Goal: Task Accomplishment & Management: Manage account settings

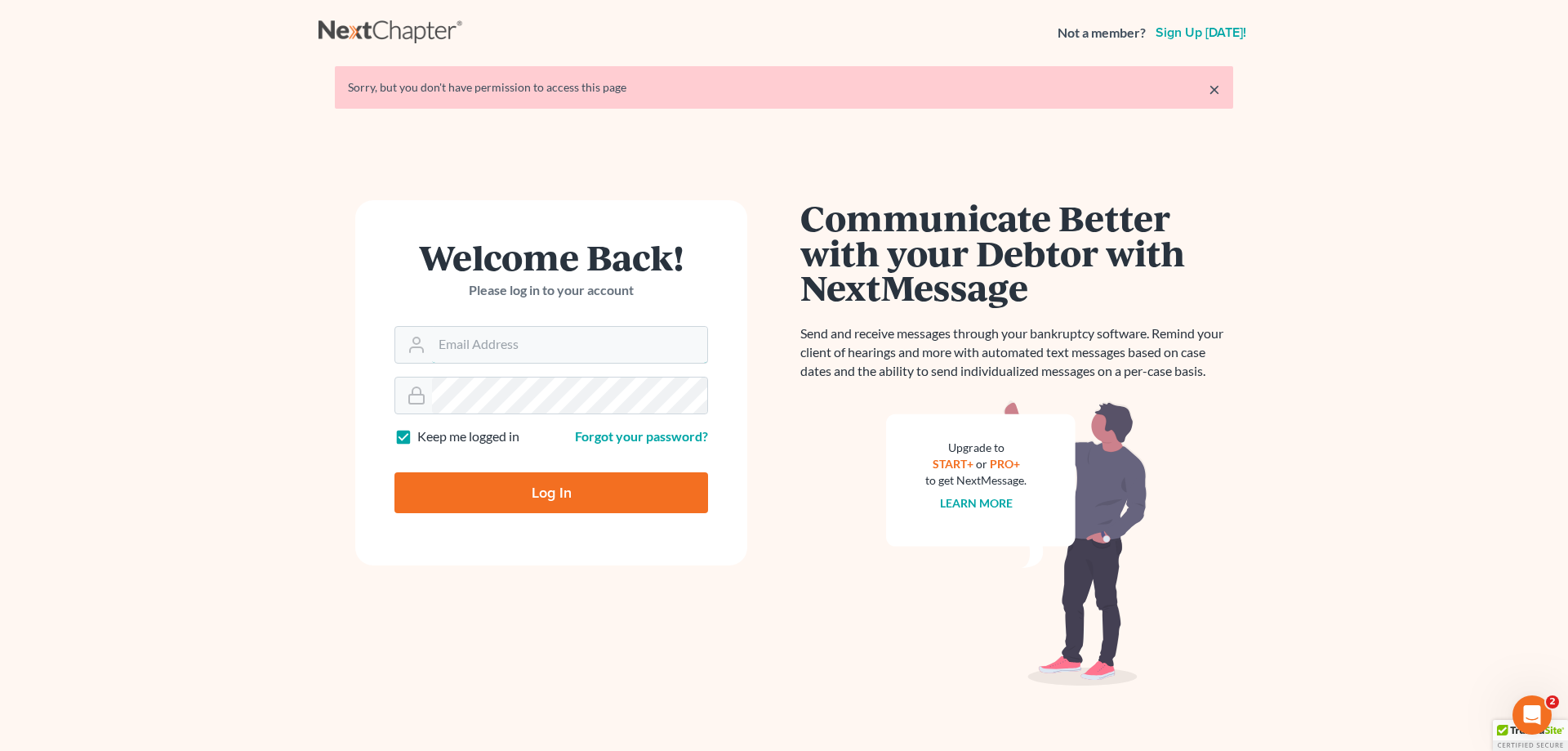
type input "[PERSON_NAME][EMAIL_ADDRESS][DOMAIN_NAME]"
click at [513, 493] on input "Log In" at bounding box center [551, 493] width 313 height 41
type input "Thinking..."
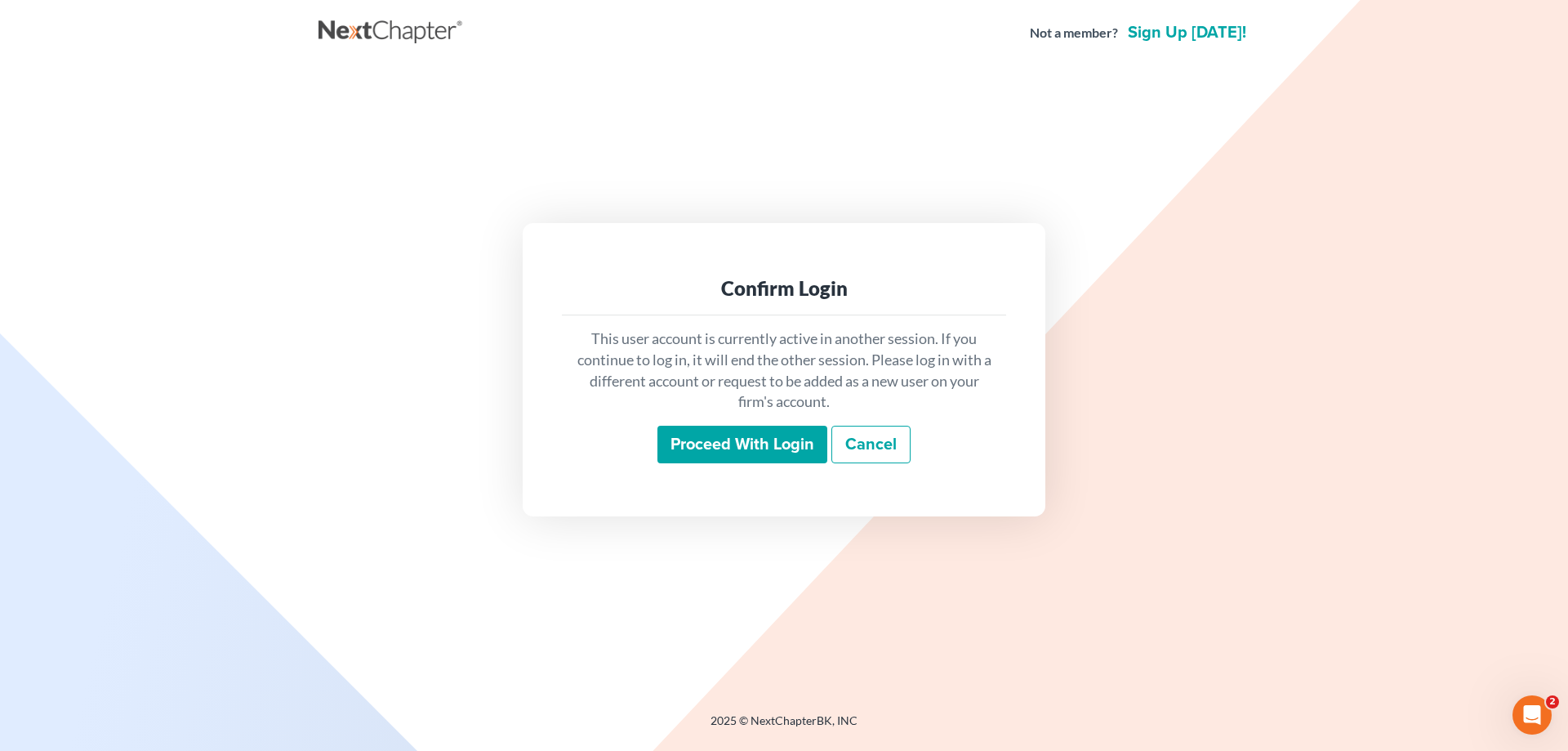
click at [695, 441] on input "Proceed with login" at bounding box center [743, 445] width 170 height 37
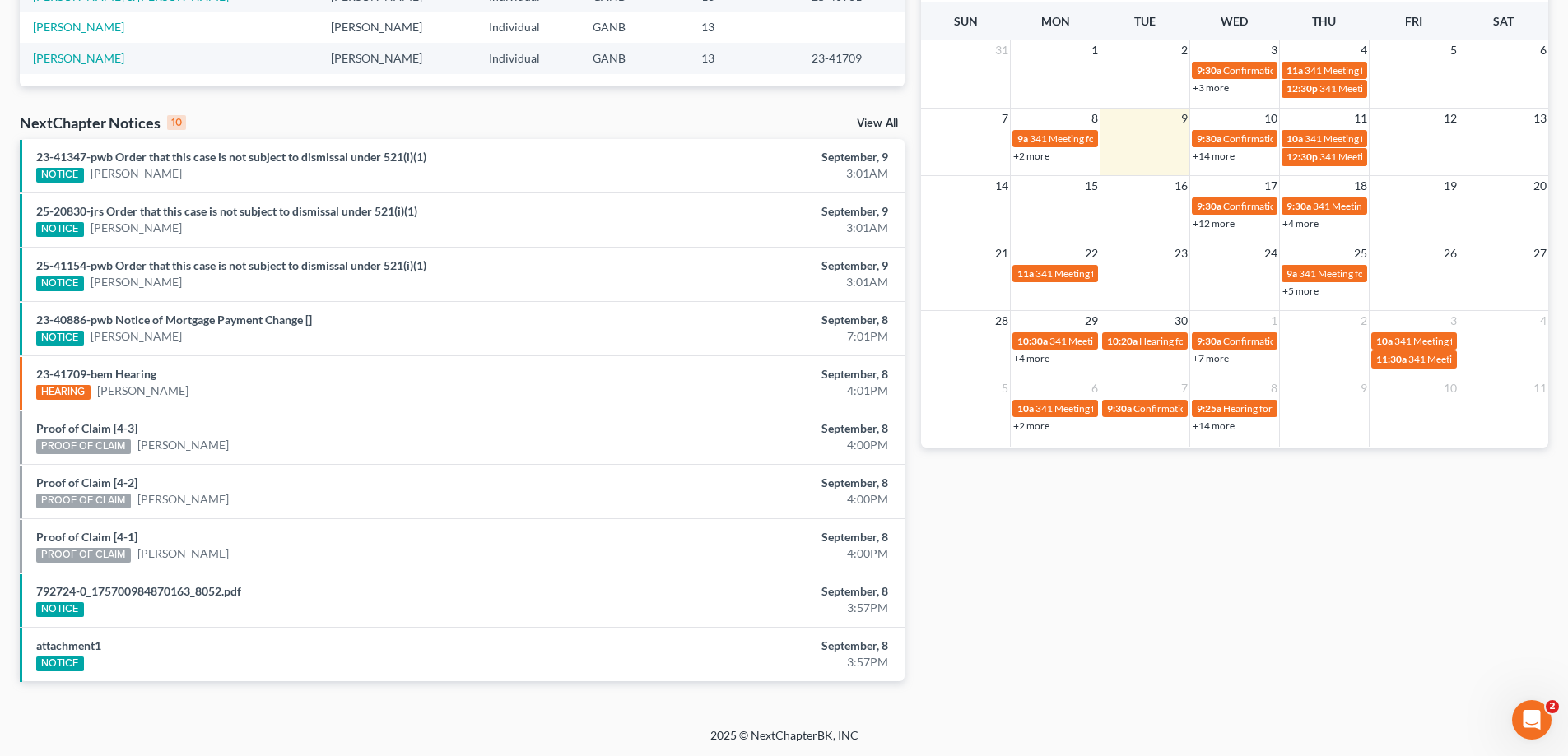
scroll to position [428, 0]
click at [140, 389] on link "[PERSON_NAME]" at bounding box center [143, 390] width 91 height 16
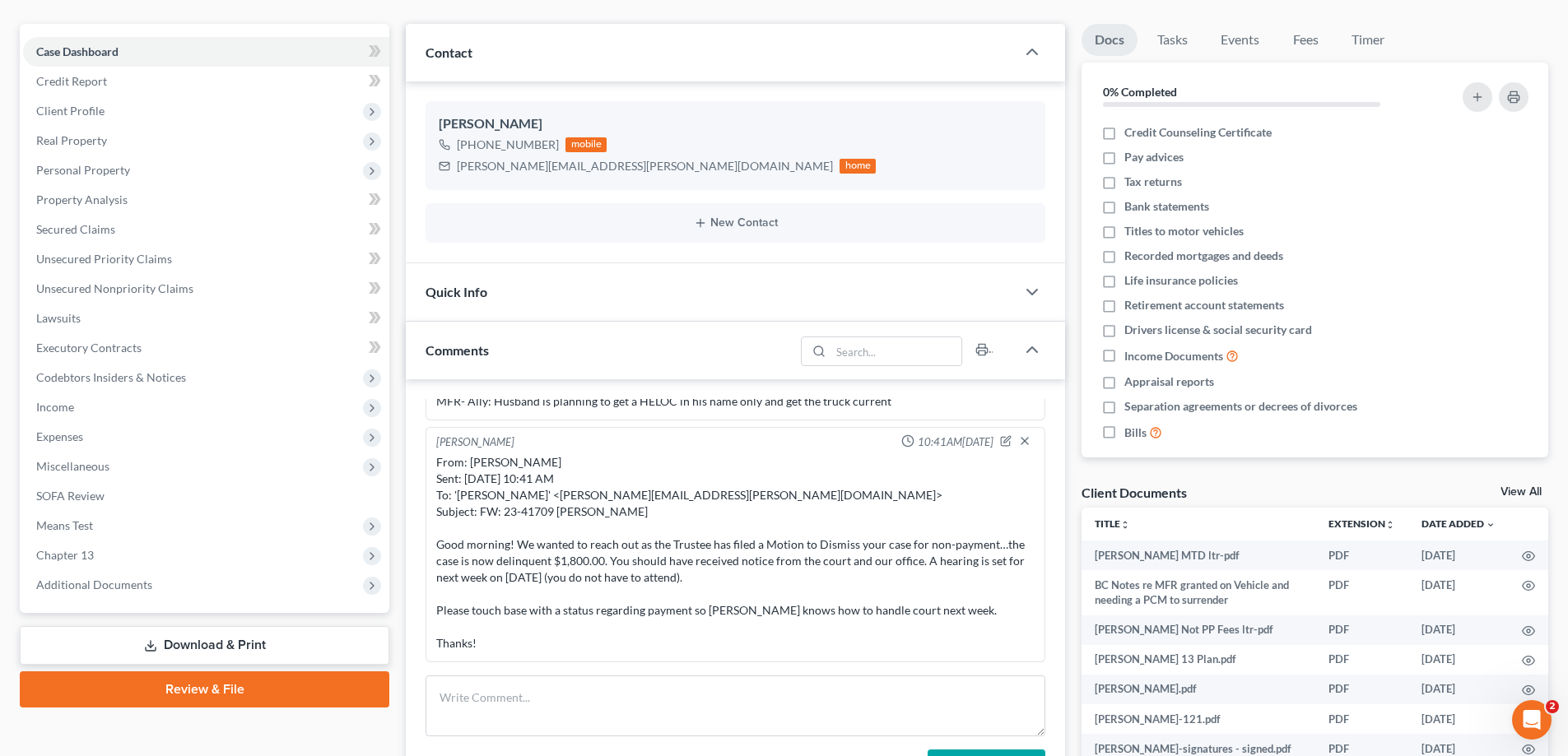
scroll to position [47, 0]
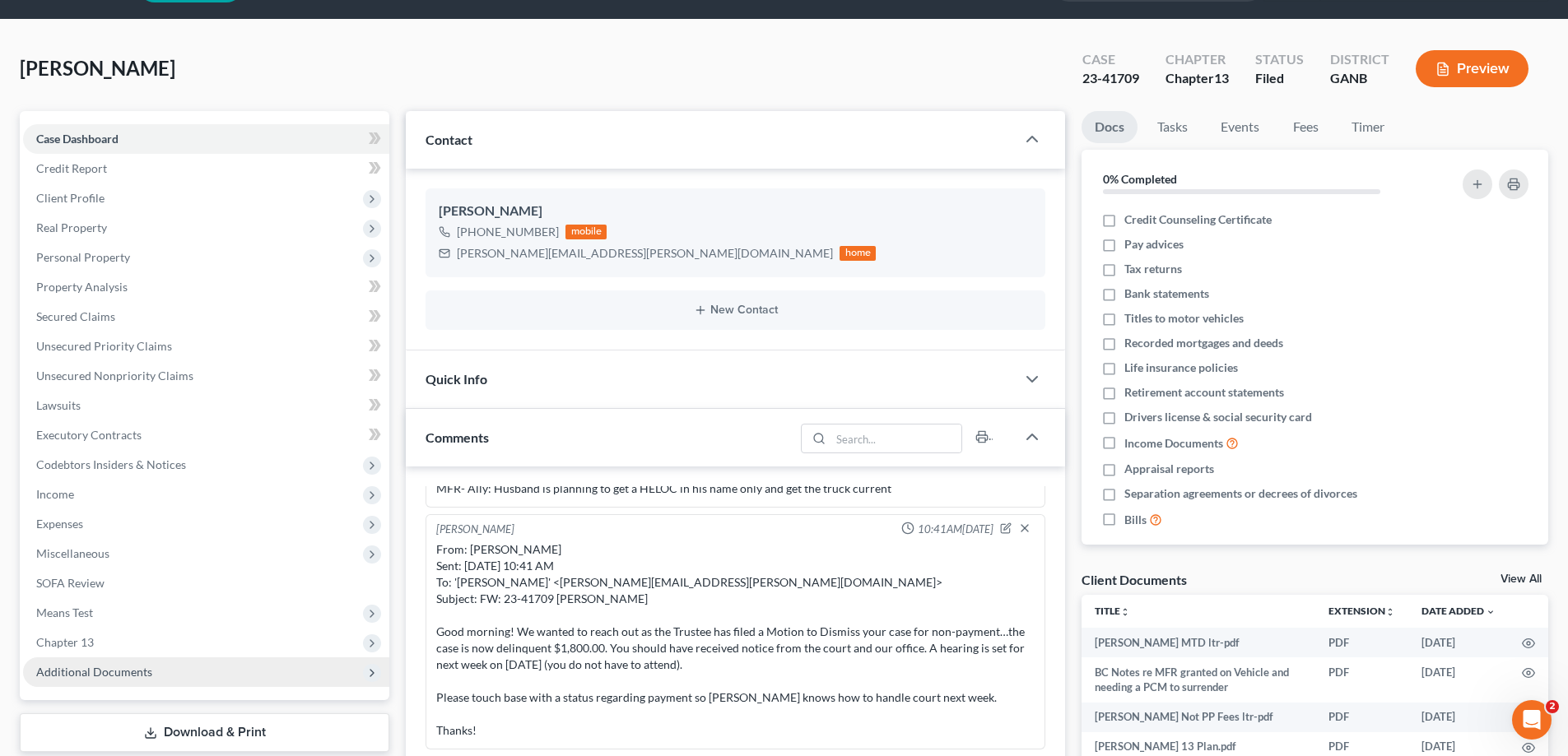
click at [99, 669] on span "Additional Documents" at bounding box center [93, 672] width 116 height 14
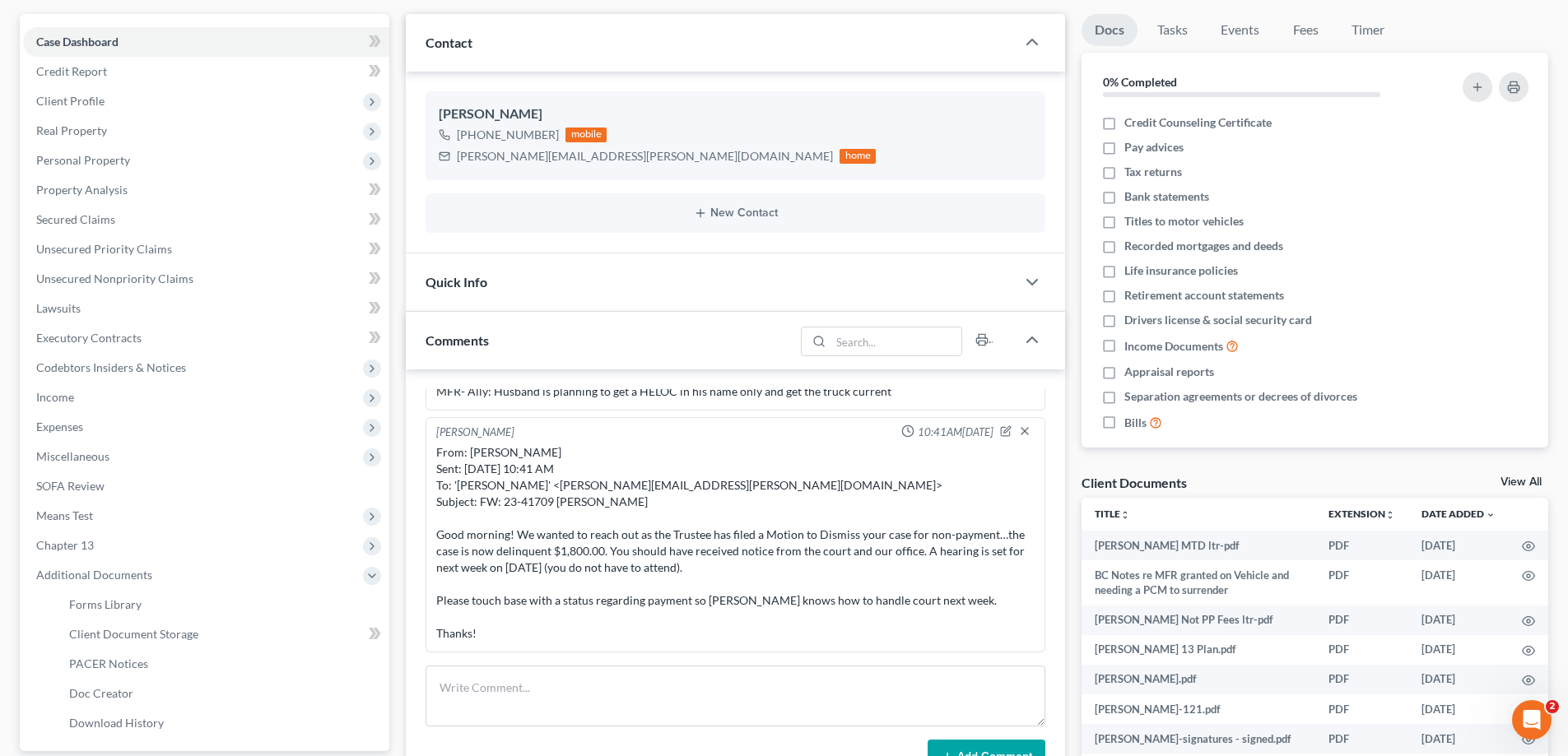
scroll to position [376, 0]
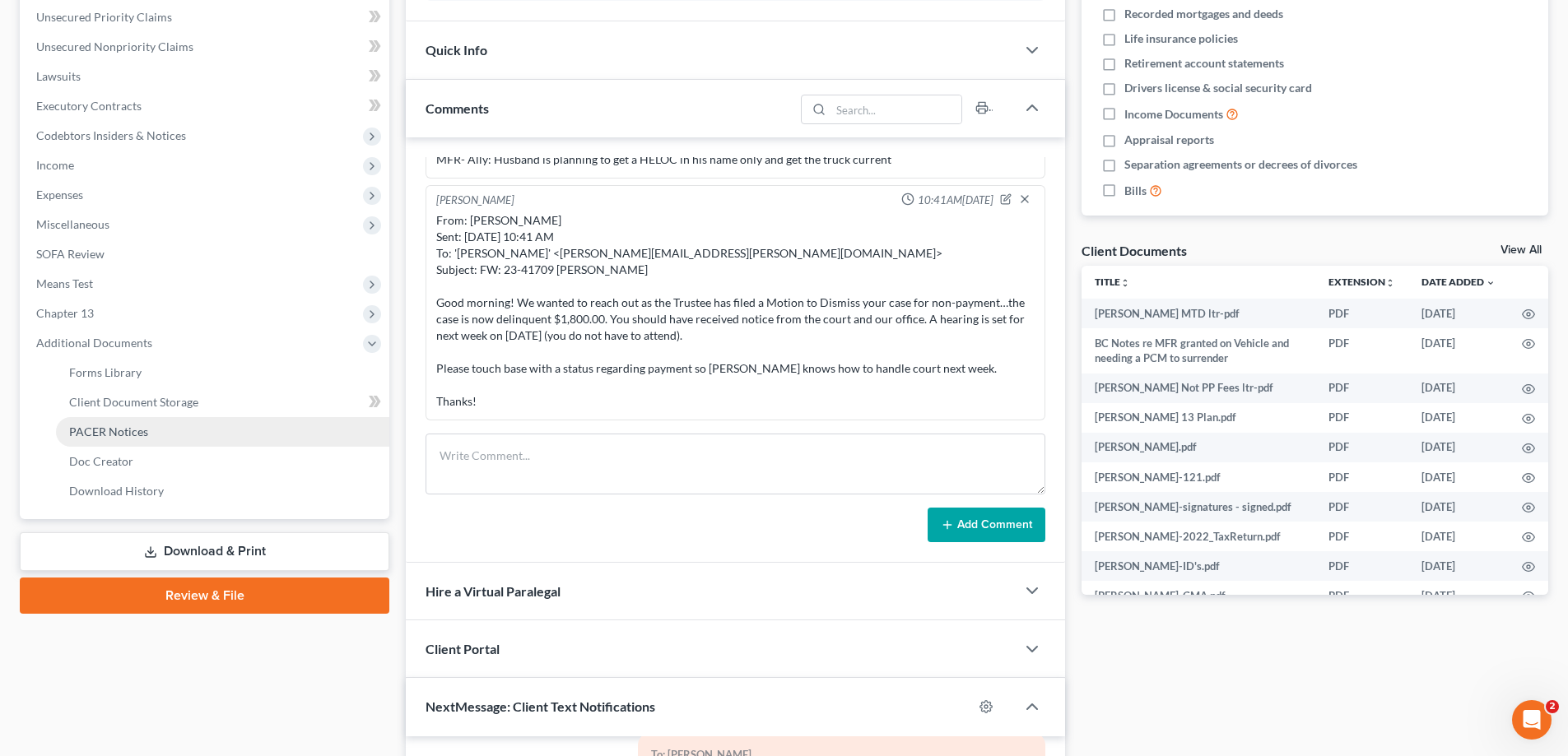
click at [112, 432] on span "PACER Notices" at bounding box center [109, 431] width 79 height 14
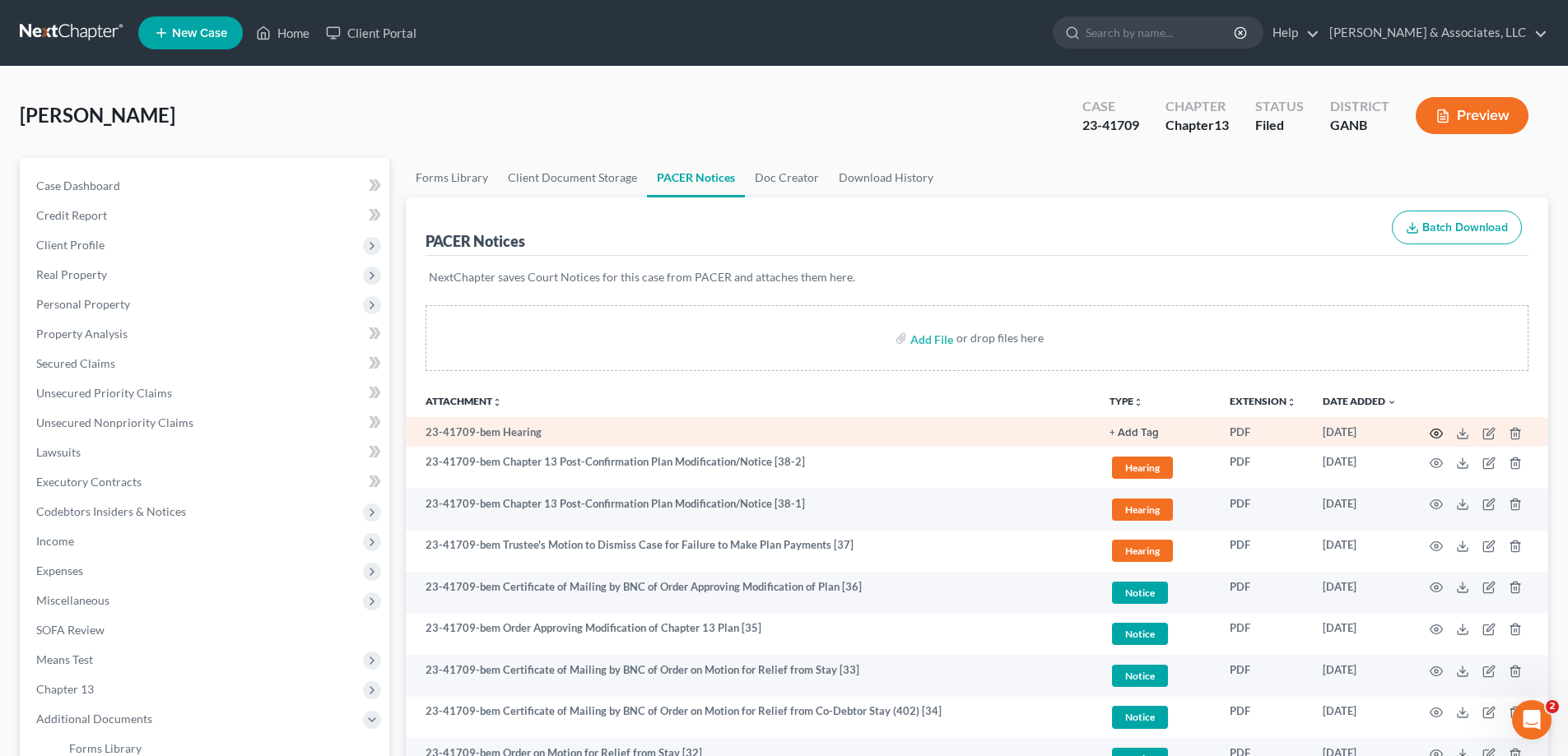
click at [1433, 432] on icon "button" at bounding box center [1436, 433] width 13 height 13
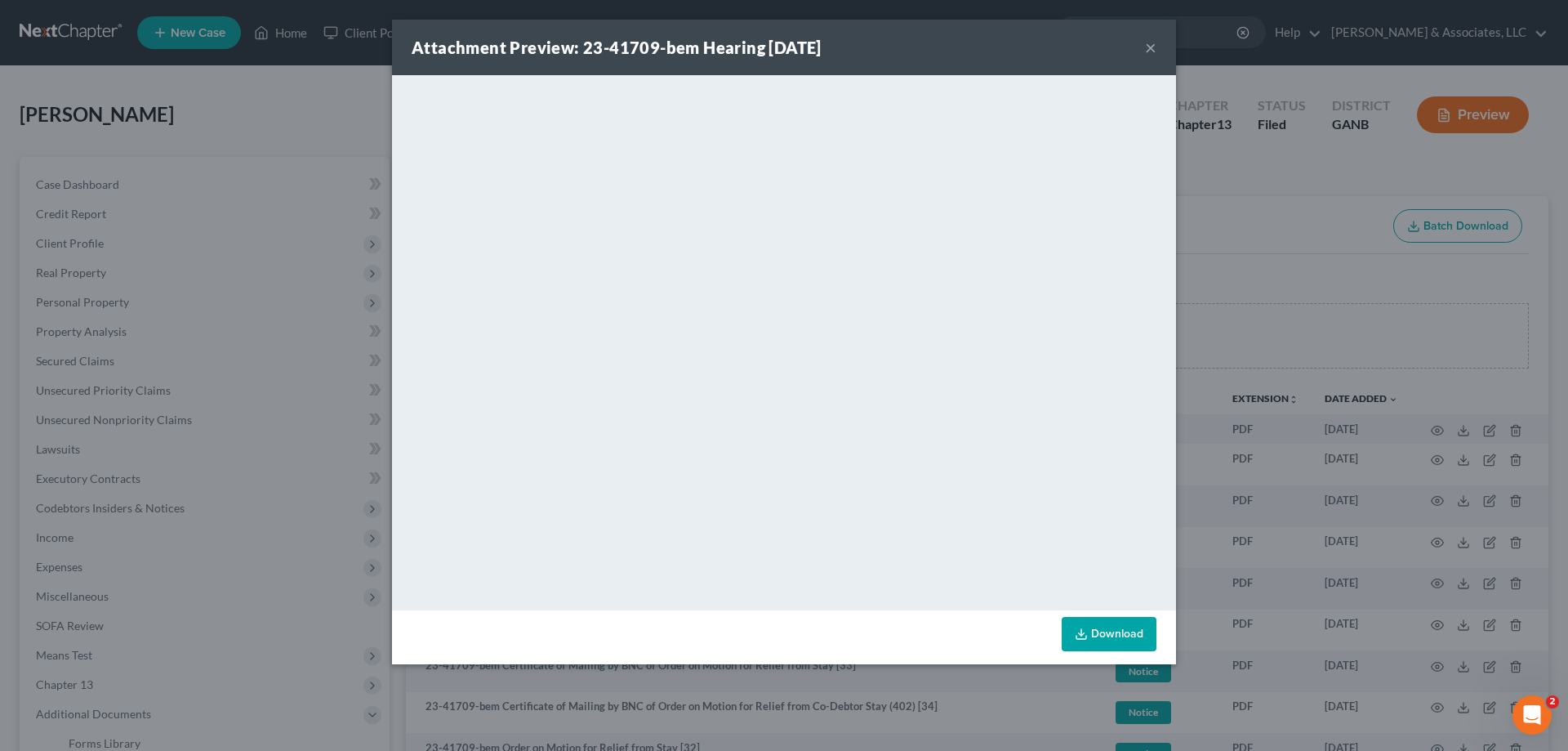
drag, startPoint x: 1152, startPoint y: 38, endPoint x: 1089, endPoint y: 55, distance: 65.3
click at [1151, 38] on button "×" at bounding box center [1150, 47] width 12 height 20
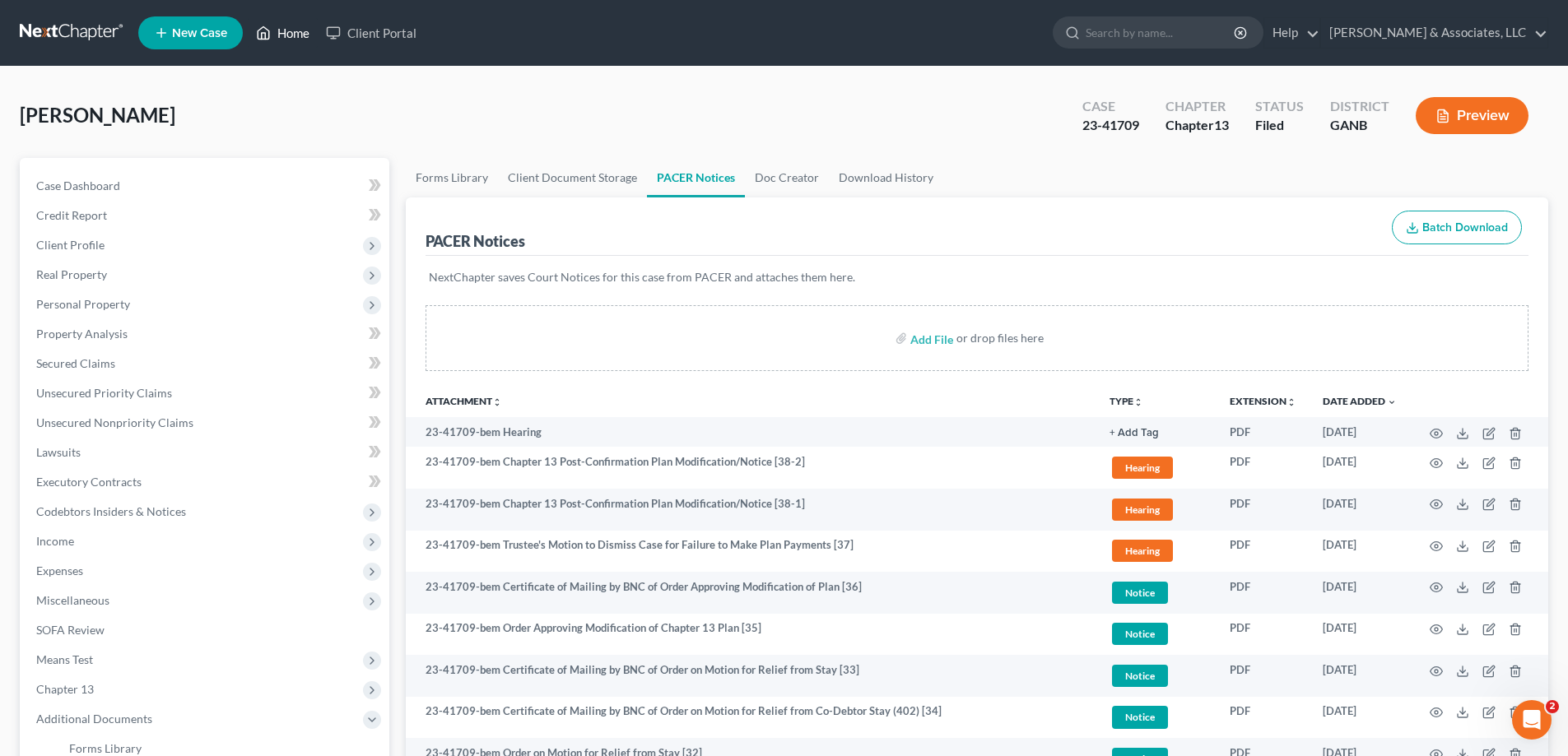
click at [288, 25] on link "Home" at bounding box center [283, 32] width 70 height 30
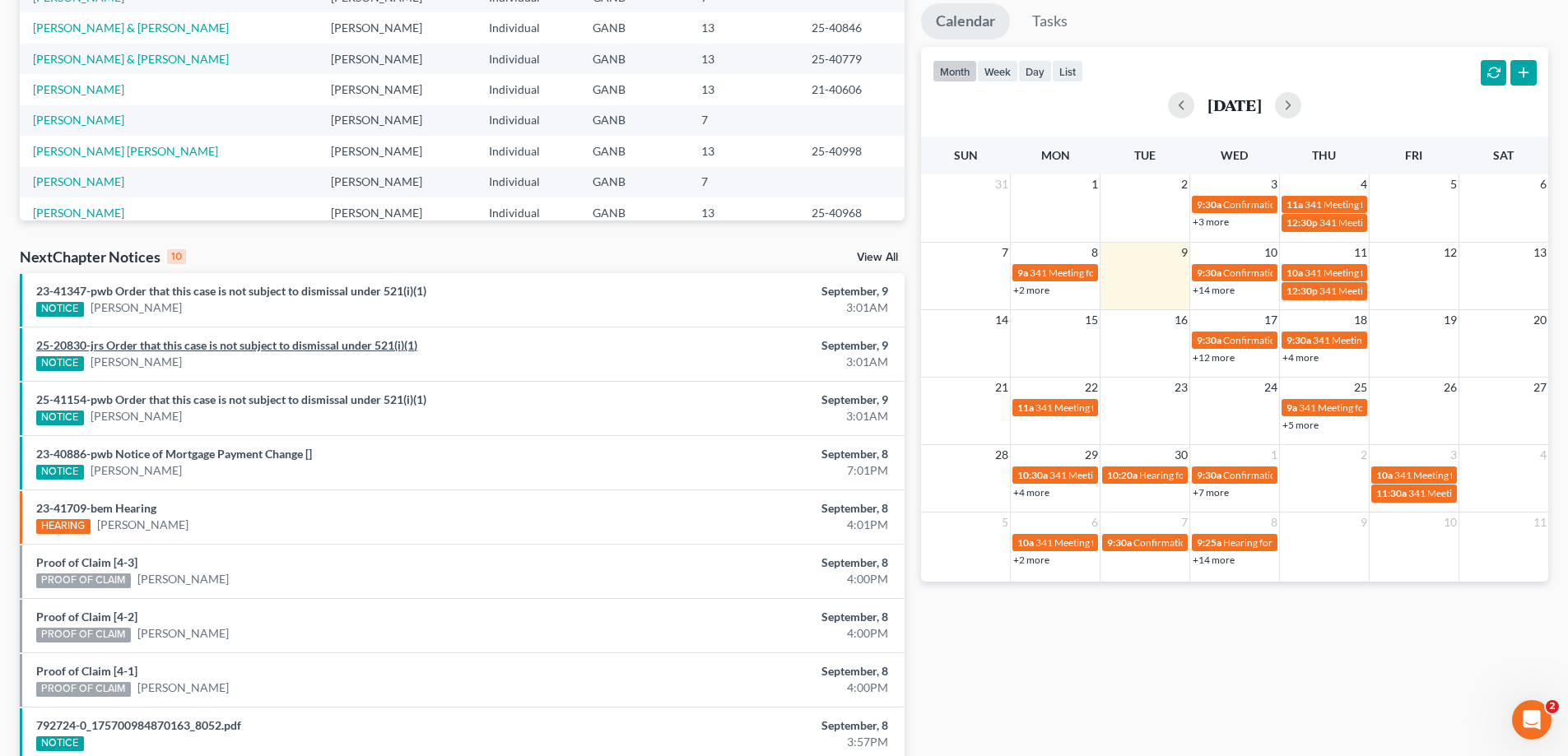
scroll to position [428, 0]
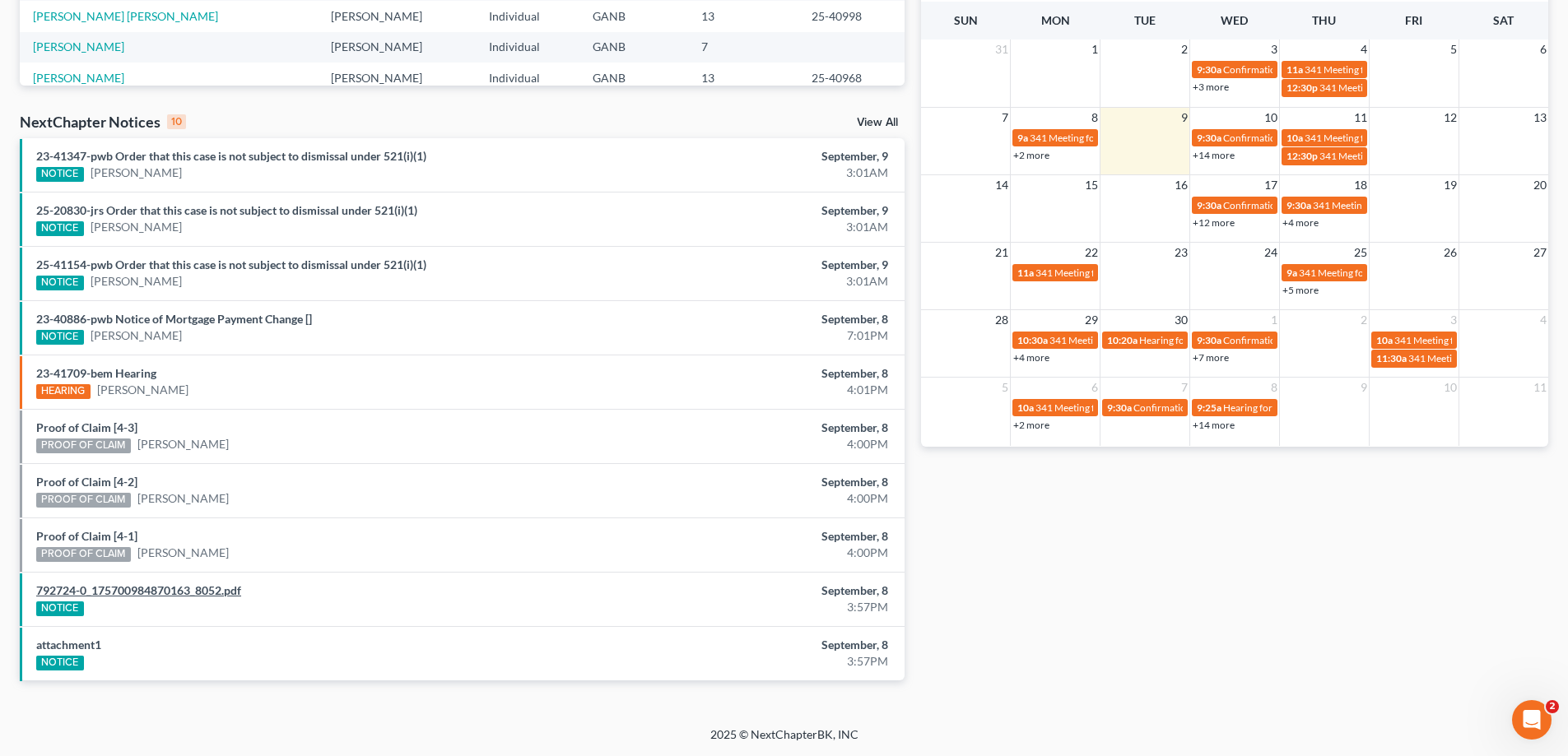
click at [175, 587] on link "792724-0_175700984870163_8052.pdf" at bounding box center [138, 590] width 205 height 14
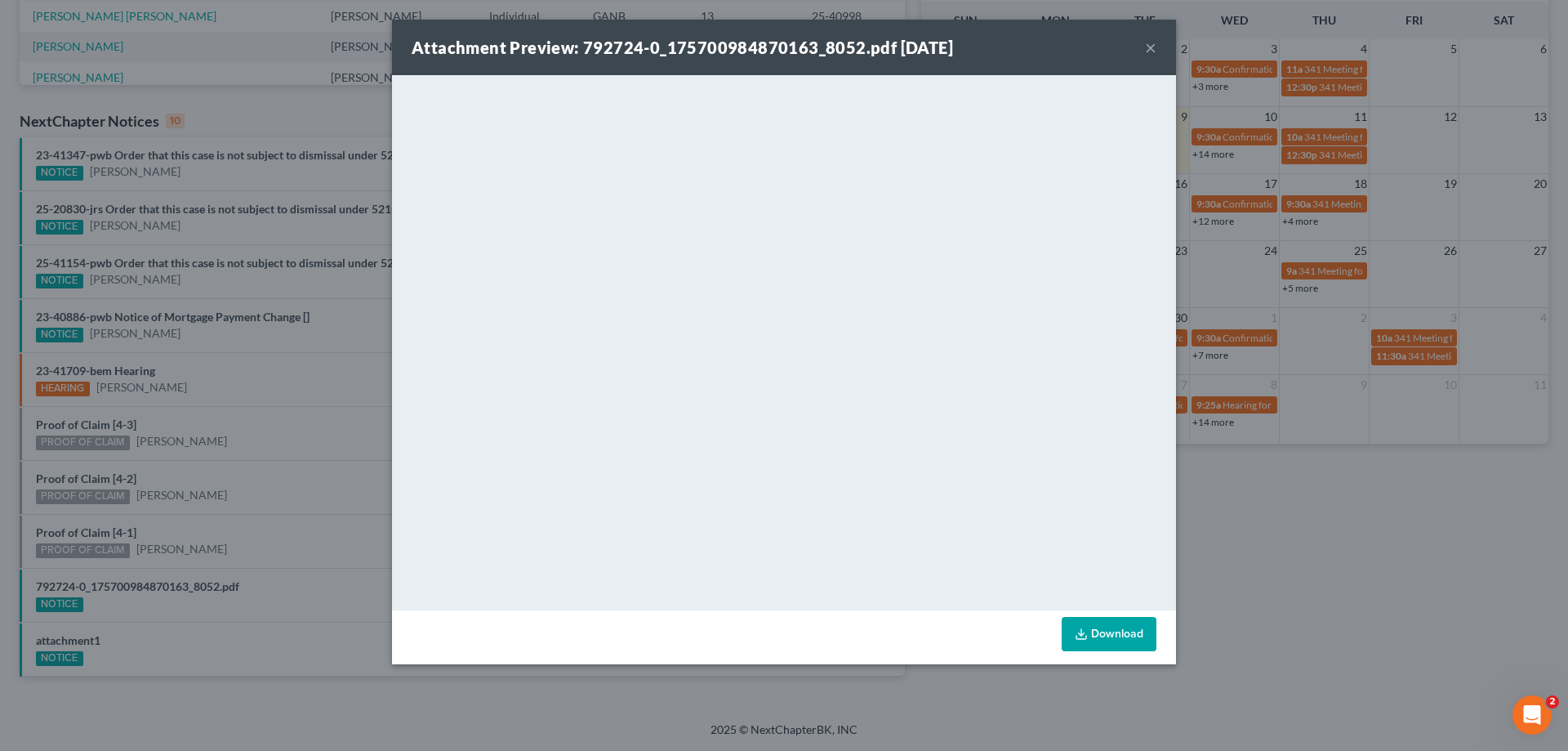
click at [1153, 51] on button "×" at bounding box center [1150, 47] width 12 height 20
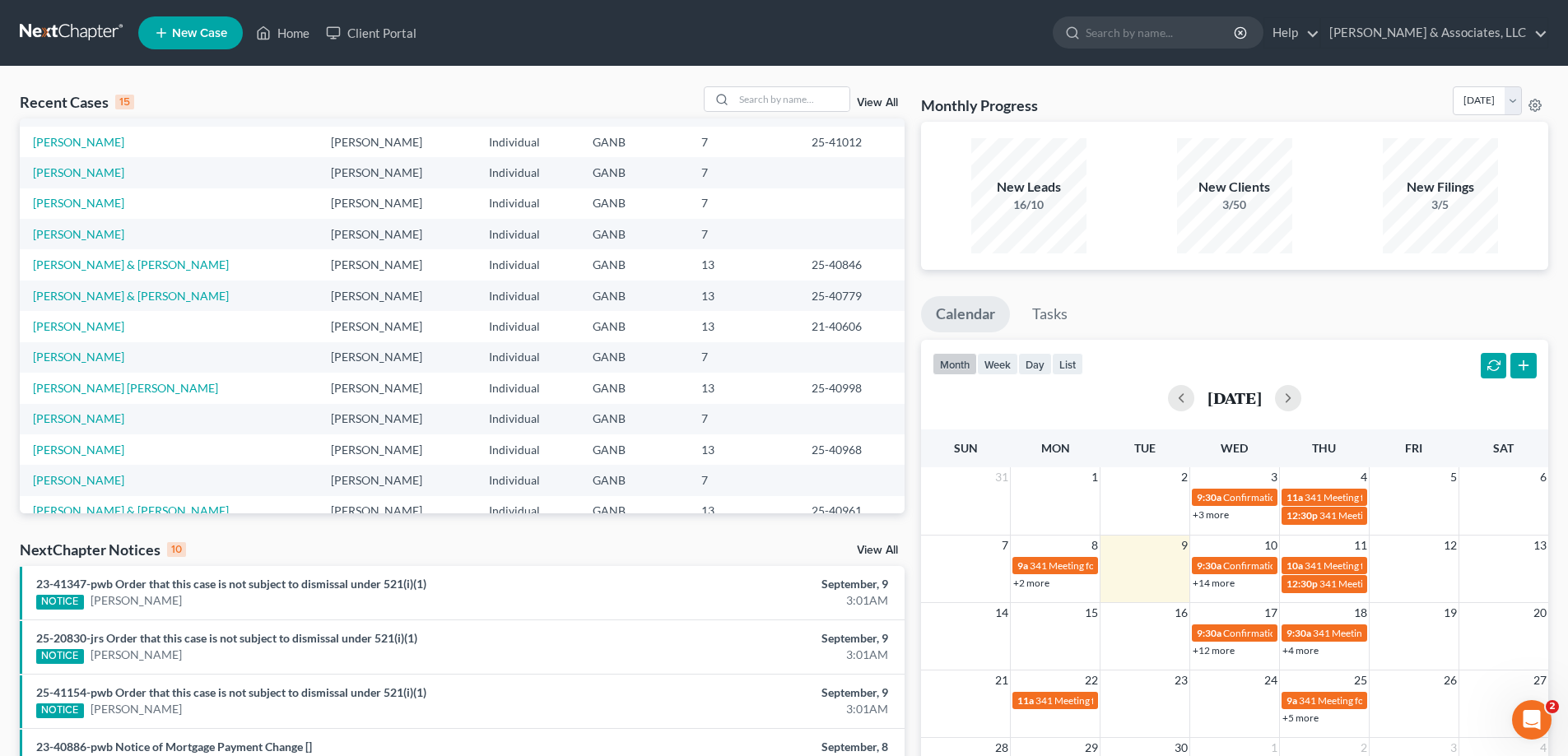
scroll to position [0, 0]
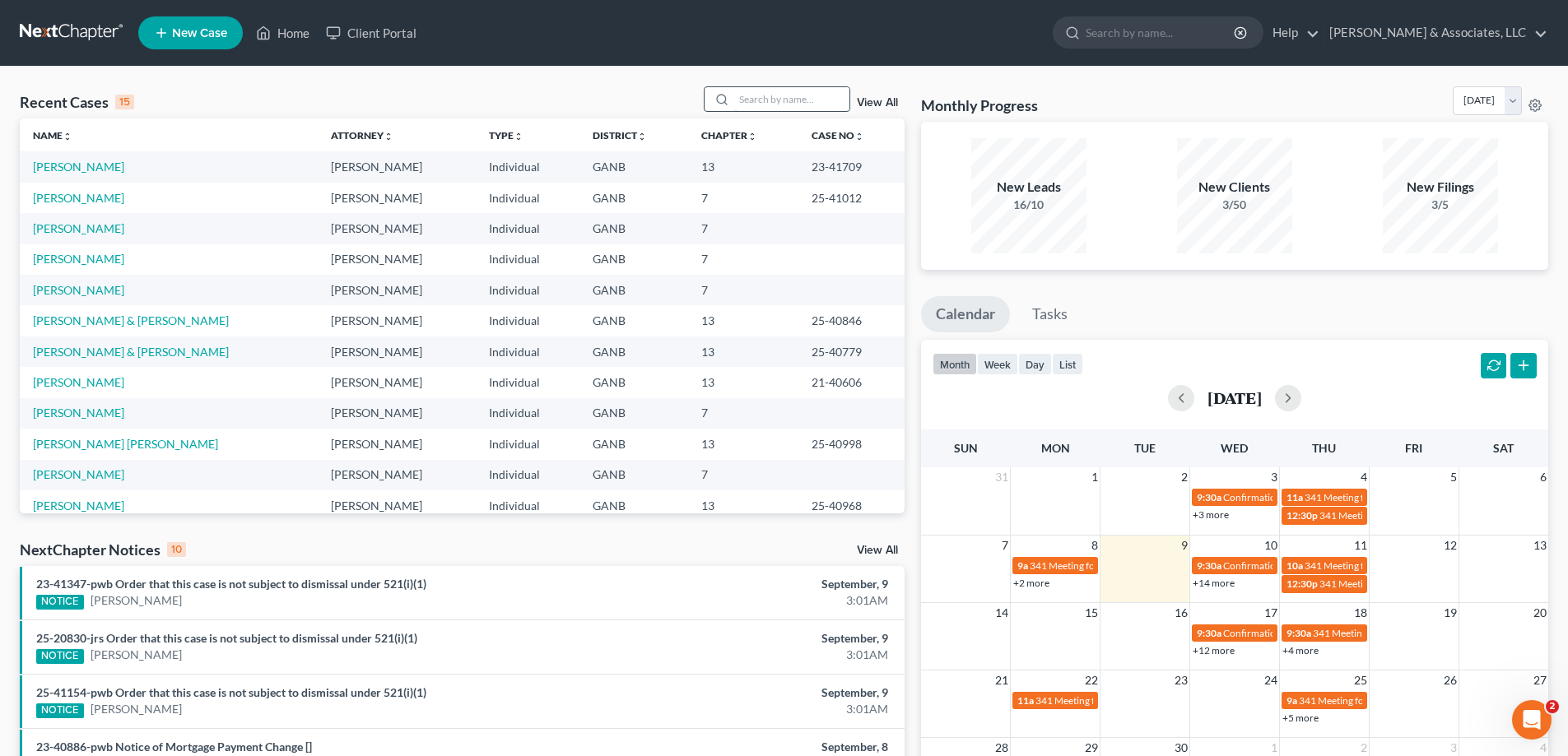
click at [772, 96] on input "search" at bounding box center [791, 99] width 115 height 24
type input "andrews"
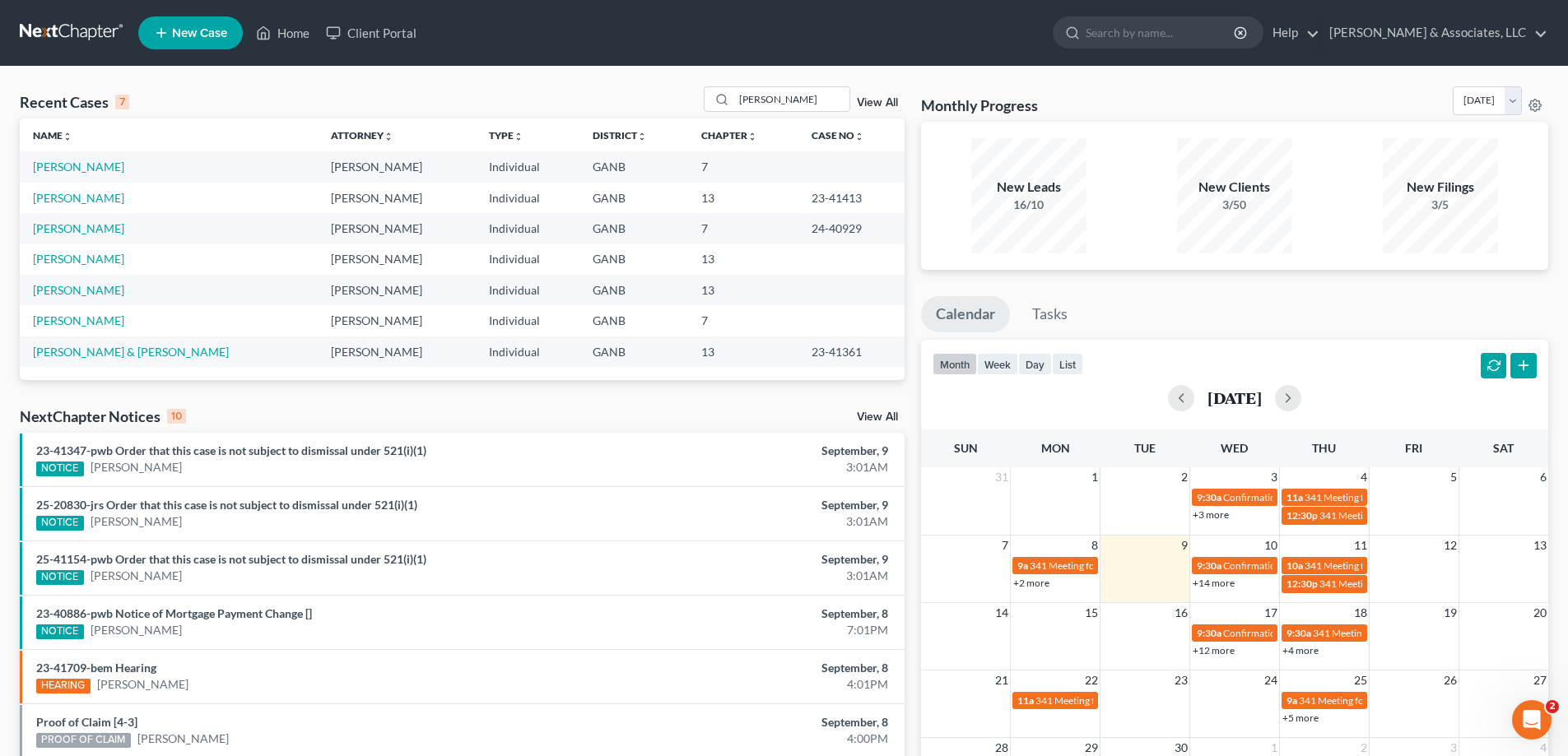
click at [199, 37] on span "New Case" at bounding box center [199, 33] width 55 height 13
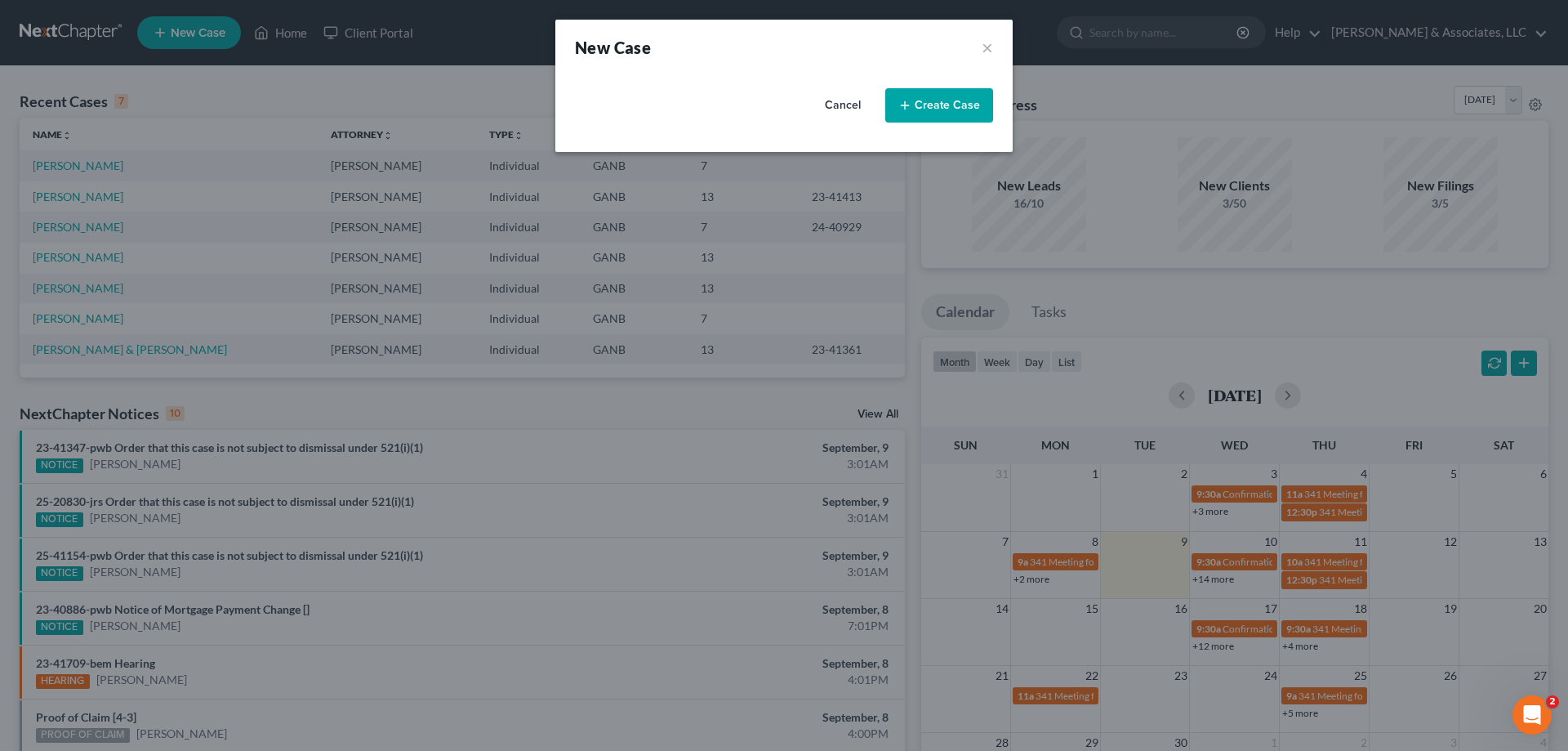
select select "19"
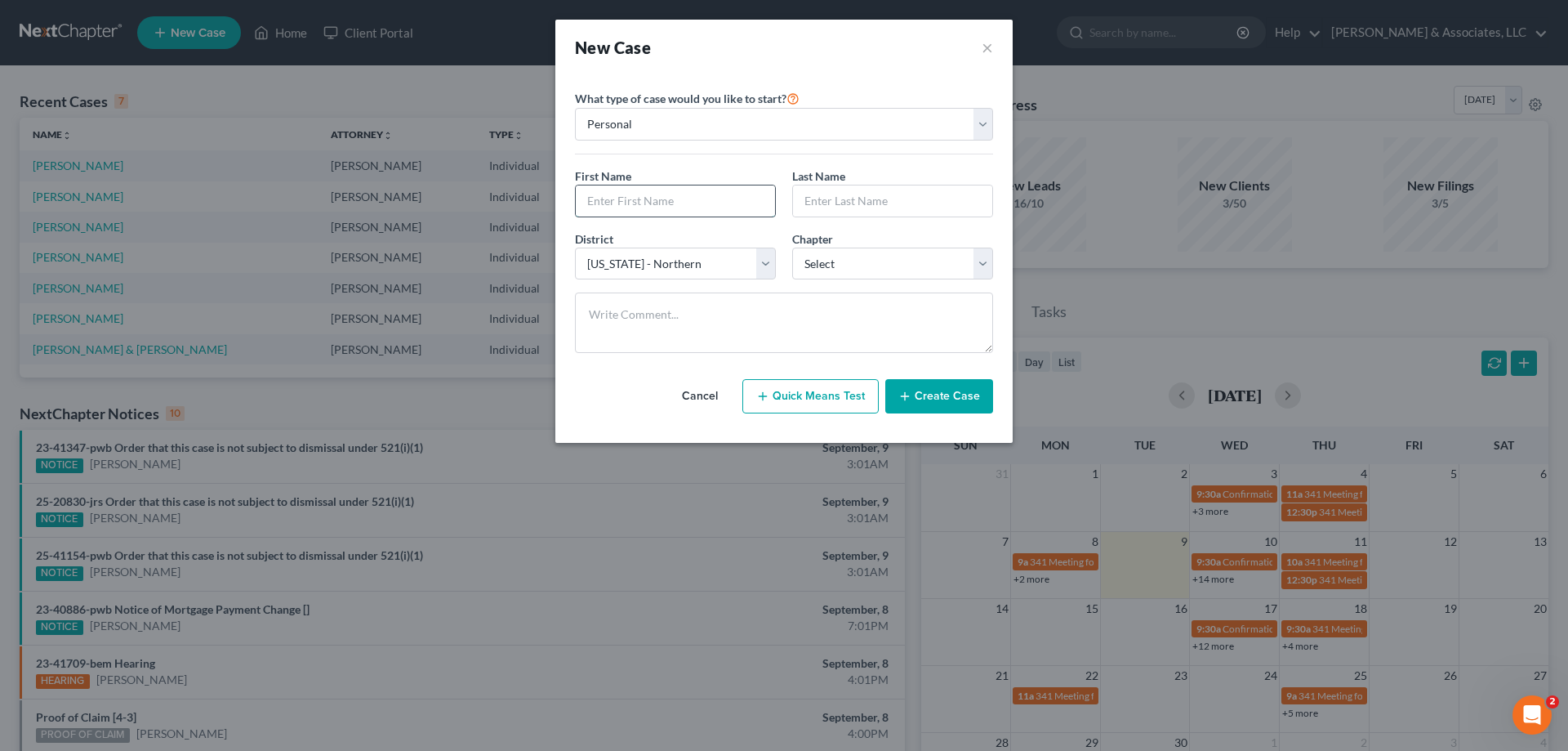
drag, startPoint x: 633, startPoint y: 203, endPoint x: 611, endPoint y: 188, distance: 26.6
click at [633, 203] on input "text" at bounding box center [676, 200] width 199 height 31
type input "Kevin"
type input "Andrews"
click at [834, 263] on select "Select 7 11 12 13" at bounding box center [893, 264] width 201 height 33
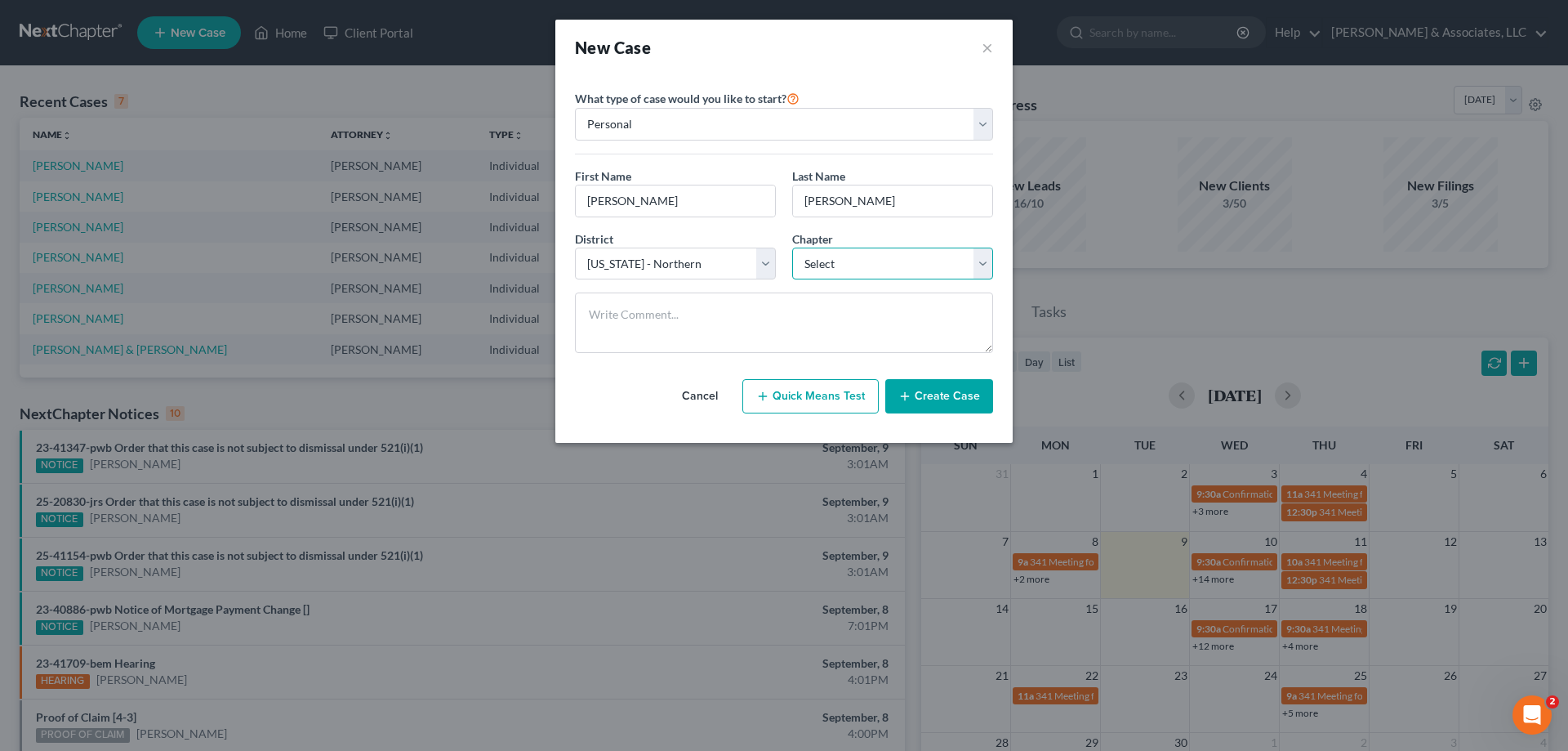
select select "0"
click at [792, 248] on select "Select 7 11 12 13" at bounding box center [893, 264] width 201 height 33
click at [954, 396] on button "Create Case" at bounding box center [939, 396] width 108 height 35
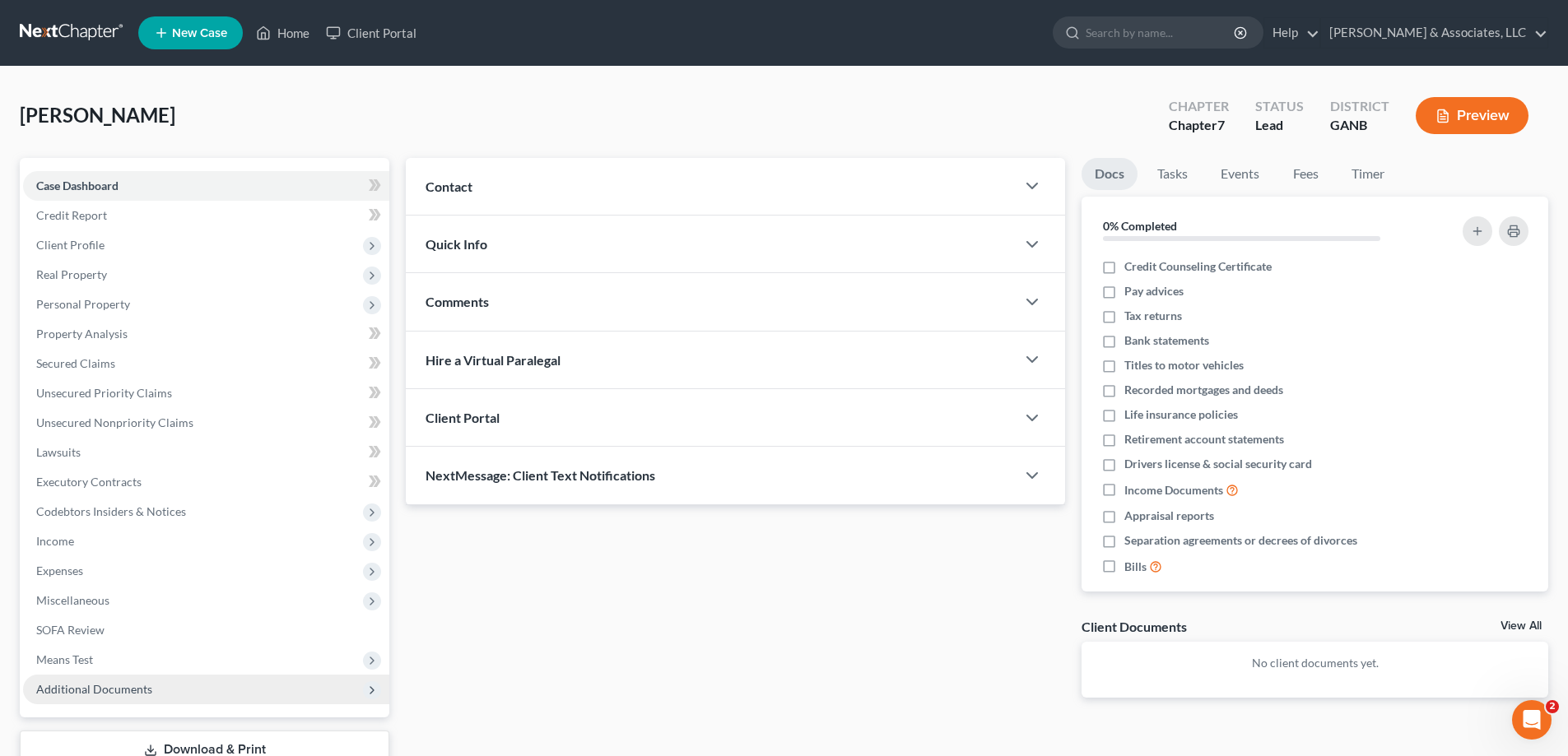
click at [107, 691] on span "Additional Documents" at bounding box center [93, 690] width 116 height 14
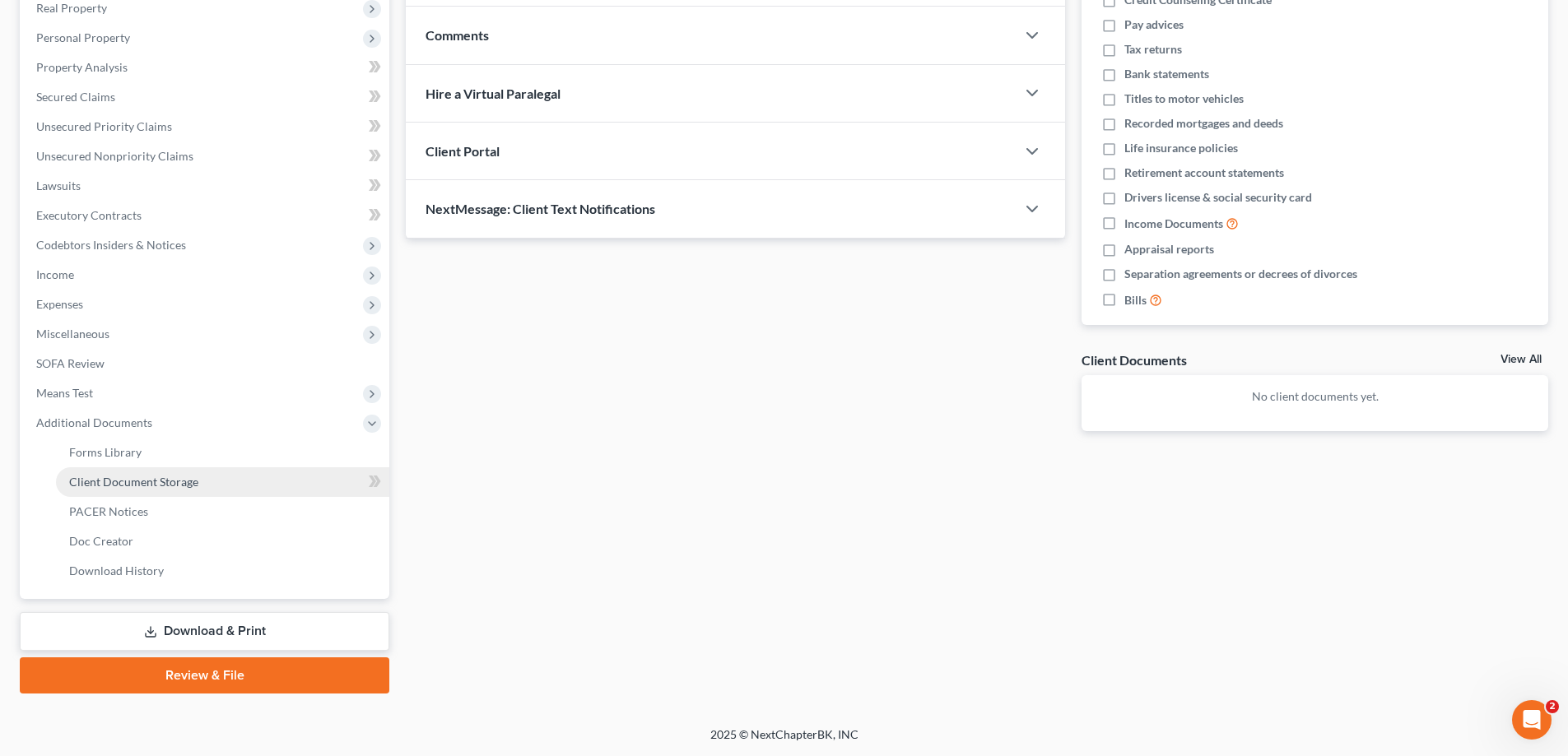
click at [164, 480] on span "Client Document Storage" at bounding box center [134, 482] width 129 height 14
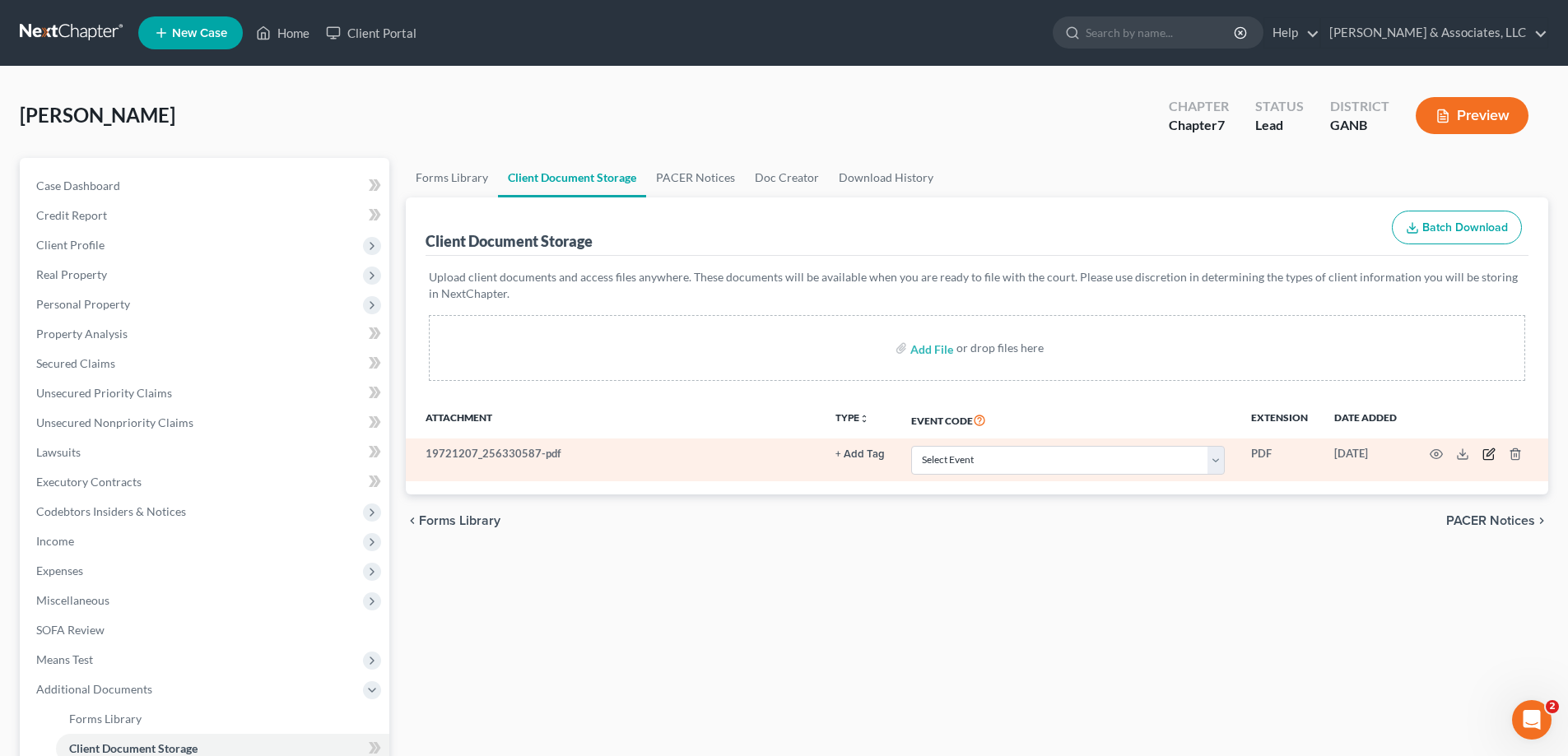
click at [1490, 456] on icon "button" at bounding box center [1488, 454] width 13 height 13
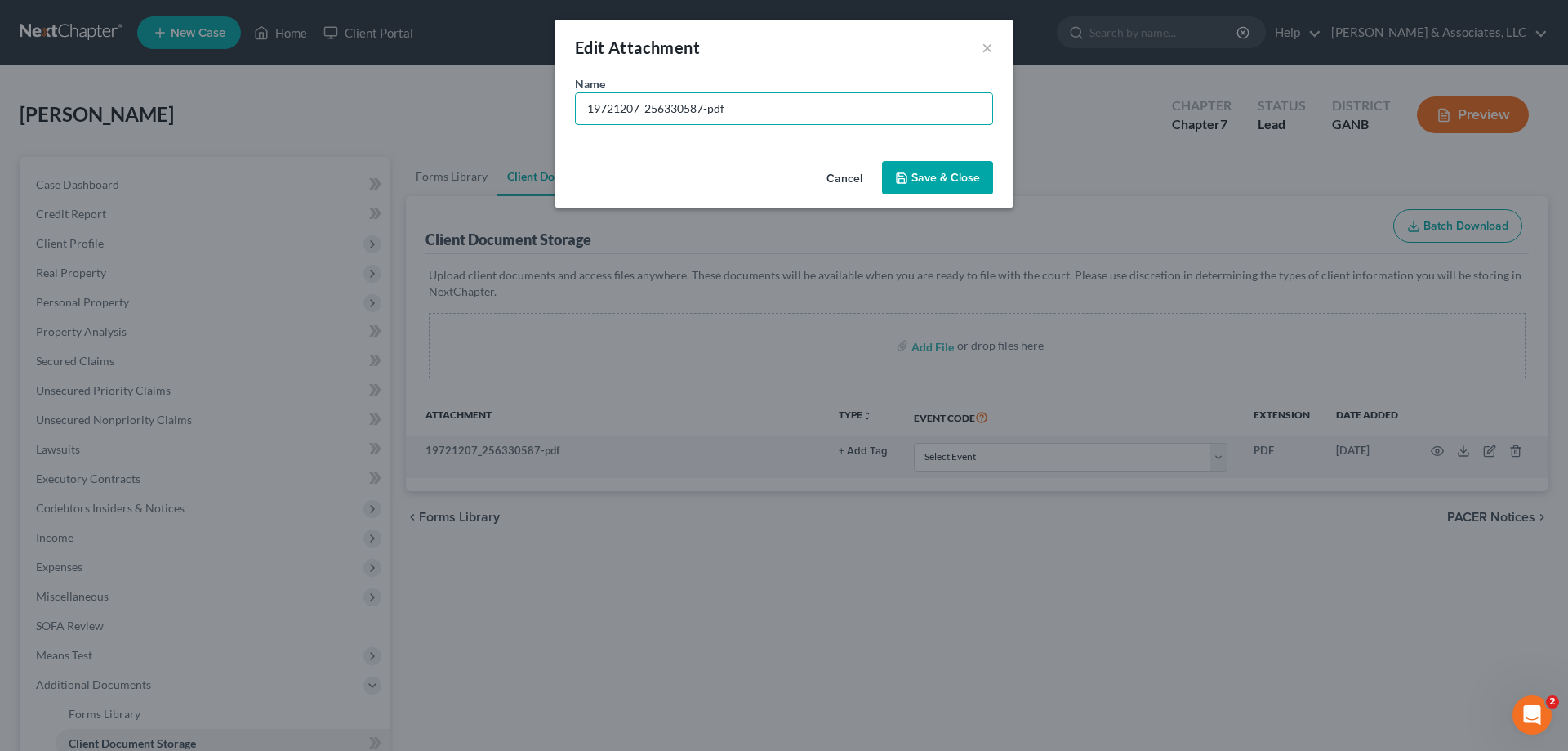
drag, startPoint x: 799, startPoint y: 117, endPoint x: 548, endPoint y: 114, distance: 251.0
click at [548, 114] on div "Edit Attachment × Name * 19721207_256330587-pdf Cancel Save & Close" at bounding box center [784, 375] width 1568 height 751
type input "Intake"
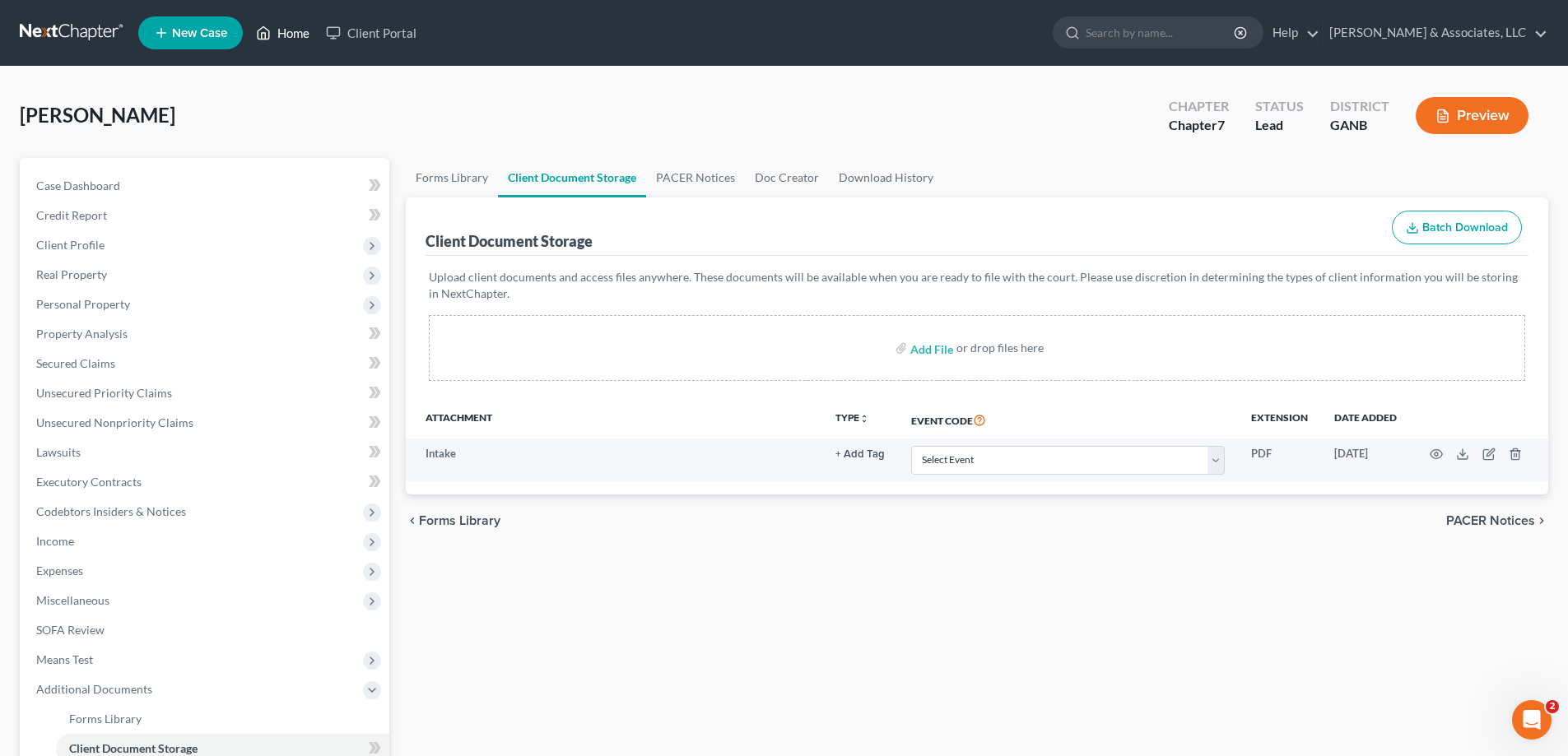
click at [299, 29] on link "Home" at bounding box center [283, 32] width 70 height 30
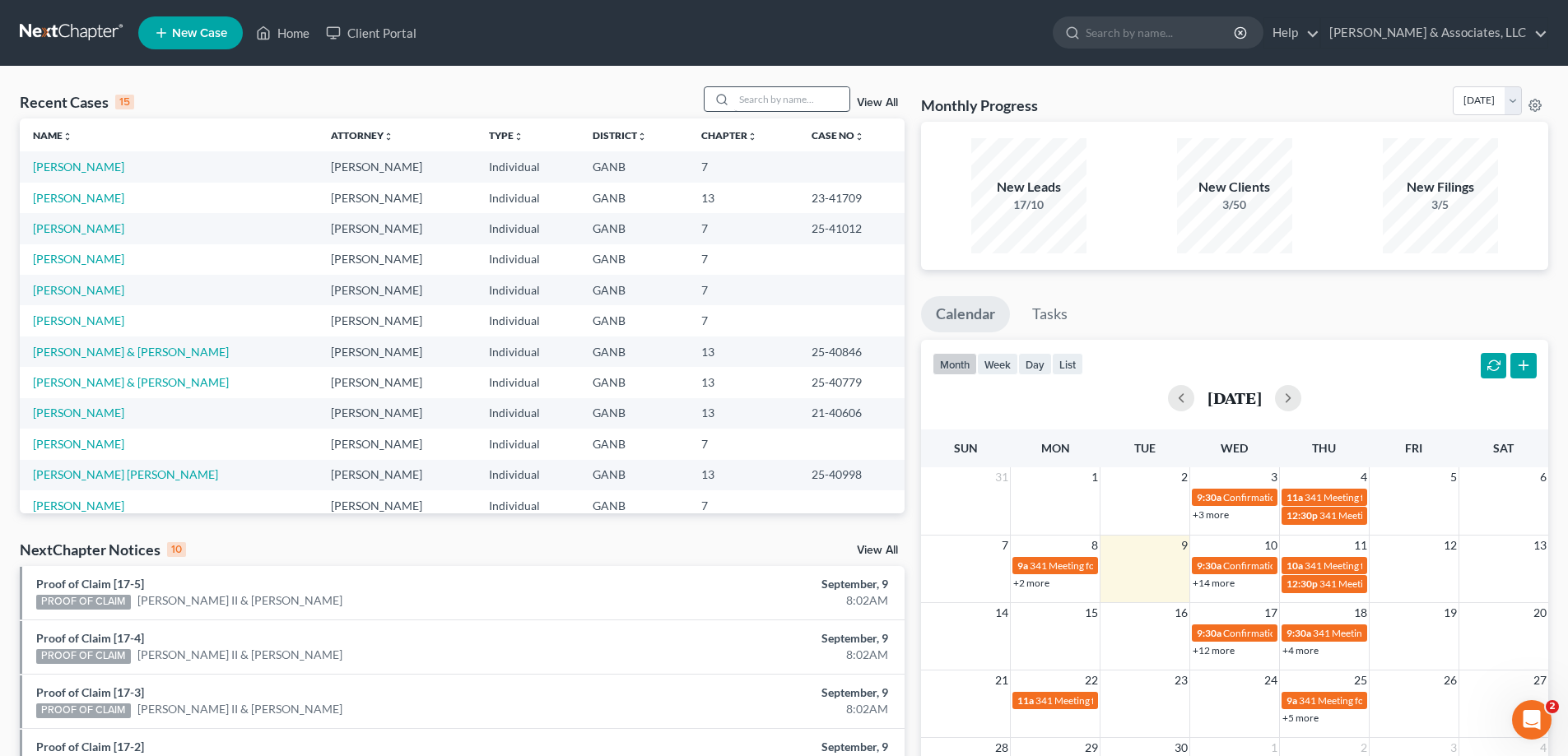
drag, startPoint x: 745, startPoint y: 83, endPoint x: 743, endPoint y: 96, distance: 13.2
click at [743, 95] on div "Recent Cases 15 View All Name unfold_more expand_more expand_less Attorney unfo…" at bounding box center [784, 610] width 1568 height 1088
click at [743, 96] on input "search" at bounding box center [791, 99] width 115 height 24
type input "bianca"
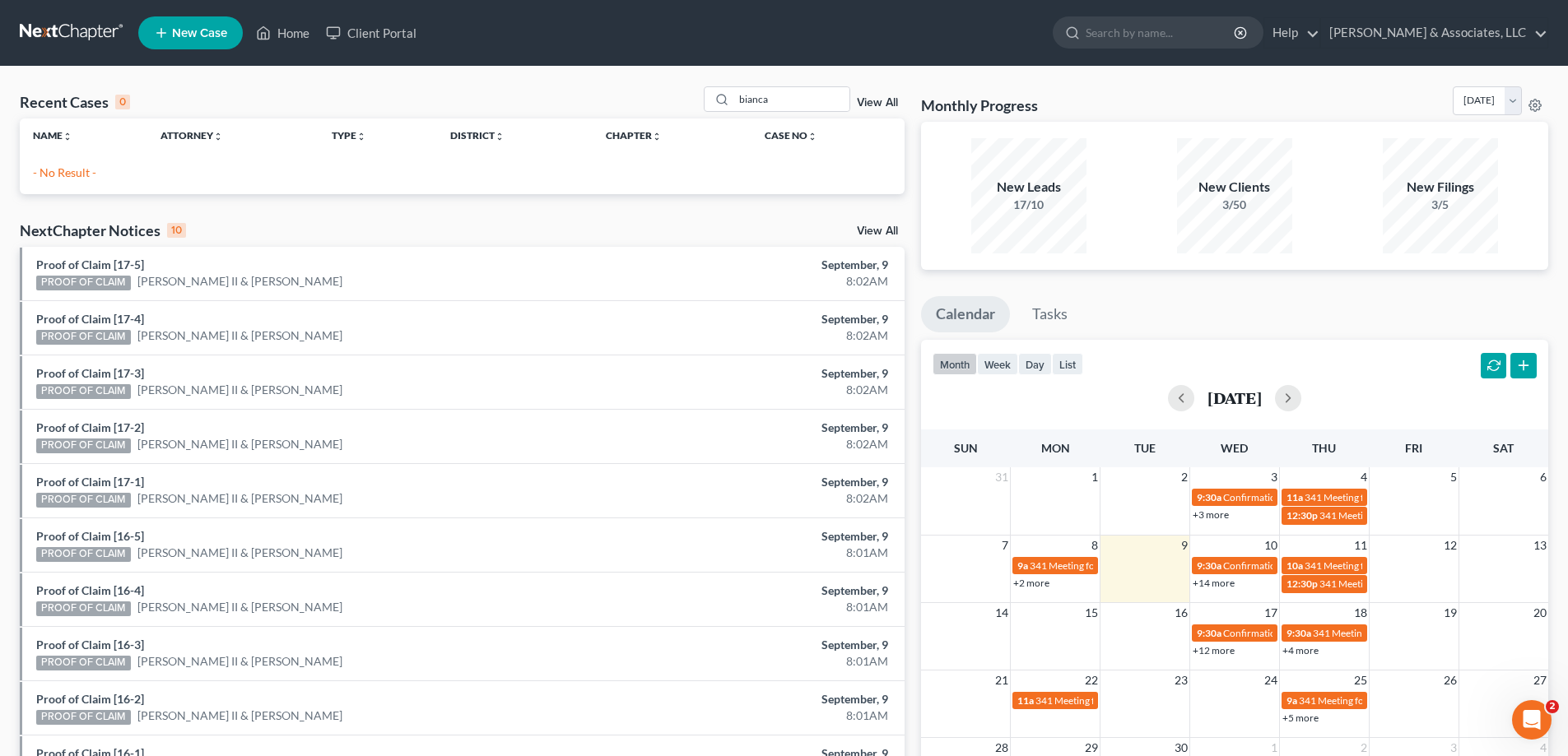
click at [172, 22] on link "New Case" at bounding box center [190, 32] width 105 height 33
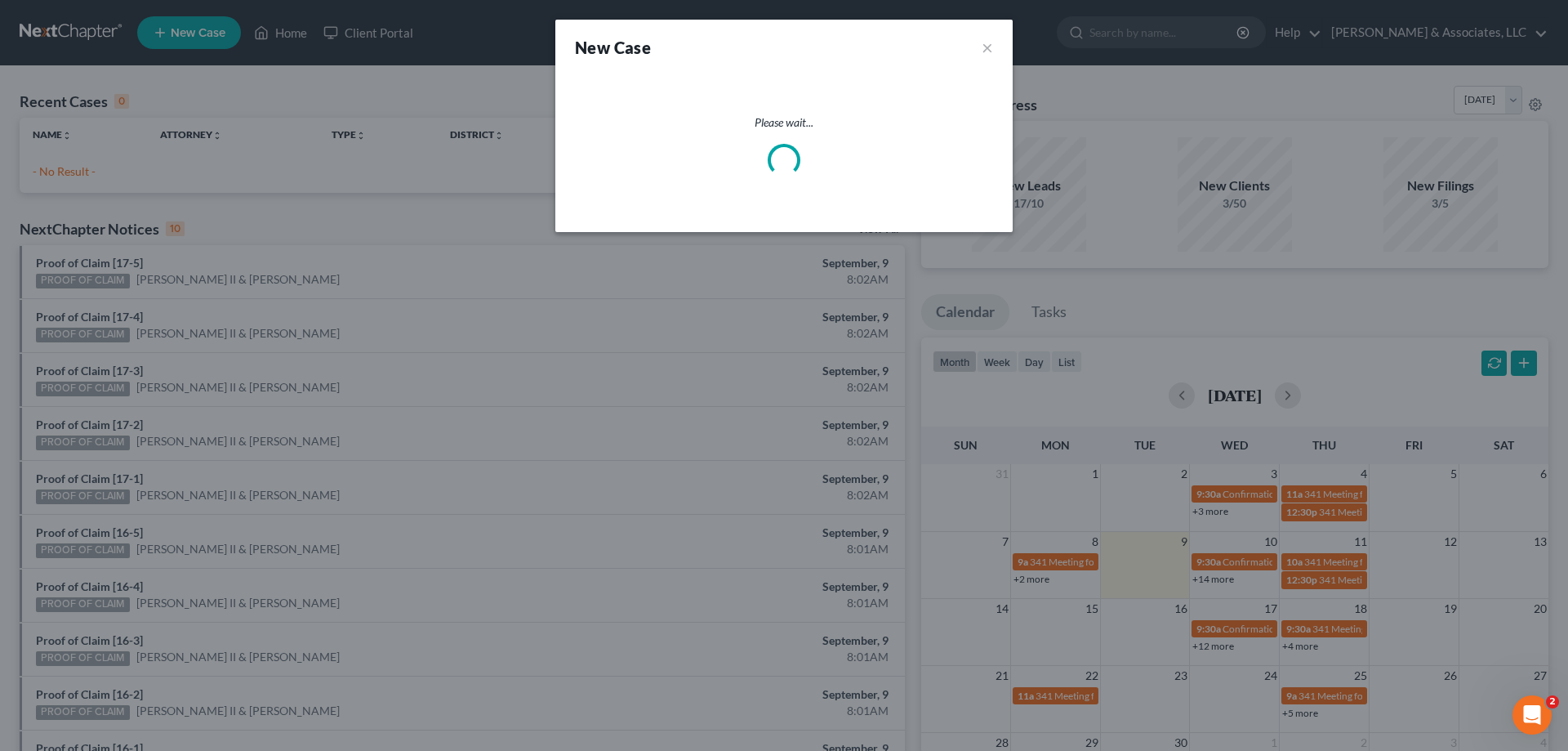
select select "19"
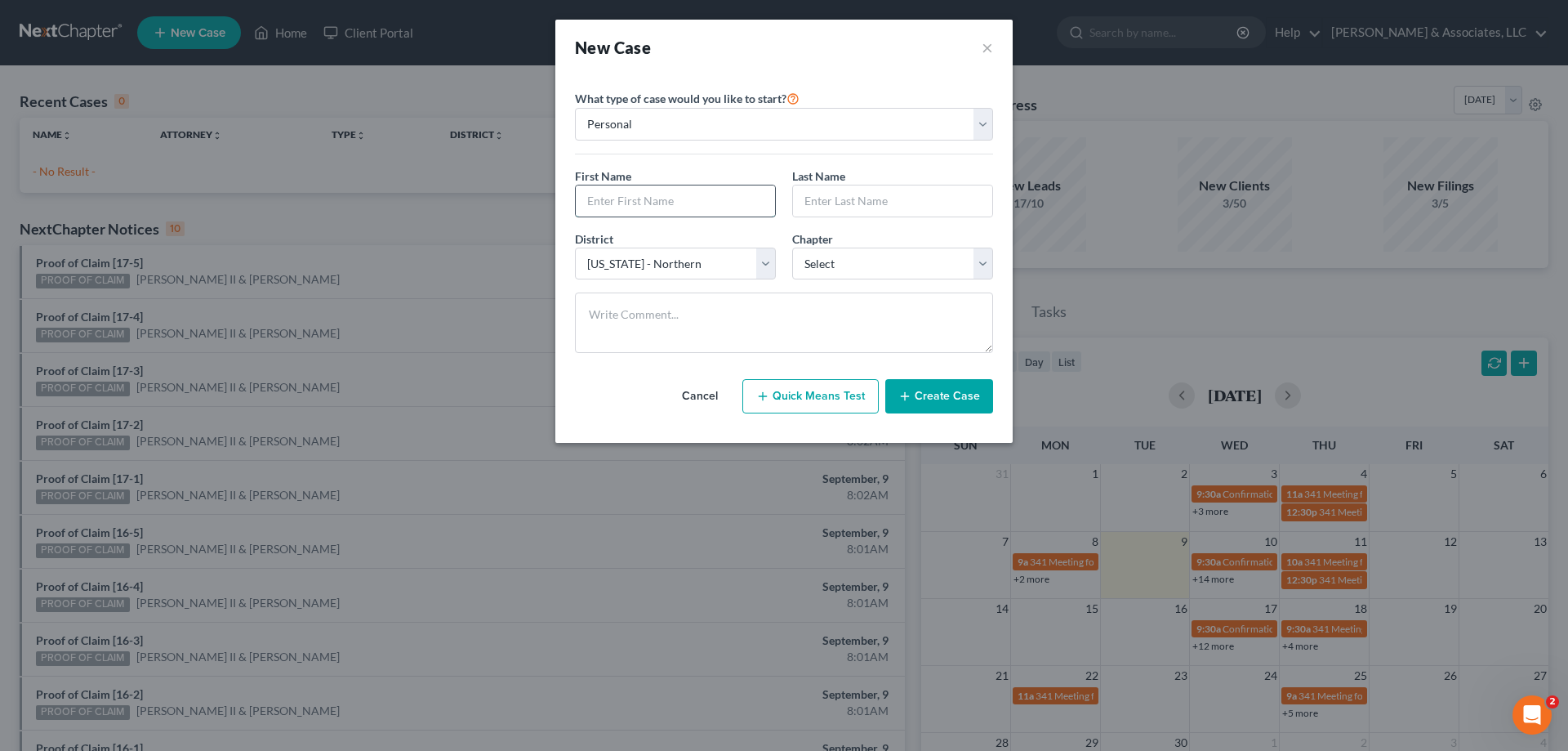
click at [699, 203] on input "text" at bounding box center [676, 200] width 199 height 31
type input "Bianca"
type input "Ownbey"
click at [870, 257] on select "Select 7 11 12 13" at bounding box center [893, 264] width 201 height 33
select select "0"
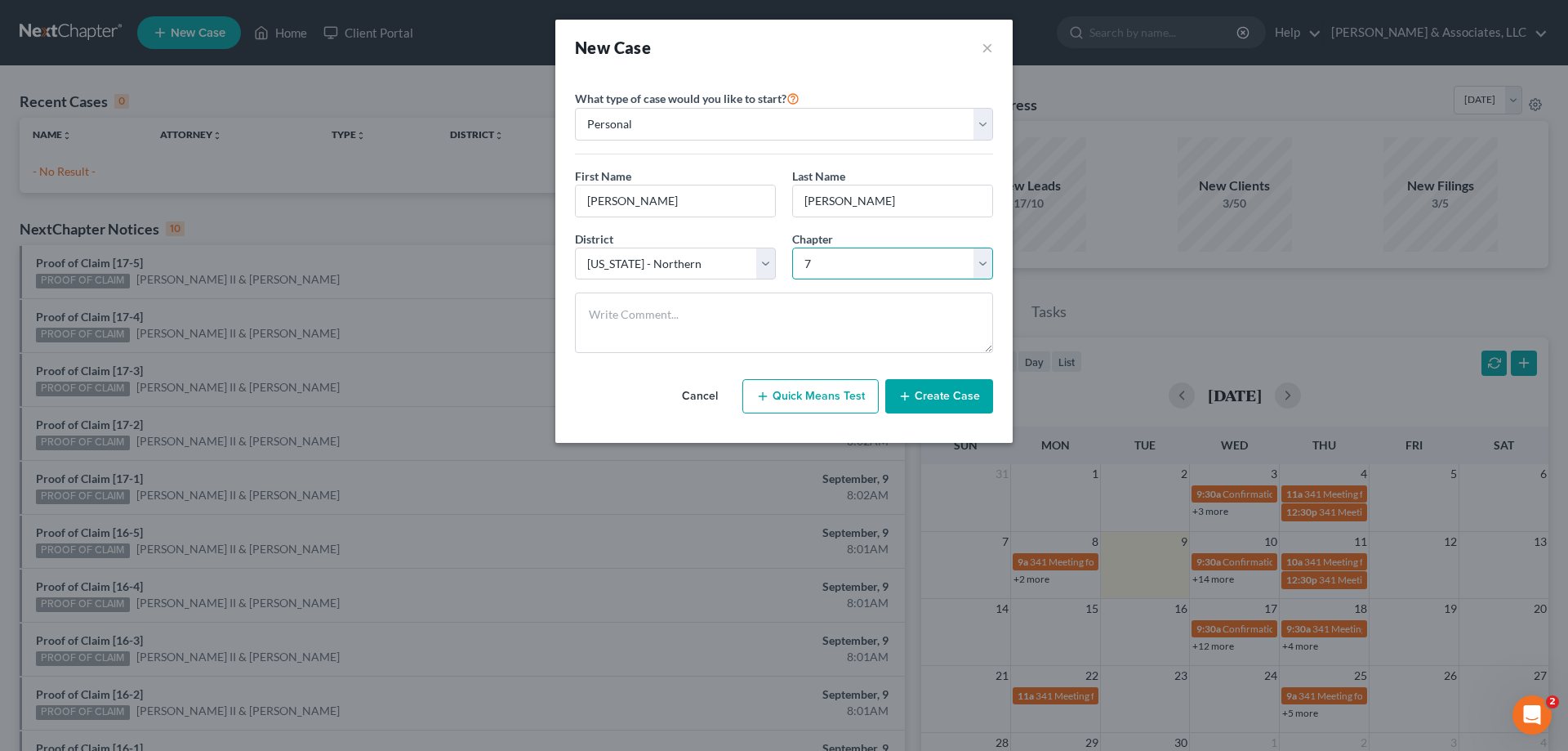
click at [792, 248] on select "Select 7 11 12 13" at bounding box center [893, 264] width 201 height 33
click at [950, 404] on button "Create Case" at bounding box center [939, 396] width 108 height 35
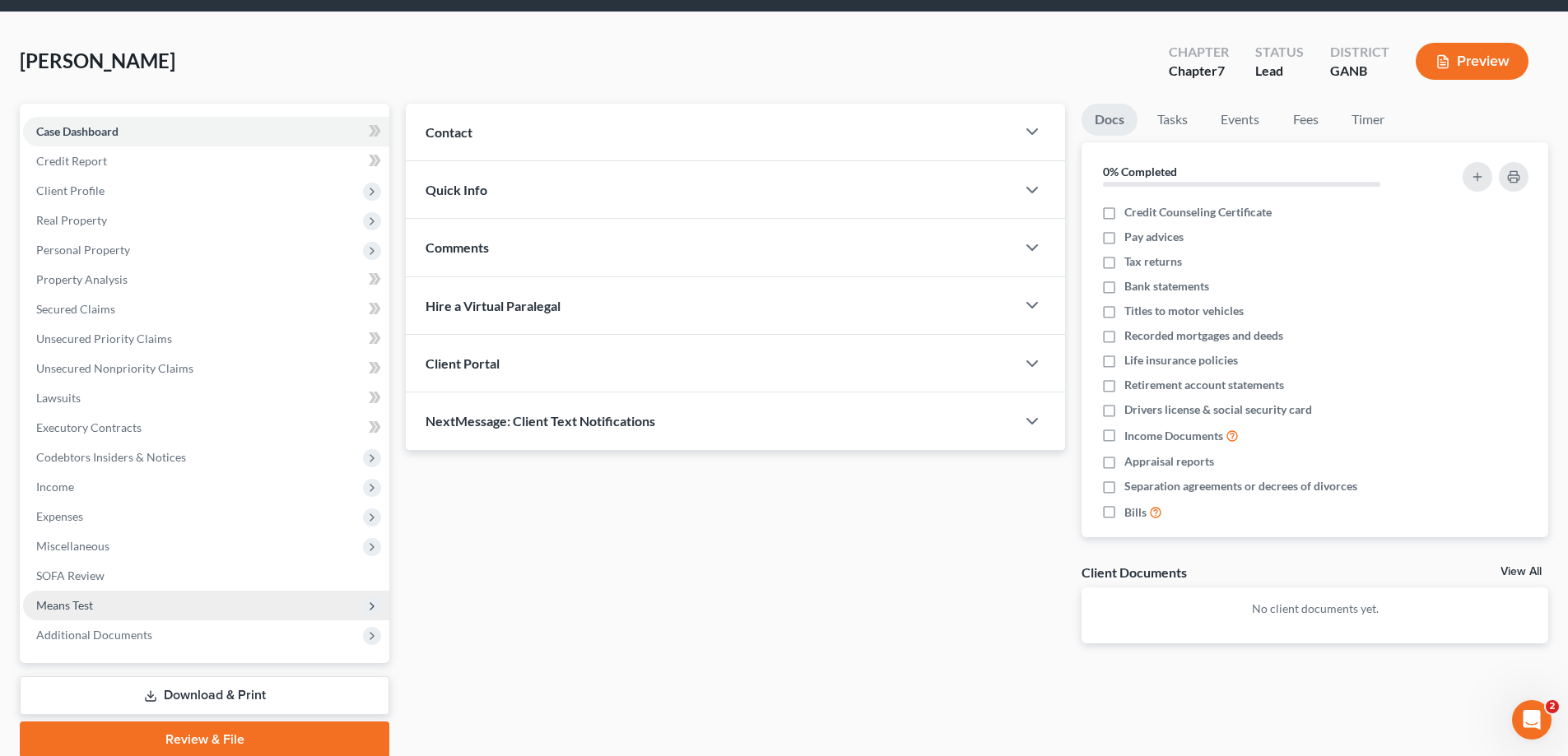
scroll to position [118, 0]
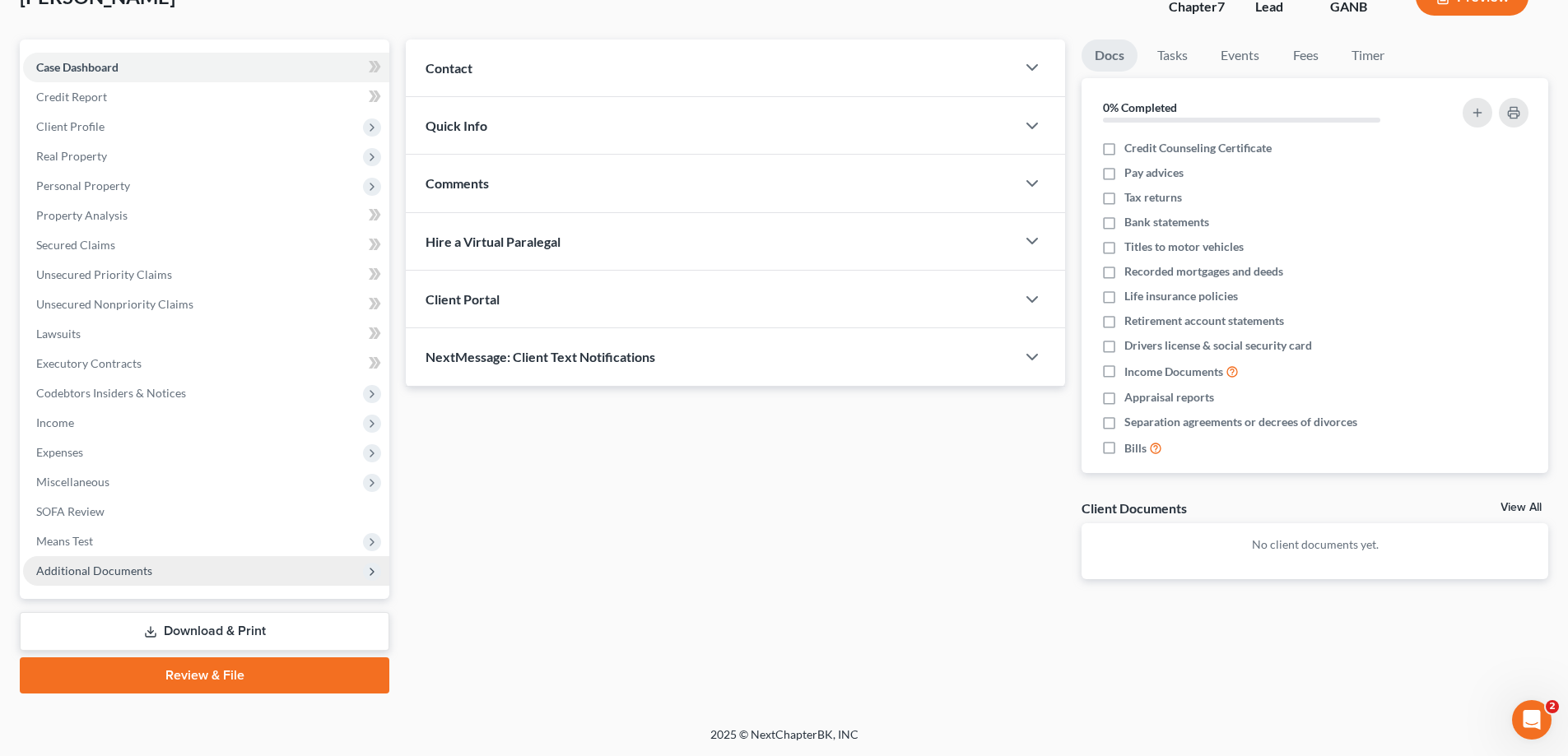
click at [104, 568] on span "Additional Documents" at bounding box center [93, 570] width 116 height 14
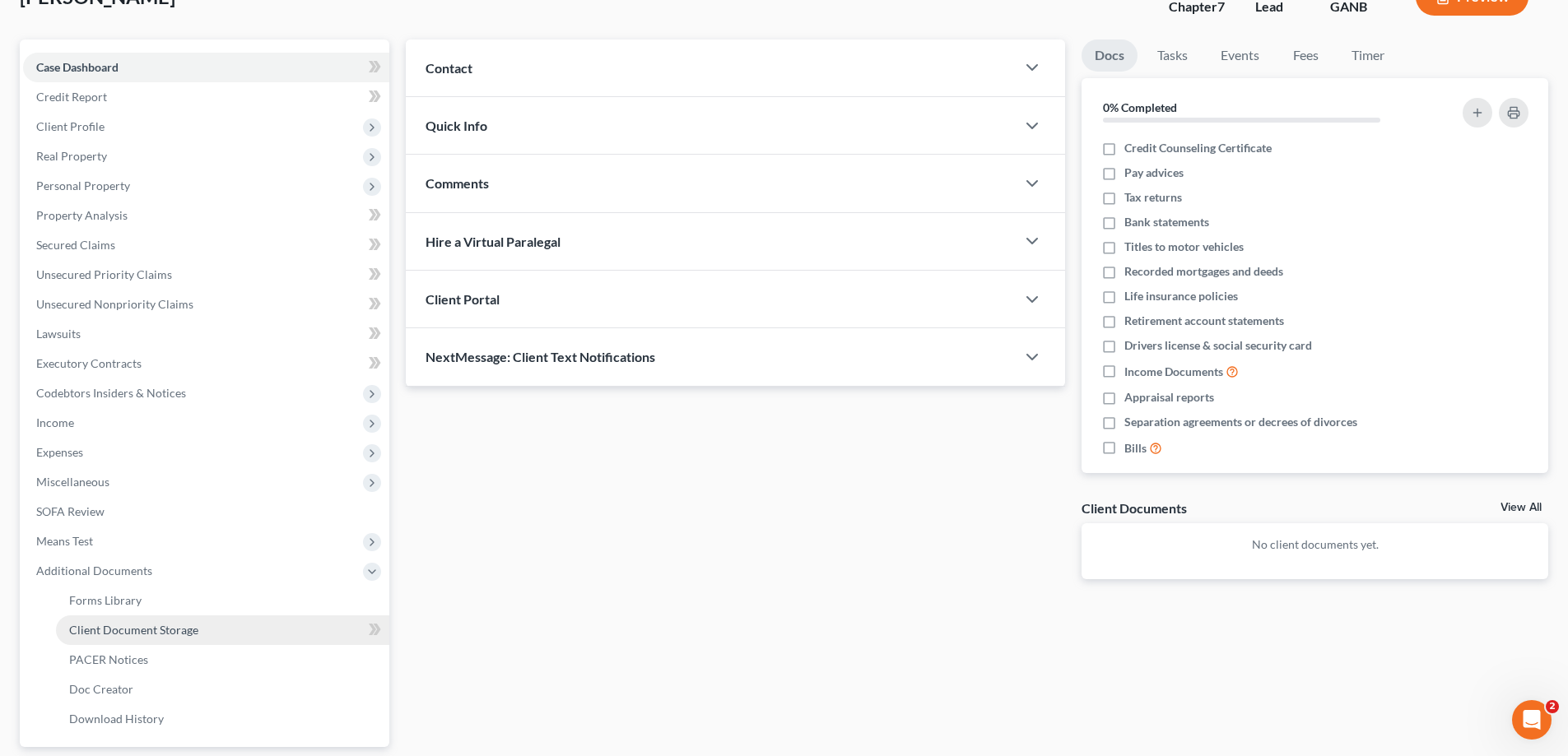
click at [134, 621] on link "Client Document Storage" at bounding box center [222, 630] width 334 height 30
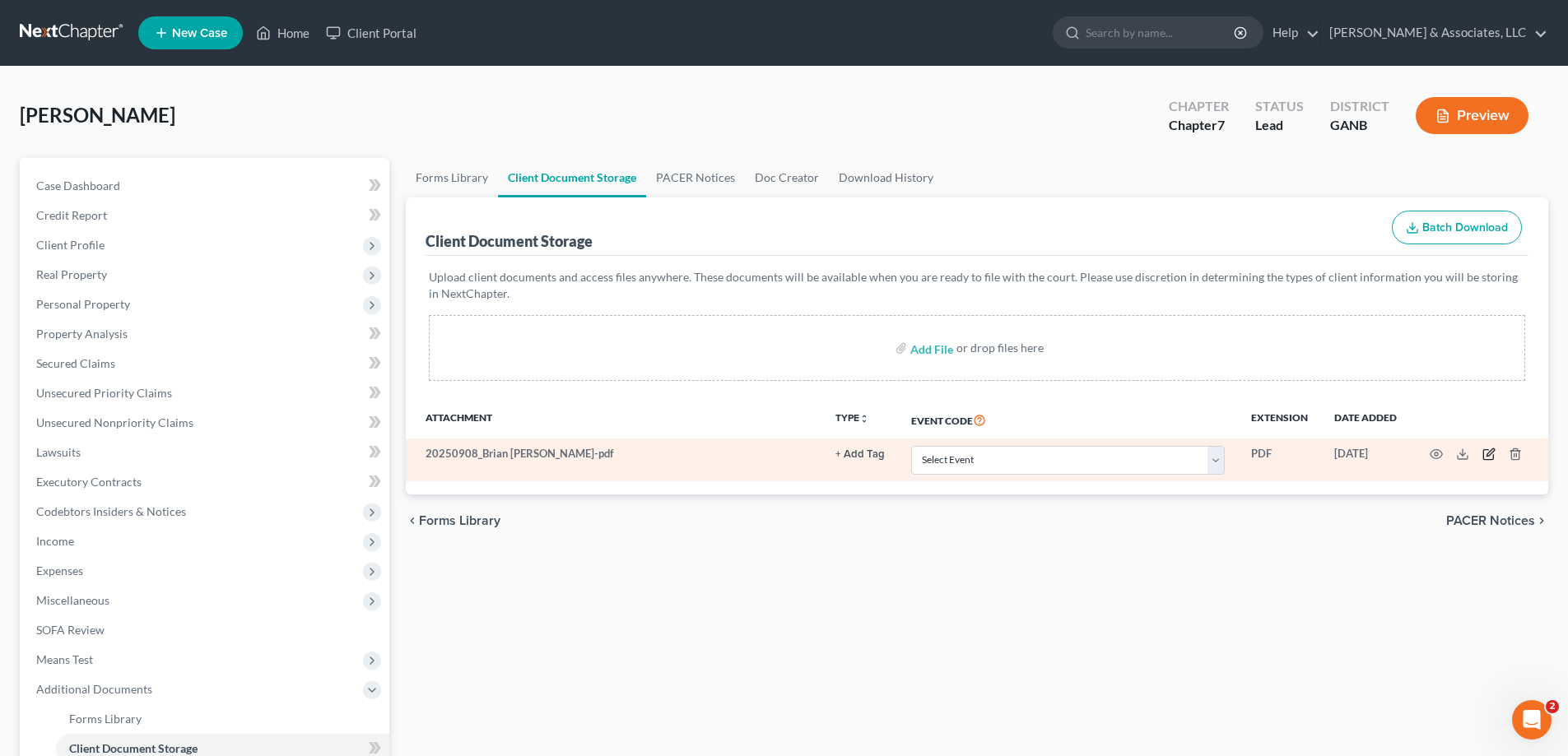
click at [1489, 450] on icon "button" at bounding box center [1488, 454] width 13 height 13
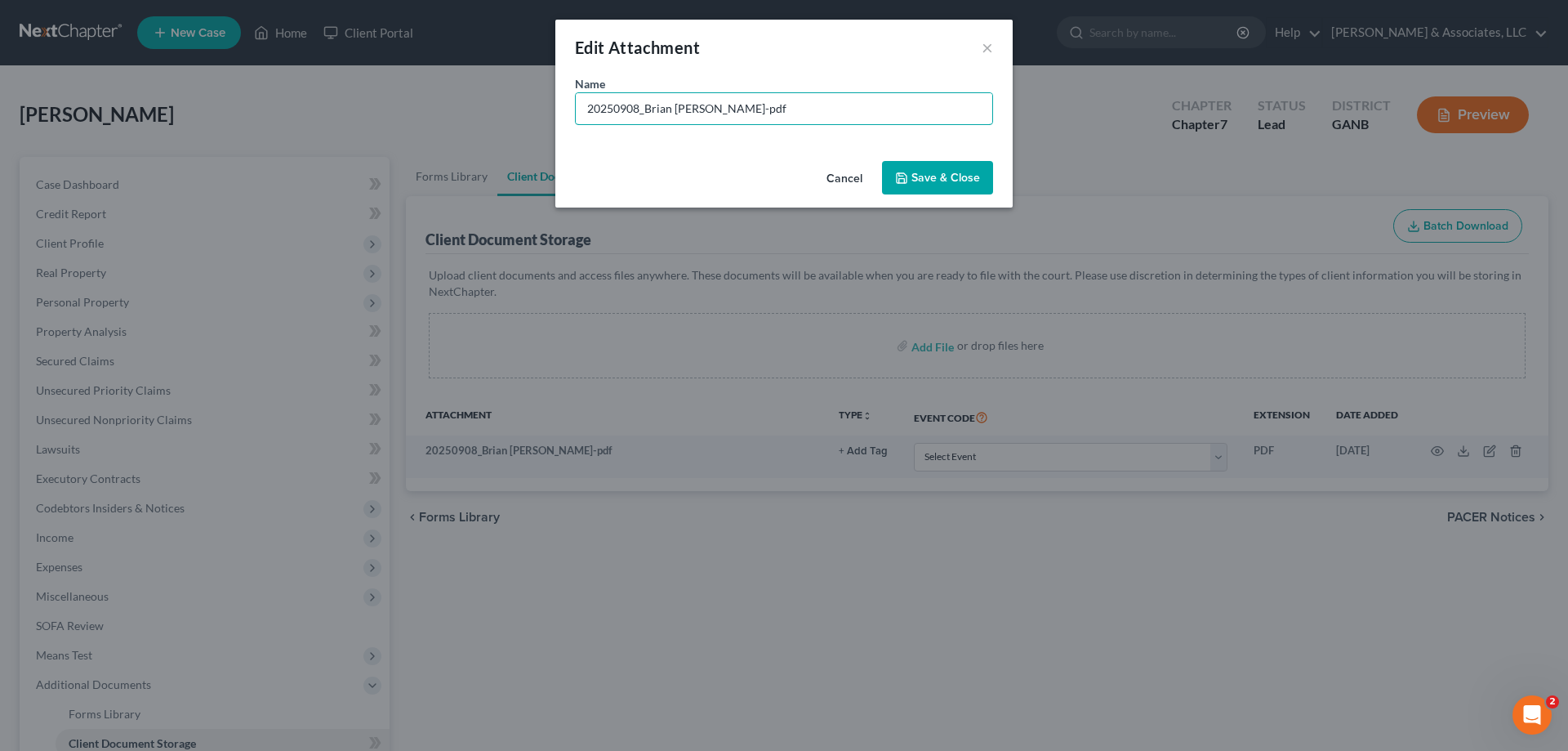
drag, startPoint x: 746, startPoint y: 114, endPoint x: 524, endPoint y: 111, distance: 222.0
click at [524, 111] on div "Edit Attachment × Name * 20250908_Brian Cahn-pdf Cancel Save & Close" at bounding box center [784, 375] width 1568 height 751
type input "Roadmap"
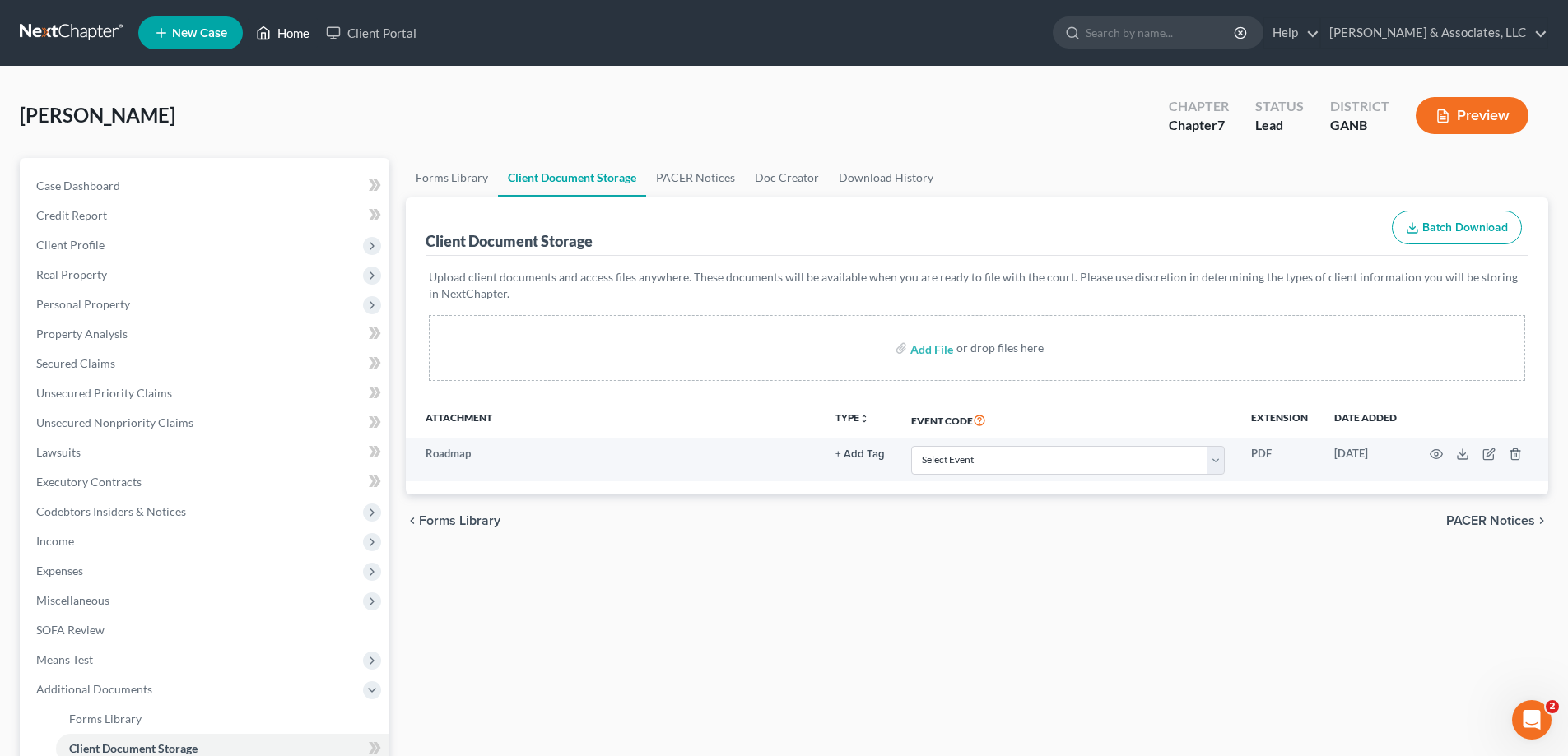
click at [295, 29] on link "Home" at bounding box center [283, 32] width 70 height 30
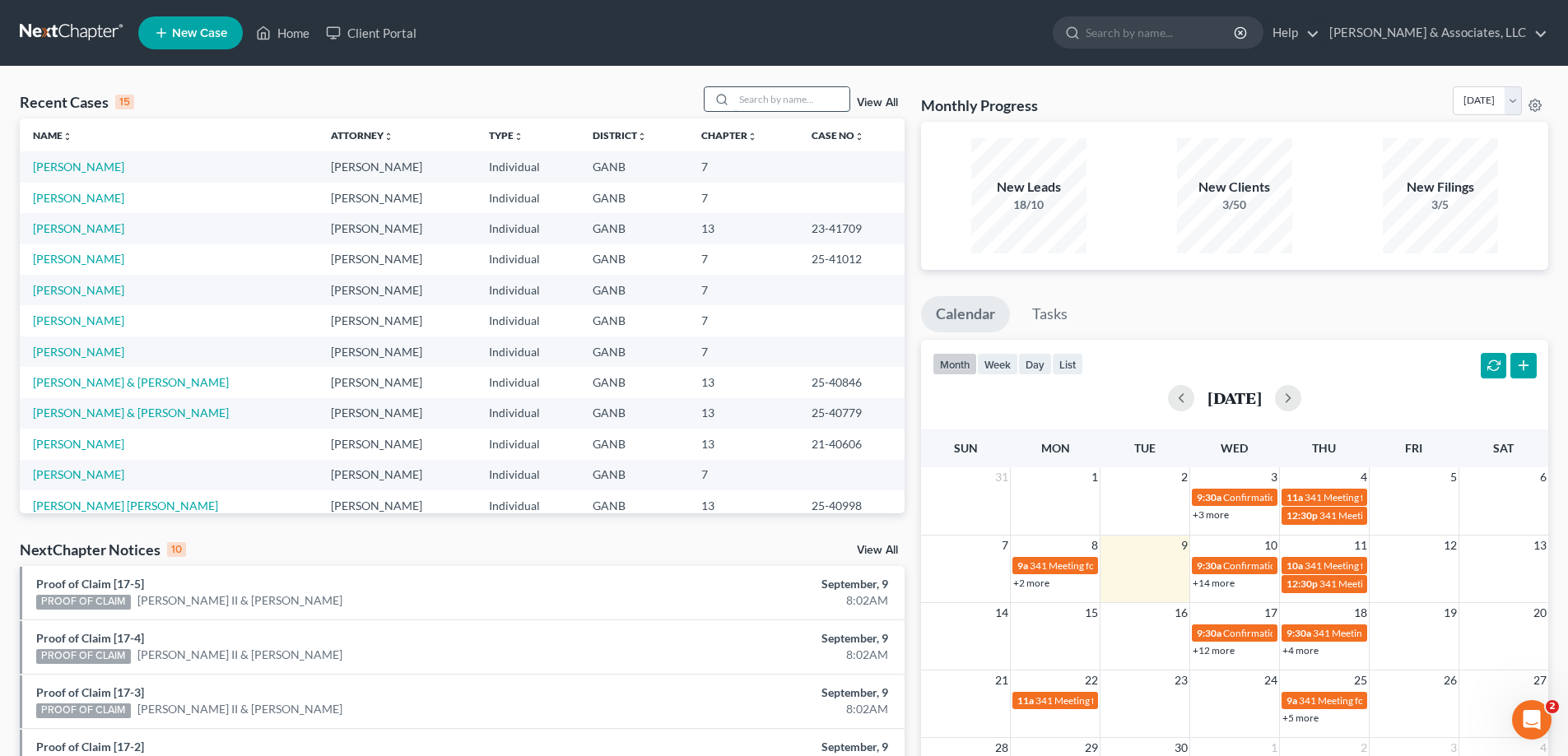
click at [785, 101] on input "search" at bounding box center [791, 99] width 115 height 24
click at [41, 198] on link "Andrews, Kevin" at bounding box center [79, 198] width 91 height 14
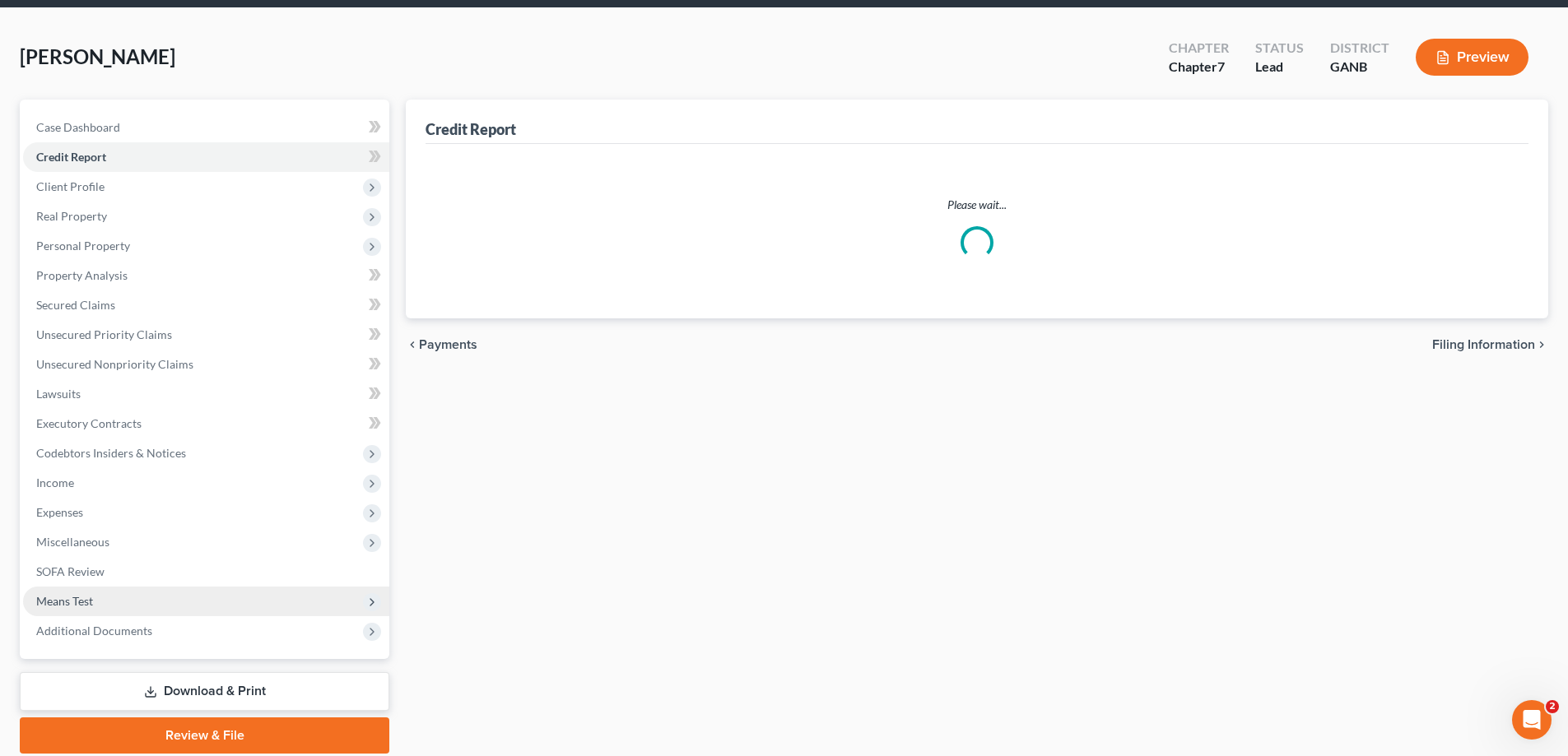
scroll to position [118, 0]
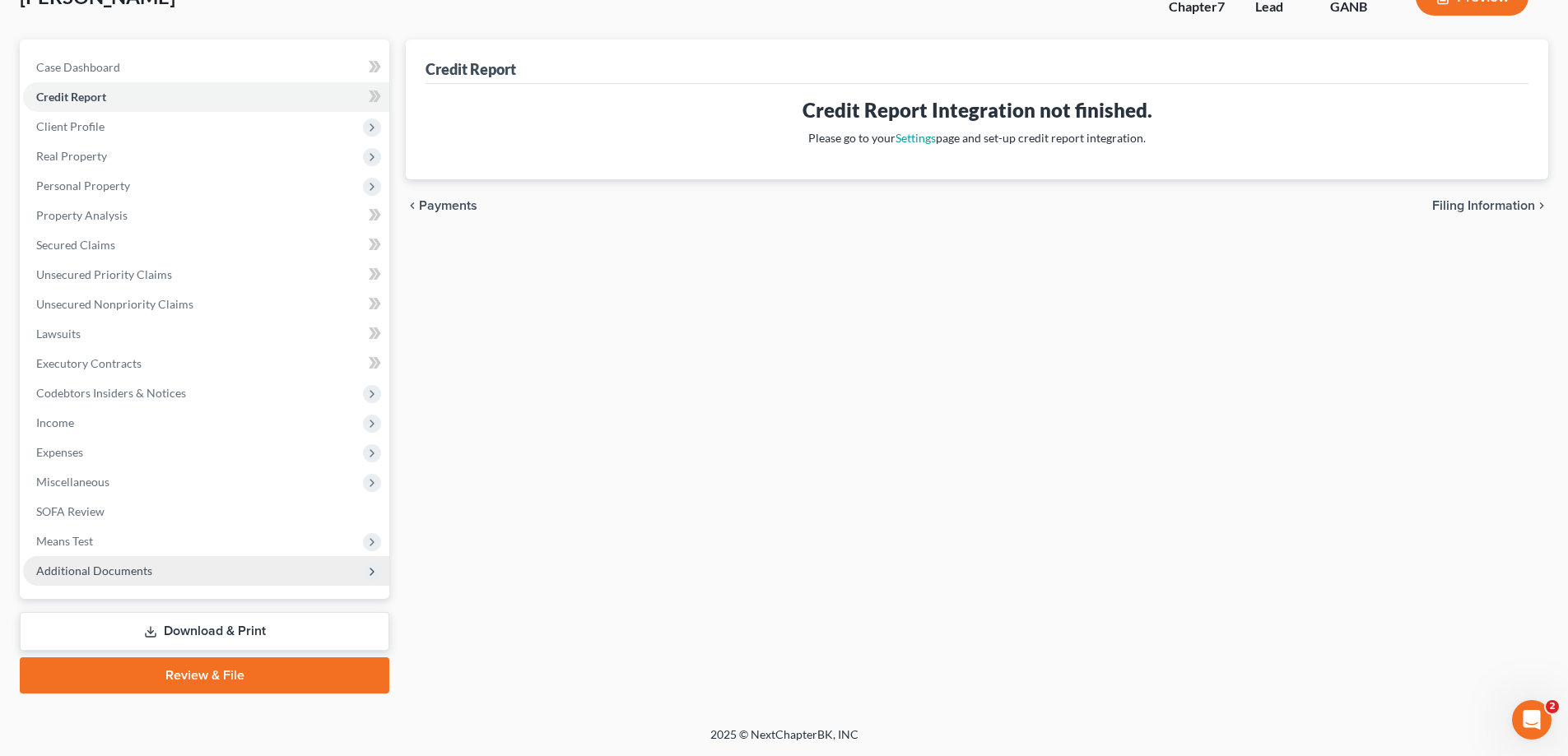
click at [110, 573] on span "Additional Documents" at bounding box center [93, 570] width 116 height 14
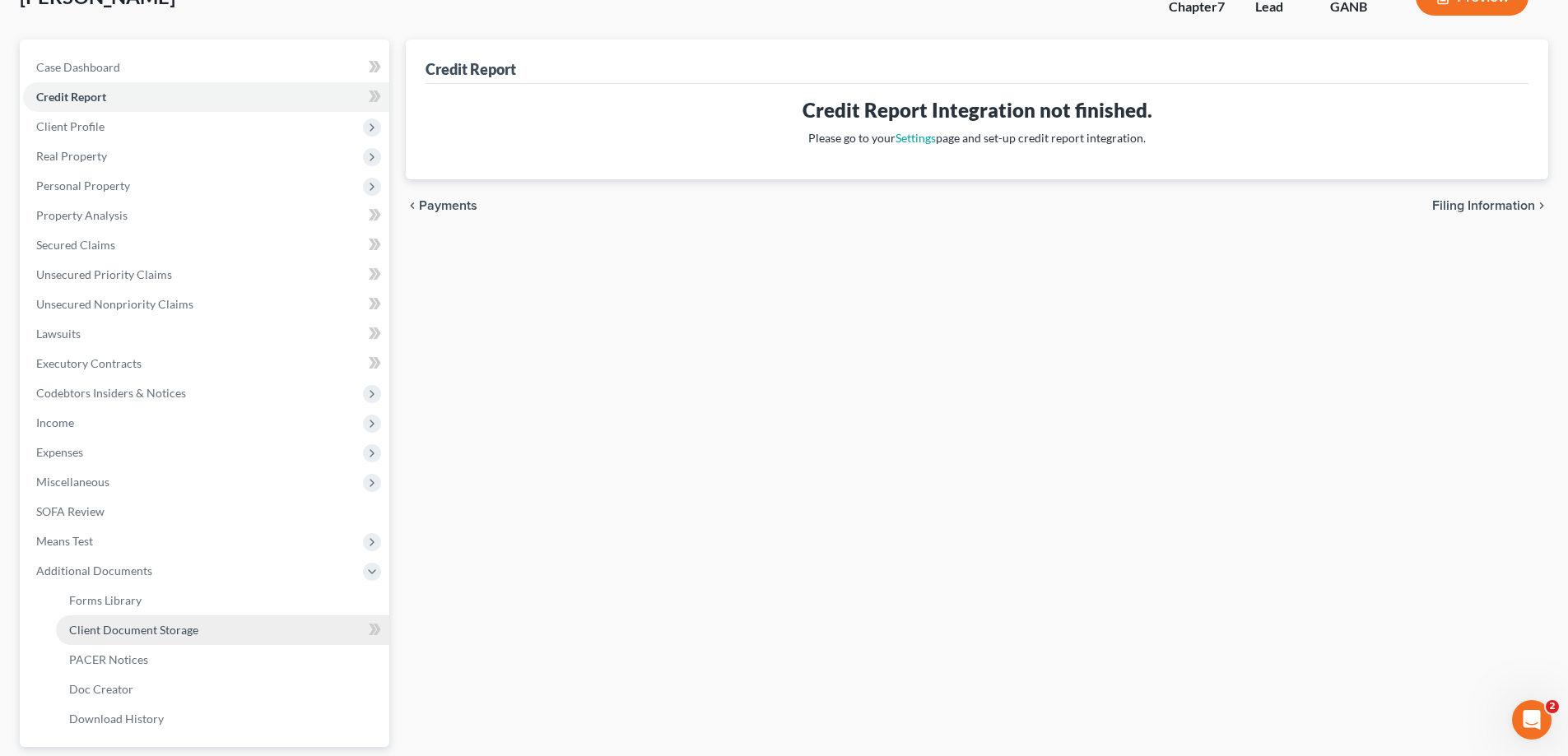
click at [100, 630] on span "Client Document Storage" at bounding box center [134, 630] width 129 height 14
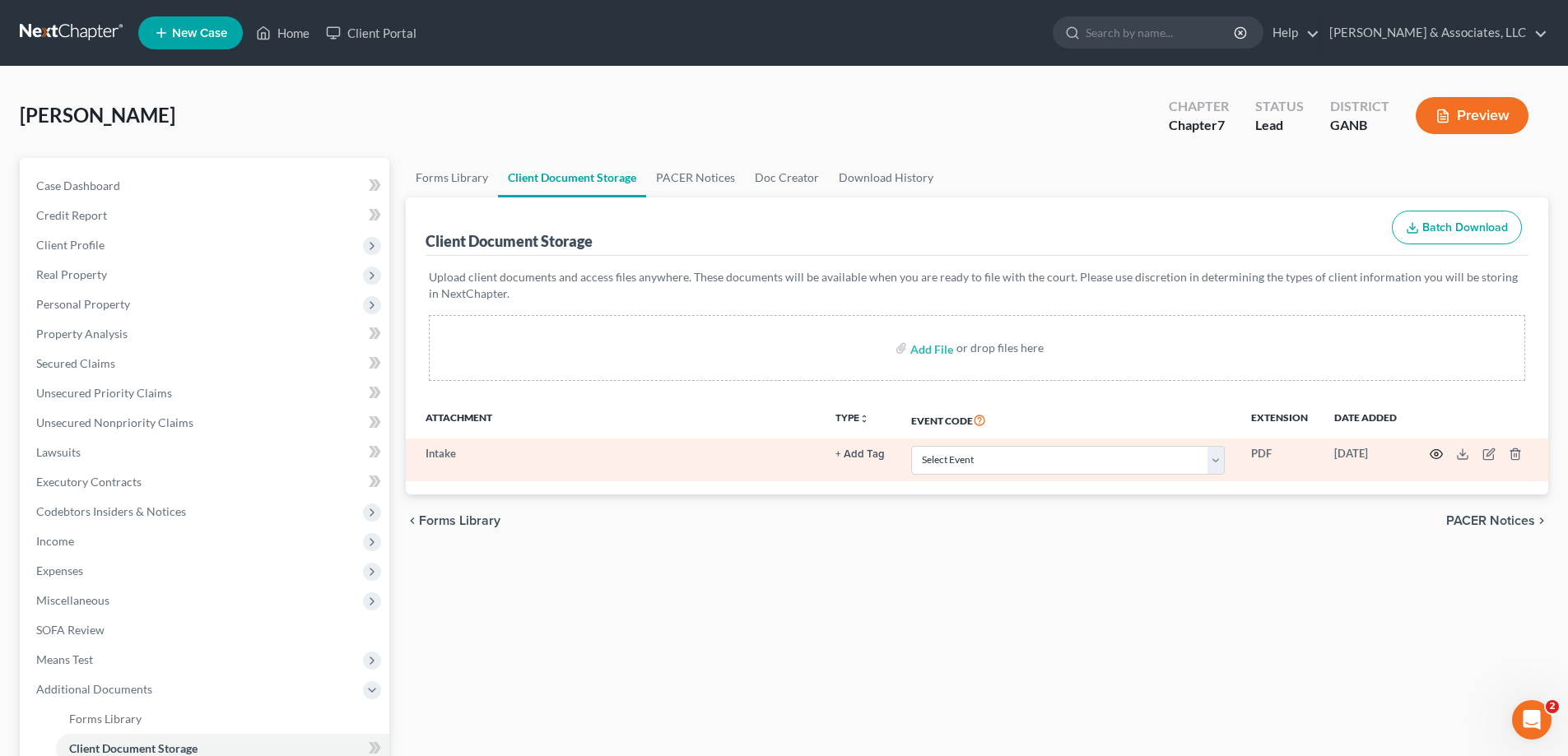
click at [1436, 451] on icon "button" at bounding box center [1436, 454] width 13 height 13
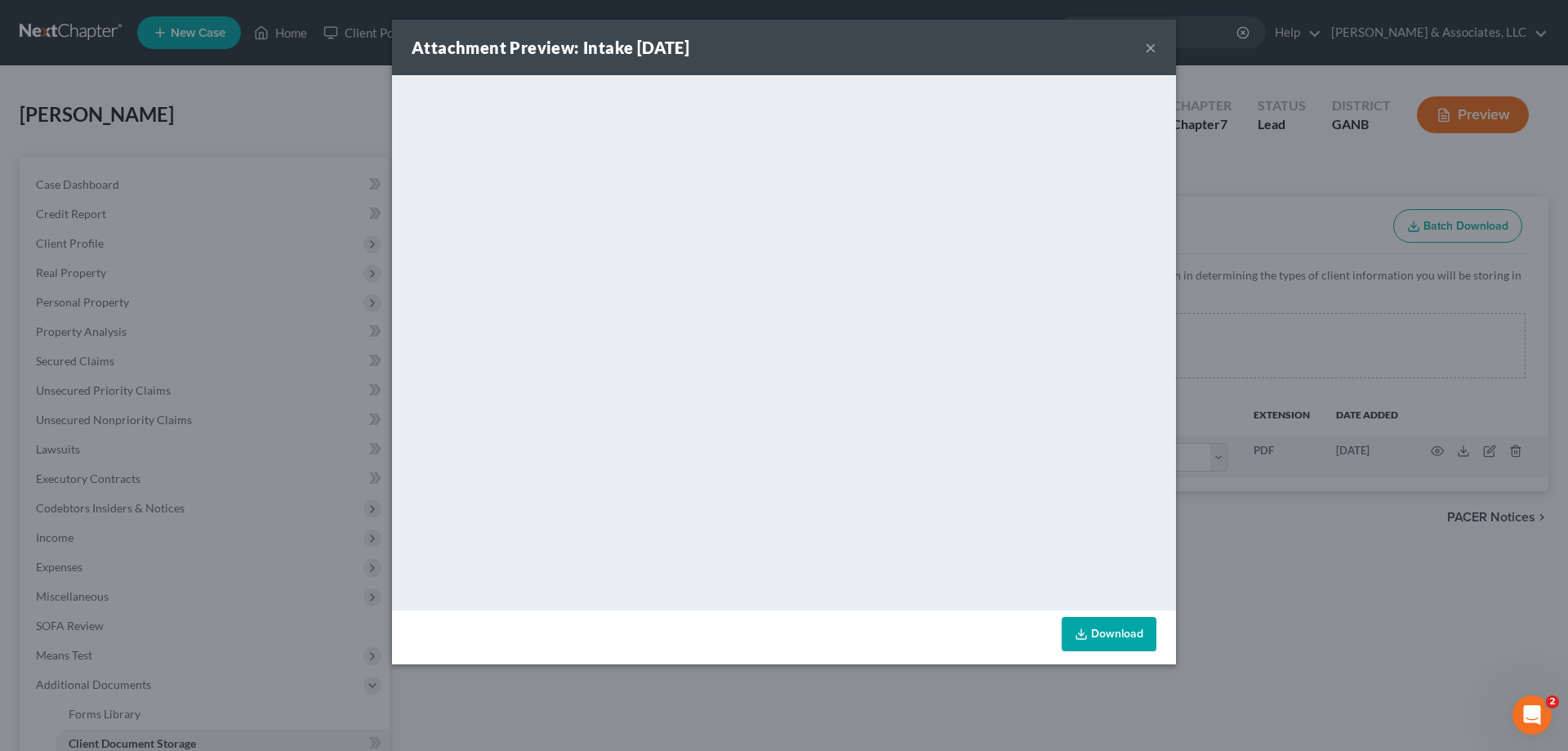
click at [1151, 51] on button "×" at bounding box center [1150, 47] width 12 height 20
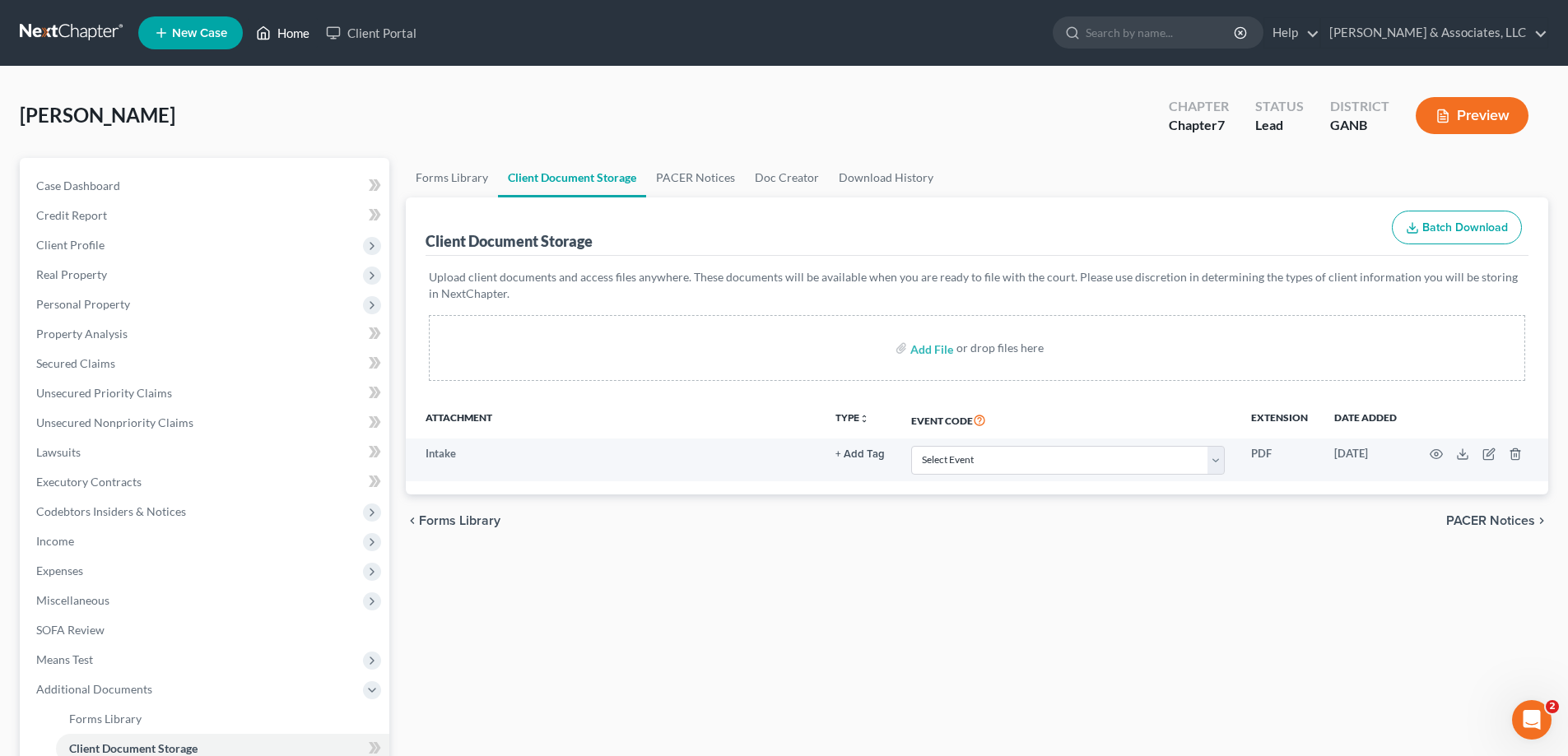
click at [291, 26] on link "Home" at bounding box center [283, 32] width 70 height 30
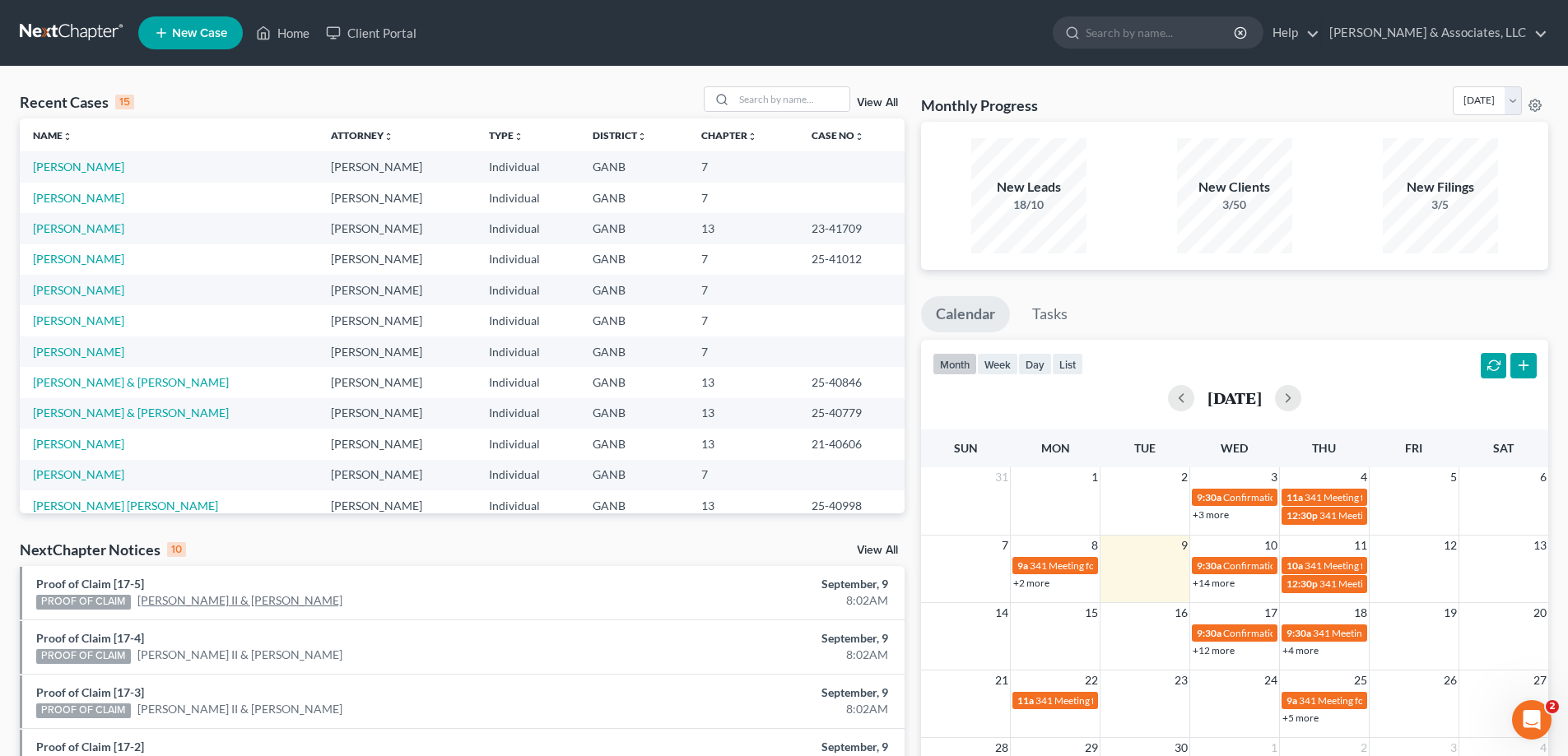
click at [241, 599] on link "[PERSON_NAME] II & [PERSON_NAME]" at bounding box center [240, 601] width 205 height 16
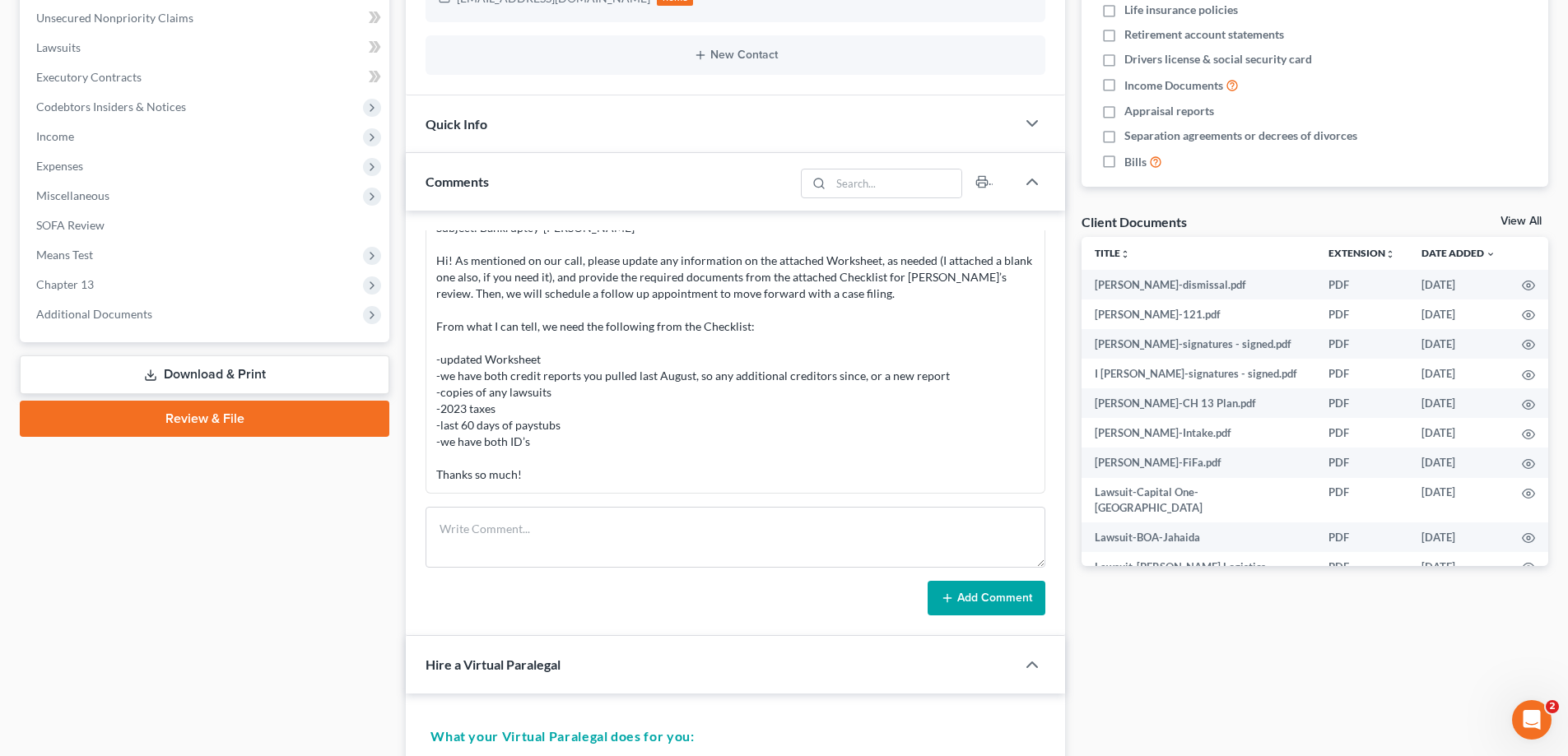
scroll to position [412, 0]
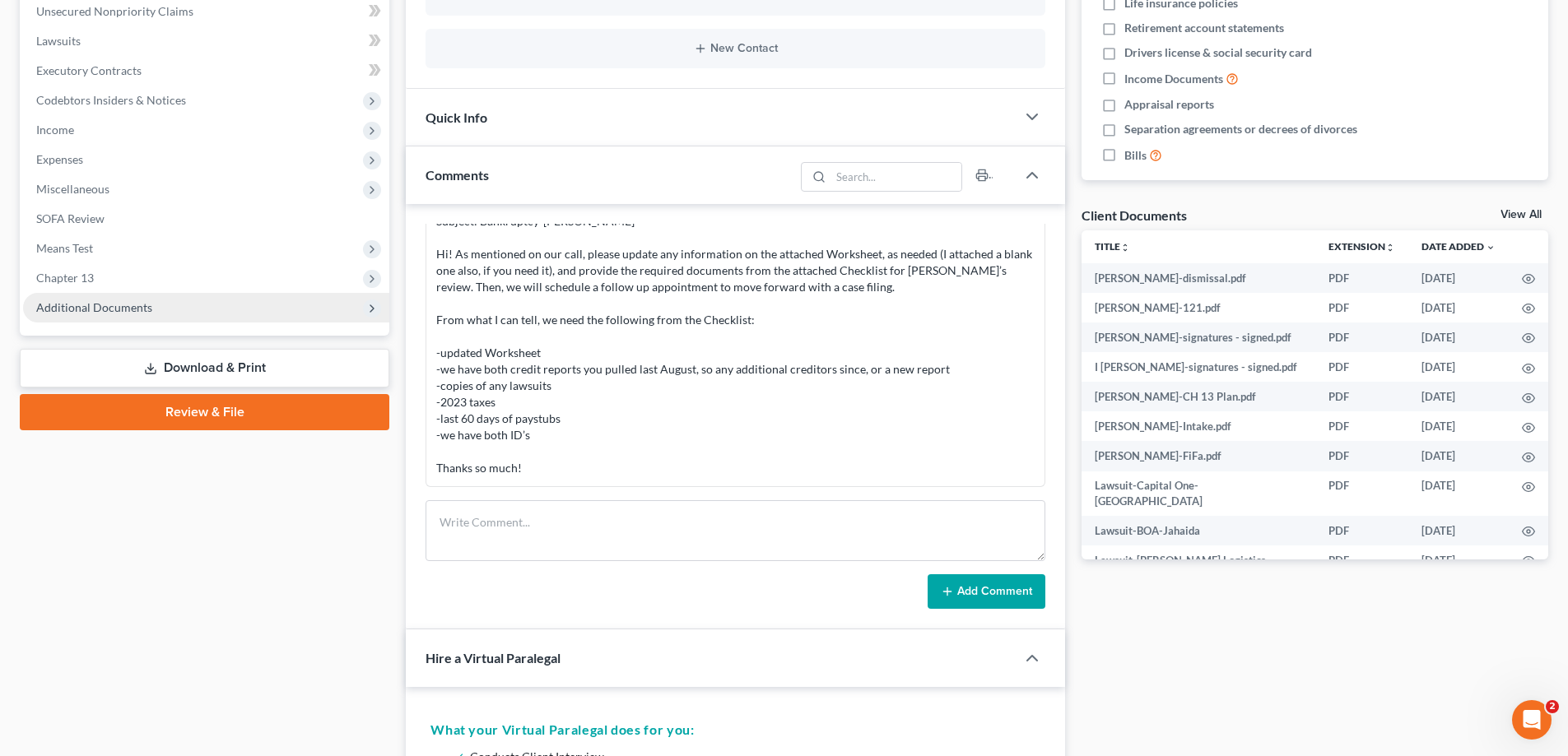
click at [157, 312] on span "Additional Documents" at bounding box center [206, 308] width 366 height 30
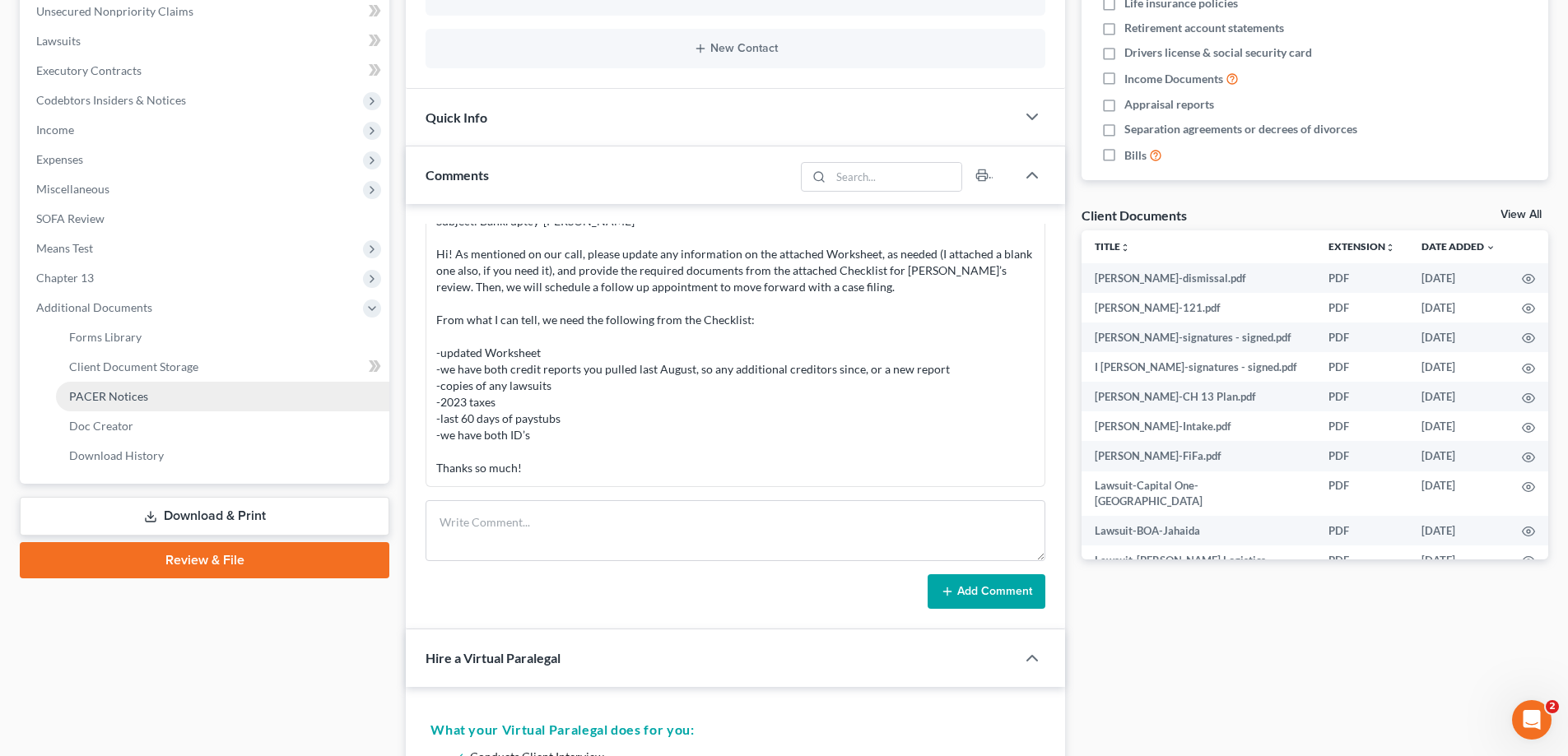
click at [125, 398] on span "PACER Notices" at bounding box center [109, 396] width 79 height 14
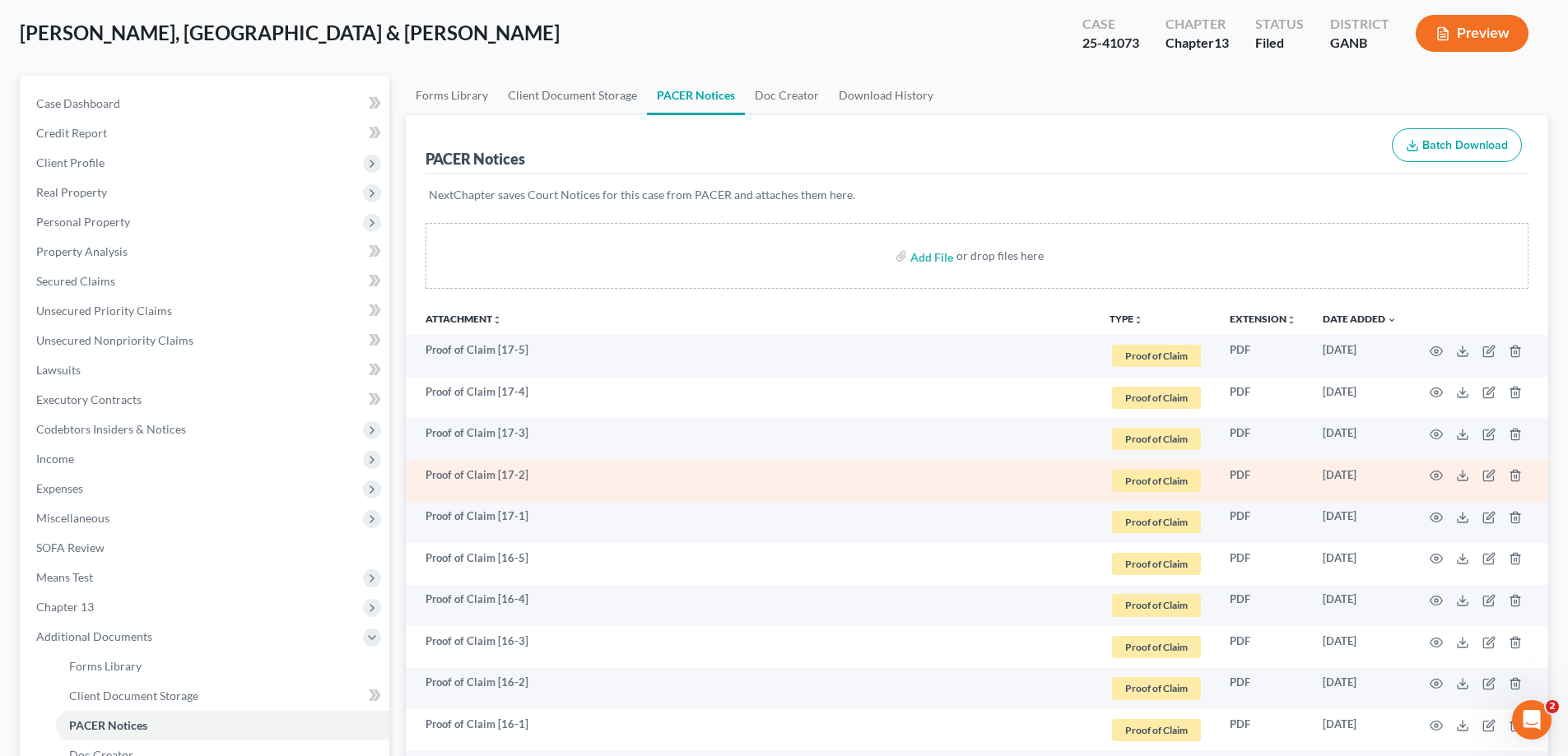
scroll to position [329, 0]
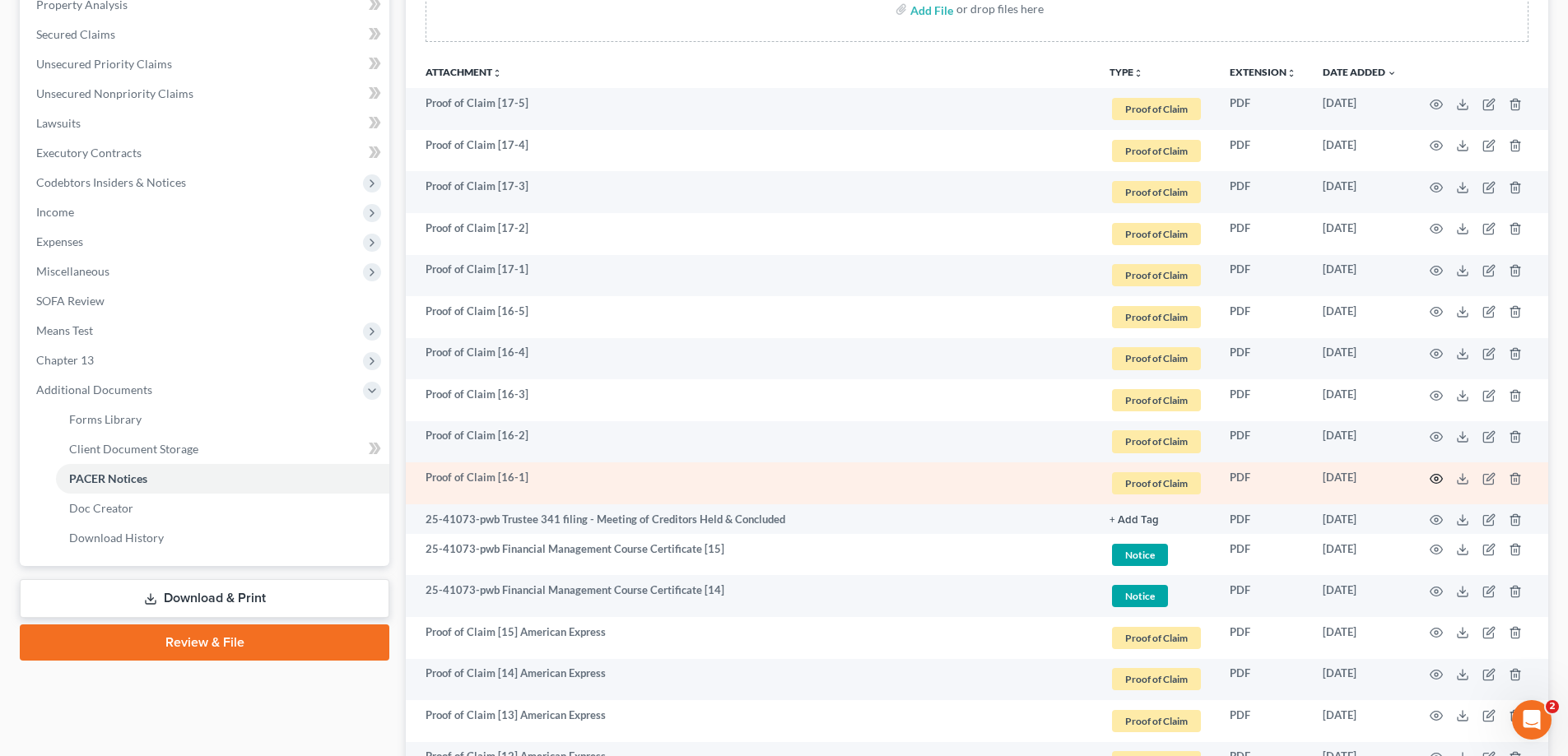
click at [1436, 480] on icon "button" at bounding box center [1436, 479] width 13 height 13
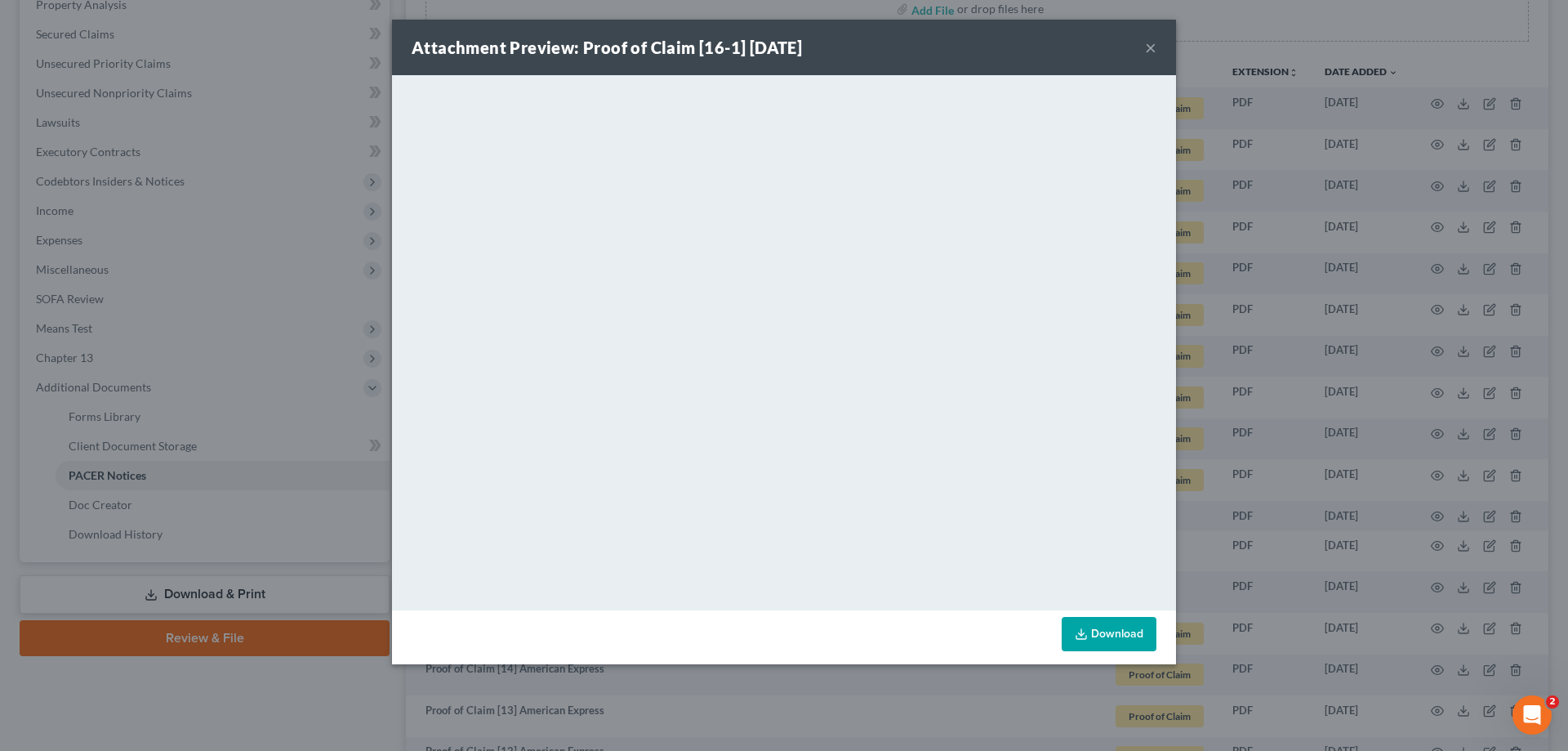
click at [1154, 47] on button "×" at bounding box center [1150, 47] width 12 height 20
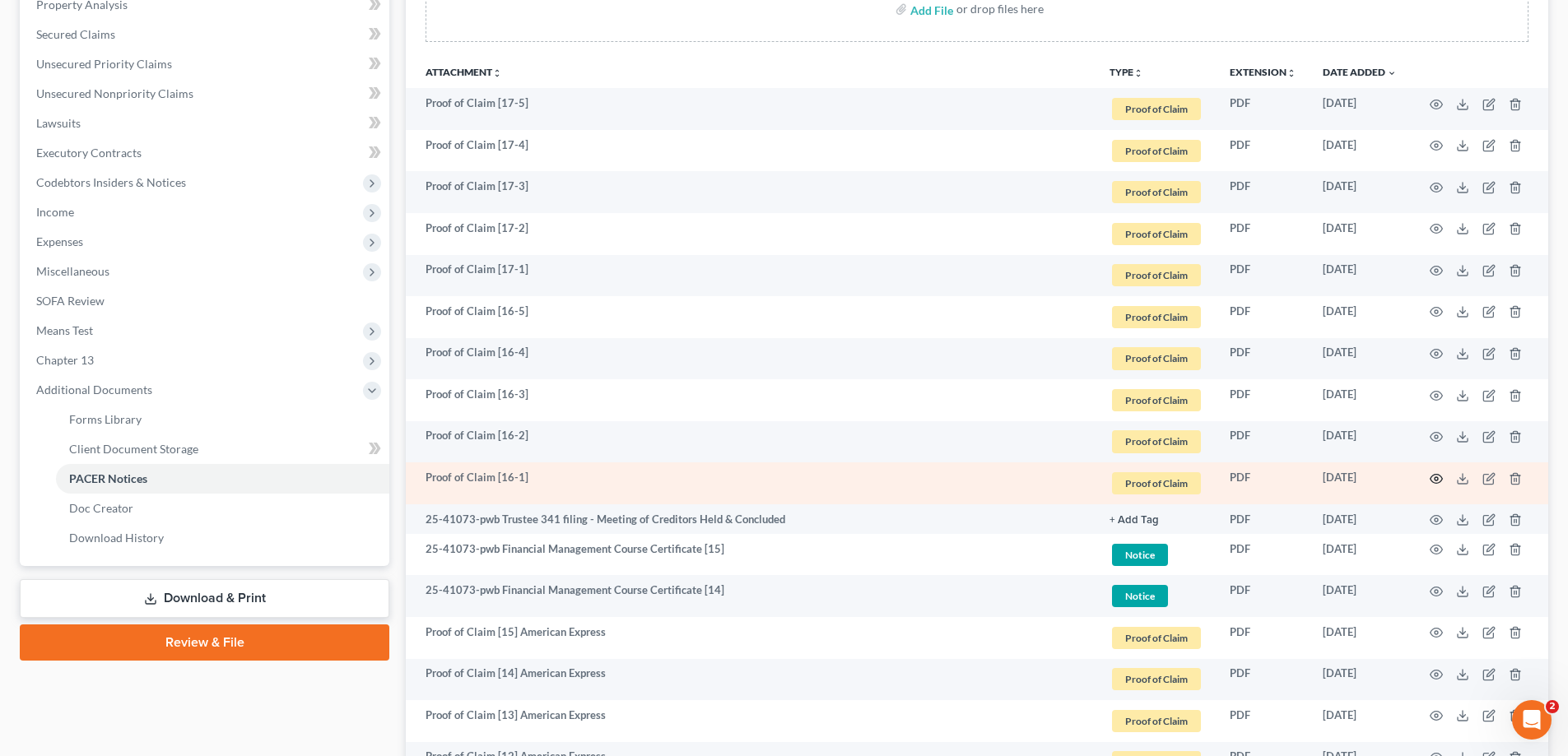
click at [1441, 474] on icon "button" at bounding box center [1436, 479] width 13 height 13
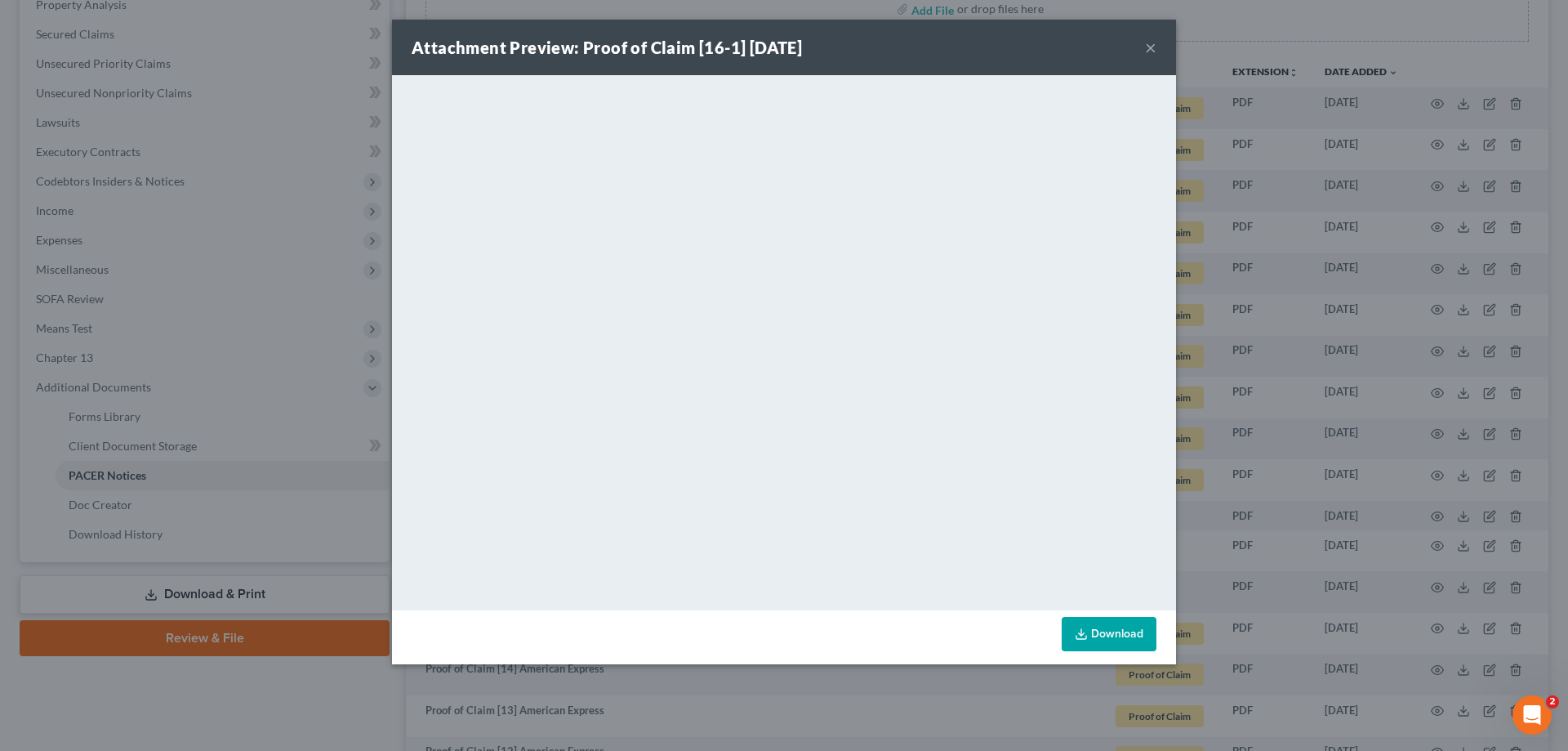
click at [1153, 47] on button "×" at bounding box center [1150, 47] width 12 height 20
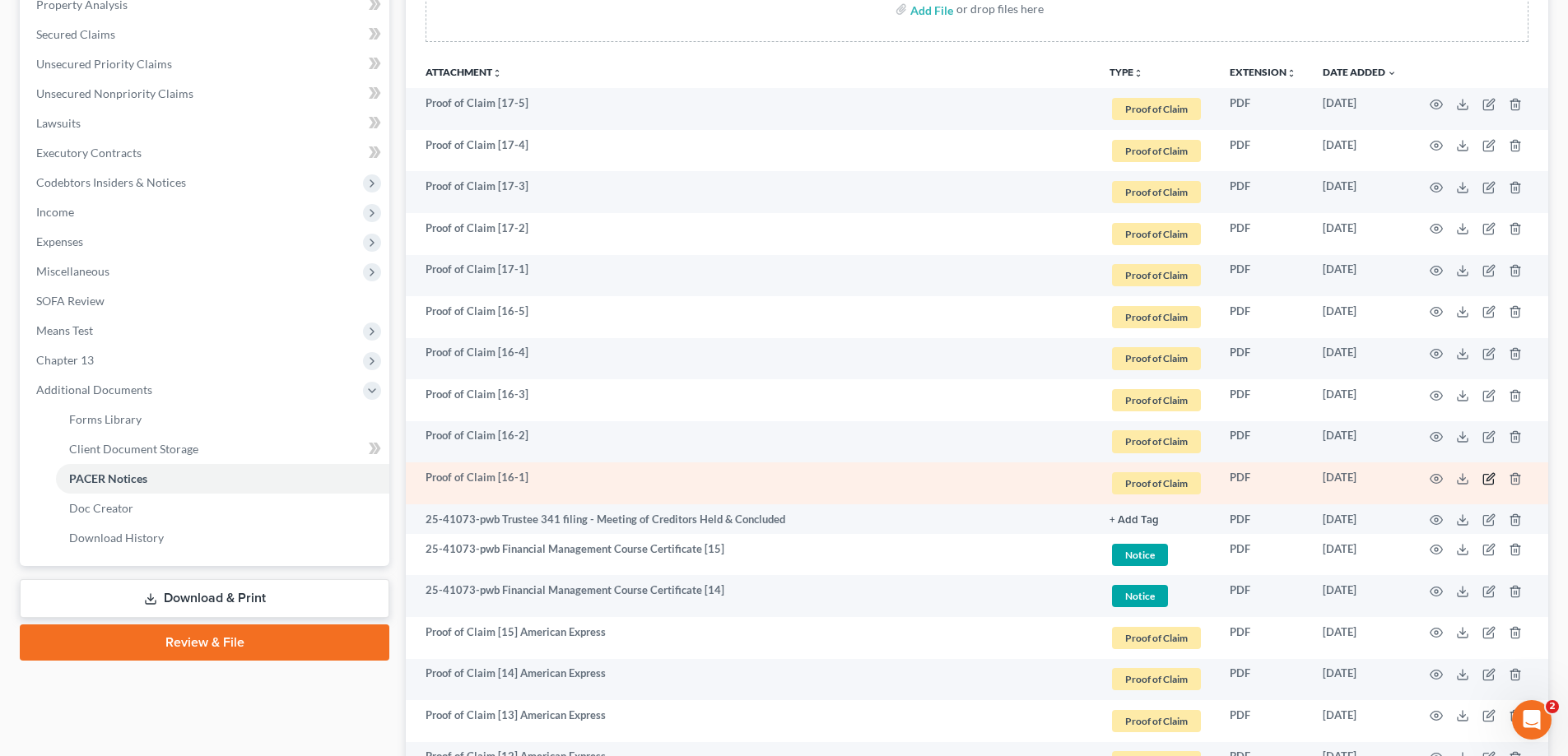
click at [1490, 475] on icon "button" at bounding box center [1490, 477] width 7 height 7
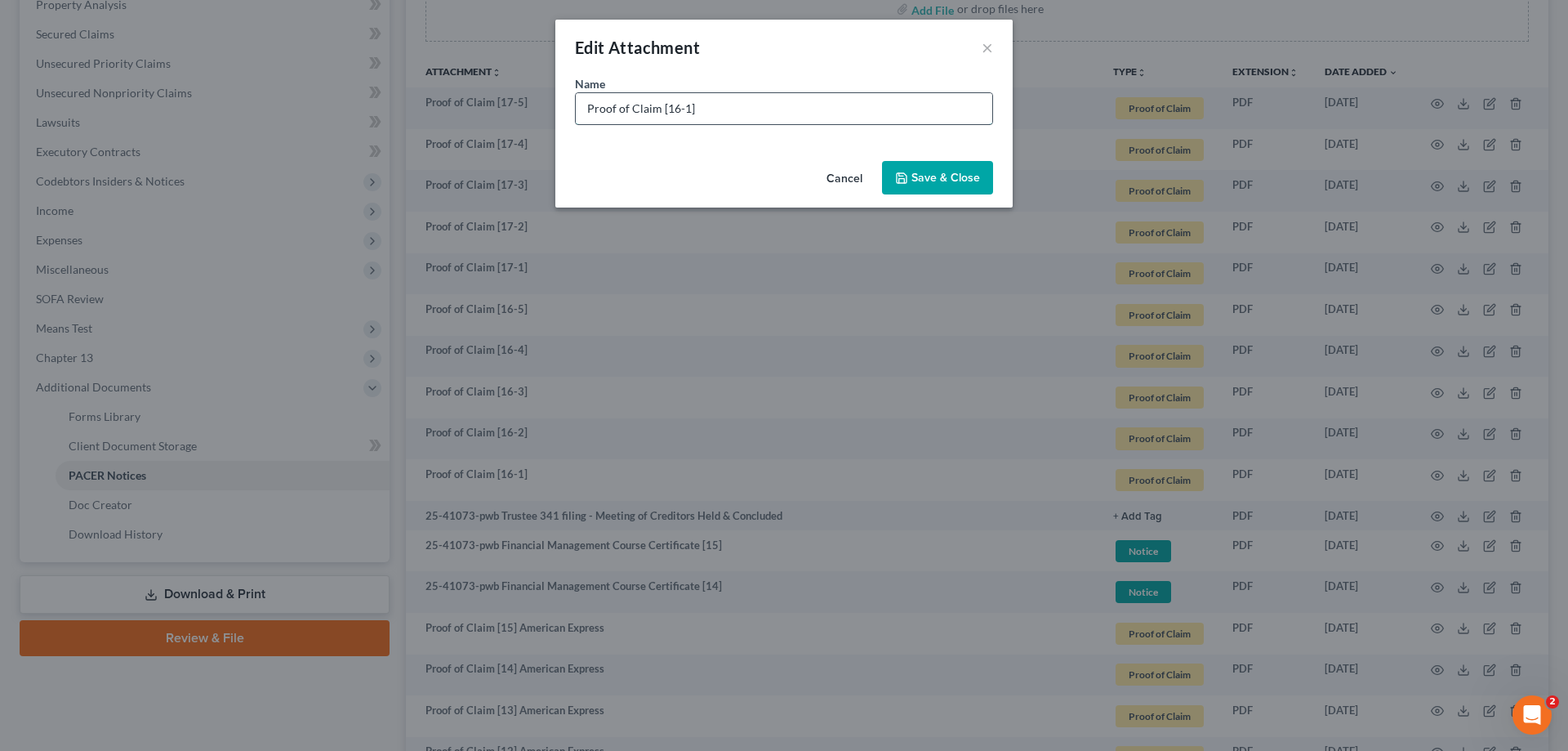
click at [744, 112] on input "Proof of Claim [16-1]" at bounding box center [784, 109] width 417 height 31
type input "Proof of Claim [16-1] Portfolio Recovery"
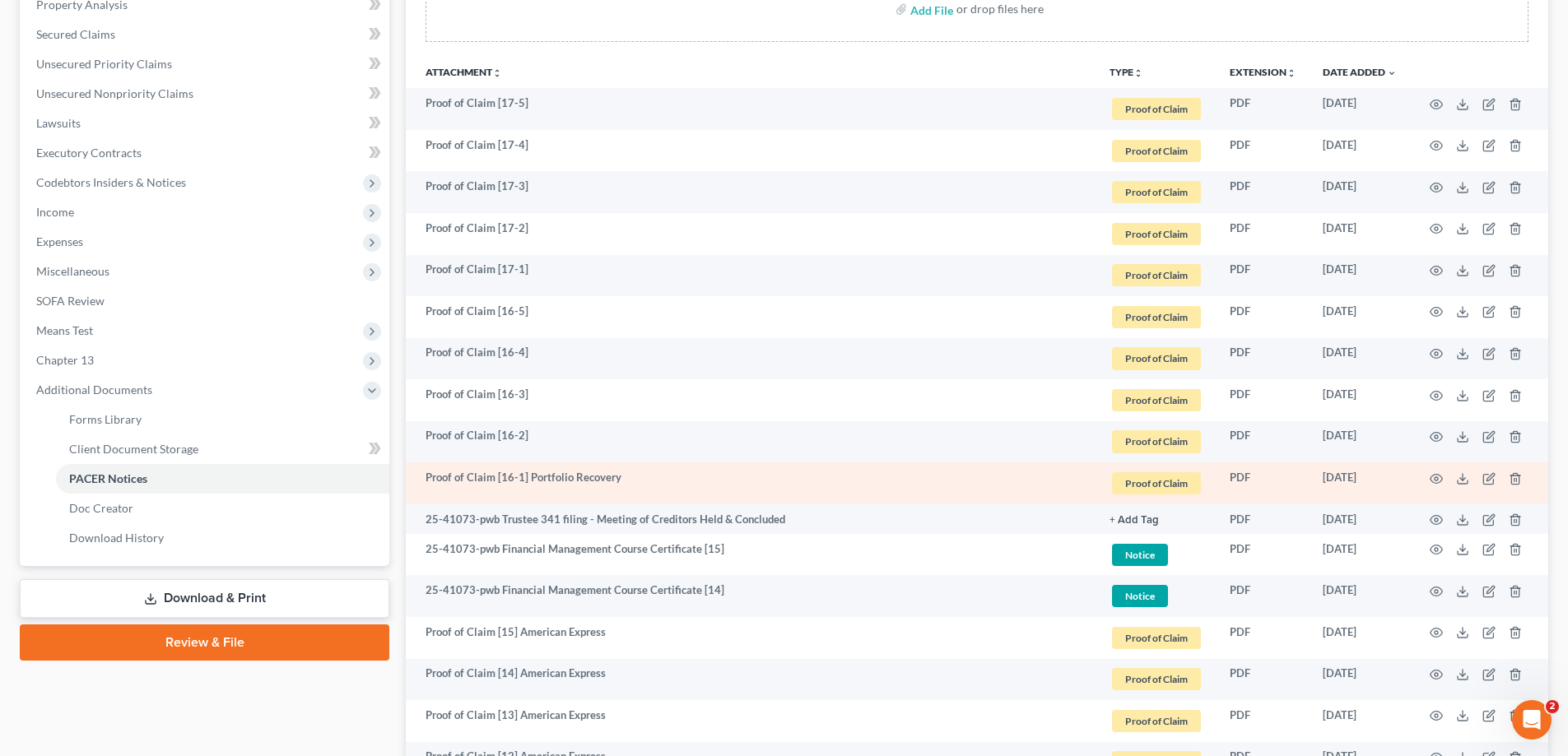
click at [538, 481] on td "Proof of Claim [16-1] Portfolio Recovery" at bounding box center [751, 483] width 691 height 42
drag, startPoint x: 528, startPoint y: 474, endPoint x: 634, endPoint y: 481, distance: 106.2
click at [633, 481] on td "Proof of Claim [16-1] Portfolio Recovery" at bounding box center [751, 483] width 691 height 42
copy td "Portfolio Recovery"
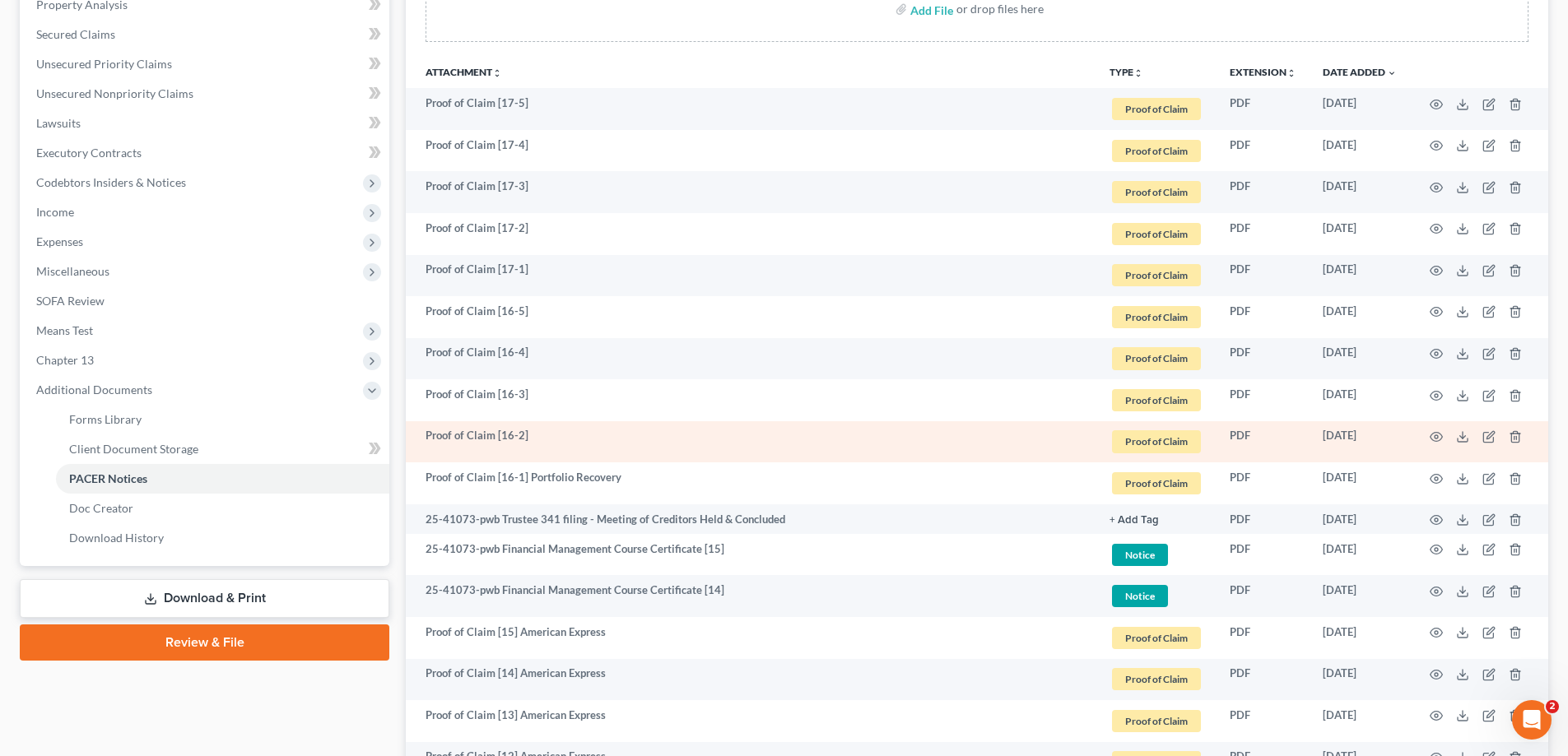
click at [583, 441] on td "Proof of Claim [16-2]" at bounding box center [751, 442] width 691 height 42
click at [1485, 435] on icon "button" at bounding box center [1488, 437] width 13 height 13
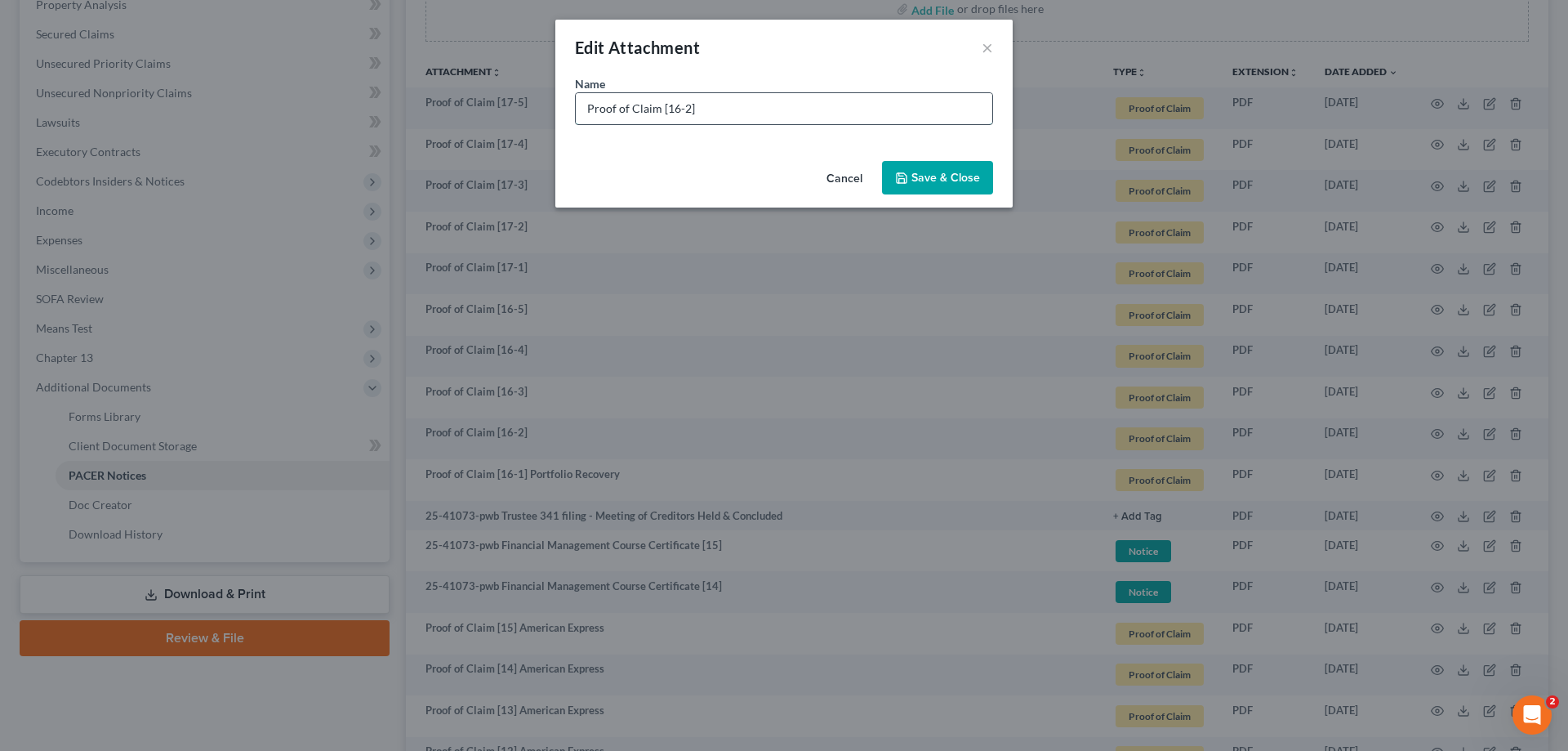
click at [715, 110] on input "Proof of Claim [16-2]" at bounding box center [784, 109] width 417 height 31
paste input "Portfolio Recovery"
type input "Proof of Claim [16-2] Portfolio Recovery"
click at [939, 156] on div "Cancel Save & Close" at bounding box center [784, 181] width 458 height 54
click at [938, 186] on button "Save & Close" at bounding box center [938, 178] width 111 height 35
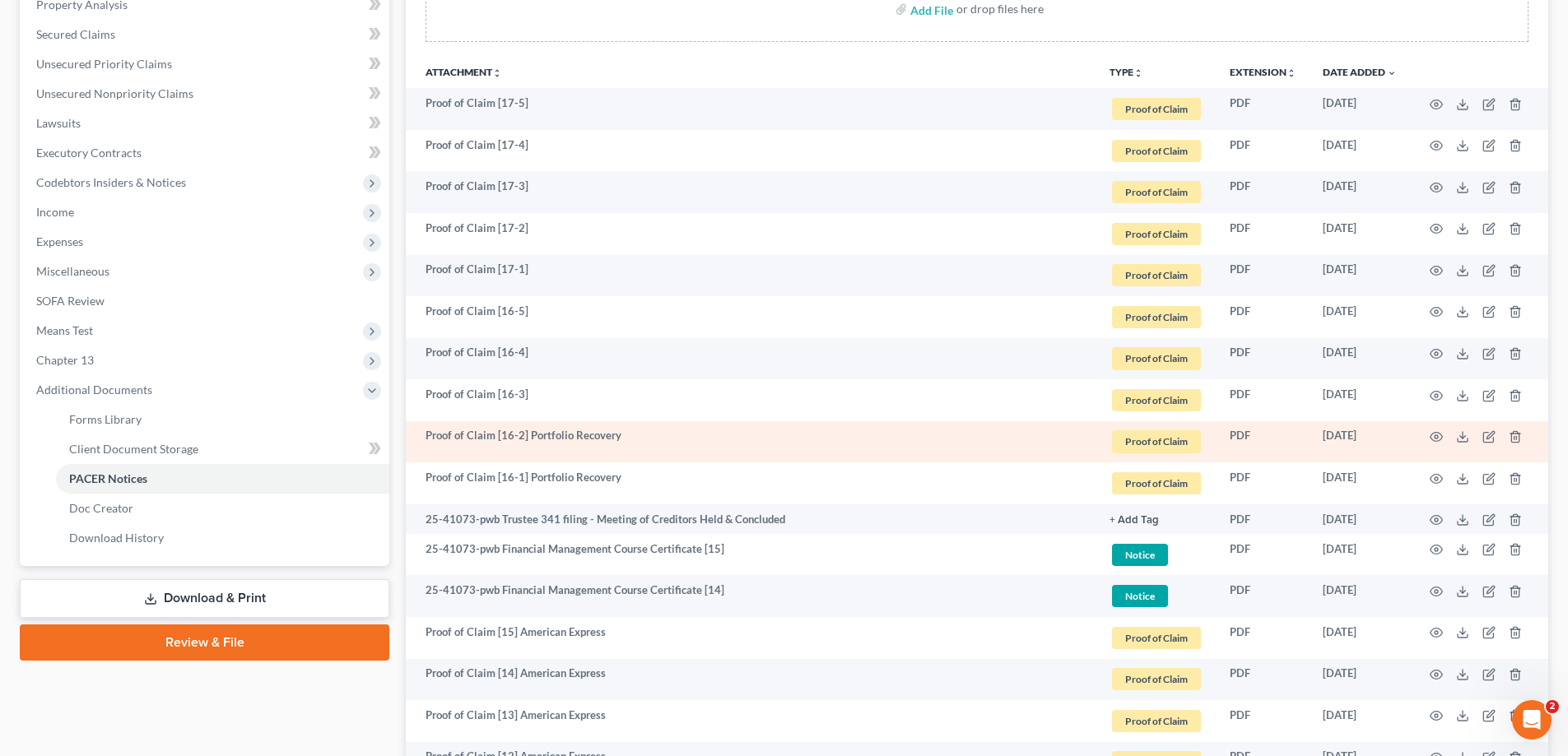
drag, startPoint x: 603, startPoint y: 445, endPoint x: 568, endPoint y: 442, distance: 35.1
click at [603, 445] on td "Proof of Claim [16-2] Portfolio Recovery" at bounding box center [751, 442] width 691 height 42
drag, startPoint x: 530, startPoint y: 435, endPoint x: 631, endPoint y: 433, distance: 101.0
click at [631, 433] on td "Proof of Claim [16-2] Portfolio Recovery" at bounding box center [751, 442] width 691 height 42
copy td "Portfolio Recovery"
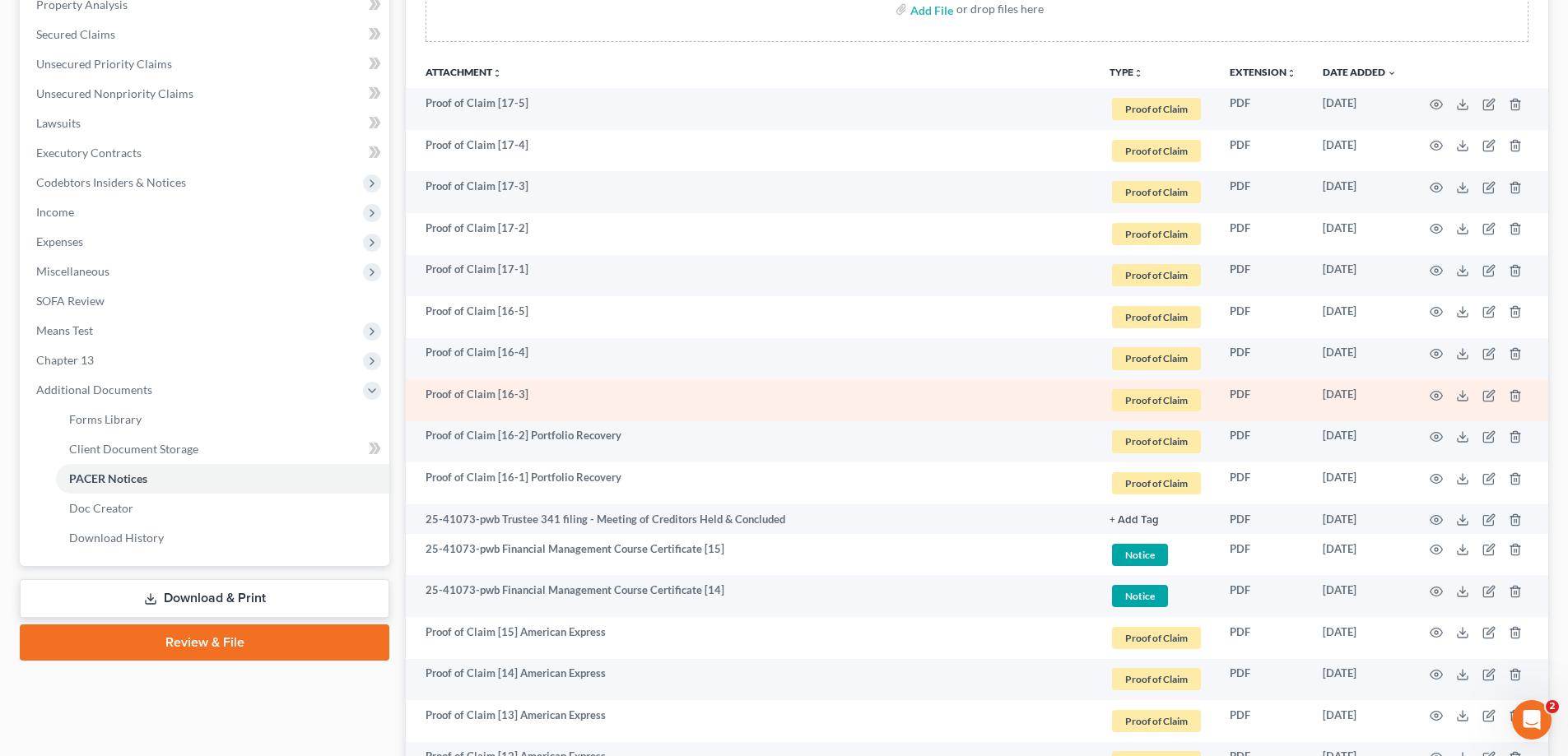
click at [555, 379] on td "Proof of Claim [16-3]" at bounding box center [751, 400] width 691 height 42
click at [552, 392] on td "Proof of Claim [16-3]" at bounding box center [751, 400] width 691 height 42
drag, startPoint x: 1494, startPoint y: 394, endPoint x: 1476, endPoint y: 401, distance: 19.3
click at [1495, 394] on td at bounding box center [1479, 400] width 138 height 42
click at [1487, 394] on icon "button" at bounding box center [1488, 395] width 13 height 13
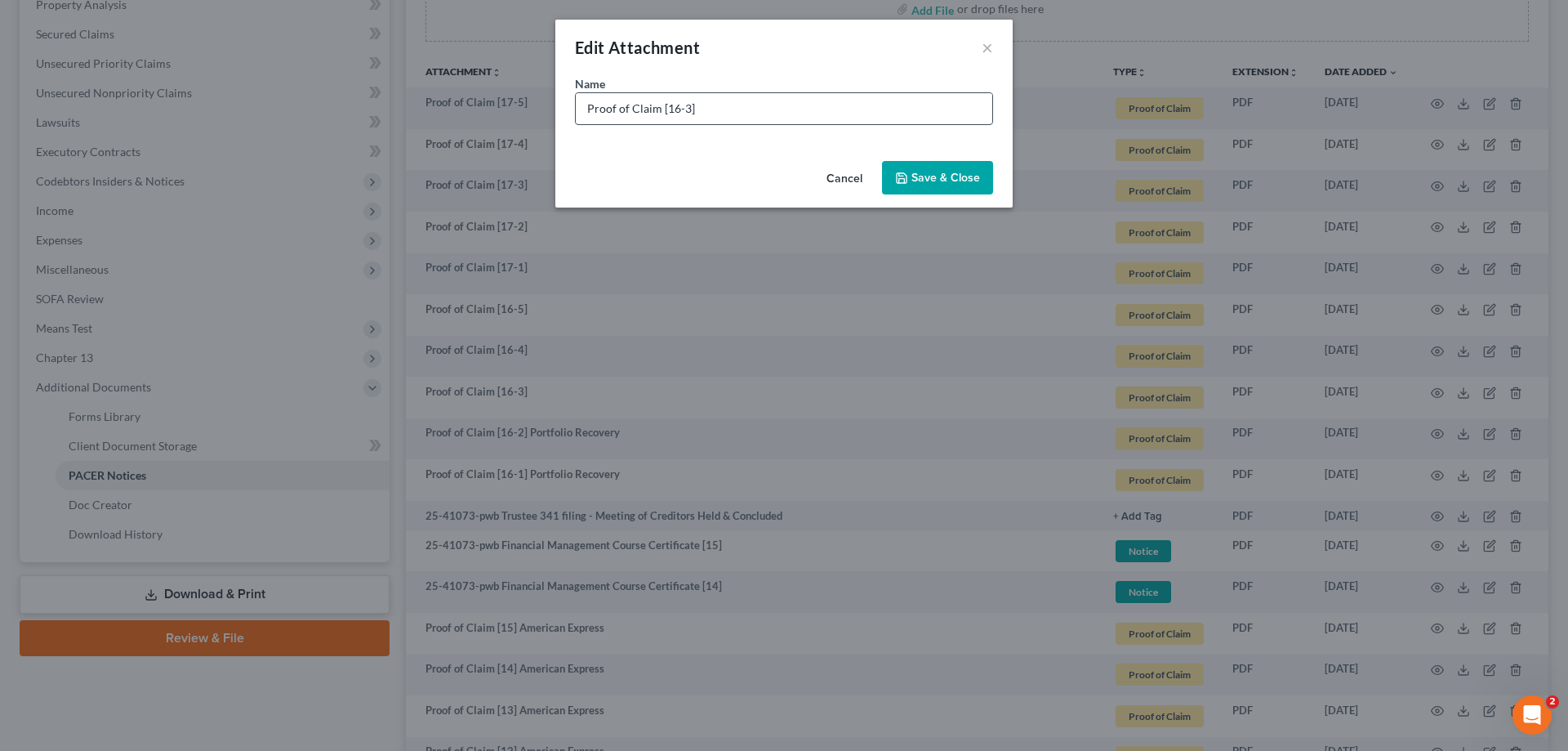
click at [730, 110] on input "Proof of Claim [16-3]" at bounding box center [784, 109] width 417 height 31
paste input "Portfolio Recovery"
type input "Proof of Claim [16-3] Portfolio Recovery"
drag, startPoint x: 931, startPoint y: 176, endPoint x: 923, endPoint y: 172, distance: 8.9
click at [928, 181] on span "Save & Close" at bounding box center [946, 178] width 69 height 14
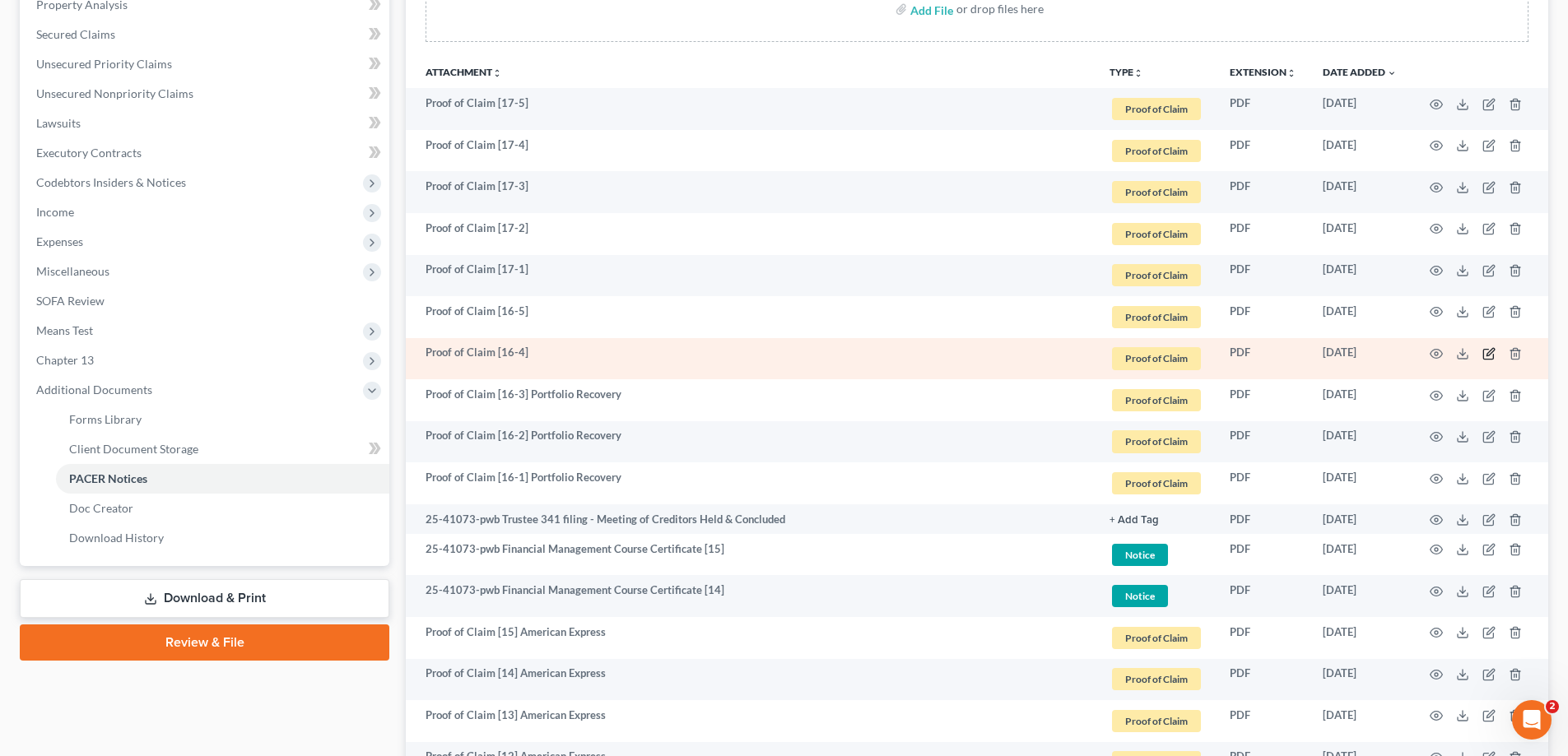
click at [1484, 351] on icon "button" at bounding box center [1488, 353] width 13 height 13
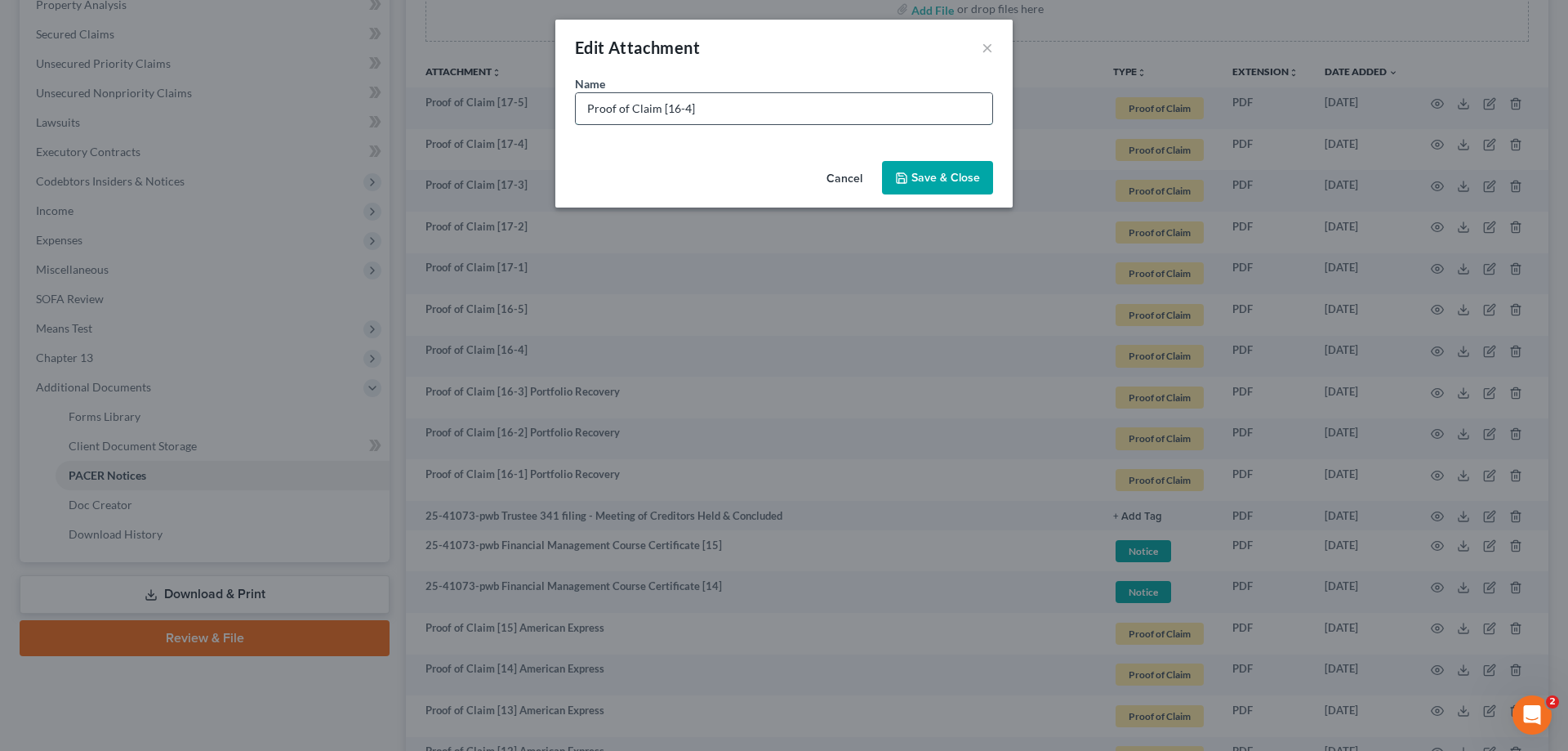
click at [718, 116] on input "Proof of Claim [16-4]" at bounding box center [784, 109] width 417 height 31
paste input "Portfolio Recovery"
type input "Proof of Claim [16-4] Portfolio Recovery"
drag, startPoint x: 927, startPoint y: 174, endPoint x: 849, endPoint y: 187, distance: 79.1
click at [928, 174] on span "Save & Close" at bounding box center [946, 178] width 69 height 14
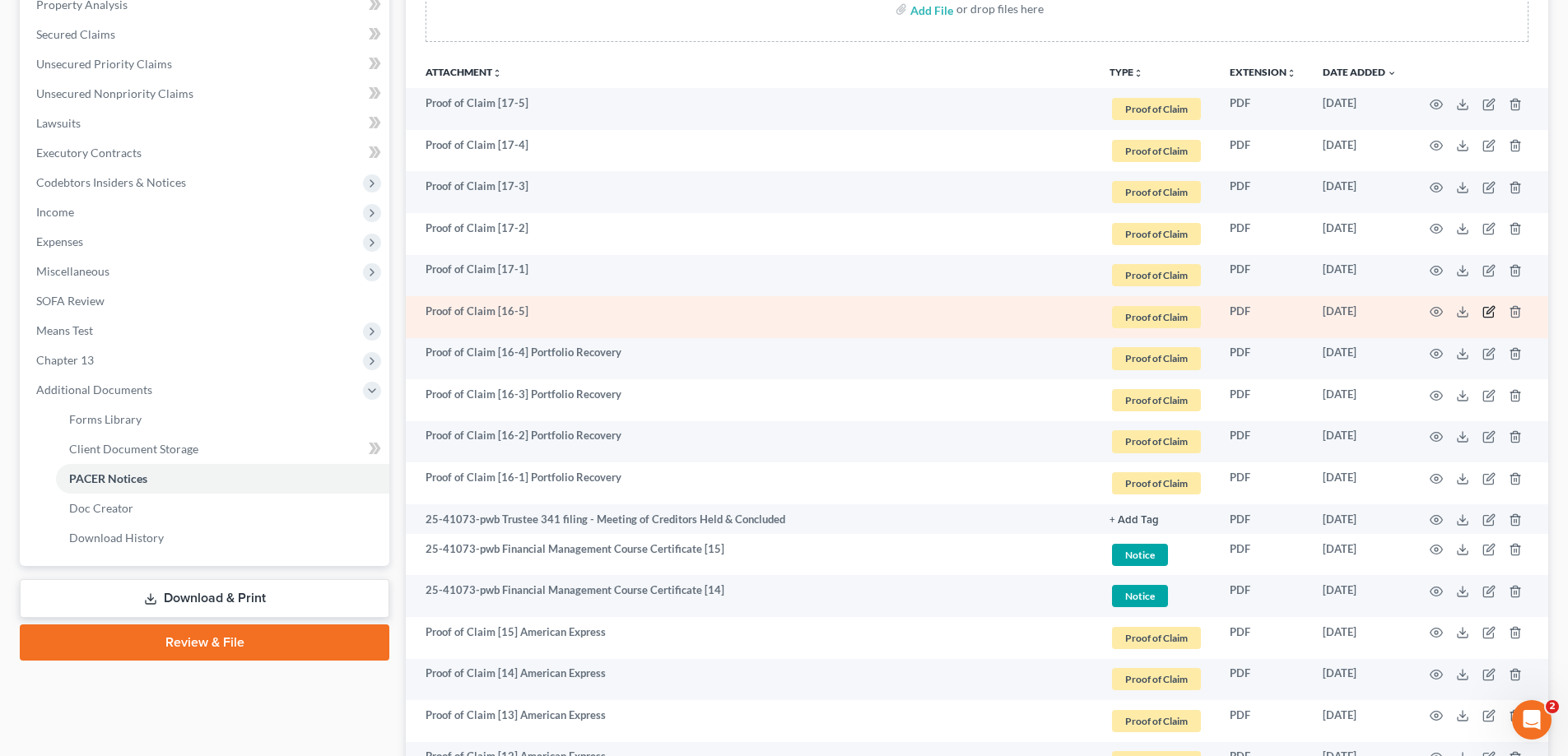
click at [1486, 310] on icon "button" at bounding box center [1488, 311] width 13 height 13
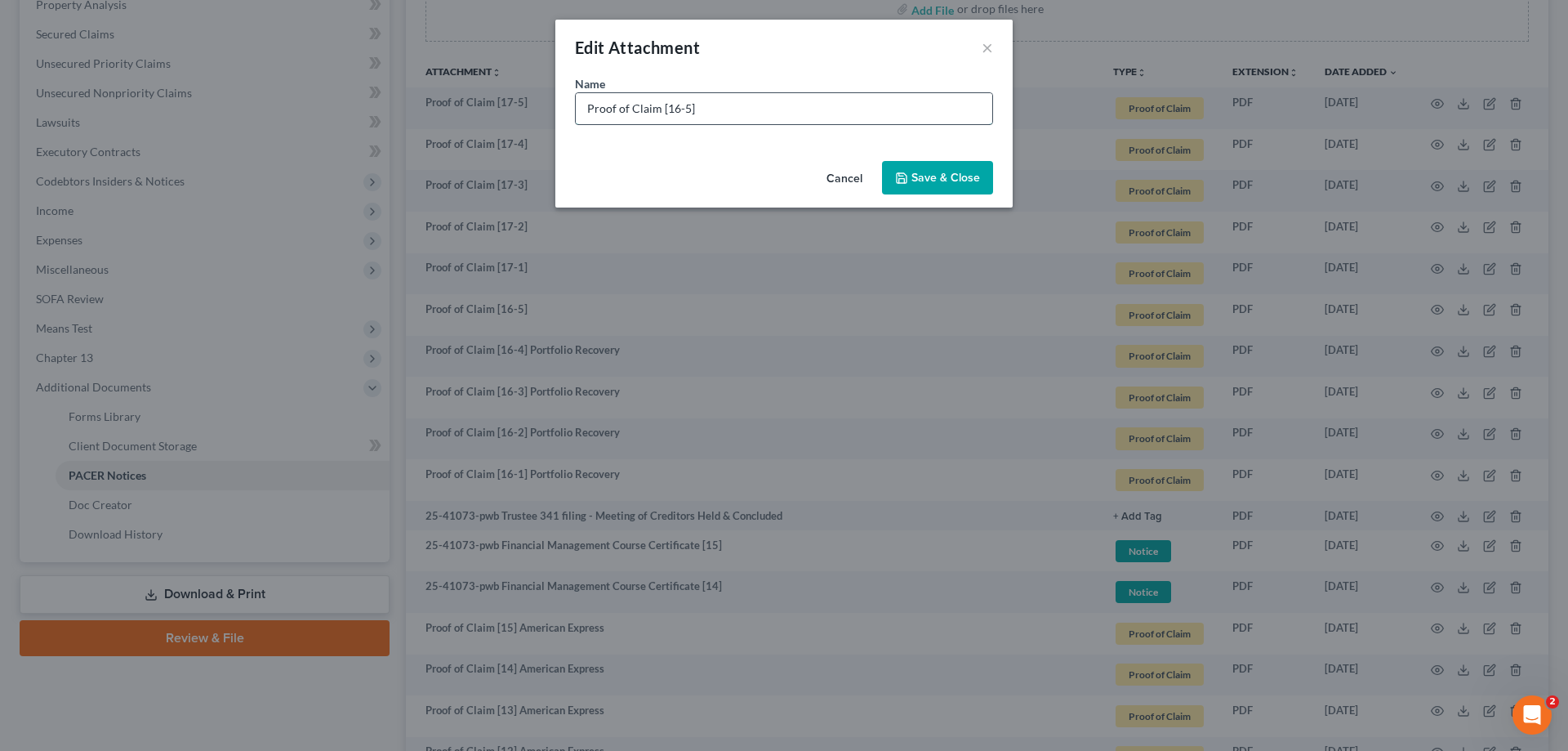
click at [714, 102] on input "Proof of Claim [16-5]" at bounding box center [784, 109] width 417 height 31
paste input "Portfolio Recovery"
type input "Proof of Claim [16-5] Portfolio Recovery"
click at [949, 174] on span "Save & Close" at bounding box center [946, 178] width 69 height 14
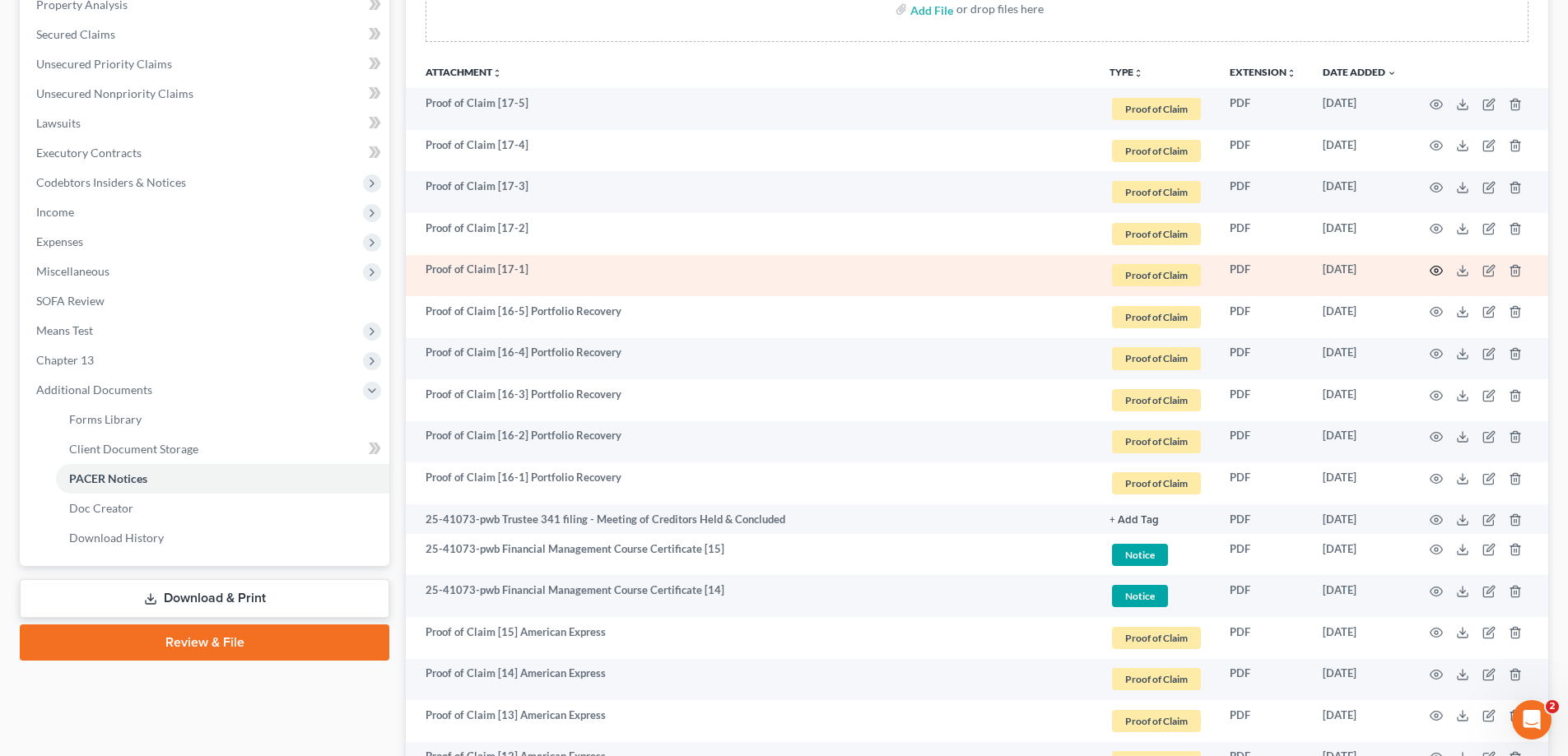
click at [1435, 273] on circle "button" at bounding box center [1436, 271] width 4 height 4
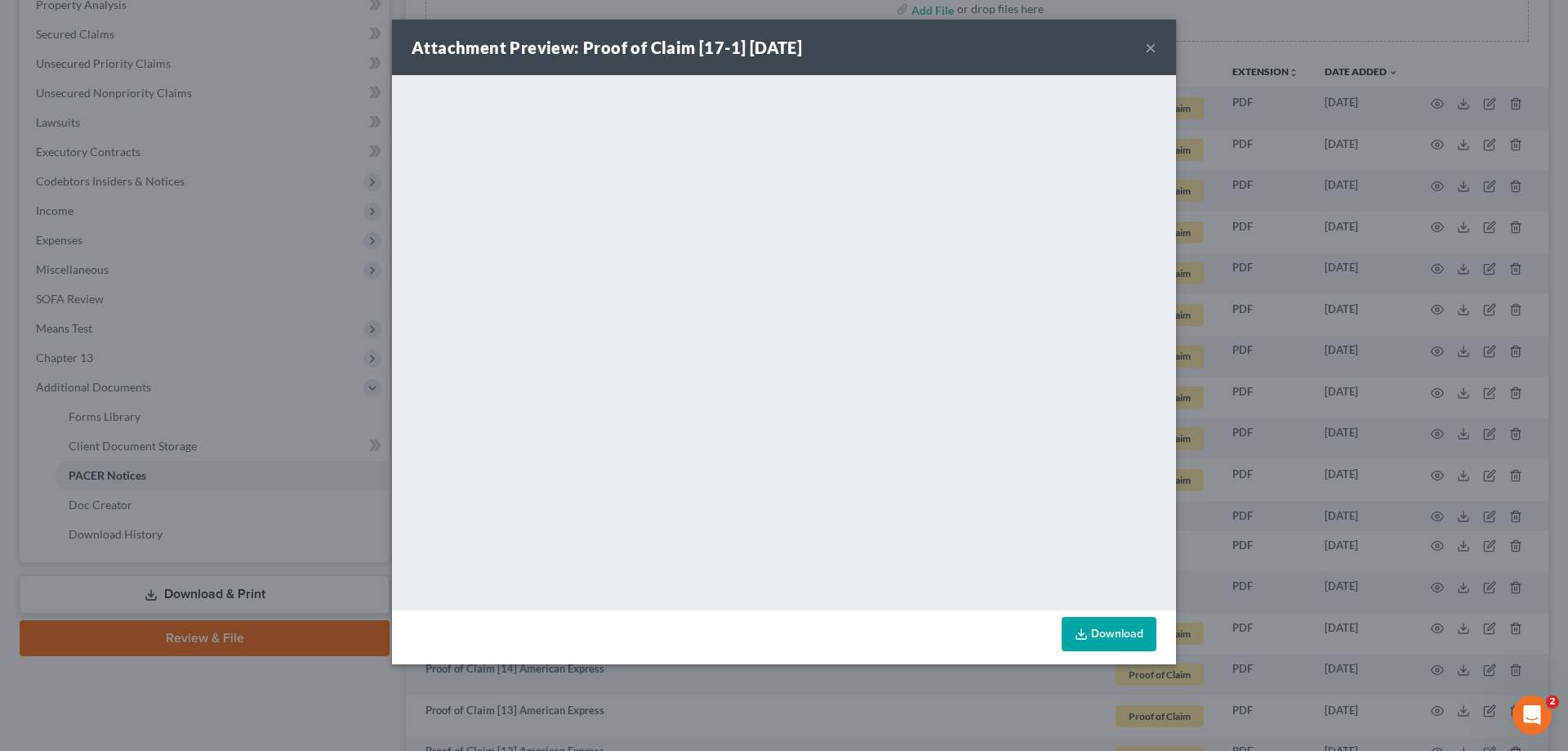
click at [1151, 44] on button "×" at bounding box center [1150, 47] width 12 height 20
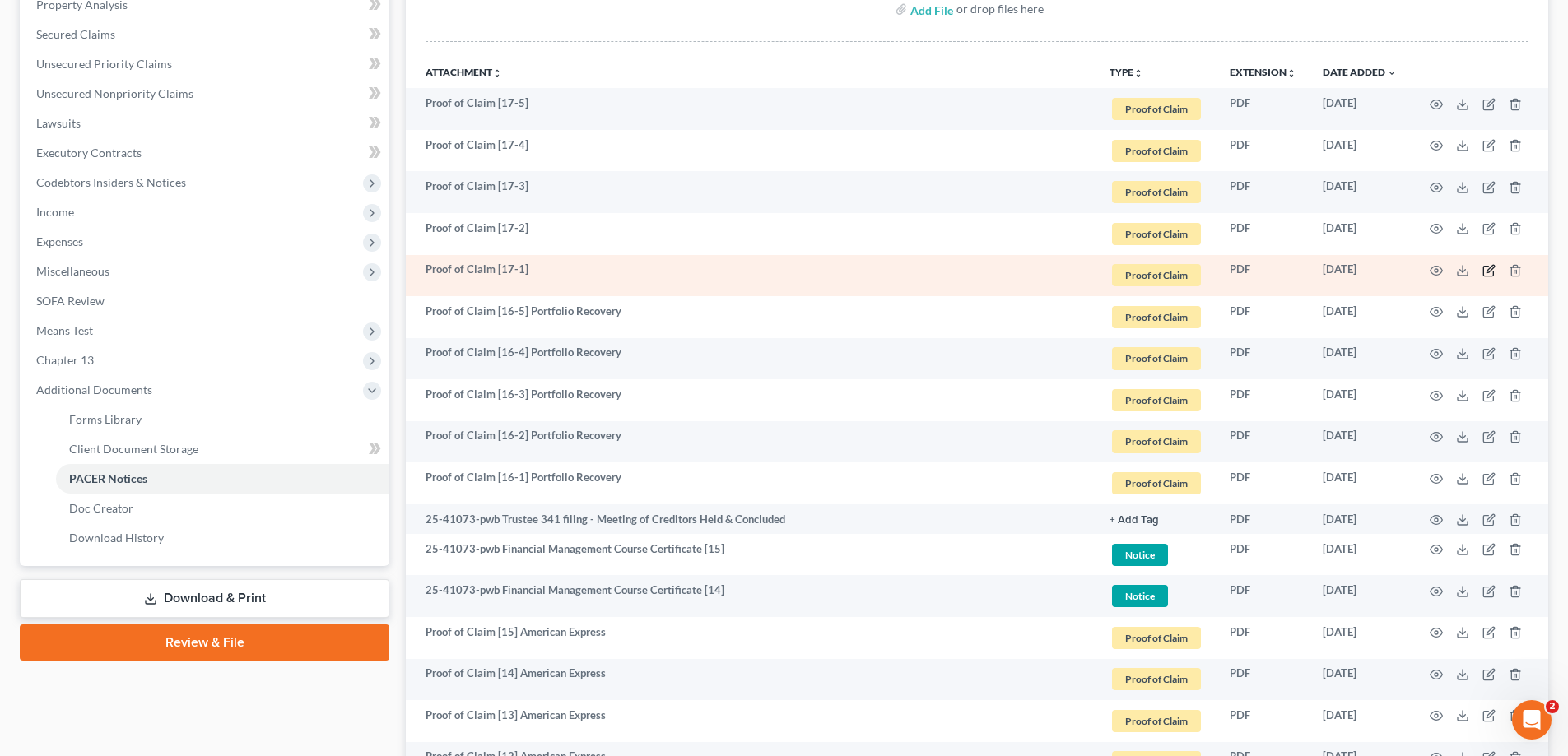
click at [1486, 266] on icon "button" at bounding box center [1487, 271] width 10 height 10
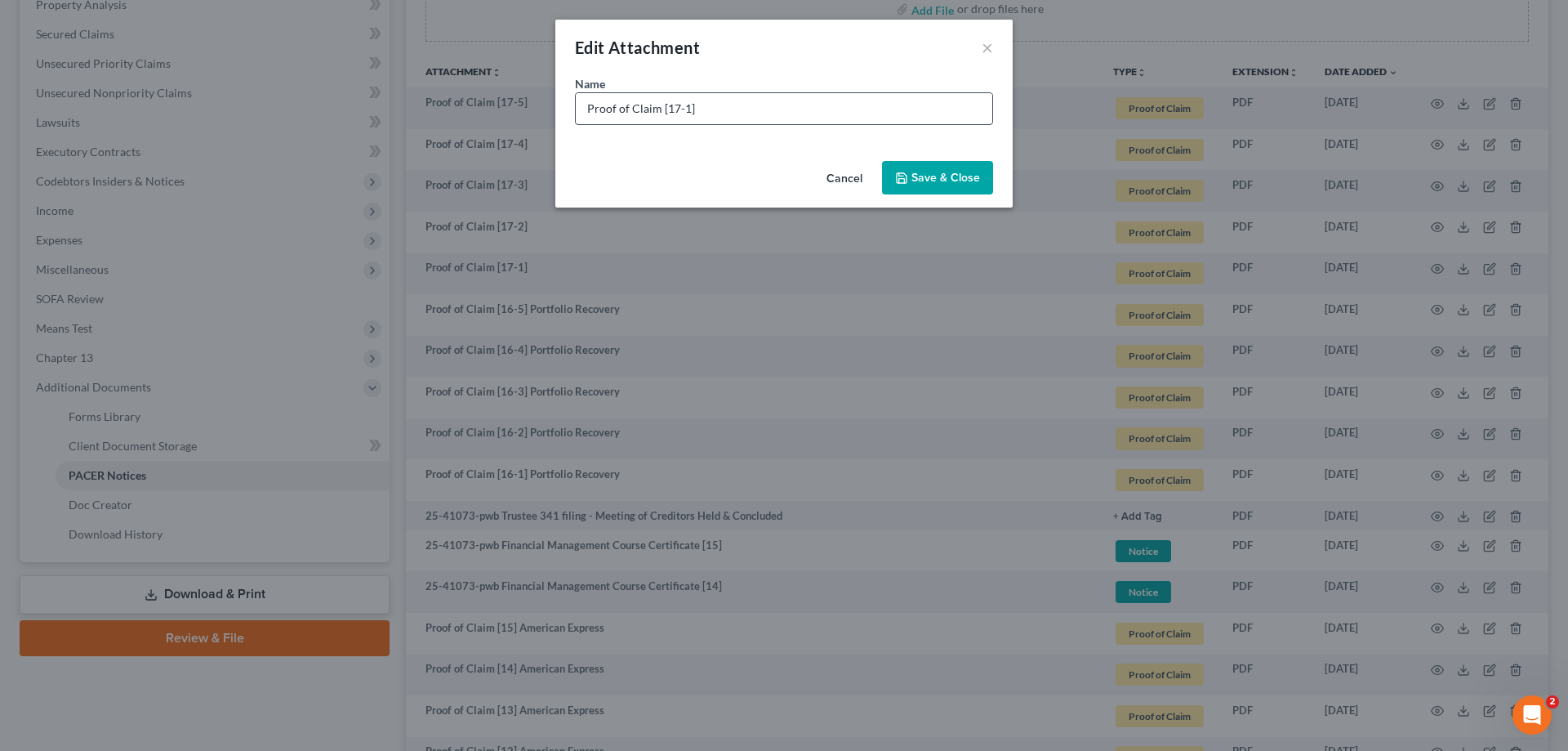
click at [780, 114] on input "Proof of Claim [17-1]" at bounding box center [784, 109] width 417 height 31
paste input "Portfolio Recovery"
type input "Proof of Claim [17-1] Portfolio Recovery"
click at [933, 176] on span "Save & Close" at bounding box center [946, 178] width 69 height 14
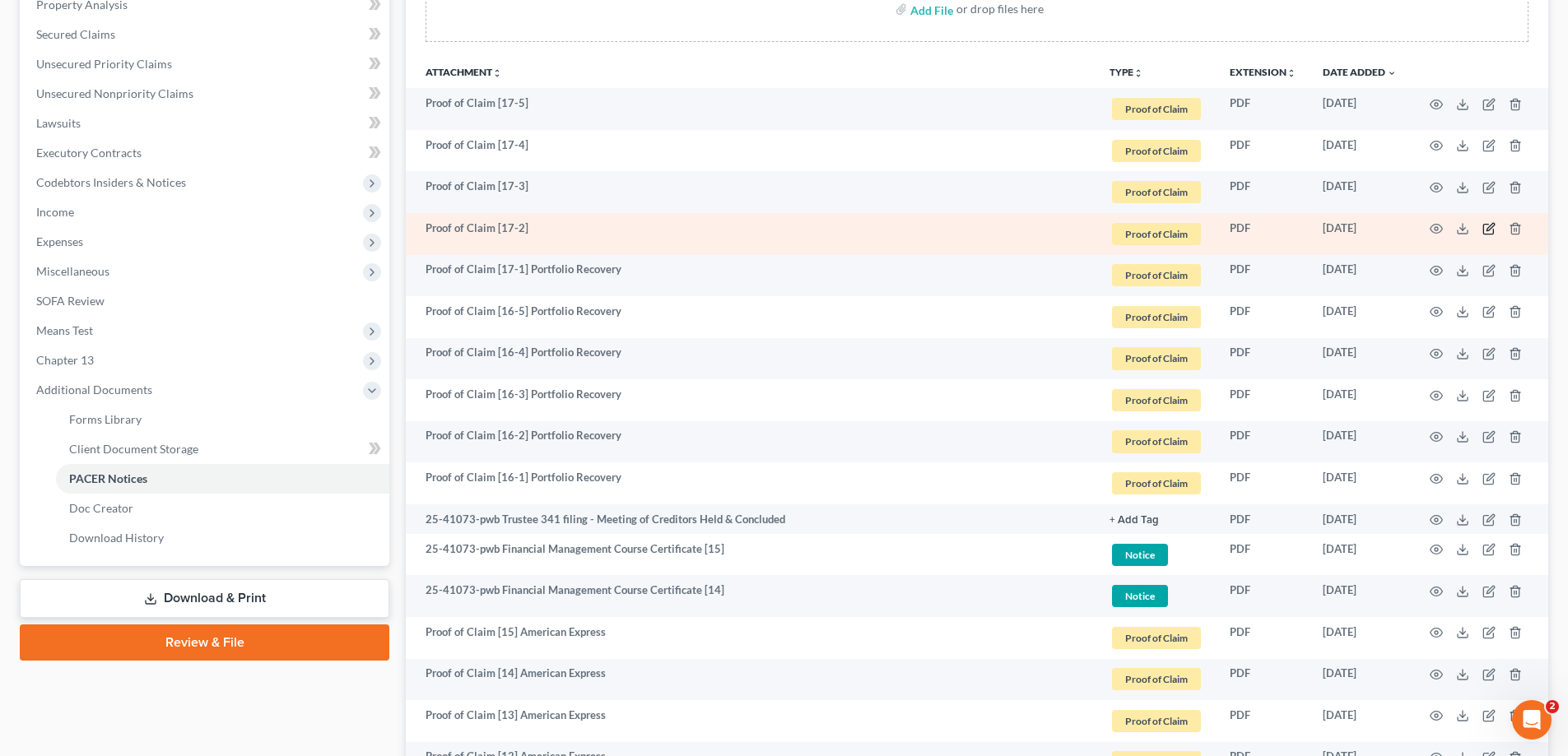
click at [1490, 224] on icon "button" at bounding box center [1488, 229] width 13 height 13
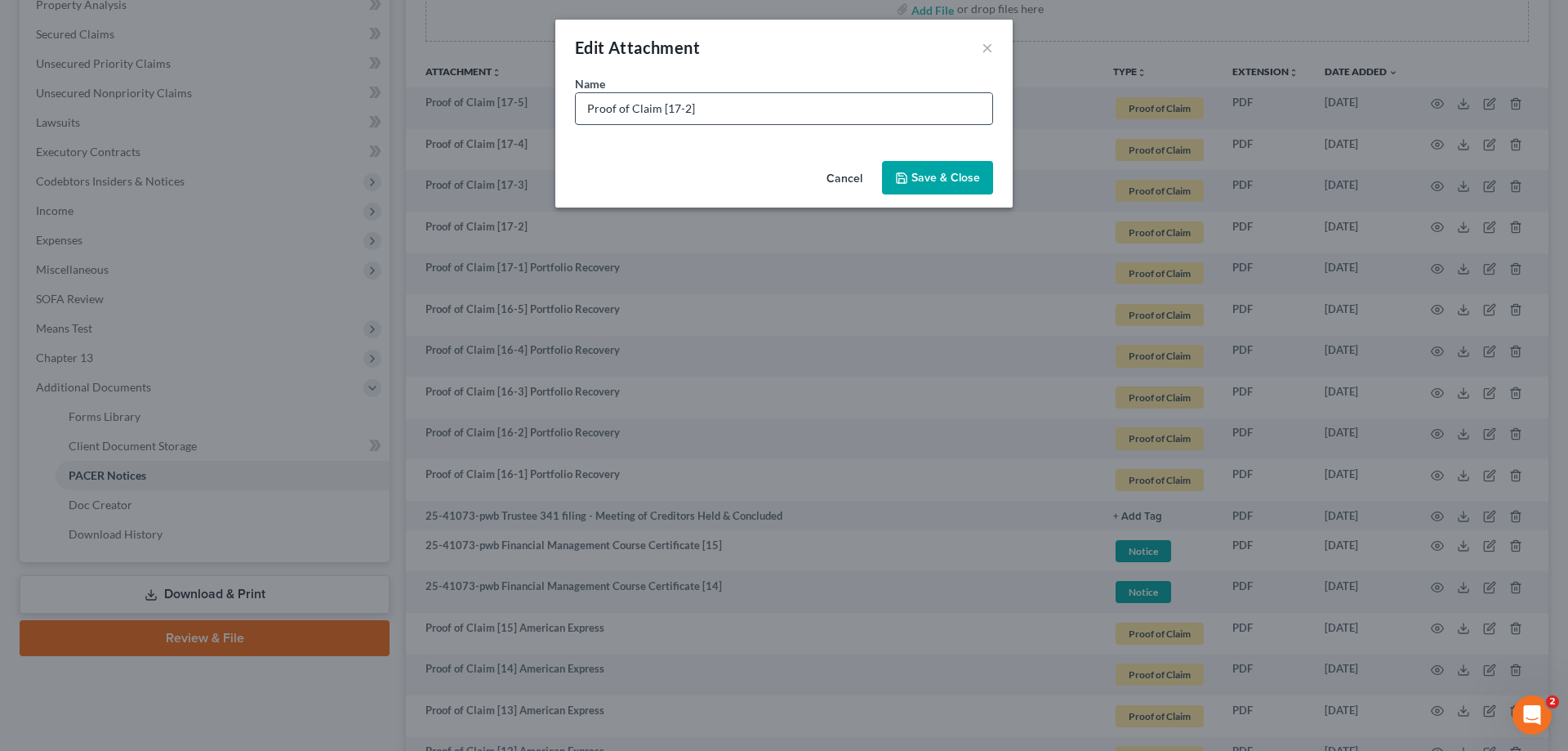
click at [740, 110] on input "Proof of Claim [17-2]" at bounding box center [784, 109] width 417 height 31
paste input "Portfolio Recovery"
type input "Proof of Claim [17-2] Portfolio Recovery"
click at [947, 178] on span "Save & Close" at bounding box center [946, 178] width 69 height 14
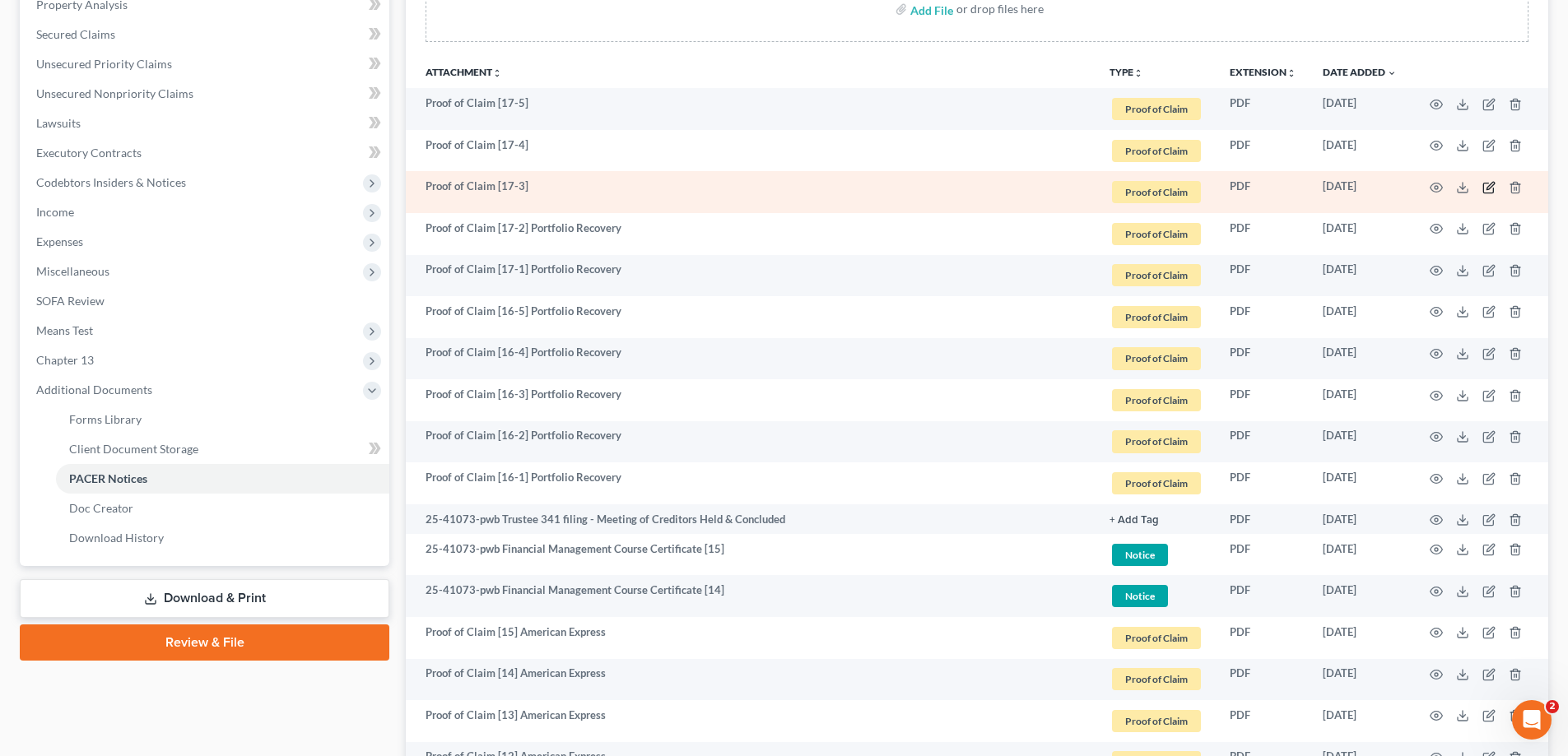
click at [1489, 188] on icon "button" at bounding box center [1490, 186] width 7 height 7
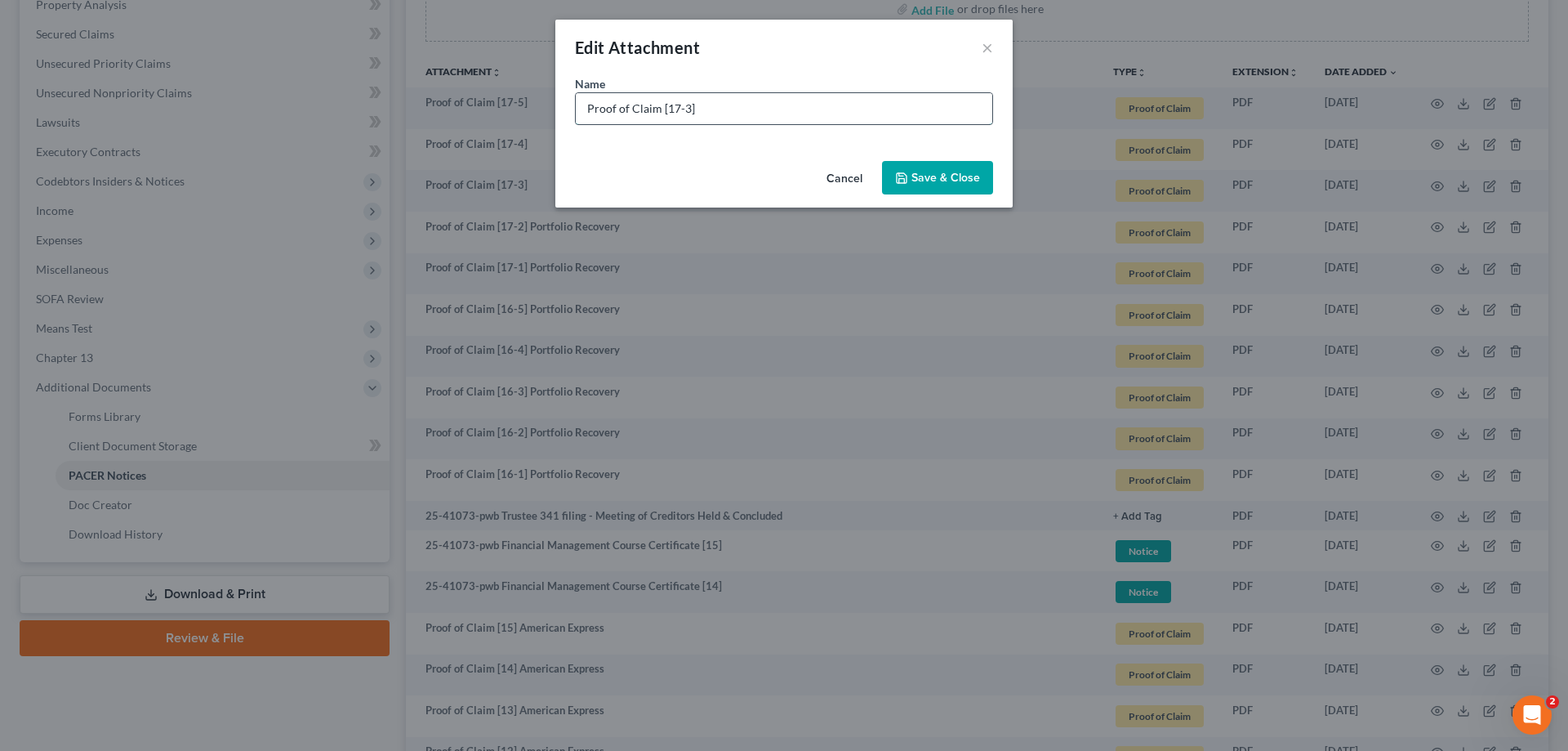
click at [792, 110] on input "Proof of Claim [17-3]" at bounding box center [784, 109] width 417 height 31
paste input "Portfolio Recovery"
type input "Proof of Claim [17-3] Portfolio Recovery"
click at [976, 175] on span "Save & Close" at bounding box center [946, 178] width 69 height 14
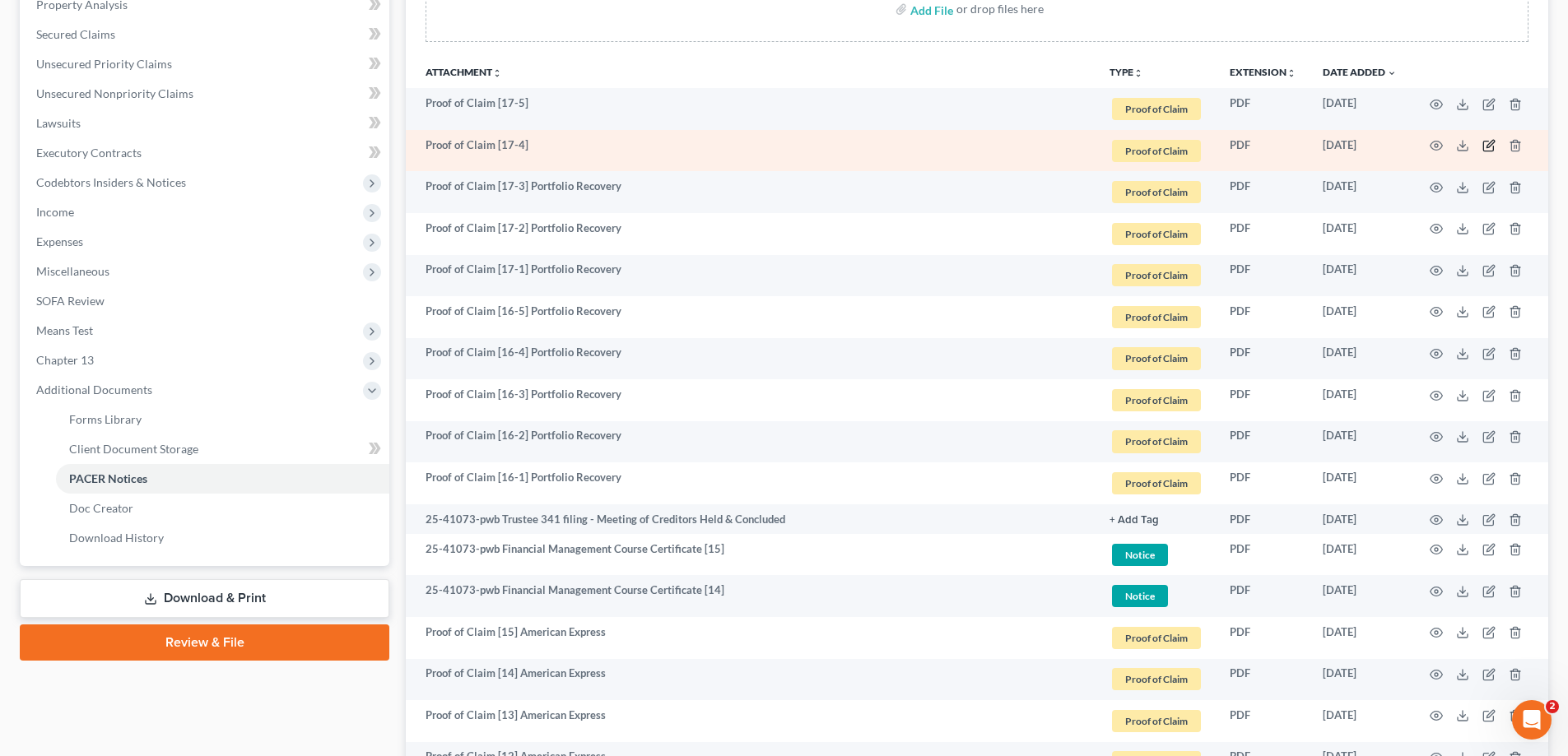
click at [1487, 143] on icon "button" at bounding box center [1488, 145] width 13 height 13
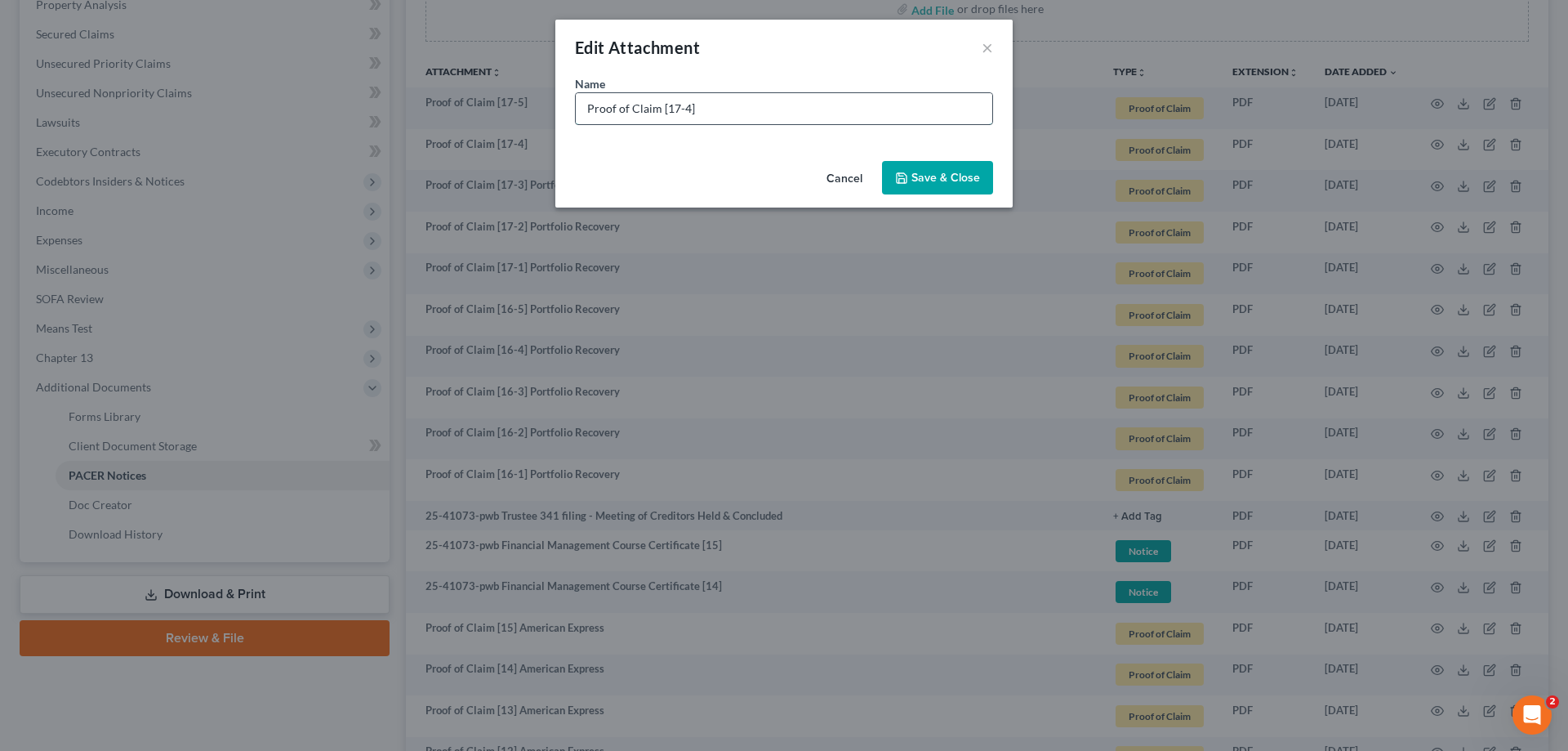
click at [719, 105] on input "Proof of Claim [17-4]" at bounding box center [784, 109] width 417 height 31
paste input "Portfolio Recovery"
type input "Proof of Claim [17-4] Portfolio Recovery"
click at [928, 177] on span "Save & Close" at bounding box center [946, 178] width 69 height 14
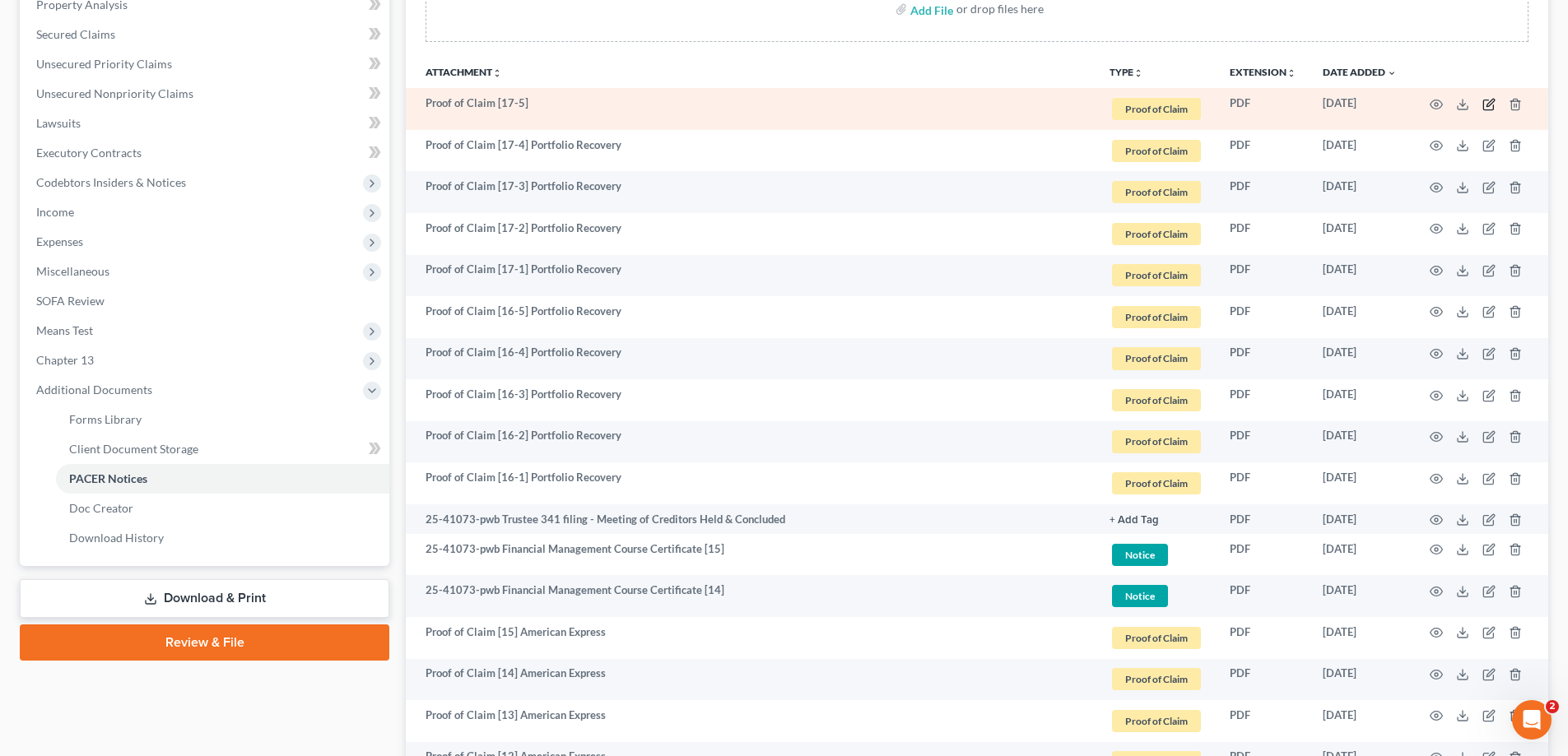
click at [1482, 102] on icon "button" at bounding box center [1488, 104] width 13 height 13
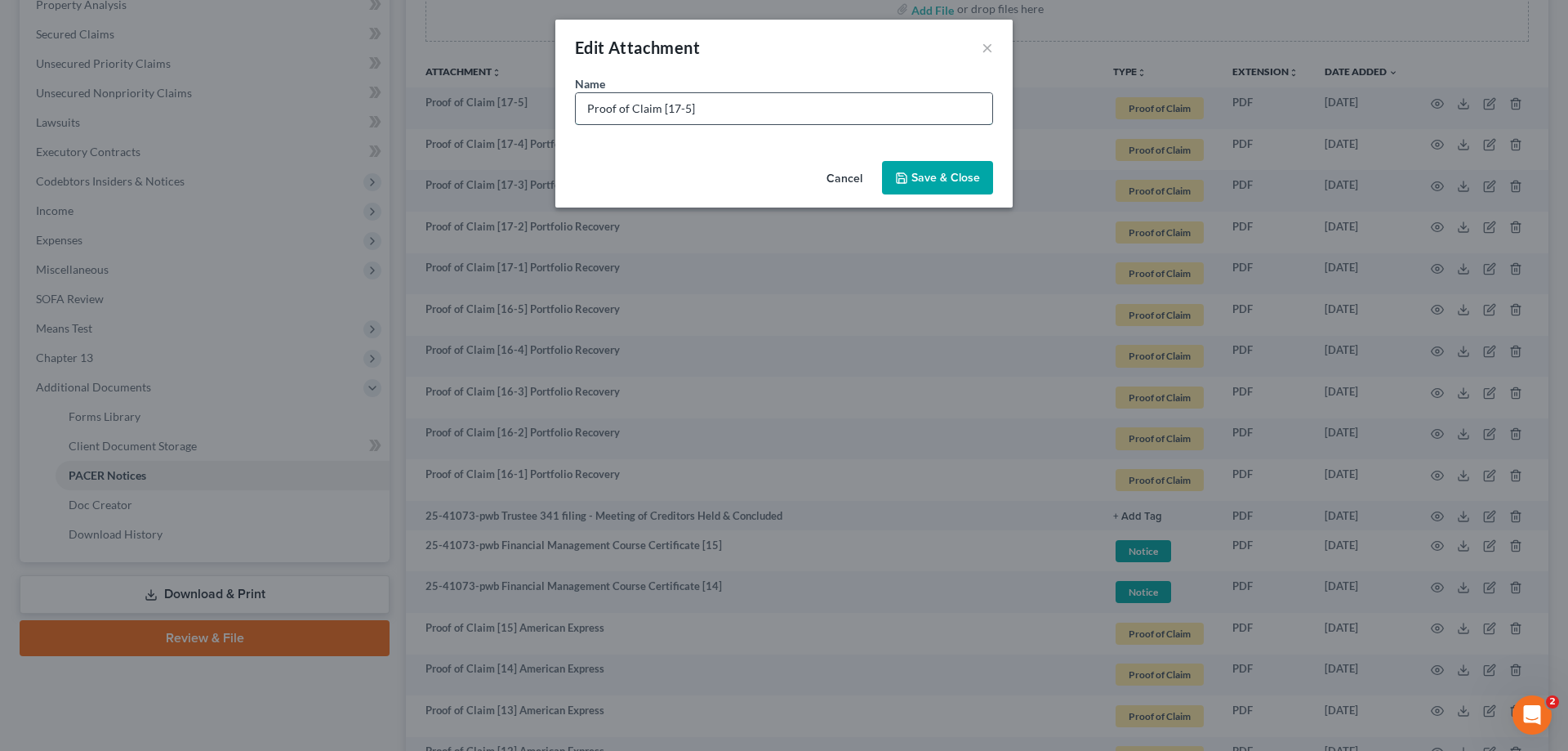
click at [695, 105] on input "Proof of Claim [17-5]" at bounding box center [784, 109] width 417 height 31
paste input "Portfolio Recovery"
type input "Proof of Claim [17-5] Portfolio Recovery"
click at [951, 178] on span "Save & Close" at bounding box center [946, 178] width 69 height 14
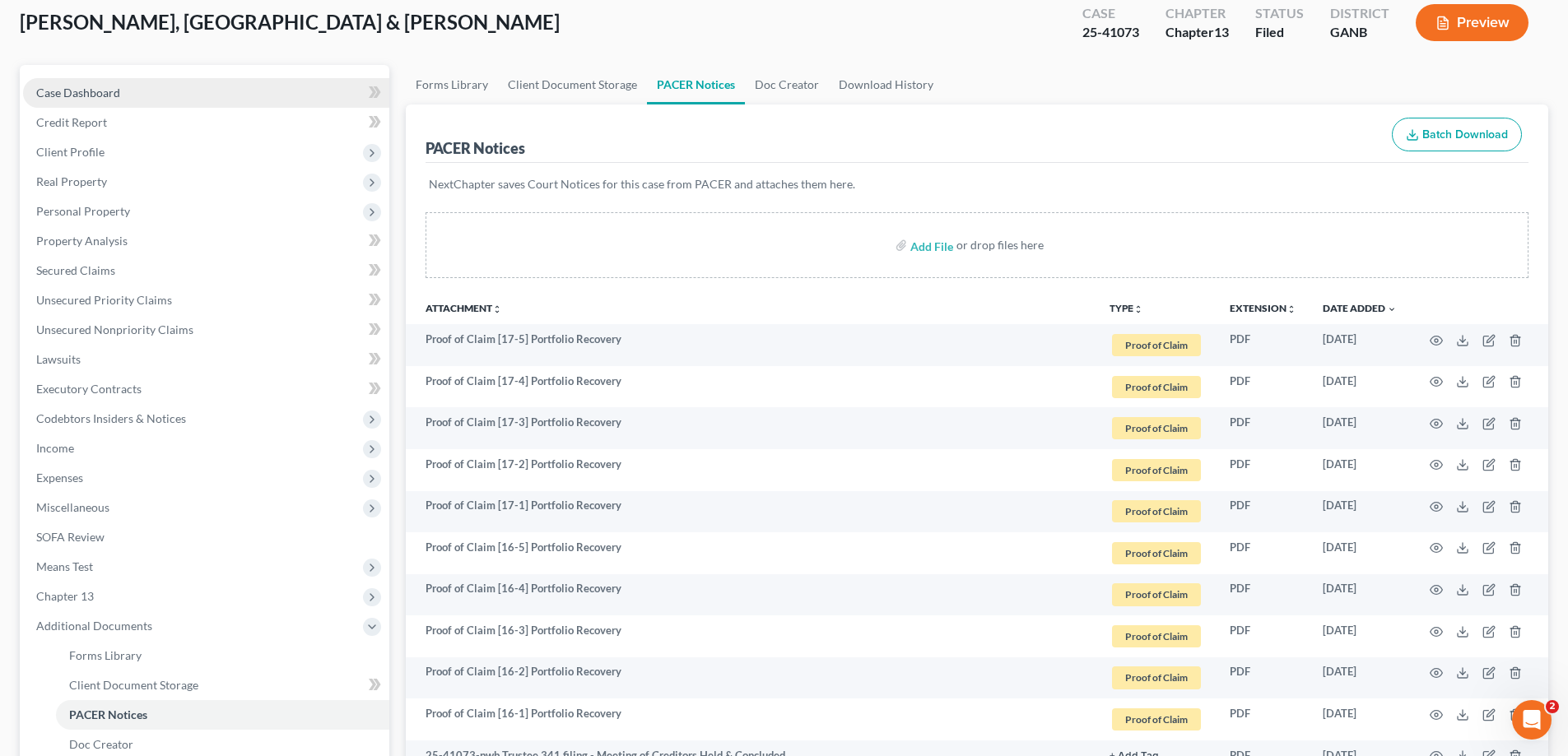
scroll to position [0, 0]
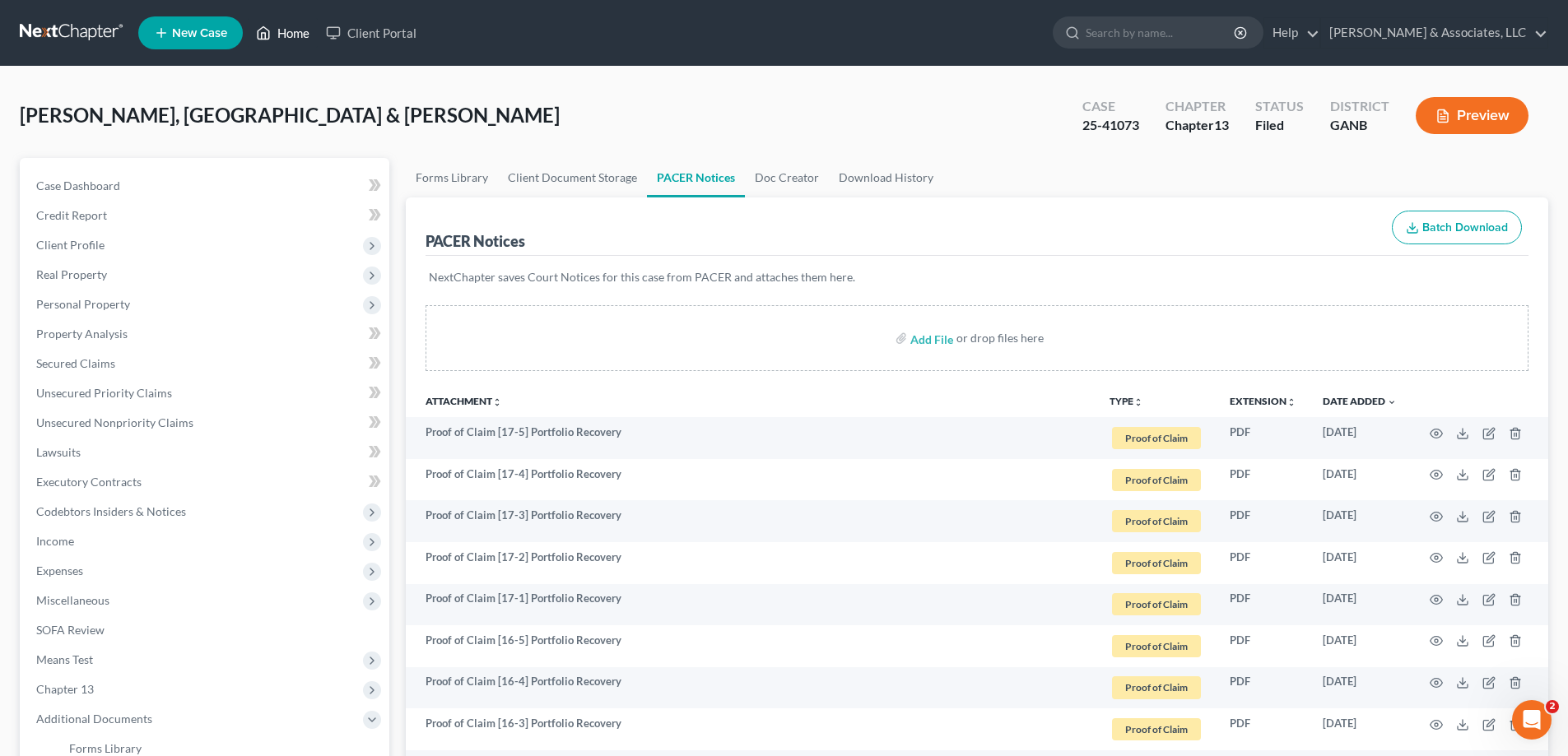
click at [301, 33] on link "Home" at bounding box center [283, 32] width 70 height 30
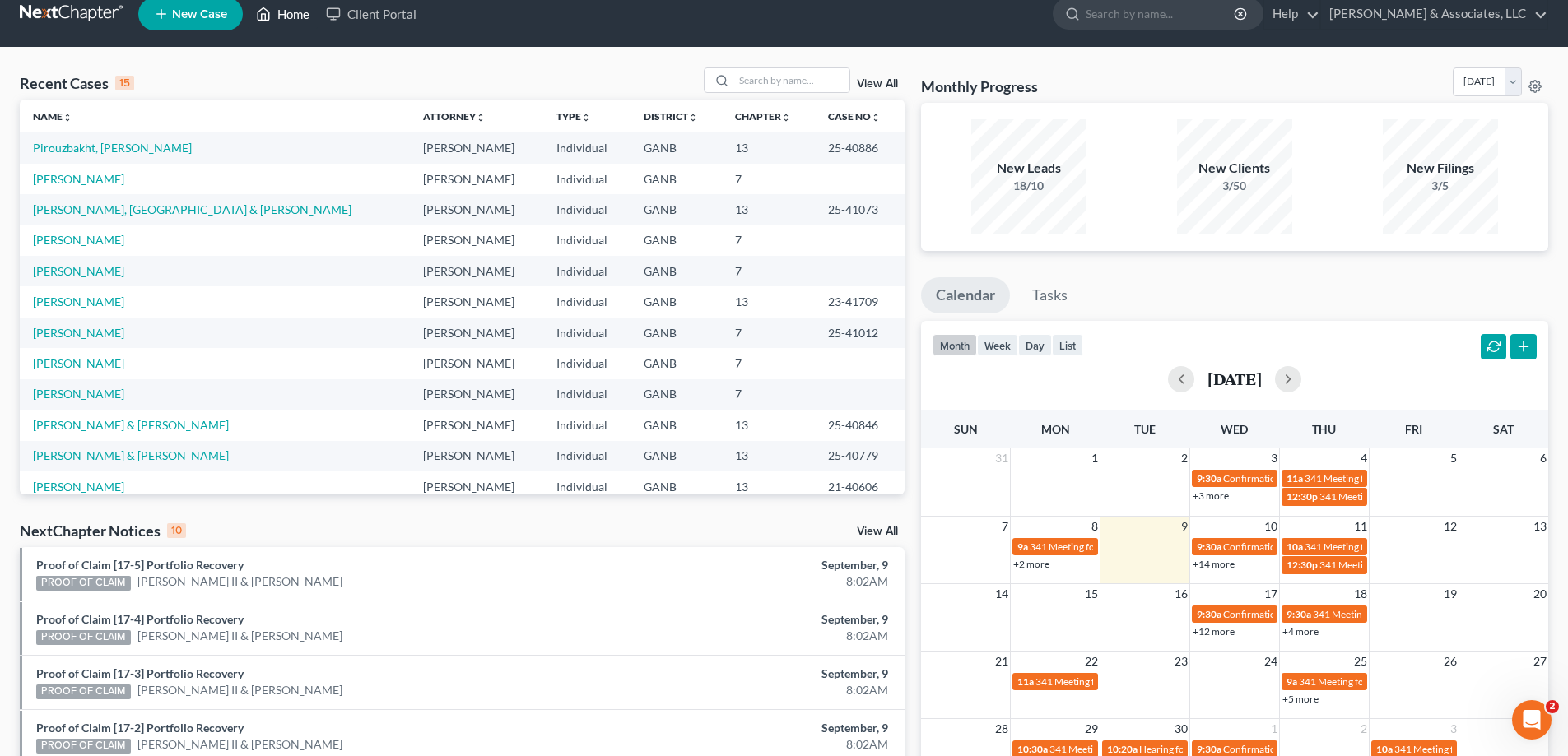
scroll to position [16, 0]
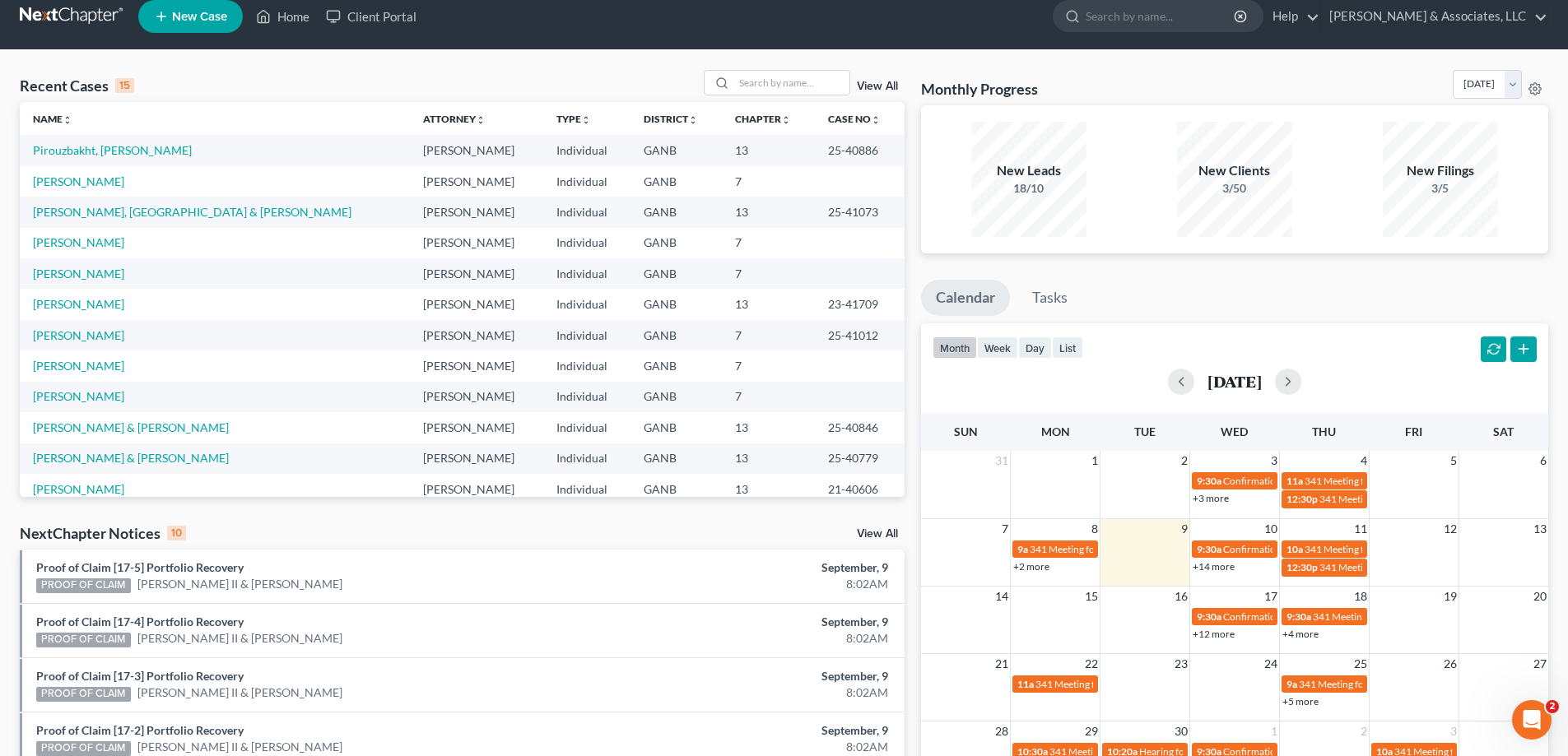
click at [882, 530] on link "View All" at bounding box center [877, 534] width 41 height 12
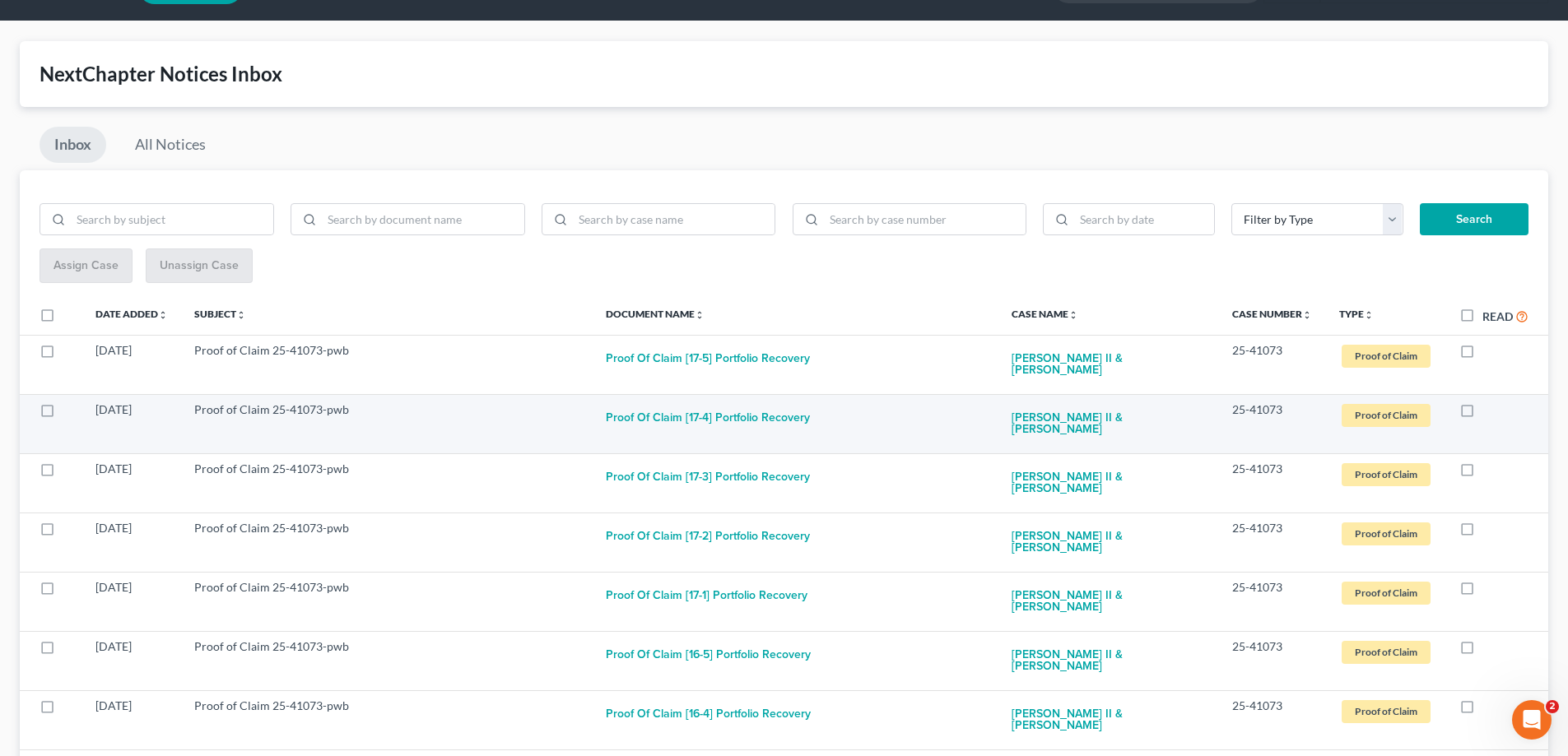
scroll to position [83, 0]
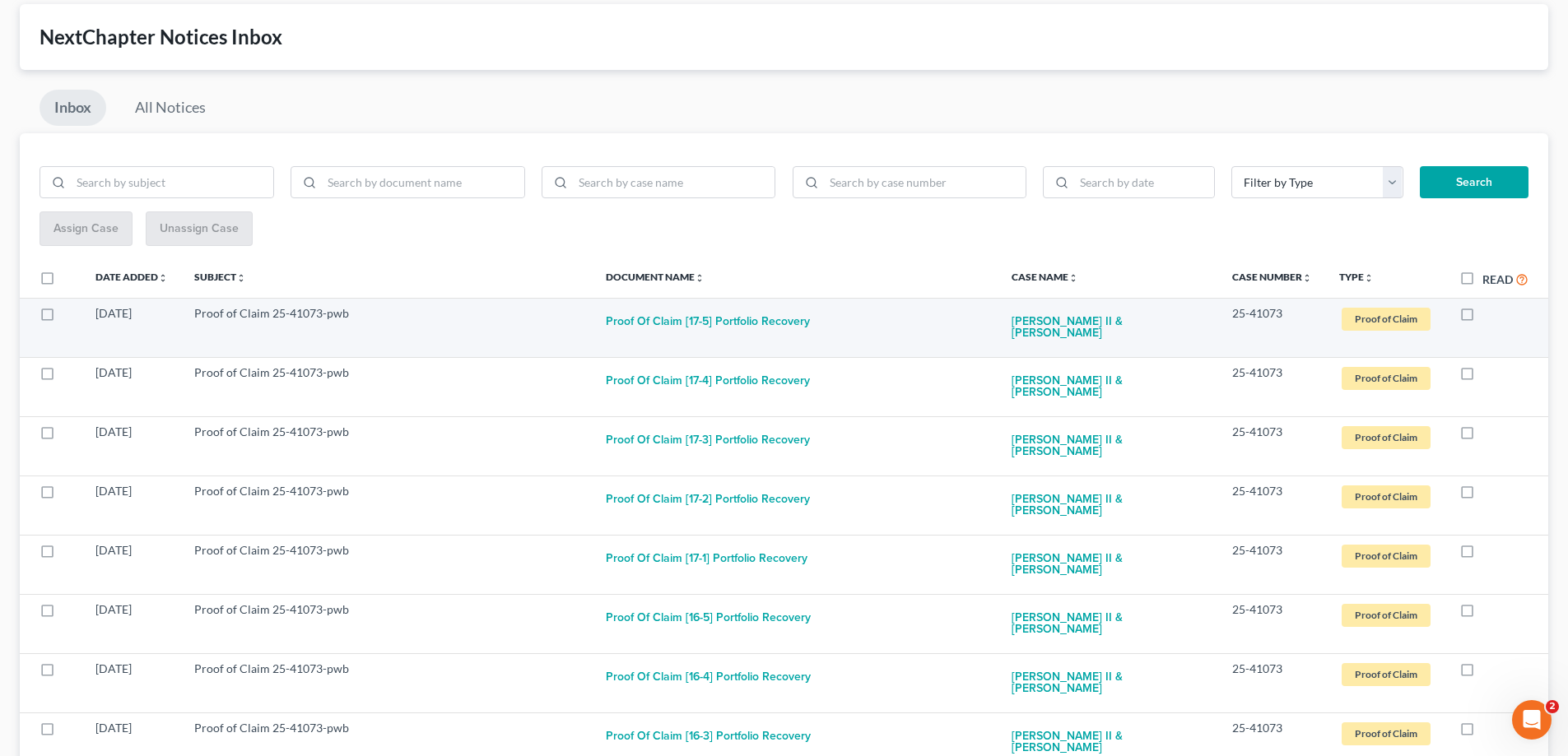
click at [1482, 317] on label at bounding box center [1482, 317] width 0 height 0
click at [1489, 314] on input "checkbox" at bounding box center [1494, 310] width 11 height 11
checkbox input "true"
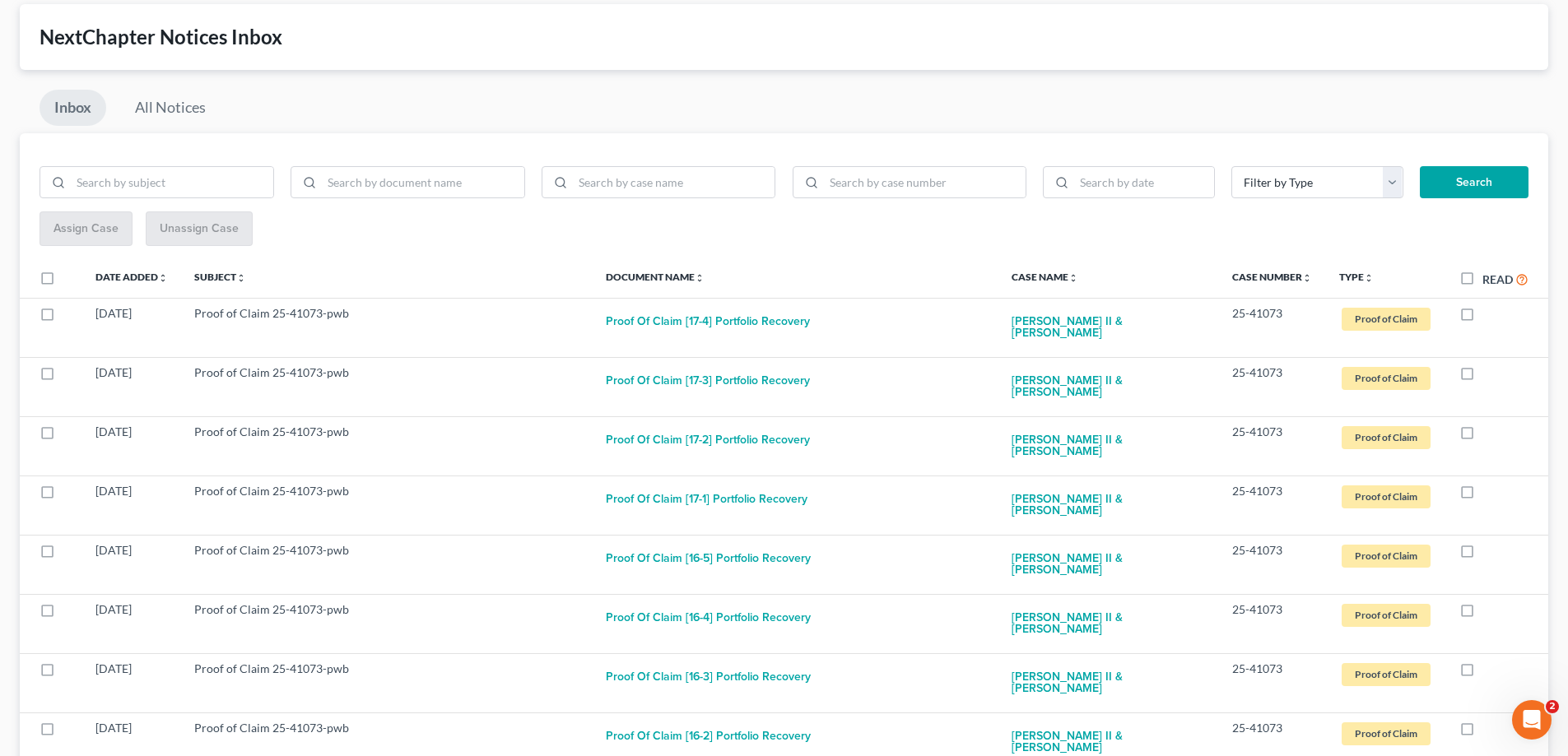
click at [1482, 317] on label at bounding box center [1482, 317] width 0 height 0
click at [1489, 314] on input "checkbox" at bounding box center [1494, 310] width 11 height 11
checkbox input "true"
click at [1482, 317] on label at bounding box center [1482, 317] width 0 height 0
click at [1489, 314] on input "checkbox" at bounding box center [1494, 310] width 11 height 11
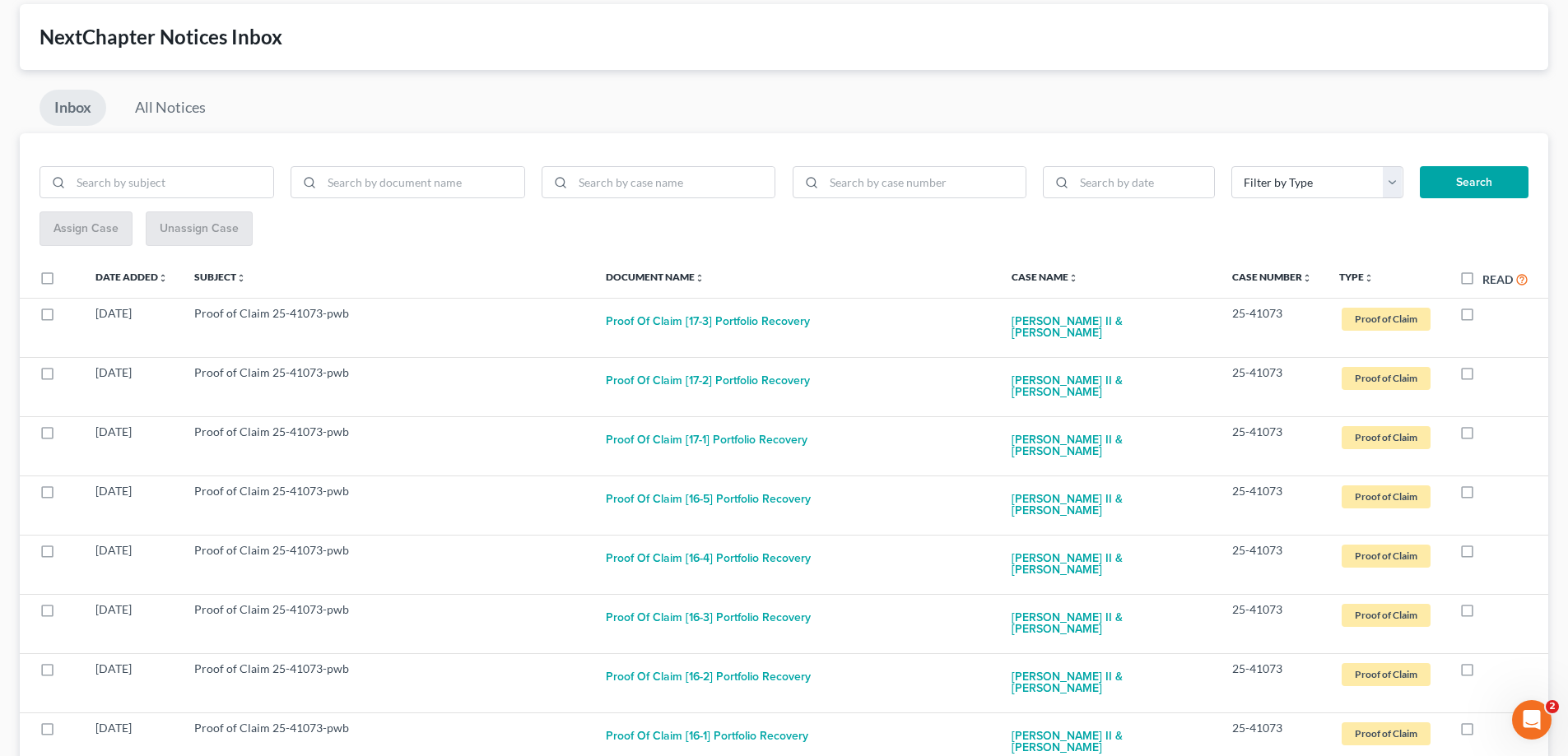
checkbox input "true"
click at [1482, 317] on label at bounding box center [1482, 317] width 0 height 0
click at [1489, 314] on input "checkbox" at bounding box center [1494, 310] width 11 height 11
checkbox input "true"
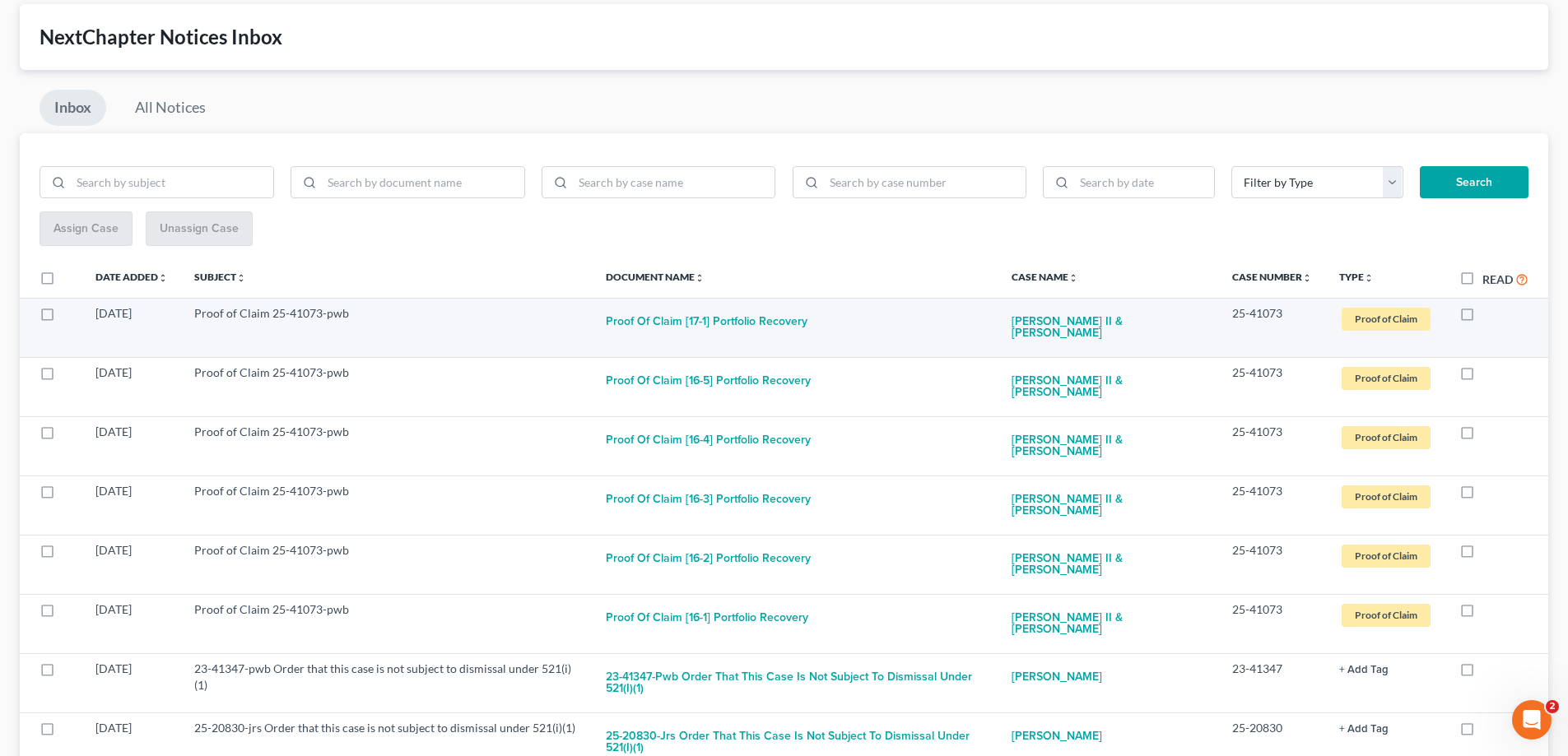
click at [1482, 317] on label at bounding box center [1482, 317] width 0 height 0
click at [1489, 313] on input "checkbox" at bounding box center [1494, 310] width 11 height 11
checkbox input "true"
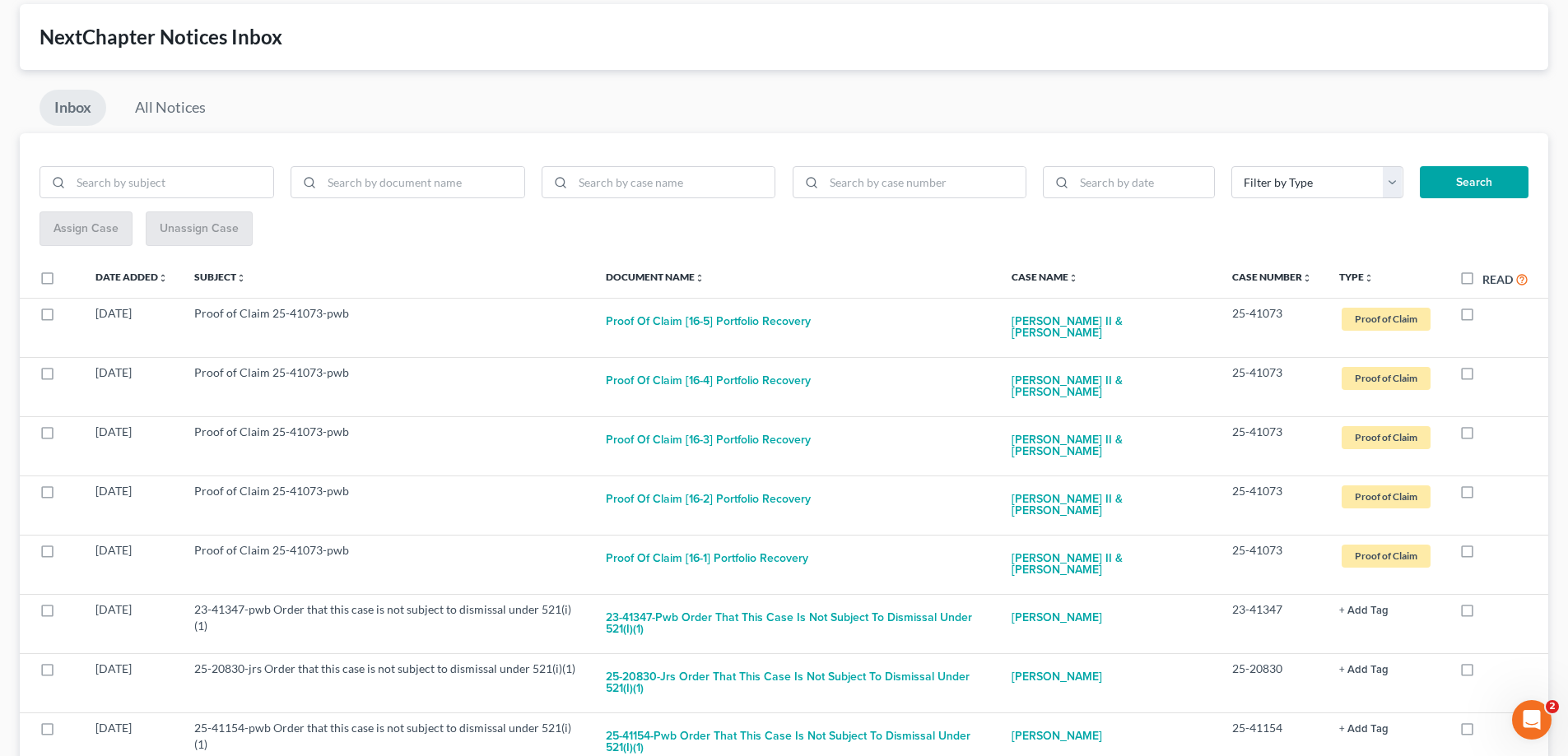
click at [1482, 317] on label at bounding box center [1482, 317] width 0 height 0
click at [1489, 313] on input "checkbox" at bounding box center [1494, 310] width 11 height 11
checkbox input "true"
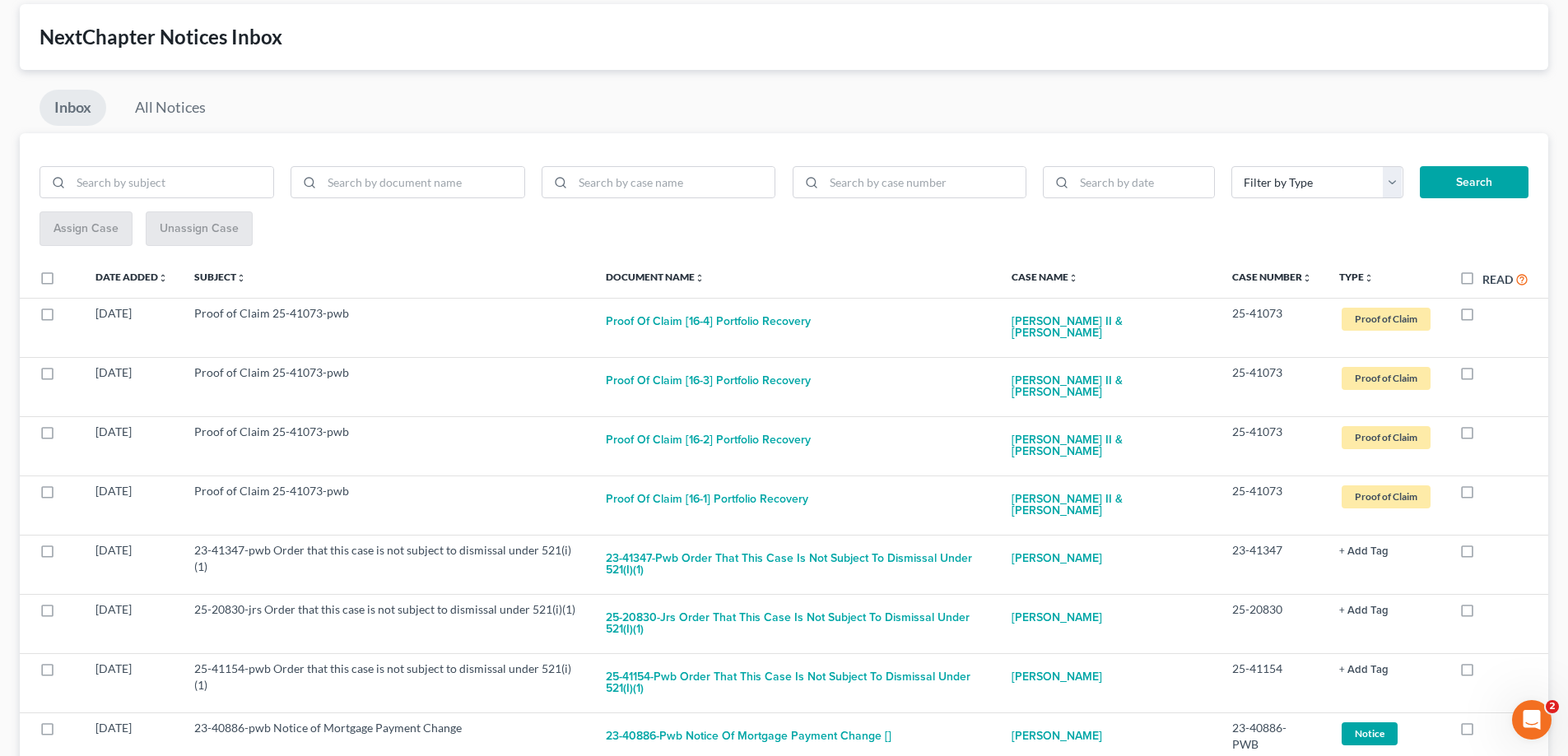
click at [1482, 317] on label at bounding box center [1482, 317] width 0 height 0
click at [1489, 313] on input "checkbox" at bounding box center [1494, 310] width 11 height 11
checkbox input "true"
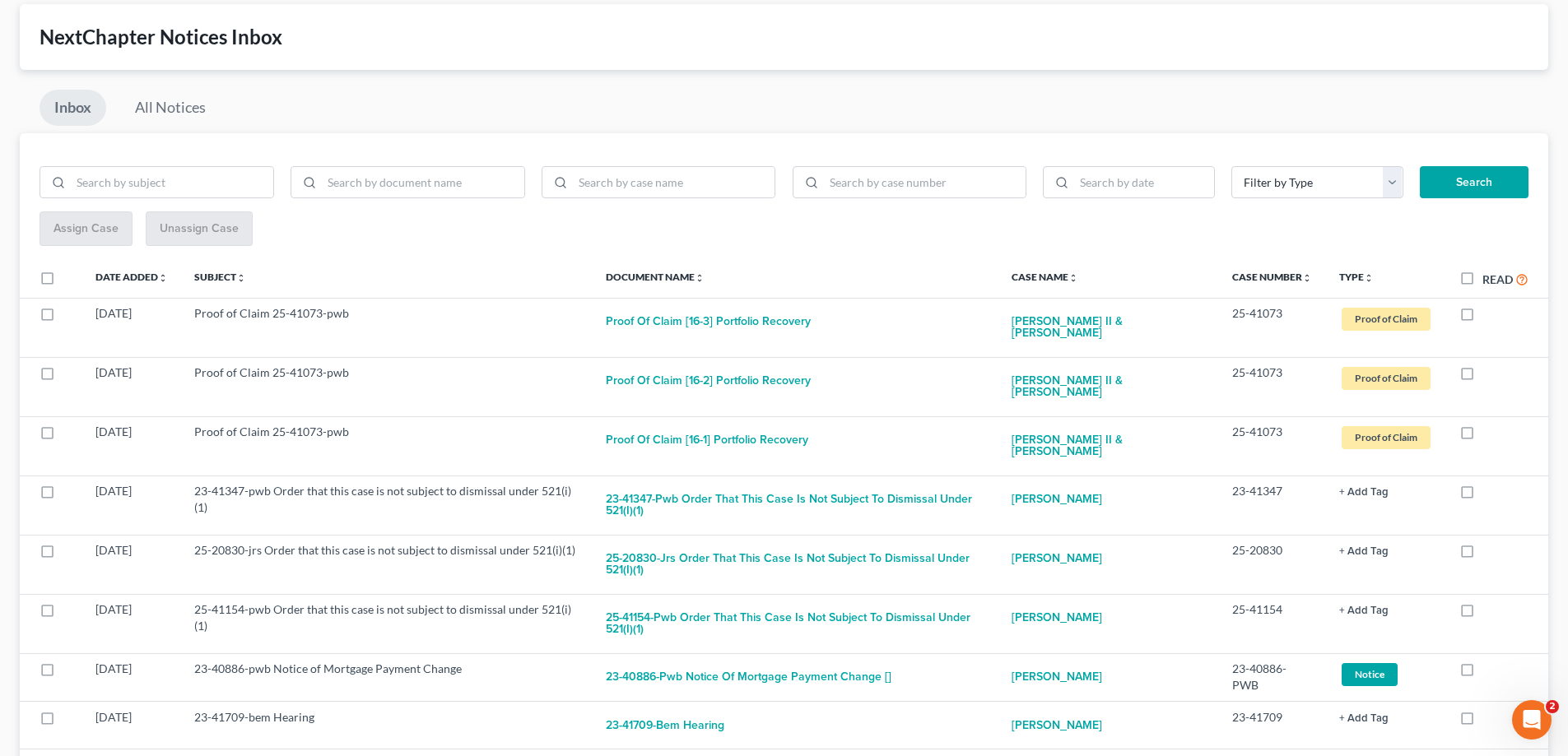
click at [1482, 317] on label at bounding box center [1482, 317] width 0 height 0
click at [1489, 313] on input "checkbox" at bounding box center [1494, 310] width 11 height 11
checkbox input "true"
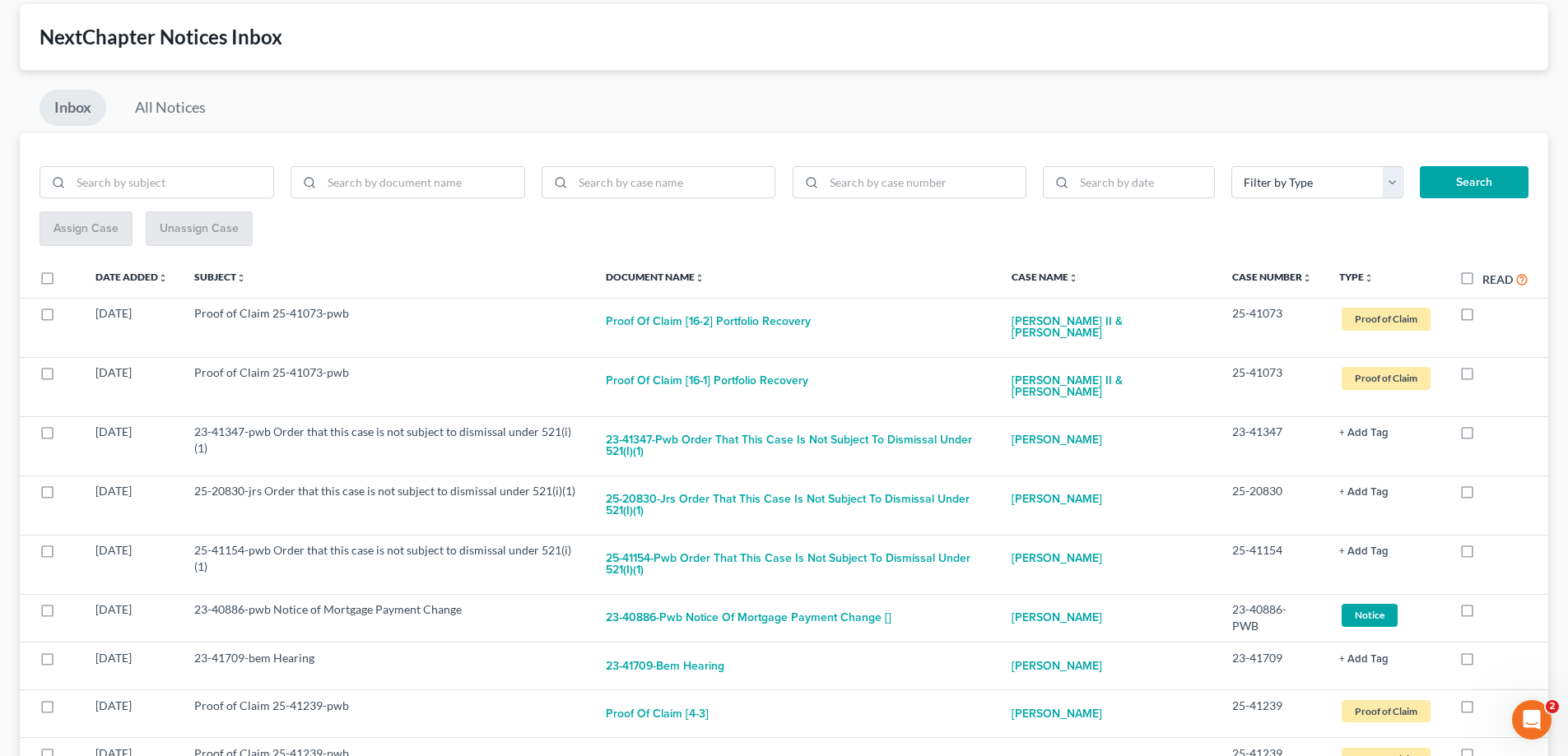
click at [1482, 317] on label at bounding box center [1482, 317] width 0 height 0
click at [1489, 313] on input "checkbox" at bounding box center [1494, 310] width 11 height 11
checkbox input "true"
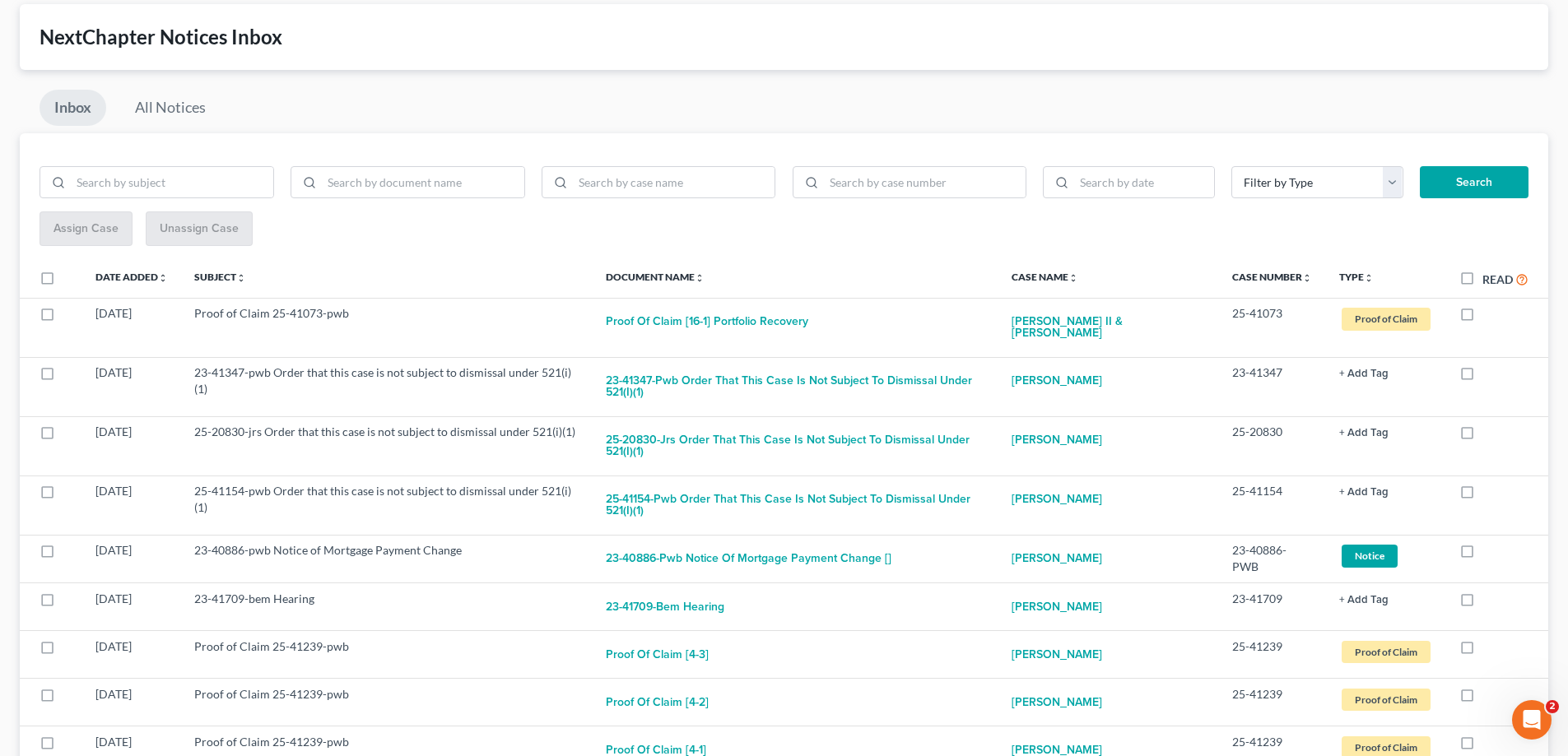
click at [1482, 317] on label at bounding box center [1482, 317] width 0 height 0
click at [1489, 313] on input "checkbox" at bounding box center [1494, 310] width 11 height 11
checkbox input "true"
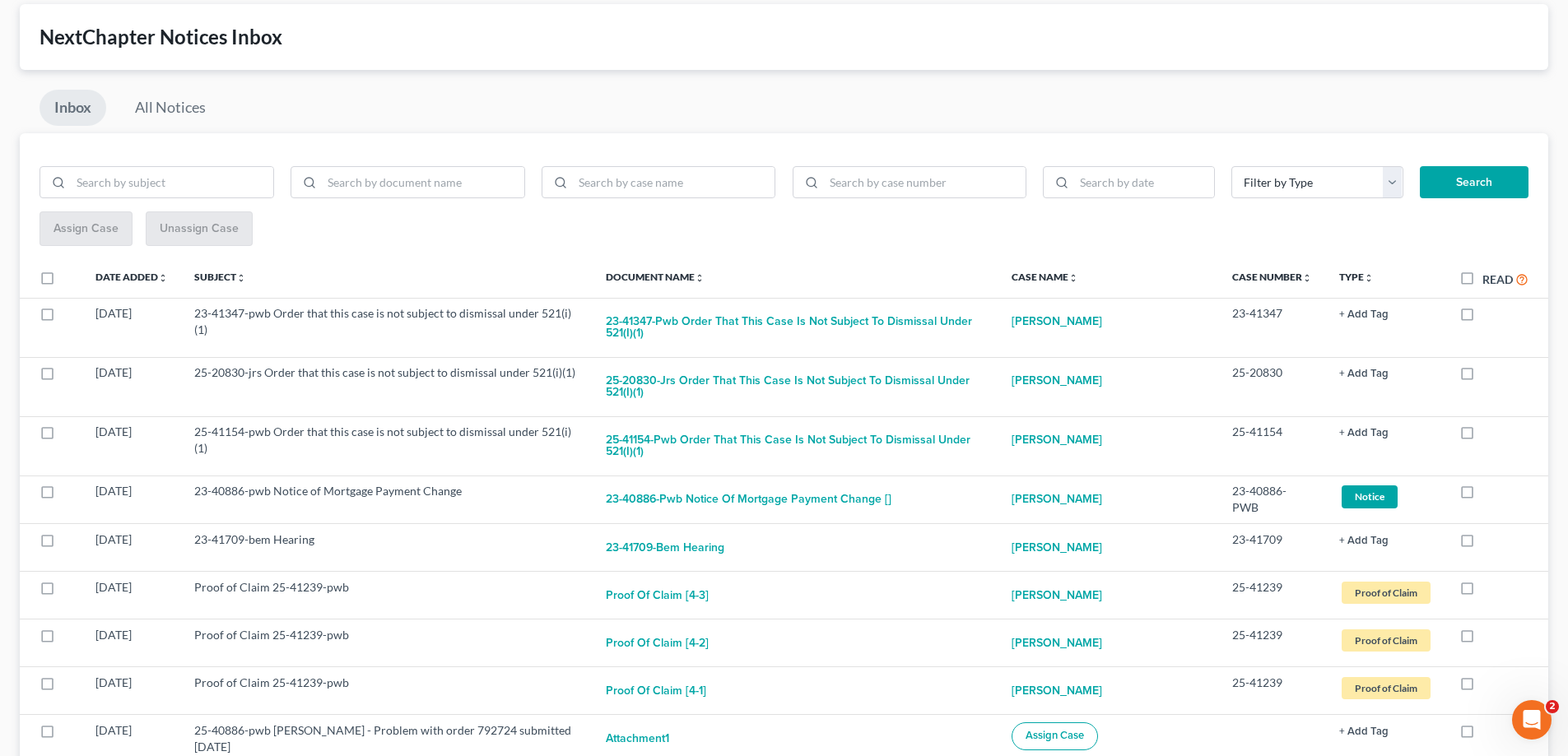
click at [1482, 317] on label at bounding box center [1482, 317] width 0 height 0
click at [1489, 313] on input "checkbox" at bounding box center [1494, 310] width 11 height 11
checkbox input "true"
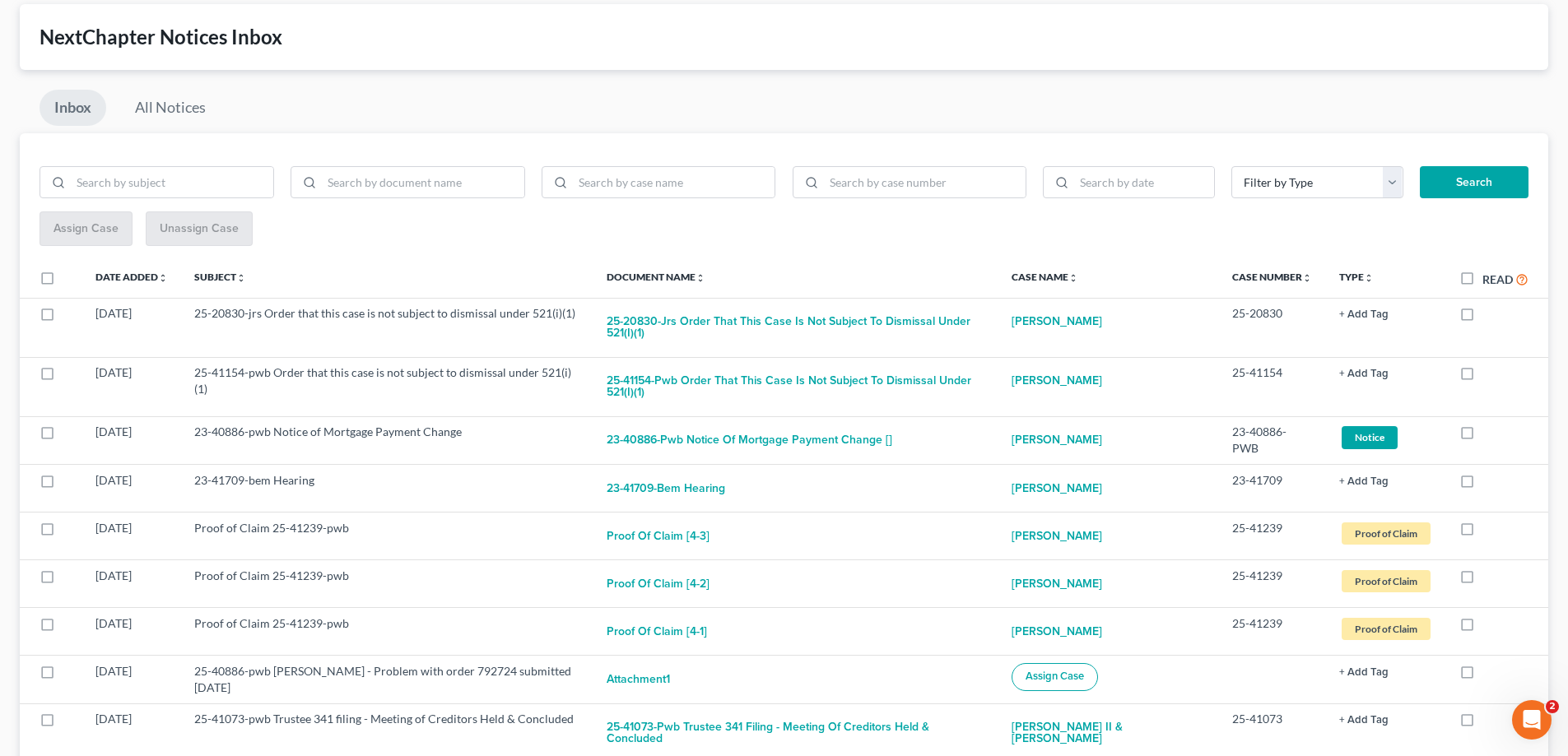
click at [1482, 317] on label at bounding box center [1482, 317] width 0 height 0
click at [1489, 313] on input "checkbox" at bounding box center [1494, 310] width 11 height 11
checkbox input "true"
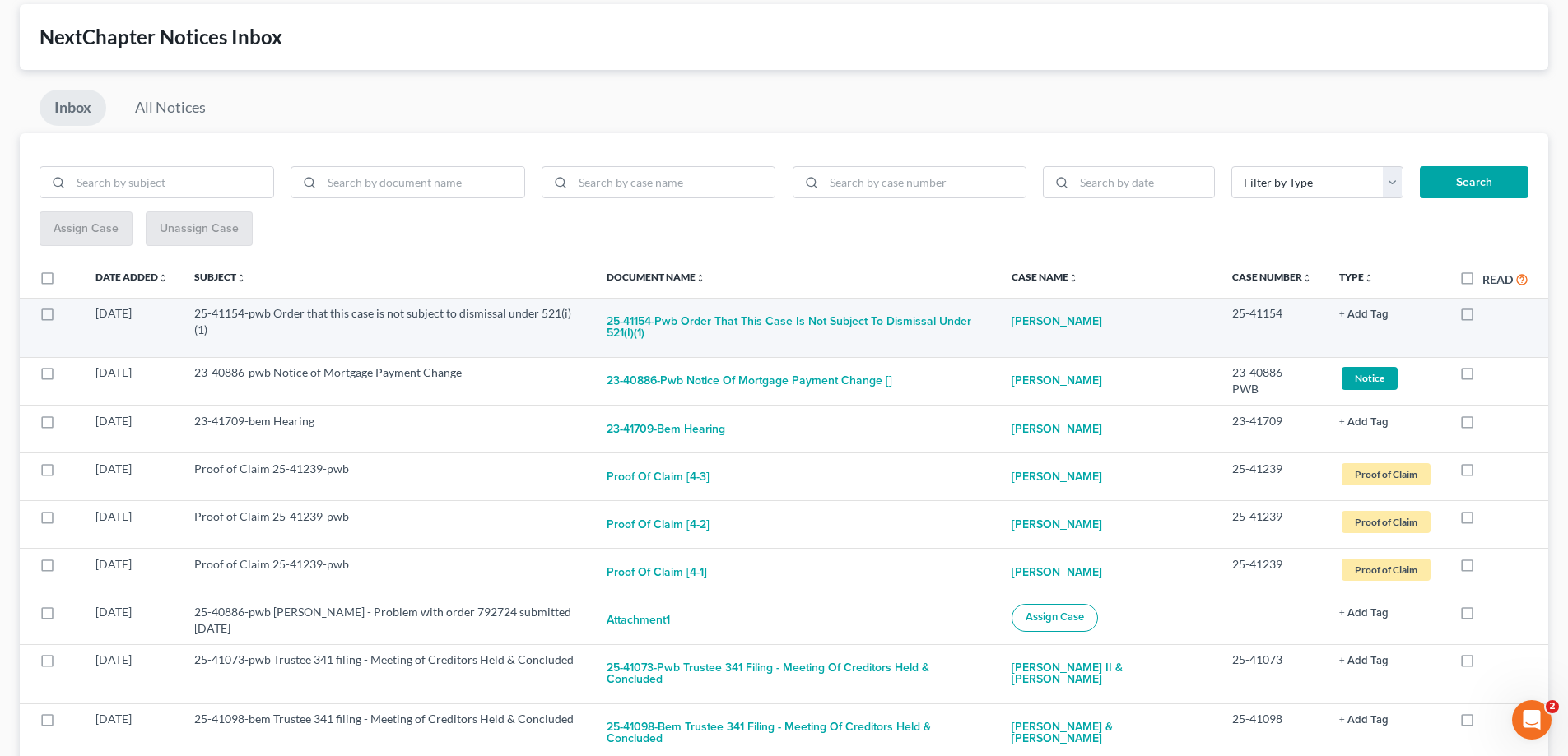
click at [1482, 317] on label at bounding box center [1482, 317] width 0 height 0
click at [1489, 309] on input "checkbox" at bounding box center [1494, 310] width 11 height 11
checkbox input "true"
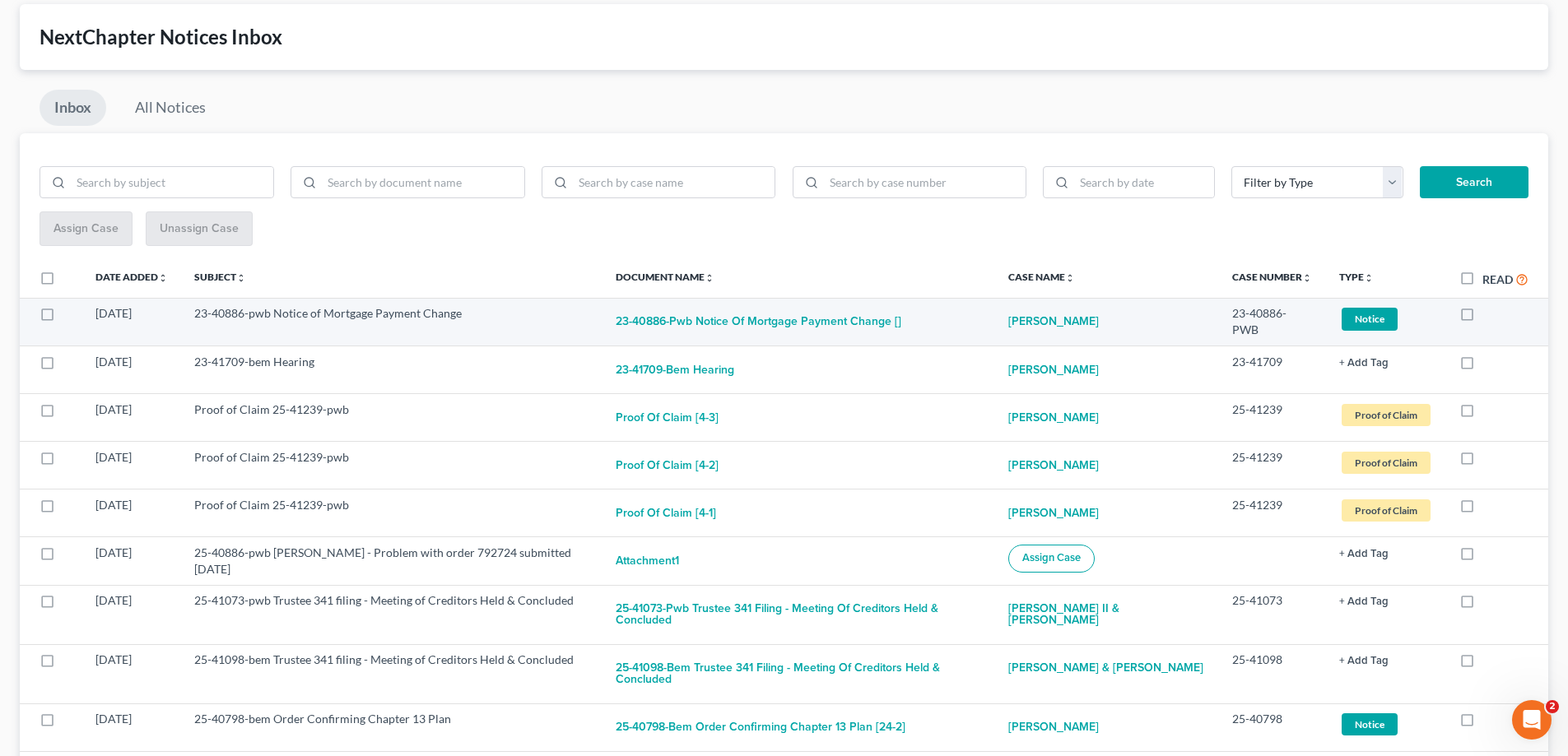
click at [1482, 317] on label at bounding box center [1482, 317] width 0 height 0
click at [1489, 315] on input "checkbox" at bounding box center [1494, 310] width 11 height 11
checkbox input "true"
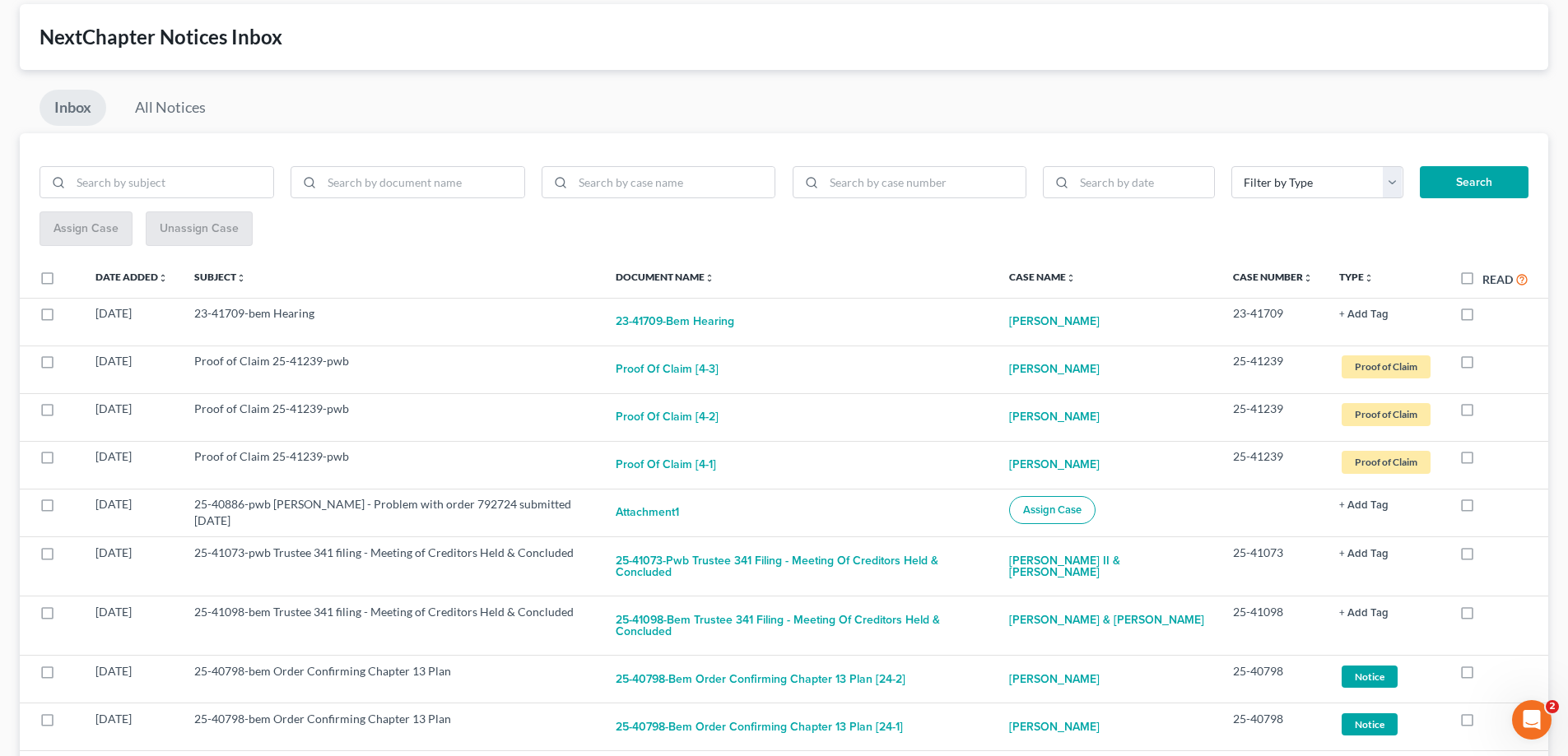
click at [1482, 317] on label at bounding box center [1482, 317] width 0 height 0
click at [1489, 313] on input "checkbox" at bounding box center [1494, 310] width 11 height 11
checkbox input "true"
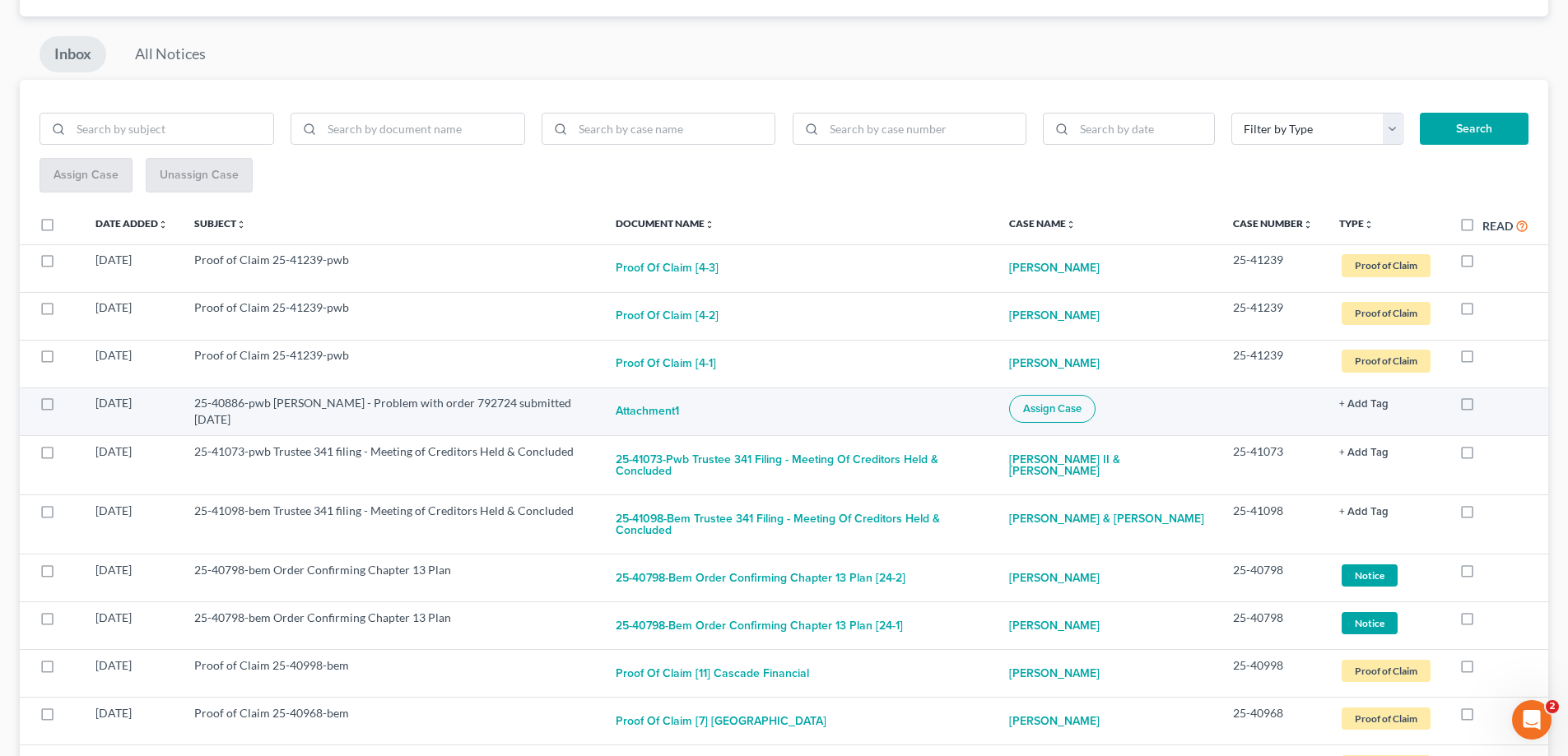
scroll to position [164, 0]
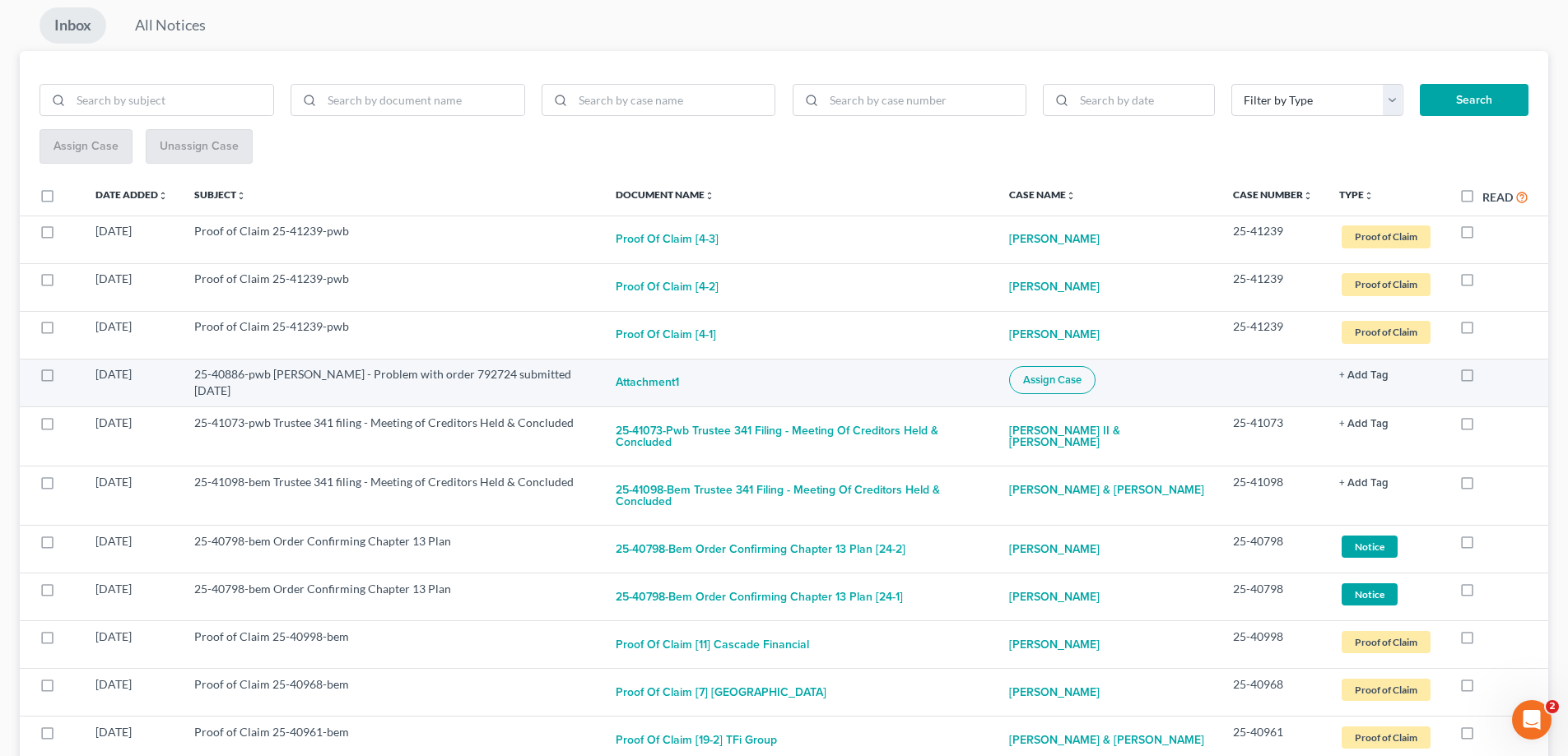
click at [1482, 378] on label at bounding box center [1482, 378] width 0 height 0
click at [1489, 376] on input "checkbox" at bounding box center [1494, 371] width 11 height 11
checkbox input "true"
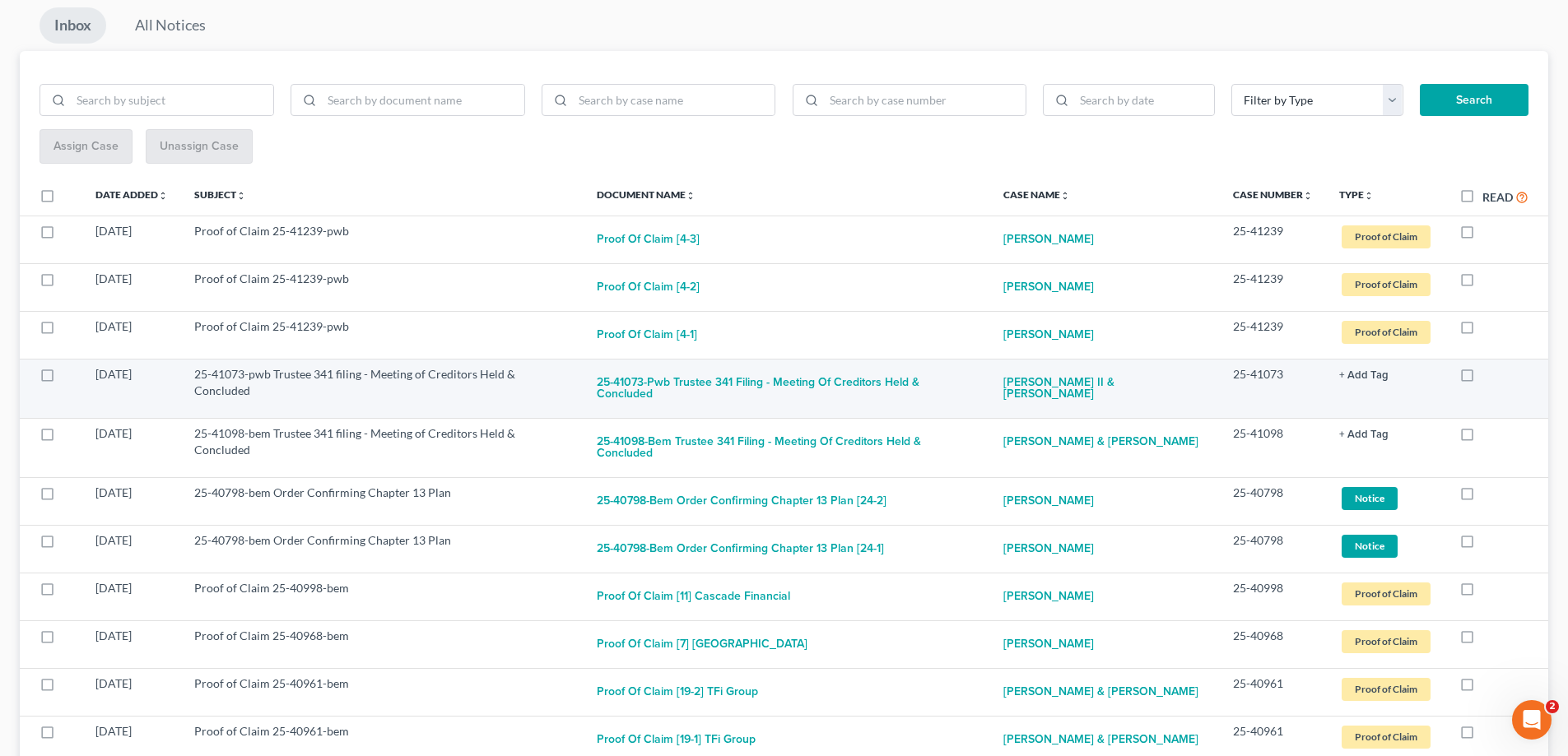
click at [1482, 378] on label at bounding box center [1482, 378] width 0 height 0
click at [1489, 377] on input "checkbox" at bounding box center [1494, 371] width 11 height 11
checkbox input "true"
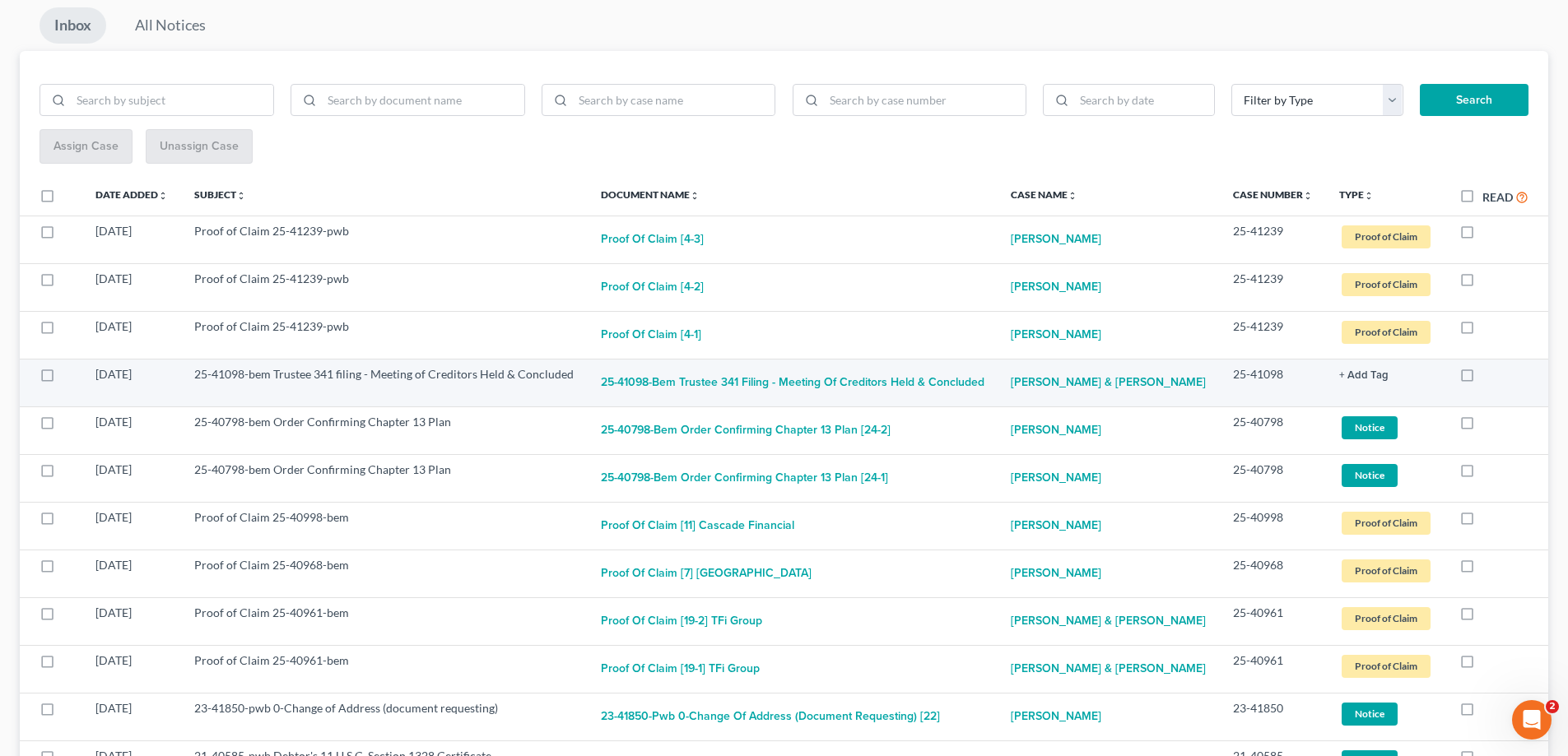
click at [1482, 378] on label at bounding box center [1482, 378] width 0 height 0
click at [1489, 376] on input "checkbox" at bounding box center [1494, 371] width 11 height 11
checkbox input "true"
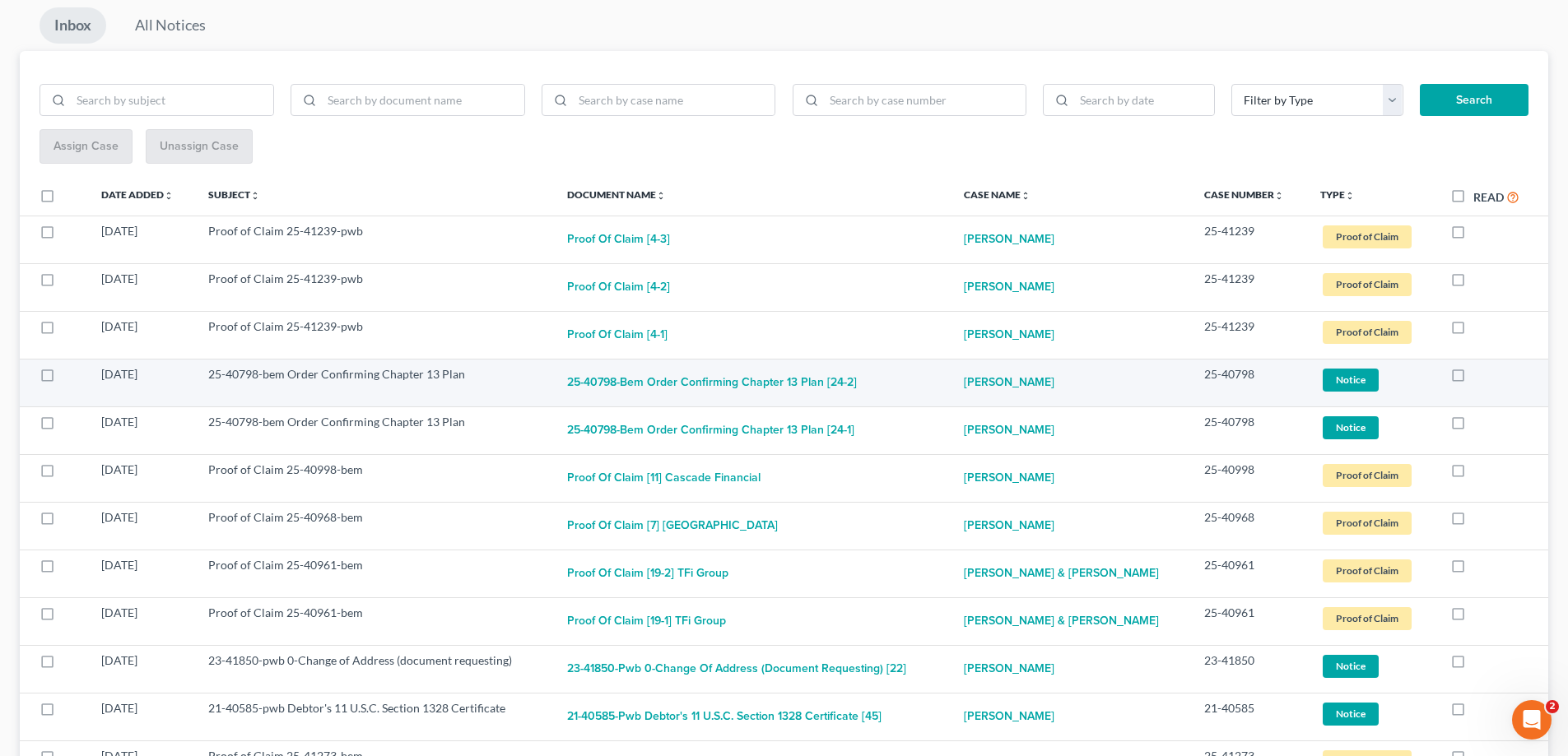
click at [1473, 378] on label at bounding box center [1473, 378] width 0 height 0
click at [1480, 374] on input "checkbox" at bounding box center [1485, 371] width 11 height 11
checkbox input "true"
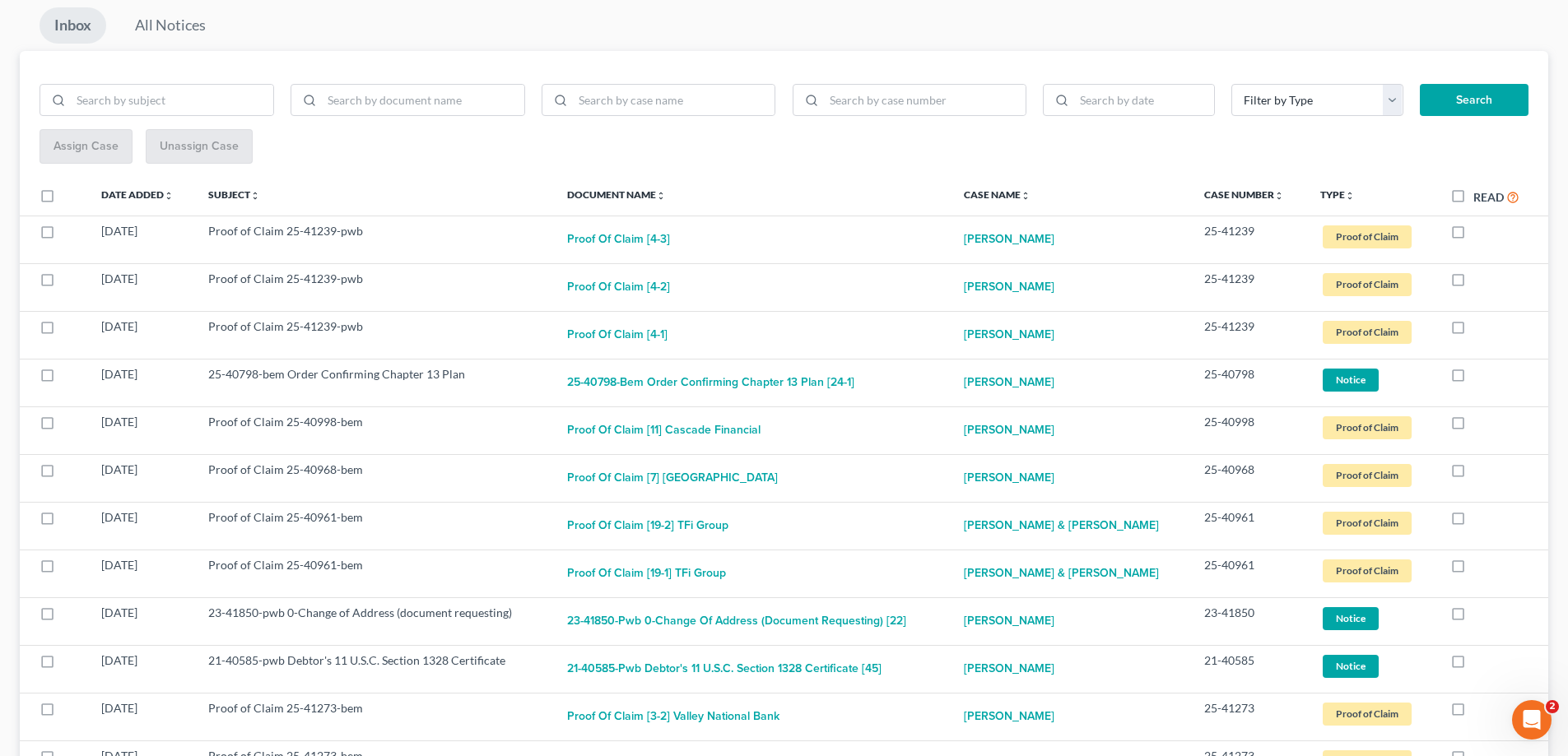
click at [1473, 378] on label at bounding box center [1473, 378] width 0 height 0
click at [1480, 374] on input "checkbox" at bounding box center [1485, 371] width 11 height 11
checkbox input "true"
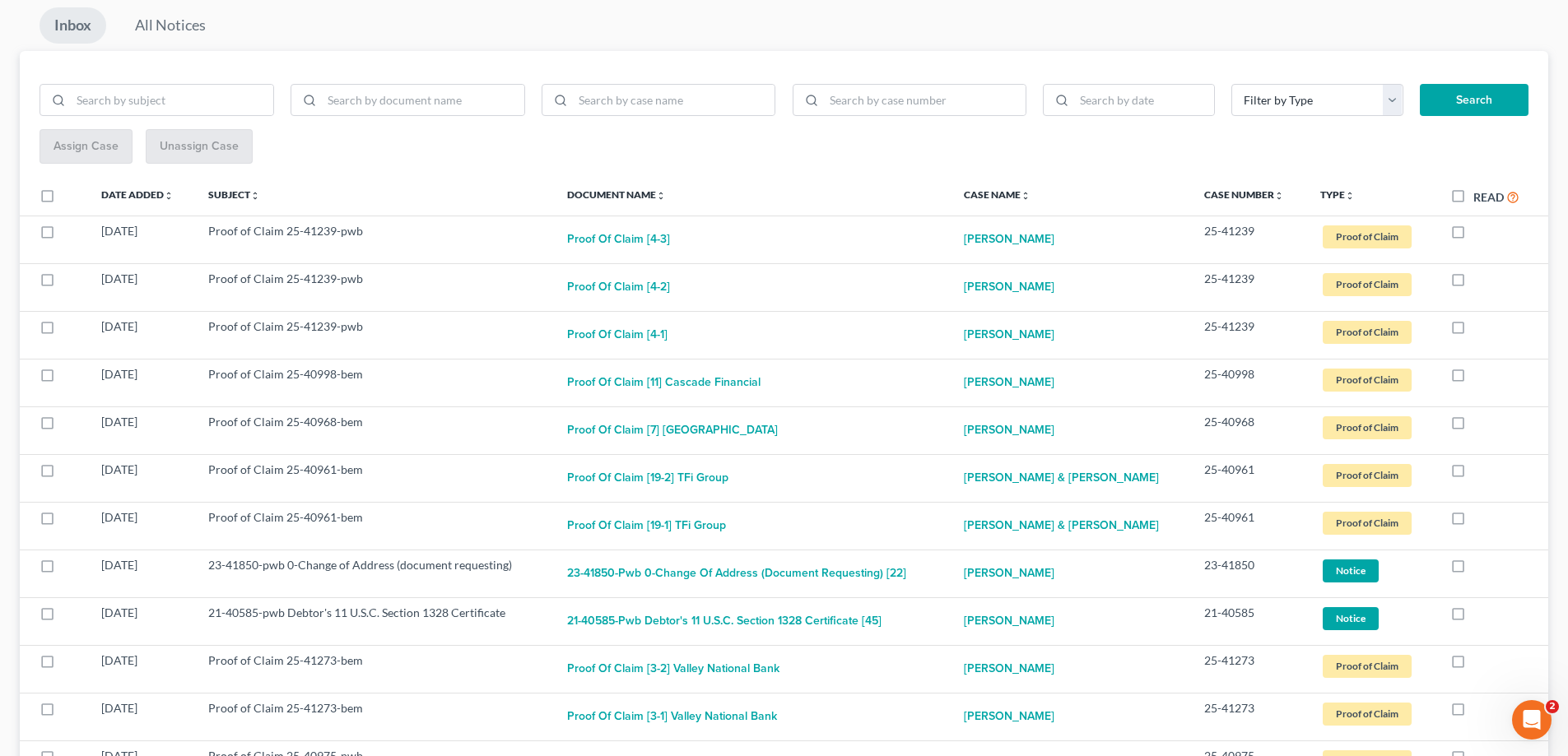
click at [1473, 378] on label at bounding box center [1473, 378] width 0 height 0
click at [1480, 374] on input "checkbox" at bounding box center [1485, 371] width 11 height 11
checkbox input "true"
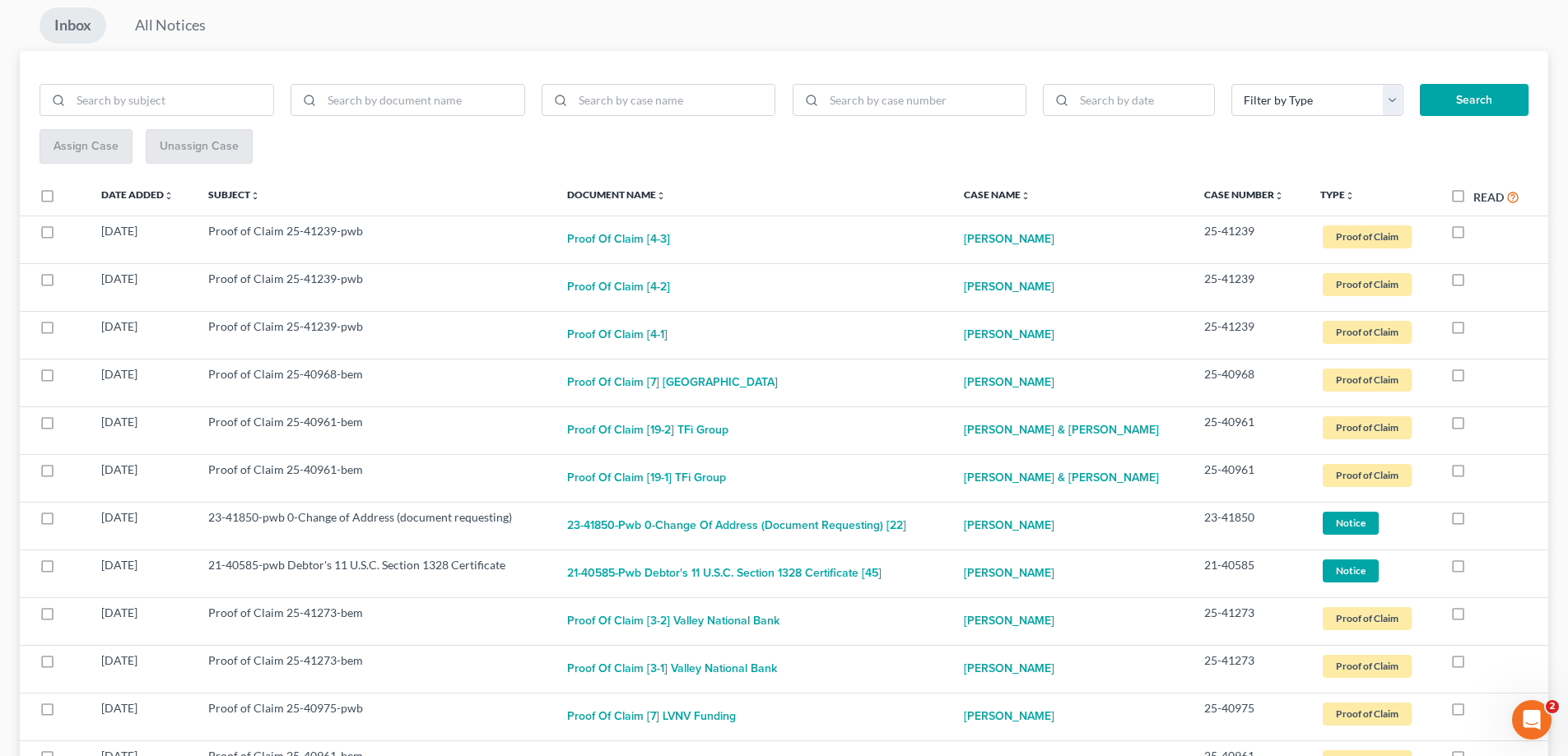
click at [1473, 378] on label at bounding box center [1473, 378] width 0 height 0
click at [1480, 374] on input "checkbox" at bounding box center [1485, 371] width 11 height 11
checkbox input "true"
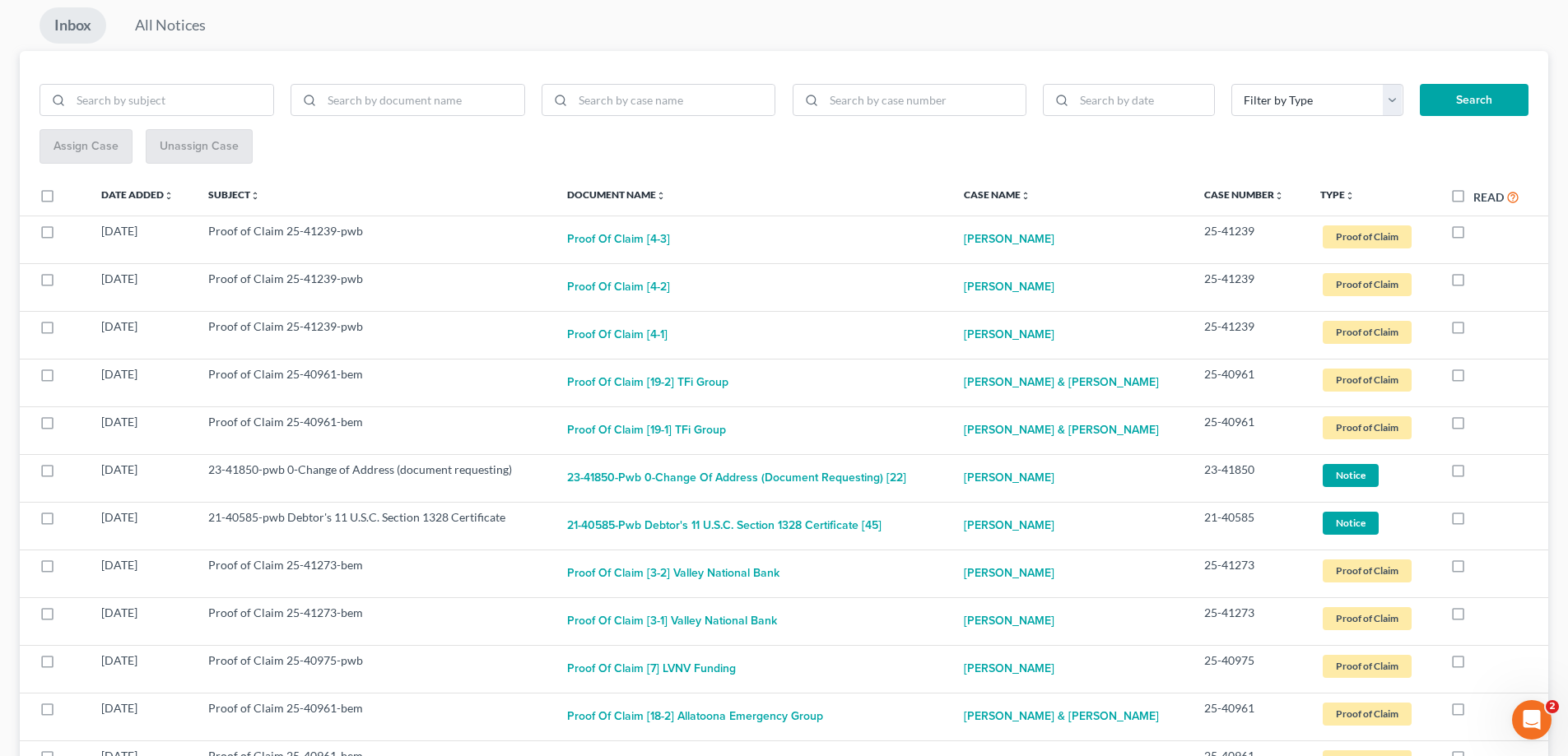
click at [1473, 378] on label at bounding box center [1473, 378] width 0 height 0
click at [1480, 374] on input "checkbox" at bounding box center [1485, 371] width 11 height 11
checkbox input "true"
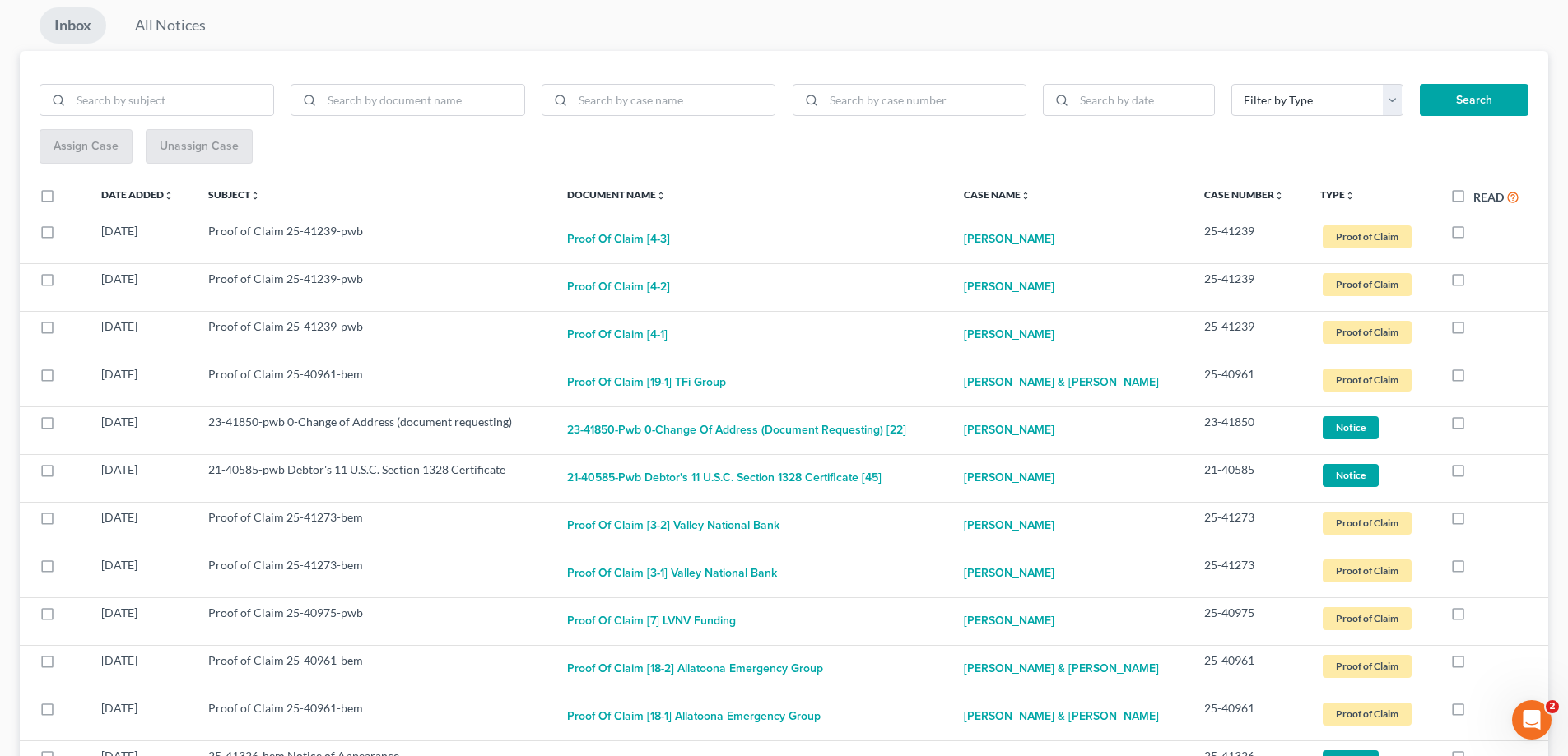
click at [1473, 378] on label at bounding box center [1473, 378] width 0 height 0
click at [1480, 374] on input "checkbox" at bounding box center [1485, 371] width 11 height 11
checkbox input "true"
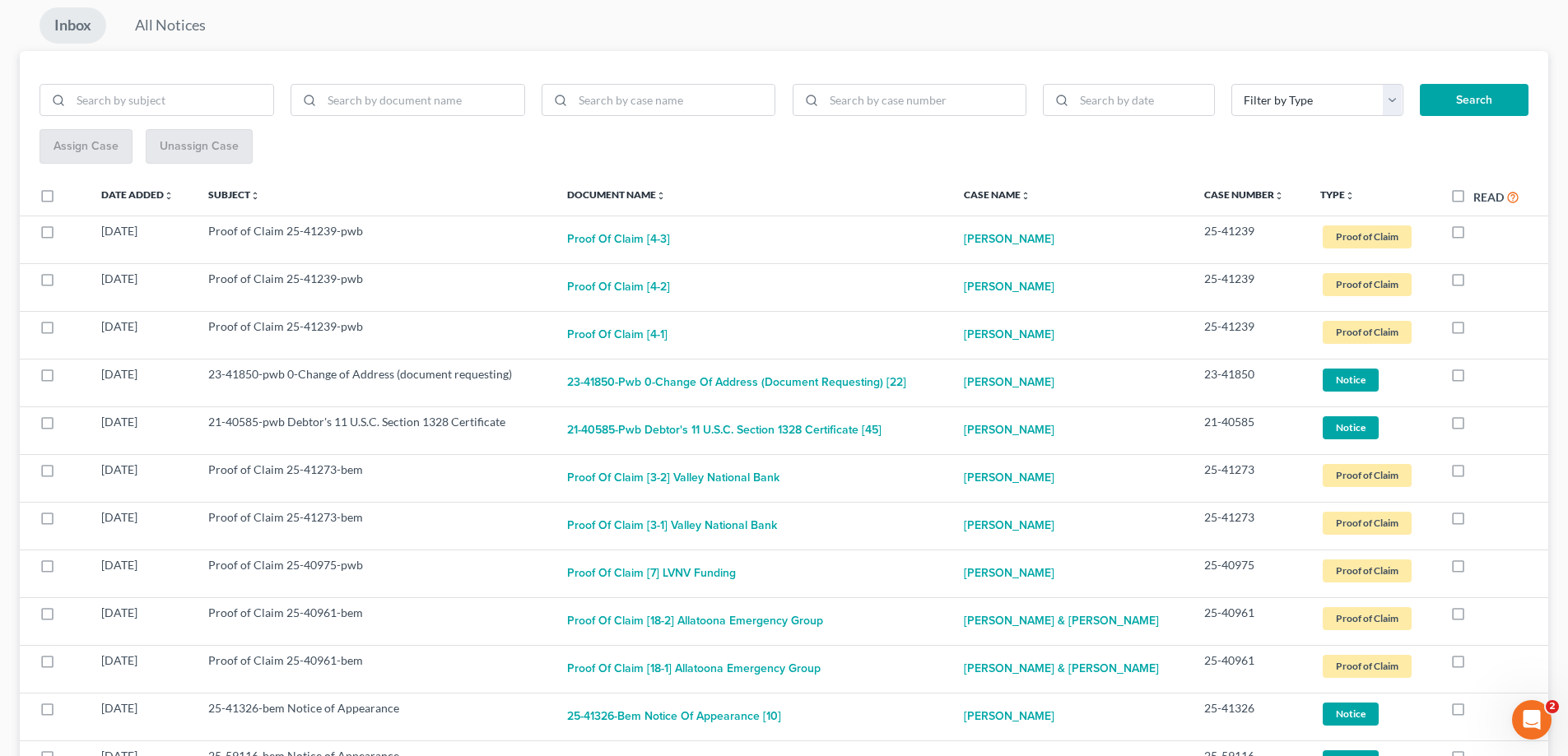
click at [1473, 378] on label at bounding box center [1473, 378] width 0 height 0
click at [1480, 374] on input "checkbox" at bounding box center [1485, 371] width 11 height 11
checkbox input "true"
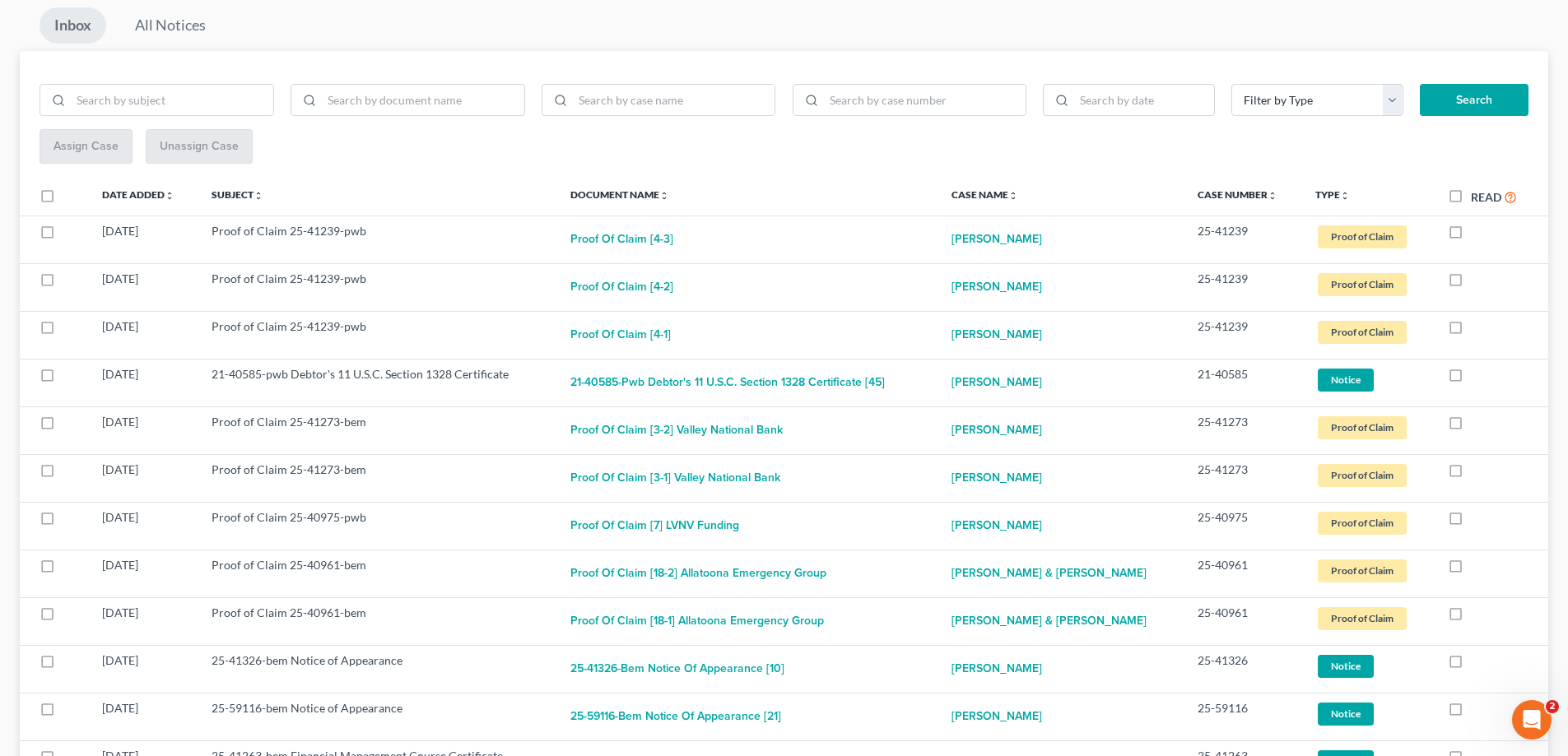
click at [1470, 378] on label at bounding box center [1470, 378] width 0 height 0
click at [1477, 374] on input "checkbox" at bounding box center [1483, 371] width 11 height 11
checkbox input "true"
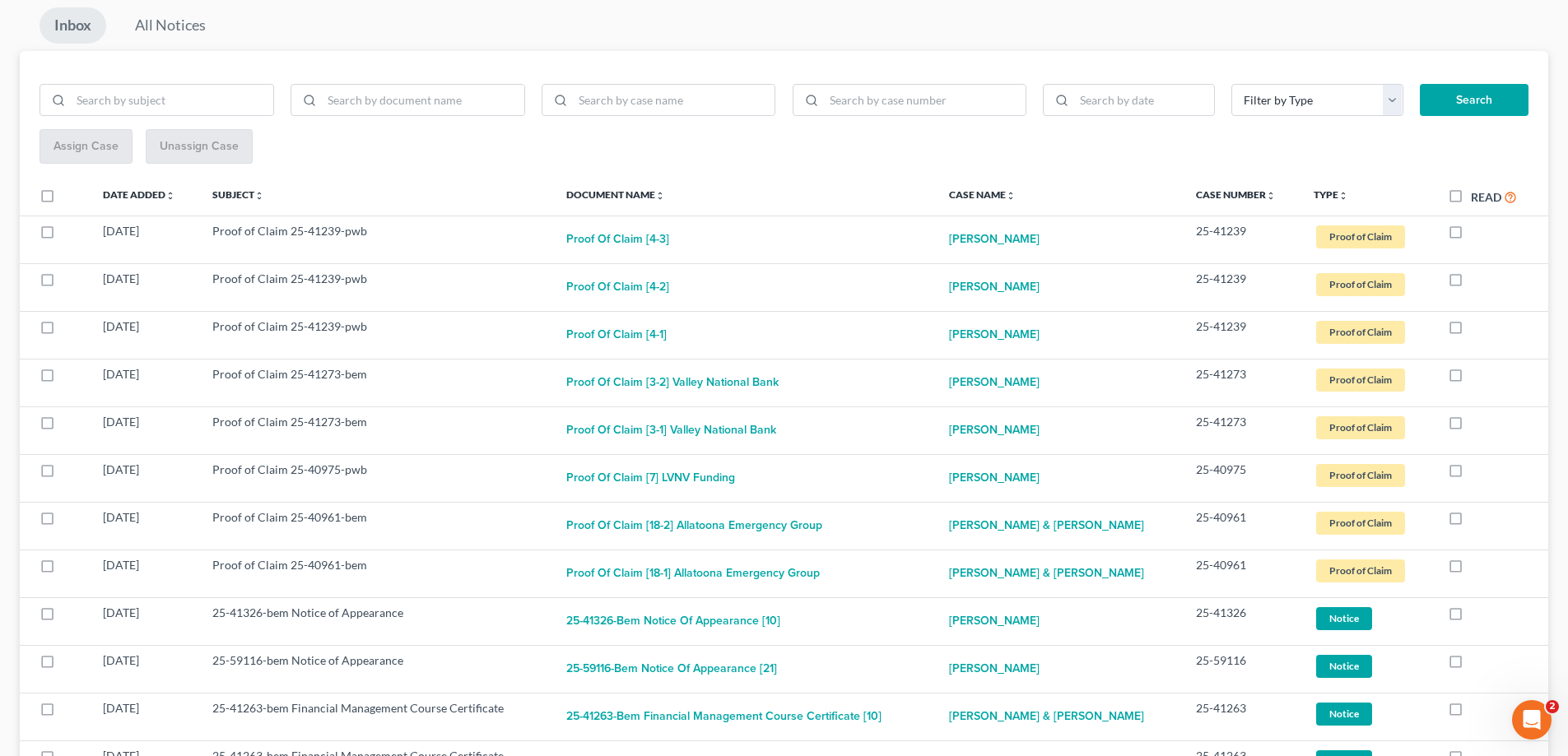
click at [1470, 378] on label at bounding box center [1470, 378] width 0 height 0
click at [1477, 374] on input "checkbox" at bounding box center [1483, 371] width 11 height 11
checkbox input "true"
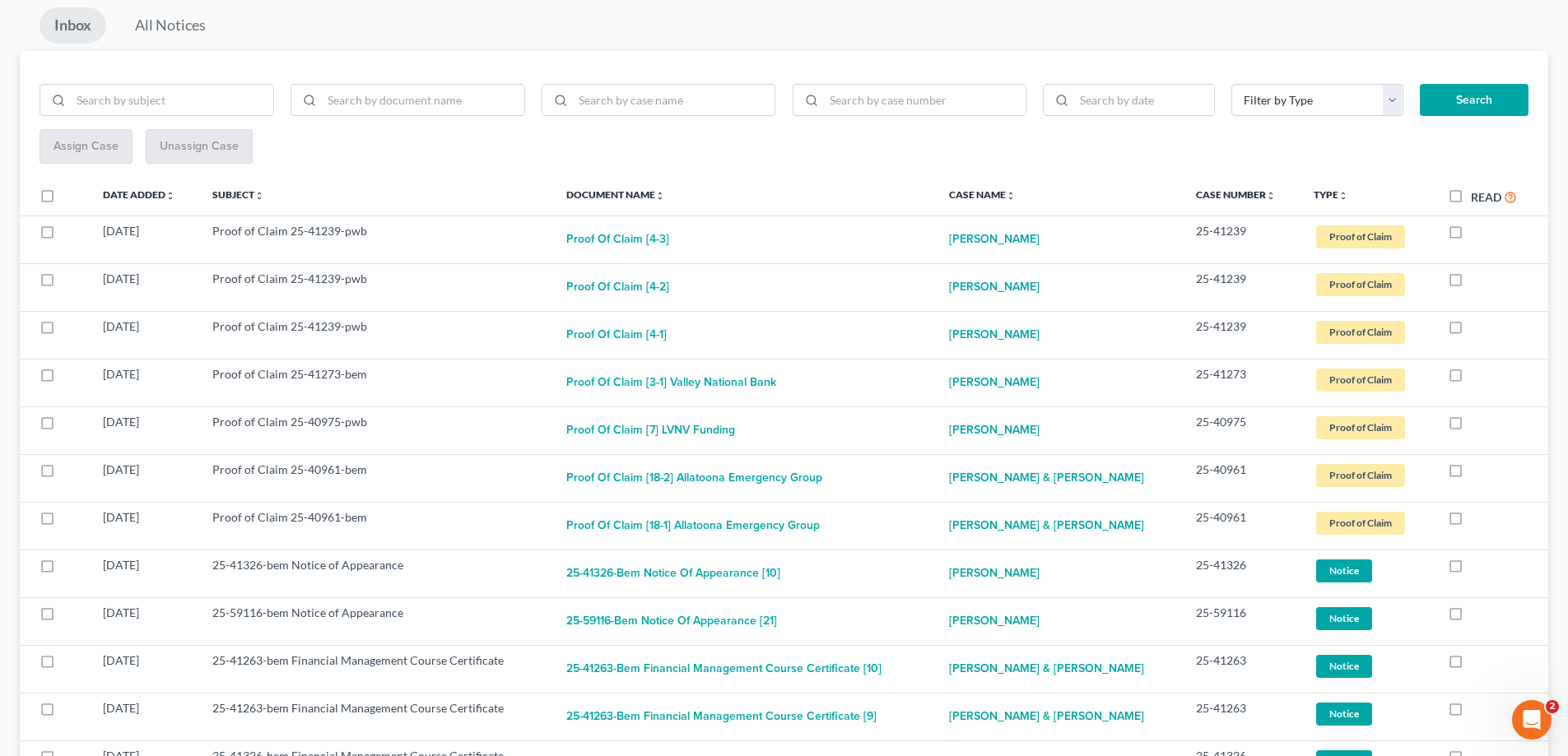
click at [1470, 378] on label at bounding box center [1470, 378] width 0 height 0
click at [1477, 374] on input "checkbox" at bounding box center [1483, 371] width 11 height 11
checkbox input "true"
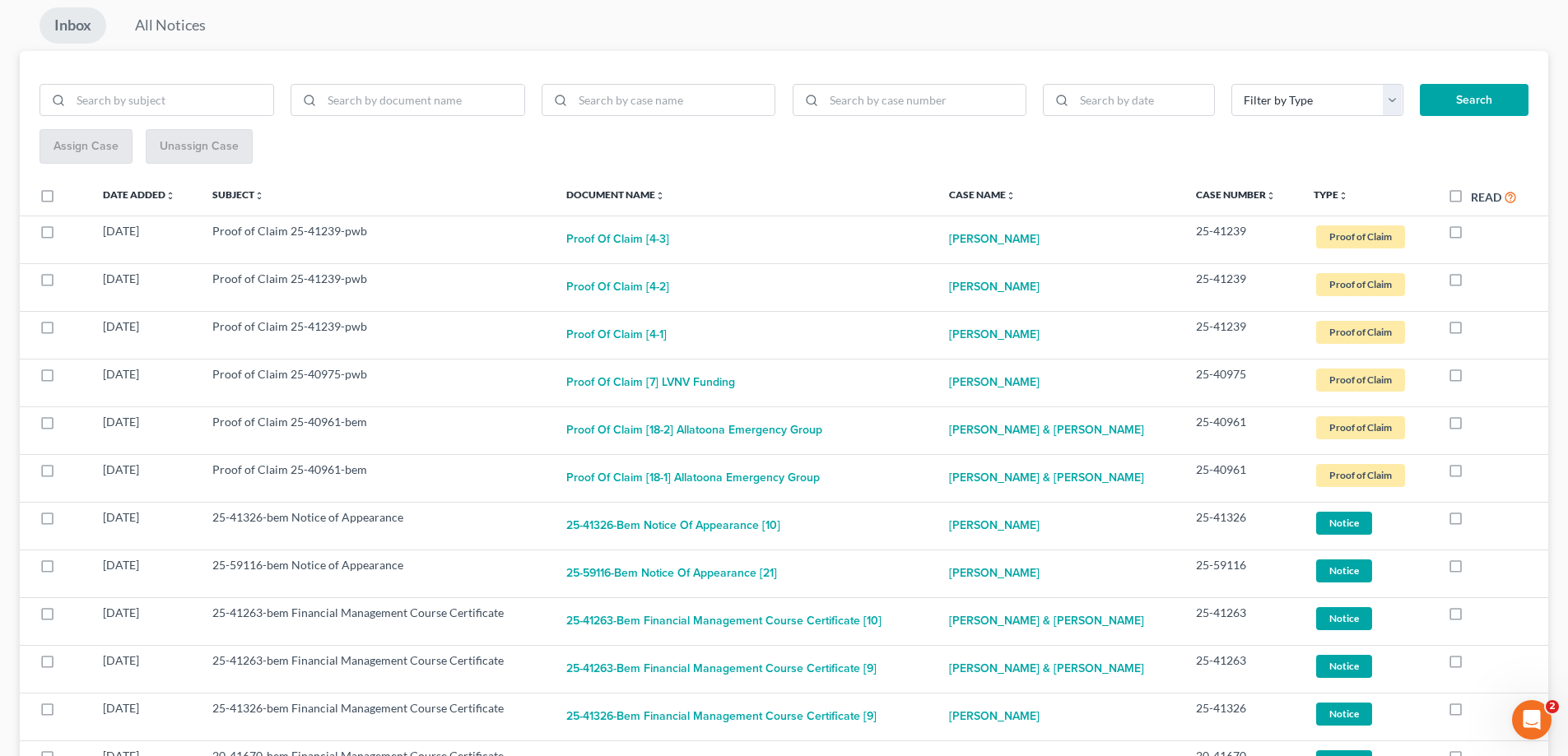
click at [1470, 378] on label at bounding box center [1470, 378] width 0 height 0
click at [1477, 374] on input "checkbox" at bounding box center [1483, 371] width 11 height 11
checkbox input "true"
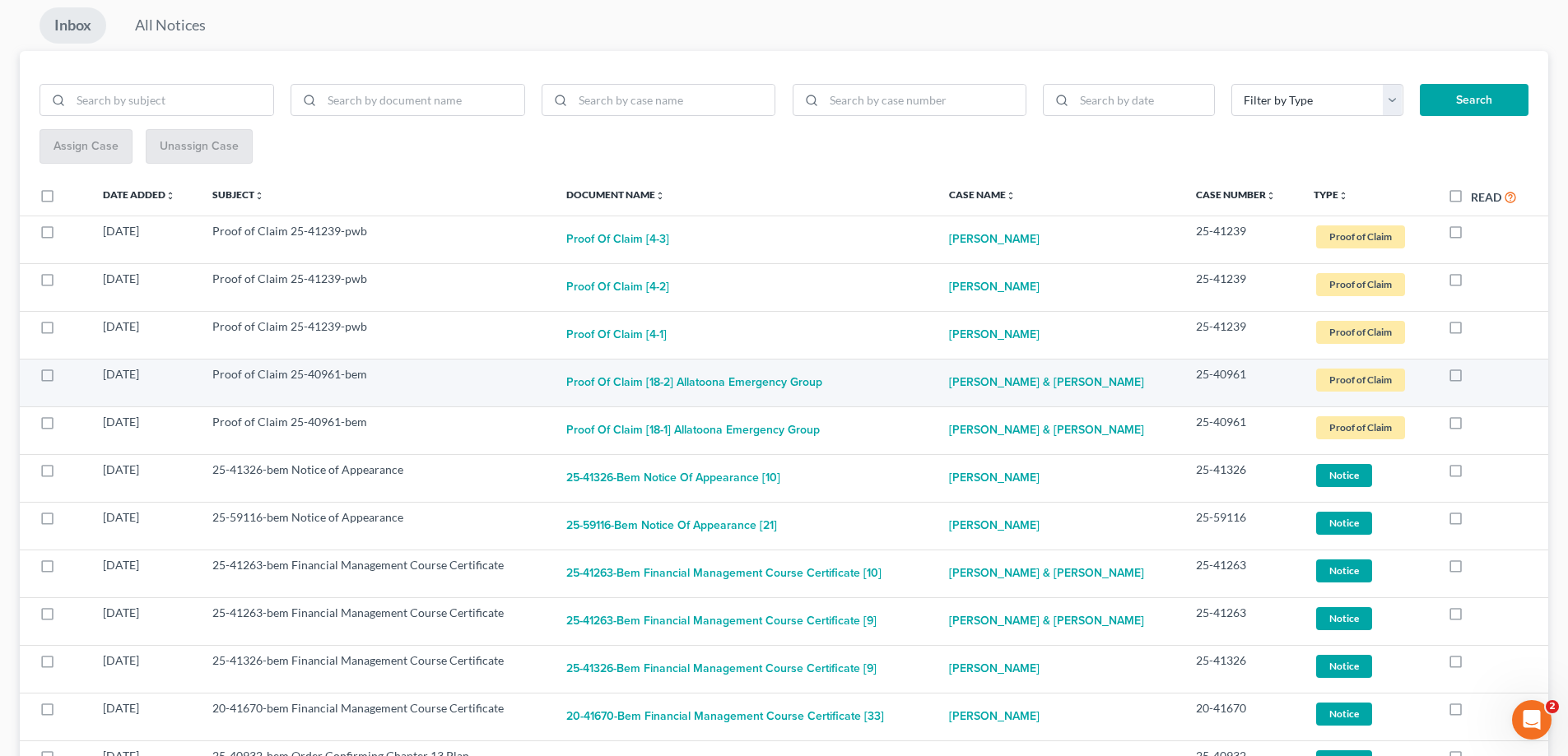
click at [1470, 378] on label at bounding box center [1470, 378] width 0 height 0
click at [1477, 374] on input "checkbox" at bounding box center [1483, 371] width 11 height 11
checkbox input "true"
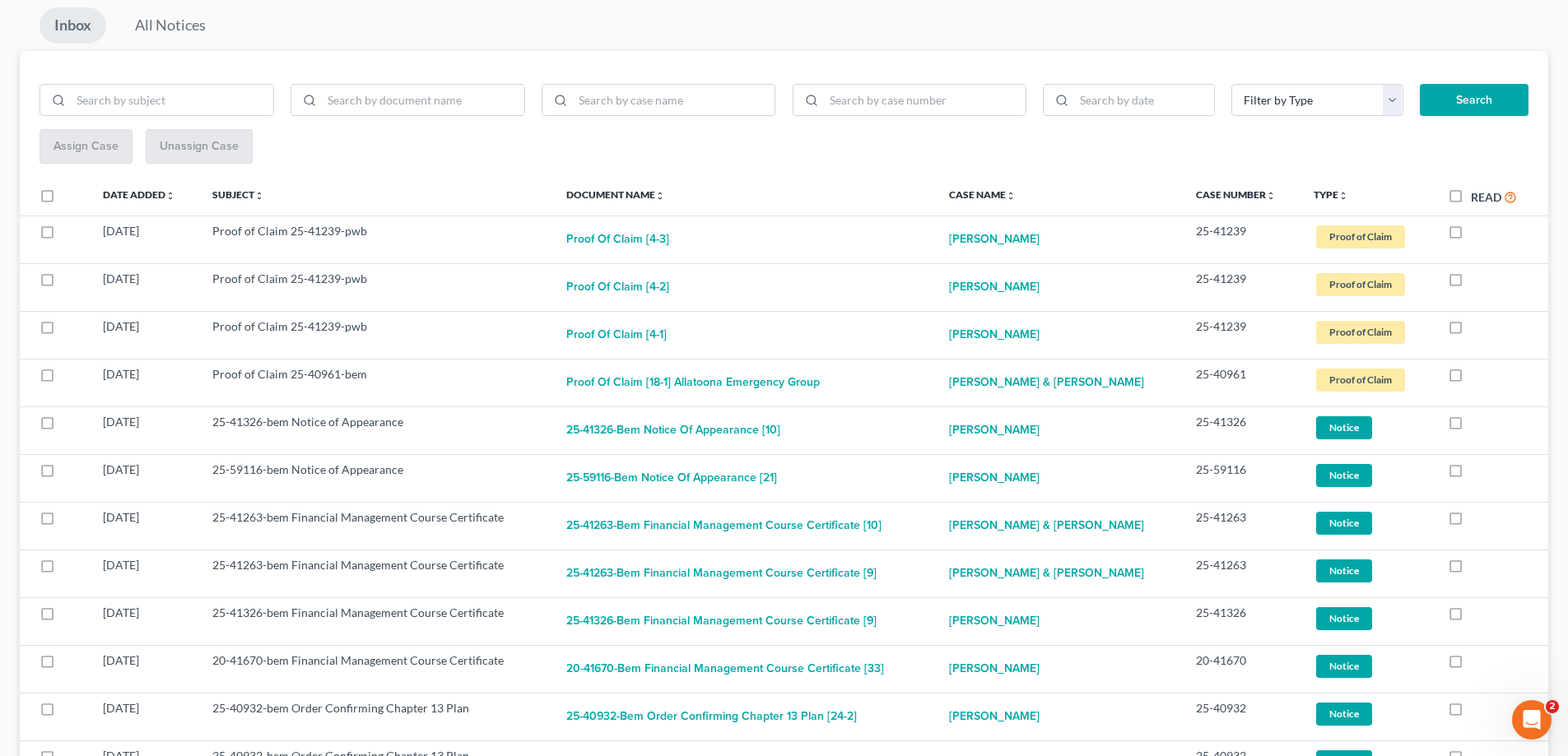
click at [1470, 378] on label at bounding box center [1470, 378] width 0 height 0
click at [1477, 374] on input "checkbox" at bounding box center [1483, 371] width 11 height 11
checkbox input "true"
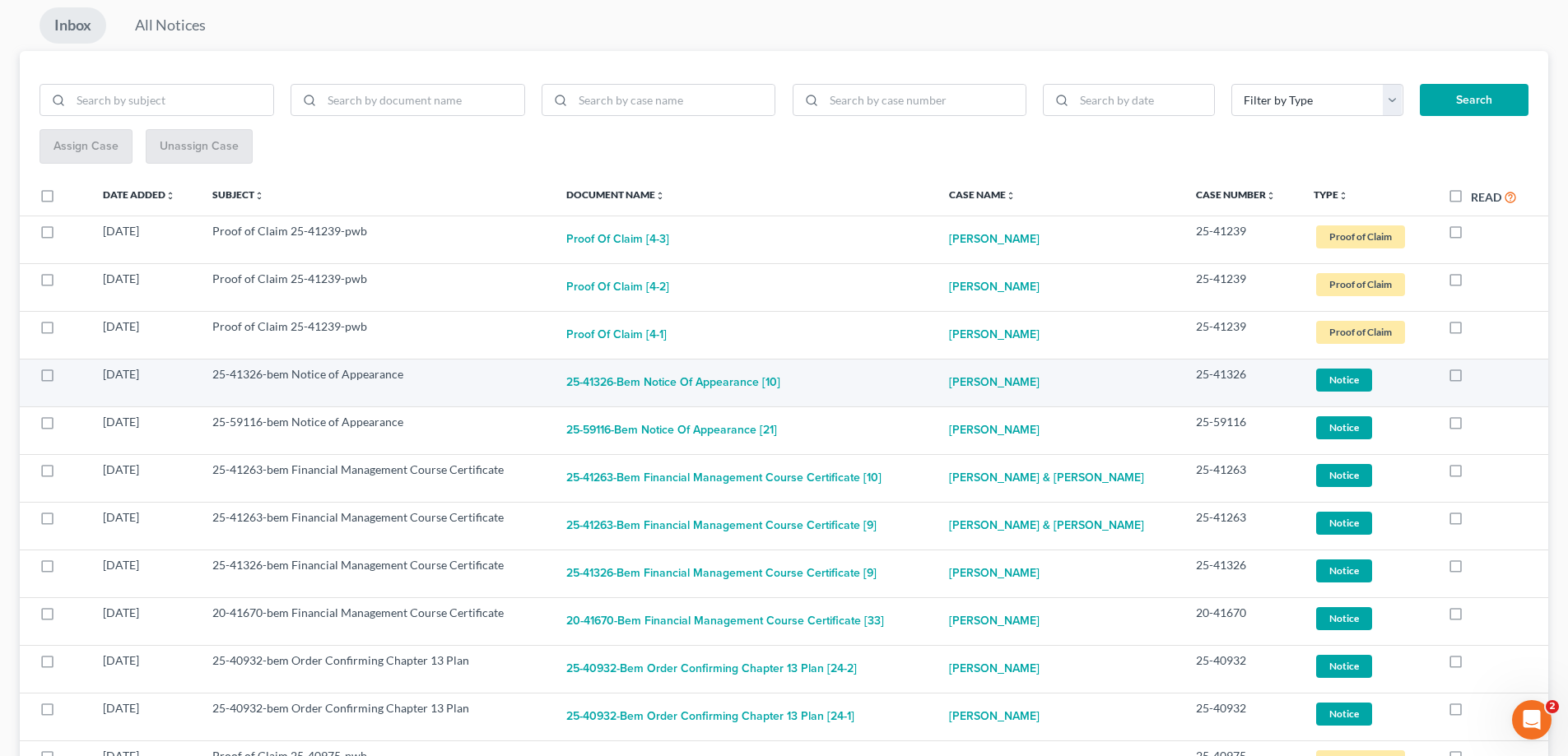
click at [1470, 378] on label at bounding box center [1470, 378] width 0 height 0
click at [1477, 374] on input "checkbox" at bounding box center [1483, 371] width 11 height 11
checkbox input "true"
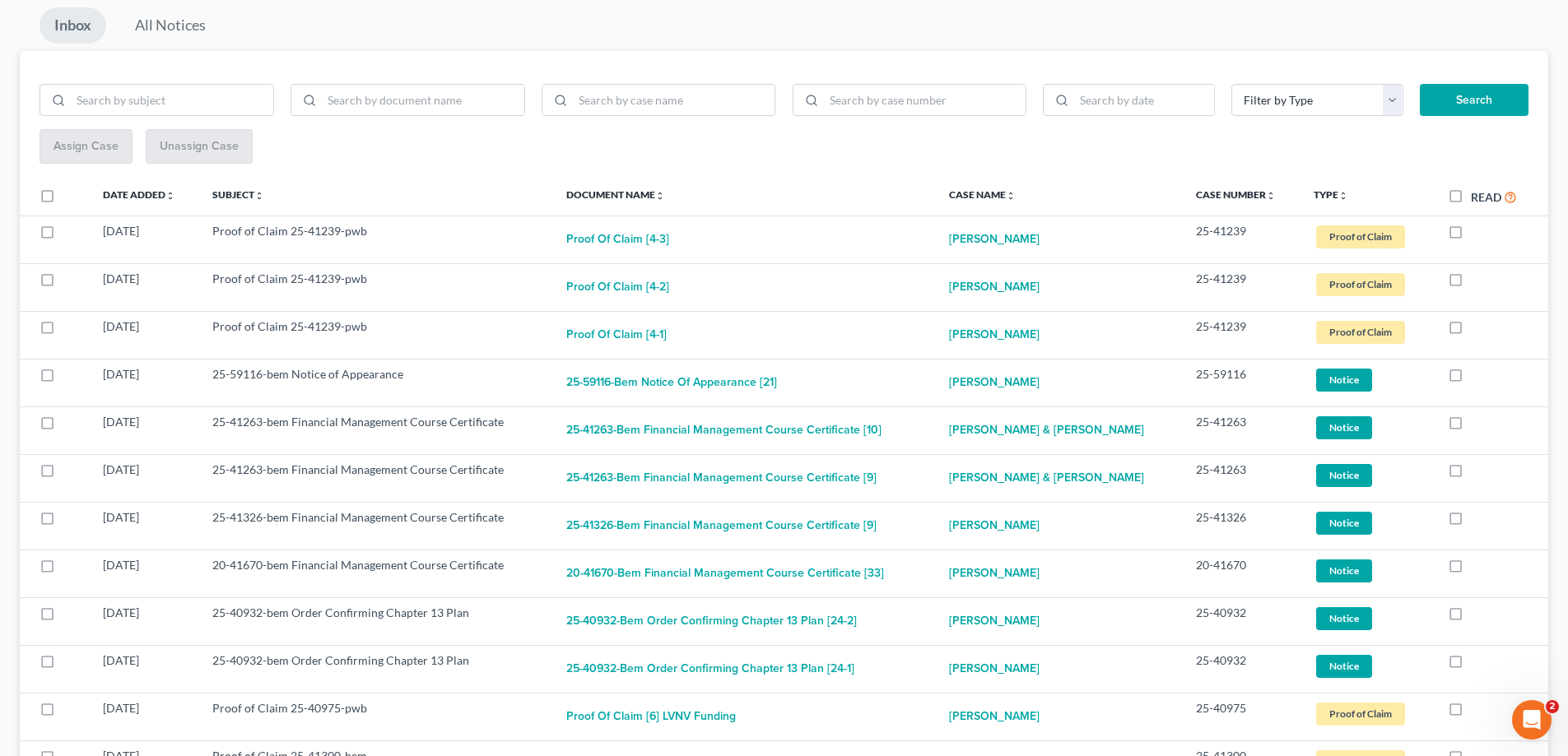
click at [1470, 378] on label at bounding box center [1470, 378] width 0 height 0
click at [1477, 374] on input "checkbox" at bounding box center [1483, 371] width 11 height 11
checkbox input "true"
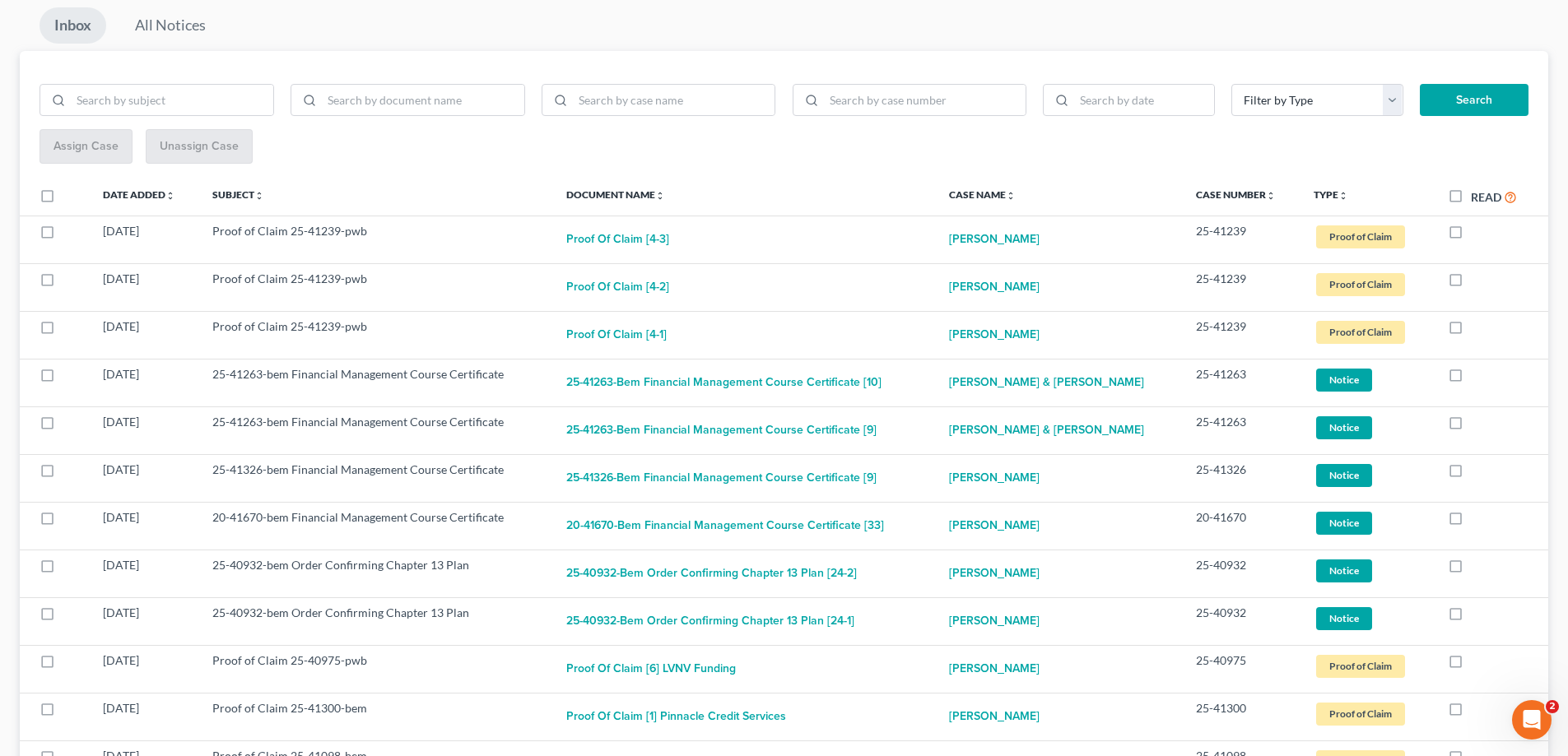
click at [1470, 378] on label at bounding box center [1470, 378] width 0 height 0
click at [1477, 374] on input "checkbox" at bounding box center [1483, 371] width 11 height 11
checkbox input "true"
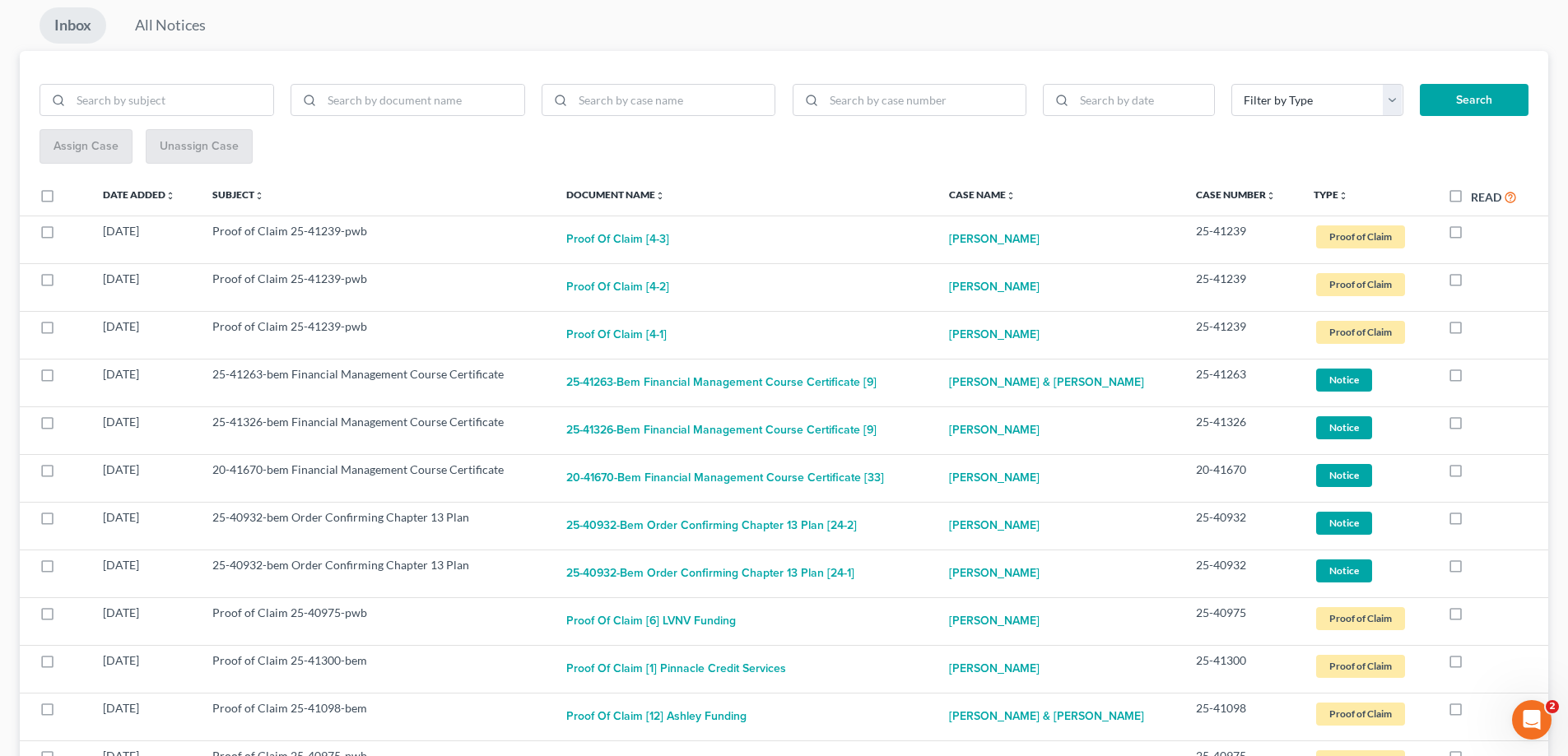
click at [1470, 378] on label at bounding box center [1470, 378] width 0 height 0
click at [1477, 374] on input "checkbox" at bounding box center [1483, 371] width 11 height 11
checkbox input "true"
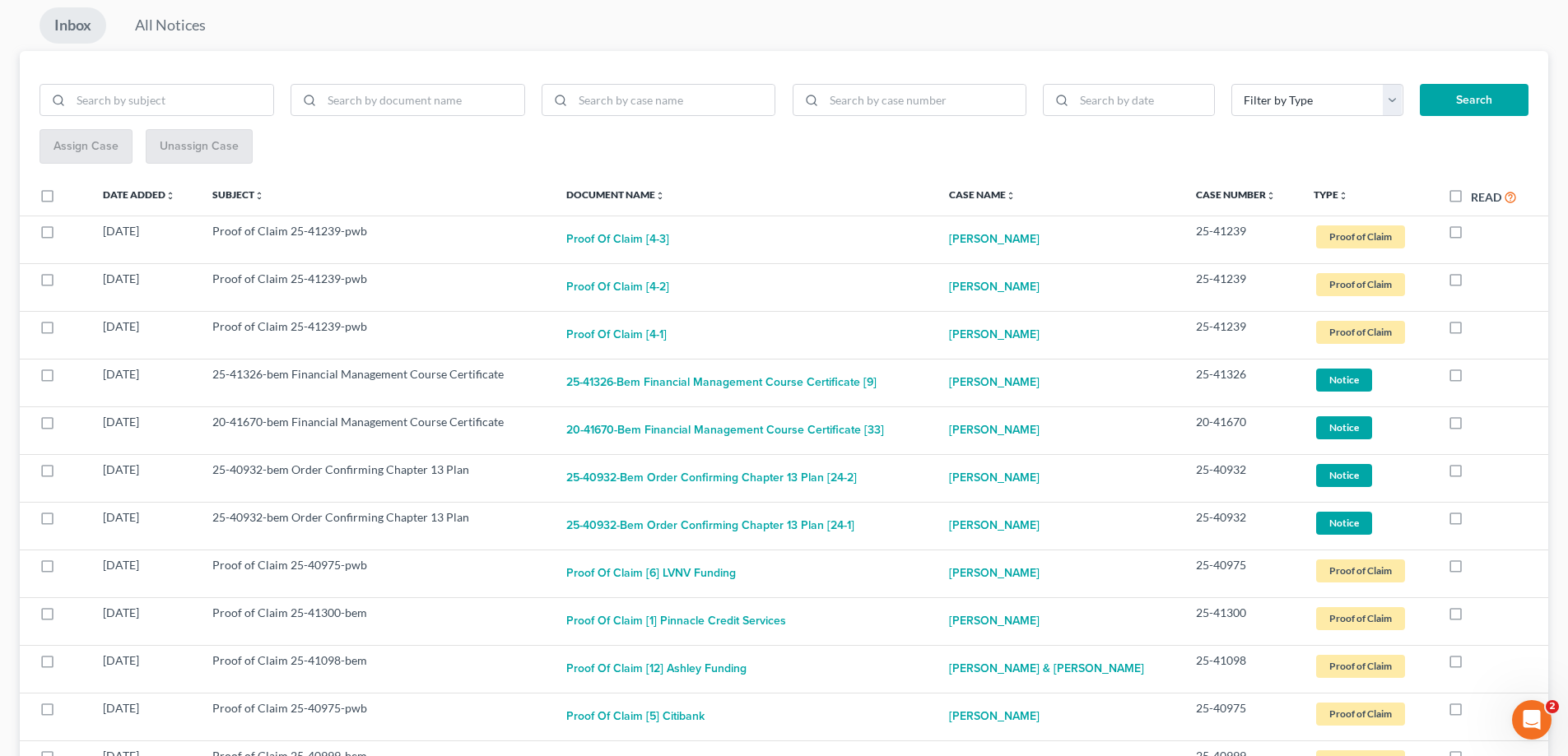
click at [1470, 378] on label at bounding box center [1470, 378] width 0 height 0
click at [1477, 374] on input "checkbox" at bounding box center [1483, 371] width 11 height 11
checkbox input "true"
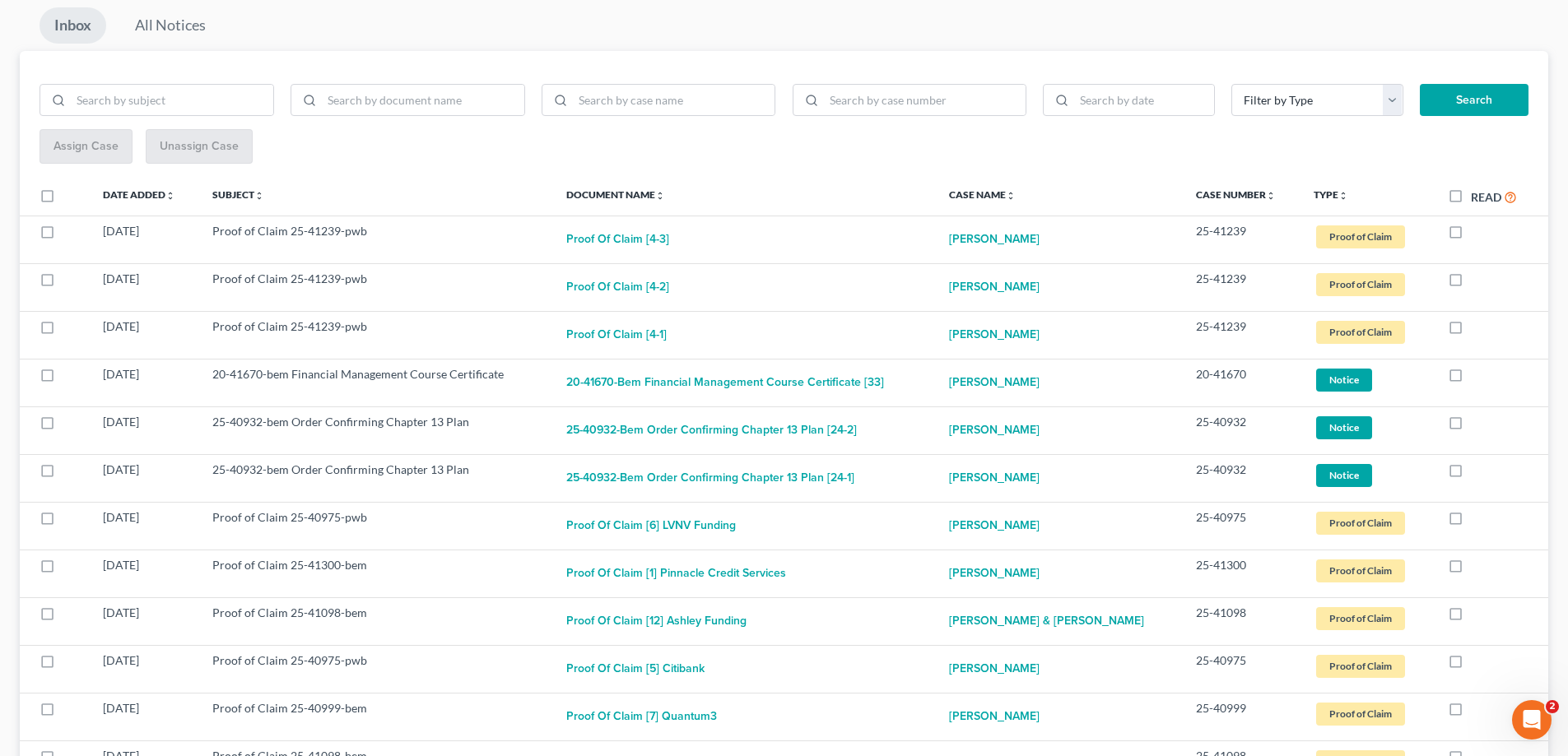
click at [1470, 378] on label at bounding box center [1470, 378] width 0 height 0
click at [1477, 374] on input "checkbox" at bounding box center [1483, 371] width 11 height 11
checkbox input "true"
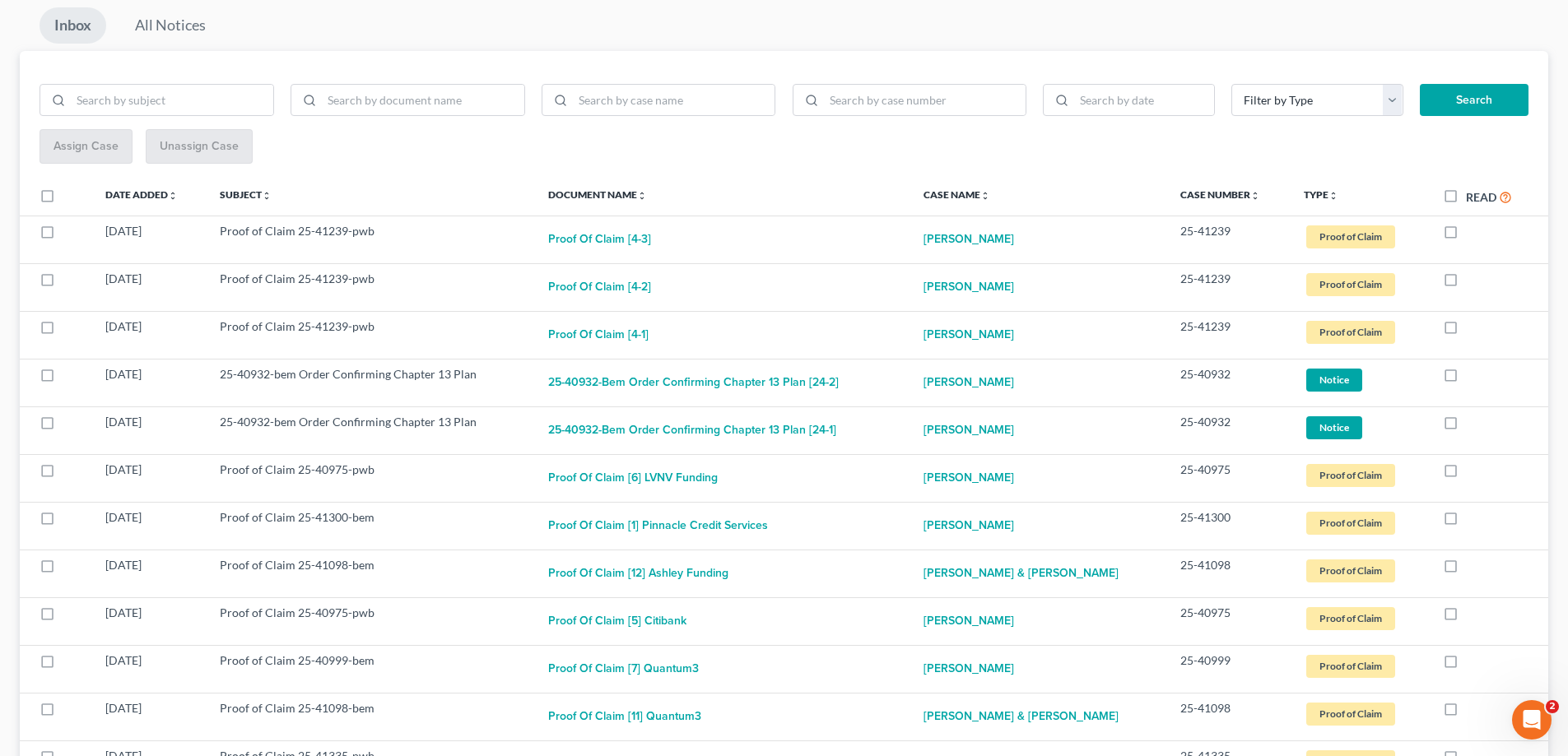
click at [1466, 378] on label at bounding box center [1466, 378] width 0 height 0
click at [1472, 374] on input "checkbox" at bounding box center [1477, 371] width 11 height 11
checkbox input "true"
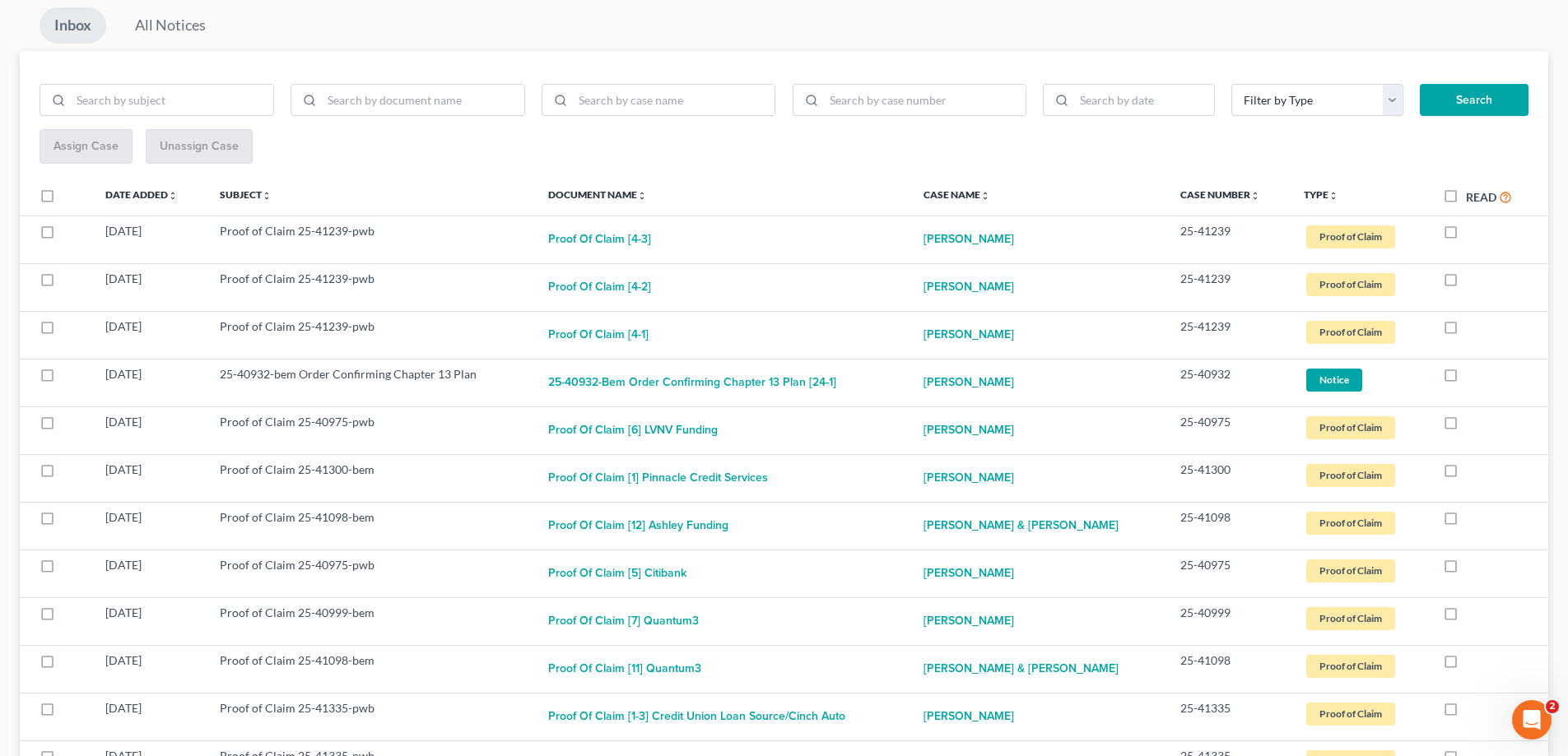
click at [1466, 378] on label at bounding box center [1466, 378] width 0 height 0
click at [1472, 374] on input "checkbox" at bounding box center [1477, 371] width 11 height 11
checkbox input "true"
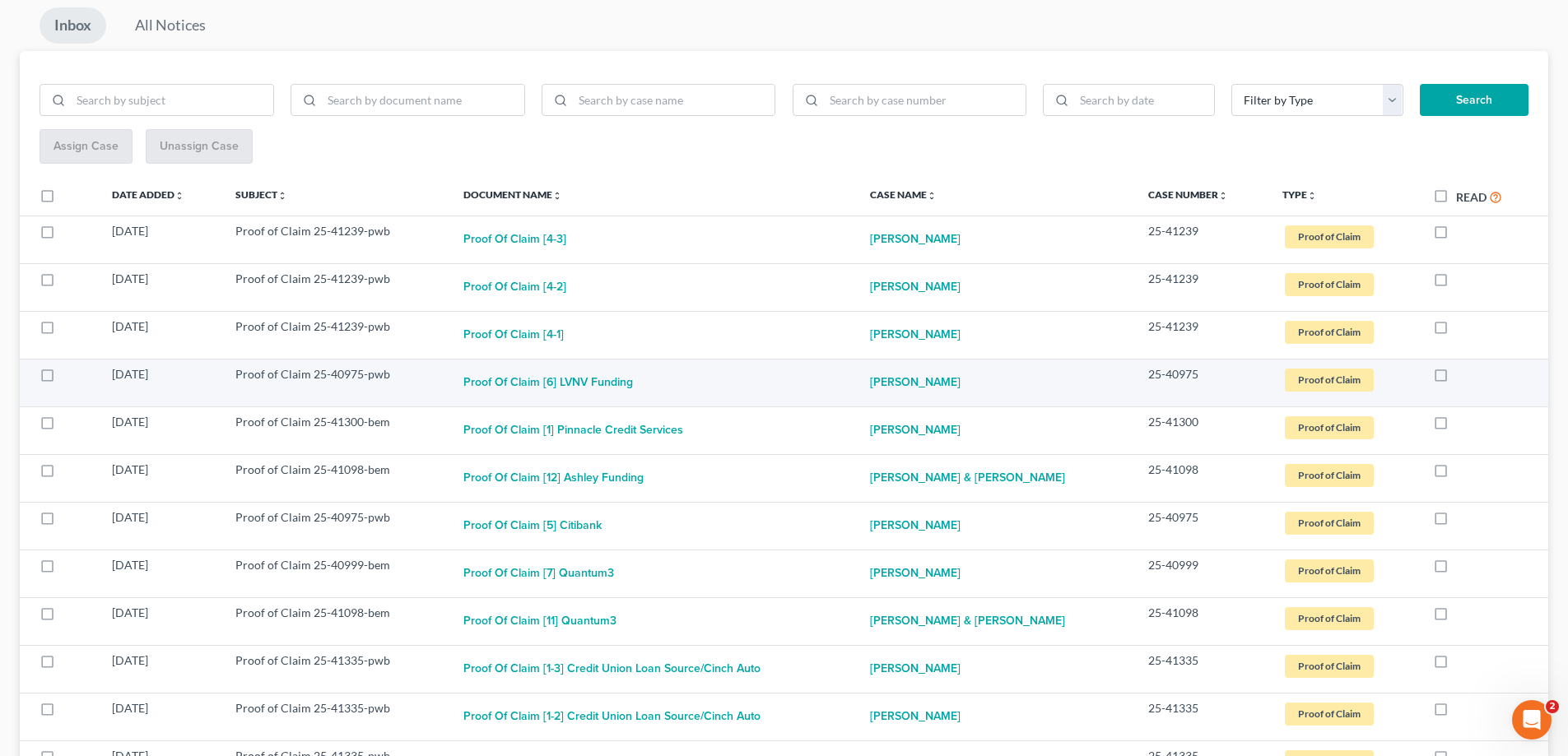
click at [1456, 378] on label at bounding box center [1456, 378] width 0 height 0
click at [1462, 377] on input "checkbox" at bounding box center [1468, 371] width 11 height 11
checkbox input "true"
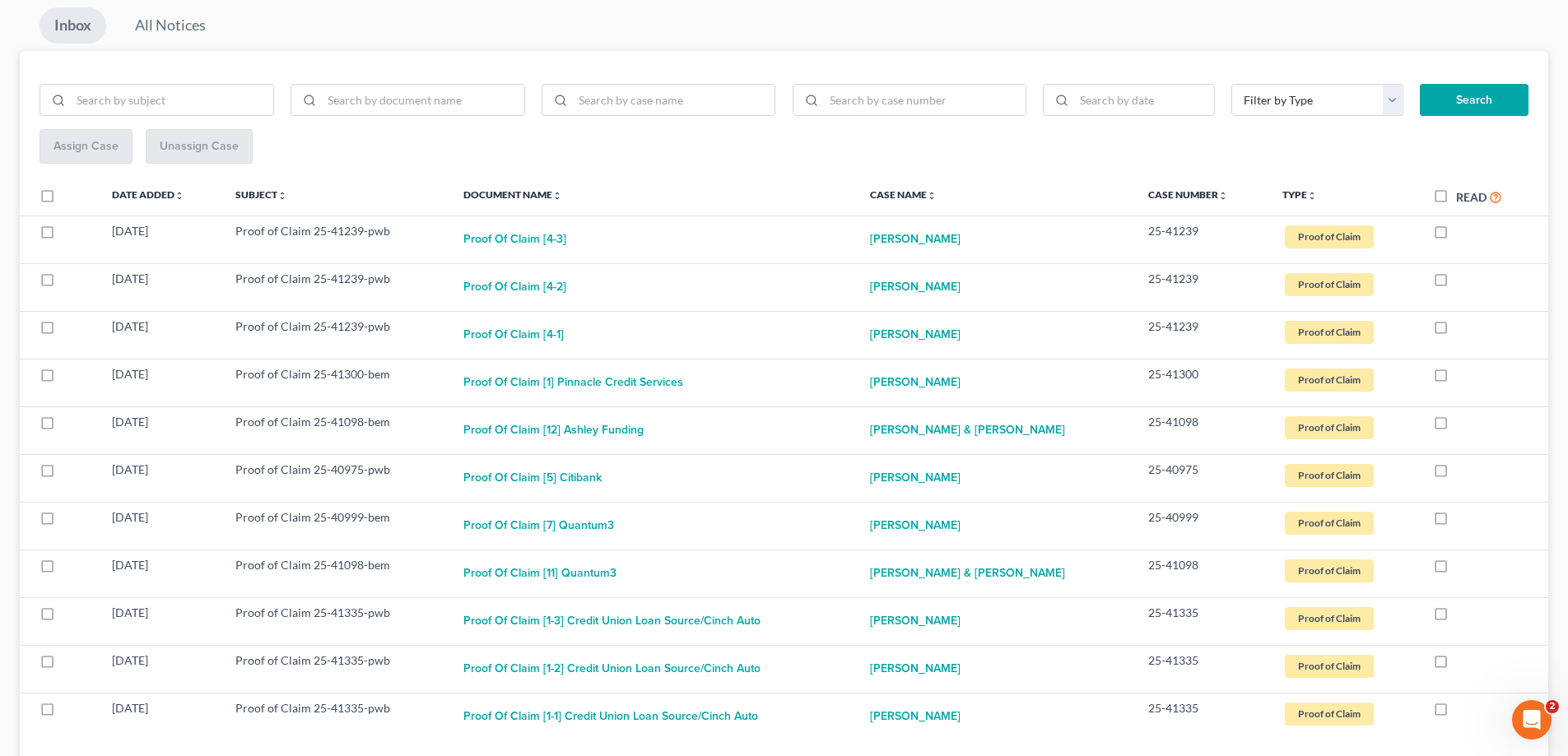
click at [1456, 378] on label at bounding box center [1456, 378] width 0 height 0
click at [1462, 370] on input "checkbox" at bounding box center [1468, 371] width 11 height 11
checkbox input "true"
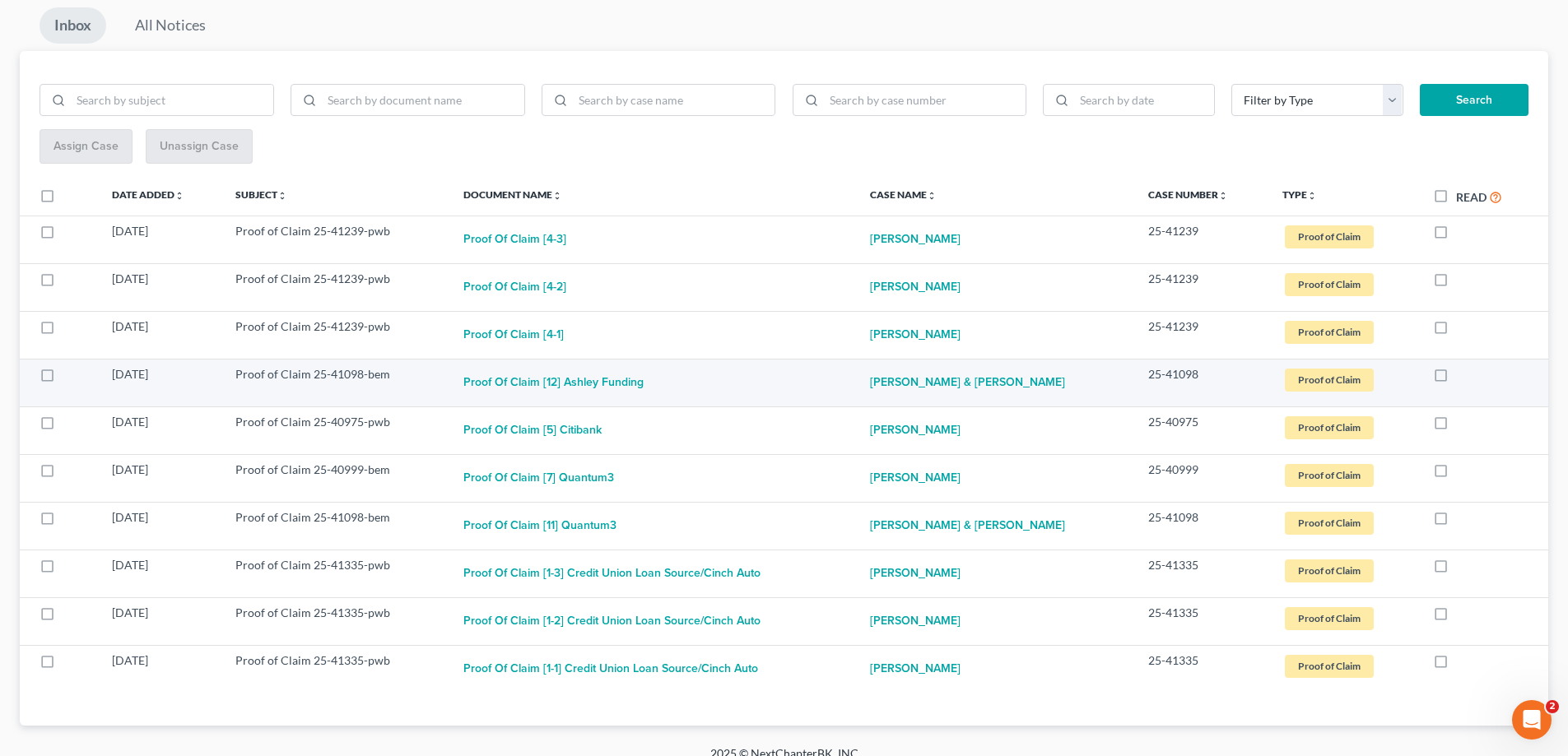
click at [1456, 378] on label at bounding box center [1456, 378] width 0 height 0
click at [1462, 374] on input "checkbox" at bounding box center [1468, 371] width 11 height 11
checkbox input "true"
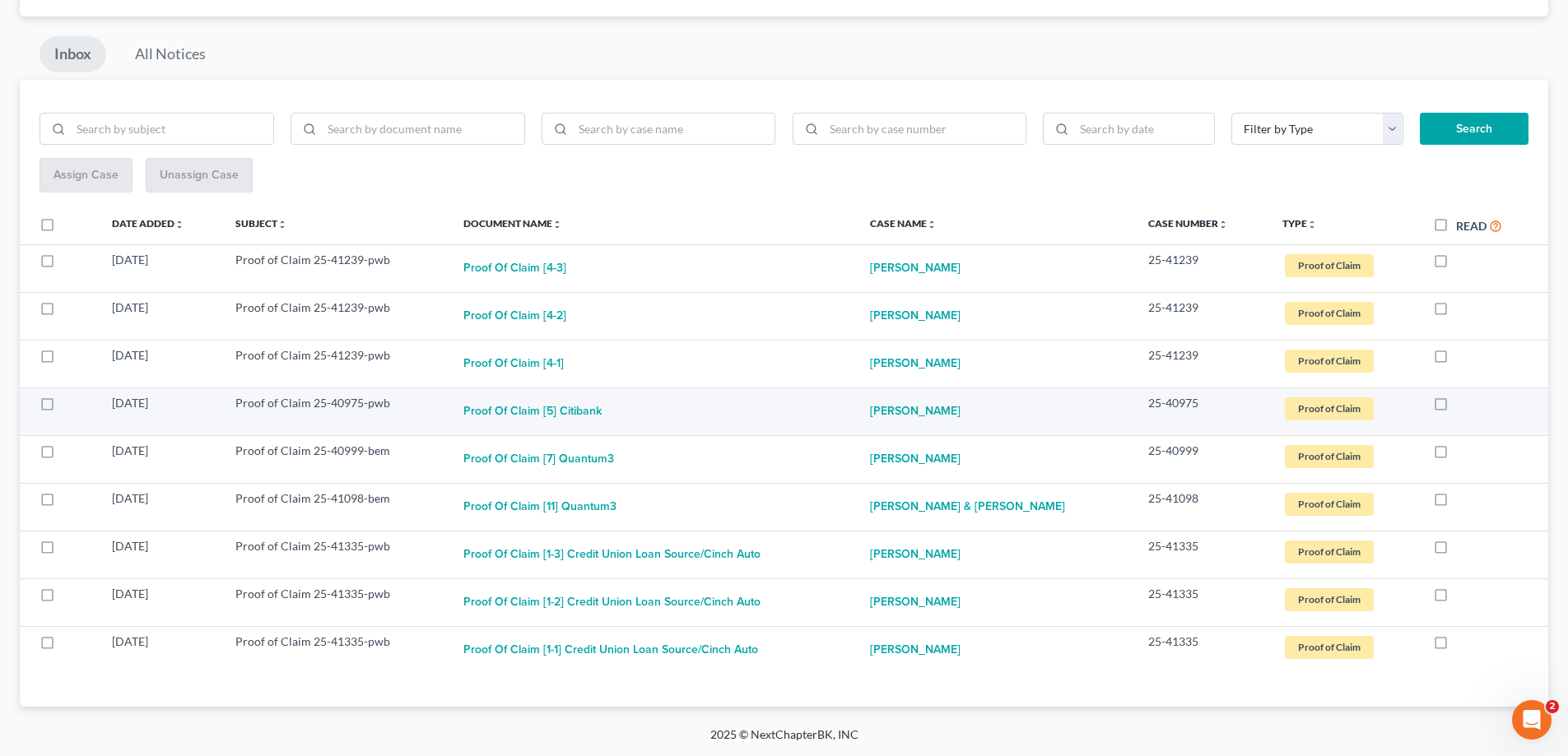
click at [1456, 407] on label at bounding box center [1456, 407] width 0 height 0
click at [1462, 403] on input "checkbox" at bounding box center [1468, 400] width 11 height 11
checkbox input "true"
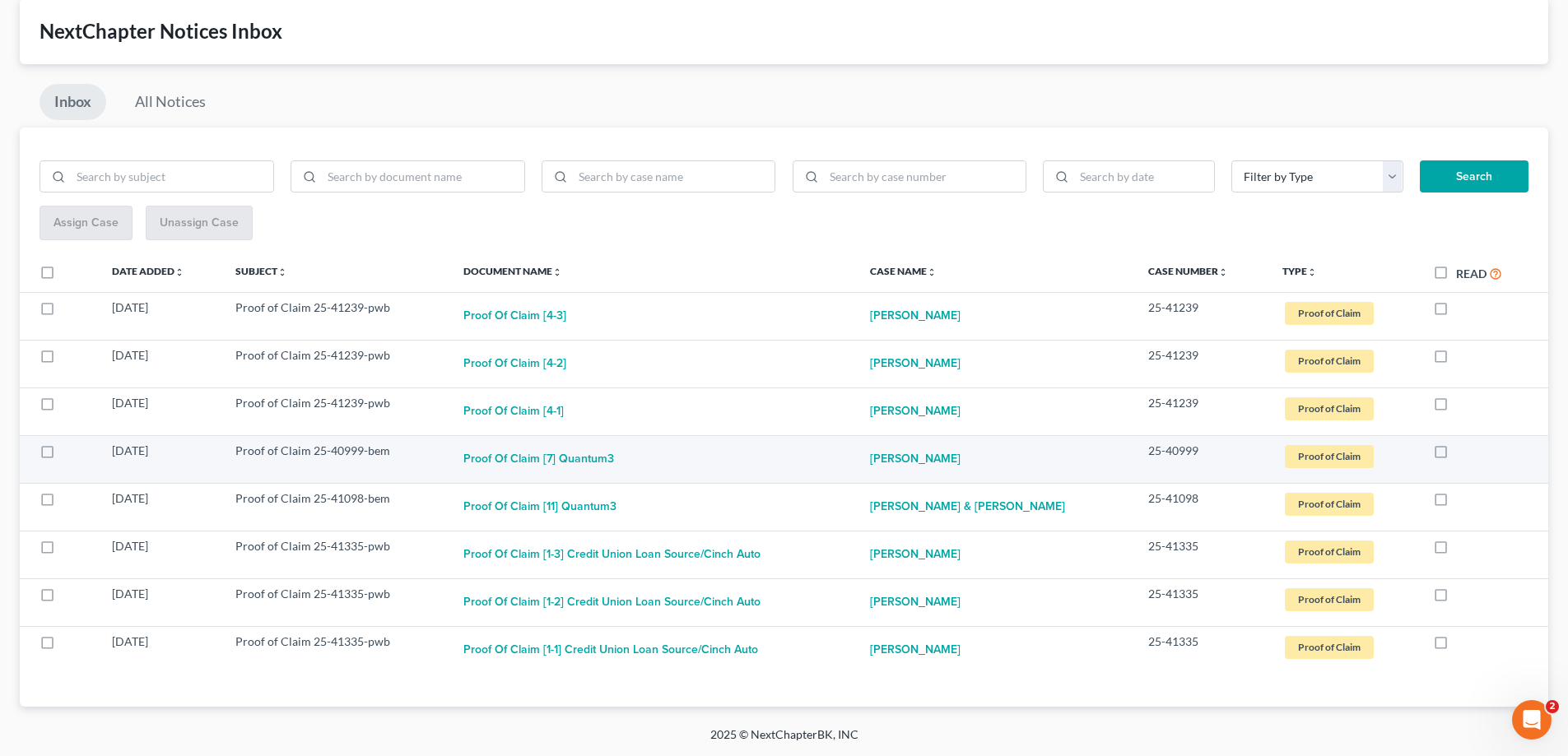
scroll to position [88, 0]
click at [1456, 455] on label at bounding box center [1456, 455] width 0 height 0
click at [1462, 447] on input "checkbox" at bounding box center [1468, 448] width 11 height 11
checkbox input "true"
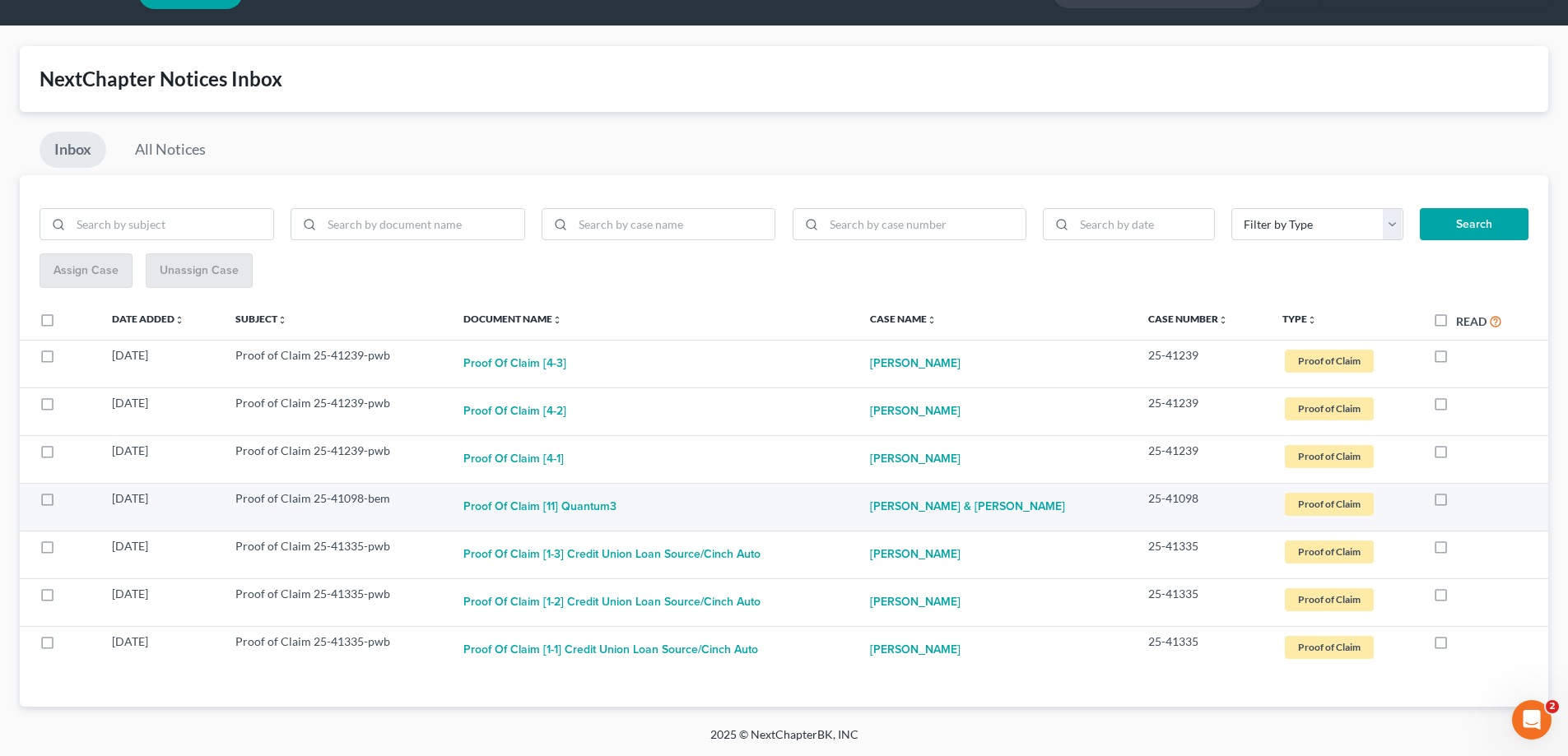
scroll to position [40, 0]
click at [1456, 503] on label at bounding box center [1456, 503] width 0 height 0
click at [1462, 501] on input "checkbox" at bounding box center [1468, 496] width 11 height 11
checkbox input "true"
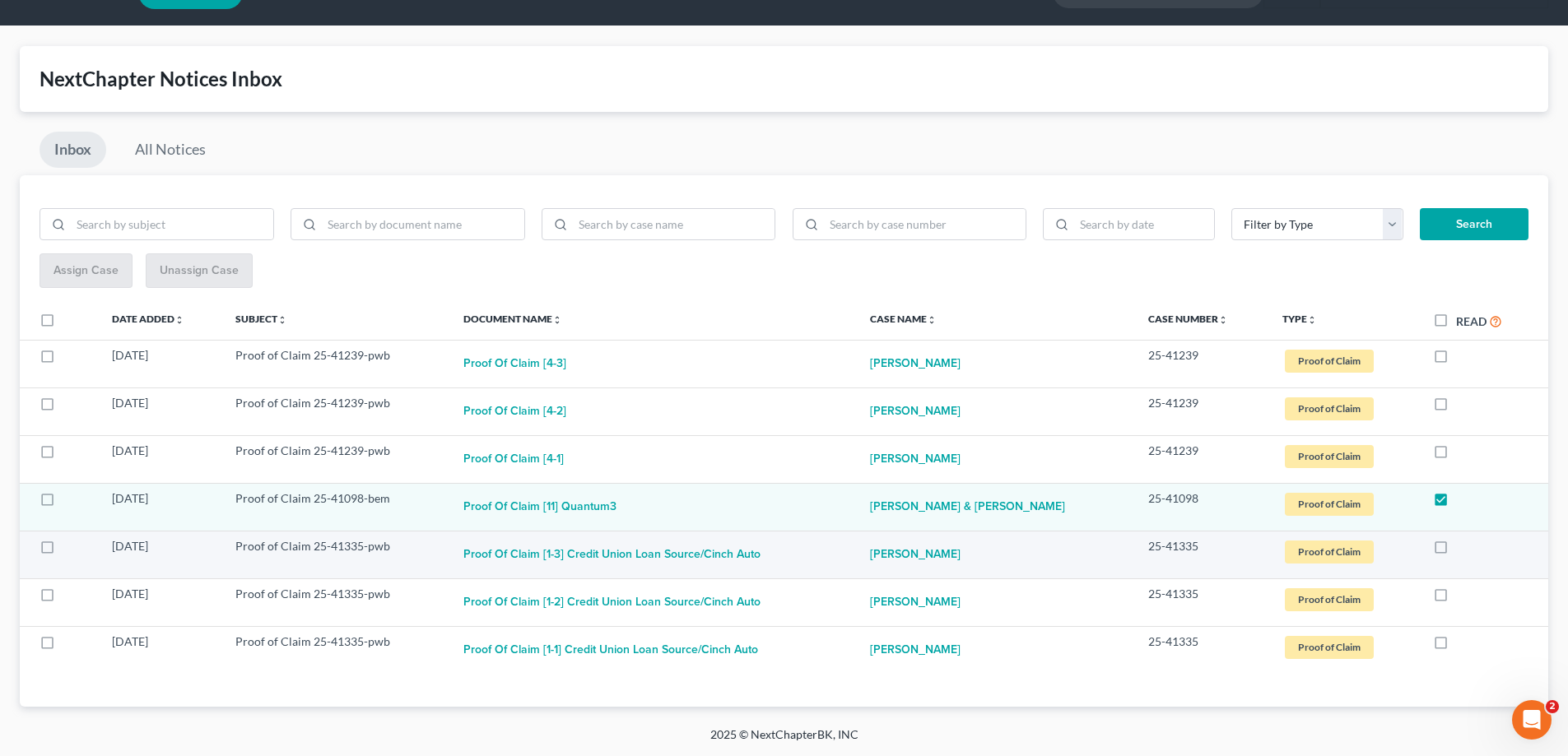
scroll to position [0, 0]
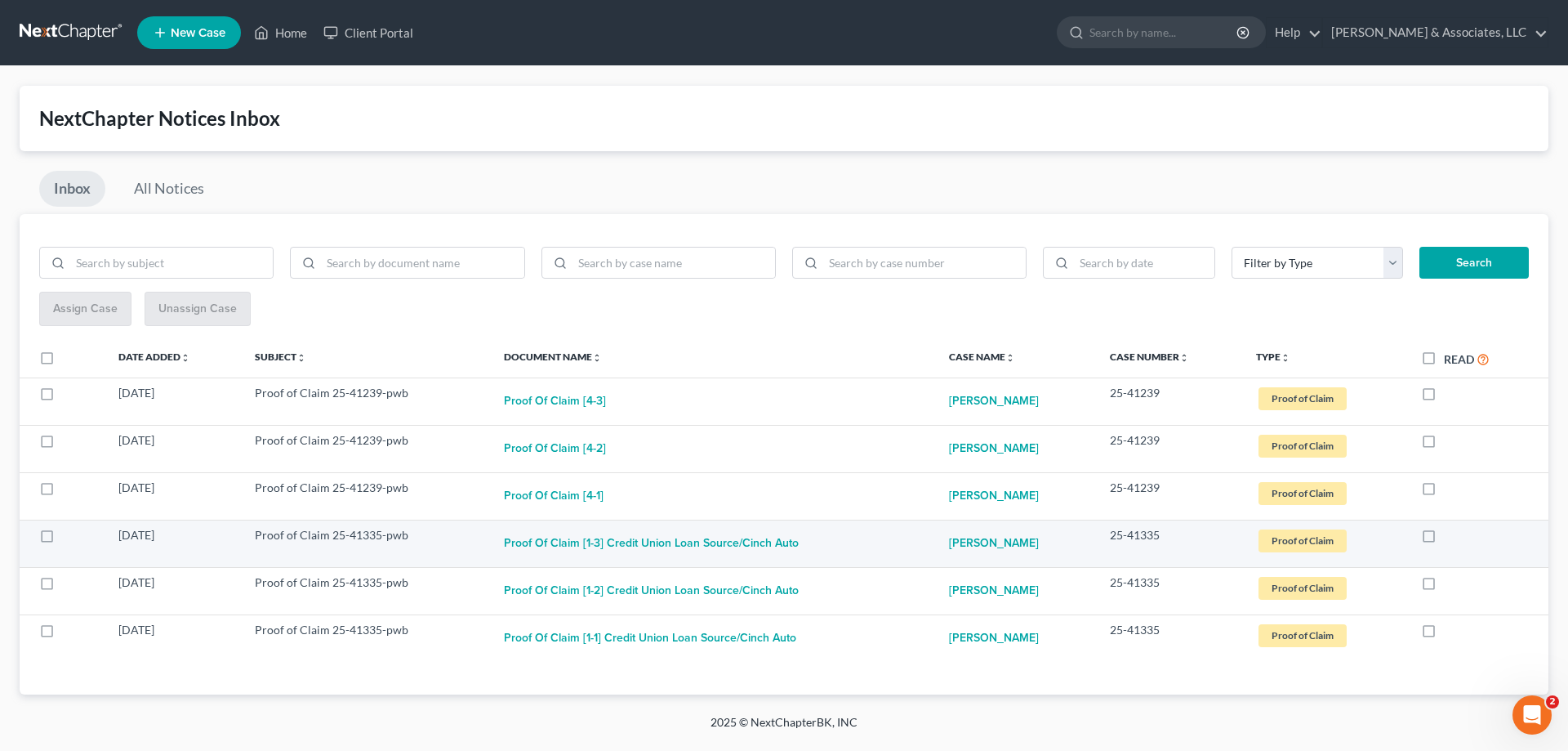
click at [1444, 540] on label at bounding box center [1444, 540] width 0 height 0
click at [1450, 538] on input "checkbox" at bounding box center [1456, 533] width 11 height 11
checkbox input "true"
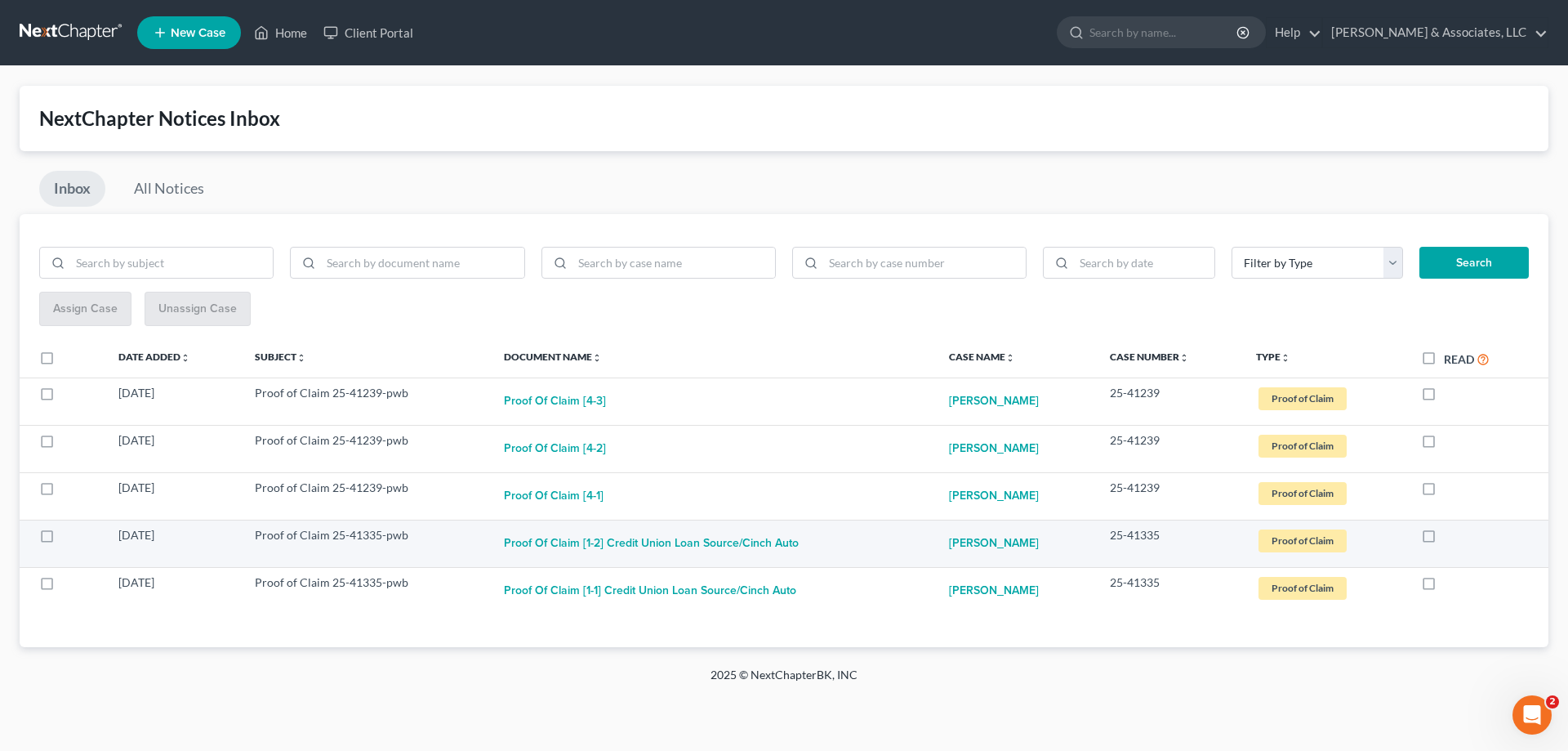
click at [1444, 540] on label at bounding box center [1444, 540] width 0 height 0
click at [1450, 531] on input "checkbox" at bounding box center [1456, 533] width 11 height 11
checkbox input "true"
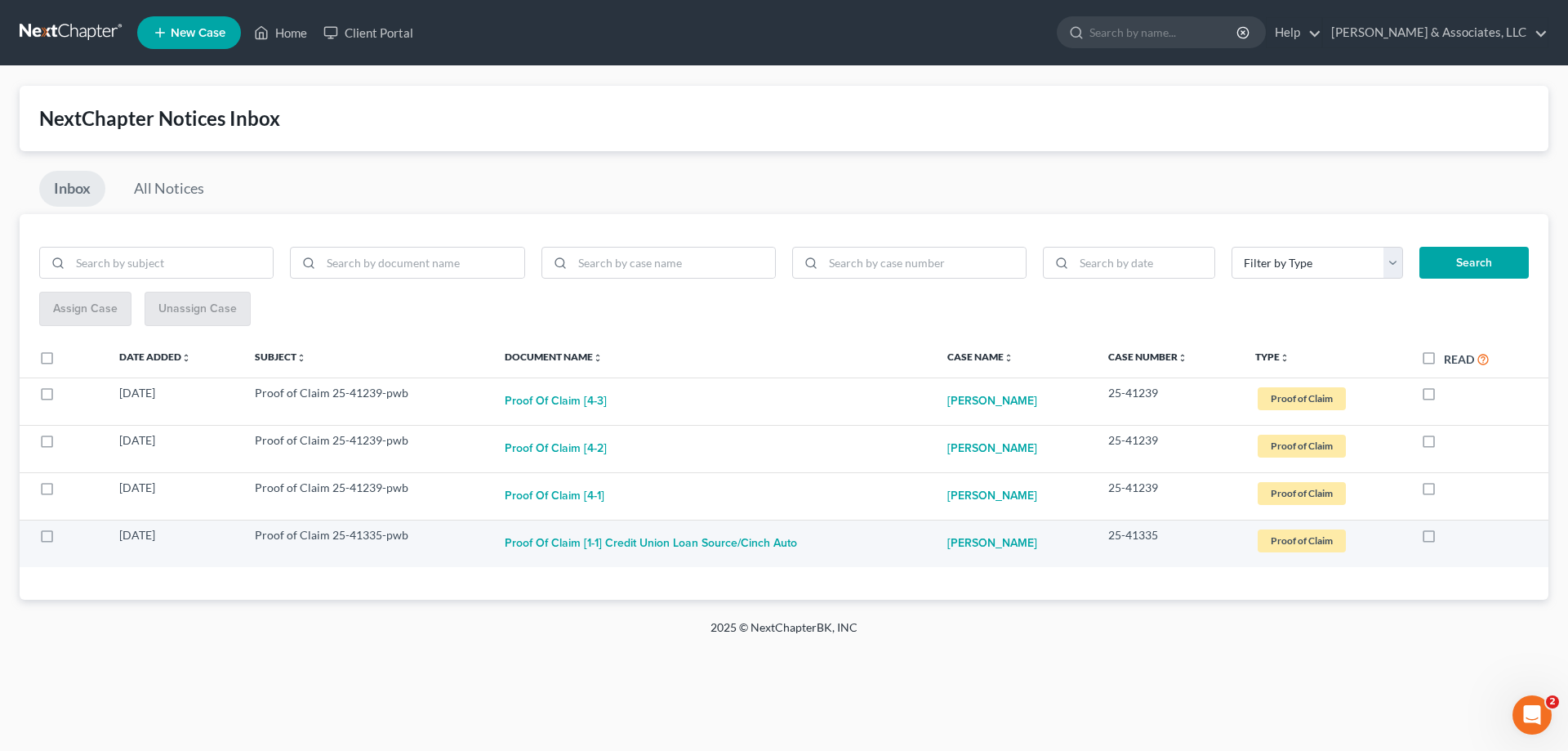
click at [1444, 540] on label at bounding box center [1444, 540] width 0 height 0
click at [1450, 536] on input "checkbox" at bounding box center [1456, 533] width 11 height 11
checkbox input "true"
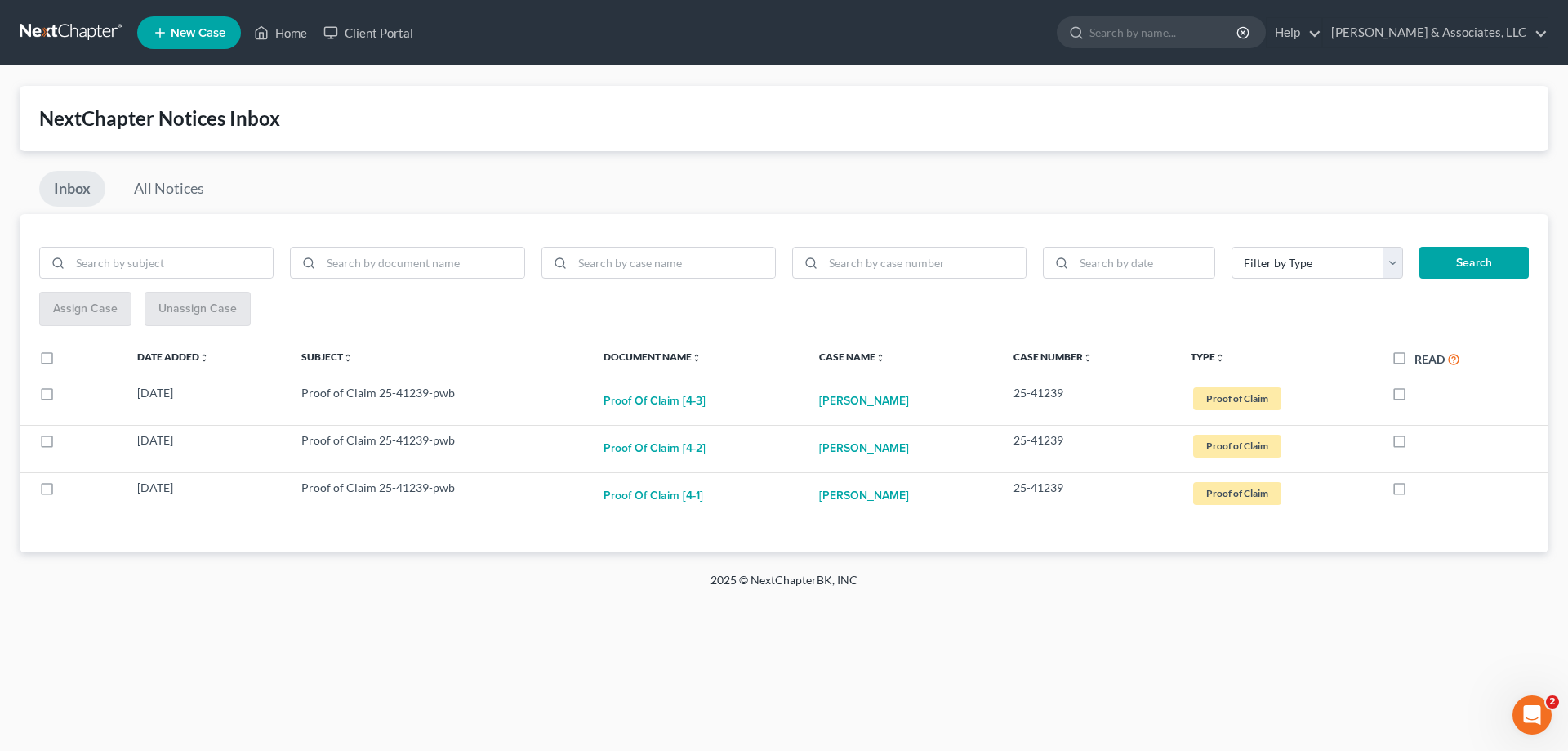
click at [1415, 362] on label "Read" at bounding box center [1437, 359] width 45 height 19
click at [1421, 361] on input "Read" at bounding box center [1426, 355] width 11 height 11
checkbox input "true"
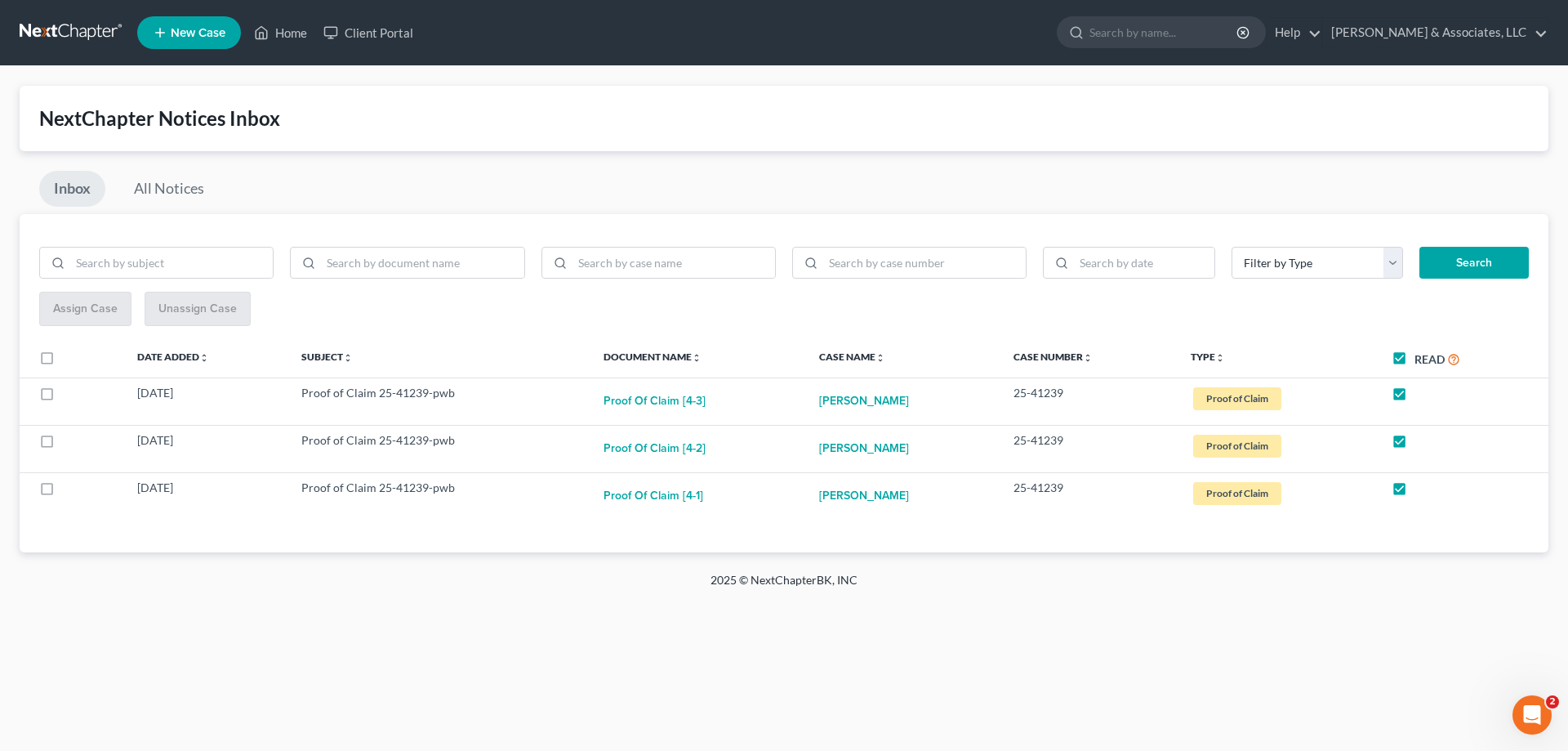
checkbox input "true"
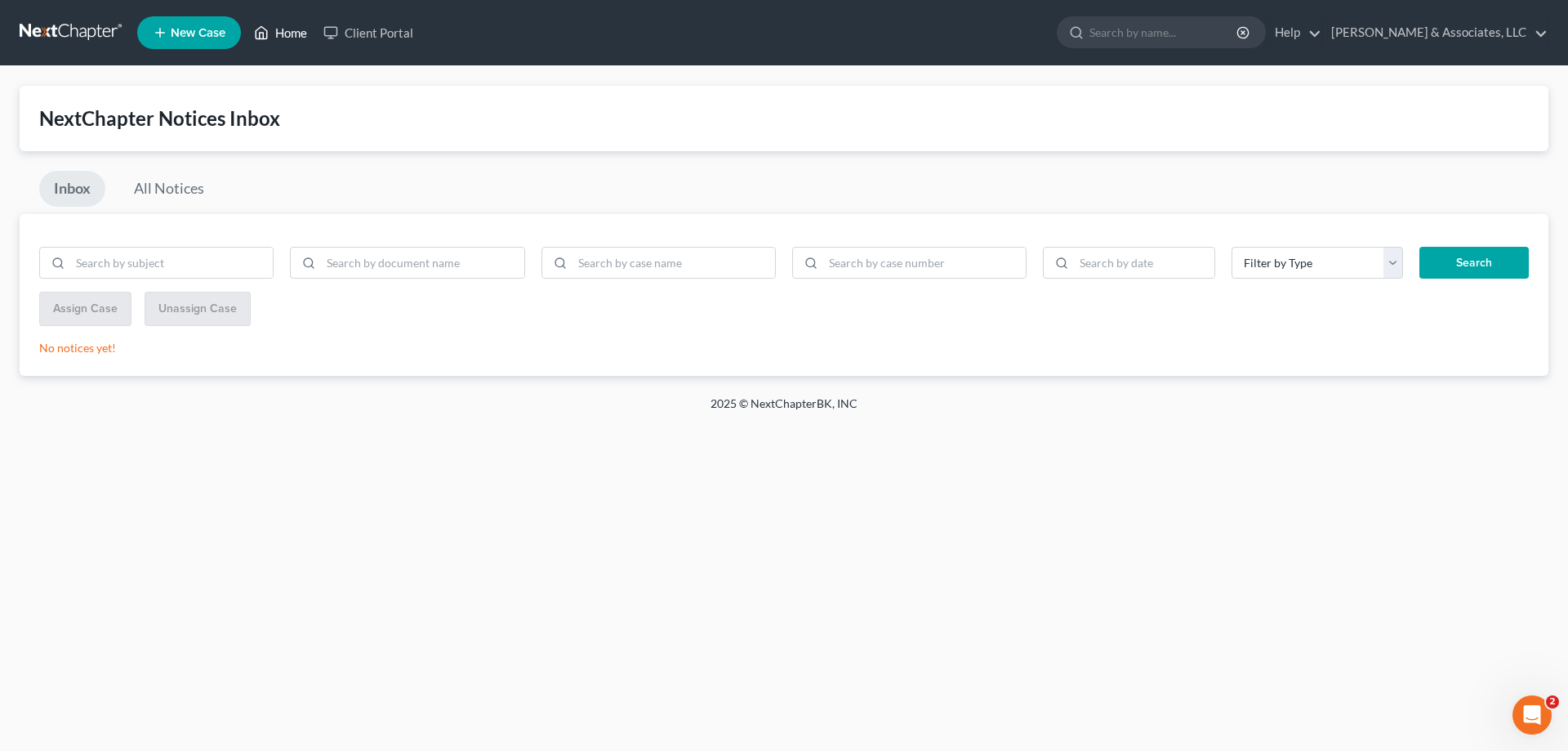
click at [280, 32] on link "Home" at bounding box center [280, 32] width 69 height 29
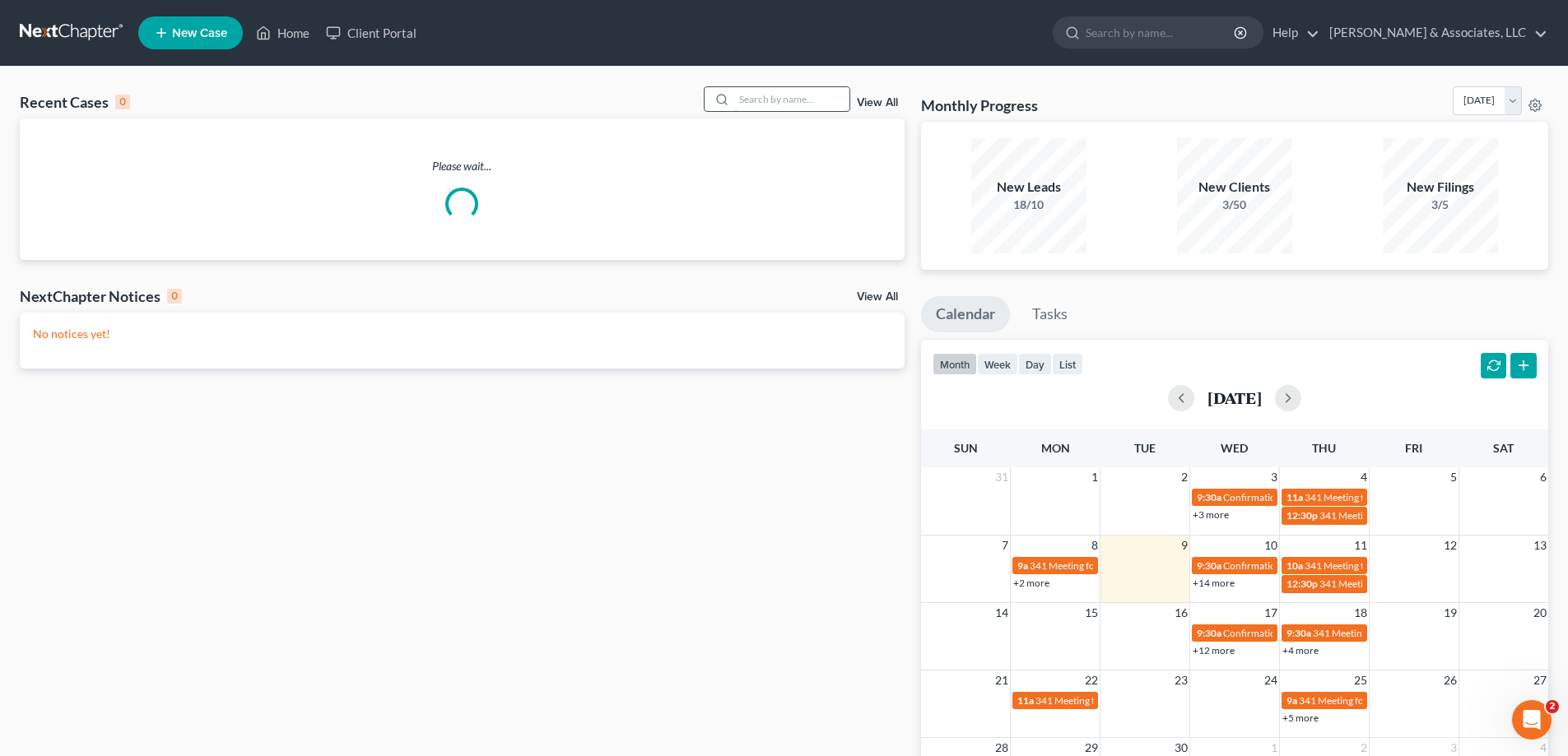
click at [766, 100] on input "search" at bounding box center [791, 99] width 115 height 24
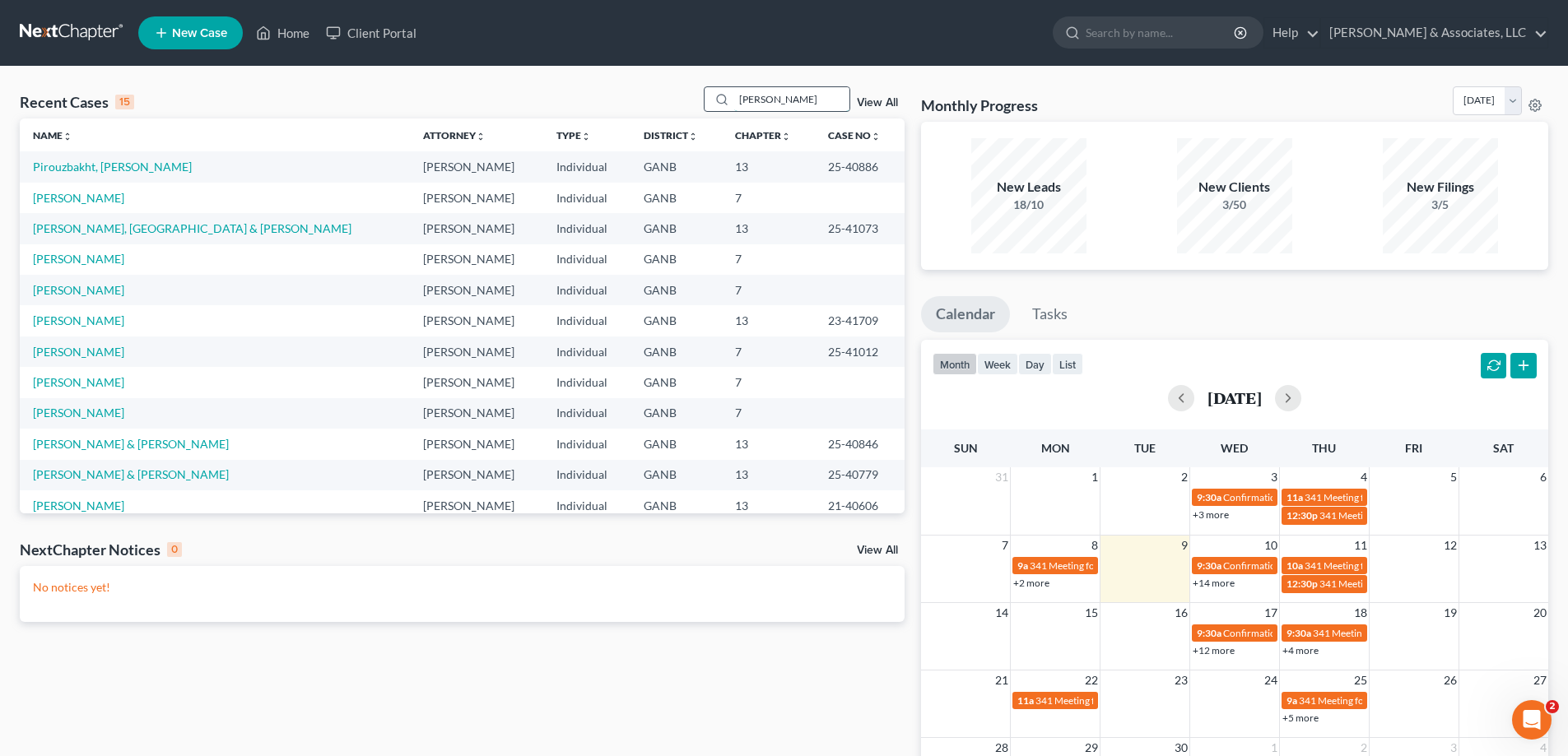
type input "winston"
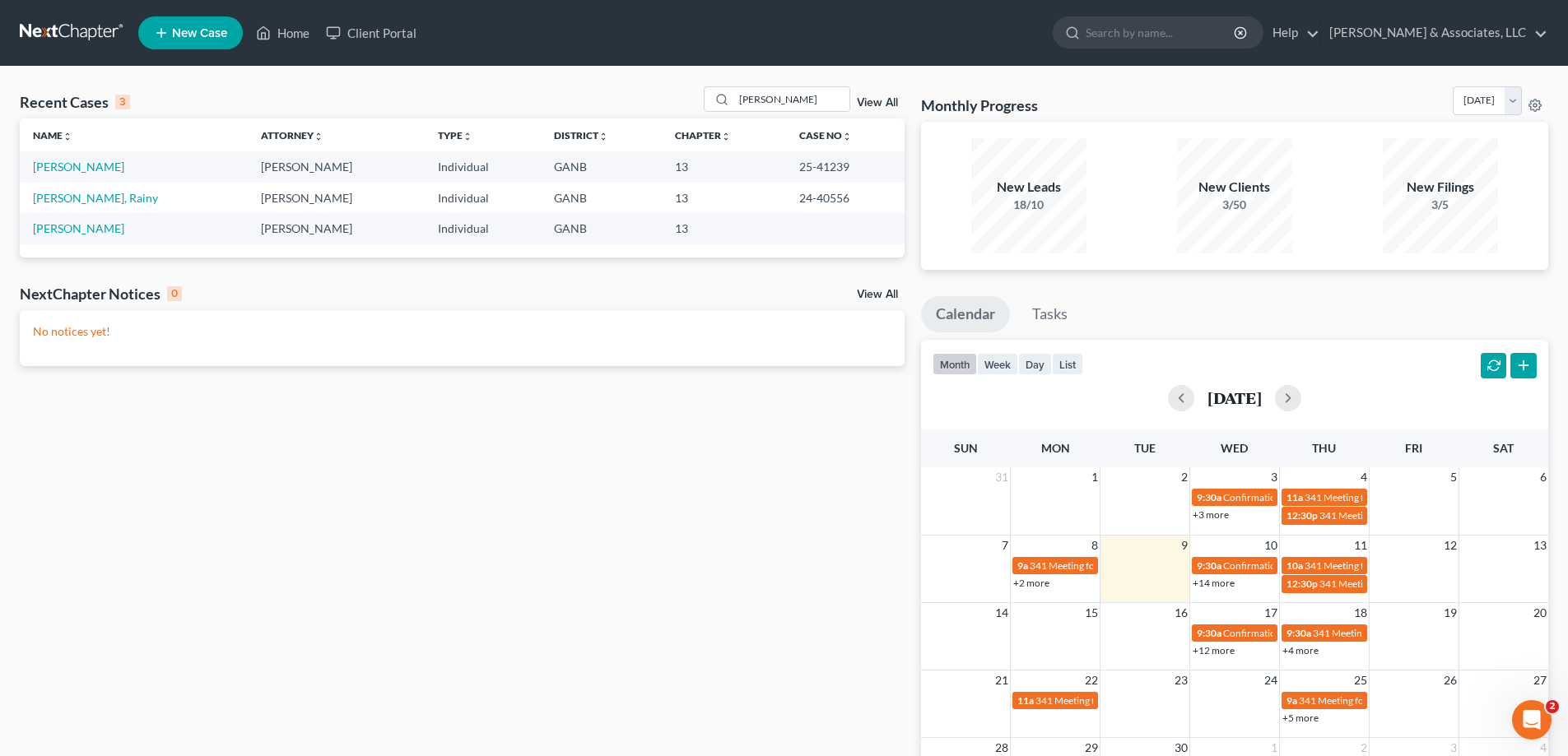
click at [27, 166] on td "[PERSON_NAME]" at bounding box center [134, 167] width 228 height 30
click at [47, 166] on link "[PERSON_NAME]" at bounding box center [79, 167] width 91 height 14
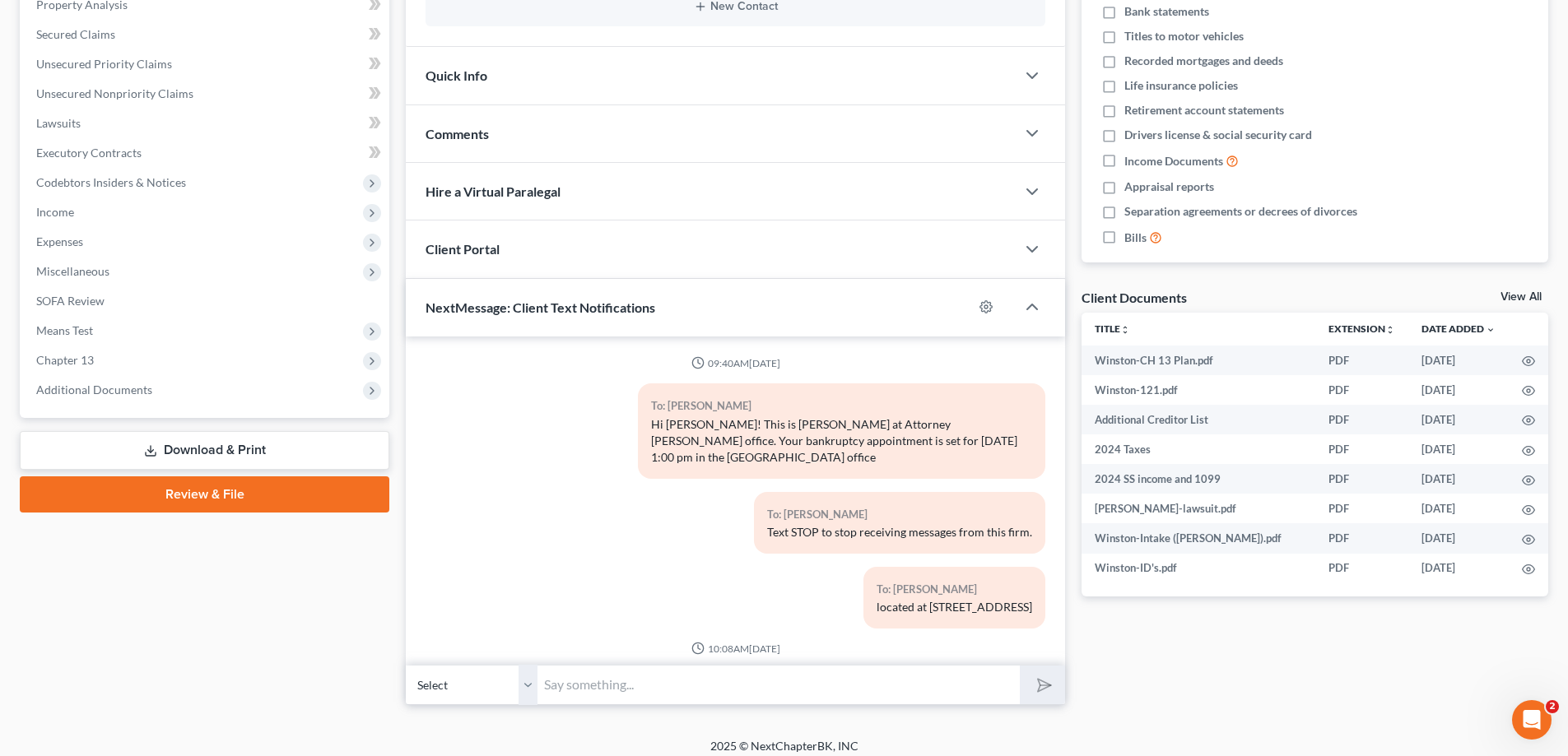
scroll to position [293, 0]
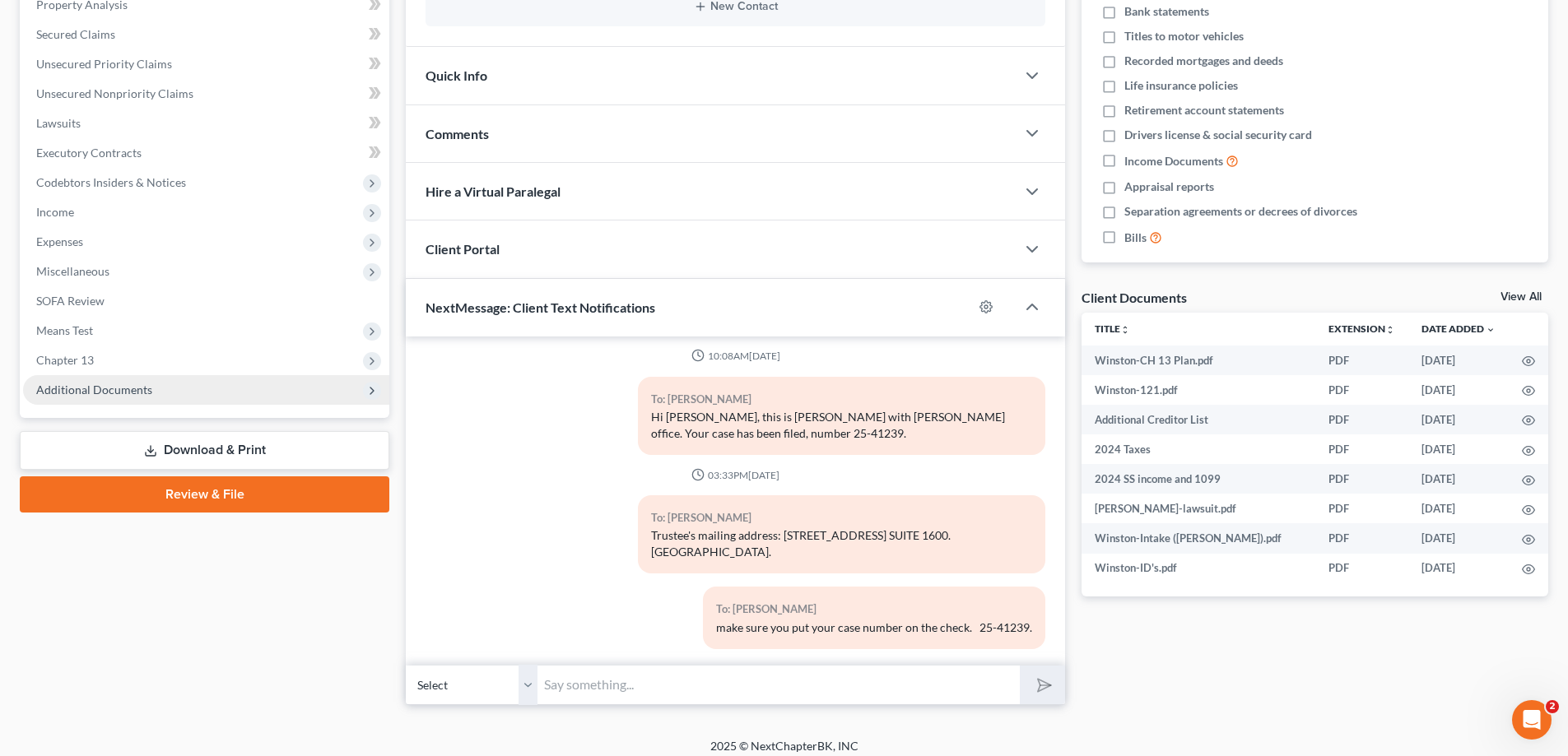
click at [130, 392] on span "Additional Documents" at bounding box center [93, 390] width 116 height 14
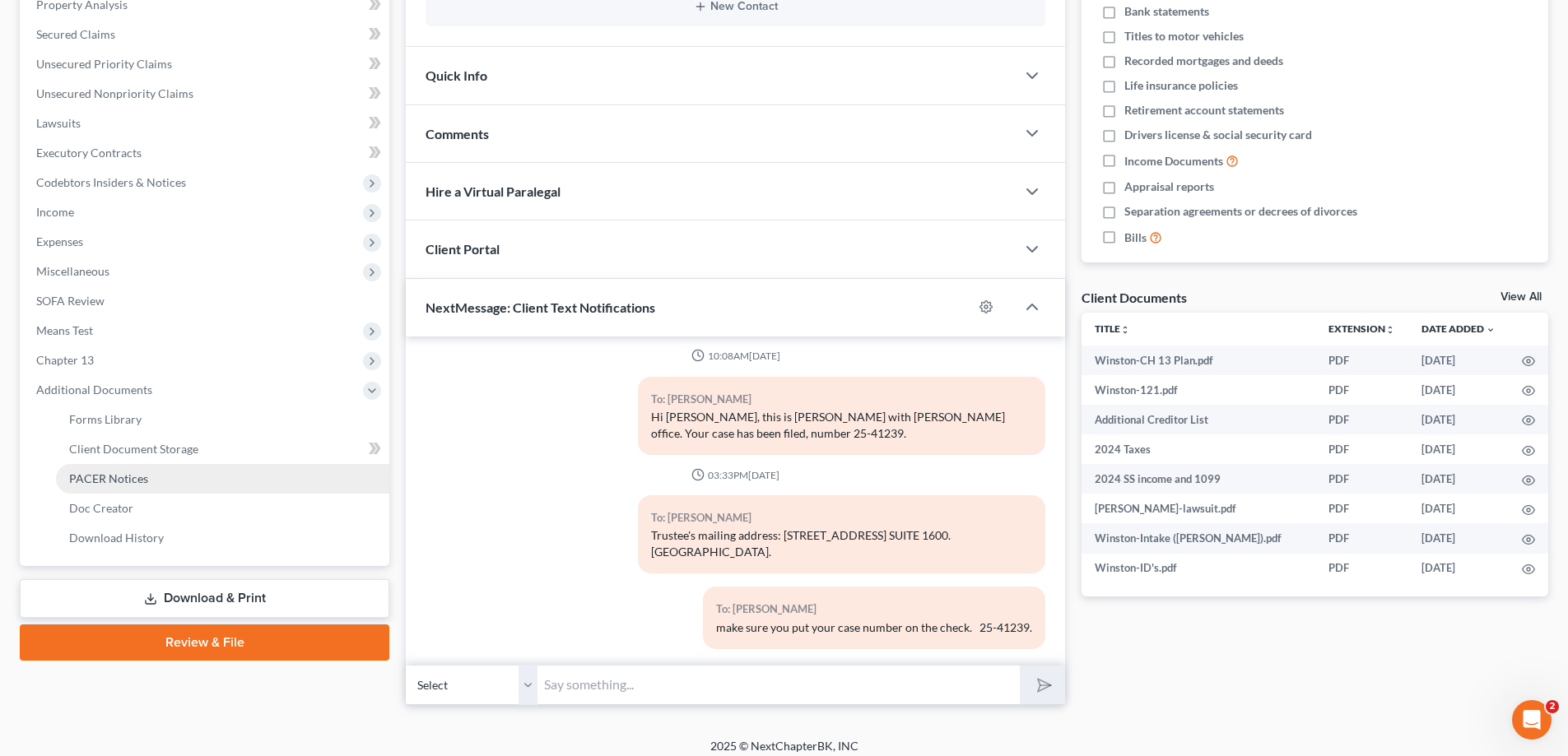
click at [76, 468] on link "PACER Notices" at bounding box center [222, 478] width 334 height 30
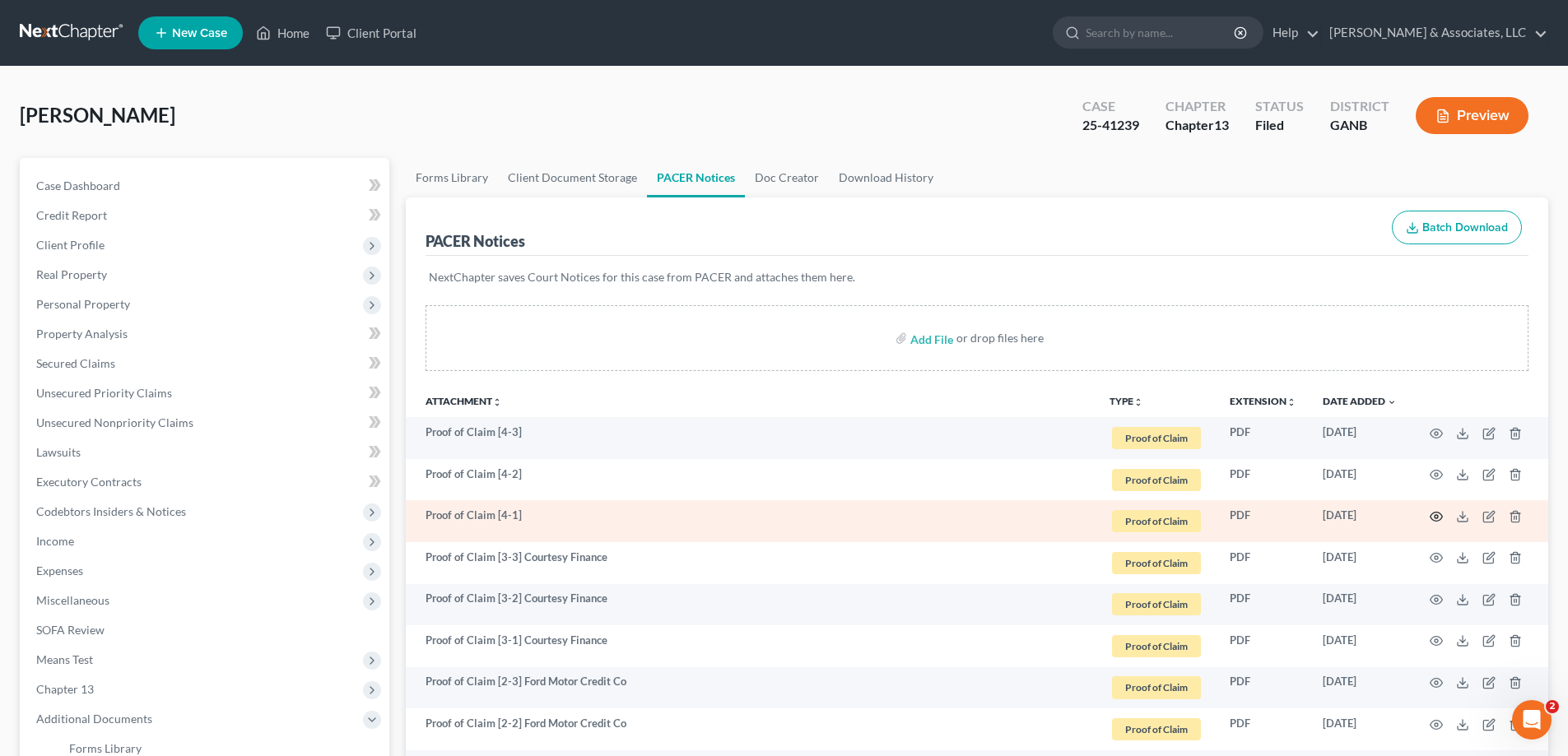
click at [1438, 515] on icon "button" at bounding box center [1436, 517] width 13 height 13
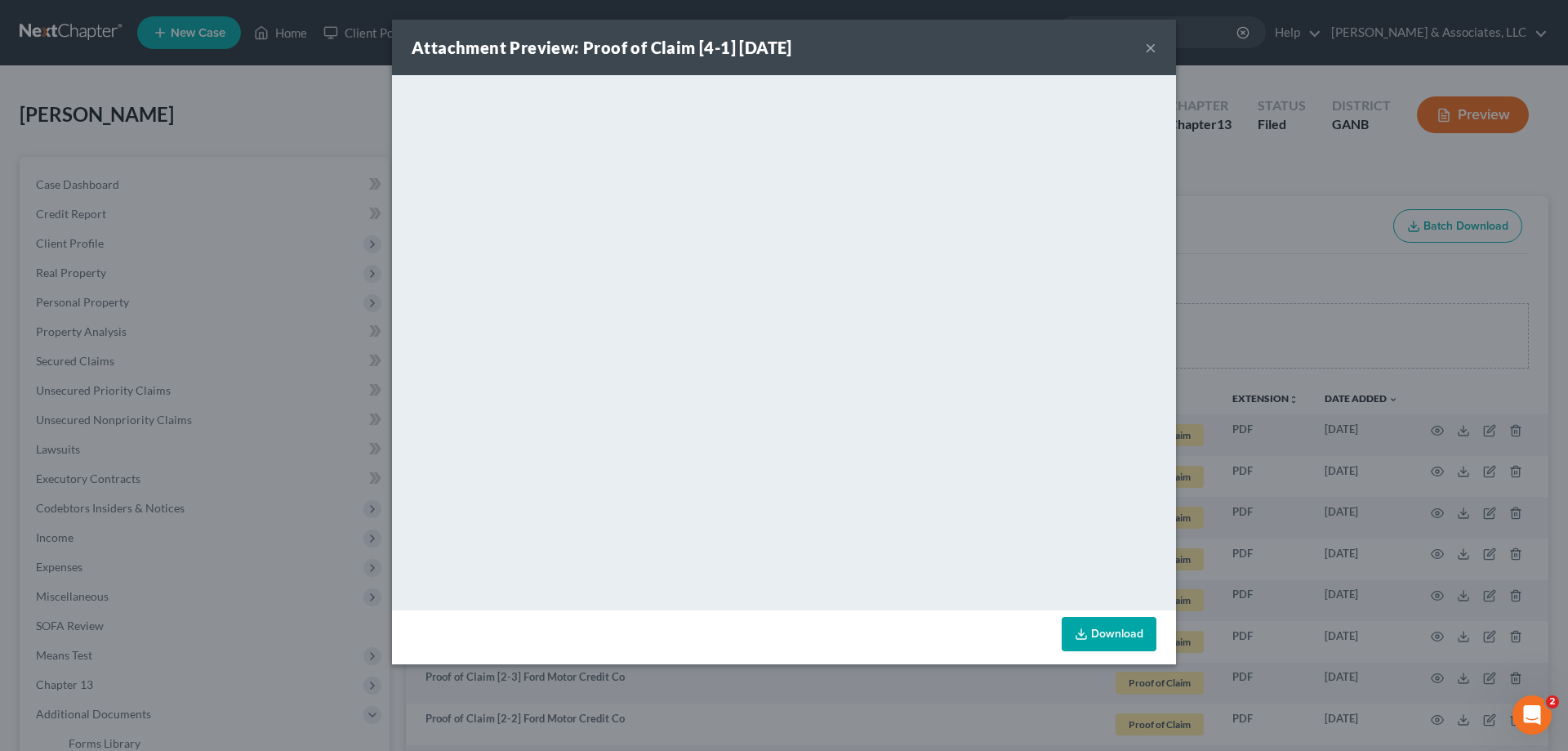
click at [1150, 47] on button "×" at bounding box center [1150, 47] width 12 height 20
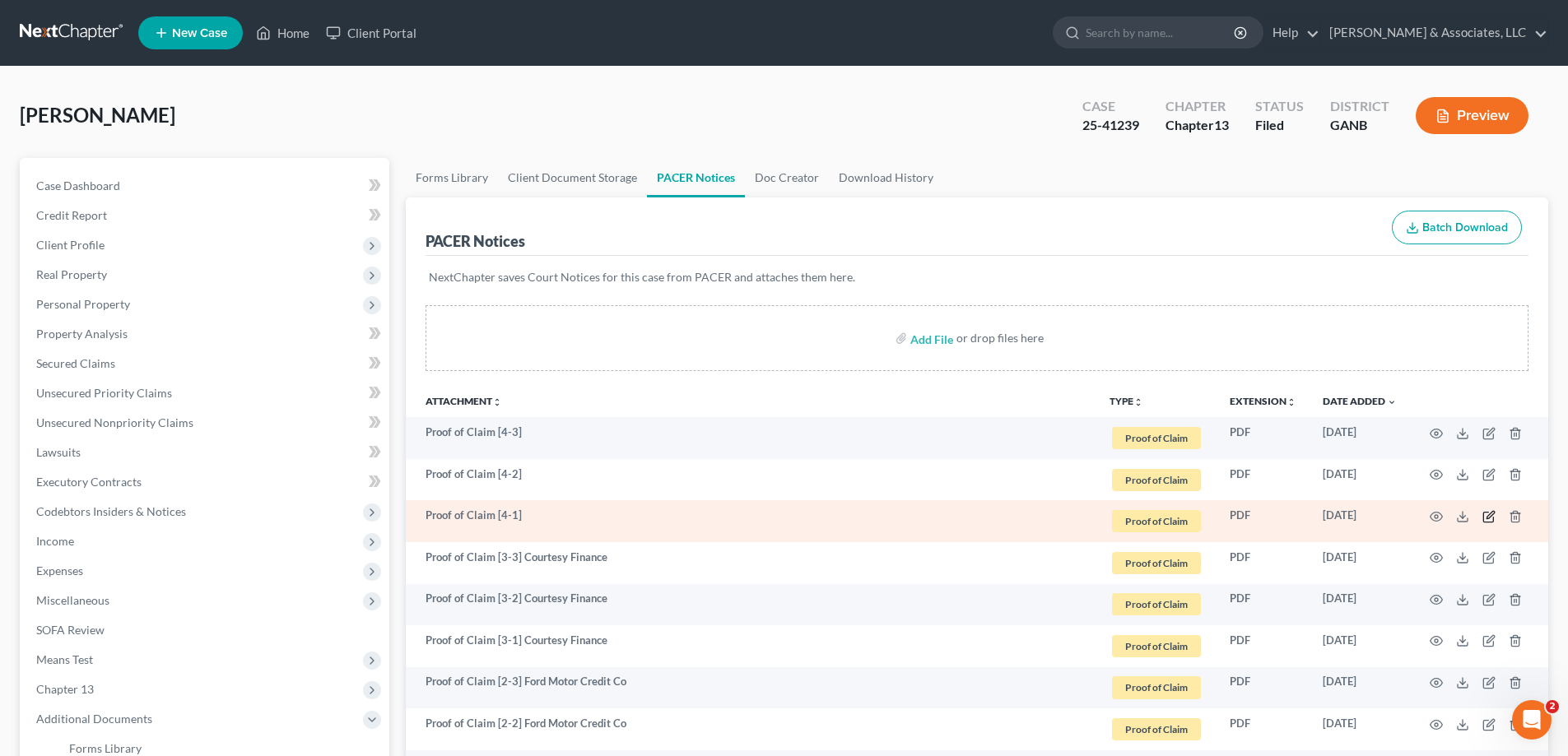
click at [1484, 512] on icon "button" at bounding box center [1488, 517] width 13 height 13
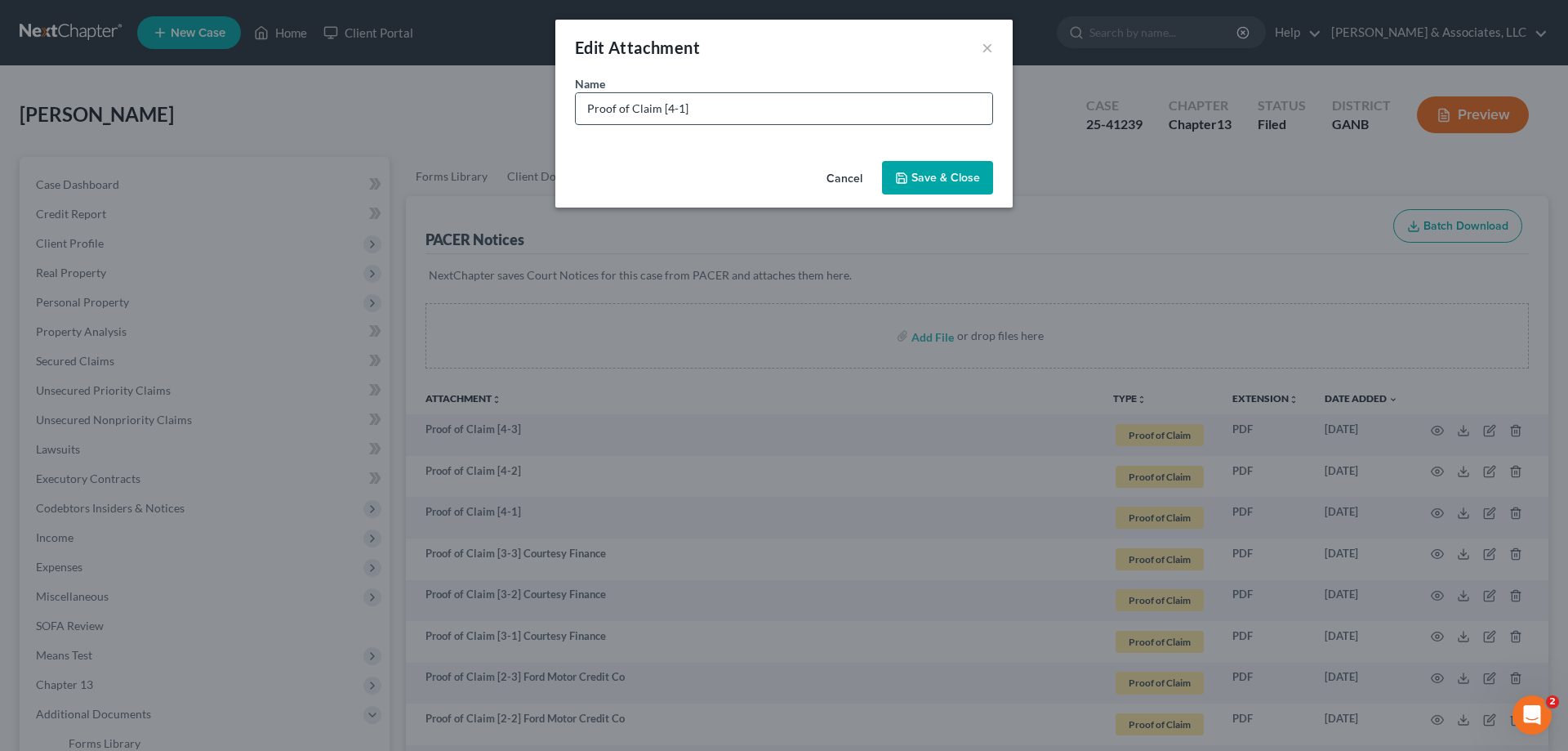
click at [754, 112] on input "Proof of Claim [4-1]" at bounding box center [784, 109] width 417 height 31
type input "Proof of Claim [4-1] First [PERSON_NAME]"
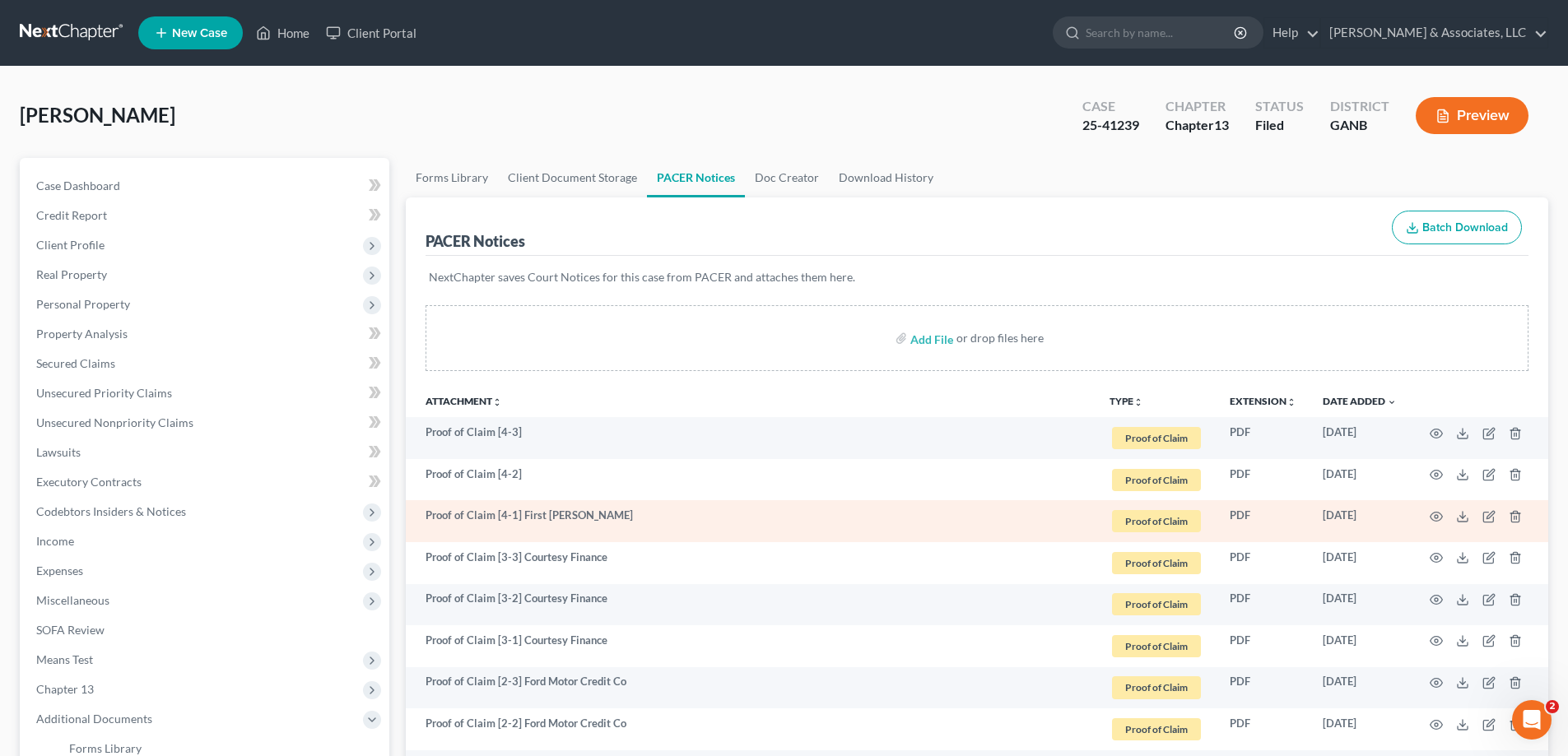
click at [512, 537] on td "Proof of Claim [4-1] First [PERSON_NAME]" at bounding box center [751, 521] width 691 height 42
drag, startPoint x: 523, startPoint y: 513, endPoint x: 611, endPoint y: 514, distance: 88.0
click at [611, 514] on td "Proof of Claim [4-1] First [PERSON_NAME]" at bounding box center [751, 521] width 691 height 42
copy td "First Franklin"
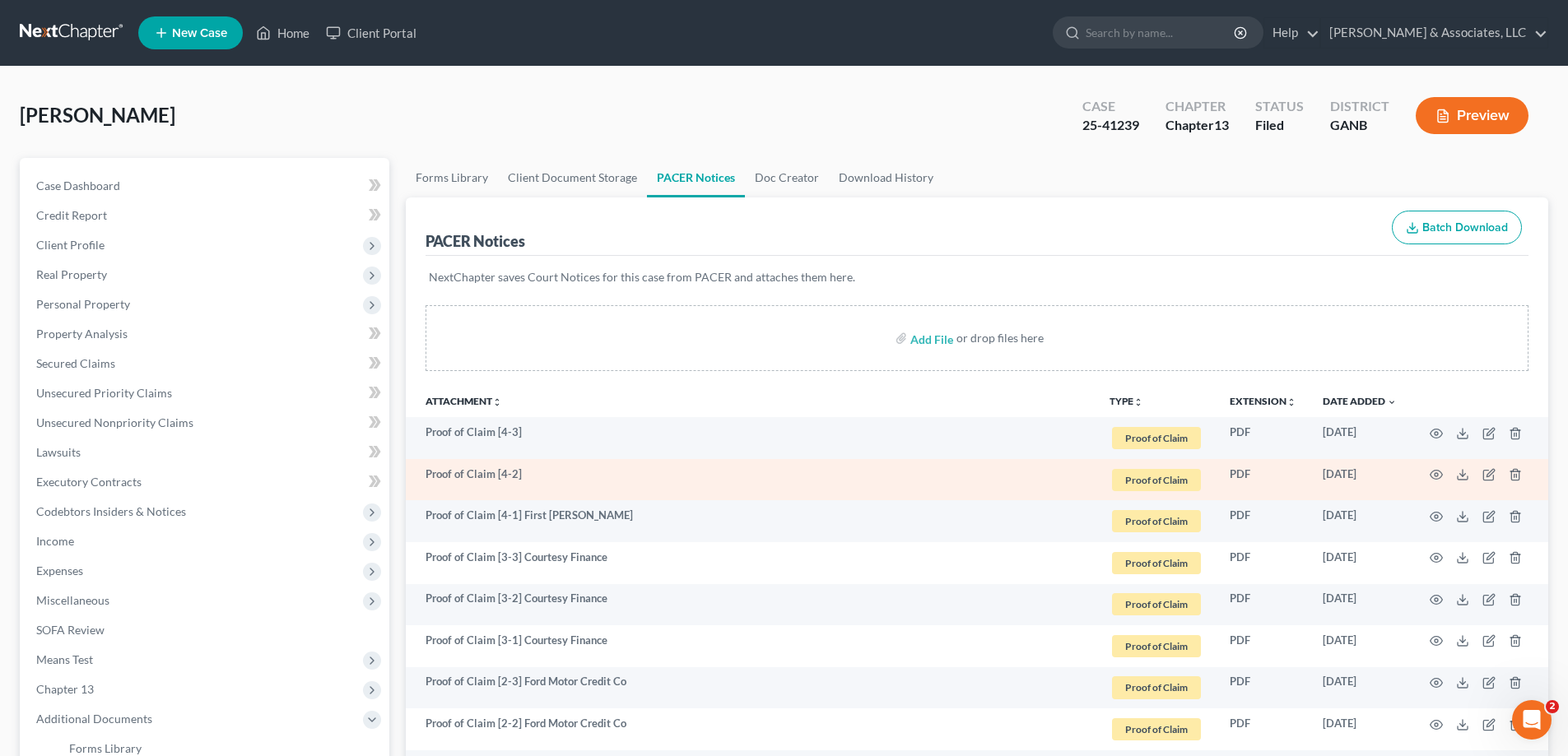
click at [573, 478] on td "Proof of Claim [4-2]" at bounding box center [751, 480] width 691 height 42
click at [1489, 474] on icon "button" at bounding box center [1488, 474] width 13 height 13
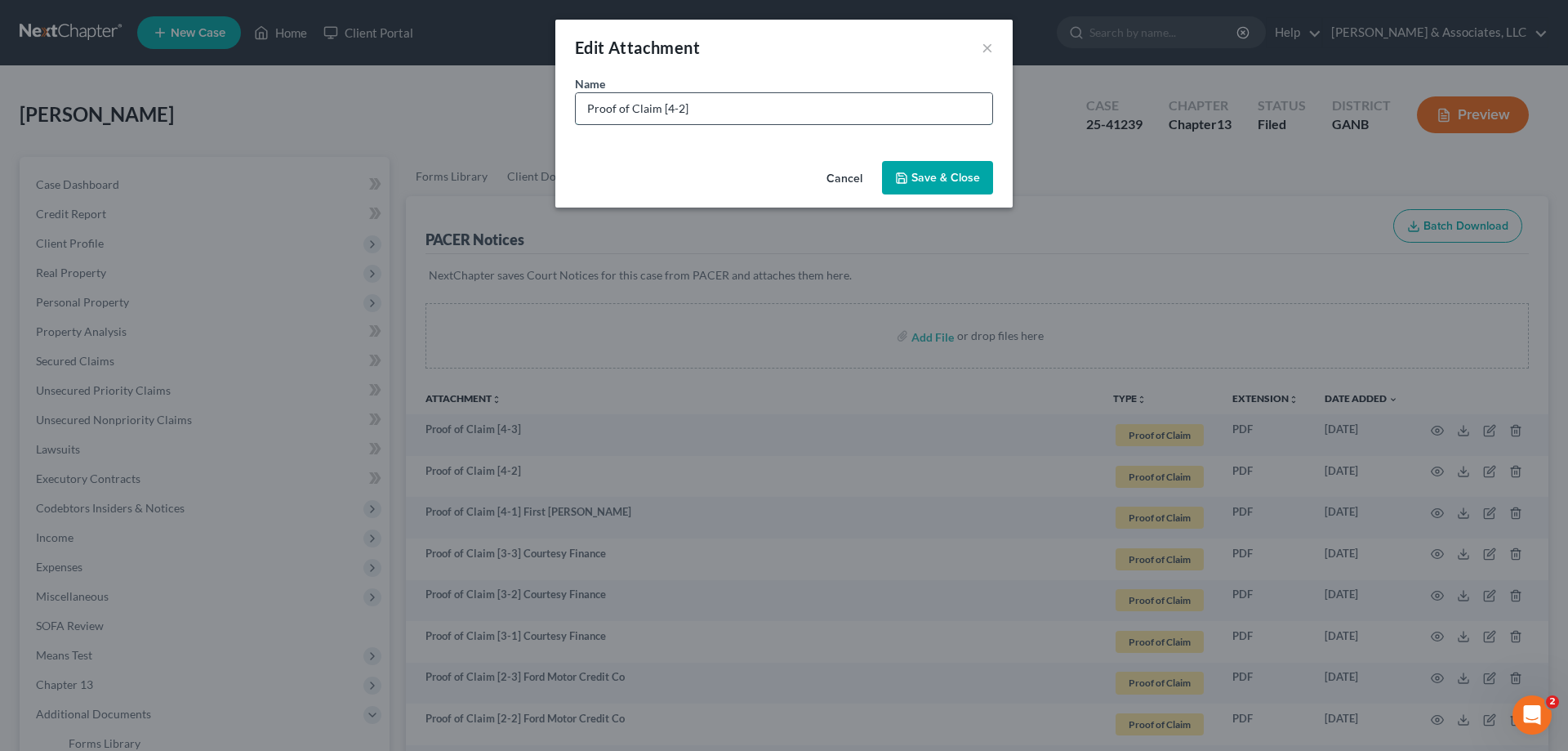
click at [735, 108] on input "Proof of Claim [4-2]" at bounding box center [784, 109] width 417 height 31
paste input "First Franklin"
type input "Proof of Claim [4-2] First [PERSON_NAME]"
click at [939, 167] on button "Save & Close" at bounding box center [938, 178] width 111 height 35
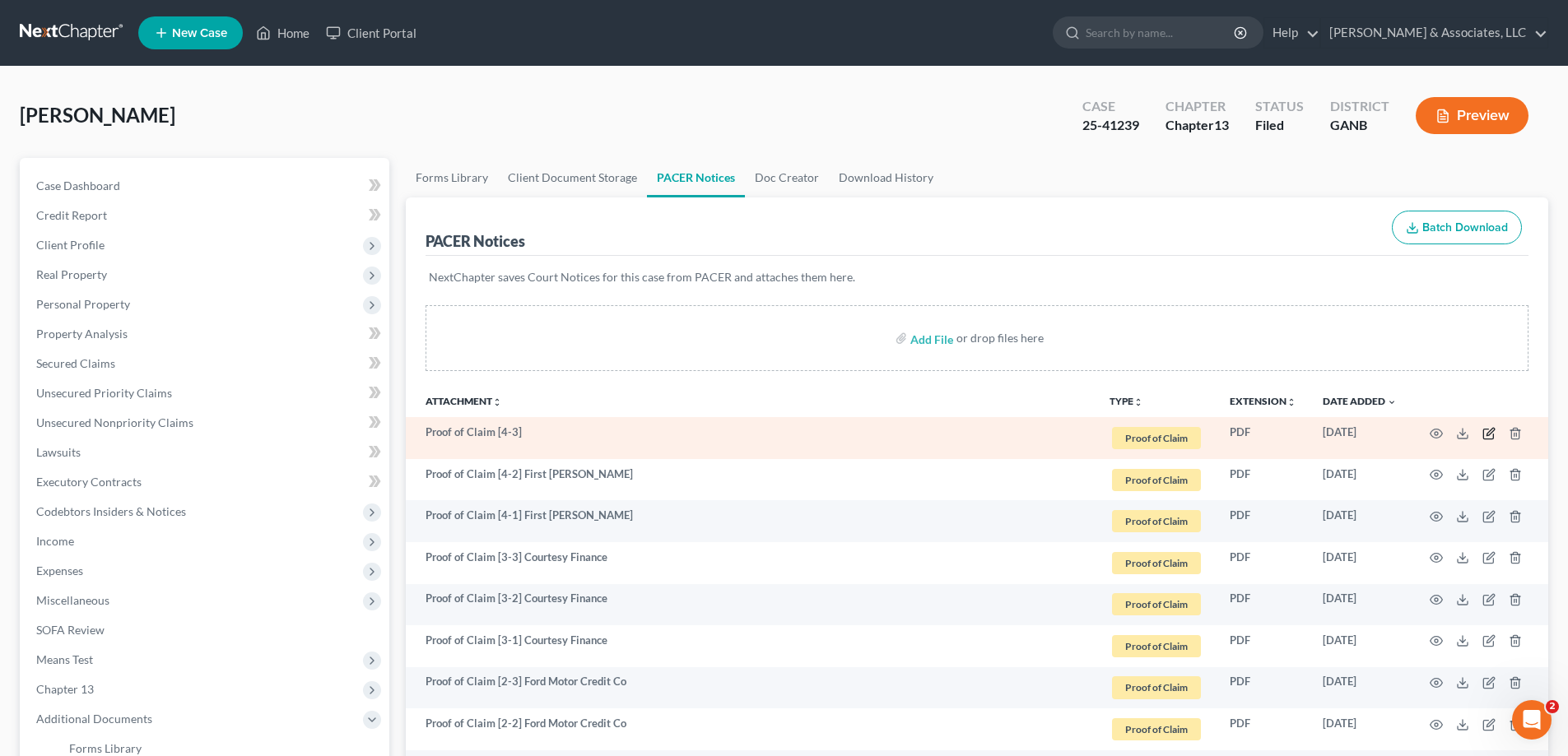
click at [1490, 430] on icon "button" at bounding box center [1490, 431] width 7 height 7
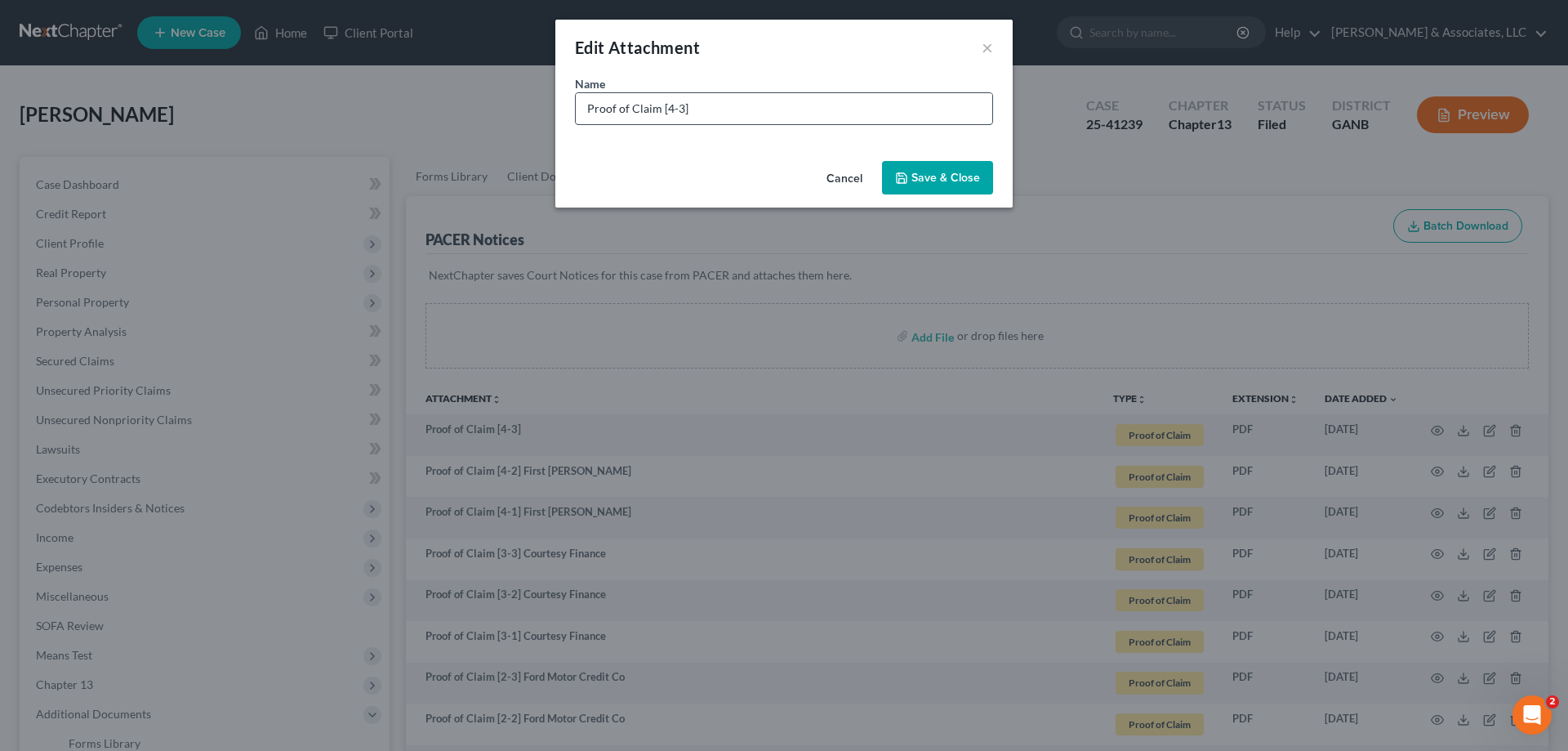
click at [733, 101] on input "Proof of Claim [4-3]" at bounding box center [784, 109] width 417 height 31
paste input "First Franklin"
type input "Proof of Claim [4-3] First [PERSON_NAME]"
click at [946, 180] on span "Save & Close" at bounding box center [946, 178] width 69 height 14
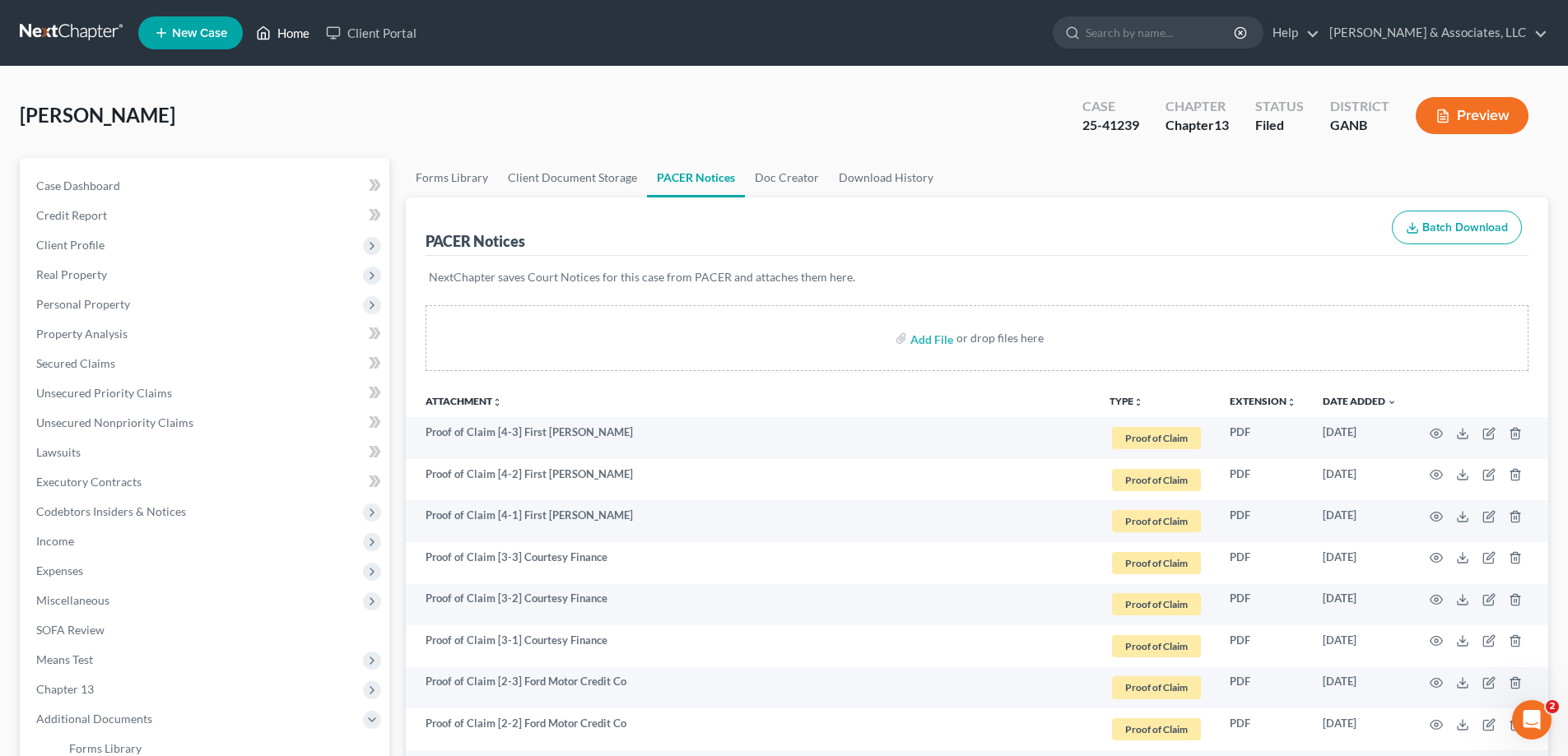
click at [290, 32] on link "Home" at bounding box center [283, 32] width 70 height 30
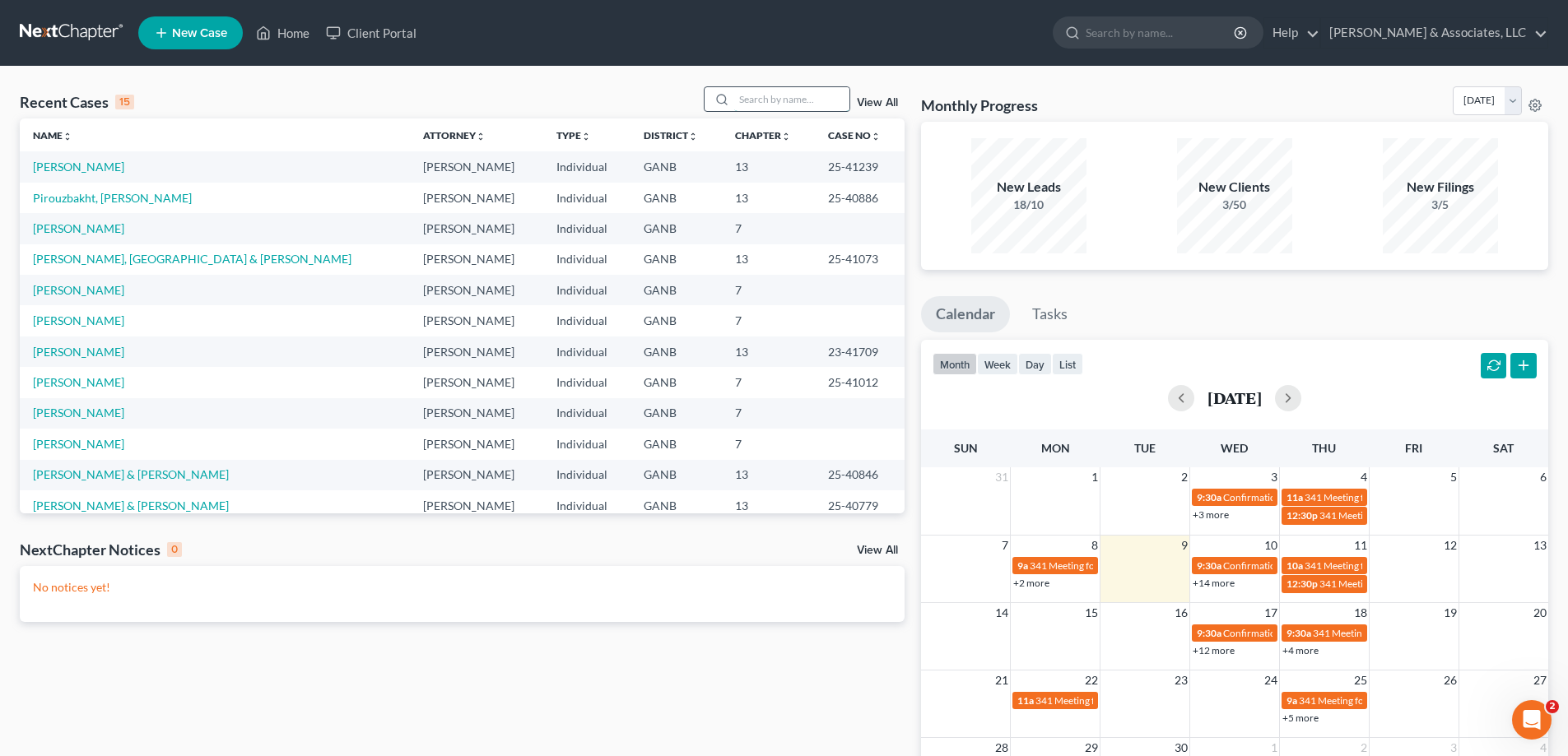
click at [754, 105] on input "search" at bounding box center [791, 99] width 115 height 24
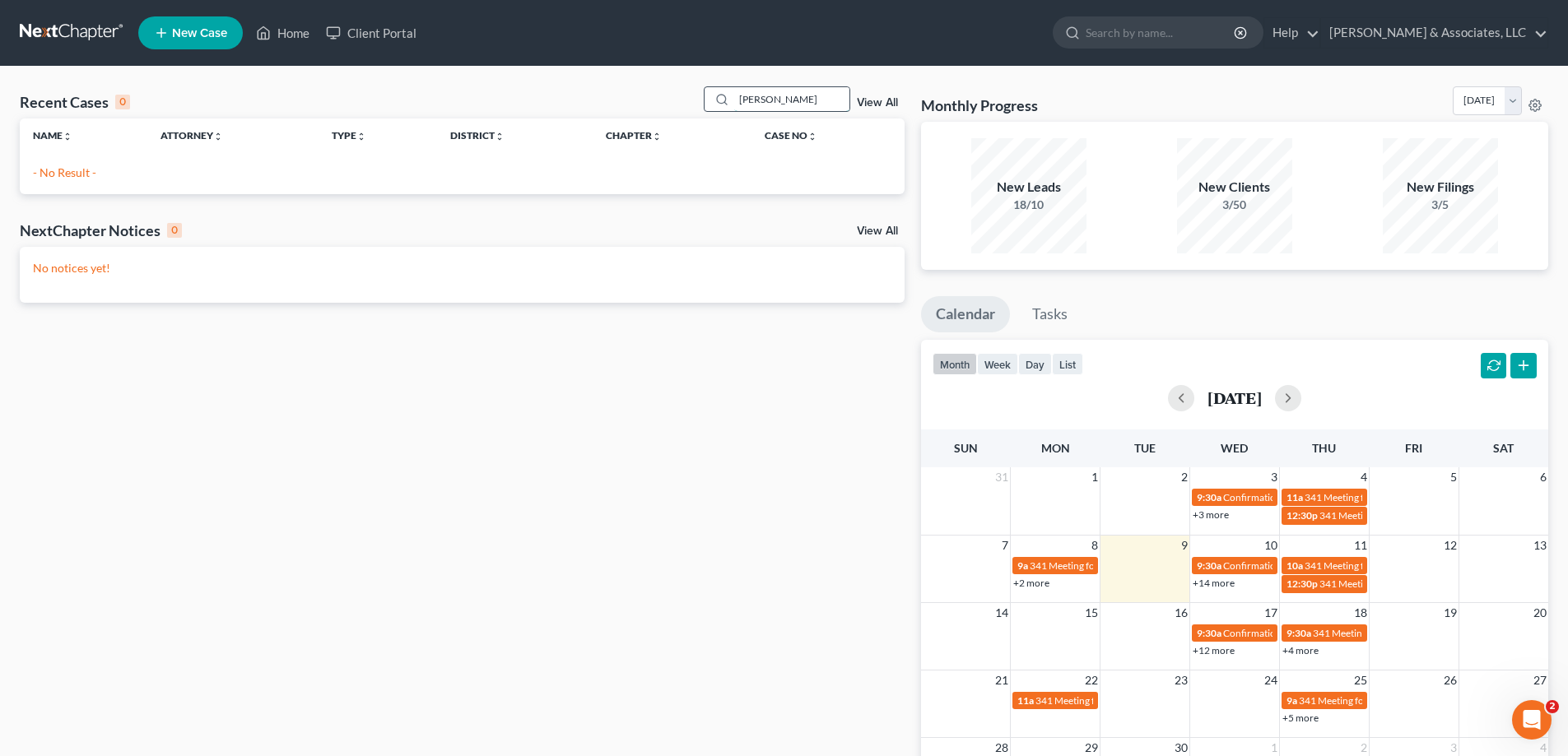
type input "davis"
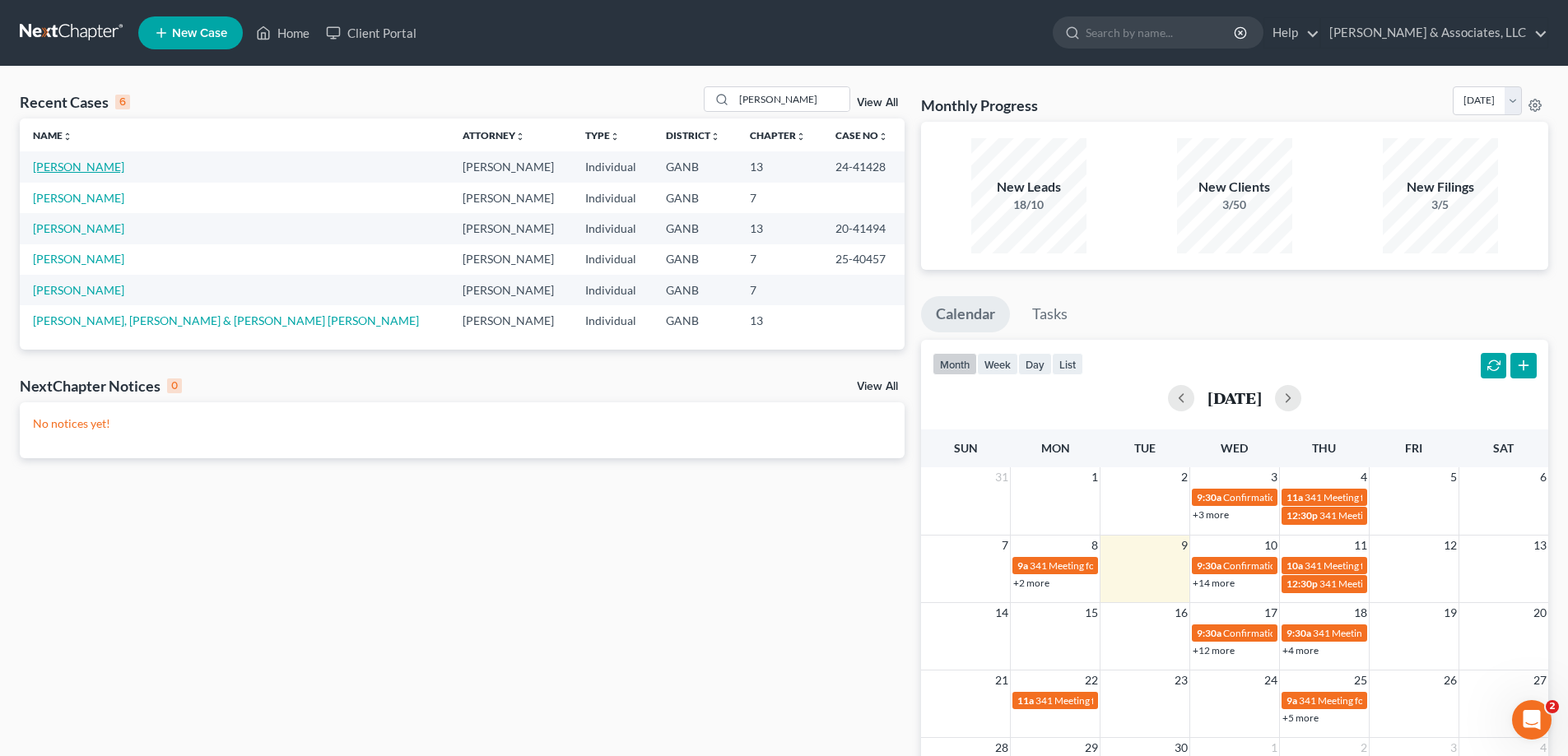
click at [49, 165] on link "Davis, Kammie" at bounding box center [79, 167] width 91 height 14
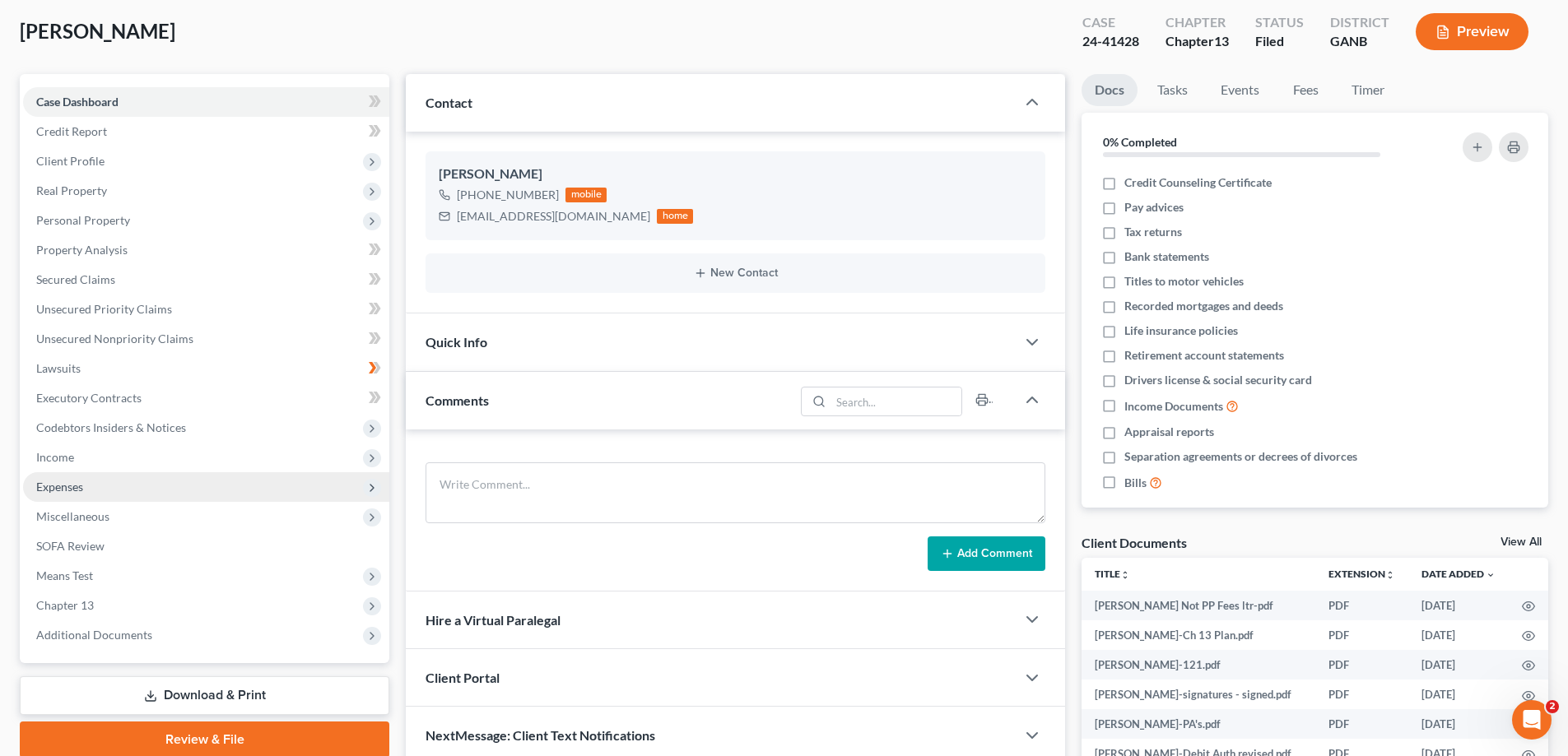
scroll to position [164, 0]
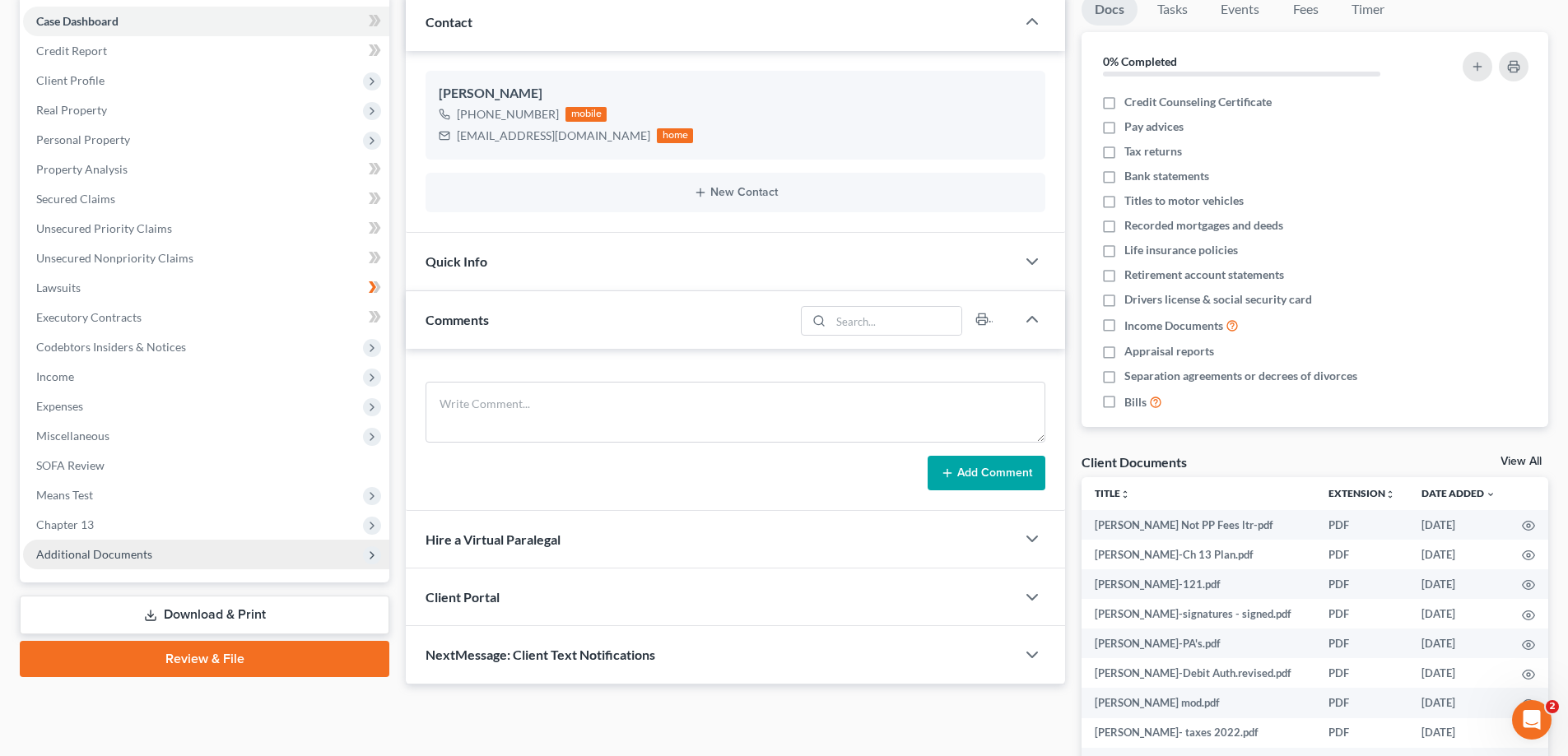
click at [79, 557] on span "Additional Documents" at bounding box center [93, 554] width 116 height 14
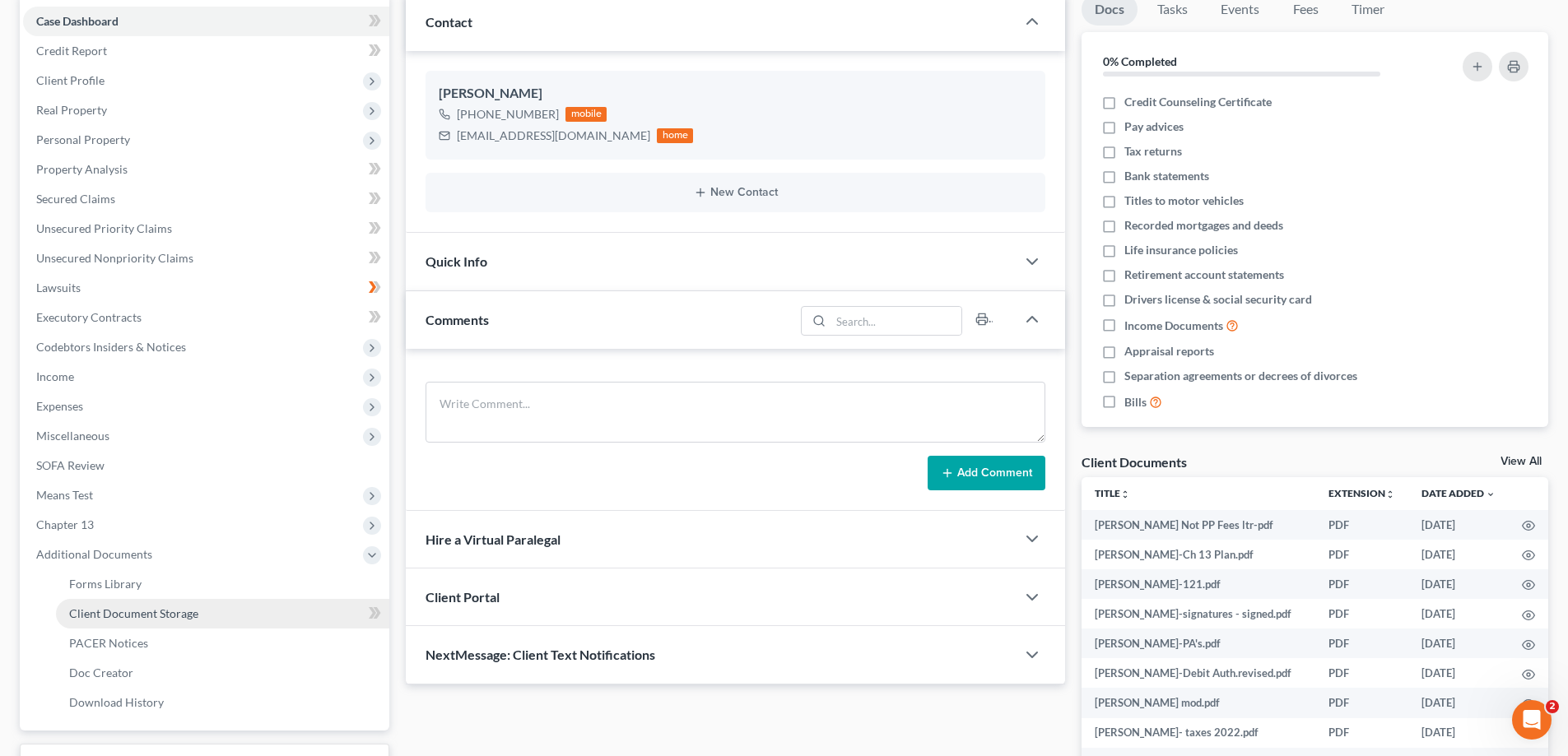
click at [125, 617] on span "Client Document Storage" at bounding box center [134, 613] width 129 height 14
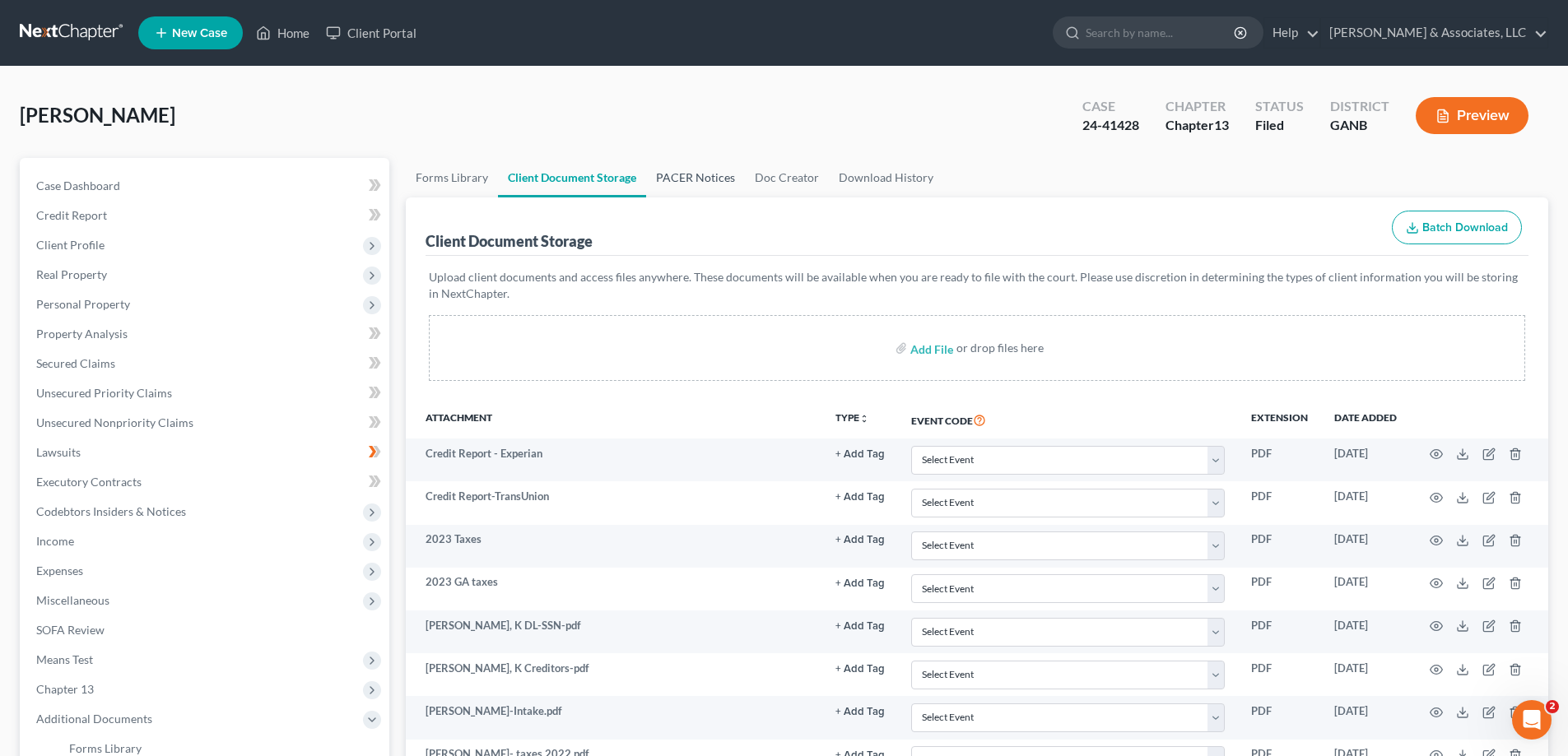
click at [699, 178] on link "PACER Notices" at bounding box center [695, 178] width 99 height 39
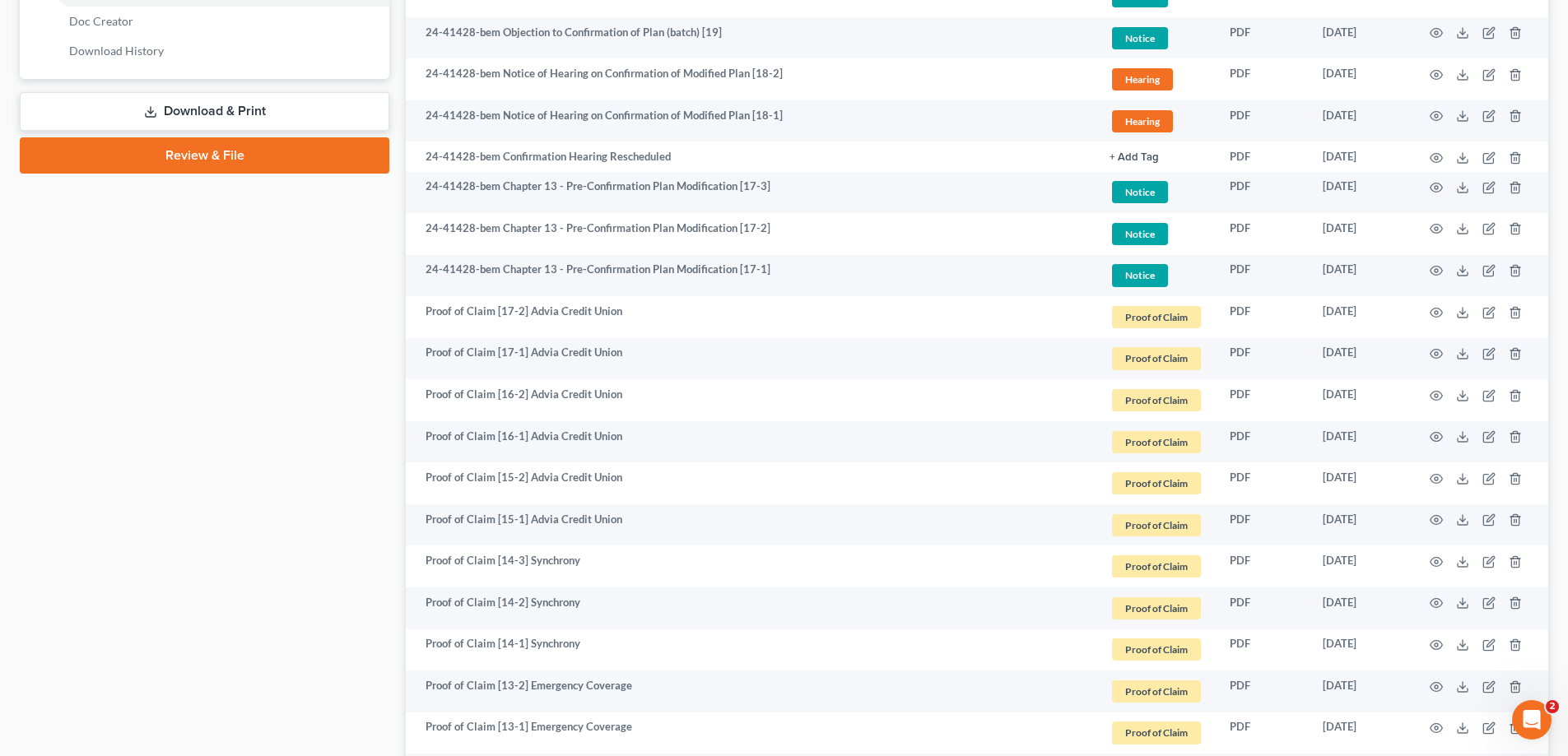
scroll to position [822, 0]
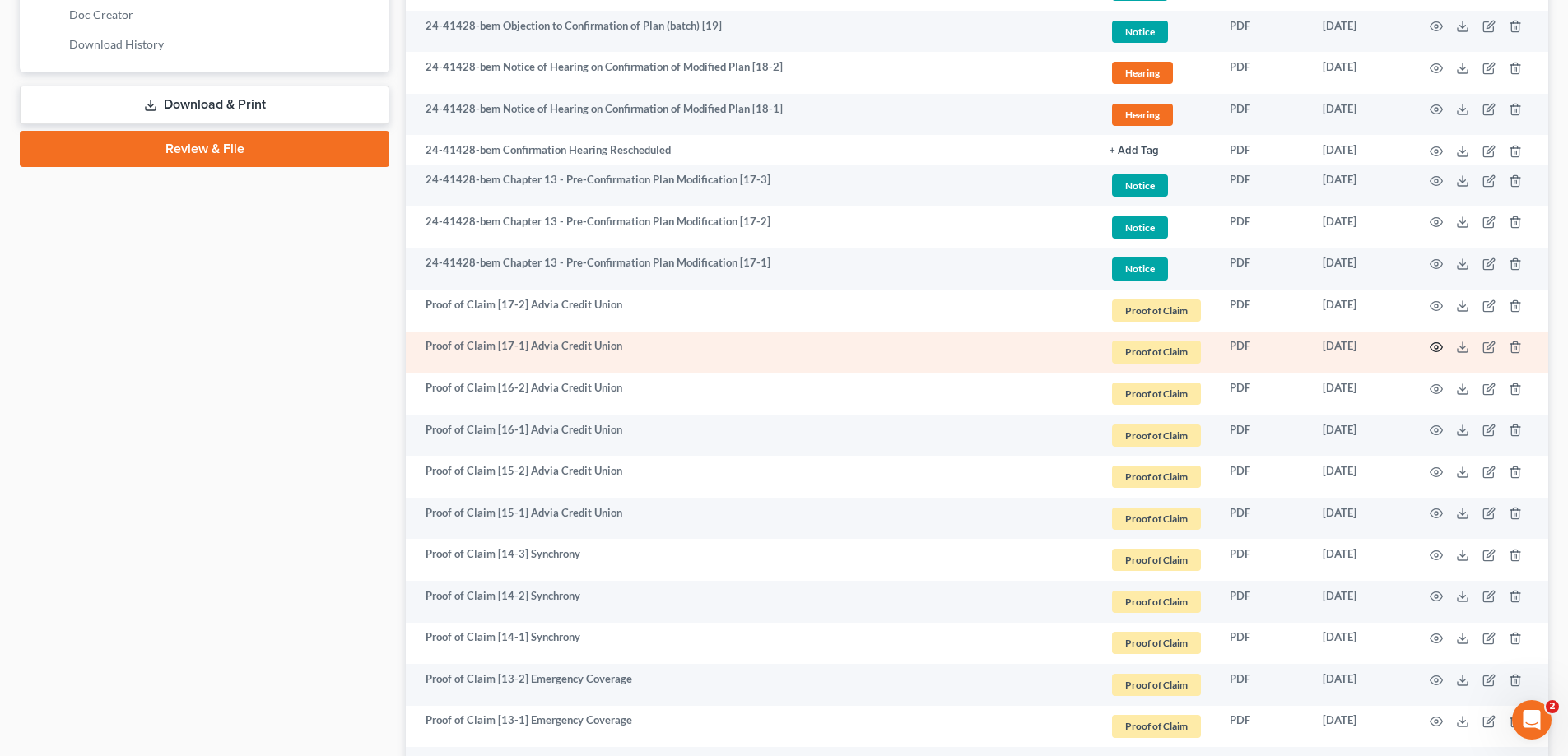
click at [1437, 346] on icon "button" at bounding box center [1436, 347] width 13 height 13
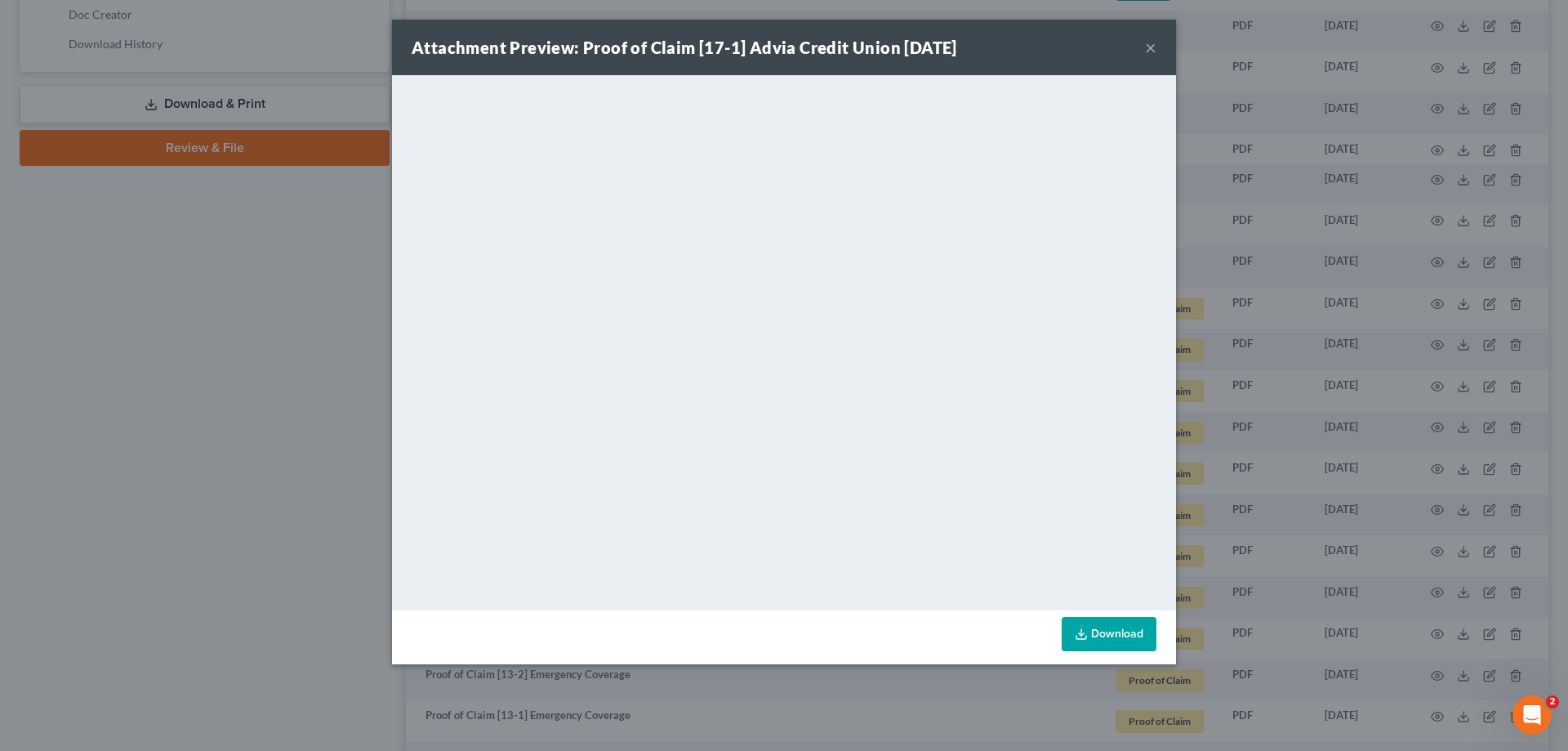
click at [1152, 41] on button "×" at bounding box center [1150, 47] width 12 height 20
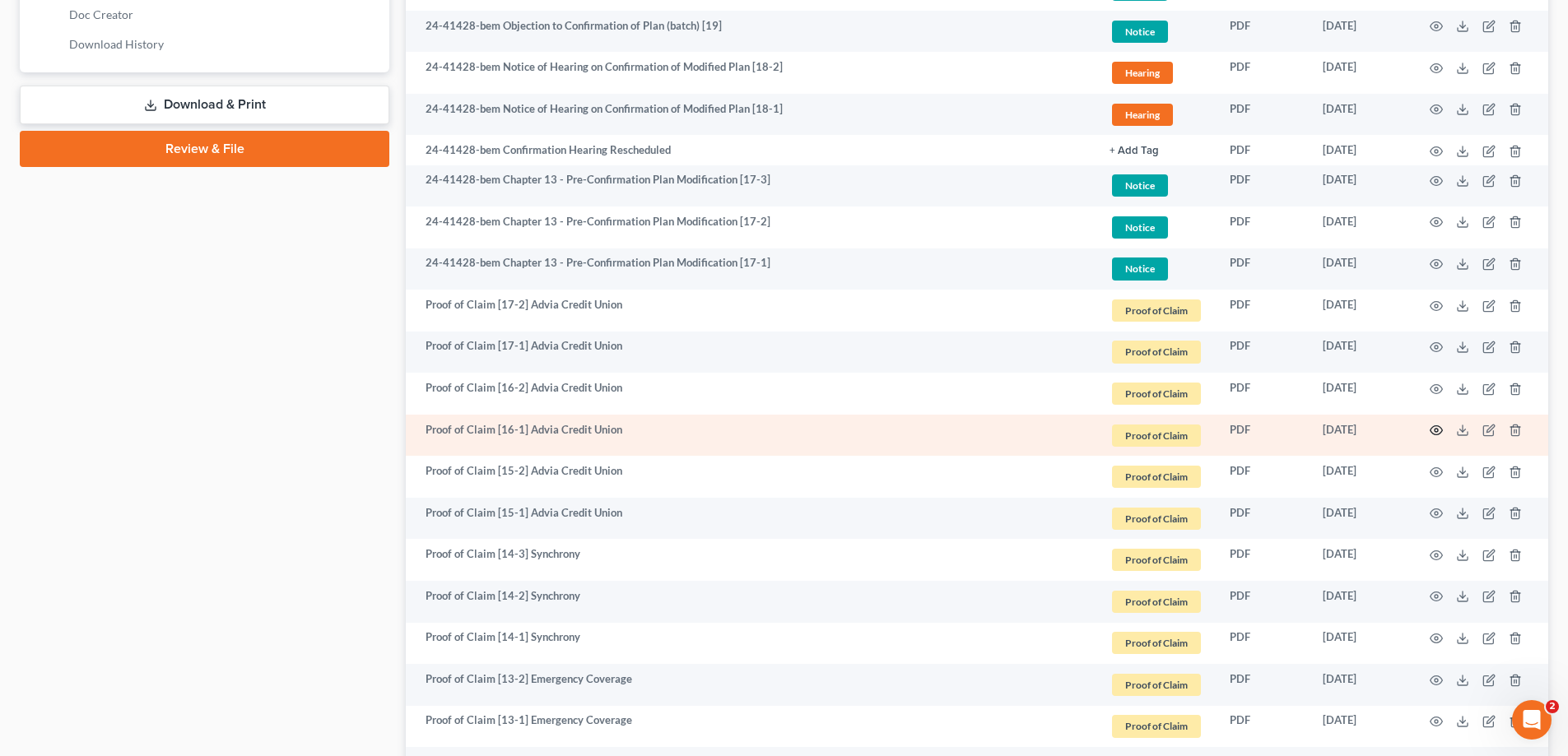
click at [1432, 428] on icon "button" at bounding box center [1437, 430] width 13 height 9
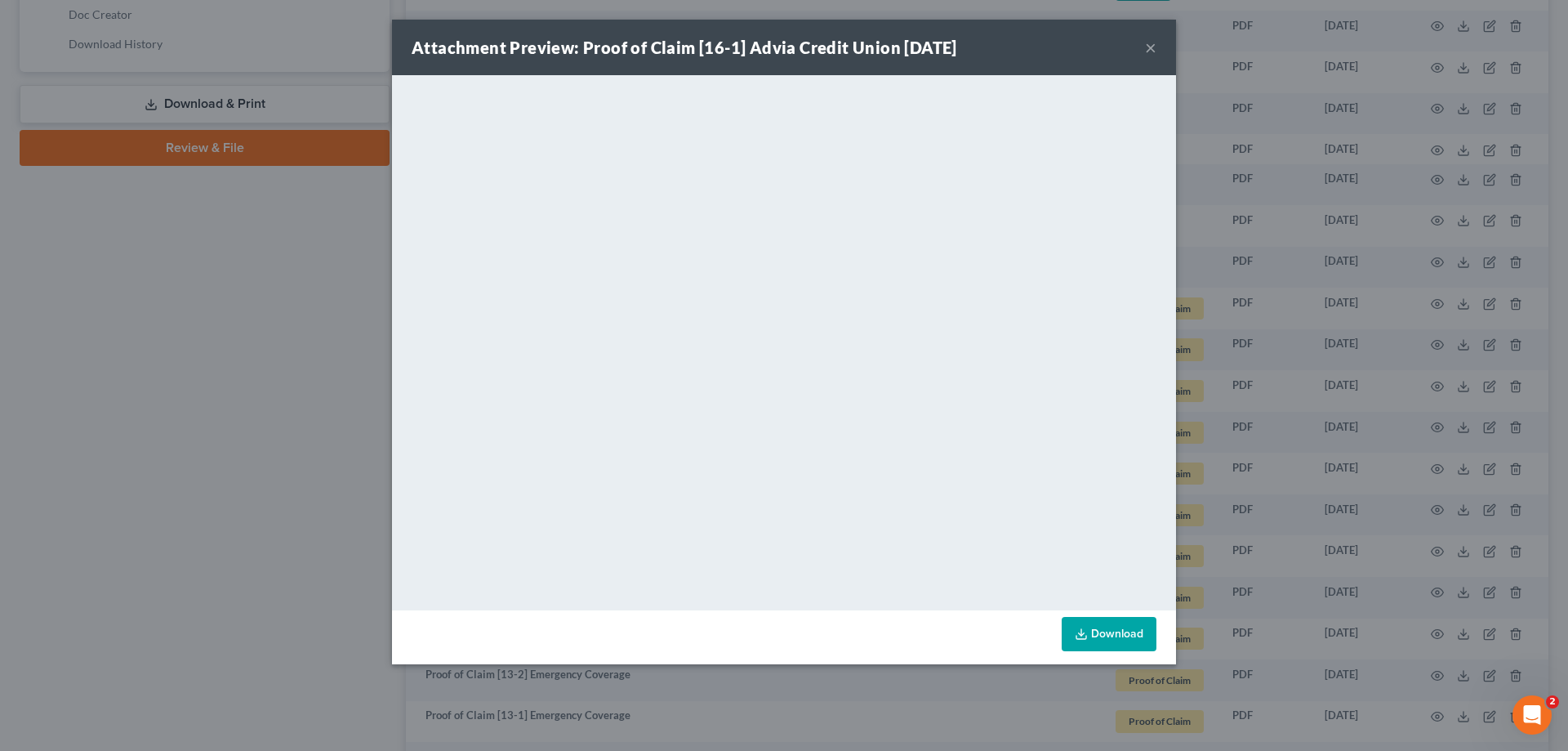
click at [1150, 44] on button "×" at bounding box center [1150, 47] width 12 height 20
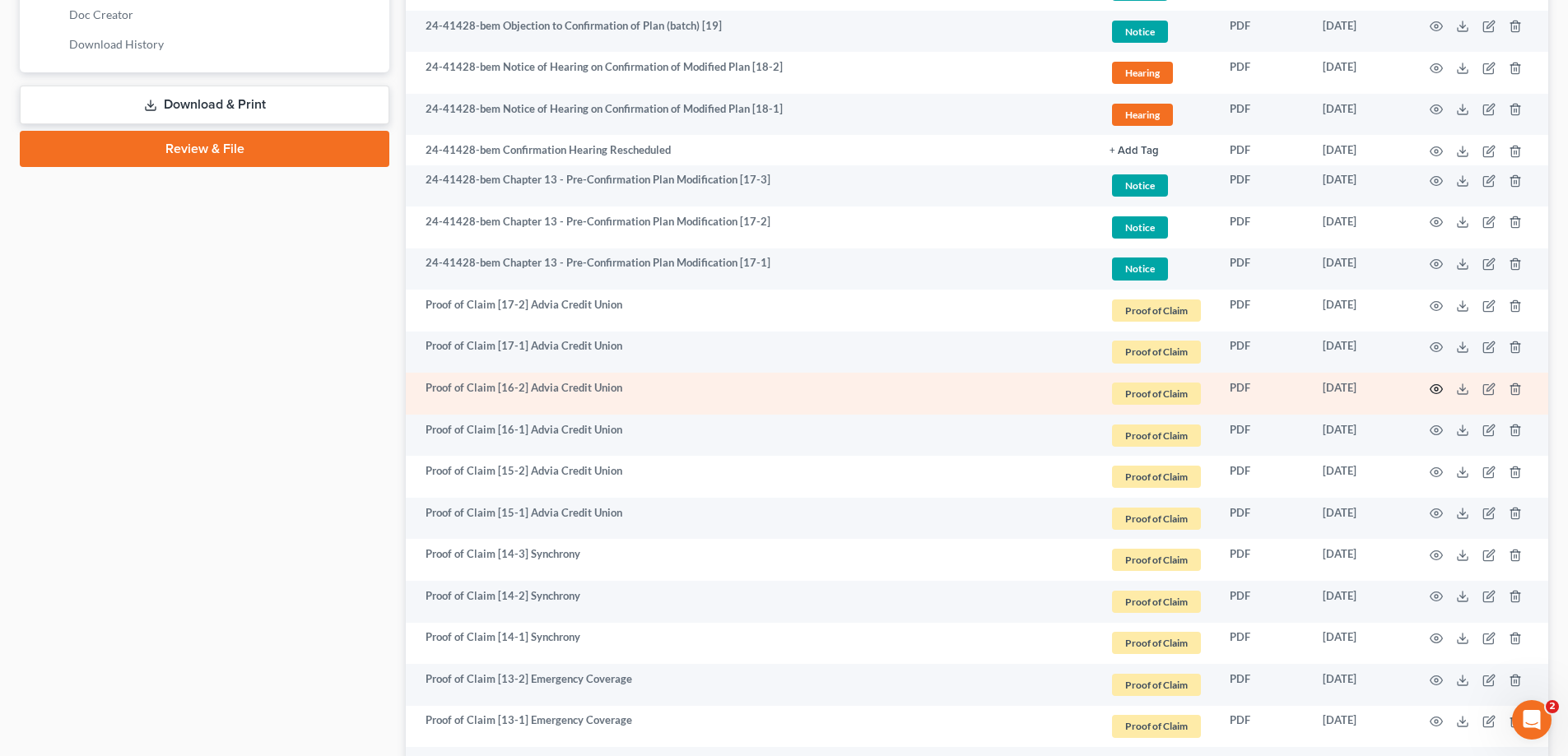
click at [1435, 388] on icon "button" at bounding box center [1436, 389] width 13 height 13
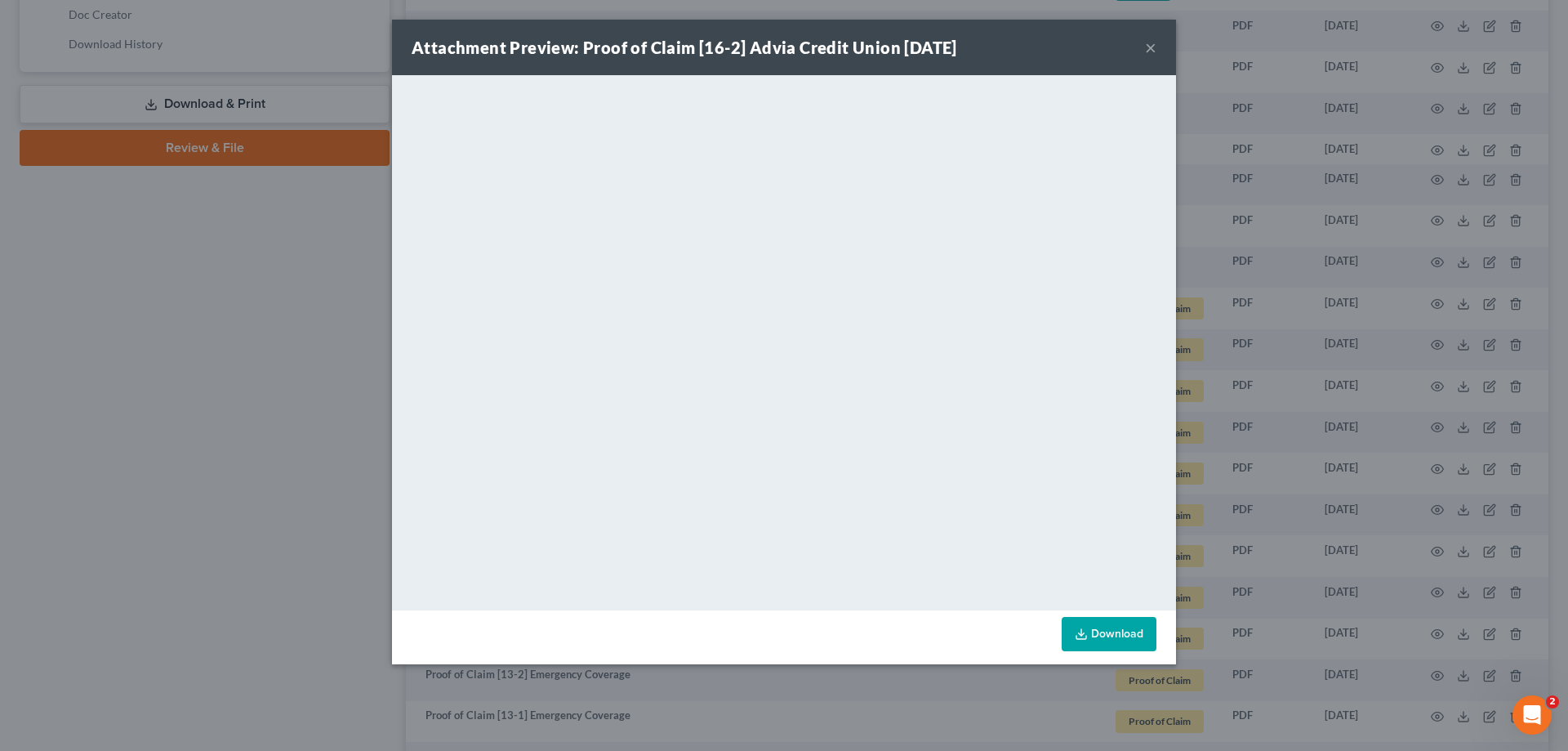
click at [1152, 45] on button "×" at bounding box center [1150, 47] width 12 height 20
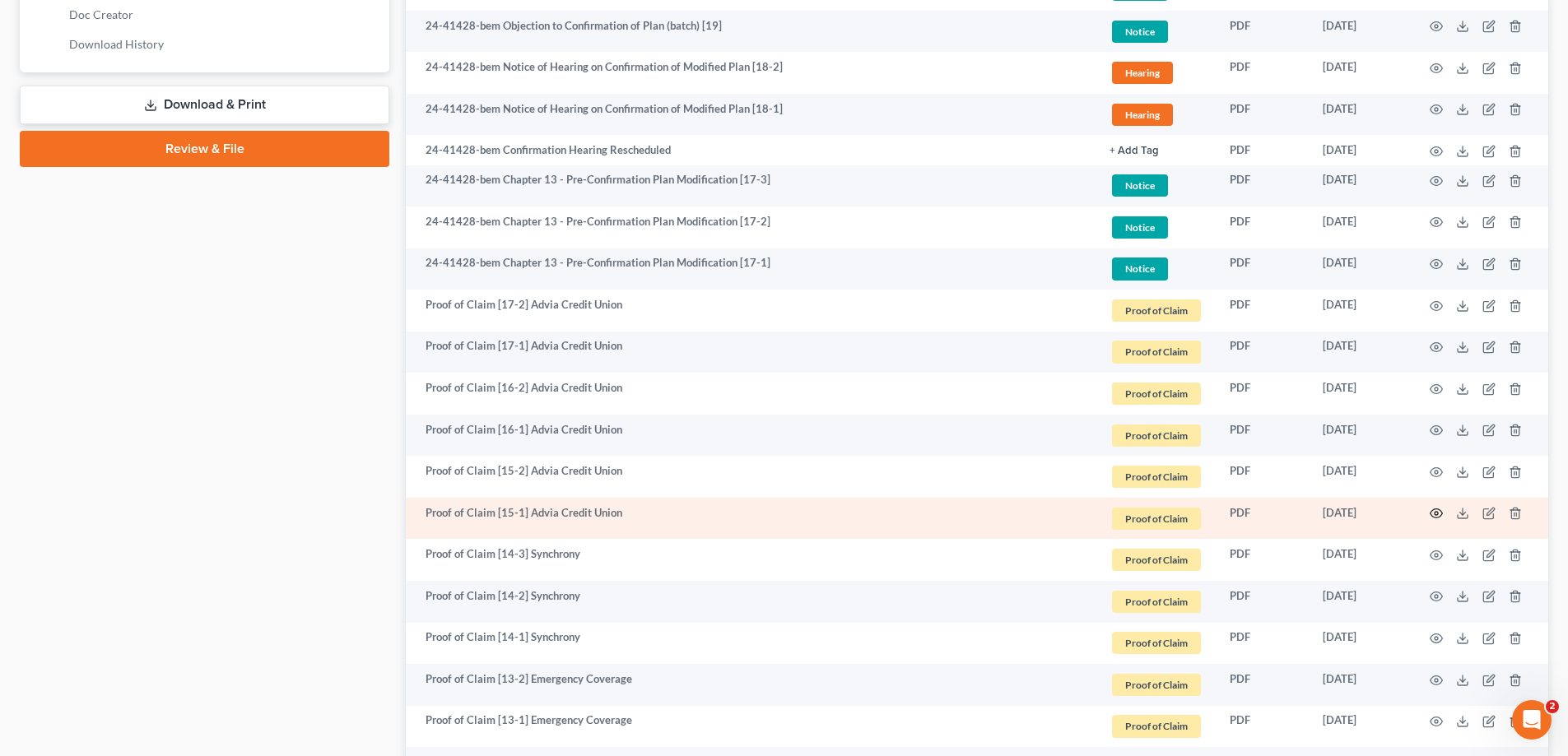
click at [1432, 514] on icon "button" at bounding box center [1436, 513] width 13 height 13
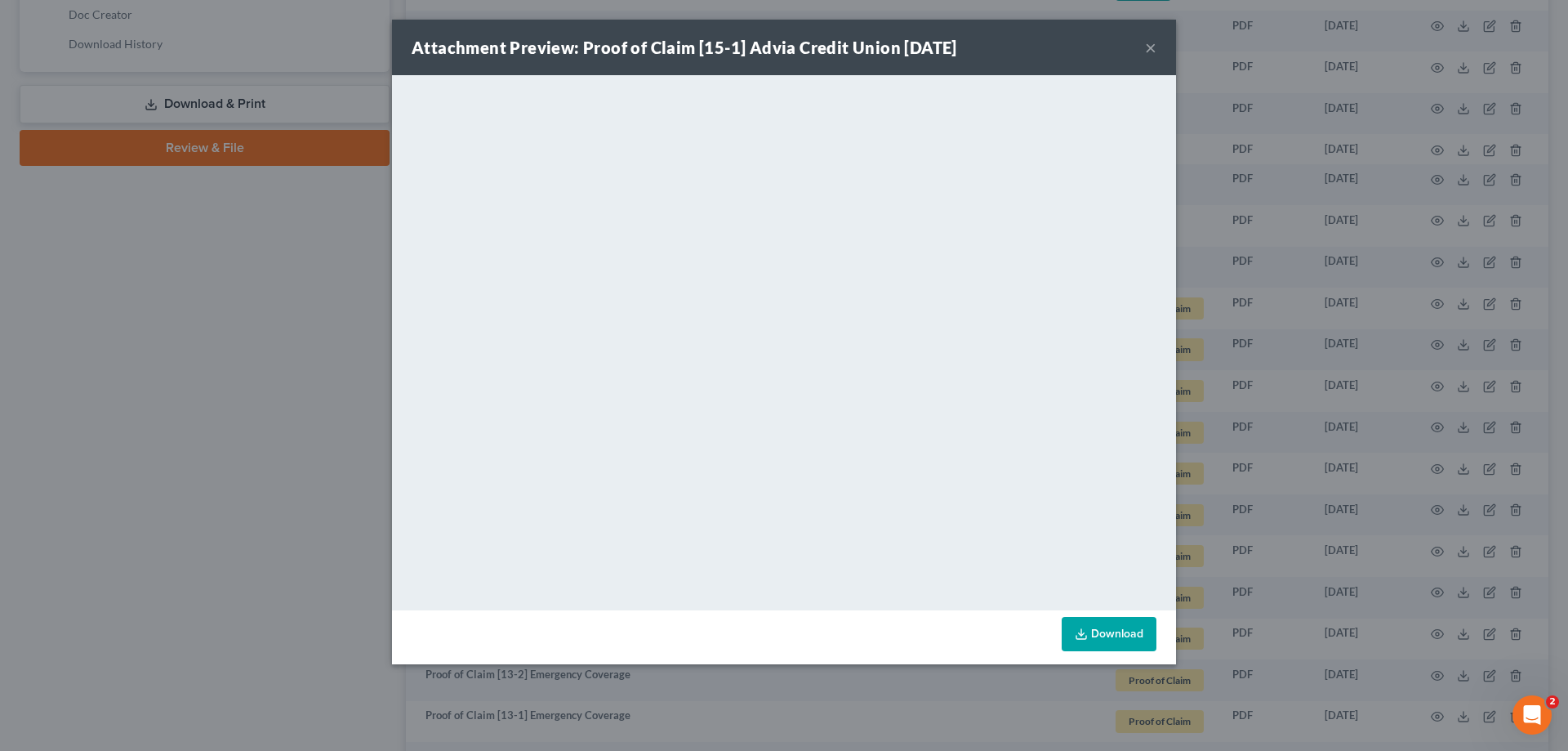
click at [1147, 45] on button "×" at bounding box center [1150, 47] width 12 height 20
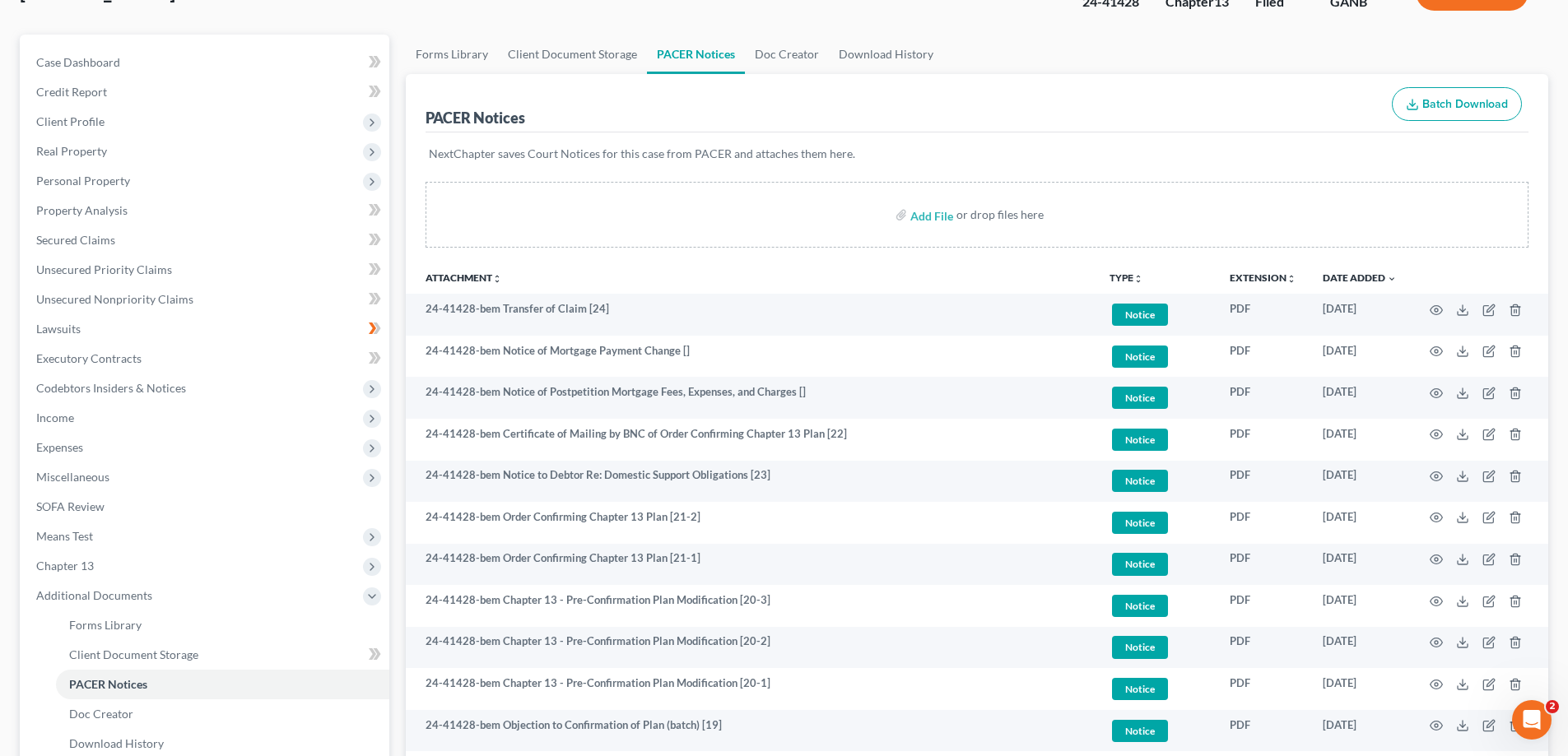
scroll to position [0, 0]
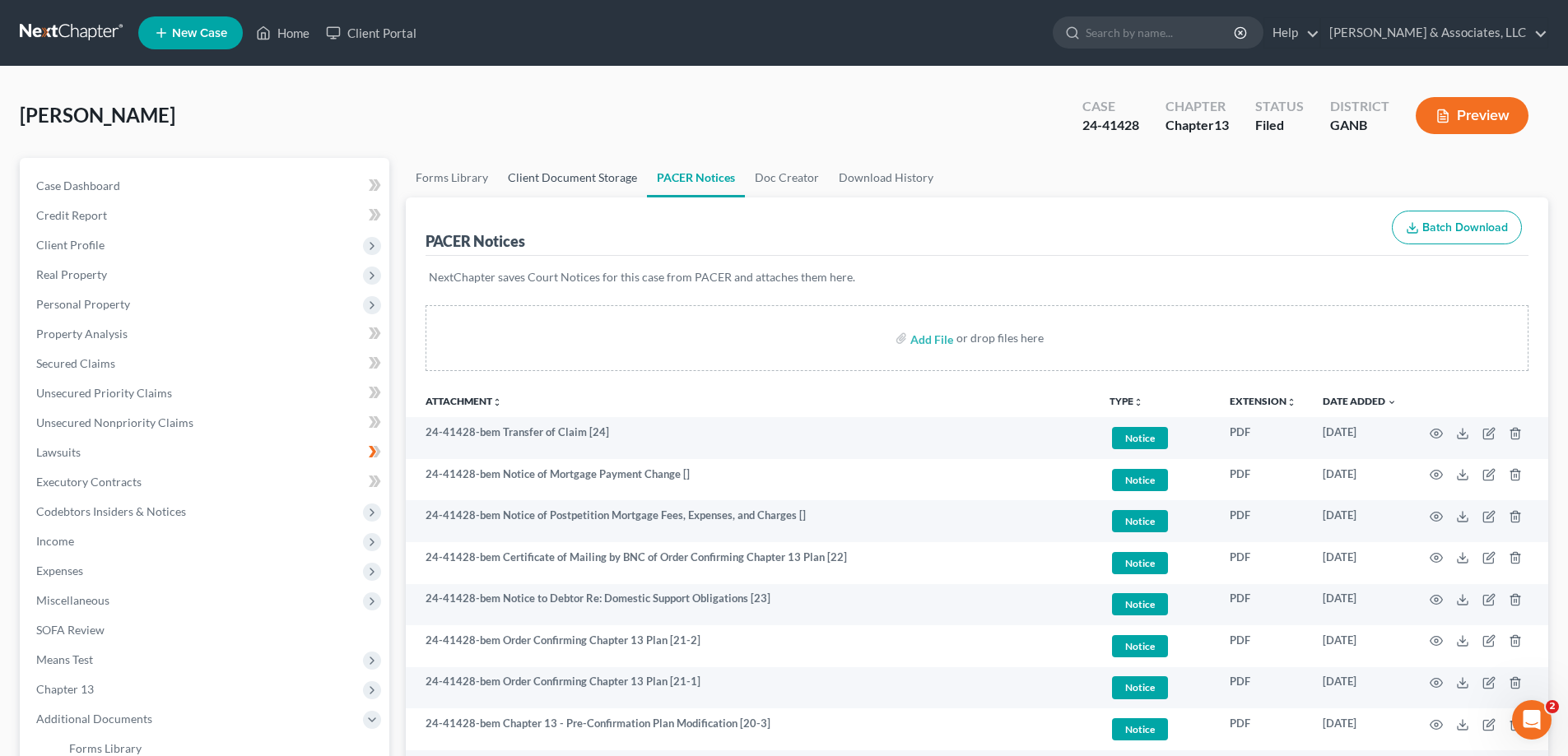
click at [551, 182] on link "Client Document Storage" at bounding box center [572, 178] width 149 height 39
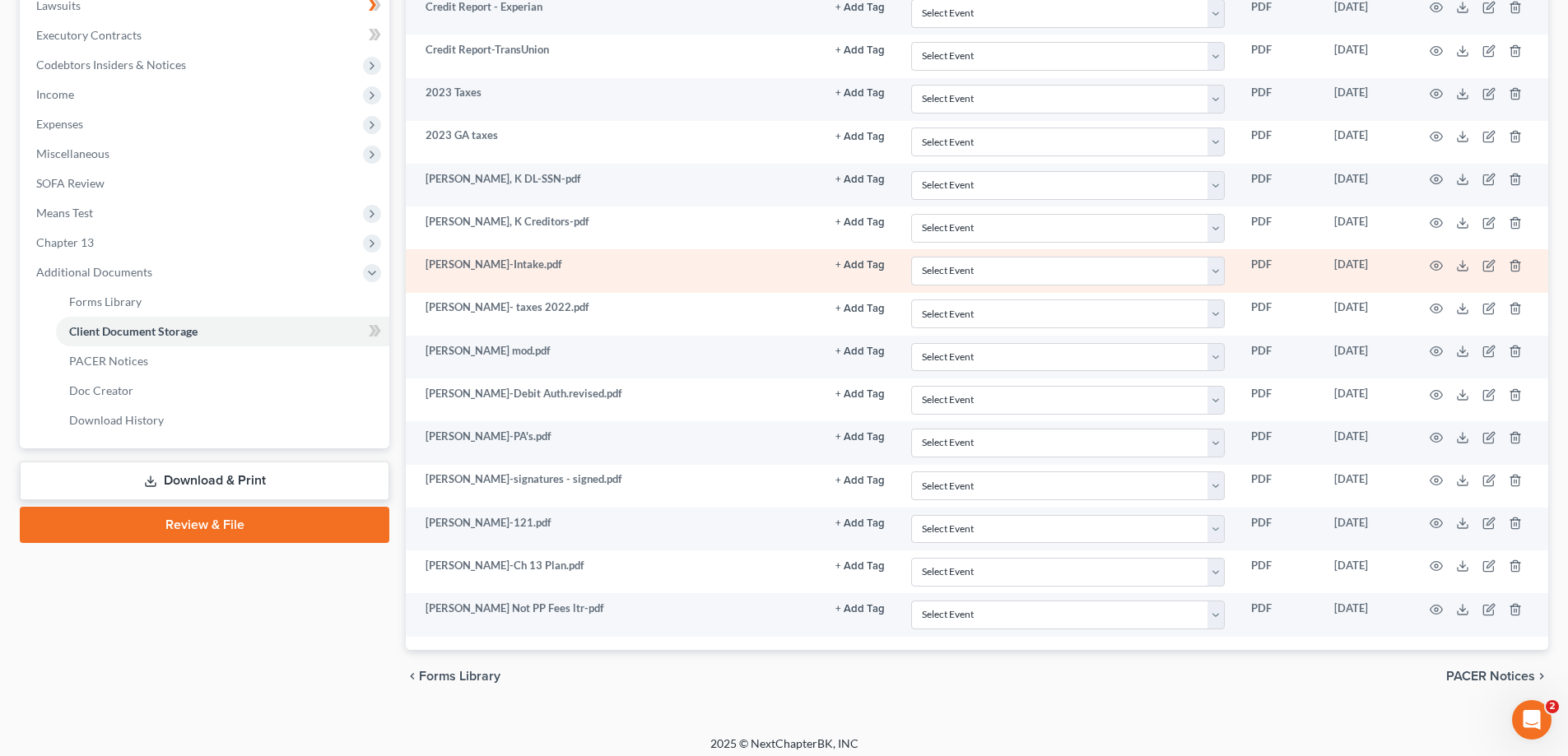
scroll to position [456, 0]
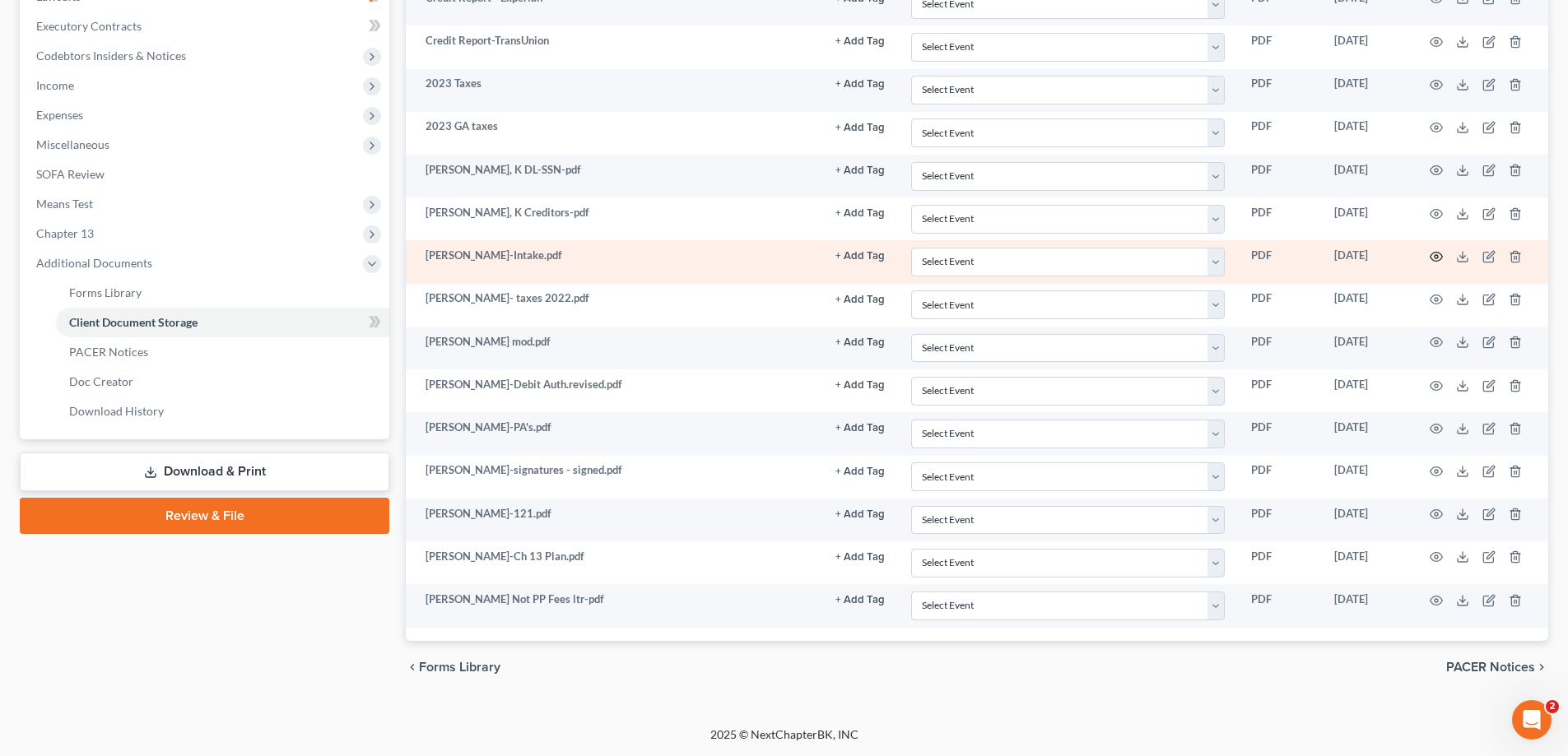
click at [1434, 256] on circle "button" at bounding box center [1436, 256] width 4 height 4
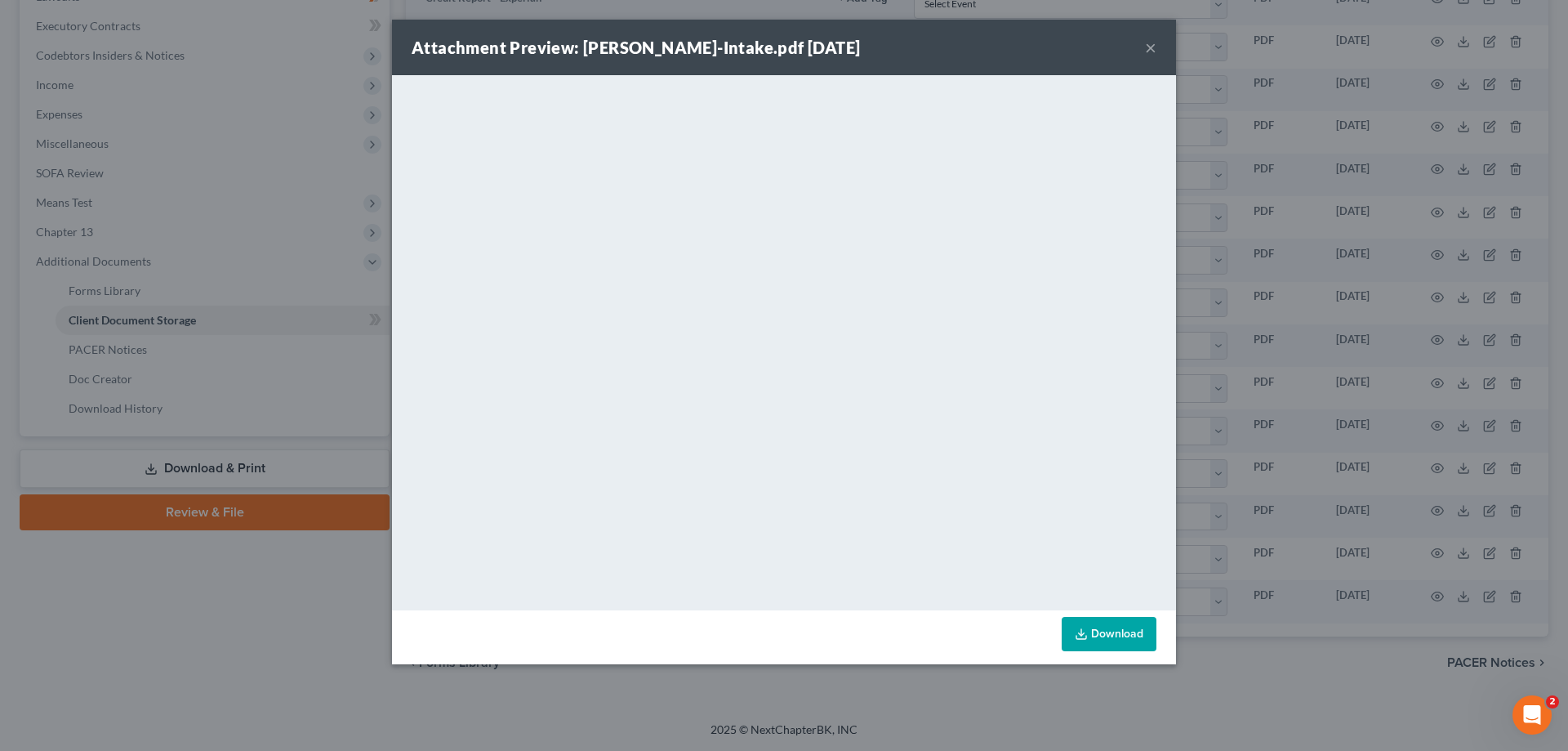
click at [1150, 46] on button "×" at bounding box center [1150, 47] width 12 height 20
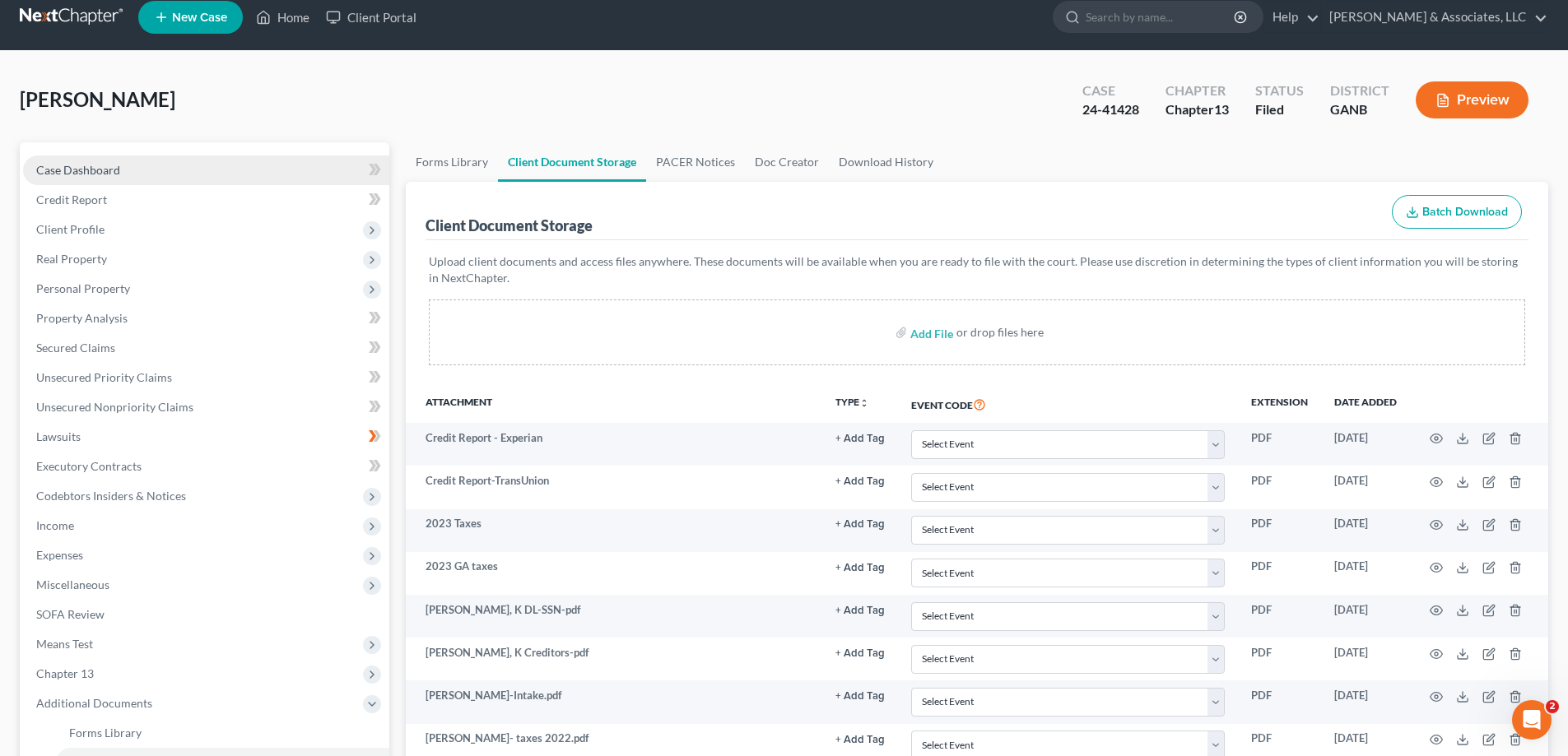
scroll to position [0, 0]
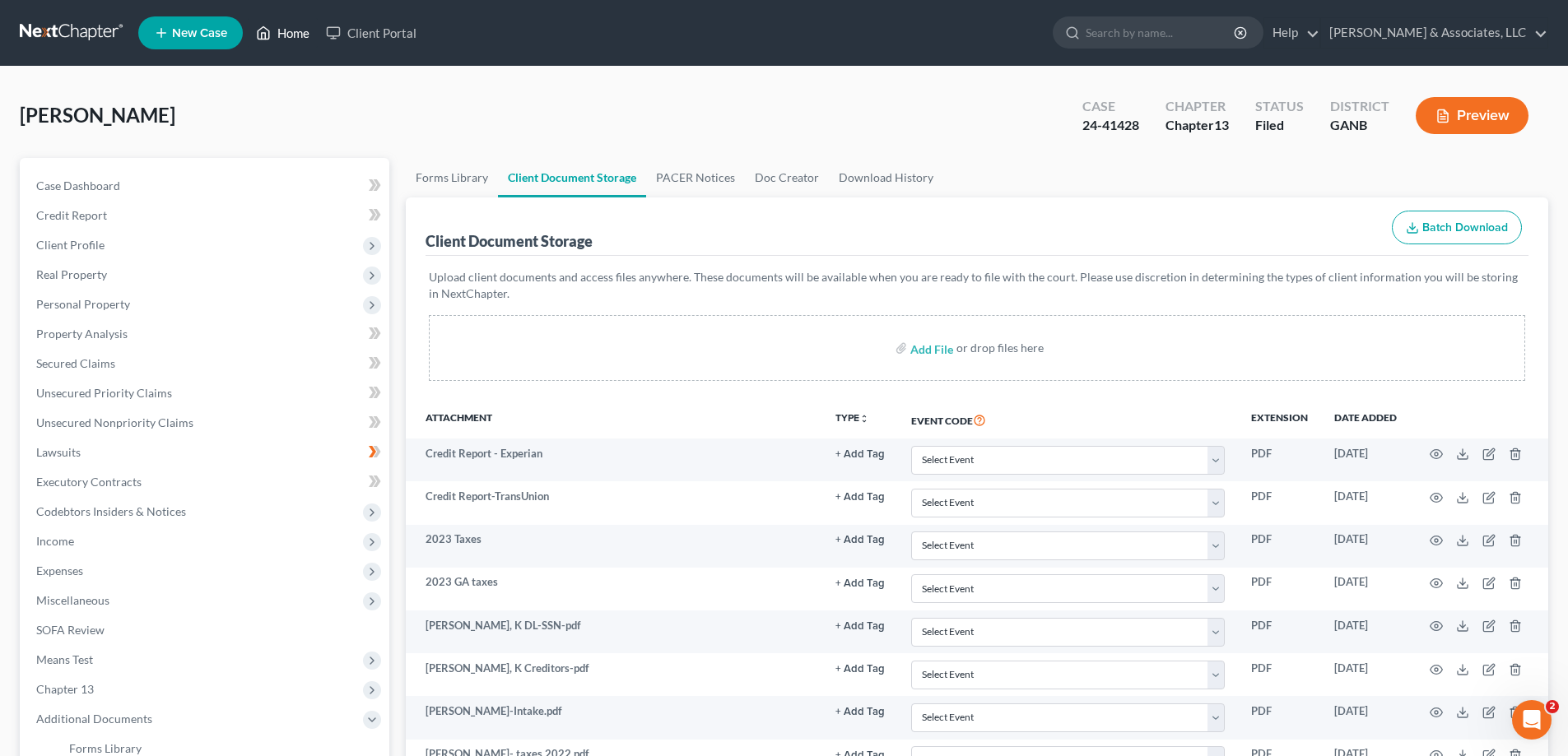
click at [290, 26] on link "Home" at bounding box center [283, 32] width 70 height 30
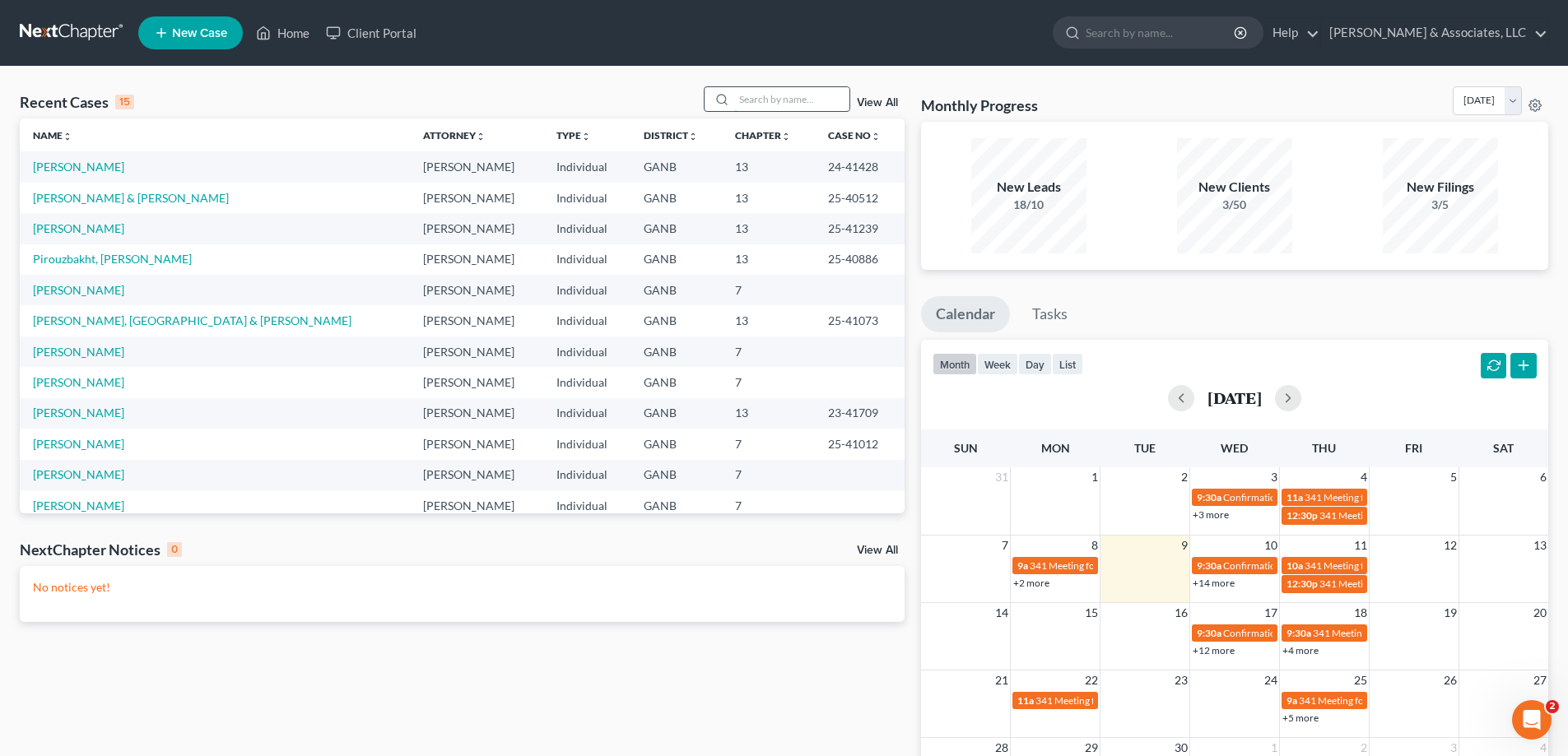
click at [782, 104] on input "search" at bounding box center [791, 99] width 115 height 24
type input "winston"
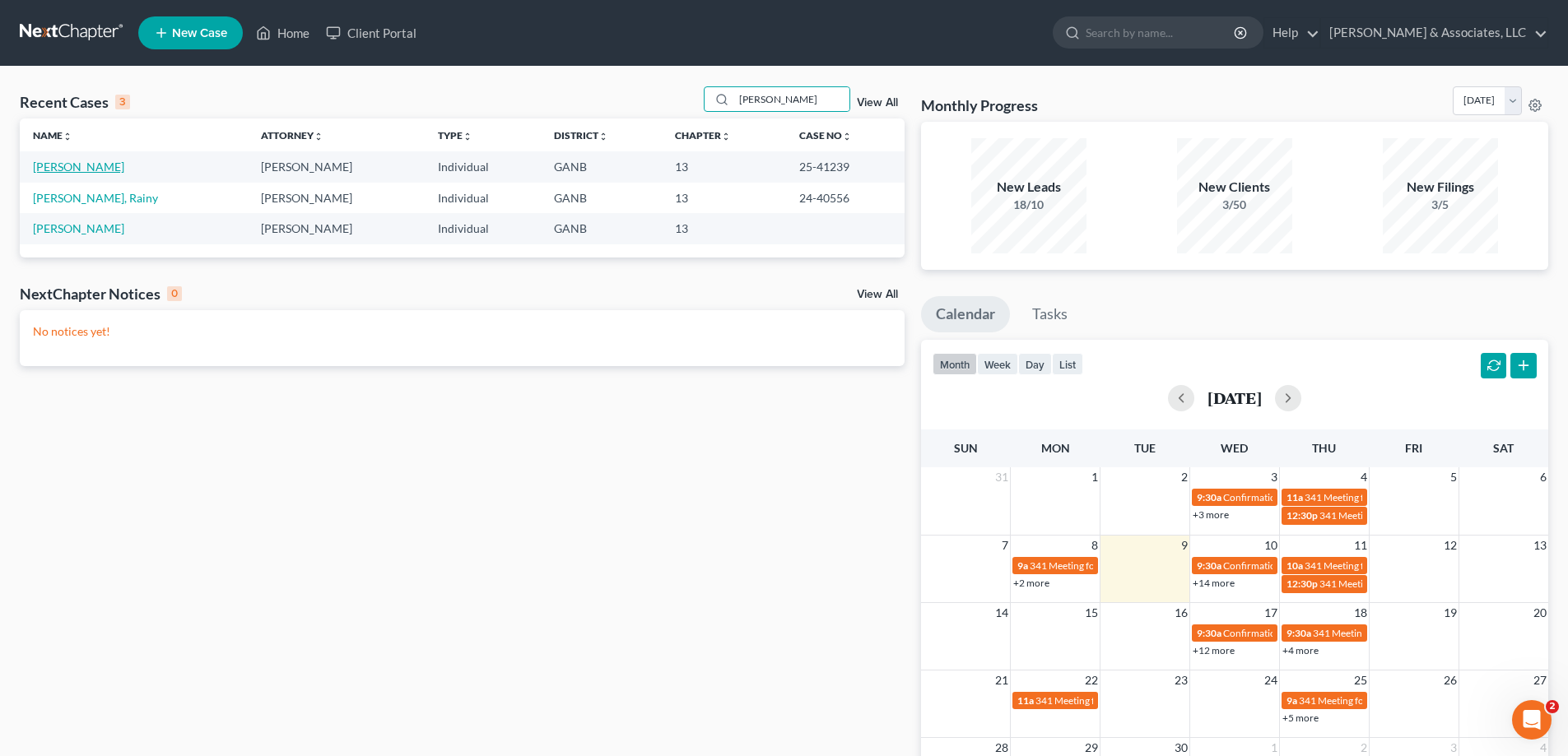
click at [73, 168] on link "[PERSON_NAME]" at bounding box center [79, 167] width 91 height 14
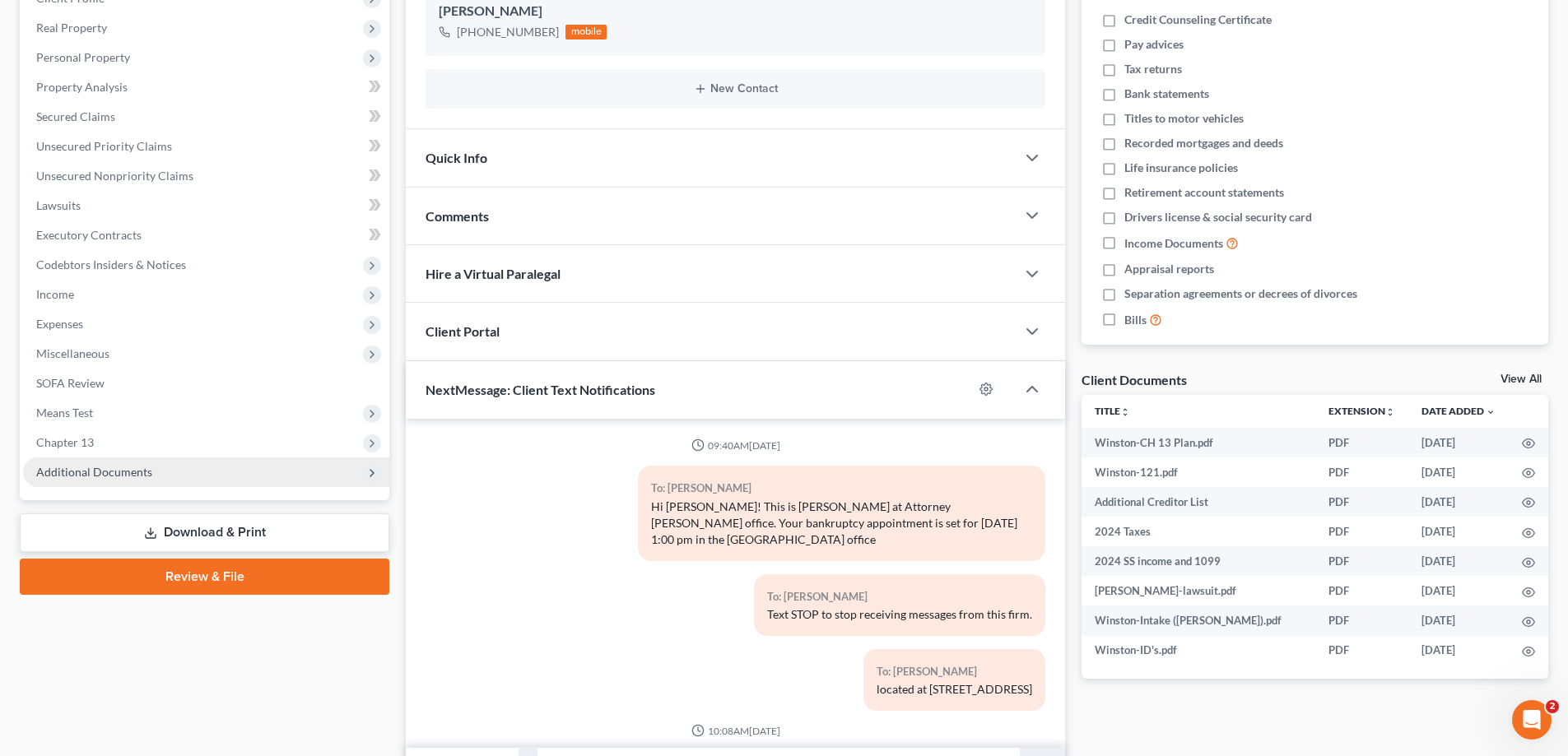
scroll to position [293, 0]
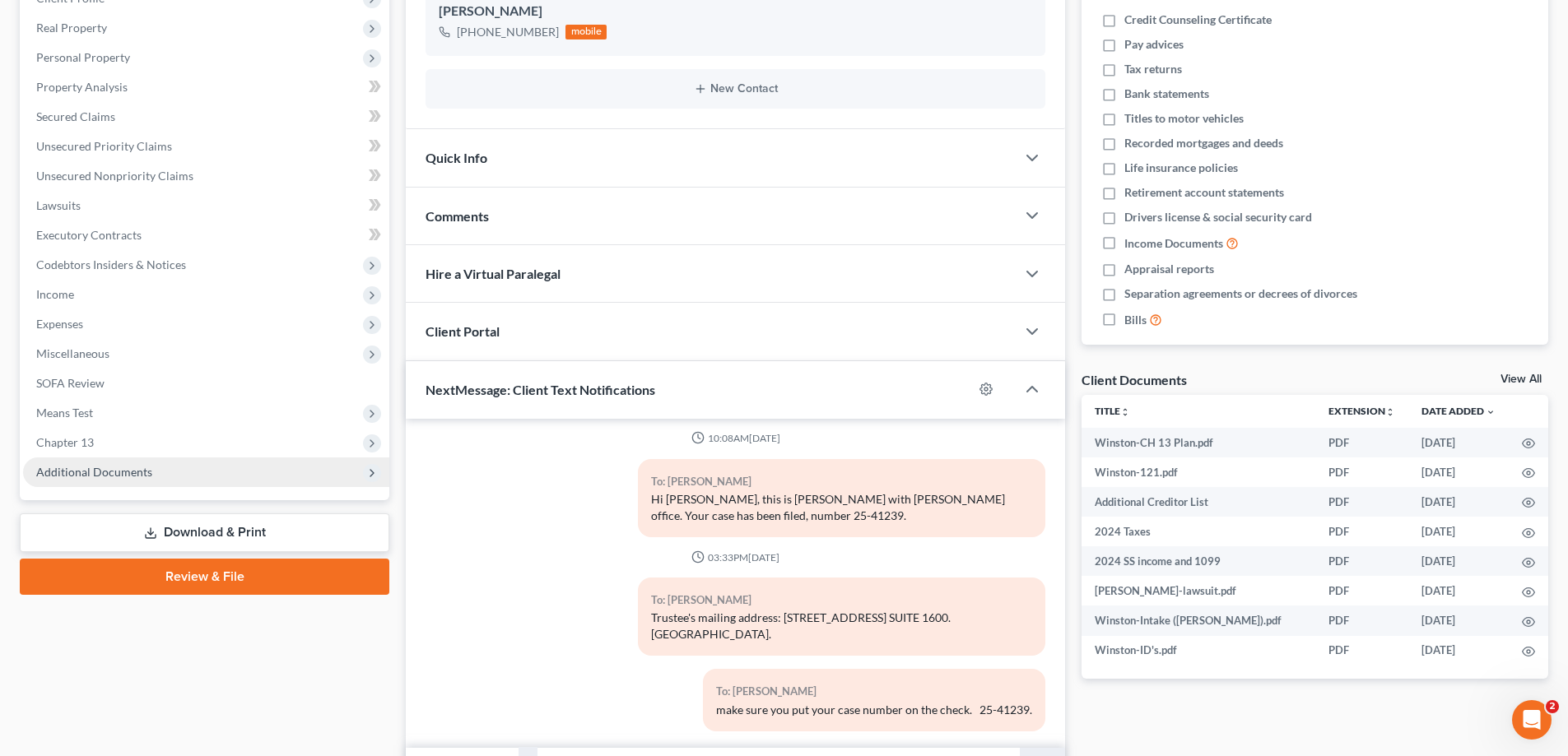
click at [120, 485] on span "Additional Documents" at bounding box center [206, 472] width 366 height 30
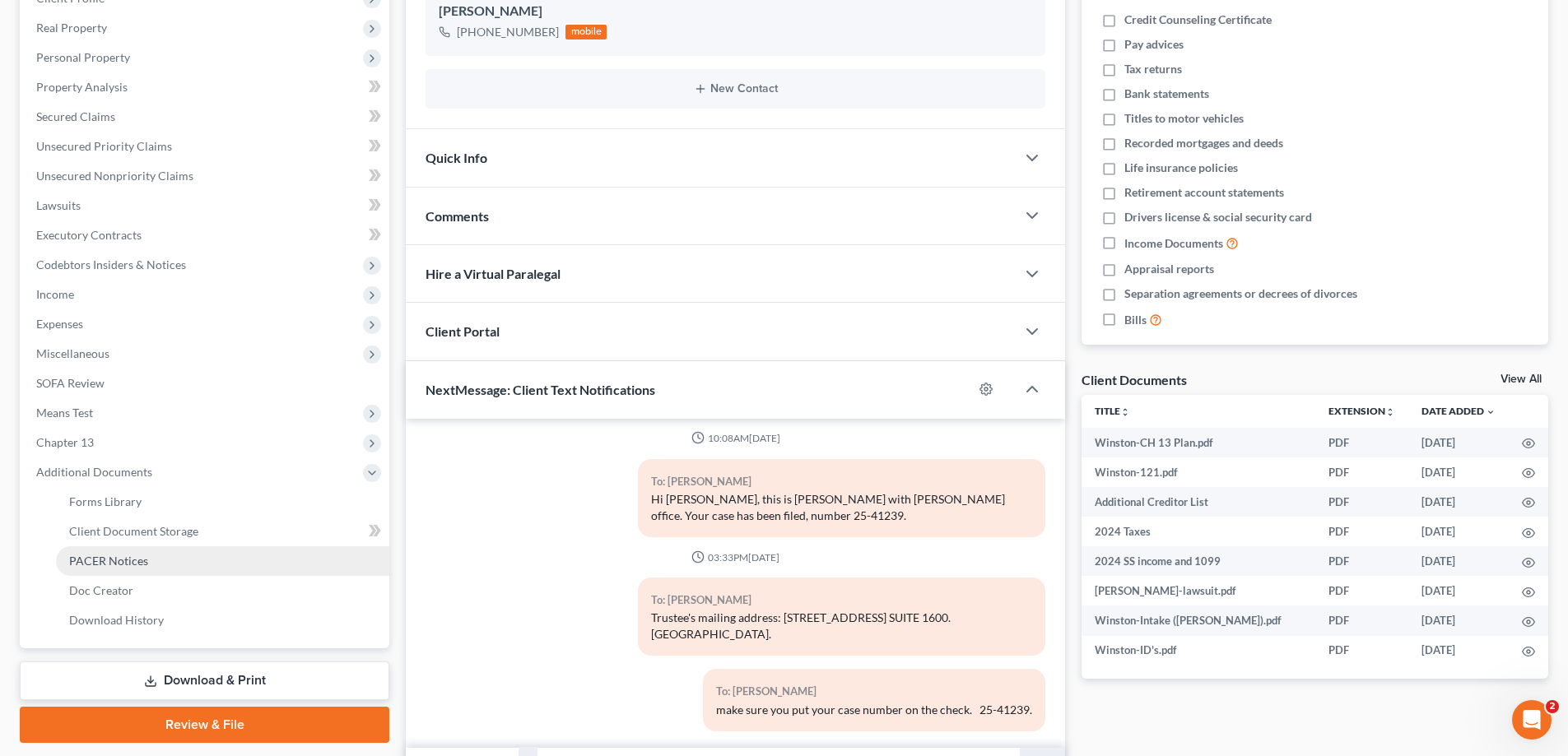
click at [107, 558] on span "PACER Notices" at bounding box center [109, 560] width 79 height 14
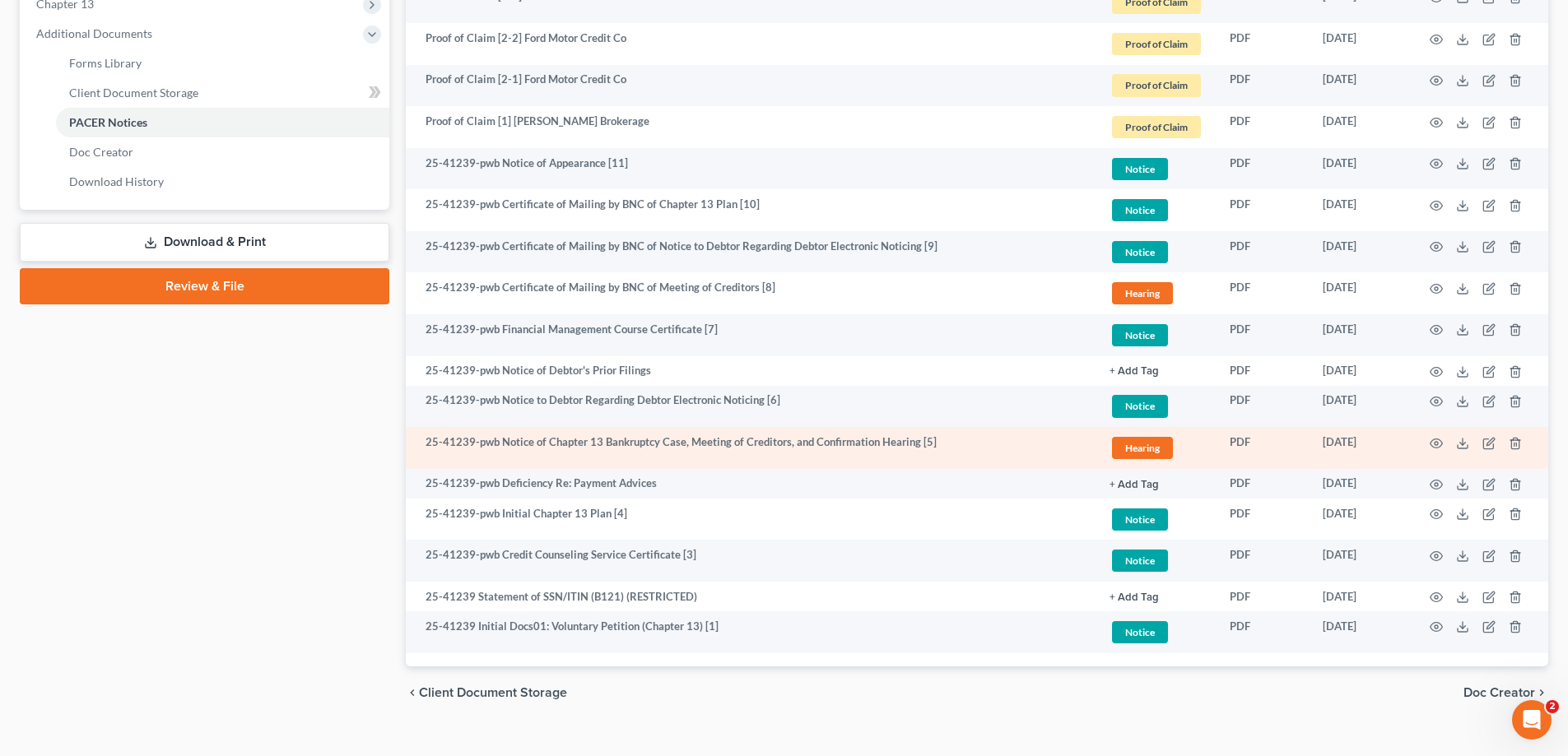
scroll to position [711, 0]
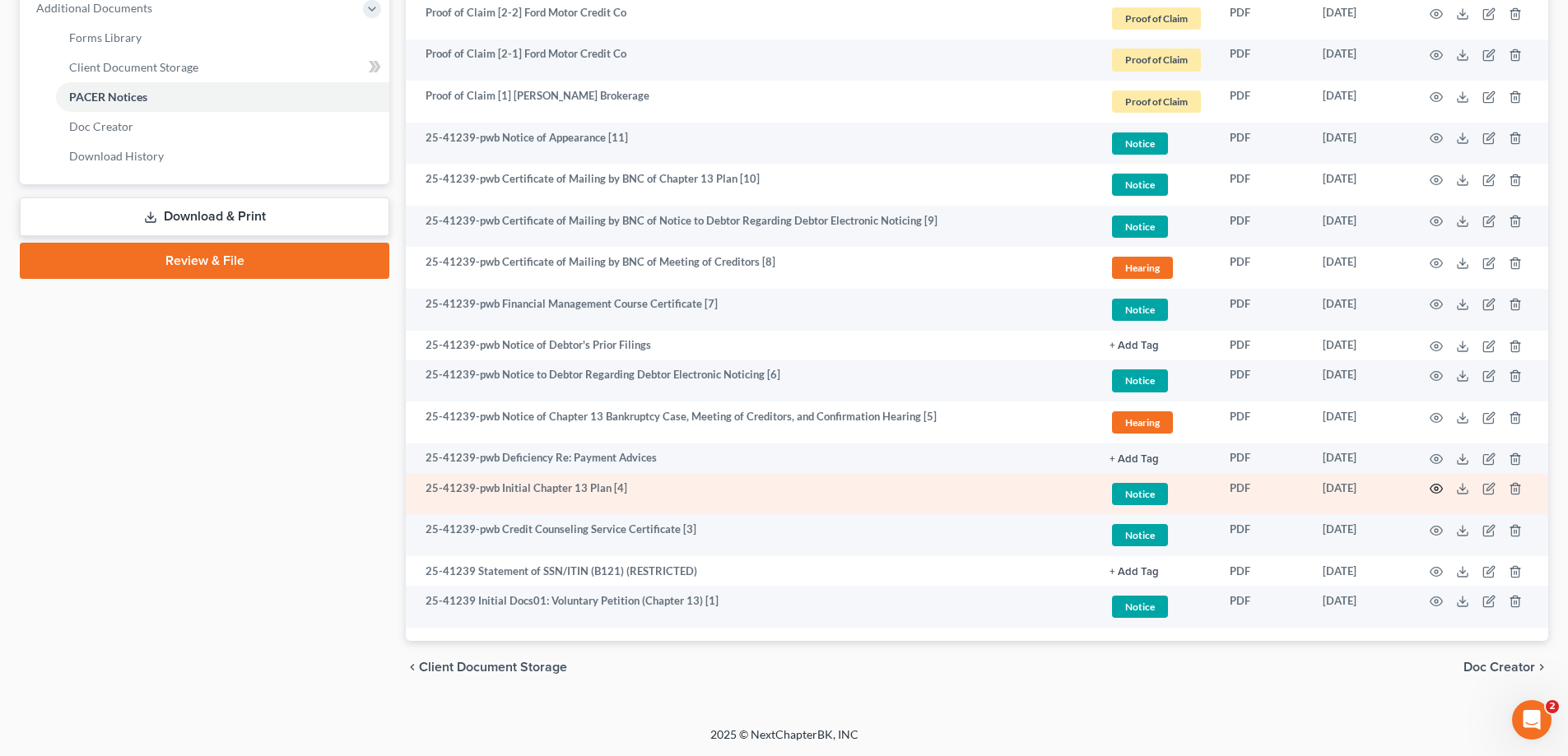
click at [1433, 492] on icon "button" at bounding box center [1436, 489] width 13 height 13
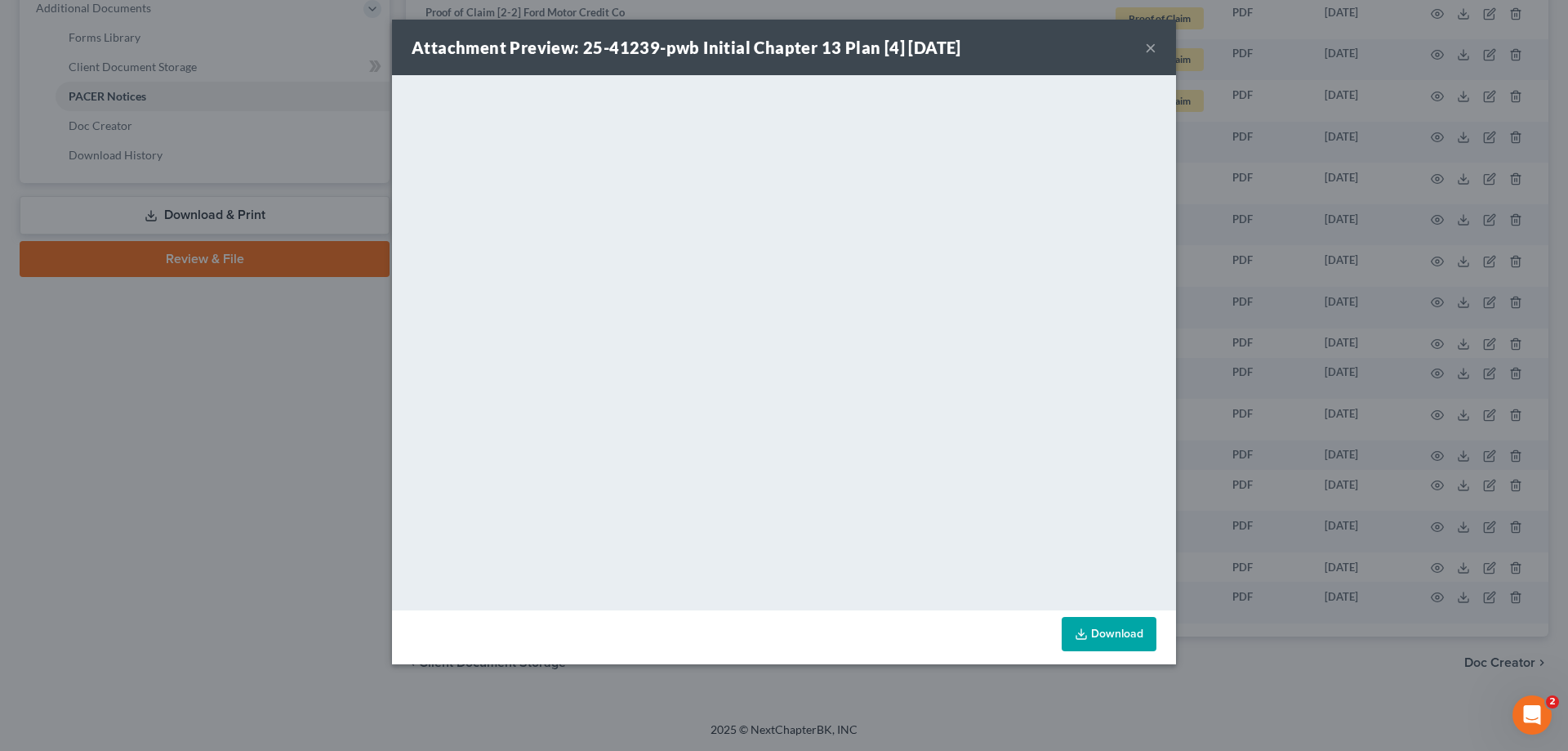
click at [1143, 35] on div "Attachment Preview: 25-41239-pwb Initial Chapter 13 Plan [4] 08/20/2025 ×" at bounding box center [784, 47] width 784 height 55
click at [1150, 45] on button "×" at bounding box center [1150, 47] width 12 height 20
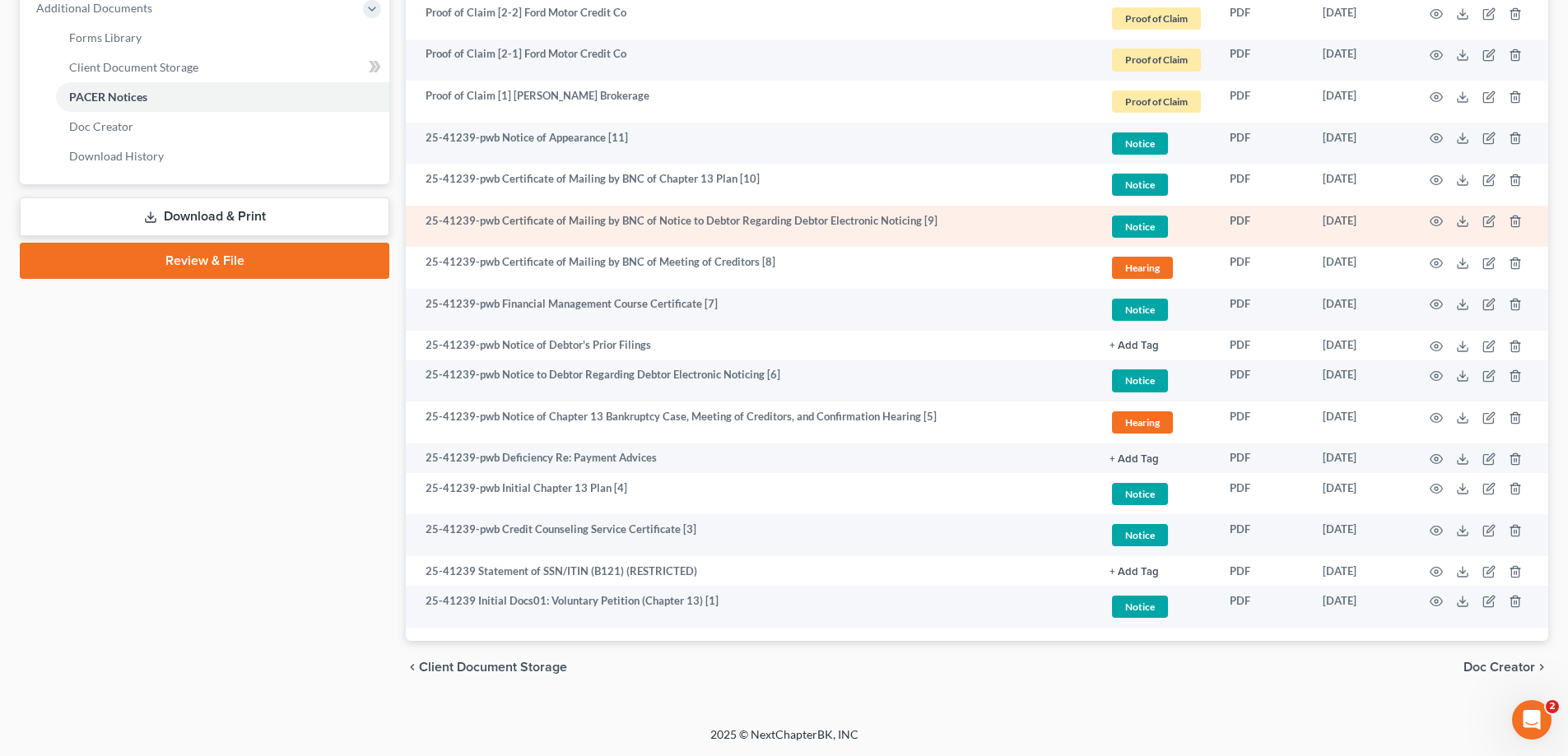
drag, startPoint x: 1551, startPoint y: 112, endPoint x: 1339, endPoint y: 228, distance: 241.7
click at [1551, 112] on div "Forms Library Client Document Storage PACER Notices Doc Creator Download Histor…" at bounding box center [977, 70] width 1159 height 1247
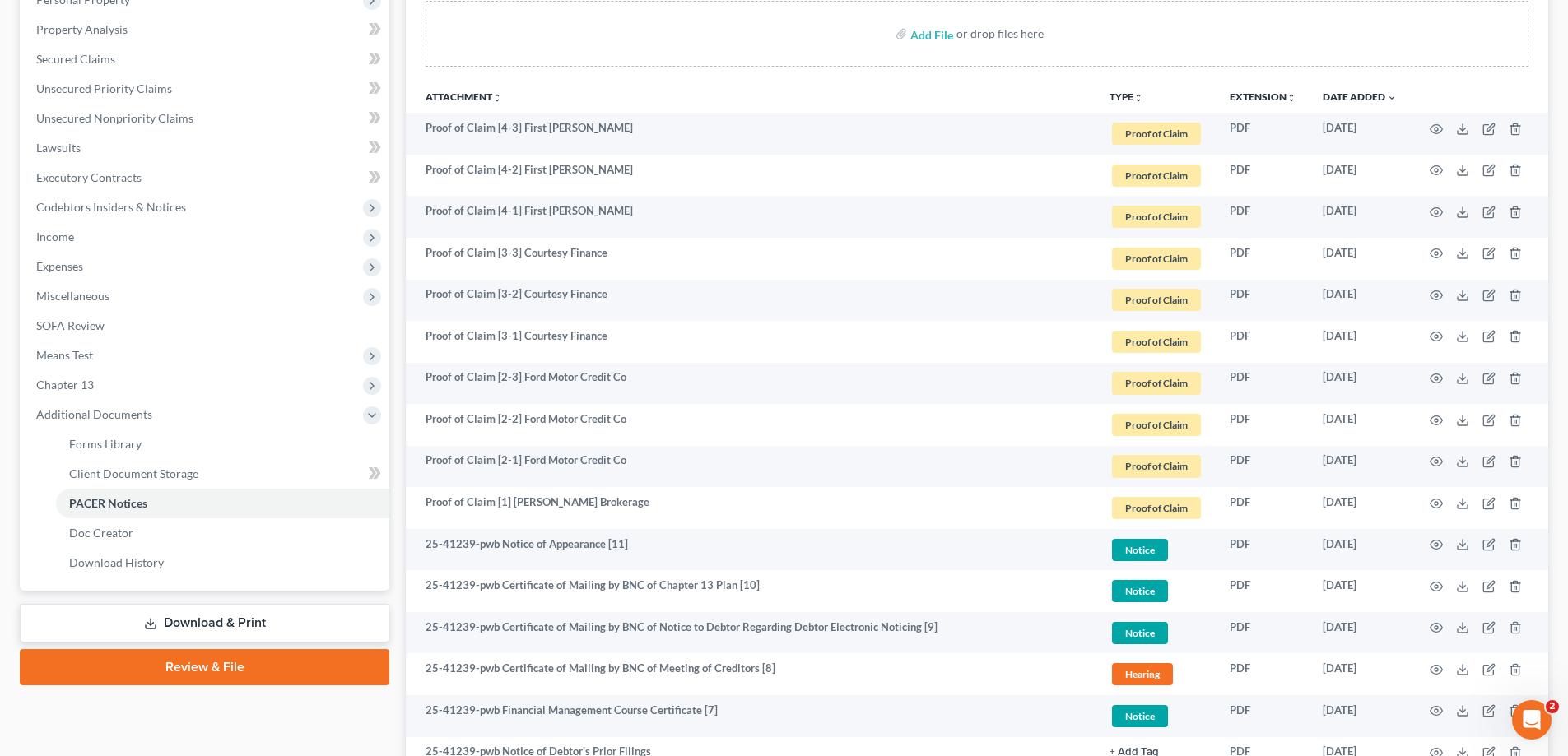
scroll to position [300, 0]
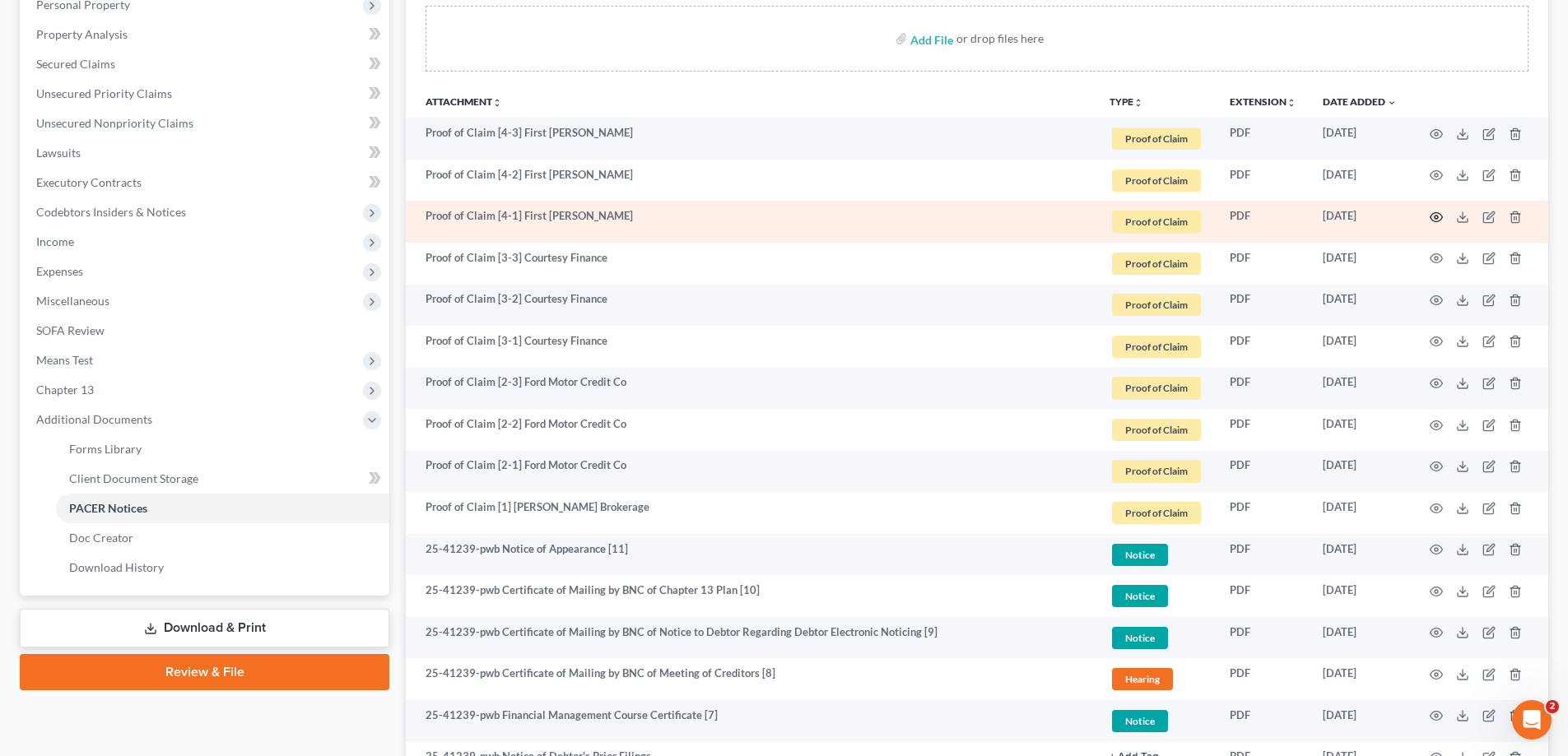
click at [1437, 213] on icon "button" at bounding box center [1437, 218] width 13 height 9
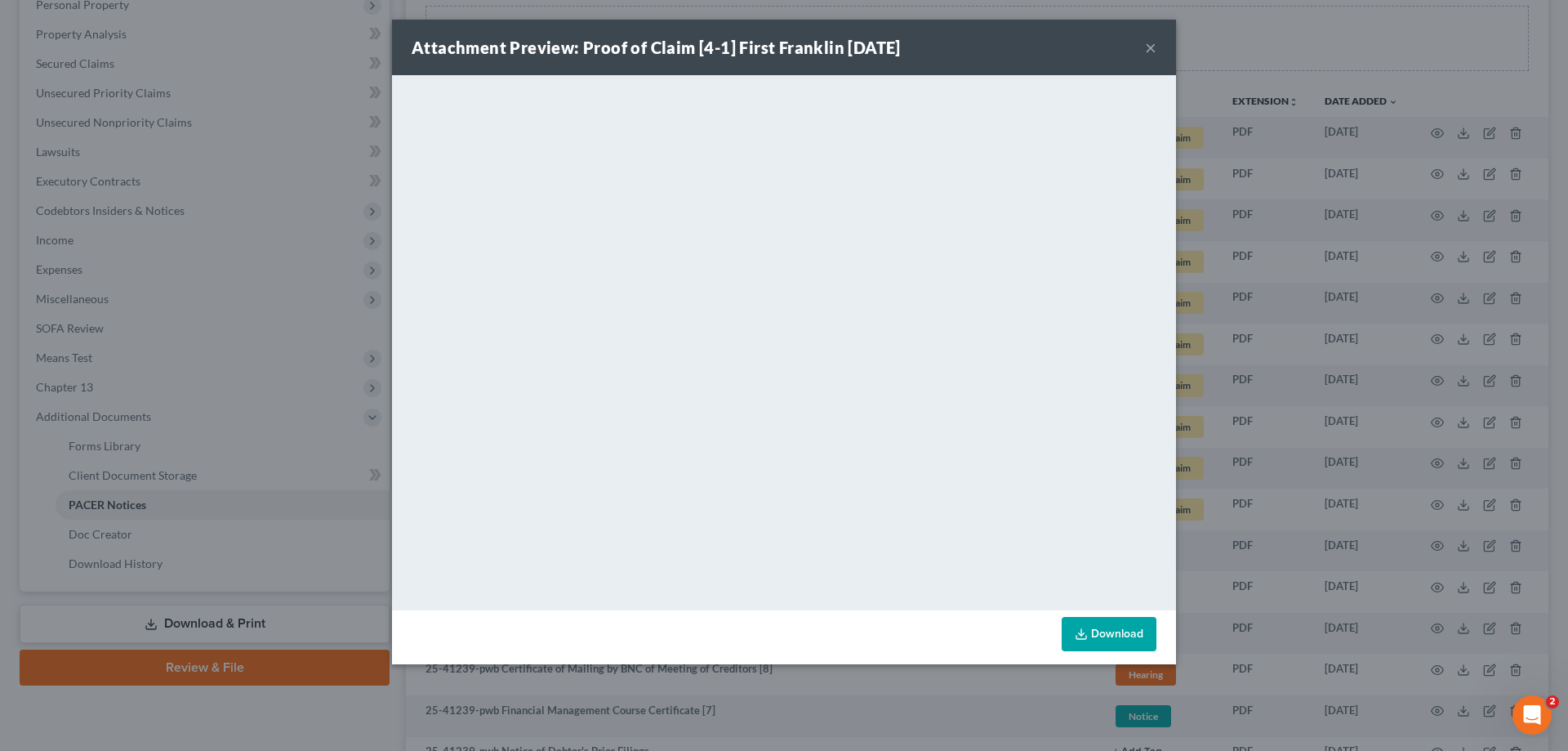
drag, startPoint x: 1148, startPoint y: 47, endPoint x: 1140, endPoint y: 53, distance: 10.0
click at [1148, 47] on button "×" at bounding box center [1150, 47] width 12 height 20
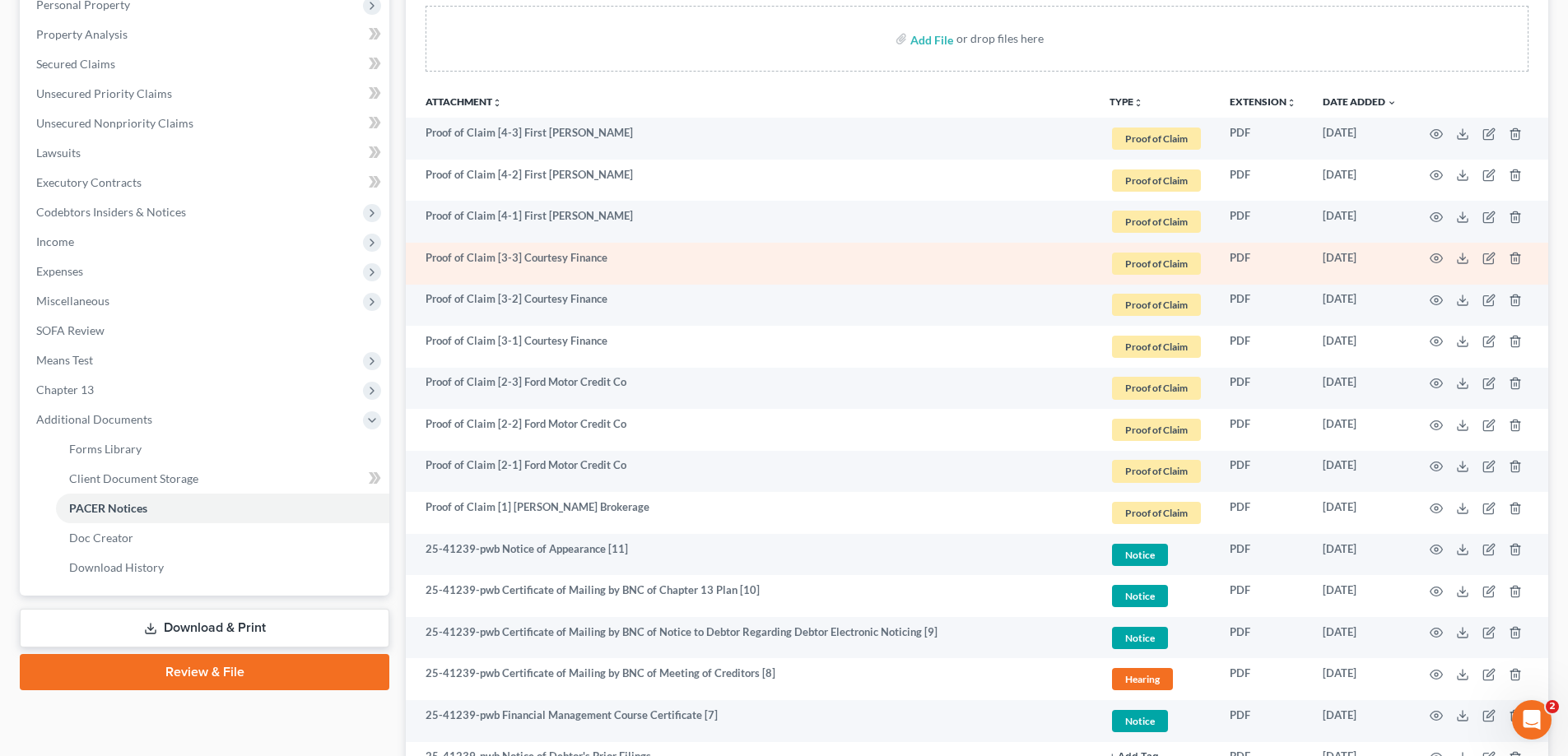
scroll to position [0, 0]
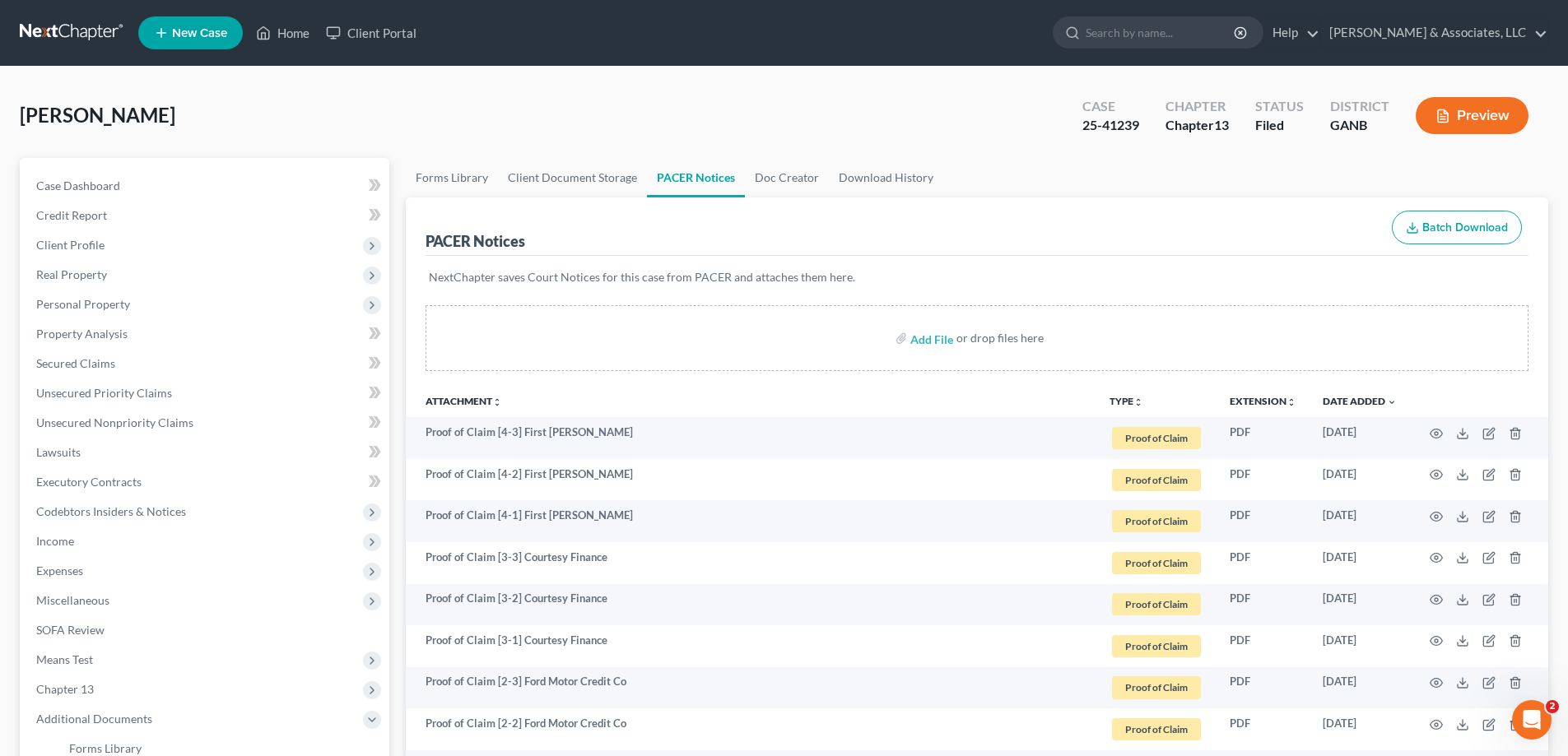
click at [1483, 153] on div "Winston, Mary Upgraded Case 25-41239 Chapter Chapter 13 Status Filed District G…" at bounding box center [784, 122] width 1529 height 72
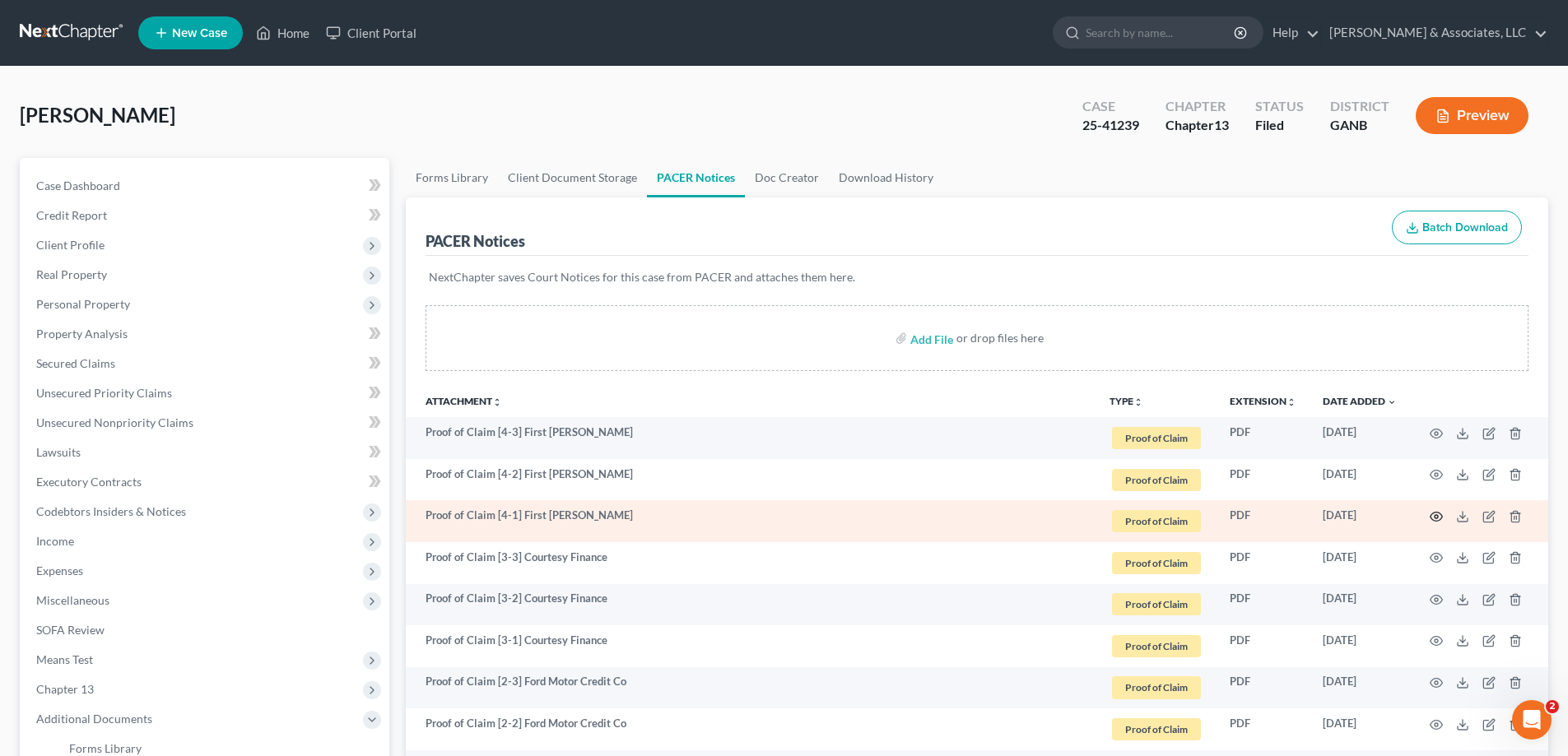
click at [1441, 517] on icon "button" at bounding box center [1436, 517] width 13 height 13
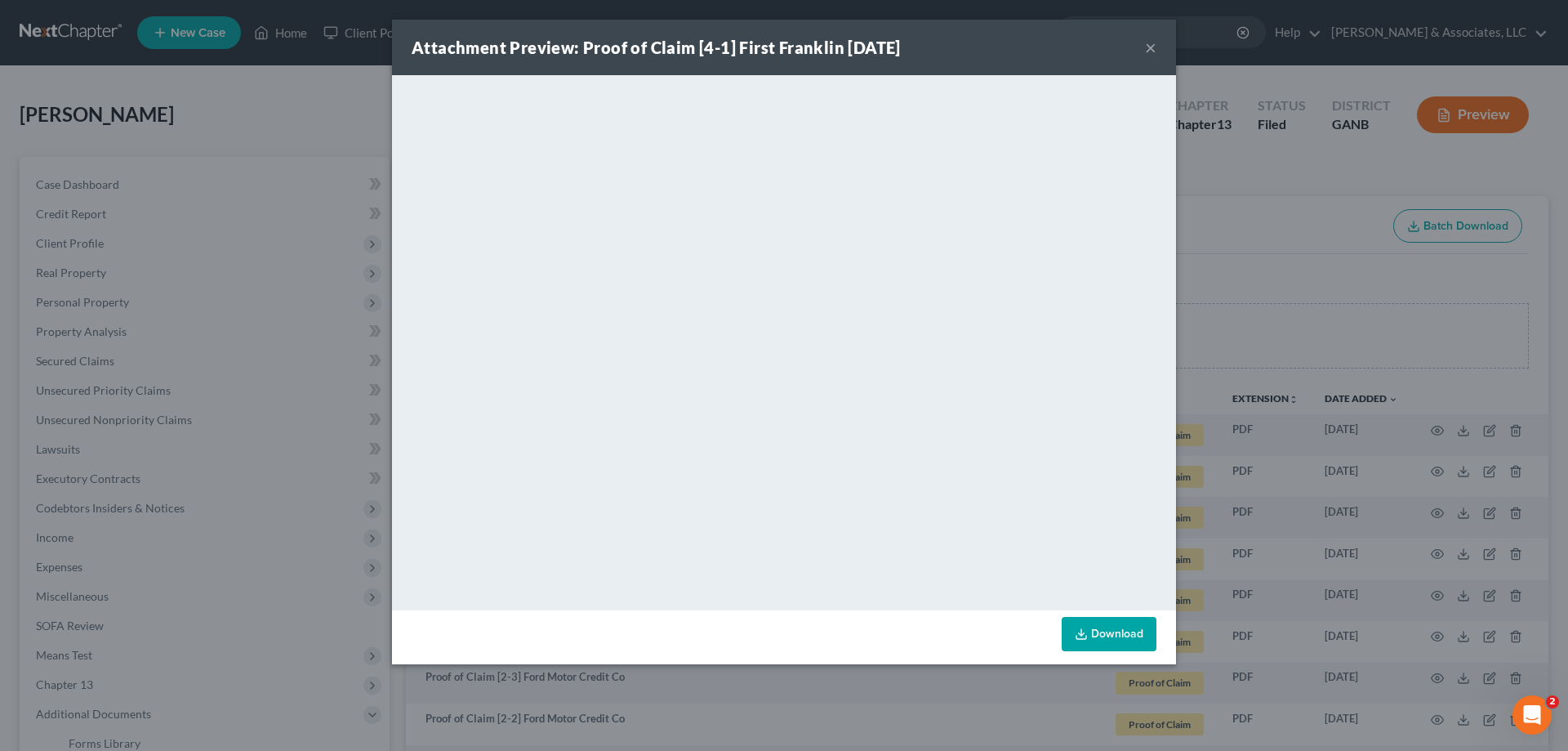
click at [1151, 40] on button "×" at bounding box center [1150, 47] width 12 height 20
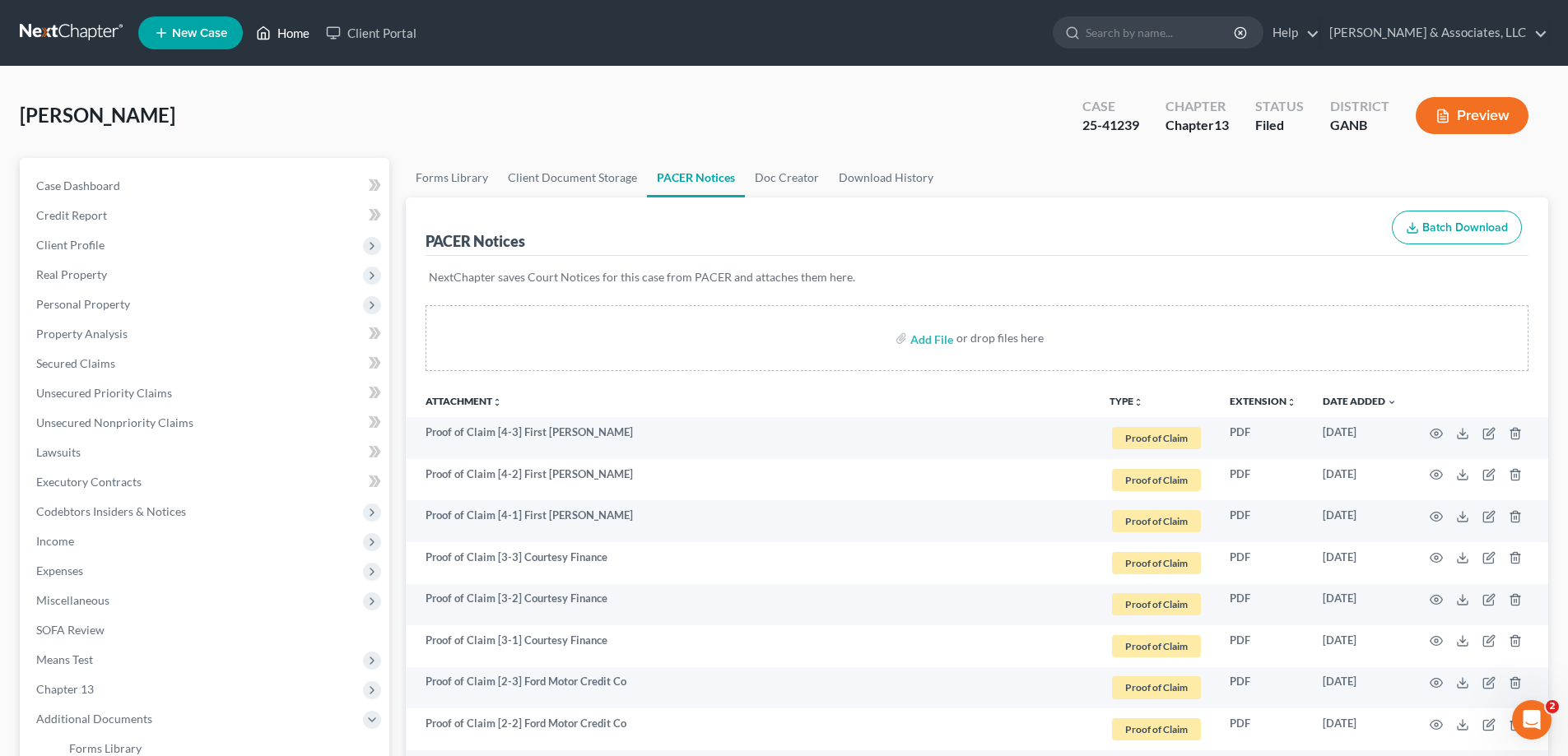
click at [284, 30] on link "Home" at bounding box center [283, 32] width 70 height 30
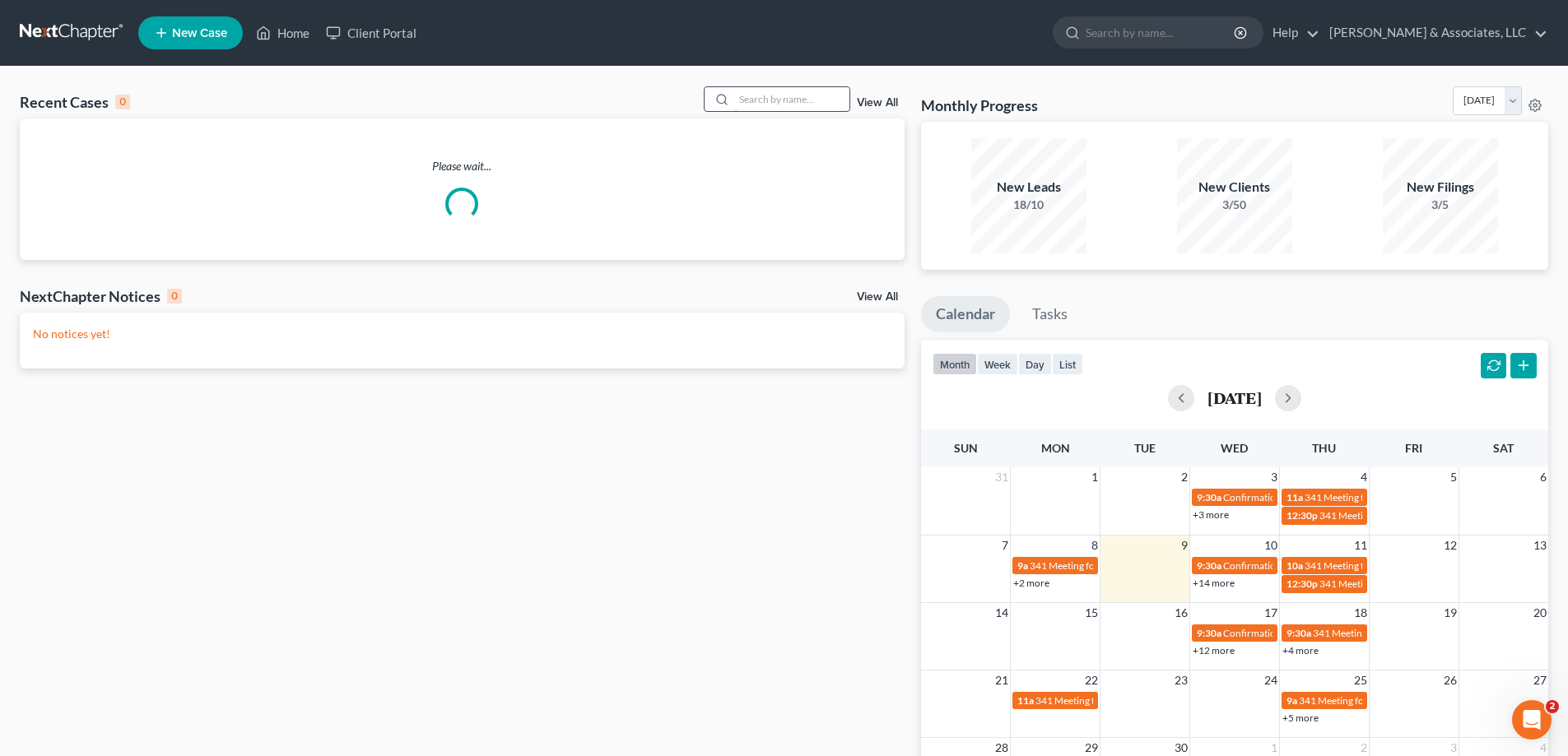
click at [814, 98] on input "search" at bounding box center [791, 99] width 115 height 24
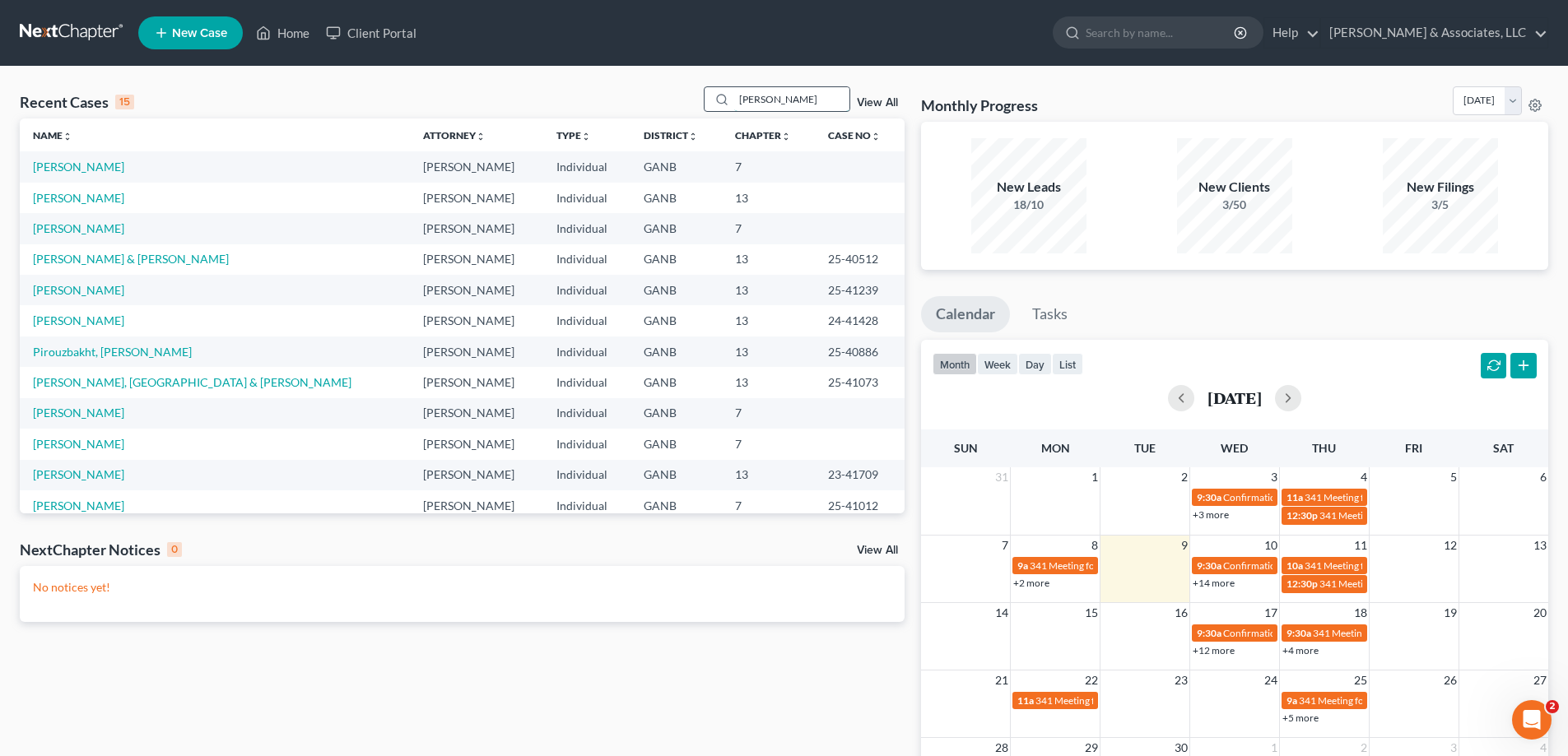
type input "oliver"
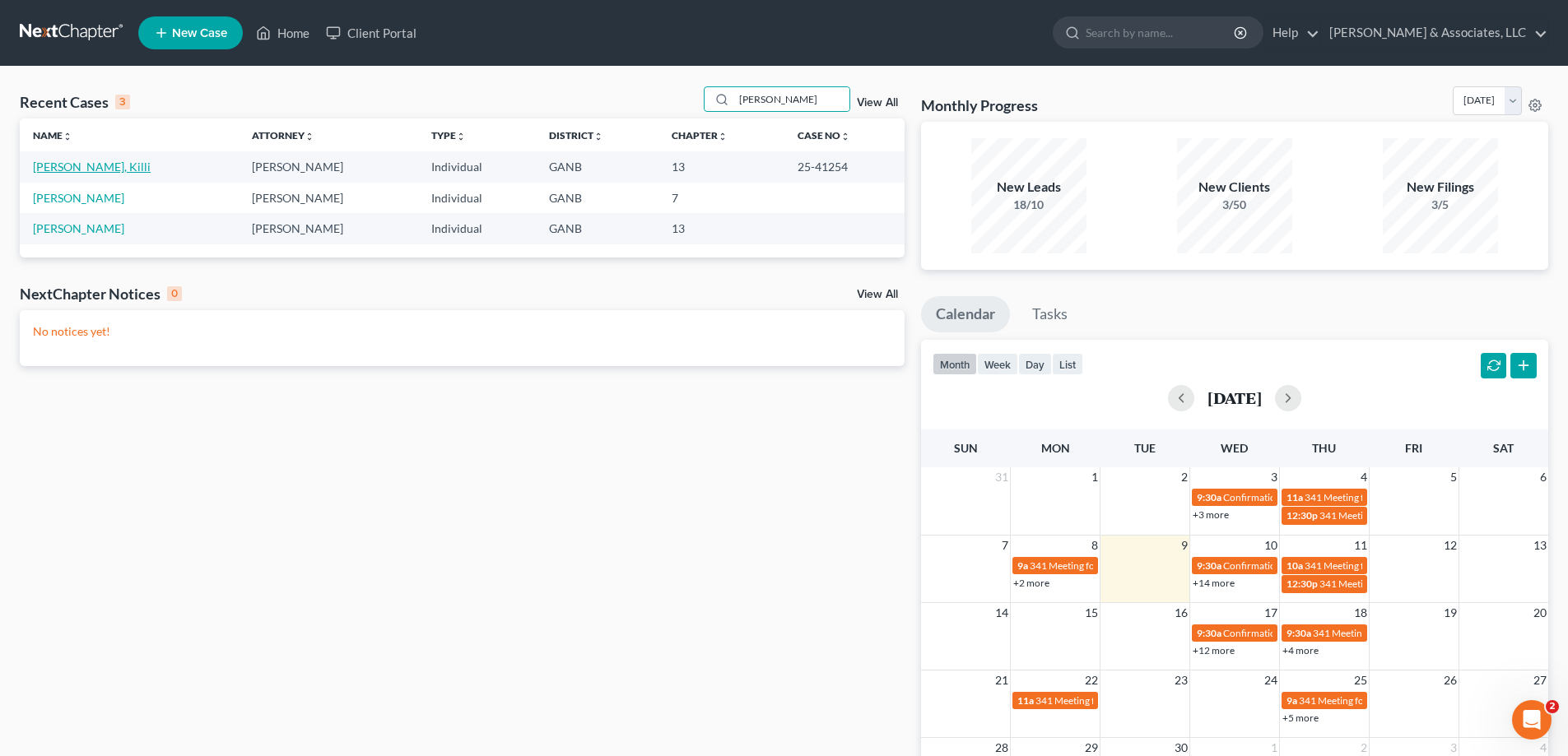
click at [64, 168] on link "Oliver, Killi" at bounding box center [91, 167] width 118 height 14
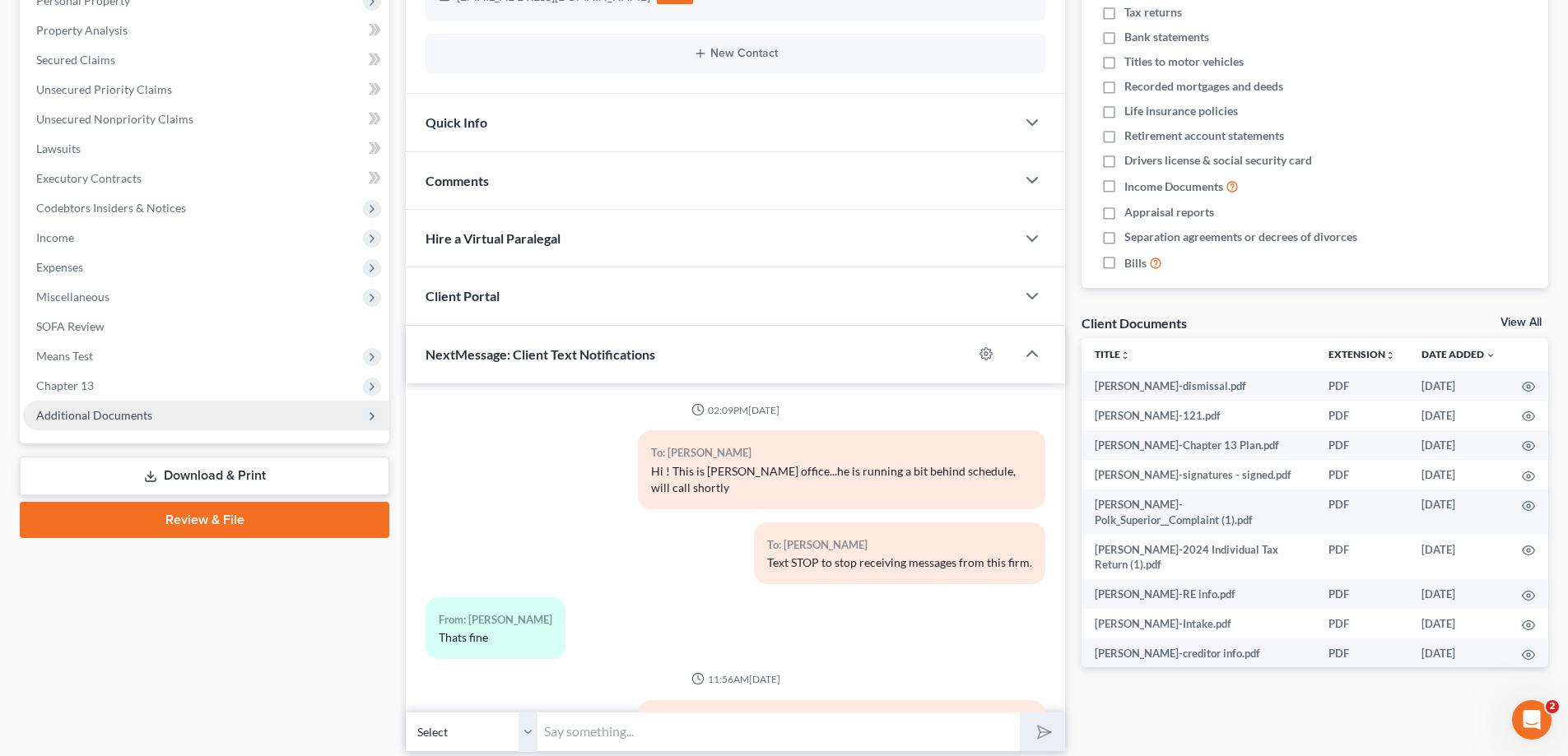
scroll to position [249, 0]
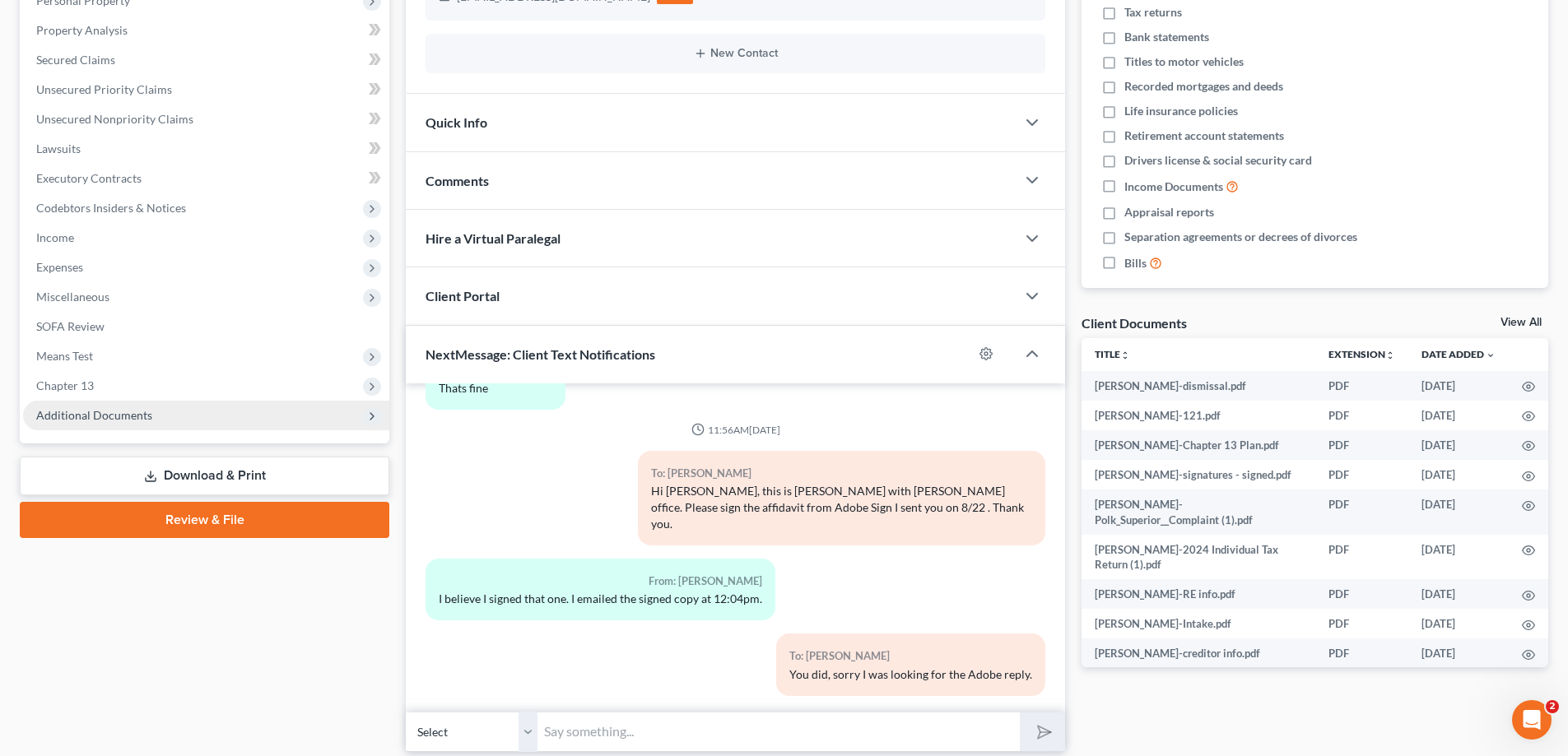
click at [136, 415] on span "Additional Documents" at bounding box center [93, 415] width 116 height 14
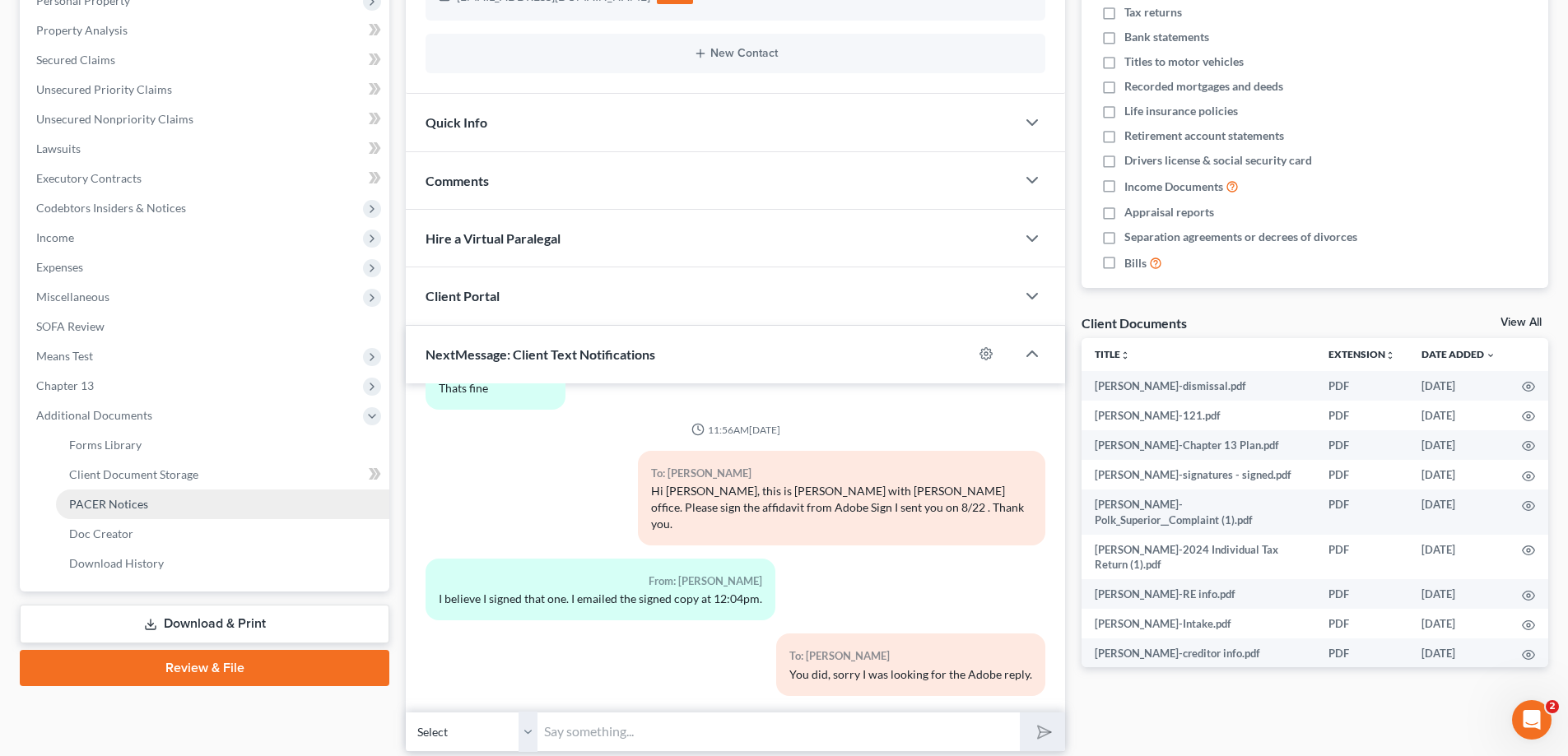
click at [97, 504] on span "PACER Notices" at bounding box center [109, 504] width 79 height 14
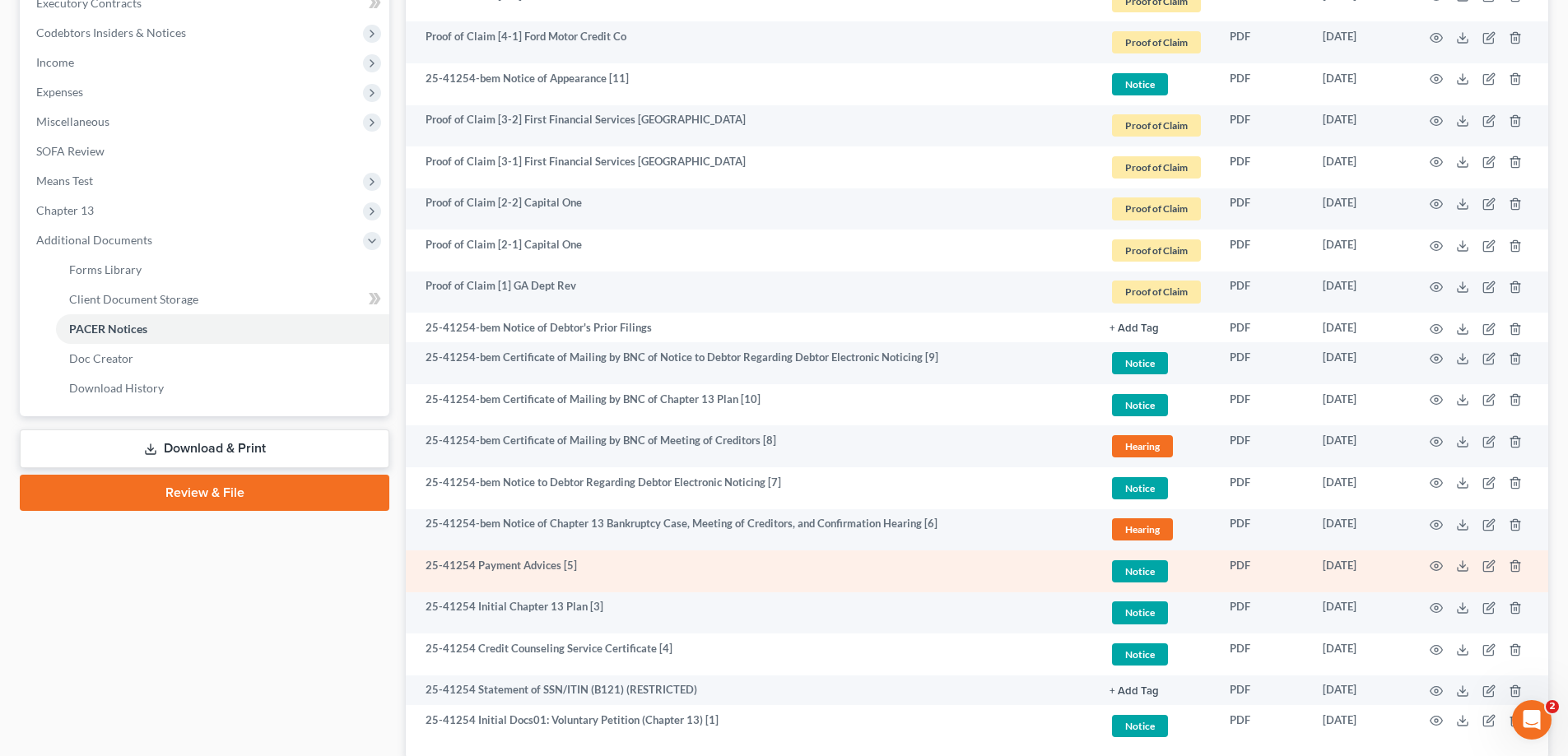
scroll to position [576, 0]
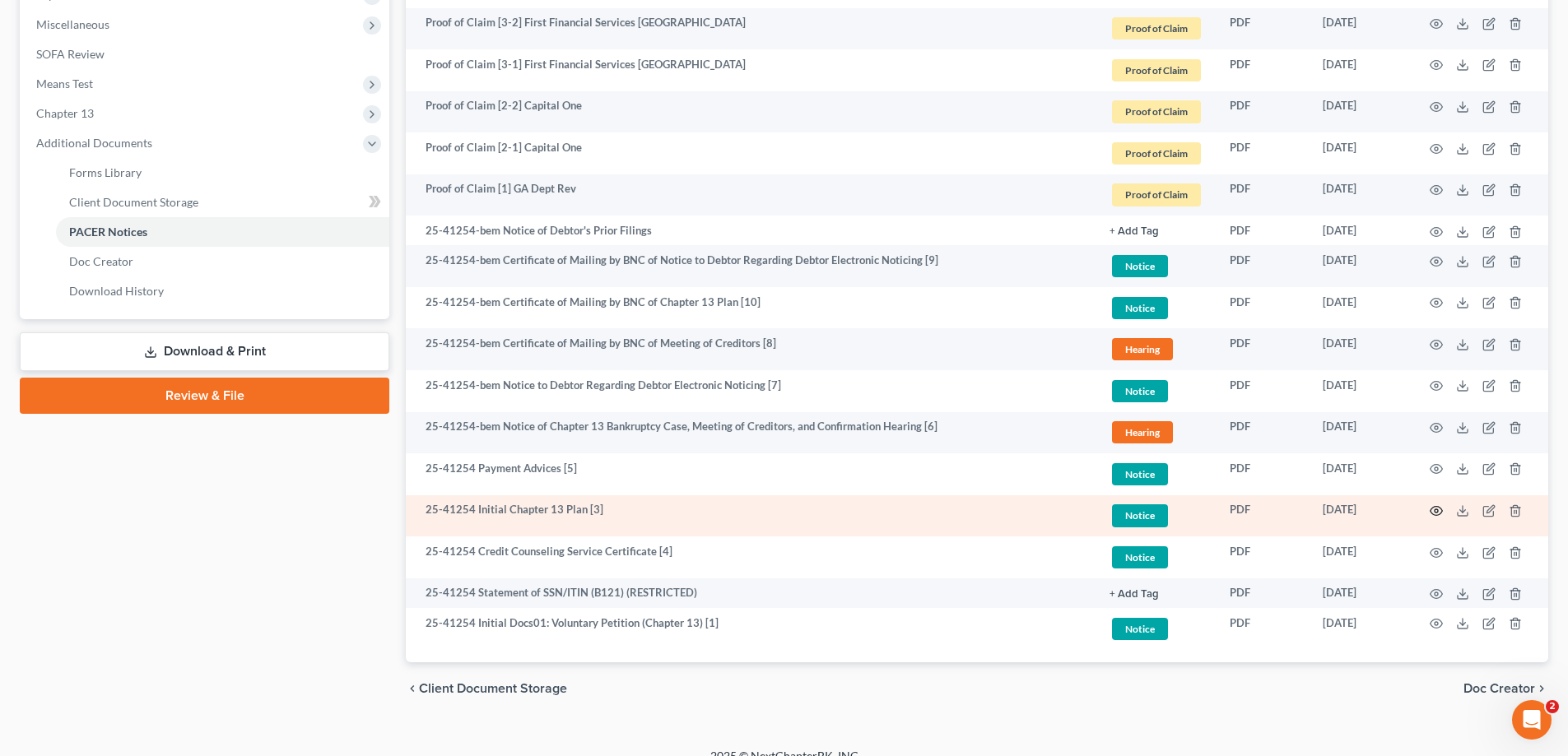
click at [1436, 508] on icon "button" at bounding box center [1436, 510] width 13 height 13
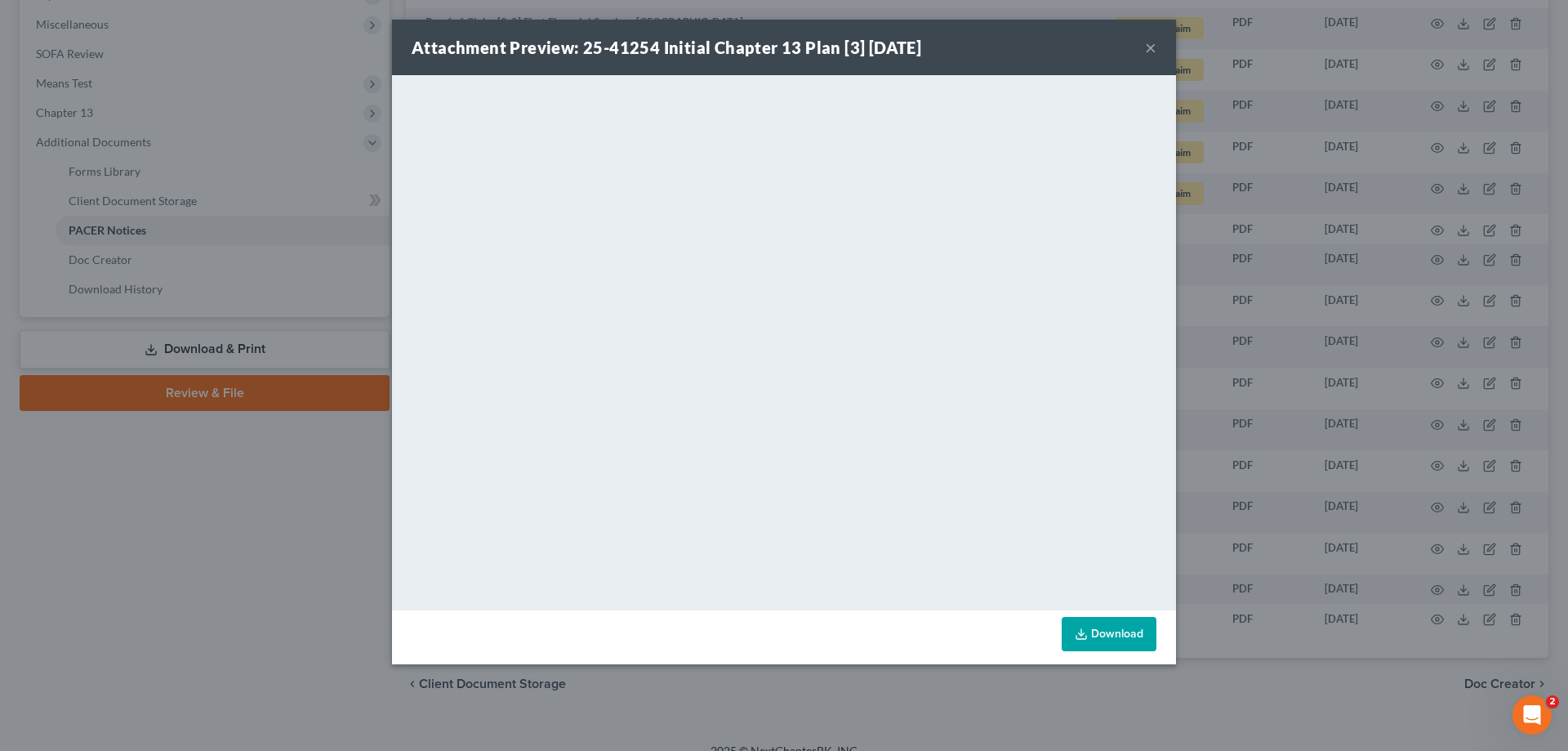
click at [1150, 46] on button "×" at bounding box center [1150, 47] width 12 height 20
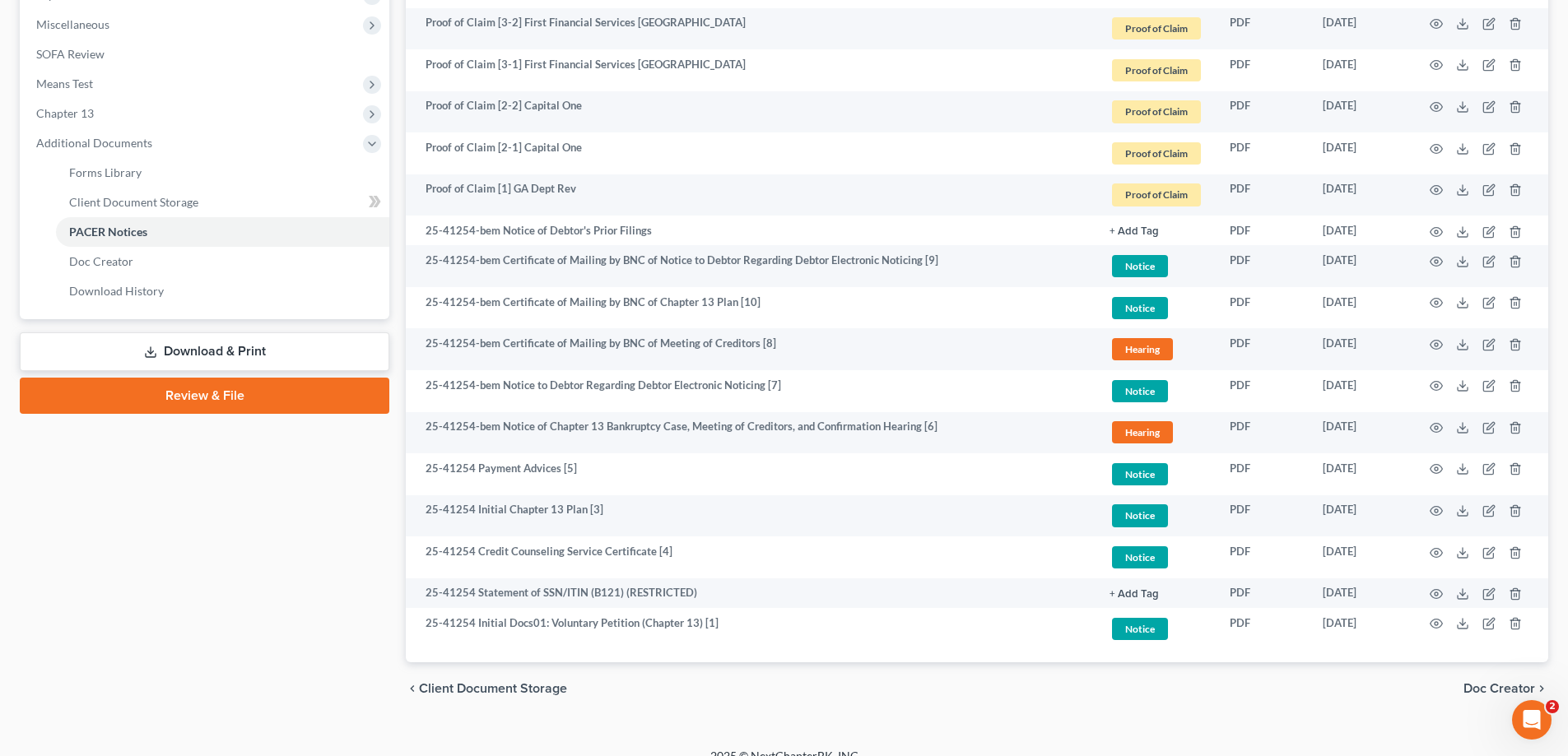
click at [1555, 42] on div "Forms Library Client Document Storage PACER Notices Doc Creator Download Histor…" at bounding box center [977, 149] width 1159 height 1134
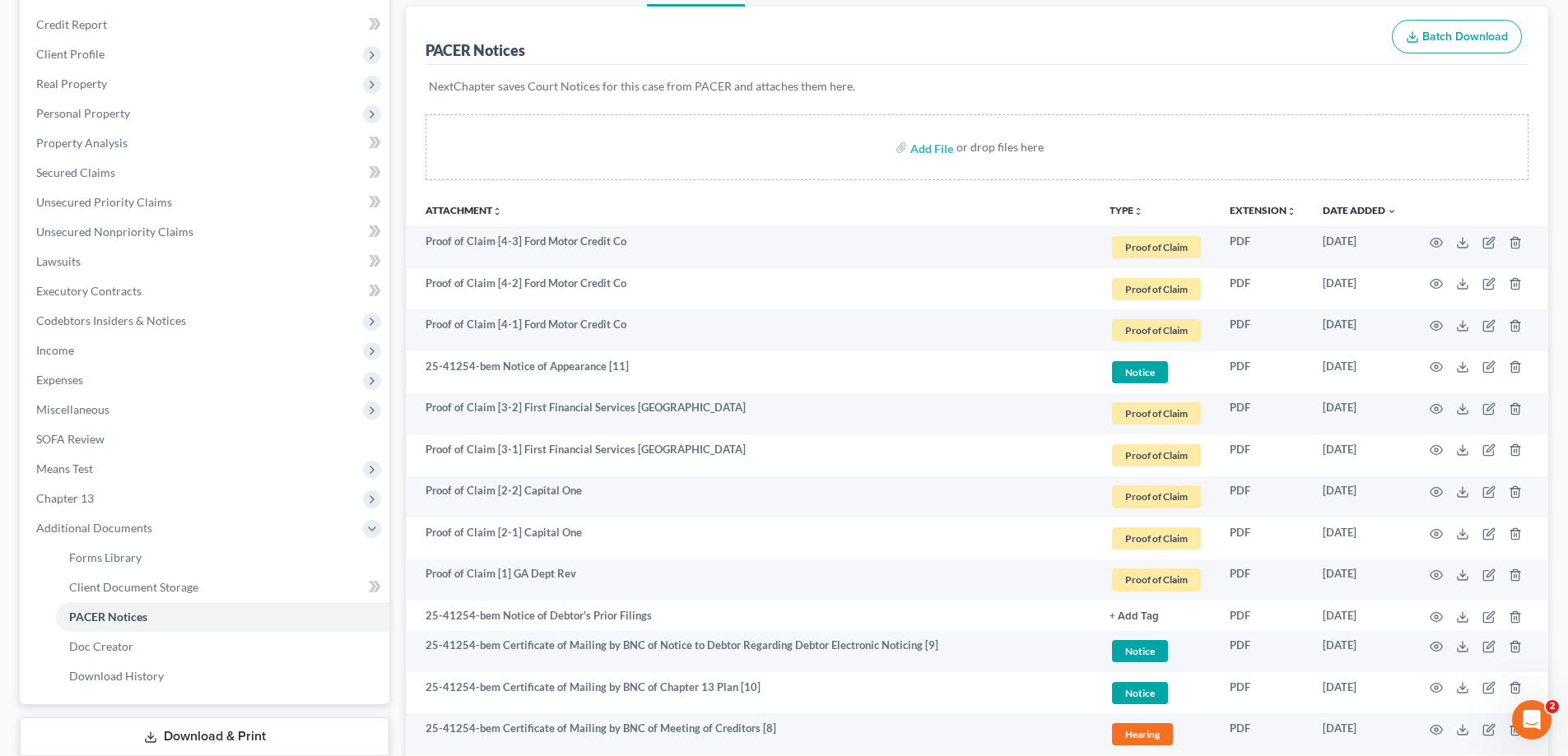
scroll to position [186, 0]
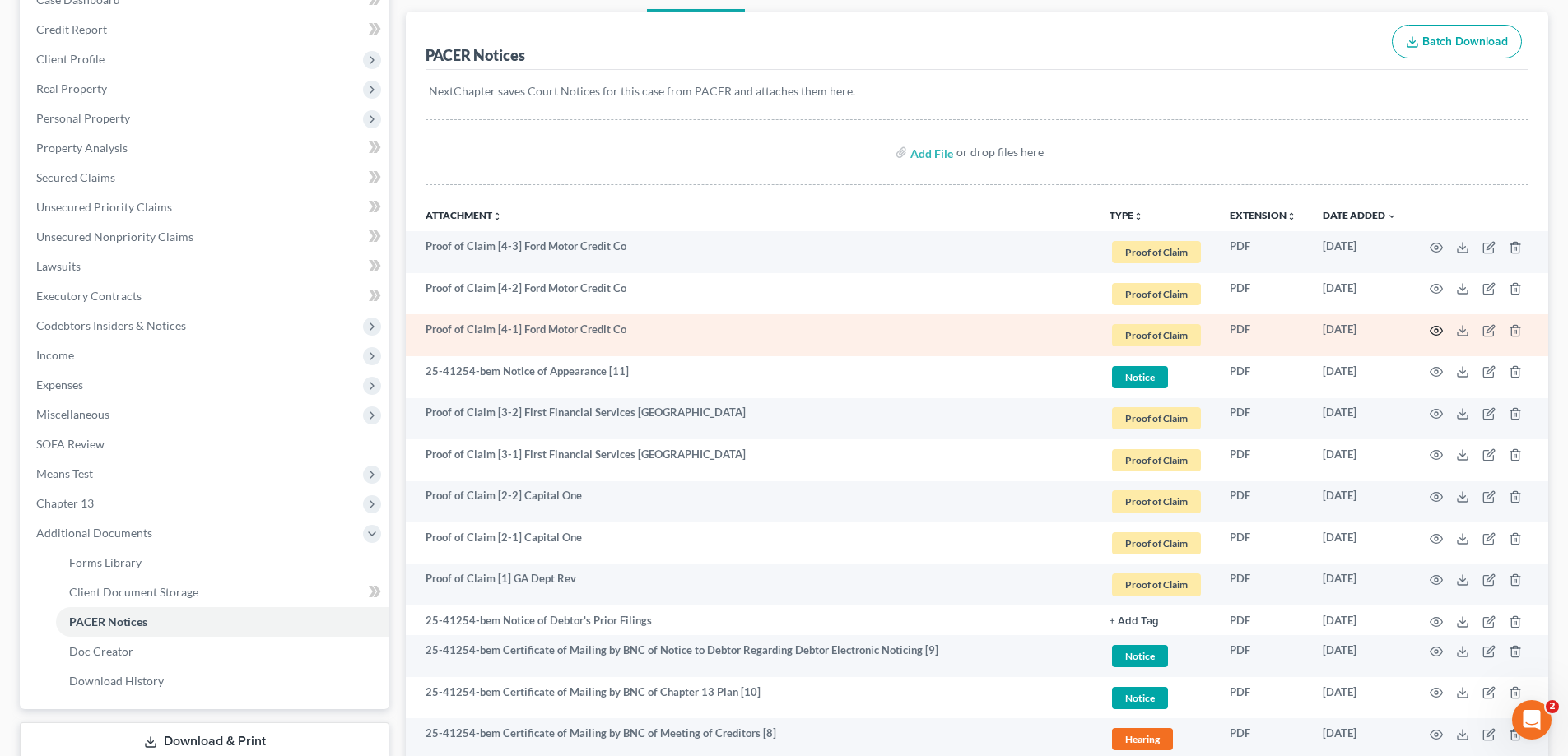
click at [1437, 330] on icon "button" at bounding box center [1436, 330] width 13 height 13
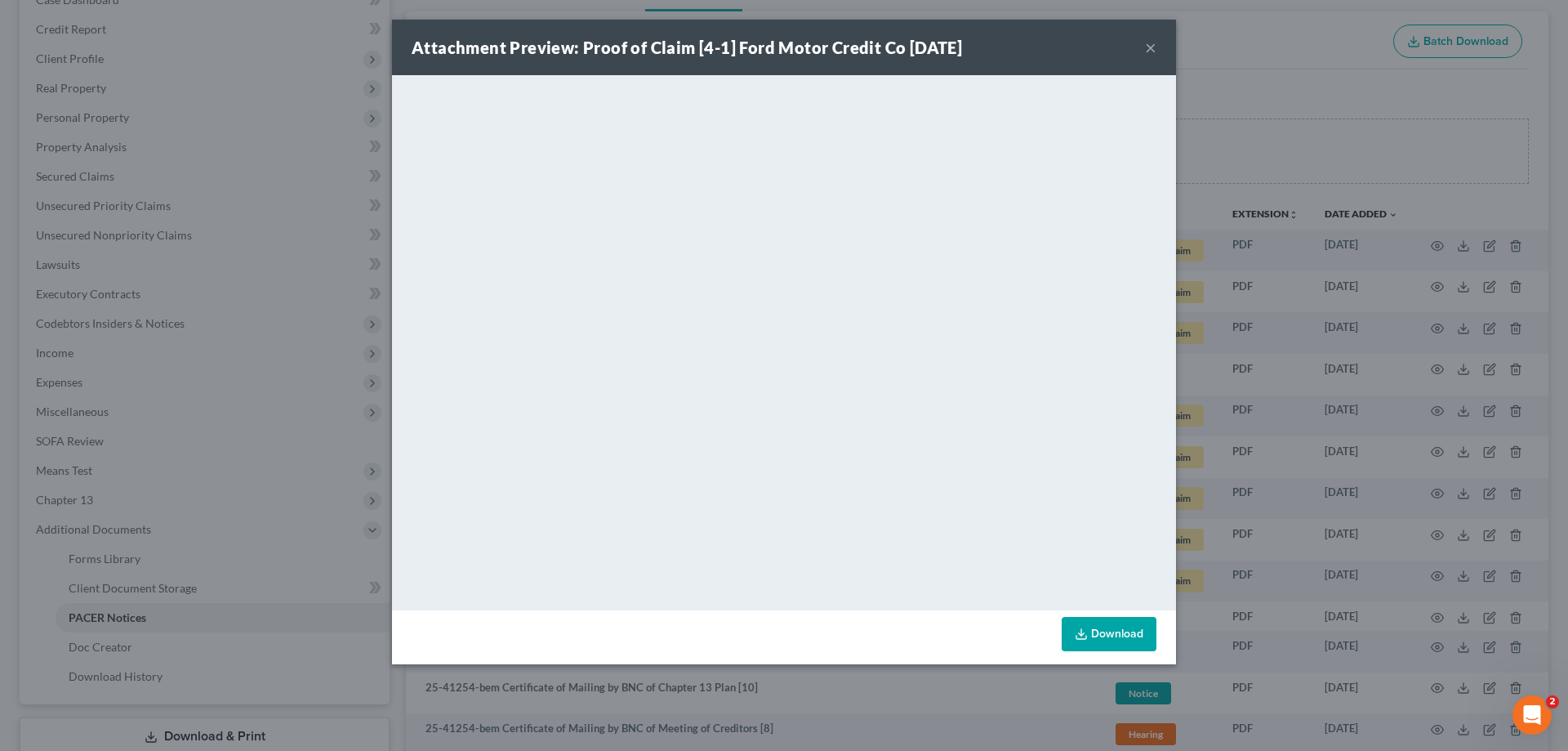
click at [1151, 48] on button "×" at bounding box center [1150, 47] width 12 height 20
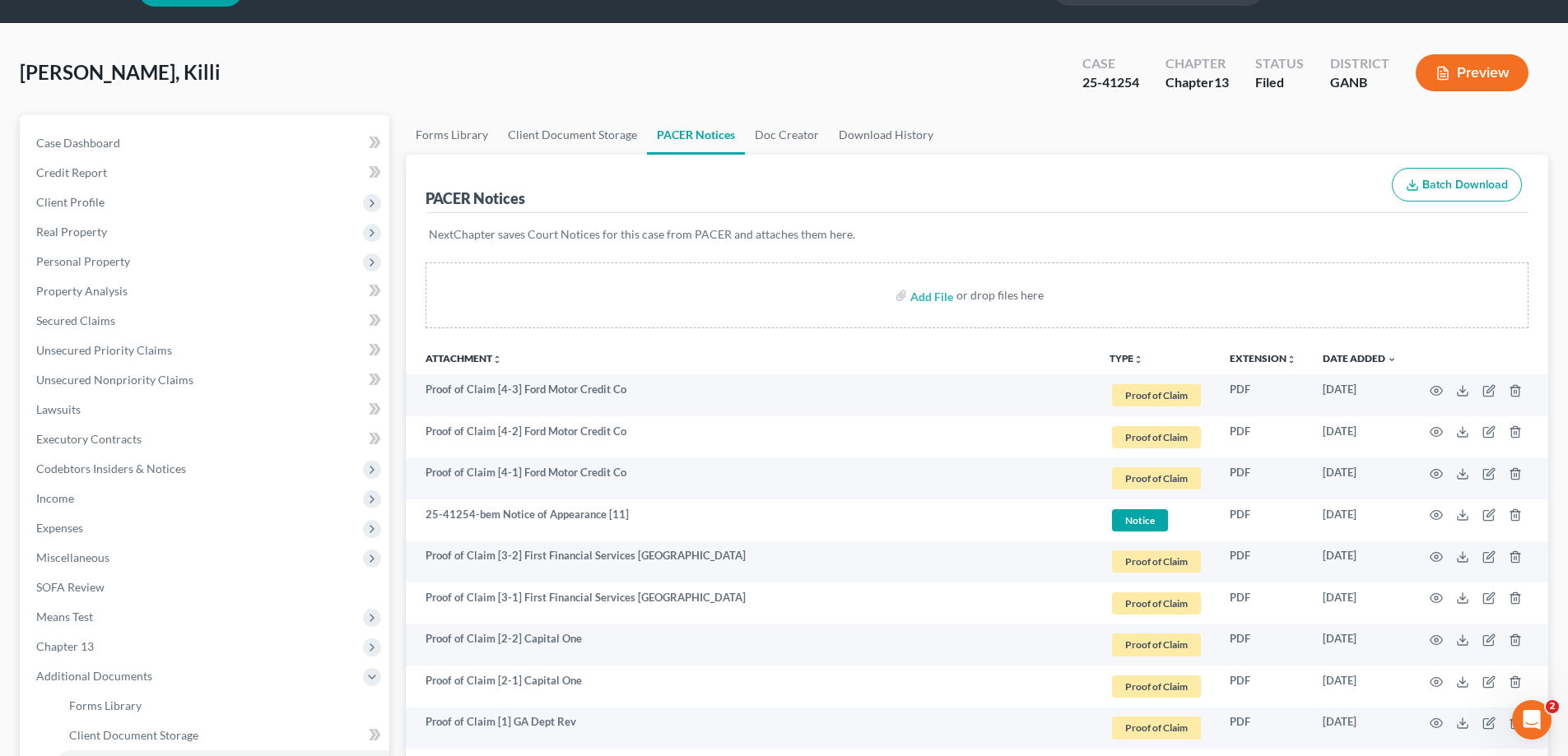
scroll to position [0, 0]
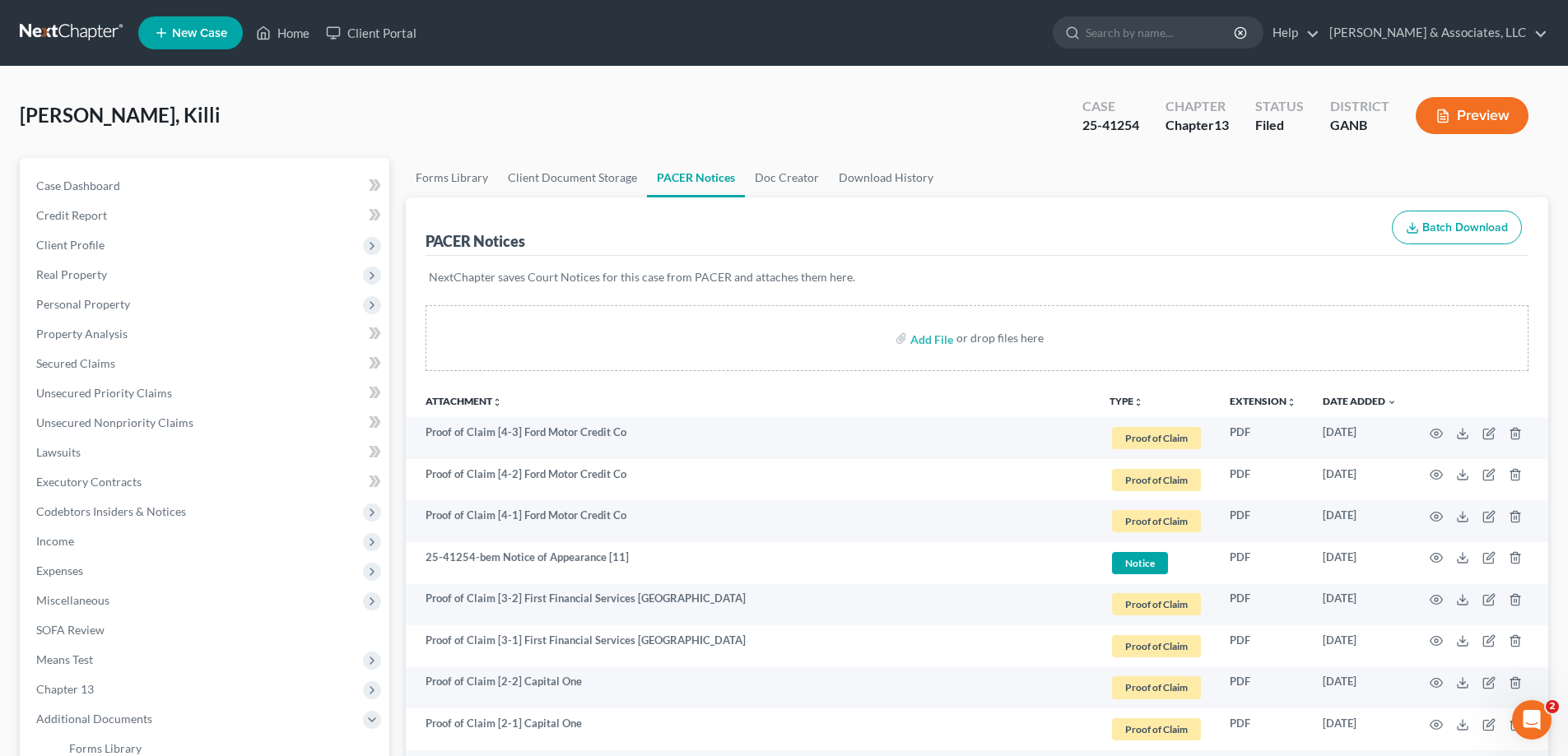
click at [890, 78] on div "Oliver, Killi Upgraded Case 25-41254 Chapter Chapter 13 Status Filed District G…" at bounding box center [784, 695] width 1568 height 1257
drag, startPoint x: 1538, startPoint y: 167, endPoint x: 1137, endPoint y: 272, distance: 414.5
click at [1536, 167] on ul "Forms Library Client Document Storage PACER Notices Doc Creator Download History" at bounding box center [976, 178] width 1142 height 39
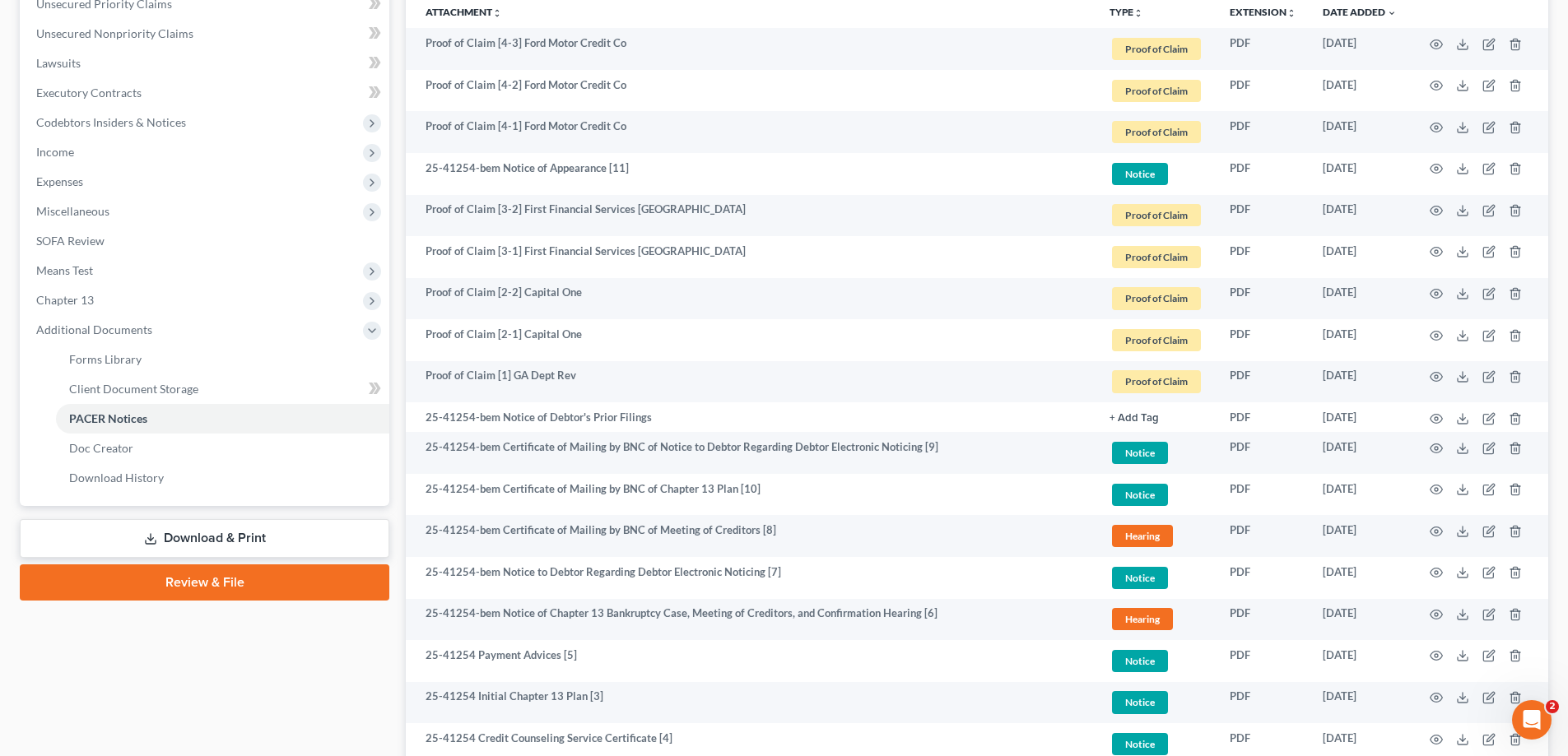
scroll to position [597, 0]
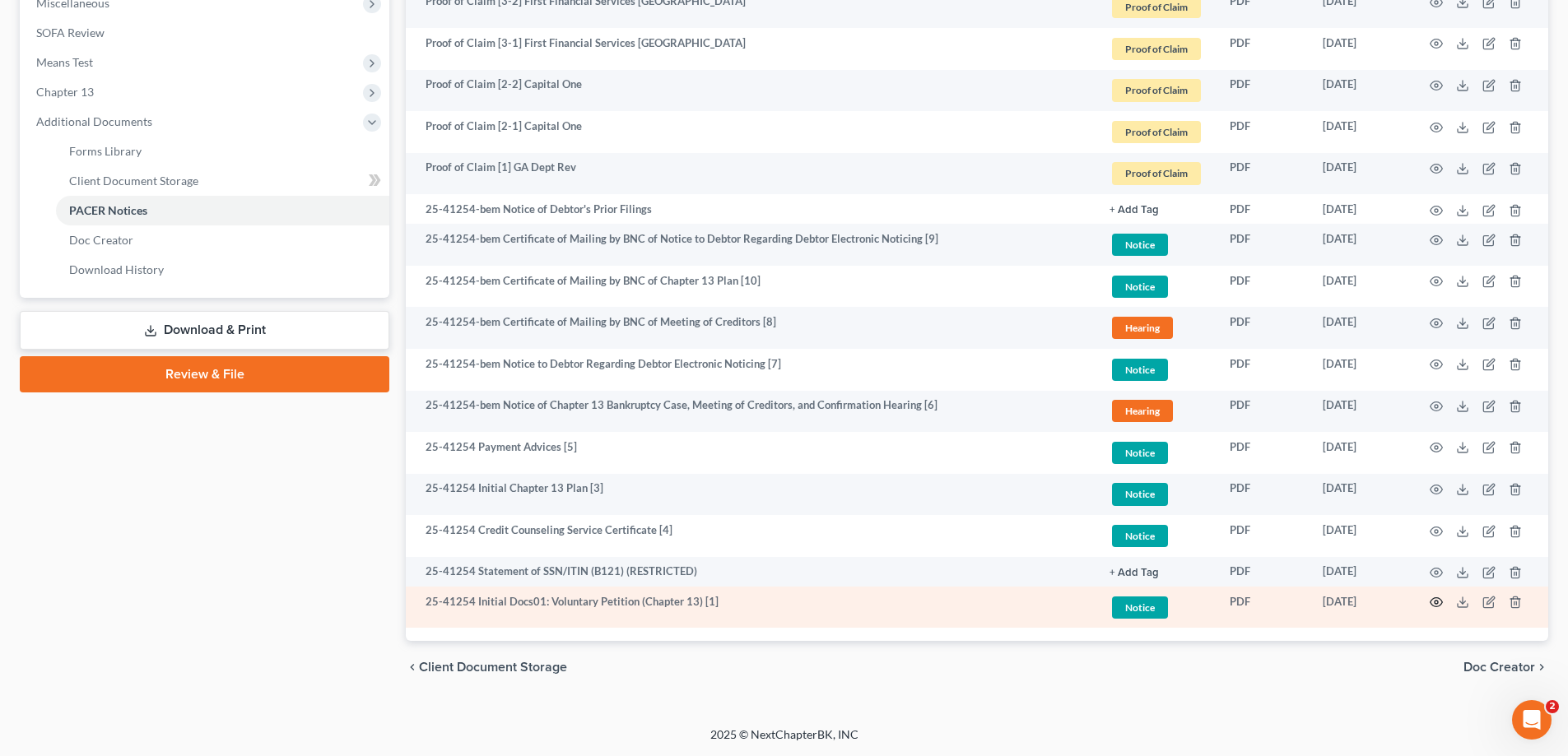
click at [1435, 603] on icon "button" at bounding box center [1436, 602] width 13 height 13
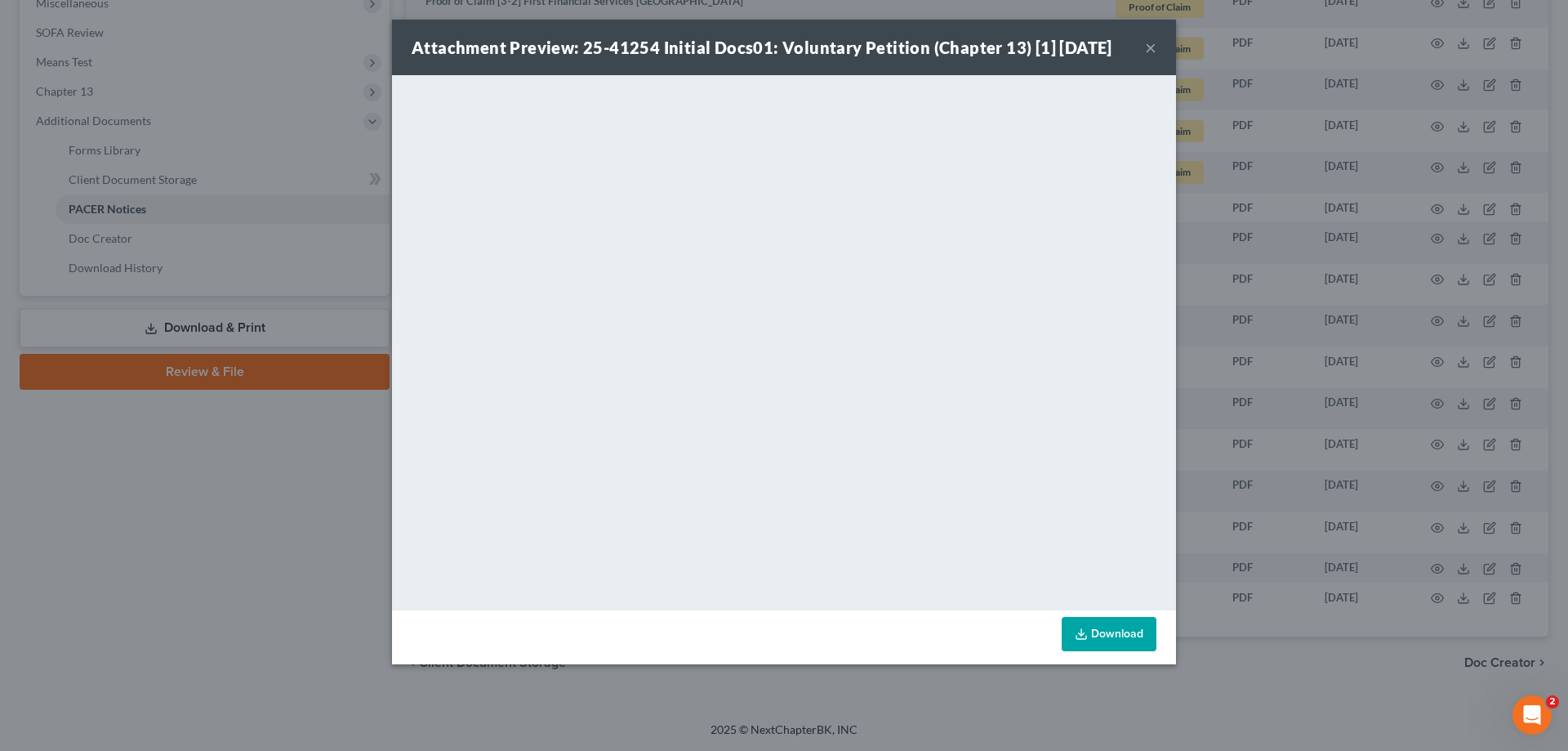
click at [1150, 47] on button "×" at bounding box center [1150, 47] width 12 height 20
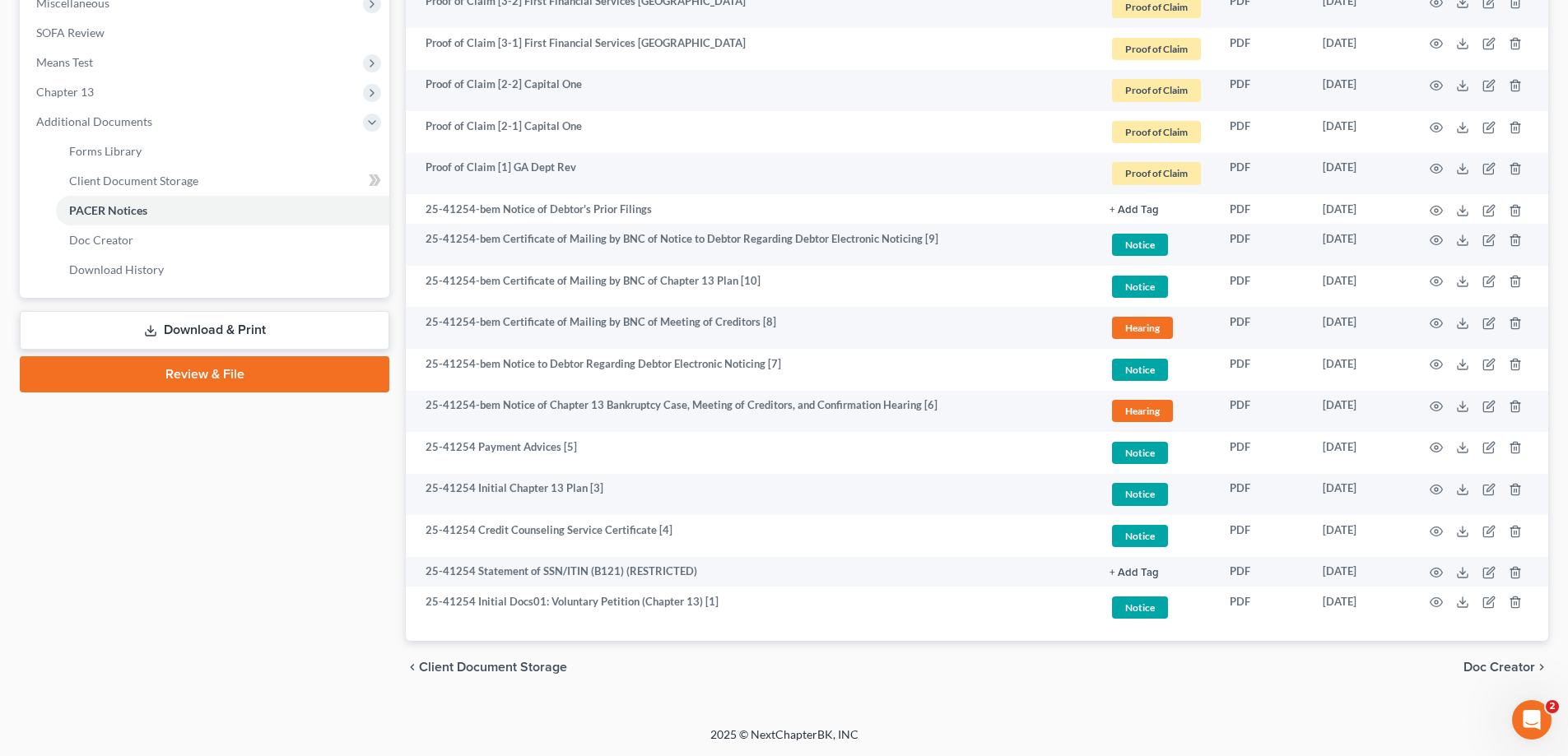
click at [1560, 178] on div "Oliver, Killi Upgraded Case 25-41254 Chapter Chapter 13 Status Filed District G…" at bounding box center [784, 98] width 1568 height 1257
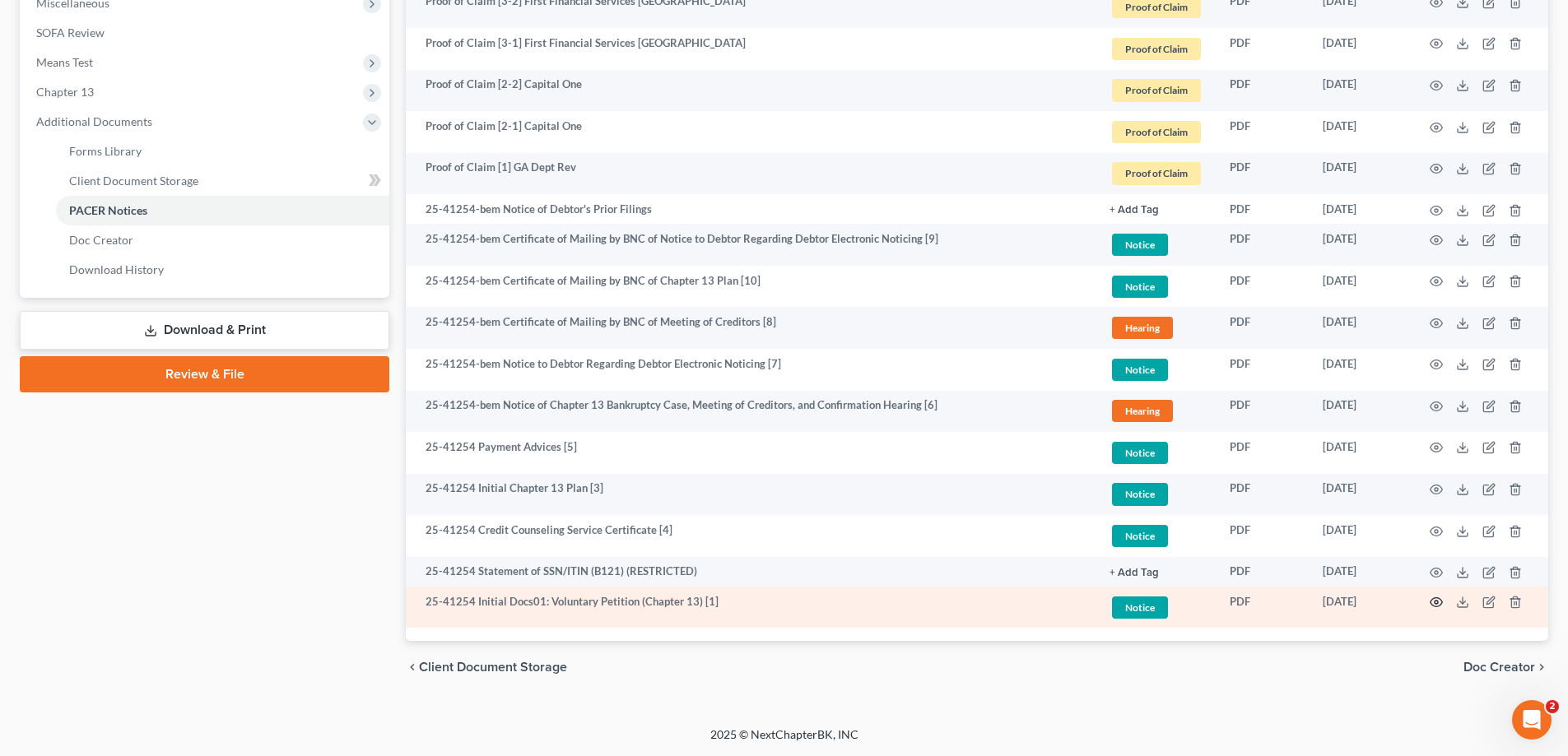
click at [1435, 600] on icon "button" at bounding box center [1436, 602] width 13 height 13
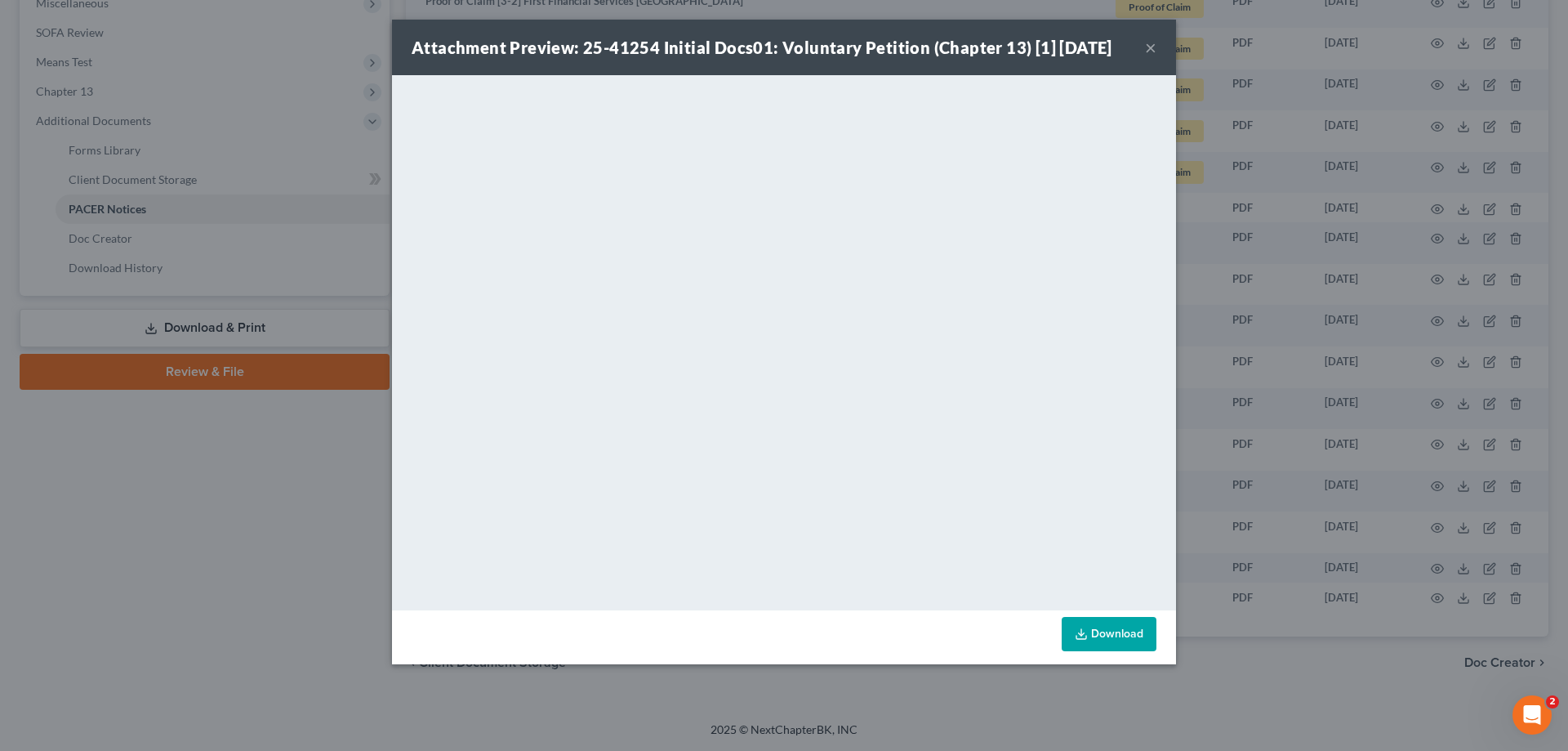
click at [1148, 45] on button "×" at bounding box center [1150, 47] width 12 height 20
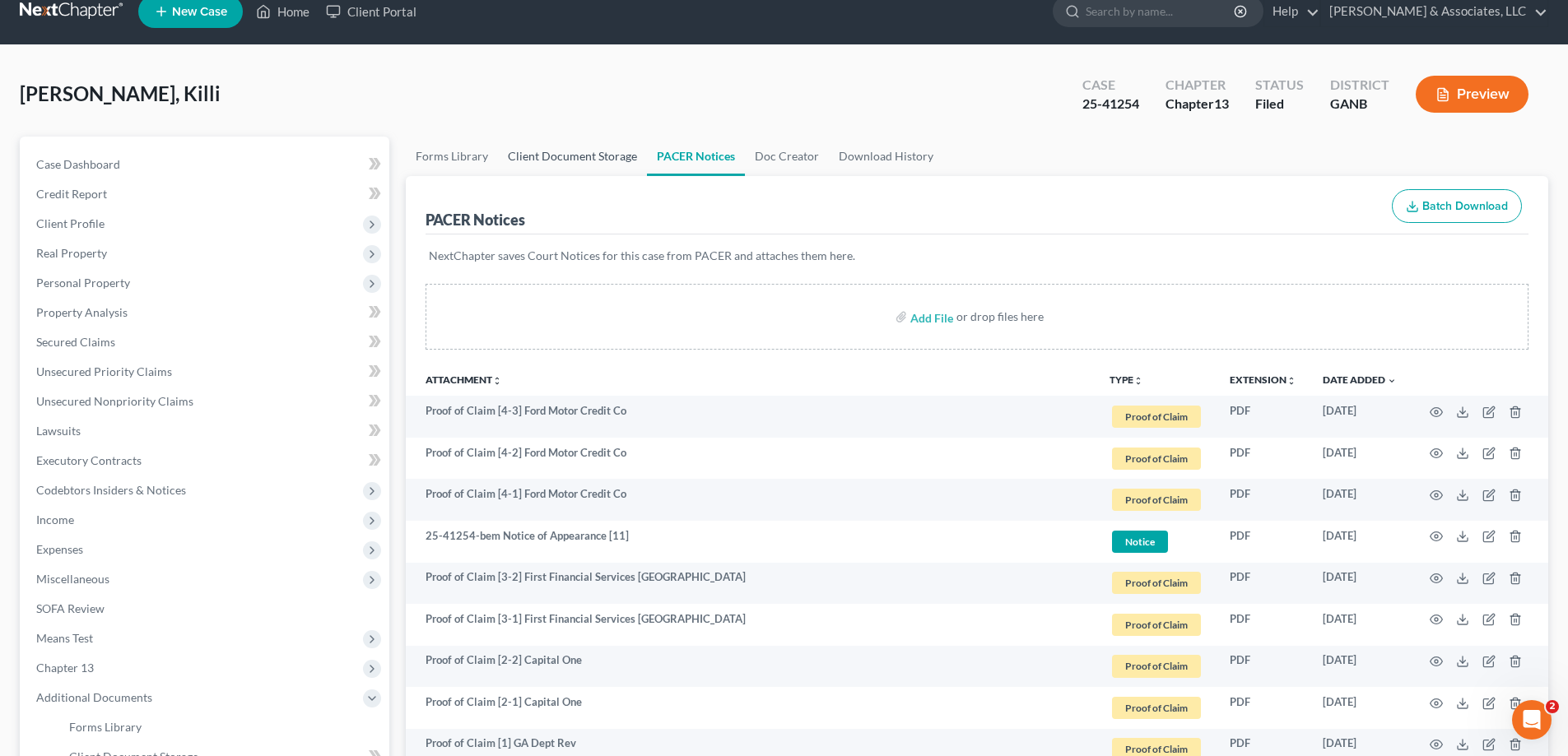
click at [560, 159] on link "Client Document Storage" at bounding box center [572, 156] width 149 height 39
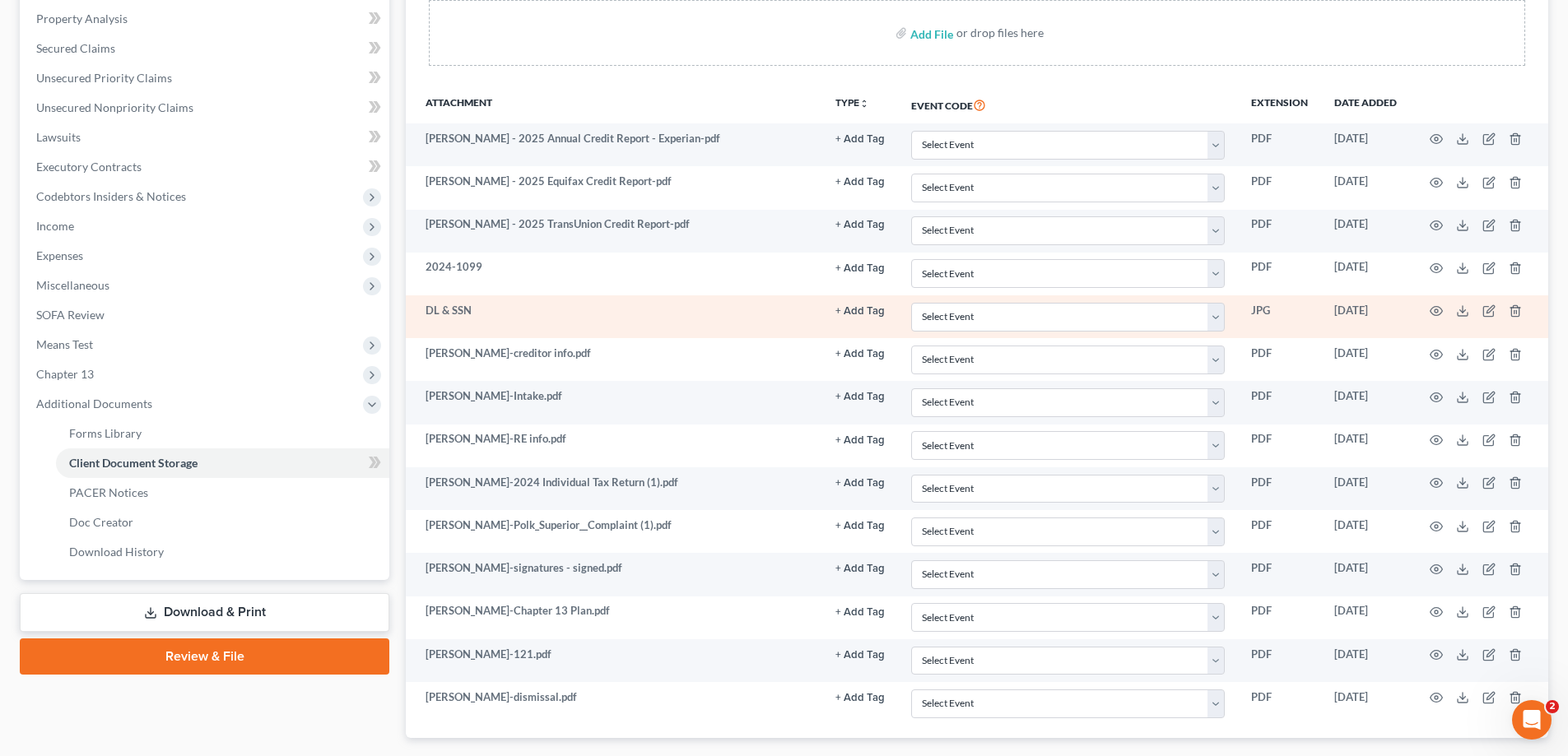
scroll to position [412, 0]
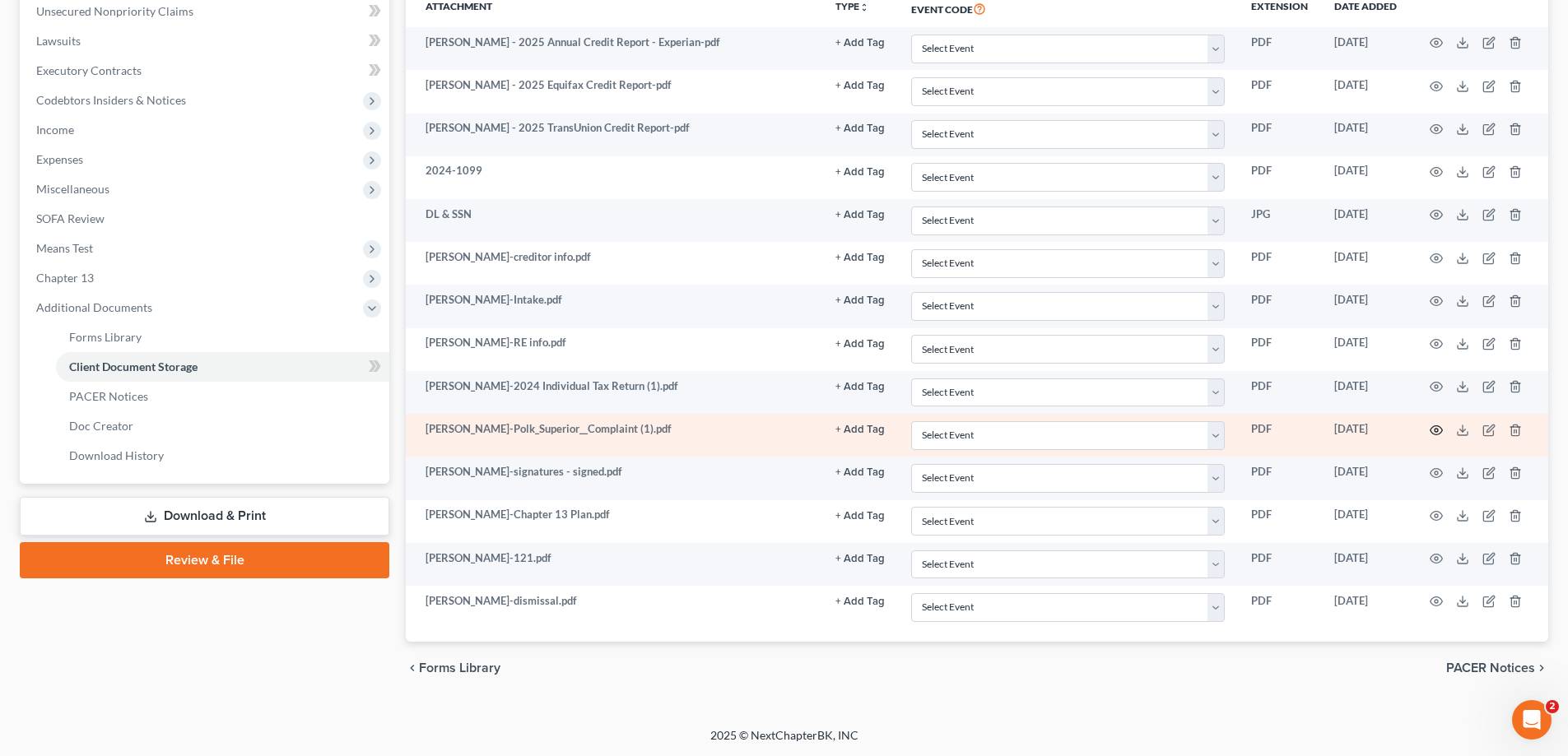
click at [1437, 429] on circle "button" at bounding box center [1436, 430] width 4 height 4
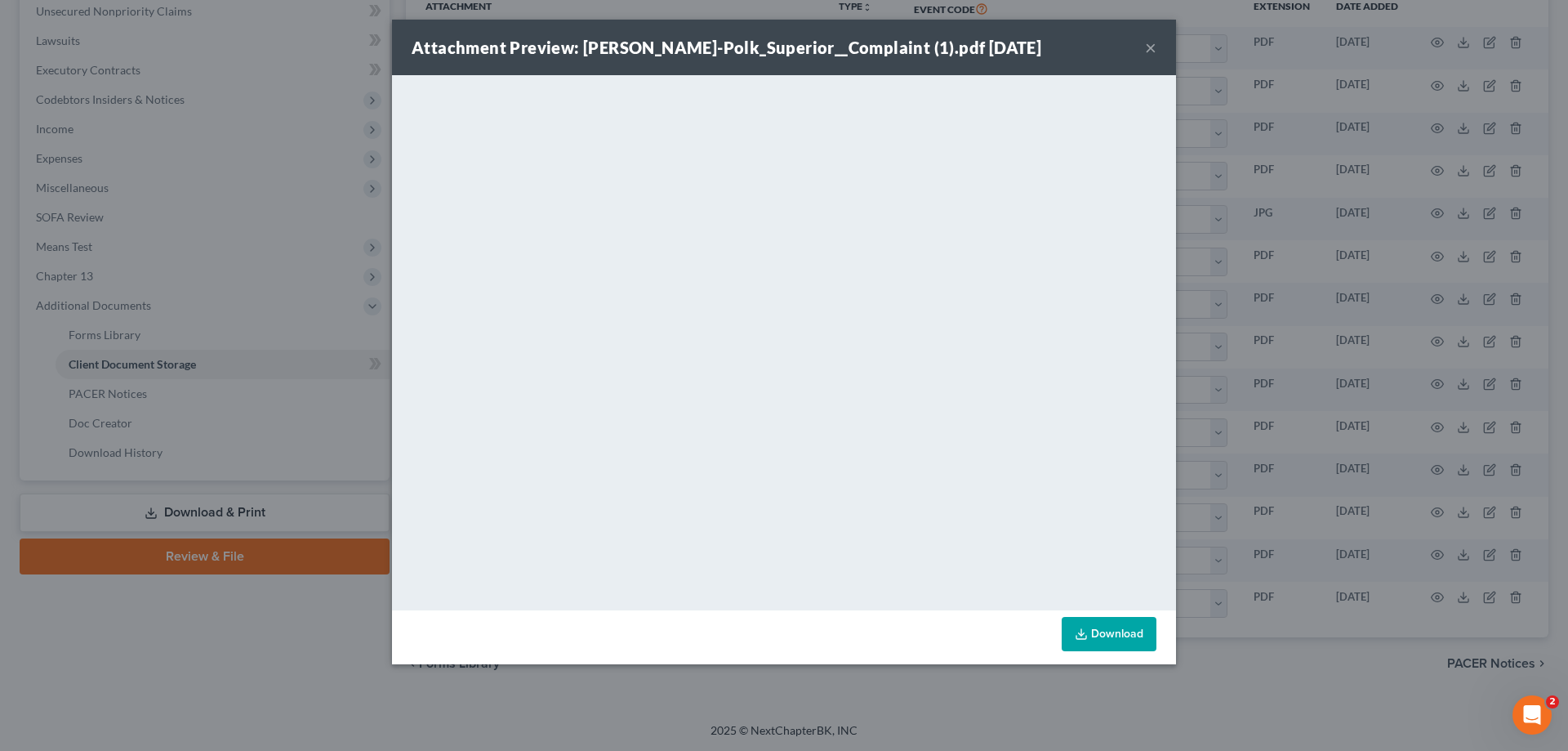
click at [1152, 49] on button "×" at bounding box center [1150, 47] width 12 height 20
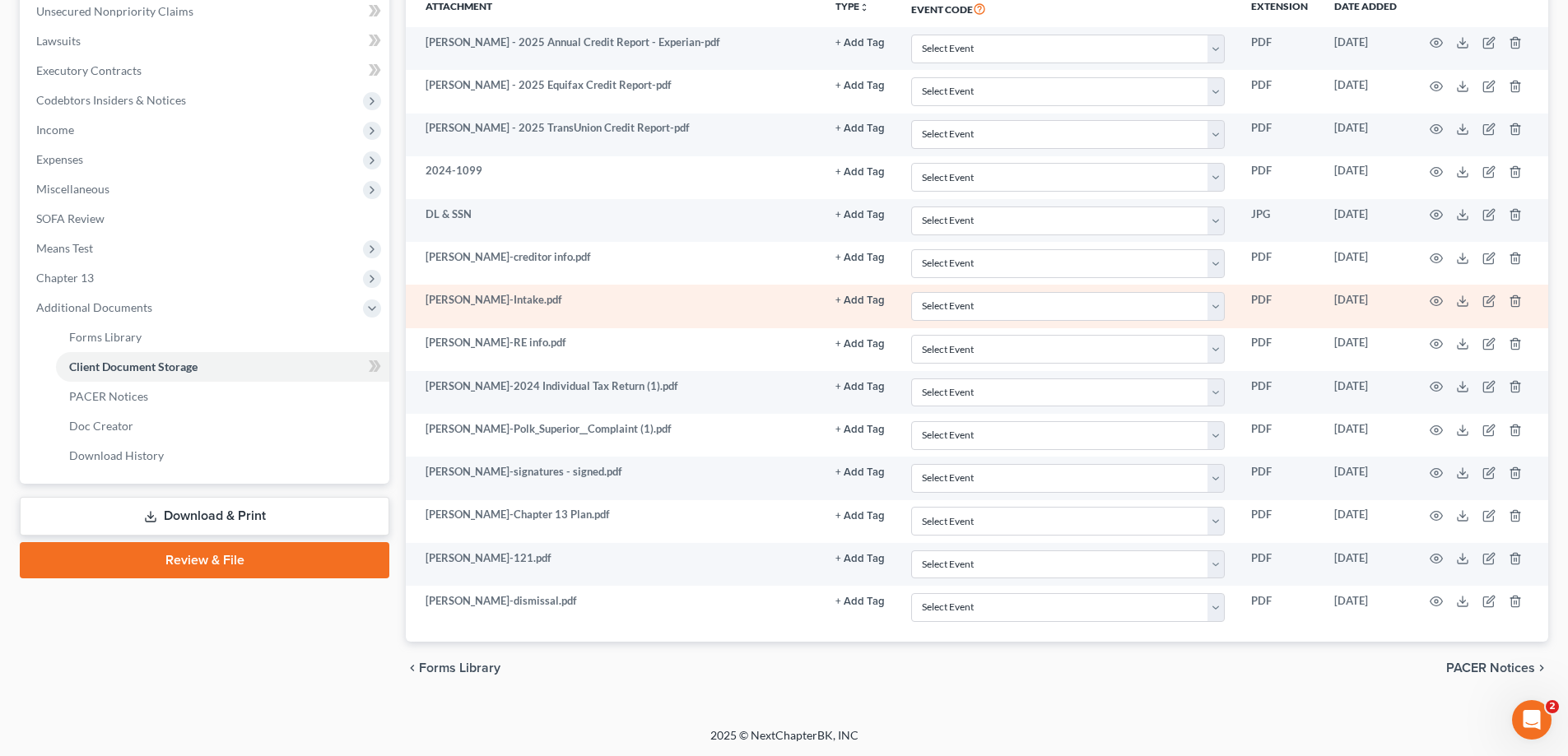
scroll to position [0, 0]
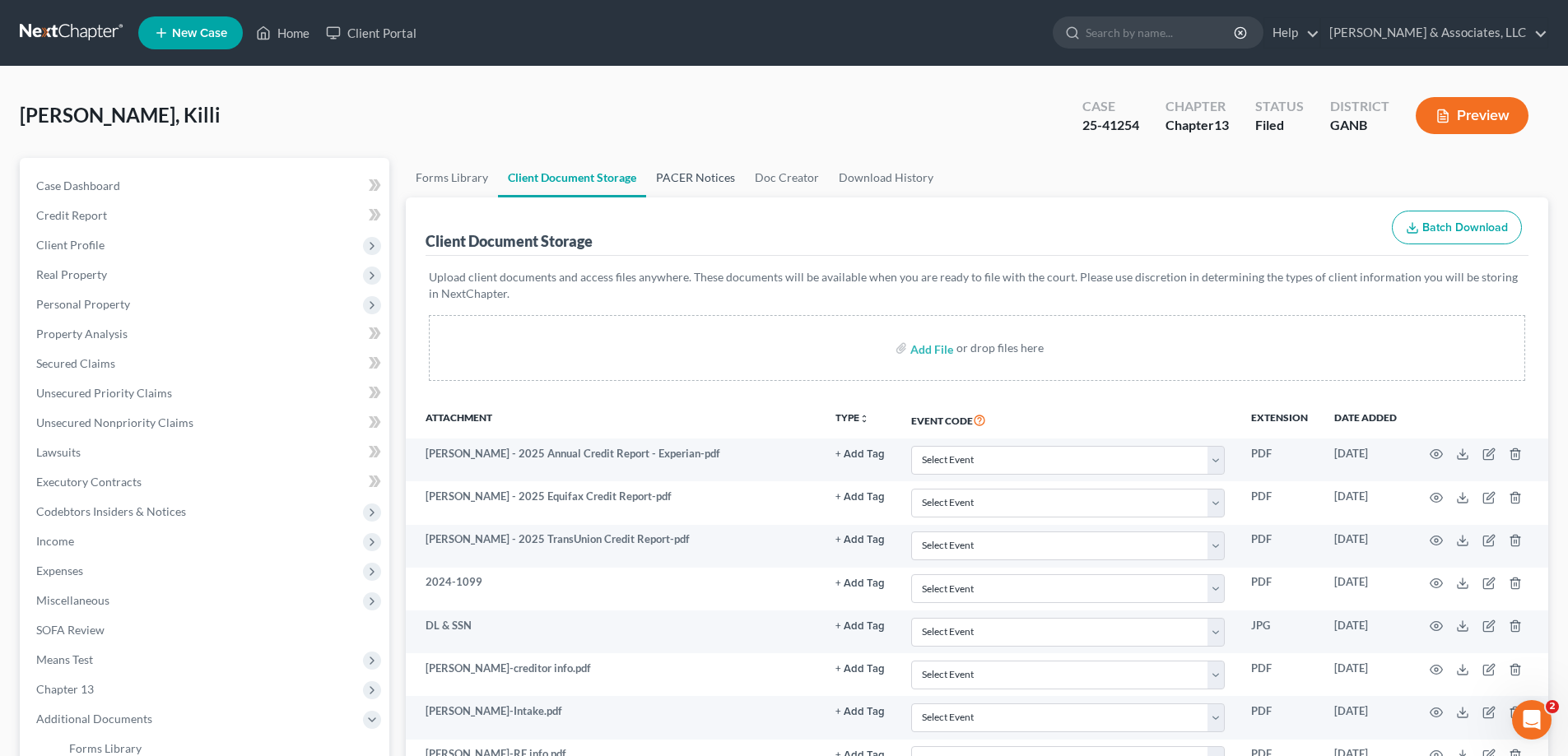
click at [688, 177] on link "PACER Notices" at bounding box center [695, 178] width 99 height 39
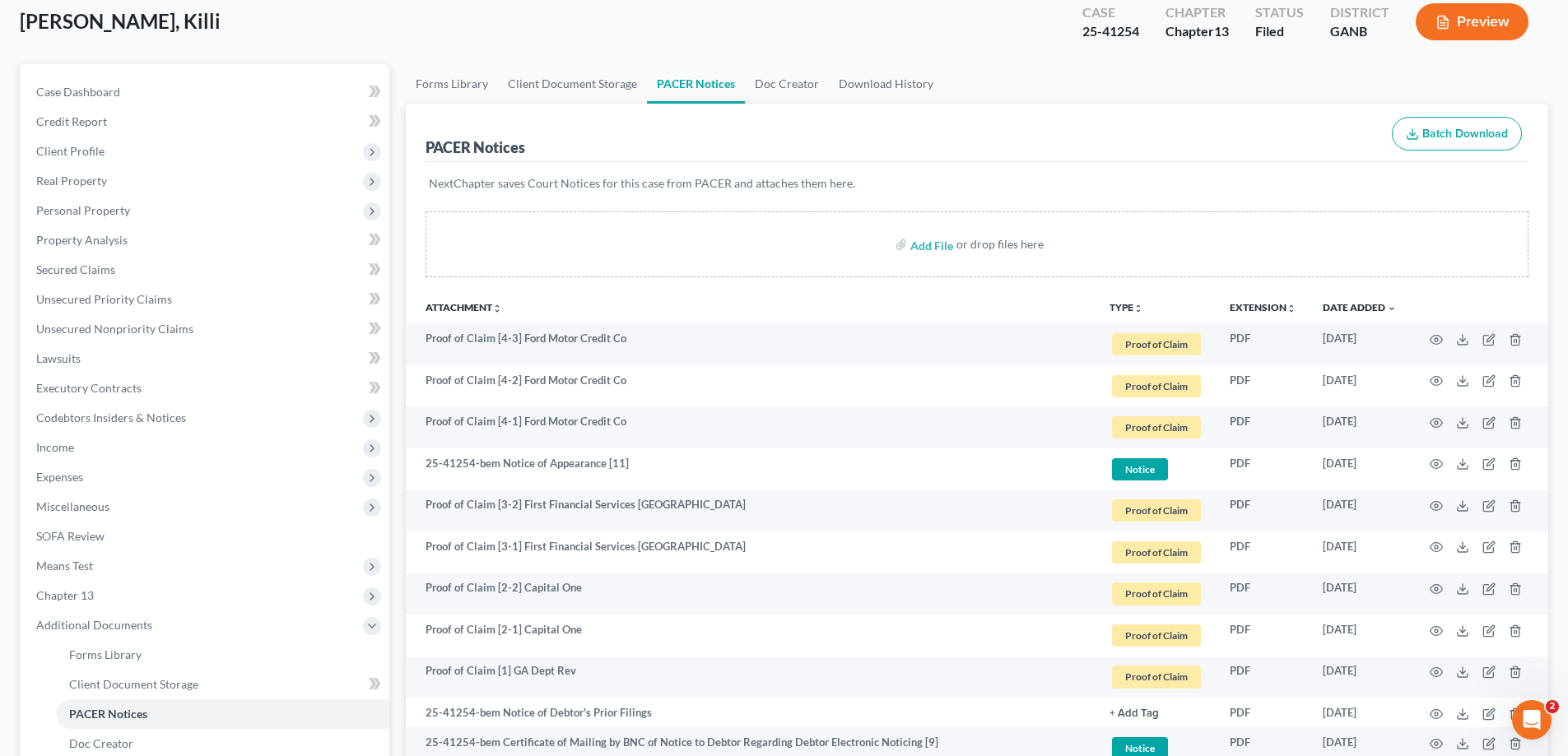
scroll to position [247, 0]
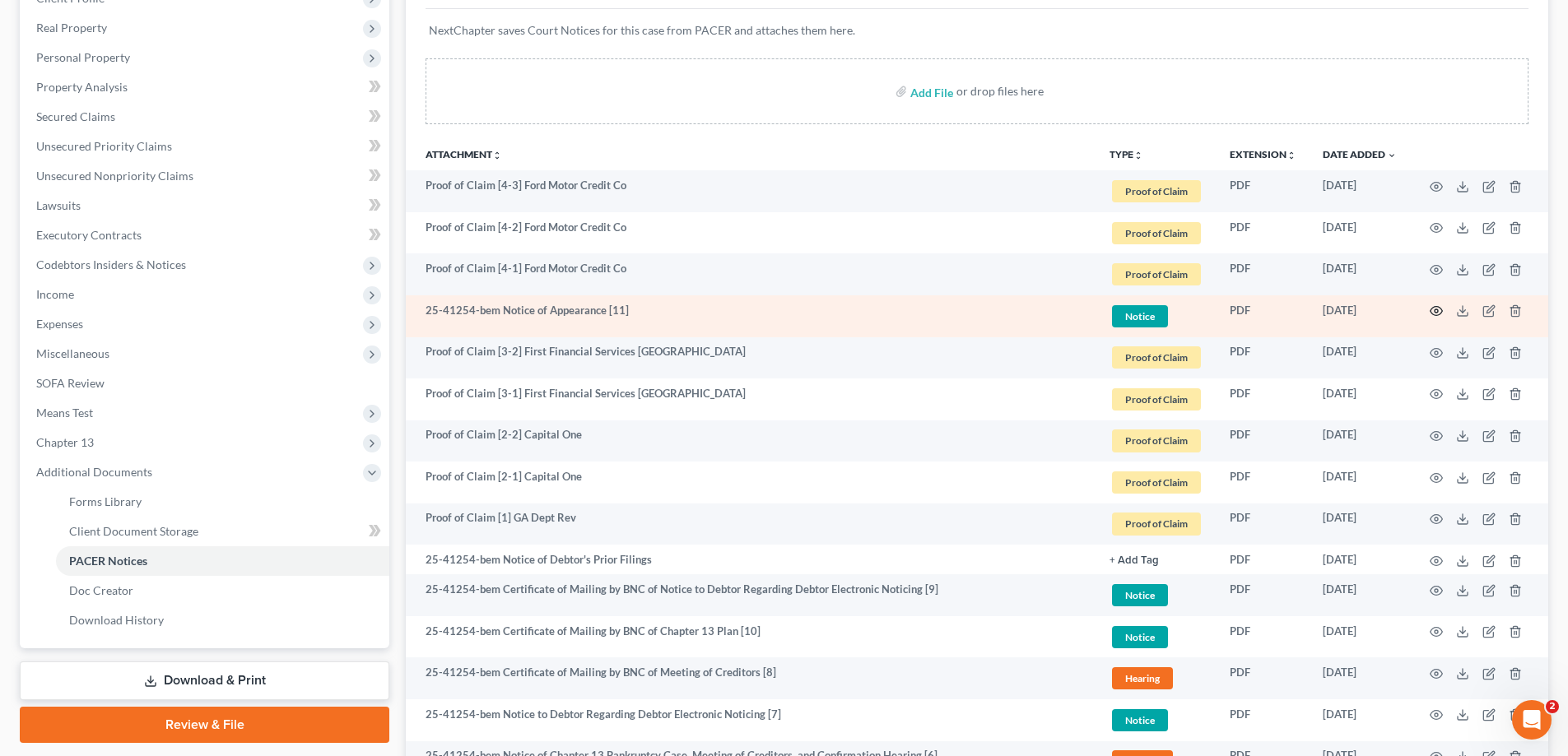
click at [1436, 306] on icon "button" at bounding box center [1436, 310] width 13 height 13
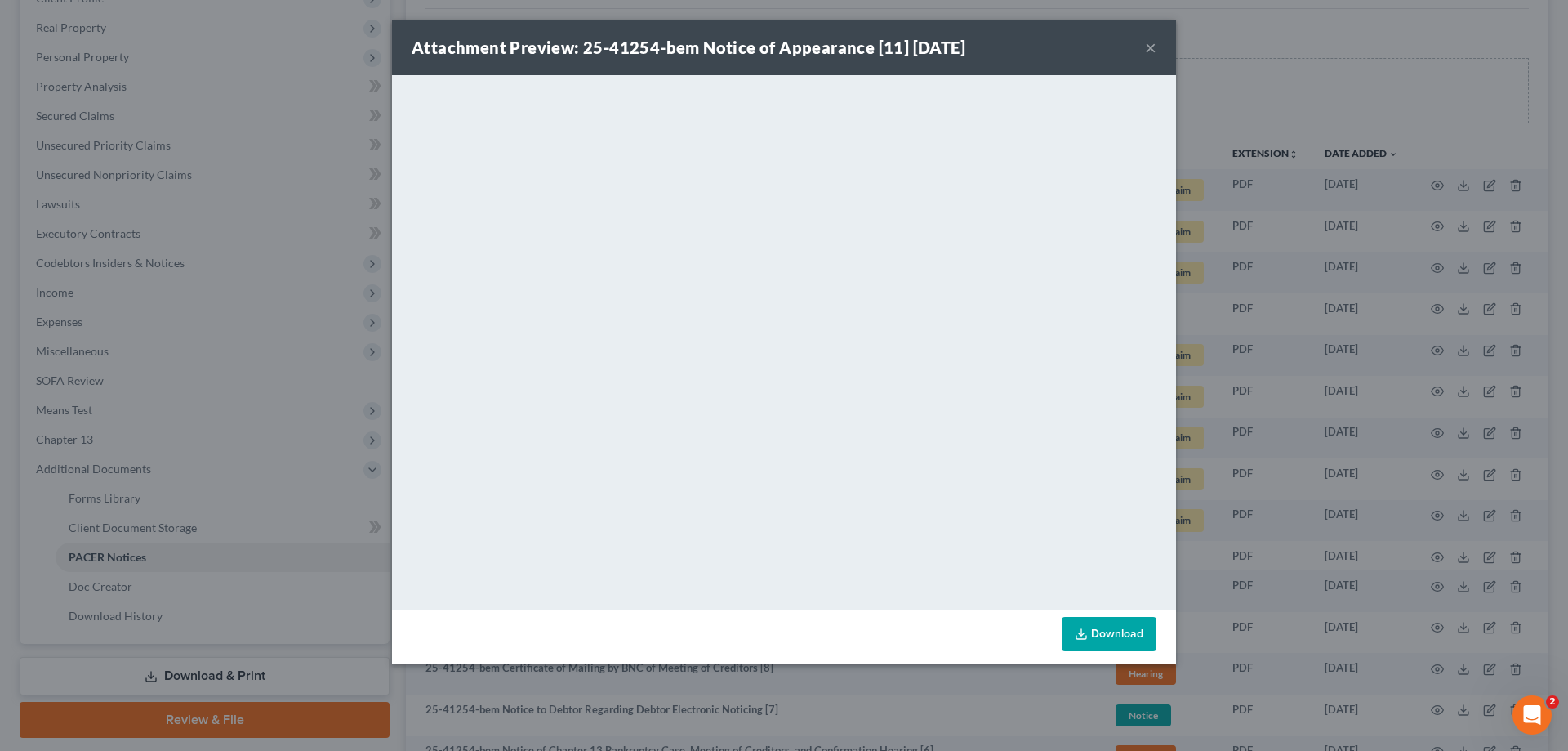
click at [1150, 45] on button "×" at bounding box center [1150, 47] width 12 height 20
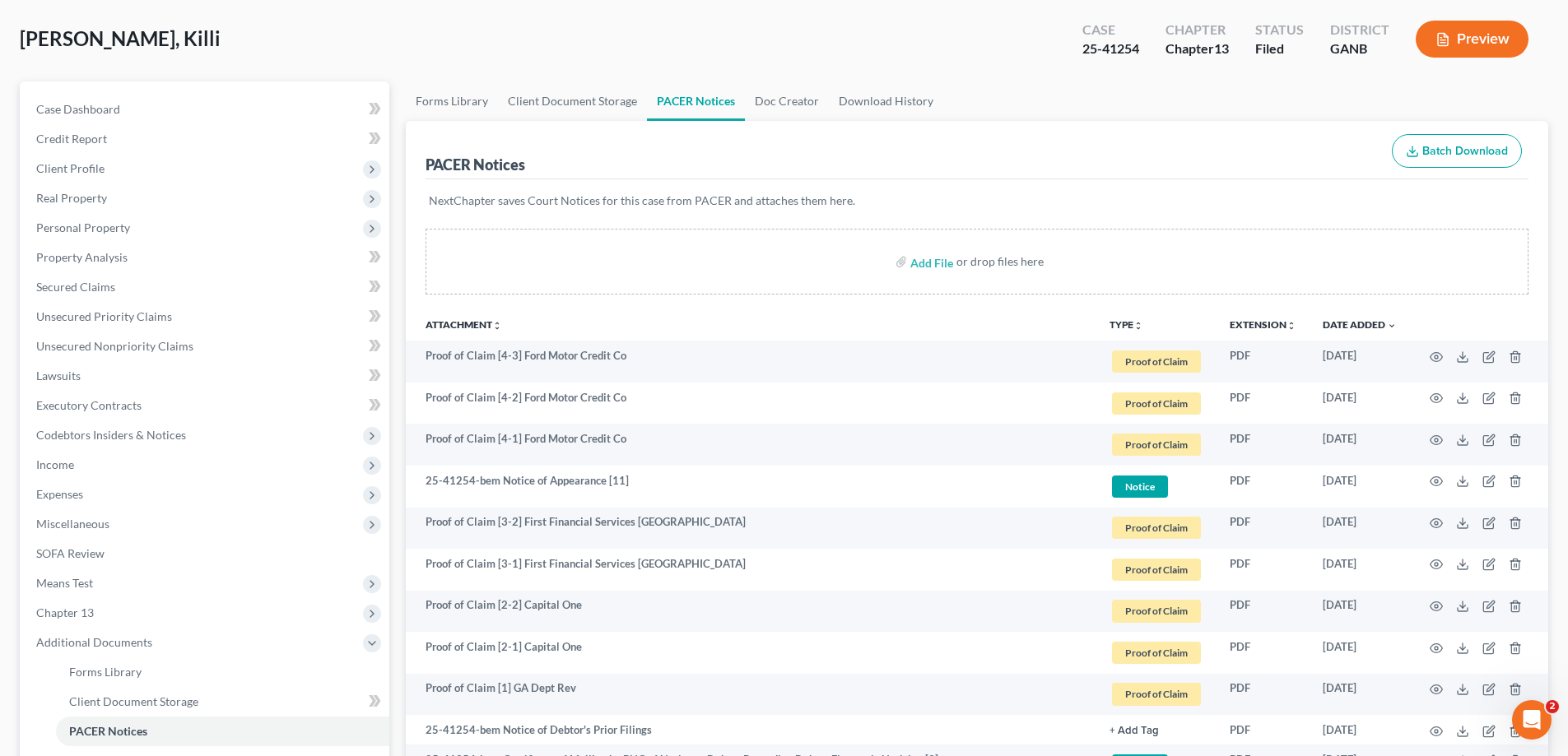
scroll to position [0, 0]
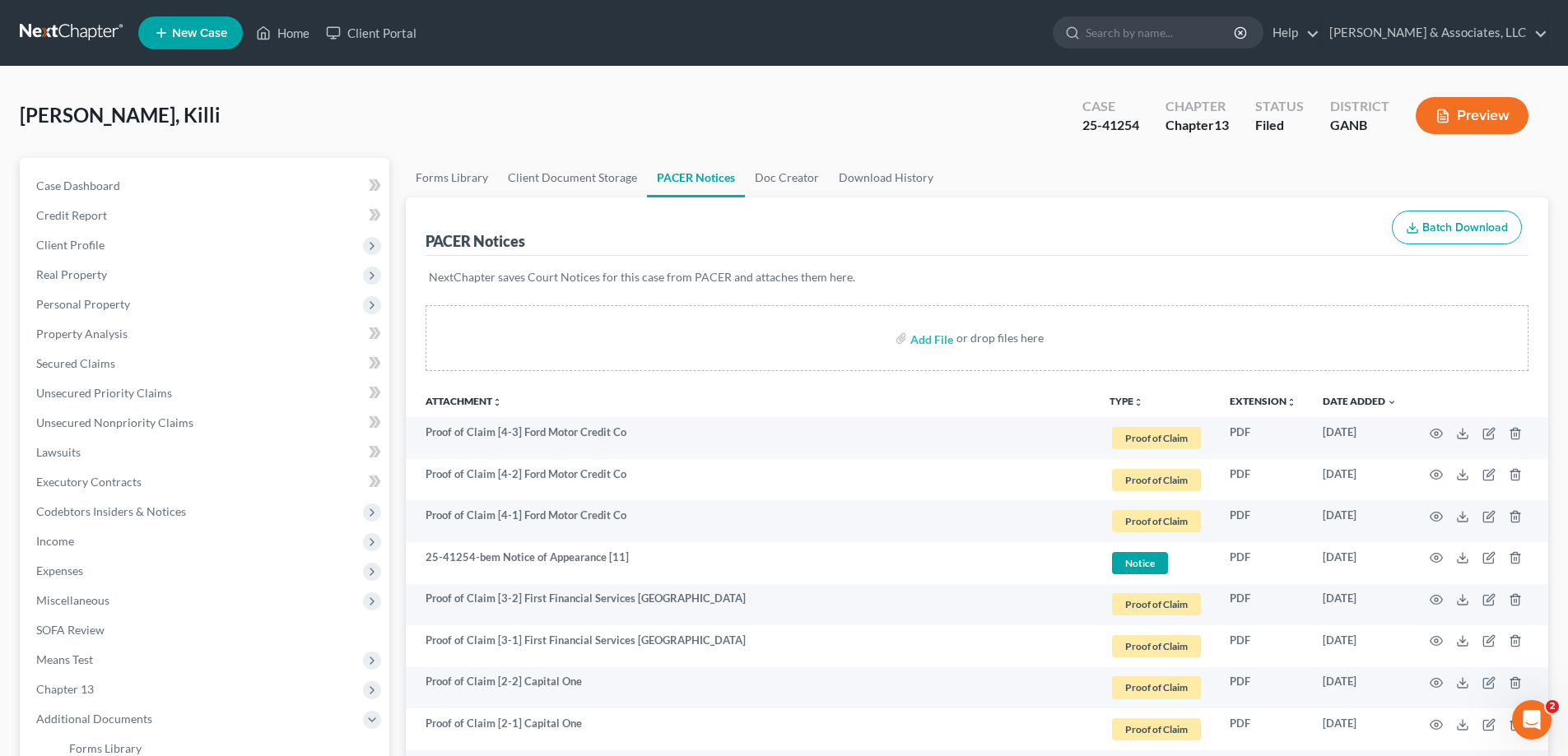
drag, startPoint x: 809, startPoint y: 25, endPoint x: 755, endPoint y: 129, distance: 117.2
click at [809, 25] on ul "New Case Home Client Portal - No Result - See all results Or Press Enter... Hel…" at bounding box center [843, 33] width 1410 height 43
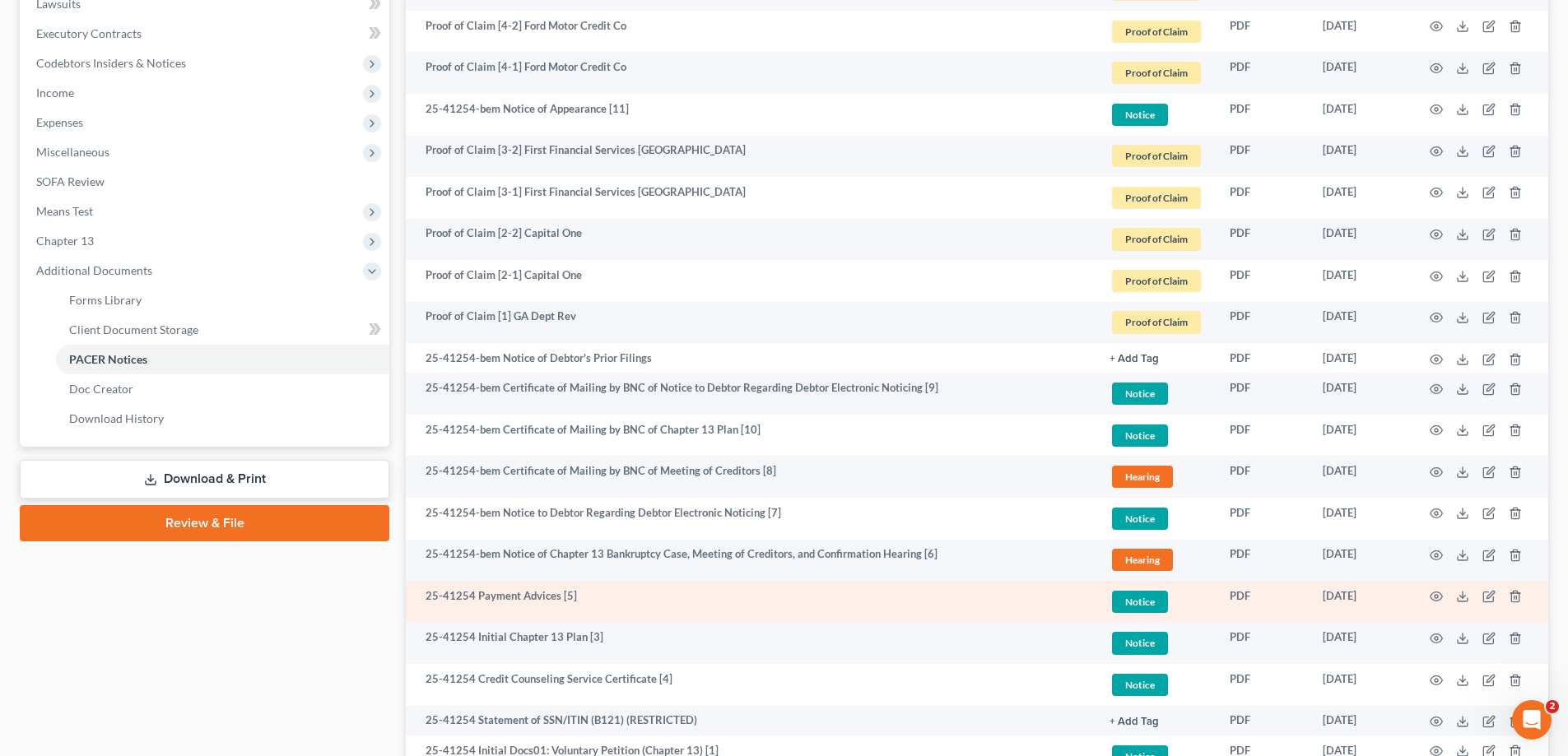
scroll to position [493, 0]
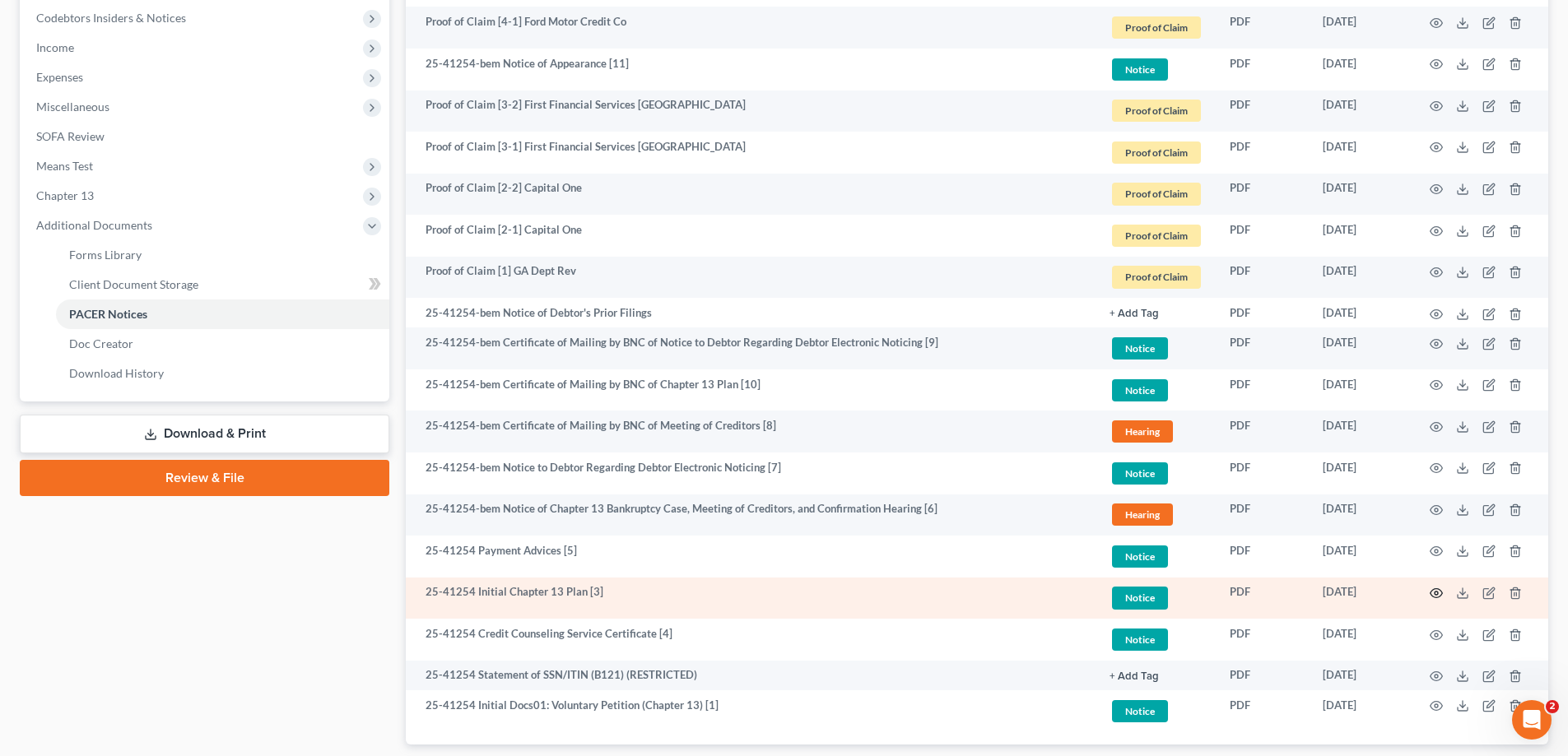
click at [1435, 592] on circle "button" at bounding box center [1436, 594] width 4 height 4
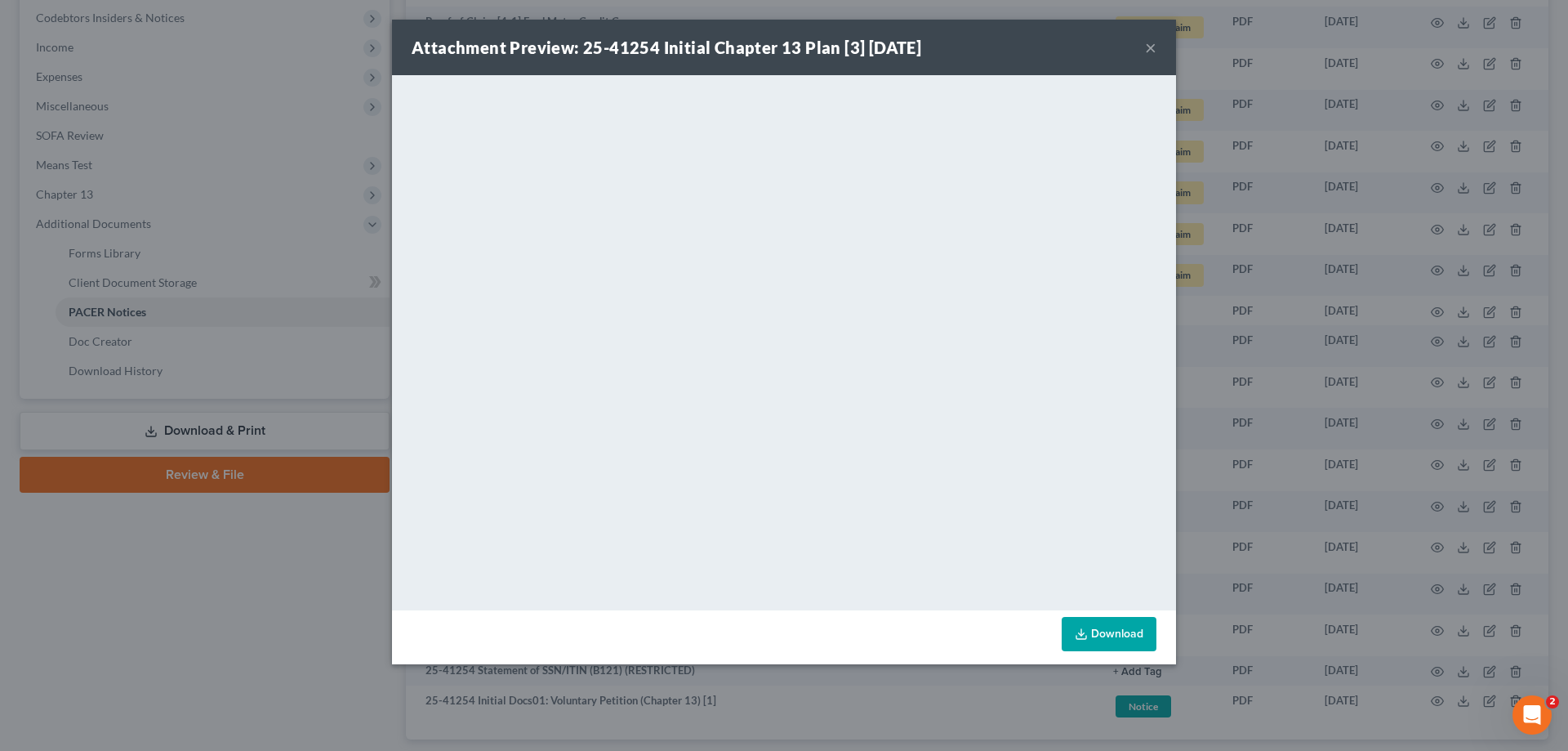
drag, startPoint x: 1147, startPoint y: 43, endPoint x: 1114, endPoint y: 82, distance: 51.1
click at [1147, 45] on button "×" at bounding box center [1150, 47] width 12 height 20
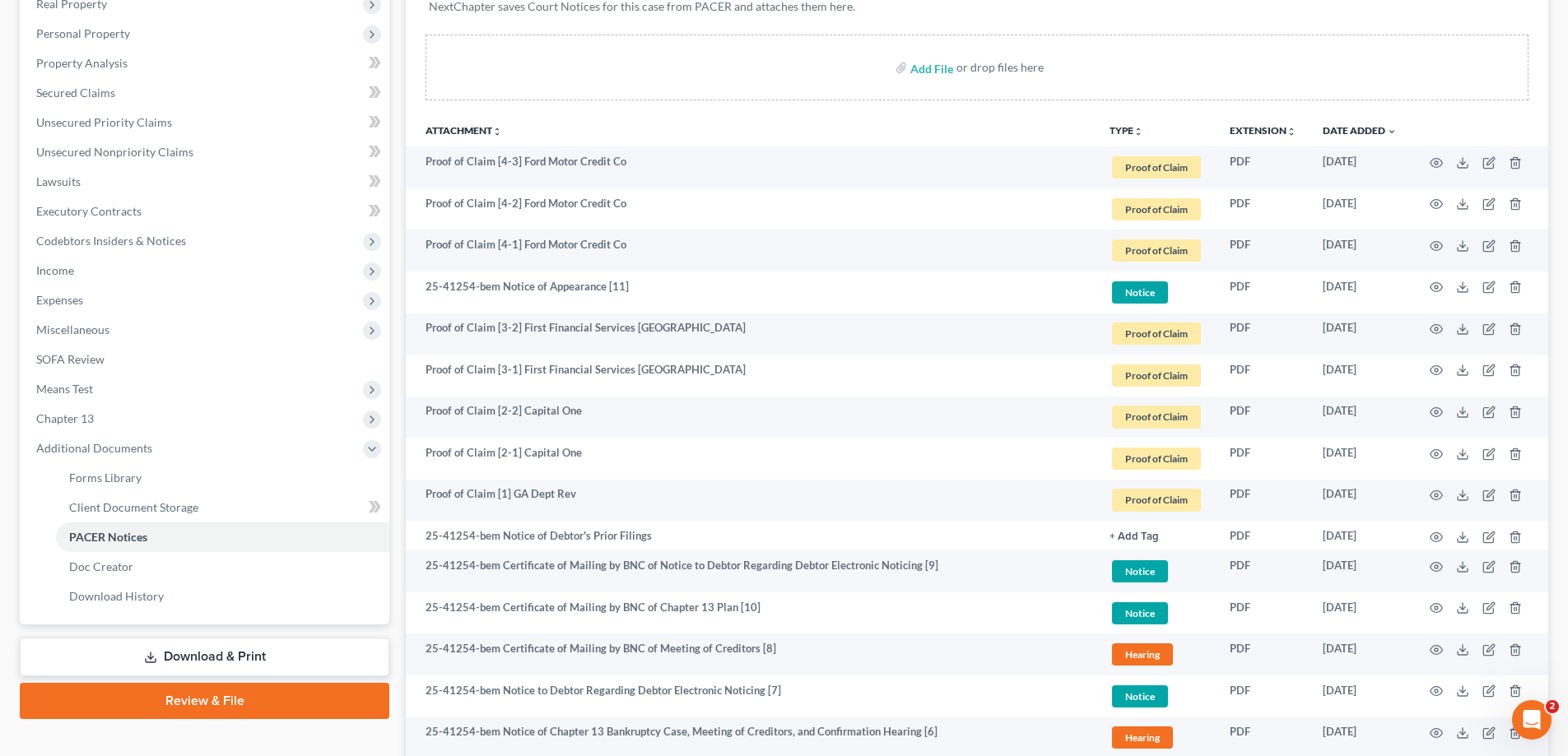
scroll to position [0, 0]
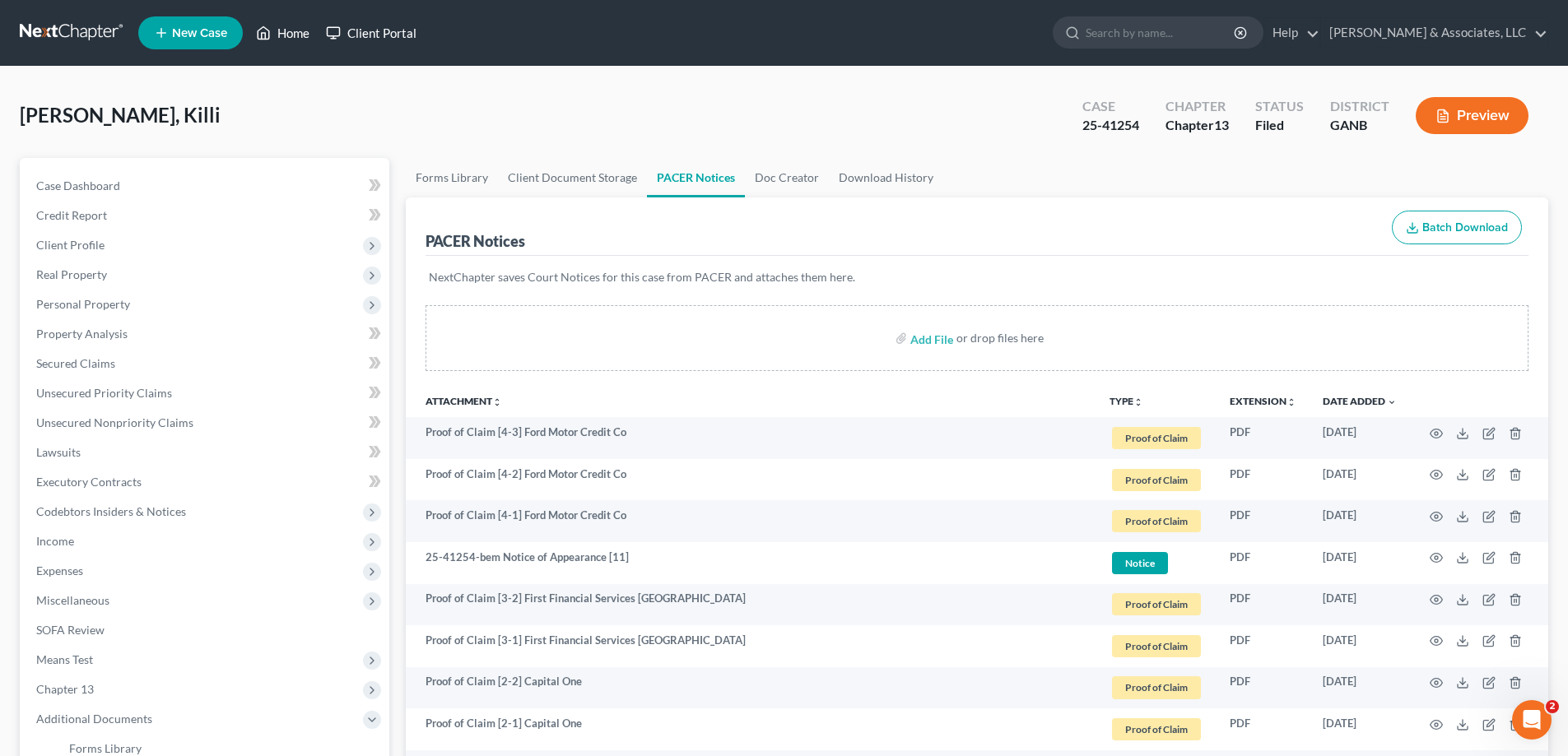
drag, startPoint x: 294, startPoint y: 35, endPoint x: 324, endPoint y: 38, distance: 30.1
click at [294, 35] on link "Home" at bounding box center [283, 32] width 70 height 30
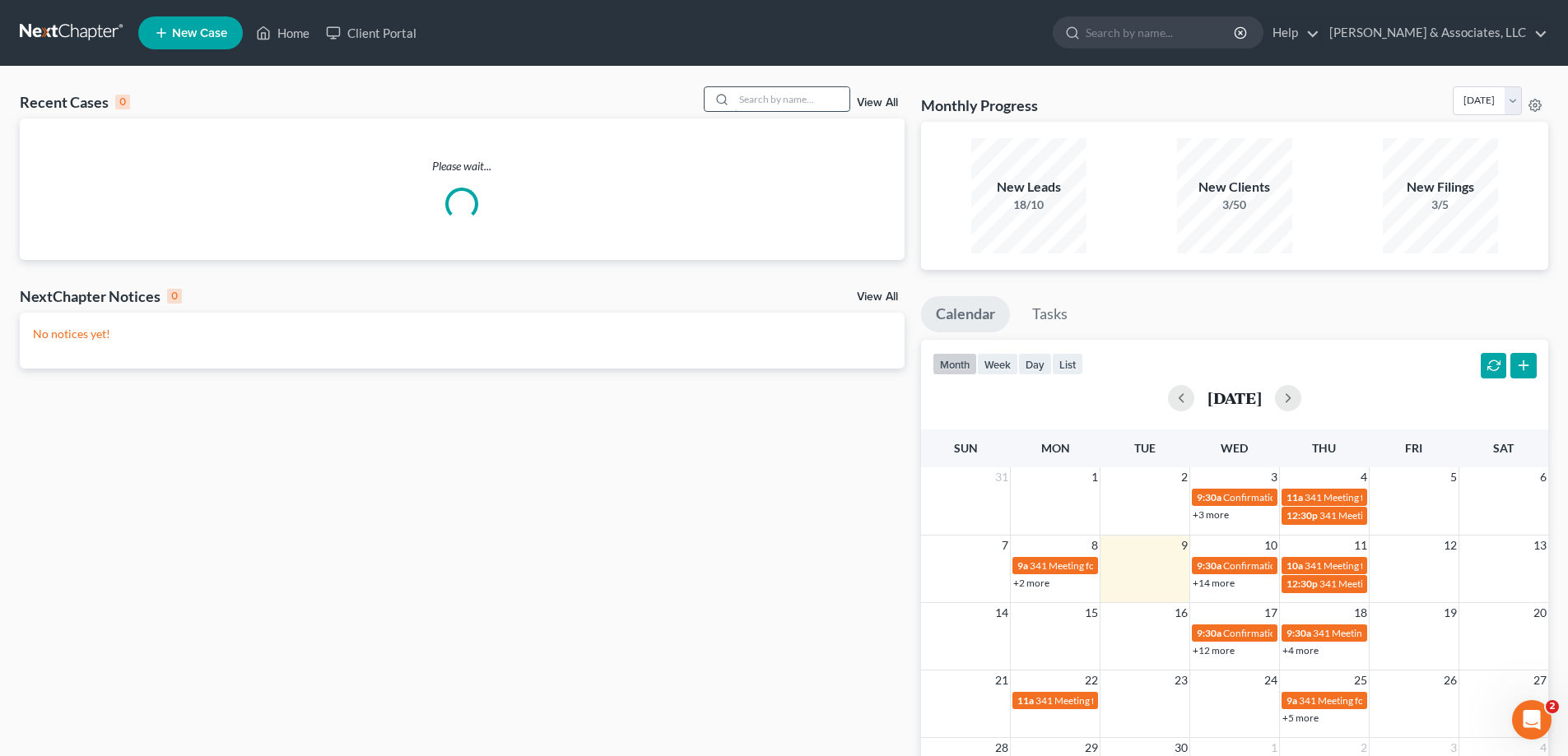
click at [762, 107] on input "search" at bounding box center [791, 99] width 115 height 24
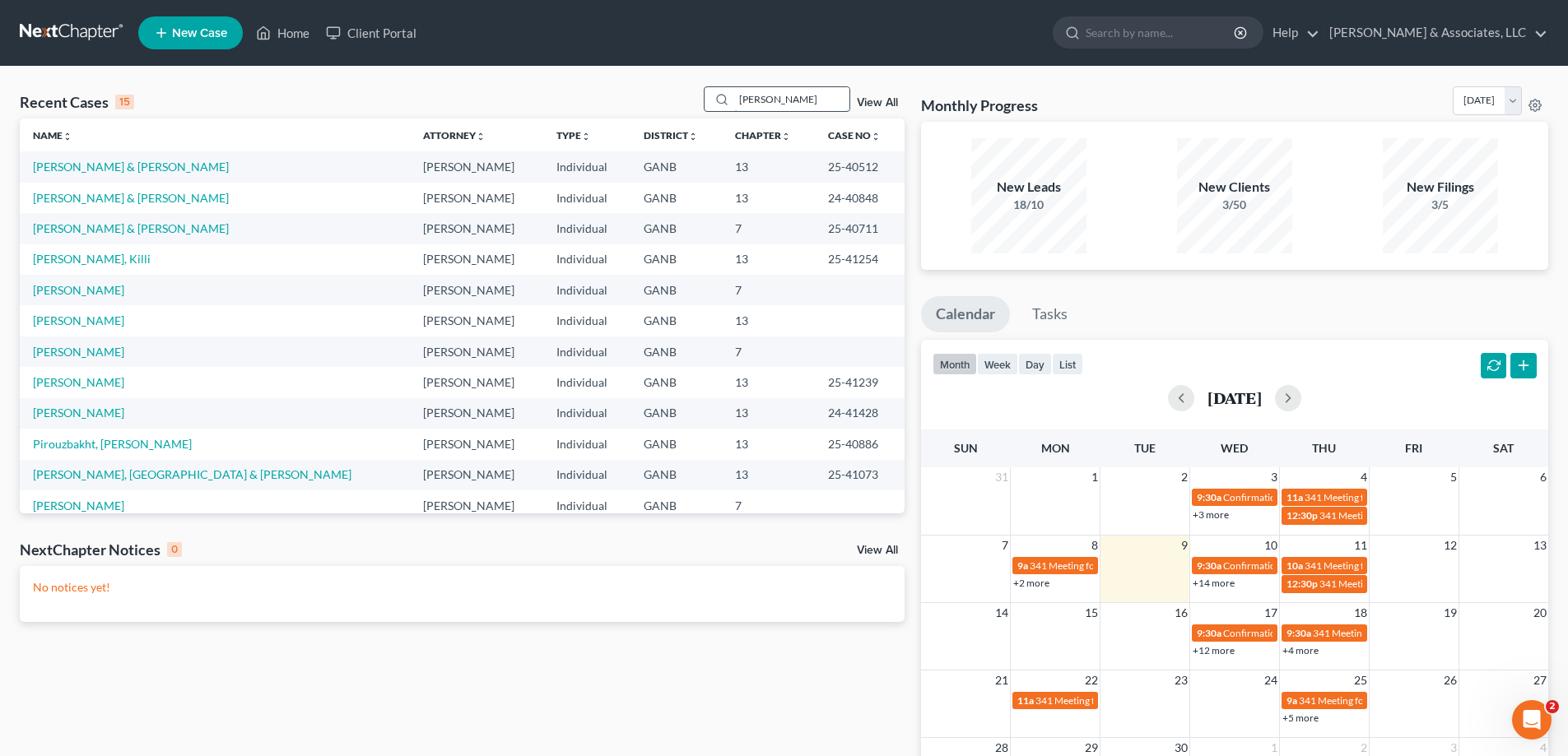
type input "connie"
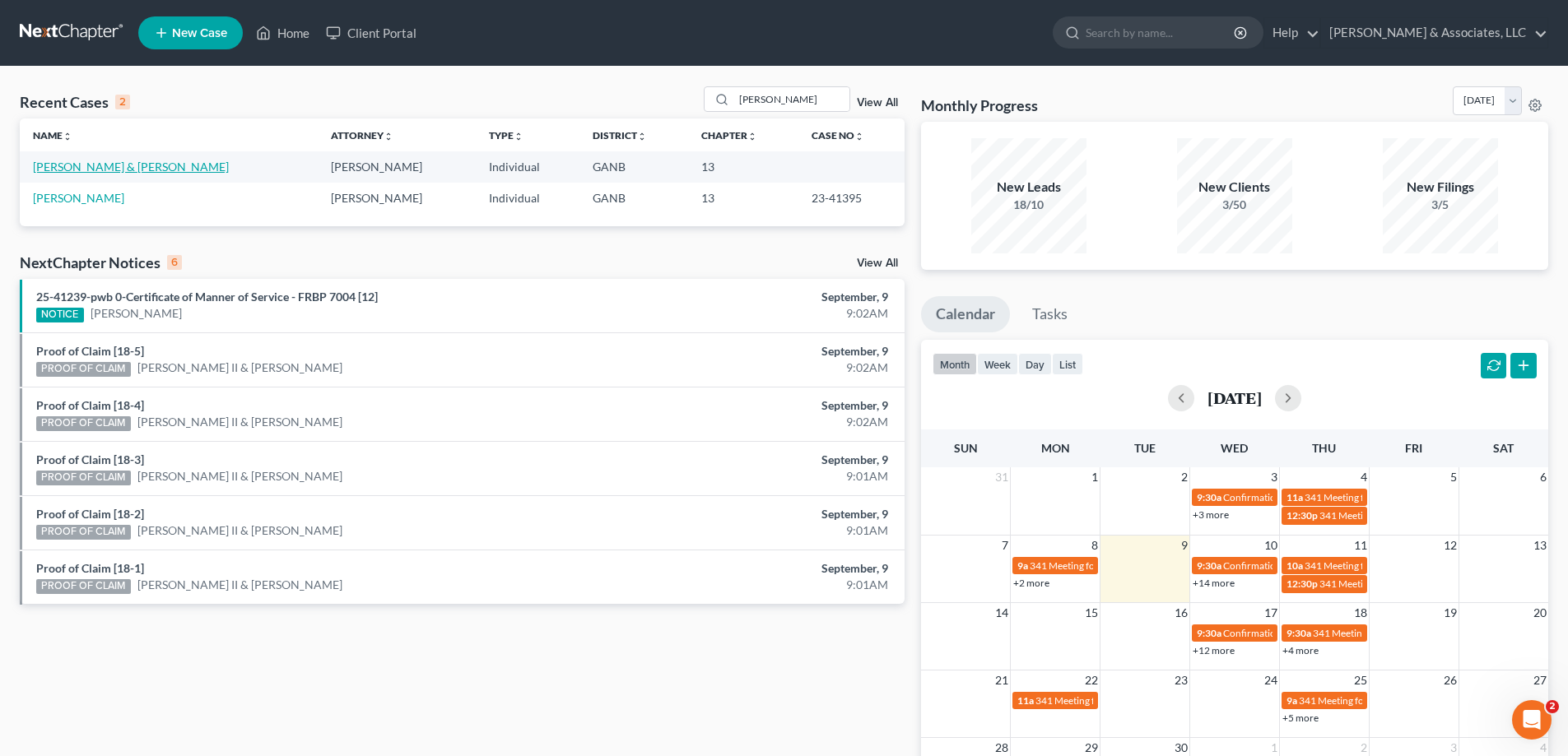
click at [92, 164] on link "Kilroy, Kim & Connie" at bounding box center [131, 167] width 196 height 14
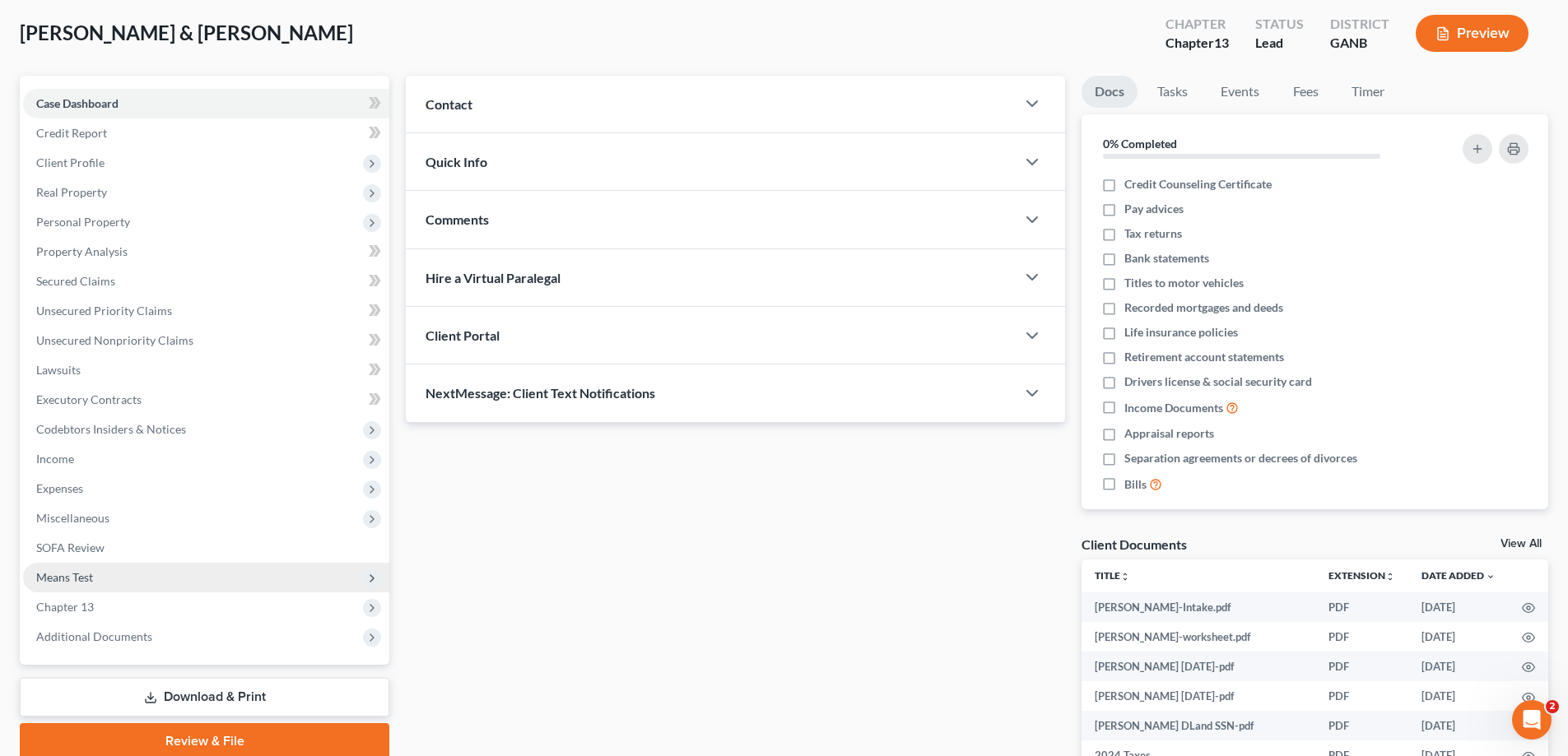
scroll to position [198, 0]
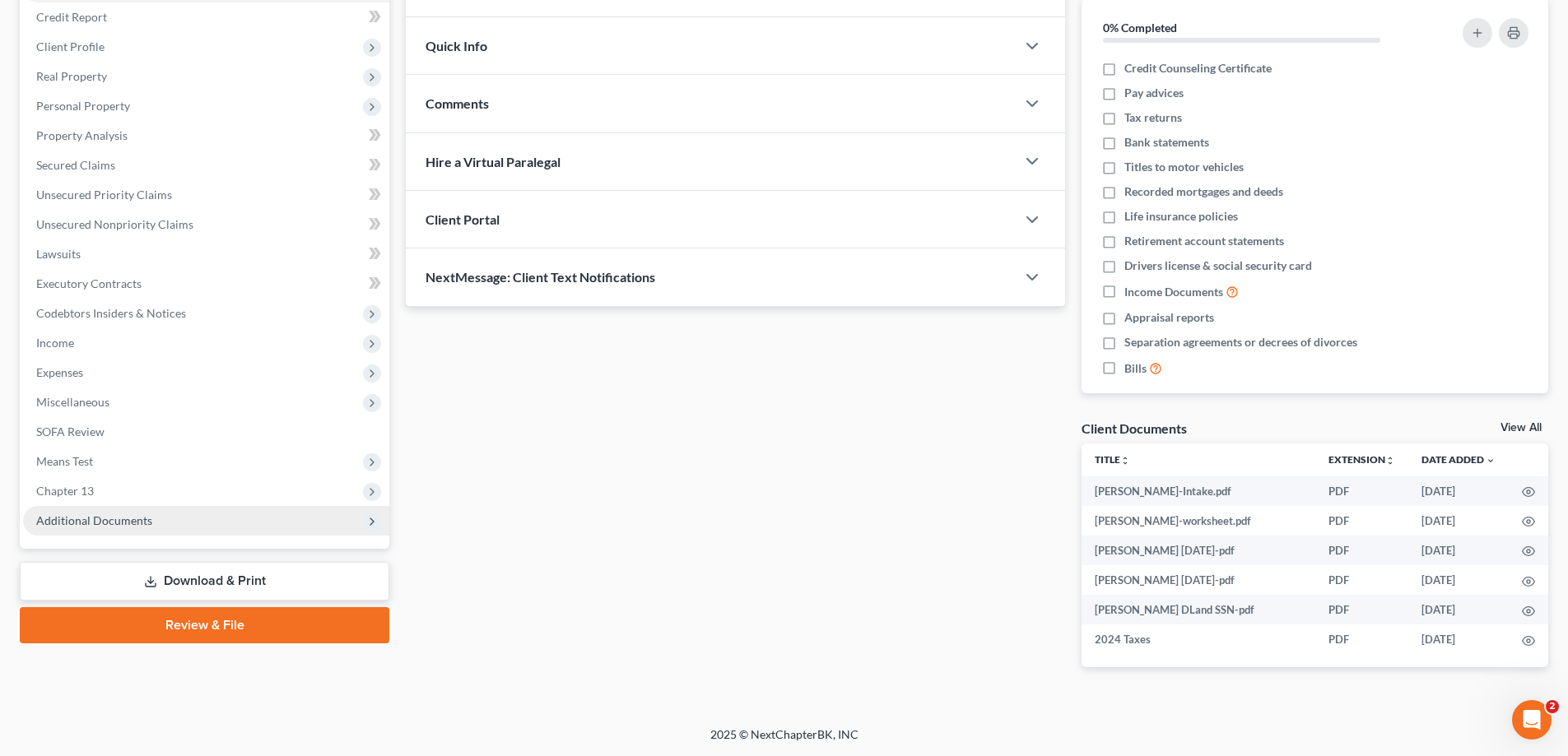
click at [78, 523] on span "Additional Documents" at bounding box center [93, 520] width 116 height 14
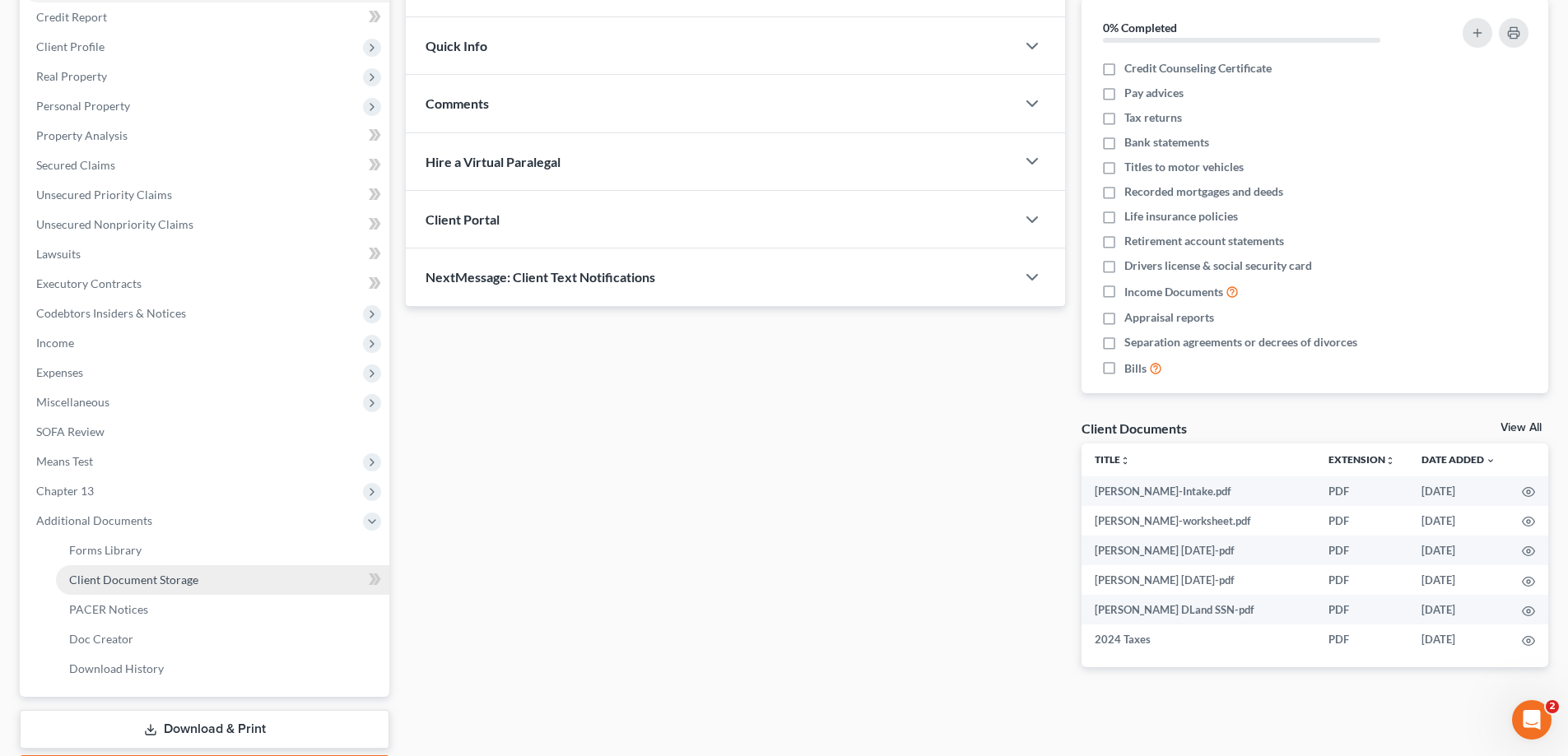
click at [95, 583] on span "Client Document Storage" at bounding box center [134, 580] width 129 height 14
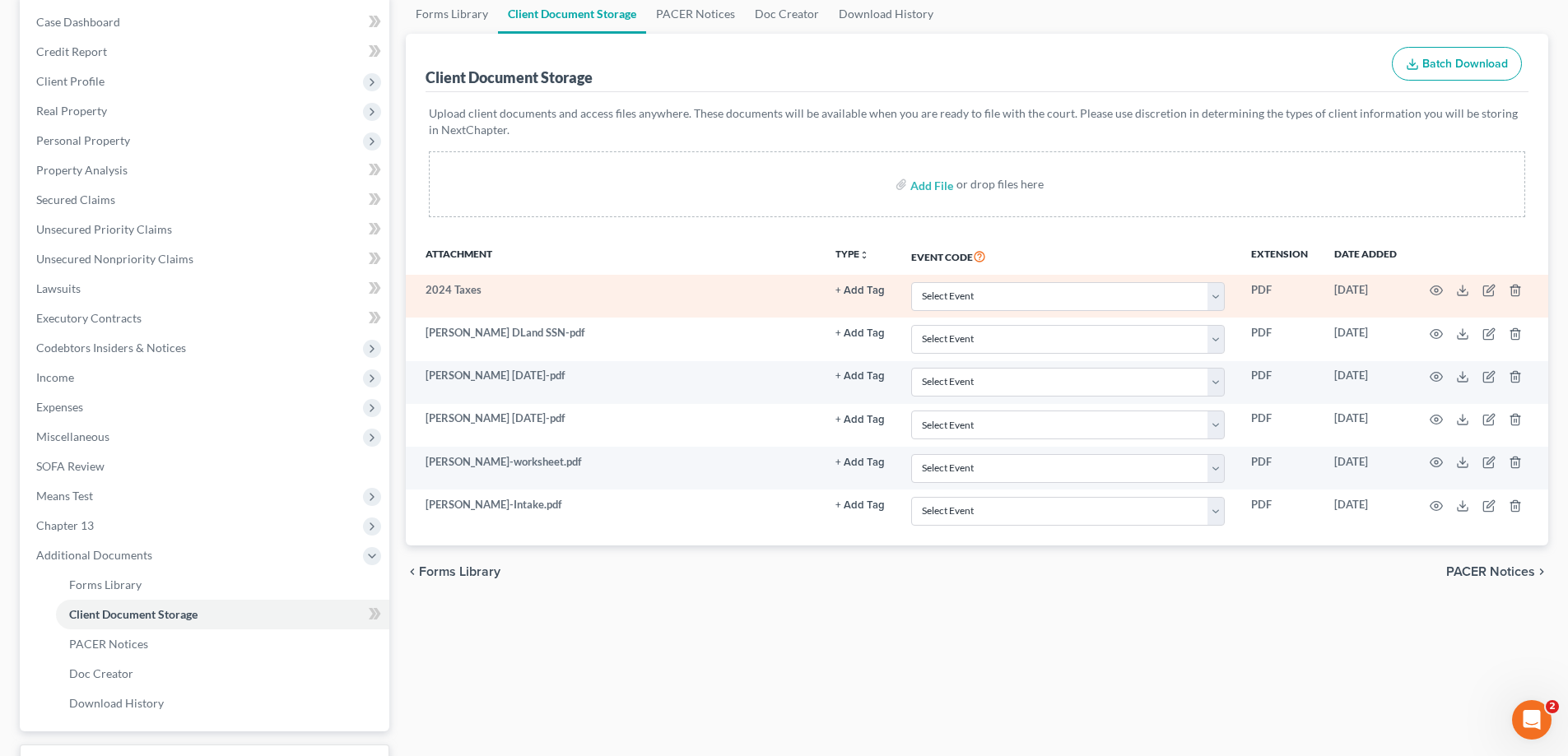
scroll to position [164, 0]
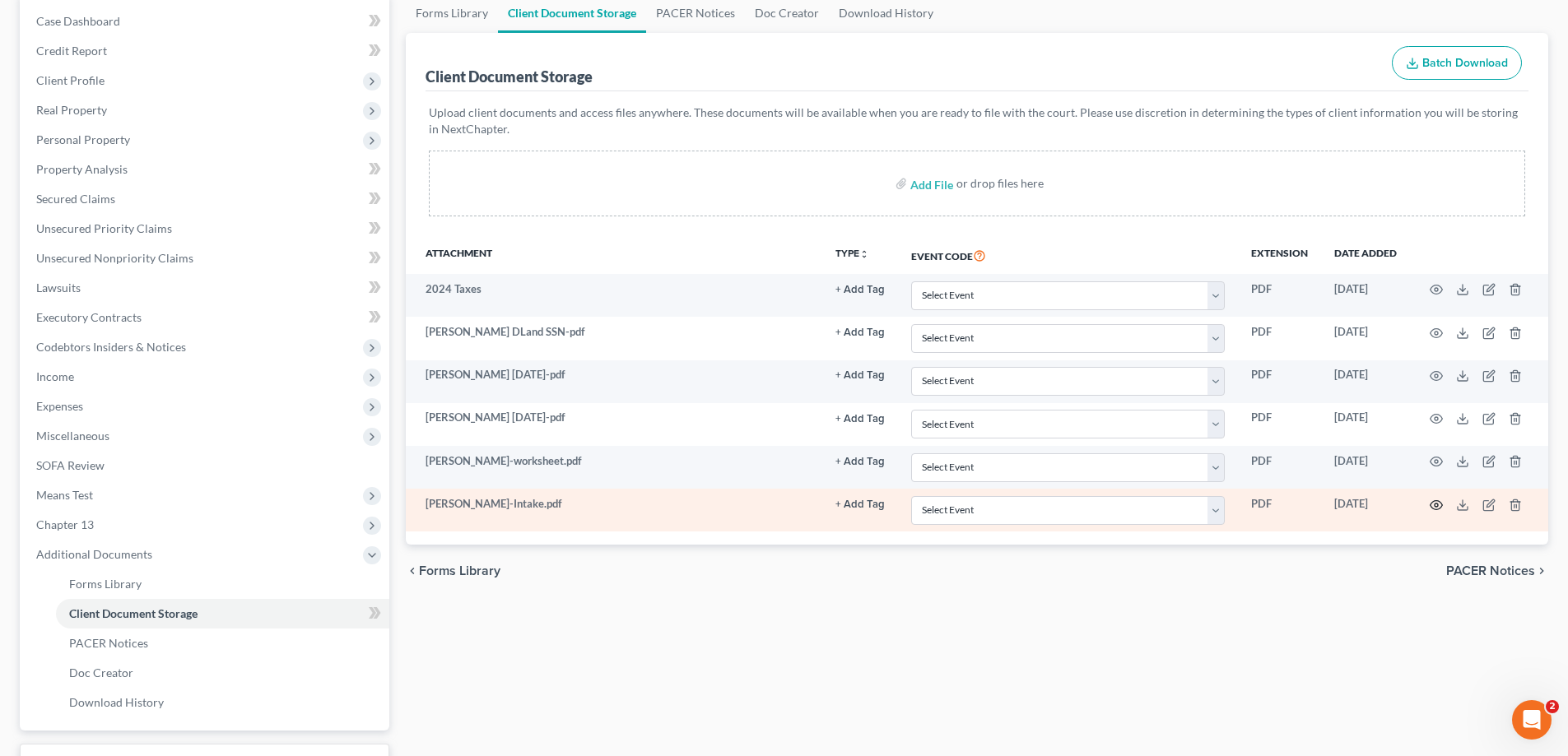
click at [1433, 505] on icon "button" at bounding box center [1436, 505] width 13 height 13
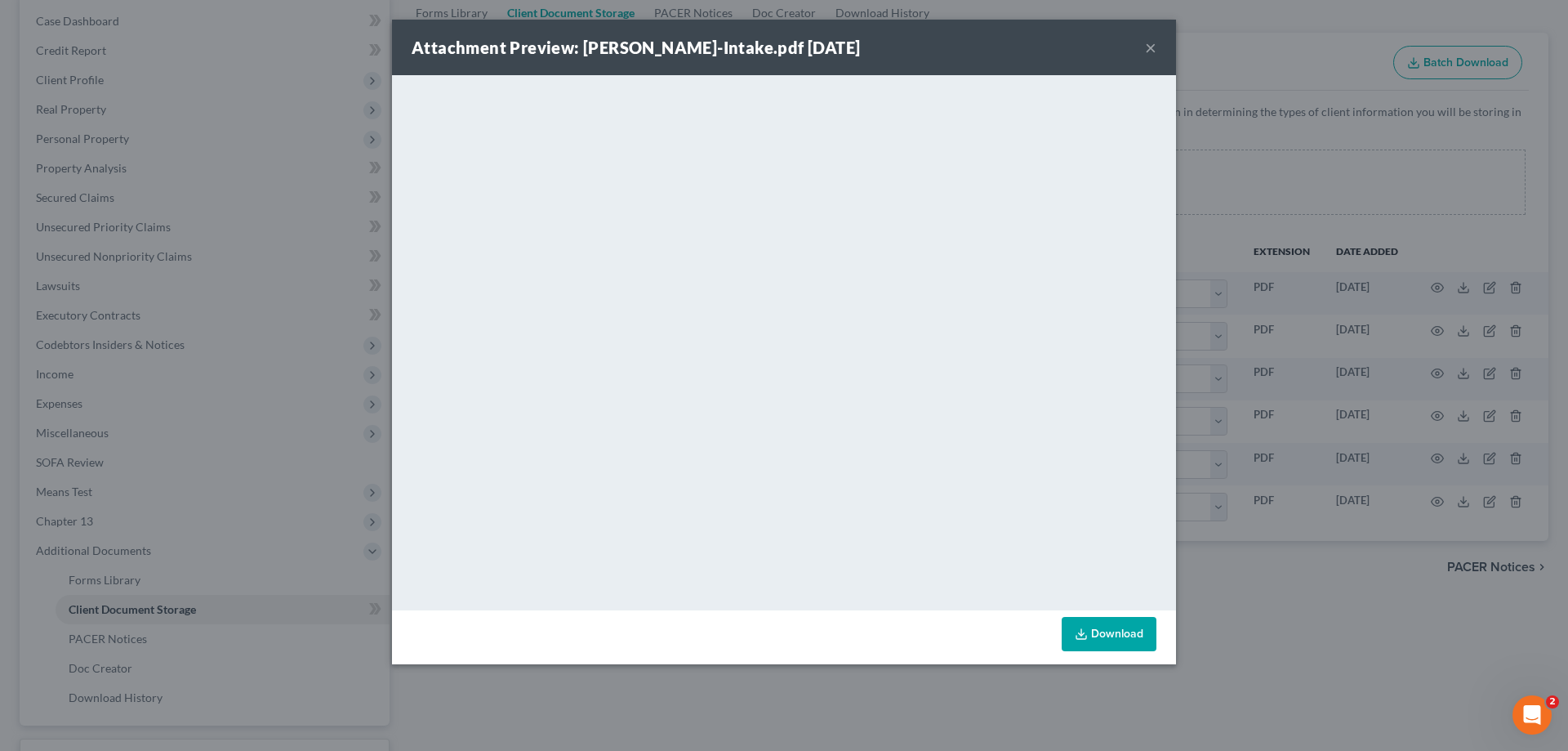
click at [1150, 45] on button "×" at bounding box center [1150, 47] width 12 height 20
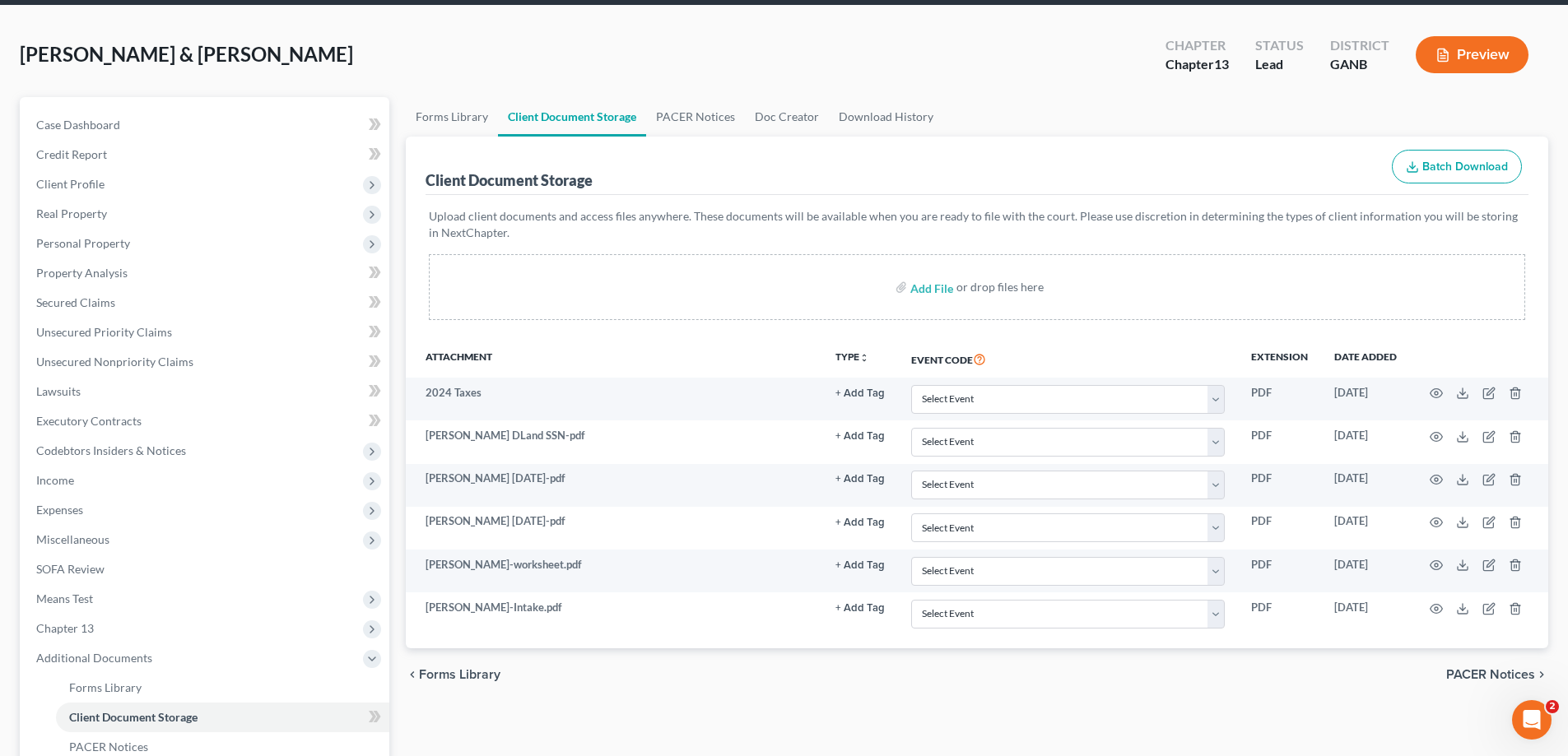
scroll to position [0, 0]
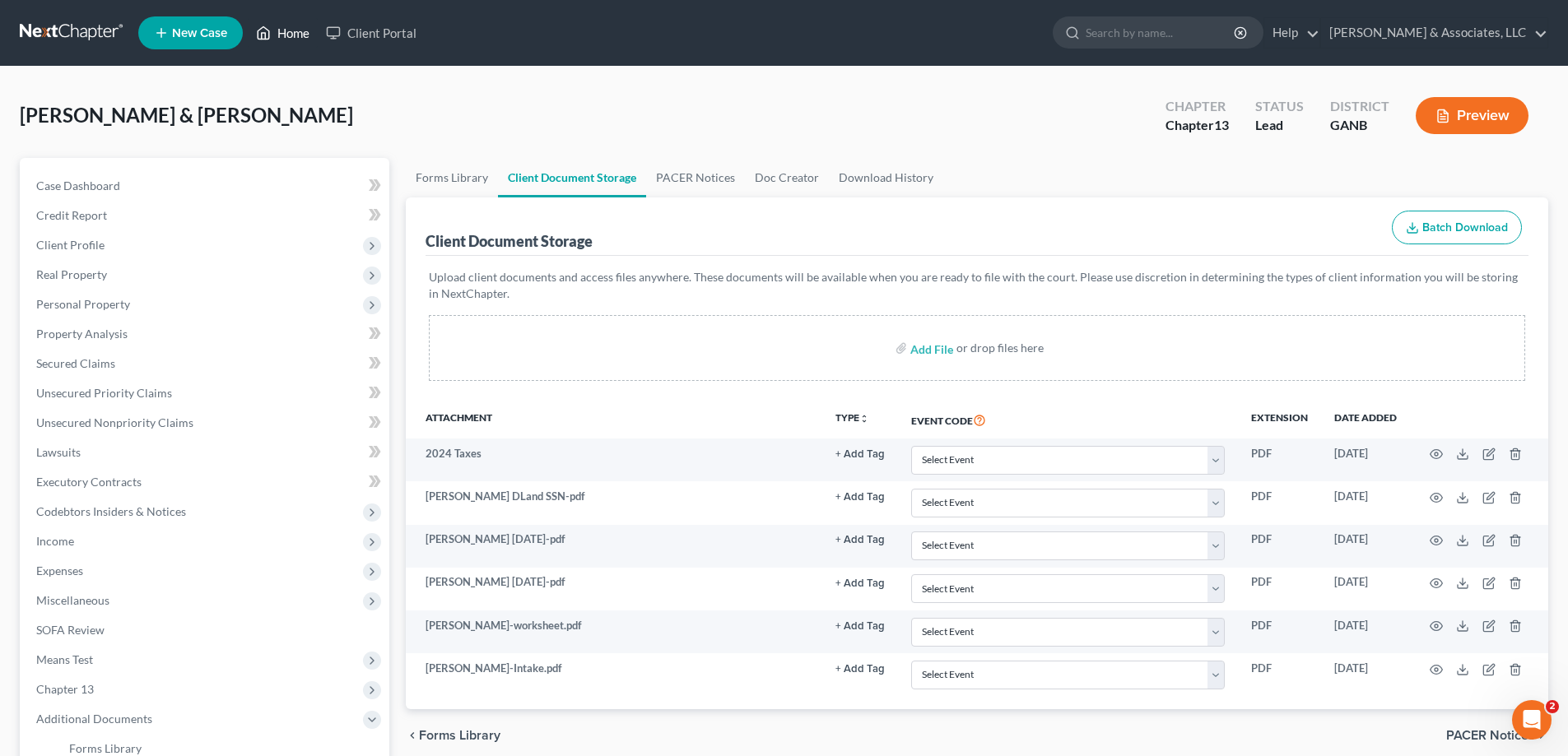
click at [292, 30] on link "Home" at bounding box center [283, 32] width 70 height 30
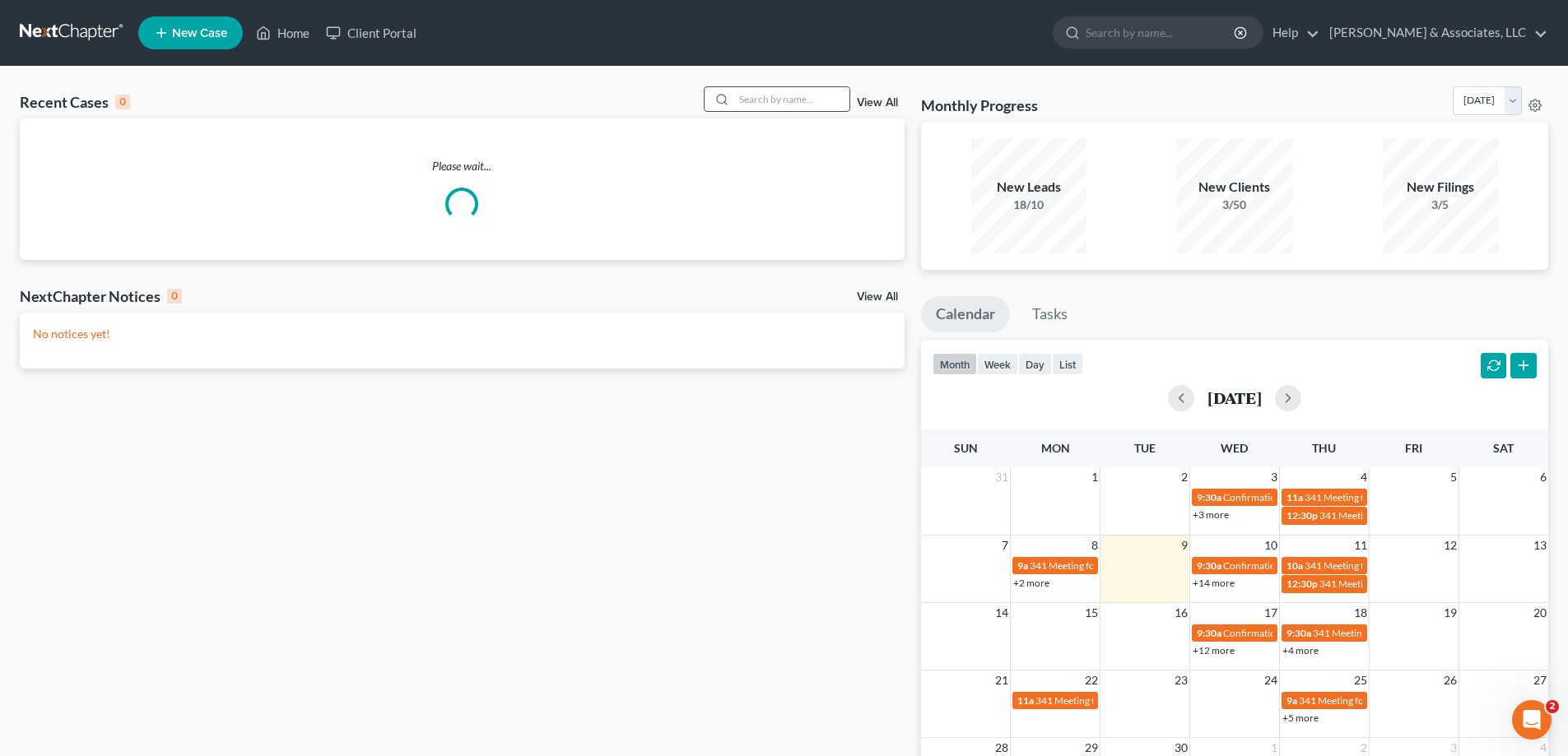
click at [779, 105] on input "search" at bounding box center [791, 99] width 115 height 24
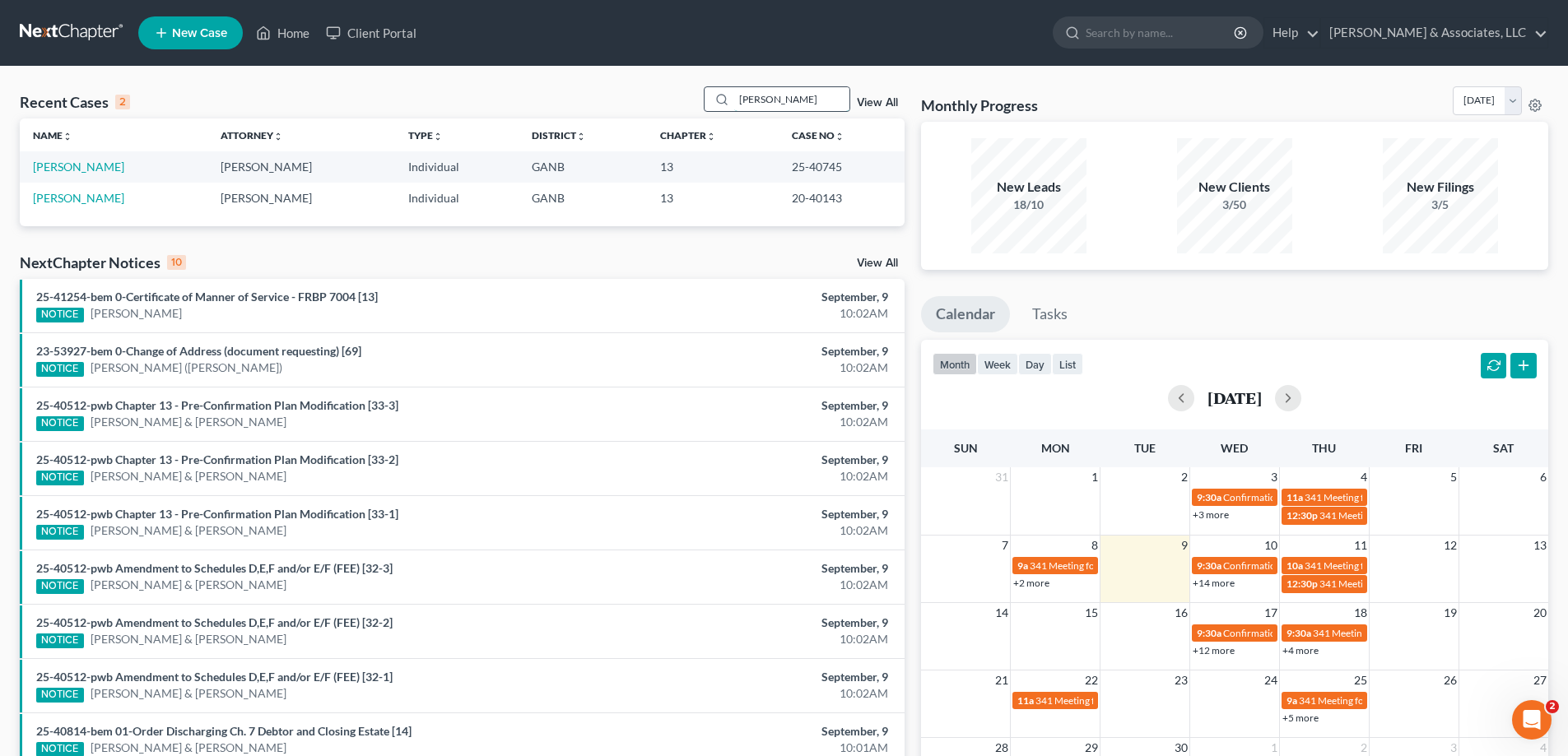
drag, startPoint x: 782, startPoint y: 105, endPoint x: 719, endPoint y: 105, distance: 63.0
click at [721, 105] on div "dotson" at bounding box center [776, 99] width 146 height 25
type input "l"
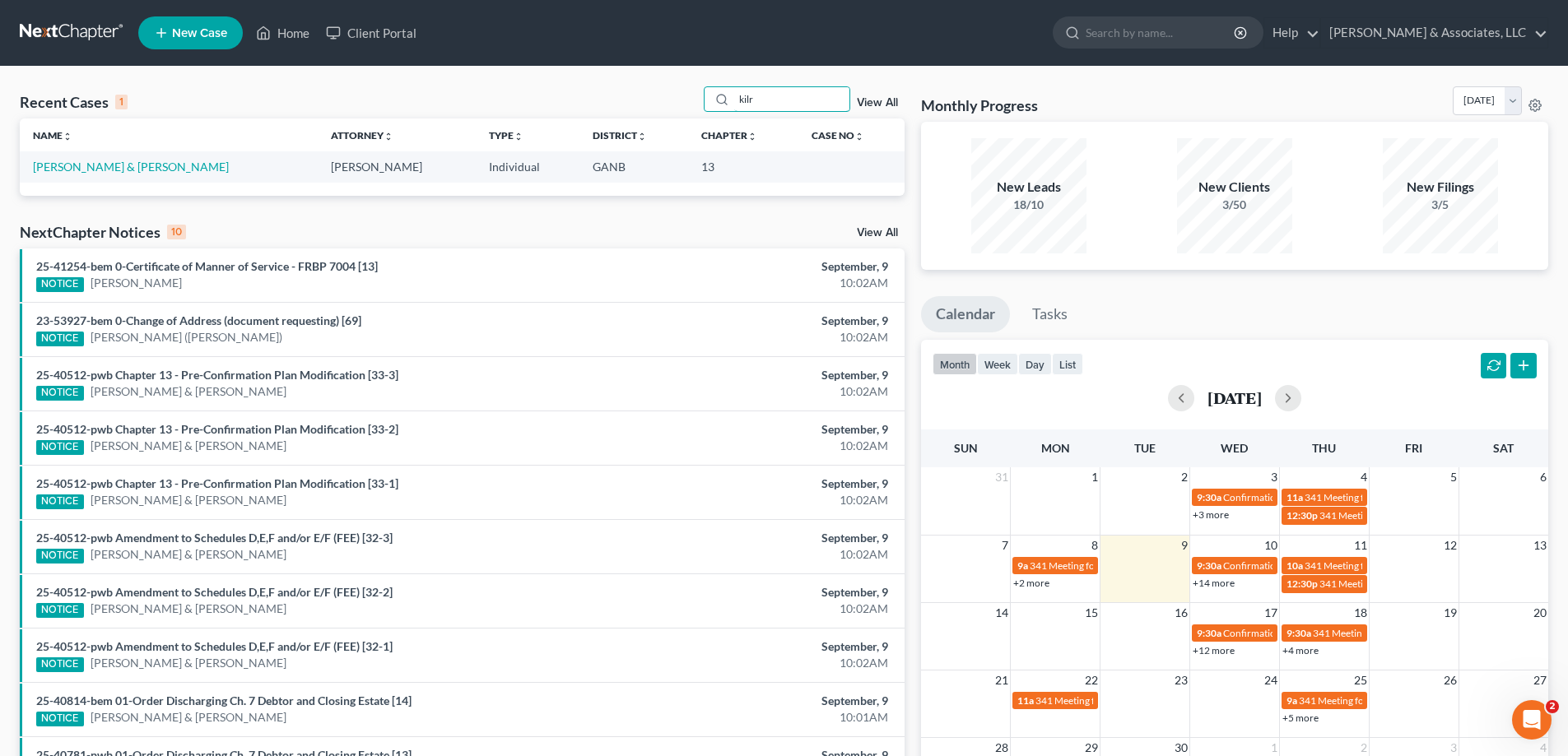
drag, startPoint x: 788, startPoint y: 100, endPoint x: 692, endPoint y: 99, distance: 96.0
click at [692, 99] on div "Recent Cases 1 kilr View All" at bounding box center [462, 102] width 884 height 32
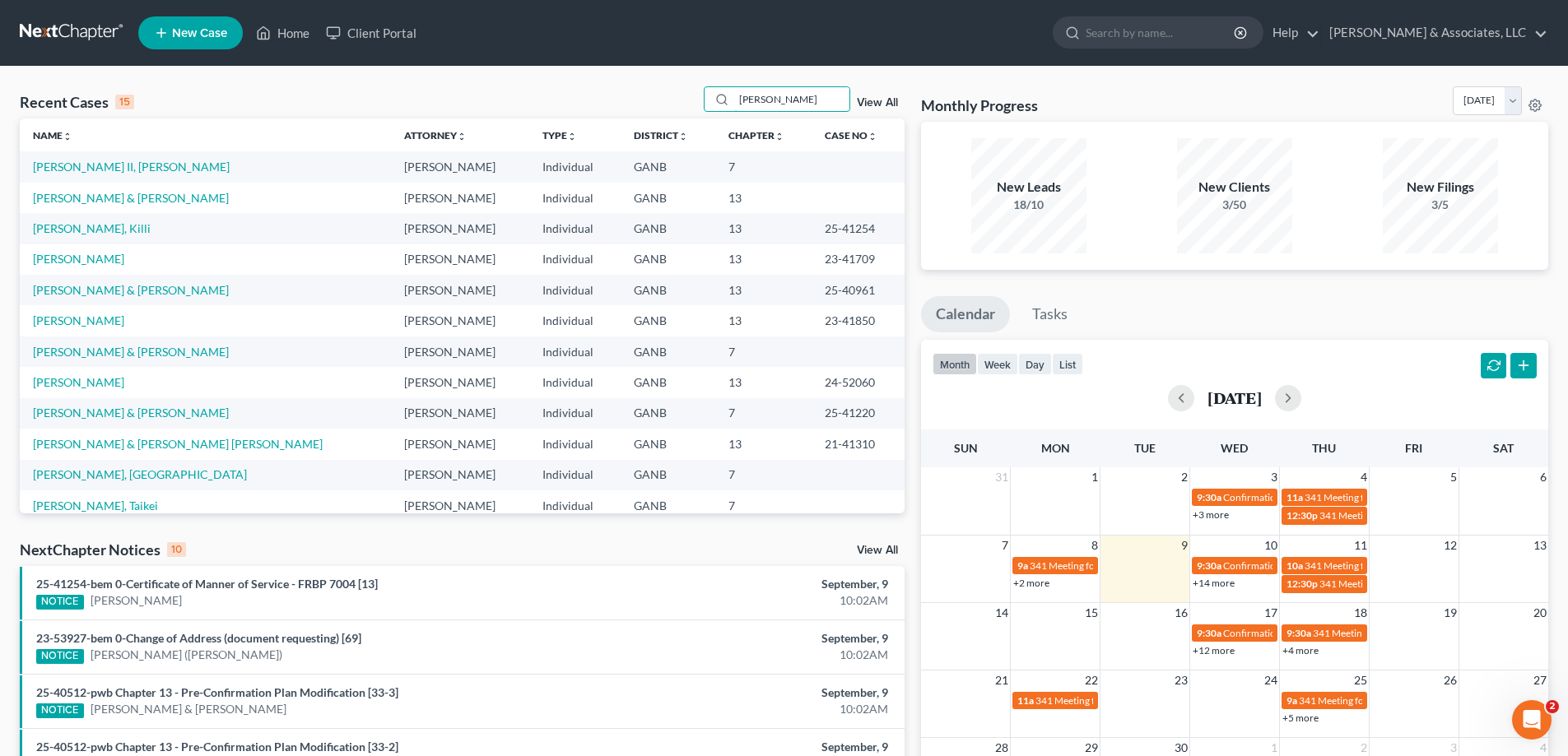
type input "kilroy"
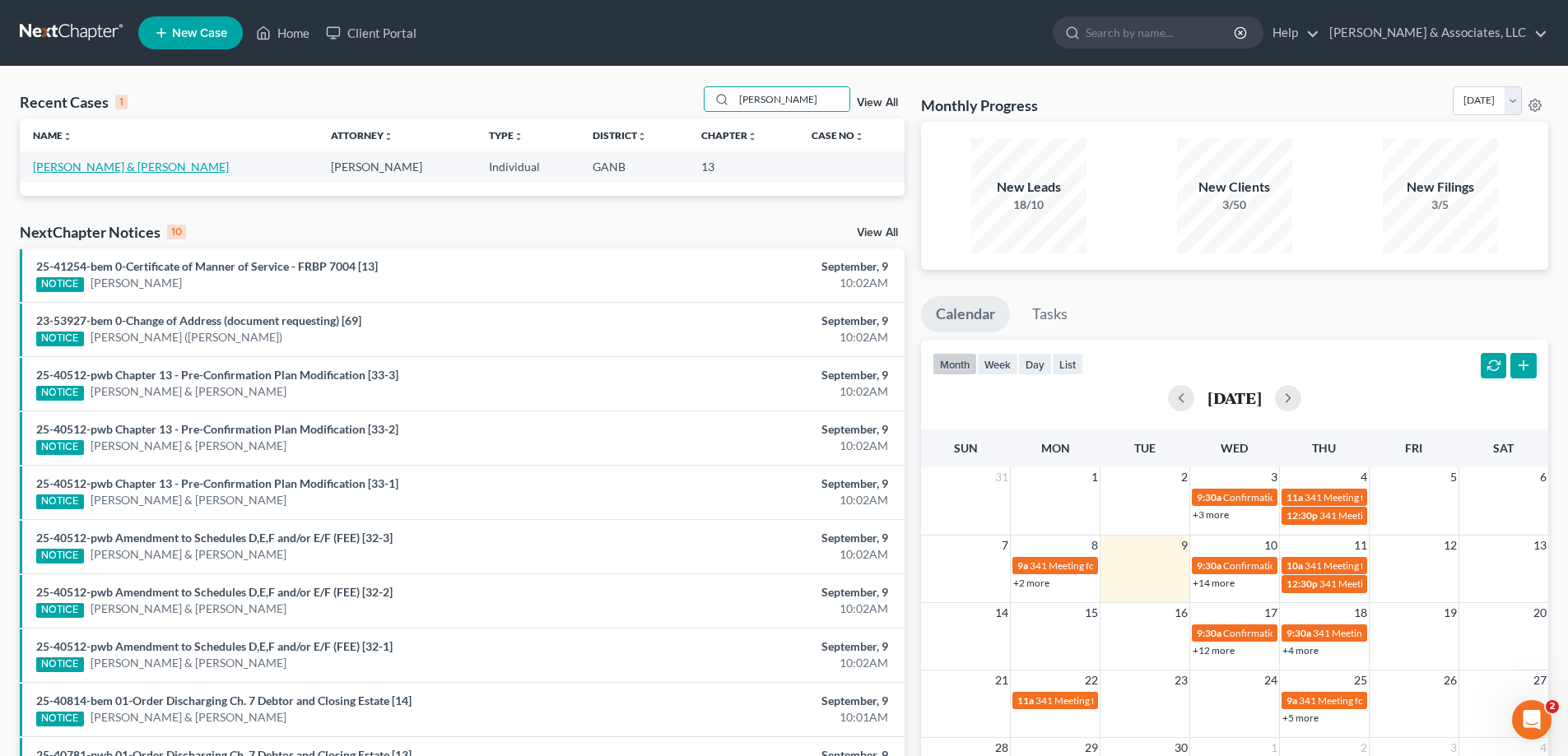
click at [84, 167] on link "Kilroy, Kim & Connie" at bounding box center [131, 167] width 196 height 14
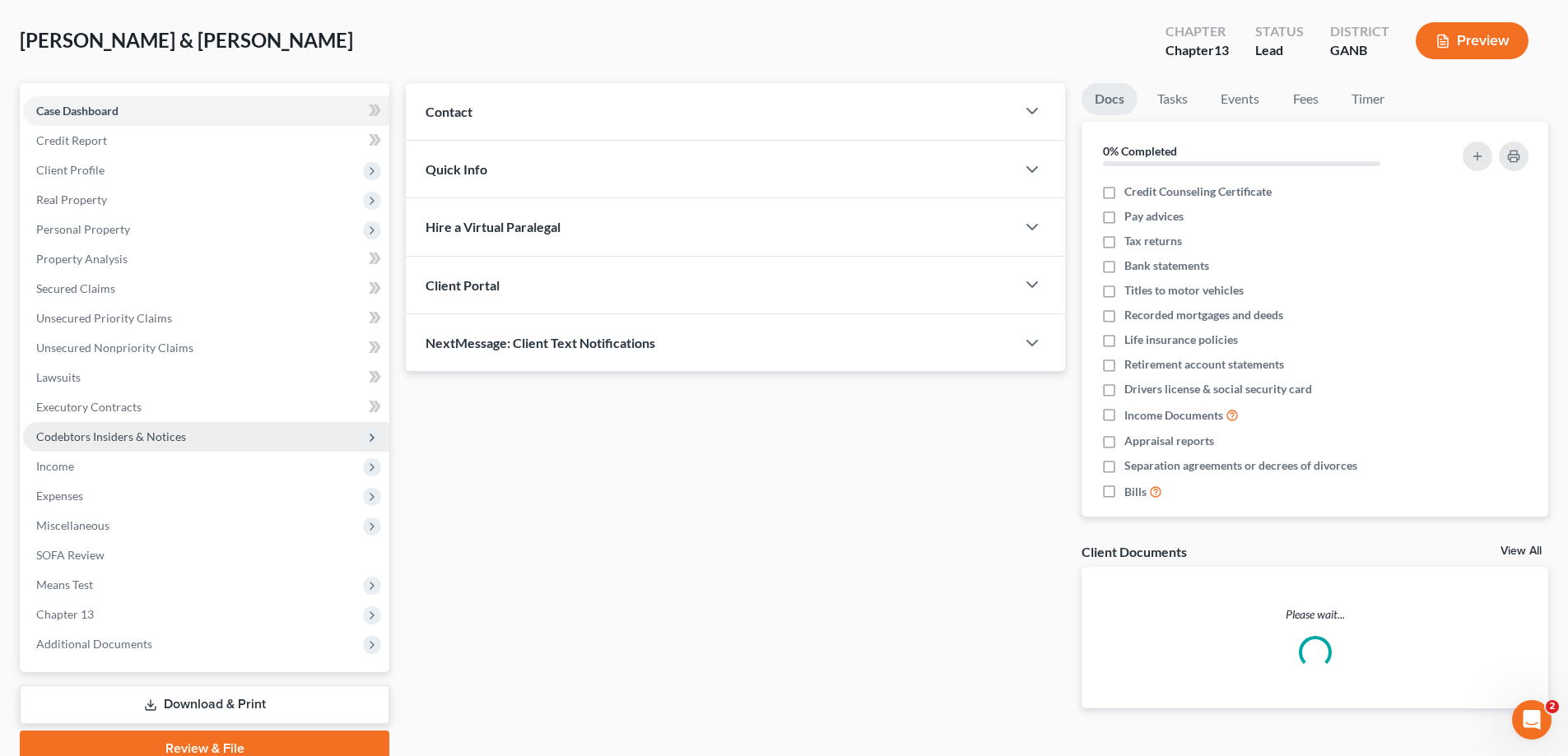
scroll to position [148, 0]
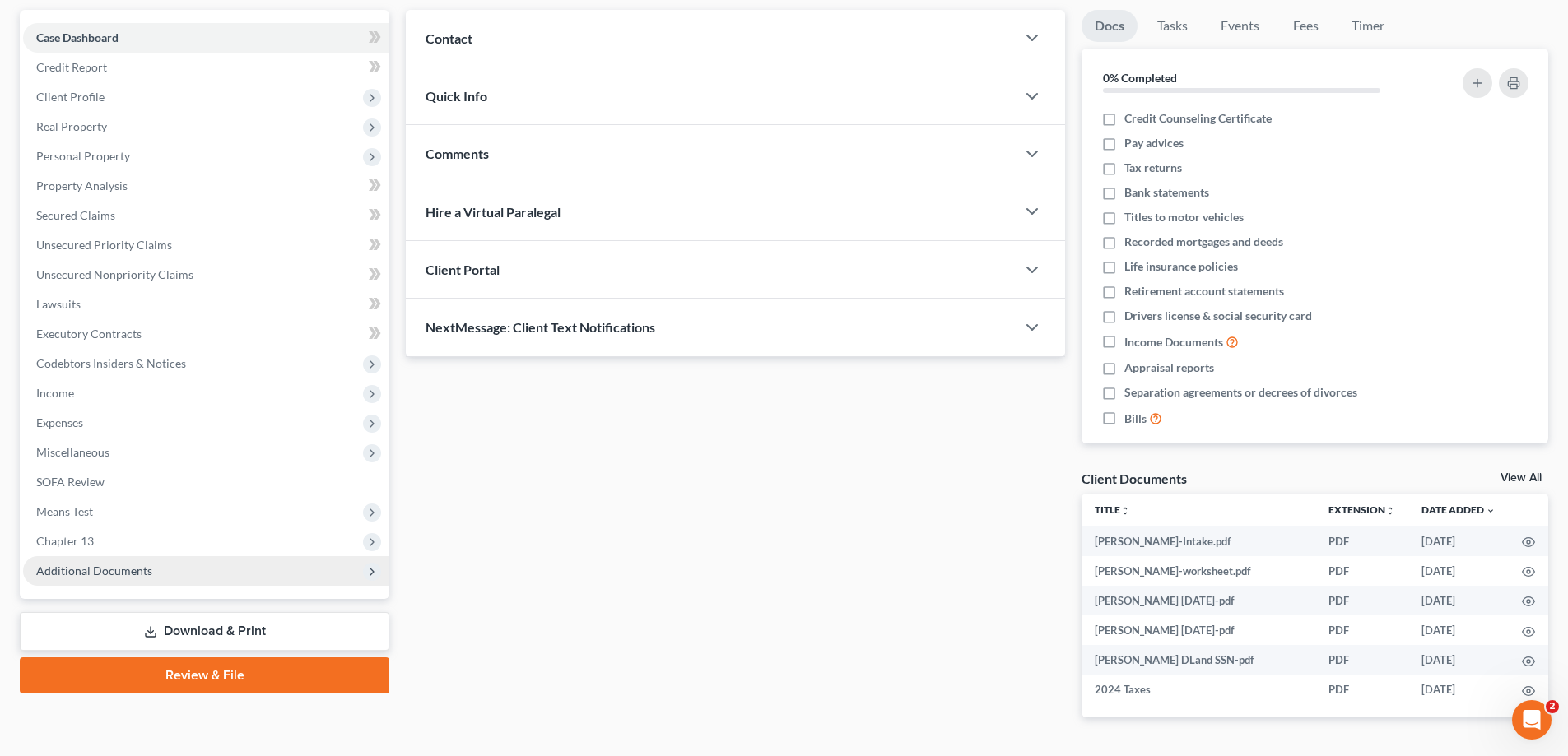
click at [67, 569] on span "Additional Documents" at bounding box center [93, 570] width 116 height 14
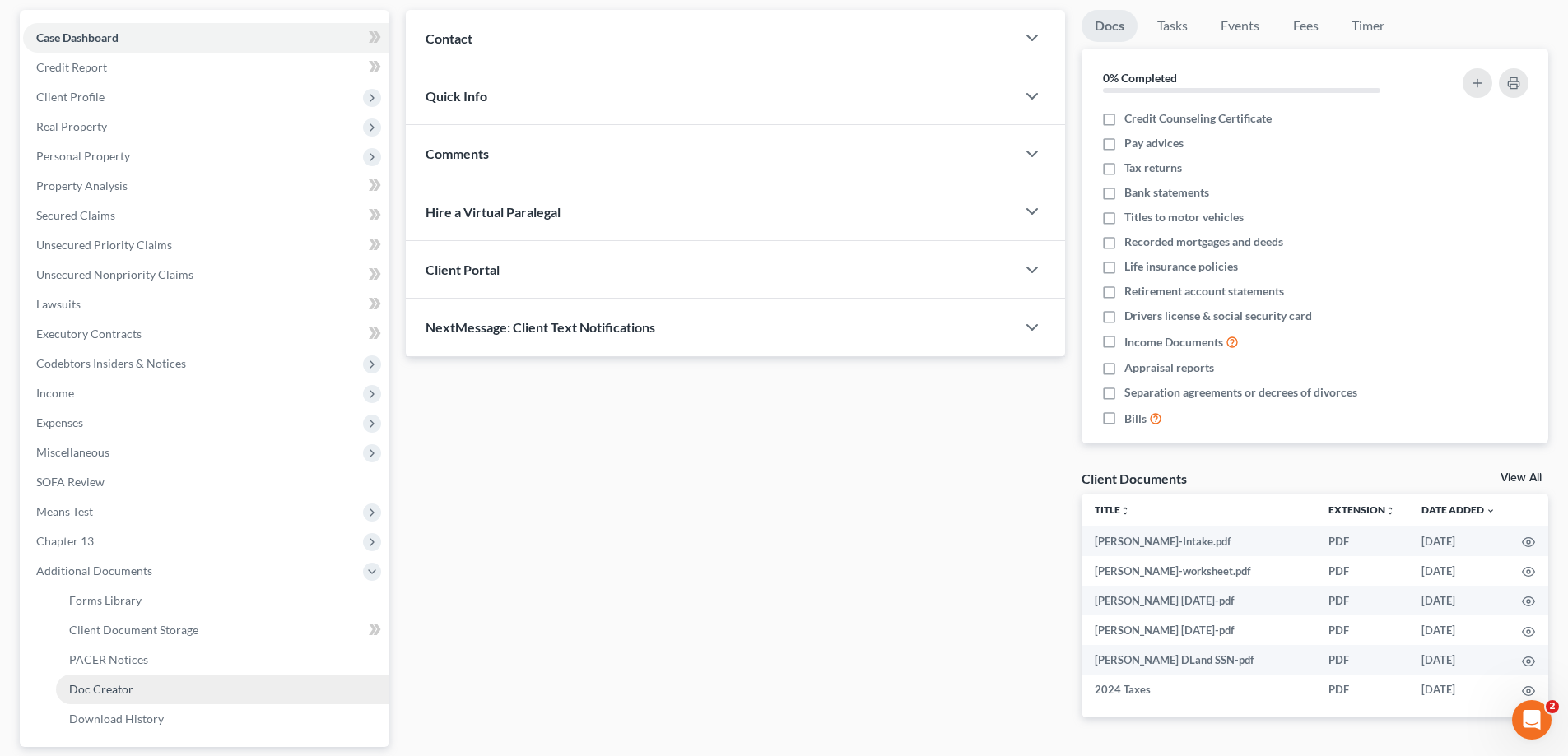
scroll to position [296, 0]
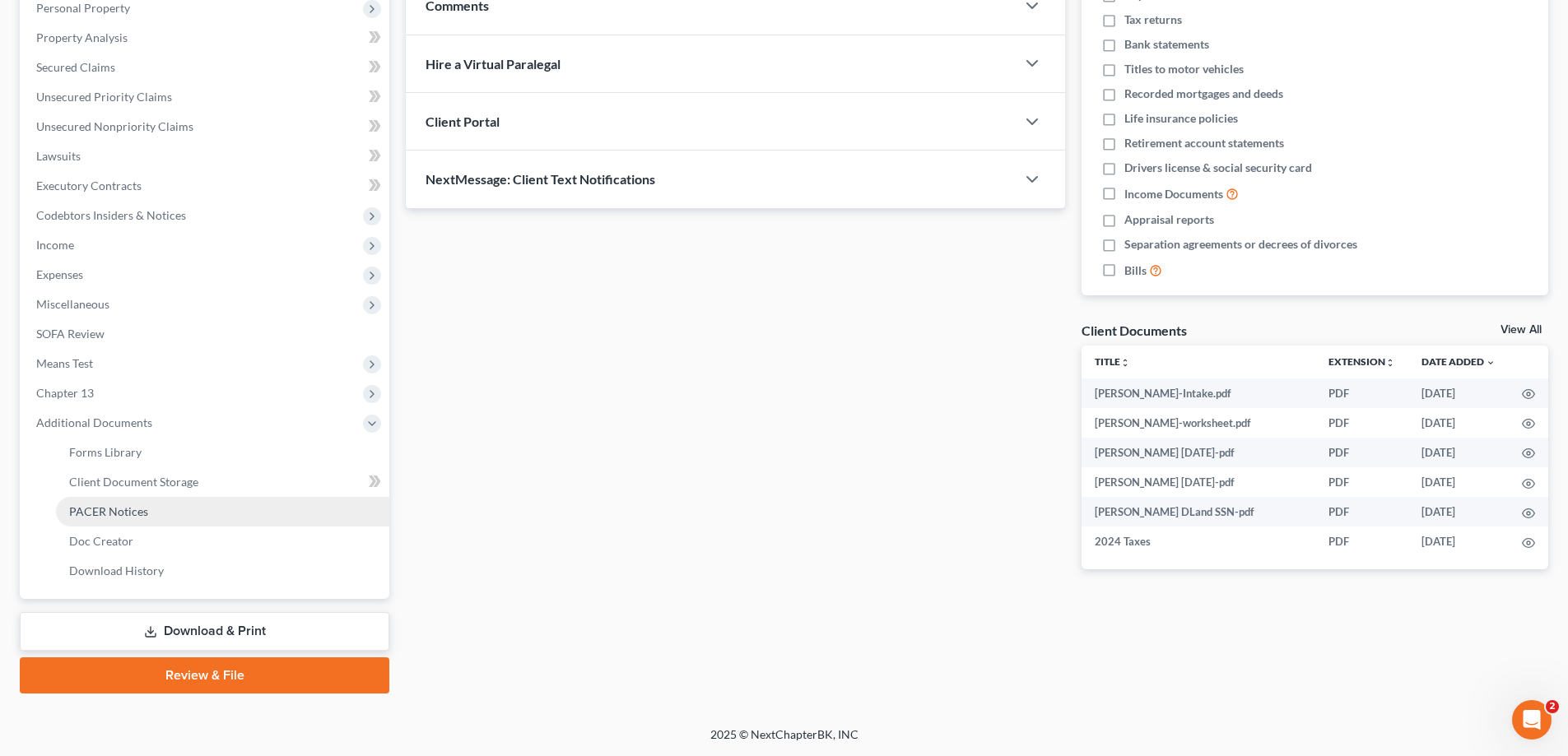
click at [143, 516] on span "PACER Notices" at bounding box center [109, 511] width 79 height 14
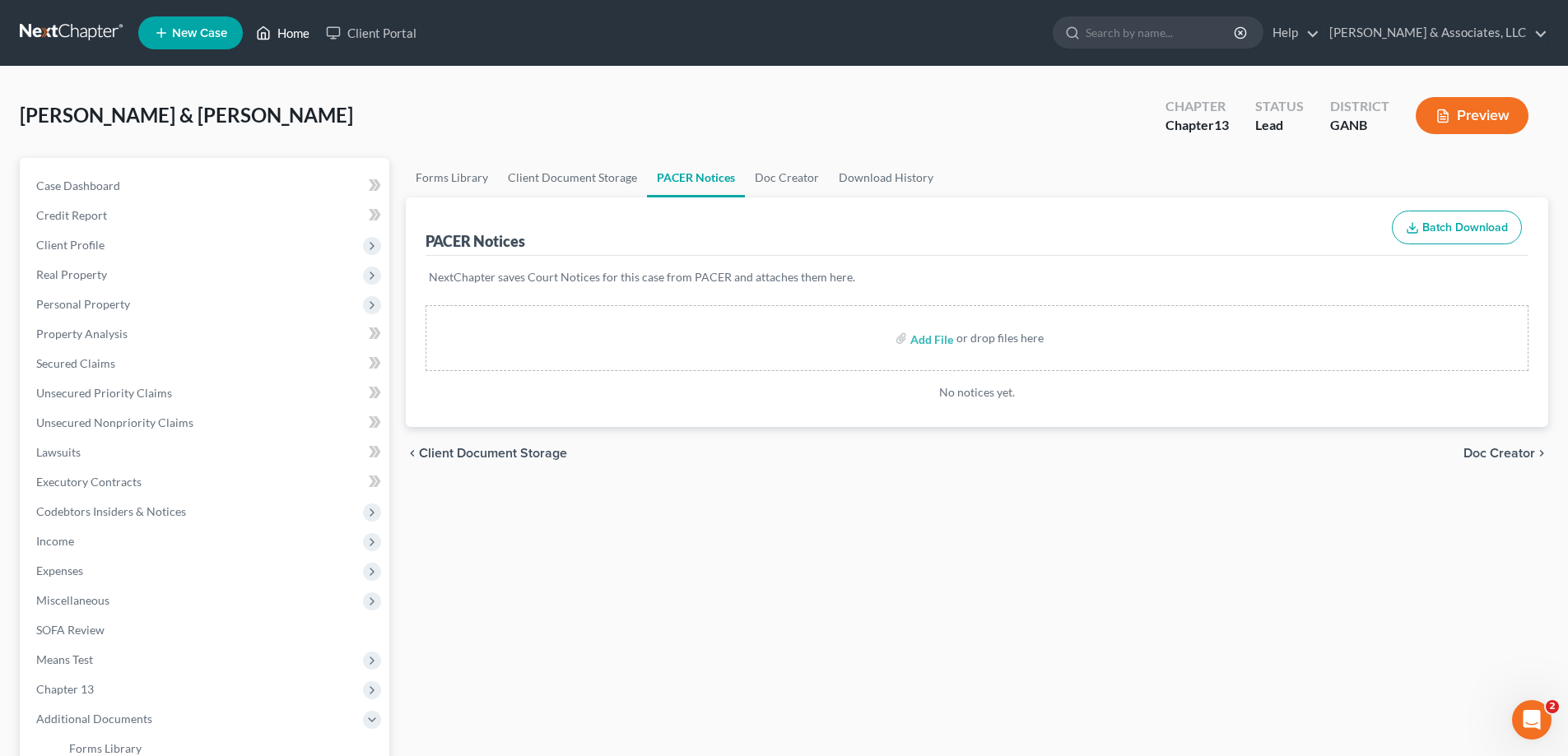
click at [290, 35] on link "Home" at bounding box center [283, 32] width 70 height 30
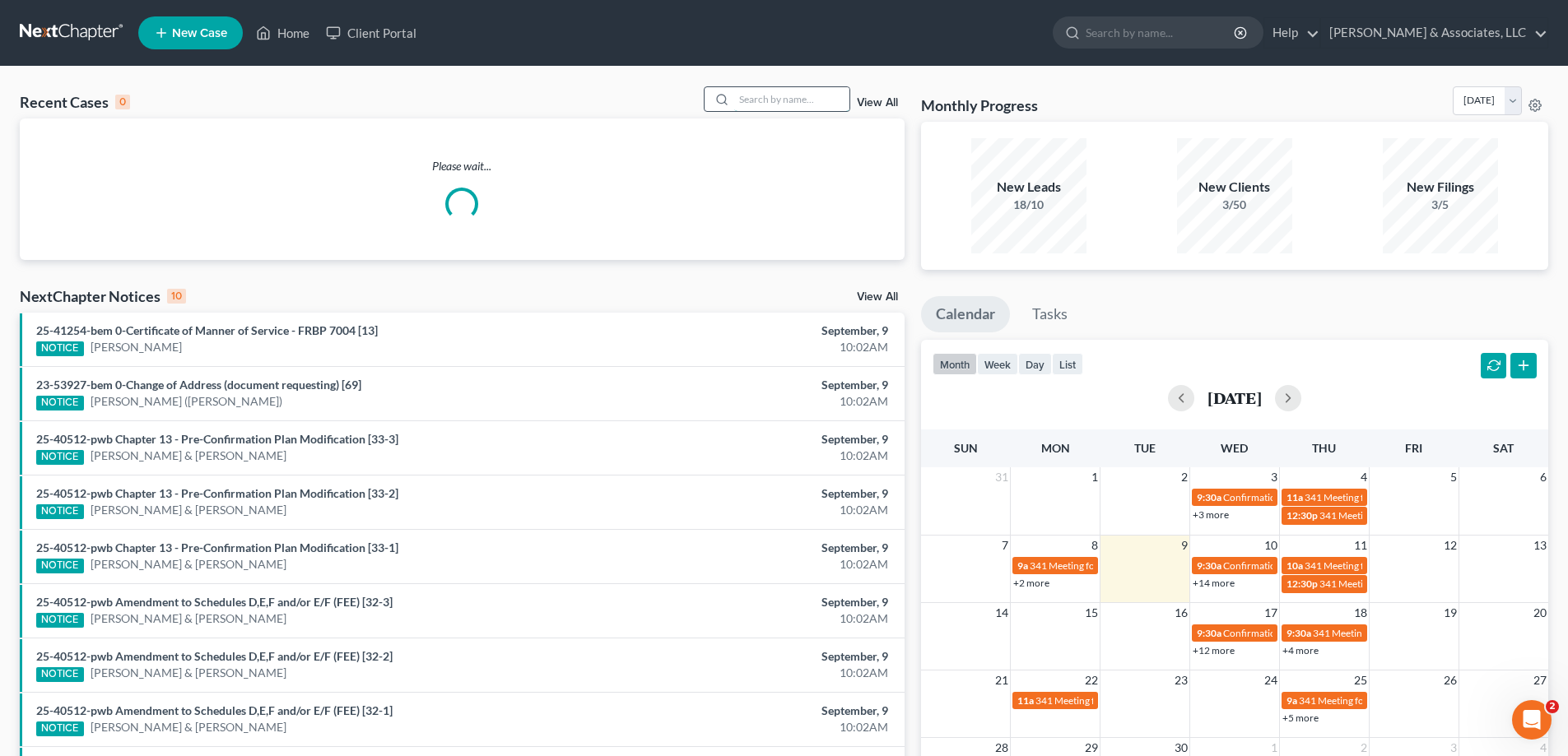
click at [830, 107] on input "search" at bounding box center [791, 99] width 115 height 24
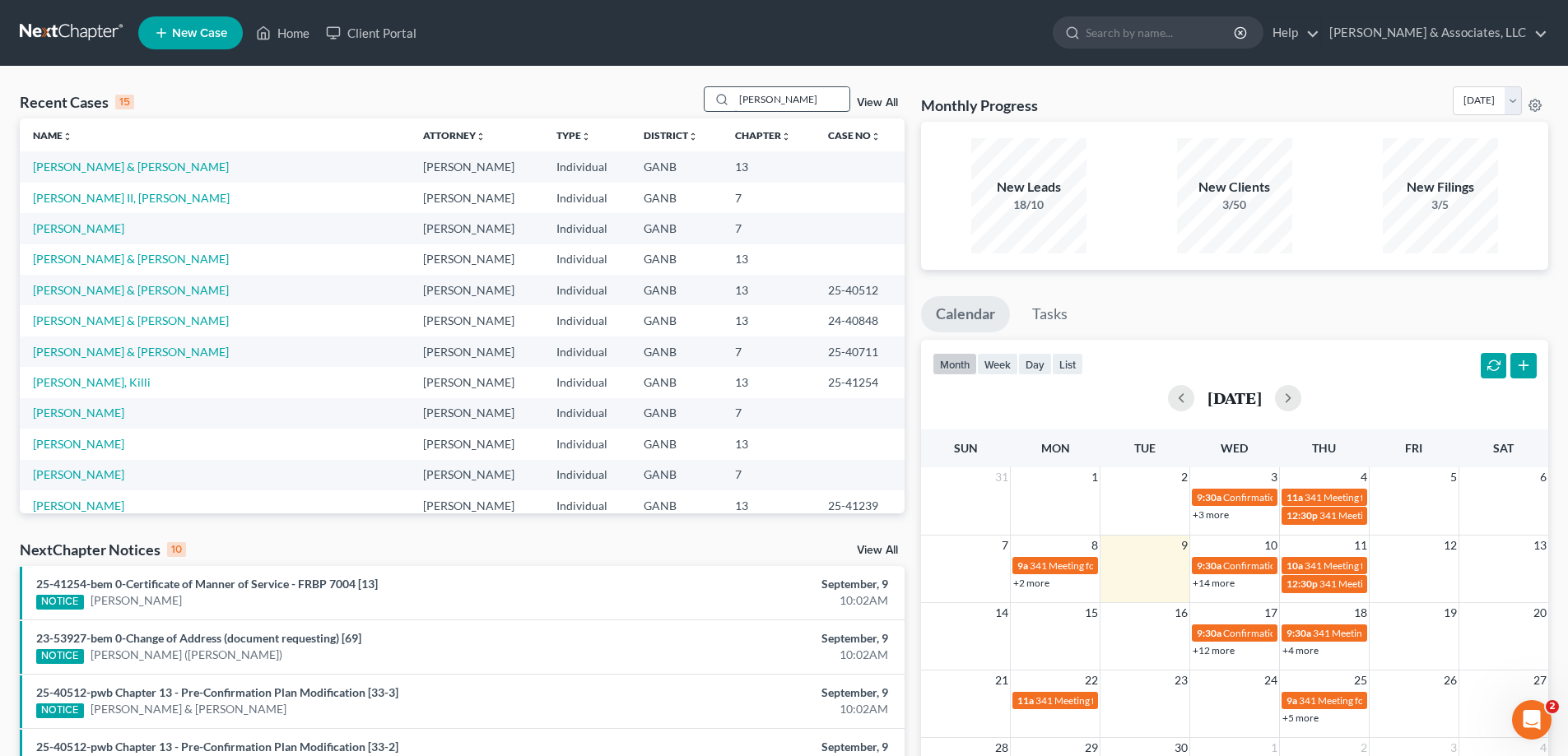
type input "harris"
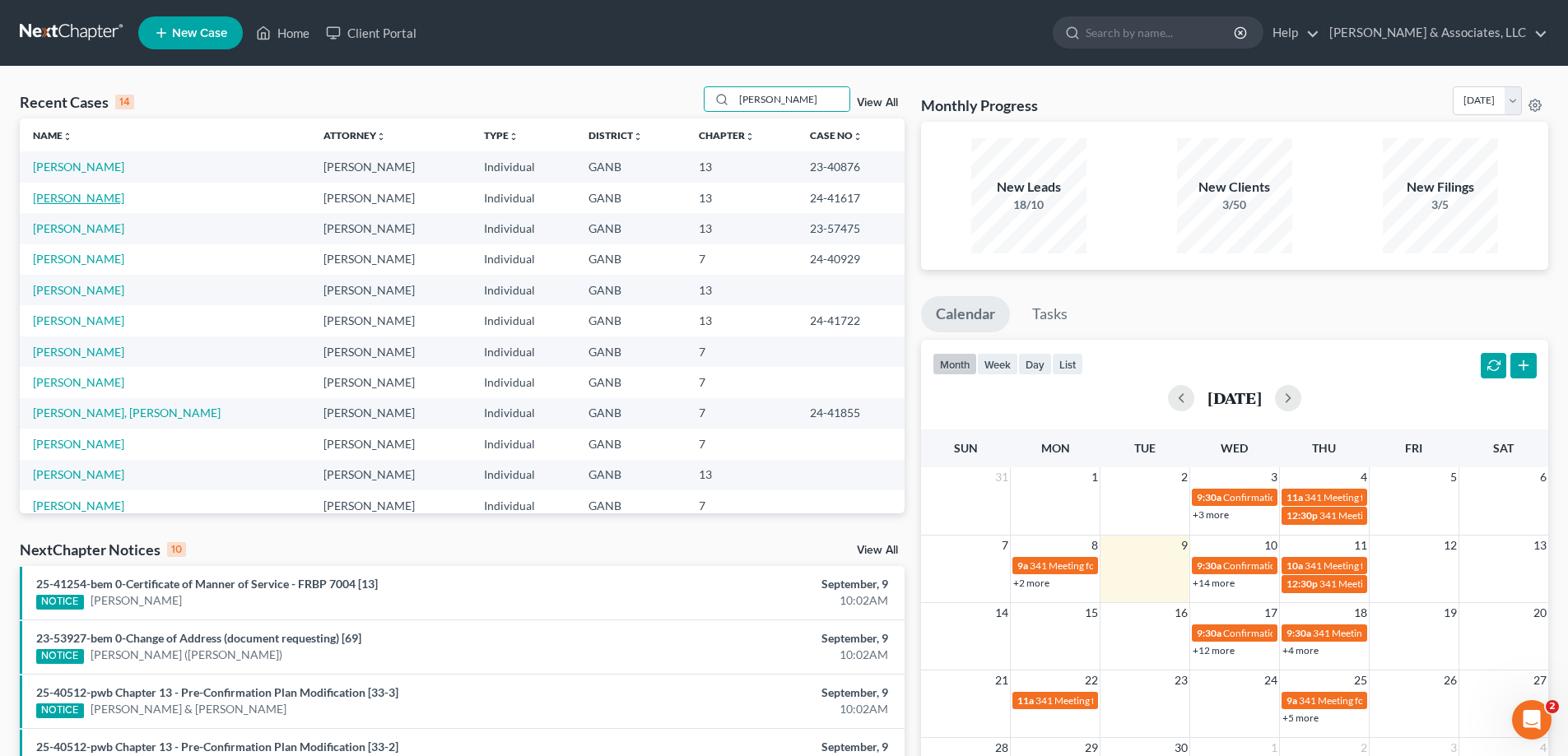
click at [41, 202] on link "Harris, Krista" at bounding box center [79, 198] width 91 height 14
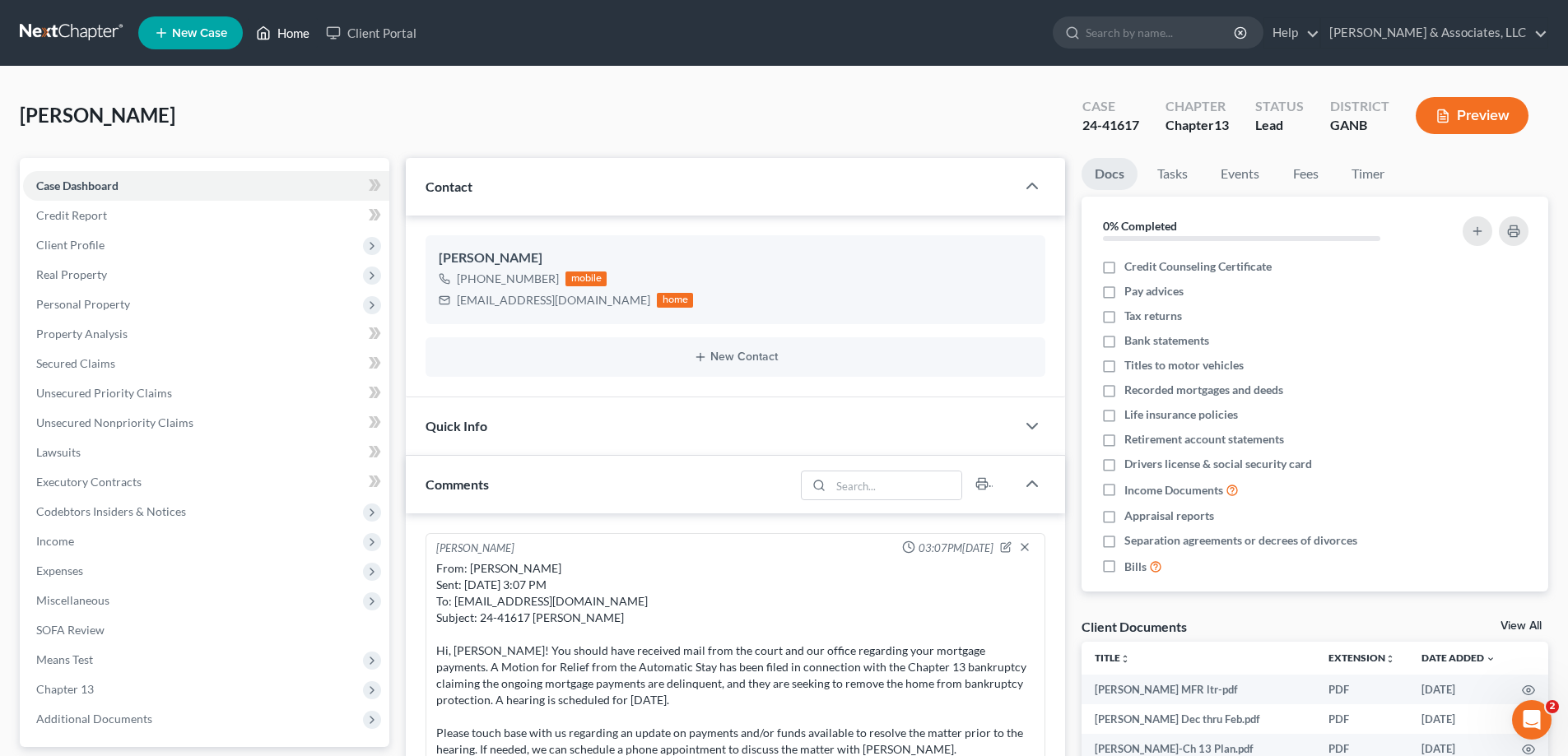
drag, startPoint x: 296, startPoint y: 35, endPoint x: 296, endPoint y: 0, distance: 35.0
click at [296, 35] on link "Home" at bounding box center [283, 32] width 70 height 30
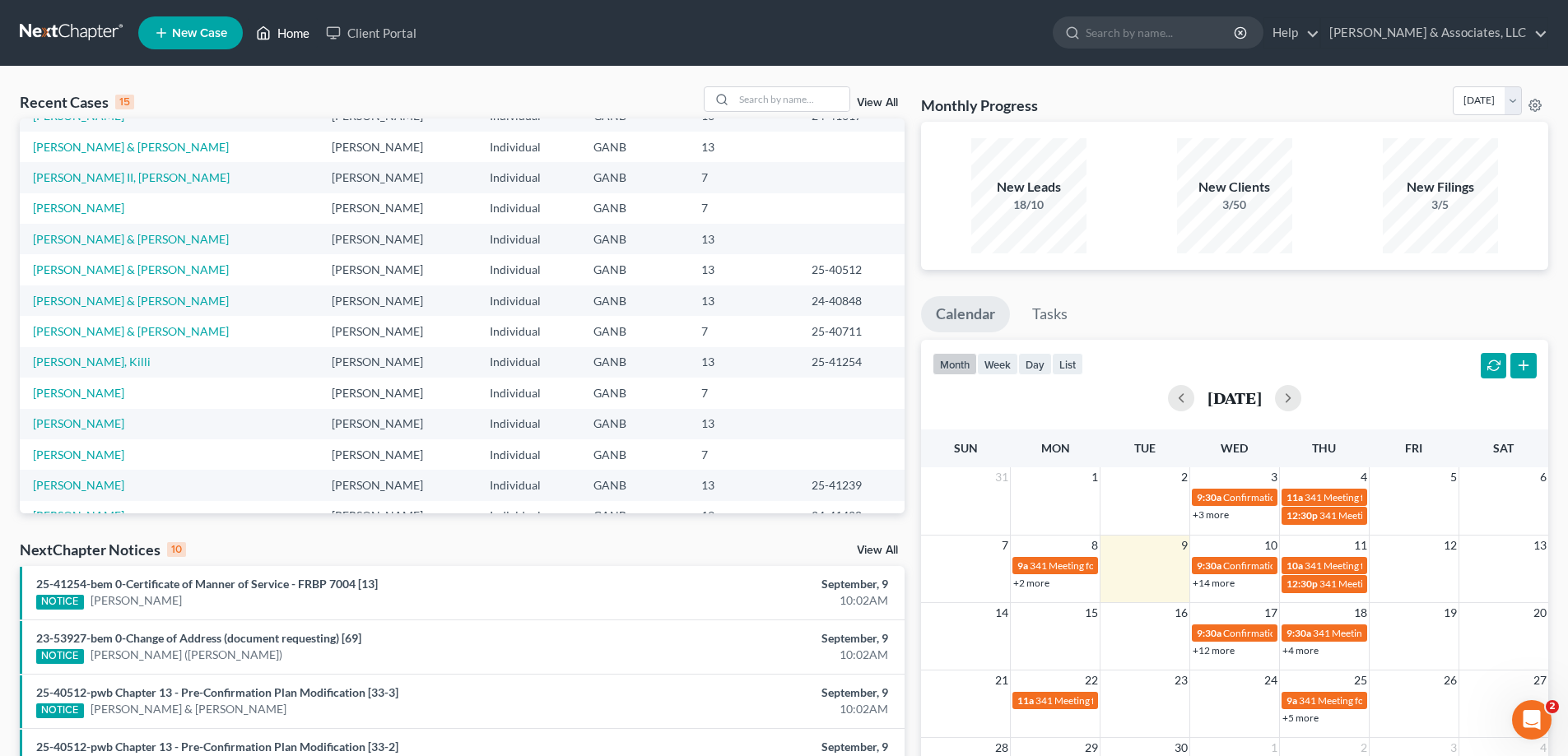
scroll to position [113, 0]
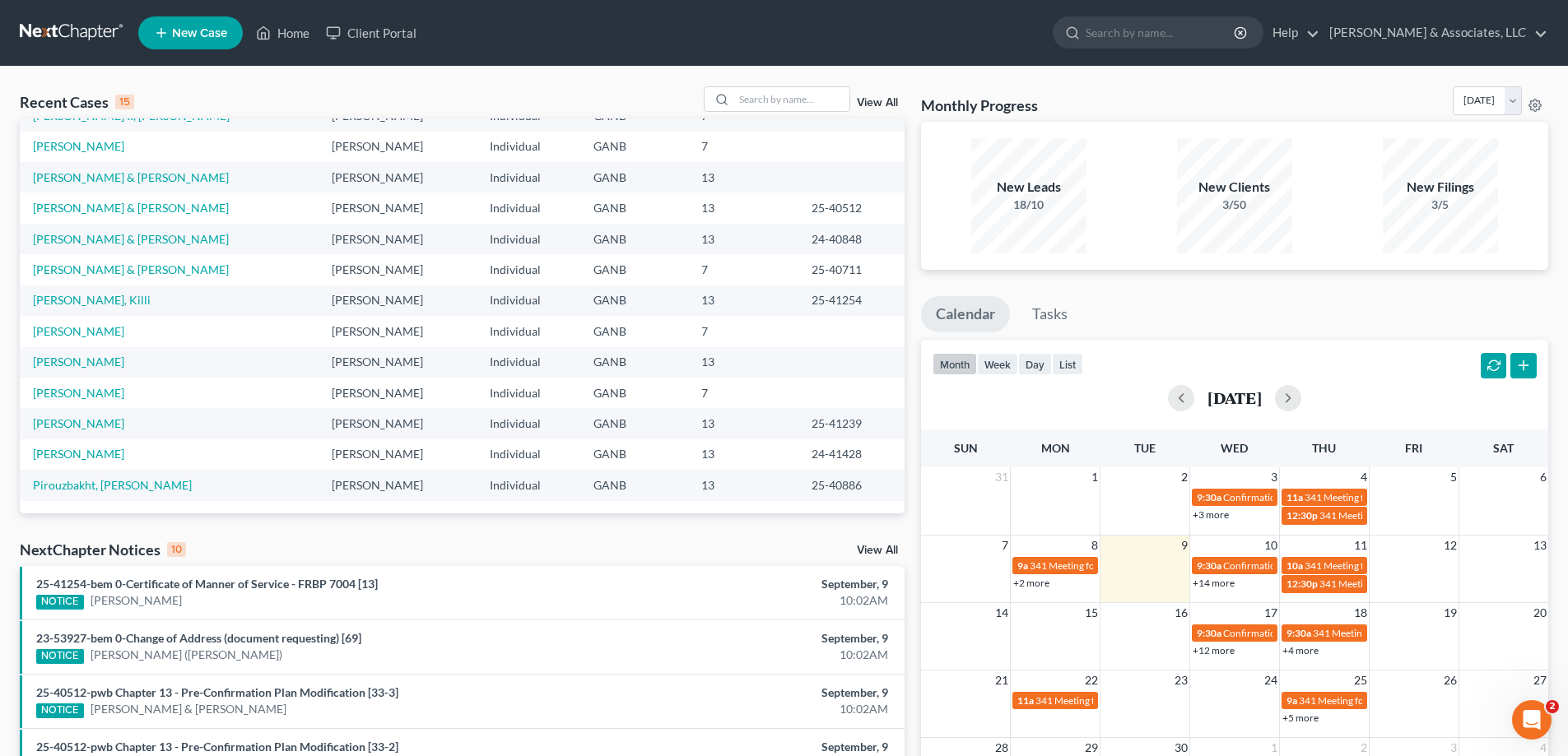
click at [872, 548] on link "View All" at bounding box center [877, 550] width 41 height 12
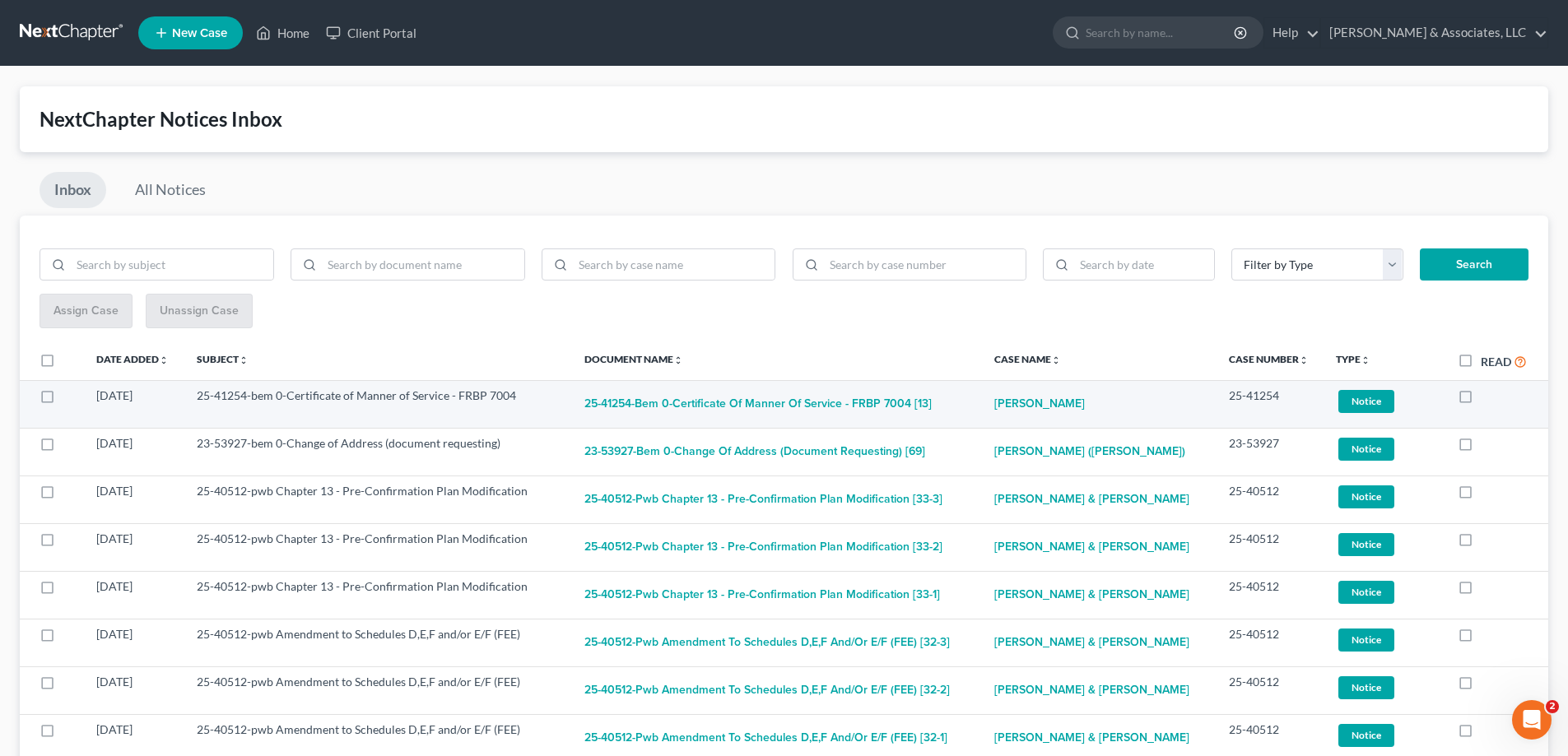
click at [1480, 400] on label at bounding box center [1480, 400] width 0 height 0
click at [1487, 395] on input "checkbox" at bounding box center [1493, 393] width 11 height 11
checkbox input "true"
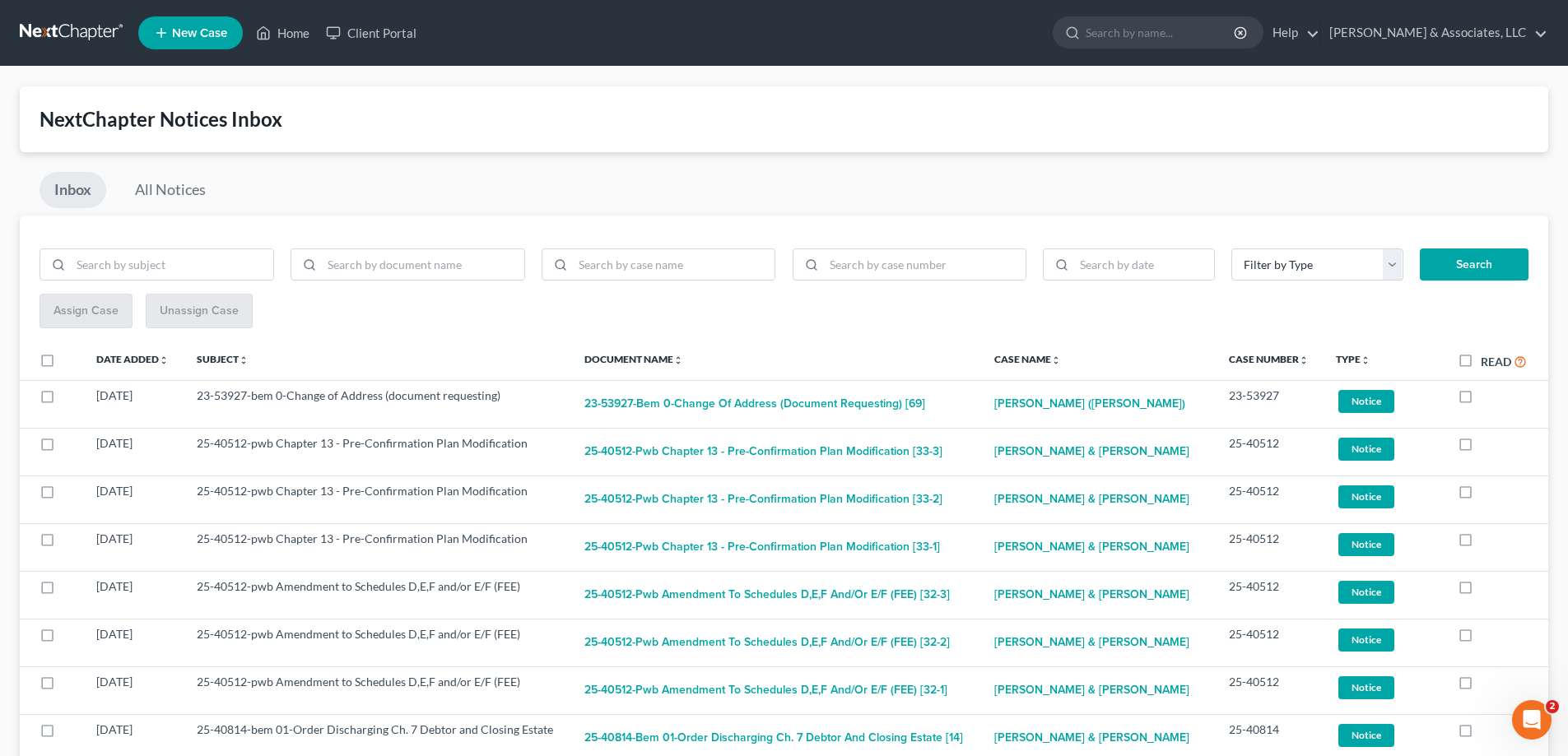
click at [1480, 400] on label at bounding box center [1480, 400] width 0 height 0
click at [1487, 395] on input "checkbox" at bounding box center [1493, 393] width 11 height 11
checkbox input "true"
click at [1480, 400] on label at bounding box center [1480, 400] width 0 height 0
click at [1487, 395] on input "checkbox" at bounding box center [1493, 393] width 11 height 11
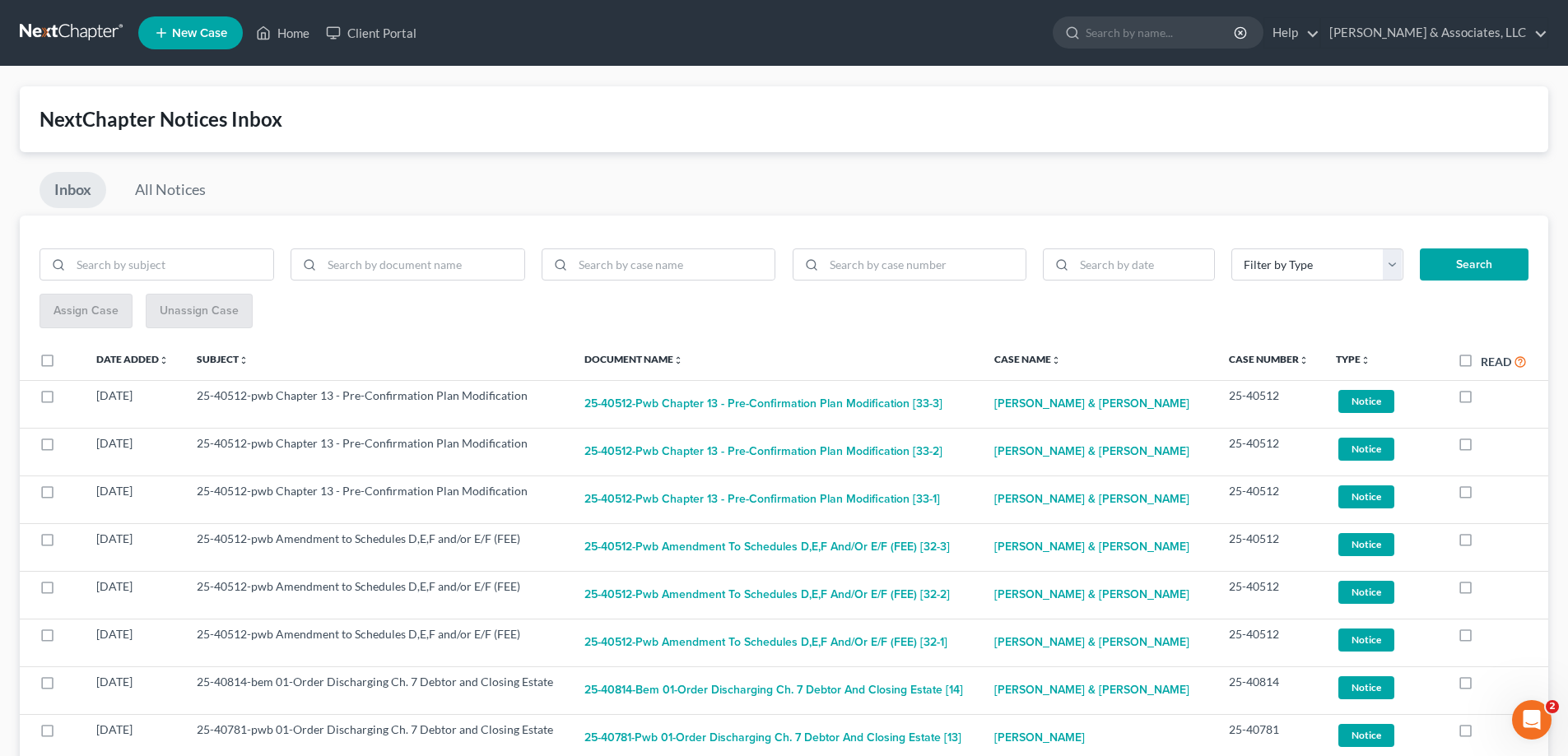
checkbox input "true"
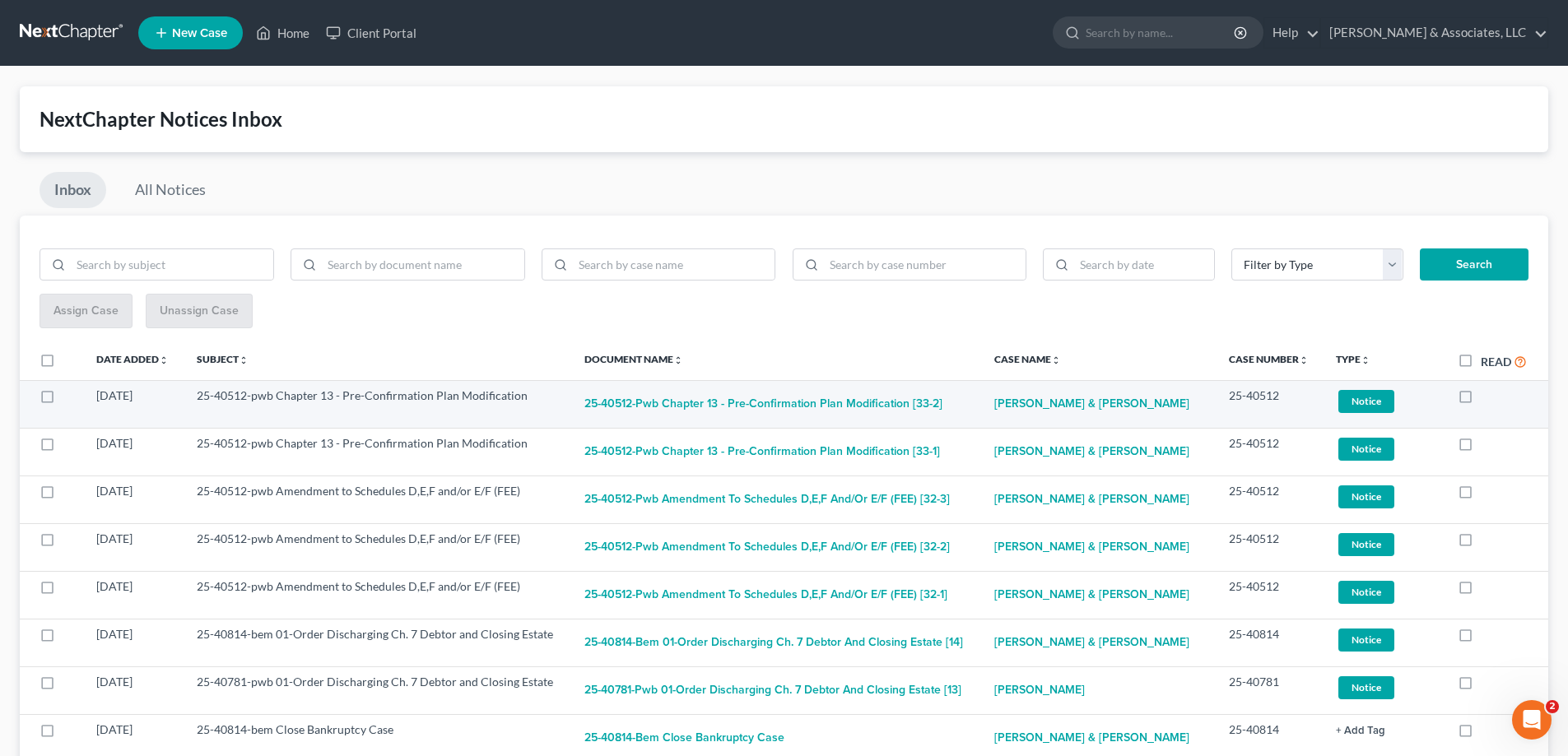
click at [1480, 400] on label at bounding box center [1480, 400] width 0 height 0
click at [1487, 395] on input "checkbox" at bounding box center [1493, 393] width 11 height 11
checkbox input "true"
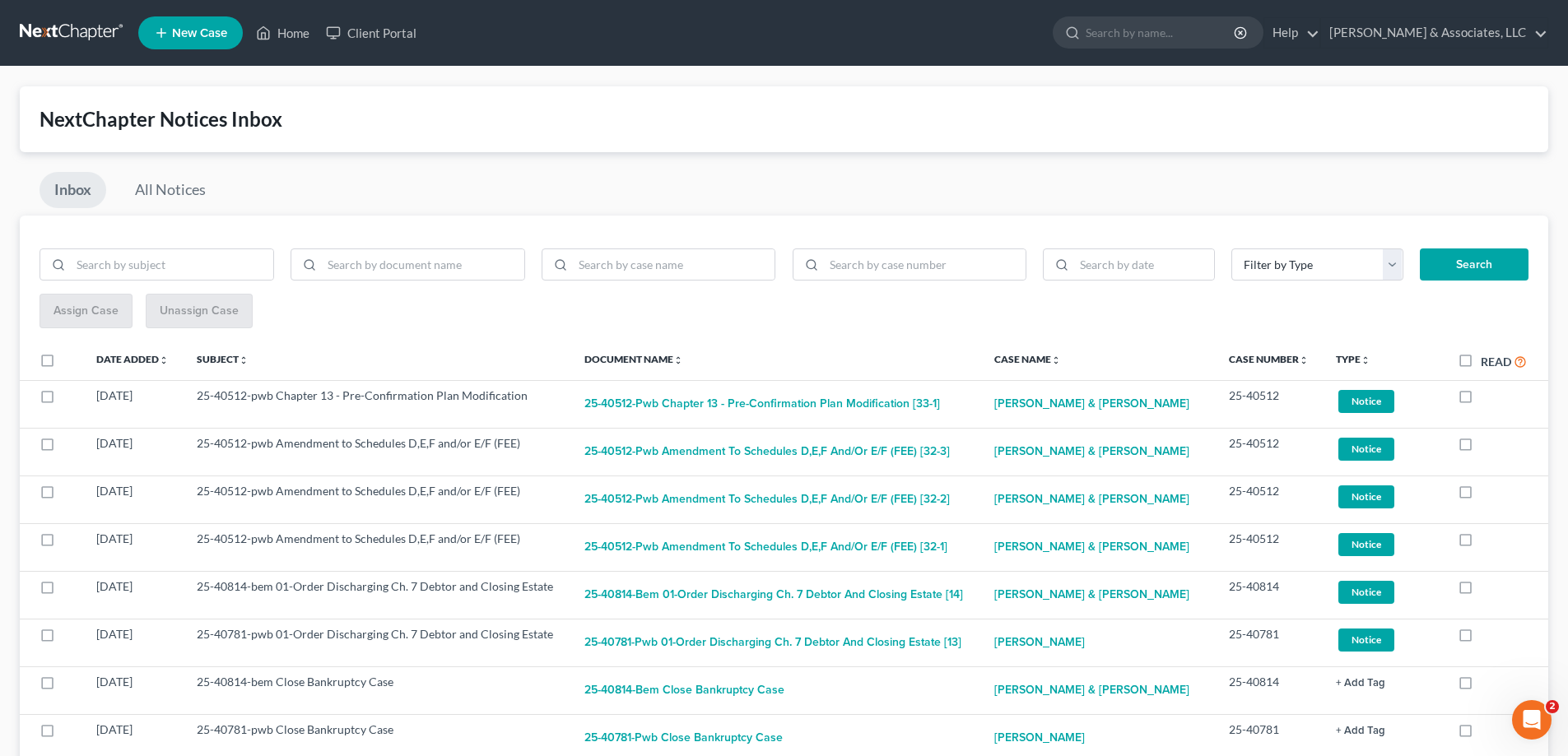
click at [1480, 400] on label at bounding box center [1480, 400] width 0 height 0
click at [1487, 395] on input "checkbox" at bounding box center [1493, 393] width 11 height 11
checkbox input "true"
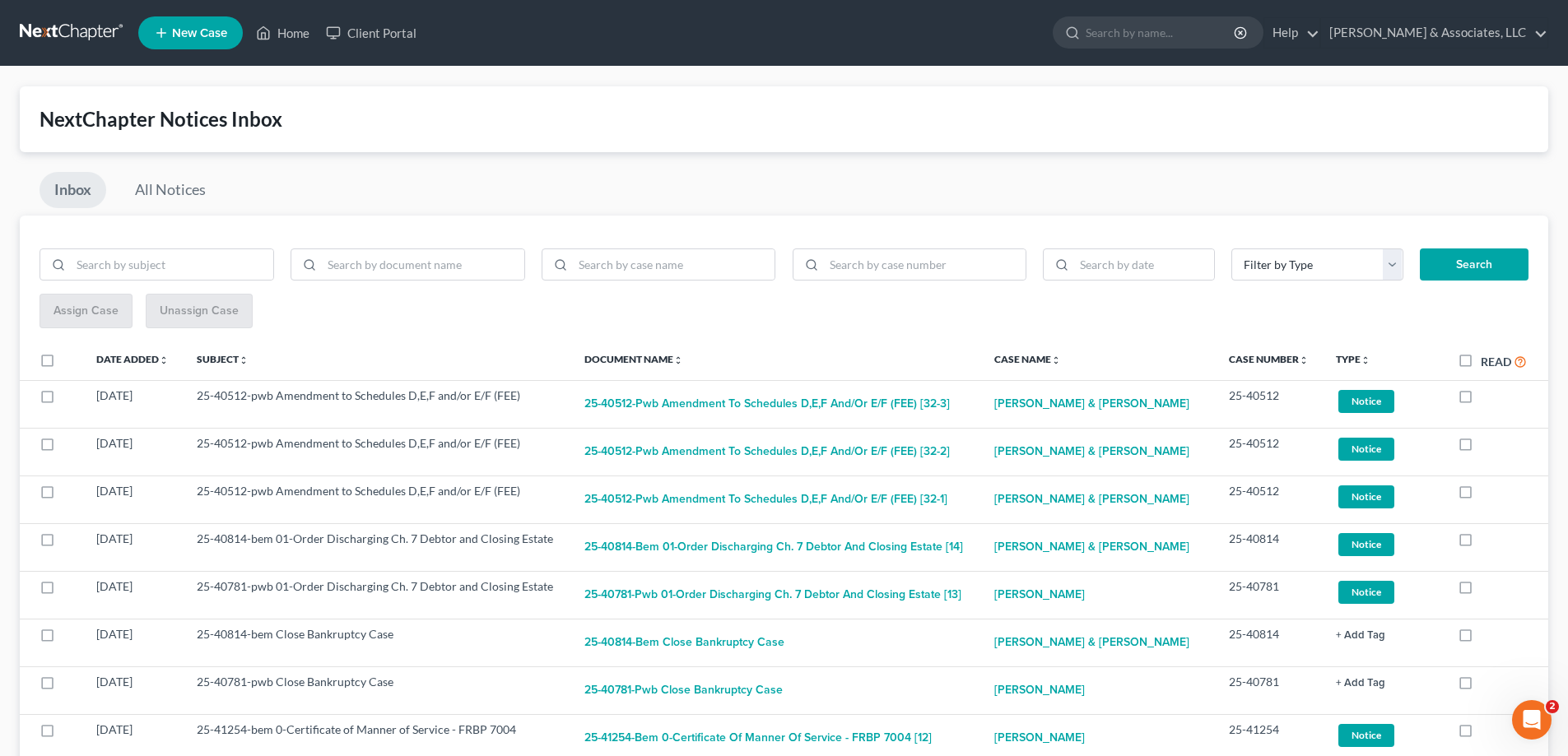
click at [1480, 400] on label at bounding box center [1480, 400] width 0 height 0
click at [1487, 395] on input "checkbox" at bounding box center [1493, 393] width 11 height 11
checkbox input "true"
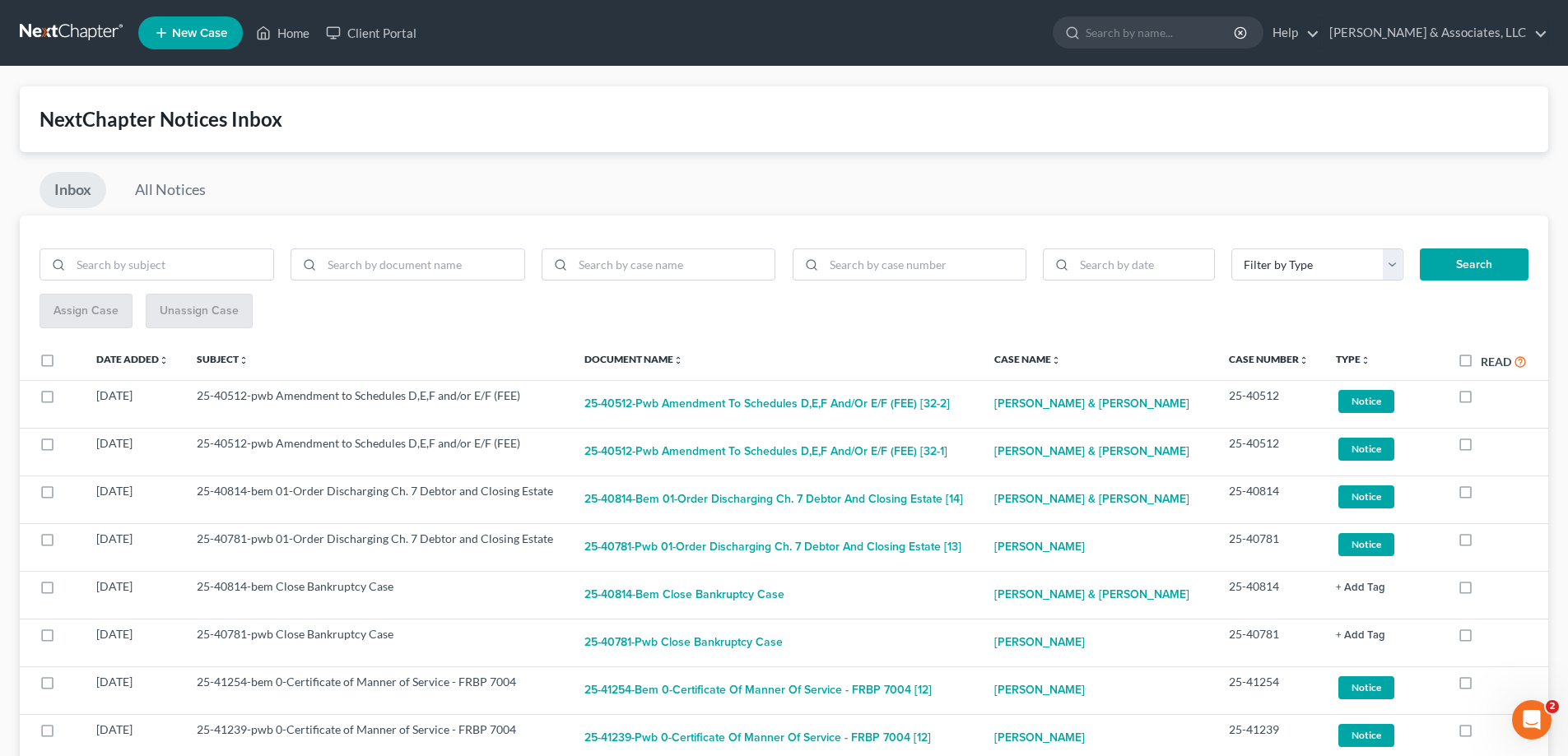
click at [1480, 400] on label at bounding box center [1480, 400] width 0 height 0
click at [1487, 395] on input "checkbox" at bounding box center [1493, 393] width 11 height 11
checkbox input "true"
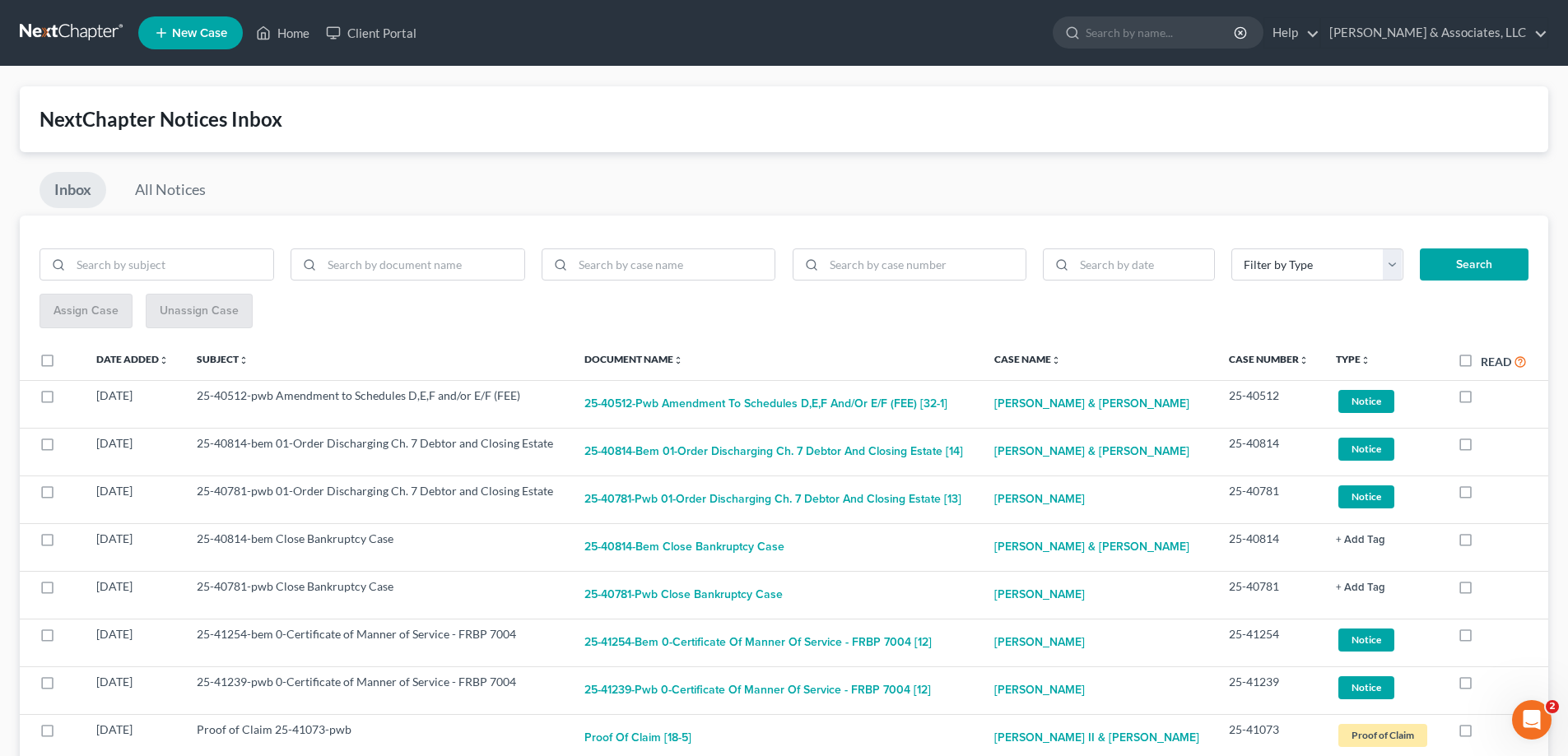
click at [1480, 400] on label at bounding box center [1480, 400] width 0 height 0
click at [1487, 395] on input "checkbox" at bounding box center [1493, 393] width 11 height 11
checkbox input "true"
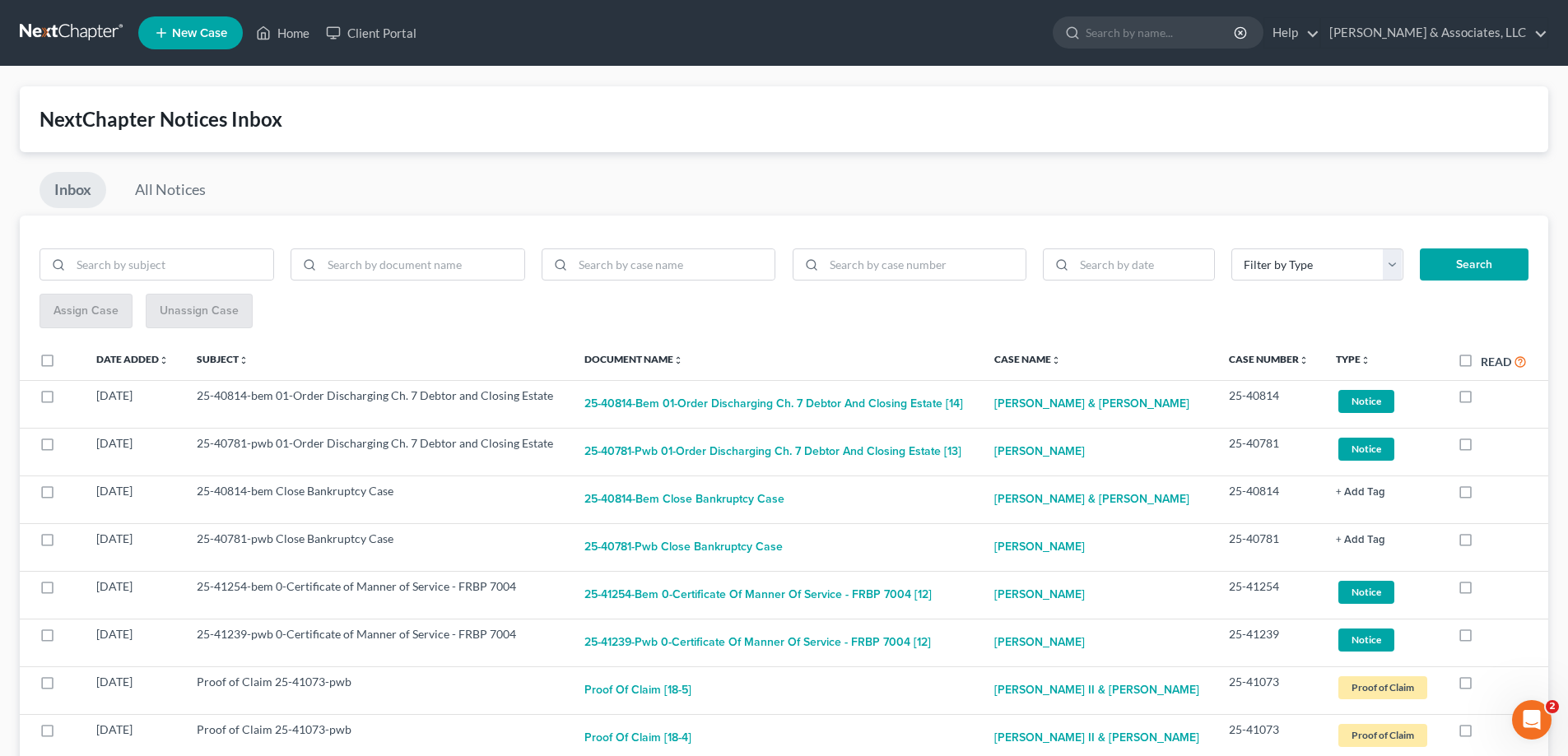
click at [1480, 400] on label at bounding box center [1480, 400] width 0 height 0
click at [1487, 395] on input "checkbox" at bounding box center [1493, 393] width 11 height 11
checkbox input "true"
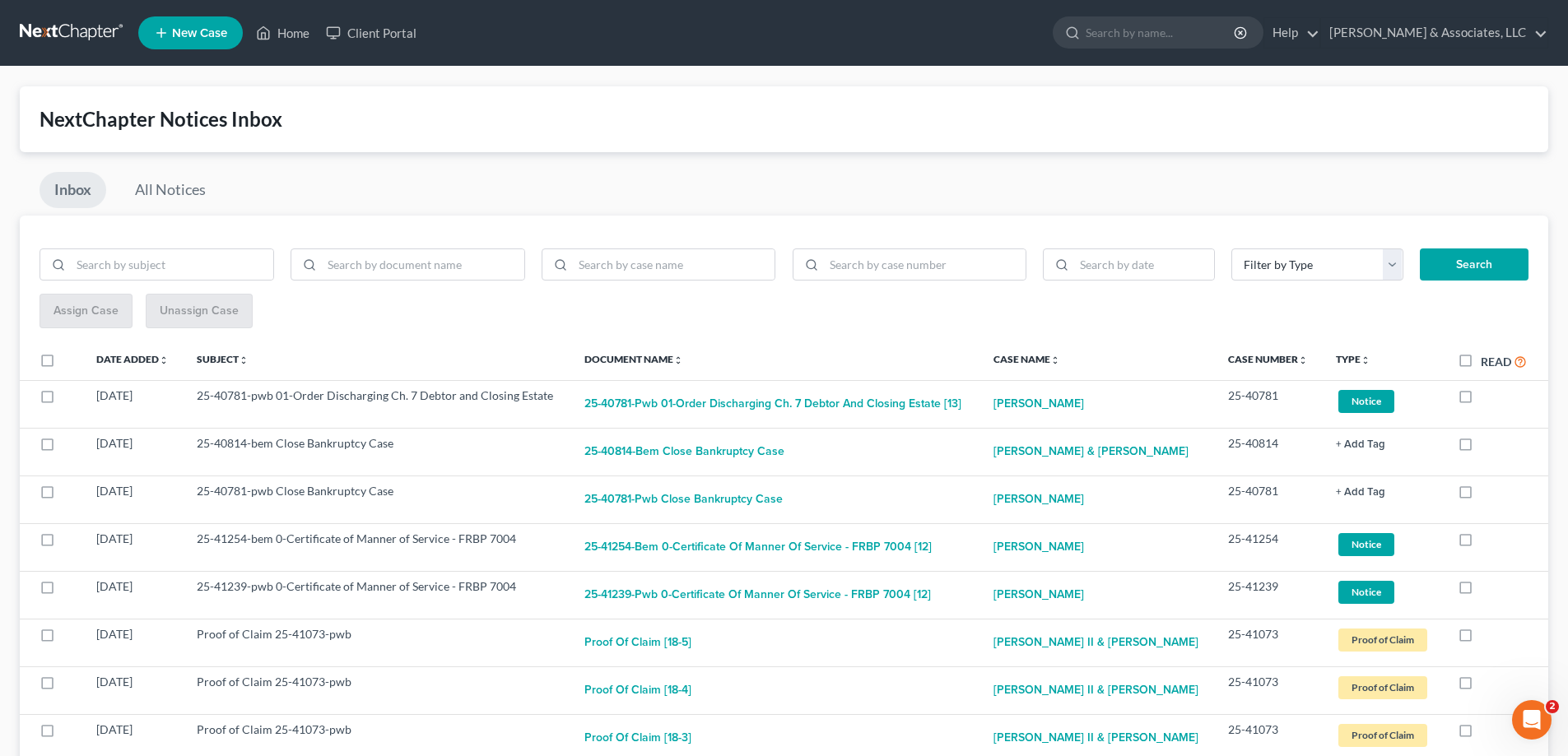
click at [1480, 400] on label at bounding box center [1480, 400] width 0 height 0
click at [1487, 395] on input "checkbox" at bounding box center [1493, 393] width 11 height 11
checkbox input "true"
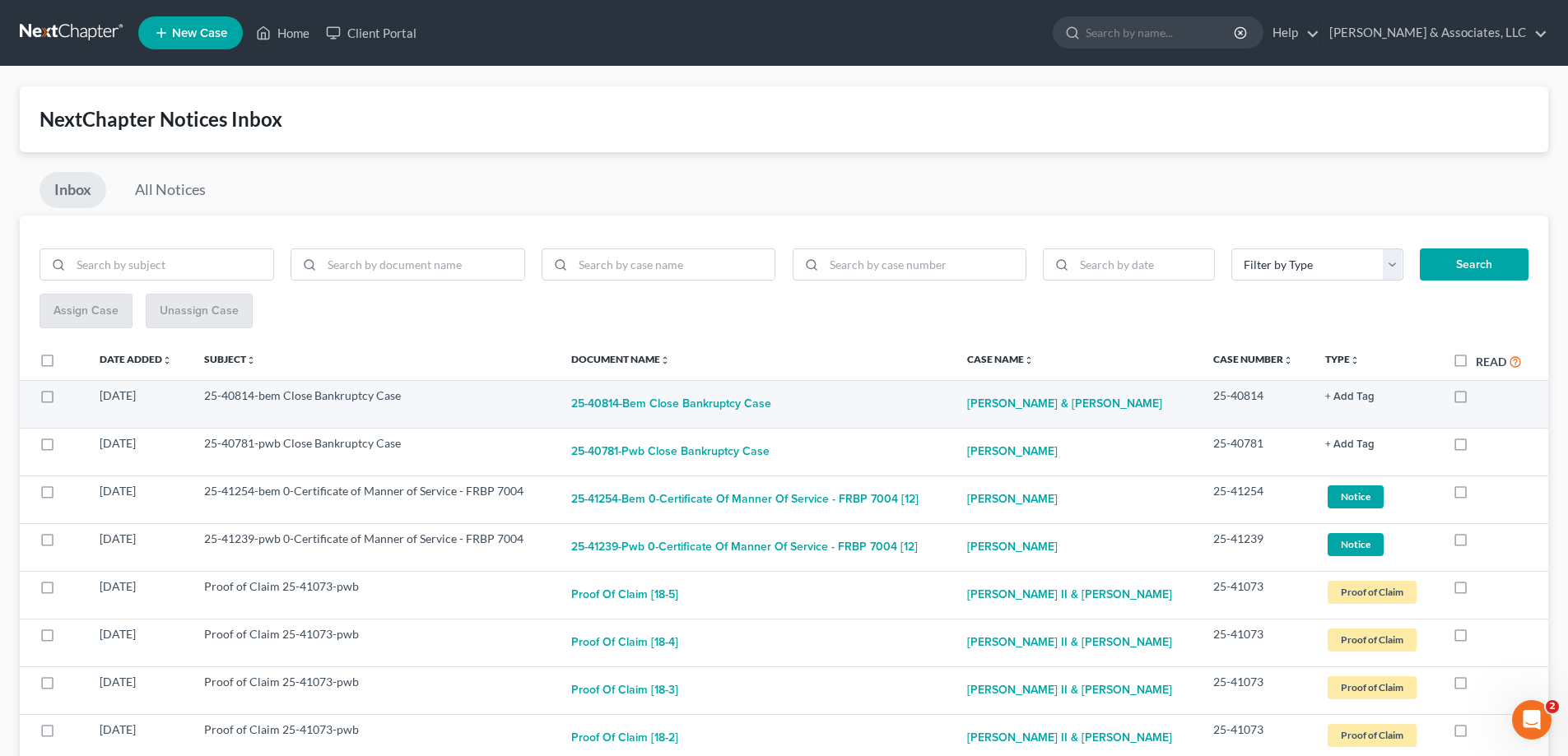
click at [1476, 400] on label at bounding box center [1476, 400] width 0 height 0
click at [1482, 396] on input "checkbox" at bounding box center [1487, 393] width 11 height 11
checkbox input "true"
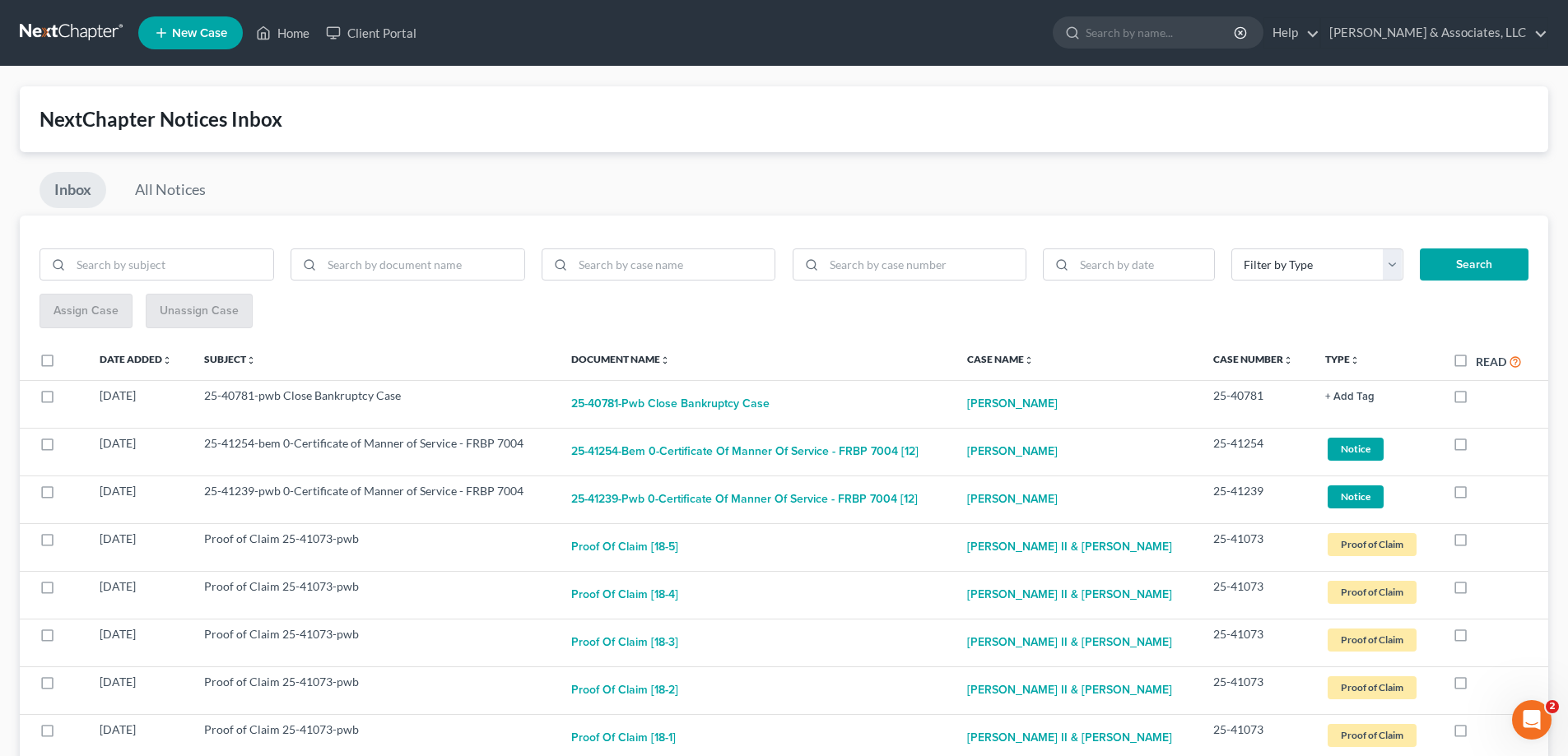
click at [1476, 400] on label at bounding box center [1476, 400] width 0 height 0
click at [1482, 396] on input "checkbox" at bounding box center [1487, 393] width 11 height 11
checkbox input "true"
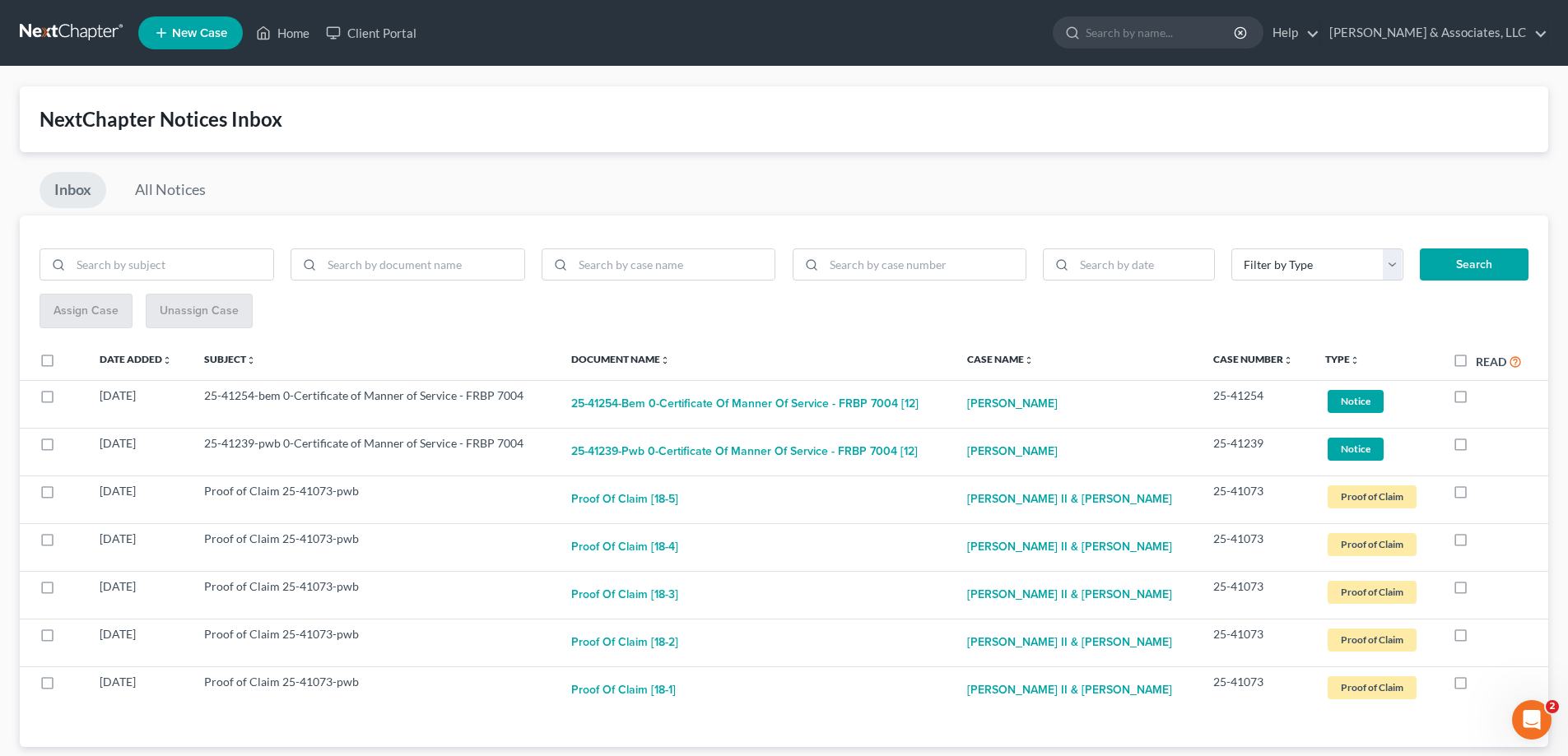
click at [1476, 400] on label at bounding box center [1476, 400] width 0 height 0
click at [1482, 396] on input "checkbox" at bounding box center [1487, 393] width 11 height 11
checkbox input "true"
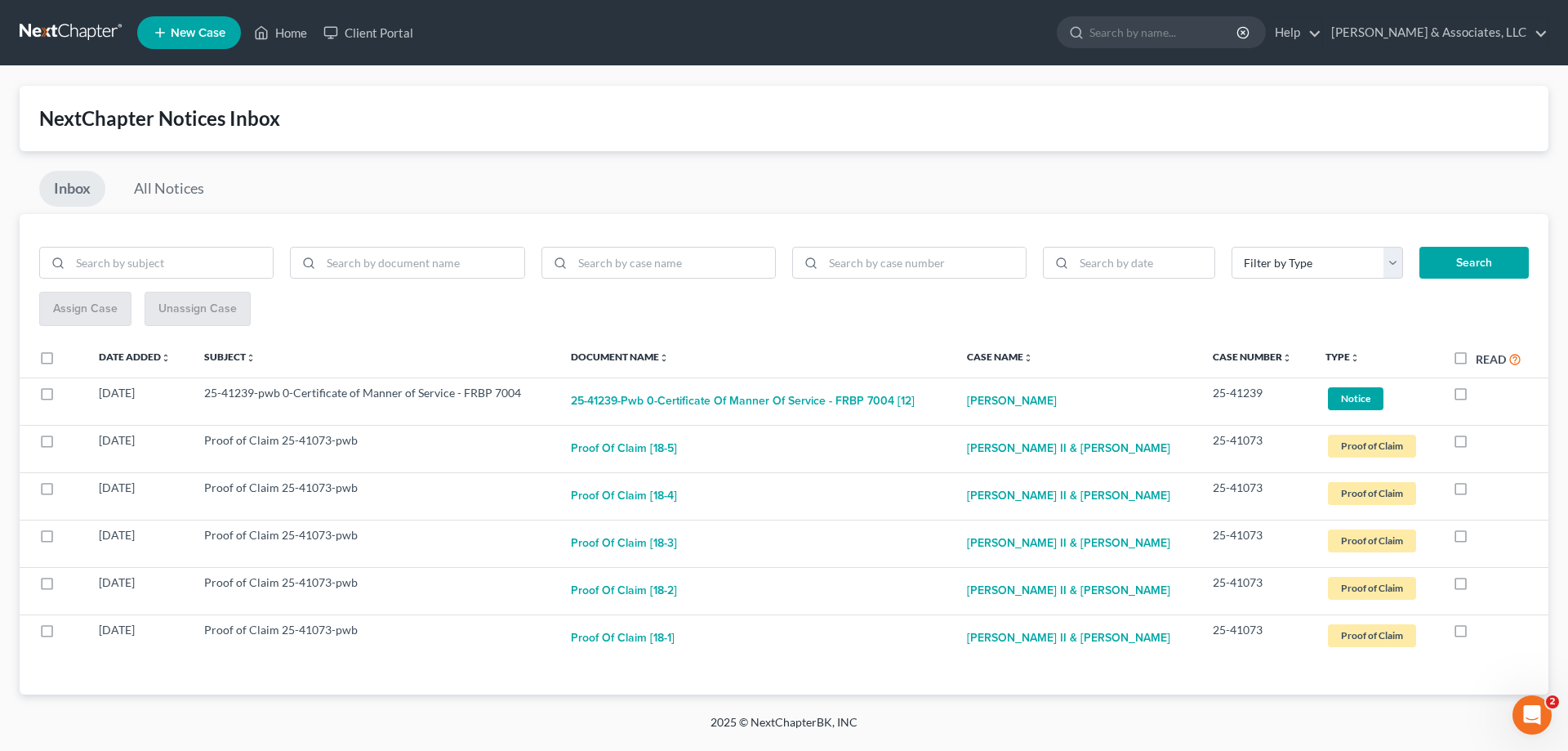
click at [1476, 397] on label at bounding box center [1476, 397] width 0 height 0
click at [1483, 394] on input "checkbox" at bounding box center [1488, 390] width 11 height 11
checkbox input "true"
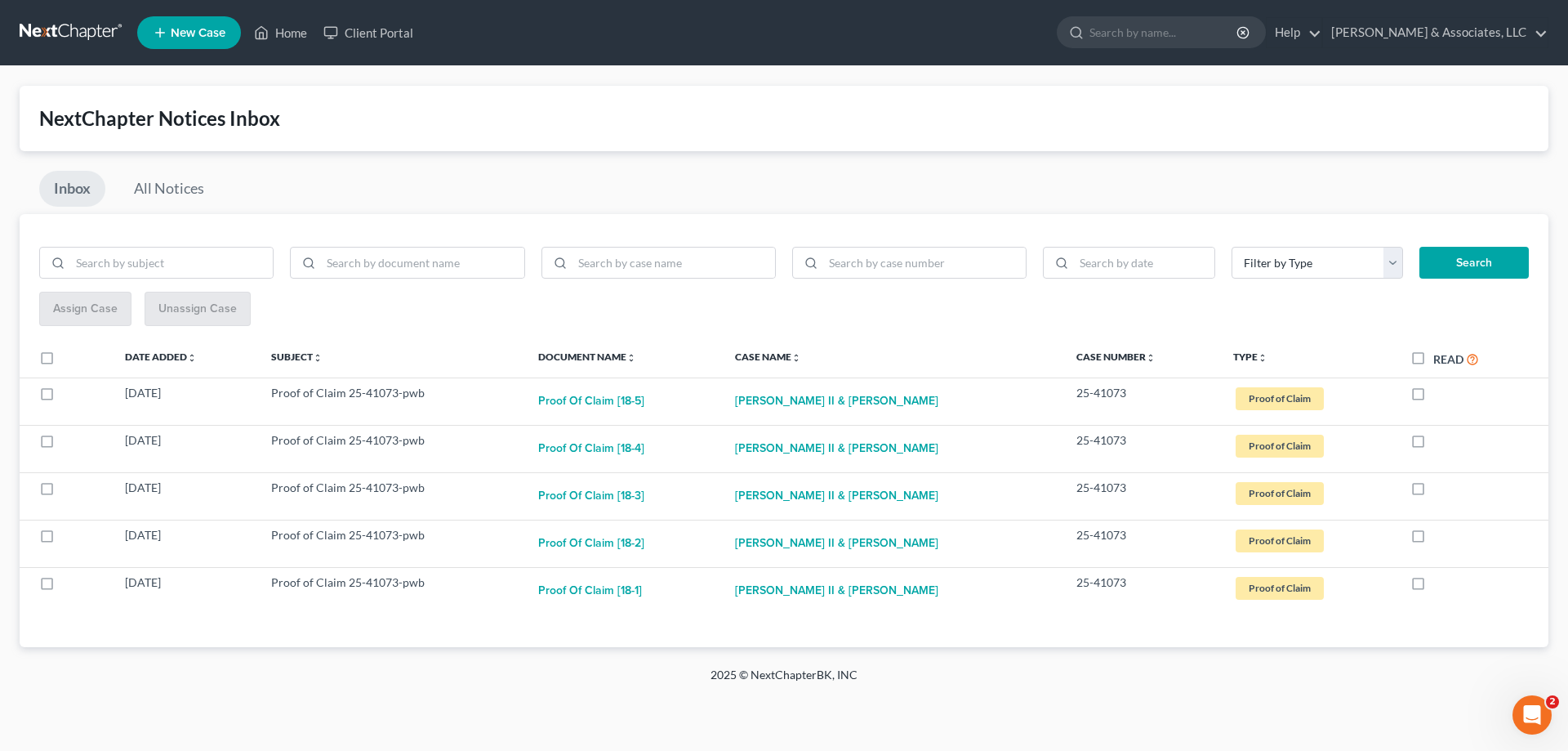
click at [1434, 356] on label "Read" at bounding box center [1456, 359] width 45 height 19
click at [1440, 356] on input "Read" at bounding box center [1445, 355] width 11 height 11
checkbox input "true"
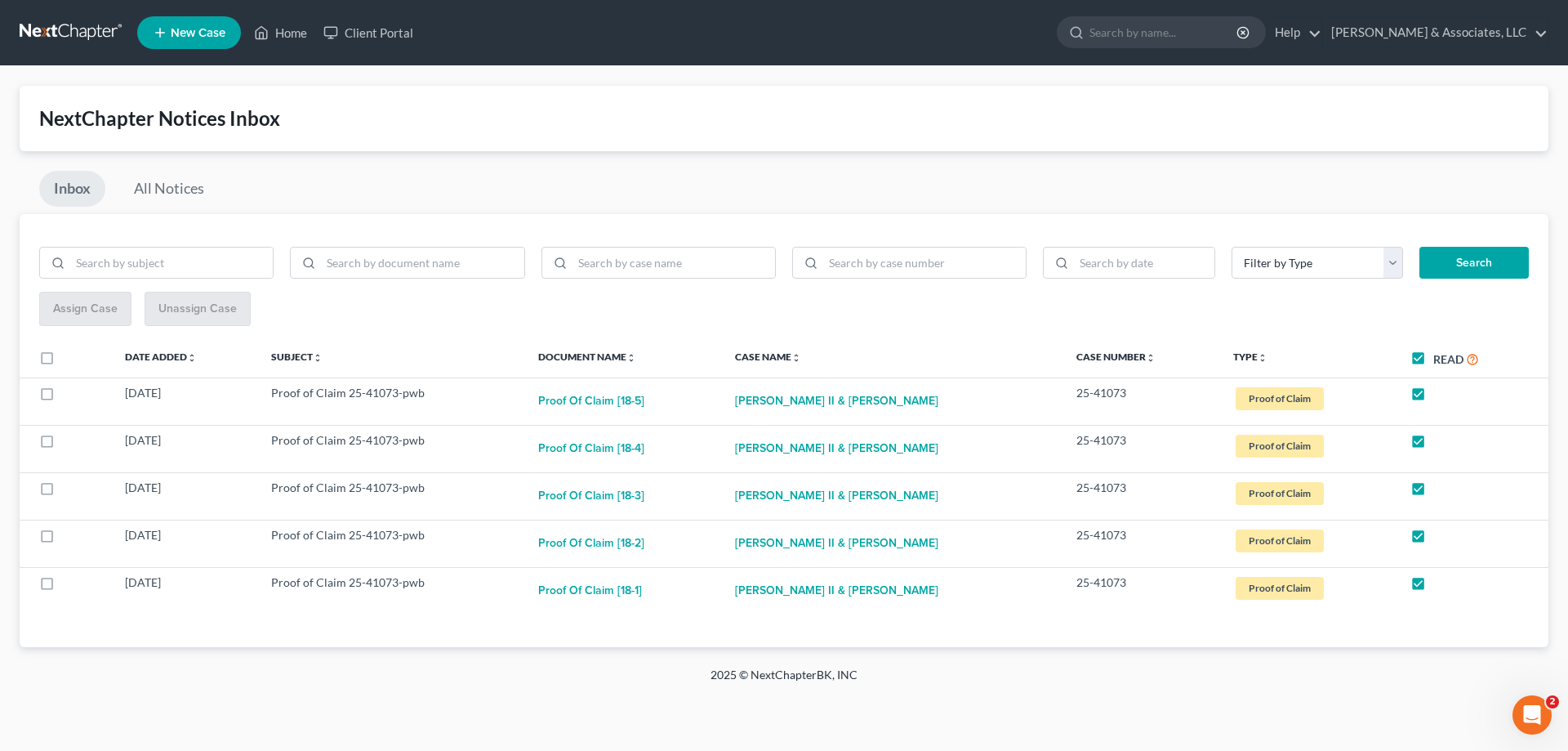
checkbox input "true"
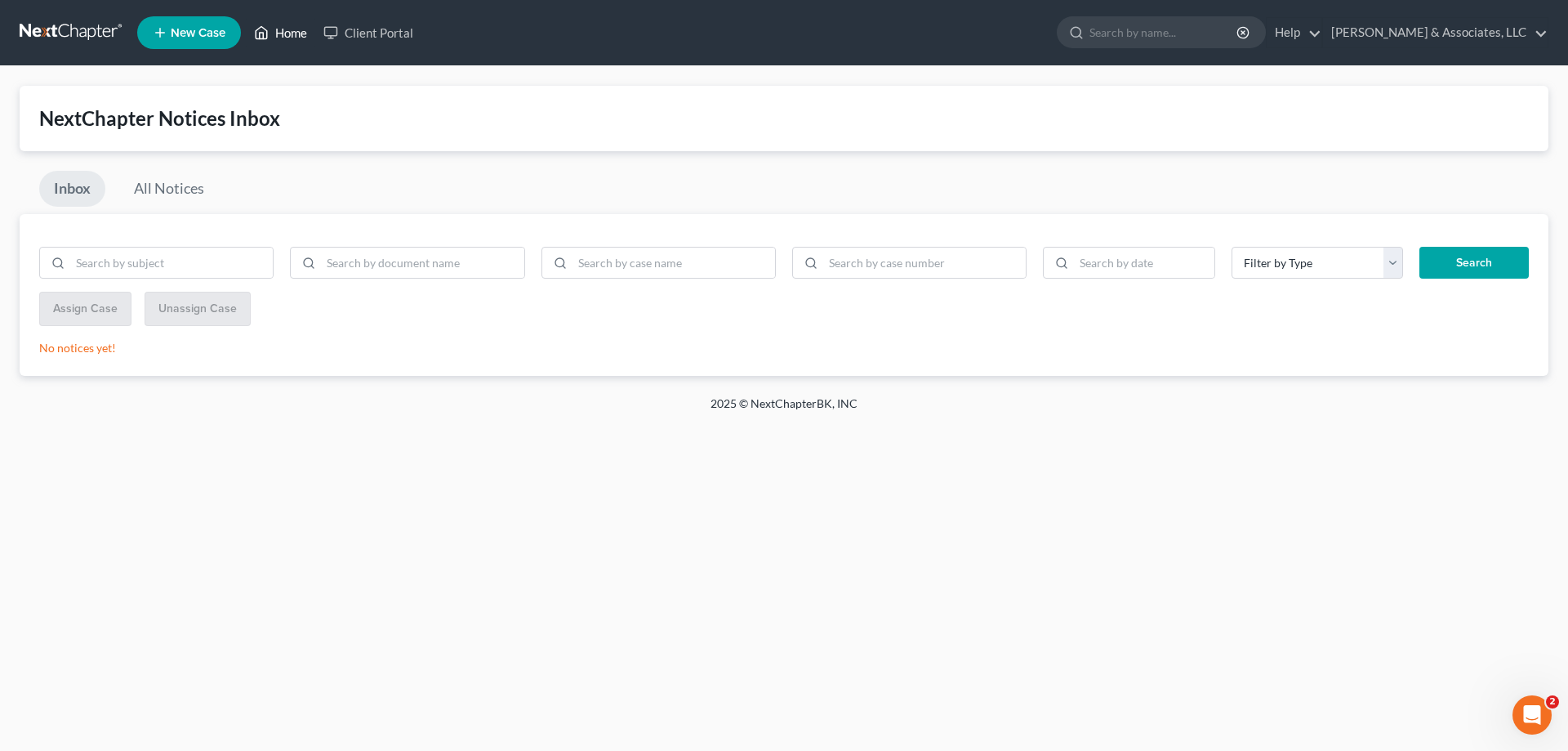
click at [285, 29] on link "Home" at bounding box center [280, 32] width 69 height 29
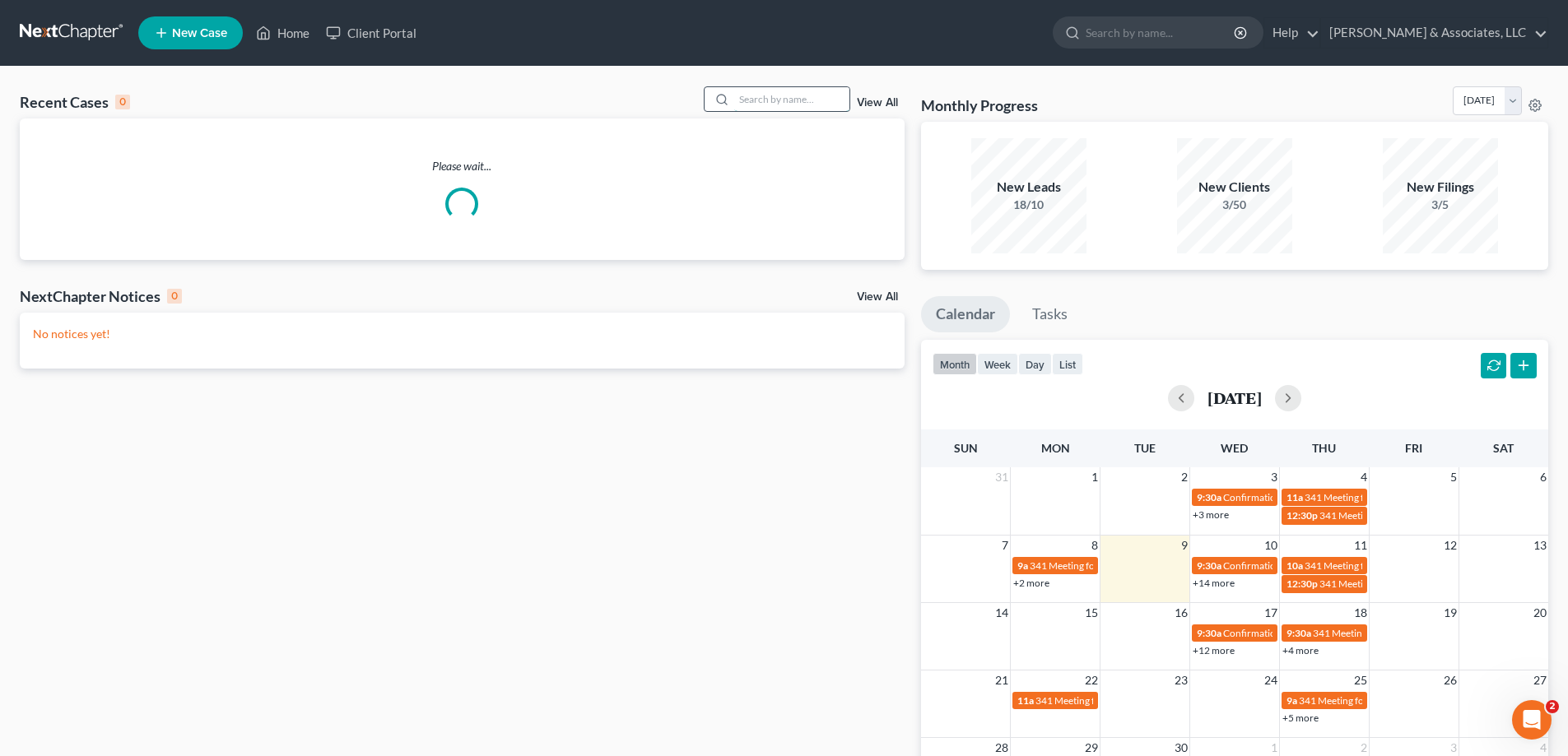
click at [827, 106] on input "search" at bounding box center [791, 99] width 115 height 24
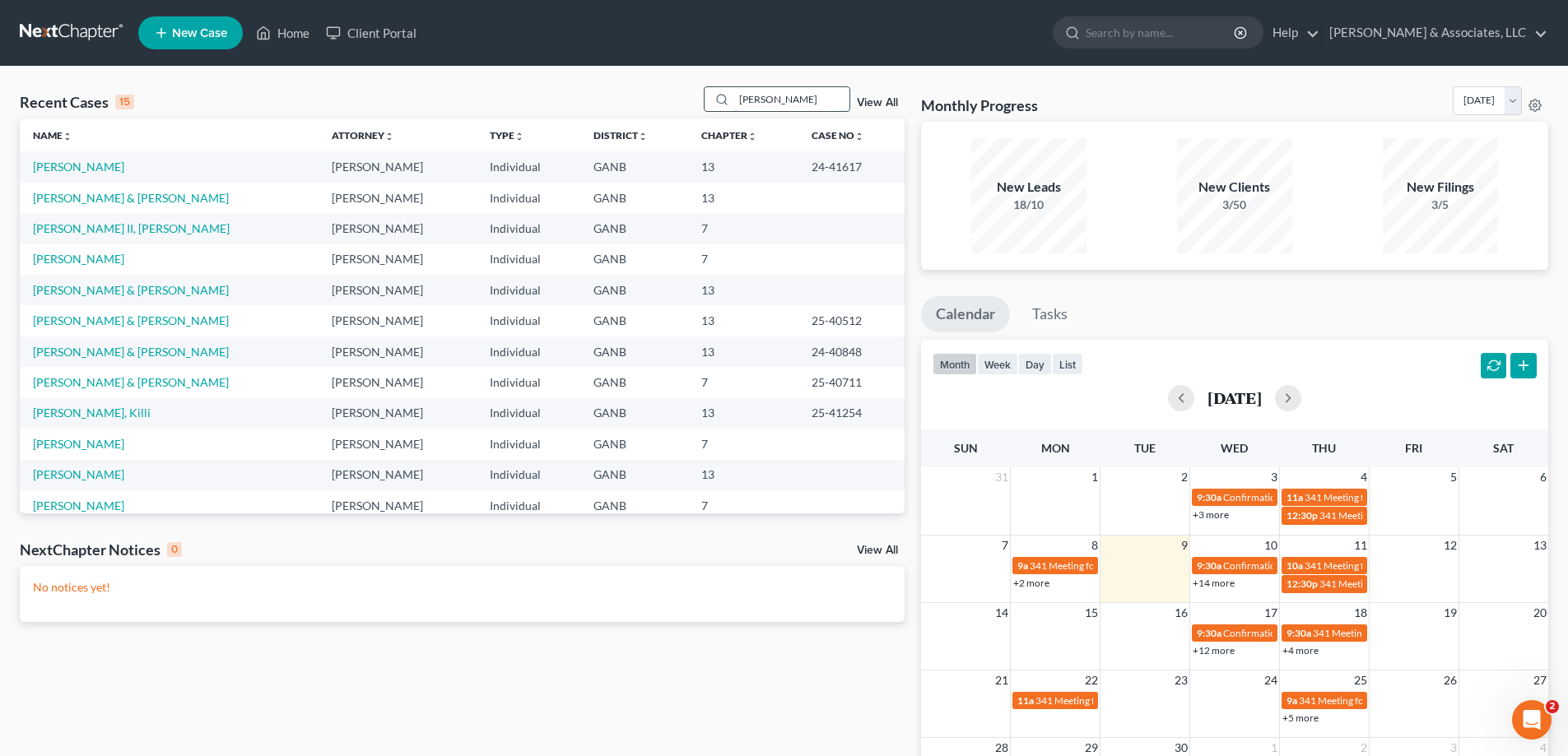
type input "hernandez"
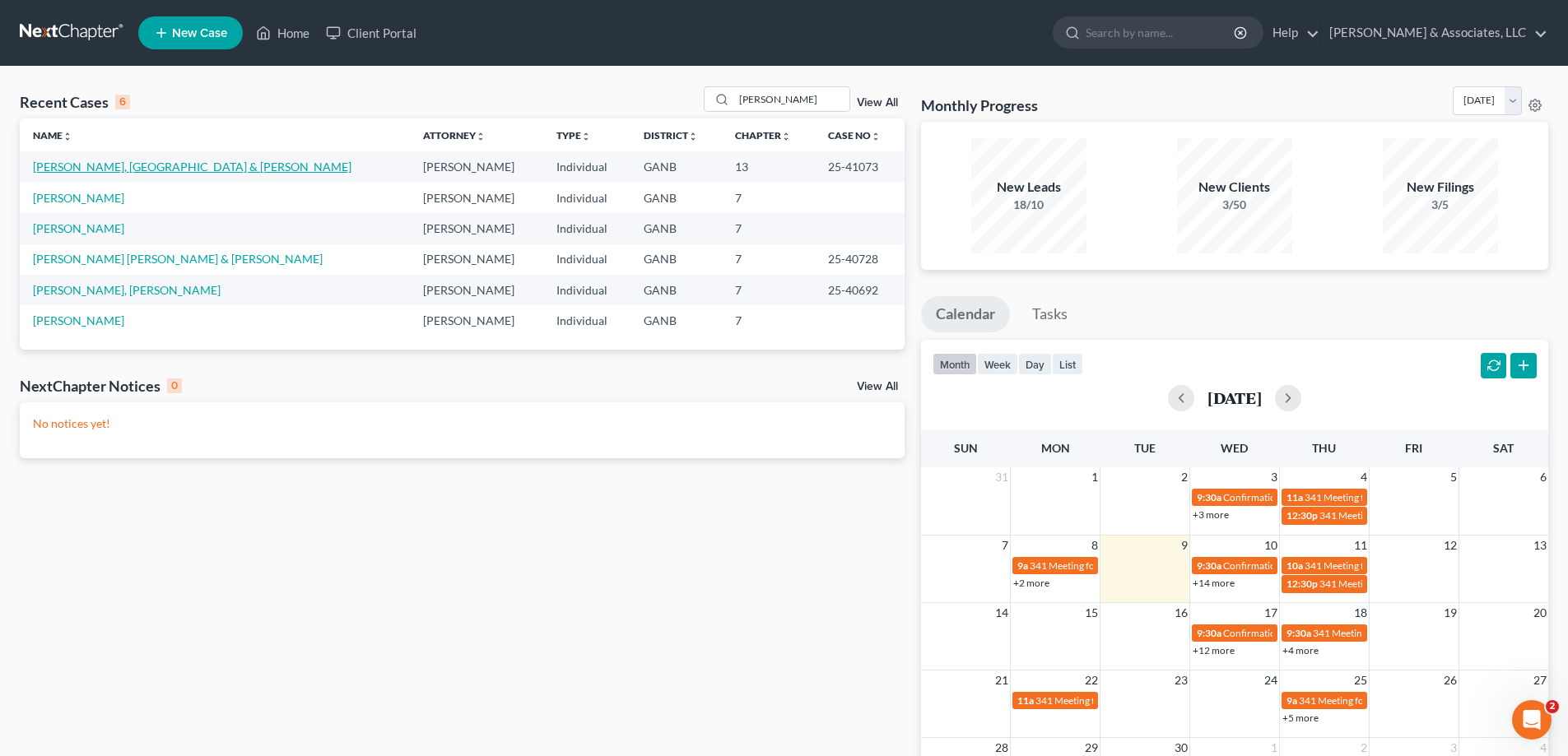
click at [195, 169] on link "Hernandez II, Israel & Santiago-Hernandez, Jahaida" at bounding box center [192, 167] width 318 height 14
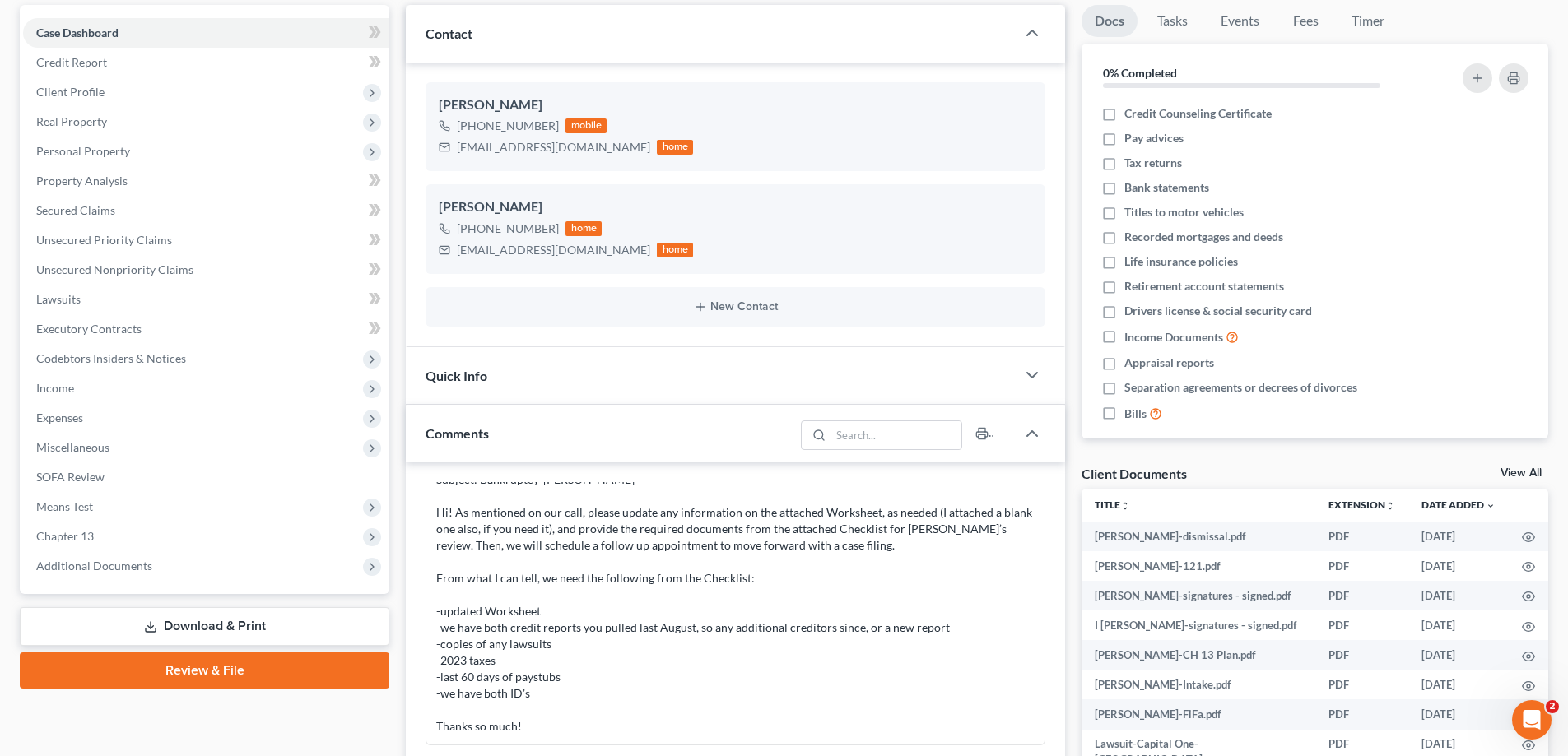
scroll to position [329, 0]
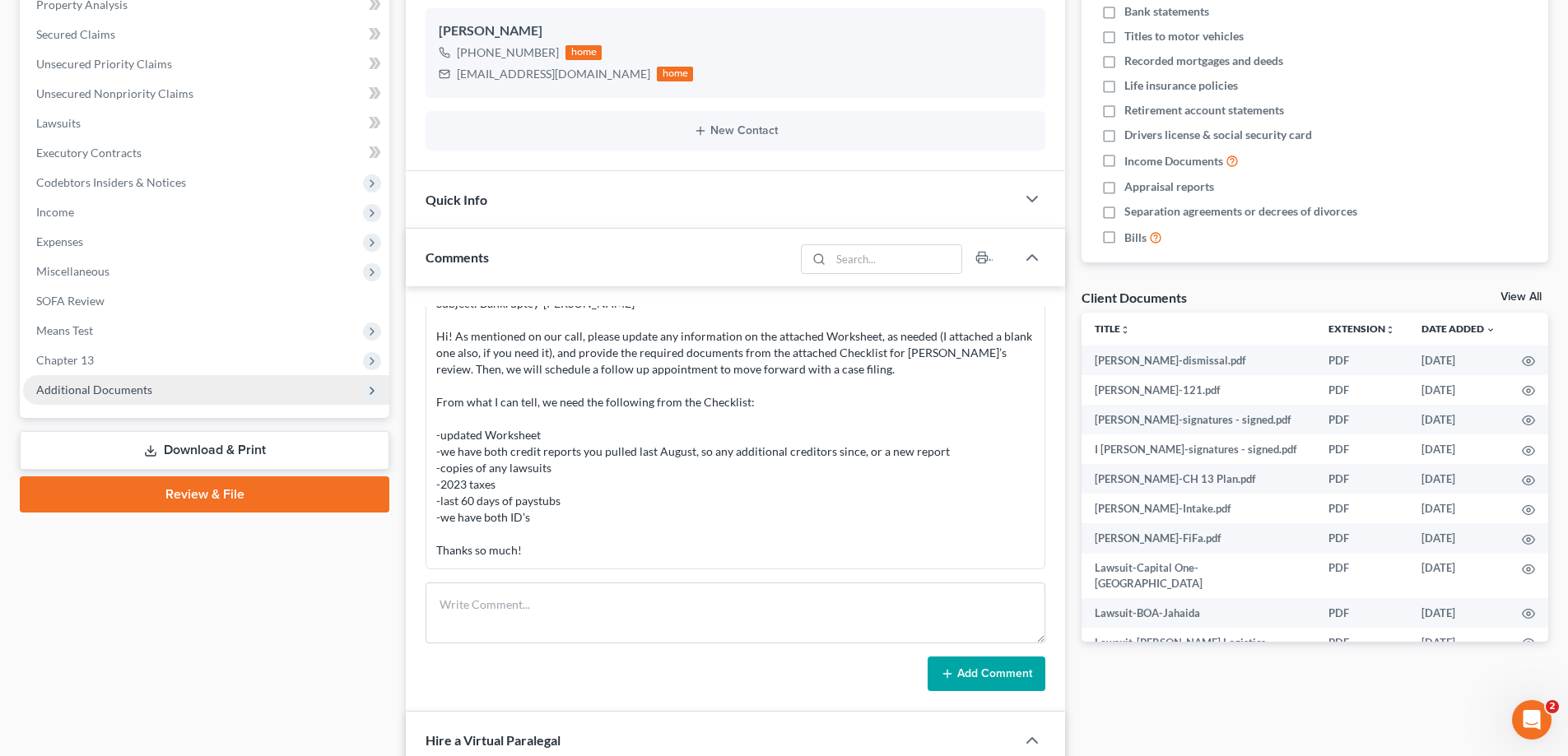
click at [65, 384] on span "Additional Documents" at bounding box center [93, 390] width 116 height 14
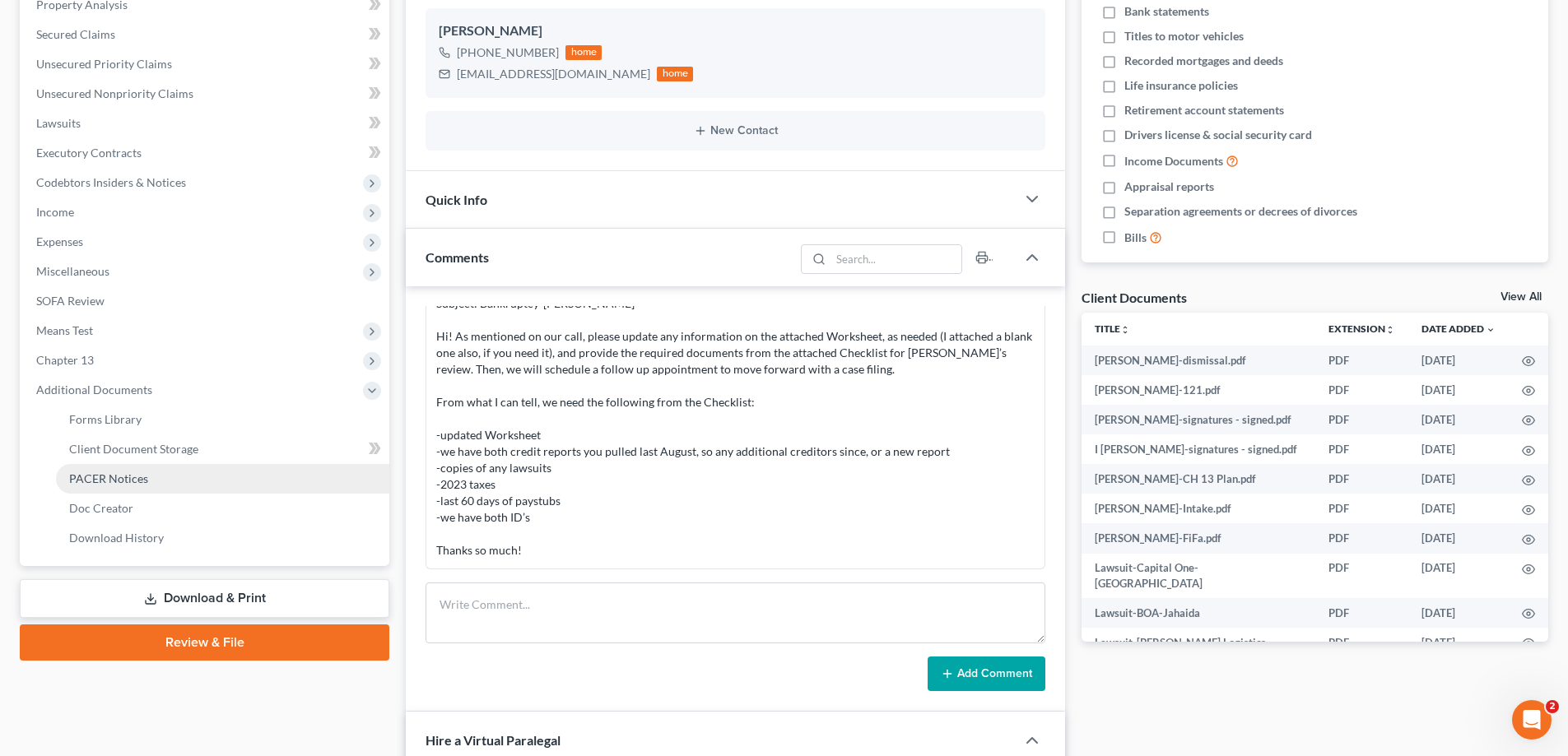
click at [81, 479] on span "PACER Notices" at bounding box center [109, 479] width 79 height 14
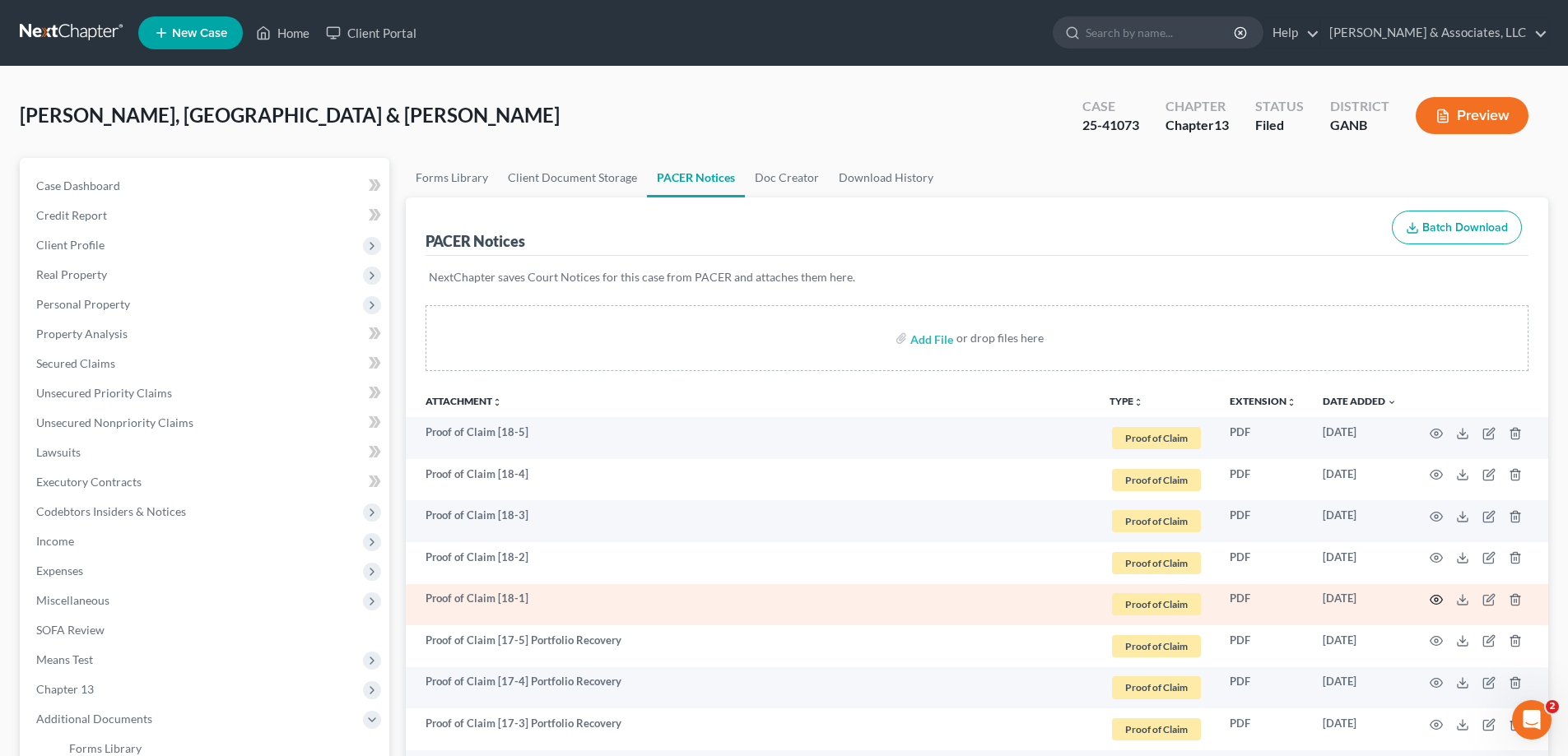
click at [1437, 599] on circle "button" at bounding box center [1436, 600] width 4 height 4
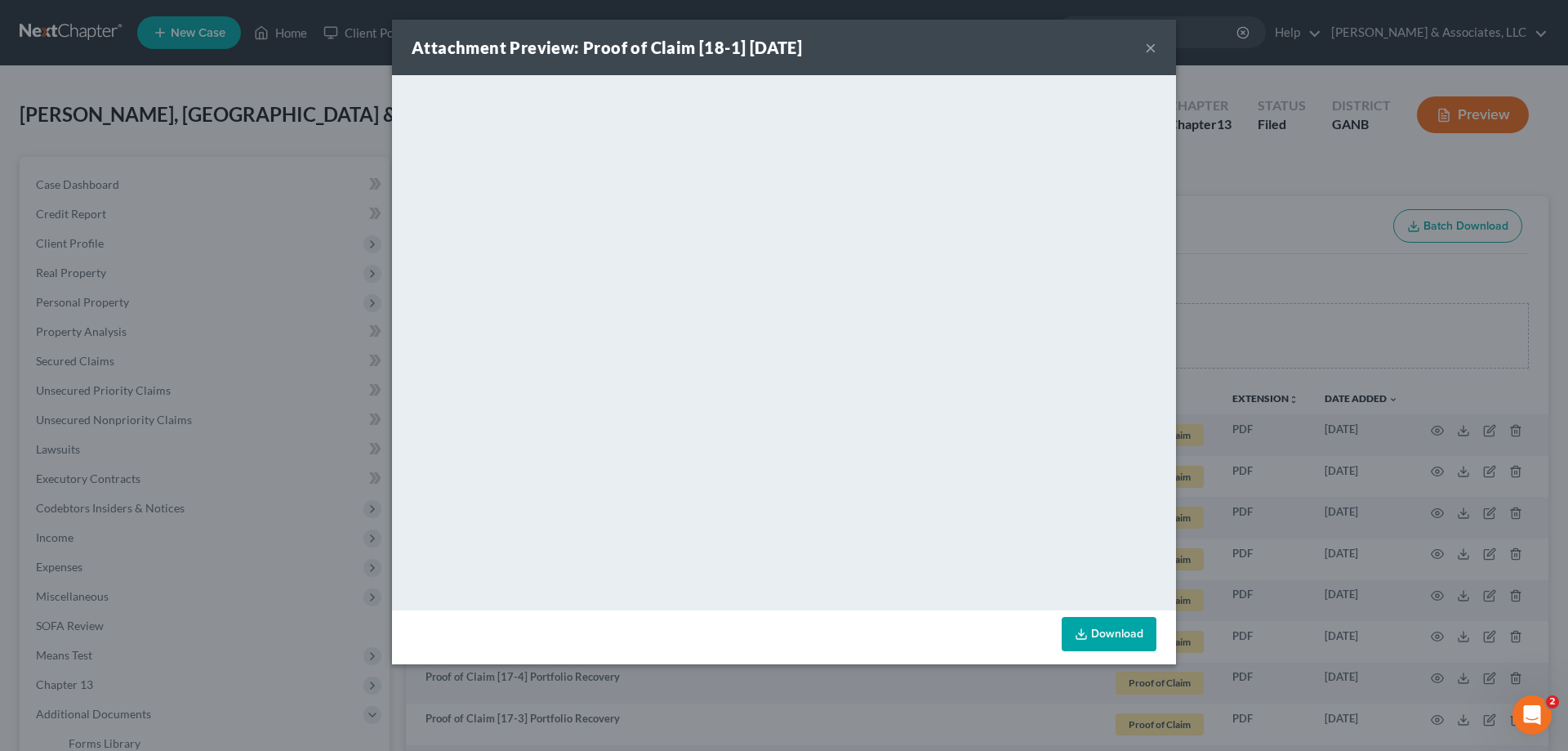
click at [1147, 45] on button "×" at bounding box center [1150, 47] width 12 height 20
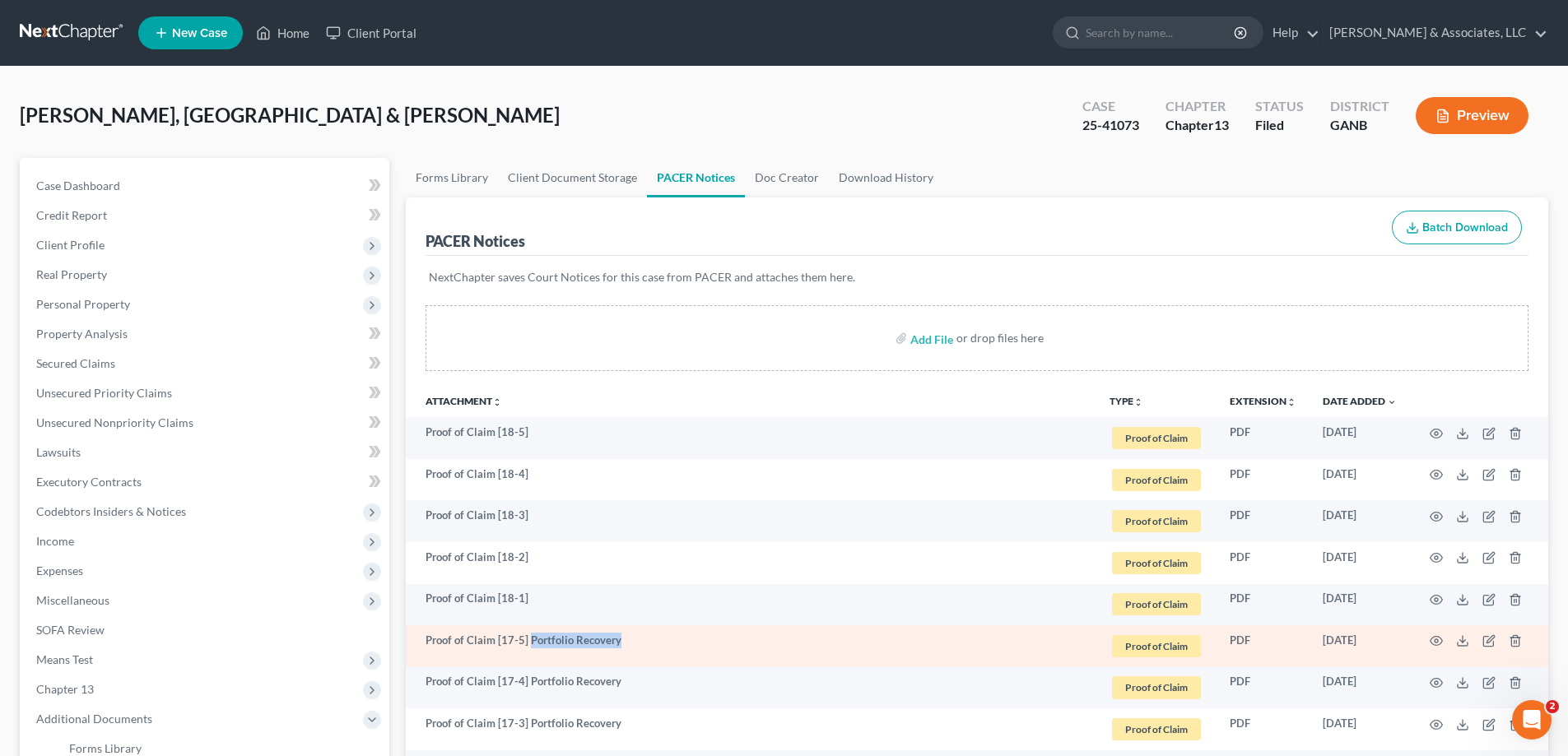
drag, startPoint x: 527, startPoint y: 639, endPoint x: 643, endPoint y: 637, distance: 116.0
click at [643, 637] on td "Proof of Claim [17-5] Portfolio Recovery" at bounding box center [751, 646] width 691 height 42
copy td "Portfolio Recovery"
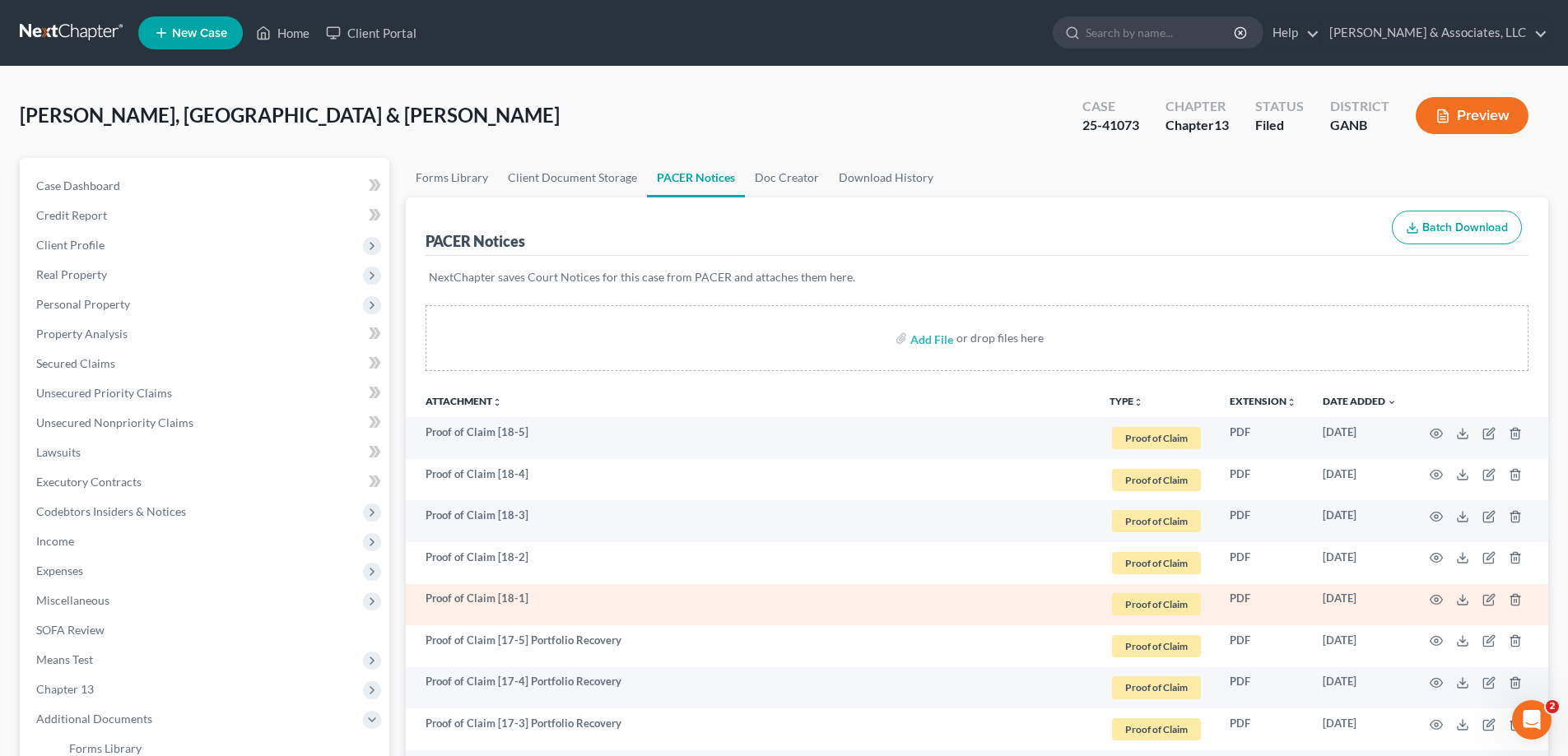
click at [563, 585] on td "Proof of Claim [18-1]" at bounding box center [751, 604] width 691 height 42
click at [1485, 595] on icon "button" at bounding box center [1488, 599] width 13 height 13
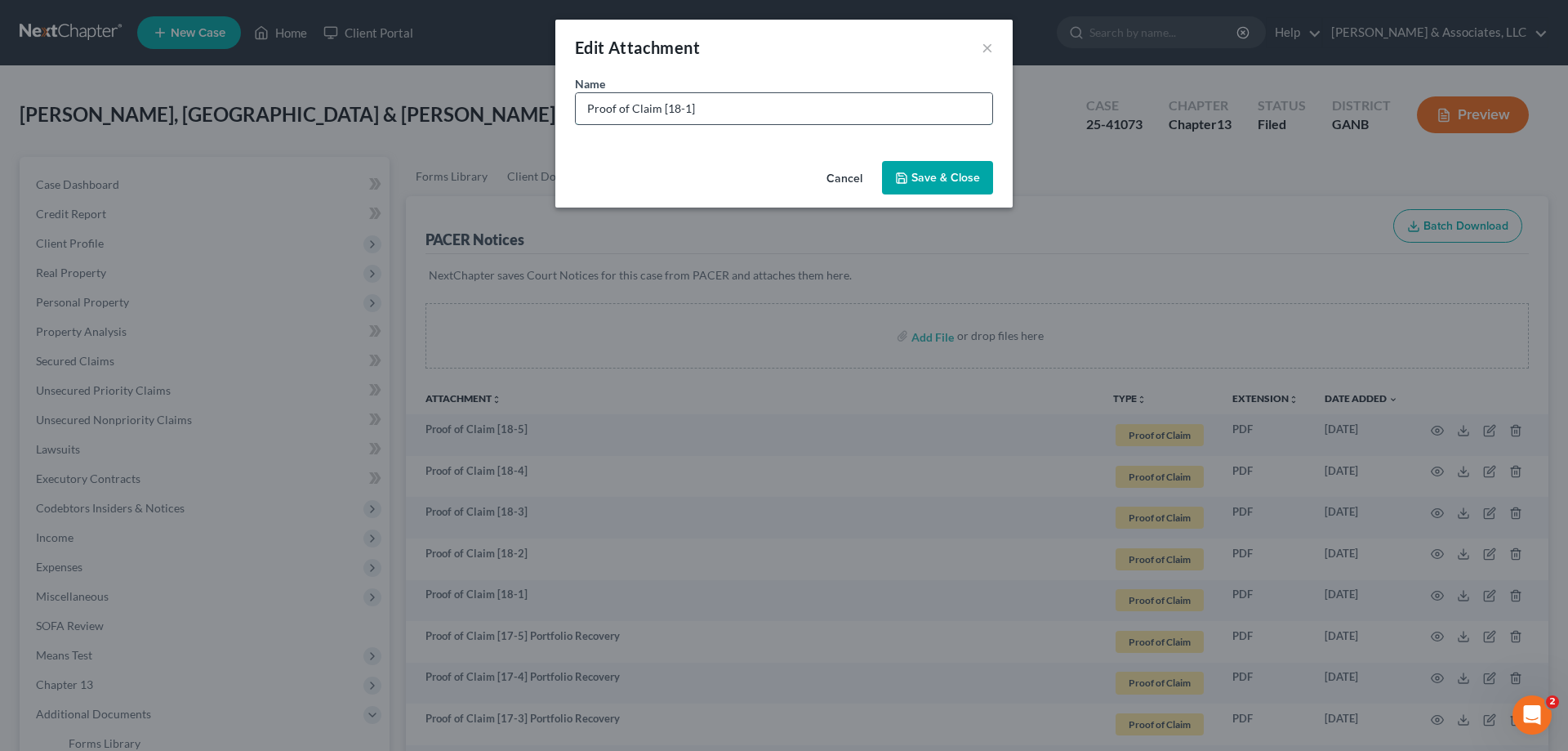
click at [737, 107] on input "Proof of Claim [18-1]" at bounding box center [784, 109] width 417 height 31
paste input "Portfolio Recovery"
type input "Proof of Claim [18-1] Portfolio Recovery"
click at [956, 176] on span "Save & Close" at bounding box center [946, 178] width 69 height 14
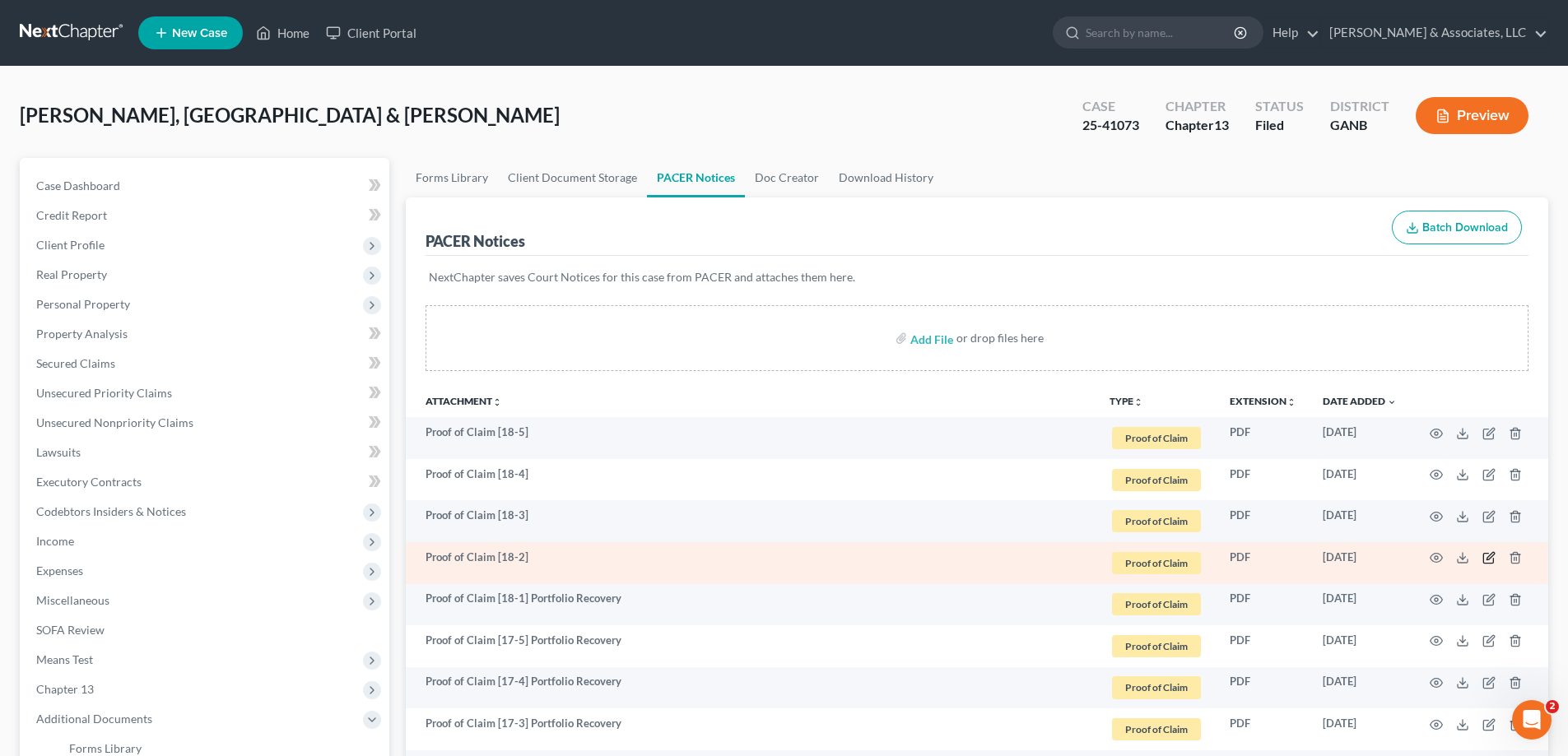
click at [1488, 555] on icon "button" at bounding box center [1488, 558] width 13 height 13
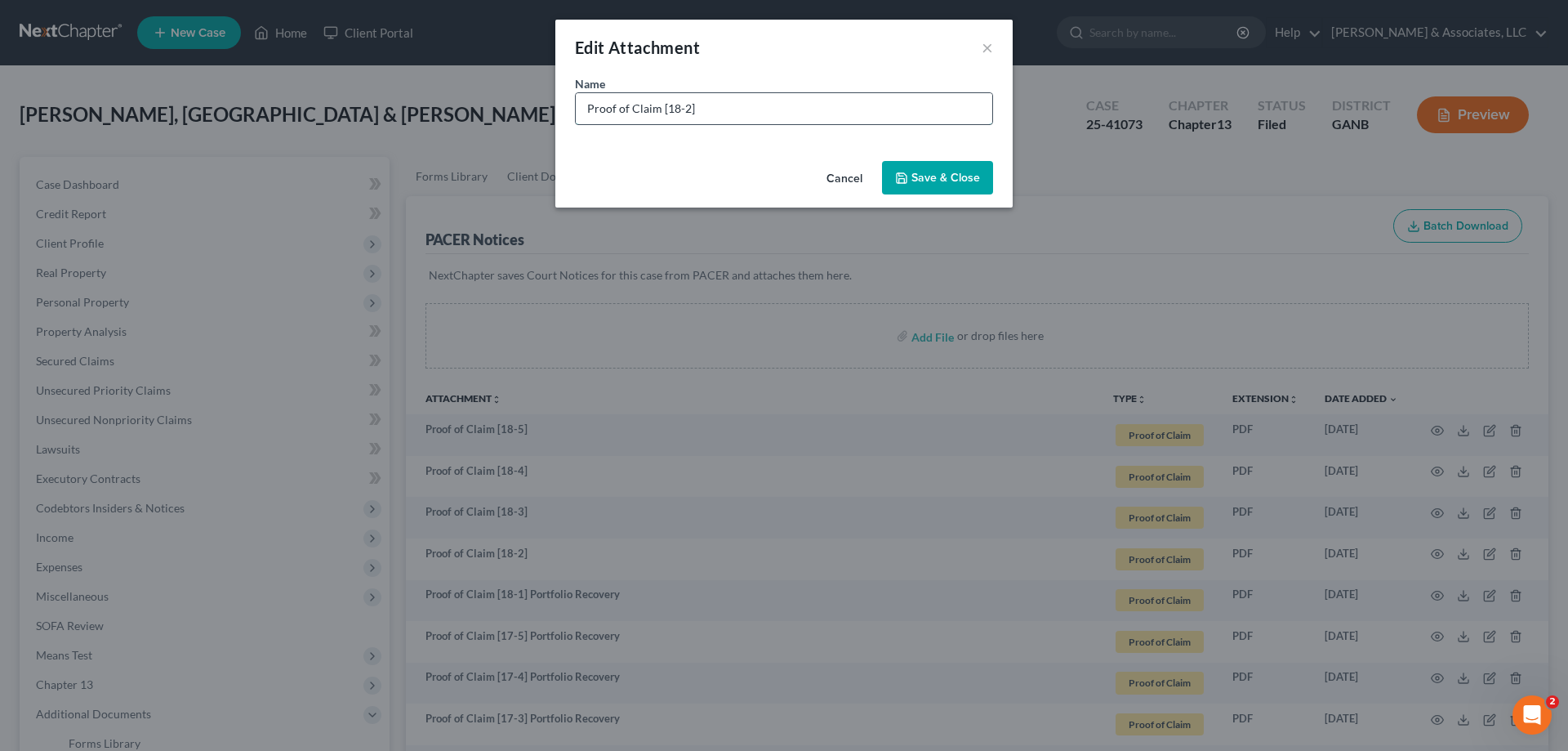
click at [712, 106] on input "Proof of Claim [18-2]" at bounding box center [784, 109] width 417 height 31
paste input "Portfolio Recovery"
type input "Proof of Claim [18-2] Portfolio Recovery"
click at [946, 174] on span "Save & Close" at bounding box center [946, 178] width 69 height 14
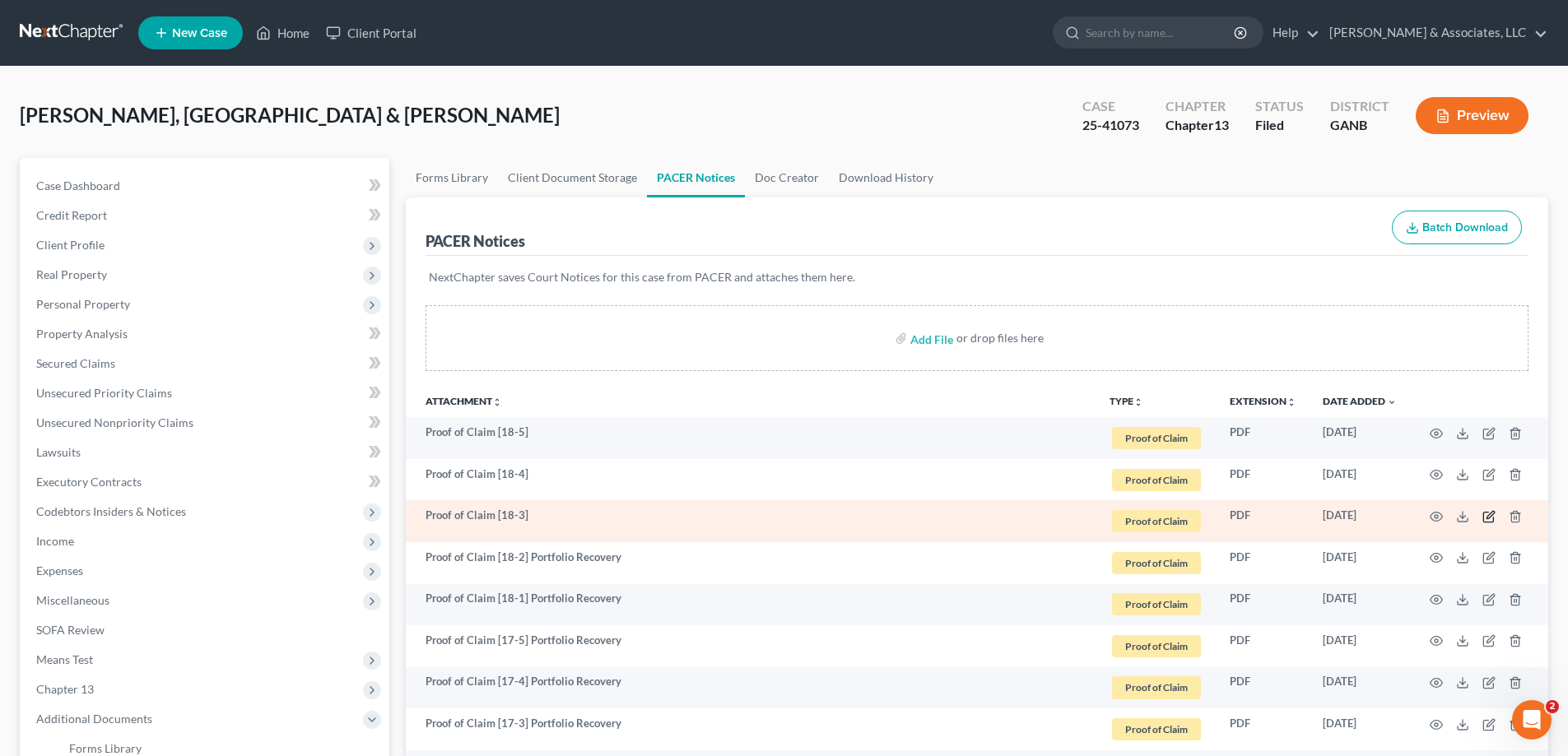
click at [1491, 515] on icon "button" at bounding box center [1490, 515] width 7 height 7
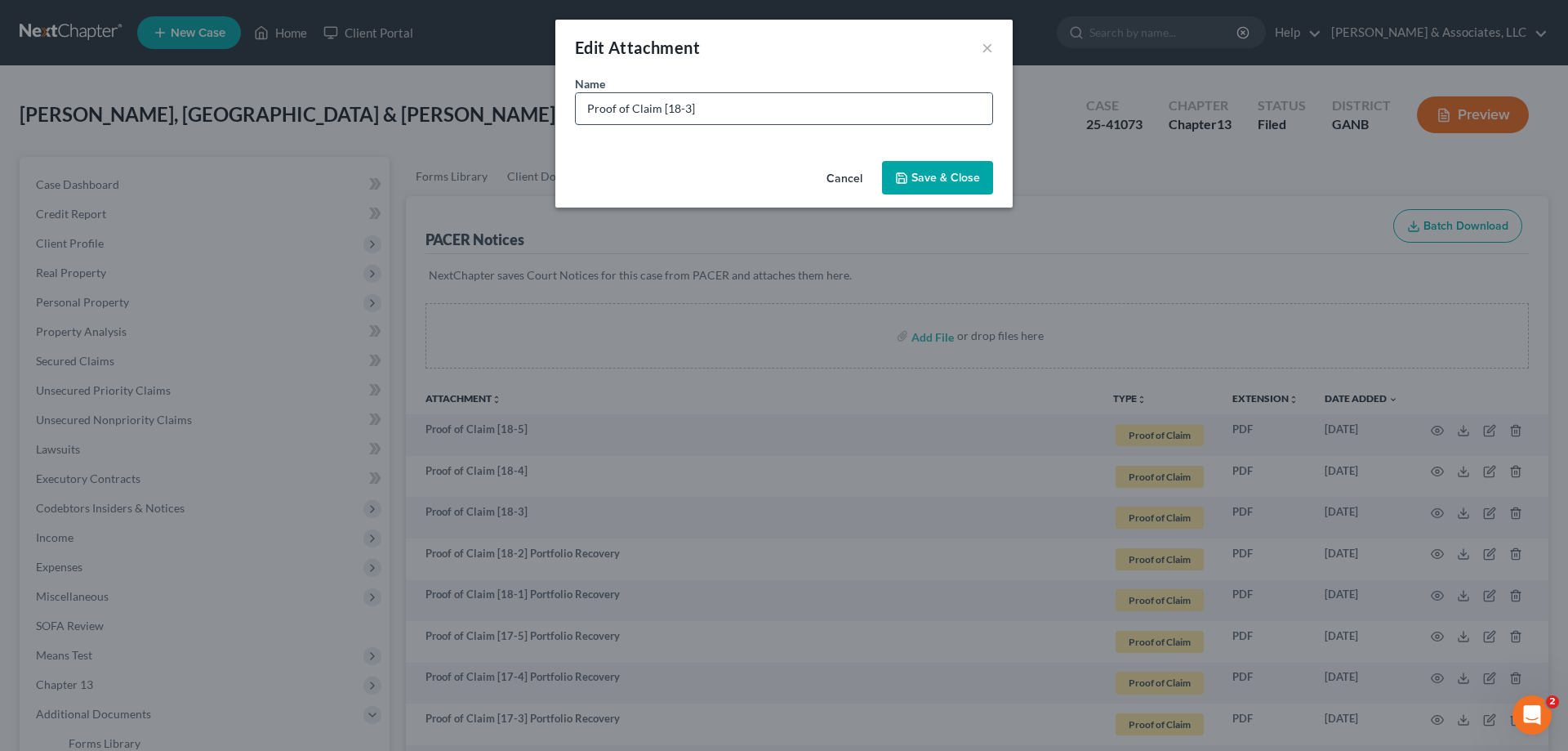
click at [723, 106] on input "Proof of Claim [18-3]" at bounding box center [784, 109] width 417 height 31
paste input "Portfolio Recovery"
type input "Proof of Claim [18-3] Portfolio Recovery"
click at [942, 173] on span "Save & Close" at bounding box center [946, 178] width 69 height 14
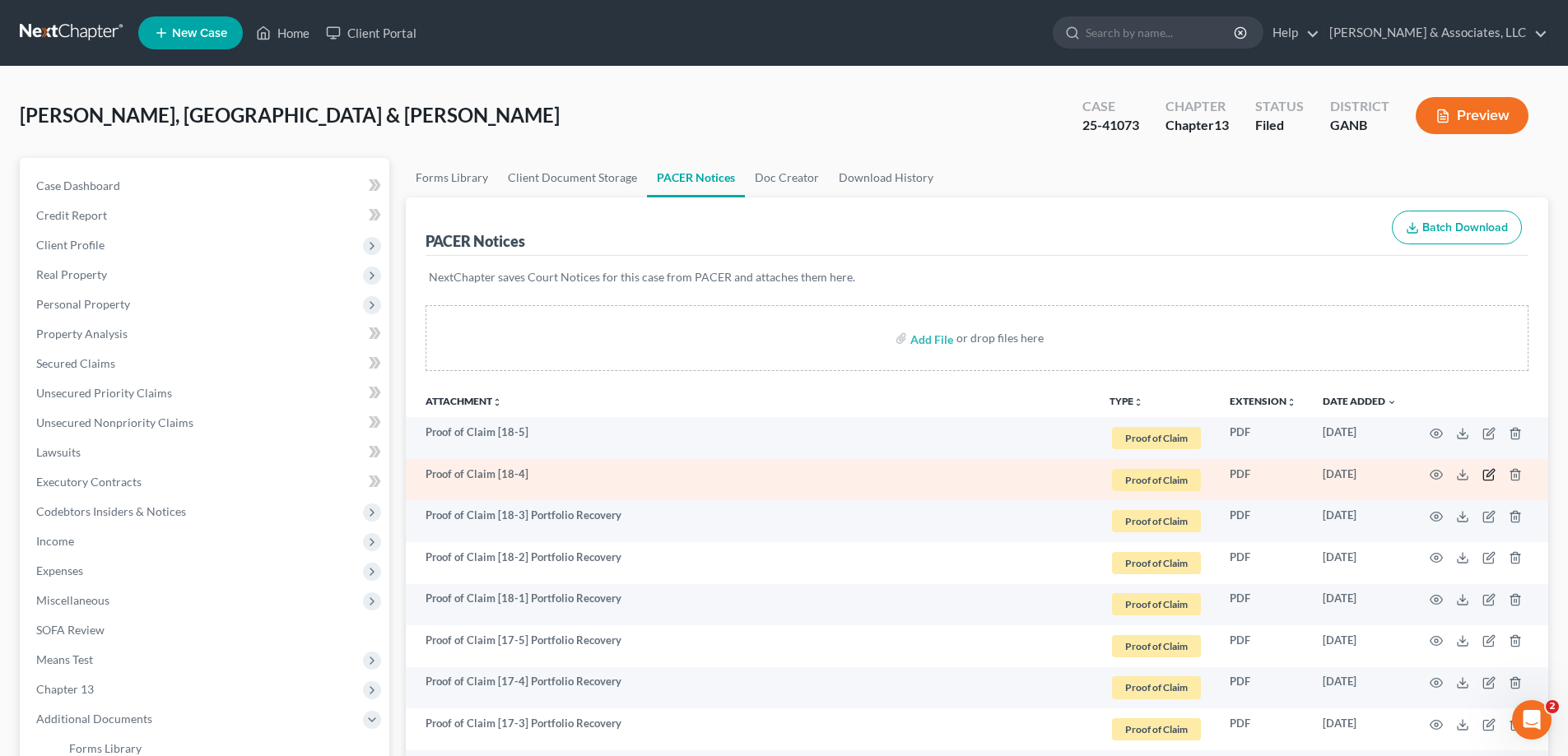
click at [1485, 473] on icon "button" at bounding box center [1488, 474] width 13 height 13
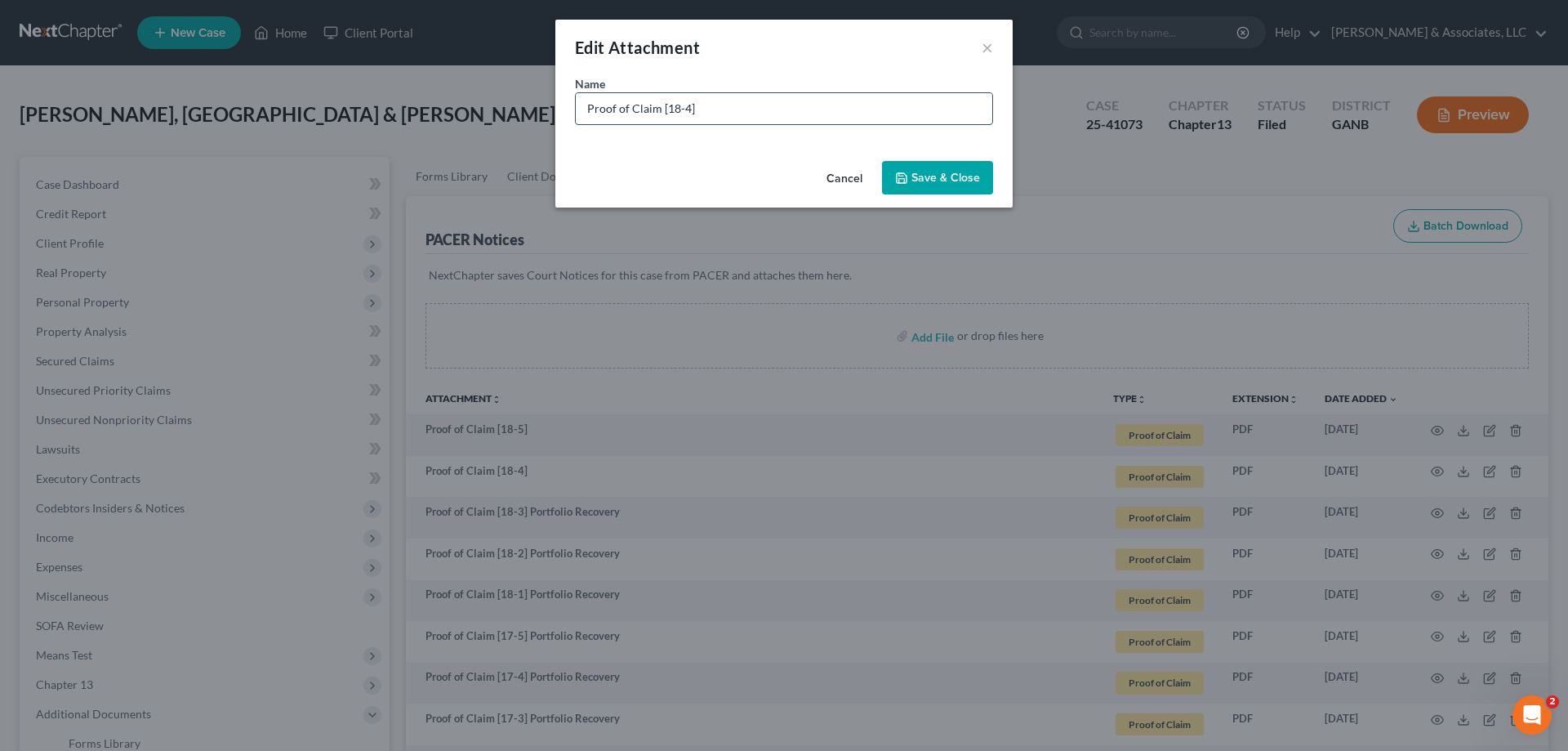
click at [734, 111] on input "Proof of Claim [18-4]" at bounding box center [784, 109] width 417 height 31
paste input "Portfolio Recovery"
type input "Proof of Claim [18-4] Portfolio Recovery"
click at [945, 177] on span "Save & Close" at bounding box center [946, 178] width 69 height 14
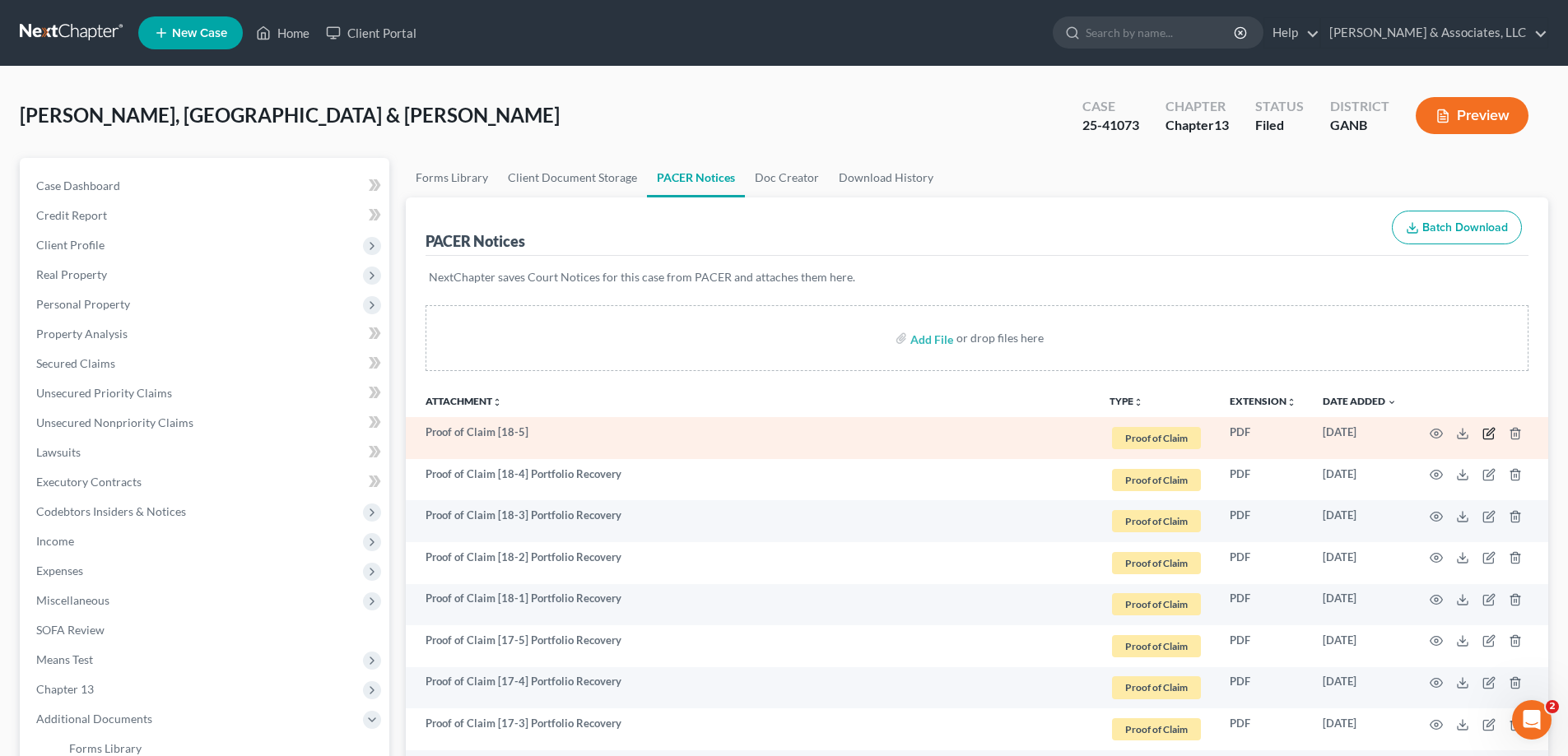
click at [1485, 430] on icon "button" at bounding box center [1488, 433] width 13 height 13
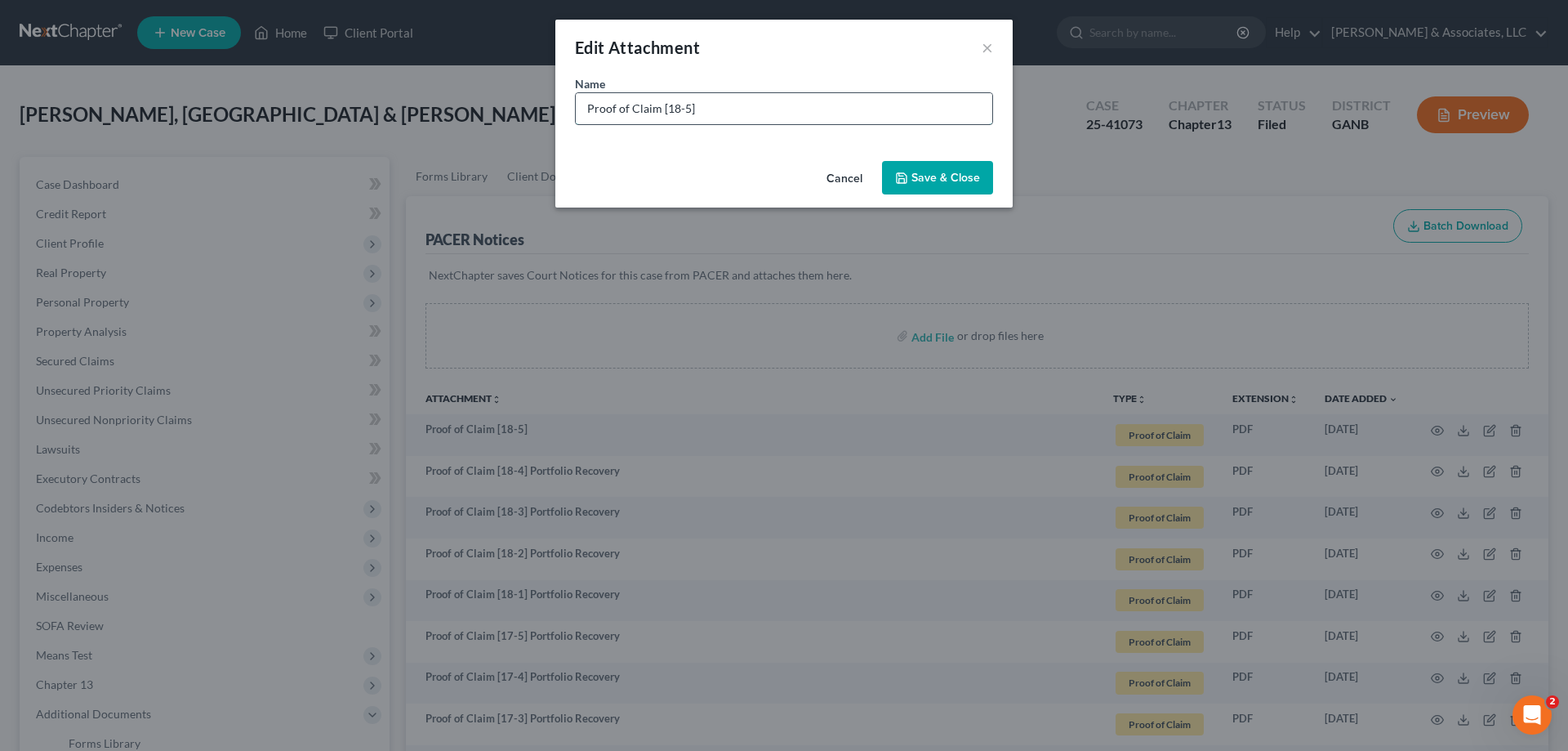
click at [709, 105] on input "Proof of Claim [18-5]" at bounding box center [784, 109] width 417 height 31
paste input "Portfolio Recovery"
type input "Proof of Claim [18-5] Portfolio Recovery"
click at [954, 168] on button "Save & Close" at bounding box center [938, 178] width 111 height 35
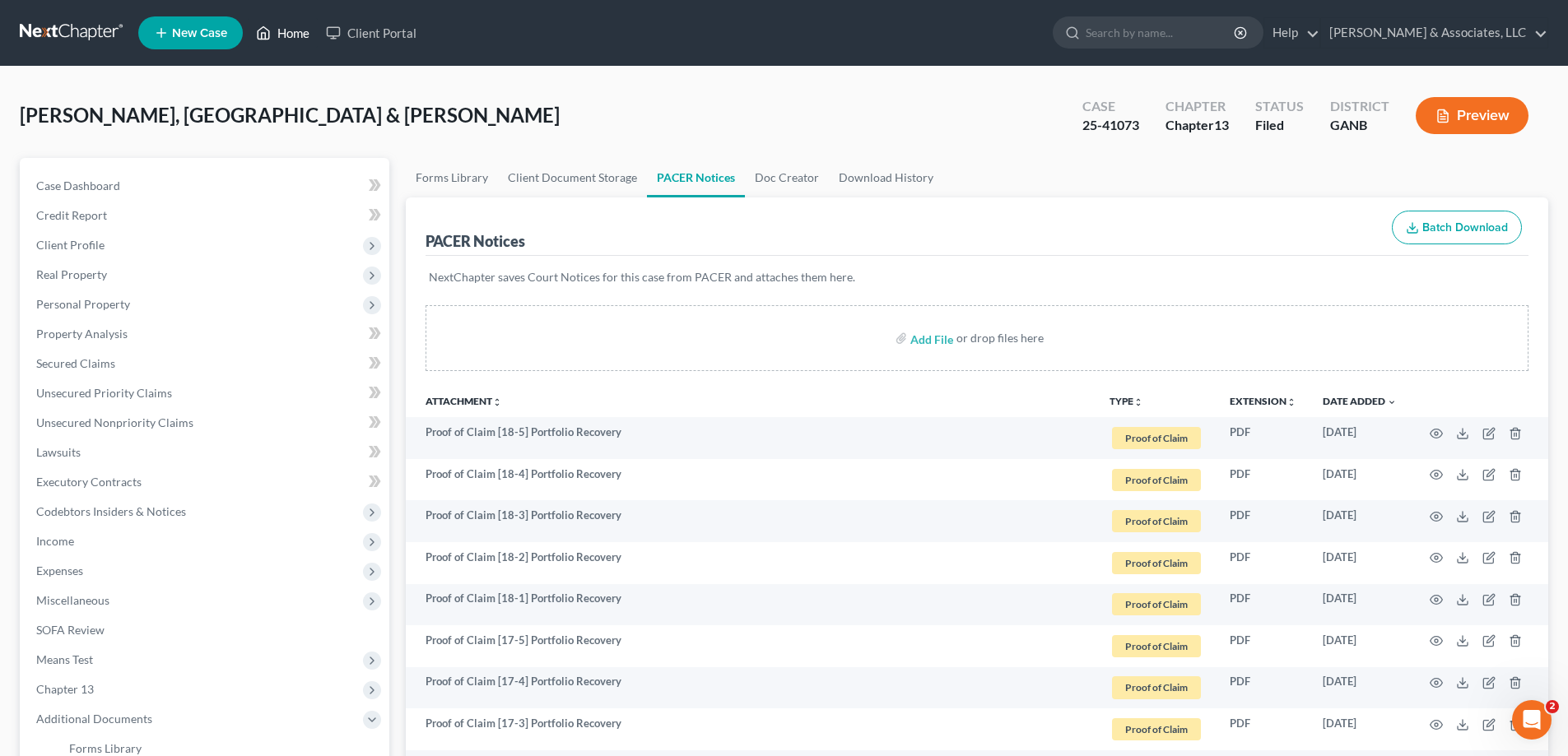
click at [298, 33] on link "Home" at bounding box center [283, 32] width 70 height 30
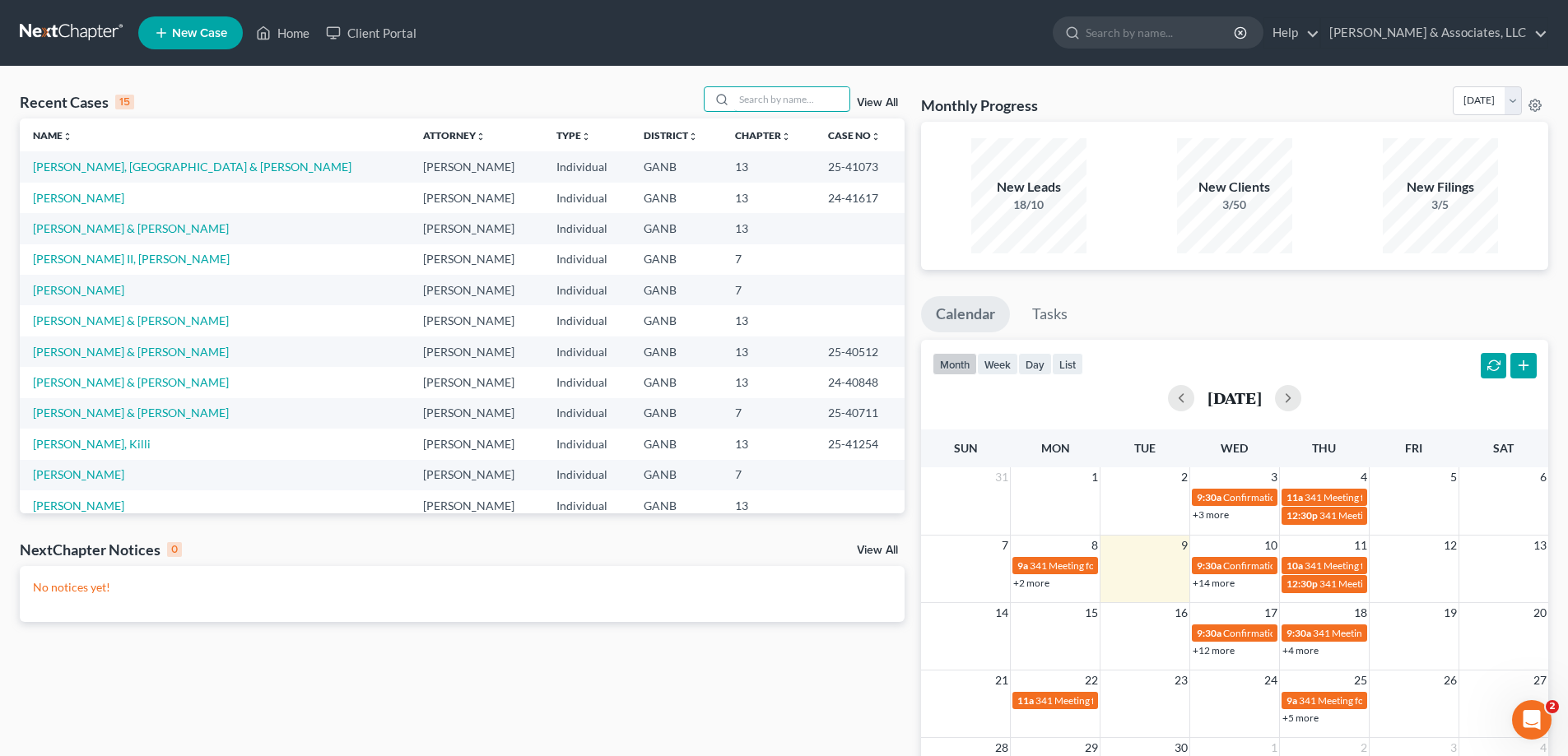
drag, startPoint x: 760, startPoint y: 95, endPoint x: 758, endPoint y: 74, distance: 21.1
click at [761, 93] on input "search" at bounding box center [791, 99] width 115 height 24
type input "willin"
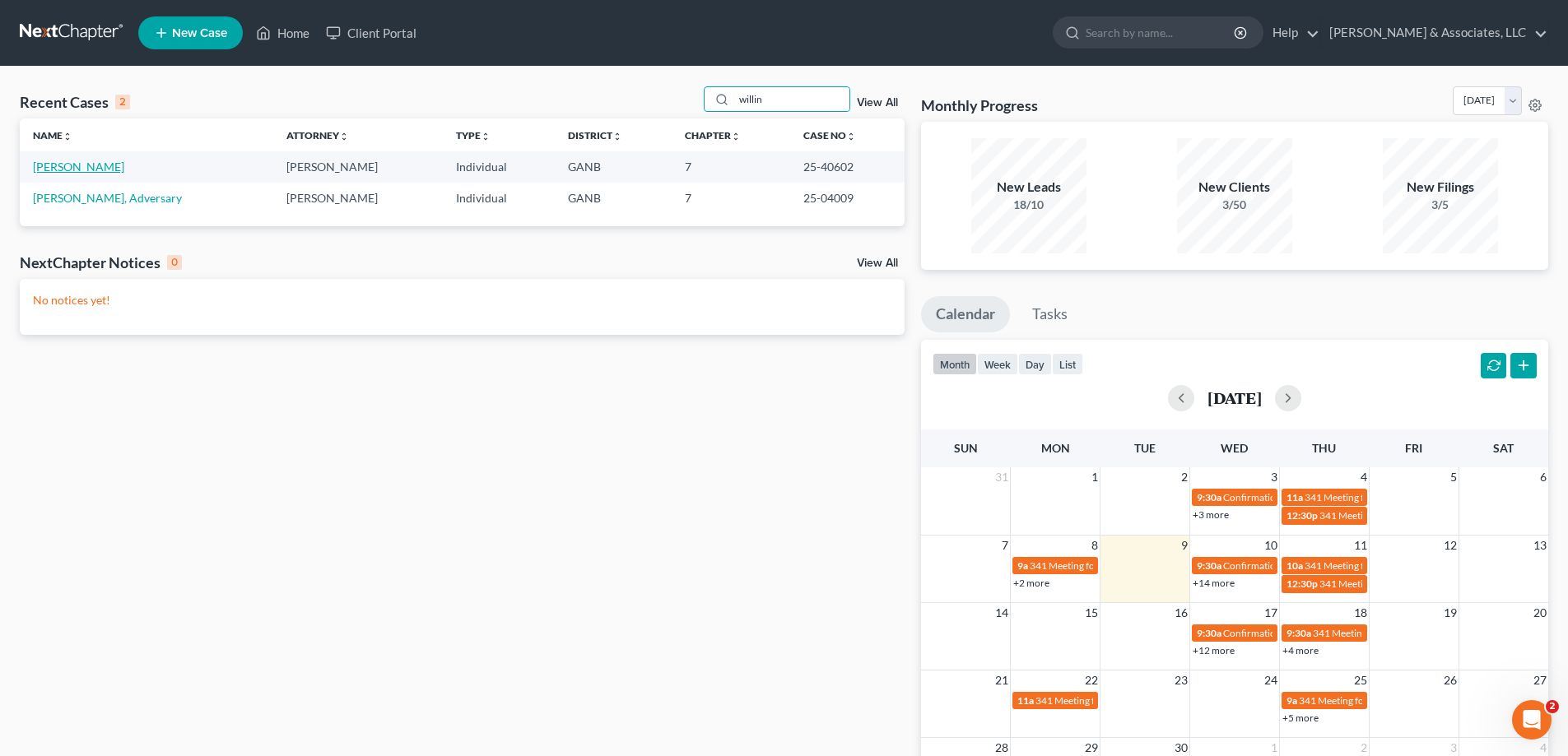
click at [65, 165] on link "Willin, Kevin" at bounding box center [79, 167] width 91 height 14
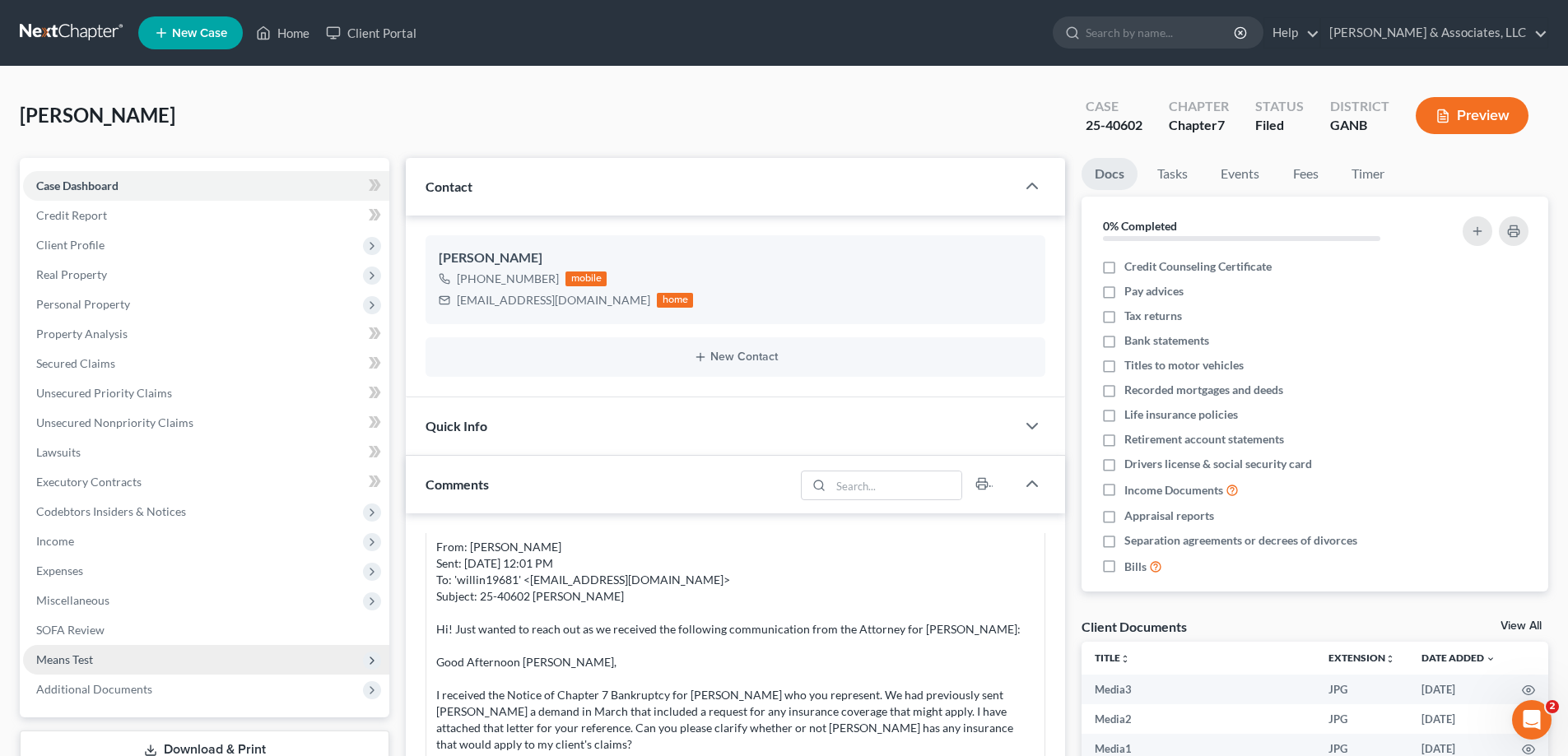
scroll to position [247, 0]
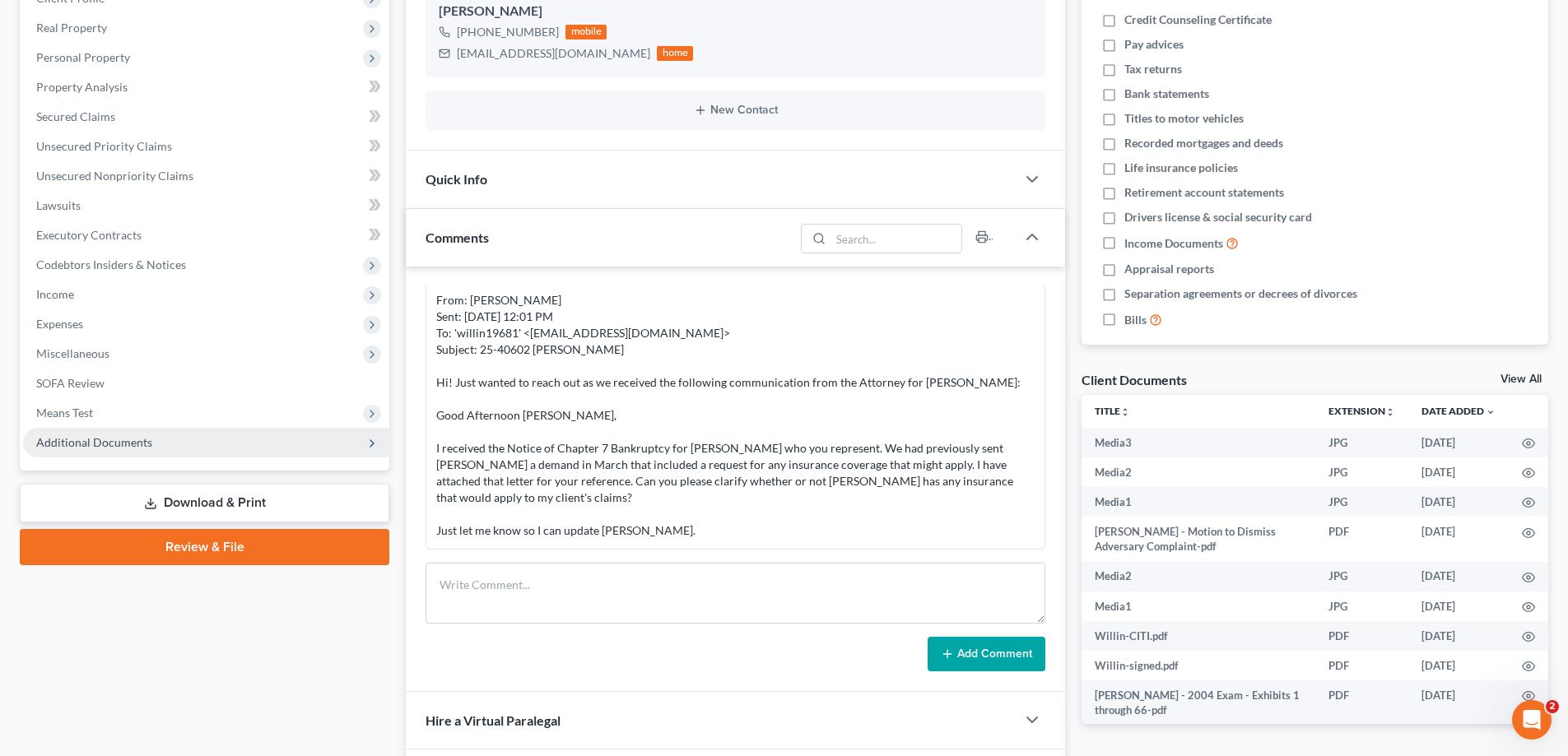
click at [93, 443] on span "Additional Documents" at bounding box center [93, 442] width 116 height 14
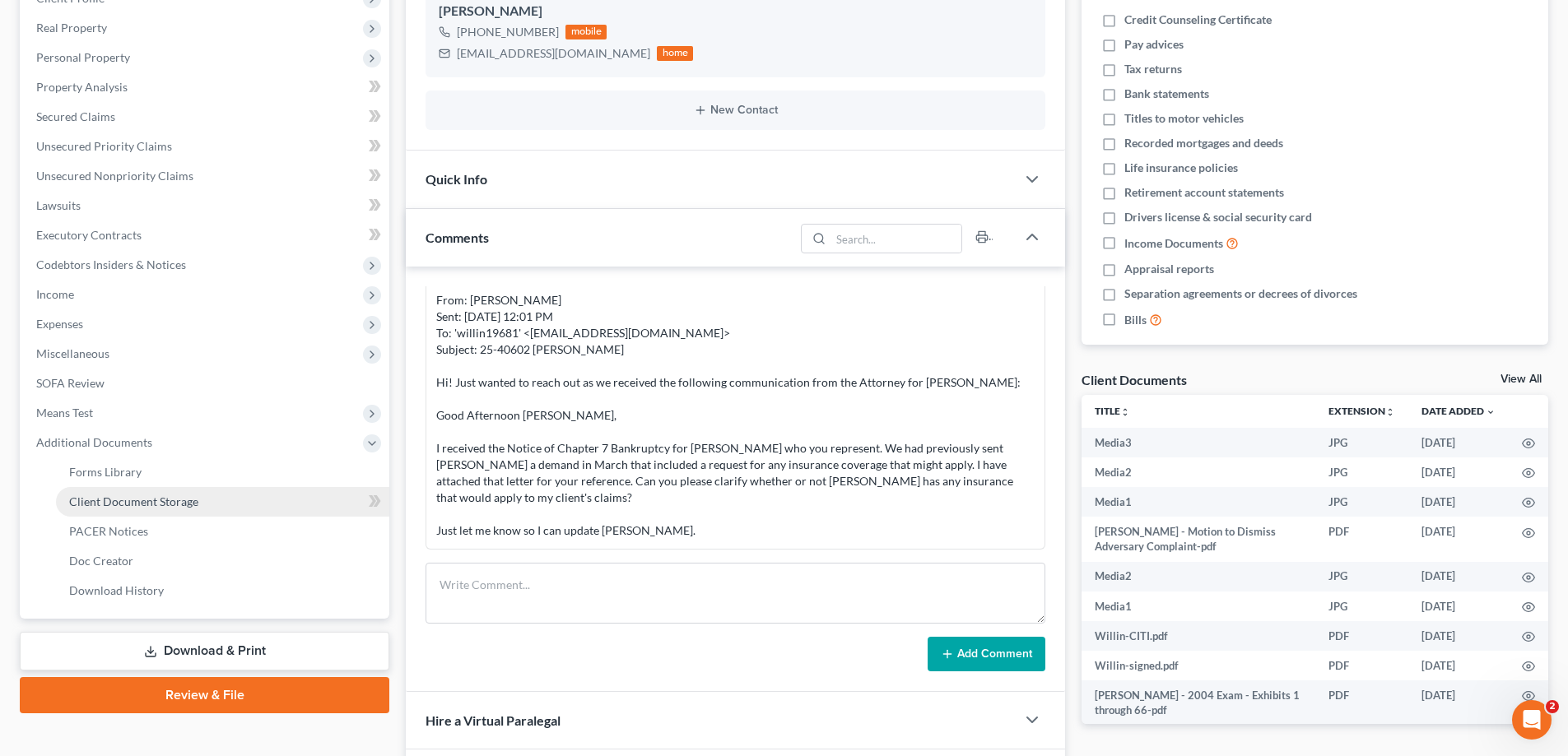
click at [98, 512] on link "Client Document Storage" at bounding box center [222, 501] width 334 height 30
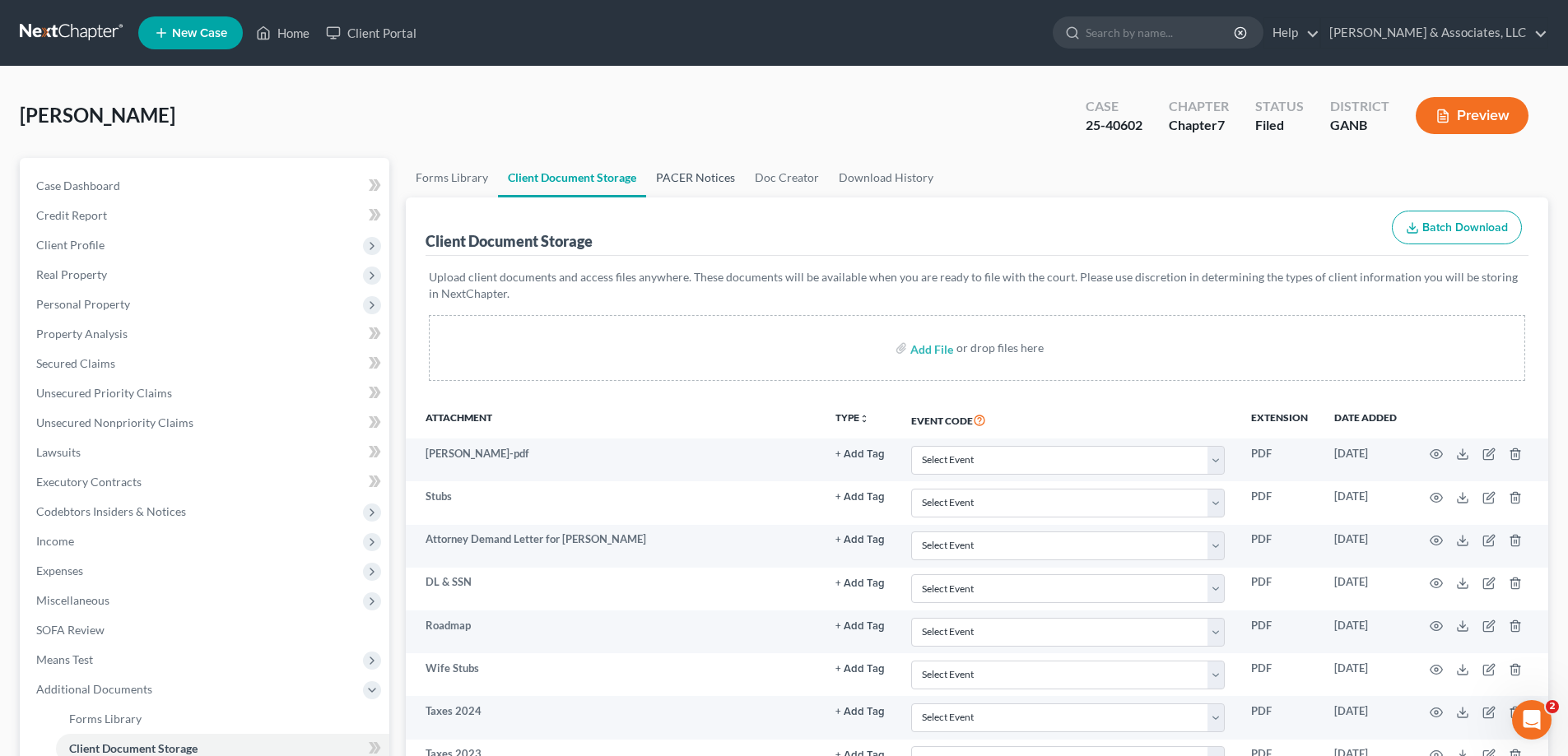
click at [686, 175] on link "PACER Notices" at bounding box center [695, 178] width 99 height 39
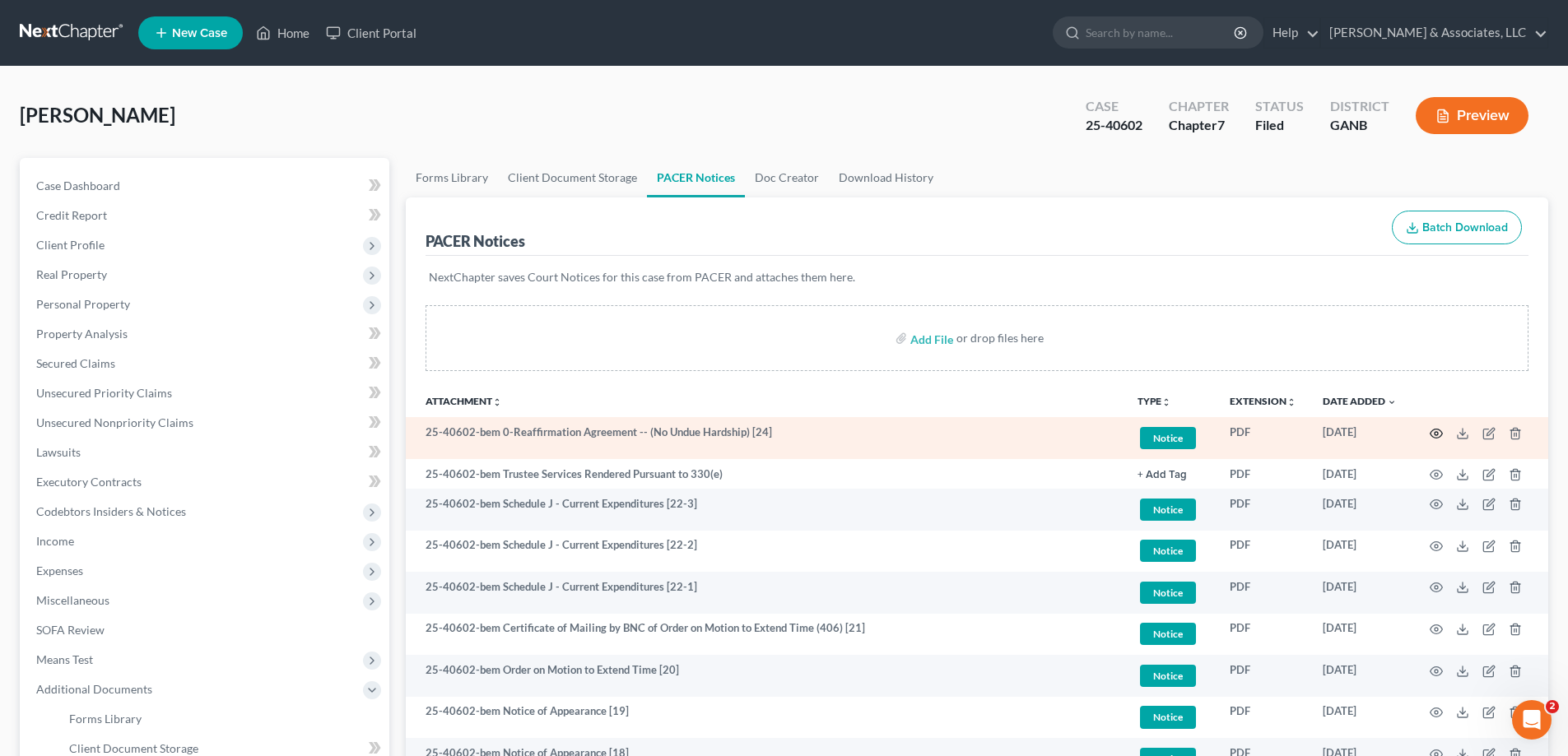
click at [1436, 433] on icon "button" at bounding box center [1436, 433] width 13 height 13
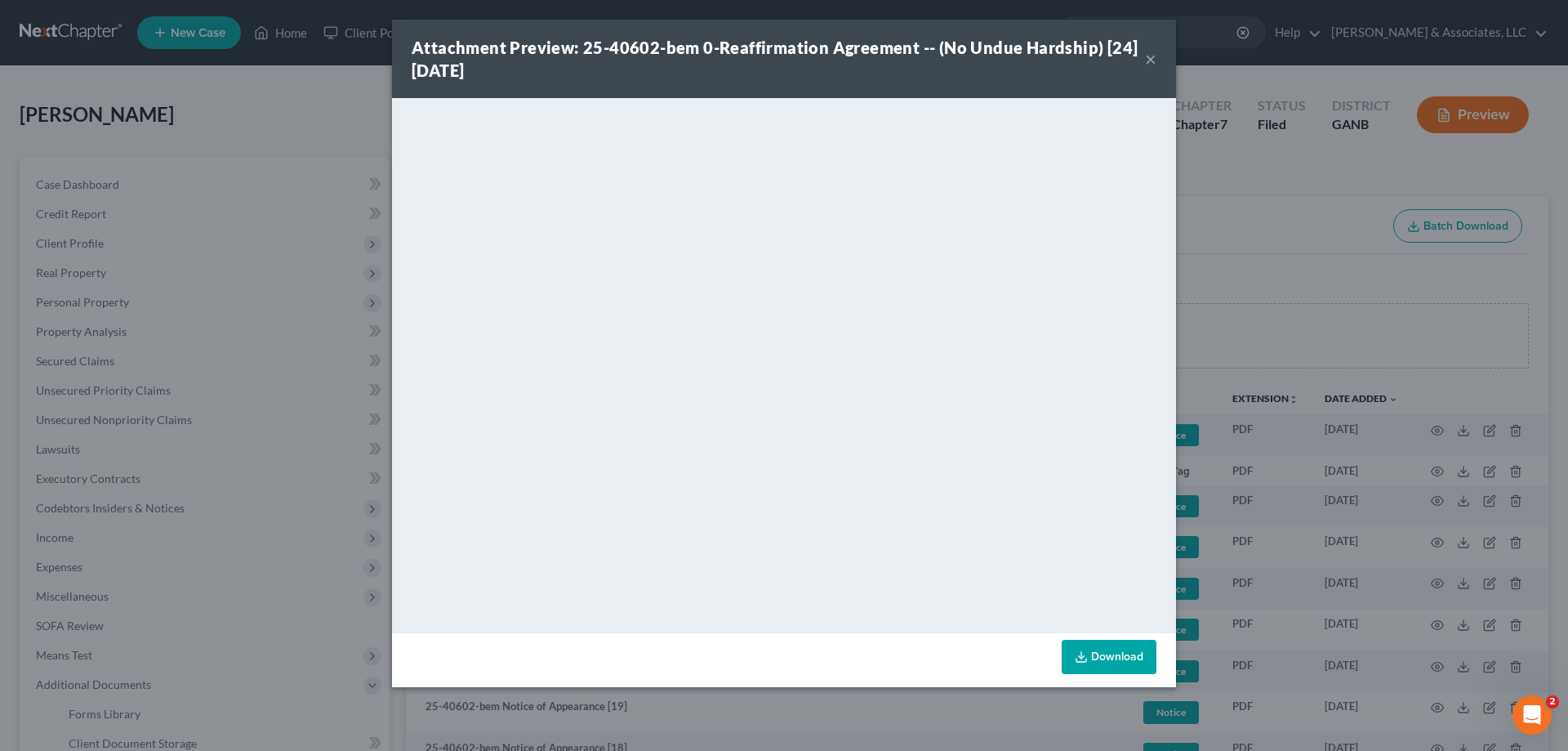
click at [1154, 56] on button "×" at bounding box center [1150, 59] width 12 height 20
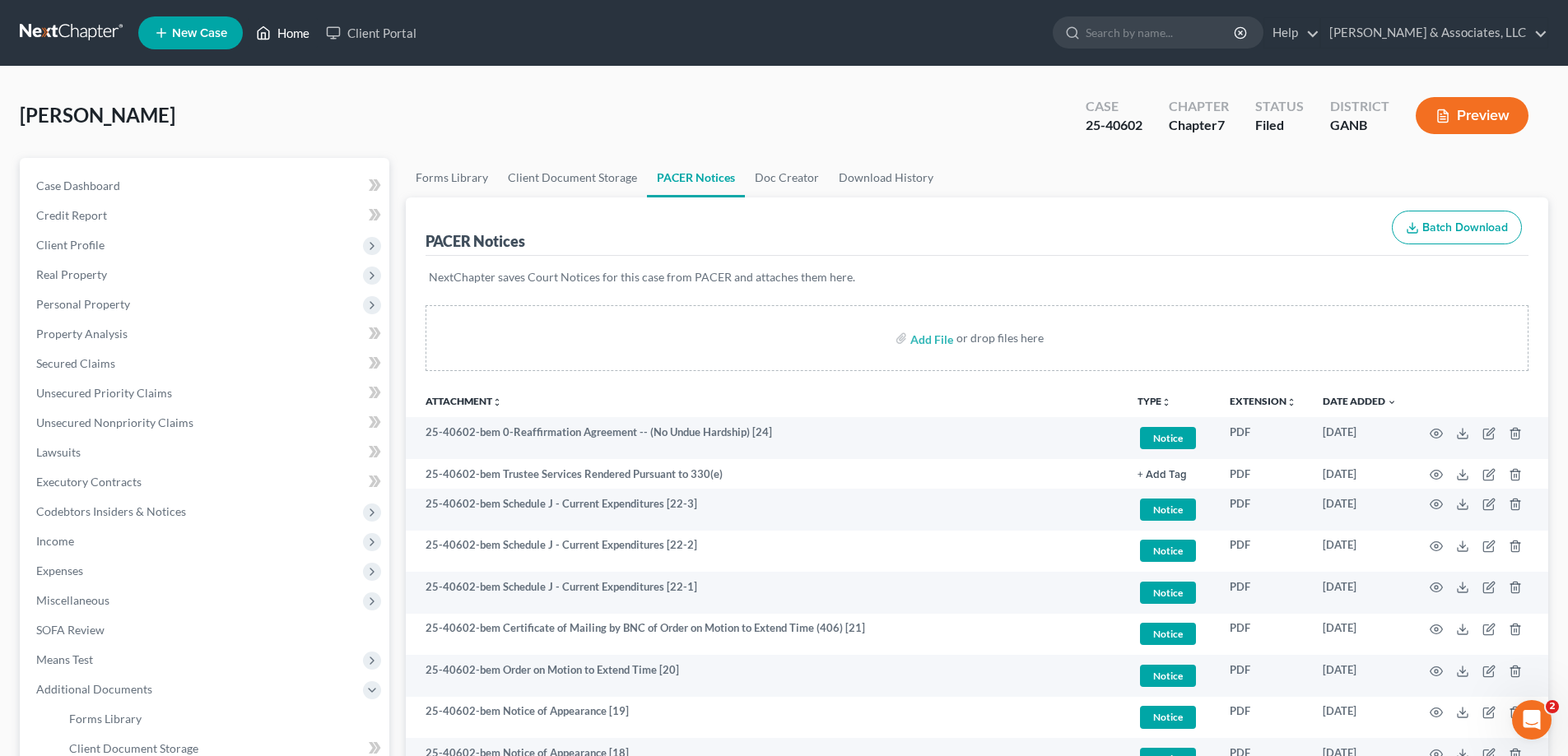
click at [292, 33] on link "Home" at bounding box center [283, 32] width 70 height 30
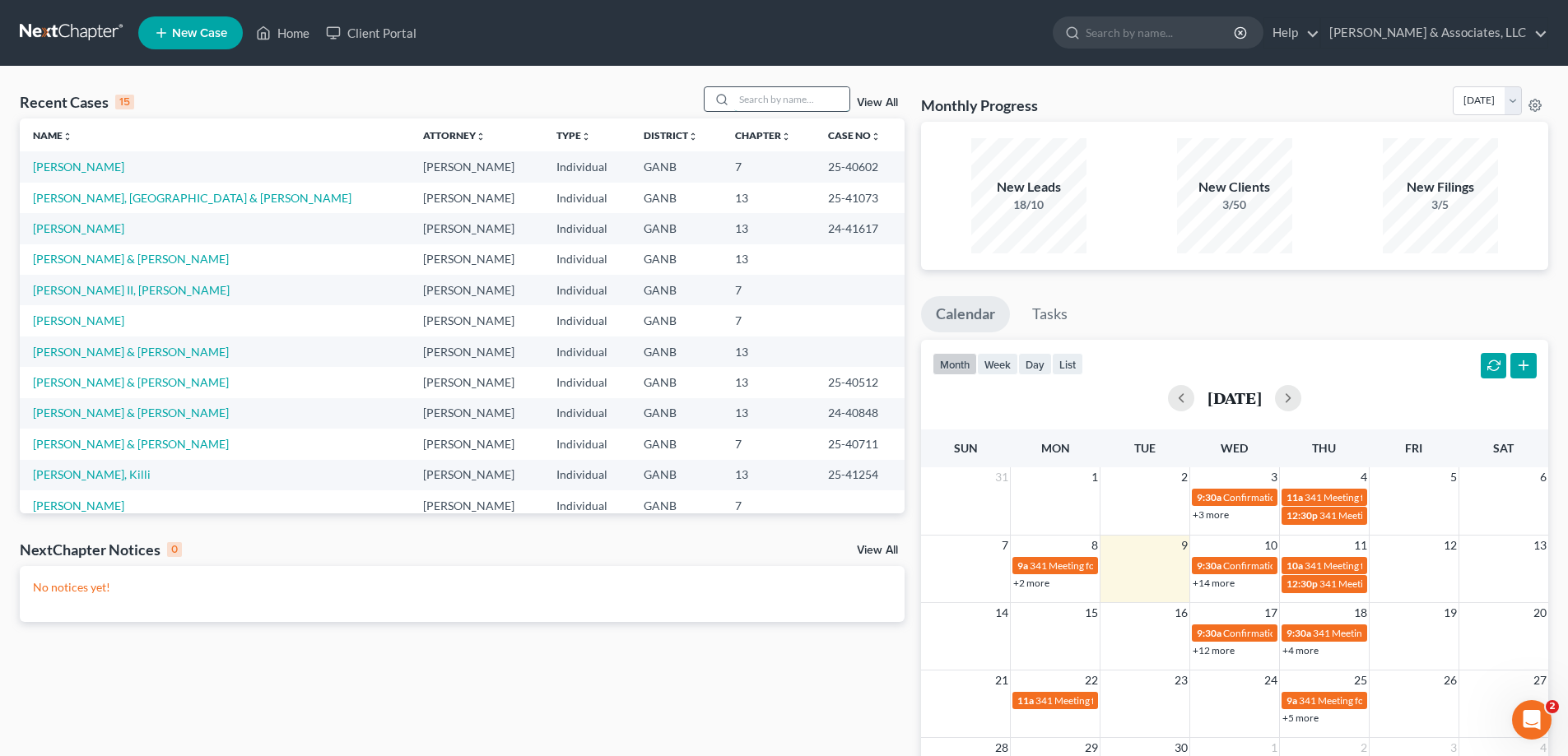
click at [807, 99] on input "search" at bounding box center [791, 99] width 115 height 24
type input "tilley"
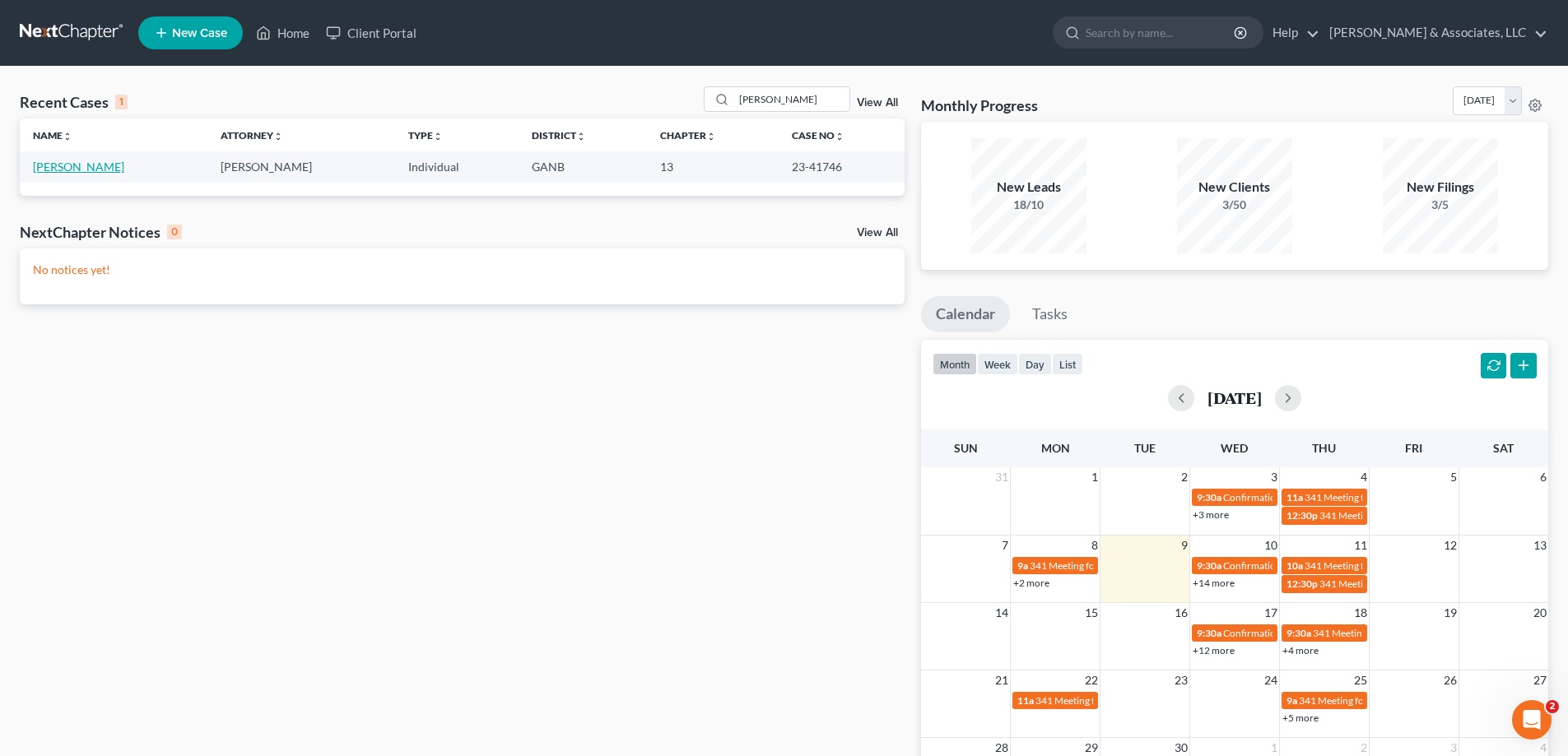
click at [52, 162] on link "[PERSON_NAME]" at bounding box center [79, 167] width 91 height 14
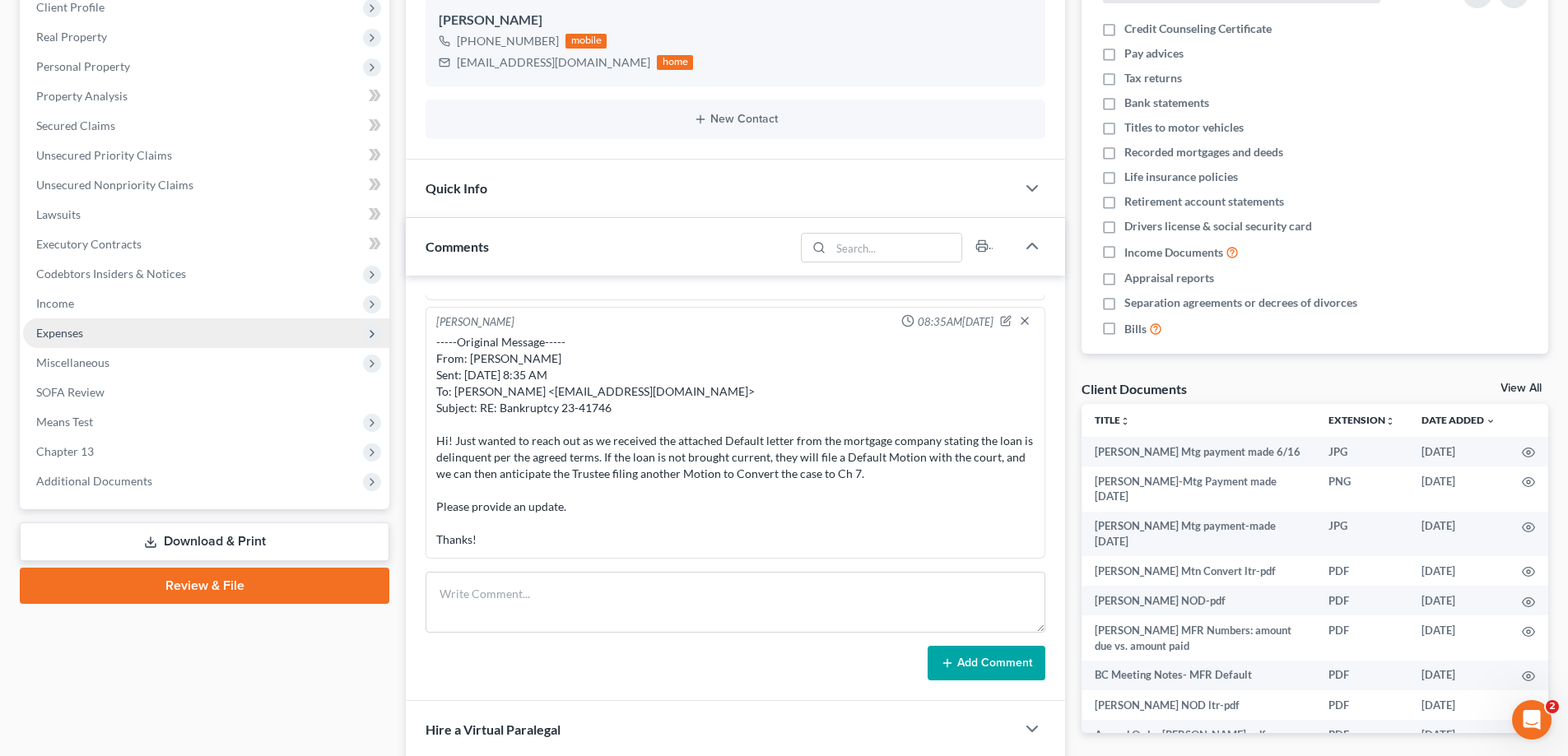
scroll to position [247, 0]
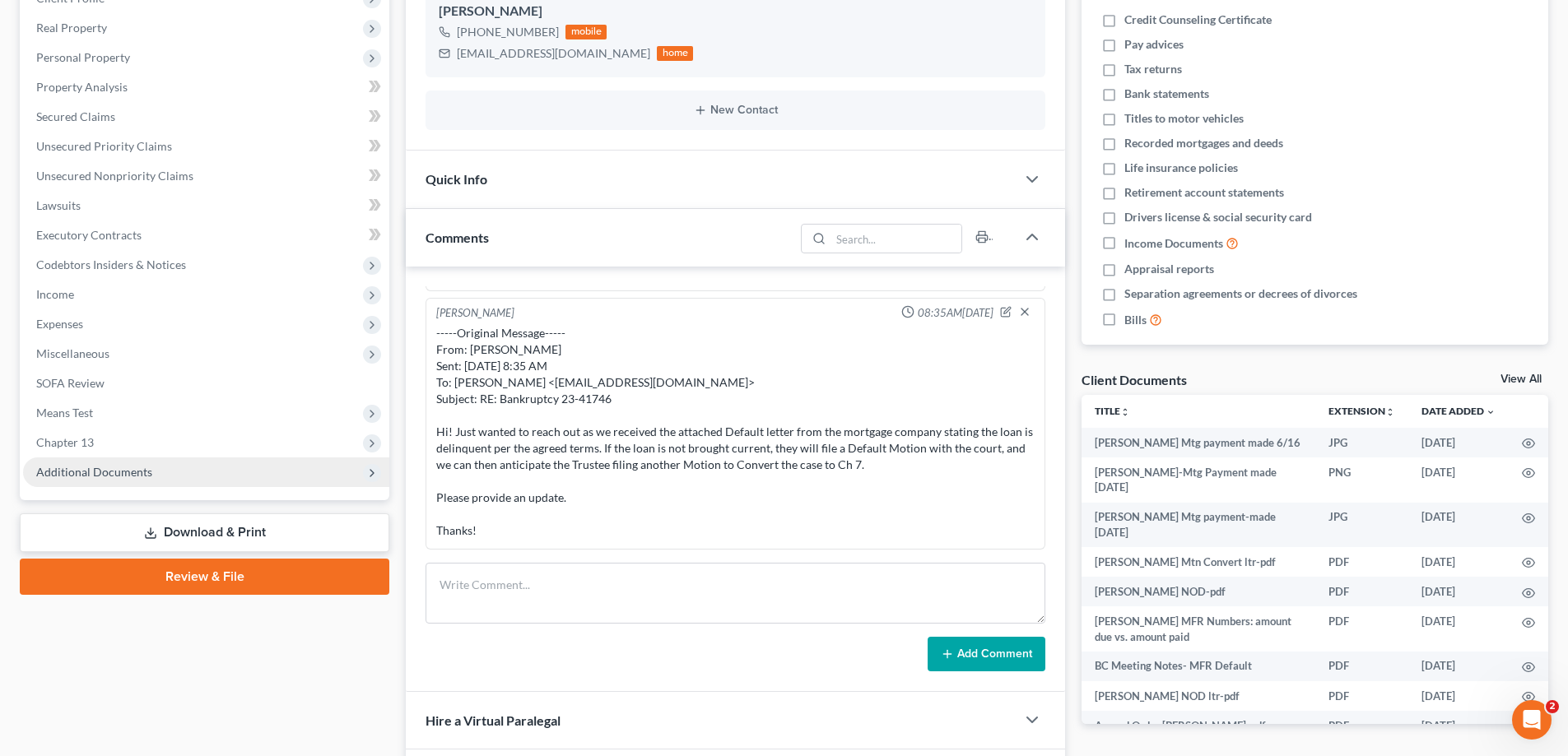
drag, startPoint x: 48, startPoint y: 471, endPoint x: 122, endPoint y: 474, distance: 74.1
click at [48, 471] on span "Additional Documents" at bounding box center [93, 472] width 116 height 14
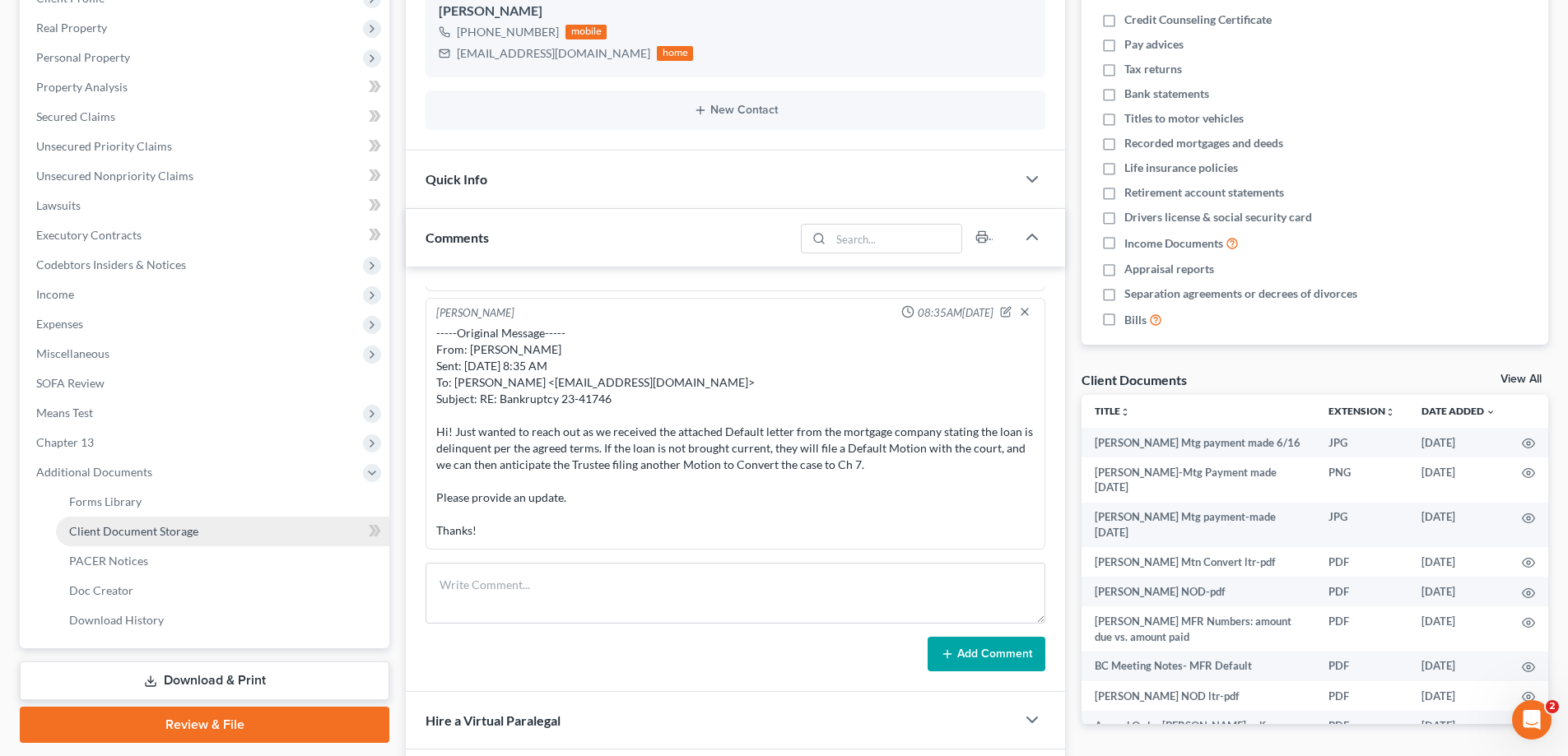
click at [126, 527] on span "Client Document Storage" at bounding box center [134, 531] width 129 height 14
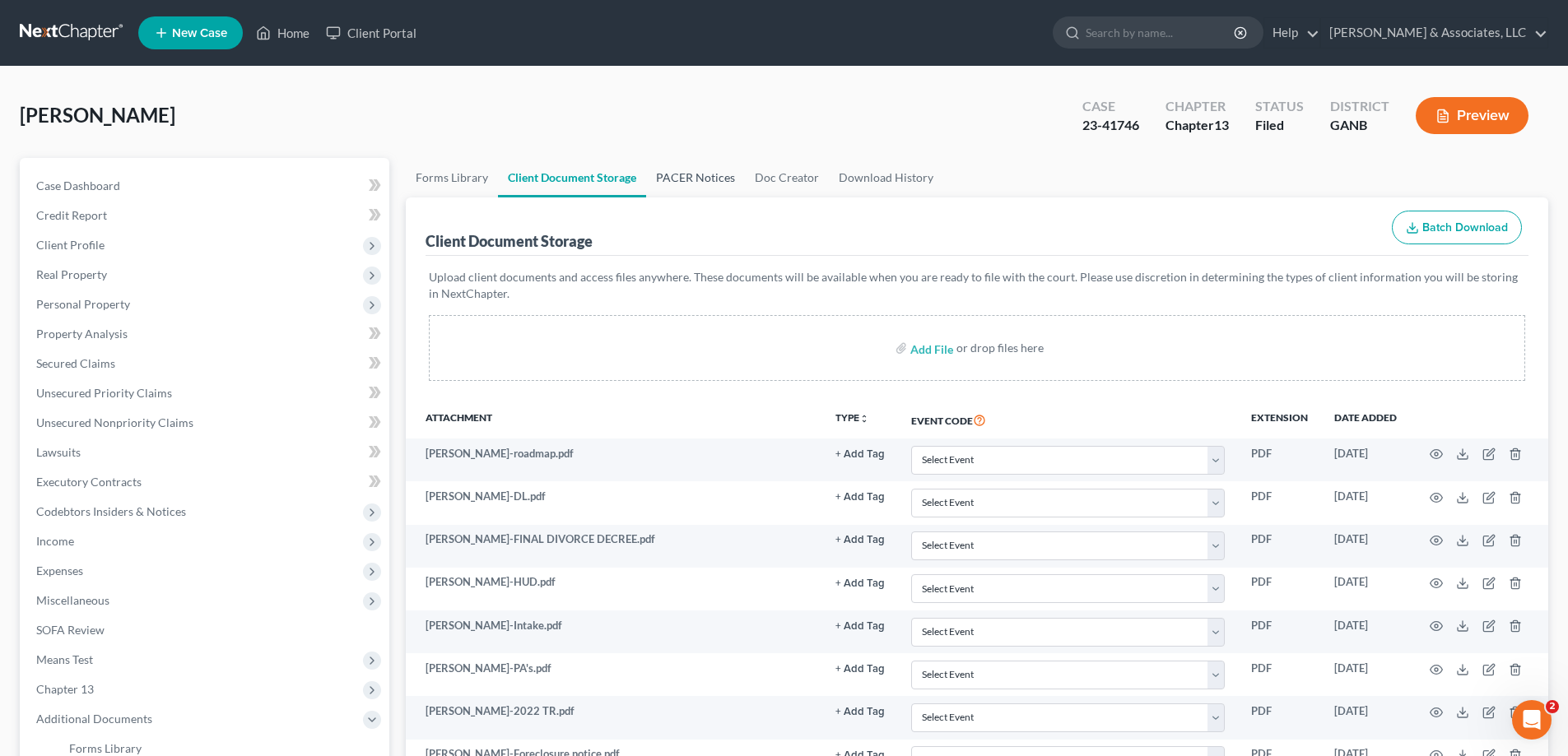
click at [682, 180] on link "PACER Notices" at bounding box center [695, 178] width 99 height 39
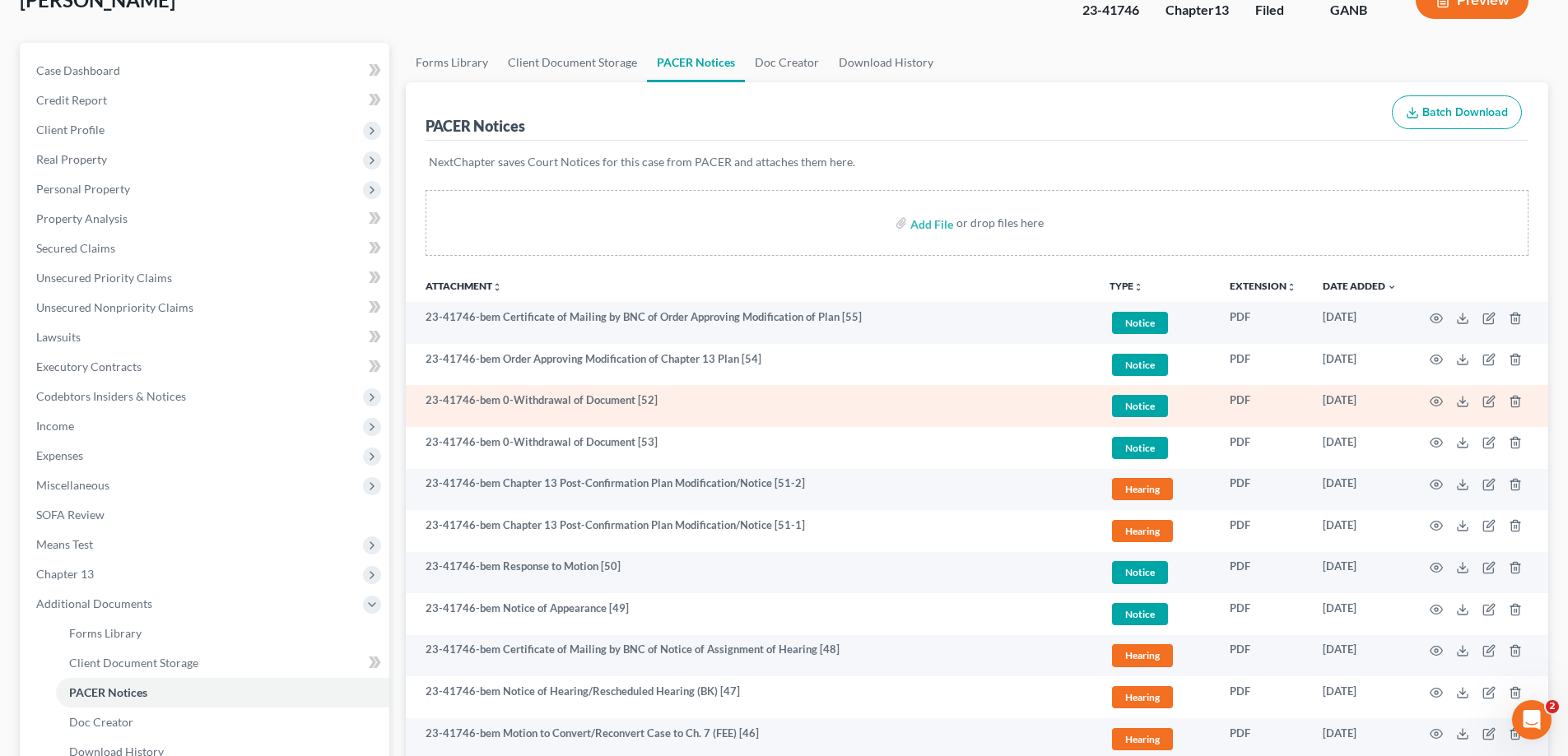
scroll to position [164, 0]
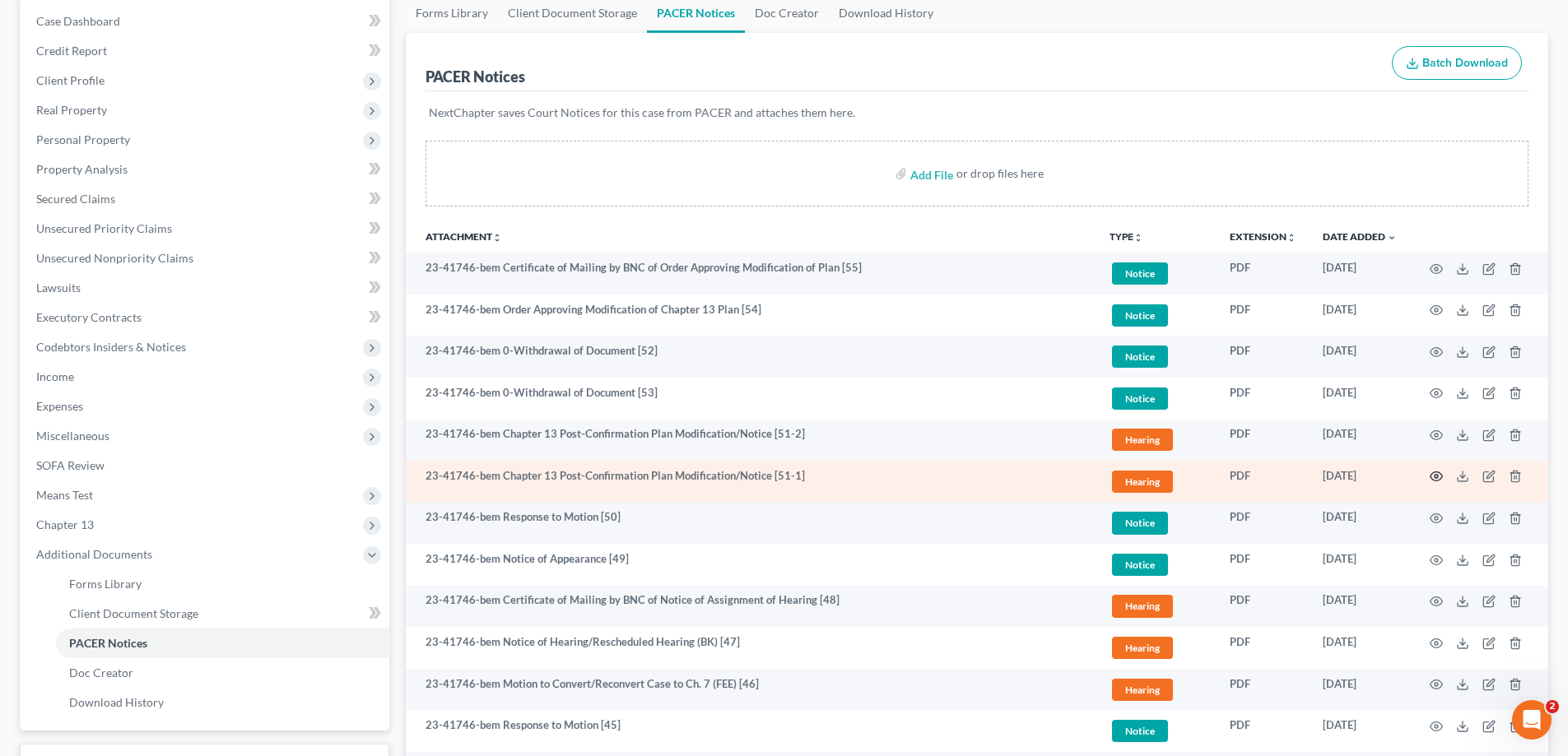
click at [1432, 476] on icon "button" at bounding box center [1436, 476] width 13 height 13
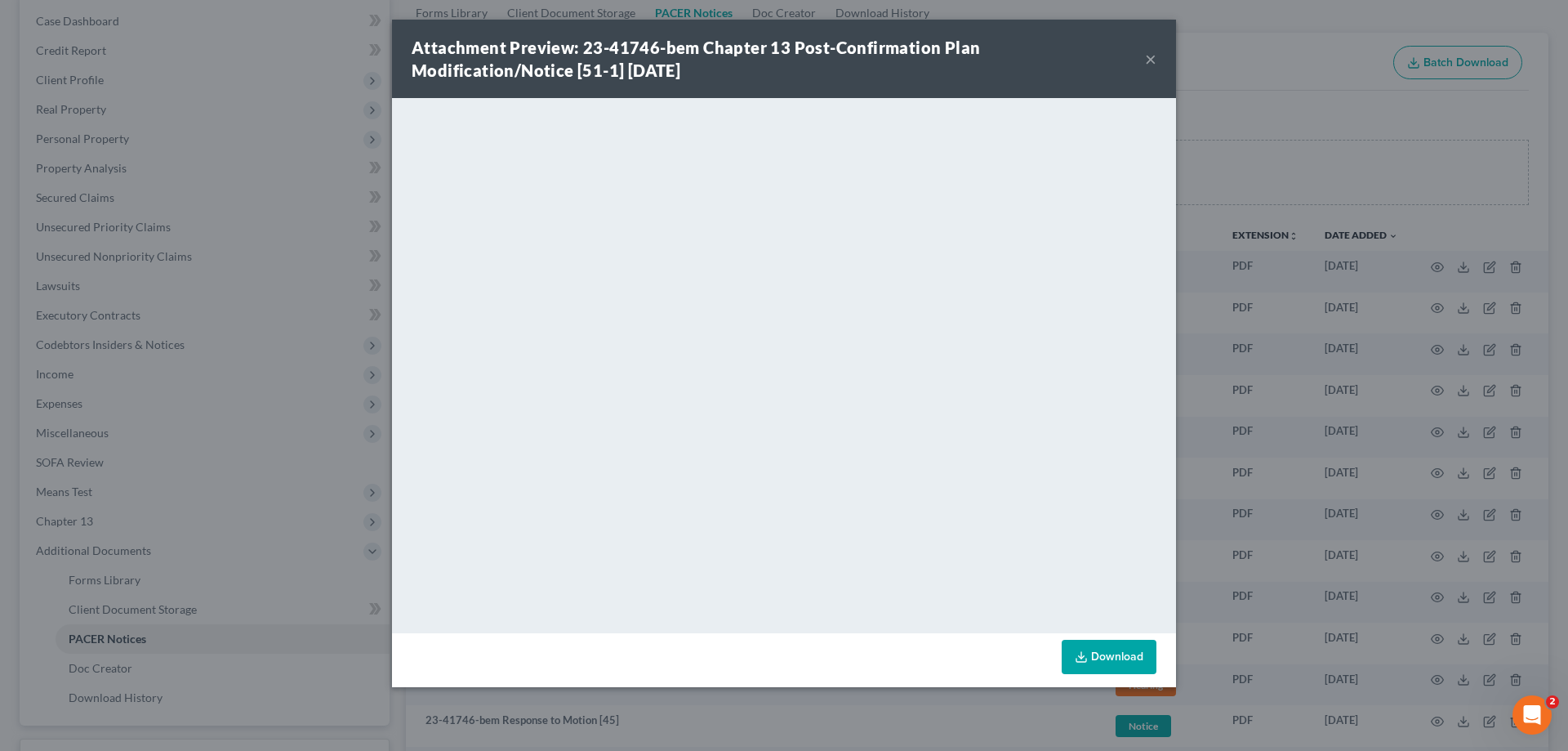
click at [1150, 56] on button "×" at bounding box center [1150, 59] width 12 height 20
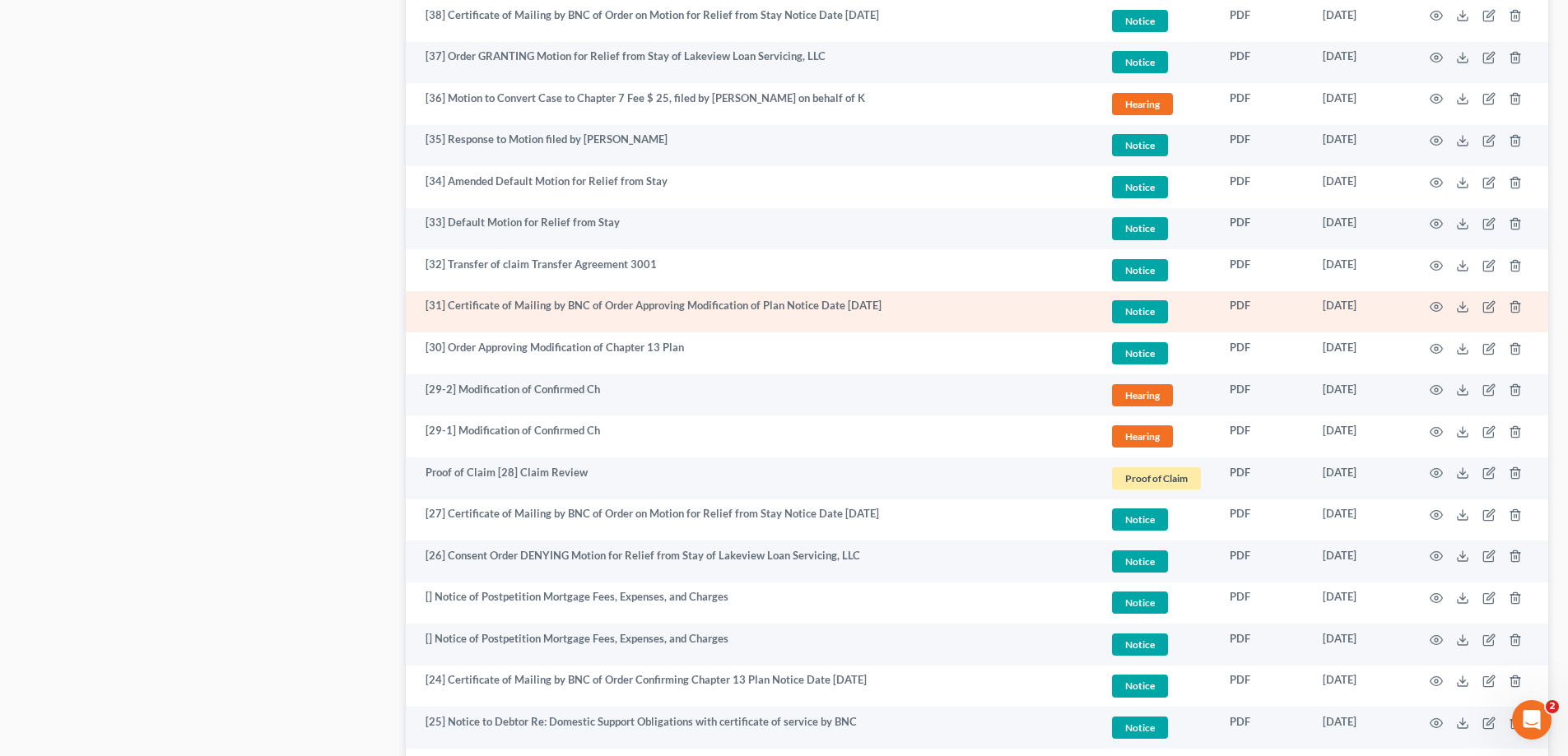
scroll to position [1399, 0]
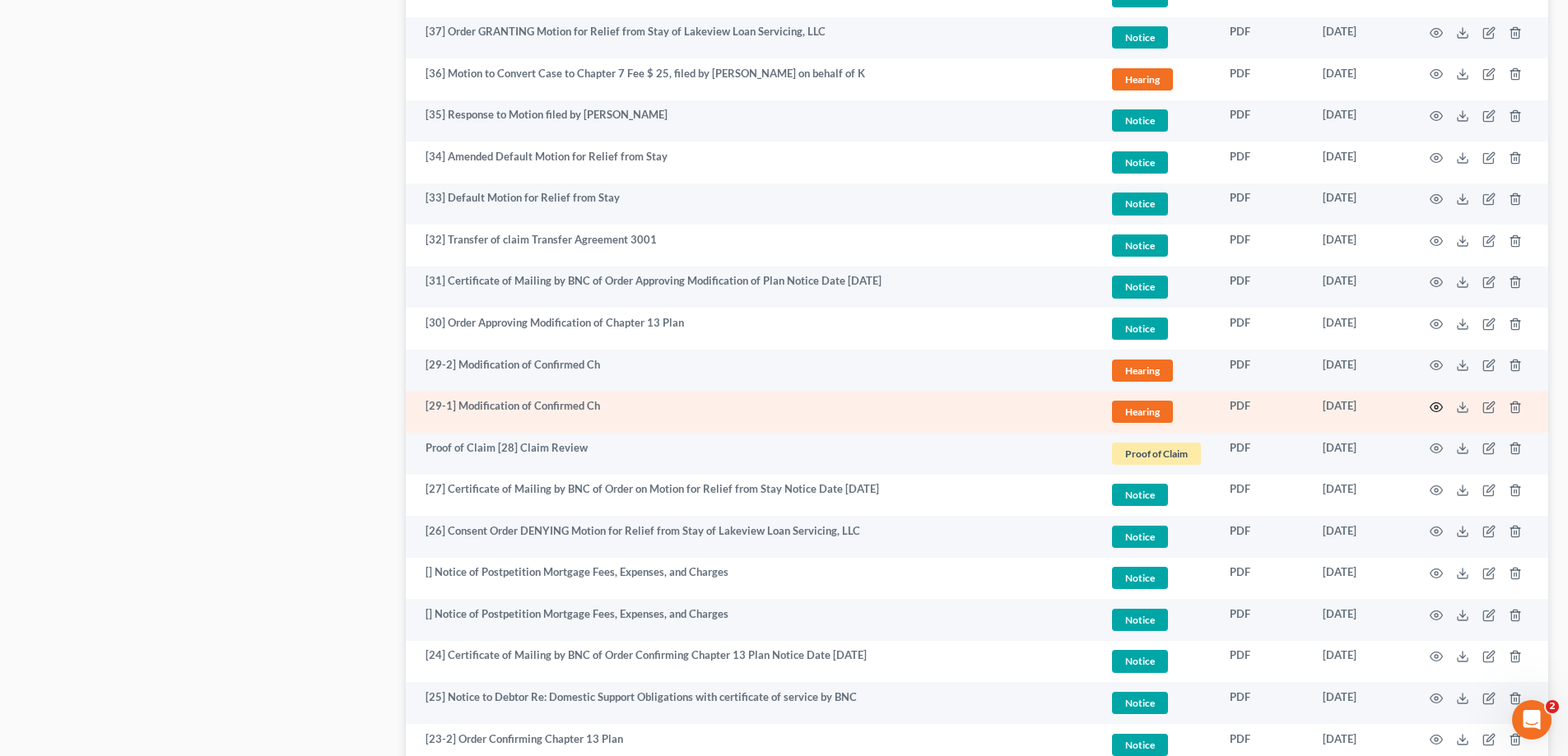
click at [1435, 404] on icon "button" at bounding box center [1436, 407] width 13 height 13
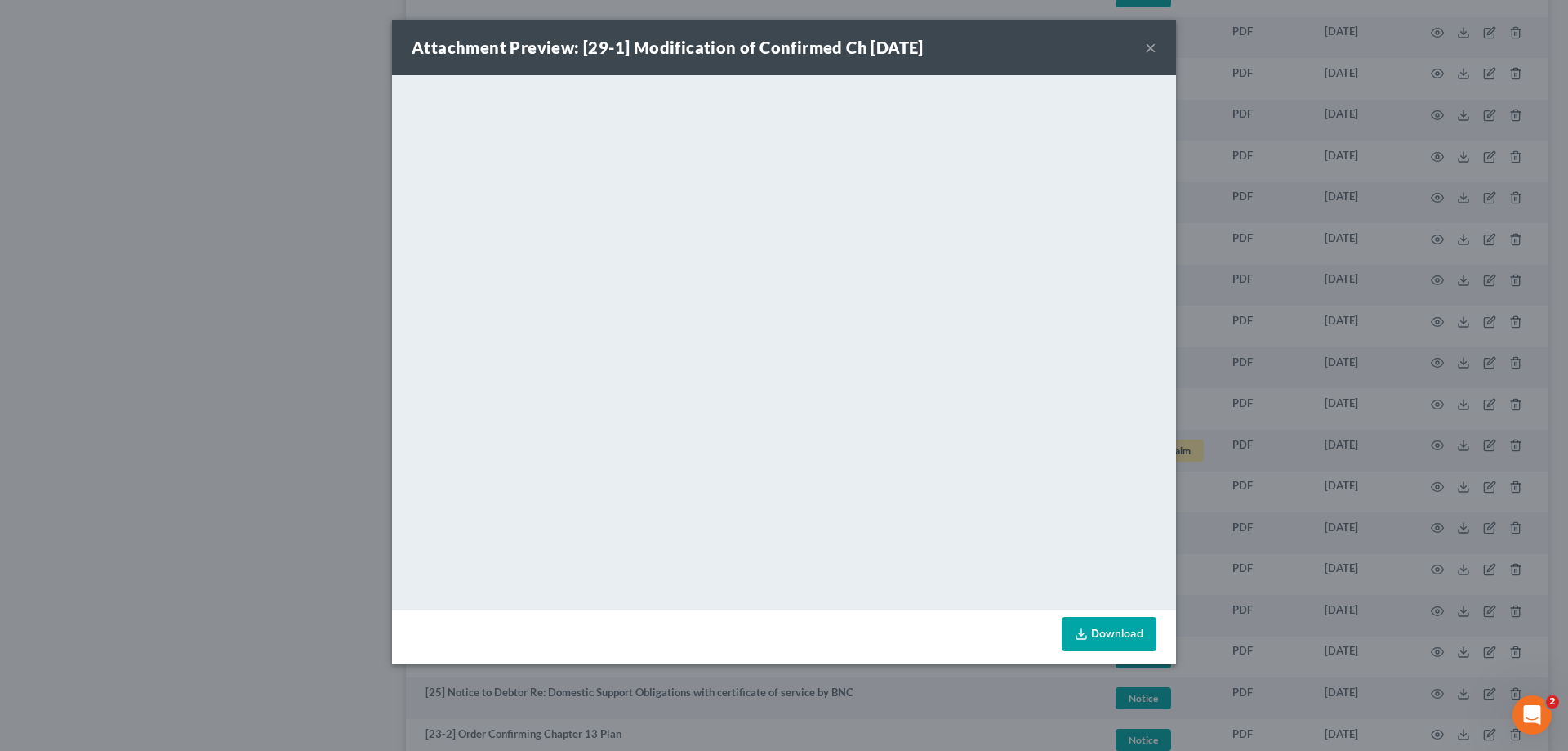
click at [1152, 43] on button "×" at bounding box center [1150, 47] width 12 height 20
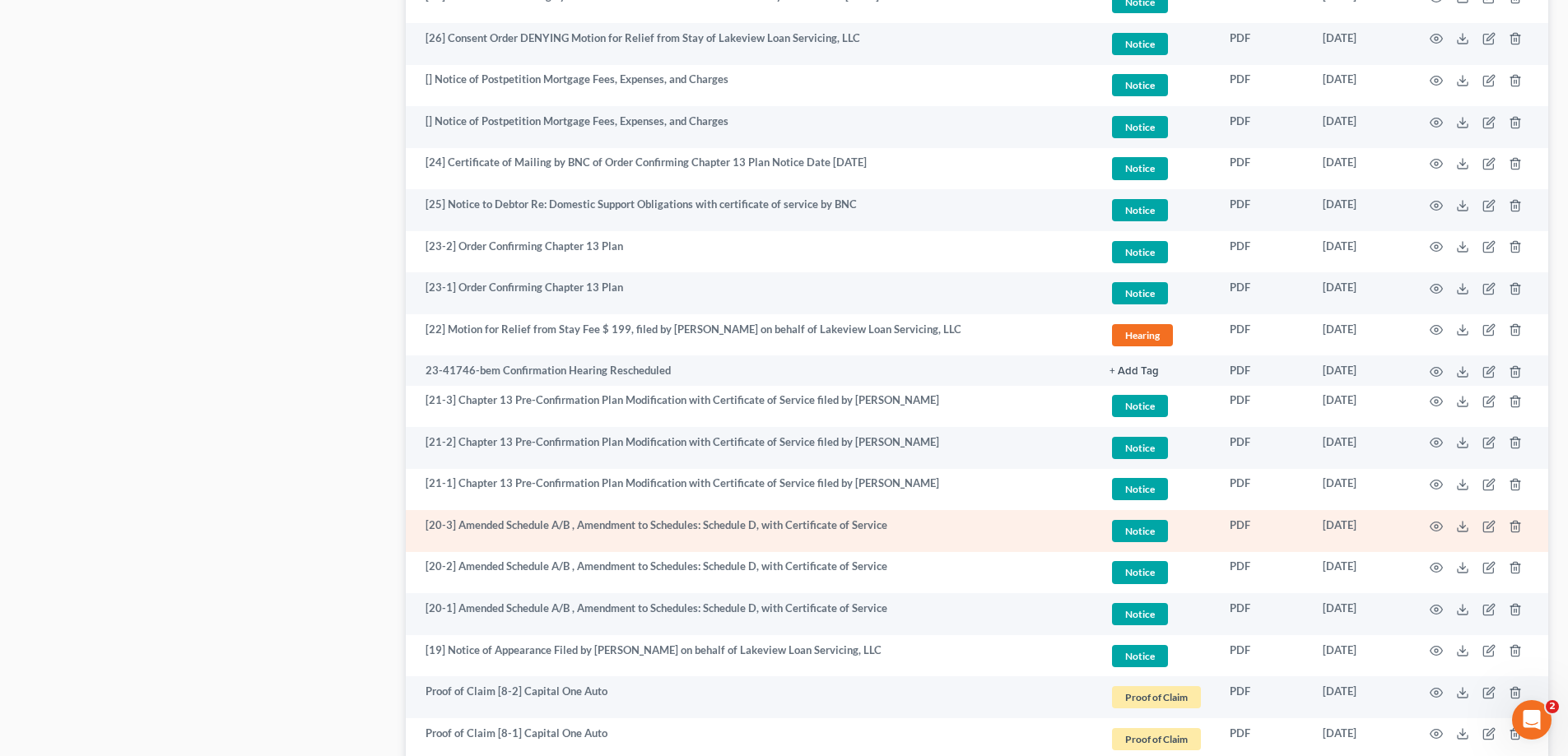
scroll to position [1892, 0]
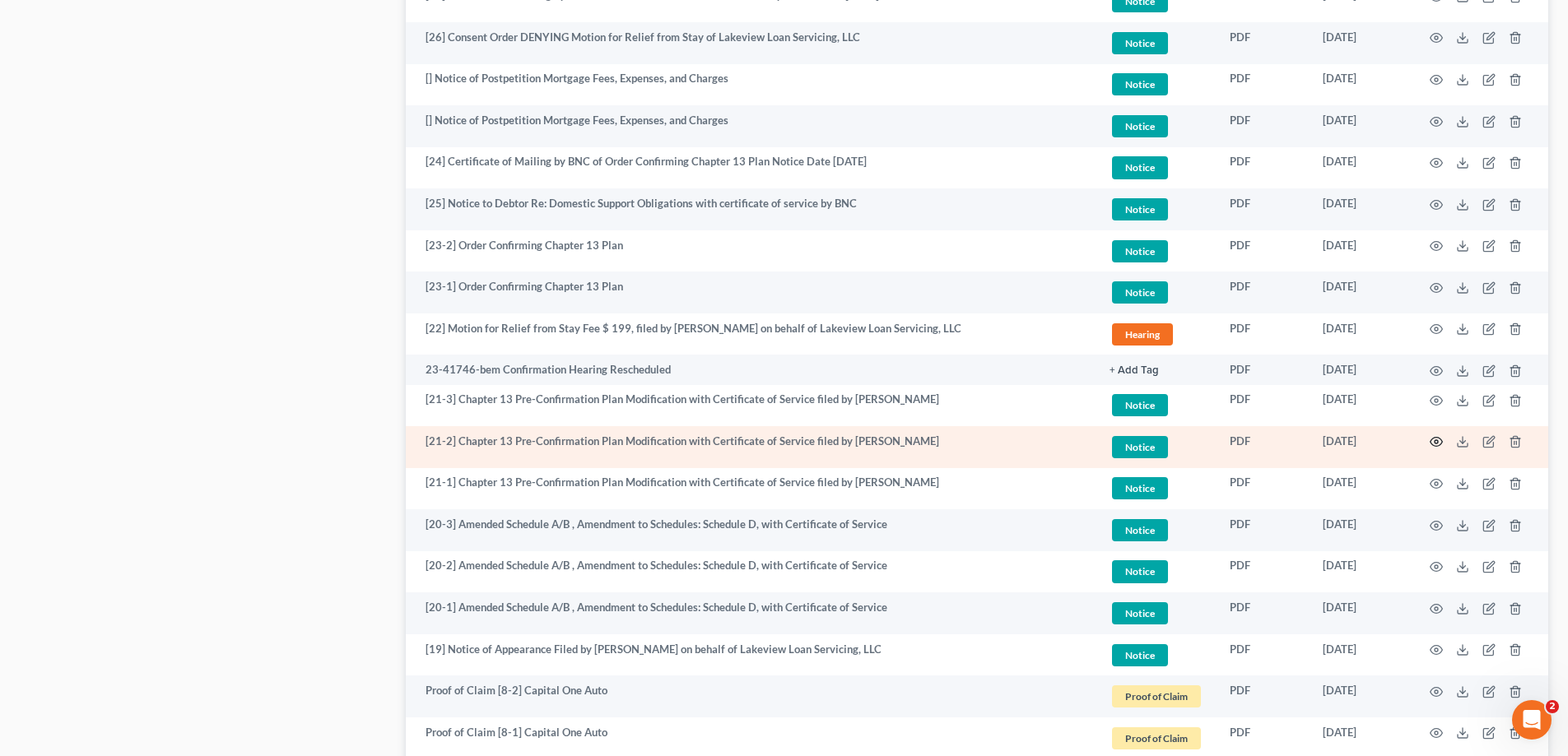
click at [1435, 440] on circle "button" at bounding box center [1436, 442] width 4 height 4
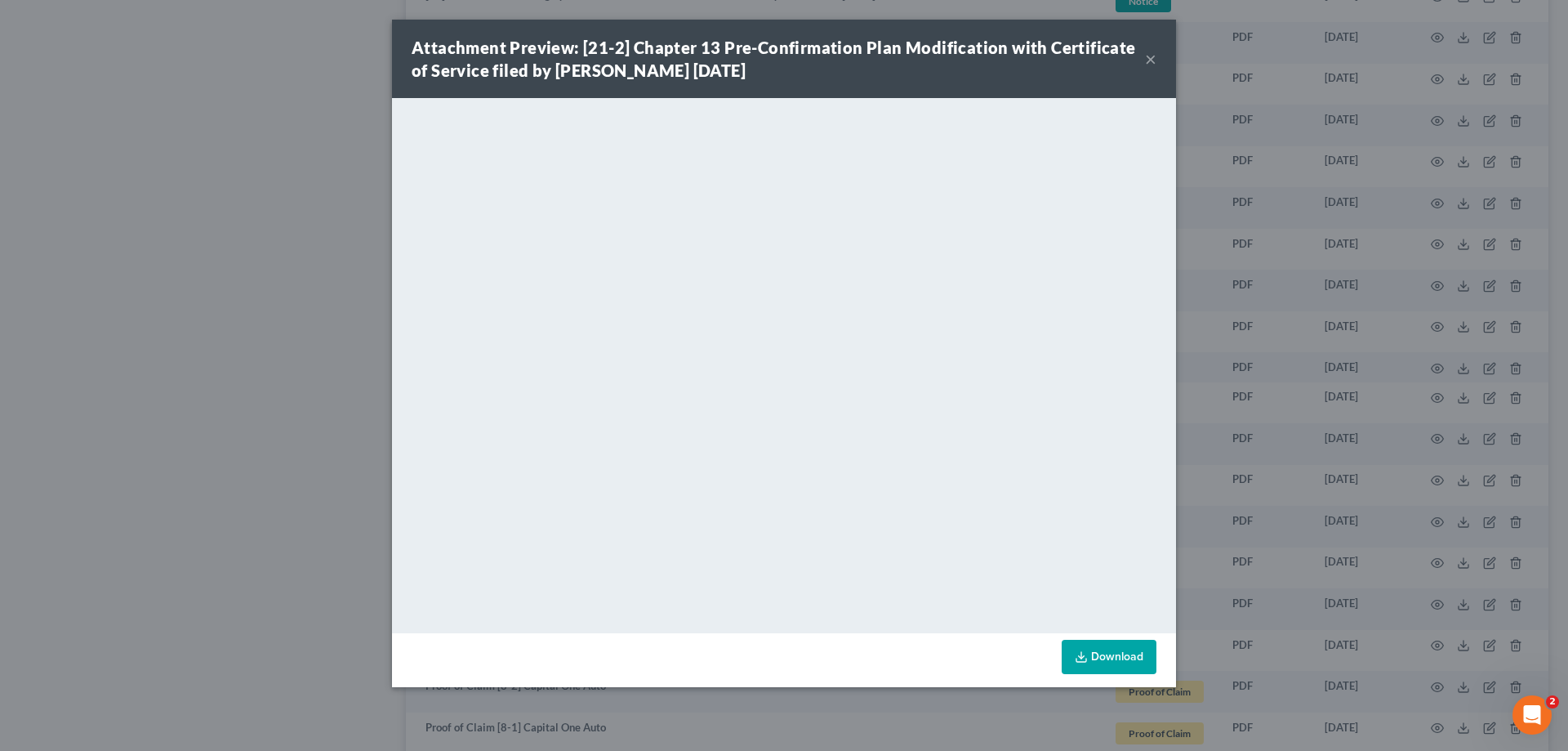
drag, startPoint x: 1155, startPoint y: 54, endPoint x: 1120, endPoint y: 102, distance: 59.4
click at [1153, 58] on button "×" at bounding box center [1150, 59] width 12 height 20
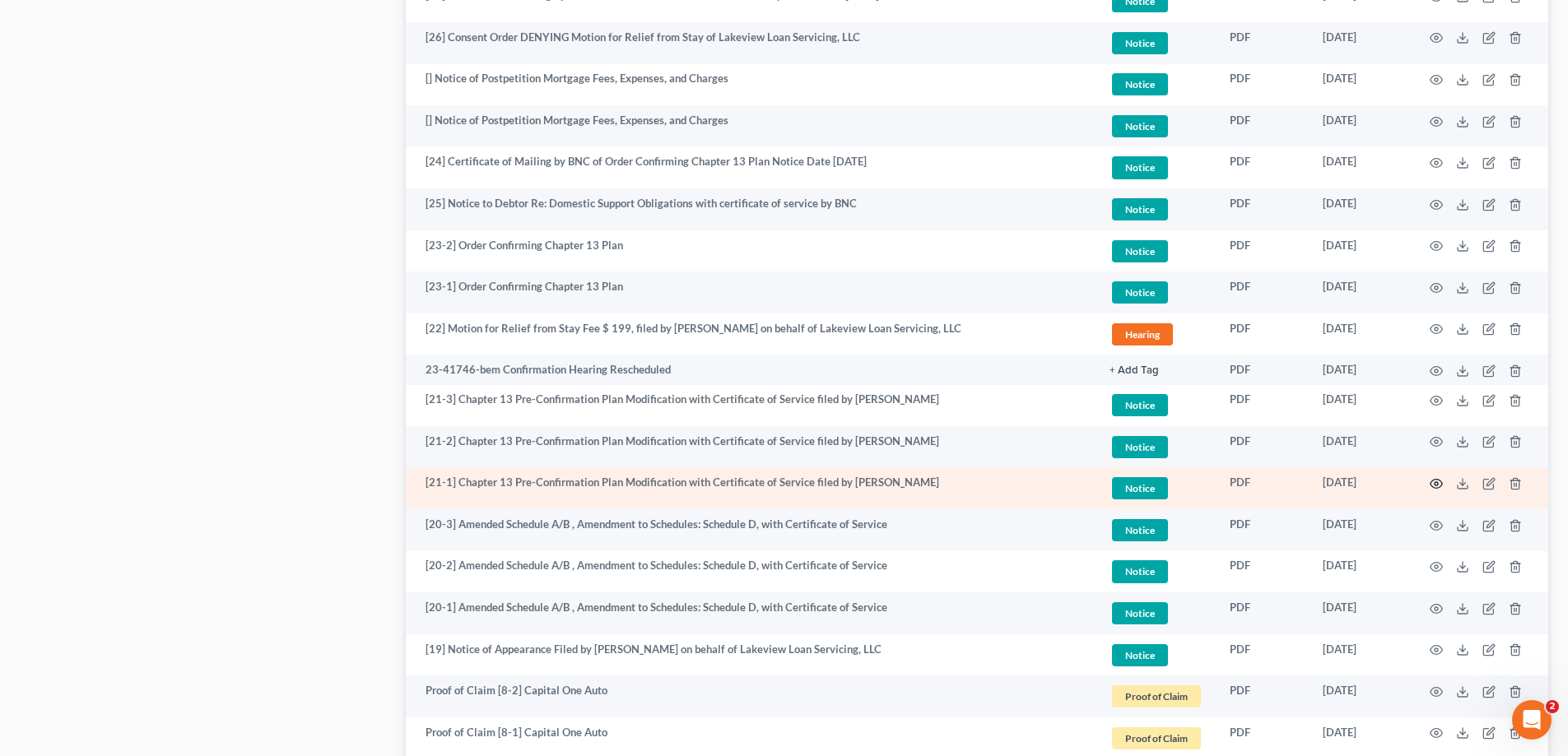
click at [1439, 483] on icon "button" at bounding box center [1436, 483] width 13 height 13
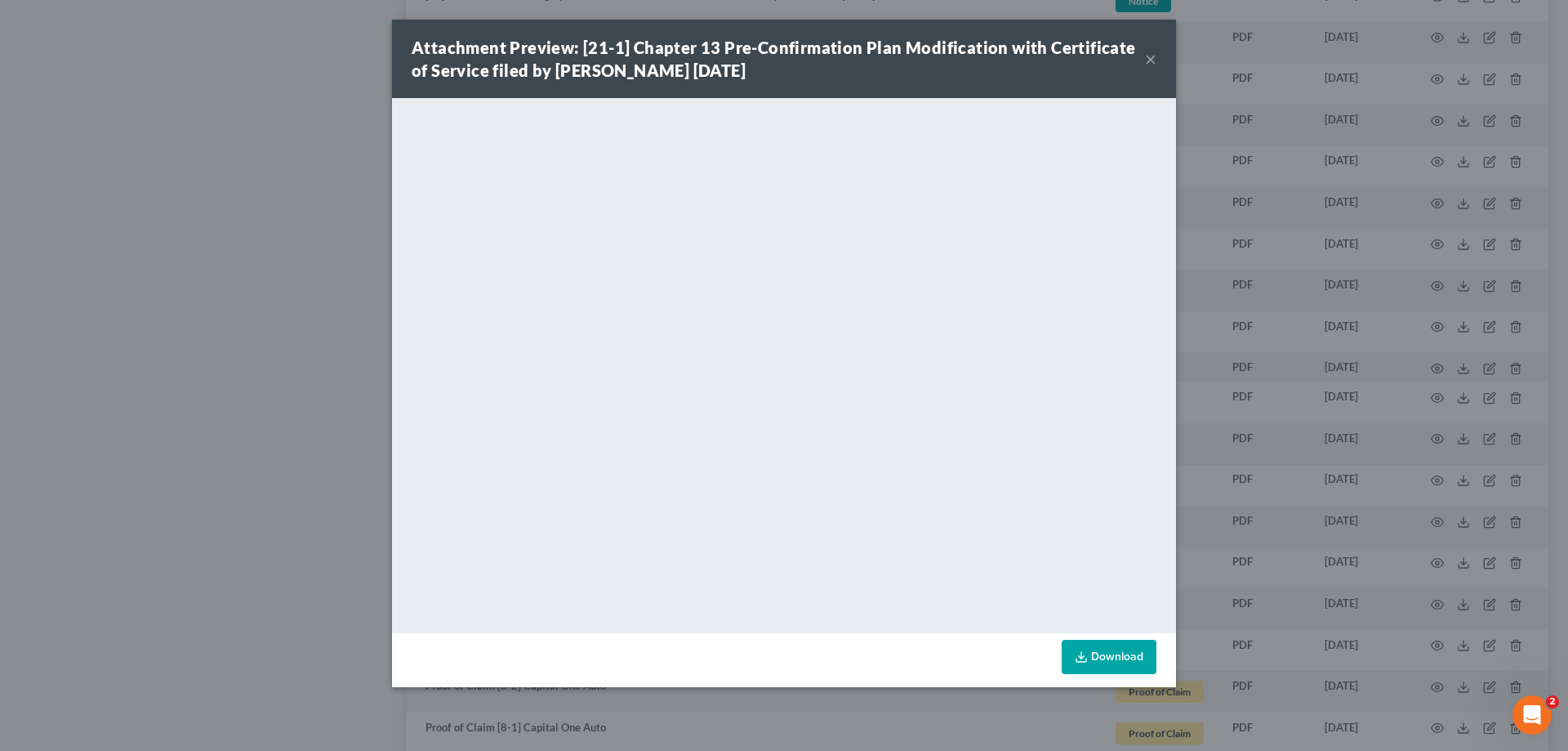
click at [1150, 62] on button "×" at bounding box center [1150, 59] width 12 height 20
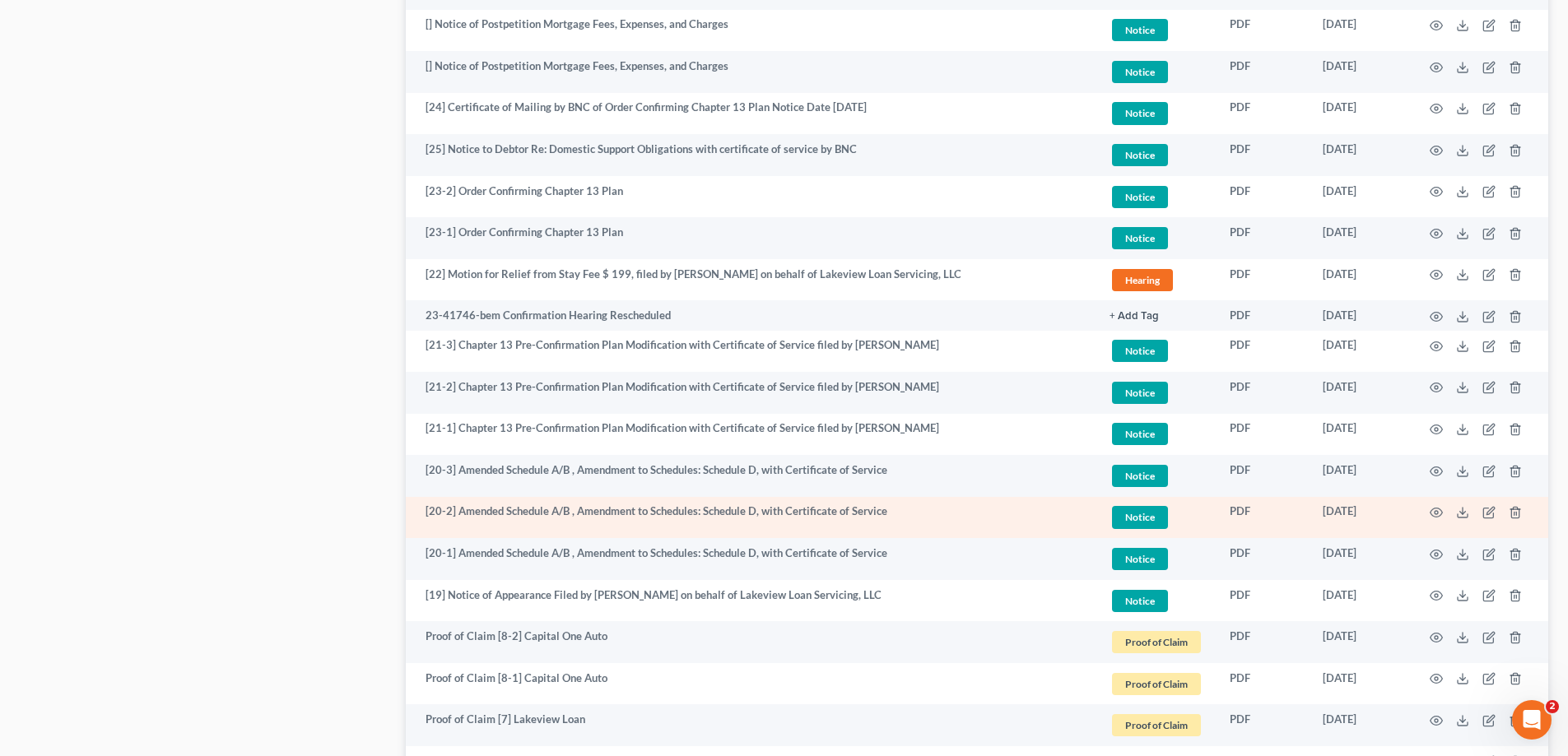
scroll to position [1975, 0]
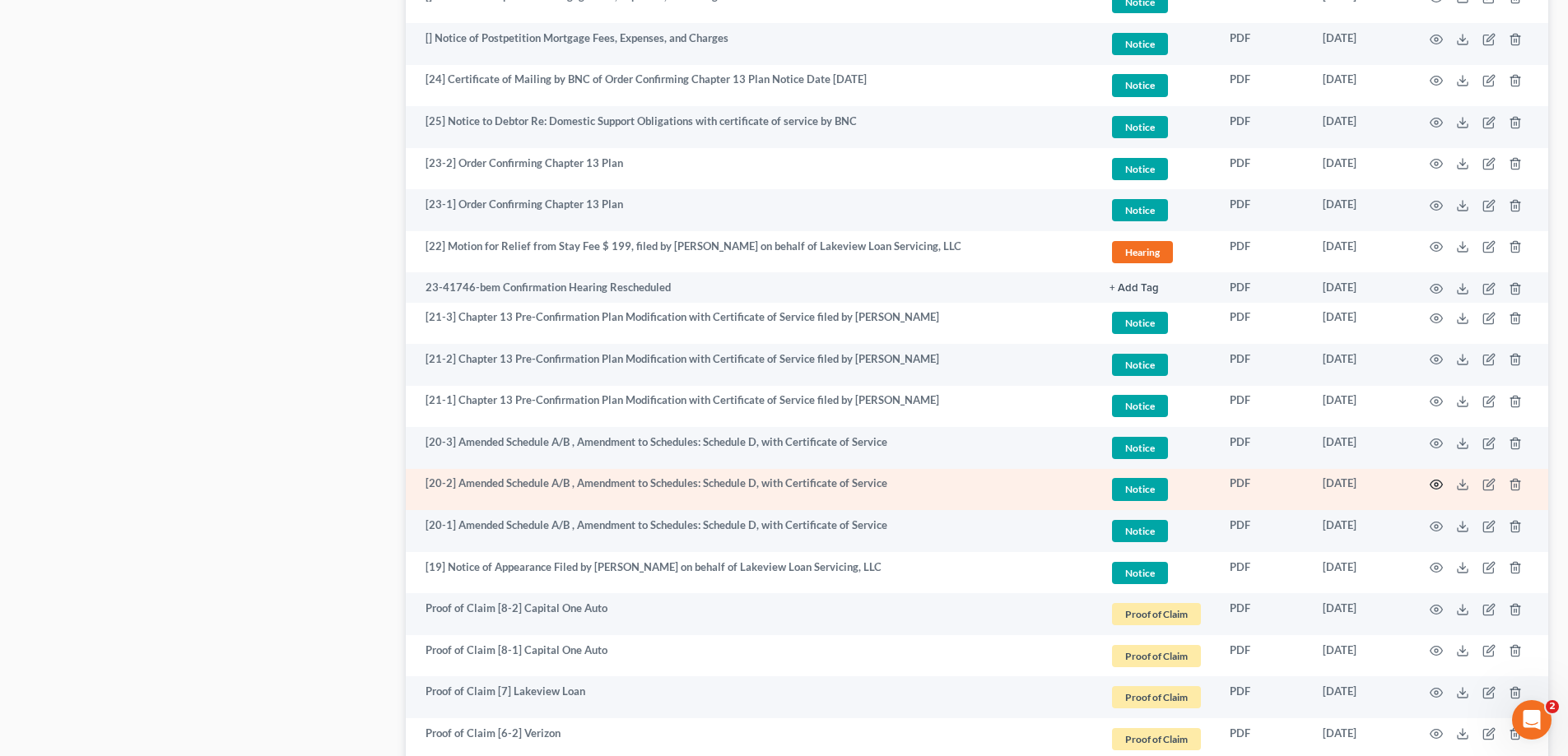
click at [1433, 483] on icon "button" at bounding box center [1436, 484] width 13 height 13
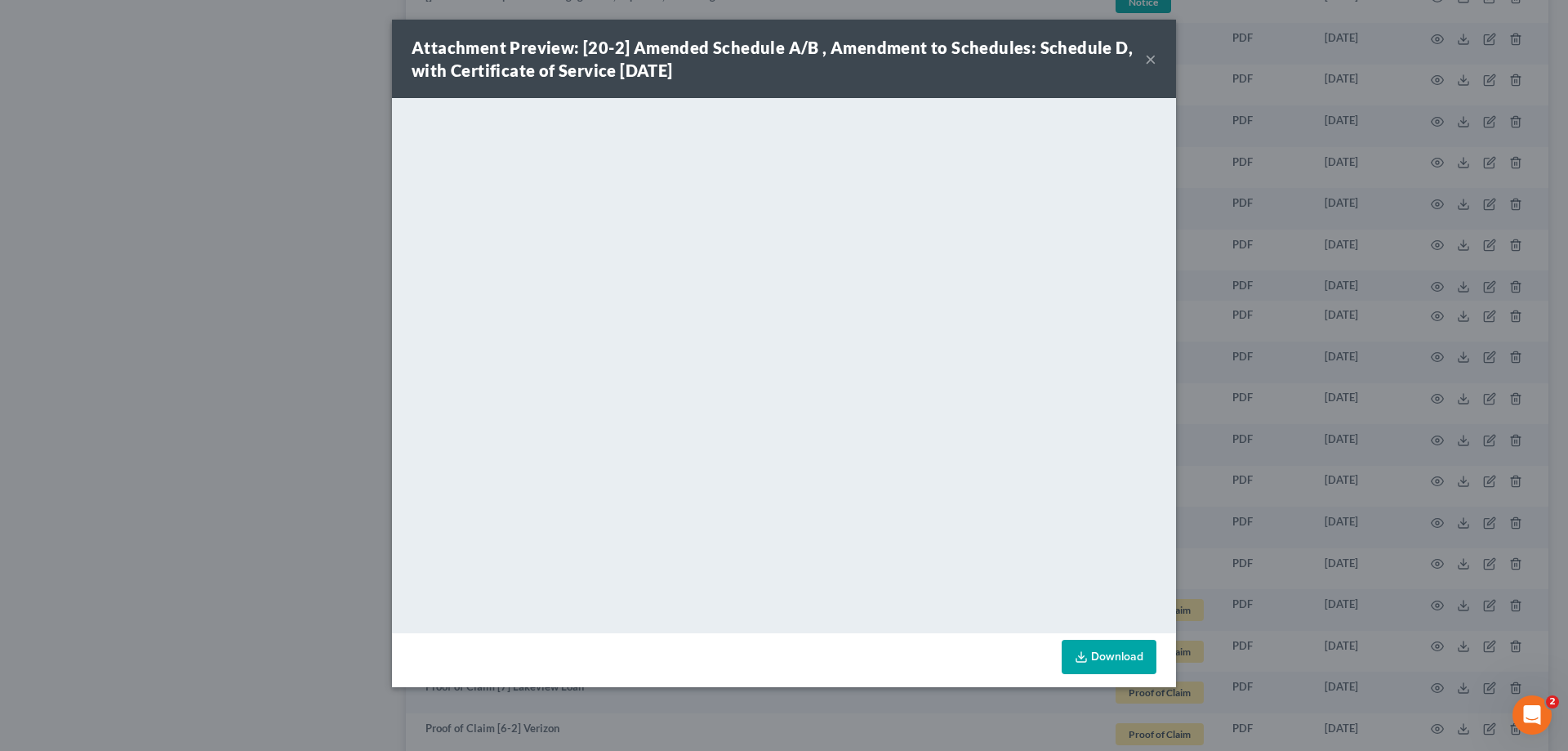
click at [1150, 57] on button "×" at bounding box center [1150, 59] width 12 height 20
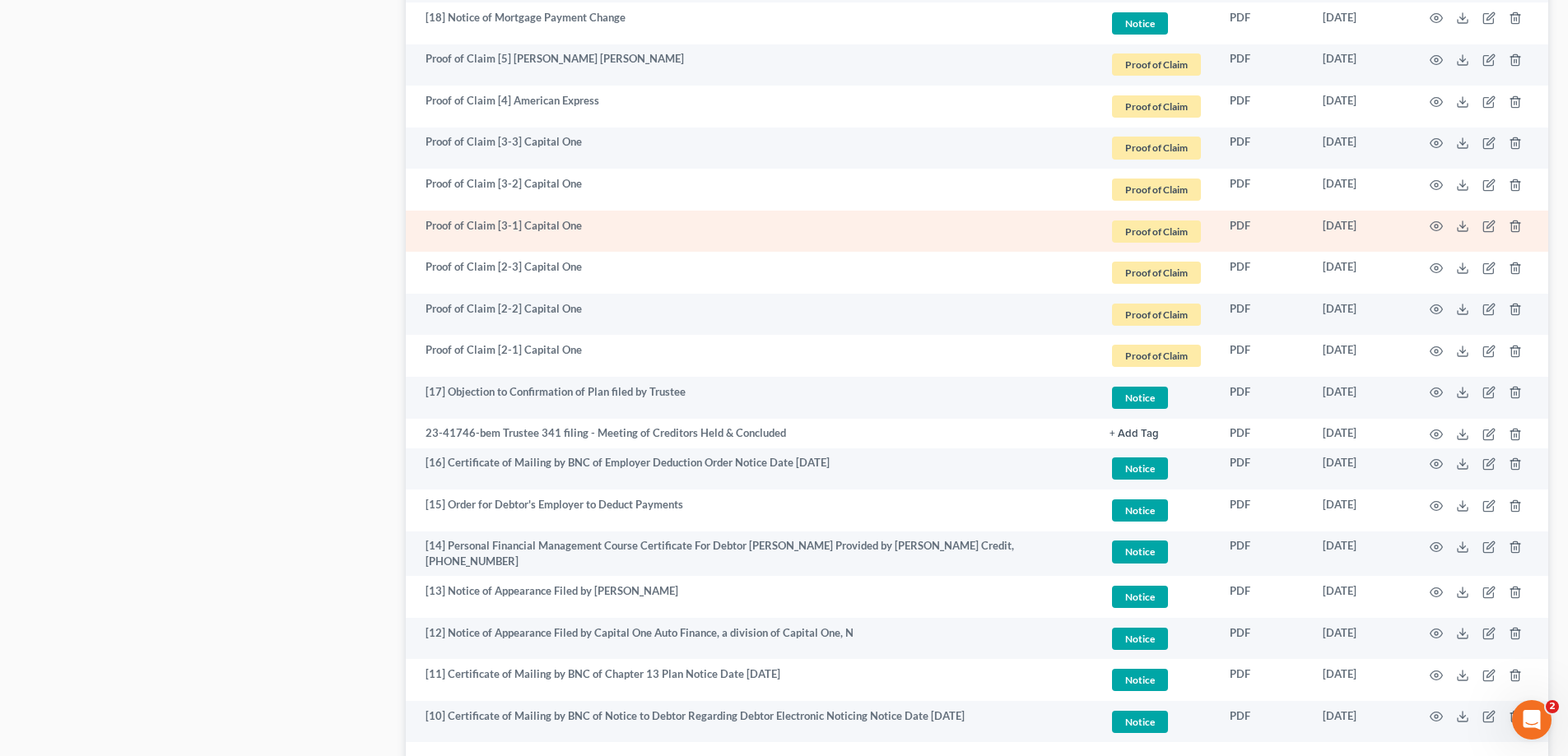
scroll to position [2941, 0]
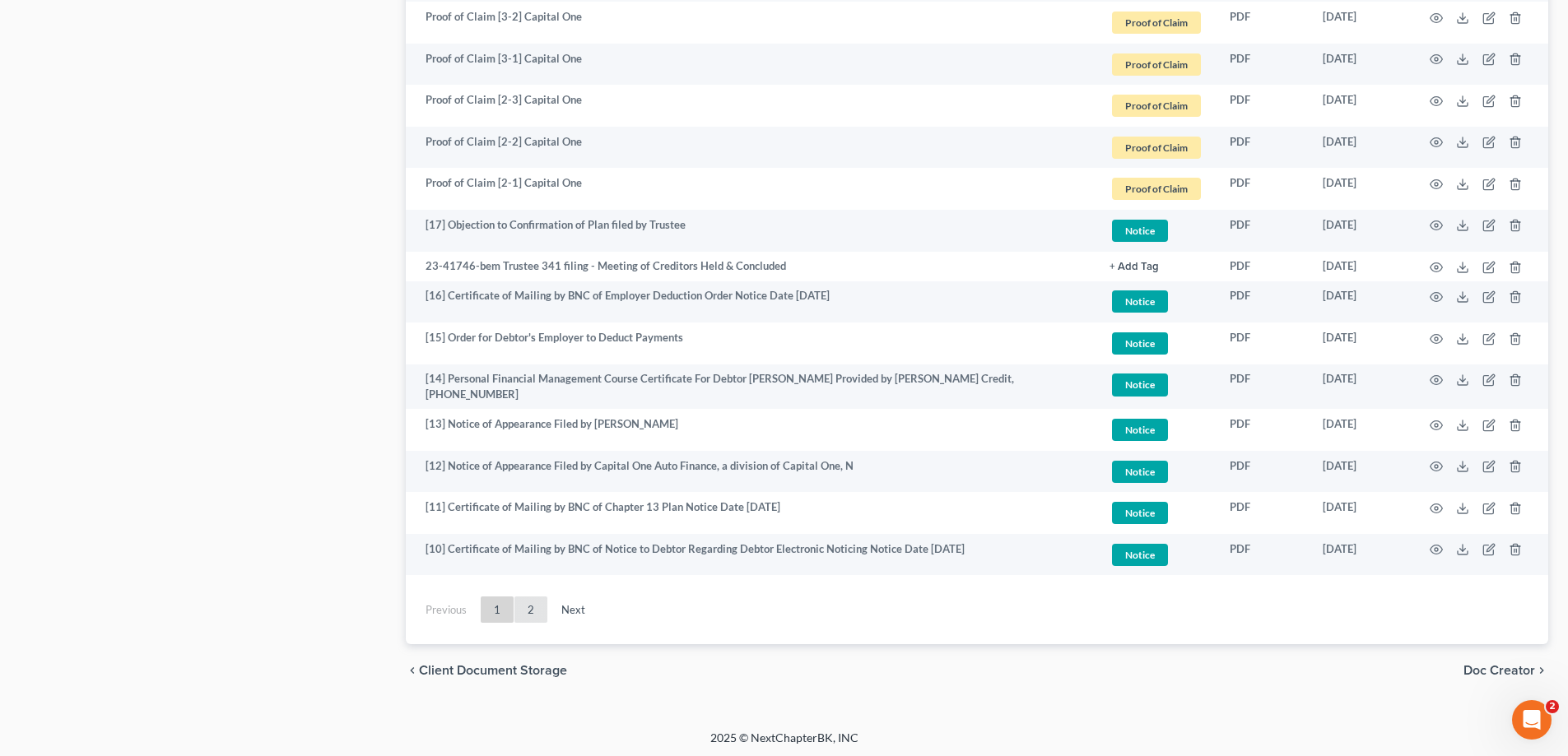
click at [533, 612] on link "2" at bounding box center [530, 609] width 33 height 26
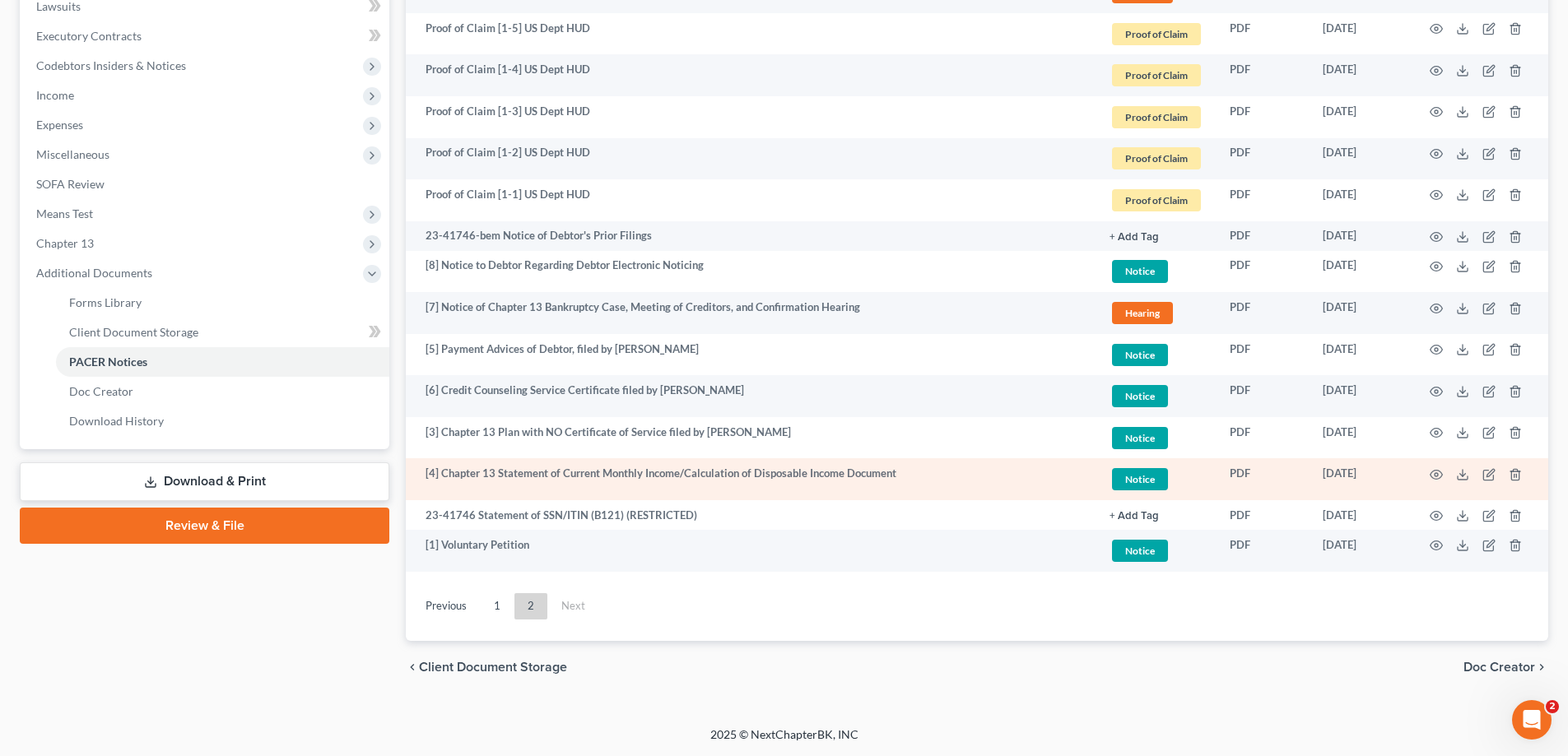
scroll to position [364, 0]
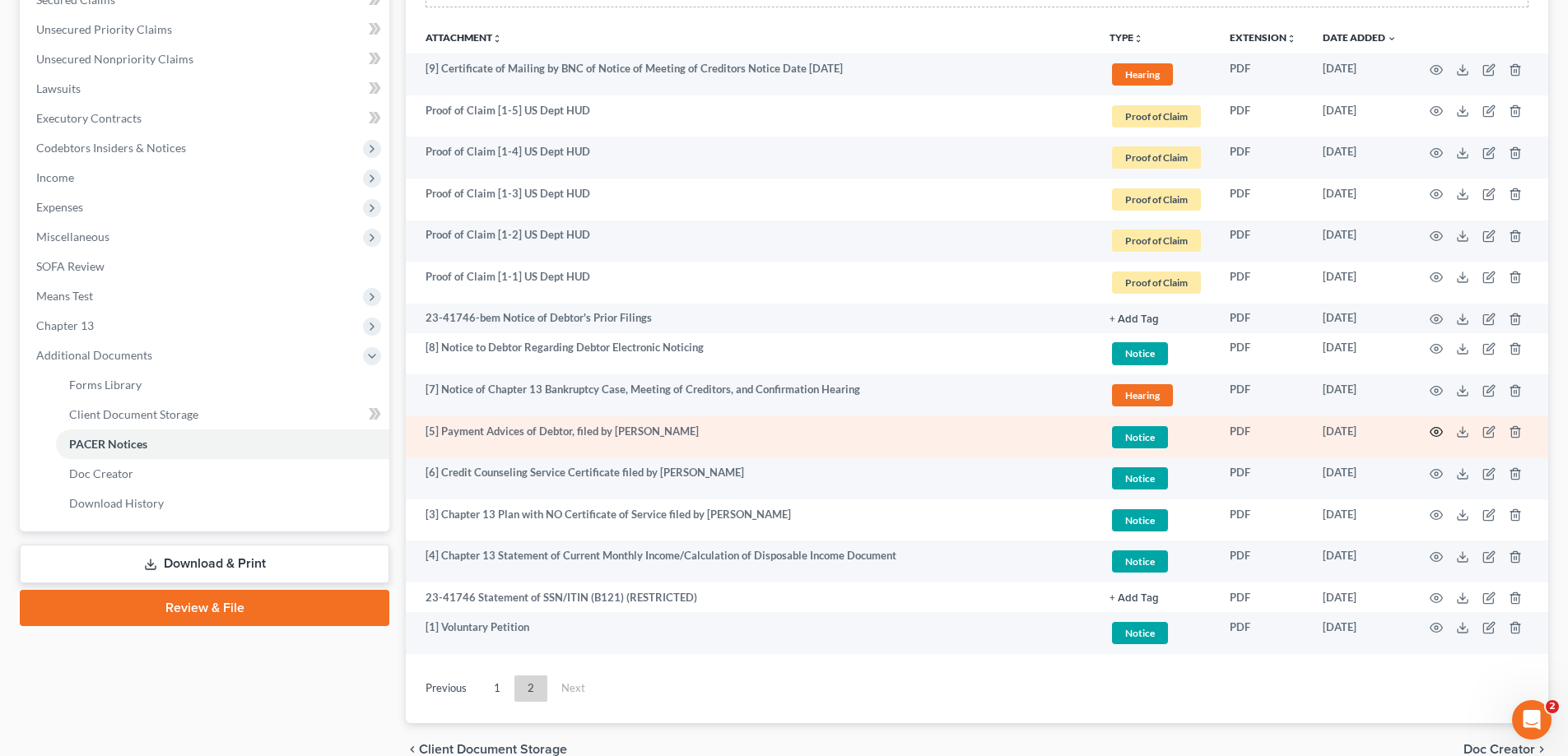
click at [1436, 430] on circle "button" at bounding box center [1436, 432] width 4 height 4
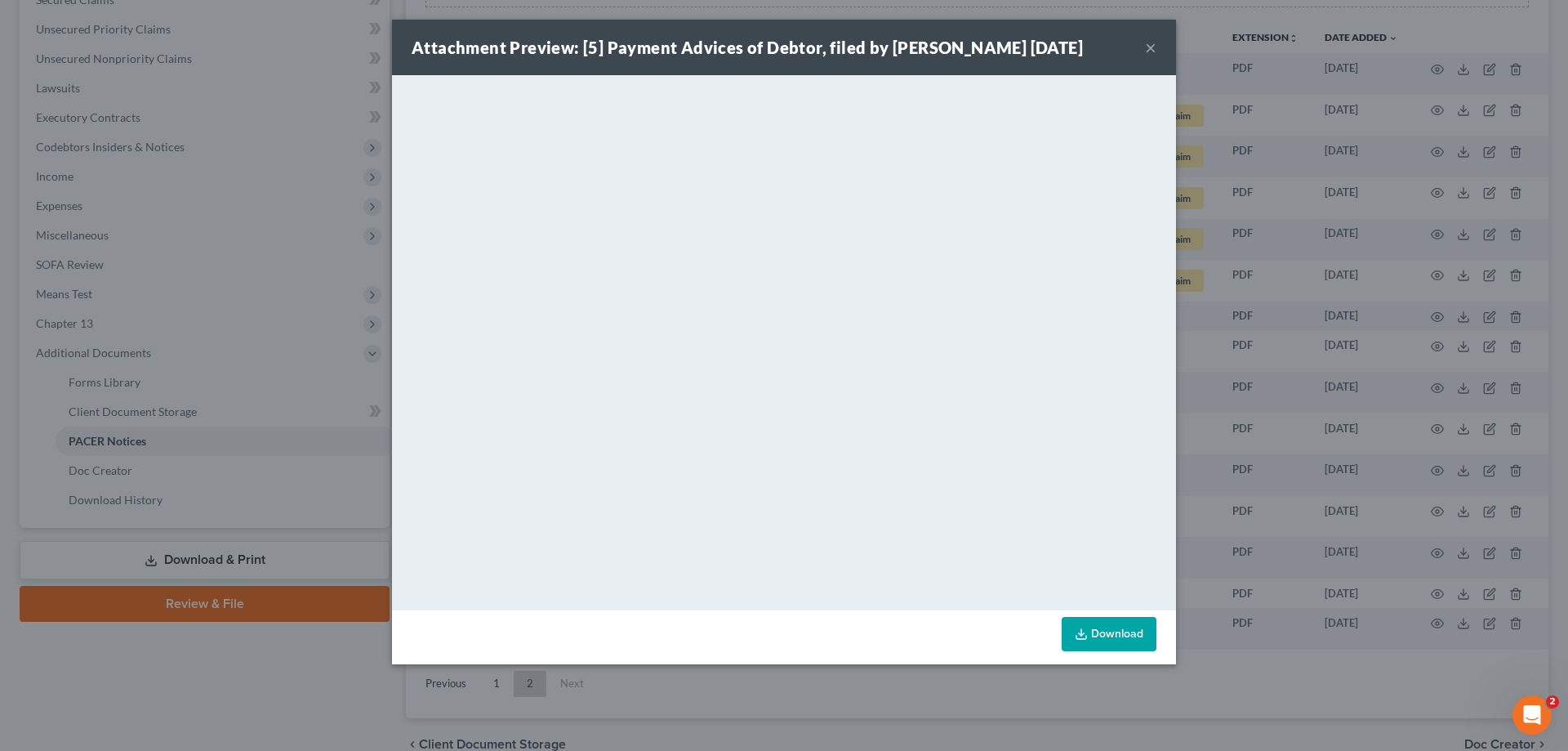
click at [1149, 45] on button "×" at bounding box center [1150, 47] width 12 height 20
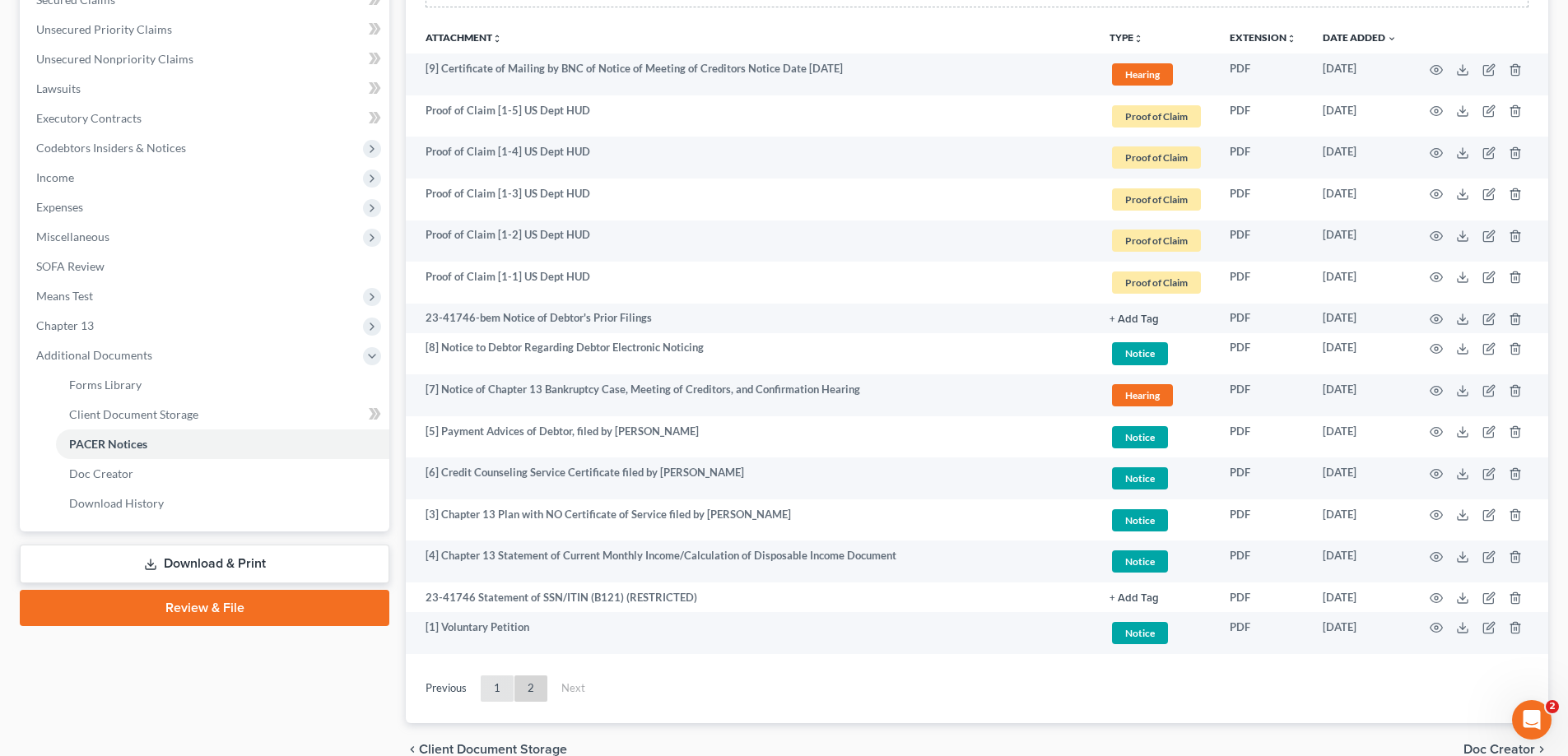
click at [495, 684] on link "1" at bounding box center [497, 688] width 33 height 26
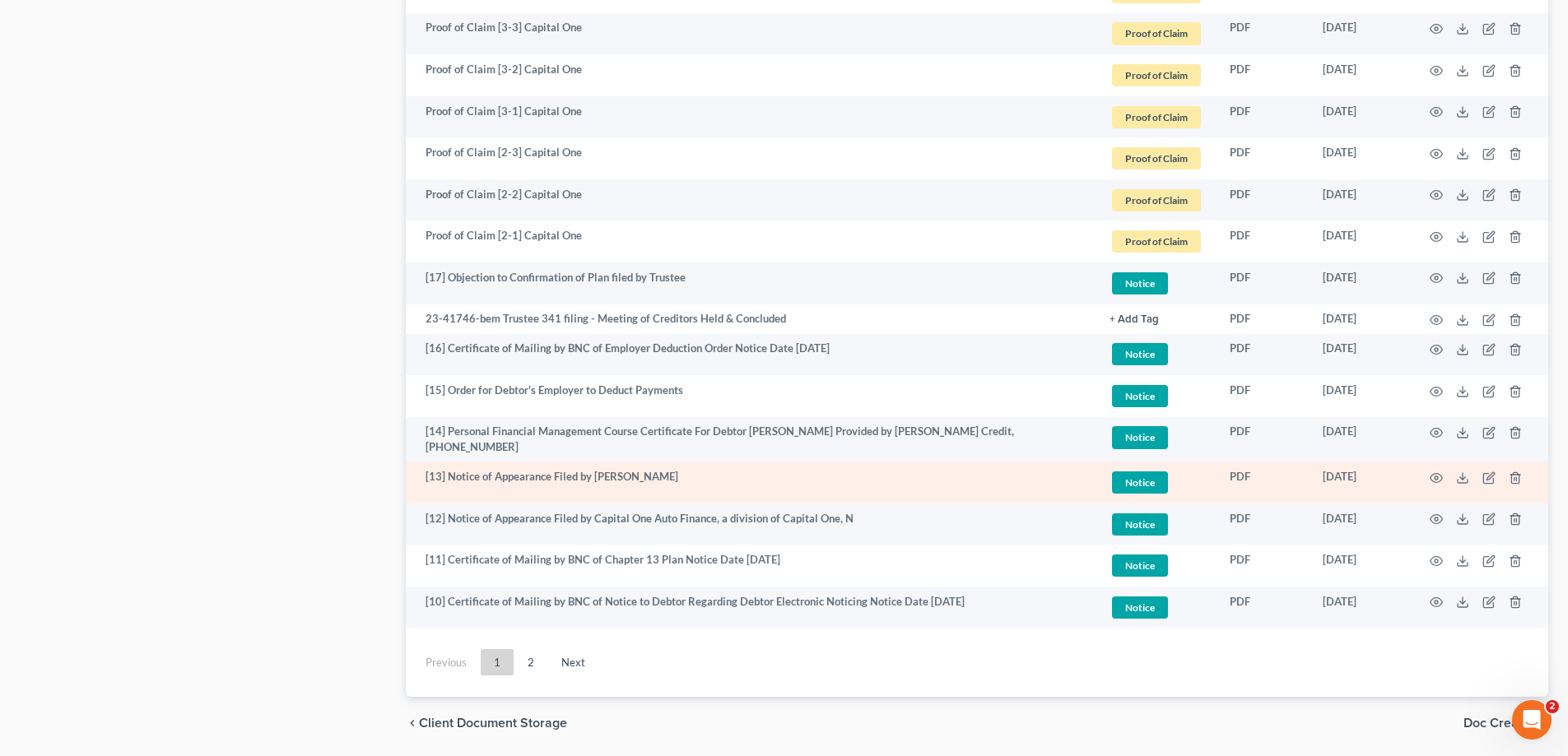
scroll to position [2858, 0]
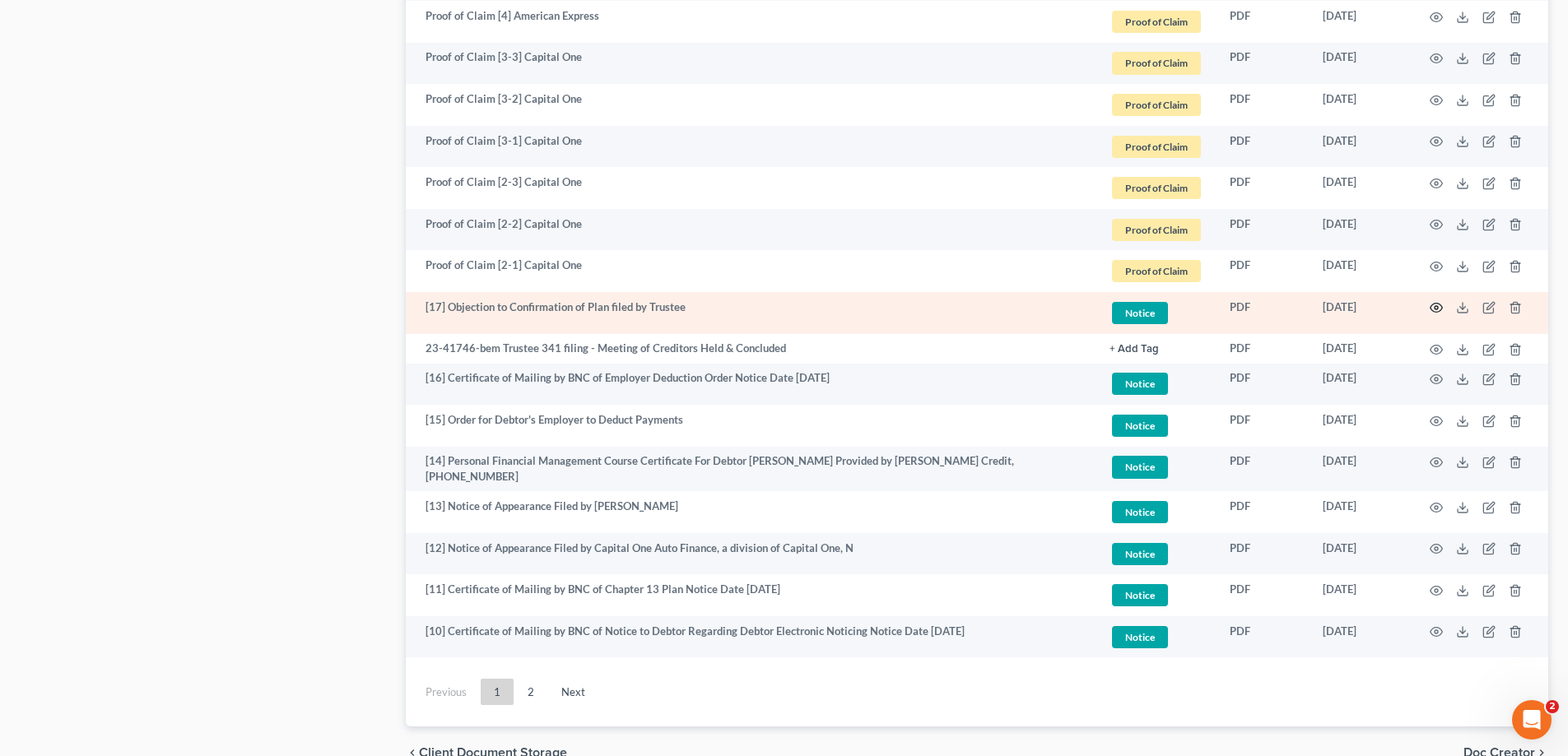
click at [1438, 306] on icon "button" at bounding box center [1436, 308] width 13 height 13
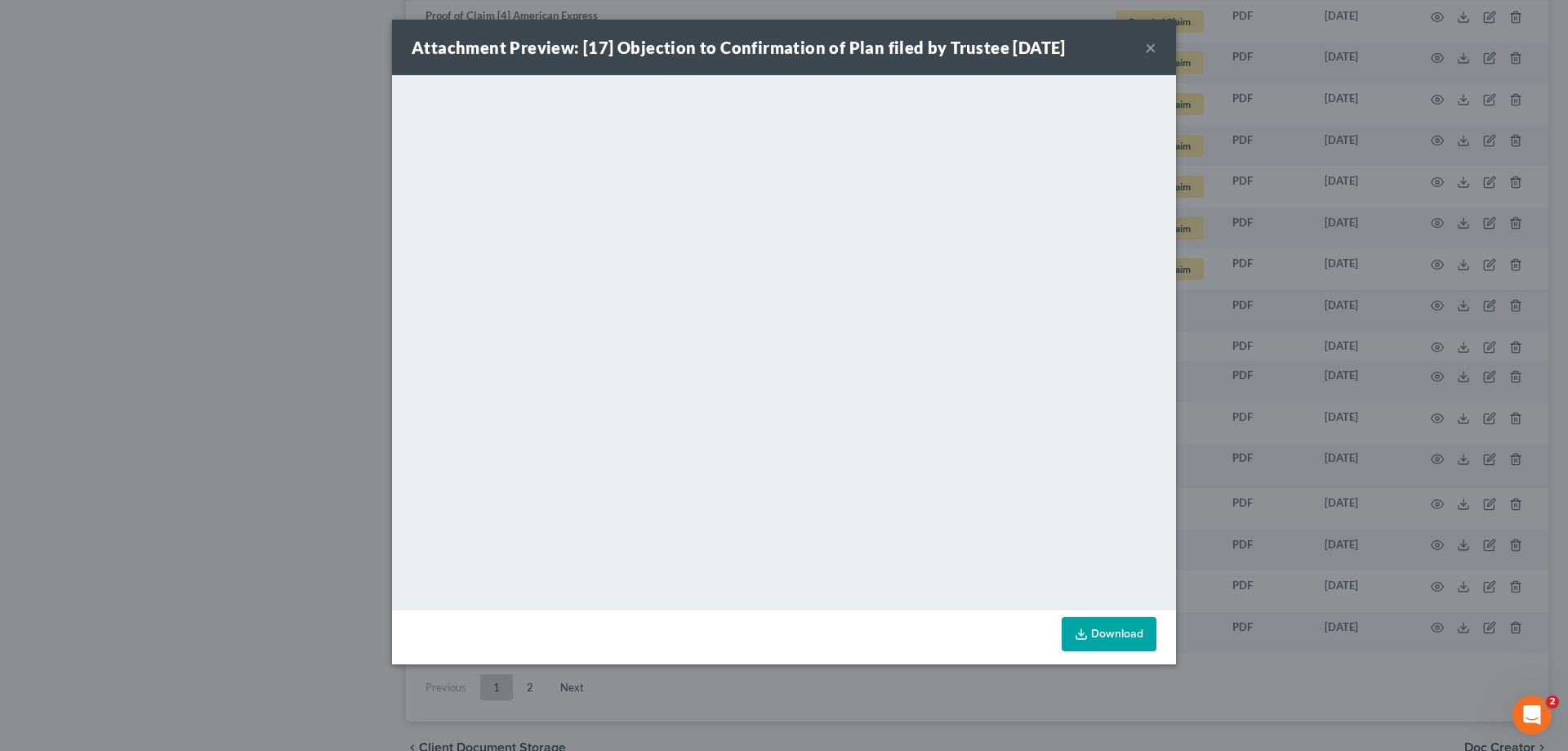
click at [1148, 46] on button "×" at bounding box center [1150, 47] width 12 height 20
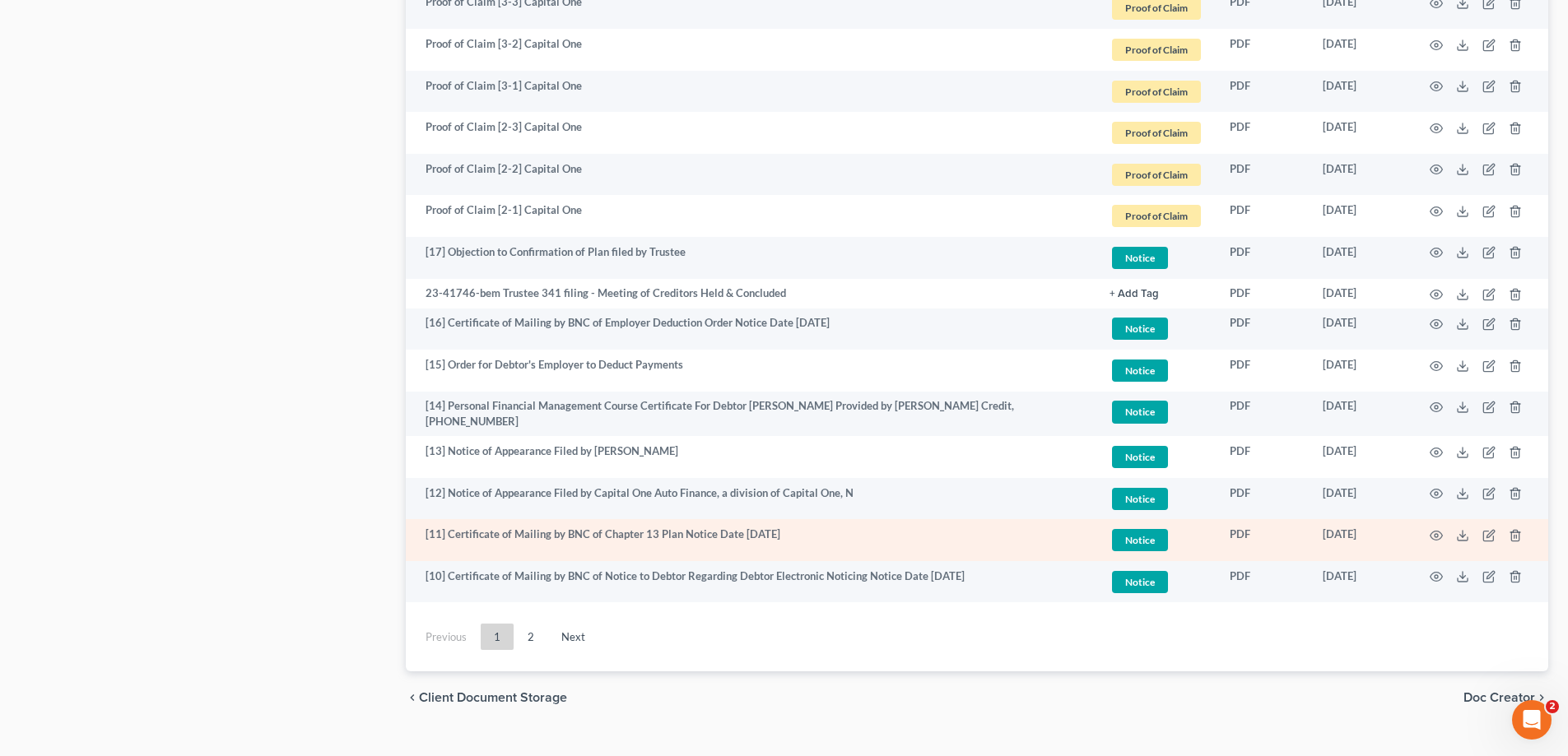
scroll to position [2941, 0]
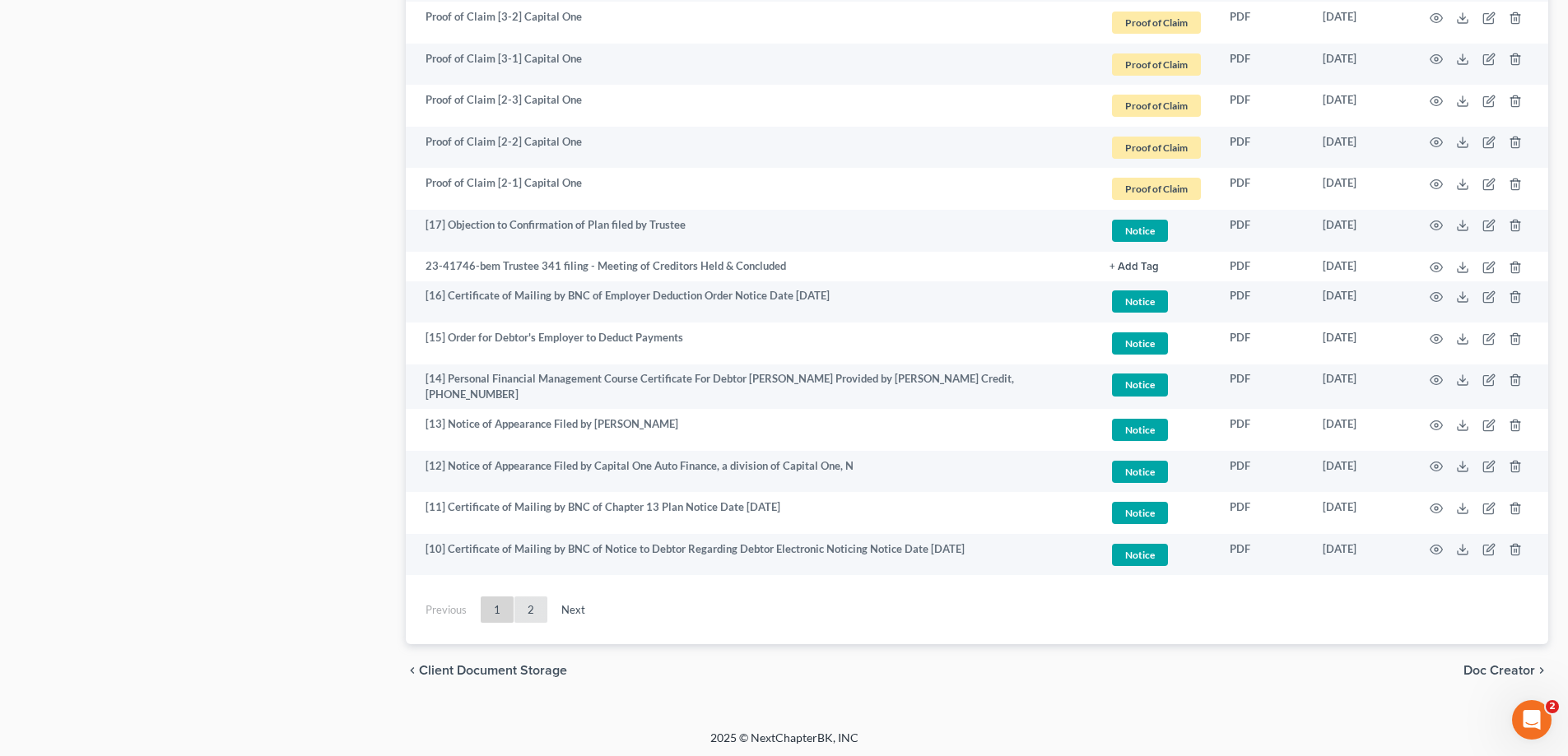
click at [528, 605] on link "2" at bounding box center [530, 609] width 33 height 26
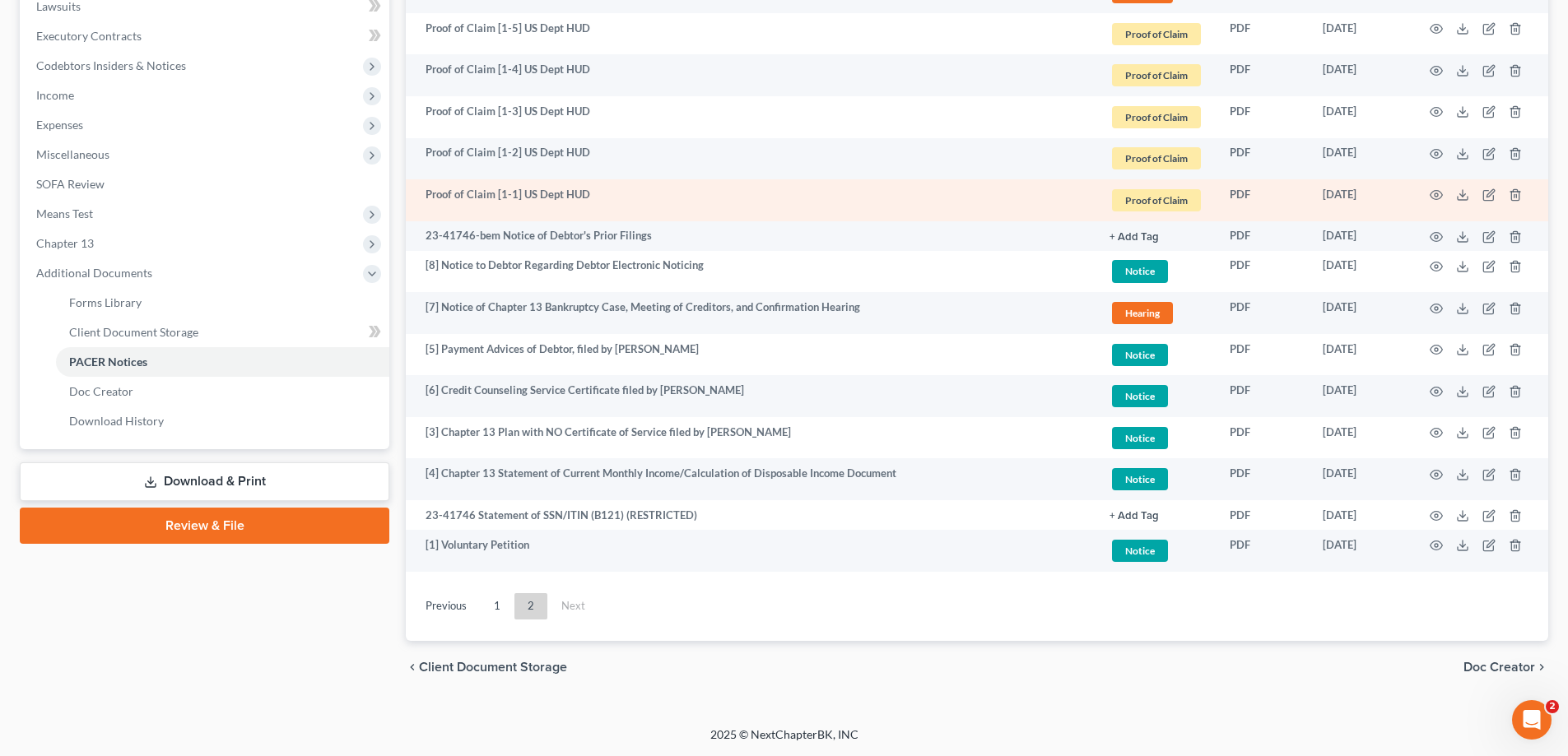
scroll to position [446, 0]
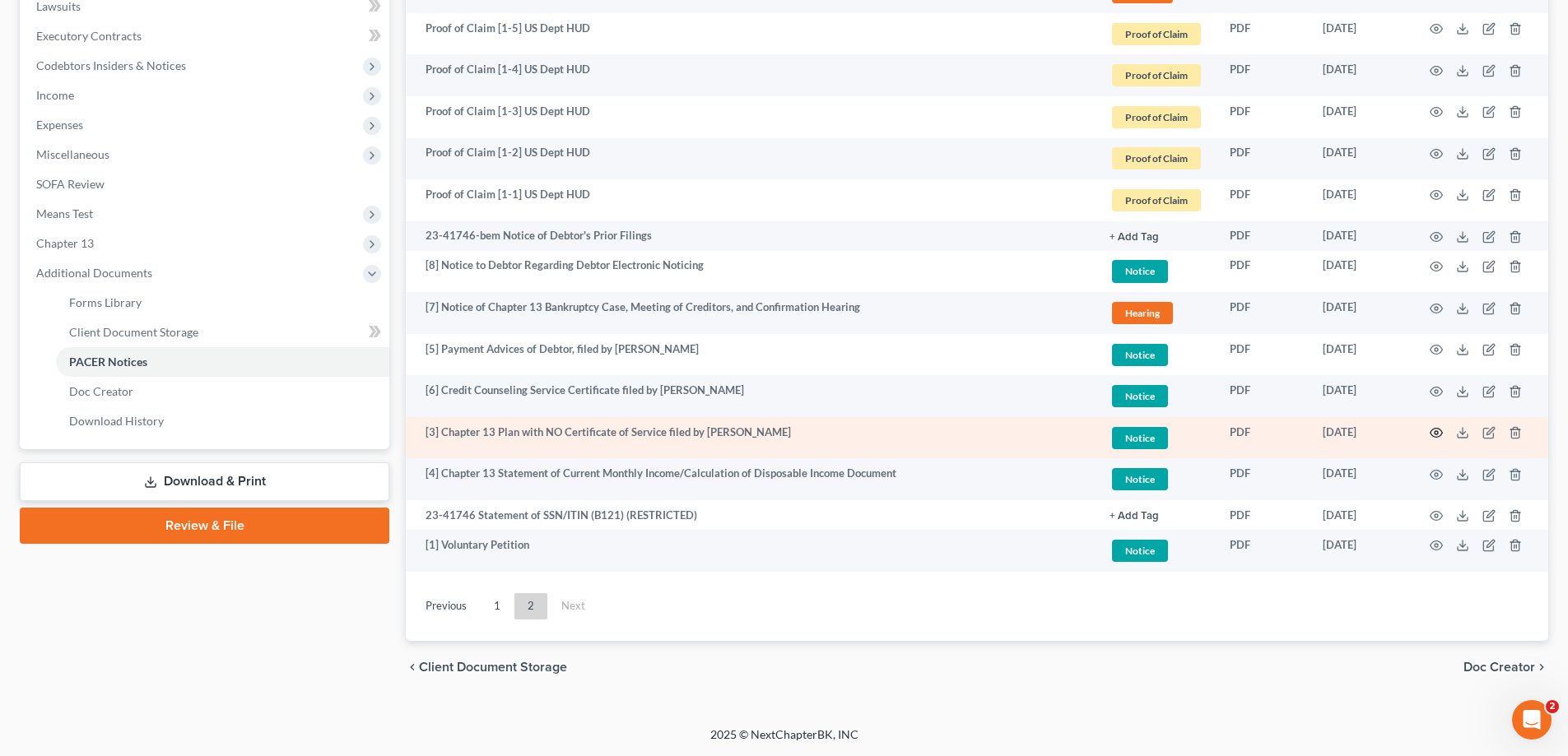
click at [1432, 433] on icon "button" at bounding box center [1436, 432] width 13 height 13
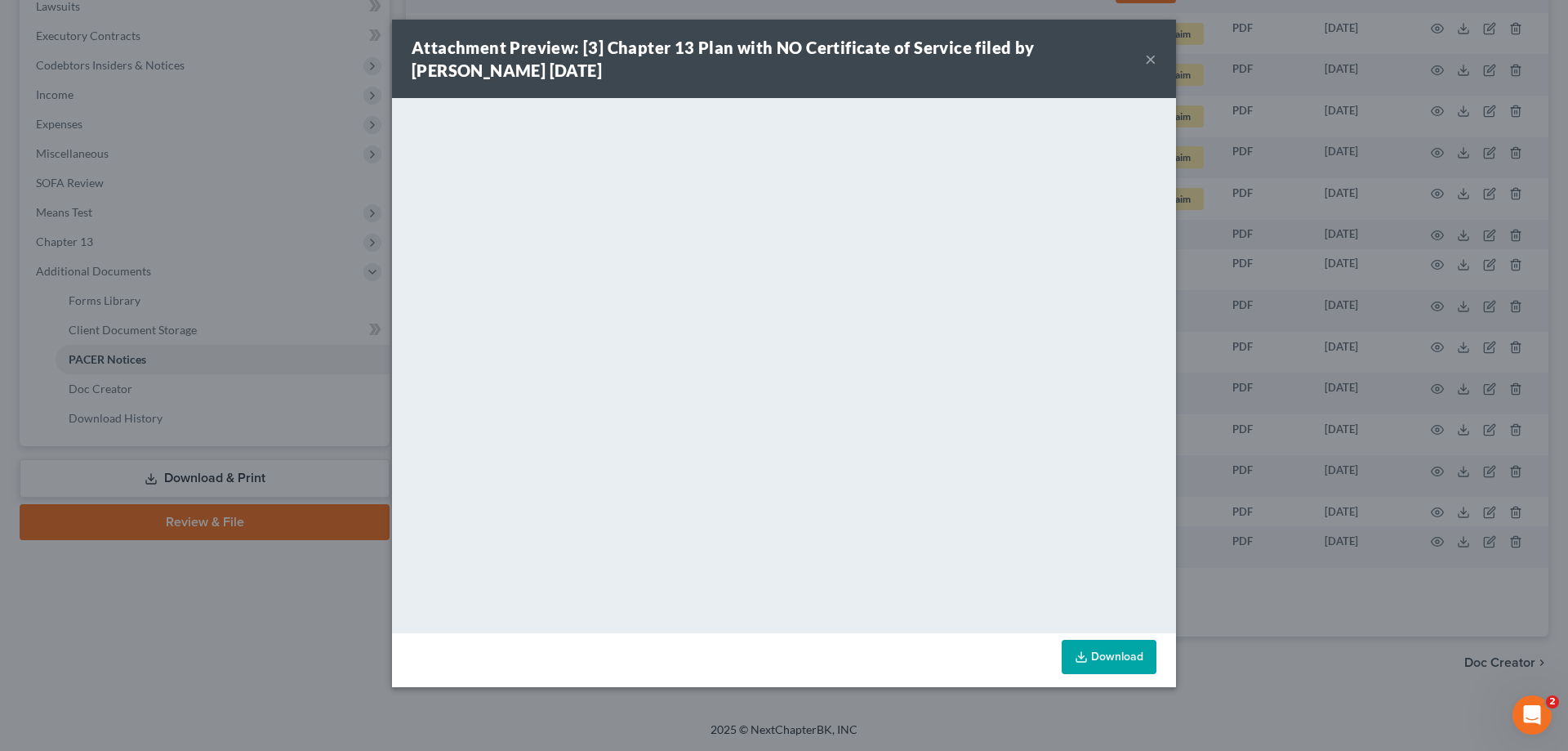
click at [1151, 56] on button "×" at bounding box center [1150, 59] width 12 height 20
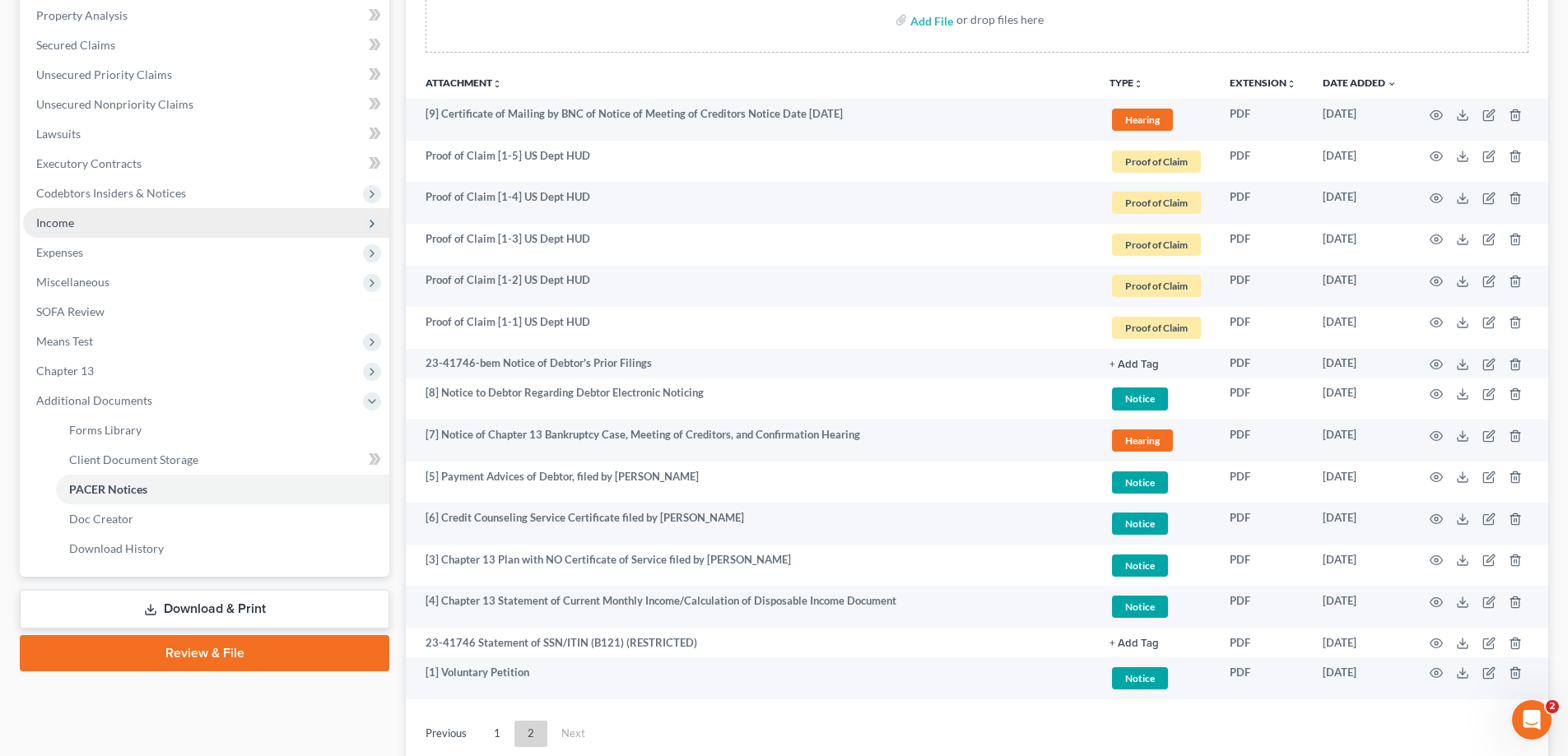
scroll to position [329, 0]
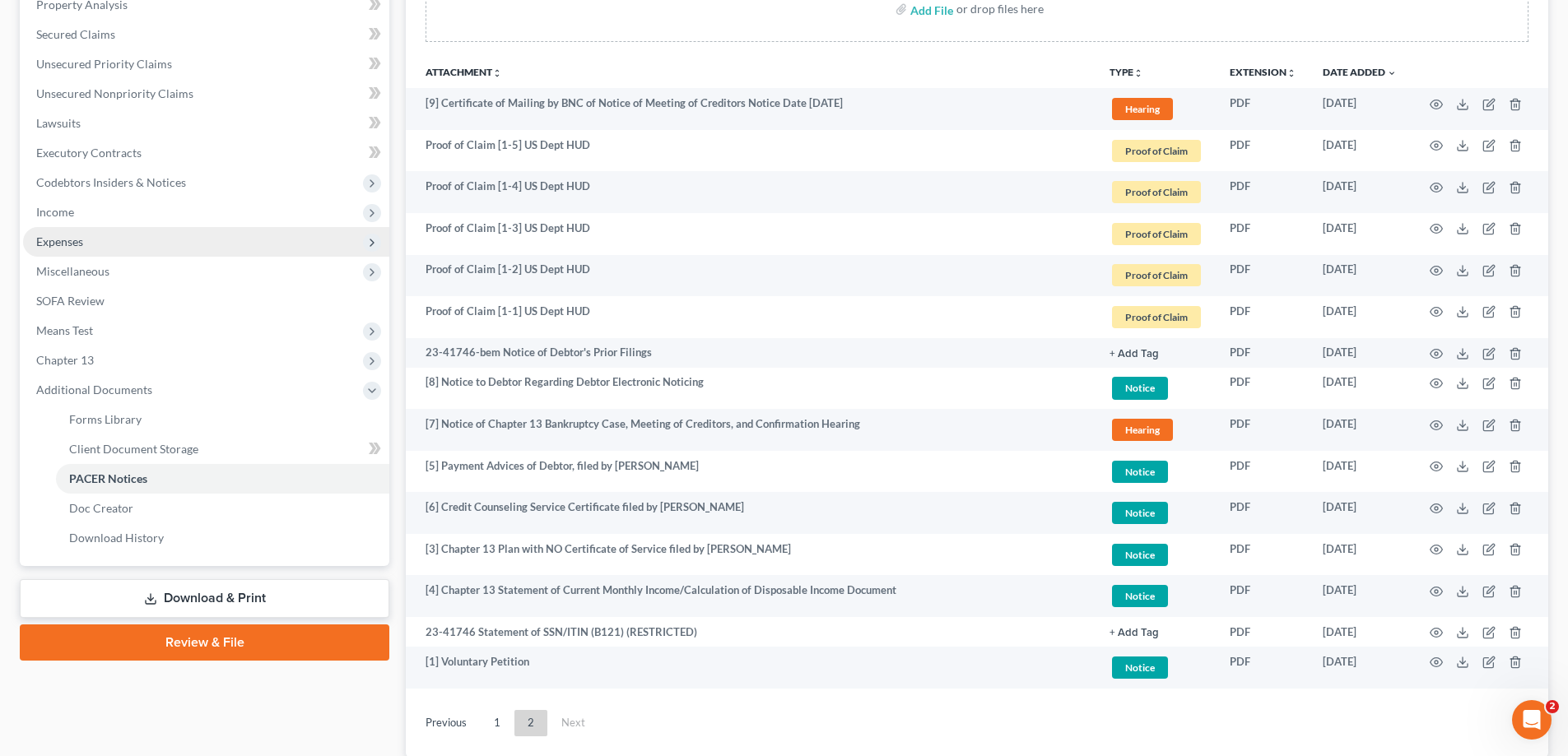
click at [50, 237] on span "Expenses" at bounding box center [59, 241] width 47 height 14
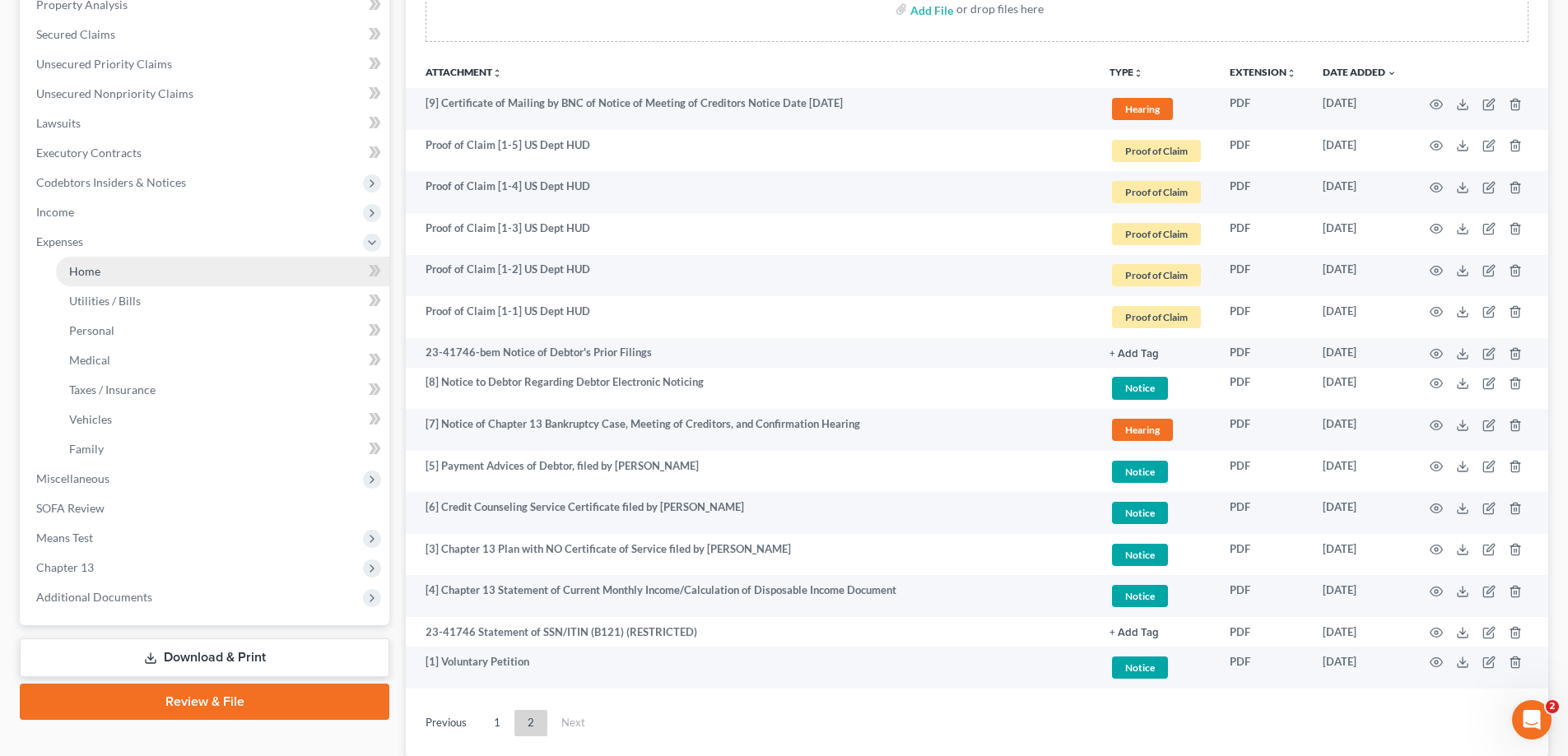
click at [99, 274] on span "Home" at bounding box center [84, 272] width 31 height 14
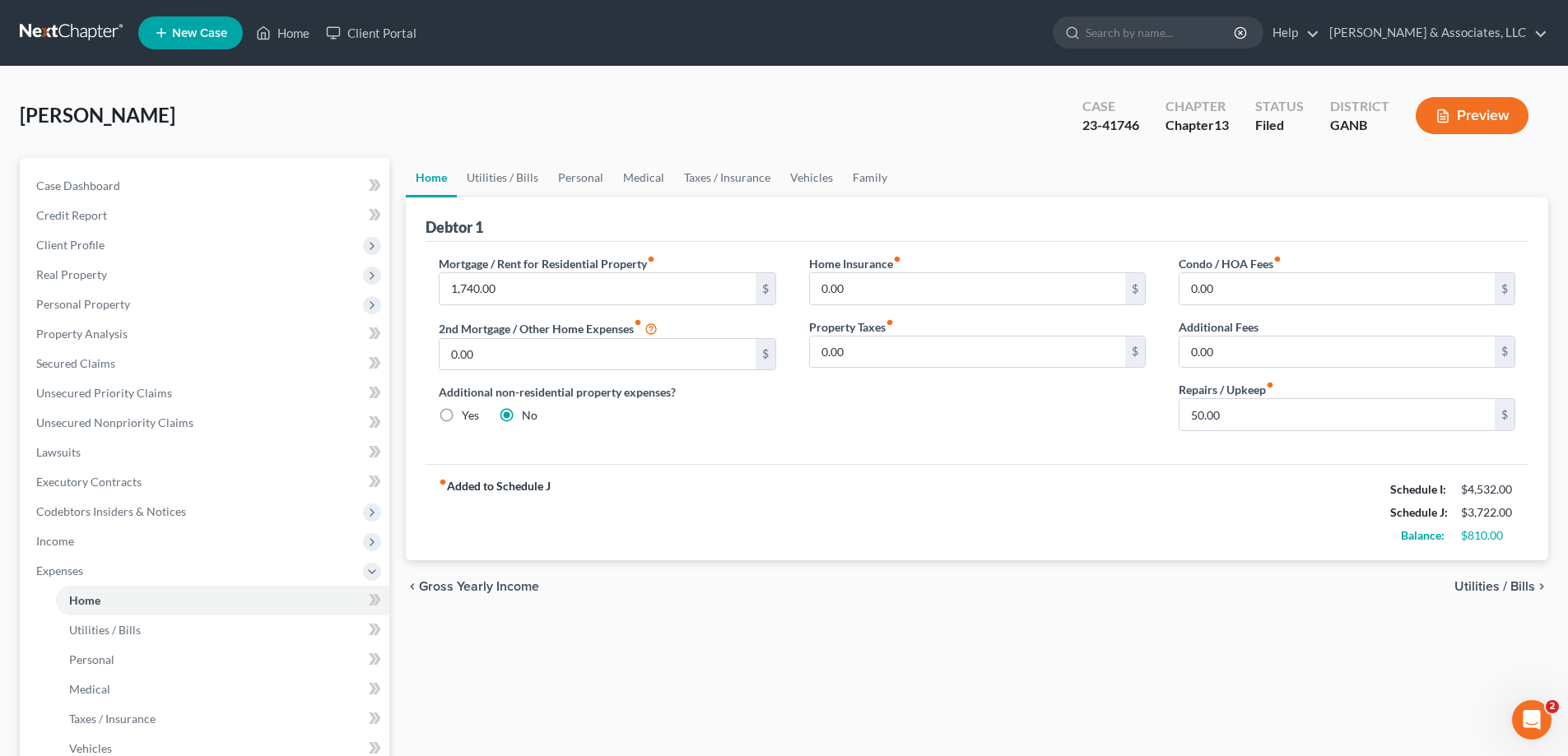
drag, startPoint x: 1531, startPoint y: 52, endPoint x: 1549, endPoint y: 61, distance: 20.1
click at [1531, 52] on ul "New Case Home Client Portal - No Result - See all results Or Press Enter... Hel…" at bounding box center [843, 33] width 1410 height 43
click at [278, 27] on link "Home" at bounding box center [283, 32] width 70 height 30
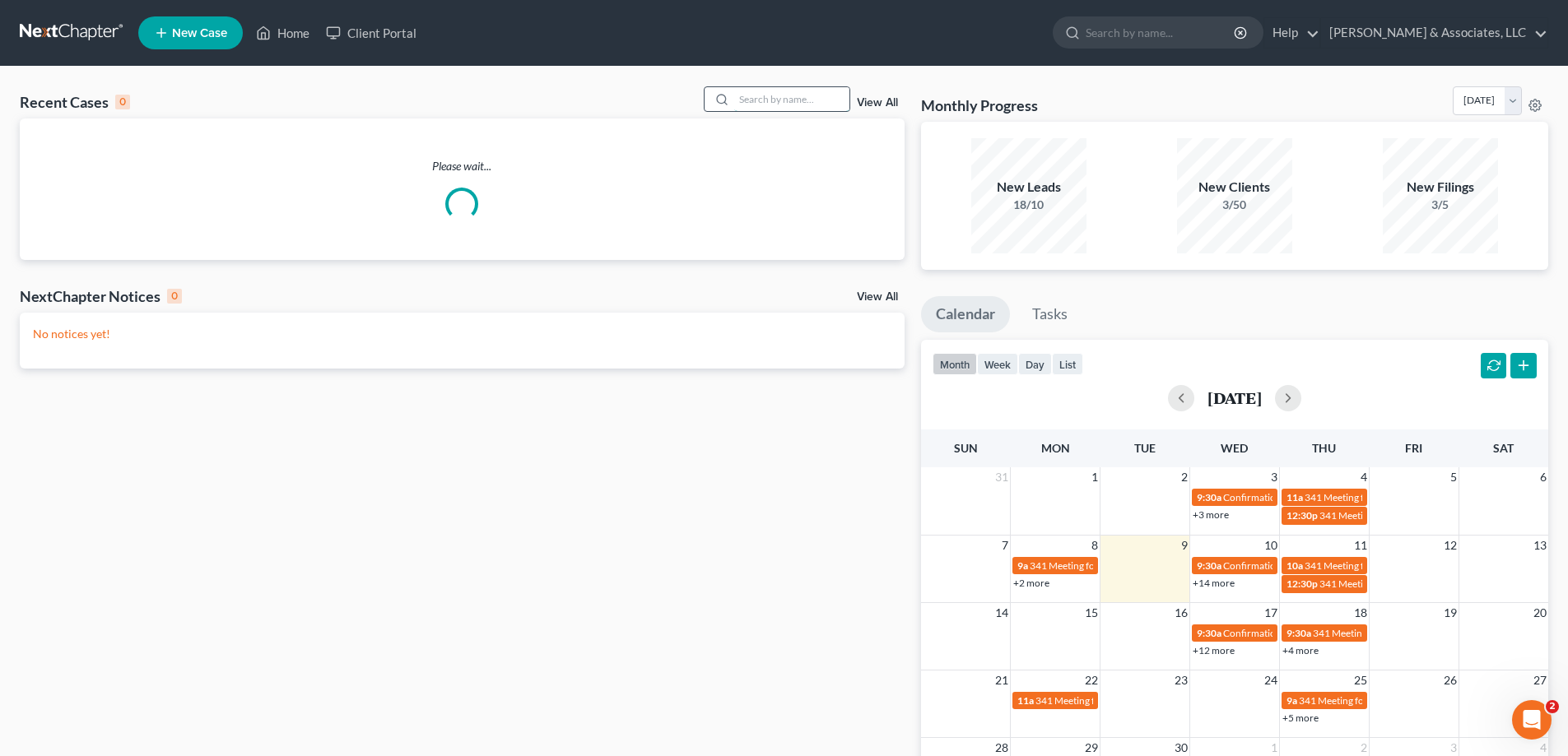
click at [790, 98] on input "search" at bounding box center [791, 99] width 115 height 24
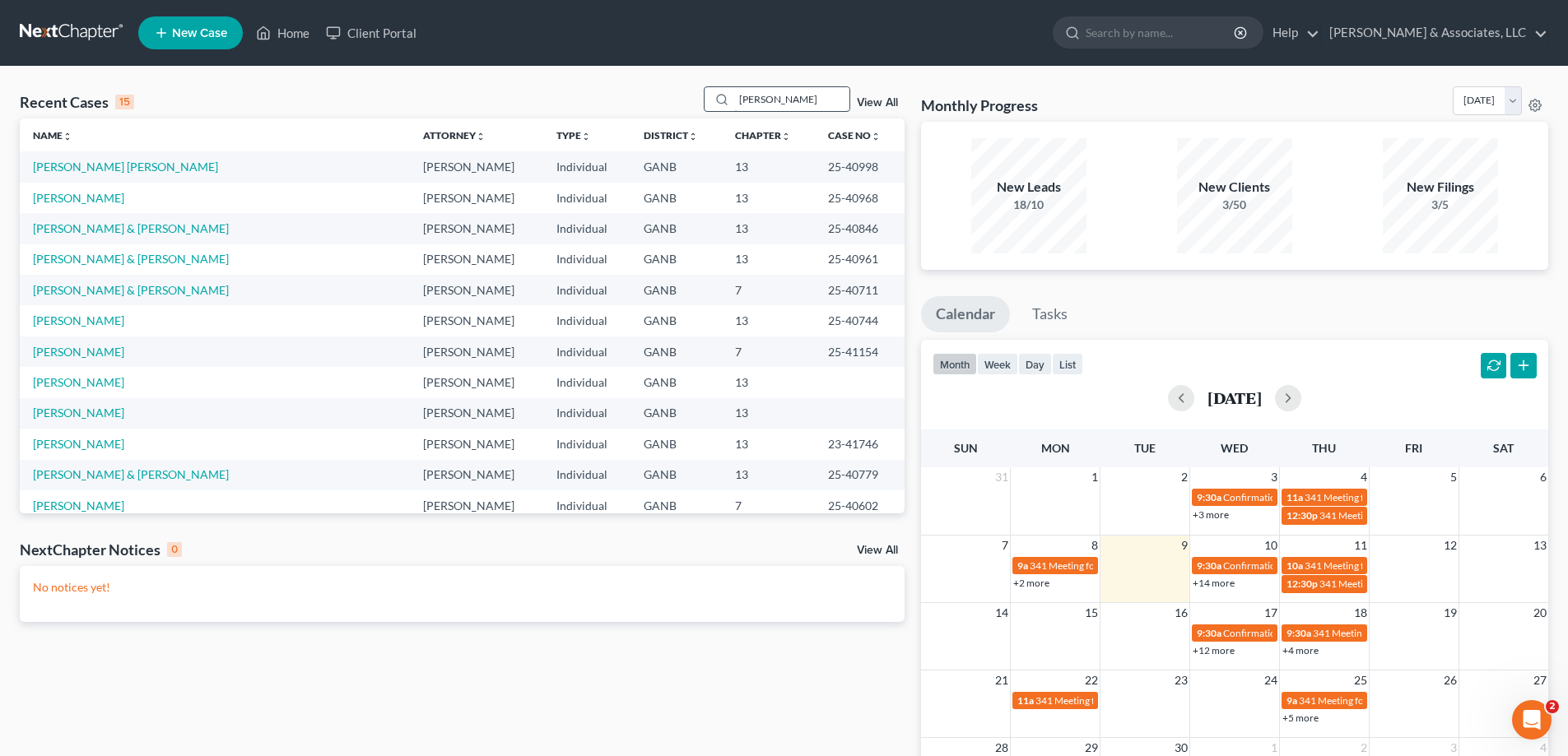
type input "[PERSON_NAME]"
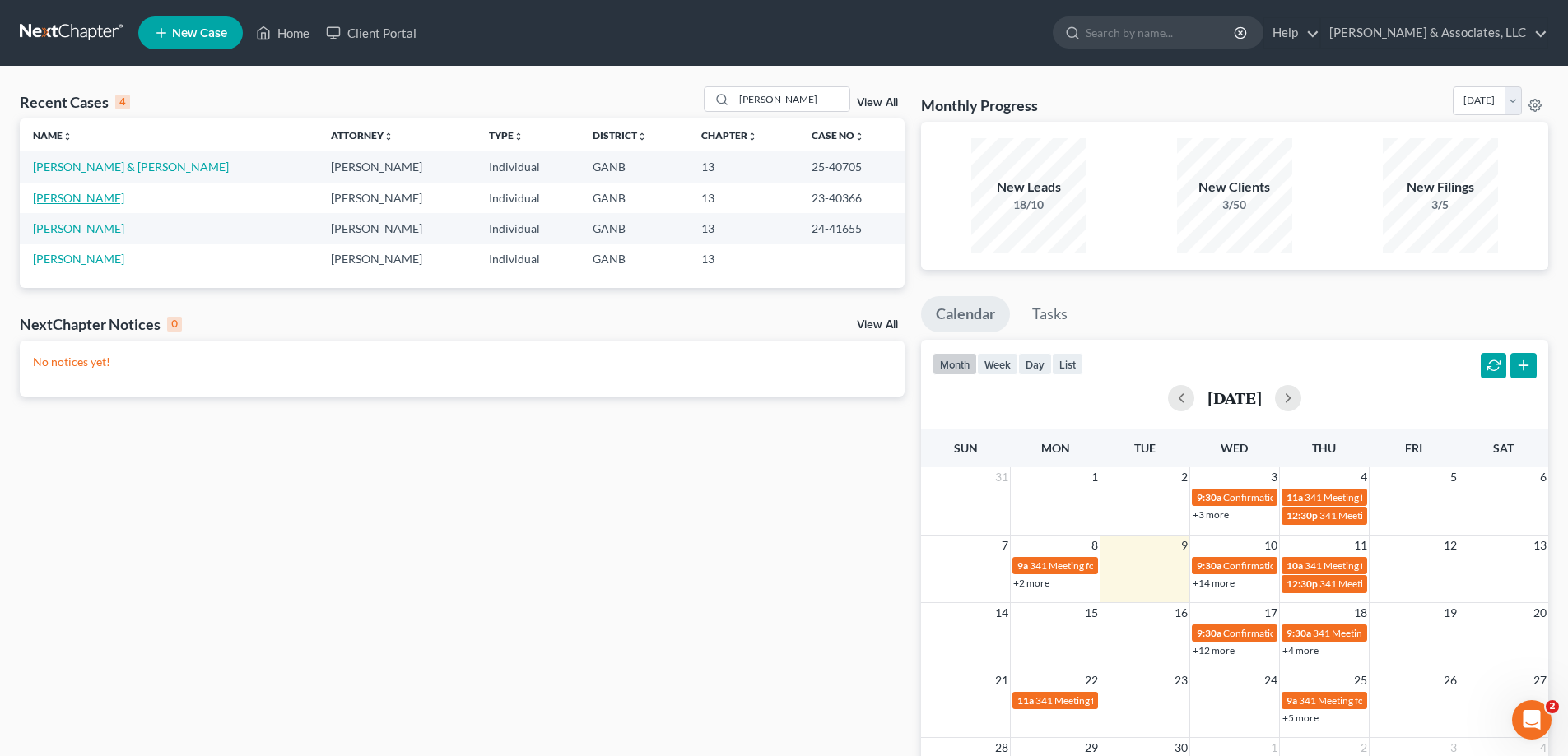
click at [63, 198] on link "[PERSON_NAME]" at bounding box center [79, 198] width 91 height 14
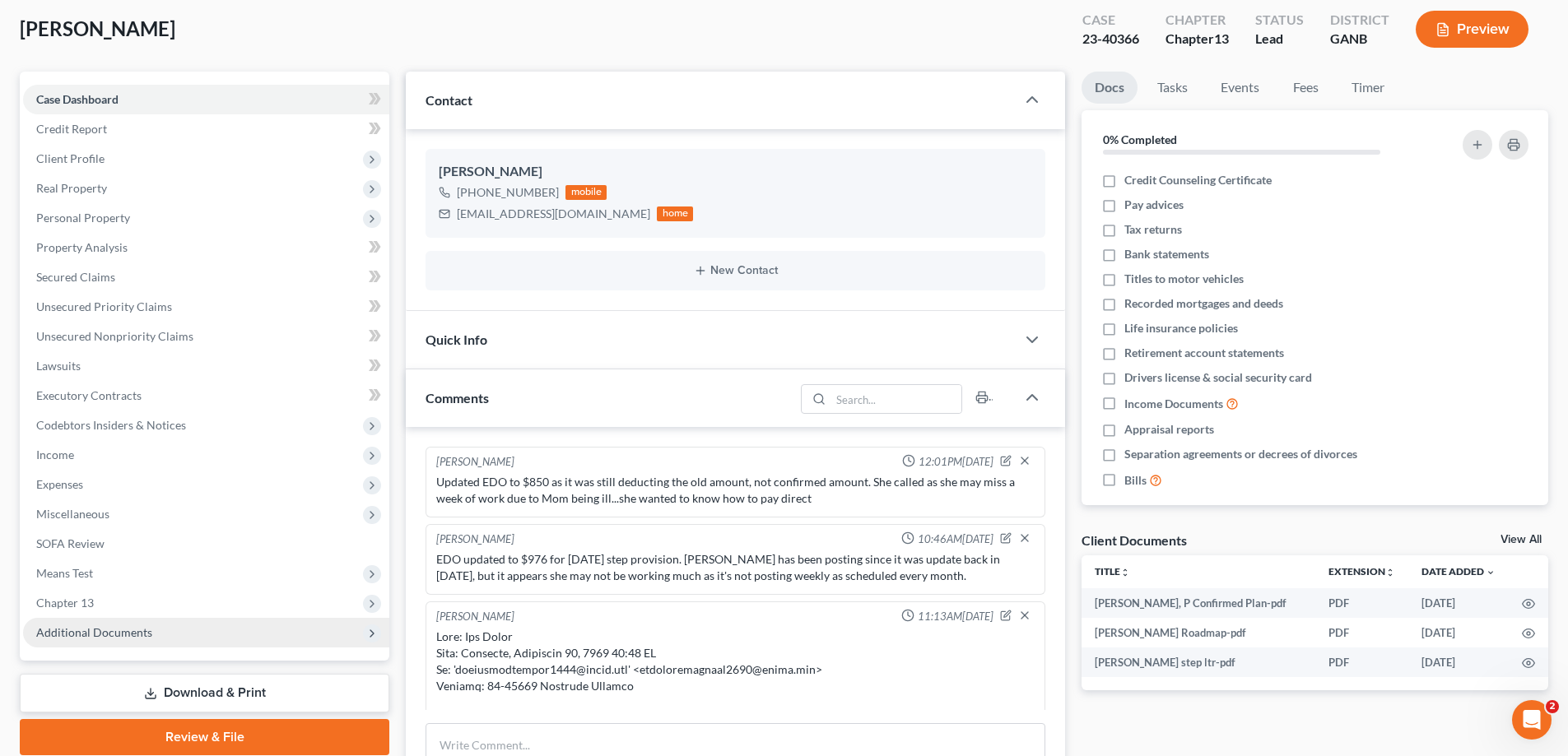
scroll to position [247, 0]
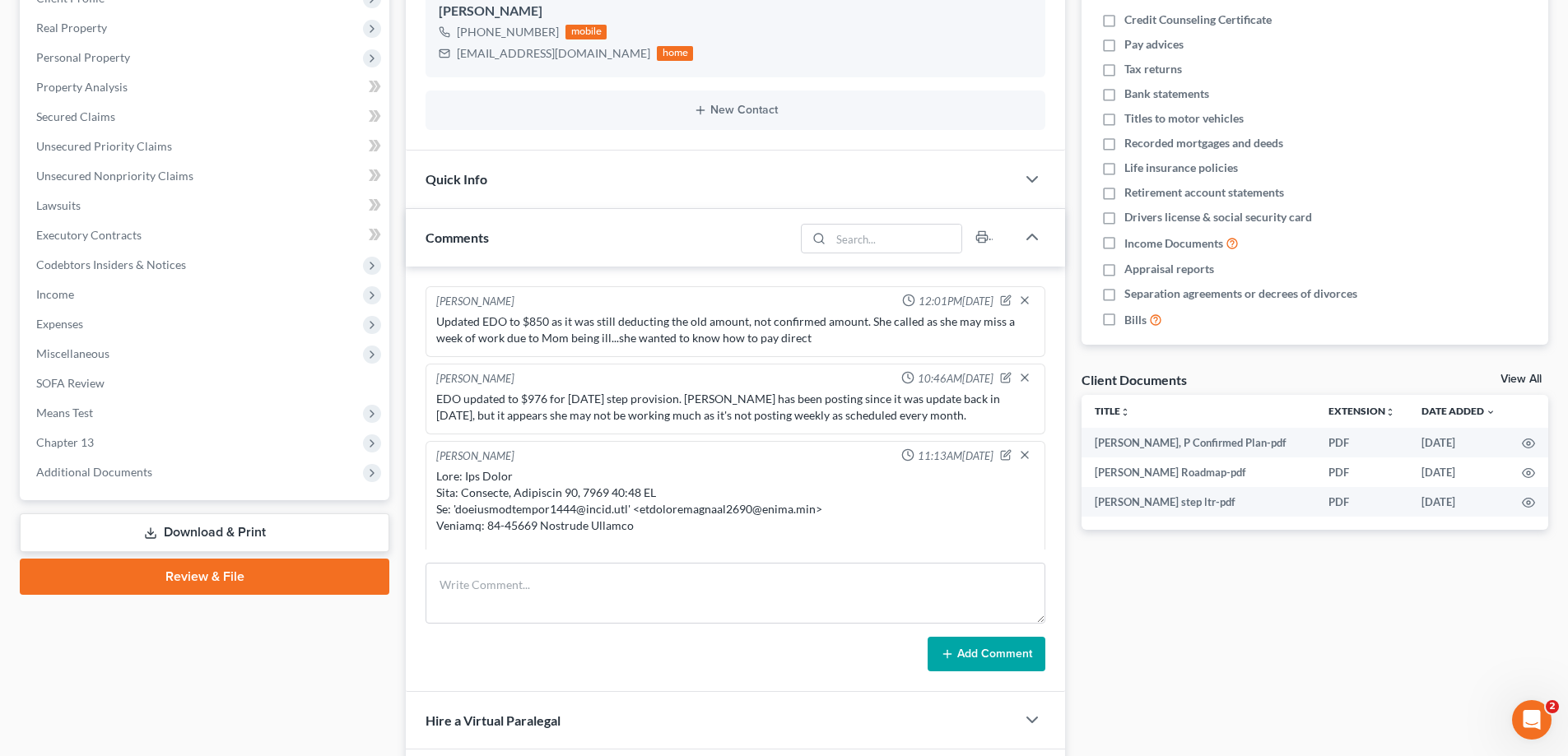
drag, startPoint x: 95, startPoint y: 466, endPoint x: 221, endPoint y: 542, distance: 147.1
click at [95, 468] on span "Additional Documents" at bounding box center [93, 472] width 116 height 14
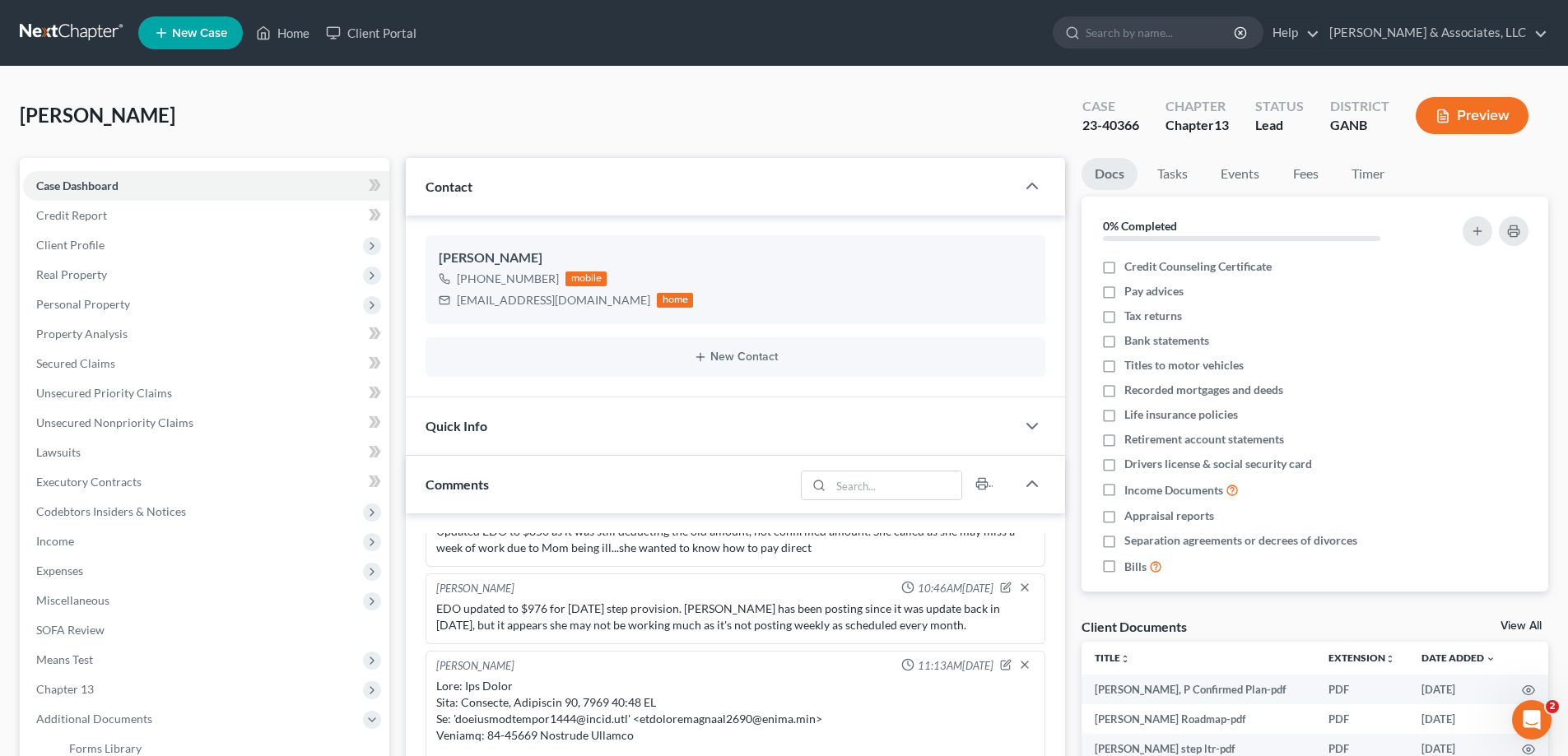
scroll to position [0, 0]
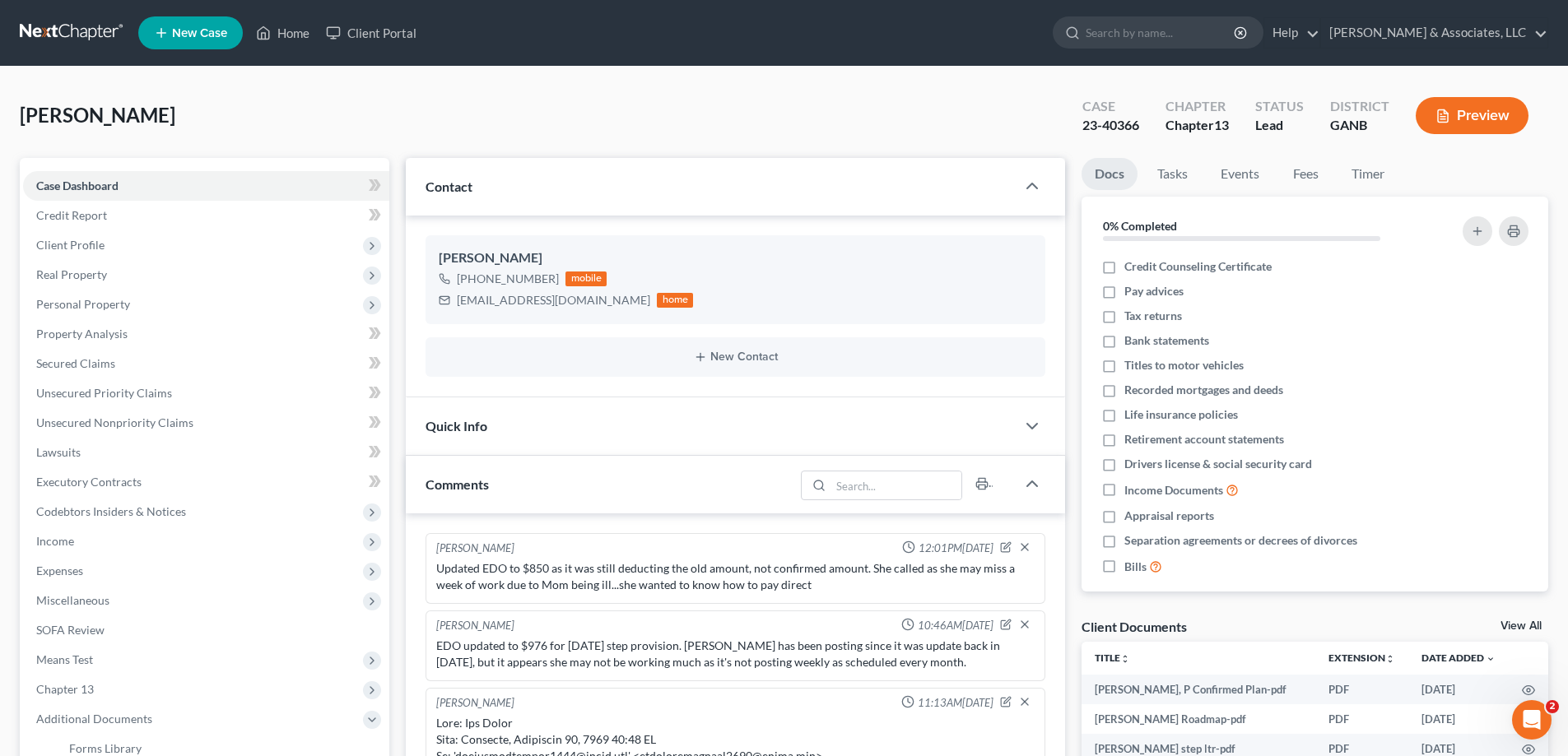
drag, startPoint x: 1515, startPoint y: 135, endPoint x: 1577, endPoint y: 162, distance: 67.6
click at [1515, 135] on div "Preview" at bounding box center [1475, 117] width 145 height 48
click at [301, 38] on link "Home" at bounding box center [283, 32] width 70 height 30
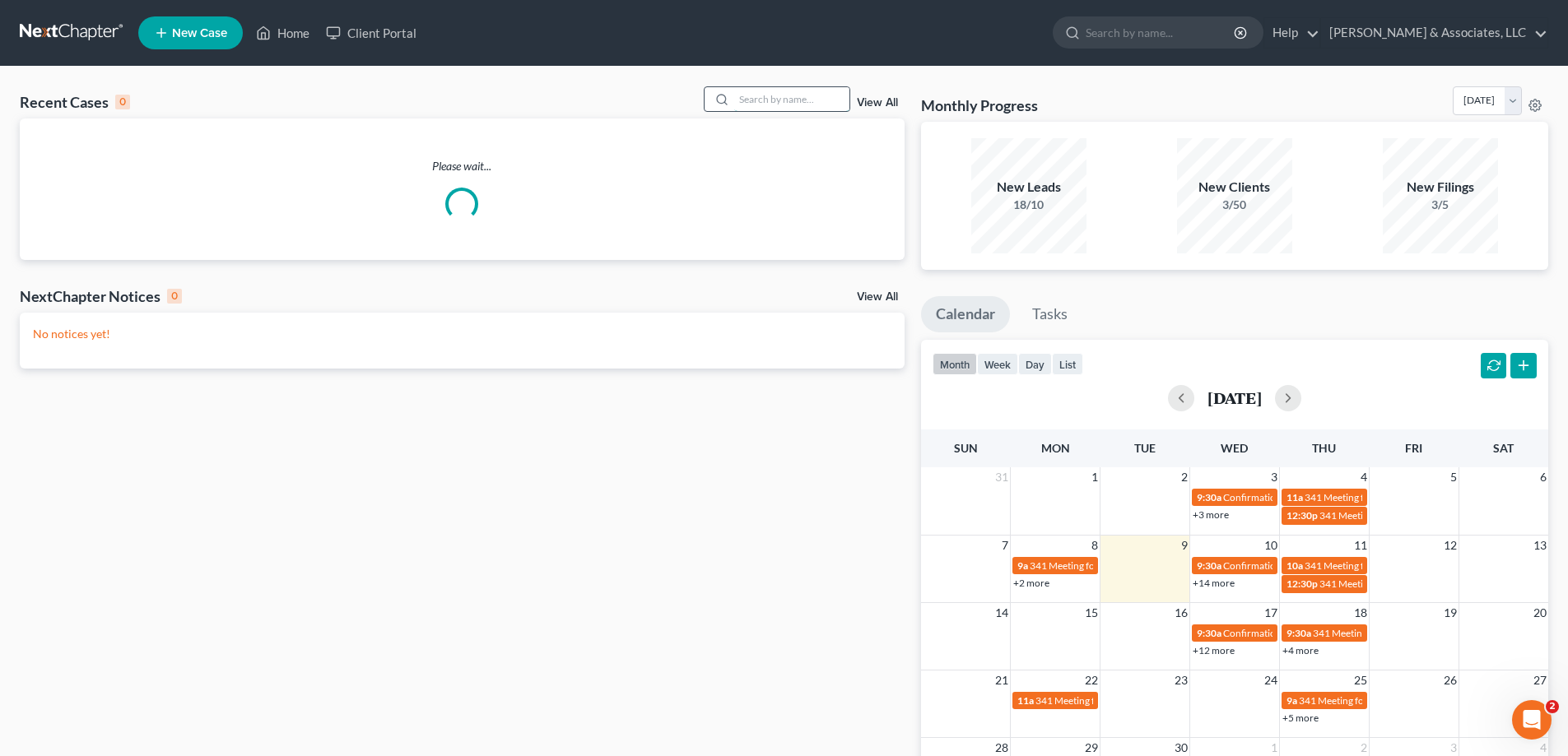
click at [760, 95] on input "search" at bounding box center [791, 99] width 115 height 24
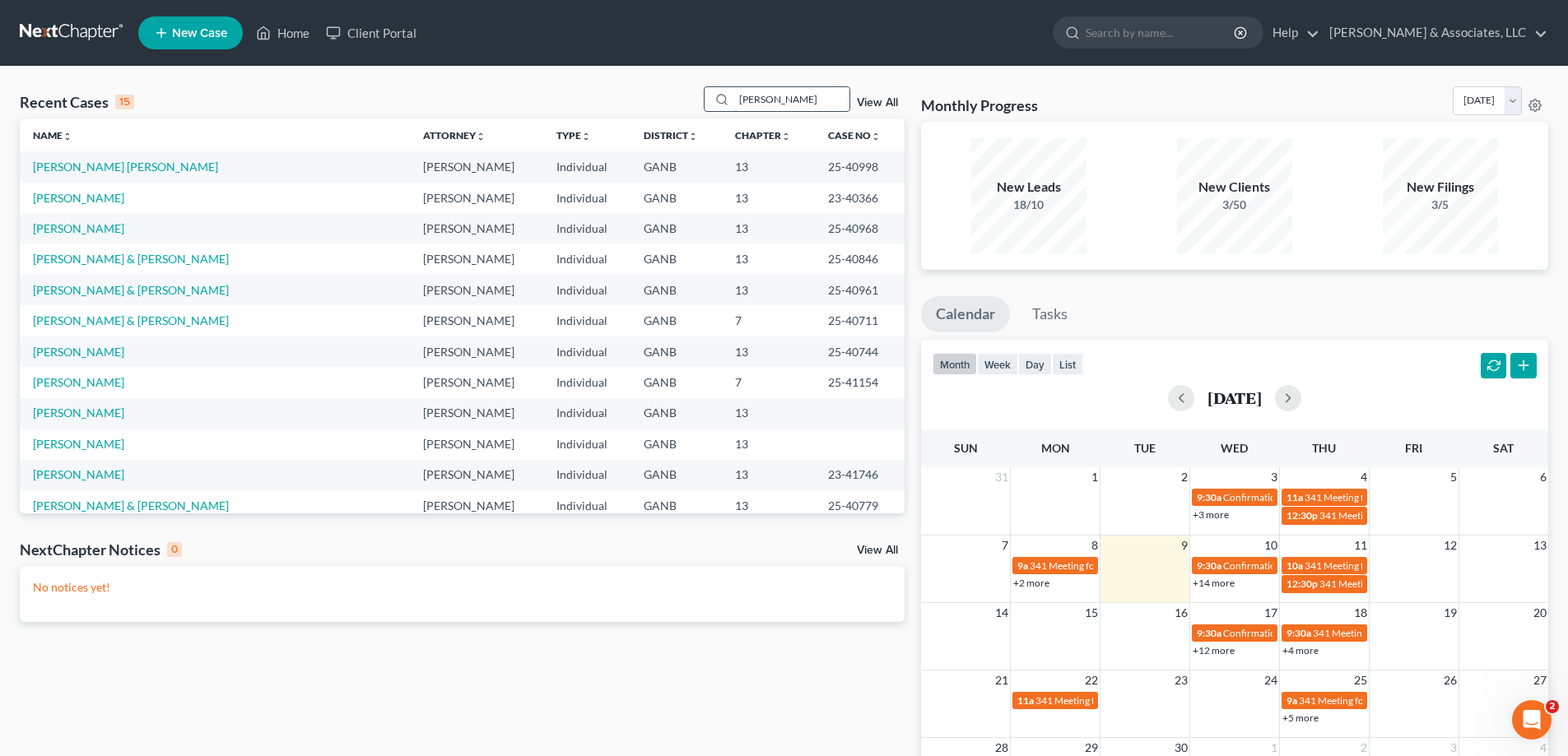
type input "tilley"
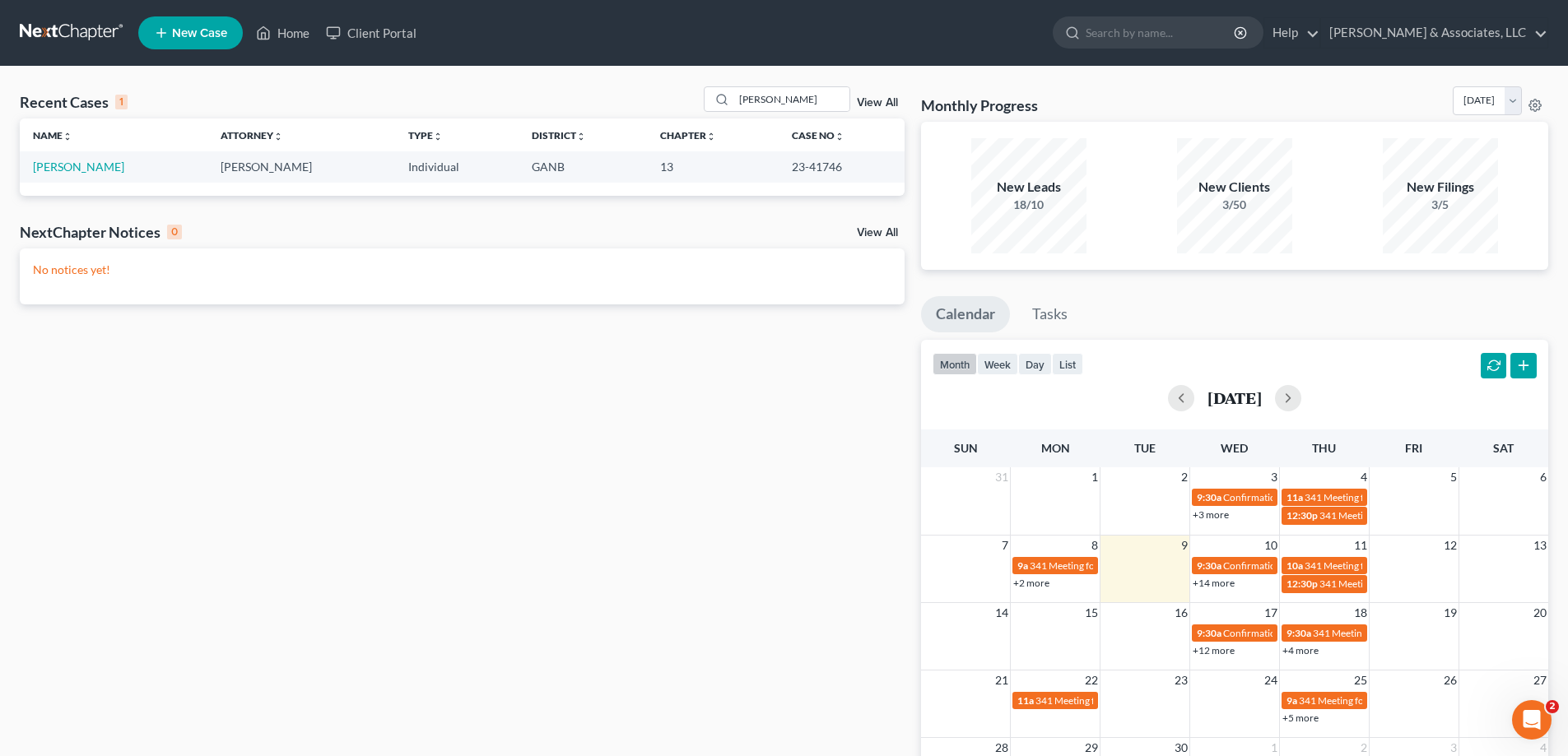
click at [1562, 70] on div "Recent Cases 1 tilley View All Name unfold_more expand_more expand_less Attorne…" at bounding box center [784, 493] width 1568 height 854
click at [62, 169] on link "[PERSON_NAME]" at bounding box center [79, 167] width 91 height 14
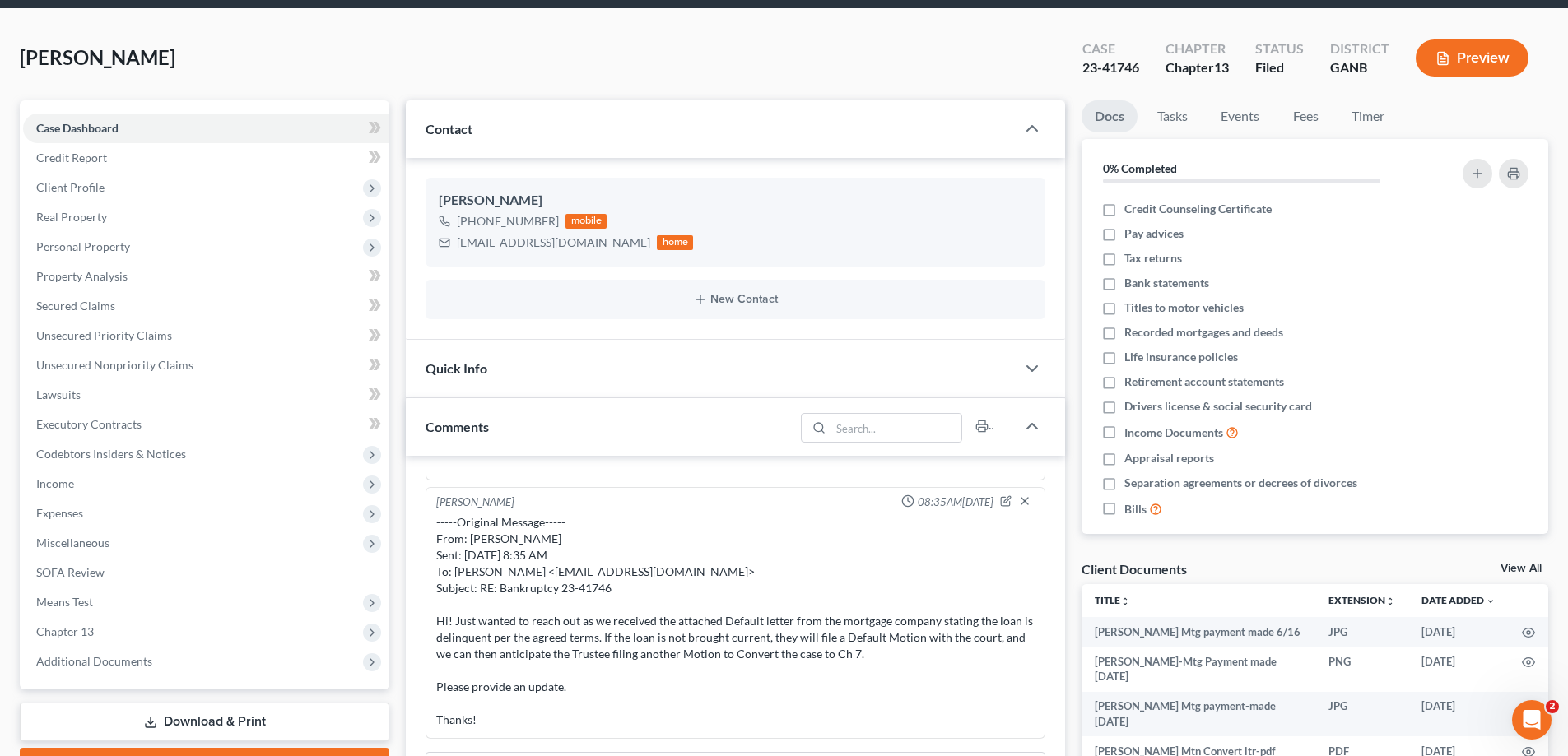
scroll to position [247, 0]
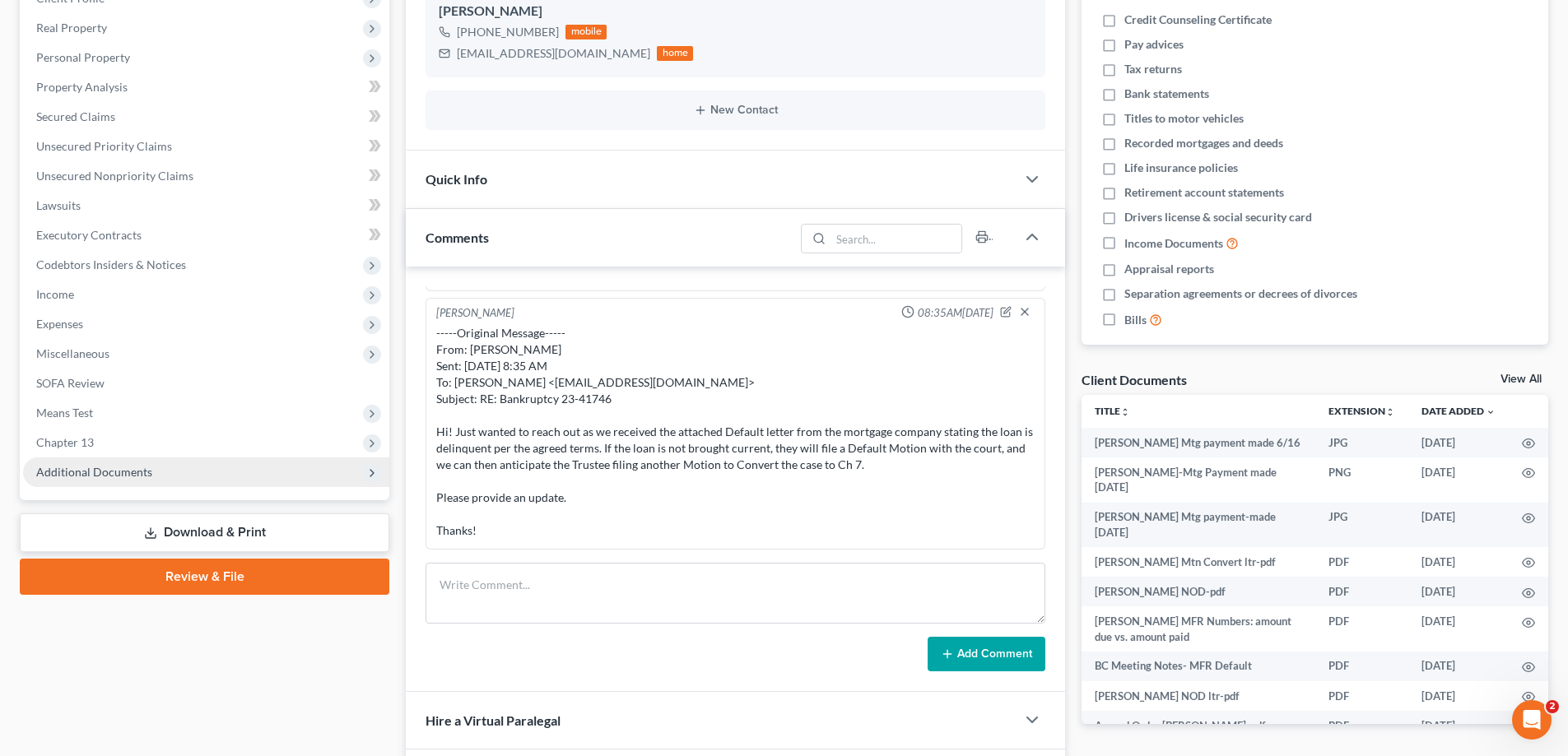
click at [88, 461] on span "Additional Documents" at bounding box center [206, 472] width 366 height 30
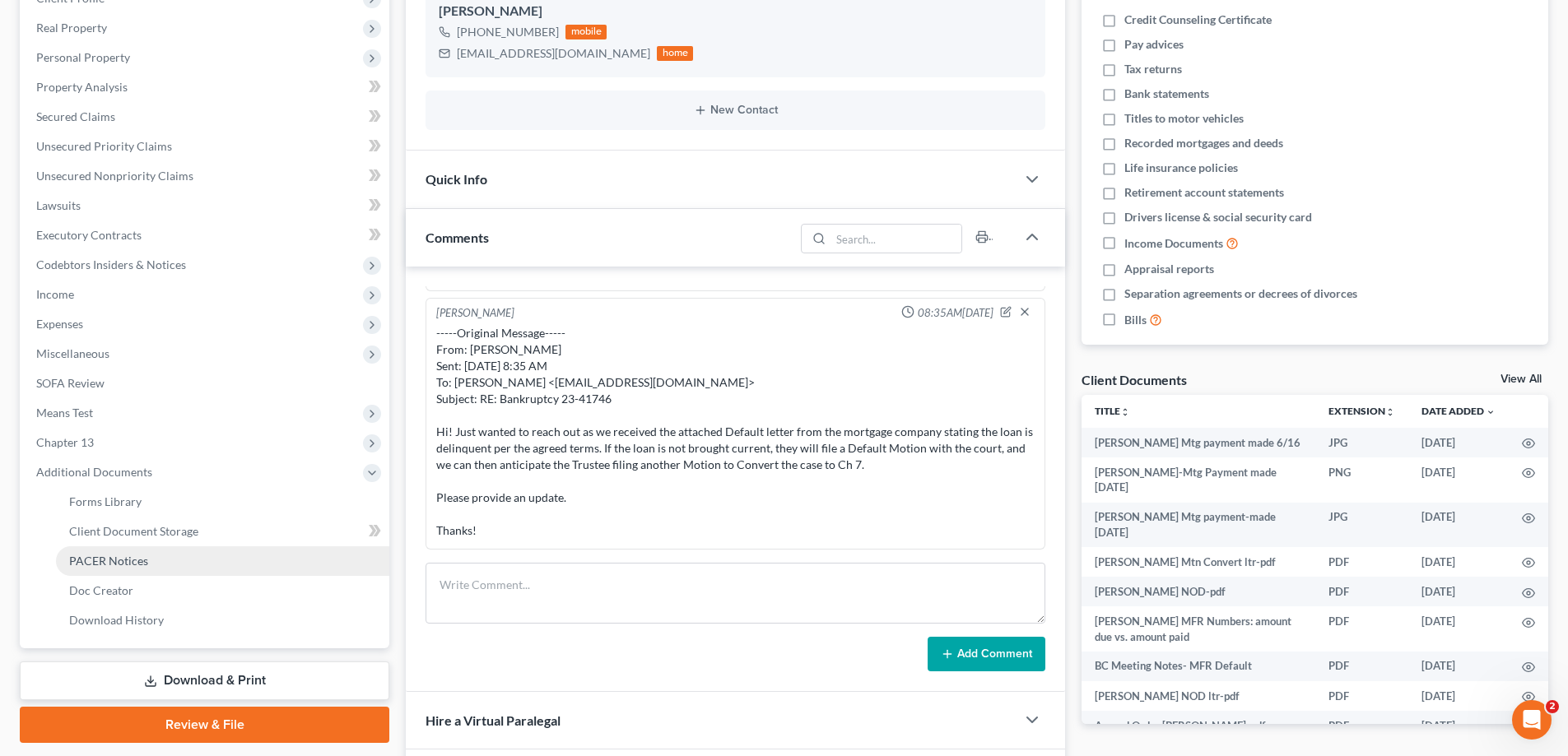
click at [83, 553] on span "PACER Notices" at bounding box center [109, 560] width 79 height 14
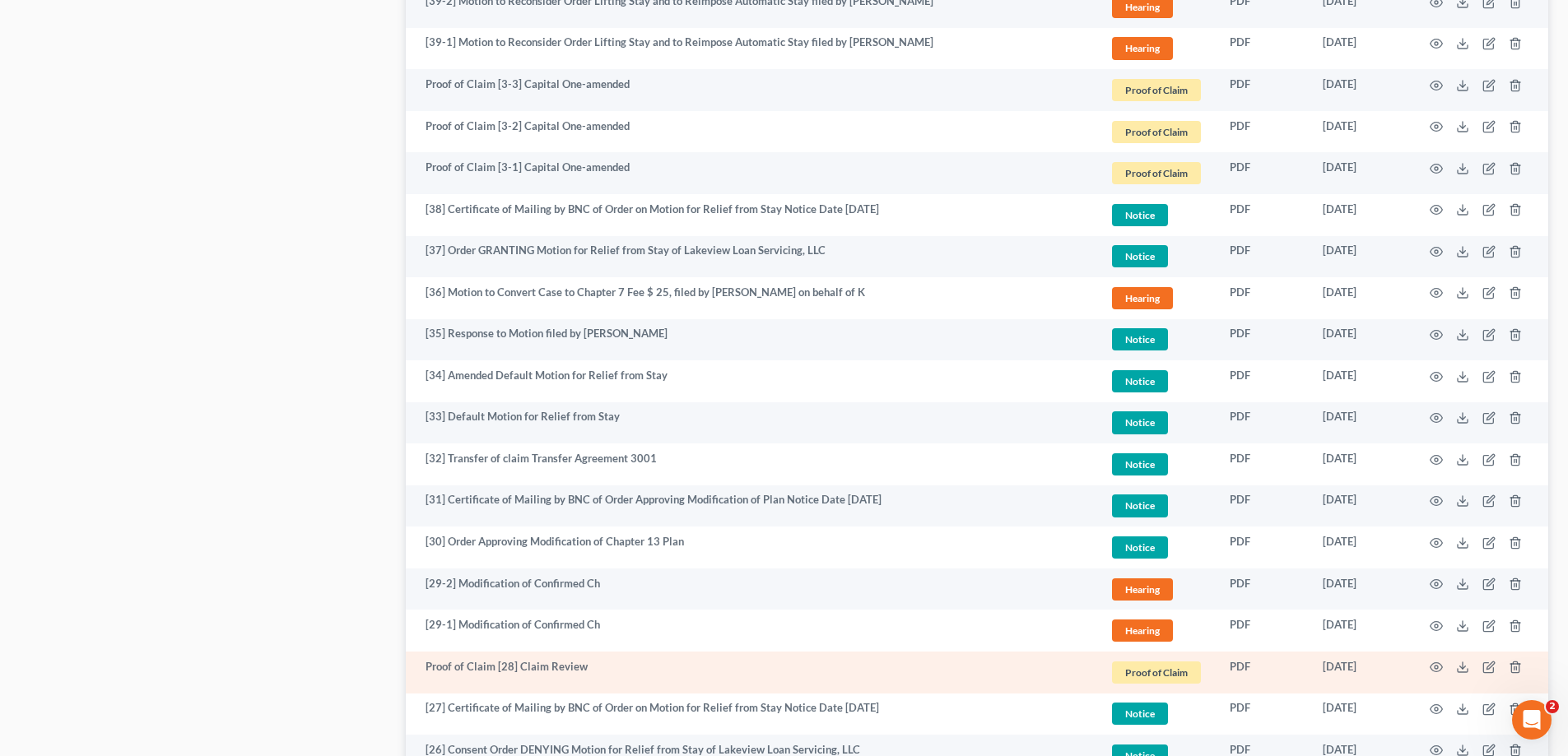
scroll to position [1151, 0]
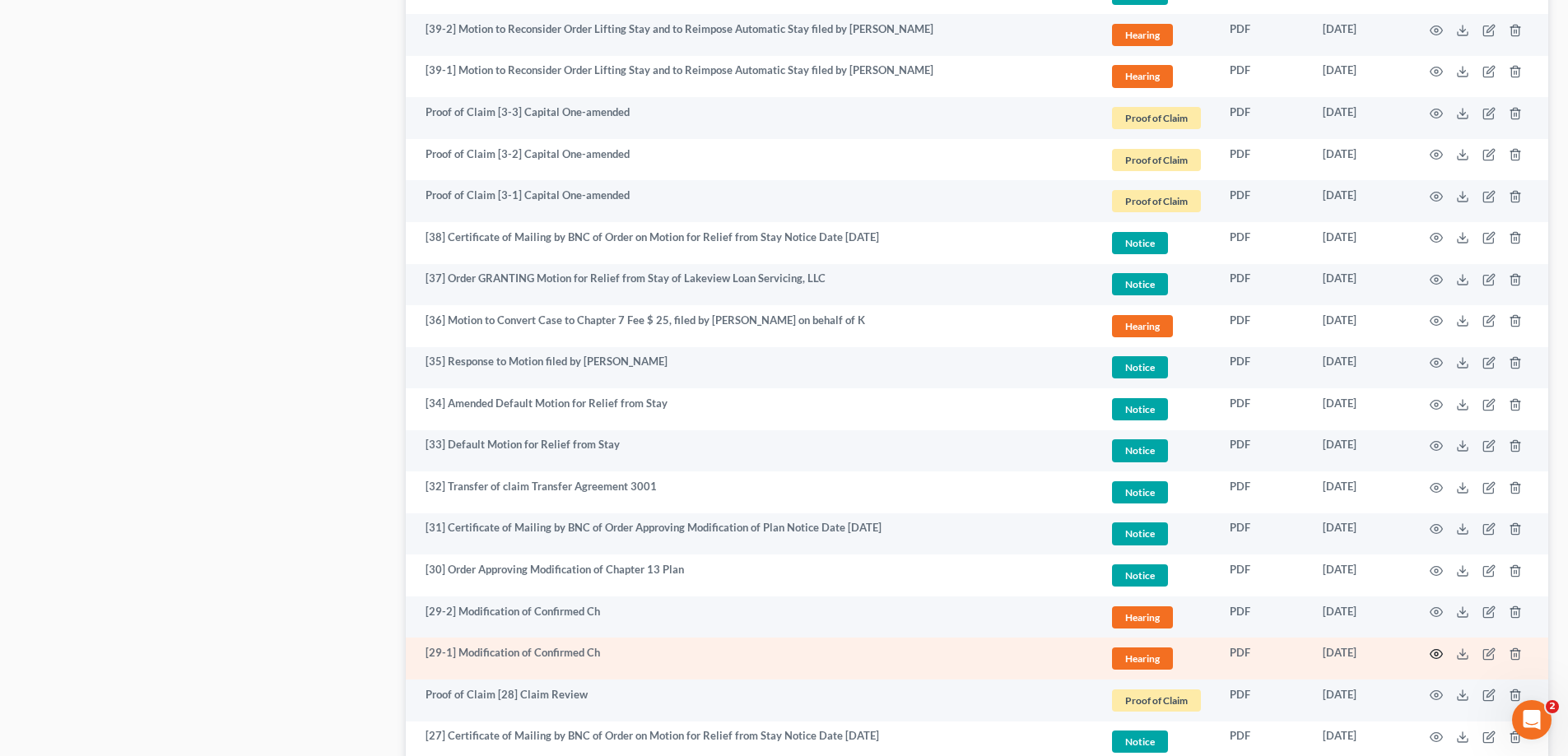
click at [1434, 655] on circle "button" at bounding box center [1436, 655] width 4 height 4
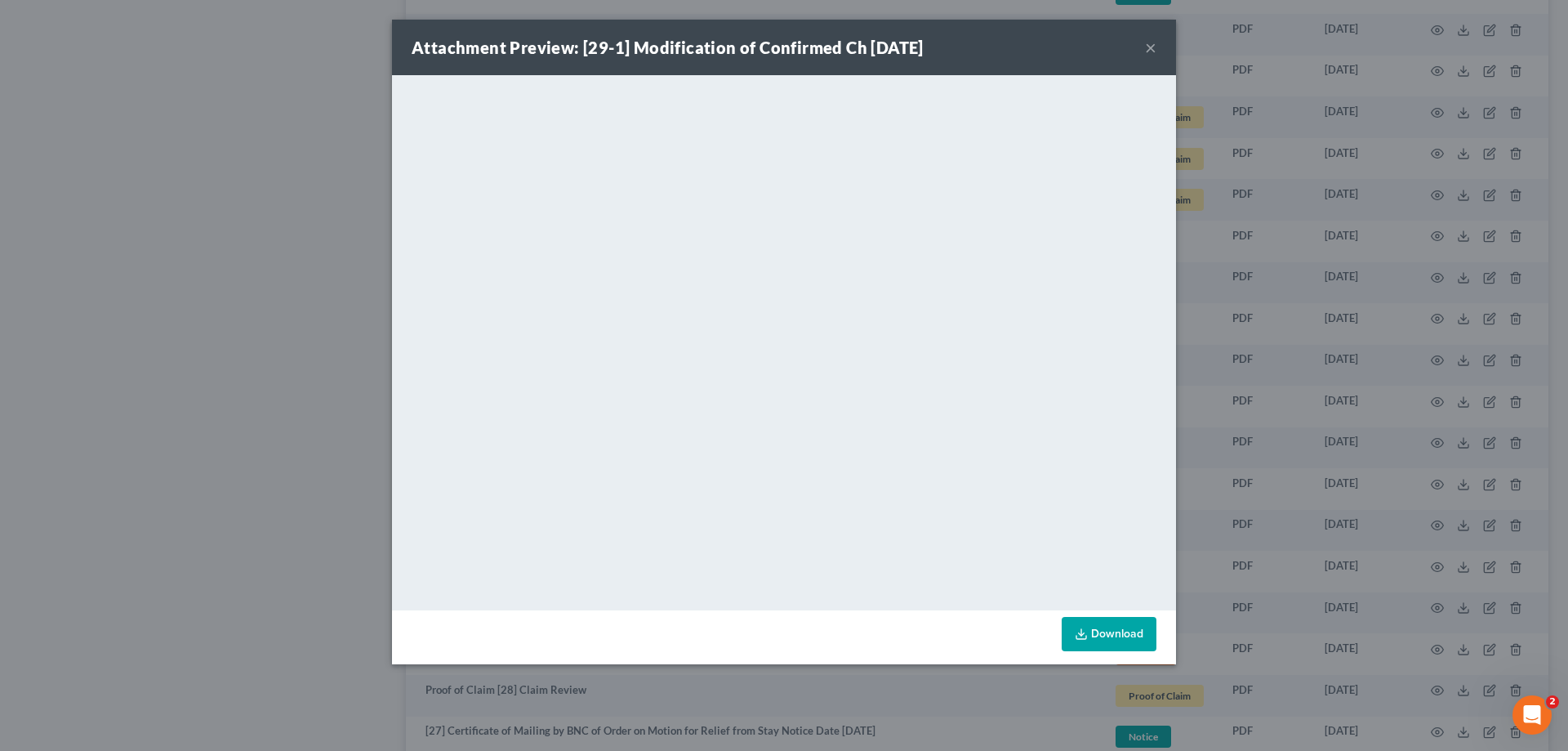
click at [1153, 47] on button "×" at bounding box center [1150, 47] width 12 height 20
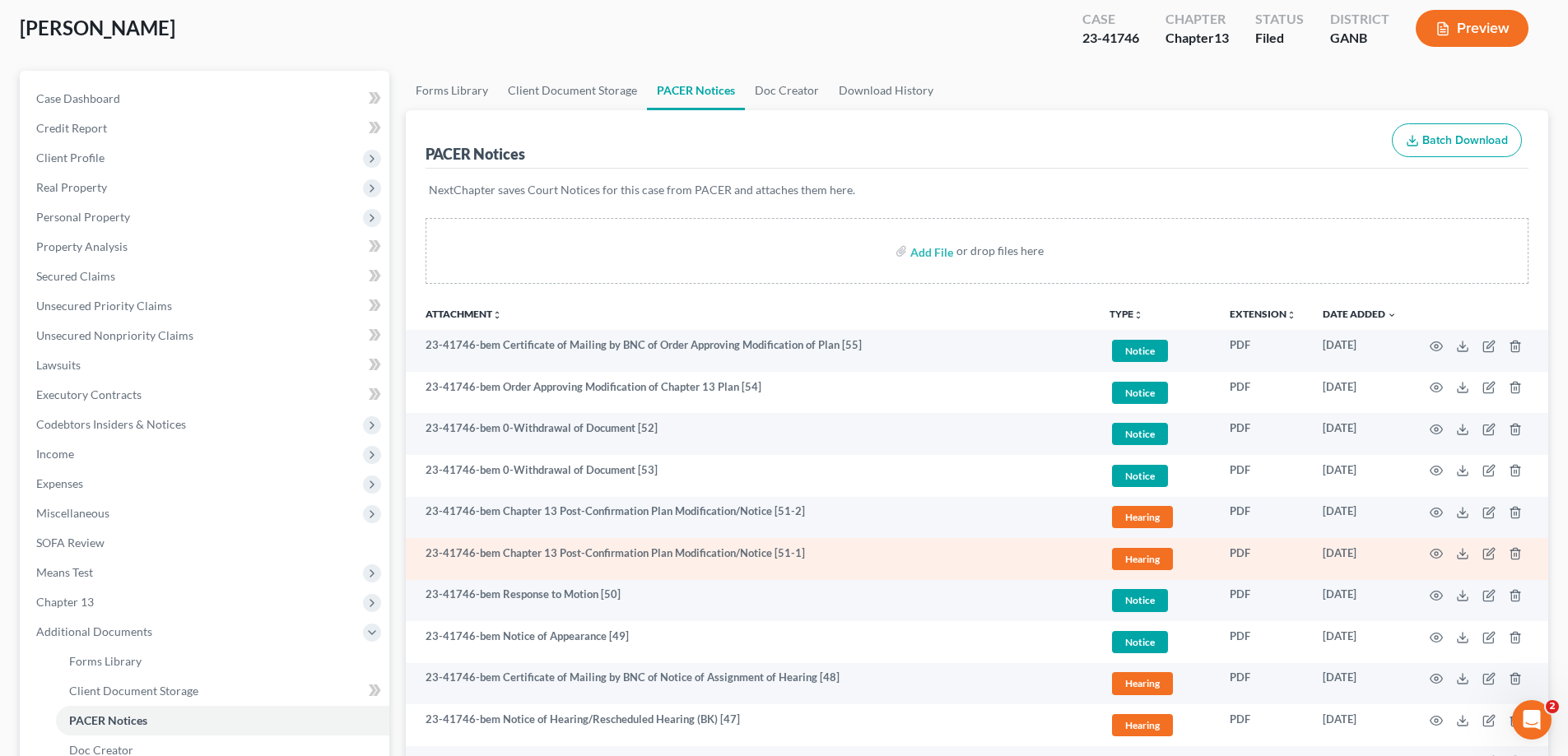
scroll to position [0, 0]
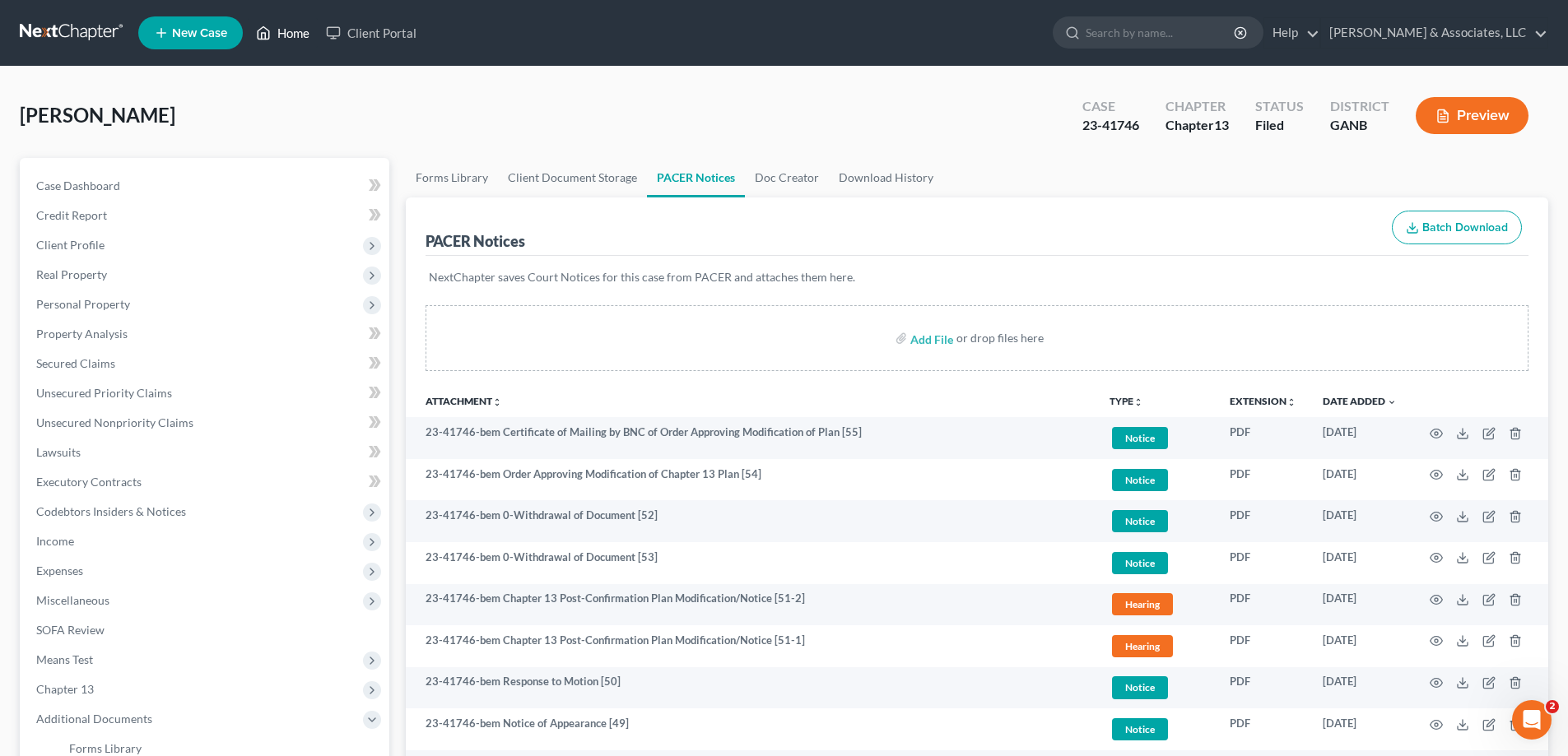
click at [282, 36] on link "Home" at bounding box center [283, 32] width 70 height 30
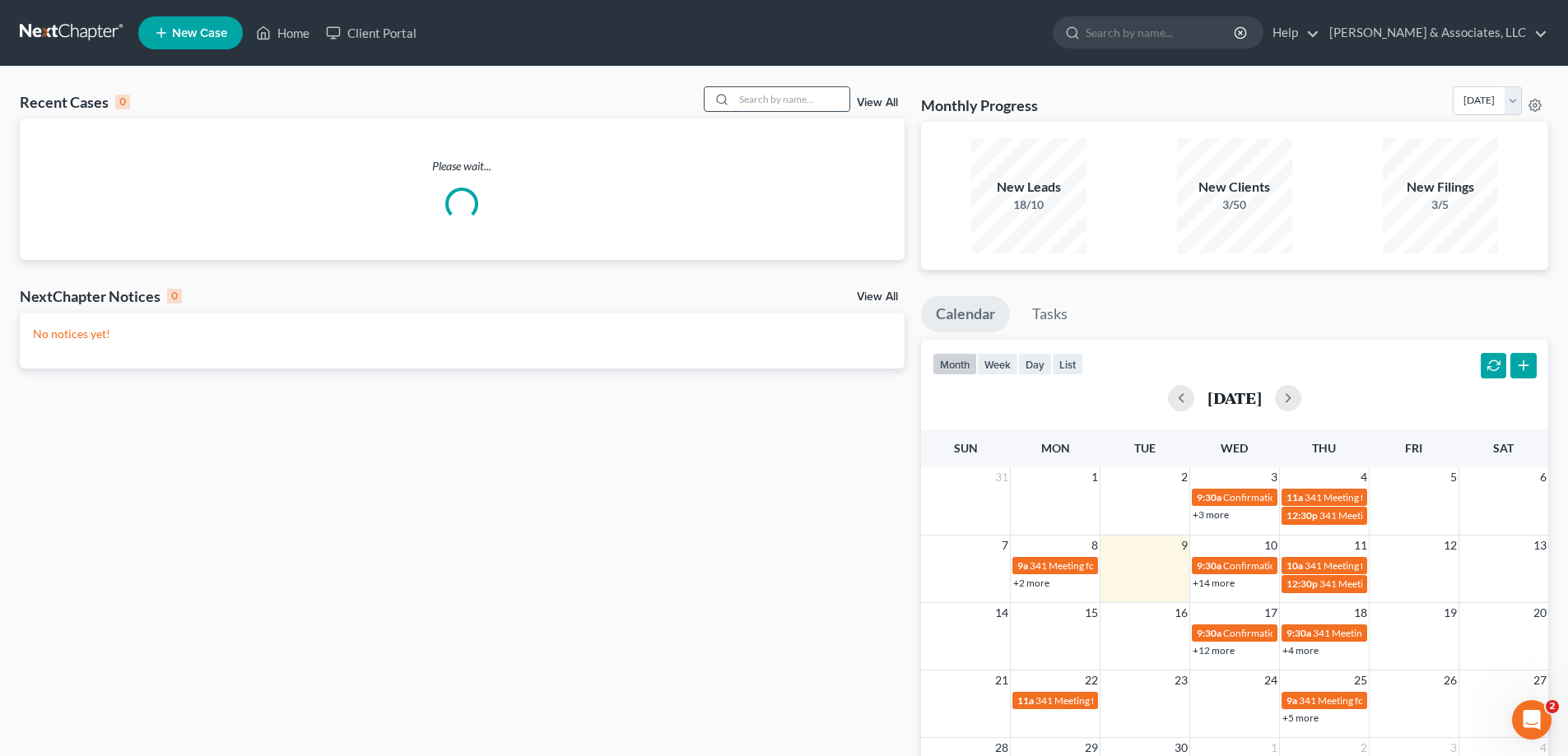
click at [772, 105] on input "search" at bounding box center [791, 99] width 115 height 24
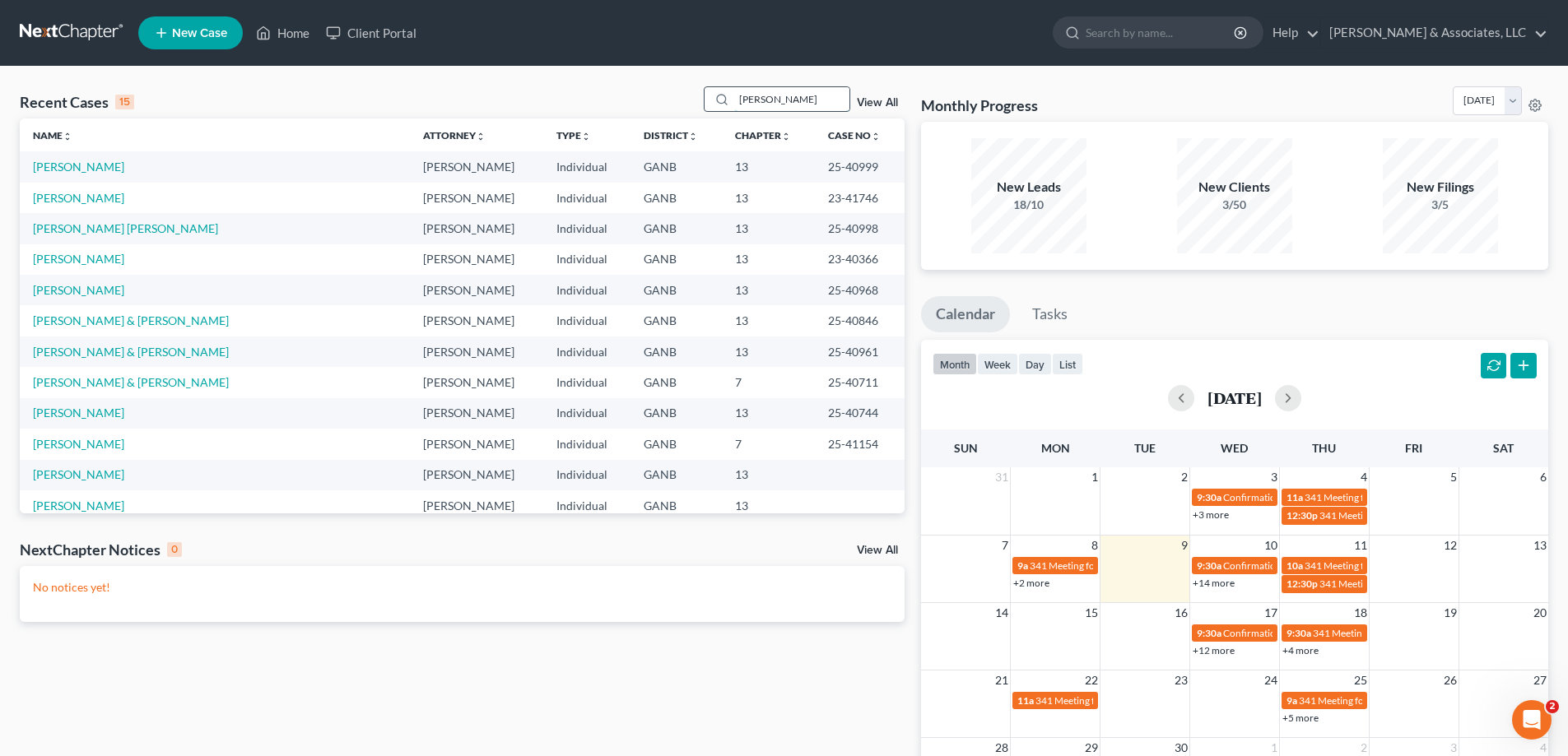
type input "parker"
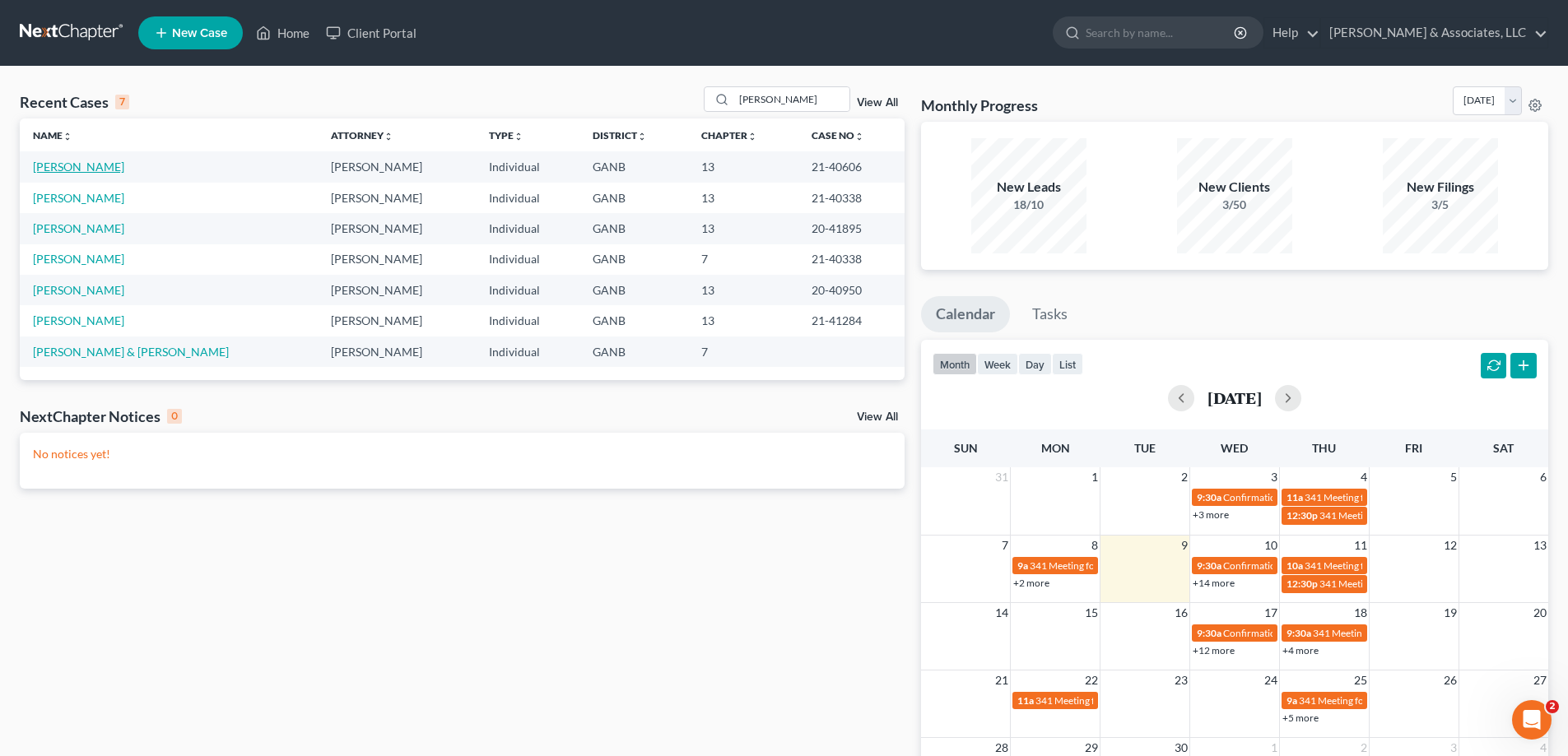
click at [75, 167] on link "Parker, Jason" at bounding box center [79, 167] width 91 height 14
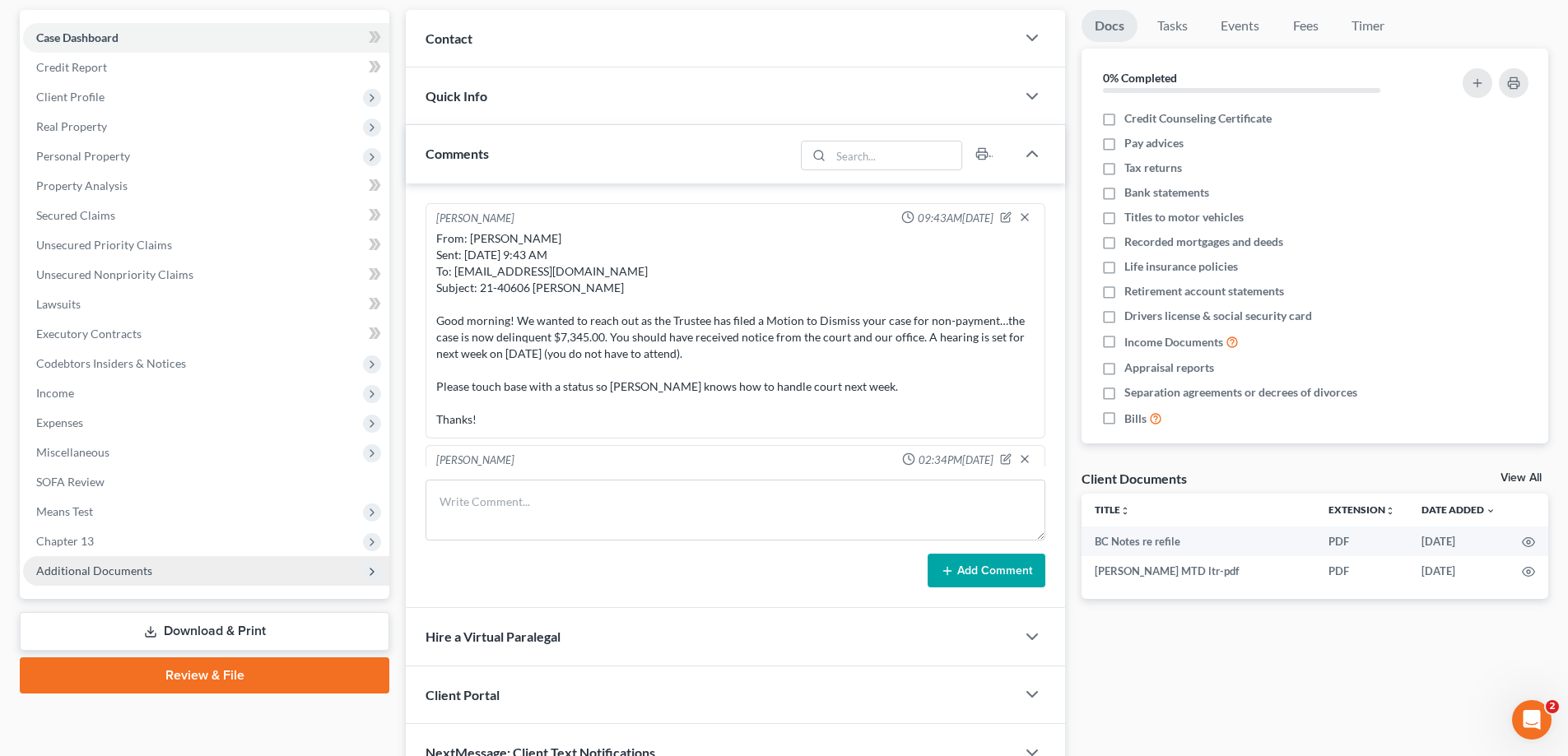
scroll to position [510, 0]
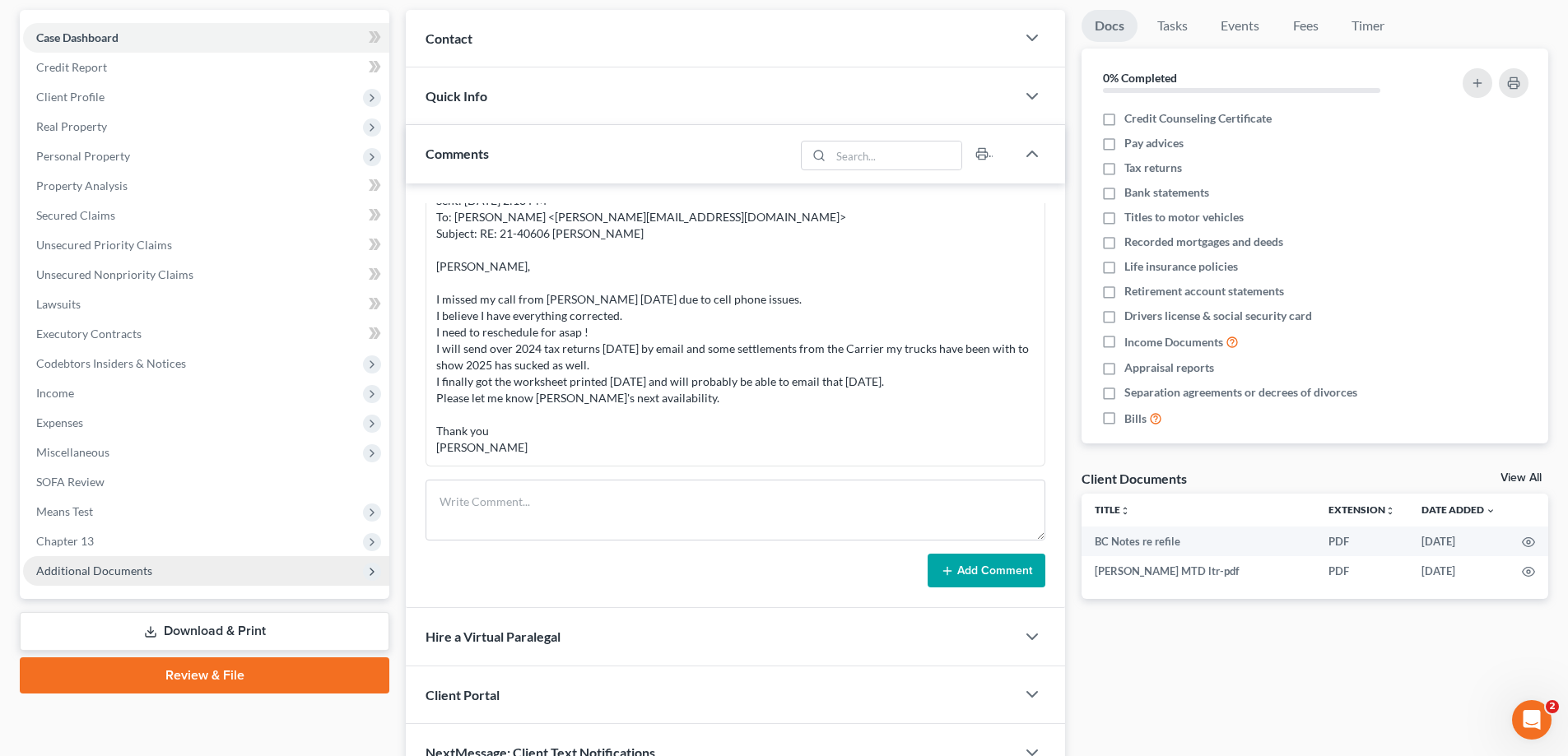
click at [84, 564] on span "Additional Documents" at bounding box center [93, 570] width 116 height 14
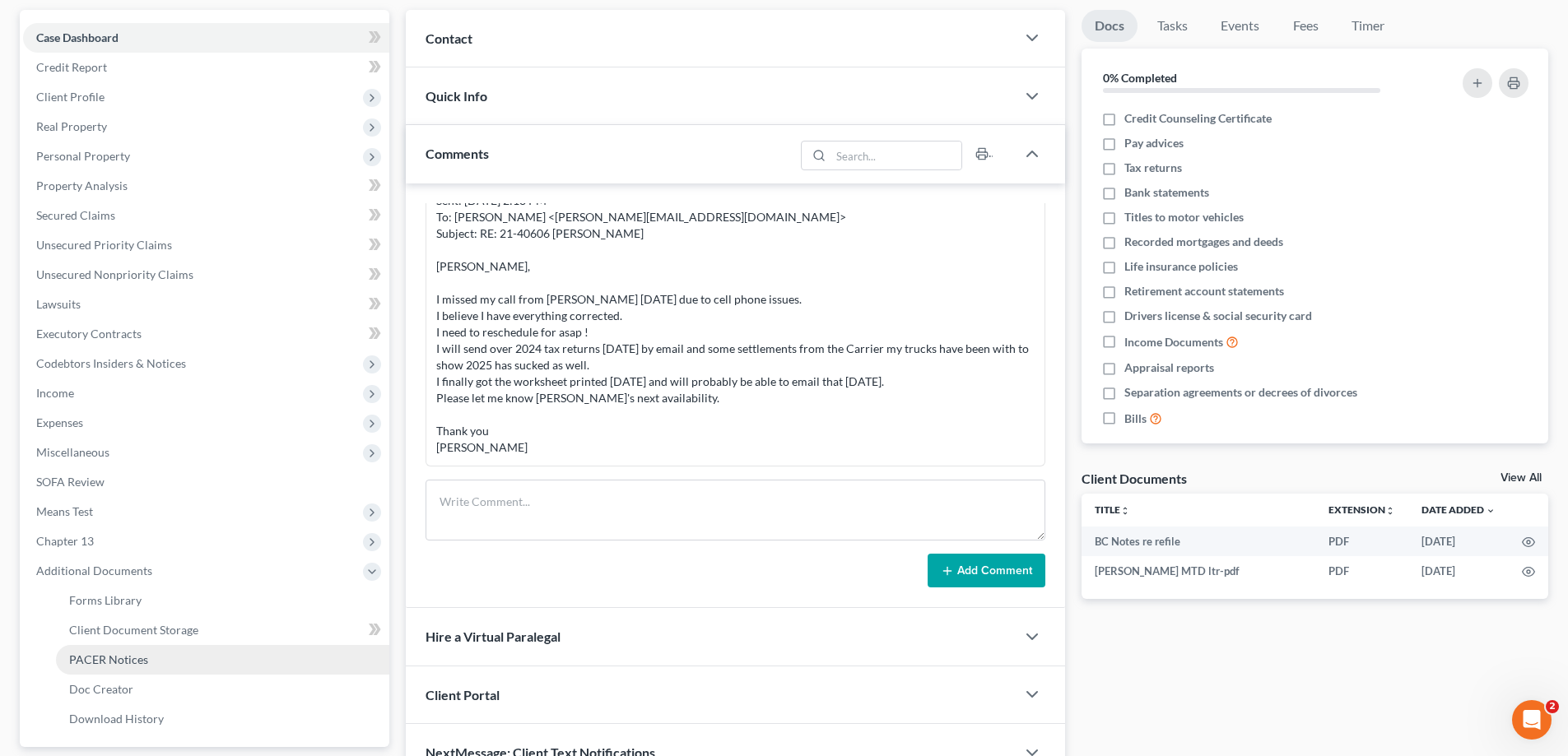
click at [116, 653] on span "PACER Notices" at bounding box center [109, 660] width 79 height 14
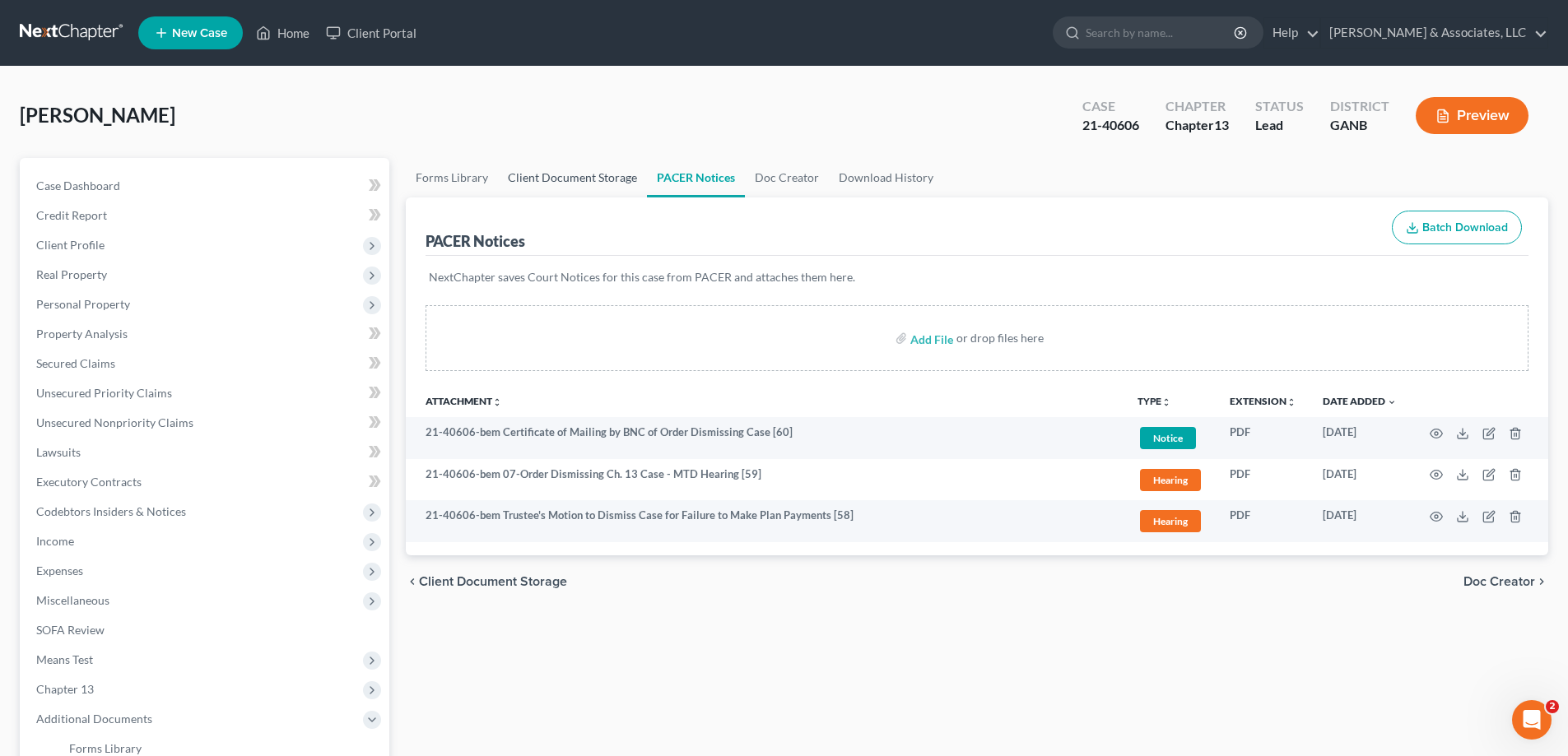
click at [529, 179] on link "Client Document Storage" at bounding box center [572, 178] width 149 height 39
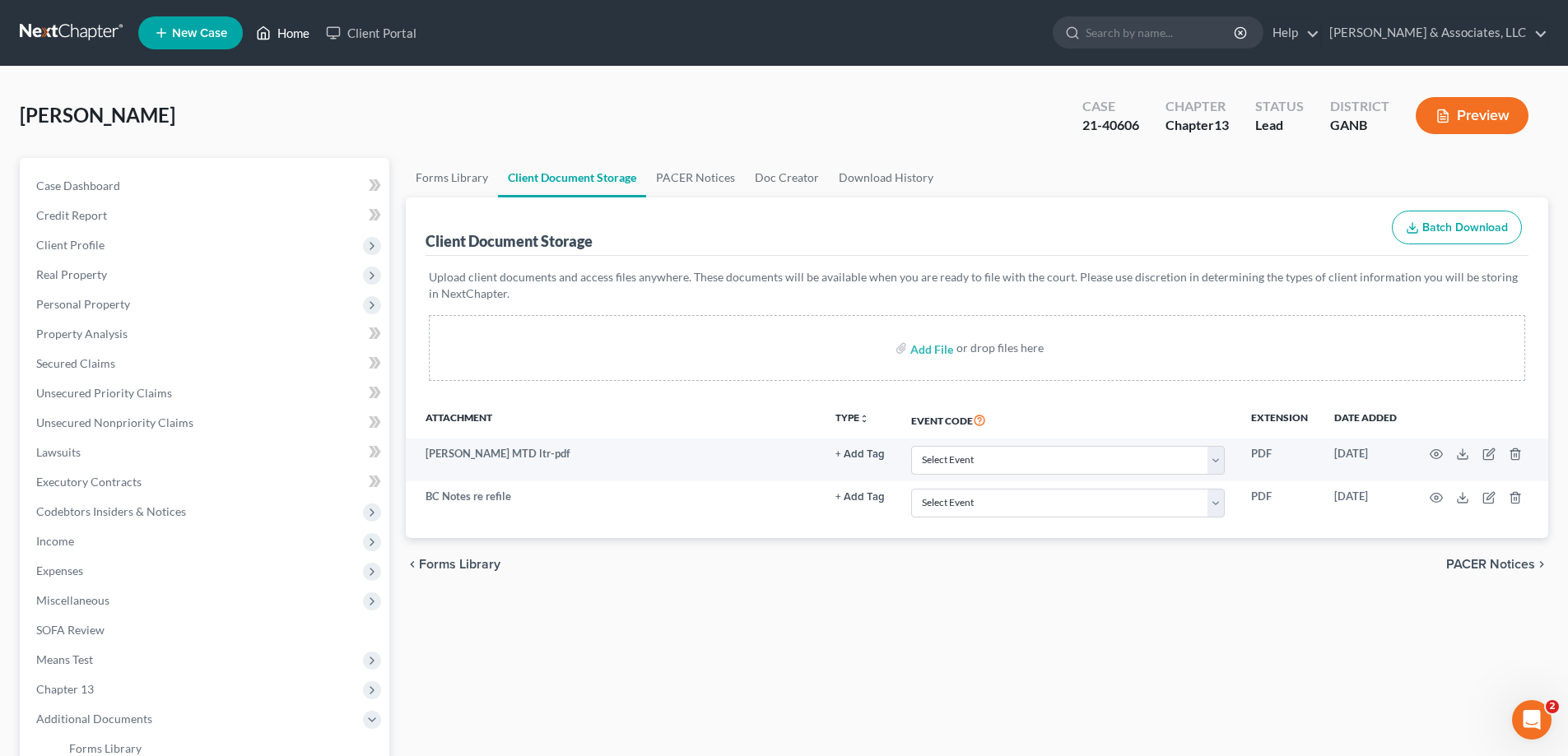
click at [299, 30] on link "Home" at bounding box center [283, 32] width 70 height 30
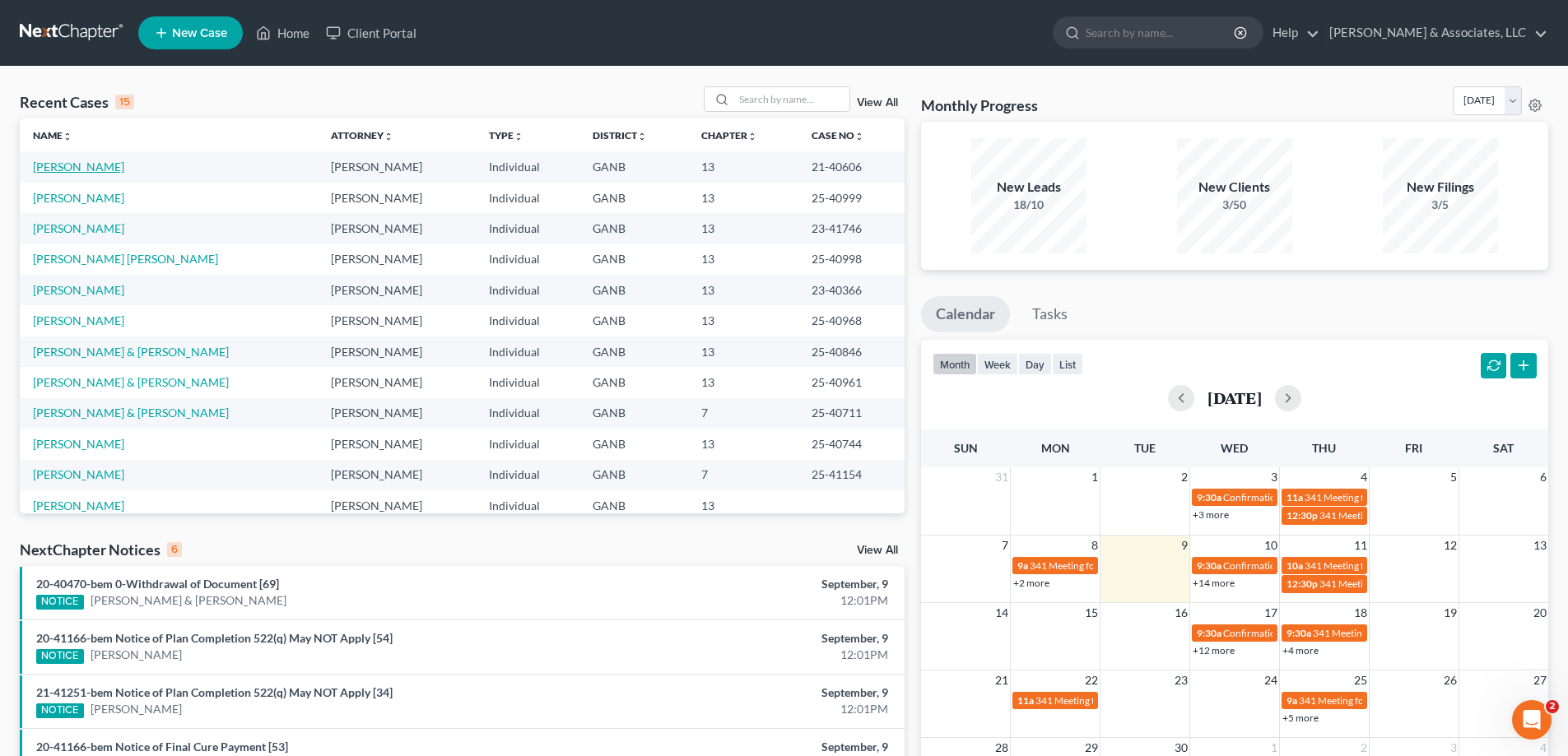
click at [59, 158] on td "Parker, Jason" at bounding box center [169, 167] width 298 height 30
click at [59, 161] on link "Parker, Jason" at bounding box center [79, 167] width 91 height 14
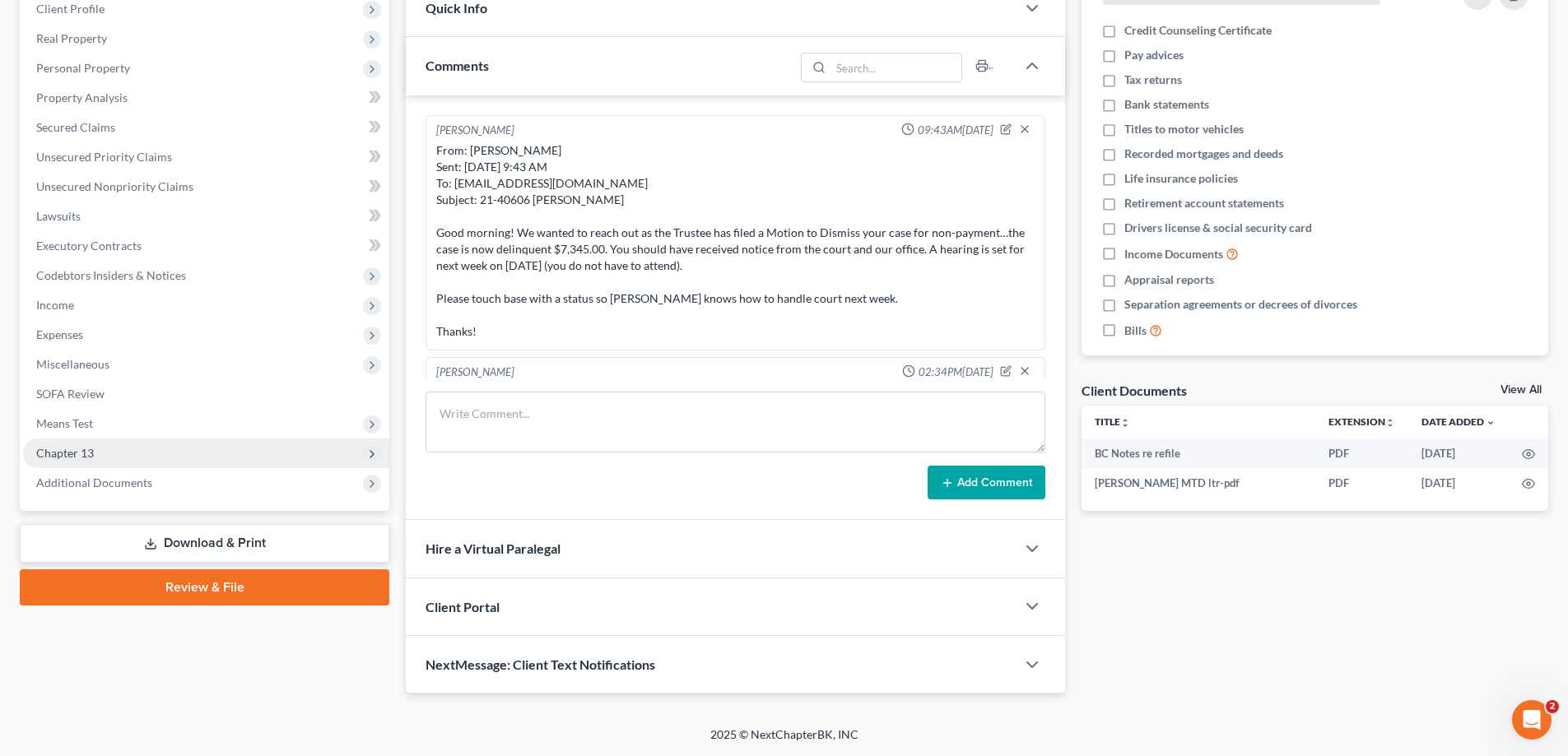
scroll to position [510, 0]
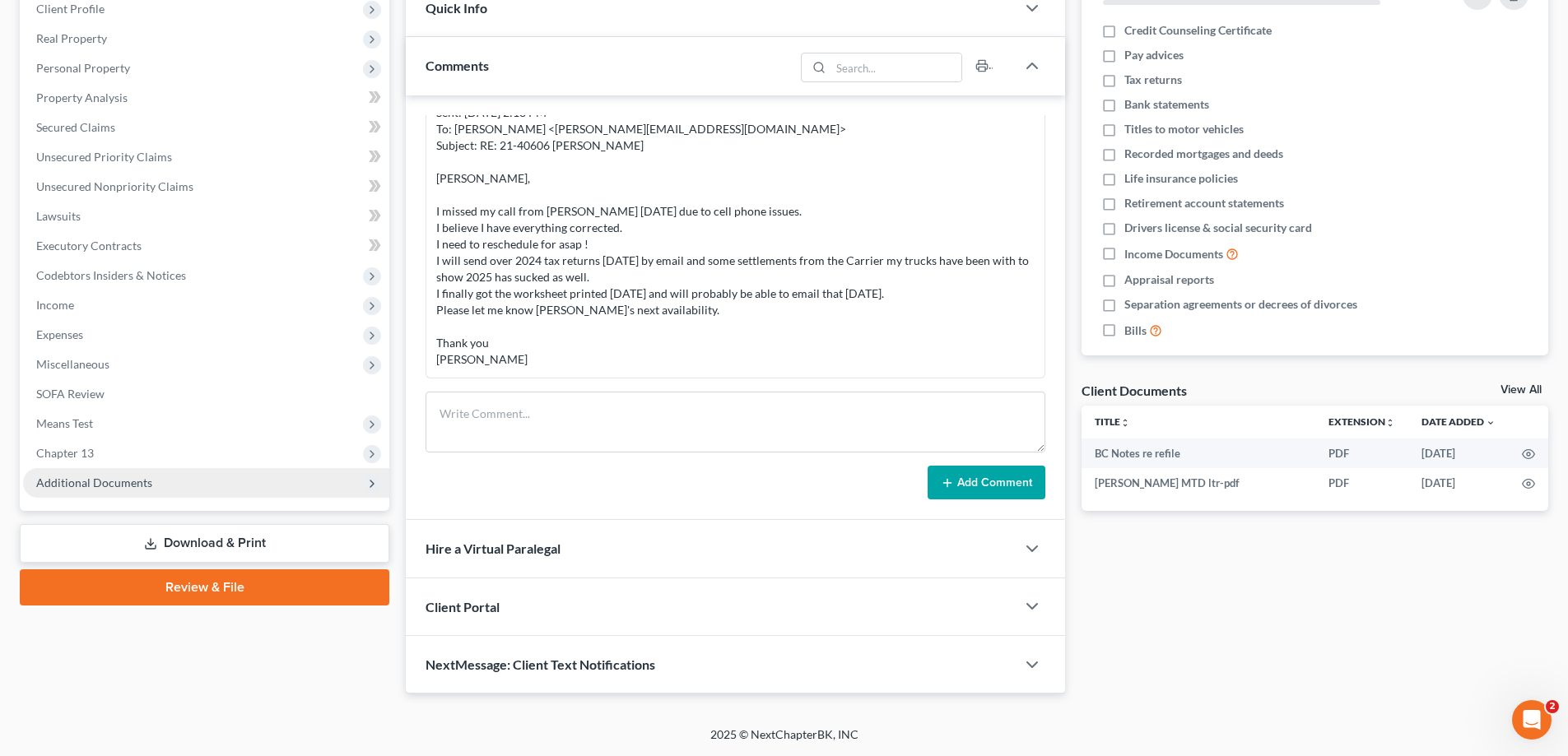
click at [72, 484] on span "Additional Documents" at bounding box center [93, 482] width 116 height 14
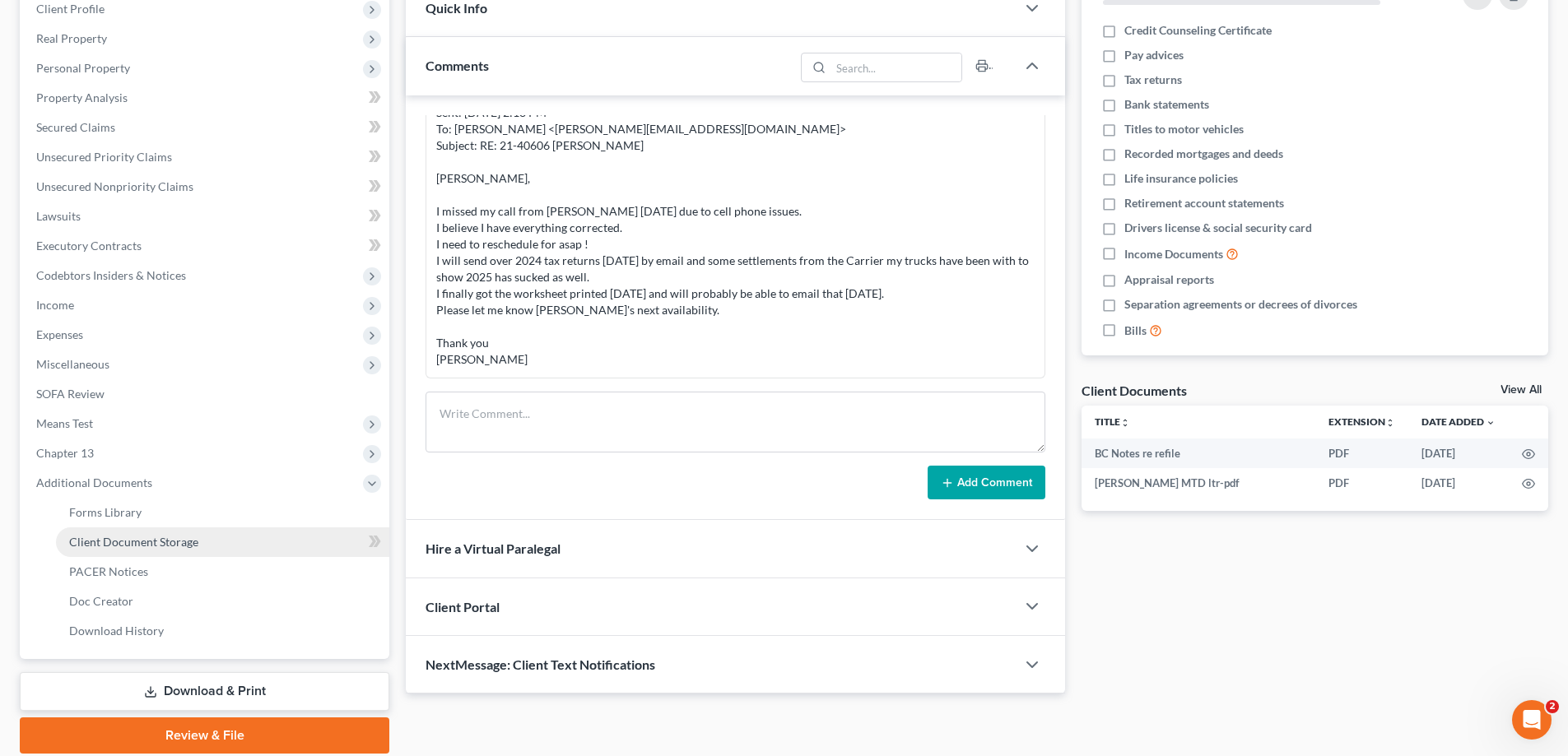
click at [143, 535] on span "Client Document Storage" at bounding box center [134, 542] width 129 height 14
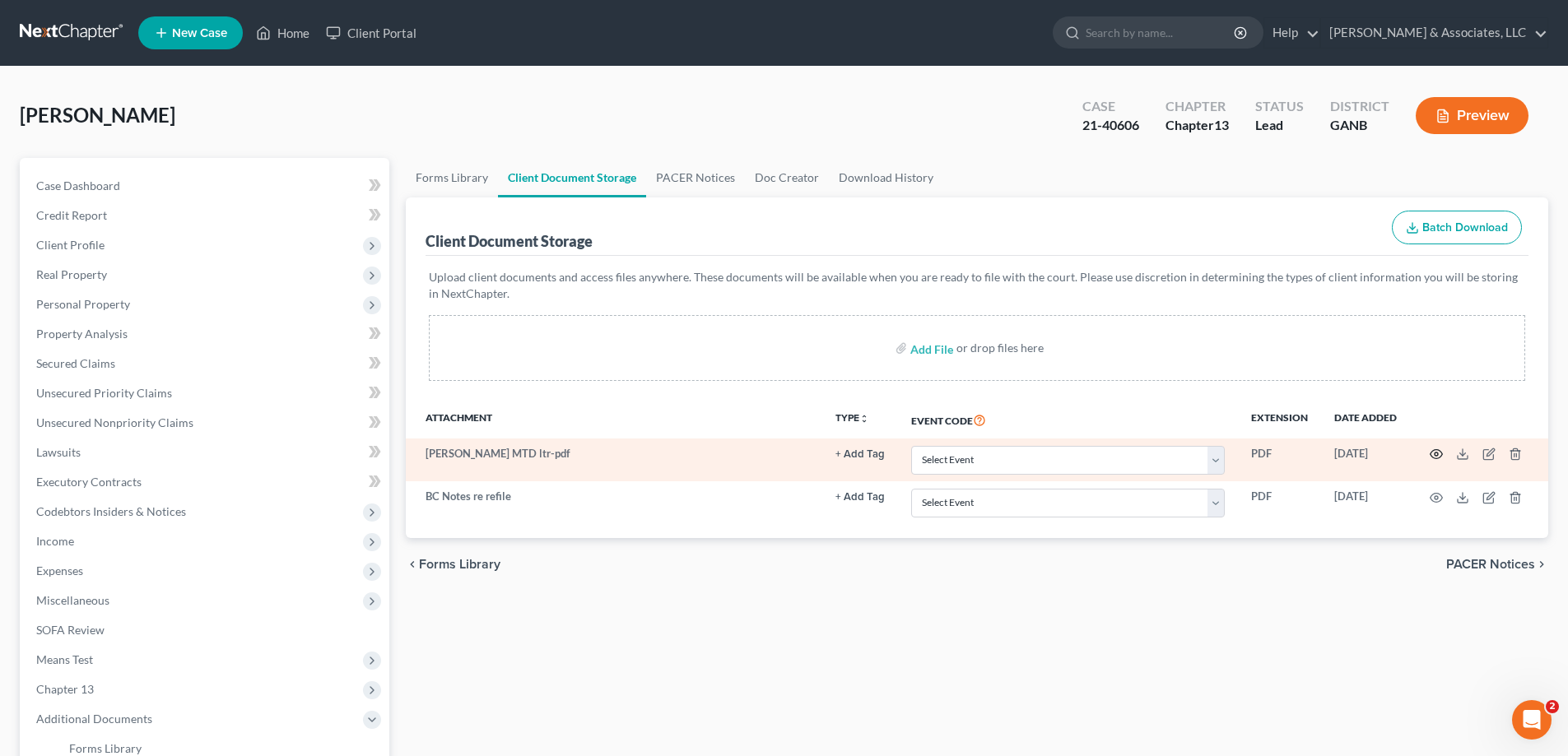
click at [1438, 454] on circle "button" at bounding box center [1436, 455] width 4 height 4
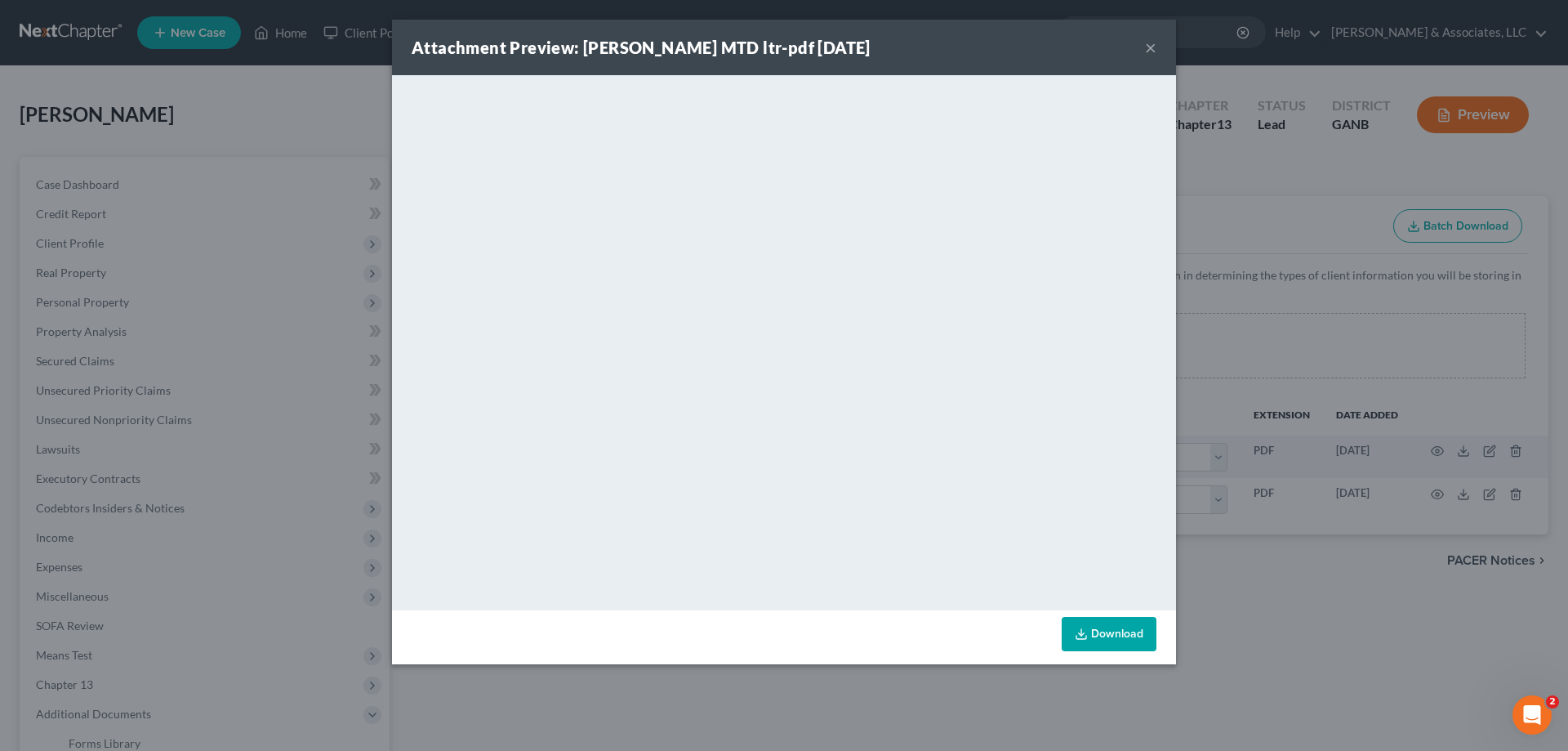
click at [1149, 45] on button "×" at bounding box center [1150, 47] width 12 height 20
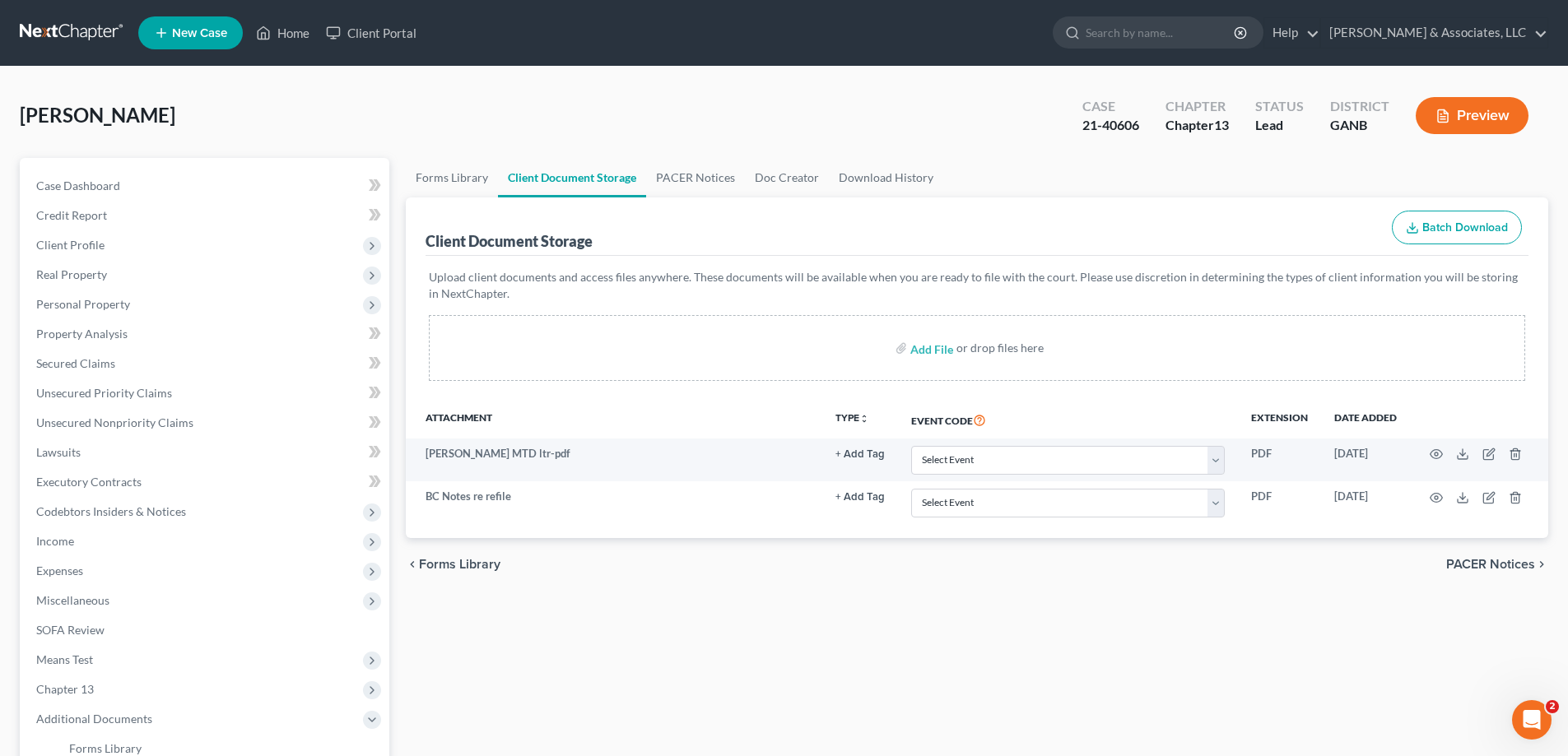
click at [633, 44] on ul "New Case Home Client Portal - No Result - See all results Or Press Enter... Hel…" at bounding box center [843, 33] width 1410 height 43
click at [507, 34] on ul "New Case Home Client Portal - No Result - See all results Or Press Enter... Hel…" at bounding box center [843, 33] width 1410 height 43
click at [274, 35] on link "Home" at bounding box center [283, 32] width 70 height 30
click at [301, 35] on link "Home" at bounding box center [283, 32] width 70 height 30
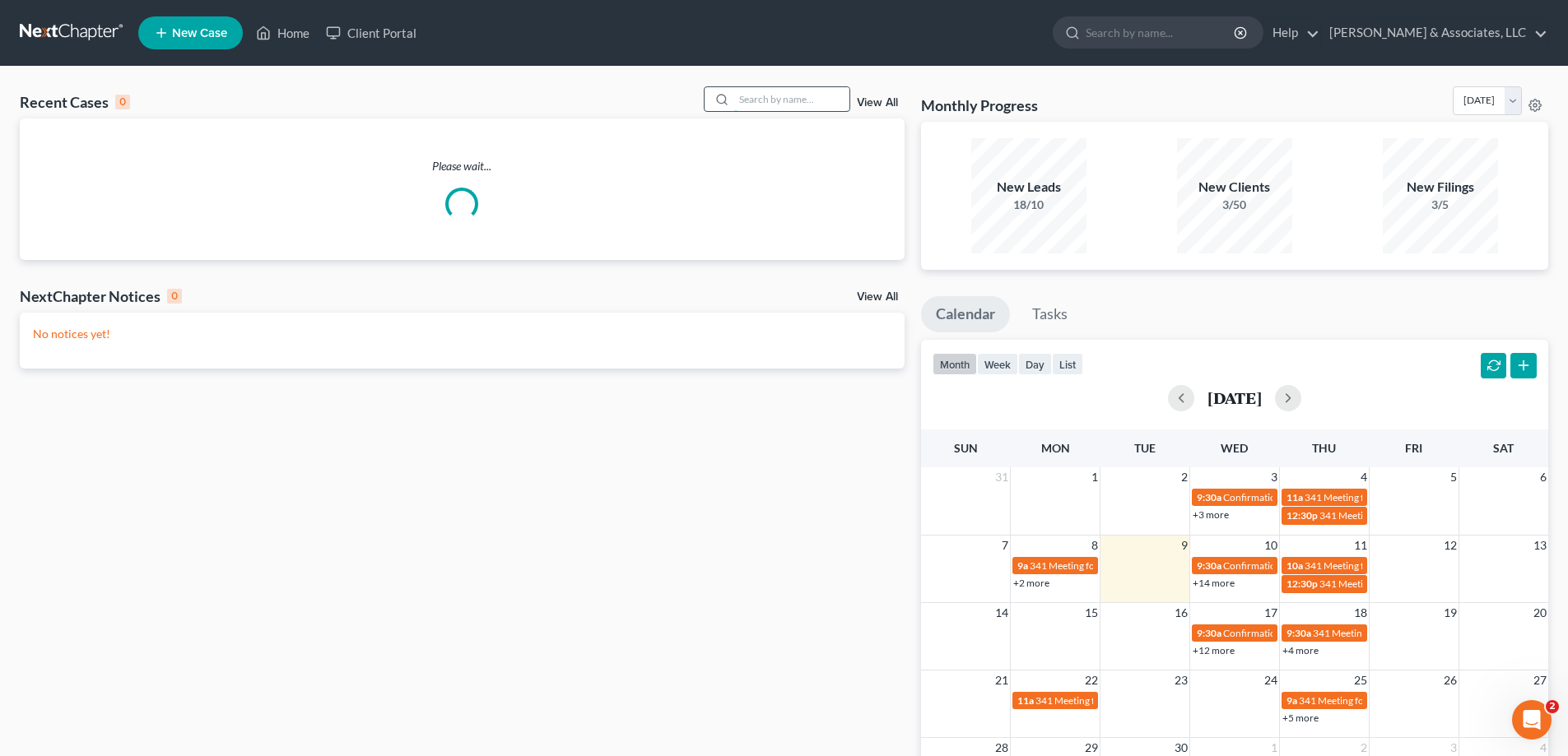
click at [759, 98] on input "search" at bounding box center [791, 99] width 115 height 24
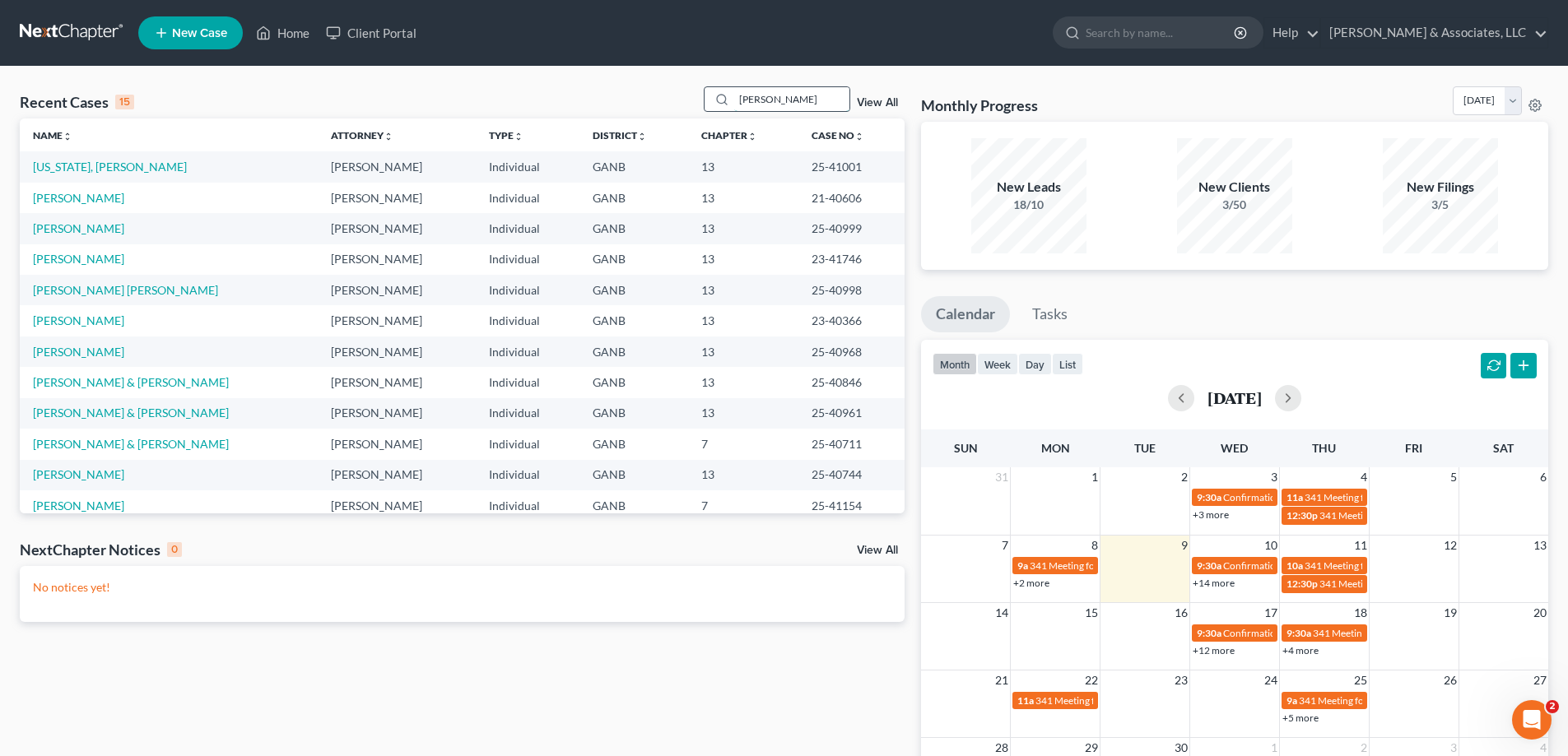
type input "josh"
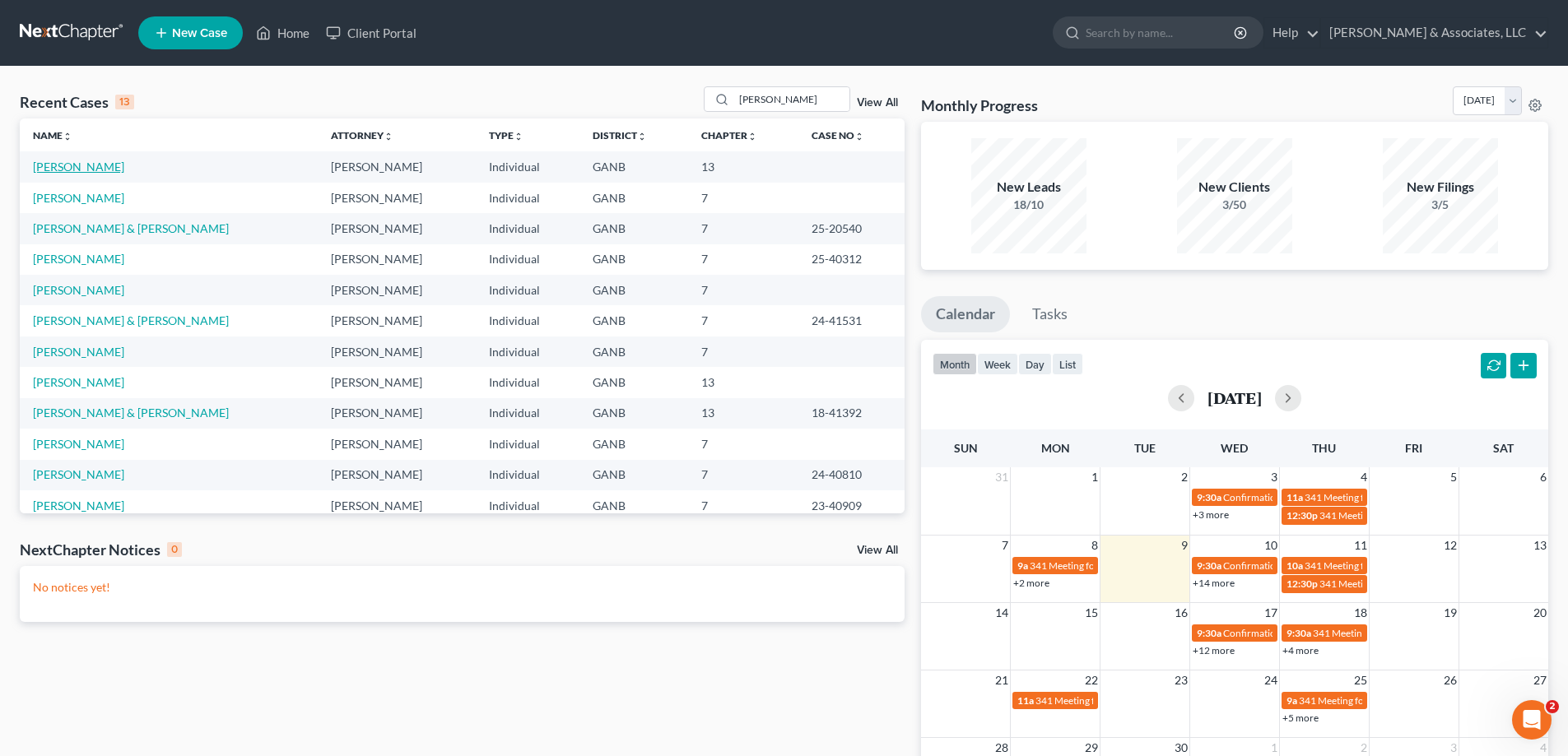
click at [49, 169] on link "[PERSON_NAME]" at bounding box center [79, 167] width 91 height 14
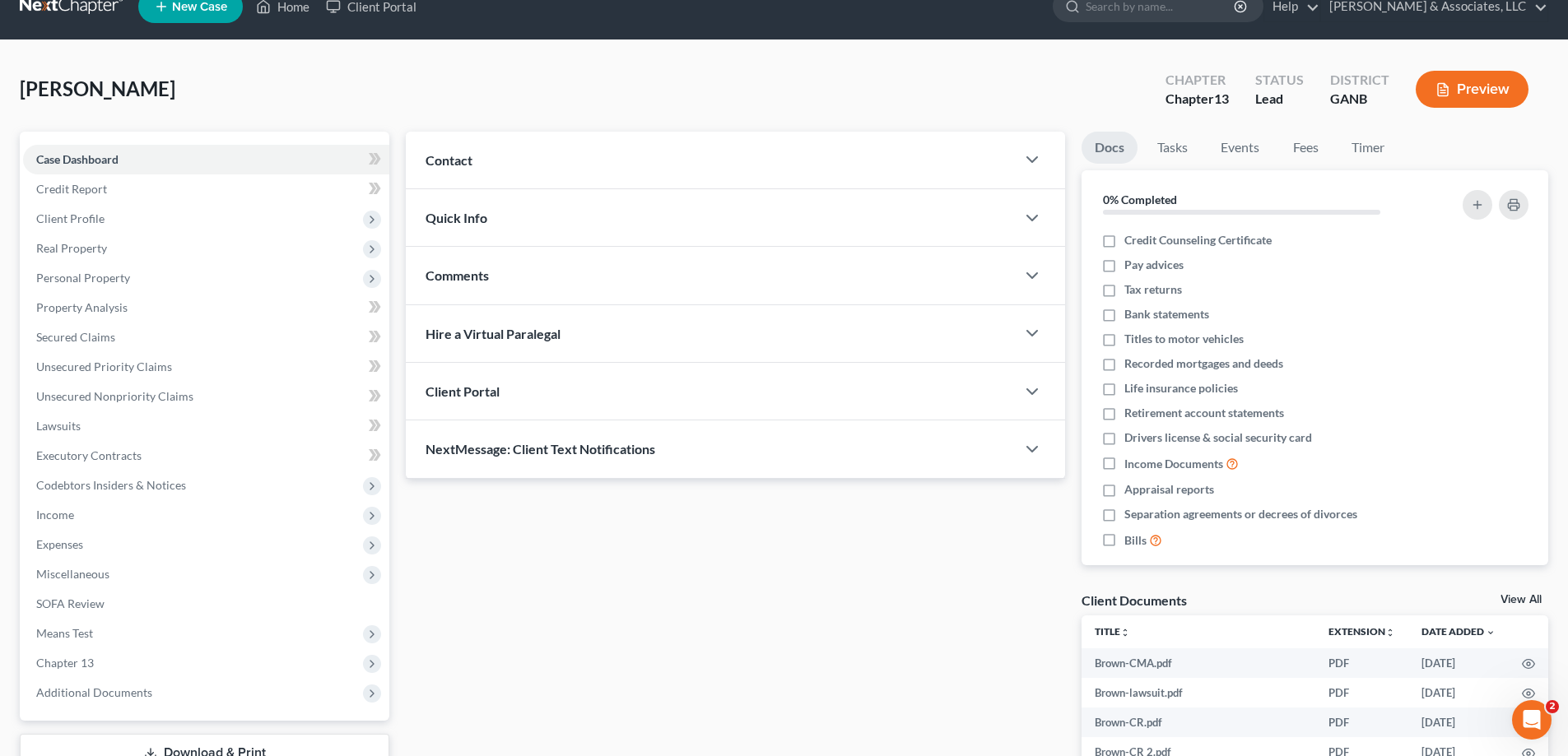
scroll to position [258, 0]
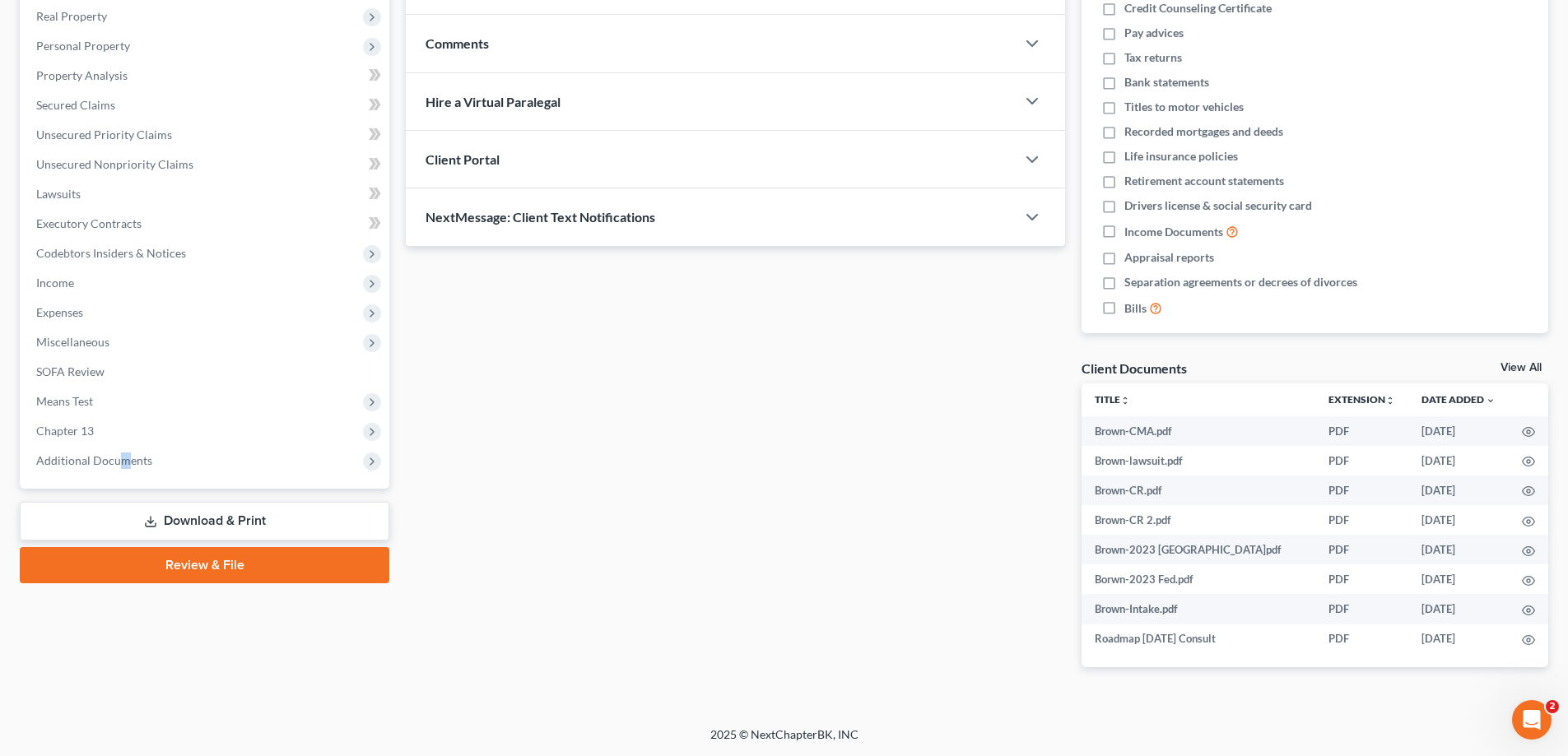
drag, startPoint x: 124, startPoint y: 461, endPoint x: 151, endPoint y: 480, distance: 33.0
click at [122, 464] on span "Additional Documents" at bounding box center [93, 461] width 116 height 14
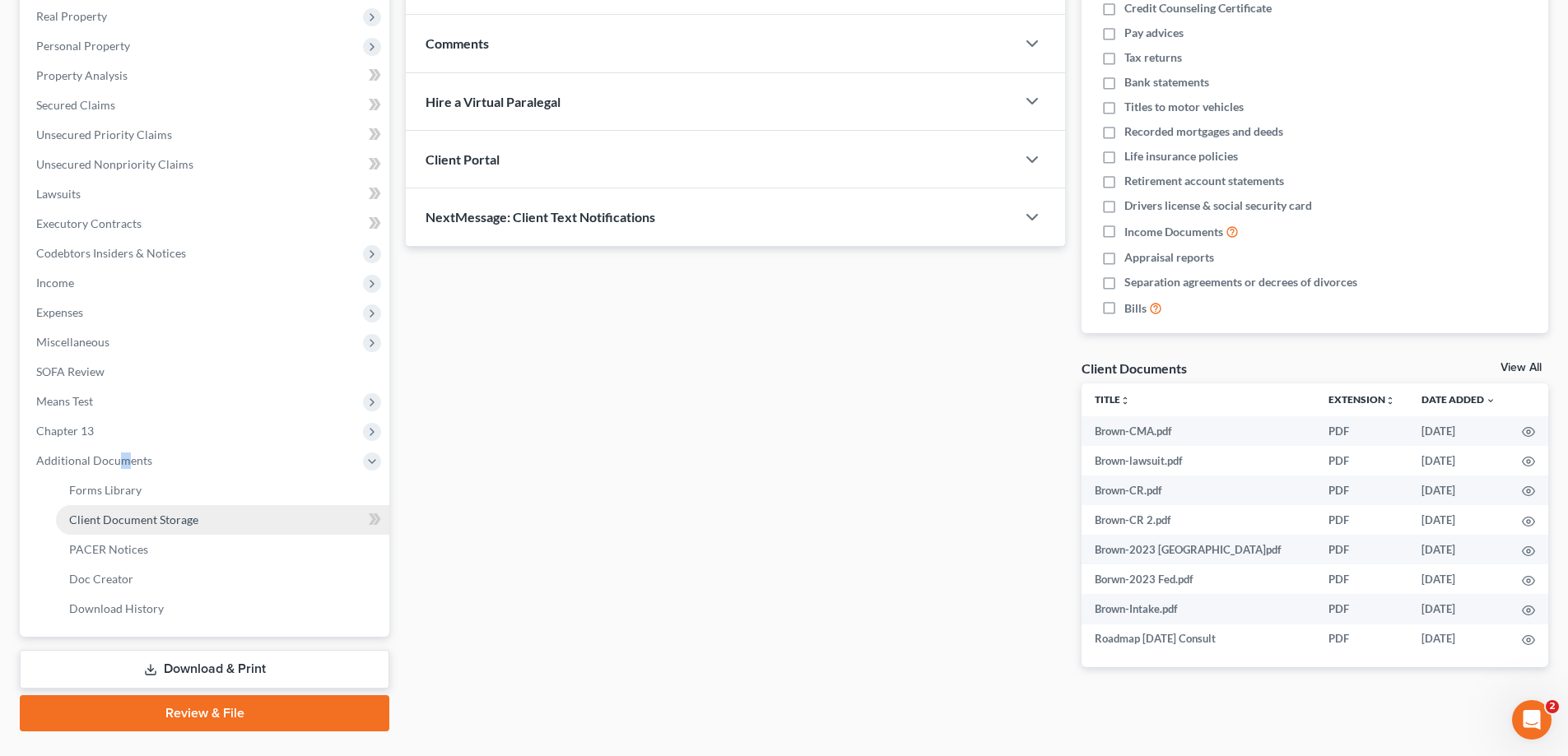
click at [100, 521] on span "Client Document Storage" at bounding box center [134, 520] width 129 height 14
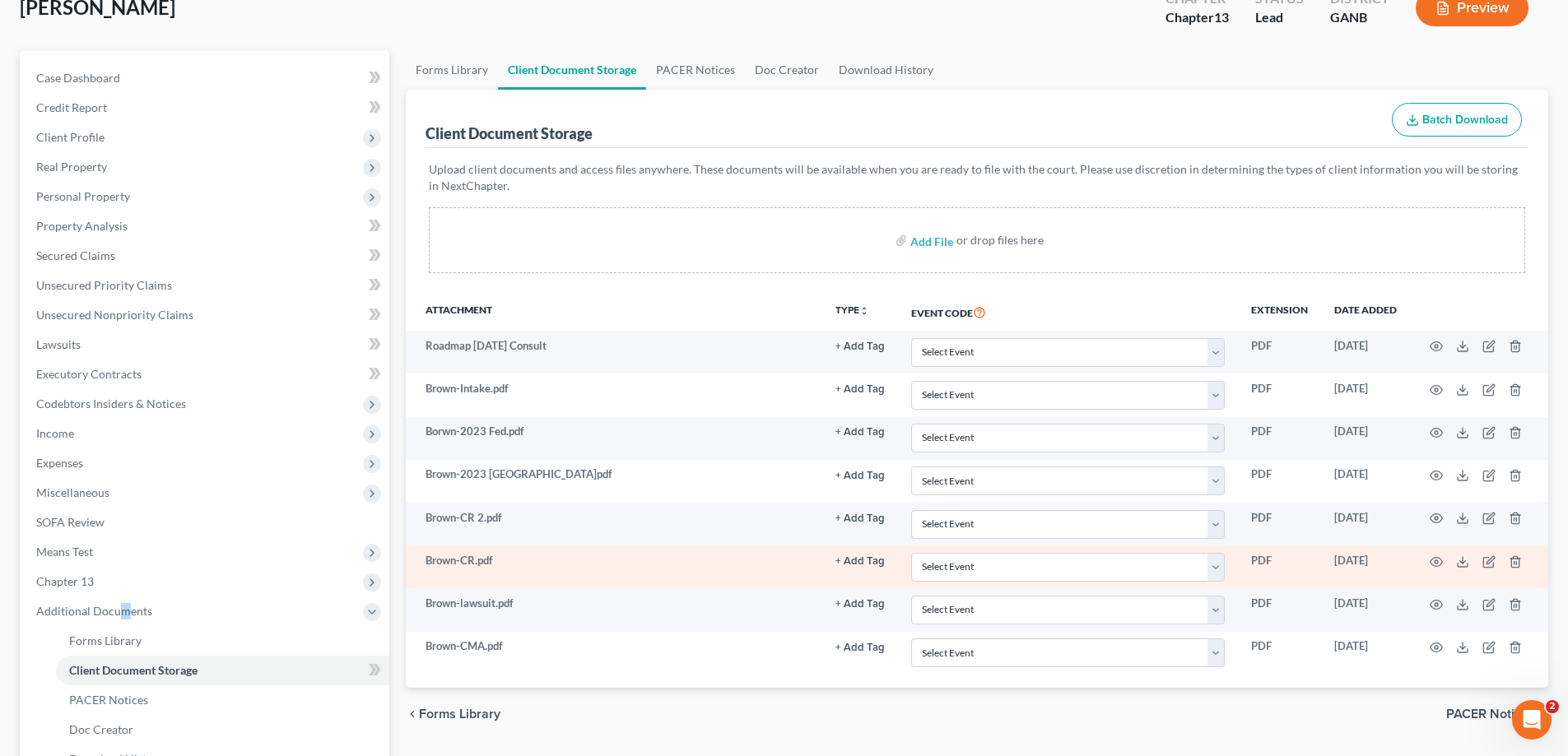
scroll to position [296, 0]
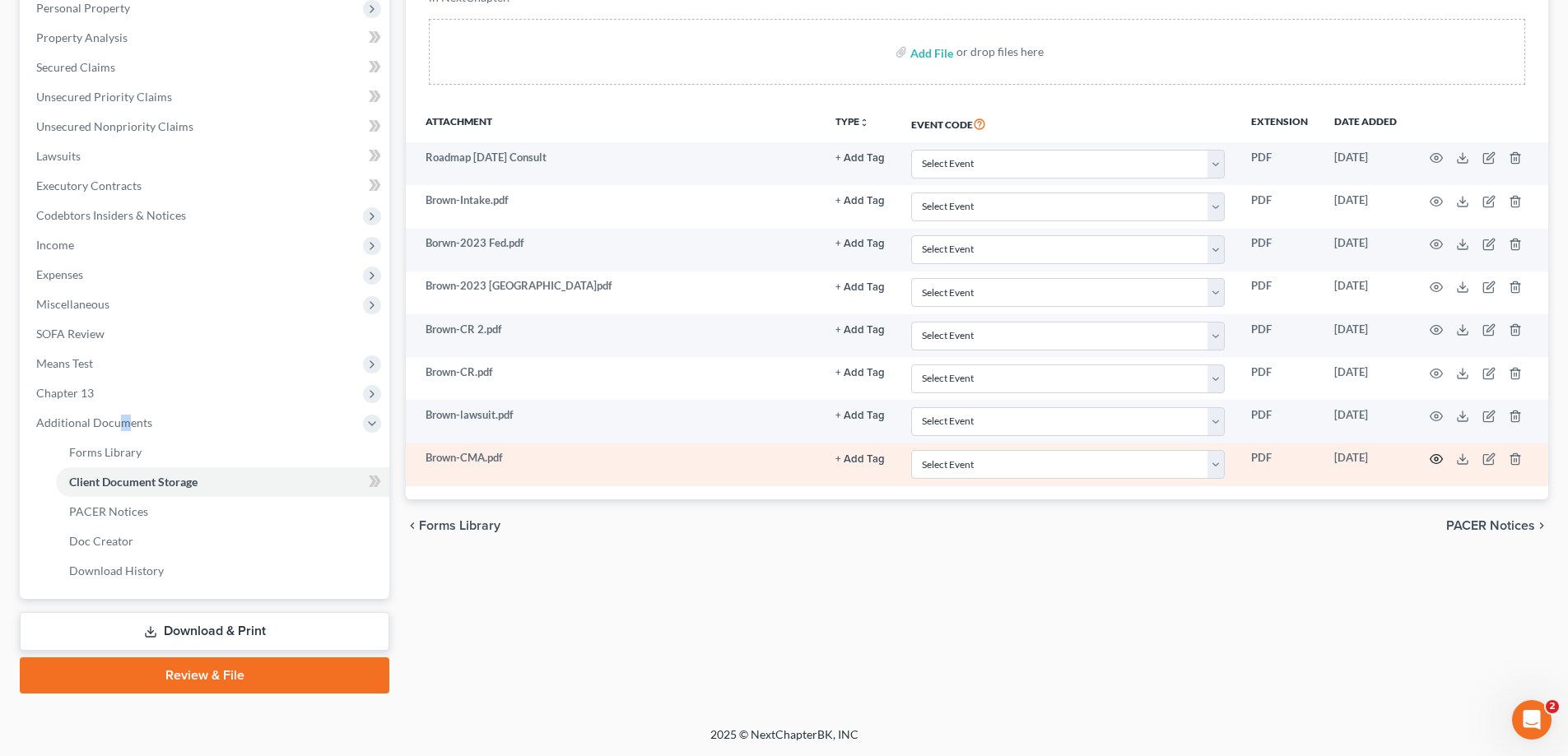
click at [1437, 460] on circle "button" at bounding box center [1436, 459] width 4 height 4
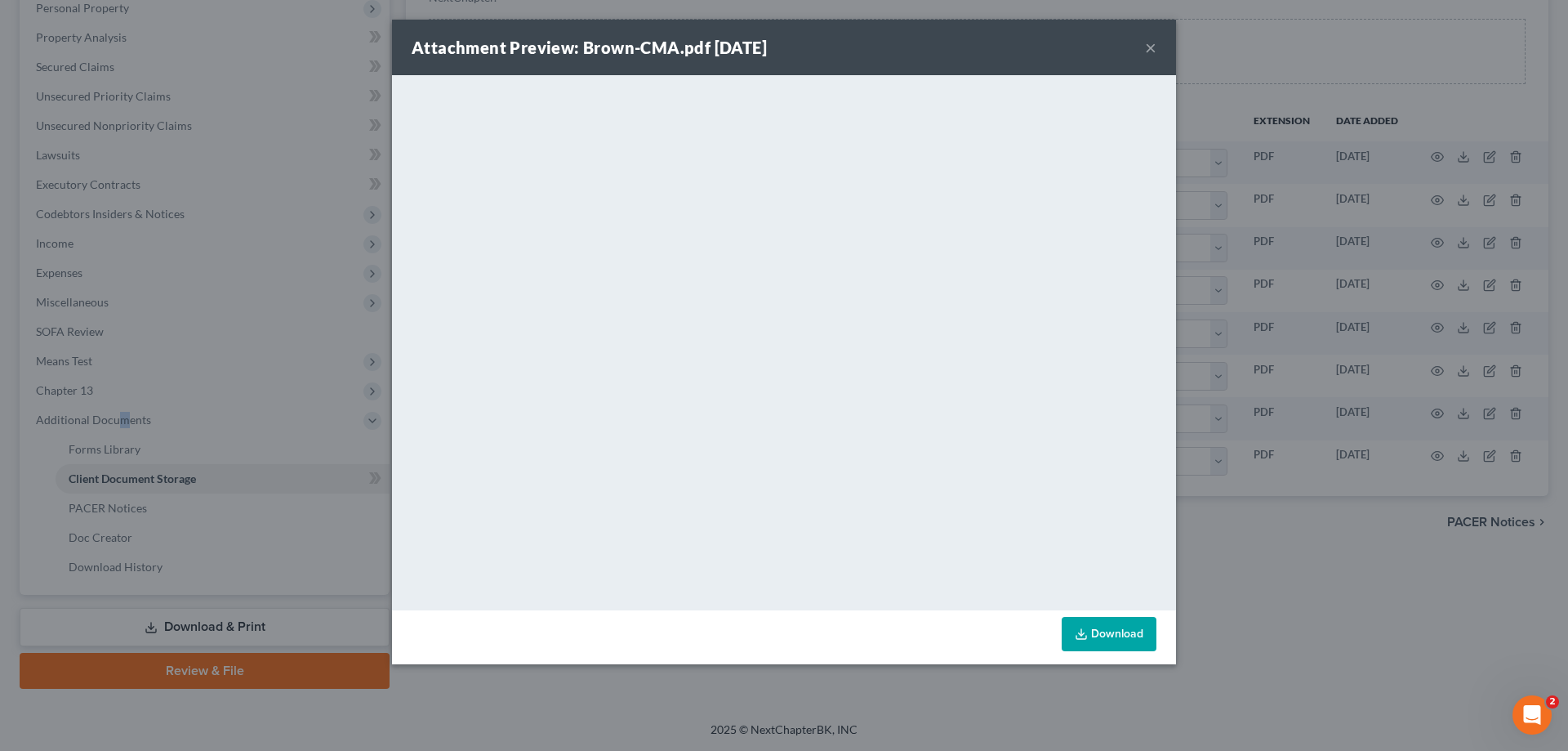
click at [1149, 42] on button "×" at bounding box center [1150, 47] width 12 height 20
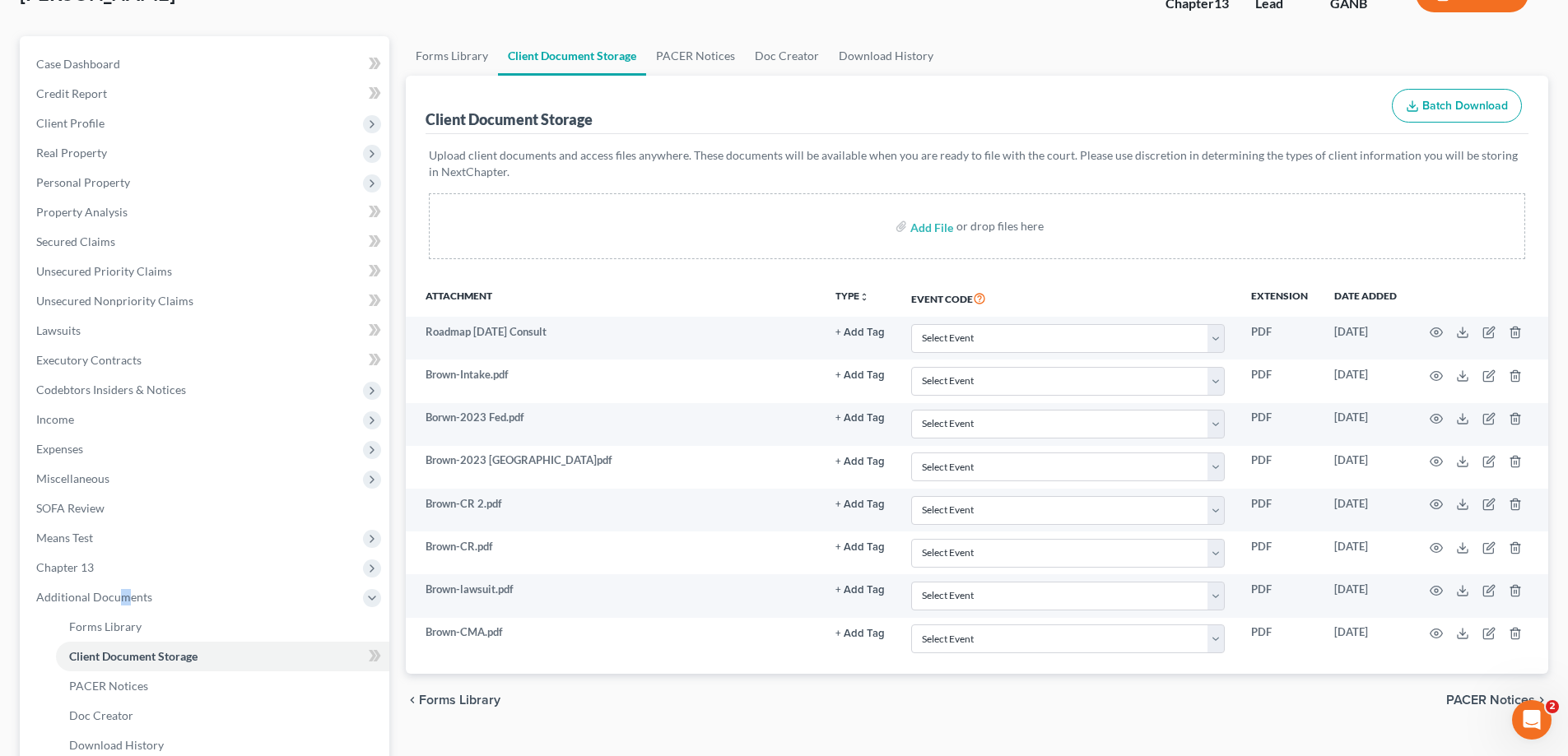
scroll to position [0, 0]
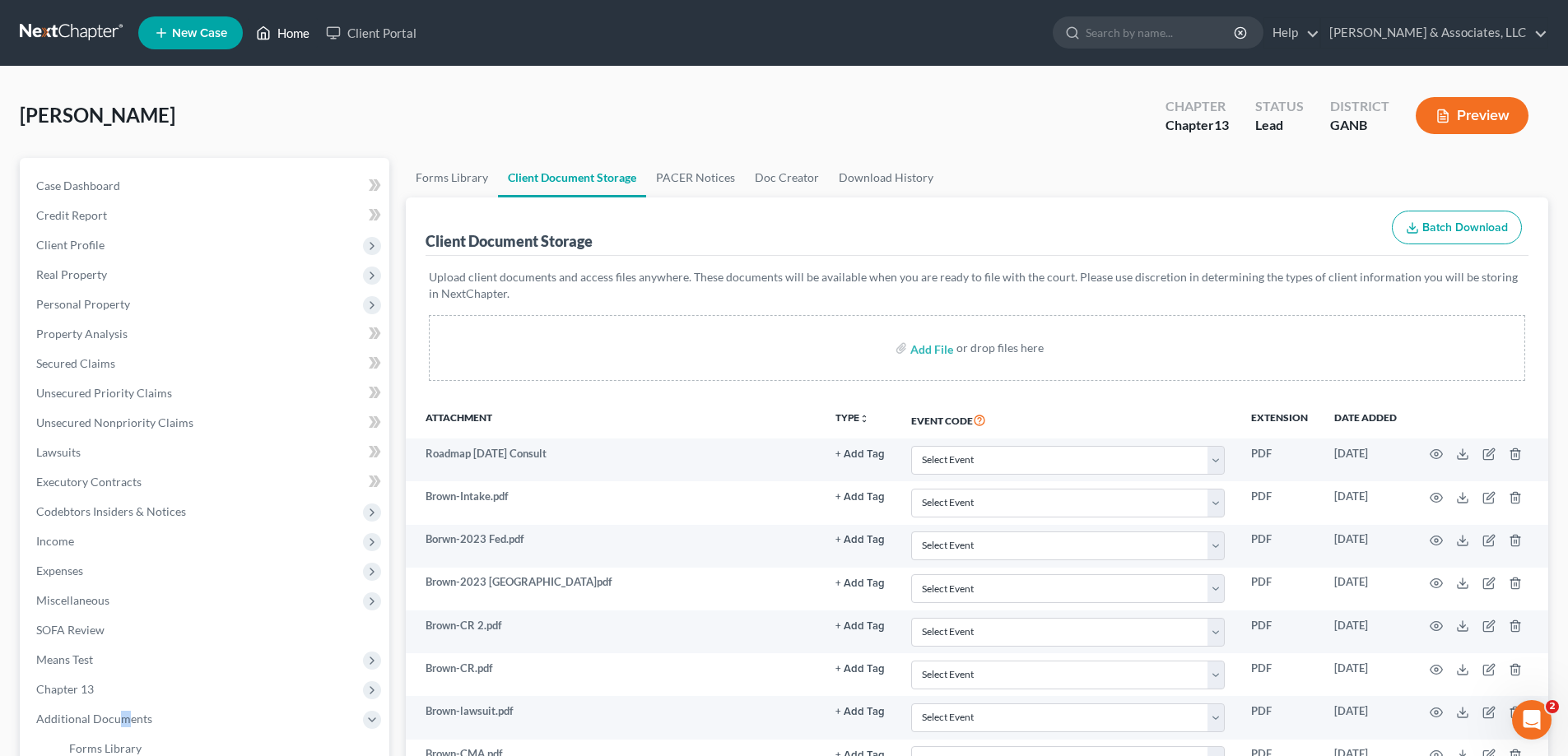
click at [292, 29] on link "Home" at bounding box center [283, 32] width 70 height 30
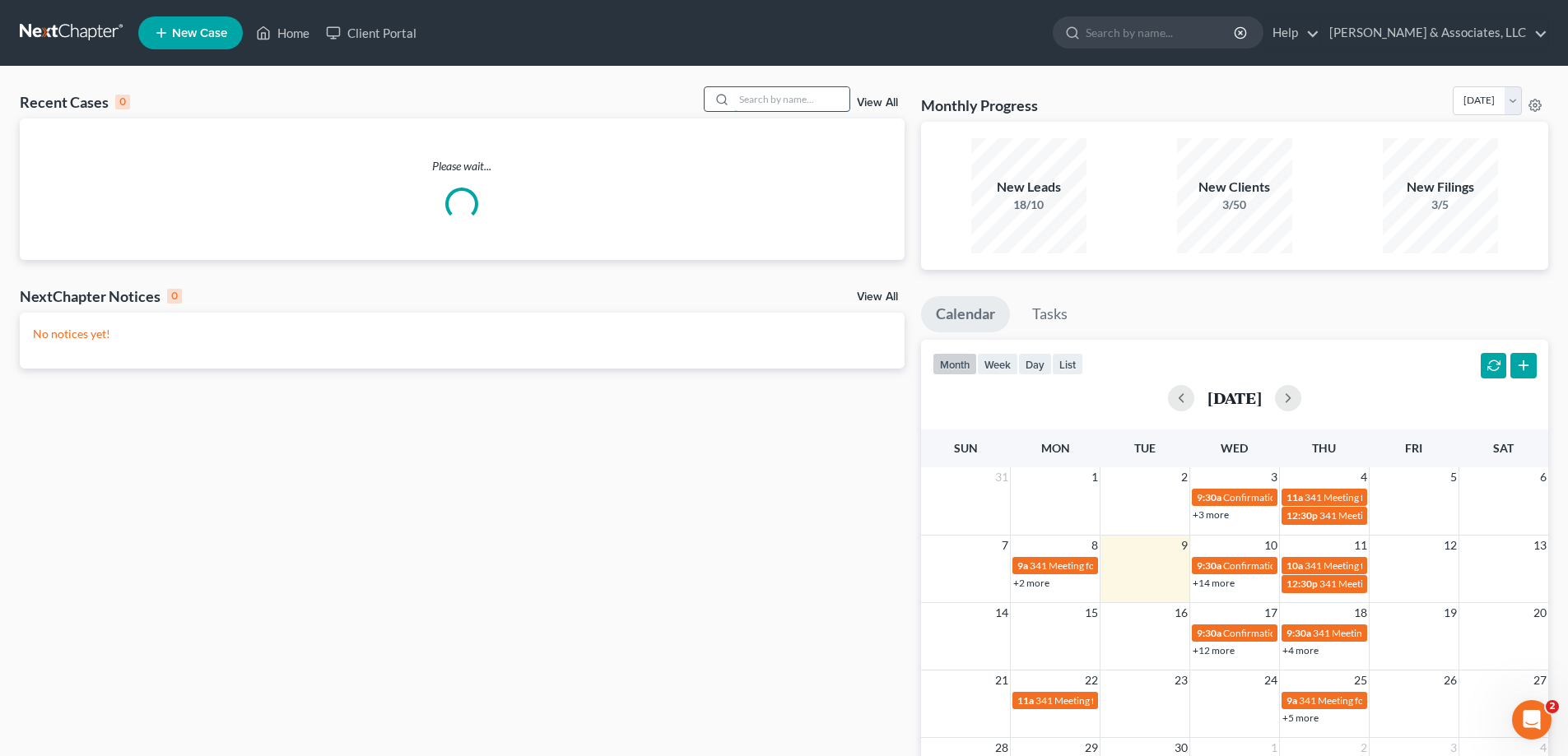
drag, startPoint x: 791, startPoint y: 100, endPoint x: 776, endPoint y: 101, distance: 15.0
click at [791, 101] on input "search" at bounding box center [791, 99] width 115 height 24
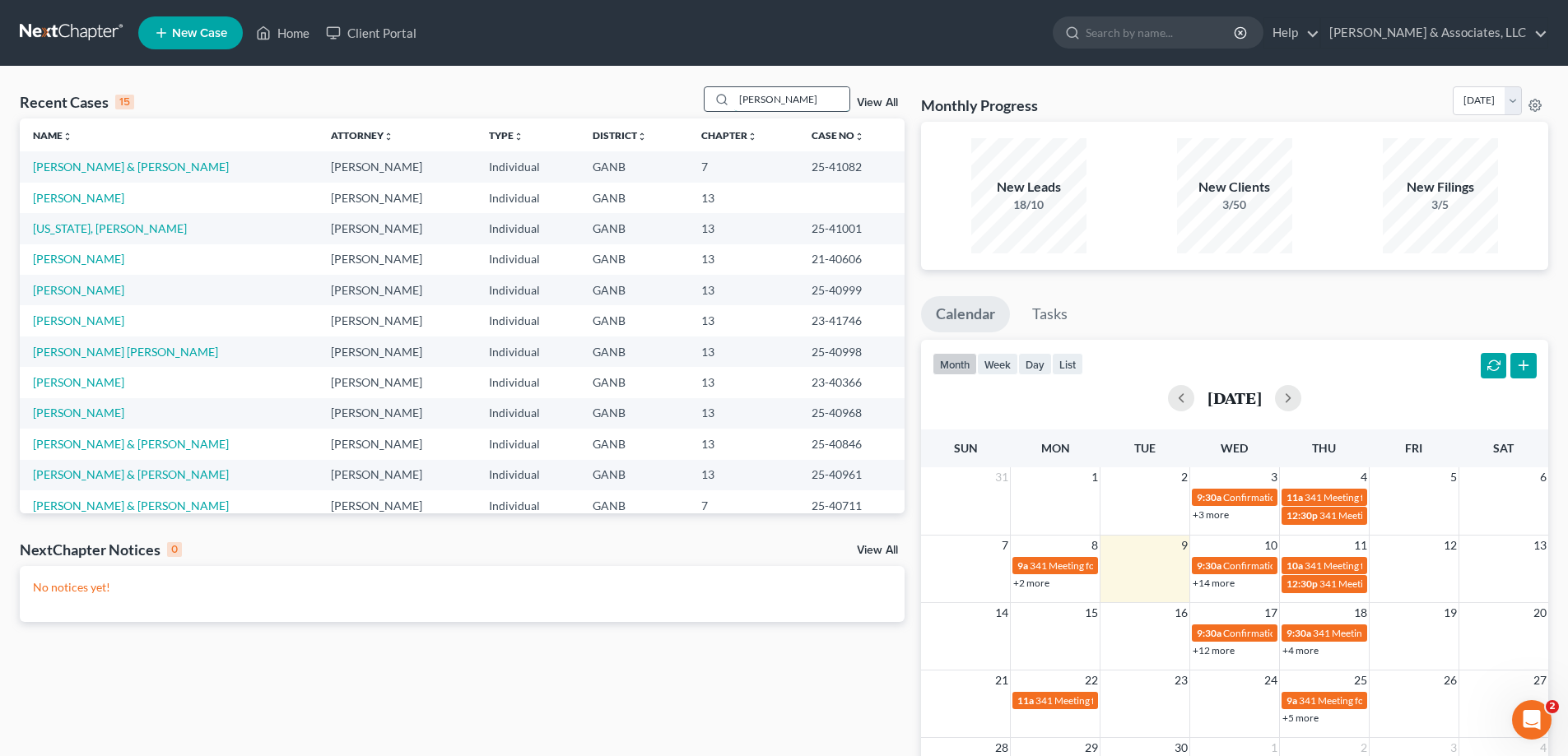
type input "morris"
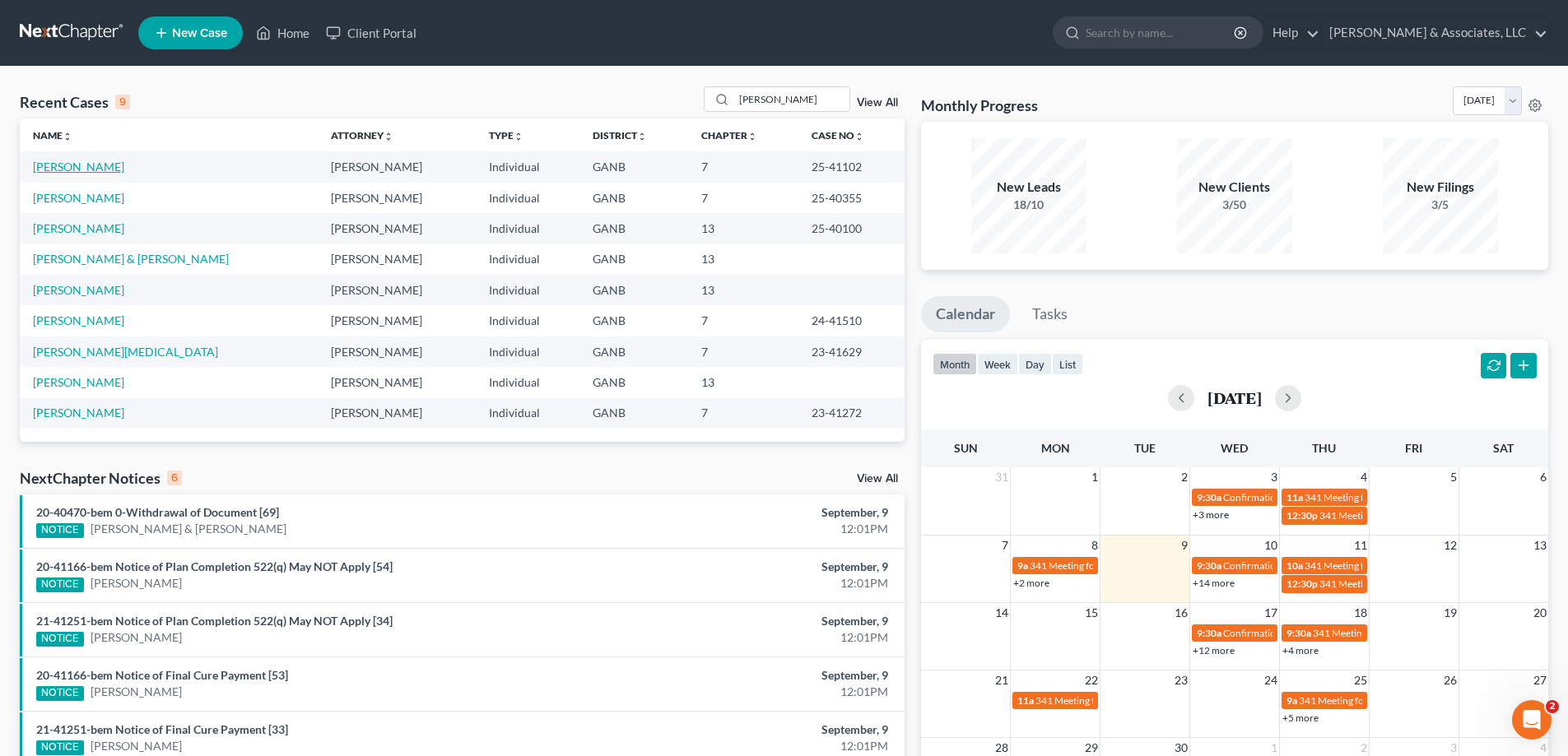
click at [45, 167] on link "Morris, Rachel" at bounding box center [79, 167] width 91 height 14
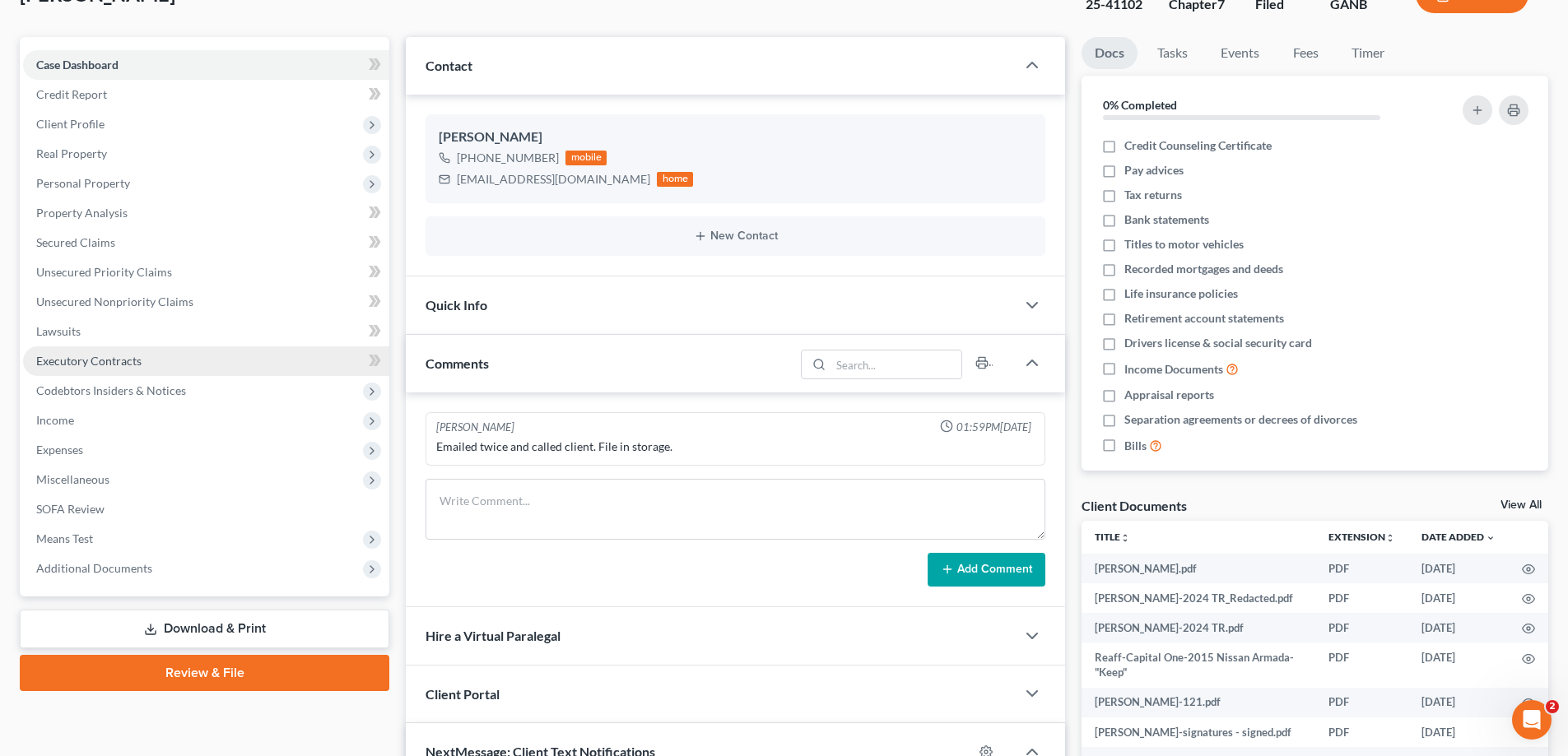
scroll to position [329, 0]
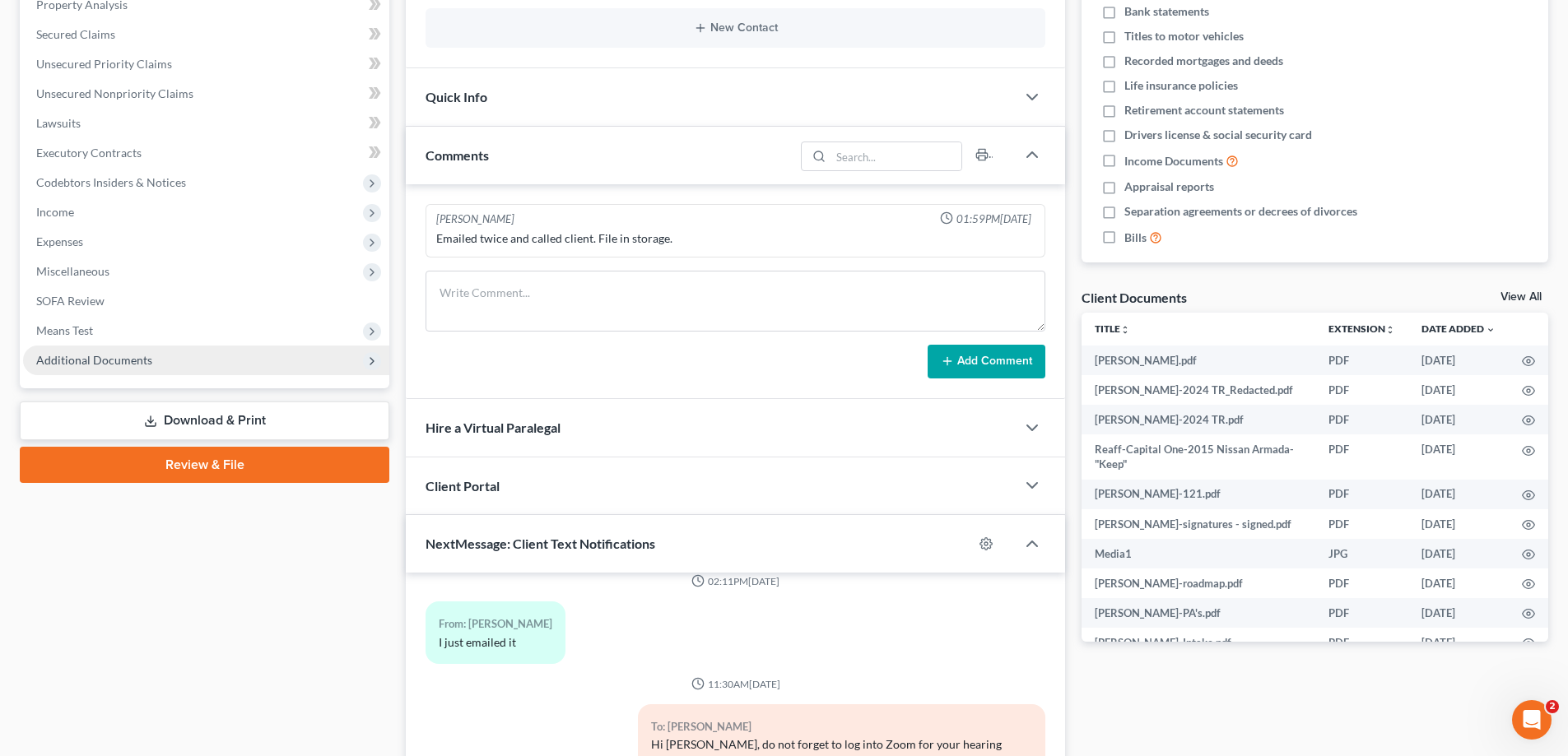
click at [126, 368] on span "Additional Documents" at bounding box center [206, 360] width 366 height 30
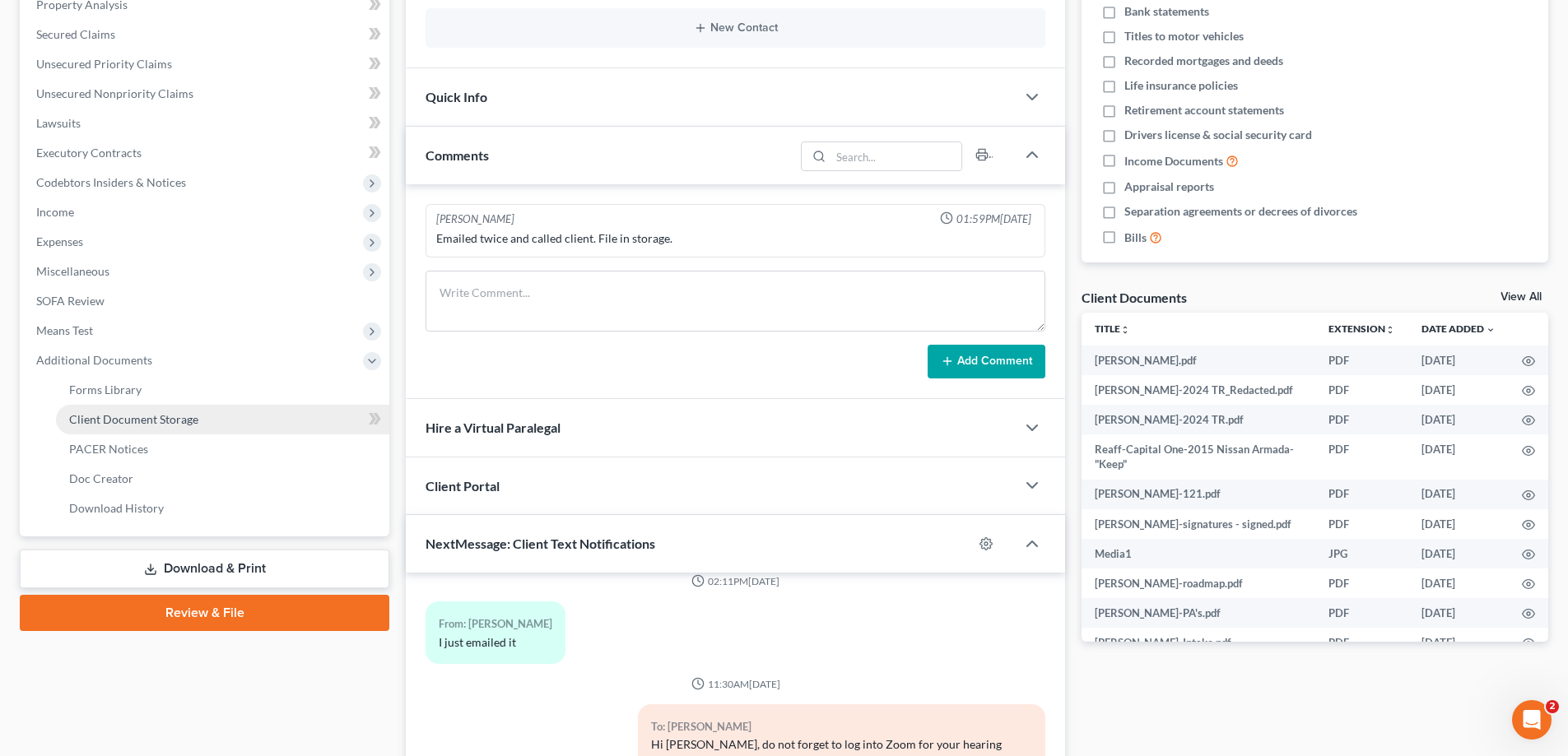
click at [101, 422] on span "Client Document Storage" at bounding box center [134, 420] width 129 height 14
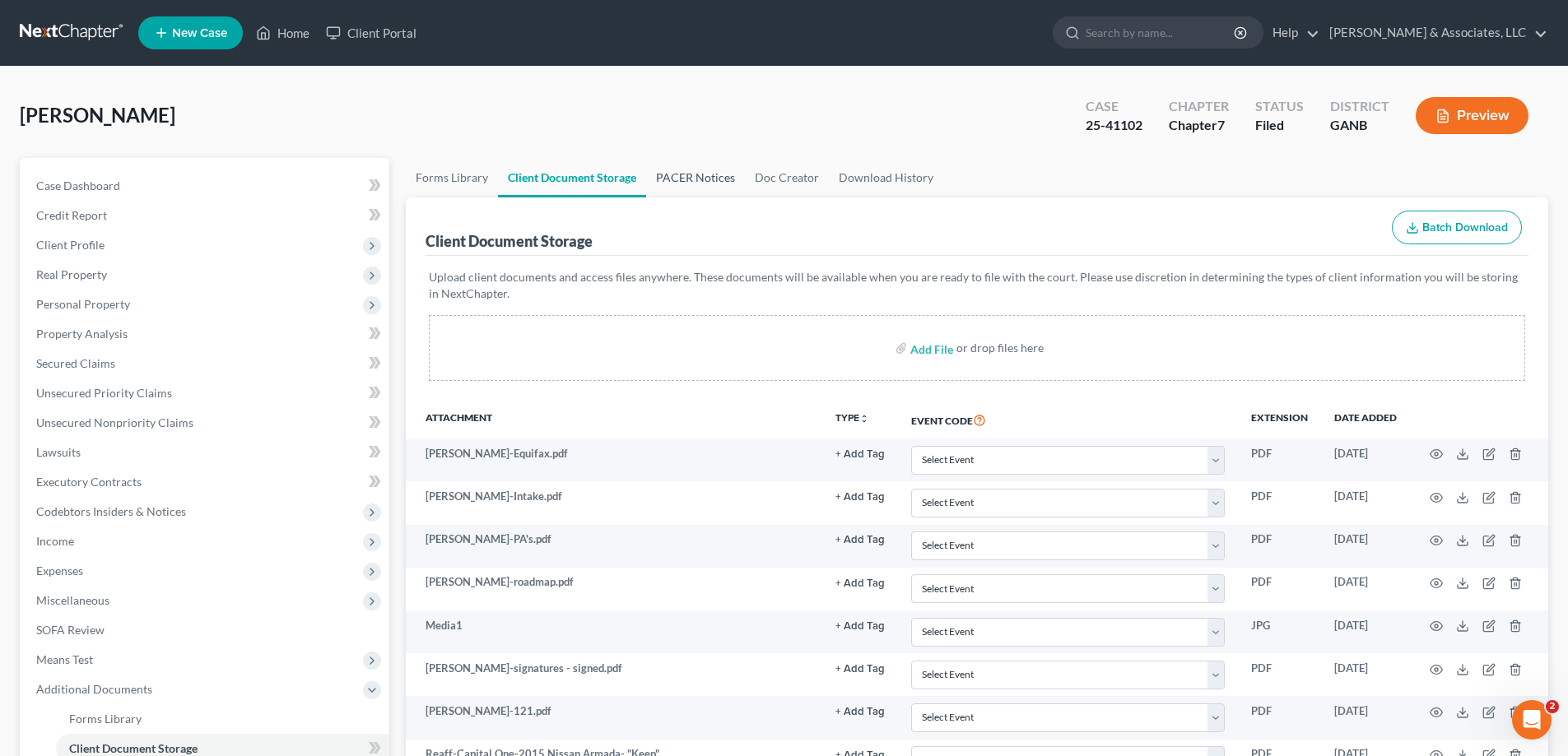
click at [675, 177] on link "PACER Notices" at bounding box center [695, 178] width 99 height 39
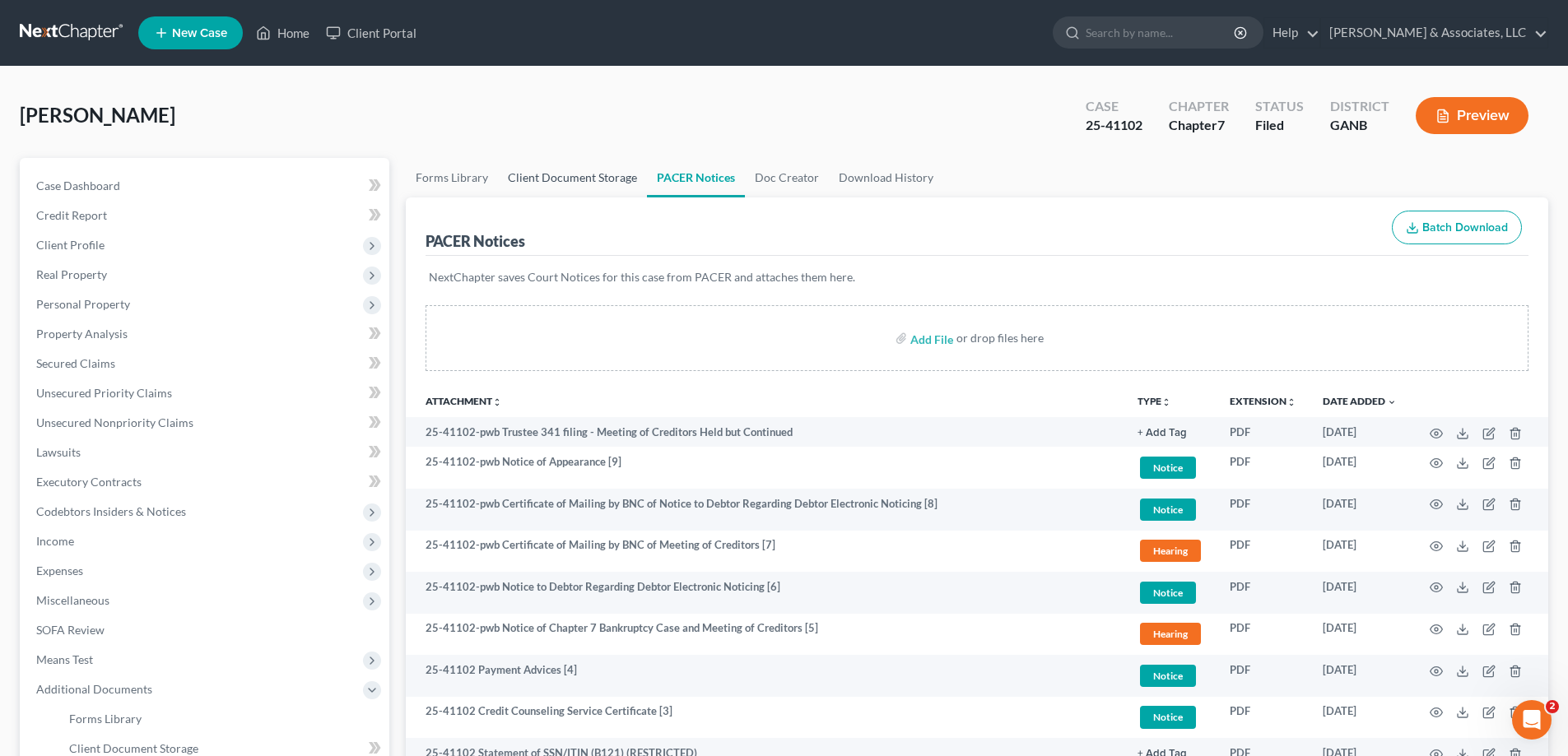
click at [575, 191] on link "Client Document Storage" at bounding box center [572, 178] width 149 height 39
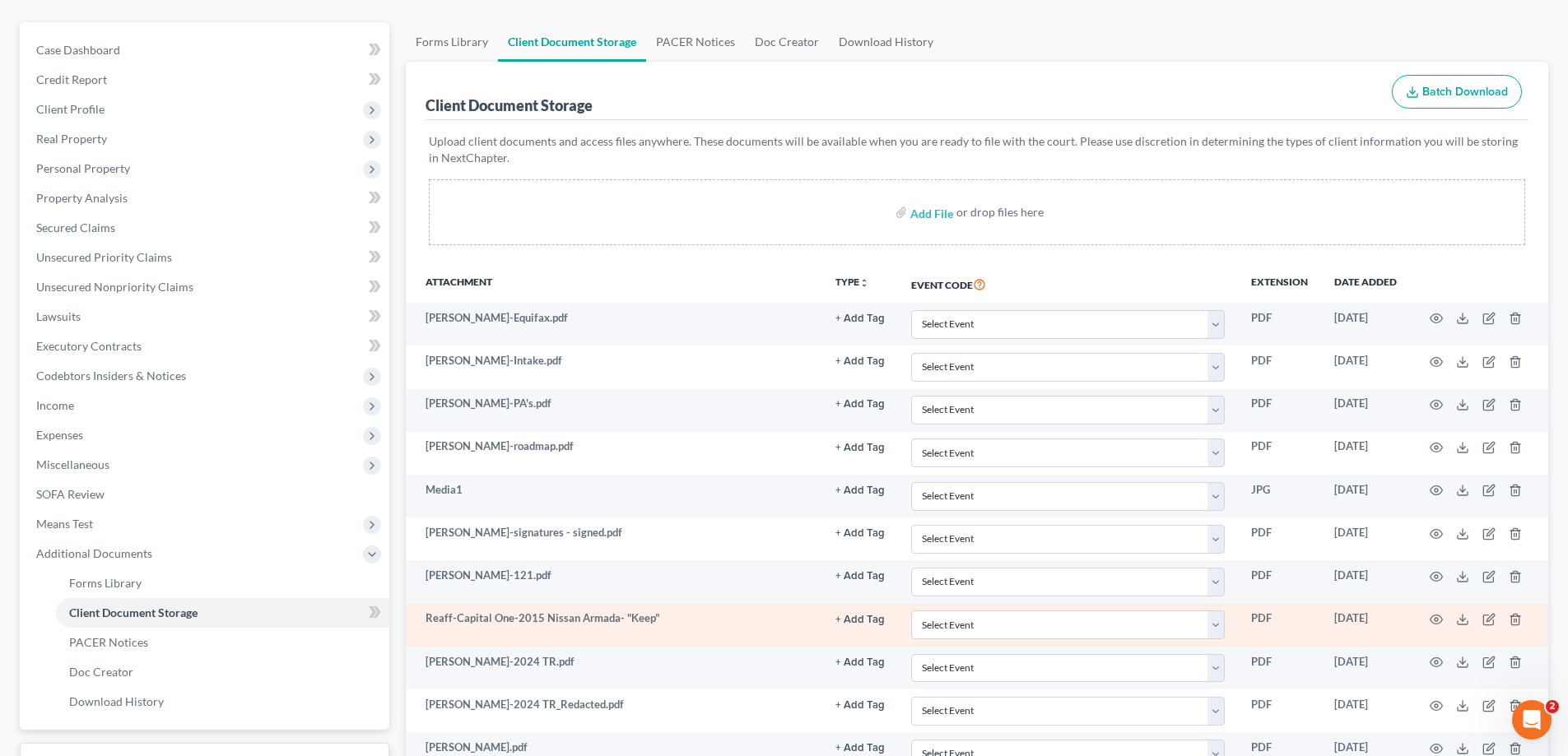
scroll to position [284, 0]
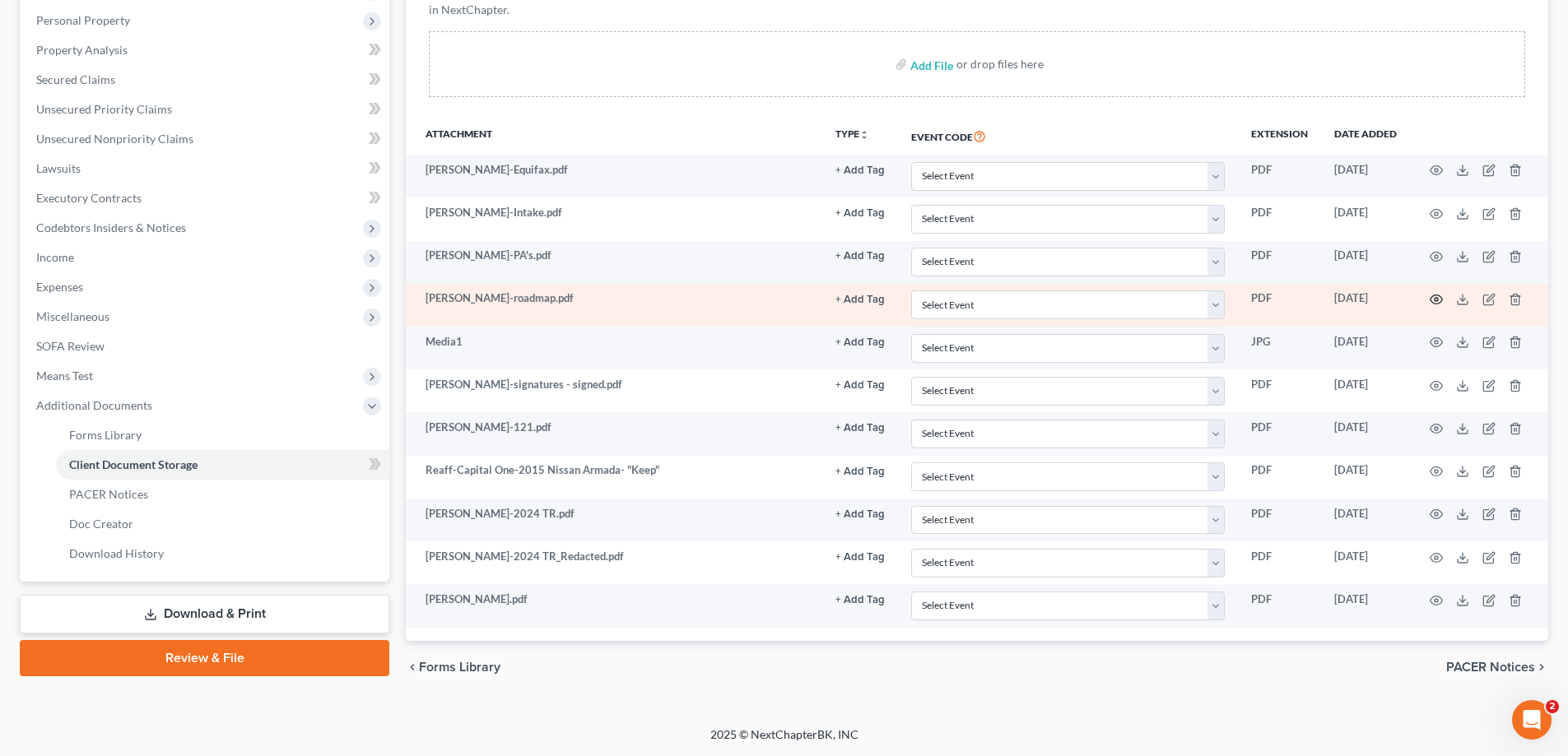
click at [1433, 300] on icon "button" at bounding box center [1436, 300] width 13 height 13
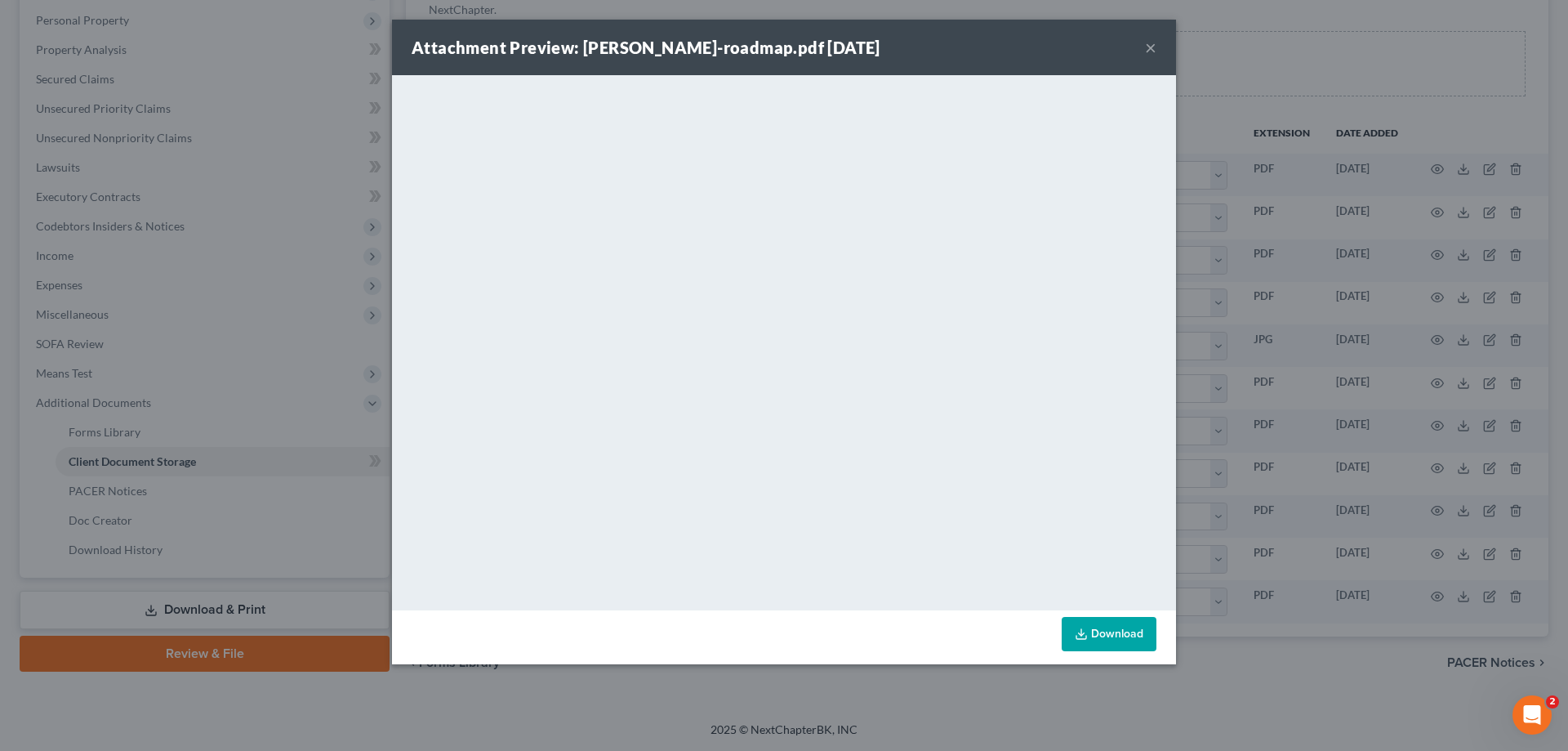
click at [1150, 46] on button "×" at bounding box center [1150, 47] width 12 height 20
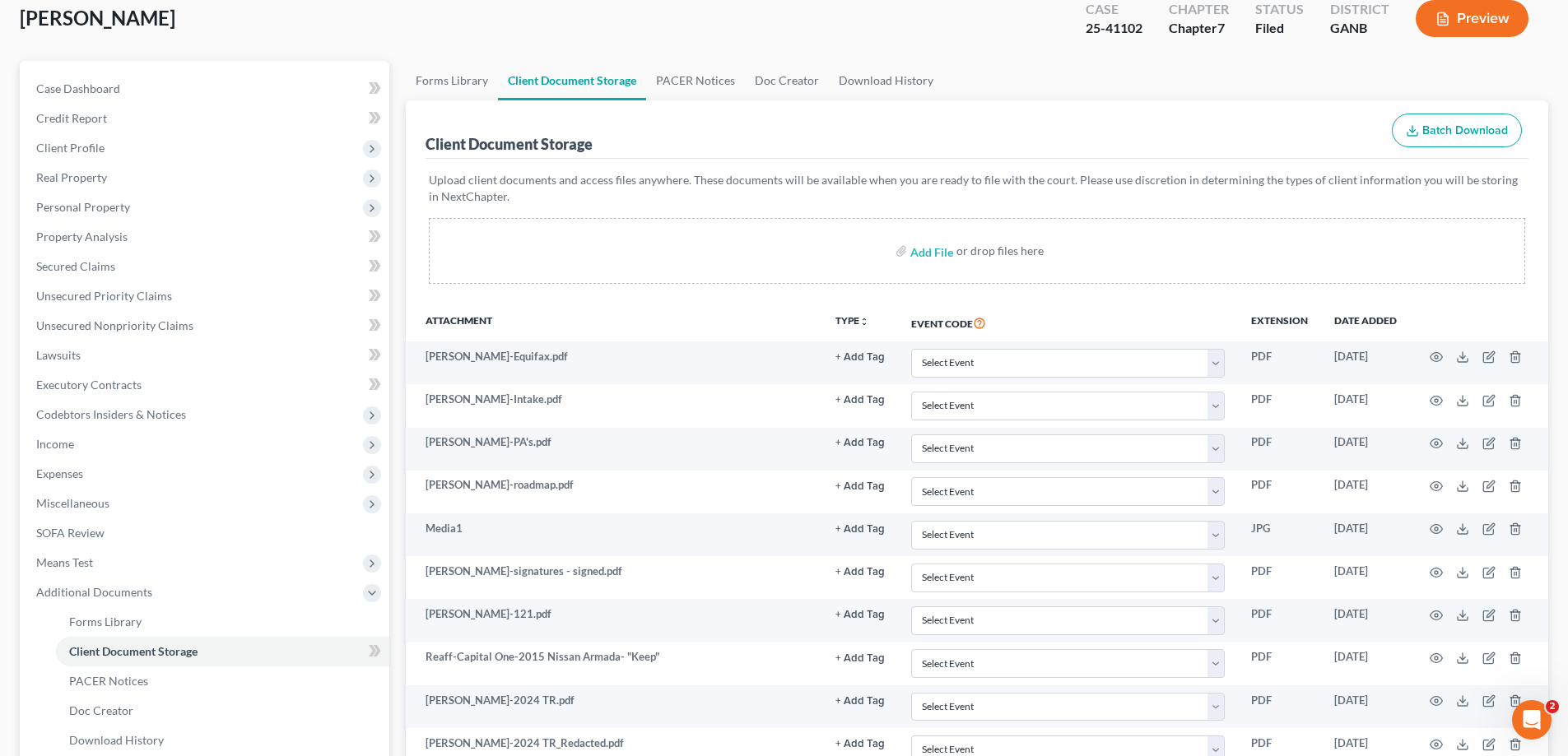
scroll to position [0, 0]
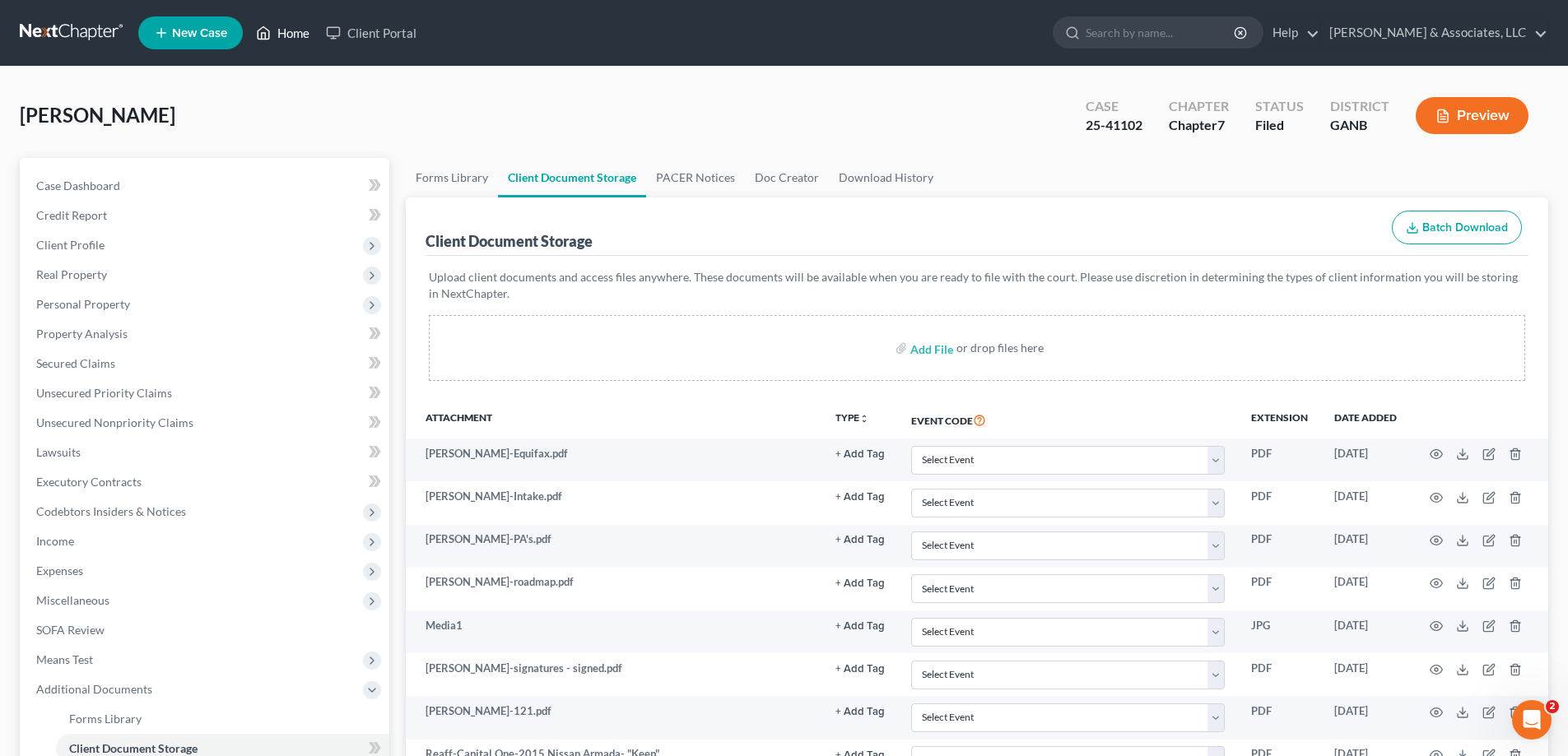
click at [290, 29] on link "Home" at bounding box center [283, 32] width 70 height 30
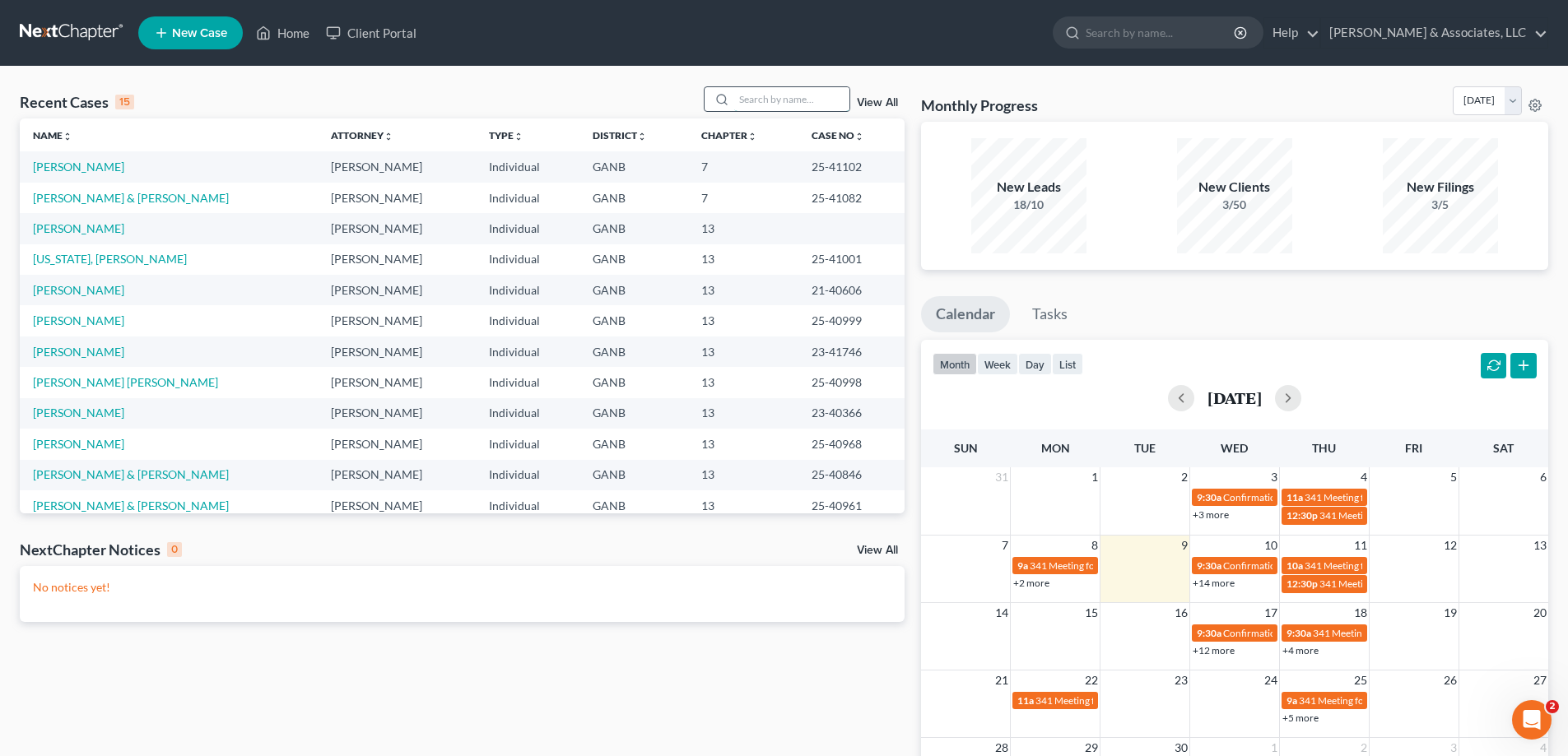
click at [818, 105] on input "search" at bounding box center [791, 99] width 115 height 24
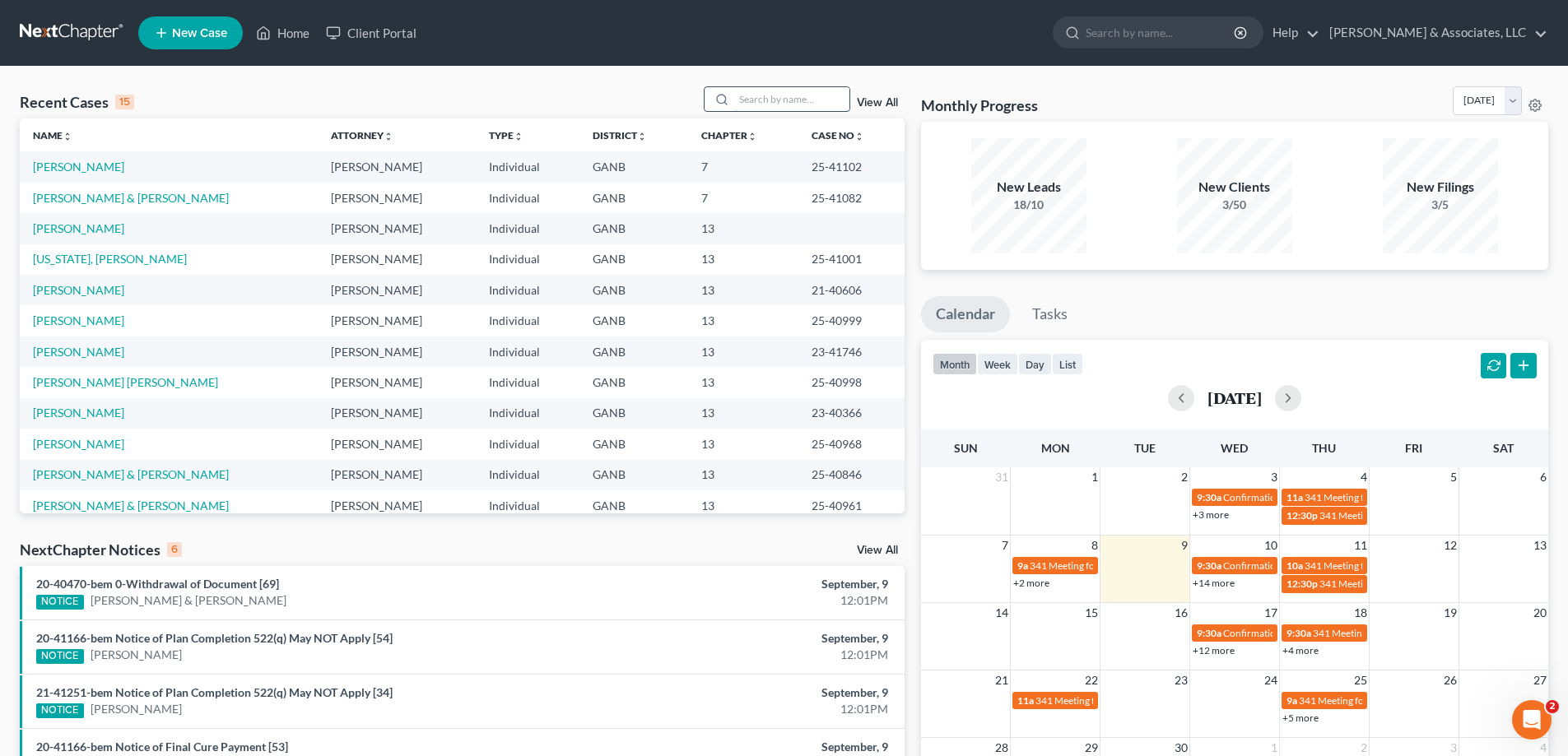
click at [776, 103] on input "search" at bounding box center [791, 99] width 115 height 24
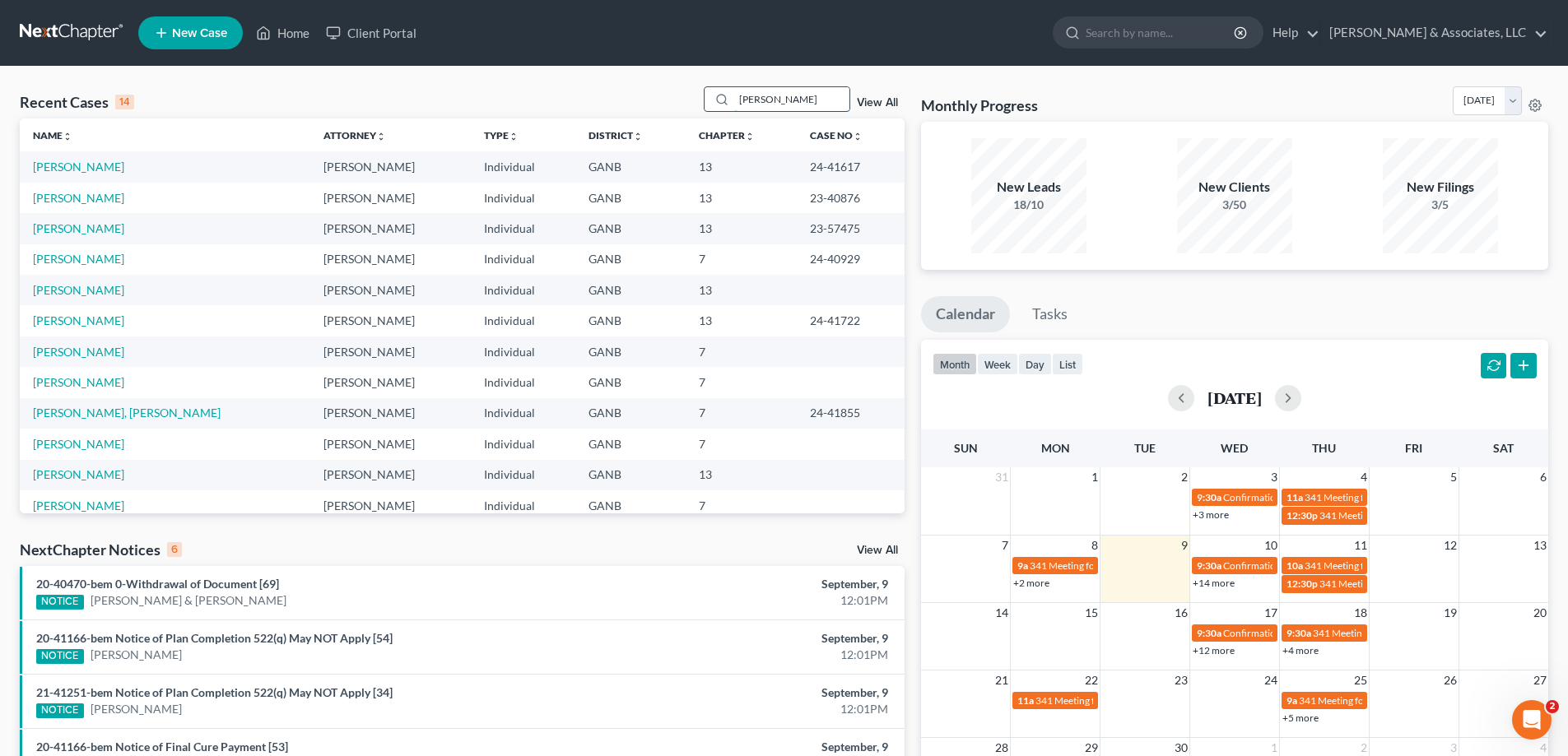
click at [785, 100] on input "harris" at bounding box center [791, 99] width 115 height 24
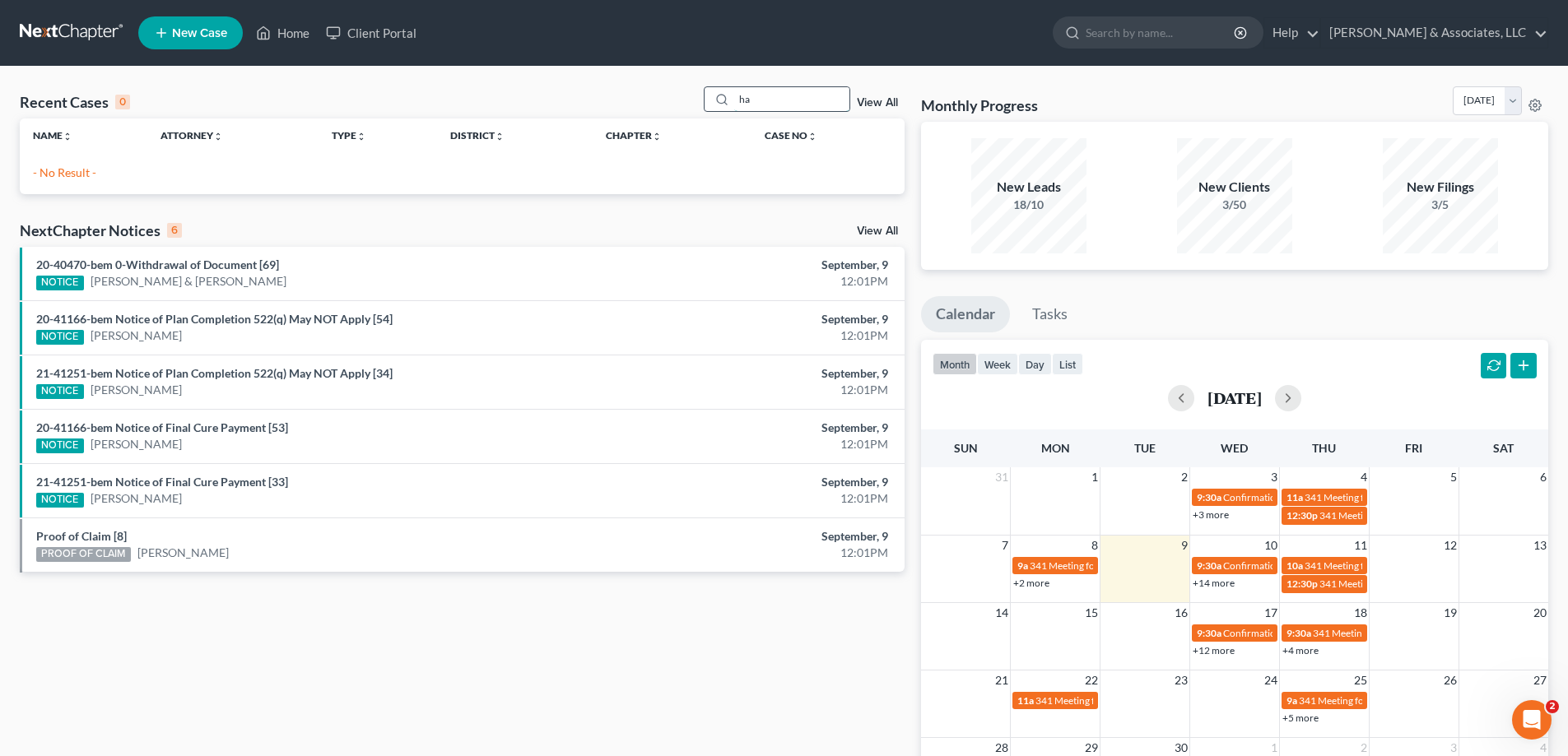
type input "h"
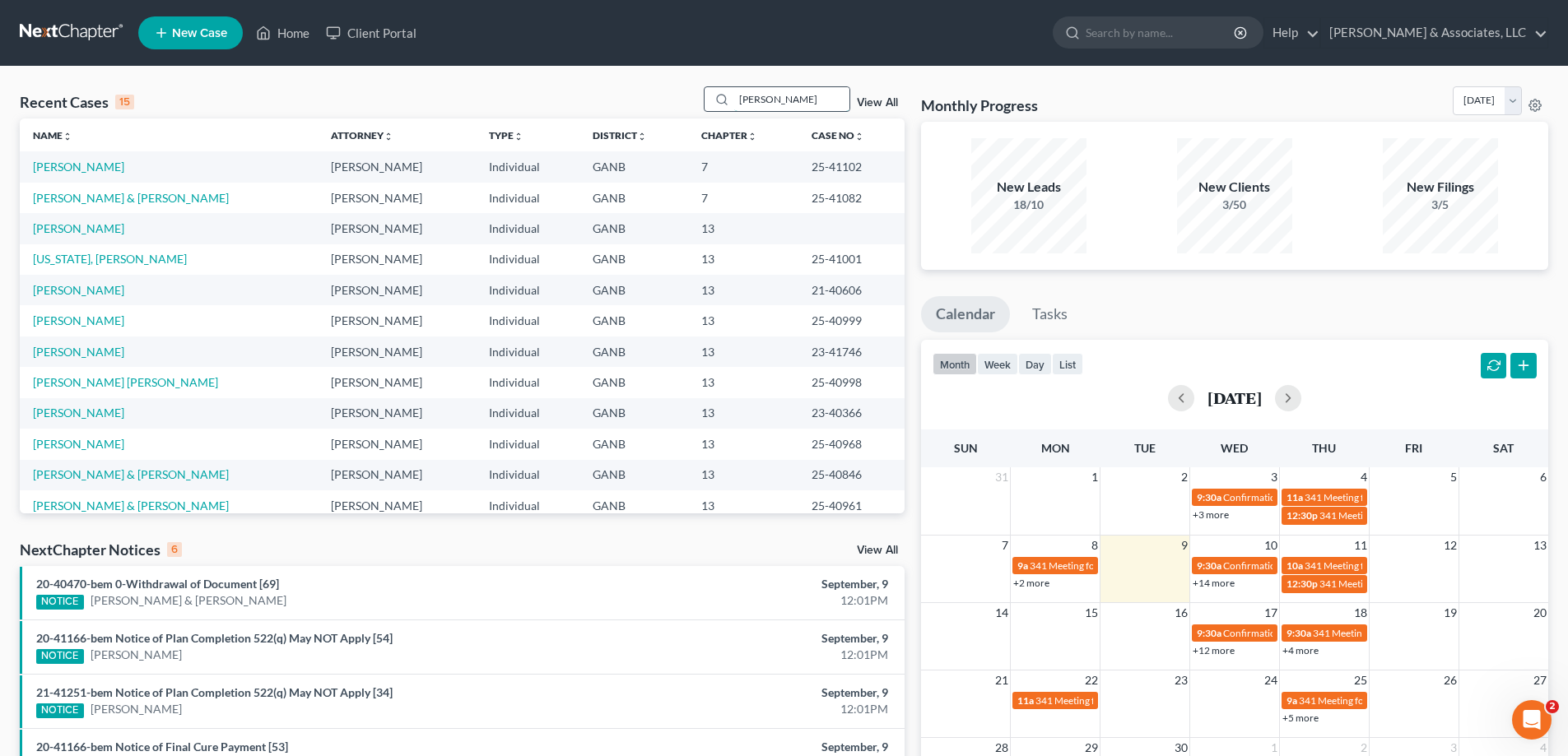
type input "dowdy"
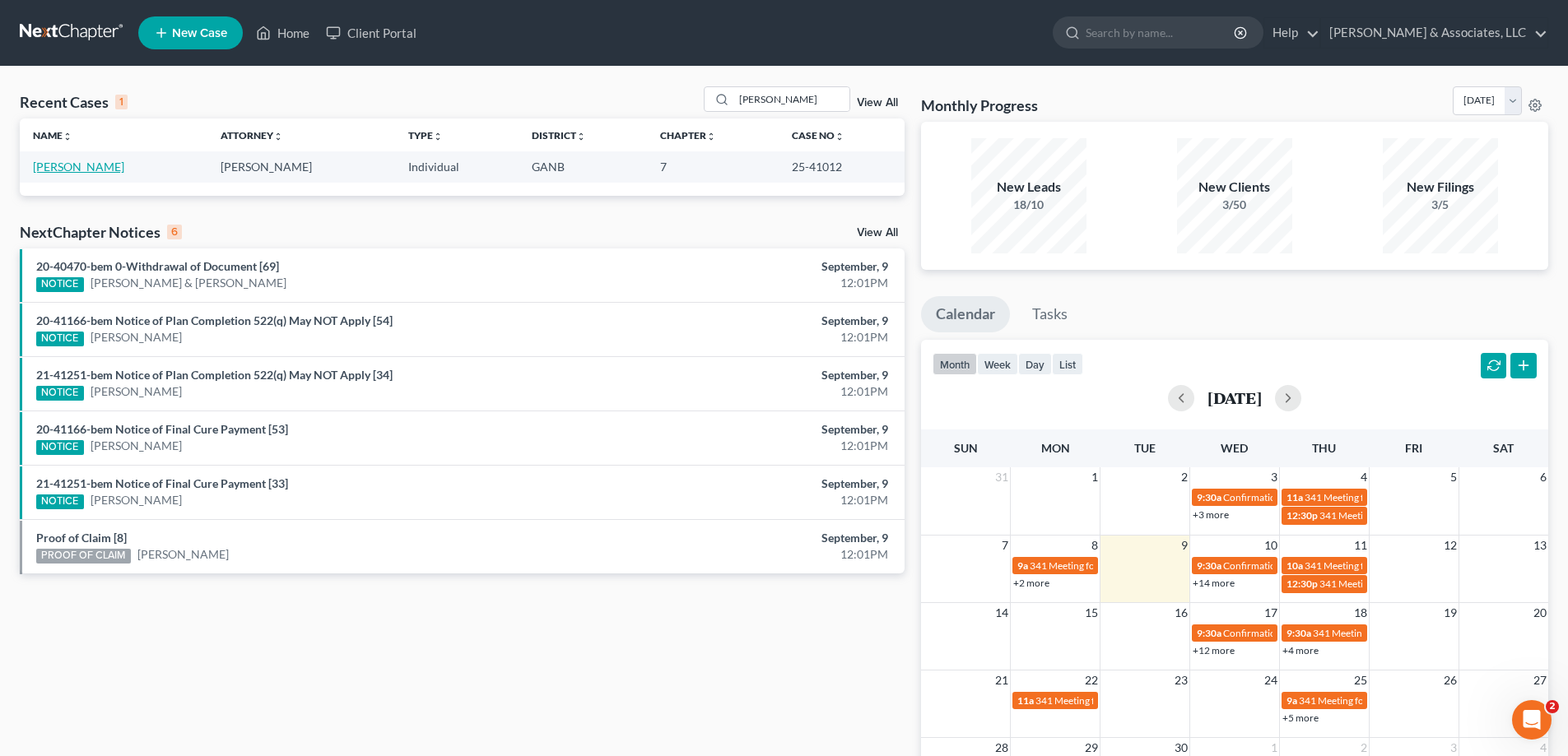
click at [55, 164] on link "Dowdy, Lauren" at bounding box center [79, 167] width 91 height 14
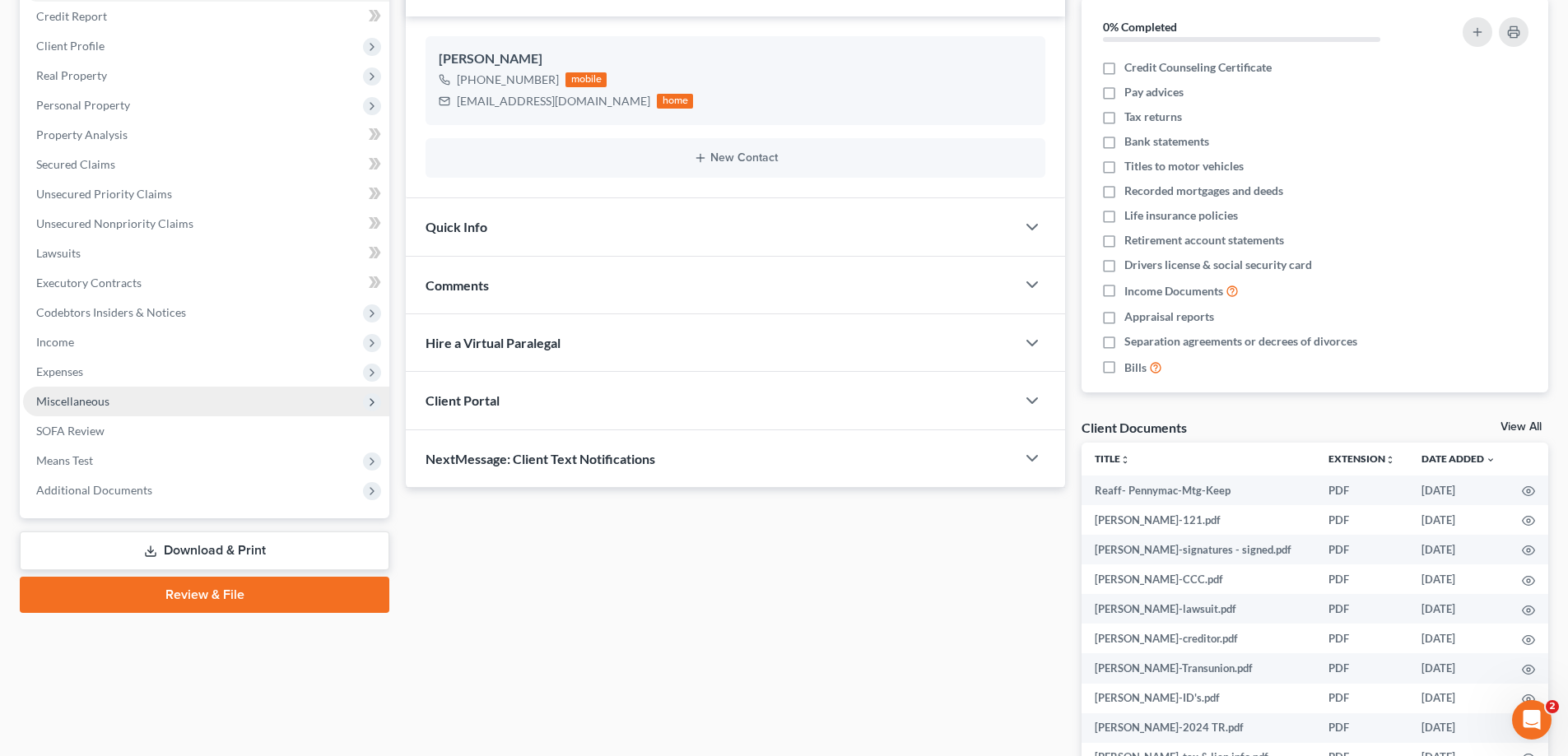
scroll to position [247, 0]
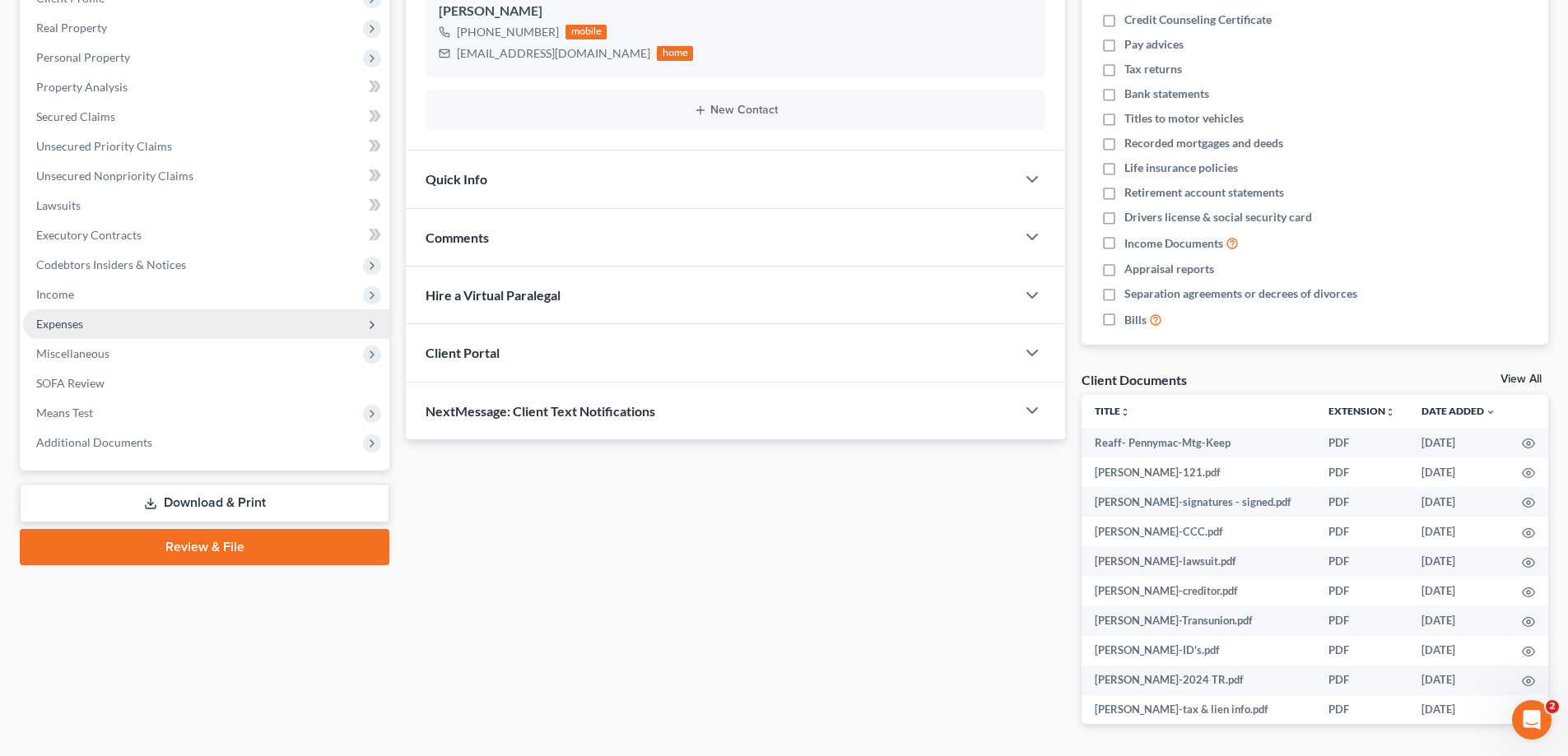
click at [74, 321] on span "Expenses" at bounding box center [59, 324] width 47 height 14
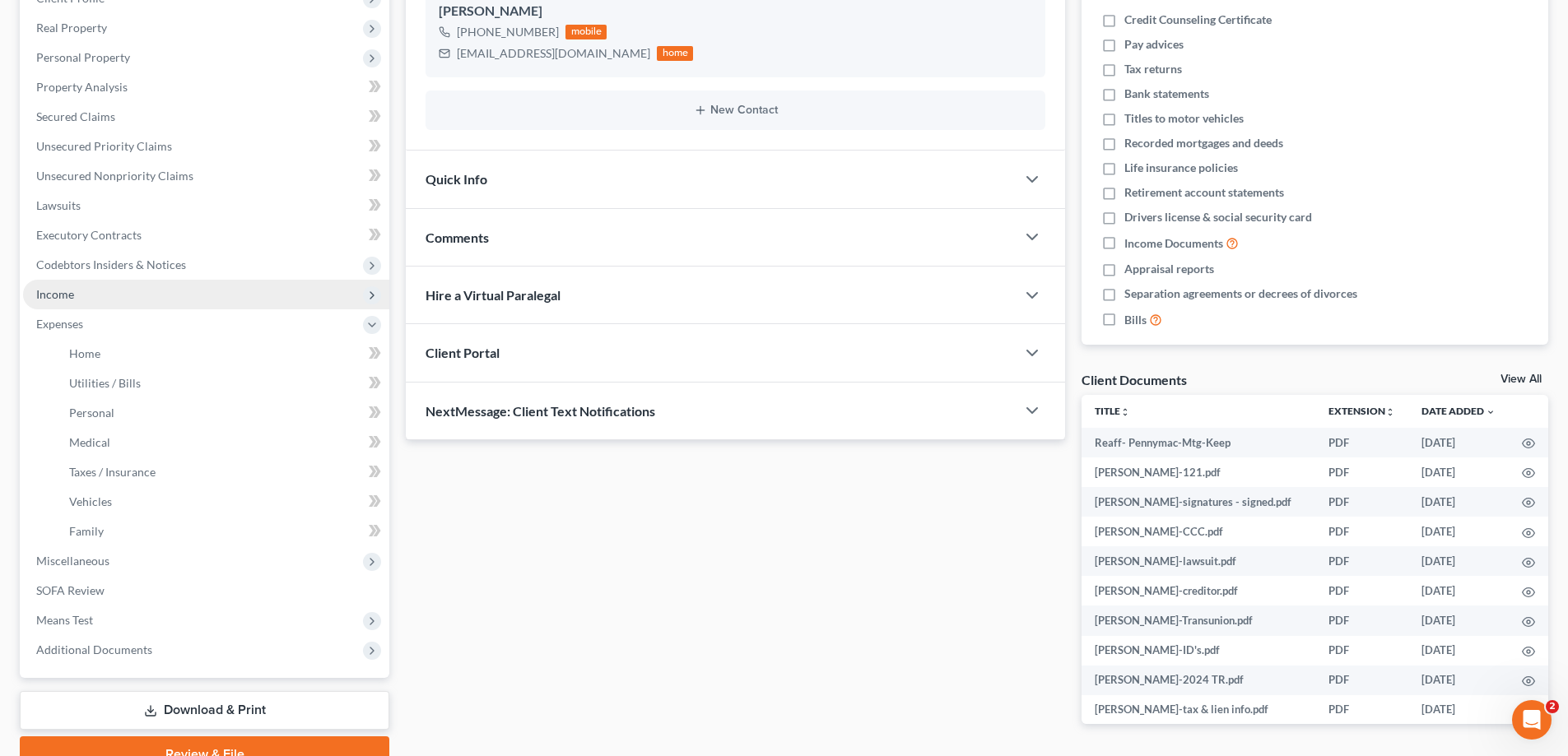
drag, startPoint x: 57, startPoint y: 294, endPoint x: 76, endPoint y: 295, distance: 19.0
click at [57, 293] on span "Income" at bounding box center [55, 294] width 38 height 14
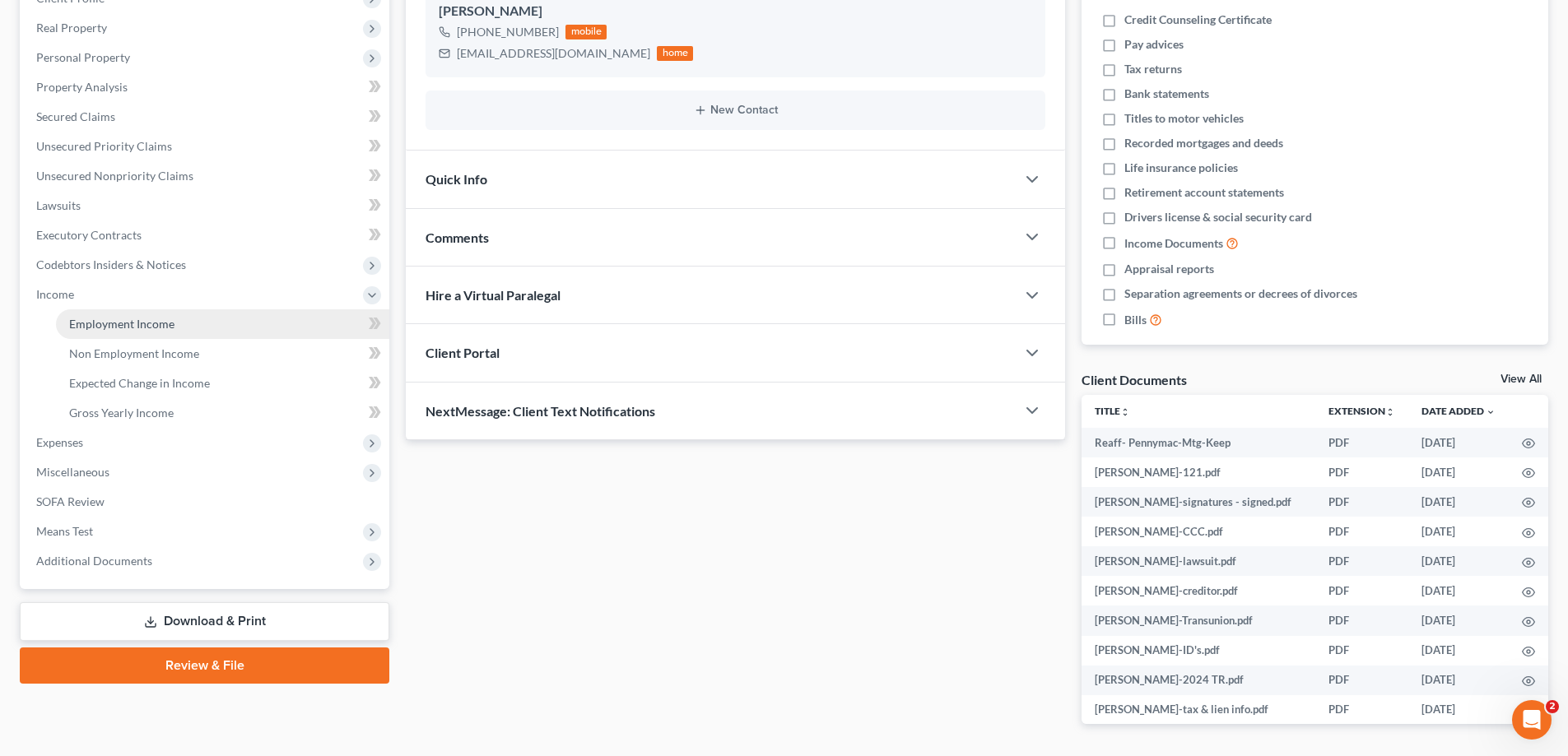
click at [106, 324] on span "Employment Income" at bounding box center [121, 324] width 105 height 14
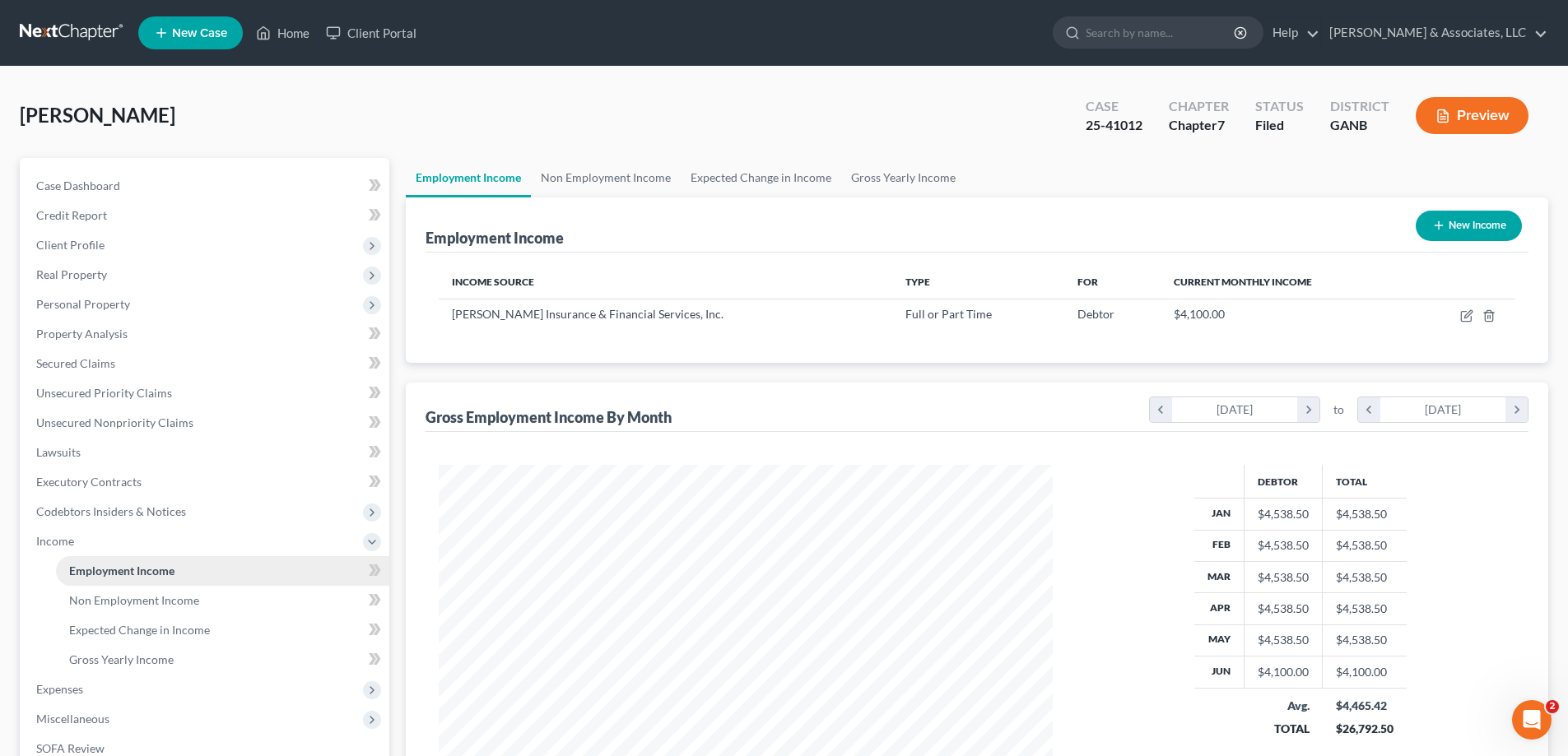
scroll to position [307, 647]
click at [628, 176] on link "Non Employment Income" at bounding box center [605, 178] width 150 height 39
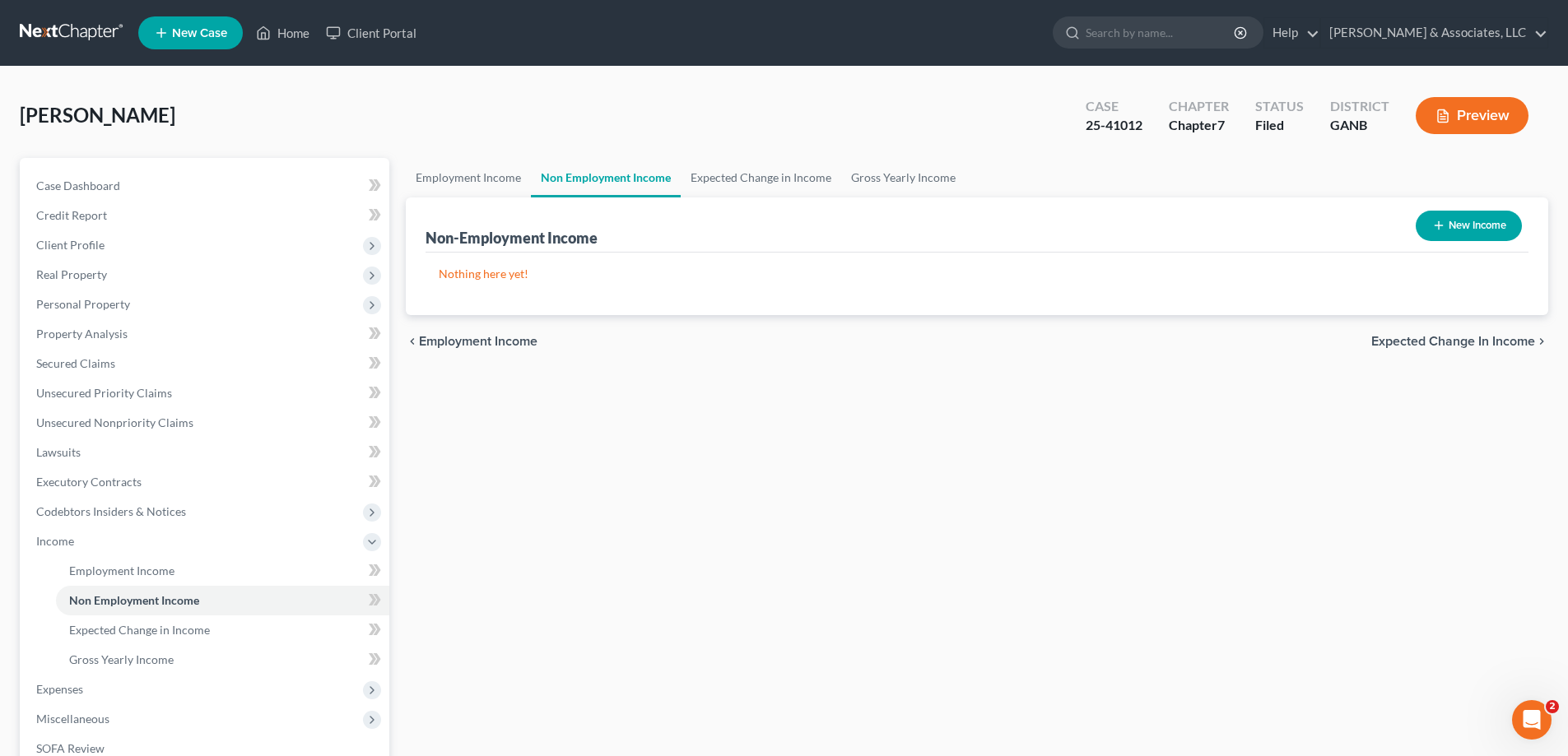
click at [1478, 229] on button "New Income" at bounding box center [1468, 226] width 106 height 30
select select "0"
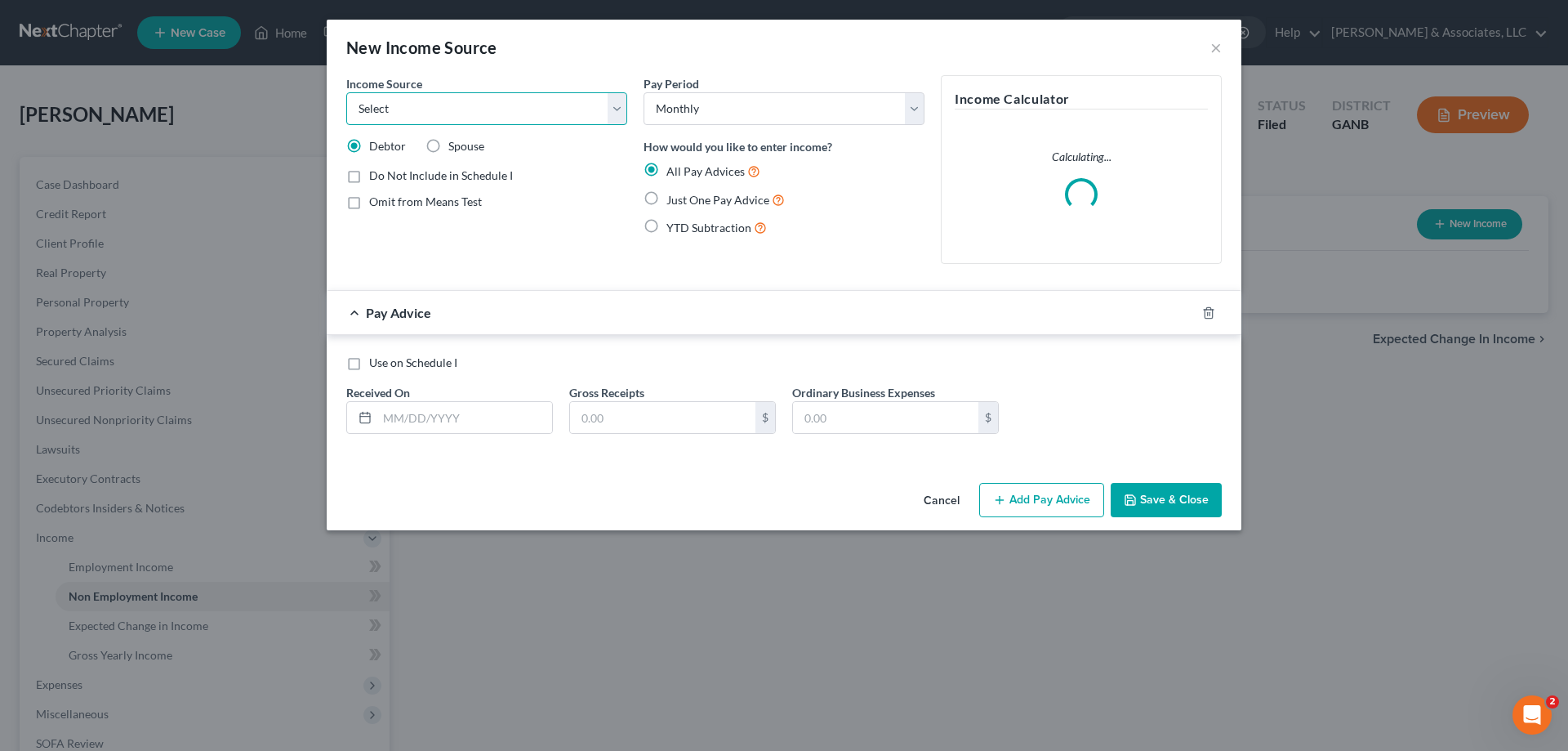
click at [461, 116] on select "Select Unemployment Disability (from employer) Pension Retirement Social Securi…" at bounding box center [487, 109] width 281 height 33
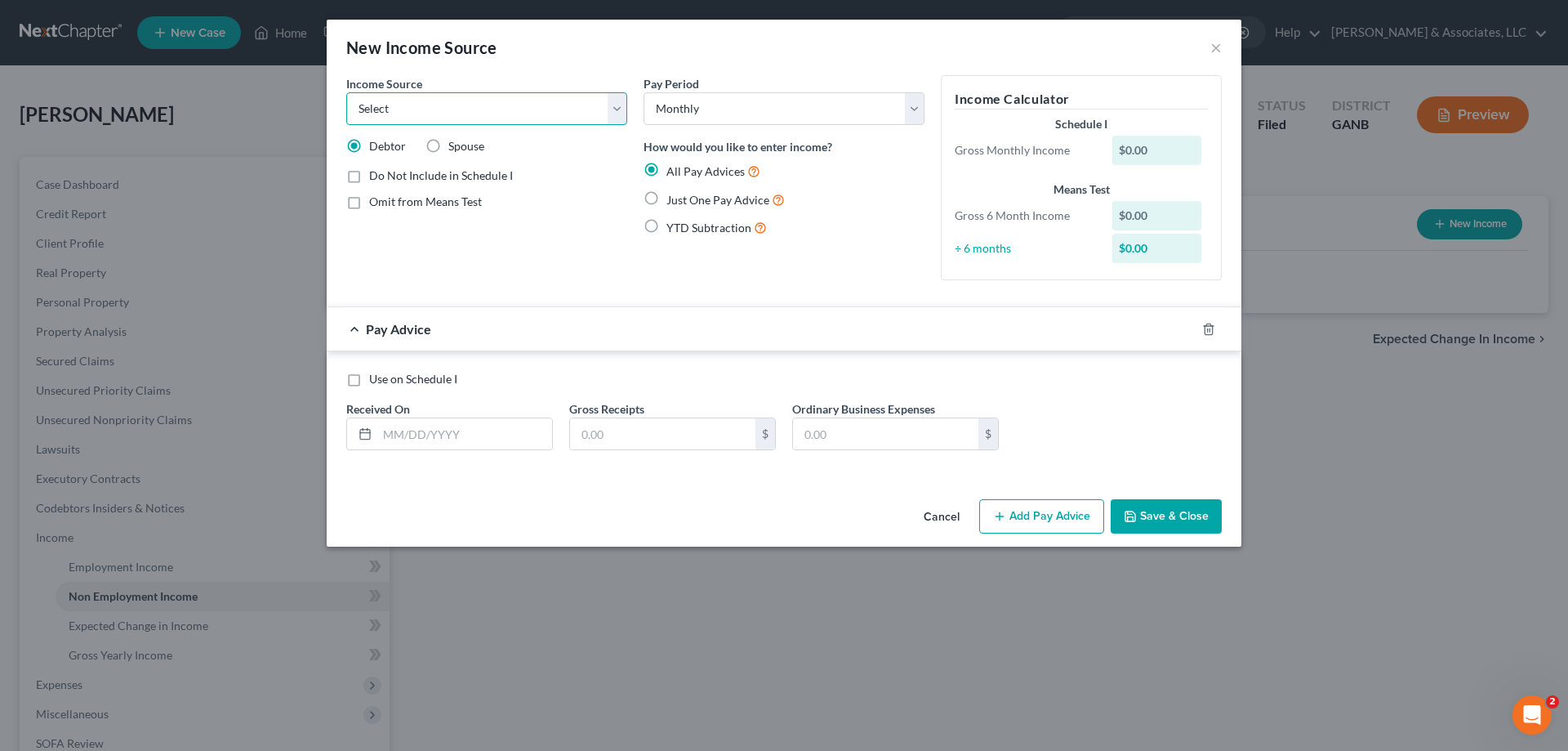
select select "7"
click at [346, 93] on select "Select Unemployment Disability (from employer) Pension Retirement Social Securi…" at bounding box center [487, 109] width 281 height 33
click at [360, 106] on select "Select Unemployment Disability (from employer) Pension Retirement Social Securi…" at bounding box center [487, 109] width 281 height 33
click at [361, 106] on select "Select Unemployment Disability (from employer) Pension Retirement Social Securi…" at bounding box center [487, 109] width 281 height 33
drag, startPoint x: 512, startPoint y: 104, endPoint x: 349, endPoint y: 98, distance: 163.1
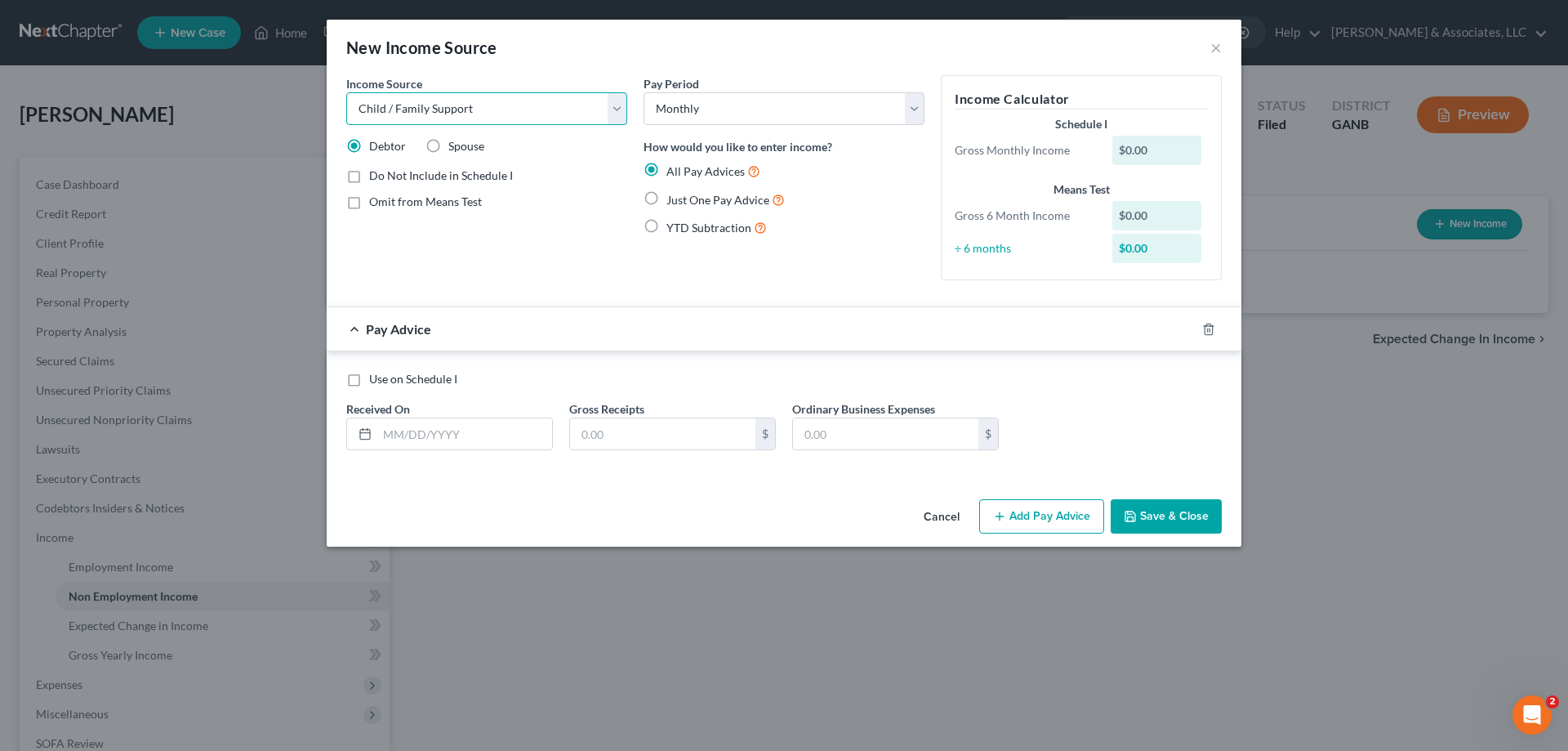
click at [349, 98] on select "Select Unemployment Disability (from employer) Pension Retirement Social Securi…" at bounding box center [487, 109] width 281 height 33
click at [346, 93] on select "Select Unemployment Disability (from employer) Pension Retirement Social Securi…" at bounding box center [487, 109] width 281 height 33
click at [407, 105] on select "Select Unemployment Disability (from employer) Pension Retirement Social Securi…" at bounding box center [487, 109] width 281 height 33
select select "2"
click at [407, 105] on select "Select Unemployment Disability (from employer) Pension Retirement Social Securi…" at bounding box center [487, 109] width 281 height 33
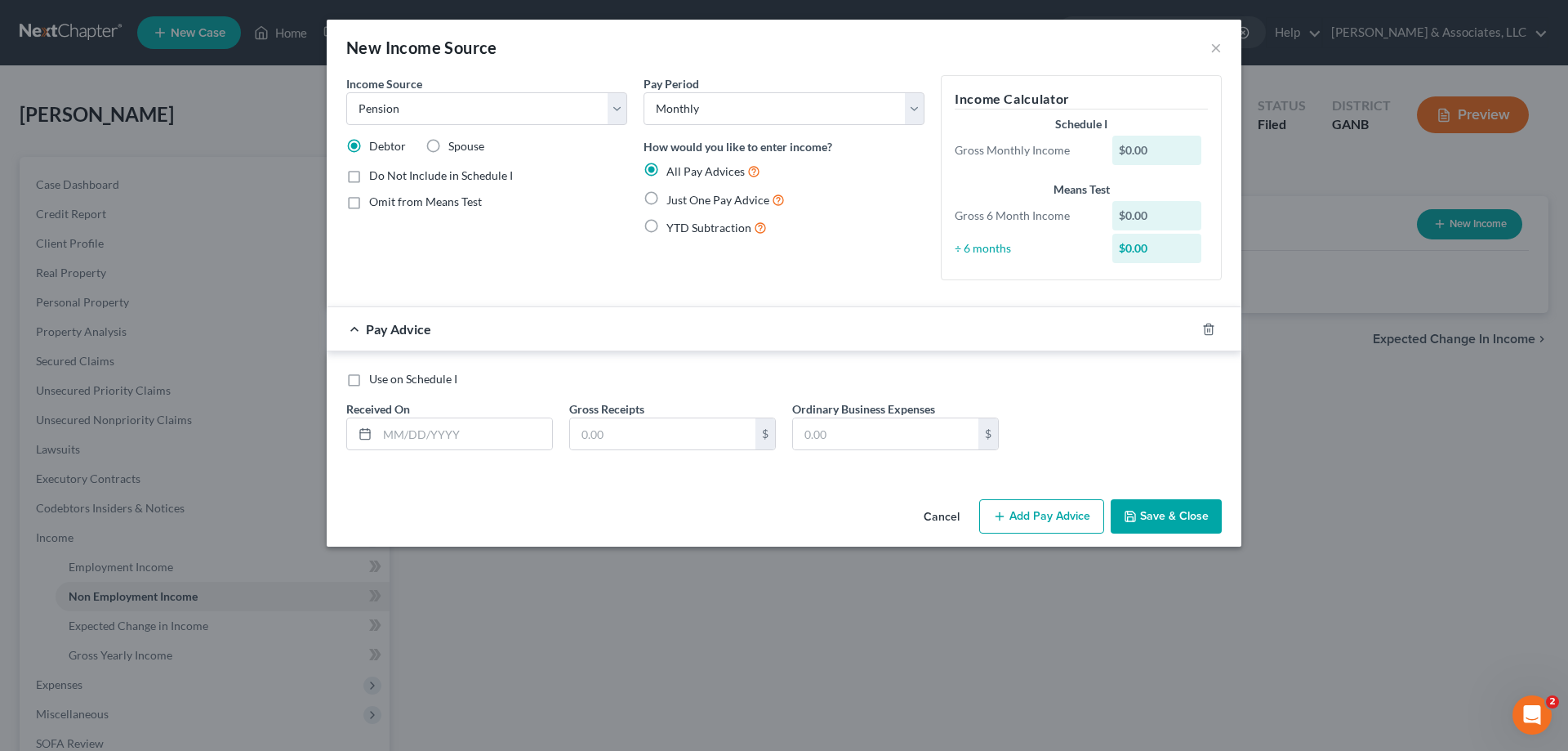
click at [948, 518] on button "Cancel" at bounding box center [942, 517] width 62 height 33
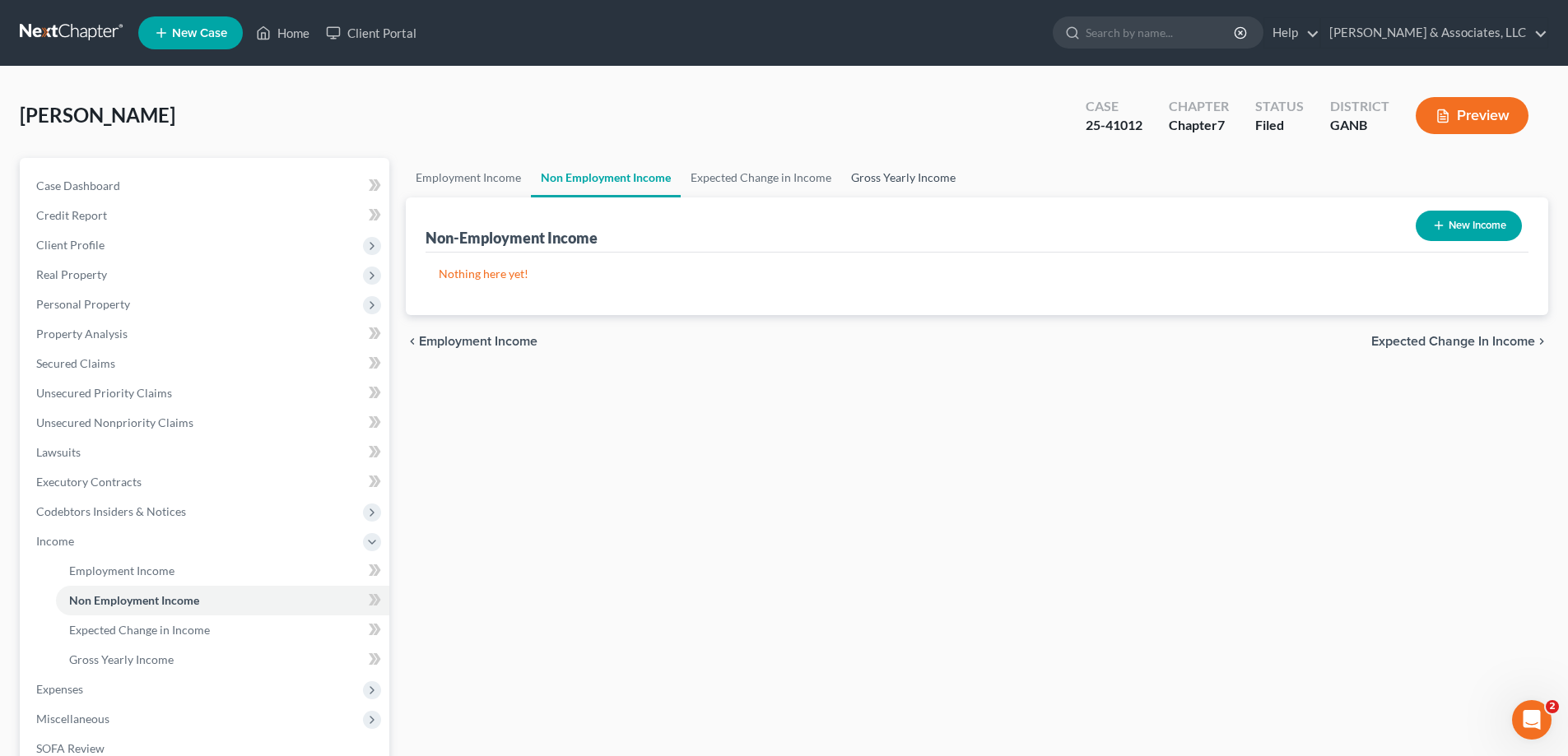
click at [897, 178] on link "Gross Yearly Income" at bounding box center [903, 178] width 125 height 39
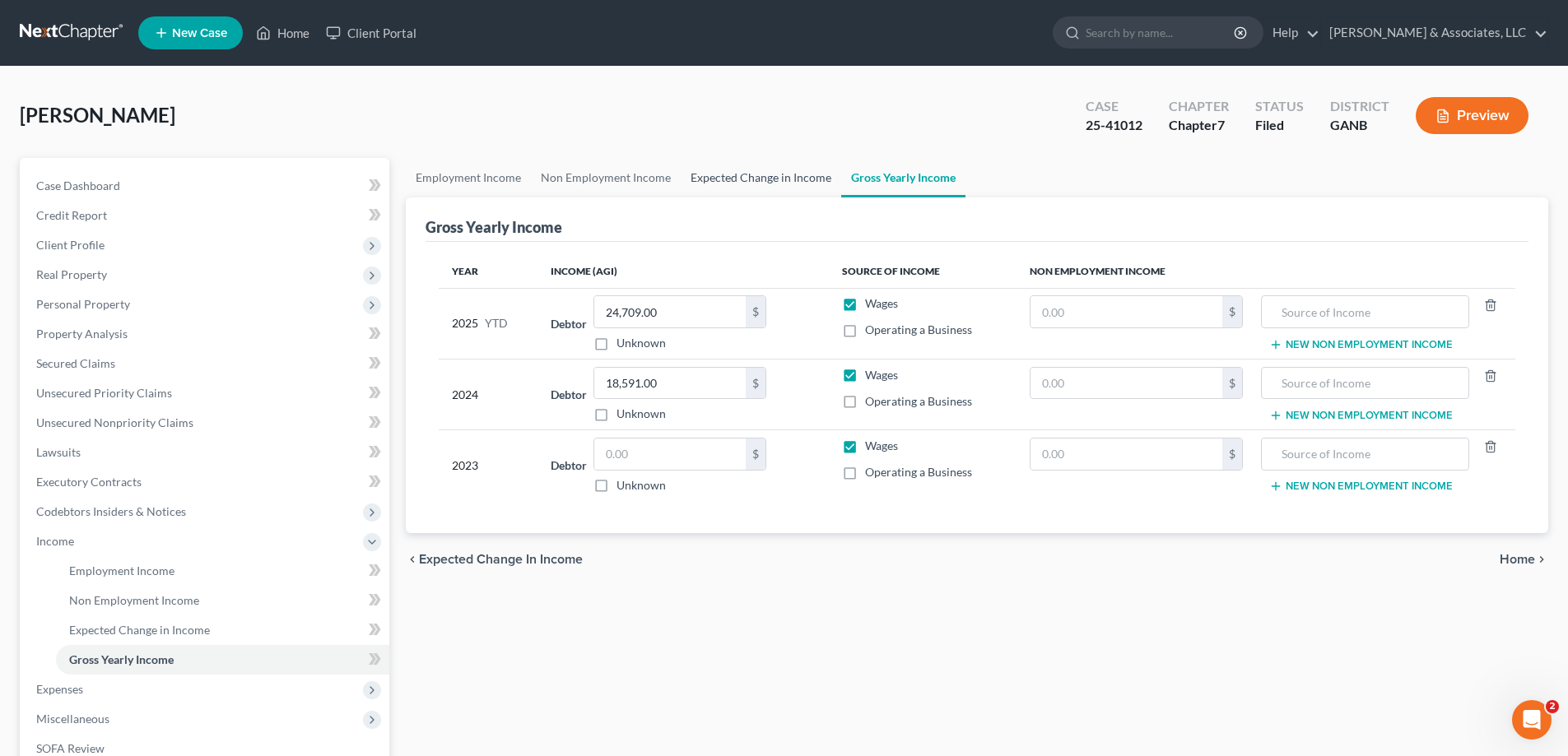
click at [744, 183] on link "Expected Change in Income" at bounding box center [761, 178] width 161 height 39
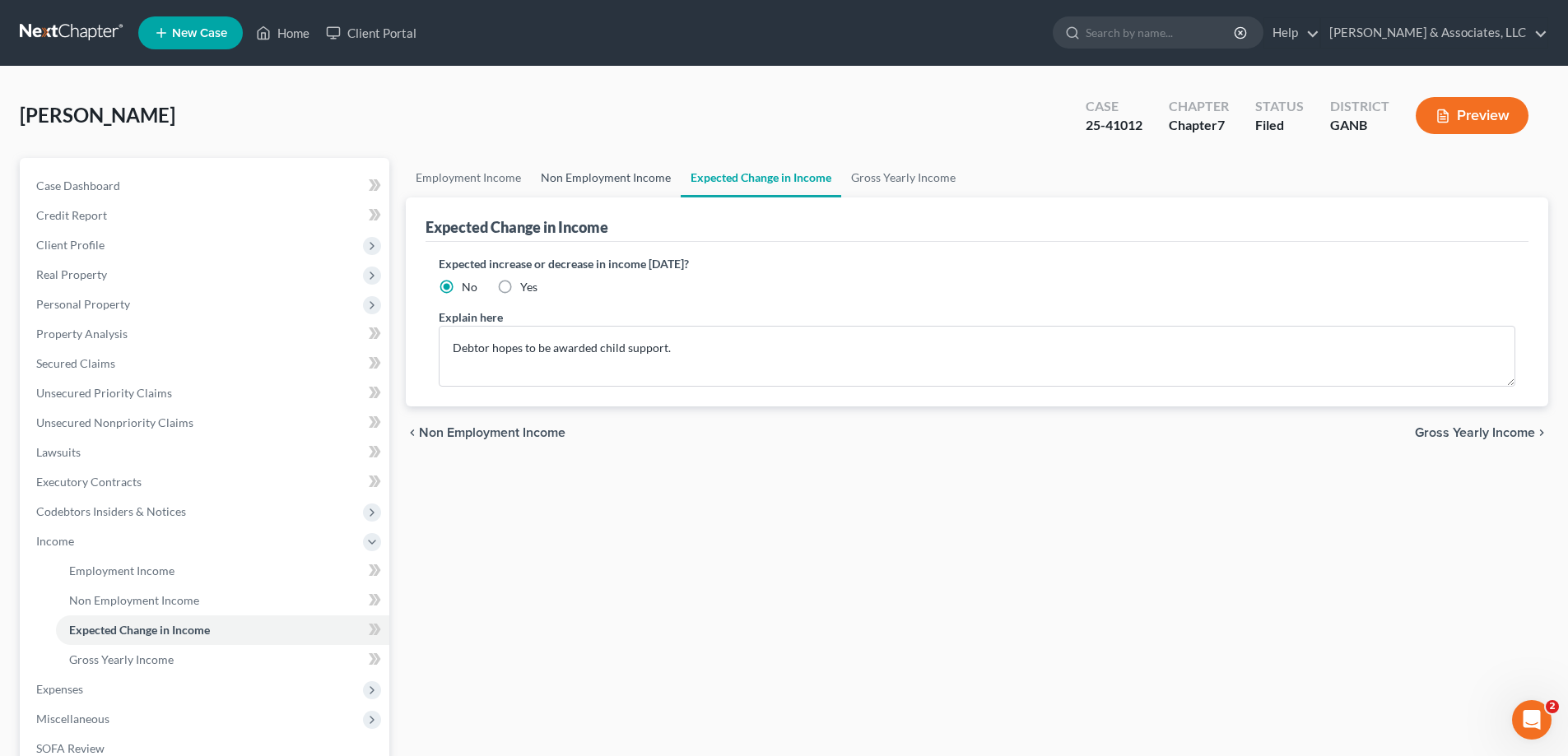
click at [597, 174] on link "Non Employment Income" at bounding box center [605, 178] width 150 height 39
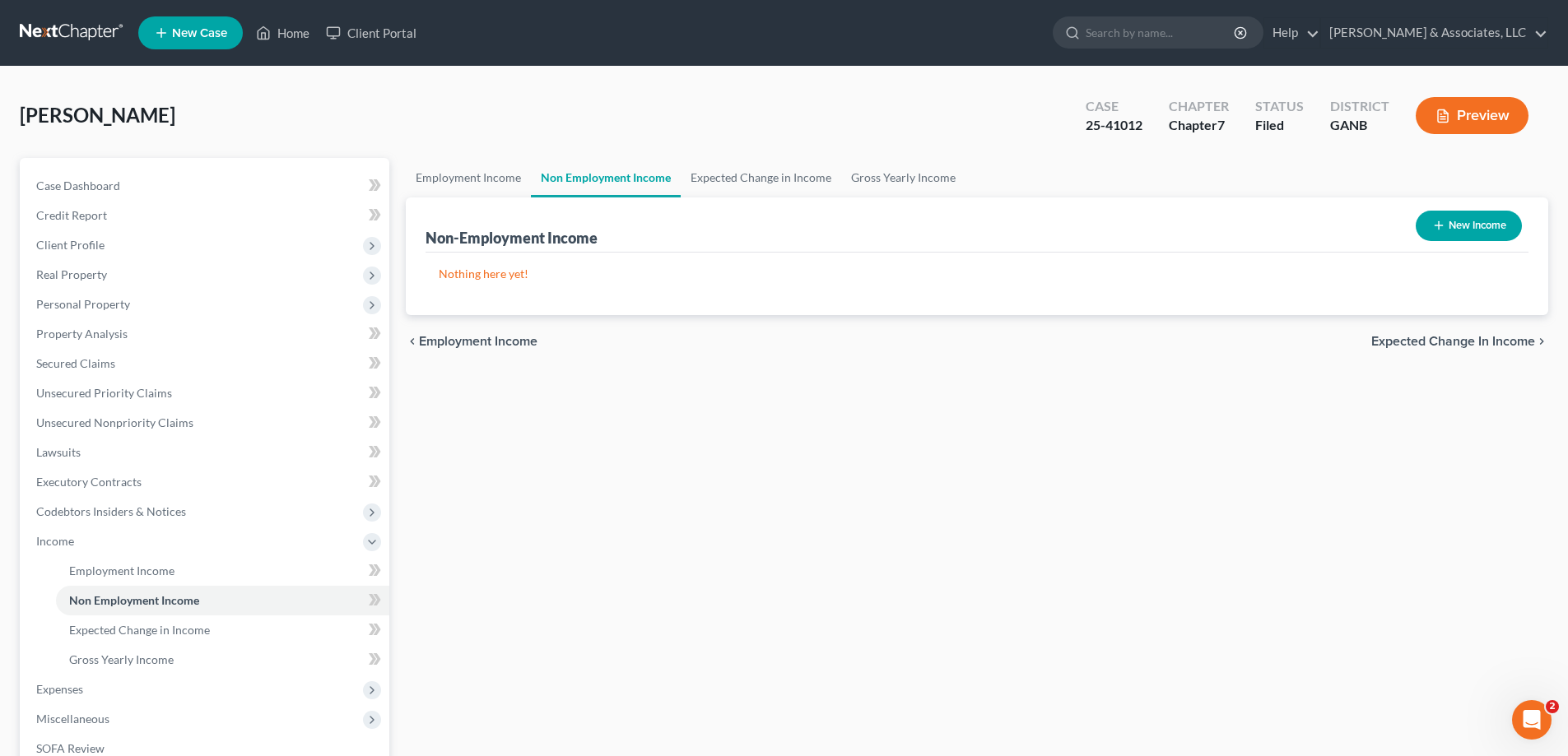
click at [1433, 229] on icon "button" at bounding box center [1438, 225] width 13 height 13
select select "0"
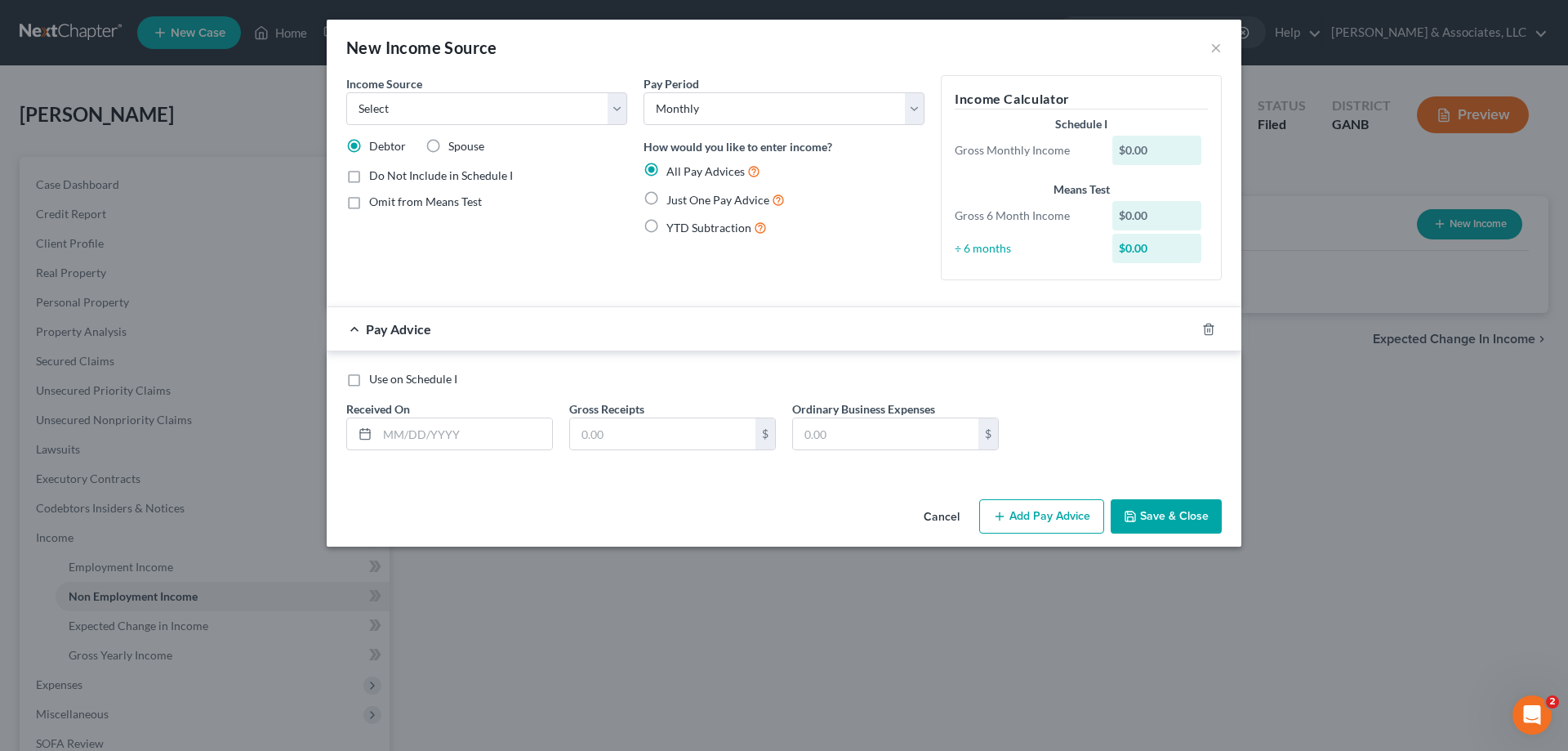
click at [370, 378] on label "Use on Schedule I" at bounding box center [413, 380] width 88 height 16
click at [376, 378] on input "Use on Schedule I" at bounding box center [381, 377] width 11 height 11
checkbox input "true"
click at [550, 106] on select "Select Unemployment Disability (from employer) Pension Retirement Social Securi…" at bounding box center [487, 109] width 281 height 33
select select "7"
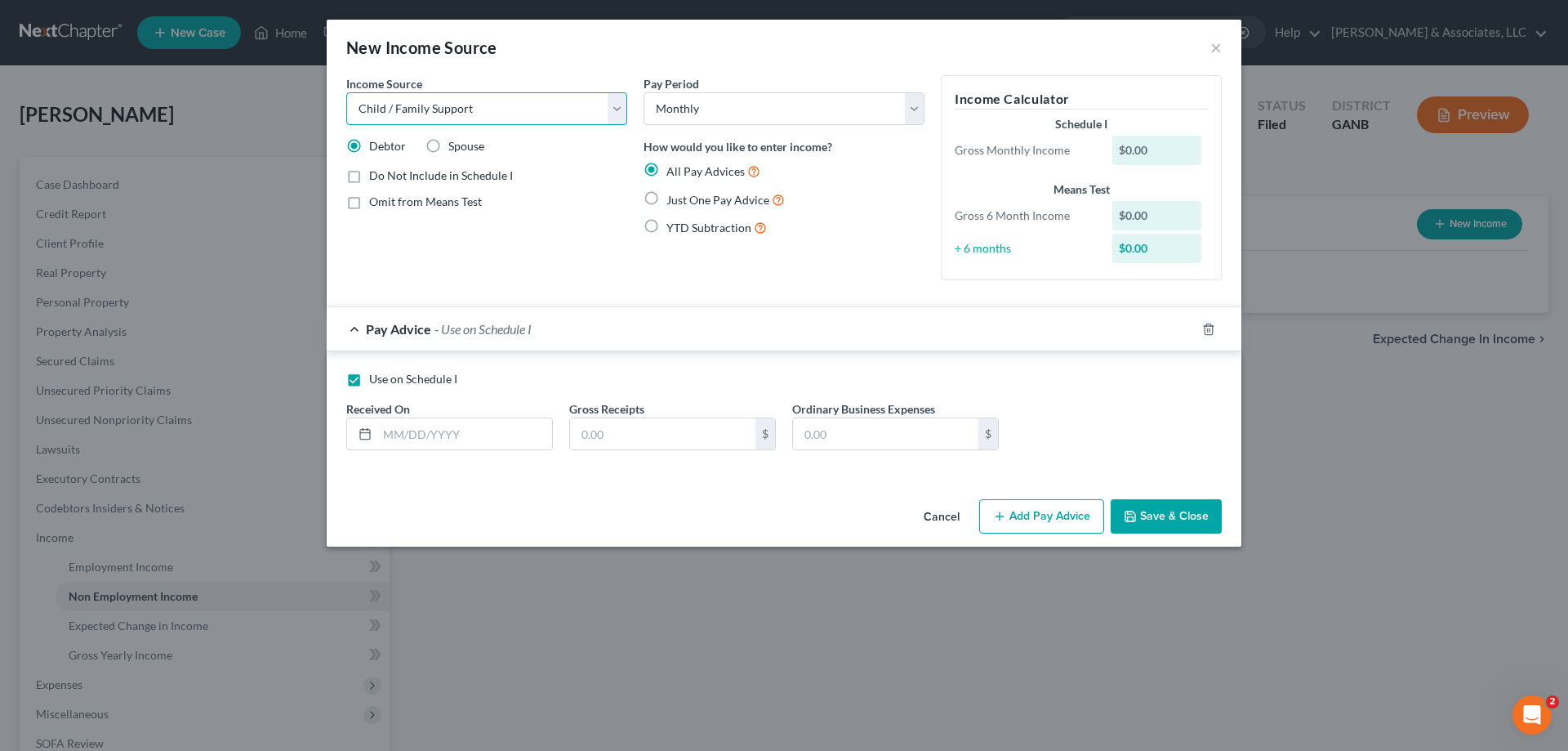
click at [346, 93] on select "Select Unemployment Disability (from employer) Pension Retirement Social Securi…" at bounding box center [487, 109] width 281 height 33
drag, startPoint x: 1141, startPoint y: 135, endPoint x: 1145, endPoint y: 146, distance: 11.7
click at [1141, 139] on div "$0.00" at bounding box center [1158, 150] width 90 height 29
click at [1145, 146] on div "$0.00" at bounding box center [1158, 150] width 90 height 29
click at [1215, 46] on button "×" at bounding box center [1216, 47] width 12 height 20
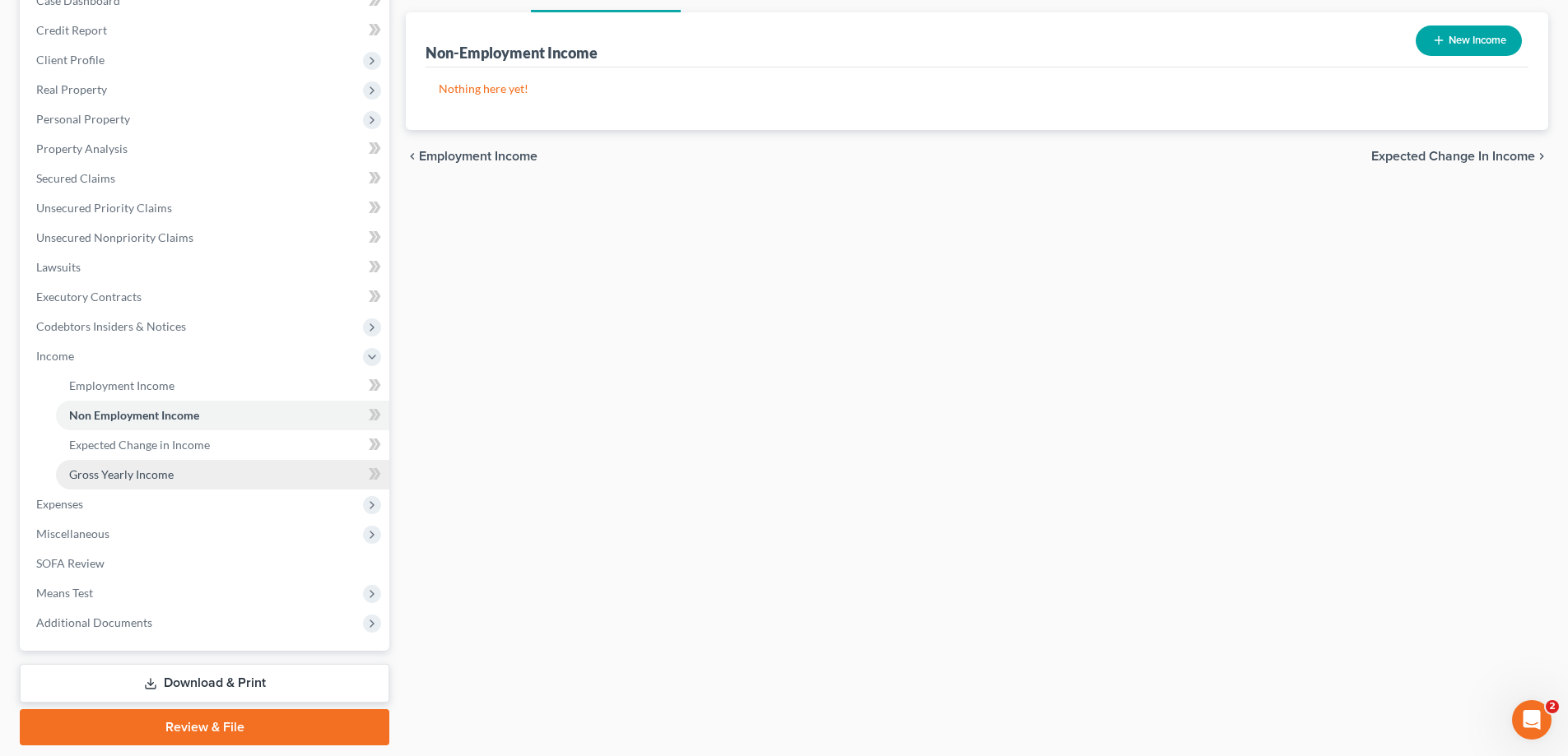
scroll to position [237, 0]
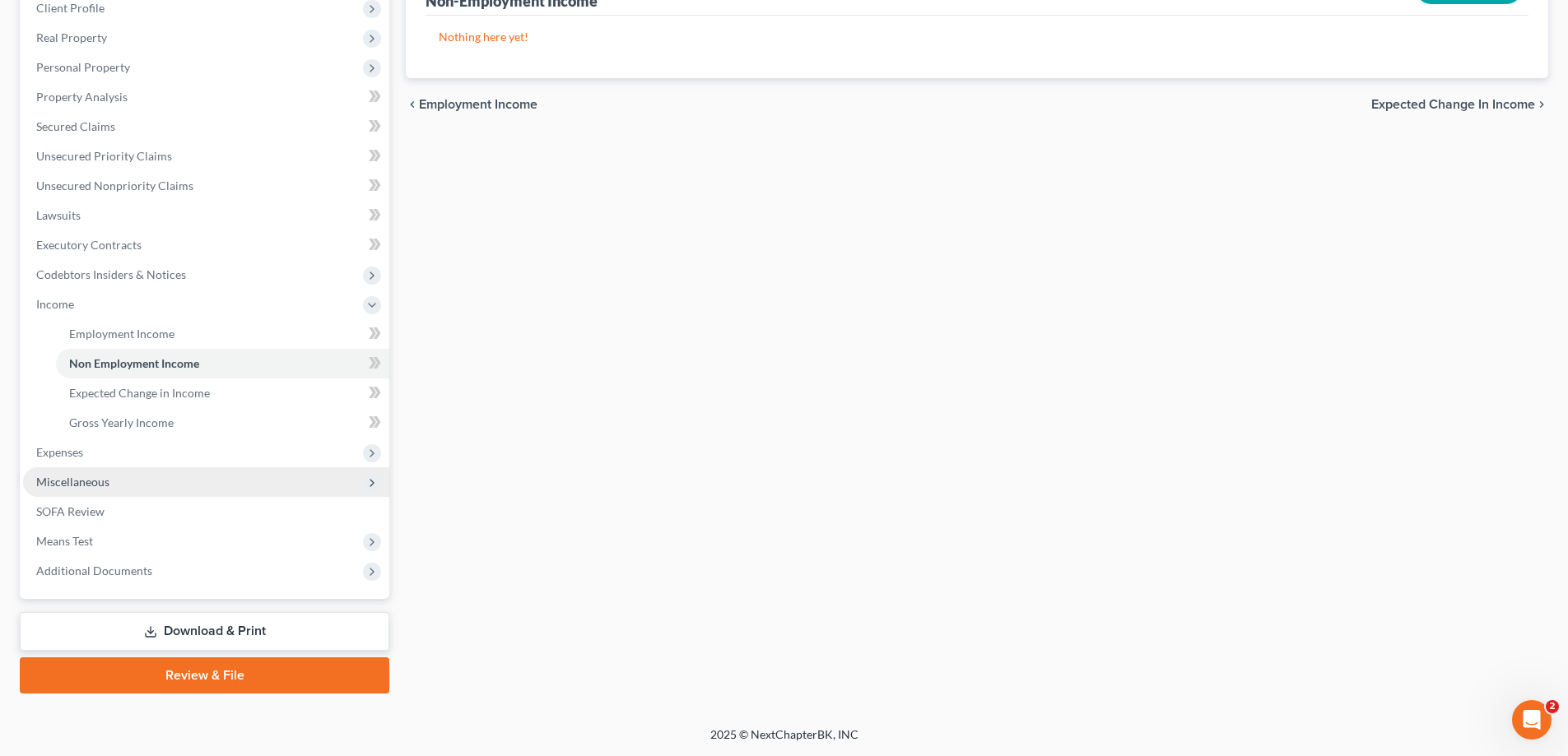
click at [63, 482] on span "Miscellaneous" at bounding box center [73, 482] width 74 height 14
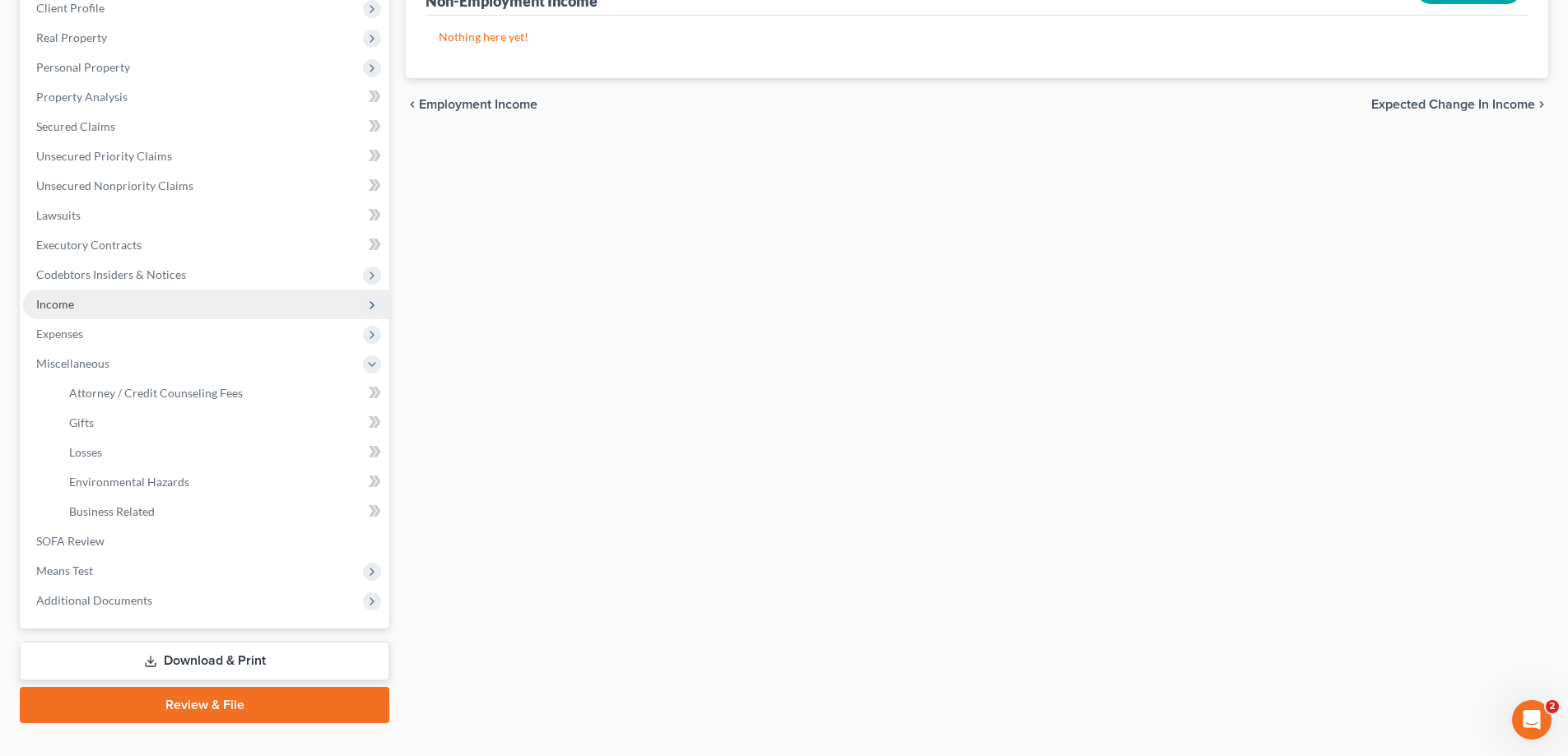
click at [72, 299] on span "Income" at bounding box center [55, 304] width 38 height 14
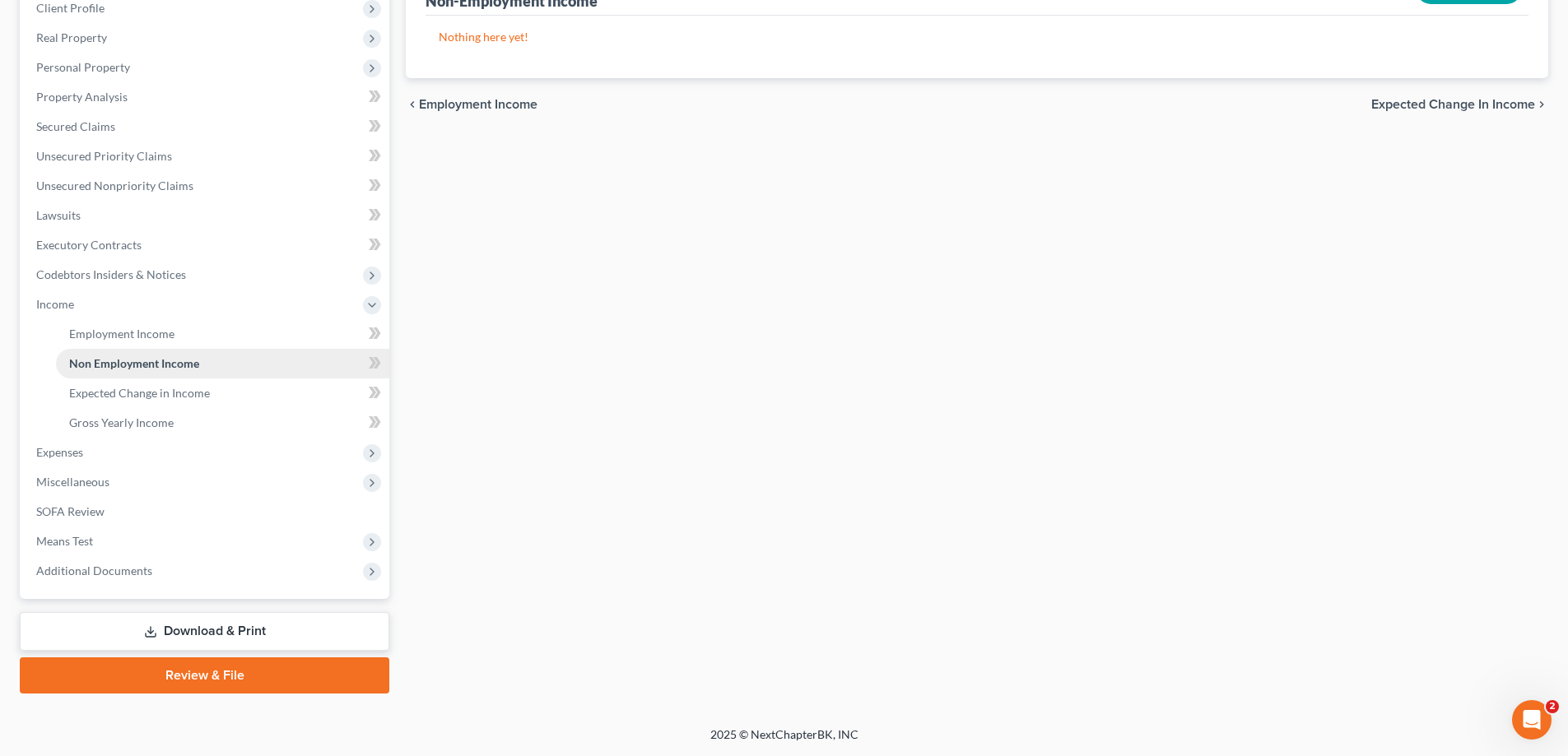
click at [97, 363] on span "Non Employment Income" at bounding box center [134, 363] width 130 height 14
click at [207, 370] on link "Non Employment Income" at bounding box center [222, 363] width 334 height 30
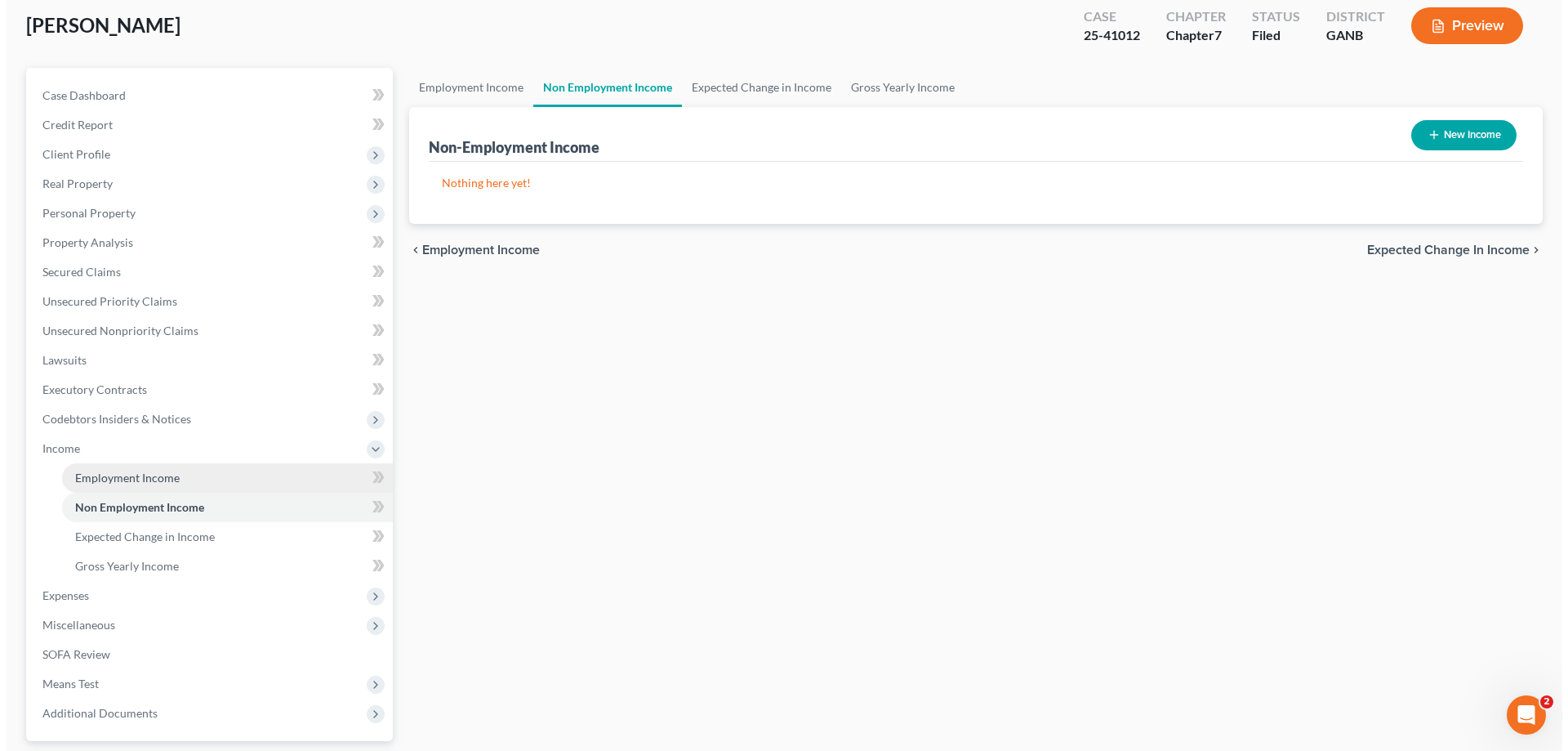
scroll to position [0, 0]
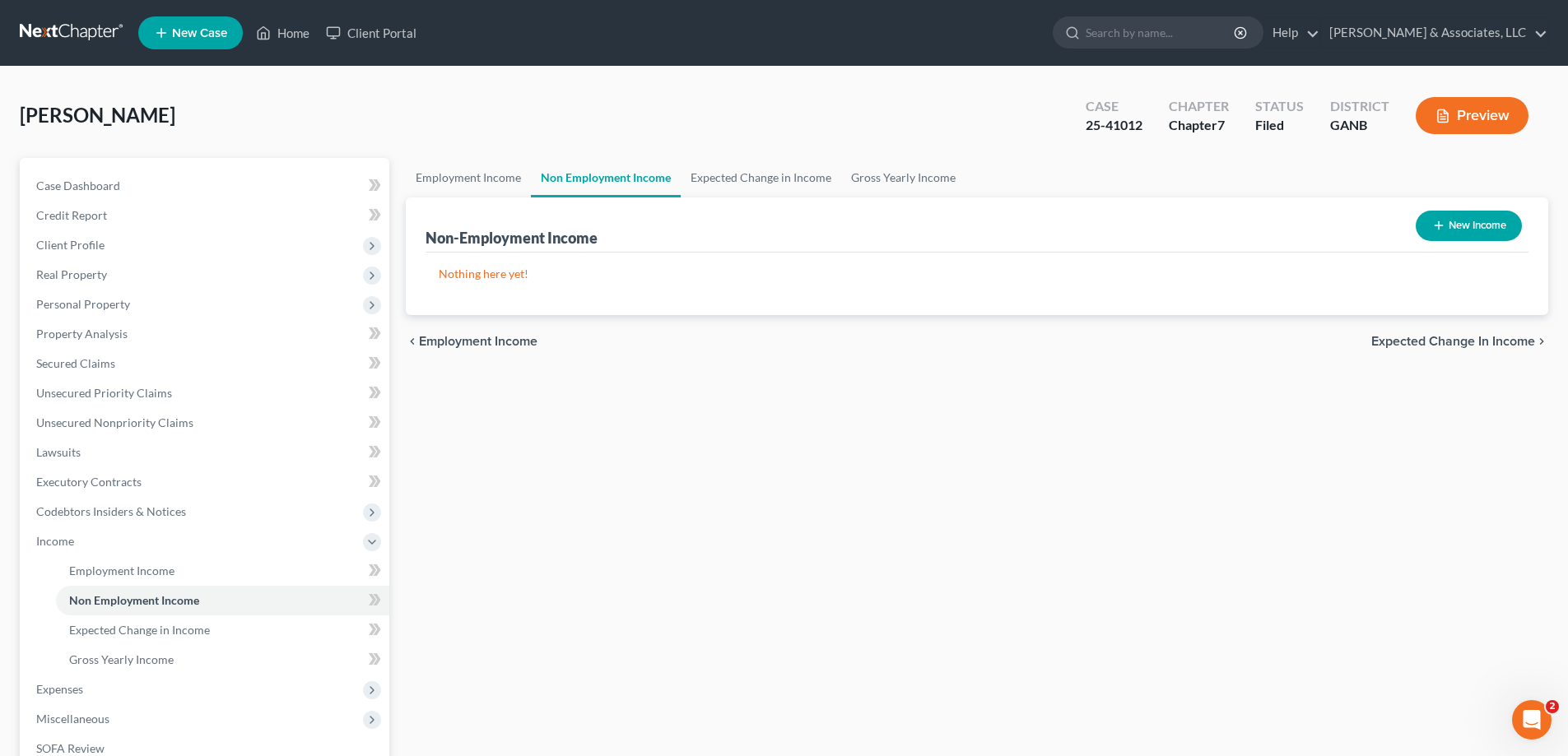
drag, startPoint x: 466, startPoint y: 282, endPoint x: 966, endPoint y: 274, distance: 500.1
click at [466, 282] on div "Nothing here yet! Income Source For Current Monthly Income Sorting..." at bounding box center [976, 284] width 1102 height 63
click at [1443, 227] on button "New Income" at bounding box center [1468, 226] width 106 height 30
select select "0"
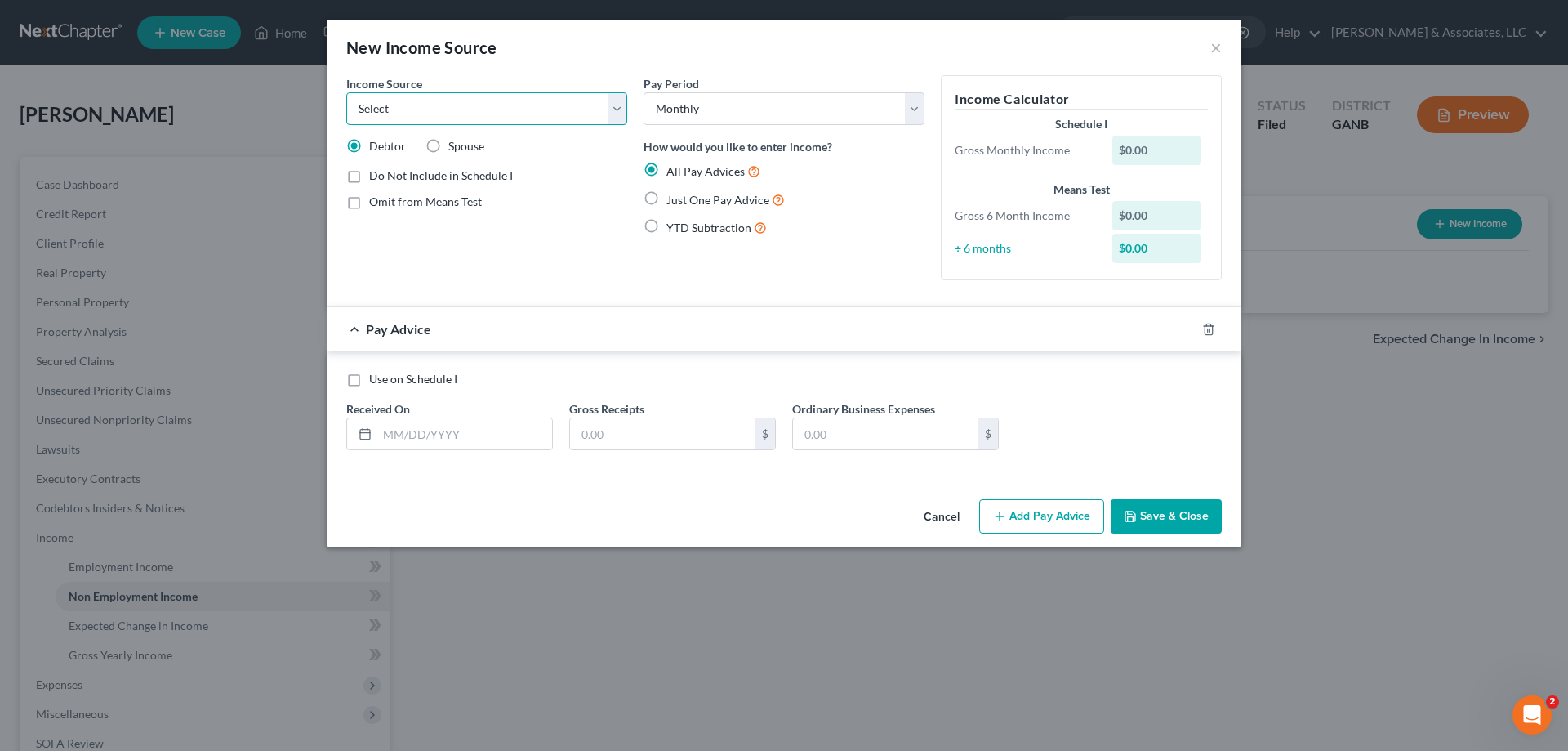
click at [441, 112] on select "Select Unemployment Disability (from employer) Pension Retirement Social Securi…" at bounding box center [487, 109] width 281 height 33
click at [346, 93] on select "Select Unemployment Disability (from employer) Pension Retirement Social Securi…" at bounding box center [487, 109] width 281 height 33
click at [433, 437] on input "text" at bounding box center [465, 434] width 175 height 31
drag, startPoint x: 613, startPoint y: 110, endPoint x: 612, endPoint y: 124, distance: 14.0
click at [613, 110] on select "Select Unemployment Disability (from employer) Pension Retirement Social Securi…" at bounding box center [487, 109] width 281 height 33
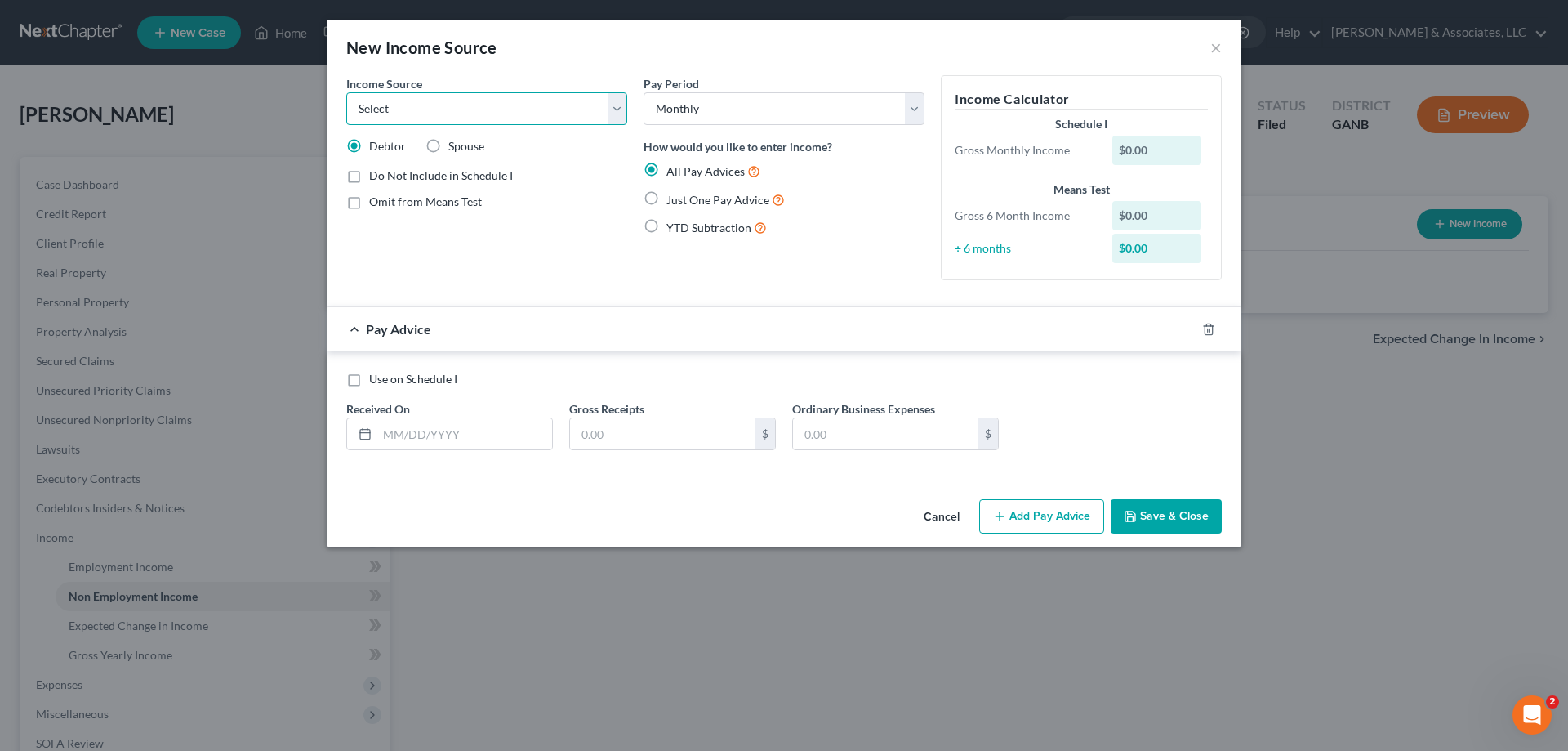
select select "13"
click at [346, 93] on select "Select Unemployment Disability (from employer) Pension Retirement Social Securi…" at bounding box center [487, 109] width 281 height 33
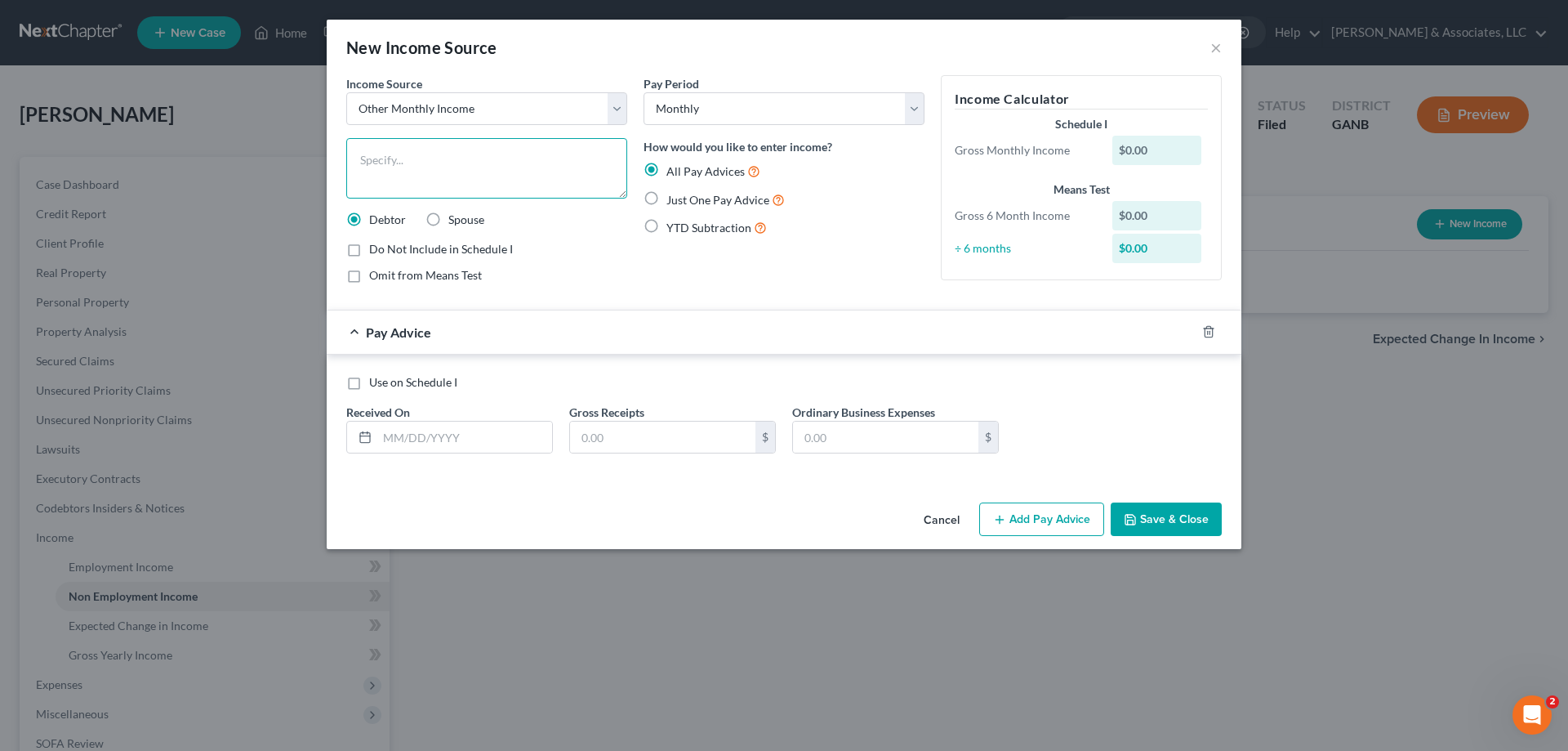
click at [453, 159] on textarea at bounding box center [487, 168] width 281 height 61
type textarea "Potential Child Support"
click at [598, 435] on input "text" at bounding box center [662, 437] width 185 height 31
type input "1,000.00"
click at [1209, 427] on div "Use on Schedule I Received On * Gross Receipts 1,000.00 $ Ordinary Business Exp…" at bounding box center [784, 420] width 892 height 93
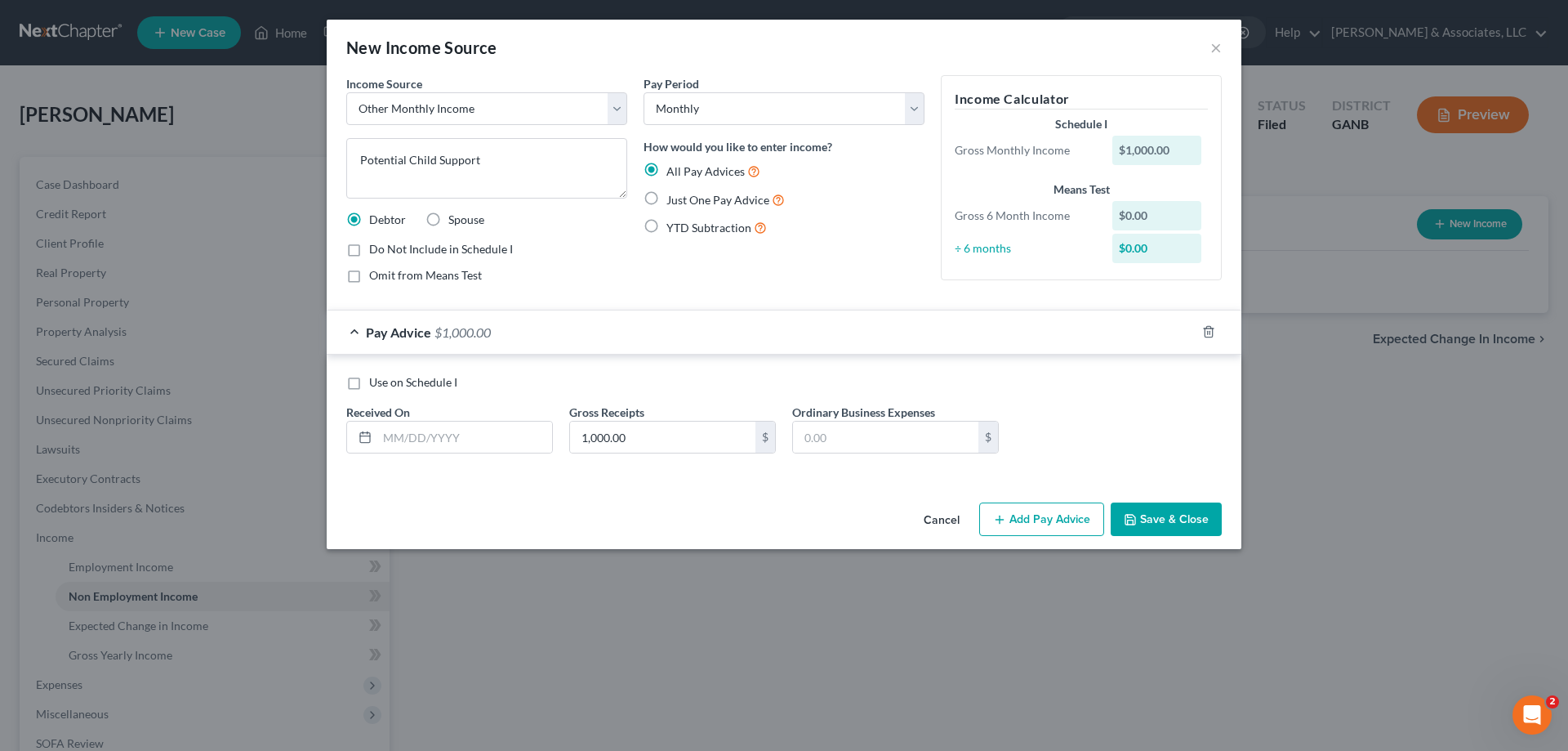
click at [370, 388] on label "Use on Schedule I" at bounding box center [413, 382] width 88 height 16
click at [376, 385] on input "Use on Schedule I" at bounding box center [381, 380] width 11 height 11
checkbox input "true"
click at [1179, 519] on button "Save & Close" at bounding box center [1166, 519] width 111 height 35
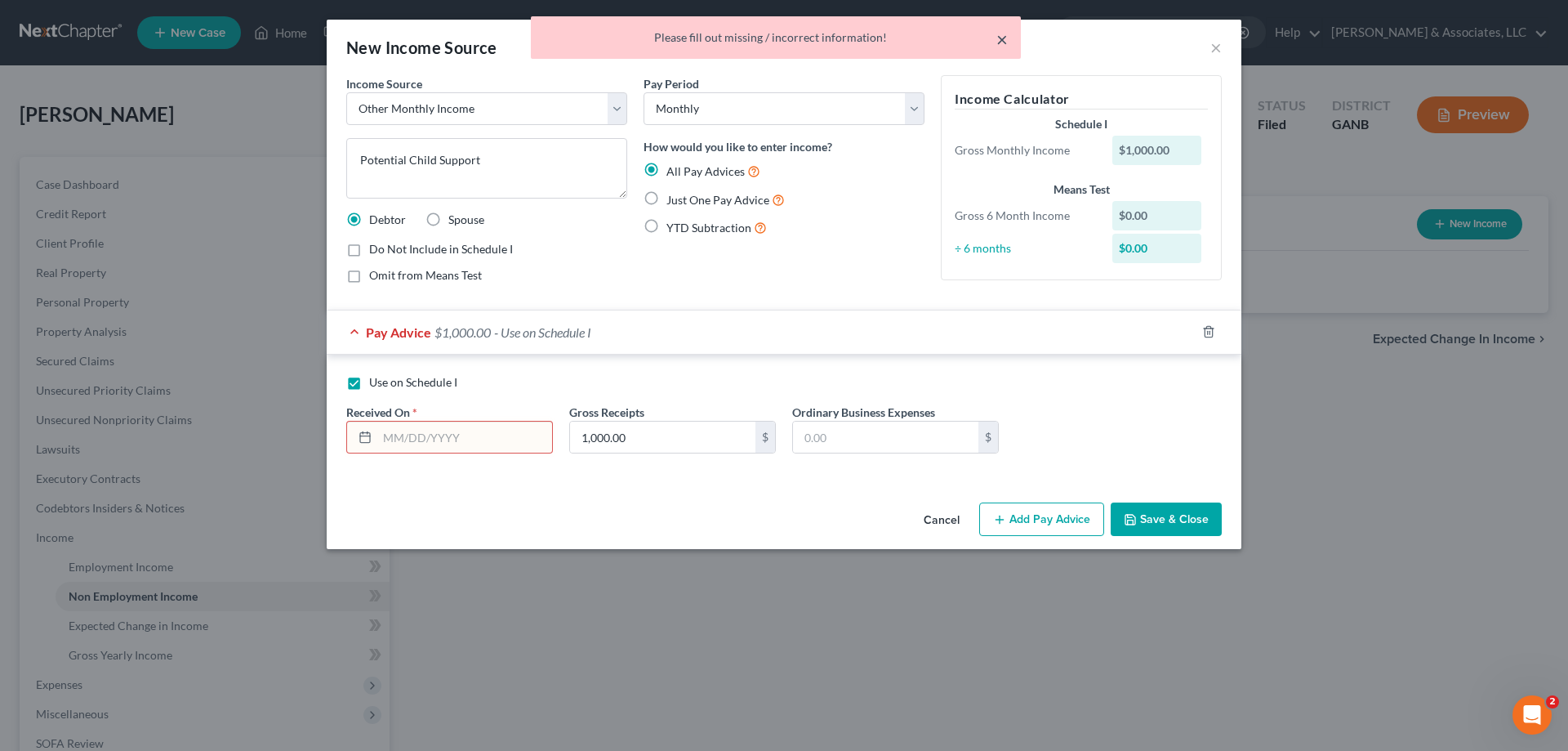
click at [1001, 38] on button "×" at bounding box center [1002, 39] width 12 height 20
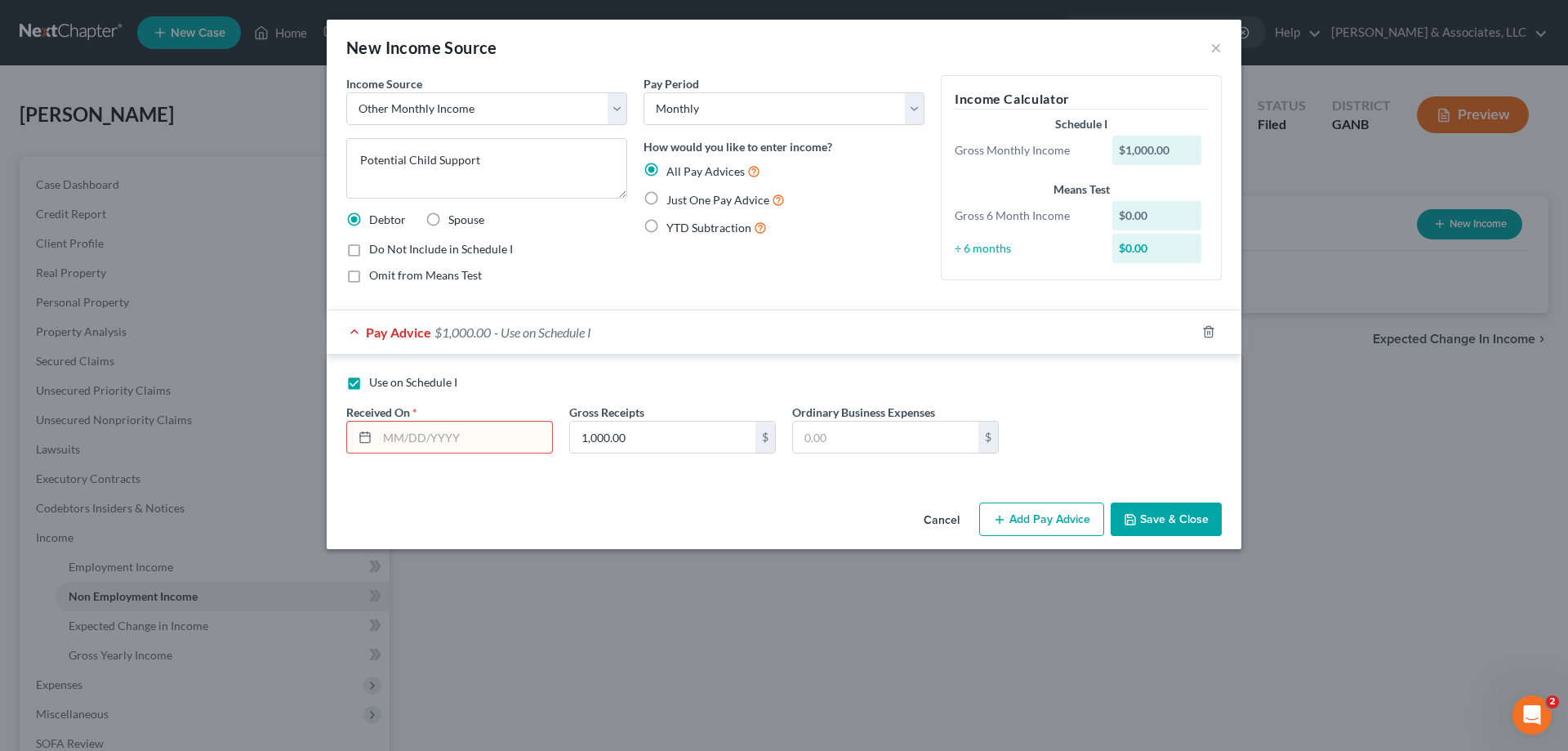
click at [391, 441] on input "text" at bounding box center [465, 437] width 175 height 31
click at [394, 459] on div "Use on Schedule I Received On * 9-1-25 Gross Receipts 1,000.00 $ Ordinary Busin…" at bounding box center [784, 420] width 892 height 93
click at [425, 467] on div "Use on Schedule I Received On * 9-1-25 Gross Receipts 1,000.00 $ Ordinary Busin…" at bounding box center [784, 417] width 915 height 125
drag, startPoint x: 442, startPoint y: 431, endPoint x: 341, endPoint y: 433, distance: 101.0
click at [345, 435] on div "Received On * 9-1-25" at bounding box center [450, 429] width 223 height 50
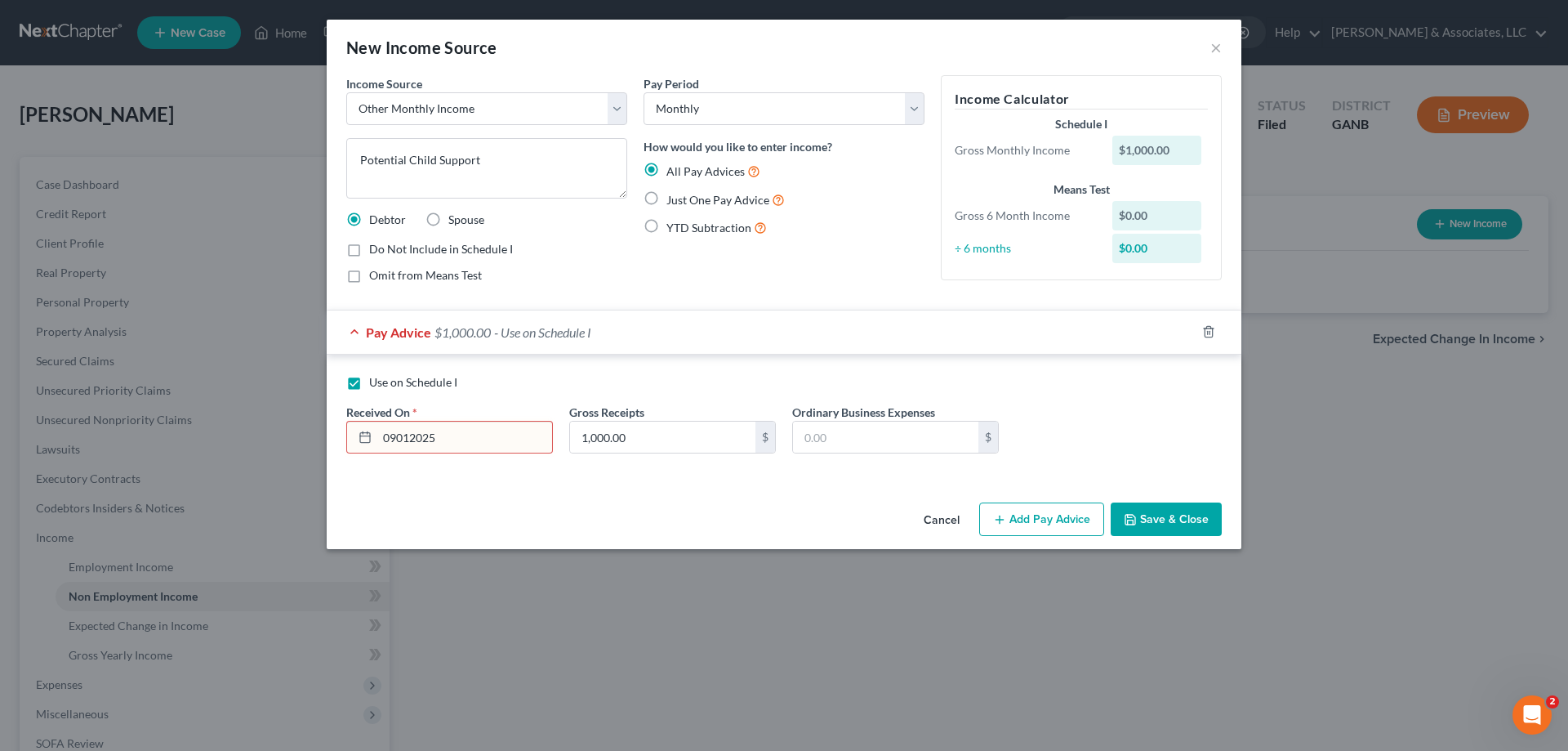
click at [467, 516] on div "Cancel Add Pay Advice Save & Close" at bounding box center [784, 523] width 915 height 54
click at [449, 437] on input "09012025" at bounding box center [465, 437] width 175 height 31
drag, startPoint x: 448, startPoint y: 437, endPoint x: 384, endPoint y: 434, distance: 64.1
click at [384, 434] on input "09012025" at bounding box center [465, 437] width 175 height 31
click at [364, 437] on line at bounding box center [365, 437] width 10 height 0
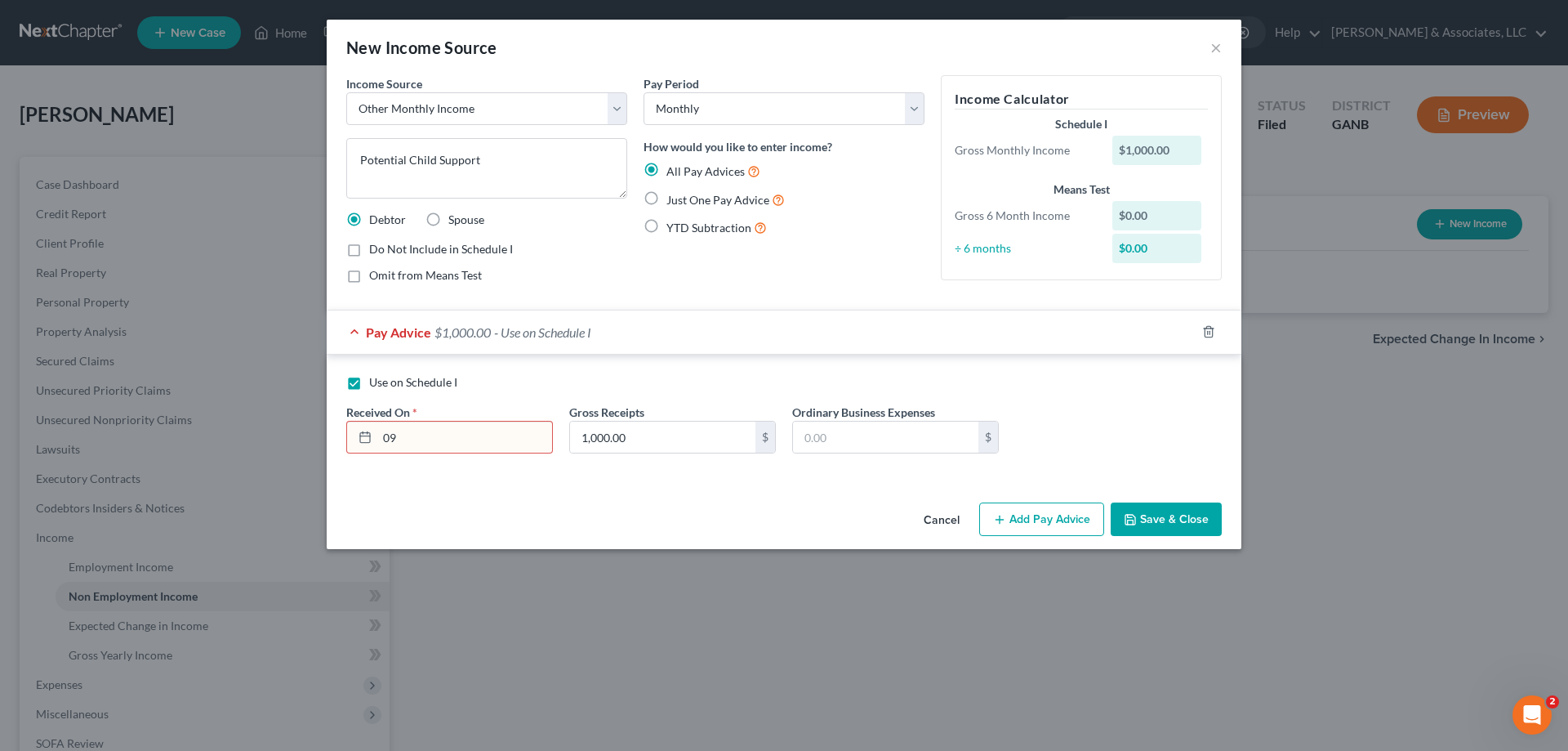
click at [364, 437] on line at bounding box center [365, 437] width 10 height 0
click at [412, 436] on input "09" at bounding box center [465, 437] width 175 height 31
type input "09/01/2025"
click at [1175, 519] on button "Save & Close" at bounding box center [1166, 519] width 111 height 35
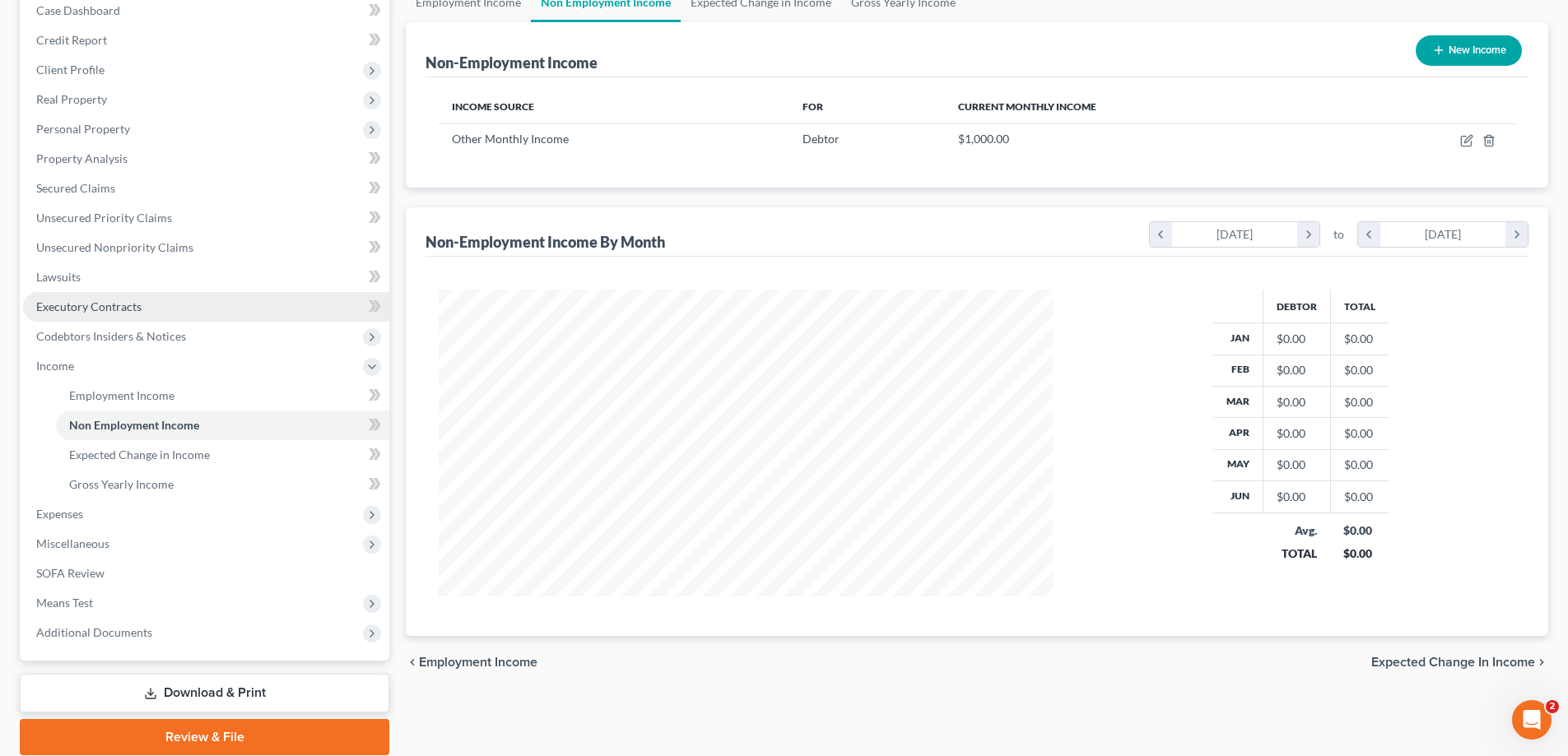
scroll to position [73, 0]
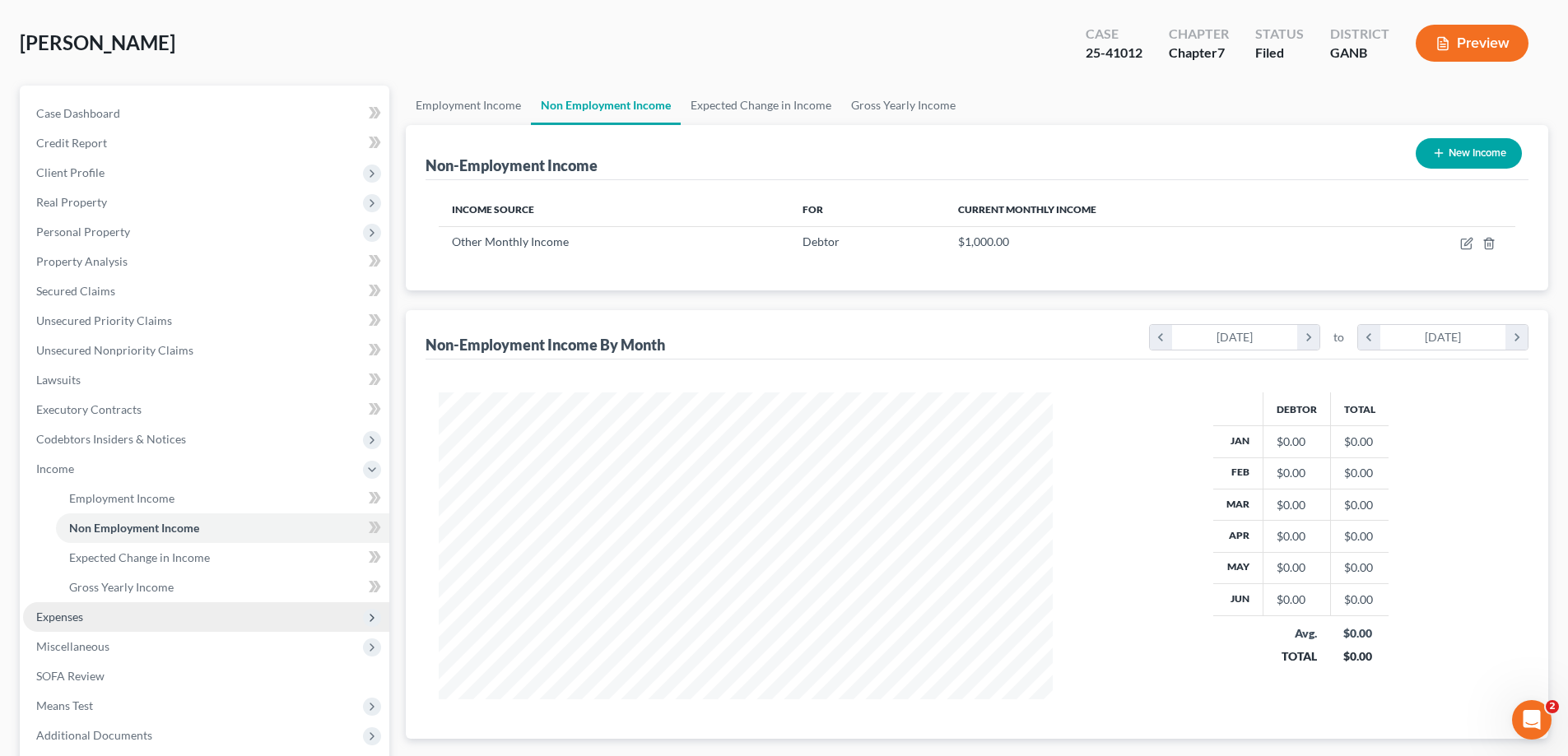
click at [74, 614] on span "Expenses" at bounding box center [59, 617] width 47 height 14
click at [103, 529] on link "Home" at bounding box center [222, 527] width 334 height 30
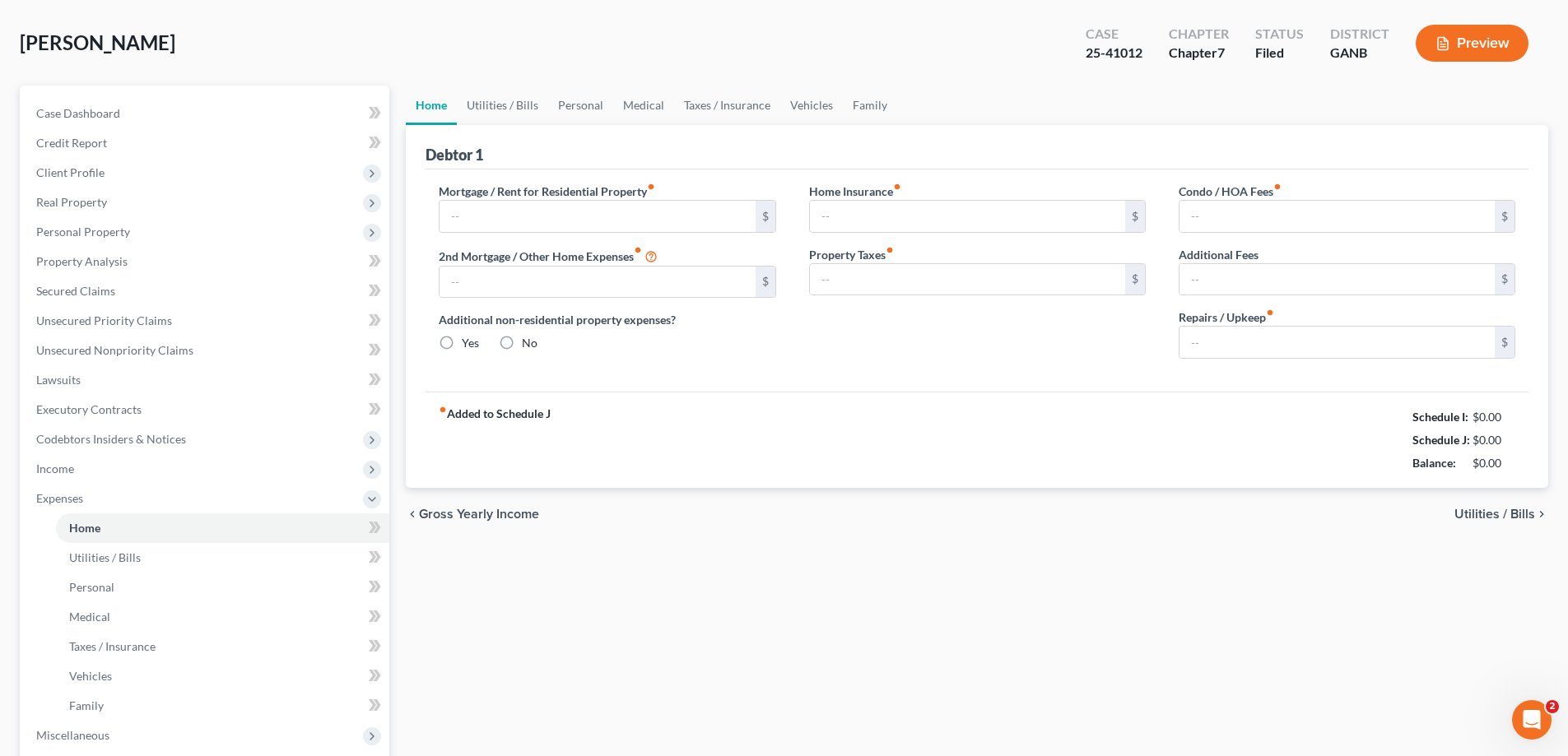
scroll to position [2, 0]
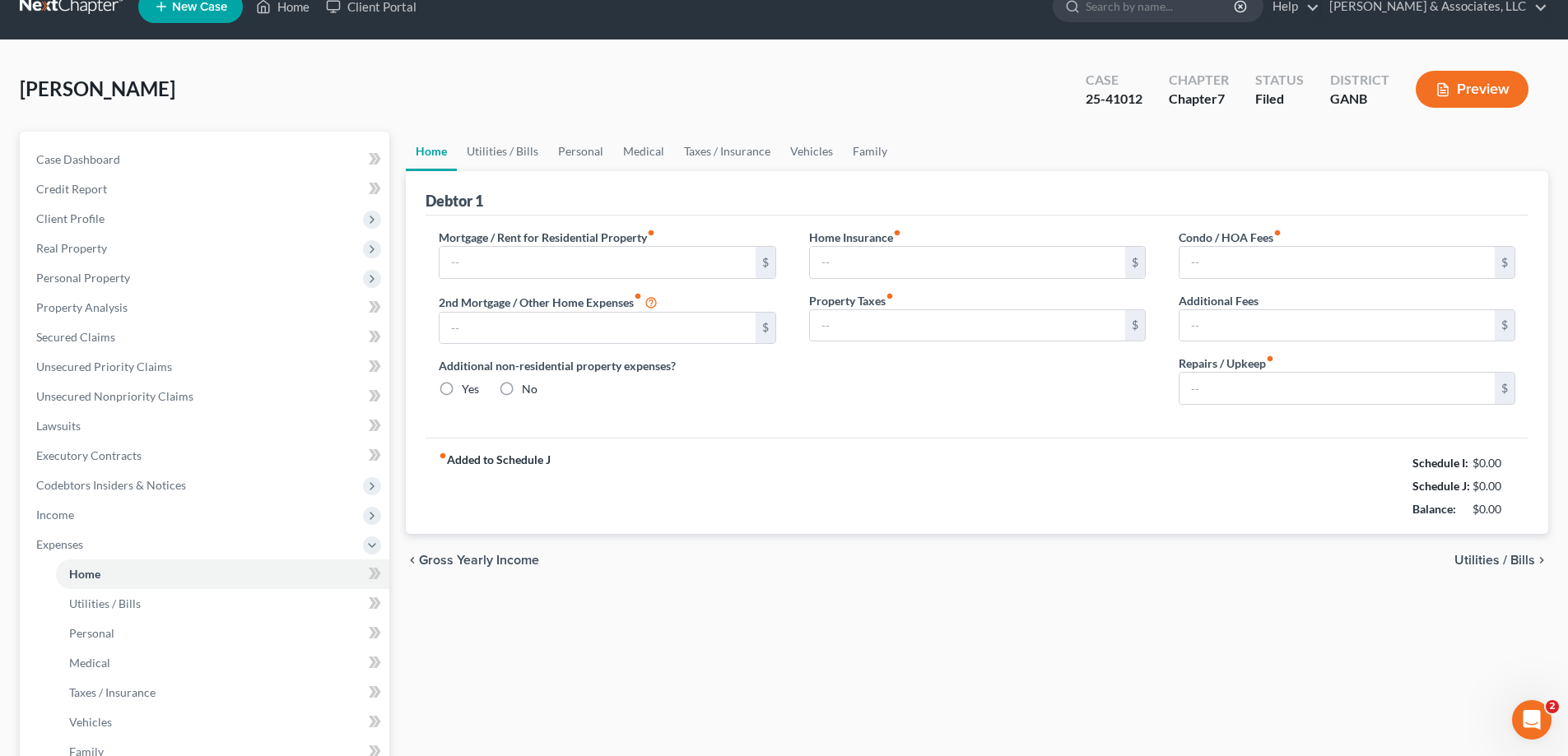
type input "1,683.00"
type input "0.00"
radio input "true"
type input "0.00"
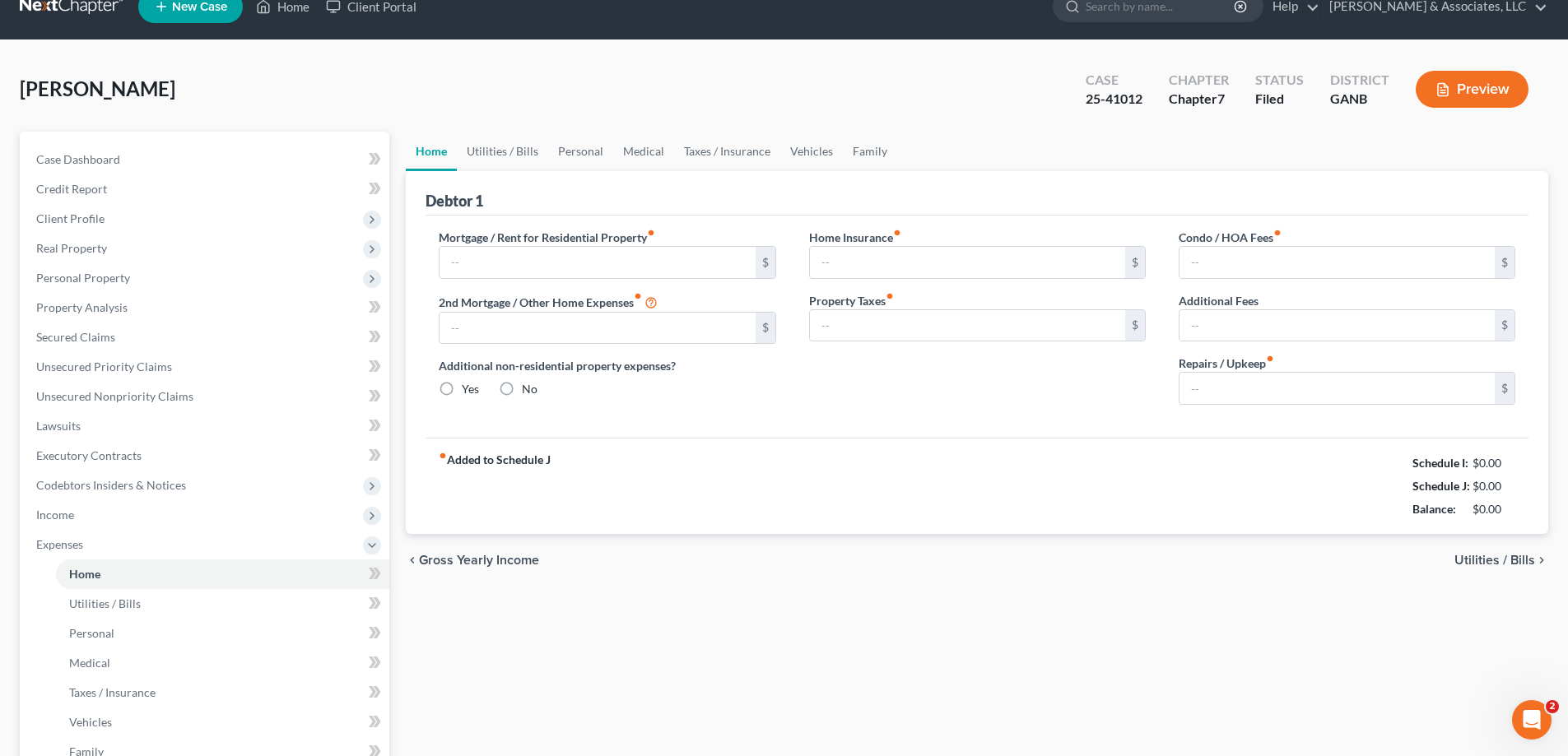
type input "0.00"
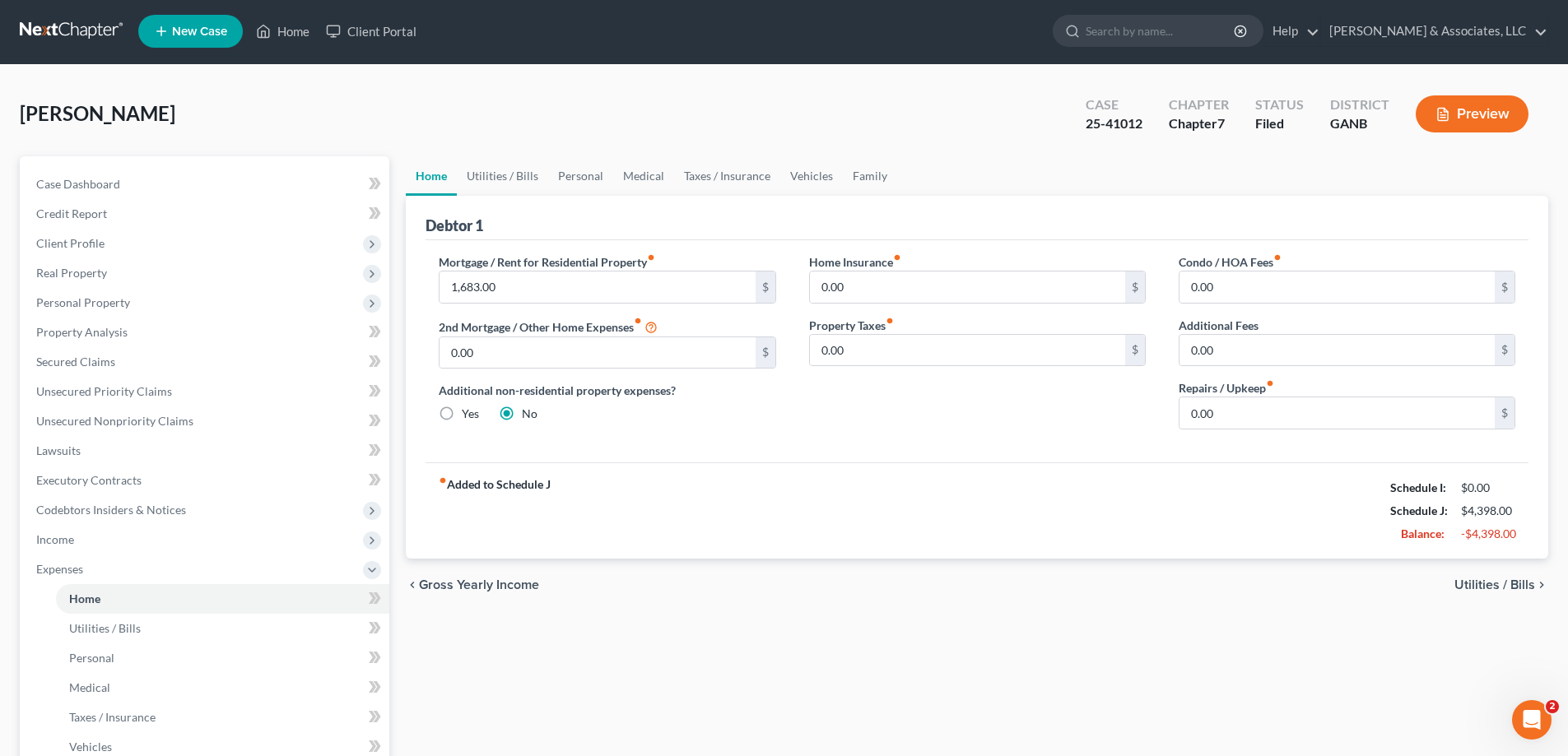
scroll to position [0, 0]
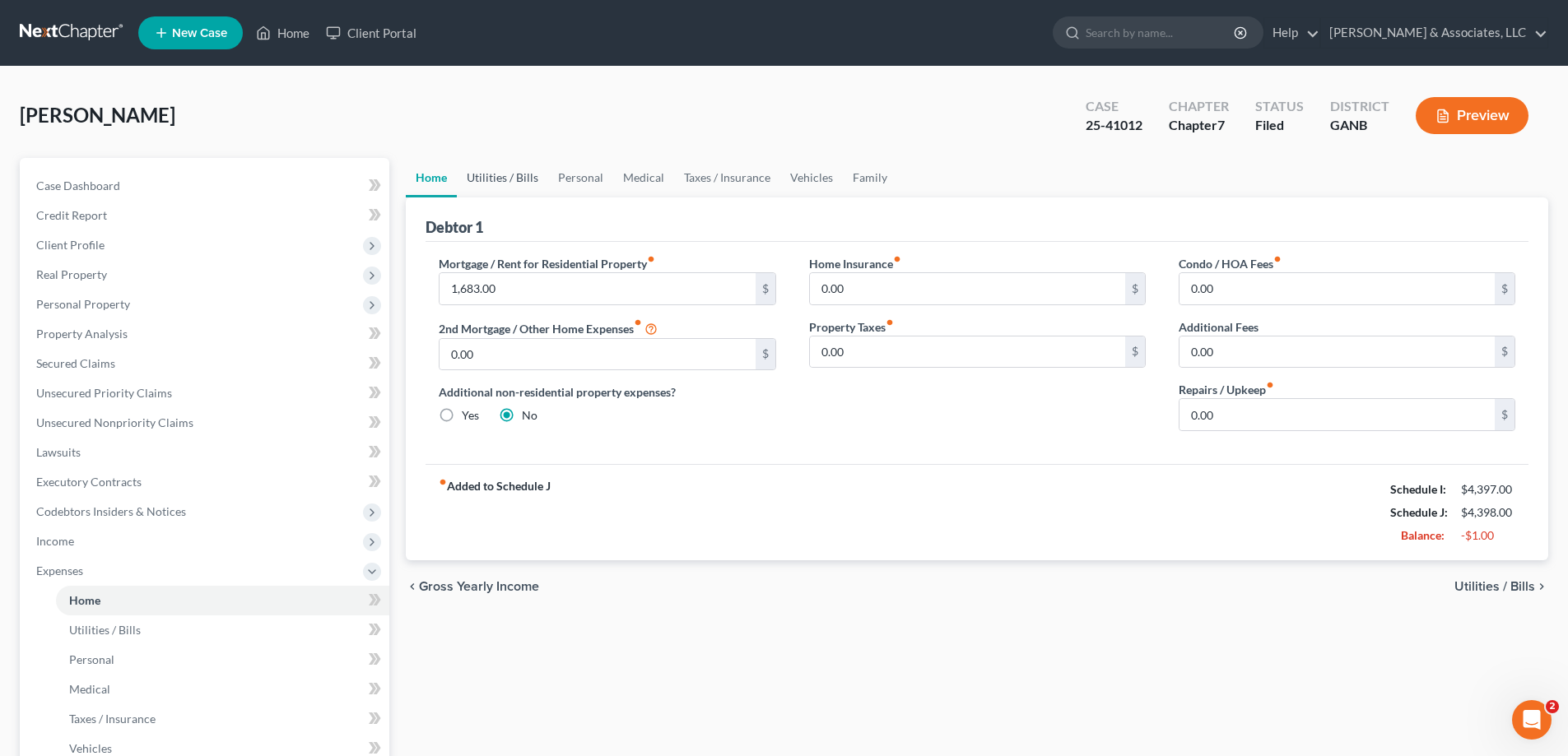
click at [487, 179] on link "Utilities / Bills" at bounding box center [502, 178] width 91 height 39
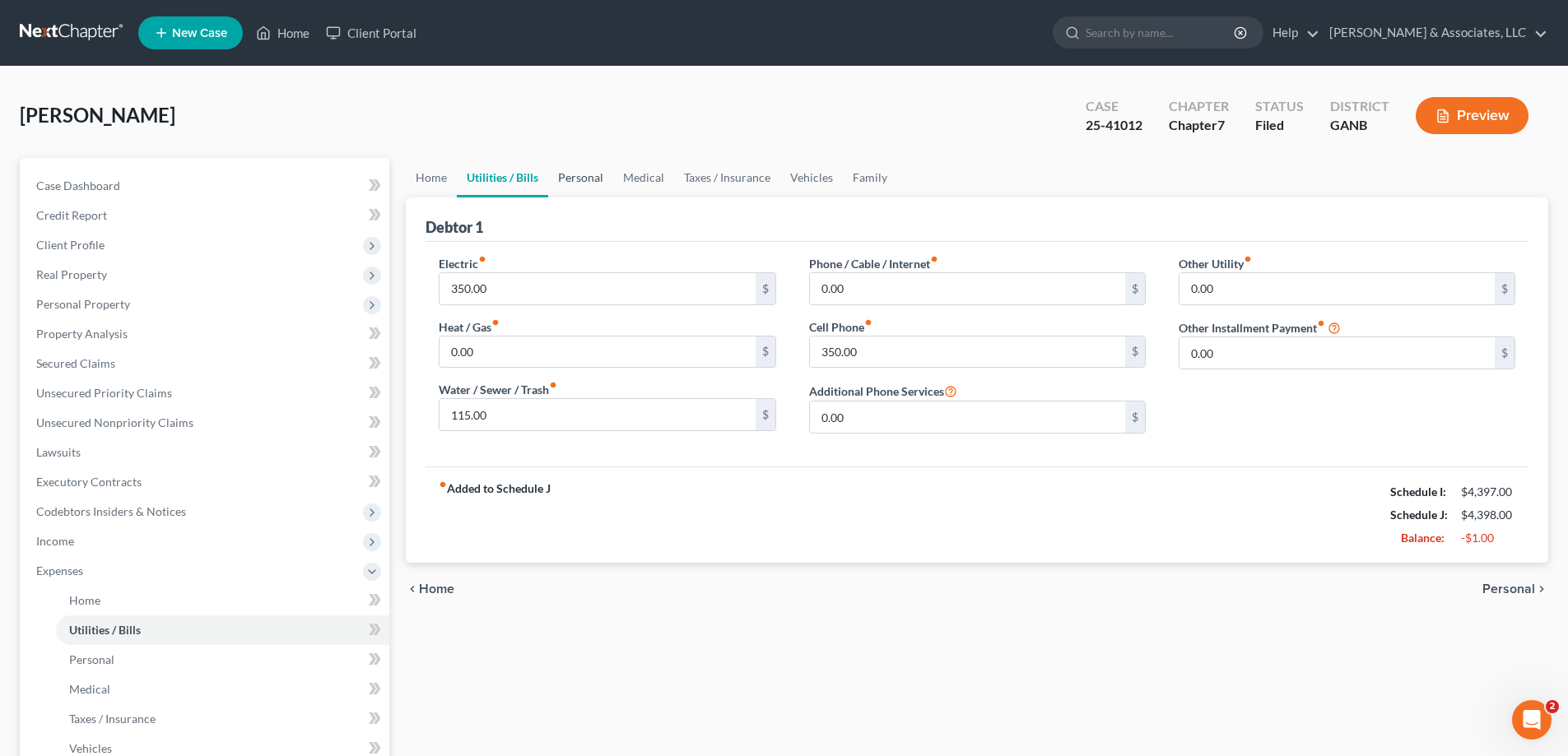
click at [588, 175] on link "Personal" at bounding box center [580, 178] width 65 height 39
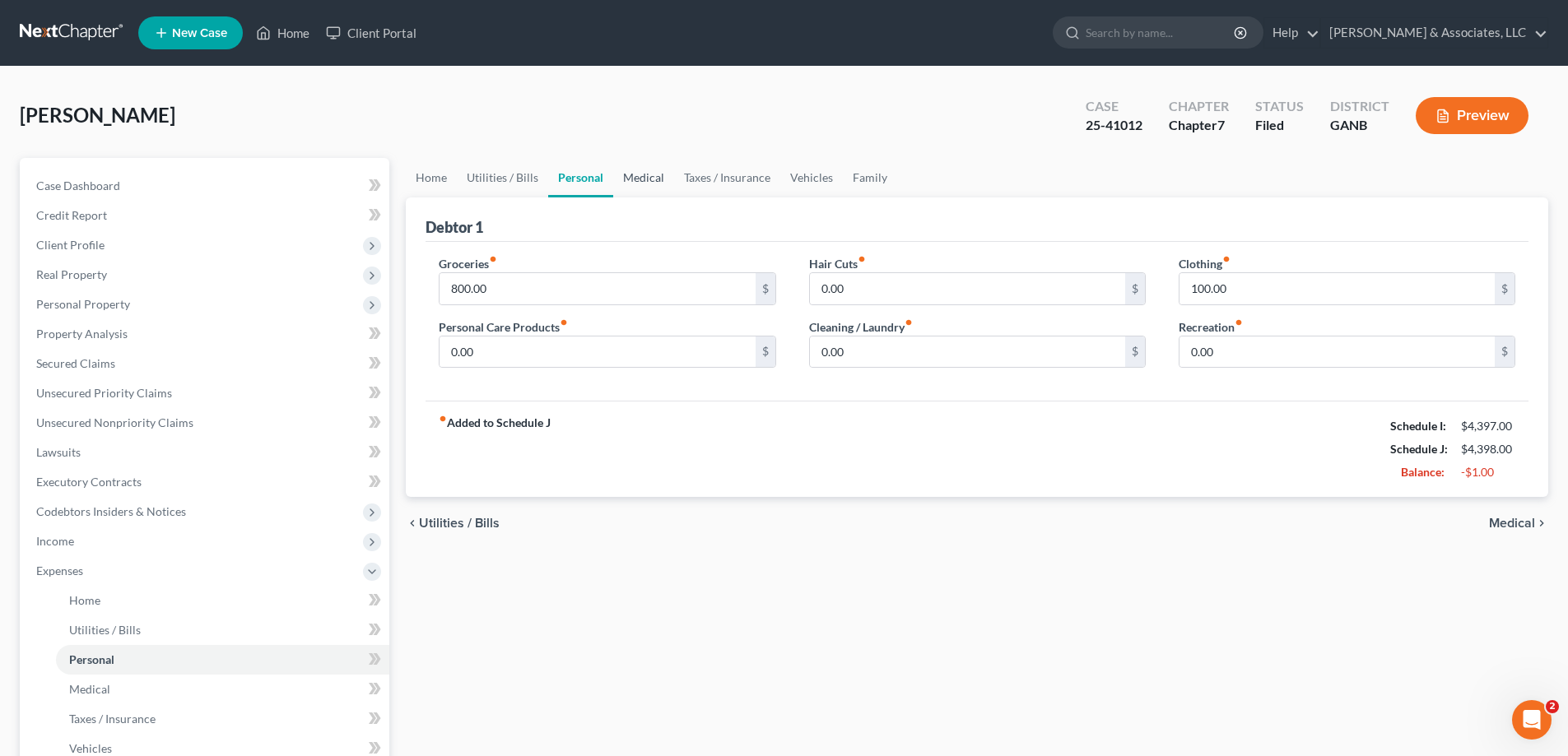
click at [653, 175] on link "Medical" at bounding box center [643, 178] width 61 height 39
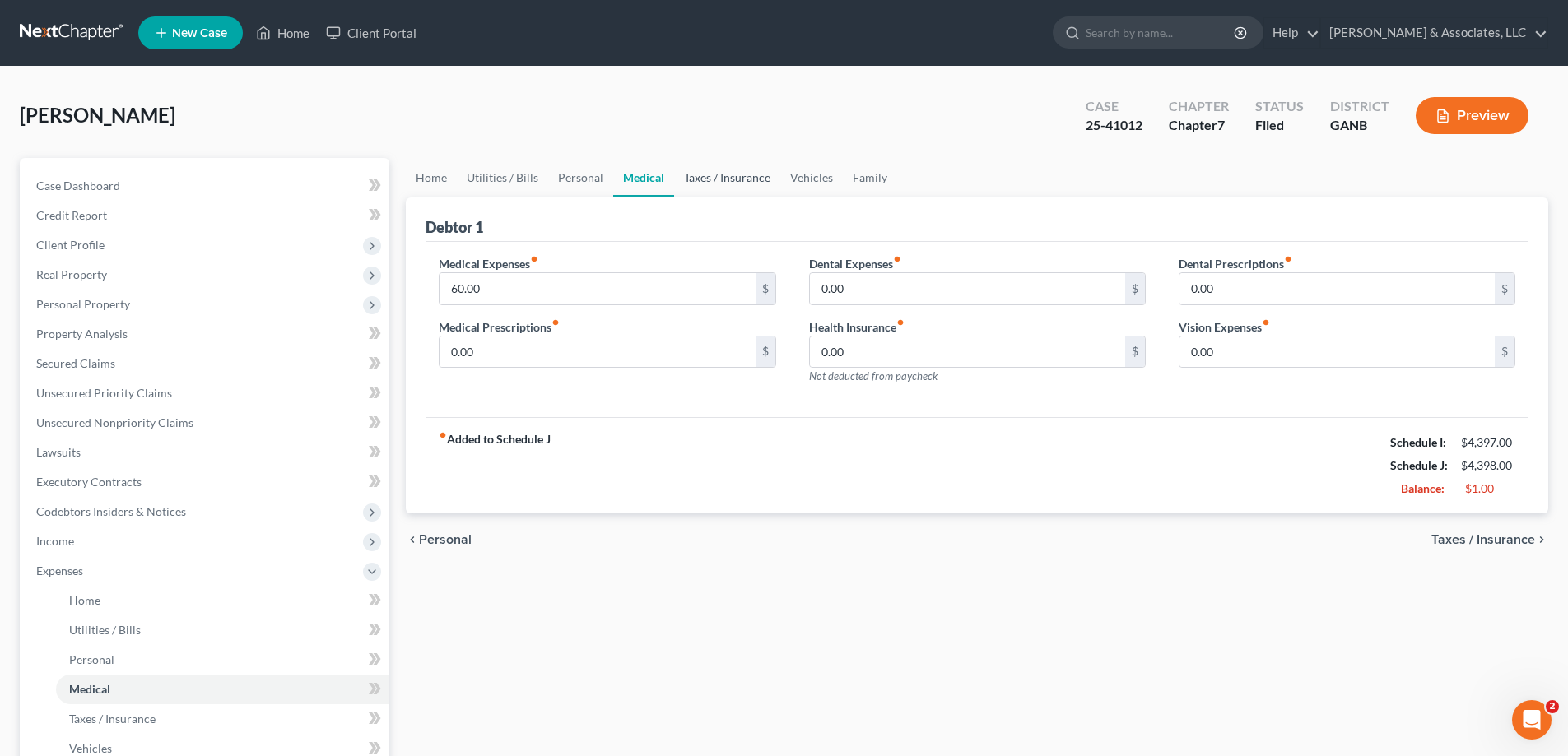
click at [754, 179] on link "Taxes / Insurance" at bounding box center [727, 178] width 106 height 39
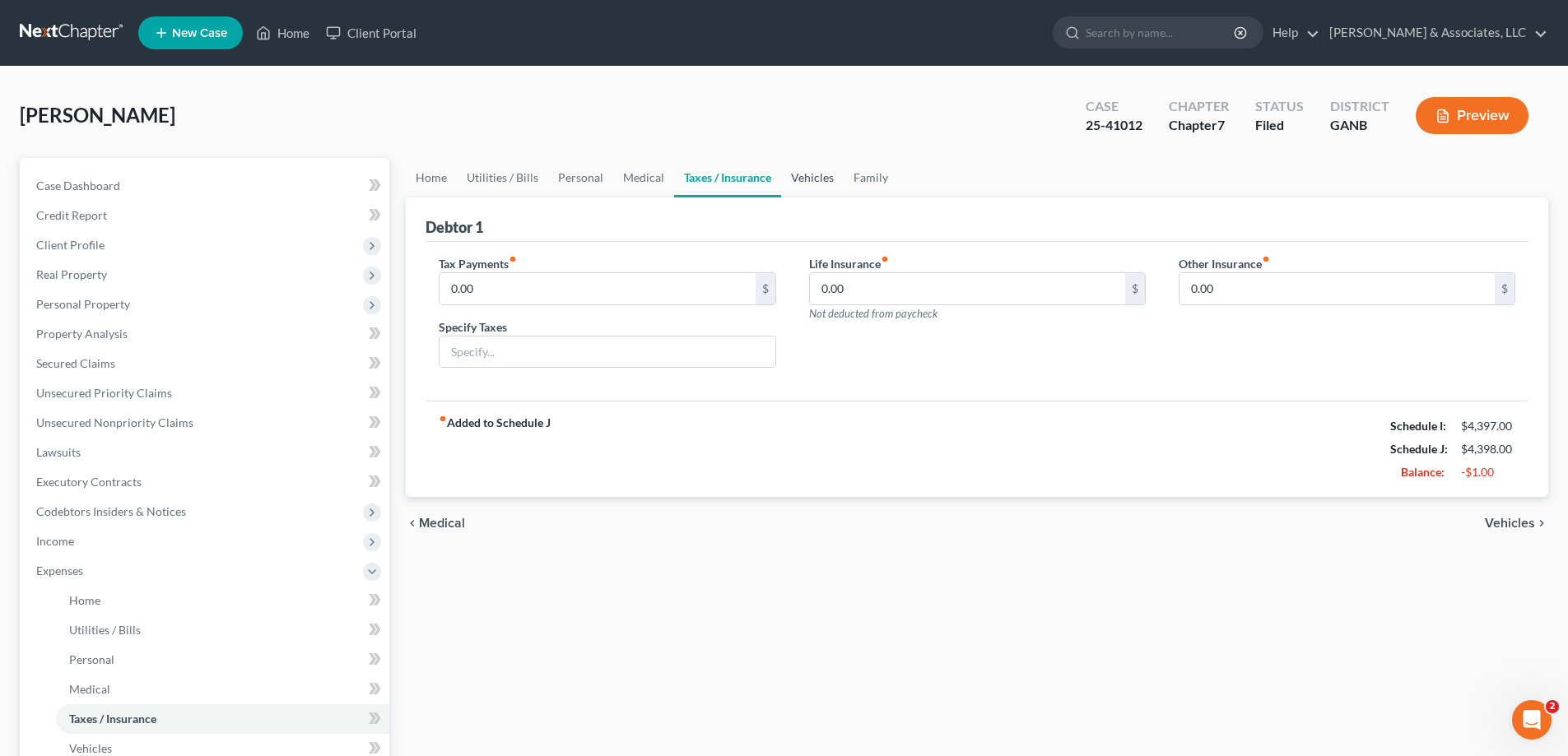
click at [807, 177] on link "Vehicles" at bounding box center [813, 178] width 63 height 39
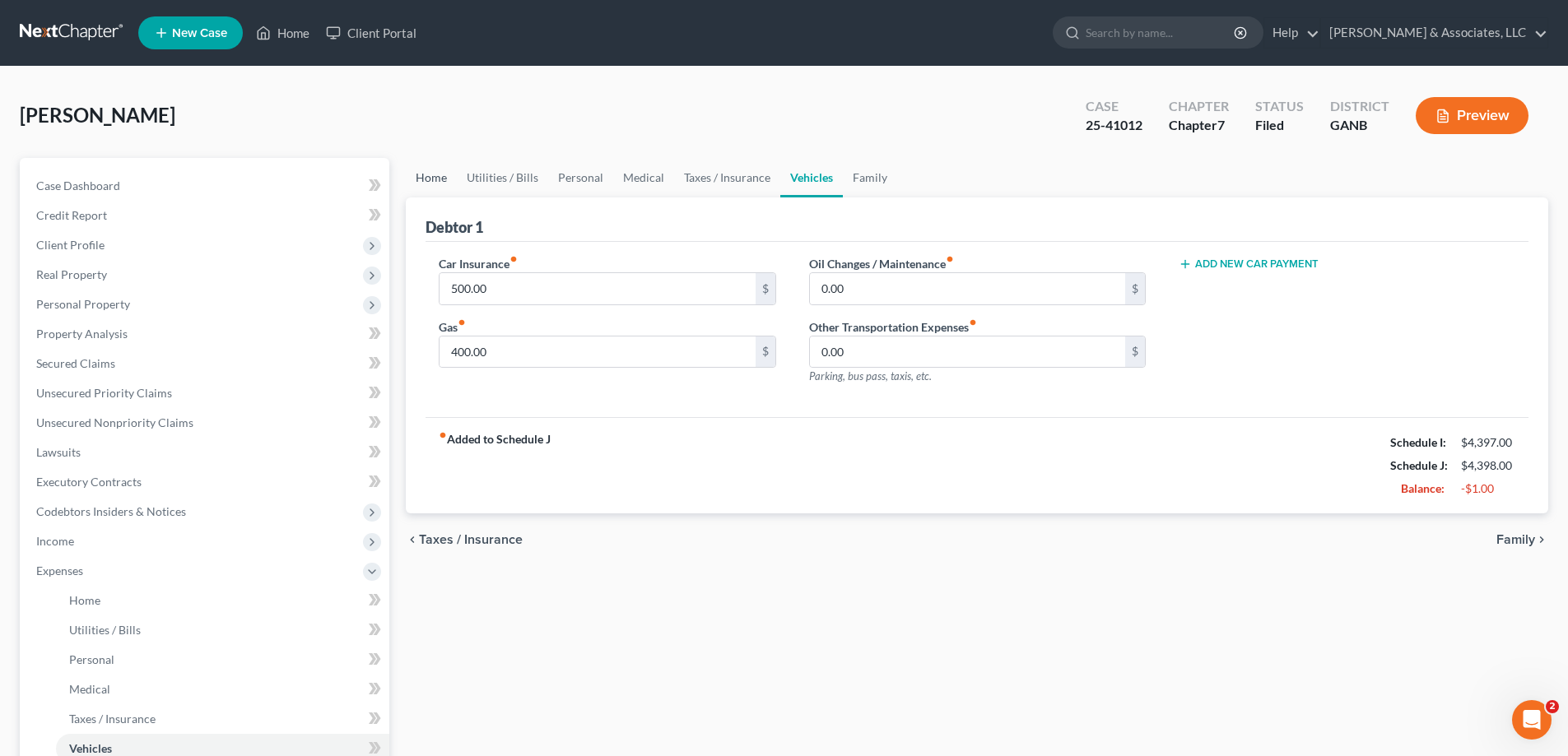
click at [423, 178] on link "Home" at bounding box center [431, 178] width 51 height 39
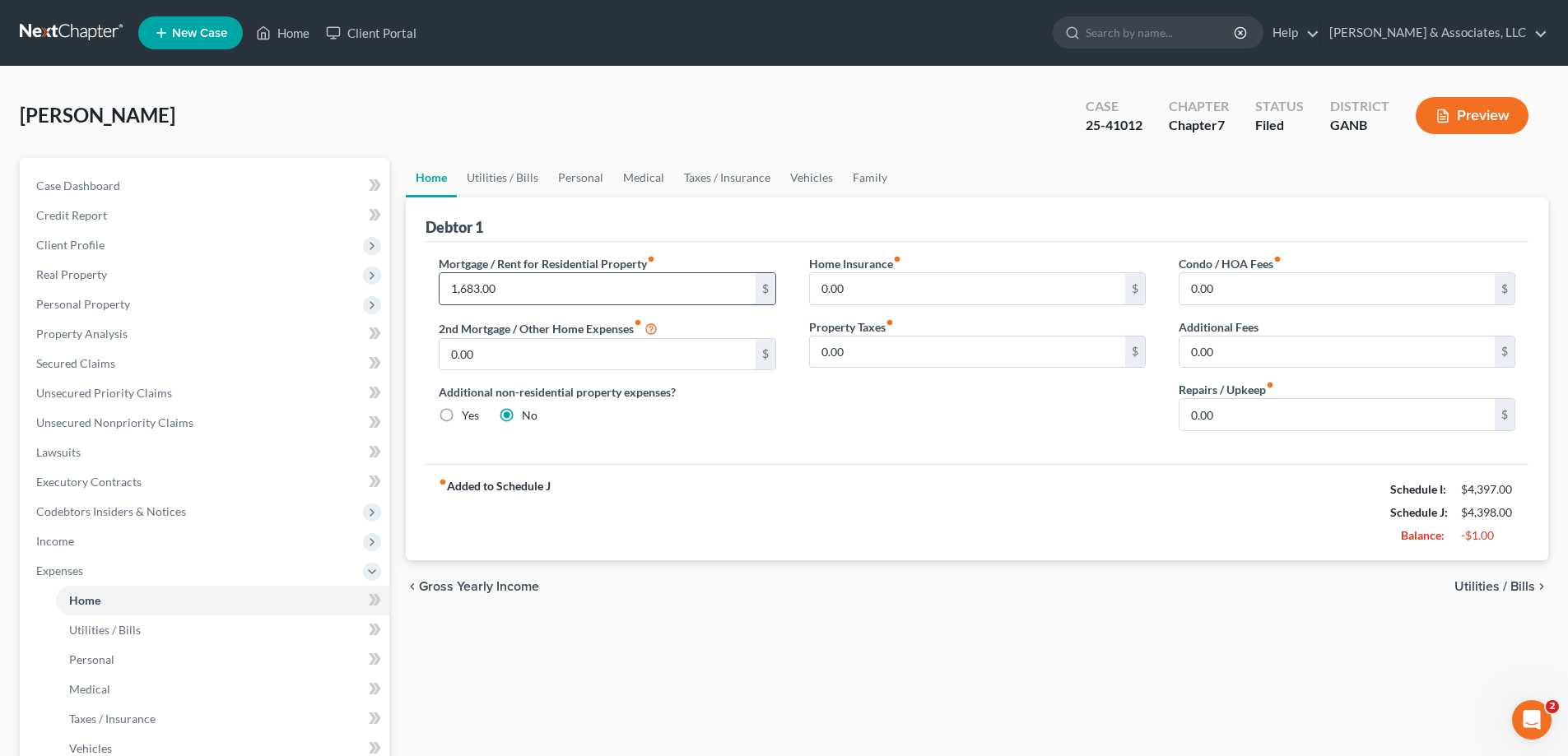
click at [518, 290] on input "1,683.00" at bounding box center [597, 289] width 315 height 31
type input "1,683.00"
click at [571, 285] on input "1,683.00" at bounding box center [597, 289] width 315 height 31
click at [837, 294] on input "0.00" at bounding box center [967, 289] width 315 height 31
click at [480, 179] on link "Utilities / Bills" at bounding box center [502, 178] width 91 height 39
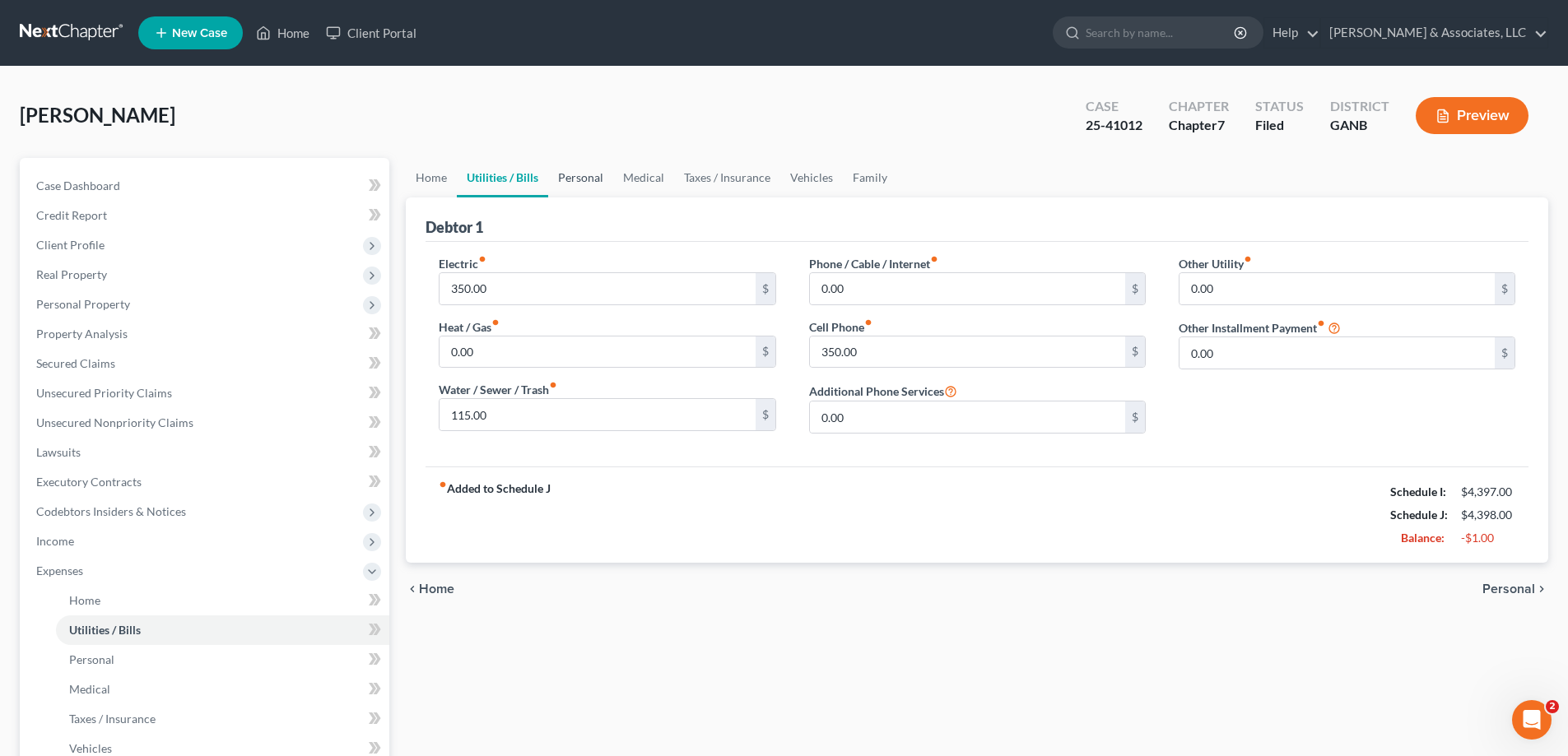
click at [588, 175] on link "Personal" at bounding box center [580, 178] width 65 height 39
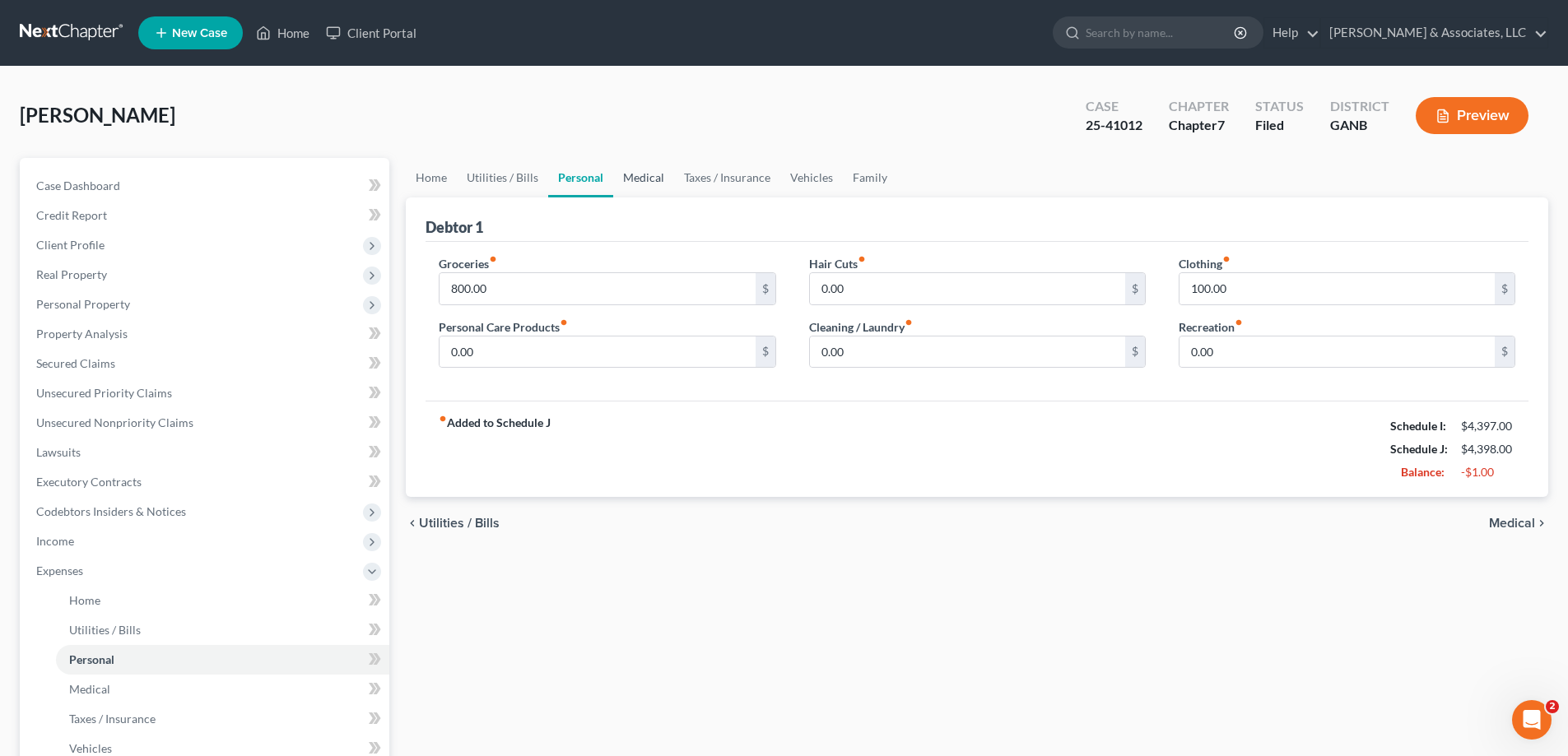
click at [647, 177] on link "Medical" at bounding box center [643, 178] width 61 height 39
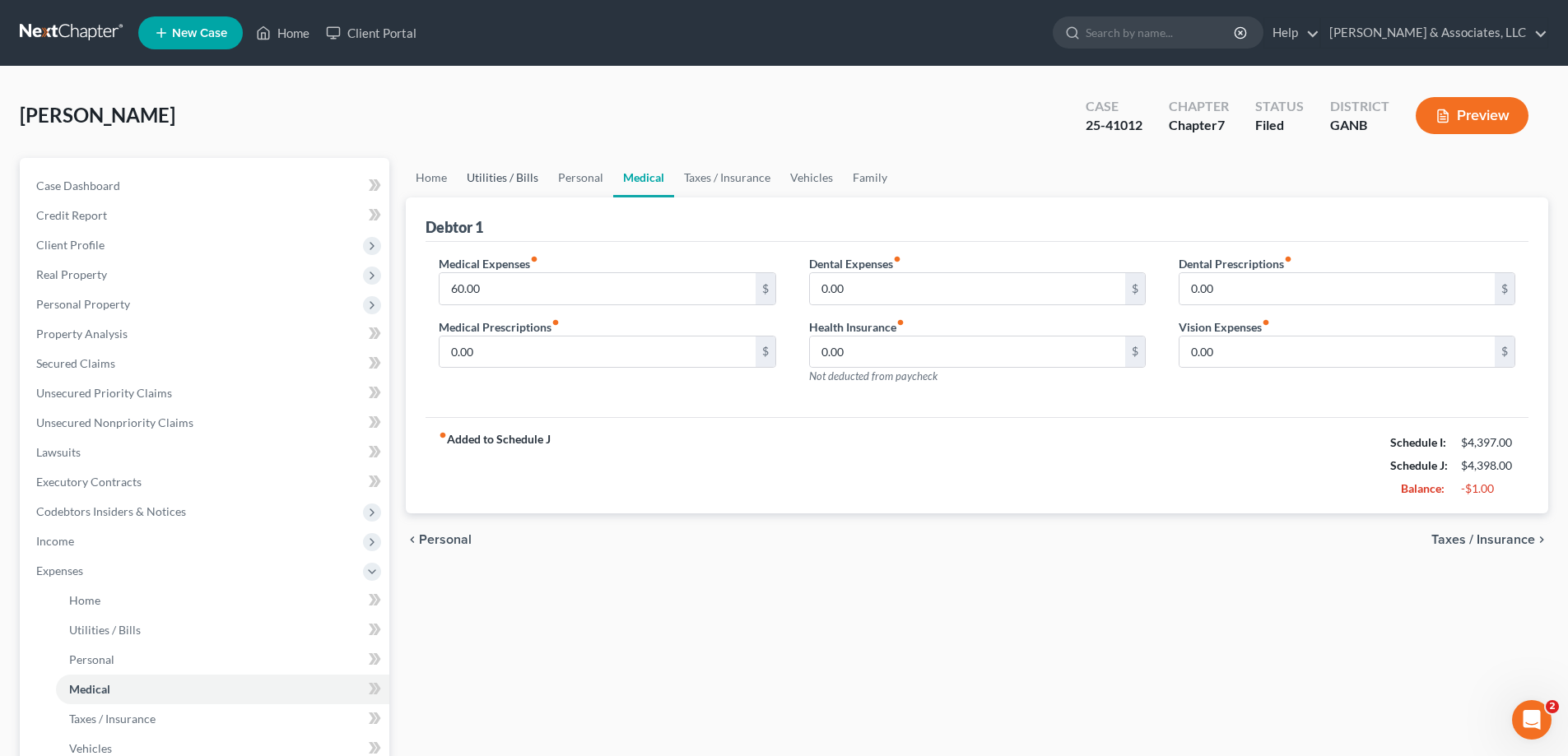
click at [492, 175] on link "Utilities / Bills" at bounding box center [502, 178] width 91 height 39
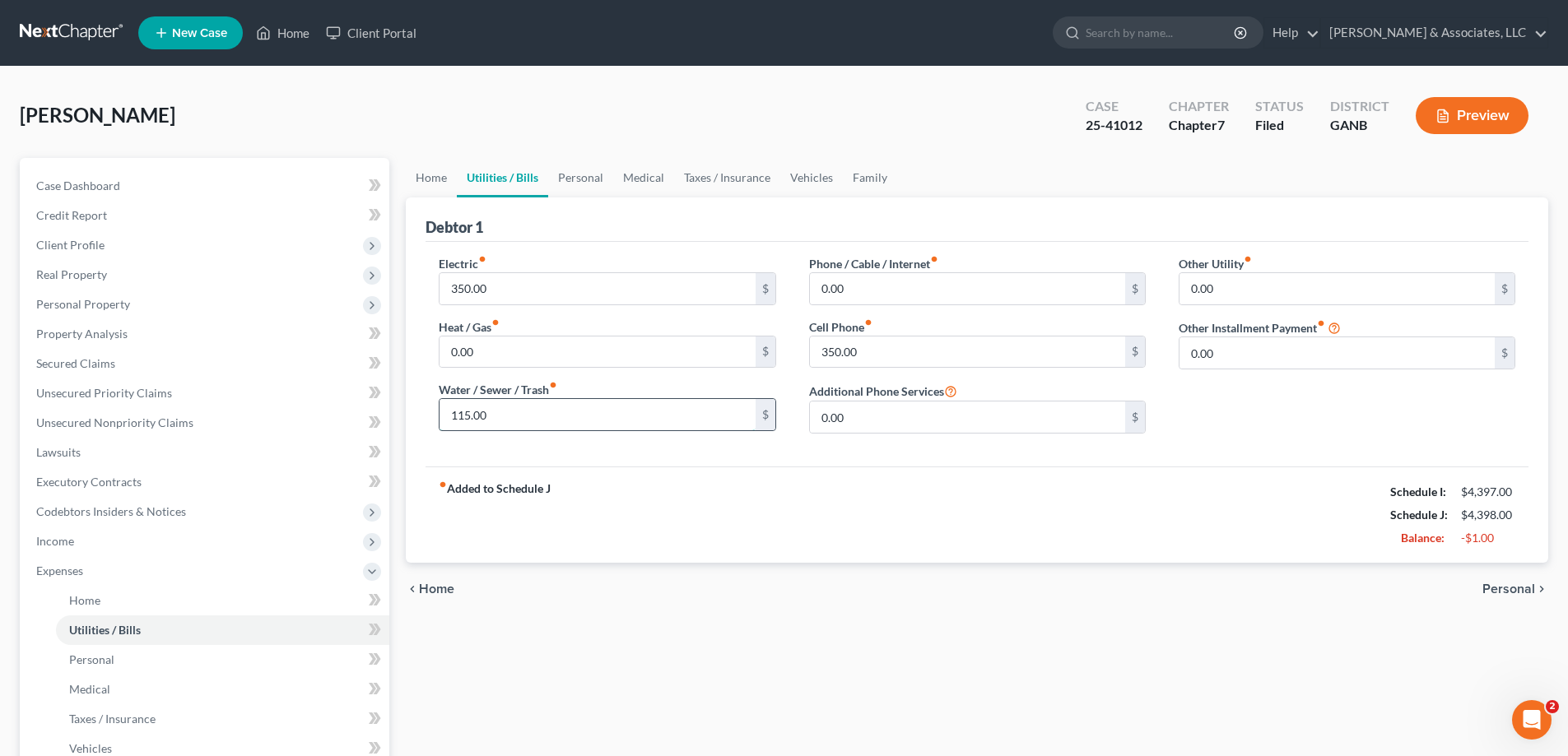
click at [474, 413] on input "115.00" at bounding box center [597, 414] width 315 height 31
type input "114.00"
click at [1471, 105] on button "Preview" at bounding box center [1472, 115] width 113 height 37
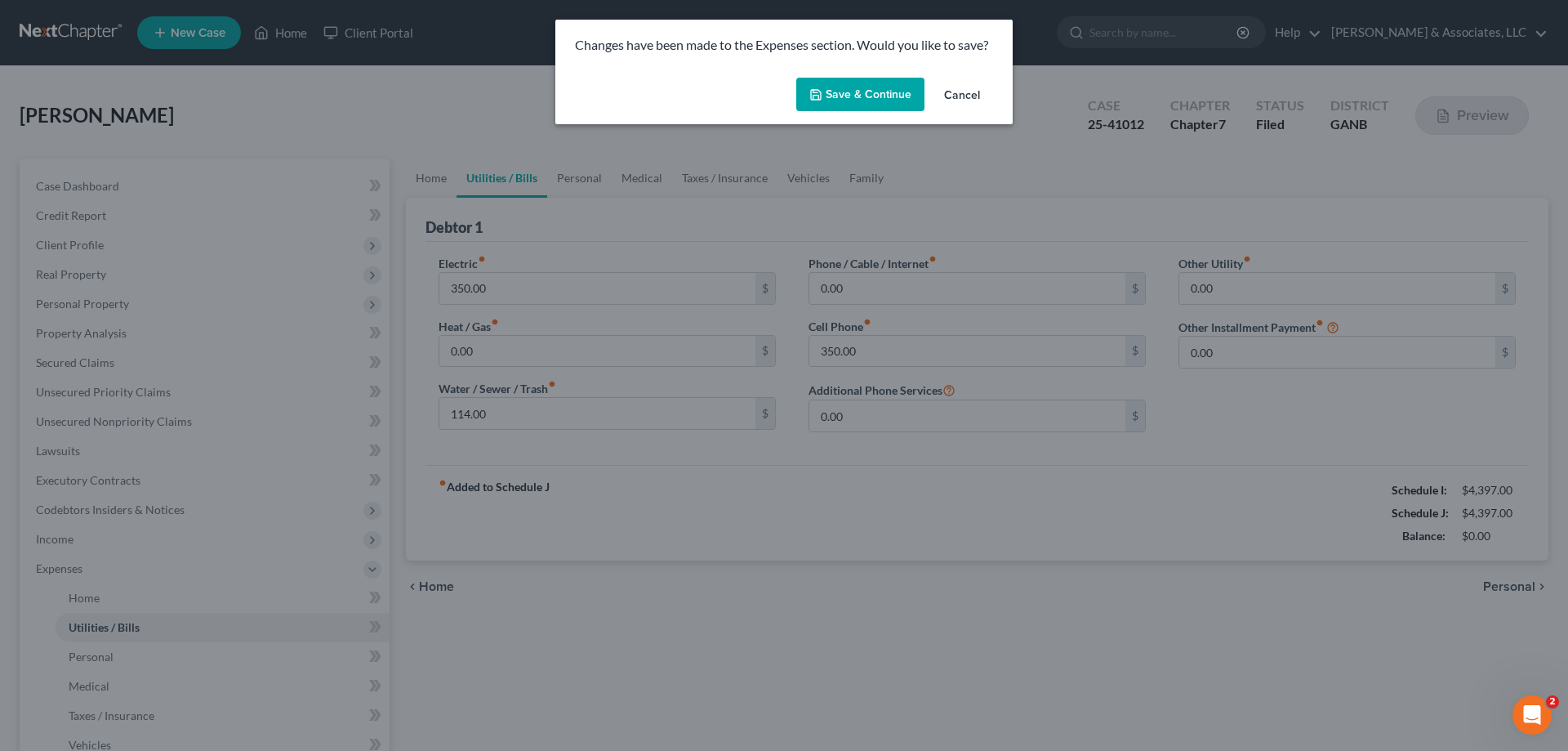
click at [806, 88] on button "Save & Continue" at bounding box center [861, 94] width 128 height 35
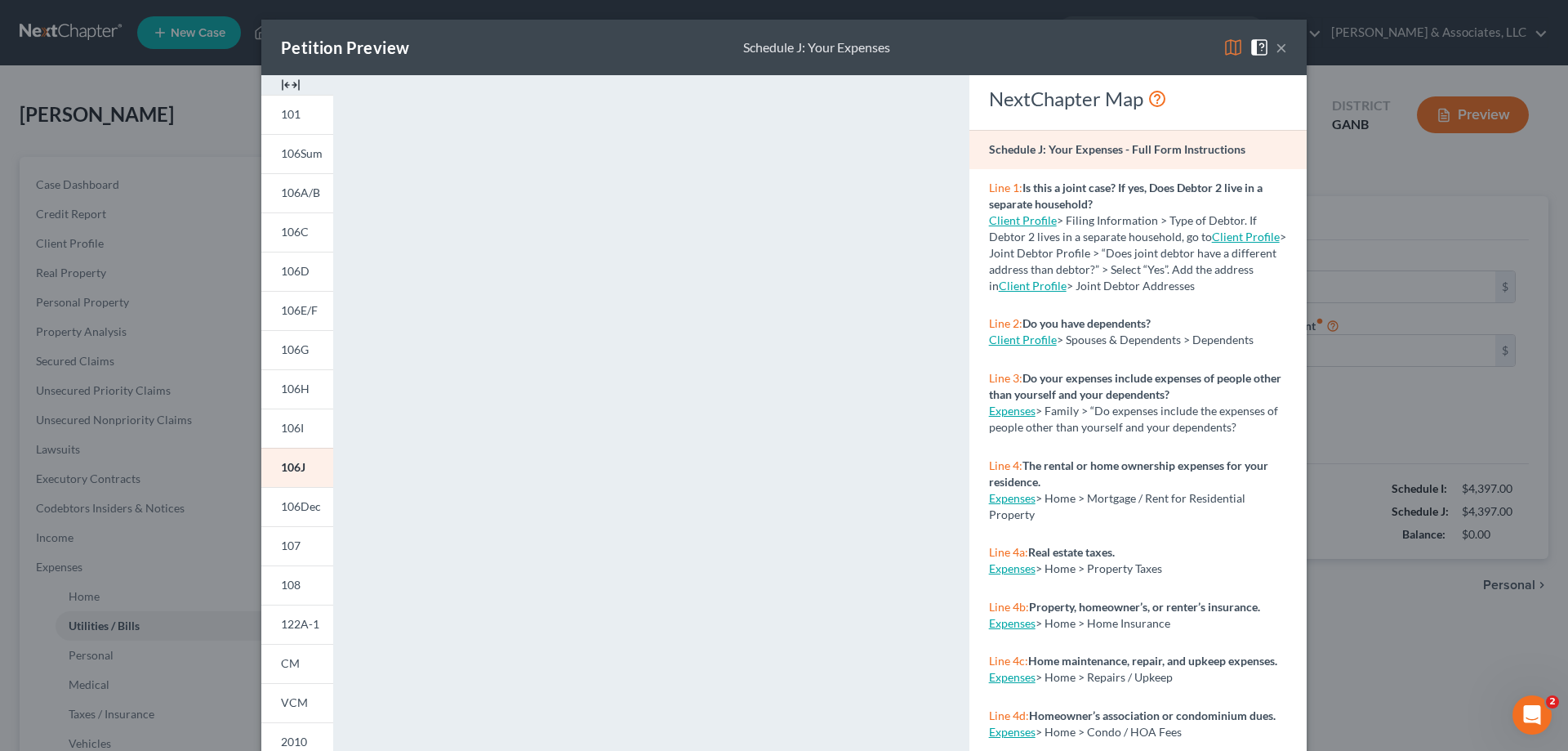
click at [1276, 41] on button "×" at bounding box center [1281, 47] width 12 height 20
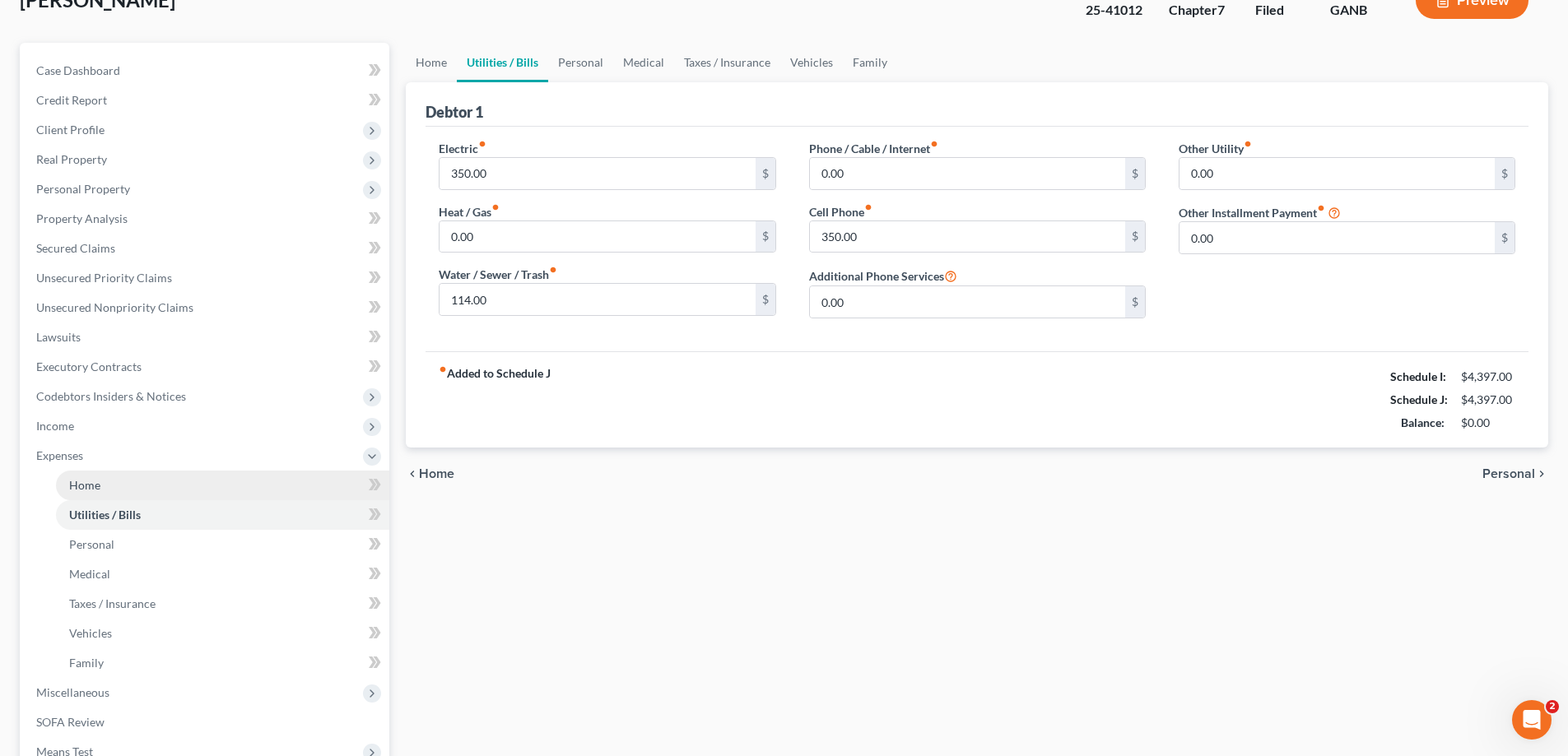
scroll to position [326, 0]
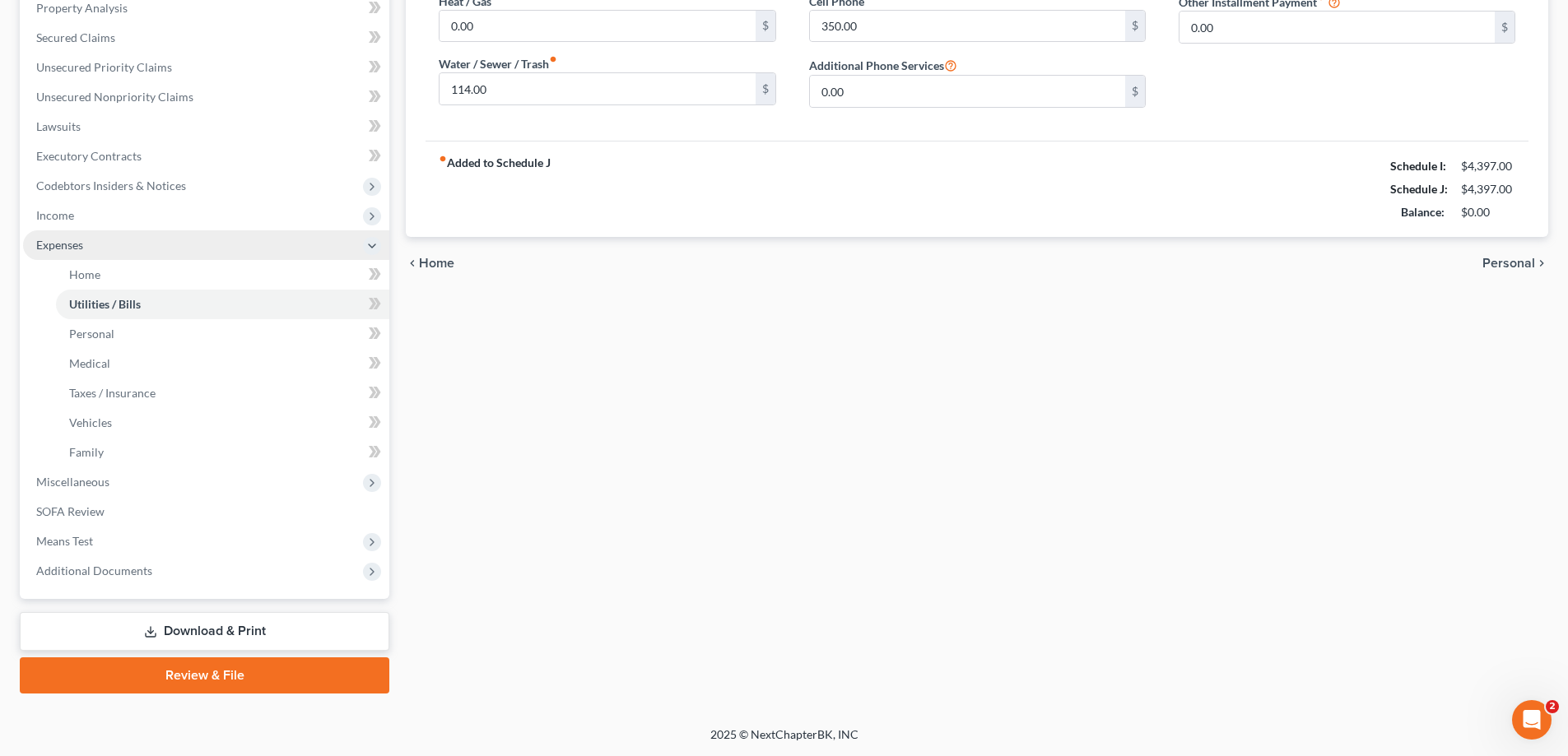
click at [65, 245] on span "Expenses" at bounding box center [59, 245] width 47 height 14
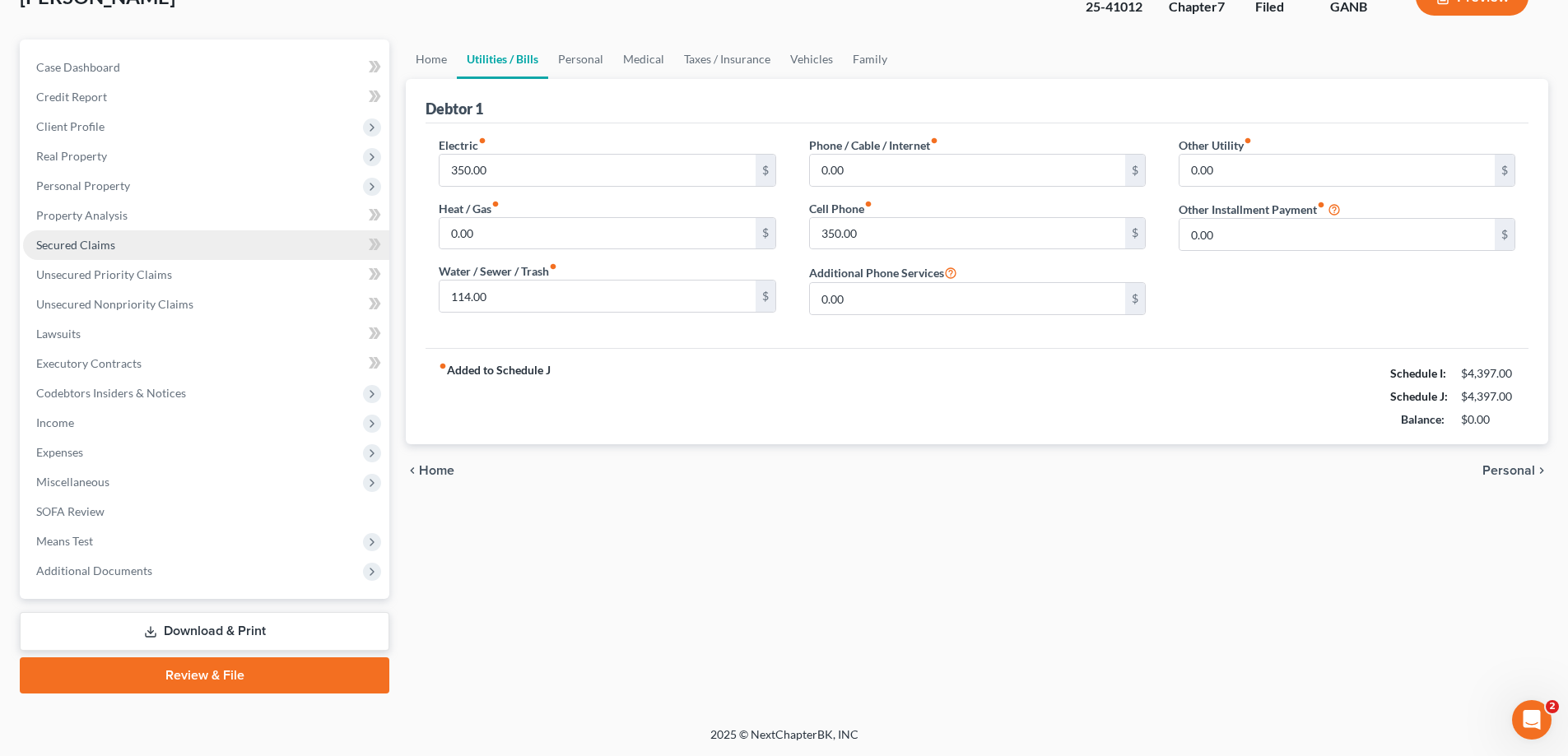
scroll to position [118, 0]
drag, startPoint x: 47, startPoint y: 450, endPoint x: 48, endPoint y: 440, distance: 10.0
click at [47, 450] on span "Expenses" at bounding box center [59, 452] width 47 height 14
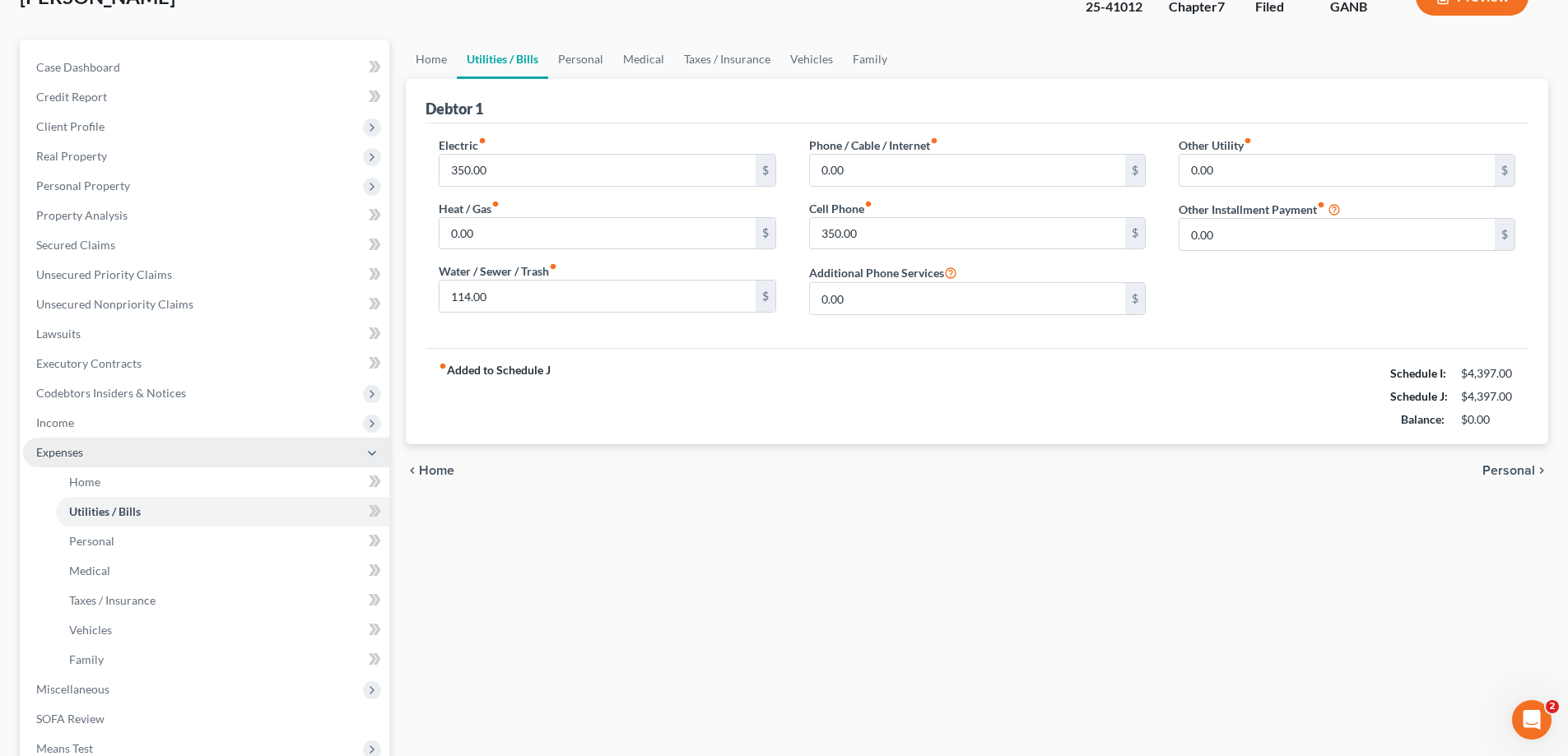
scroll to position [326, 0]
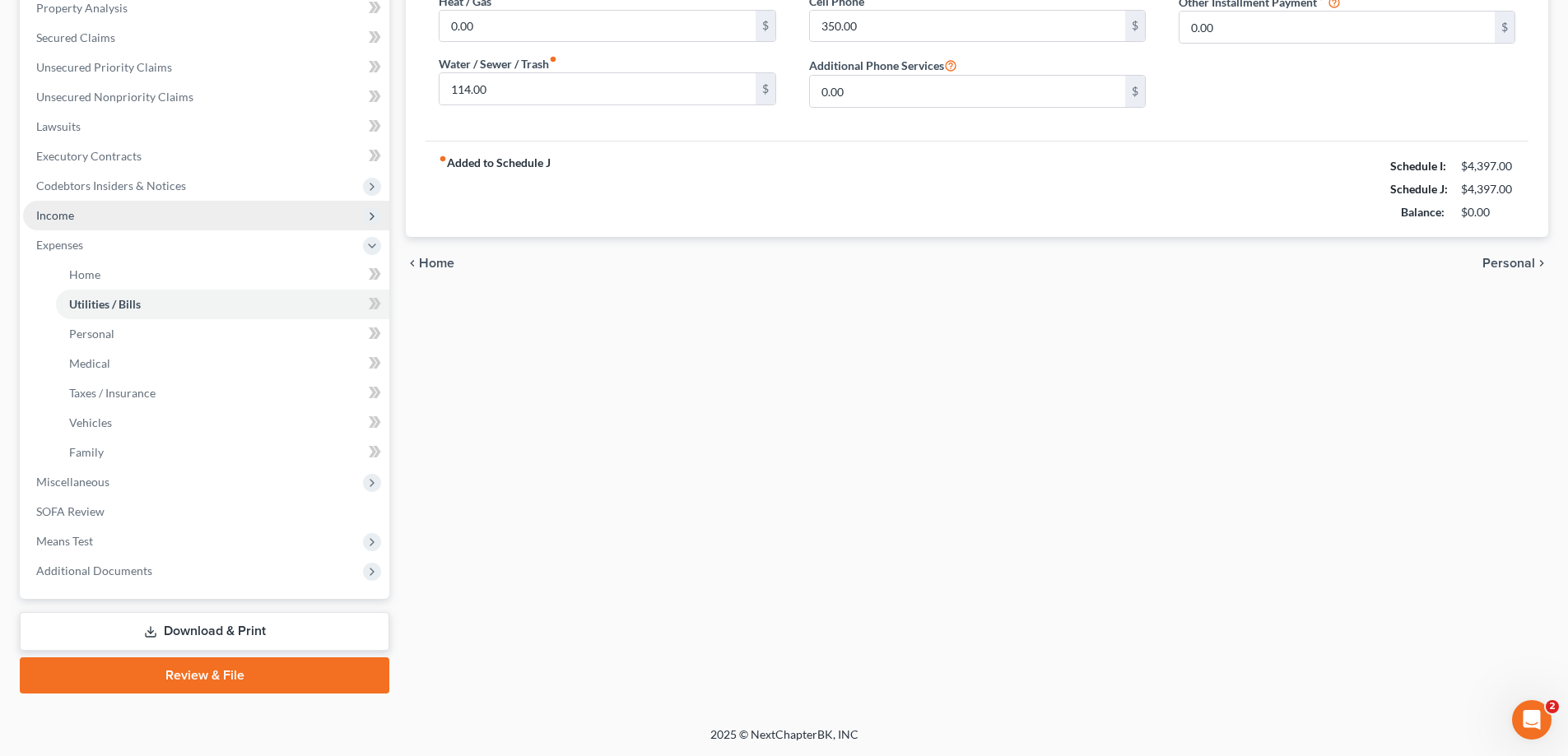
click at [56, 213] on span "Income" at bounding box center [55, 215] width 38 height 14
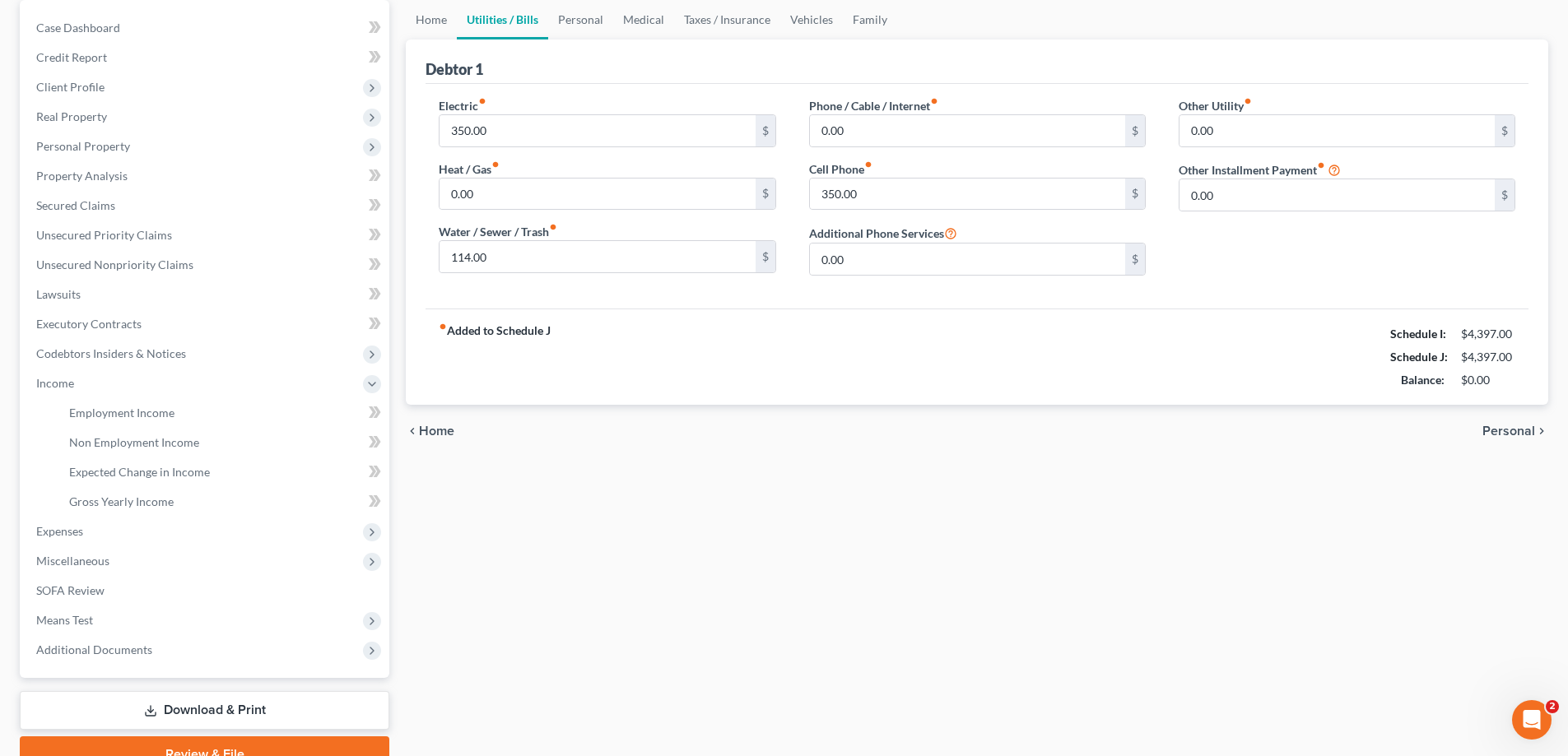
scroll to position [0, 0]
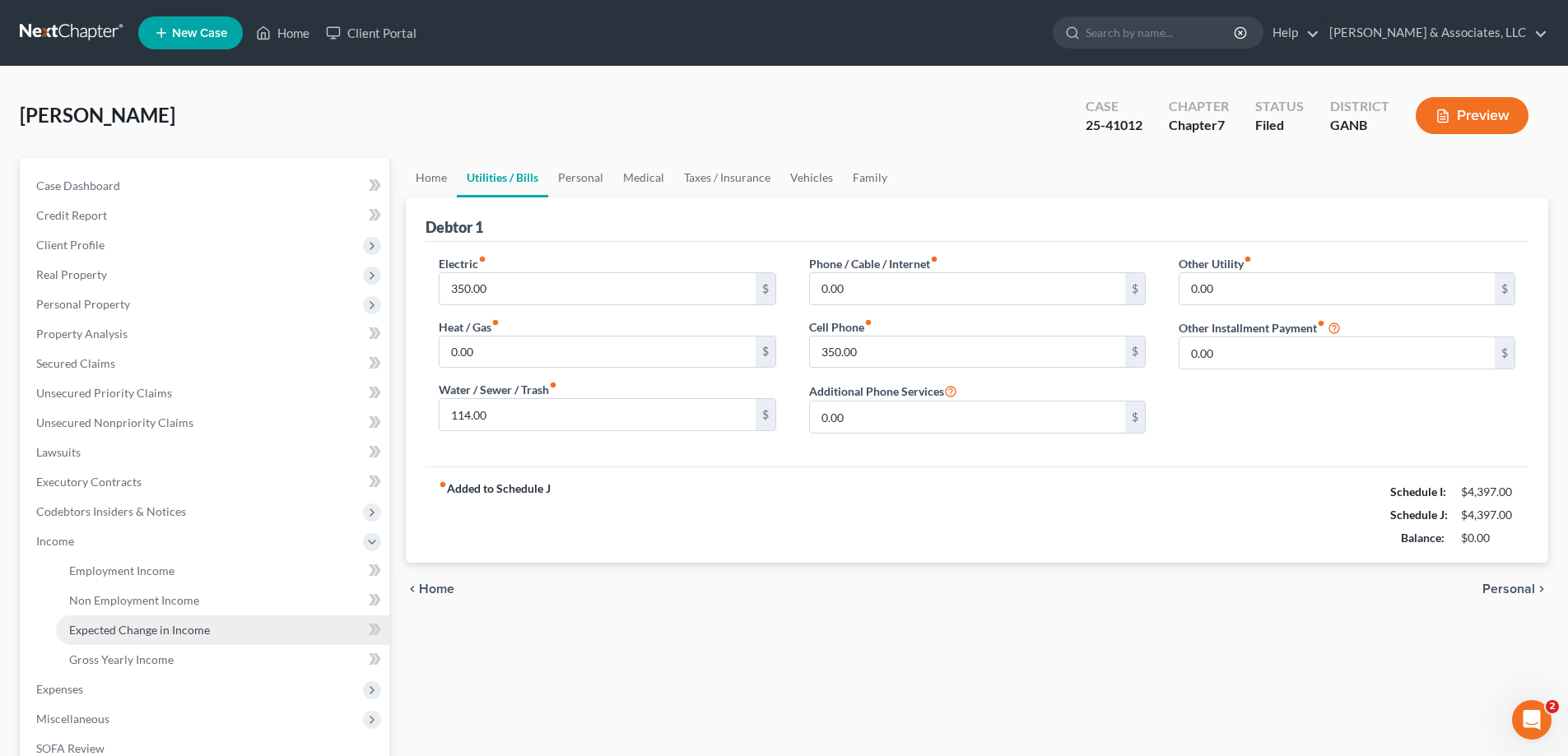
click at [109, 628] on span "Expected Change in Income" at bounding box center [139, 630] width 141 height 14
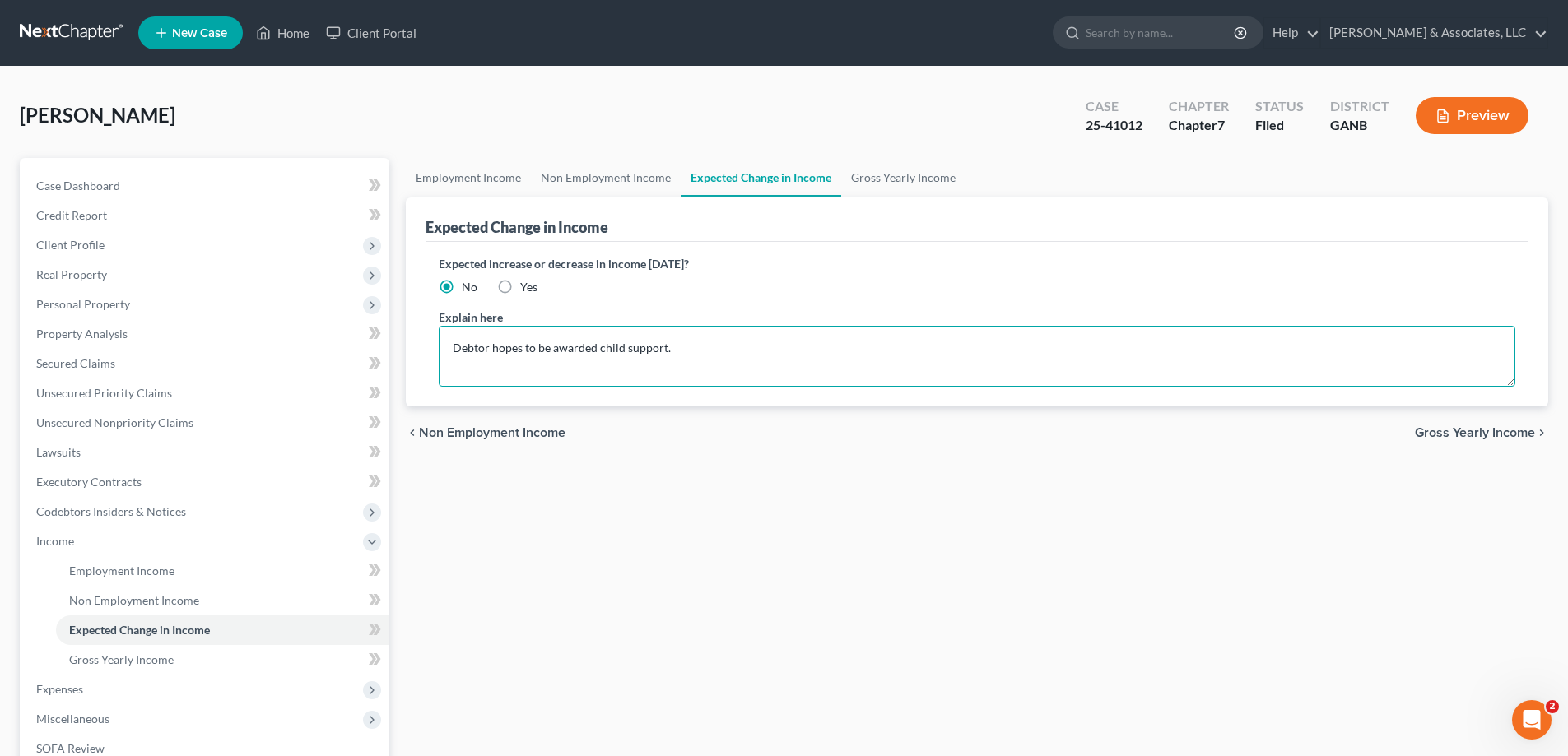
click at [457, 357] on textarea "Debtor hopes to be awarded child support." at bounding box center [977, 356] width 1076 height 61
drag, startPoint x: 451, startPoint y: 350, endPoint x: 746, endPoint y: 350, distance: 295.0
click at [735, 354] on textarea "Debtor hopes to be awarded child support." at bounding box center [977, 356] width 1076 height 61
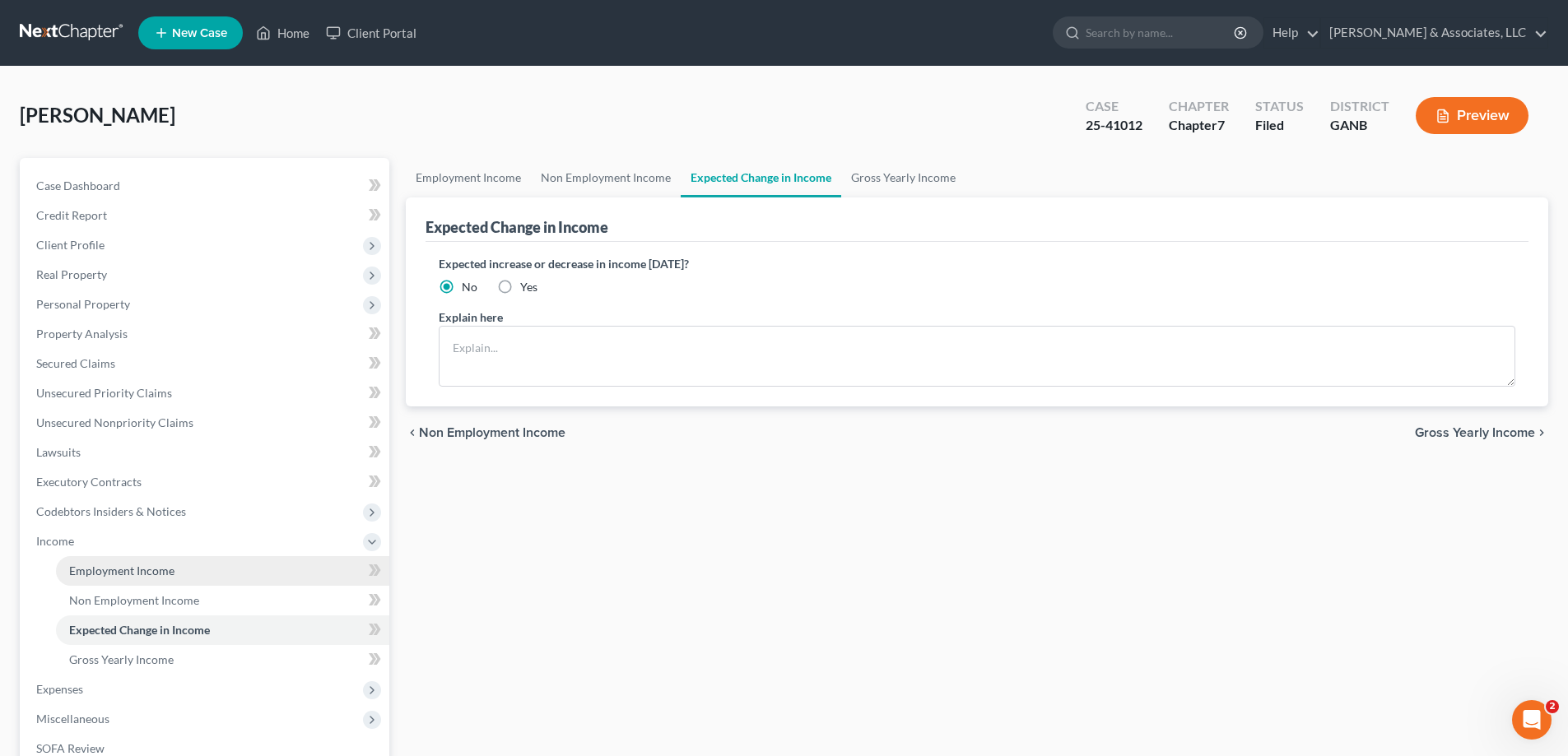
click at [133, 573] on span "Employment Income" at bounding box center [121, 570] width 105 height 14
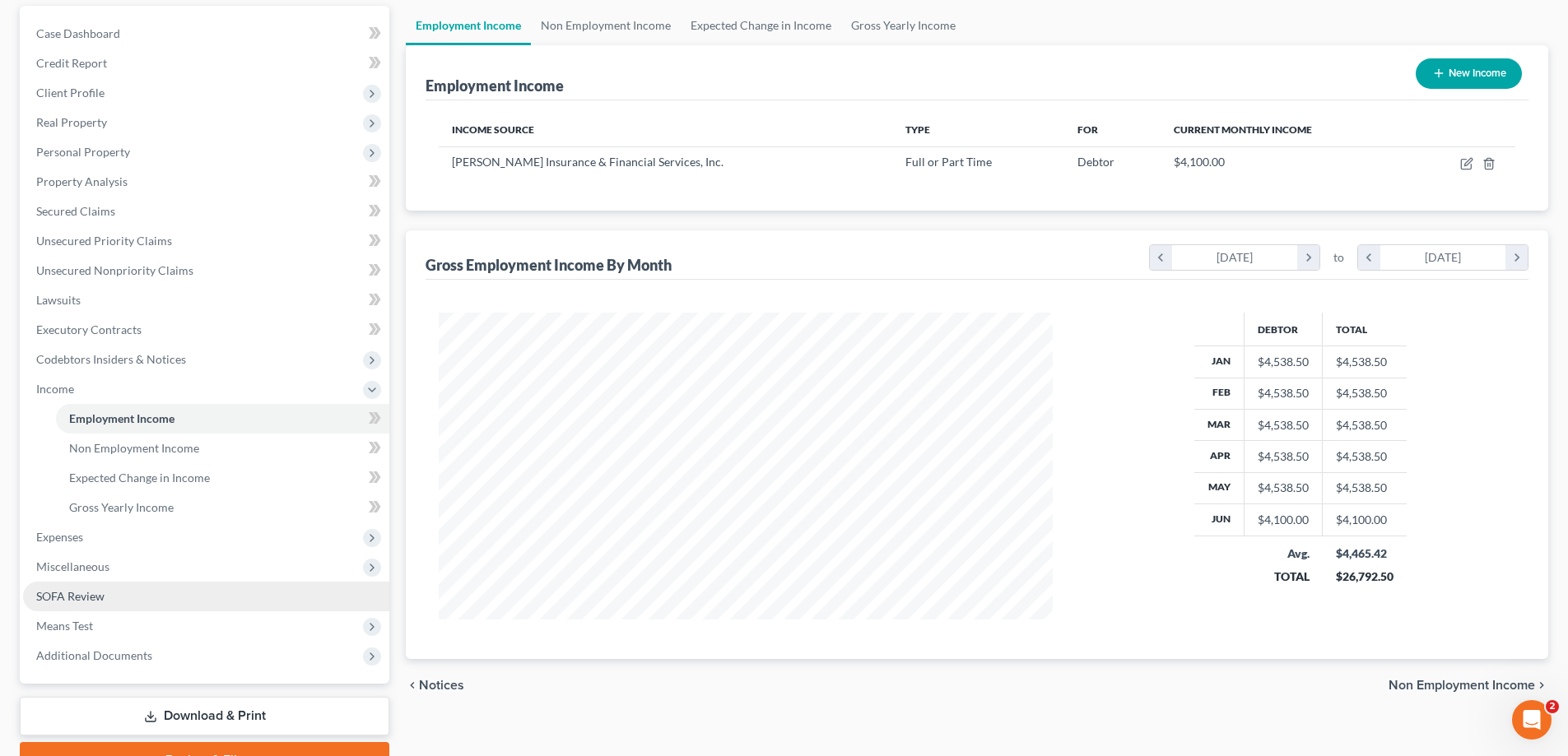
scroll to position [237, 0]
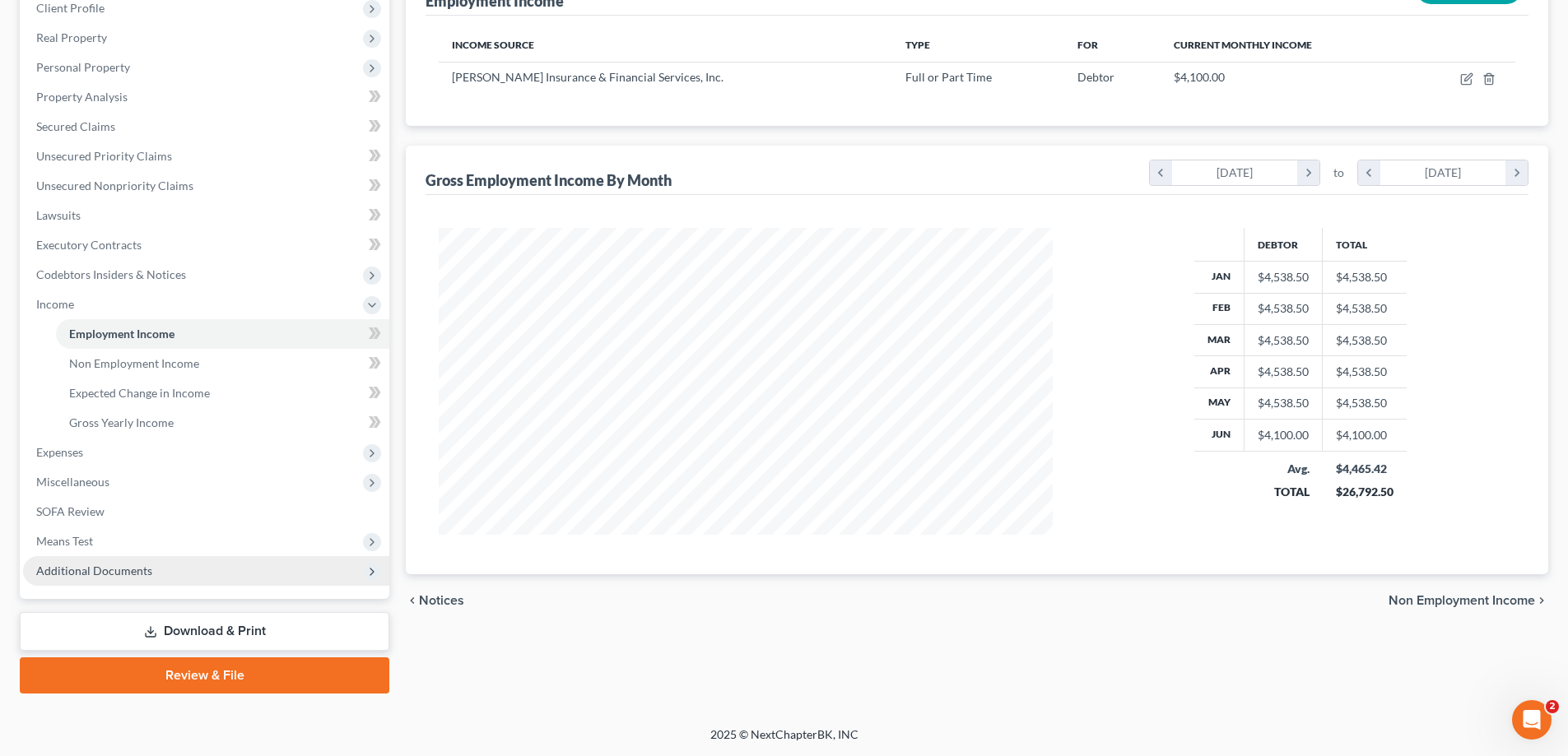
click at [55, 573] on span "Additional Documents" at bounding box center [93, 570] width 116 height 14
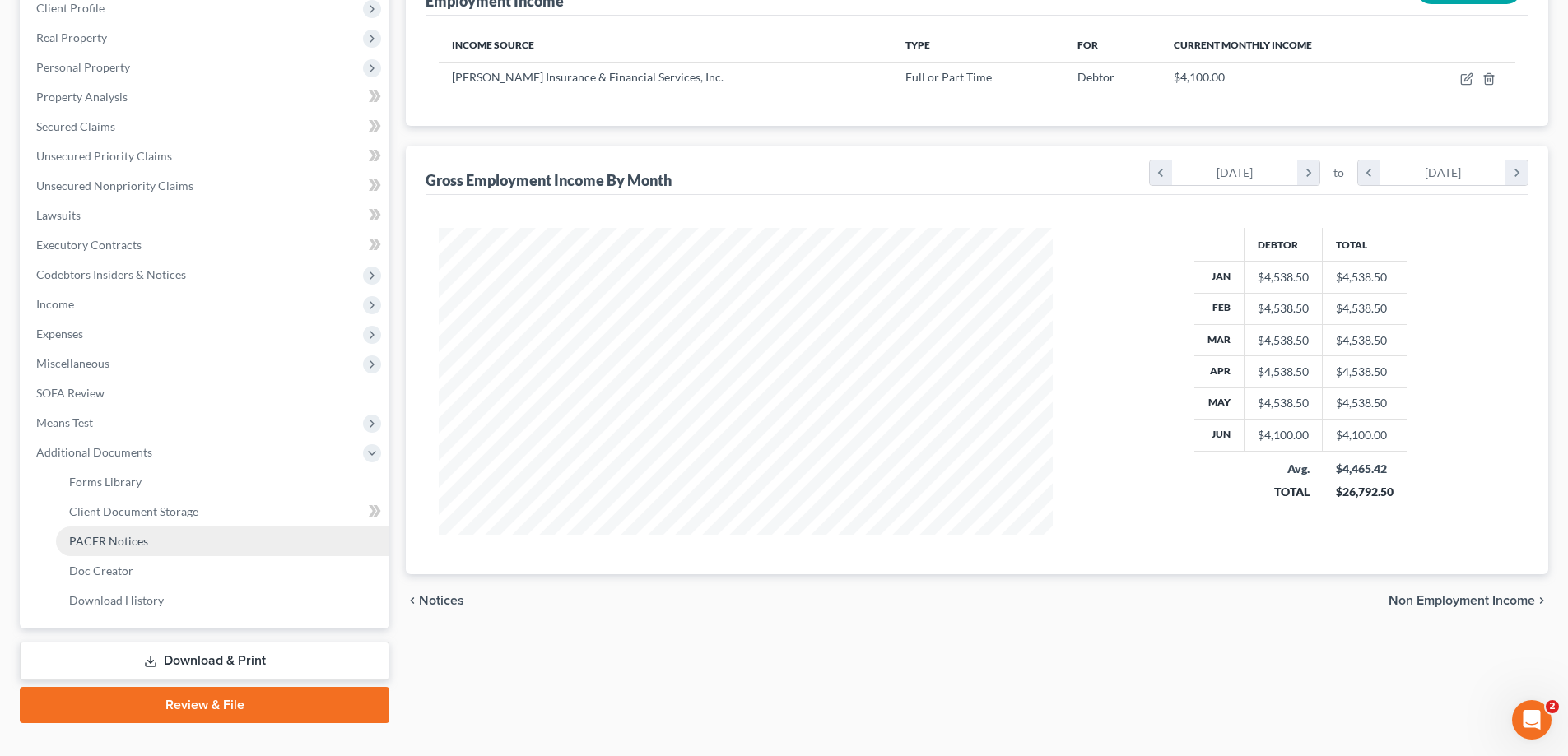
click at [136, 544] on span "PACER Notices" at bounding box center [109, 541] width 79 height 14
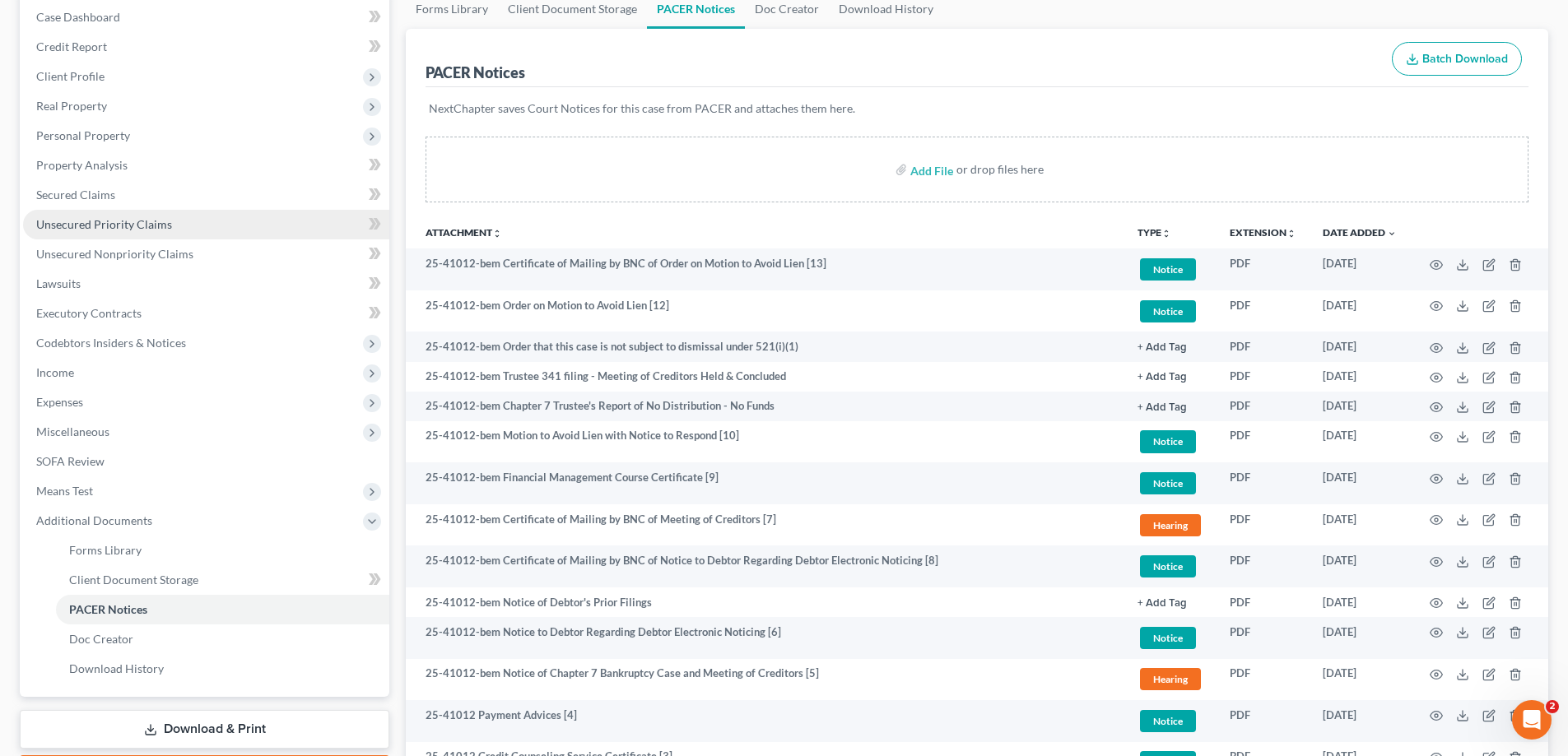
scroll to position [149, 0]
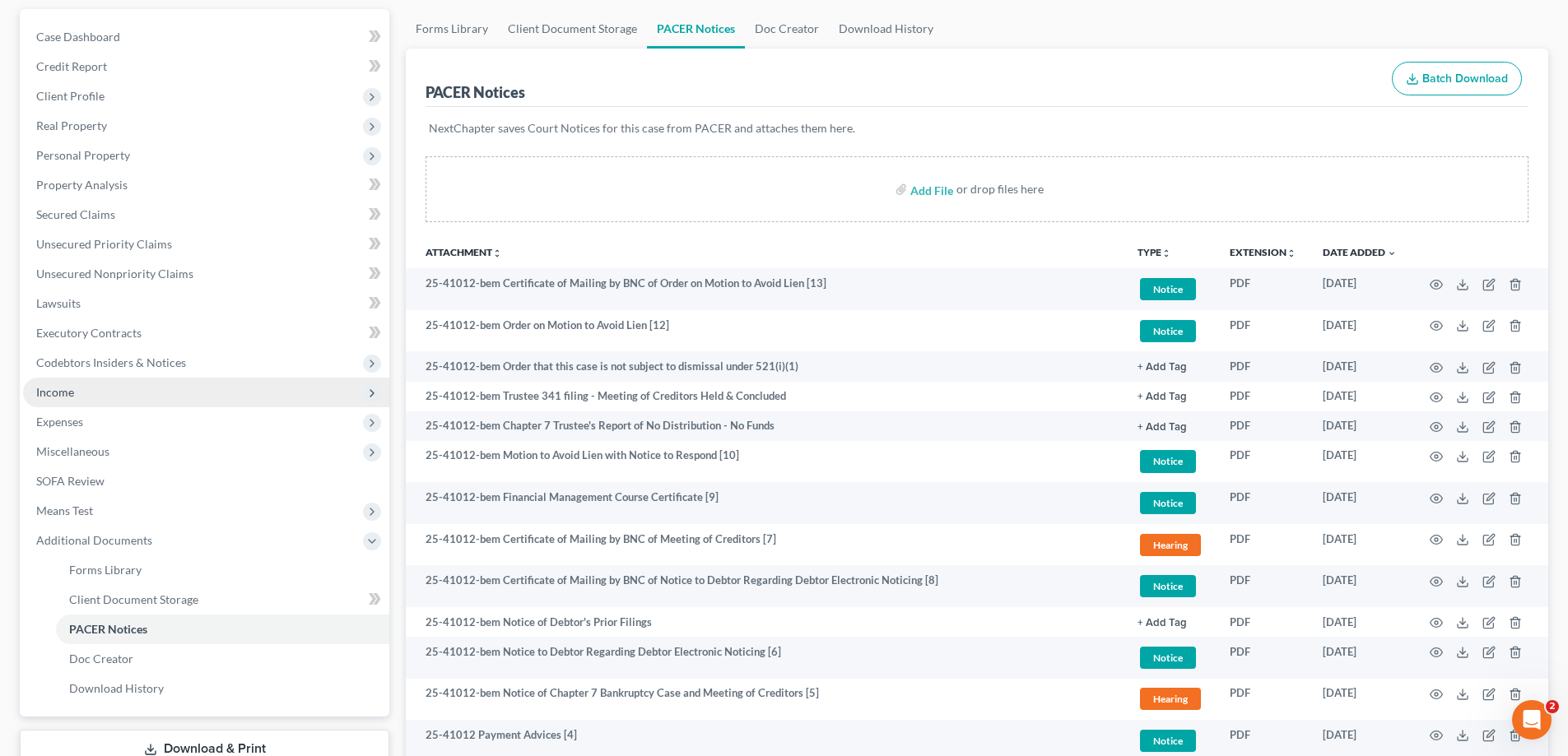
click at [57, 383] on span "Income" at bounding box center [206, 392] width 366 height 30
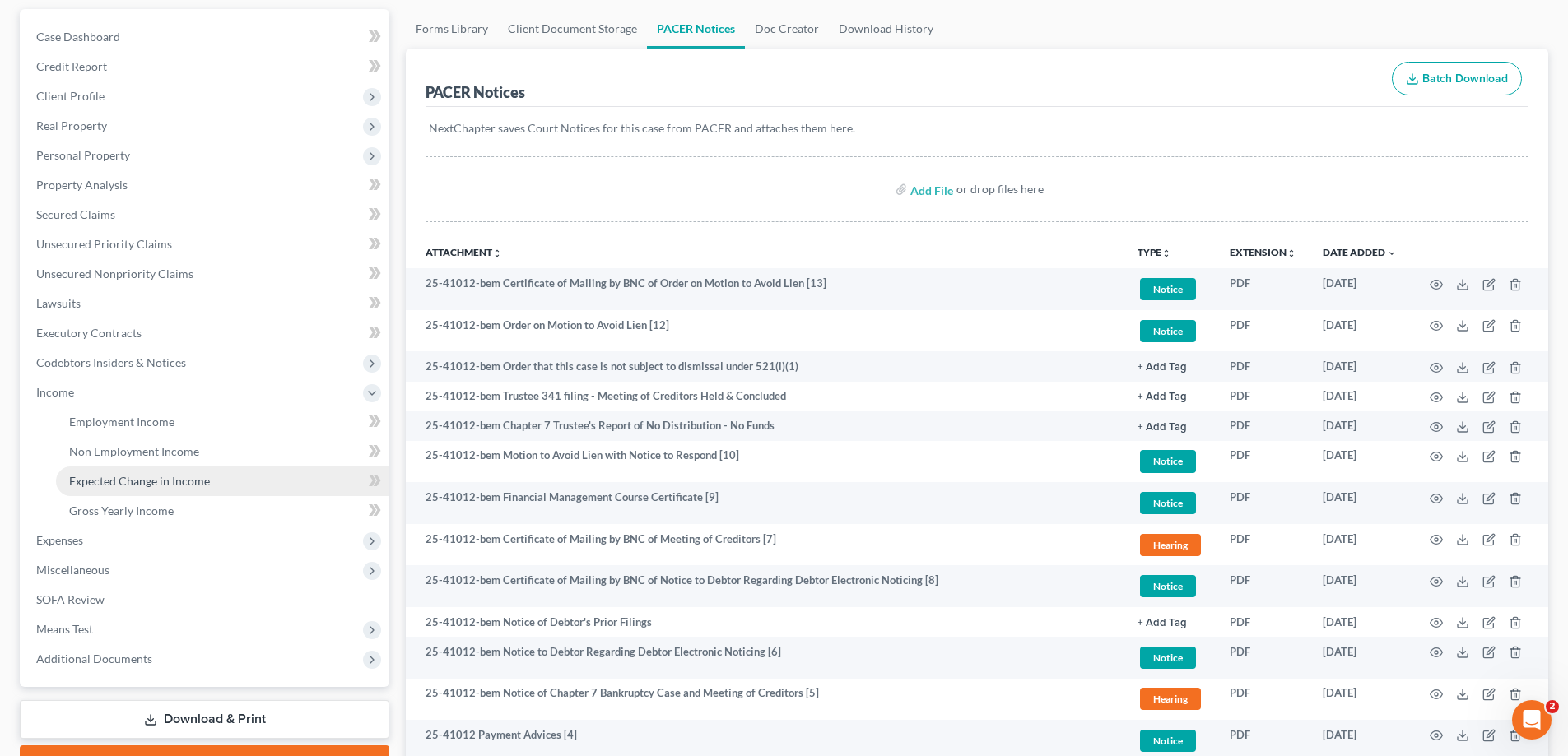
click at [94, 484] on span "Expected Change in Income" at bounding box center [139, 481] width 141 height 14
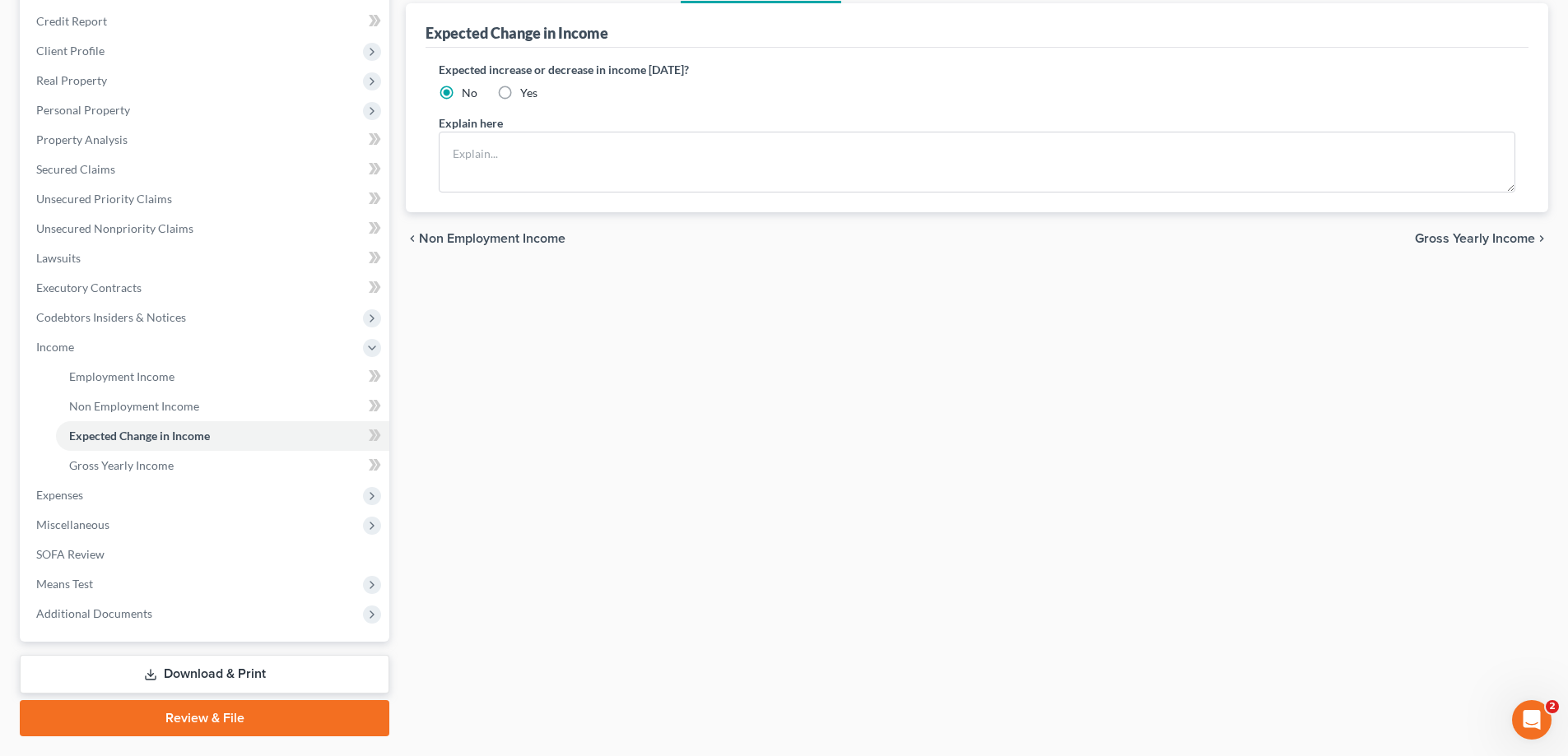
scroll to position [237, 0]
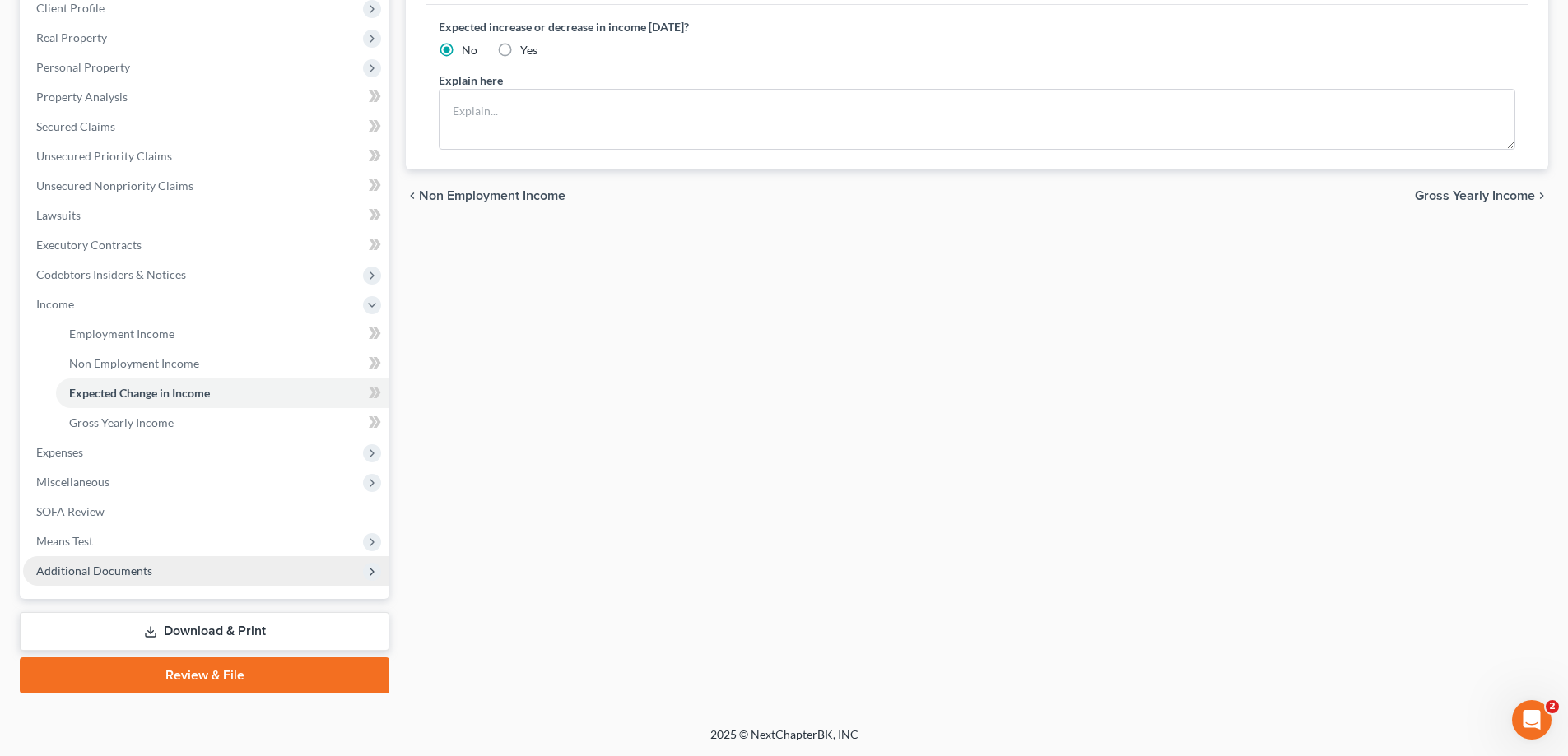
click at [92, 565] on span "Additional Documents" at bounding box center [93, 570] width 116 height 14
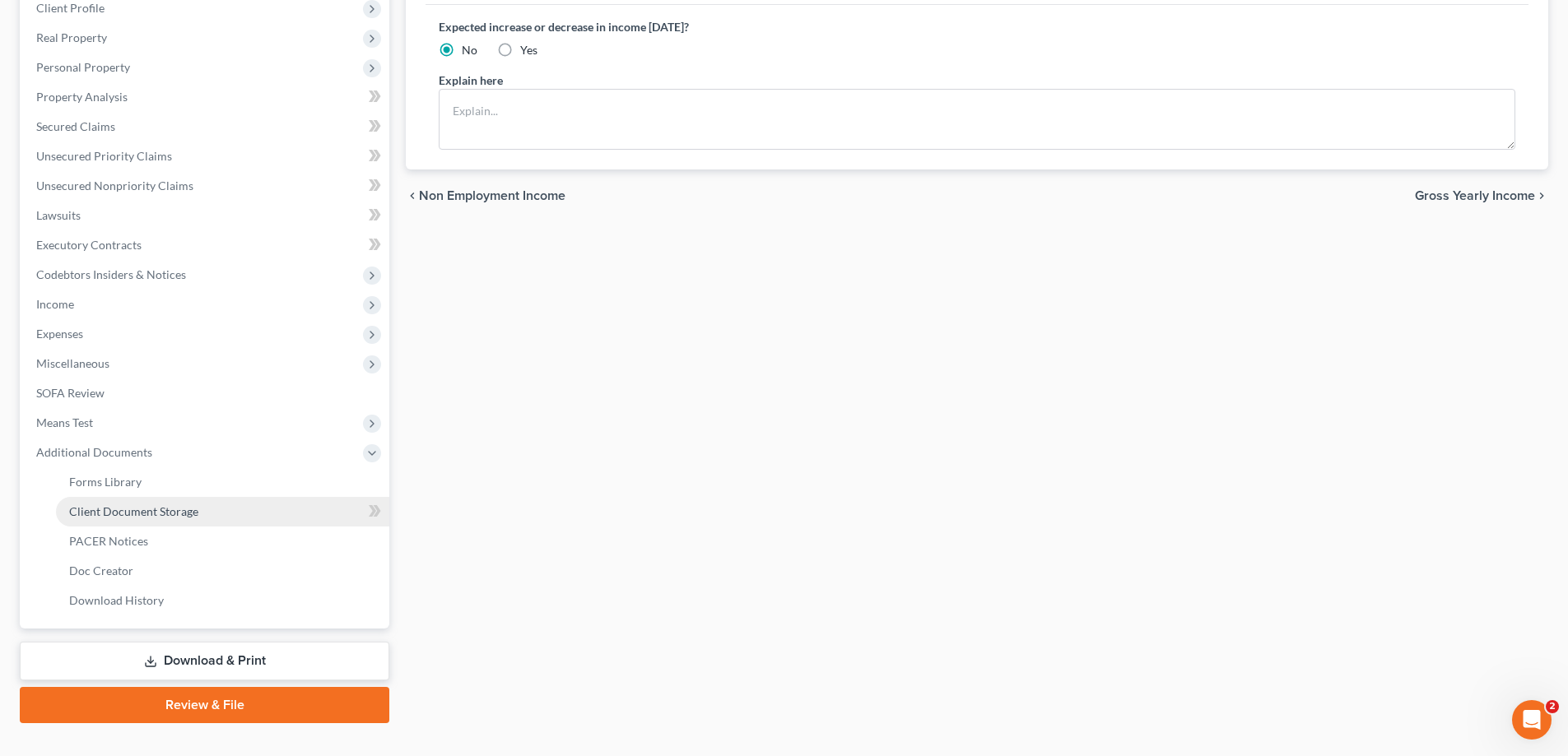
click at [161, 504] on span "Client Document Storage" at bounding box center [134, 511] width 129 height 14
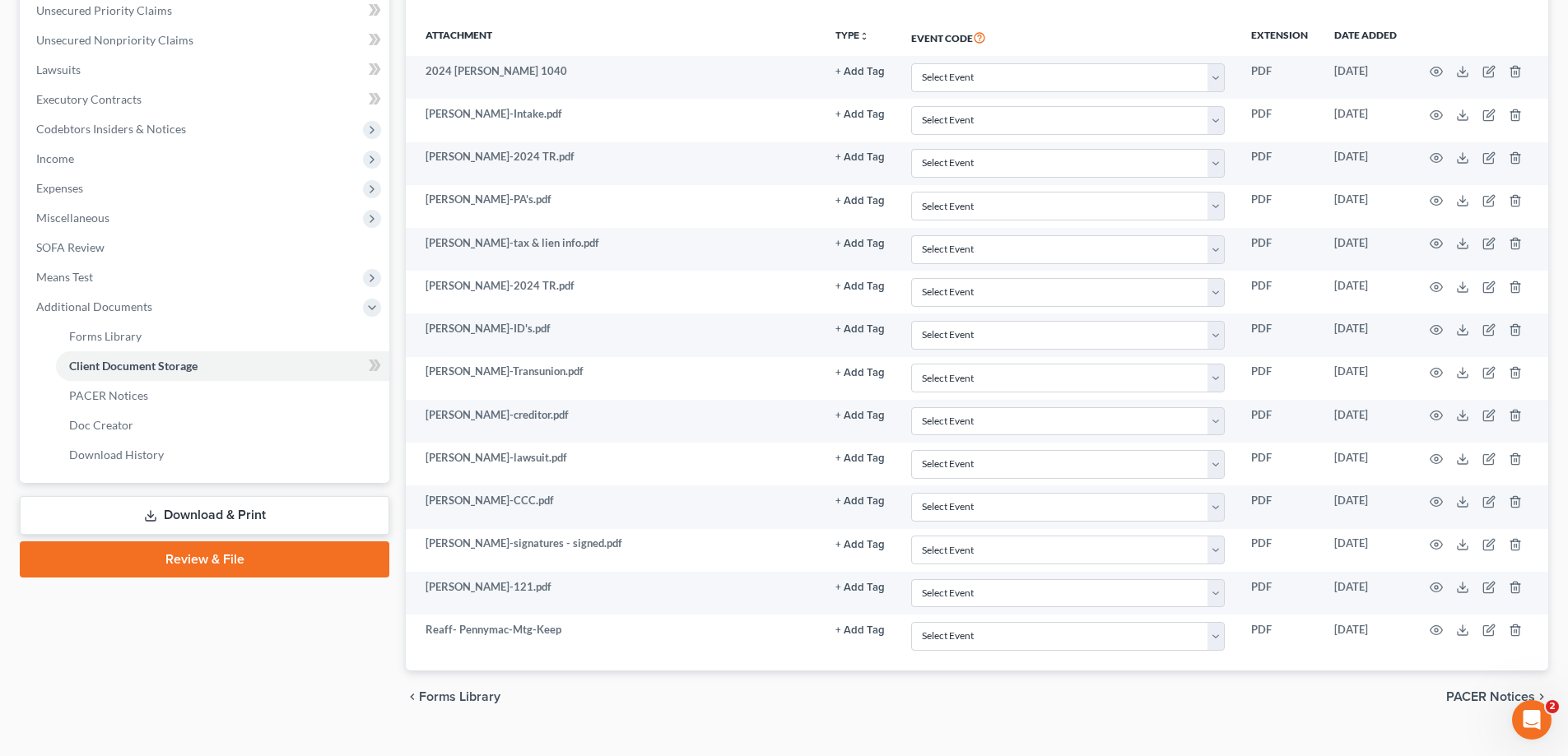
scroll to position [412, 0]
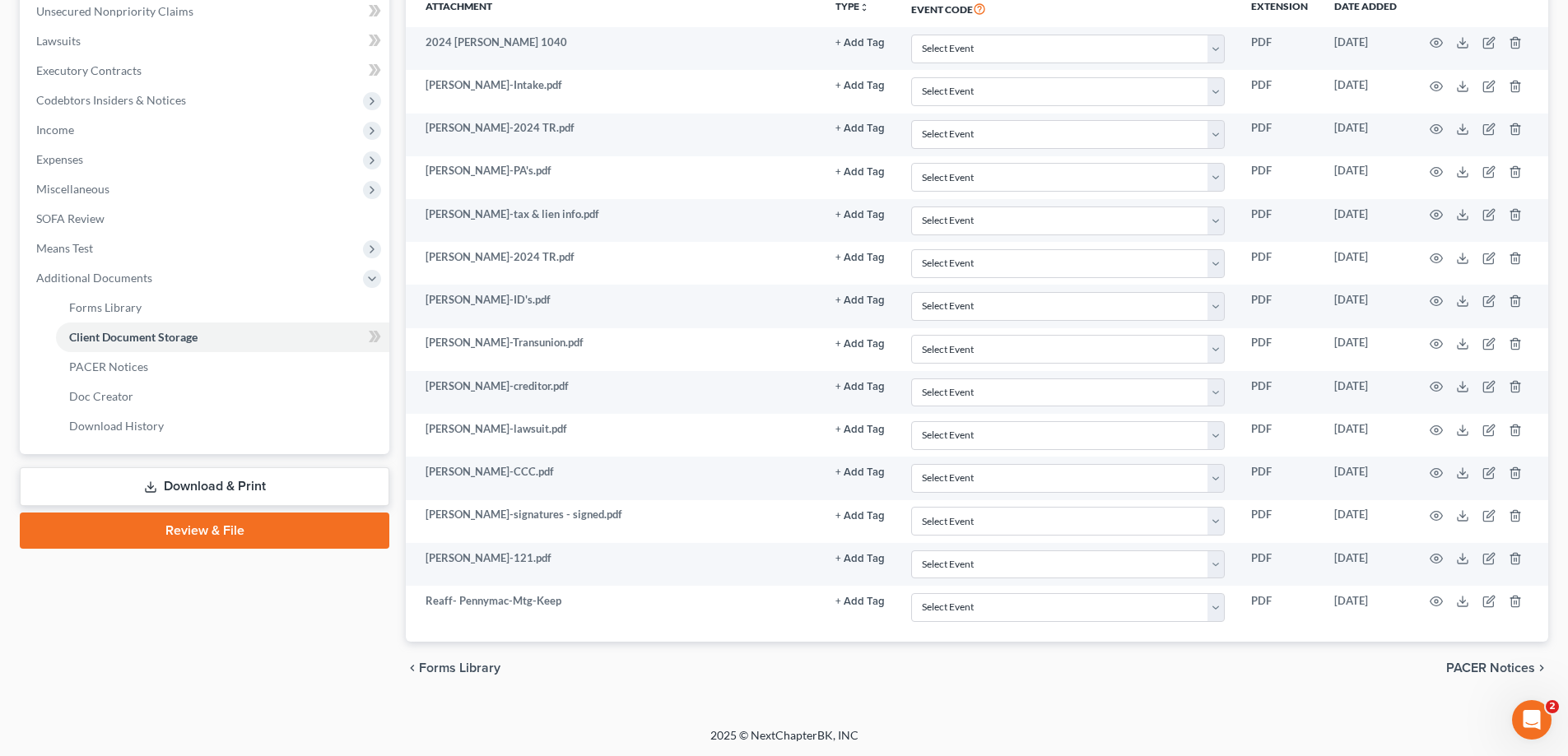
drag, startPoint x: 174, startPoint y: 492, endPoint x: 373, endPoint y: 444, distance: 204.7
click at [174, 494] on link "Download & Print" at bounding box center [205, 486] width 370 height 39
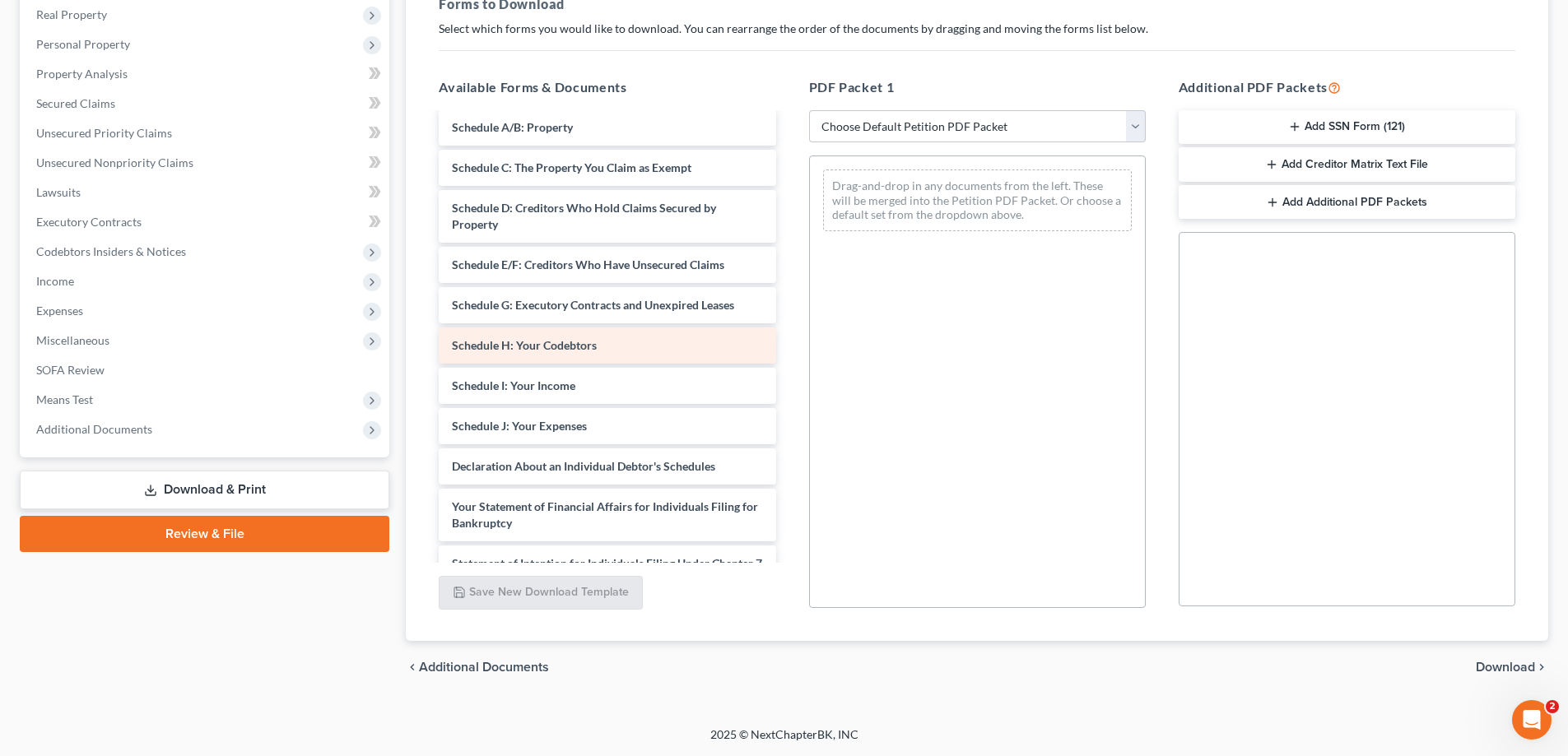
scroll to position [658, 0]
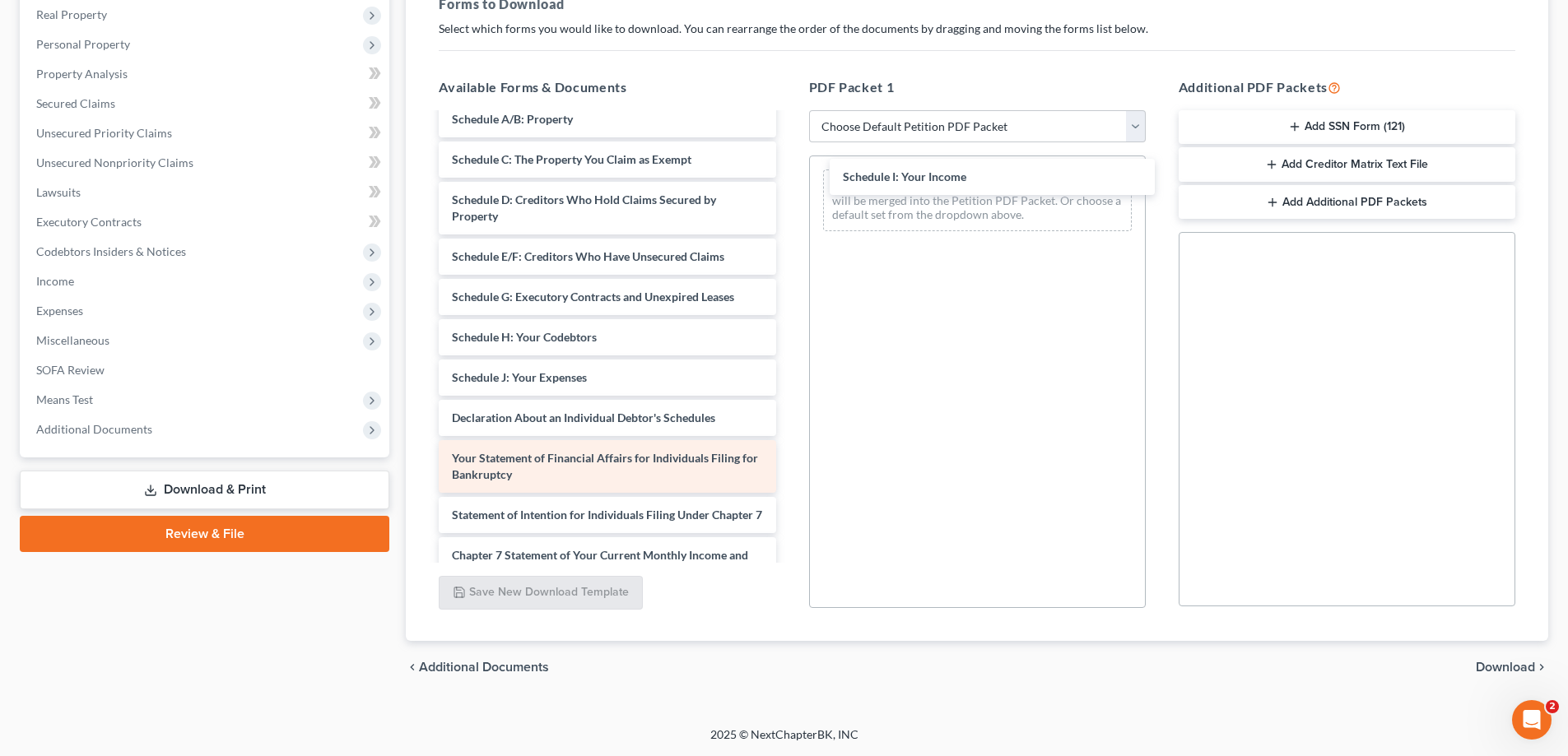
drag, startPoint x: 546, startPoint y: 381, endPoint x: 580, endPoint y: 443, distance: 70.7
click at [788, 184] on div "Schedule I: Your Income Reaff- Pennymac-Mtg-Keep Dowdy-121.pdf Dowdy-signatures…" at bounding box center [606, 112] width 363 height 1311
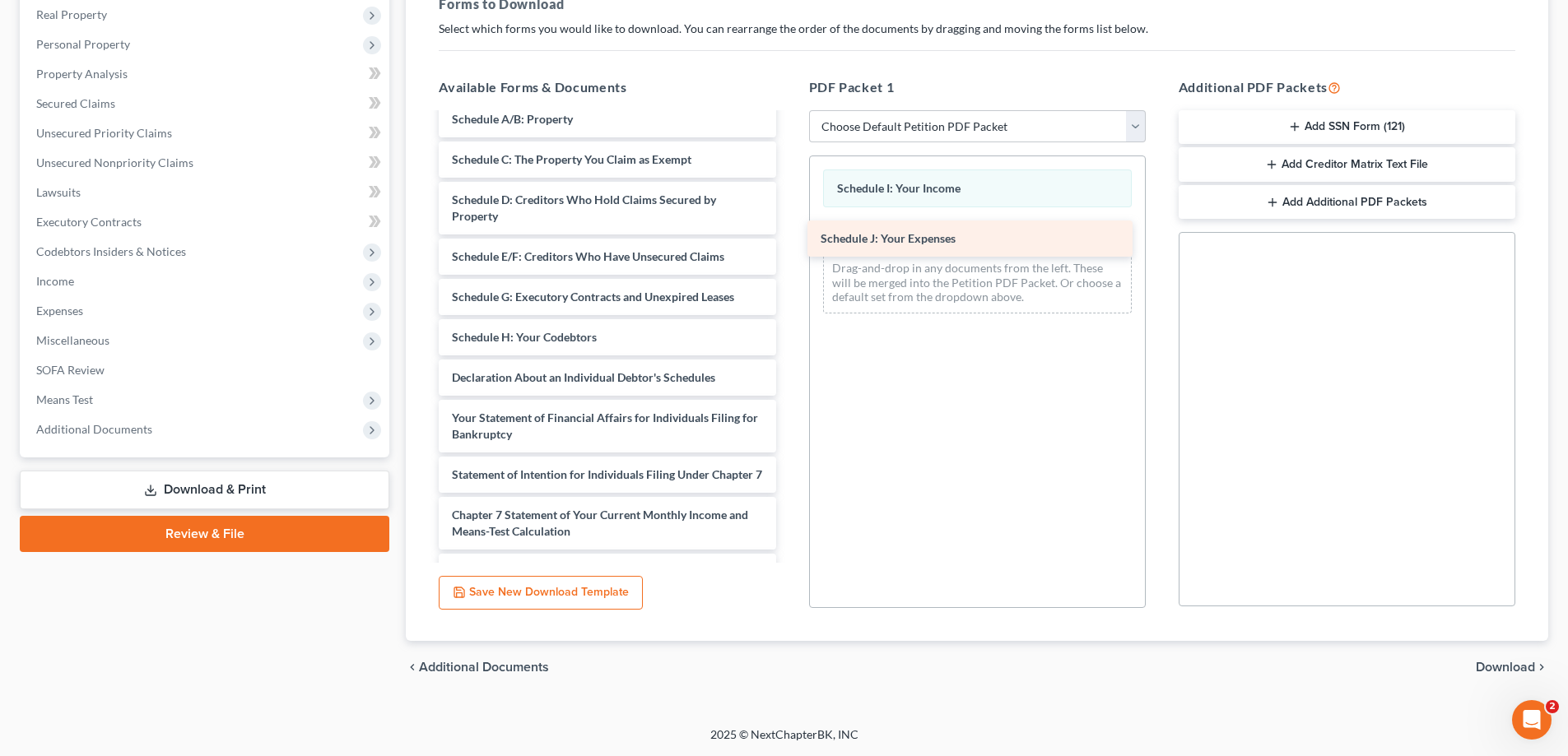
drag, startPoint x: 551, startPoint y: 375, endPoint x: 919, endPoint y: 236, distance: 393.4
click at [788, 236] on div "Schedule J: Your Expenses Reaff- Pennymac-Mtg-Keep Dowdy-121.pdf Dowdy-signatur…" at bounding box center [606, 91] width 363 height 1271
click at [1132, 117] on select "Choose Default Petition PDF Packet Complete Bankruptcy Petition (all forms and …" at bounding box center [977, 126] width 336 height 33
select select "2"
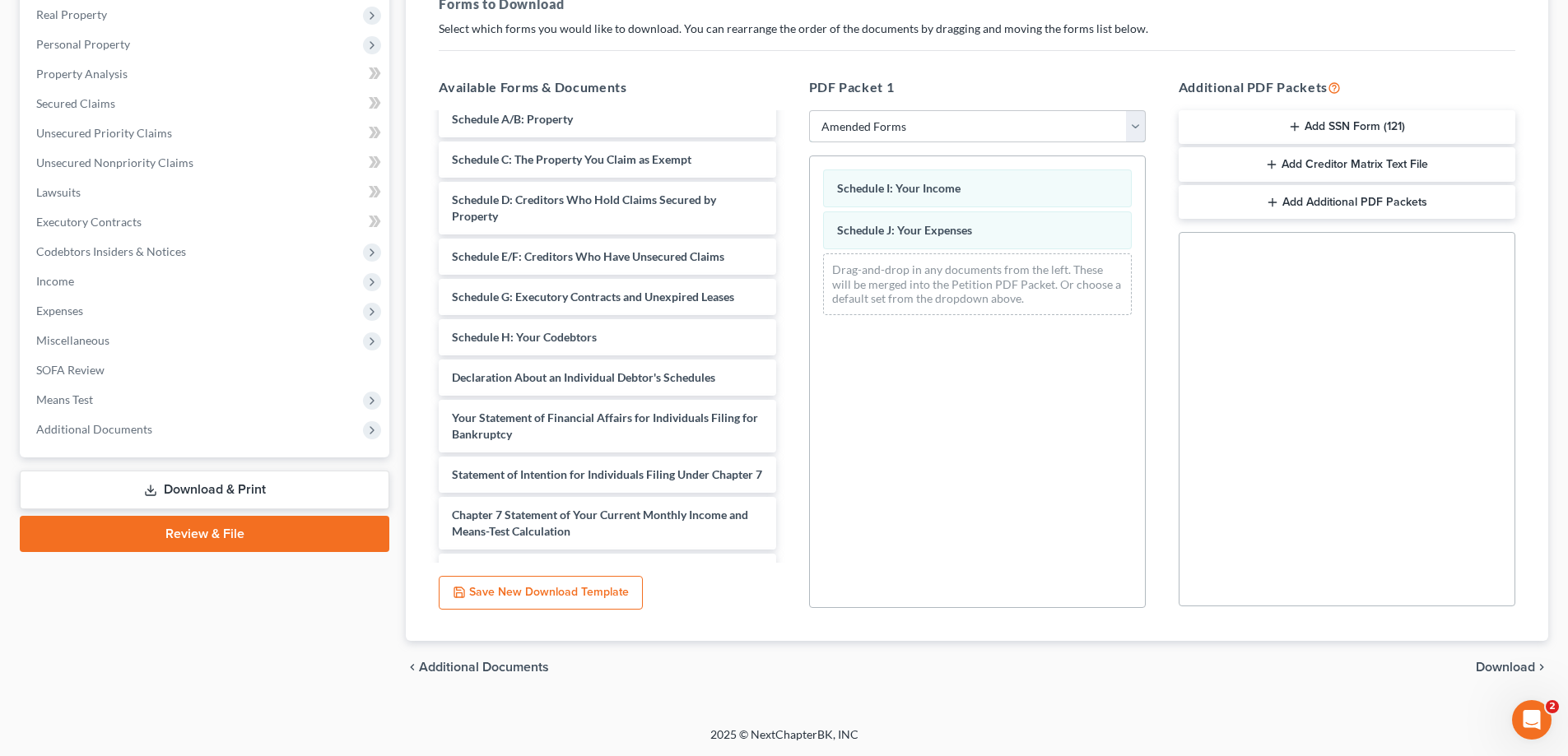
click at [809, 110] on select "Choose Default Petition PDF Packet Complete Bankruptcy Petition (all forms and …" at bounding box center [977, 126] width 336 height 33
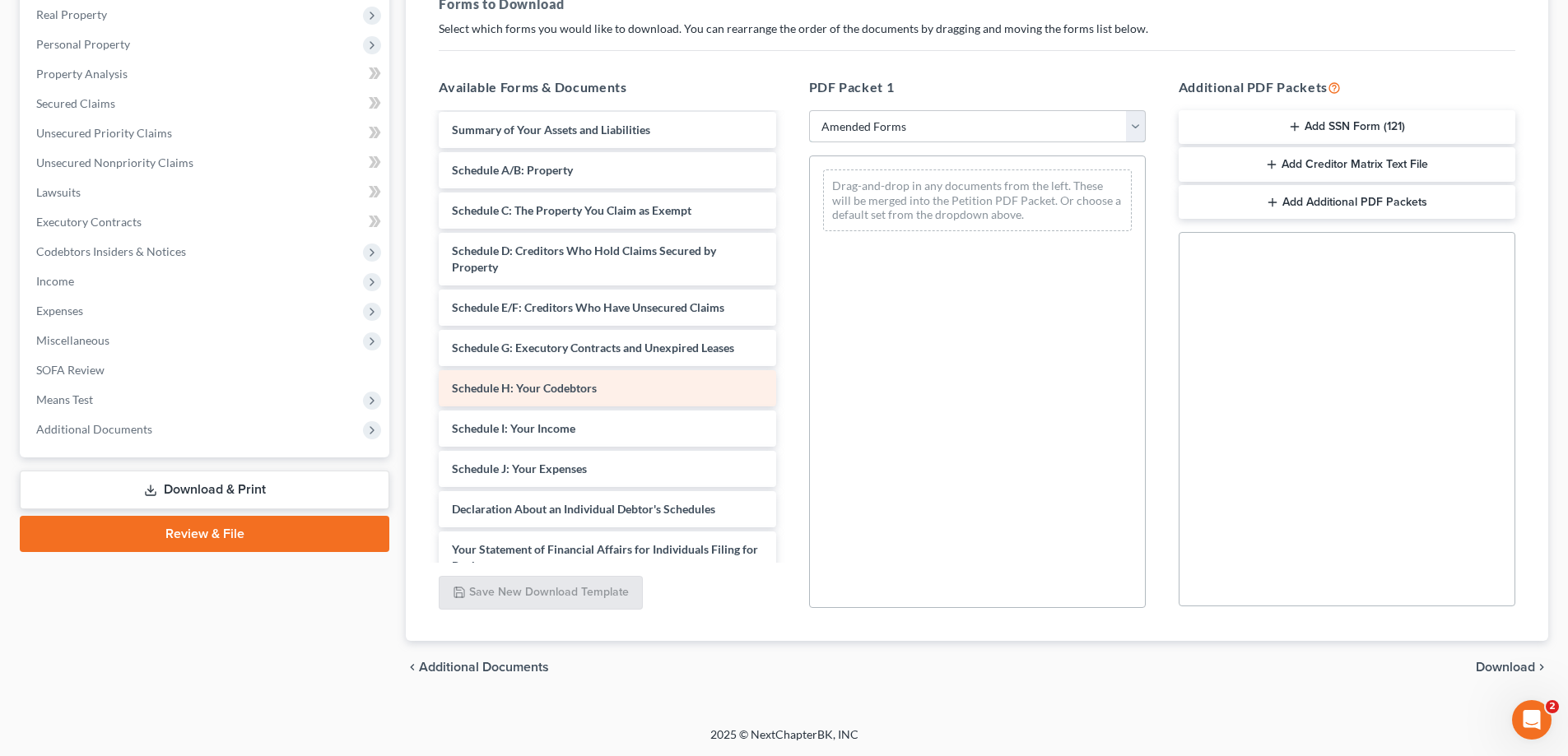
scroll to position [30, 0]
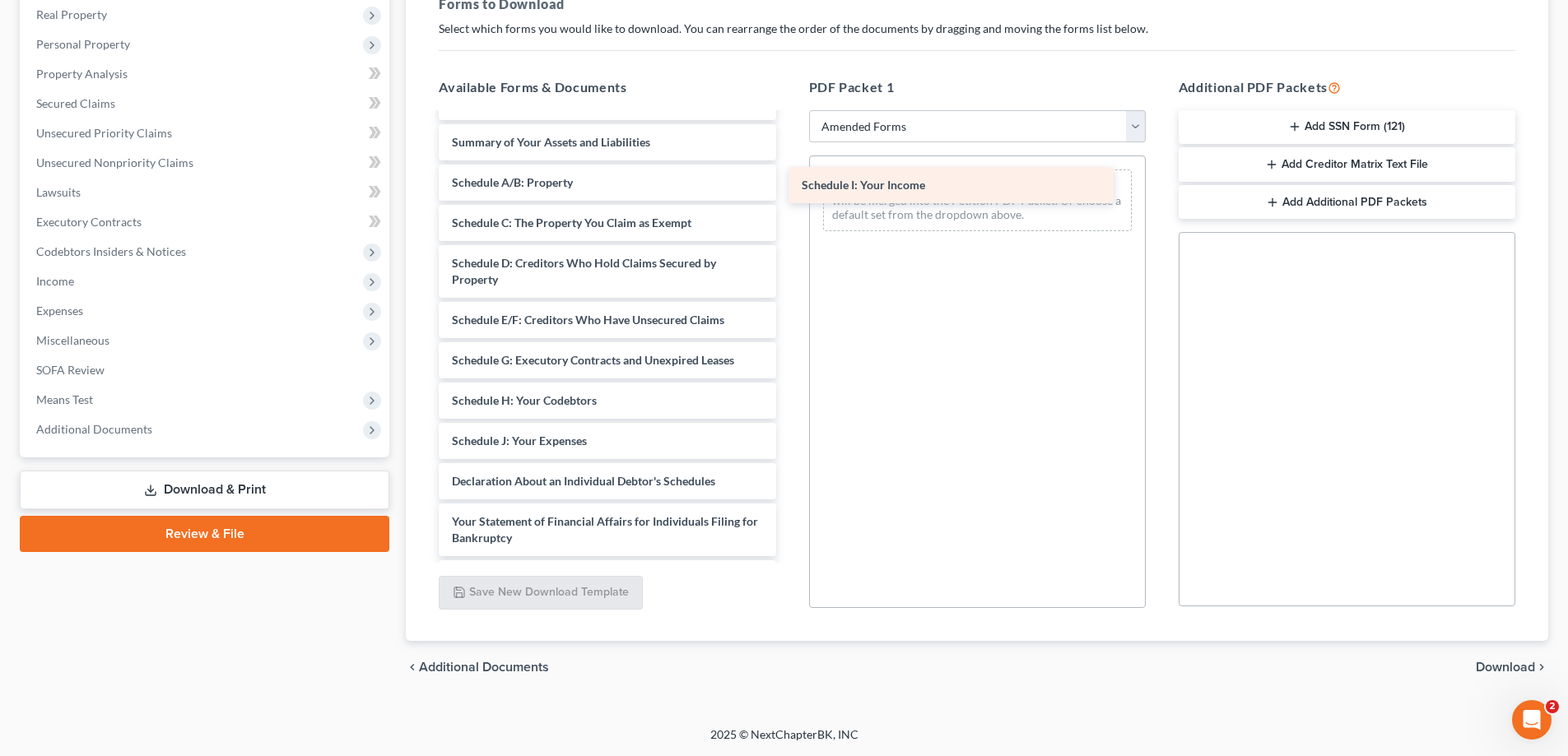
drag, startPoint x: 543, startPoint y: 441, endPoint x: 893, endPoint y: 185, distance: 433.6
click at [788, 185] on div "Schedule I: Your Income Voluntary Petition for Individuals Filing for Bankruptc…" at bounding box center [606, 457] width 363 height 747
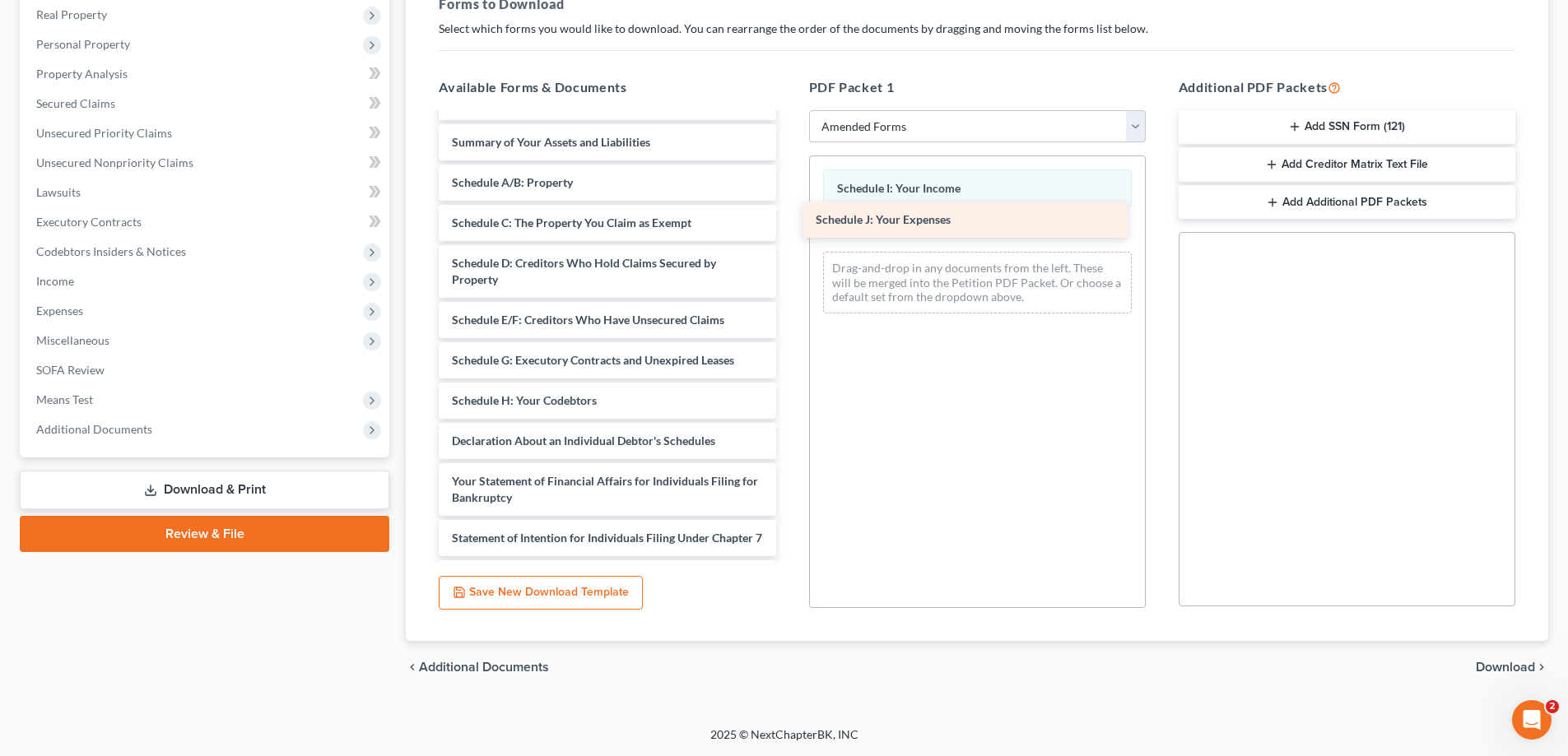
drag, startPoint x: 585, startPoint y: 442, endPoint x: 955, endPoint y: 215, distance: 434.1
click at [788, 215] on div "Schedule J: Your Expenses Voluntary Petition for Individuals Filing for Bankrup…" at bounding box center [606, 438] width 363 height 707
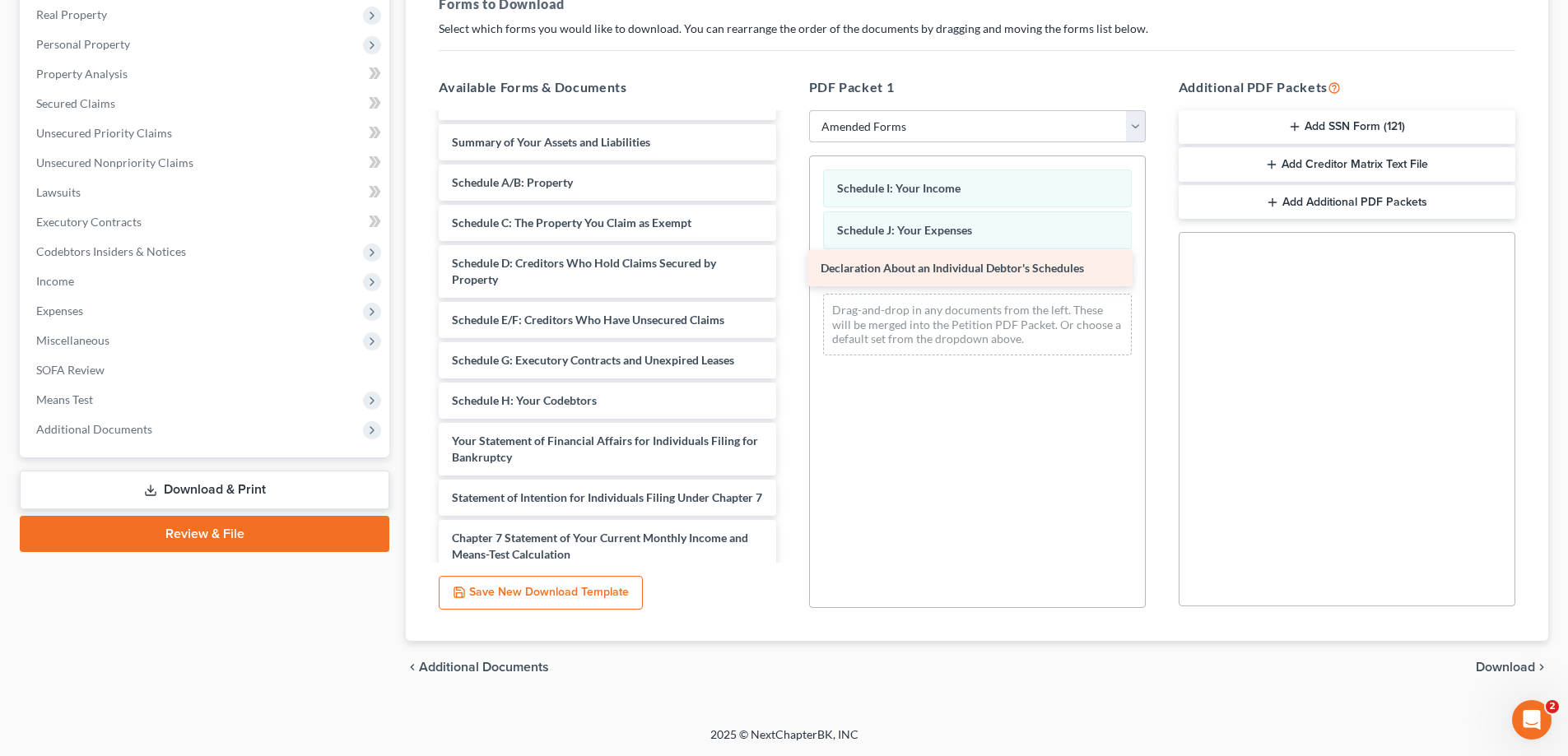
drag, startPoint x: 548, startPoint y: 445, endPoint x: 919, endPoint y: 266, distance: 411.9
click at [788, 266] on div "Declaration About an Individual Debtor's Schedules Voluntary Petition for Indiv…" at bounding box center [606, 417] width 363 height 666
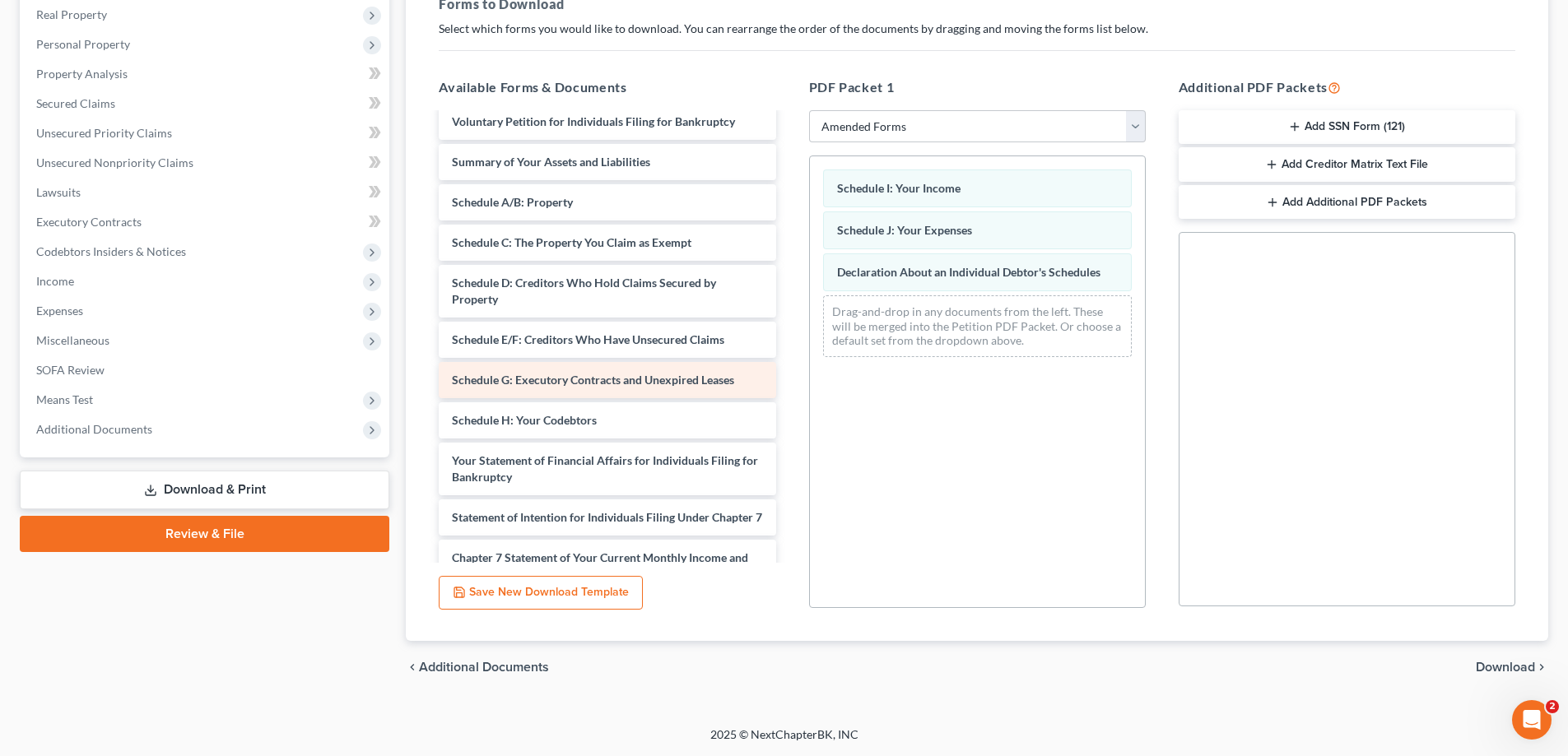
scroll to position [0, 0]
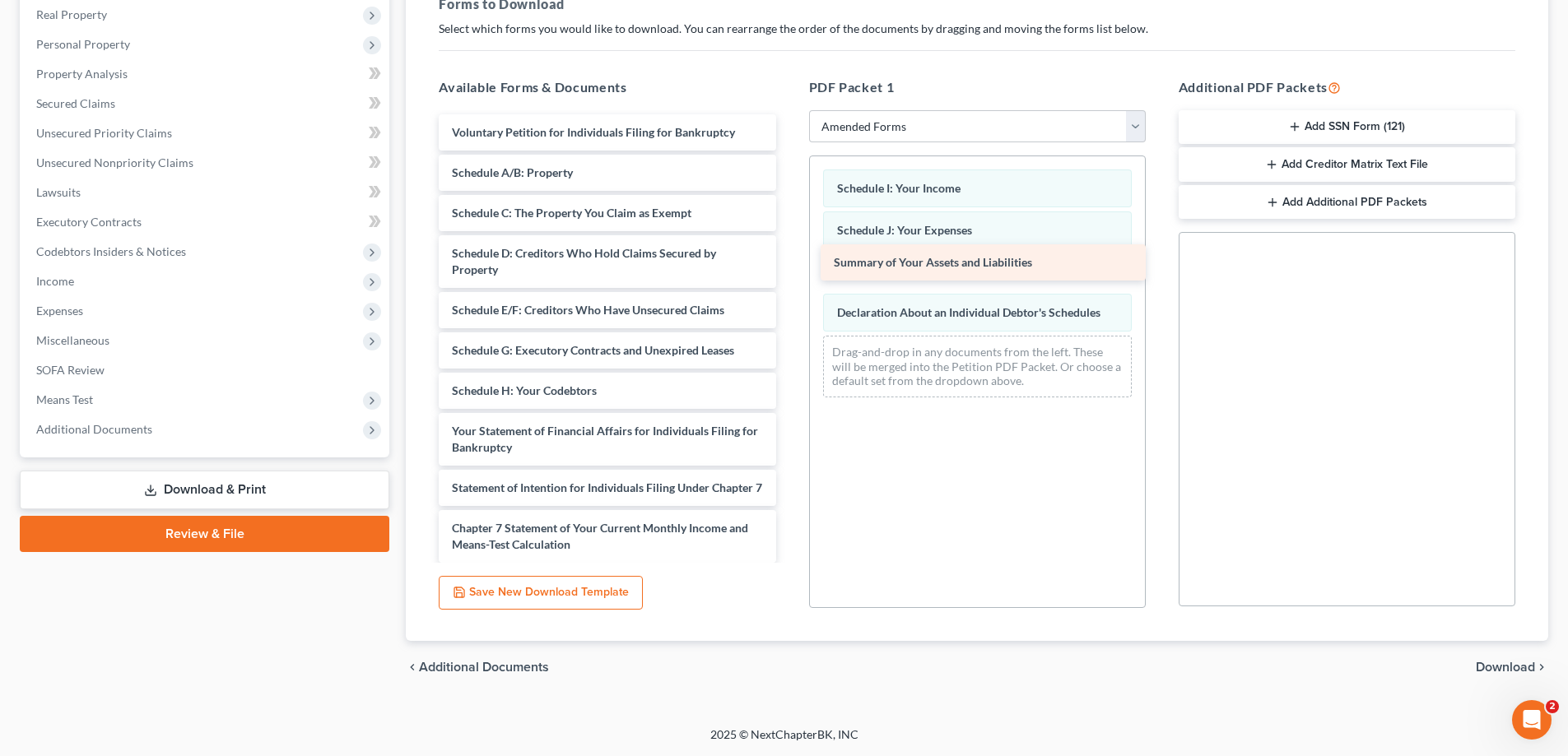
drag, startPoint x: 625, startPoint y: 173, endPoint x: 1007, endPoint y: 263, distance: 392.5
click at [788, 263] on div "Summary of Your Assets and Liabilities Voluntary Petition for Individuals Filin…" at bounding box center [606, 428] width 363 height 626
click at [1511, 665] on span "Download" at bounding box center [1505, 667] width 59 height 13
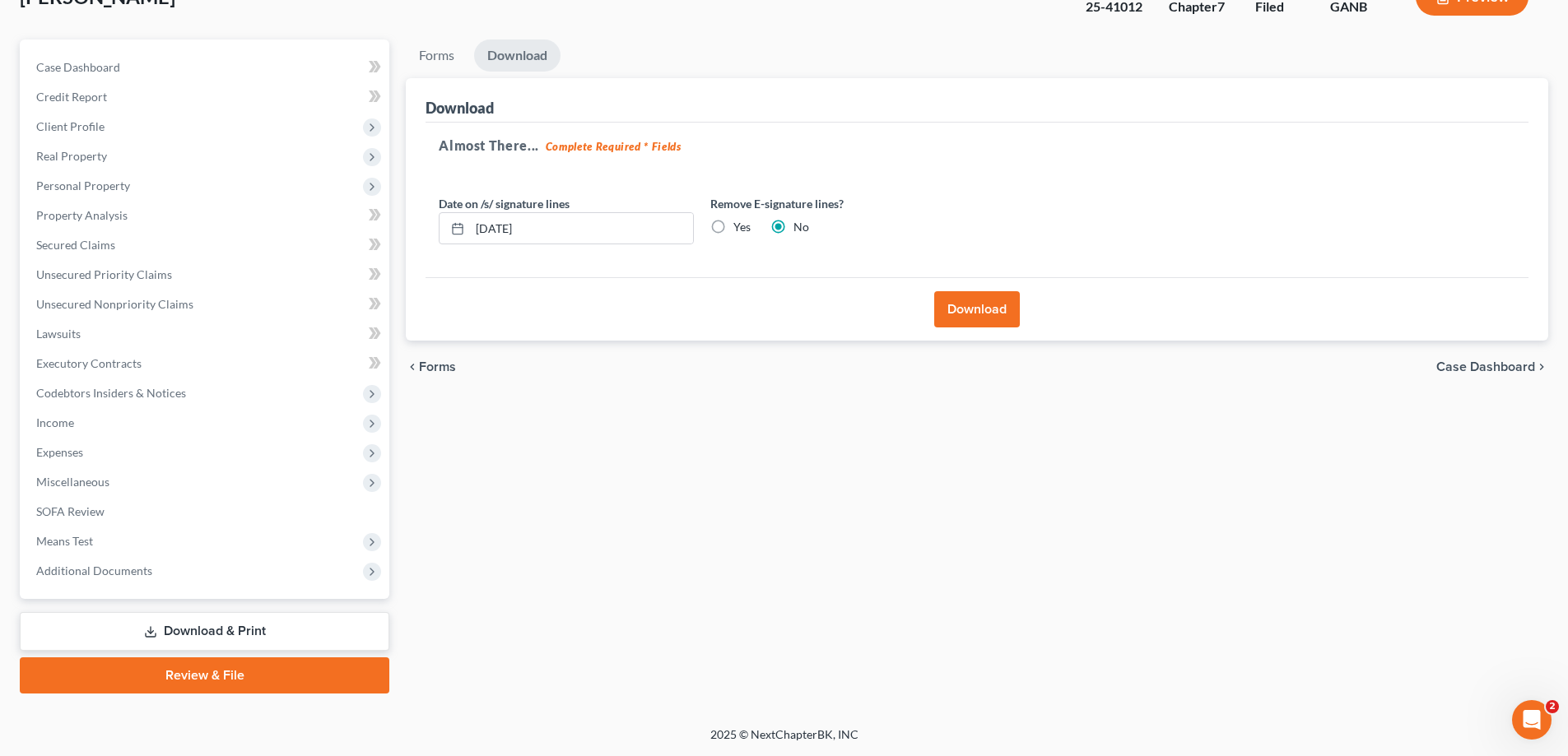
scroll to position [118, 0]
click at [979, 309] on button "Download" at bounding box center [976, 309] width 85 height 36
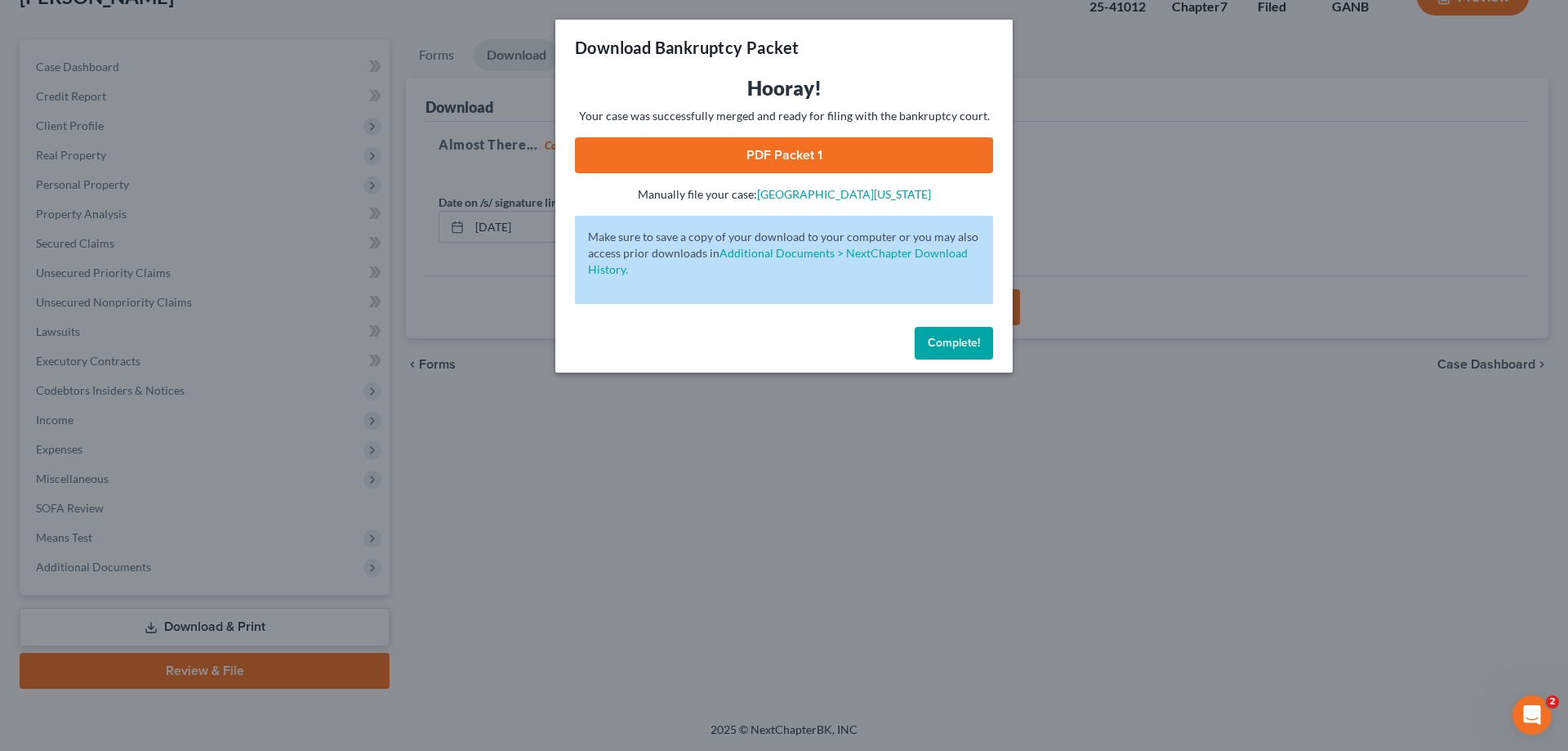
click at [836, 148] on link "PDF Packet 1" at bounding box center [784, 155] width 418 height 36
click at [965, 340] on span "Complete!" at bounding box center [954, 343] width 53 height 14
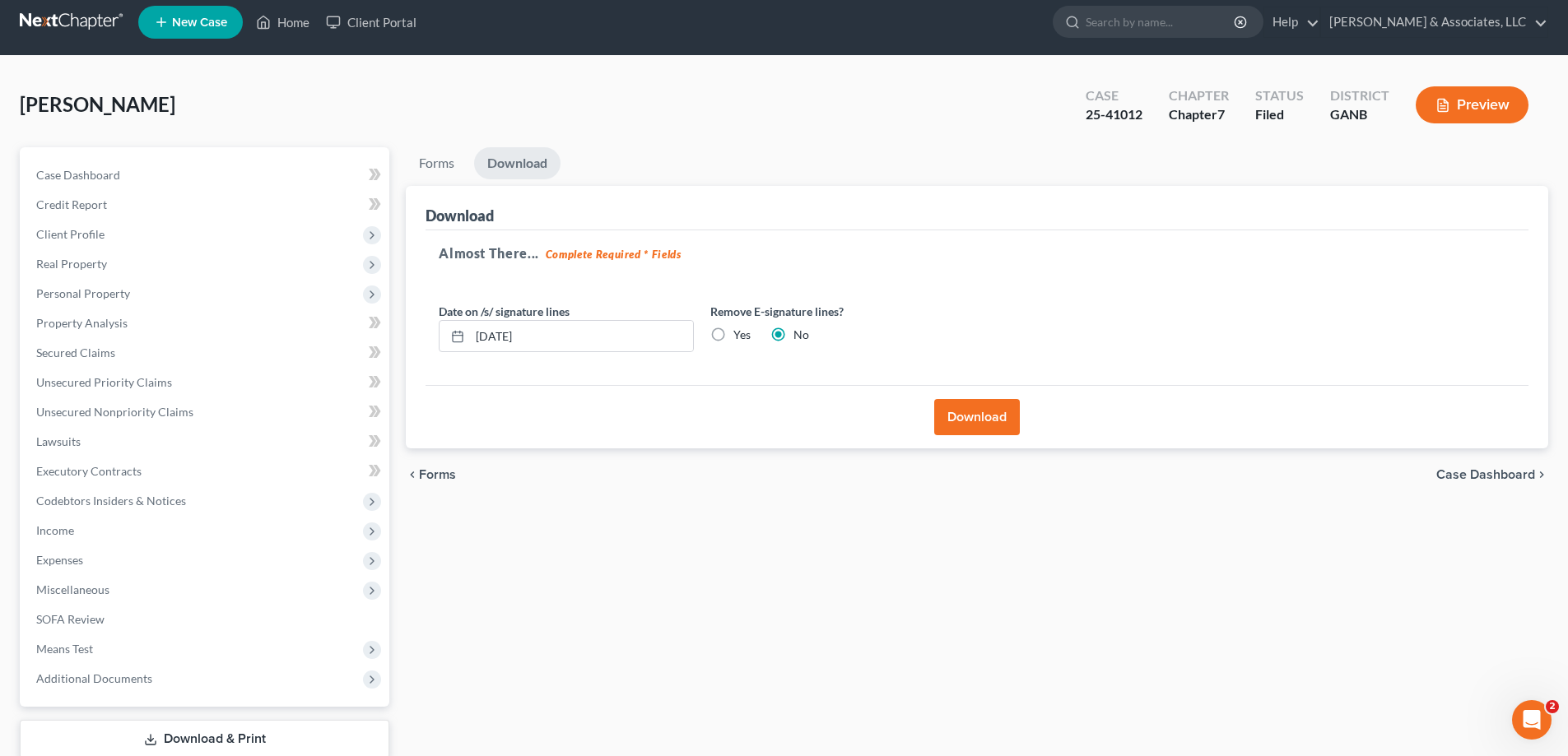
scroll to position [0, 0]
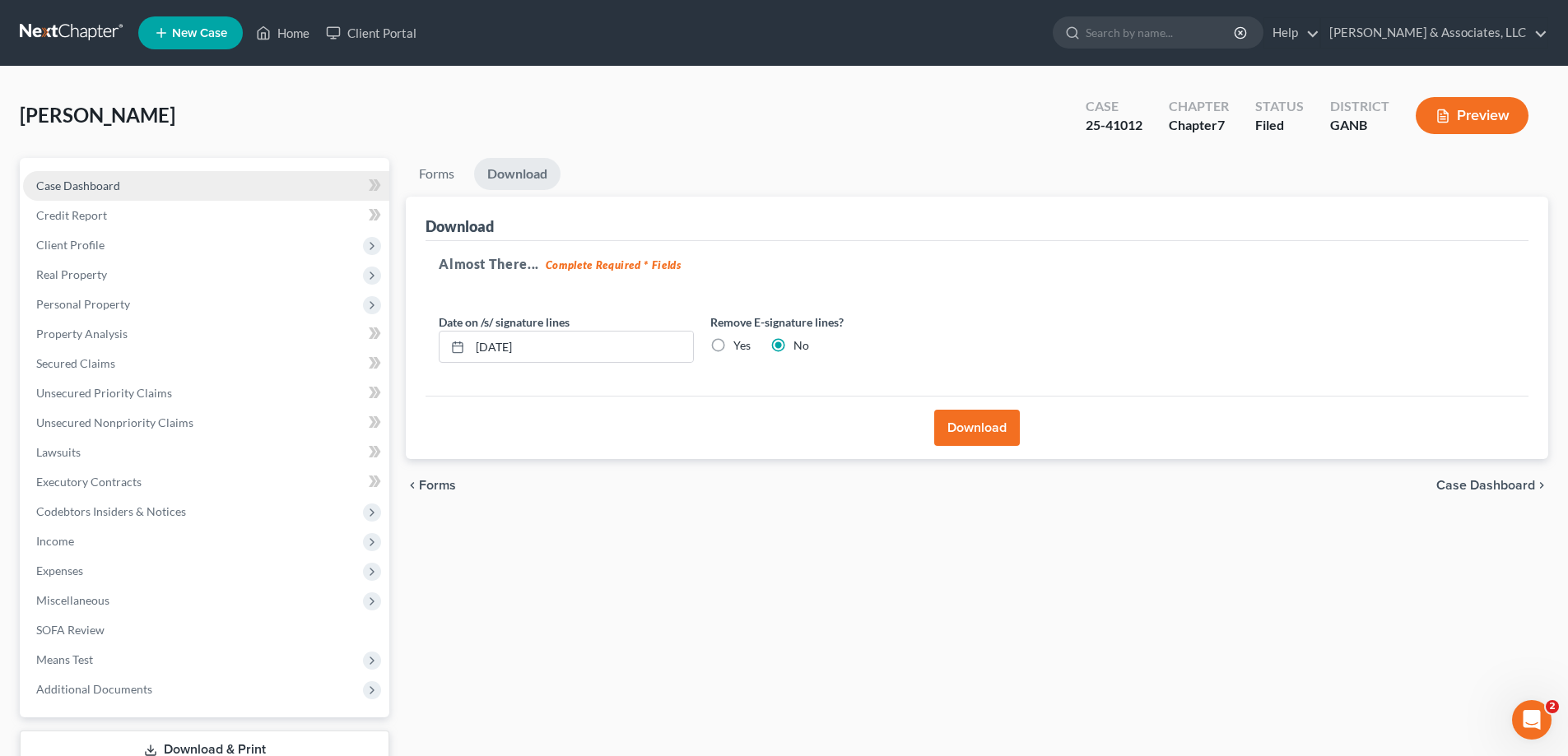
click at [87, 178] on span "Case Dashboard" at bounding box center [78, 186] width 84 height 14
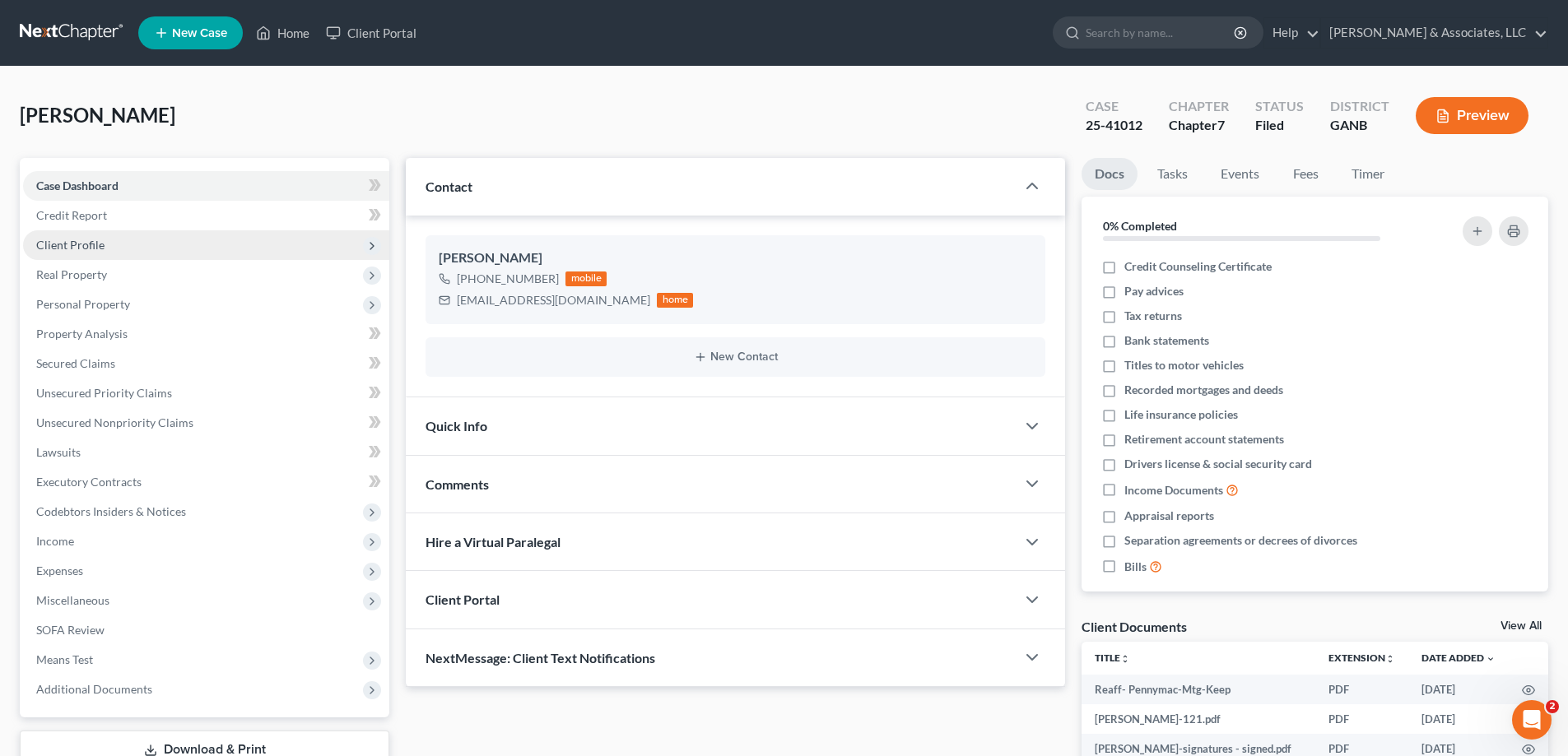
click at [61, 245] on span "Client Profile" at bounding box center [70, 245] width 68 height 14
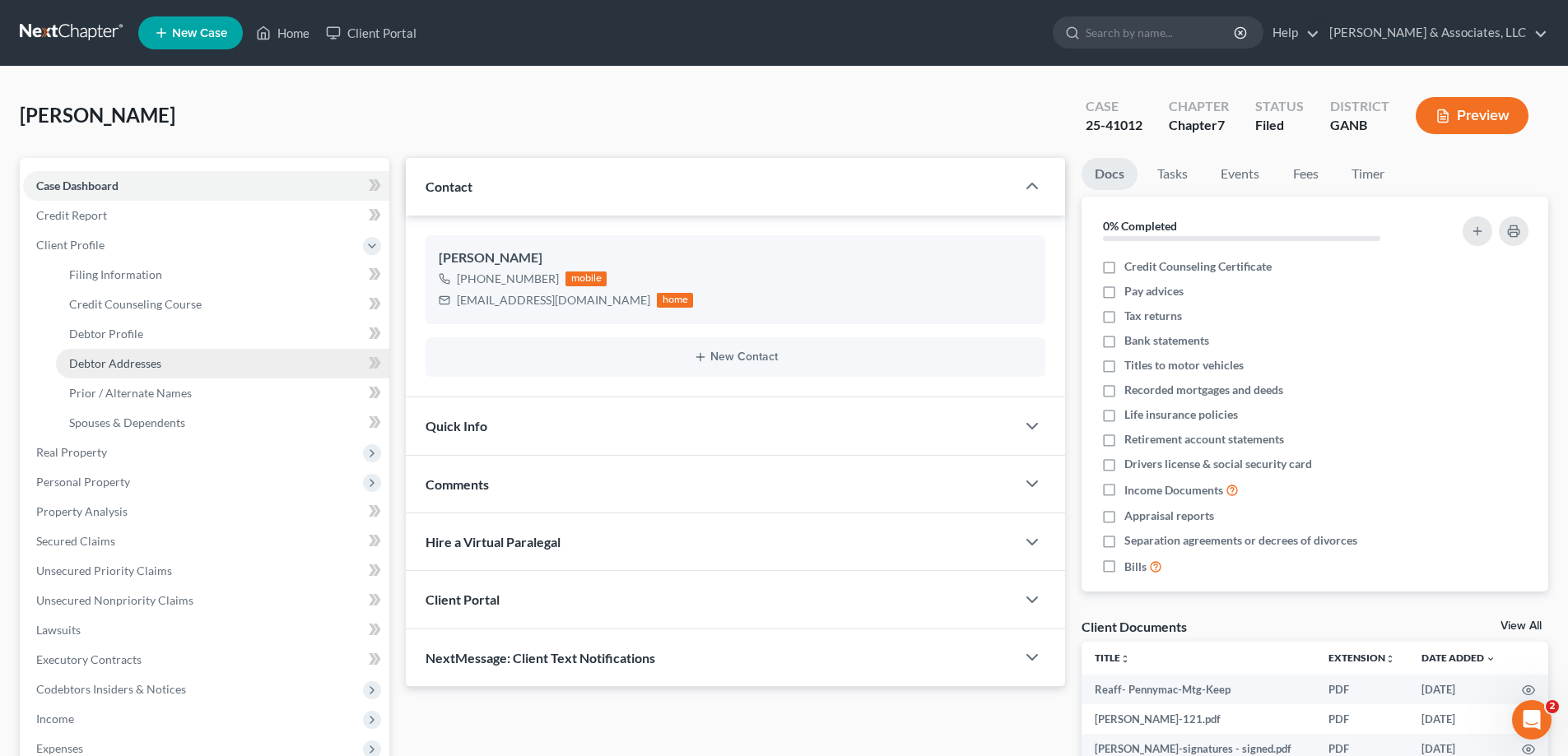
click at [87, 360] on span "Debtor Addresses" at bounding box center [115, 363] width 92 height 14
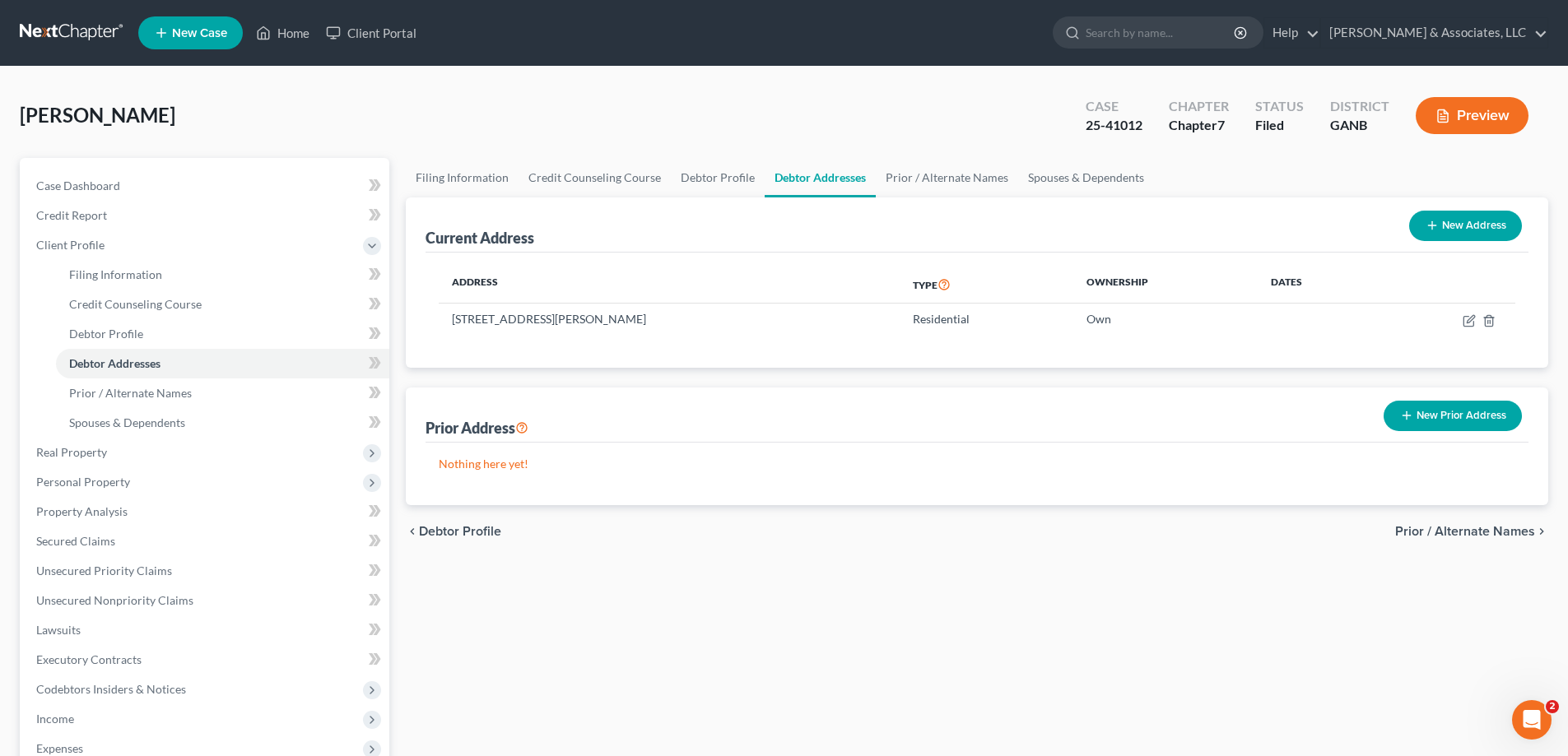
click at [1536, 161] on ul "Filing Information Credit Counseling Course Debtor Profile Debtor Addresses Pri…" at bounding box center [976, 178] width 1142 height 39
click at [455, 319] on td "14 Green Crest Dr NE, Rome, GA 30161" at bounding box center [669, 319] width 461 height 31
drag, startPoint x: 455, startPoint y: 317, endPoint x: 677, endPoint y: 319, distance: 222.0
click at [677, 319] on td "14 Green Crest Dr NE, Rome, GA 30161" at bounding box center [669, 319] width 461 height 31
copy td "14 Green Crest Dr NE, Rome, GA 30161"
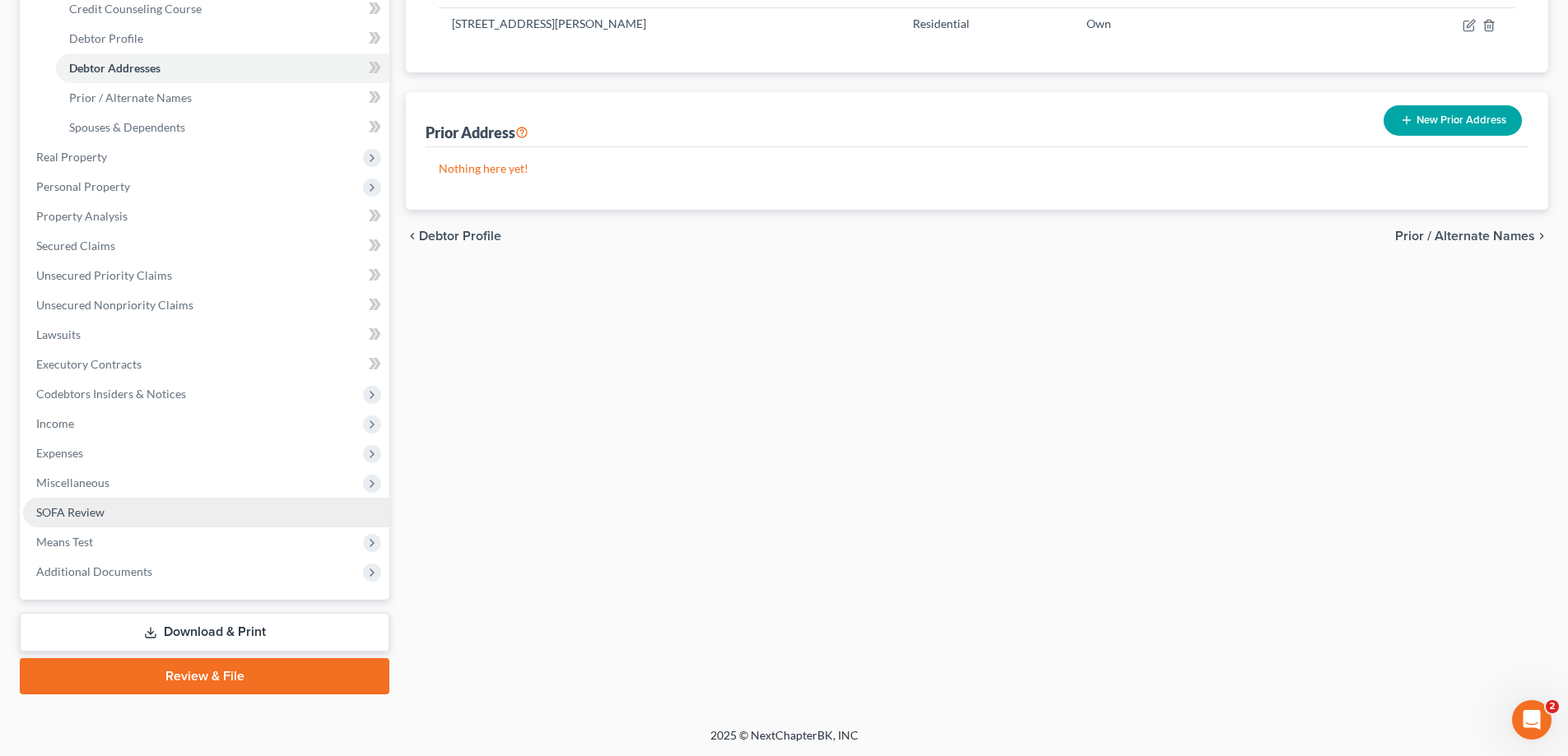
scroll to position [296, 0]
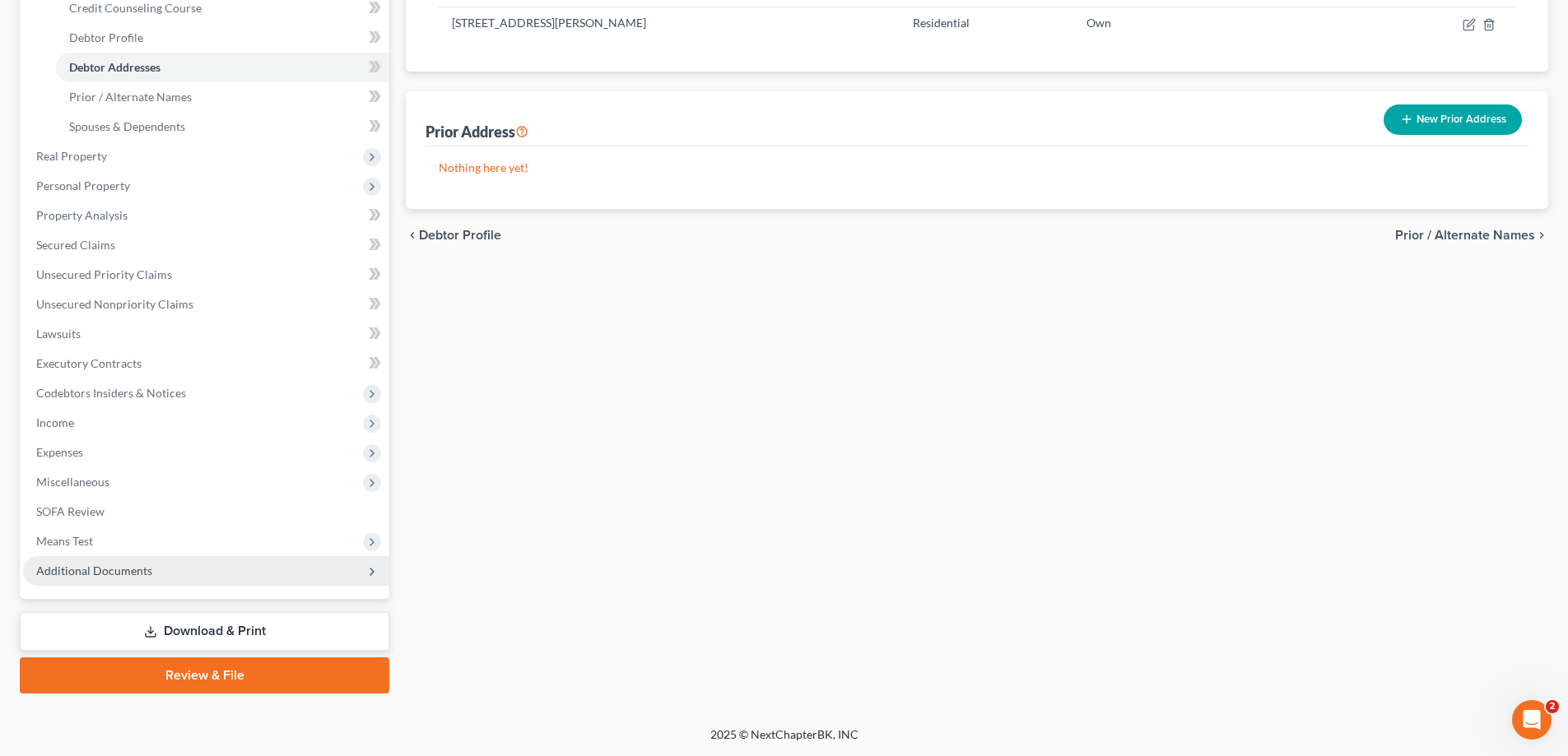
click at [68, 571] on span "Additional Documents" at bounding box center [93, 570] width 116 height 14
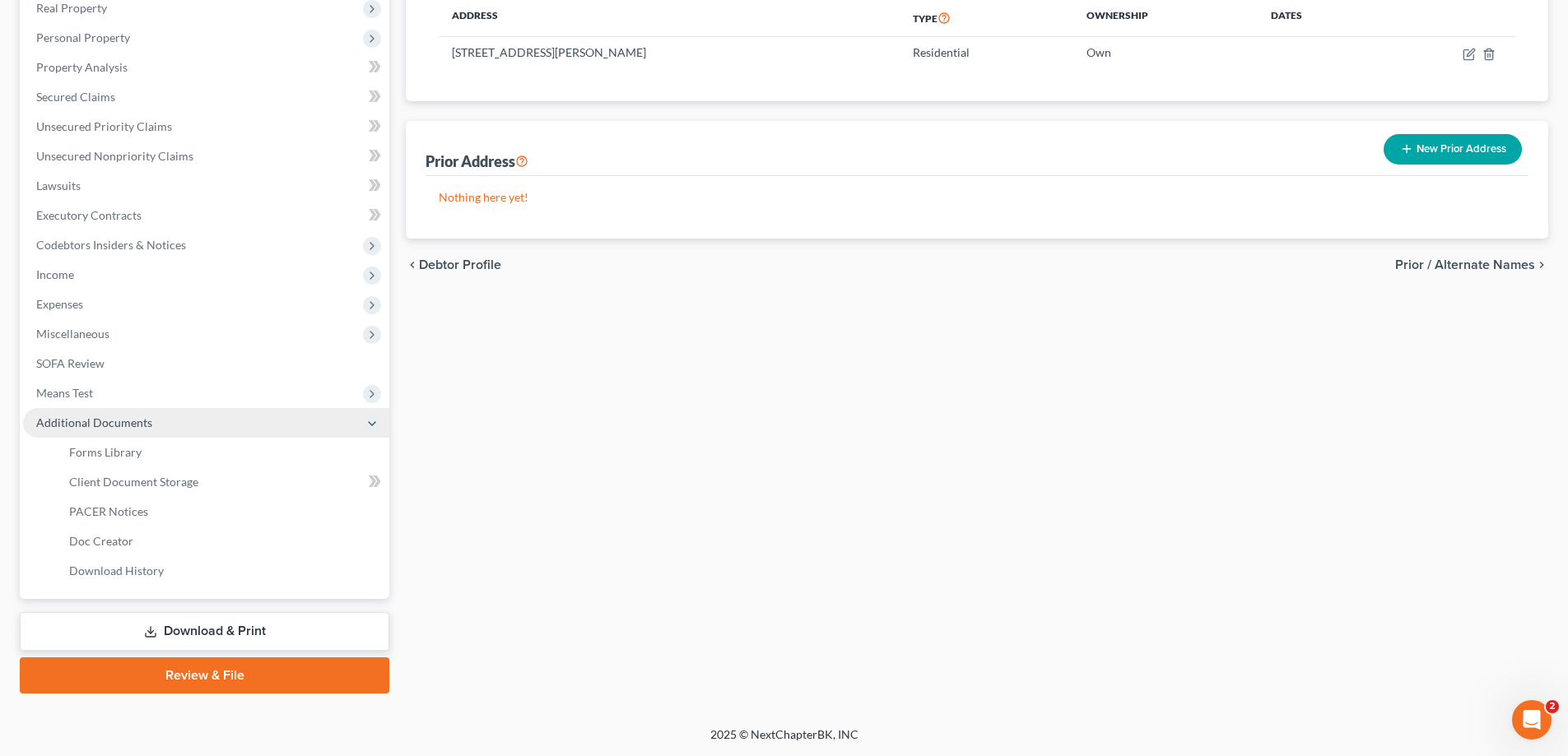
scroll to position [266, 0]
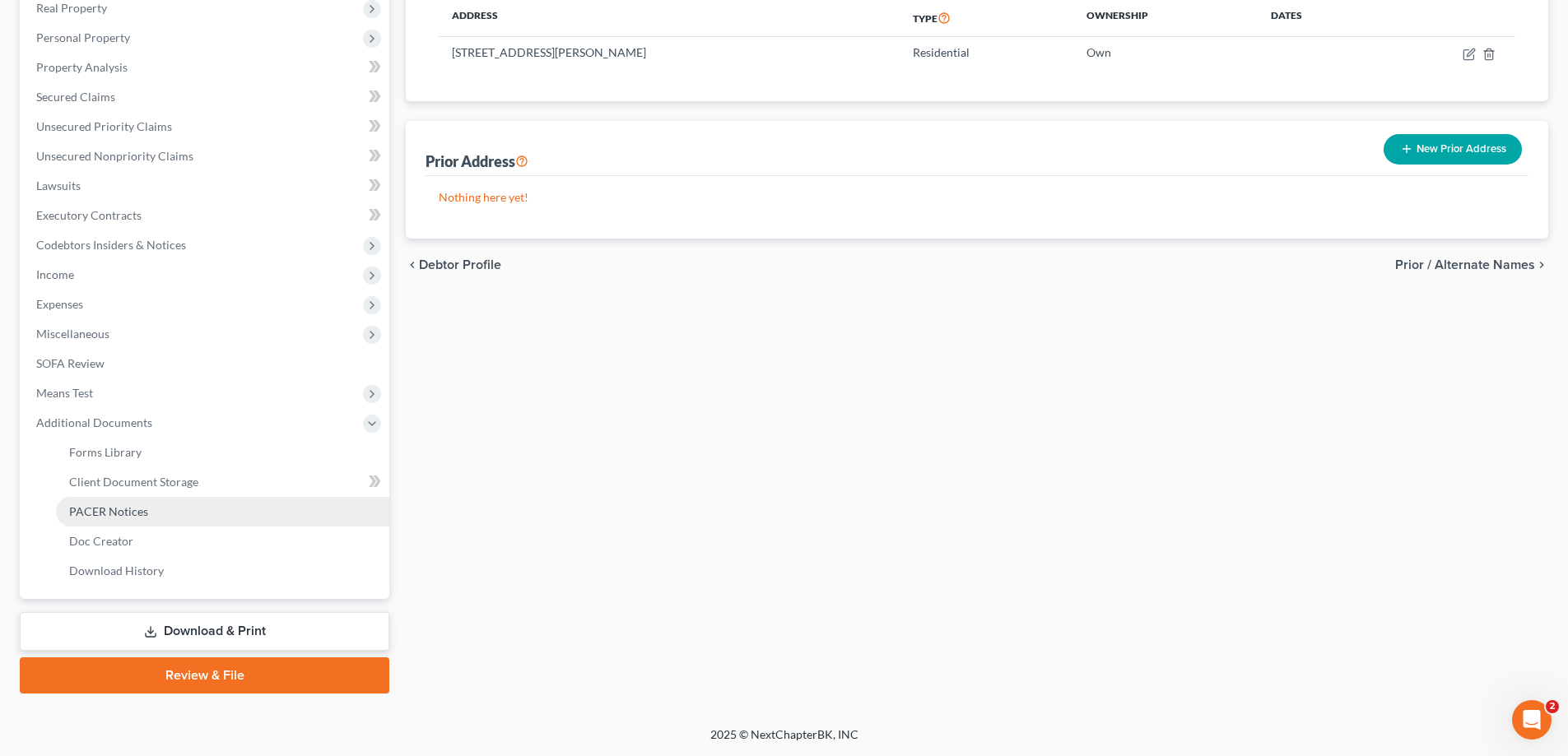
click at [144, 511] on span "PACER Notices" at bounding box center [109, 511] width 79 height 14
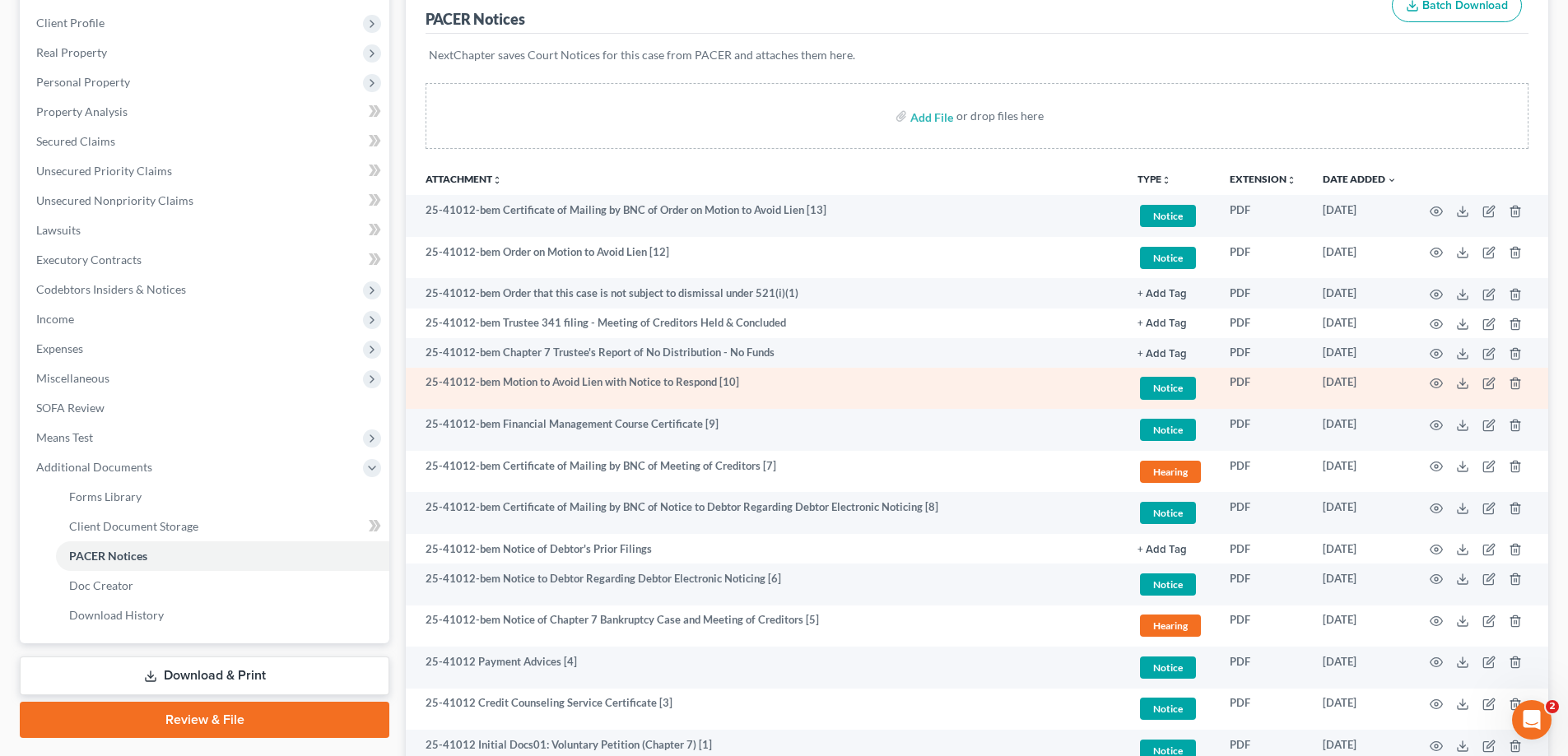
scroll to position [247, 0]
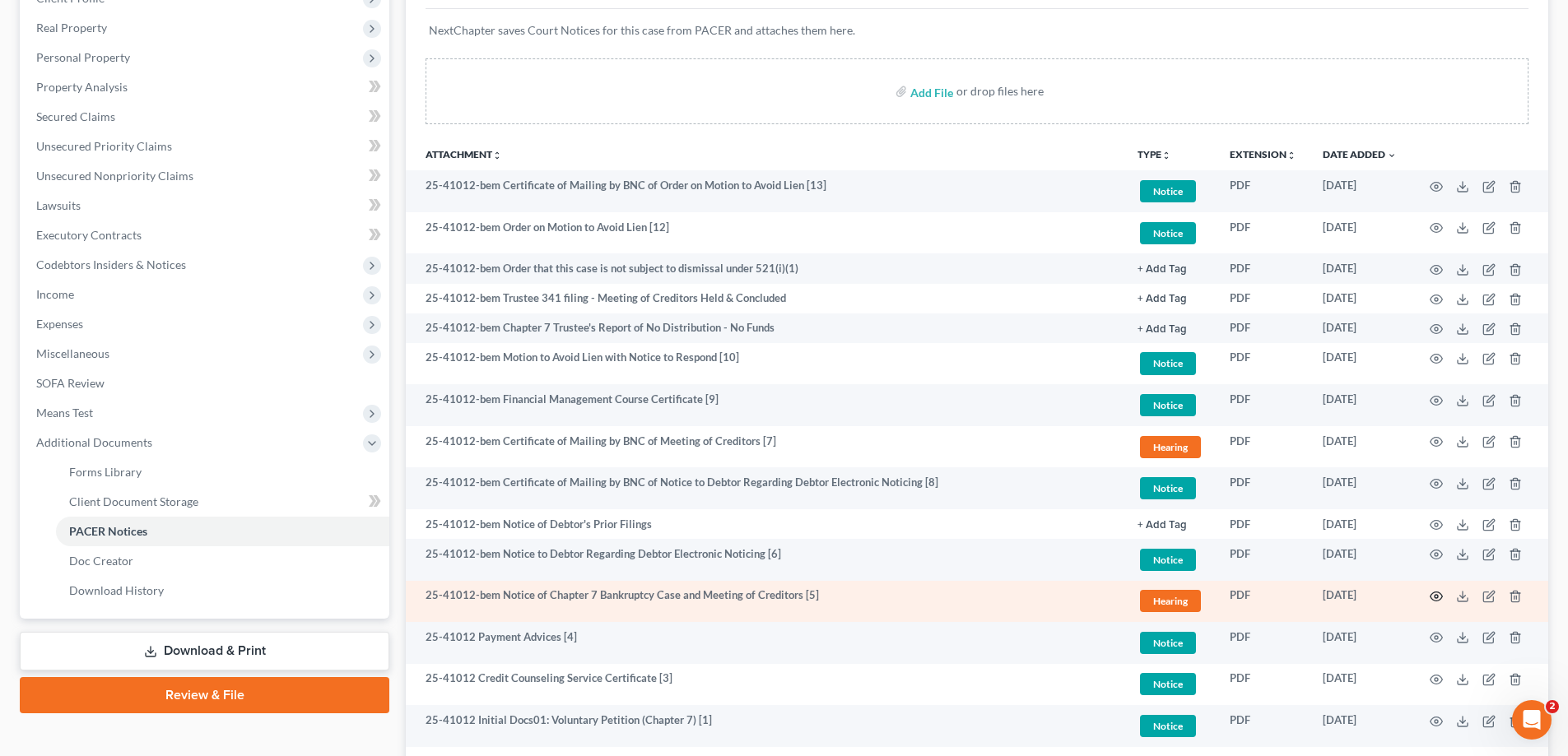
click at [1435, 595] on circle "button" at bounding box center [1436, 596] width 4 height 4
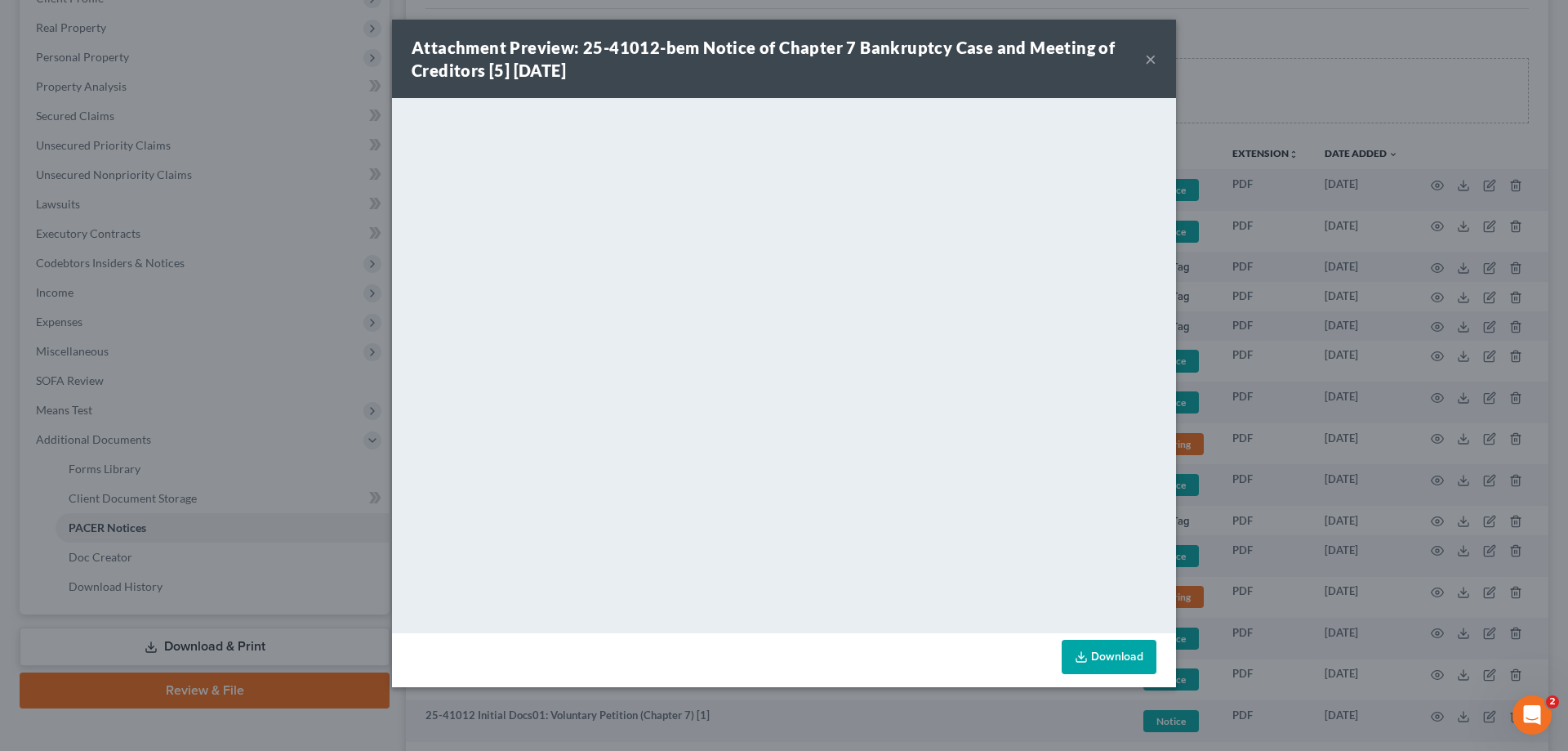
click at [1153, 60] on button "×" at bounding box center [1150, 59] width 12 height 20
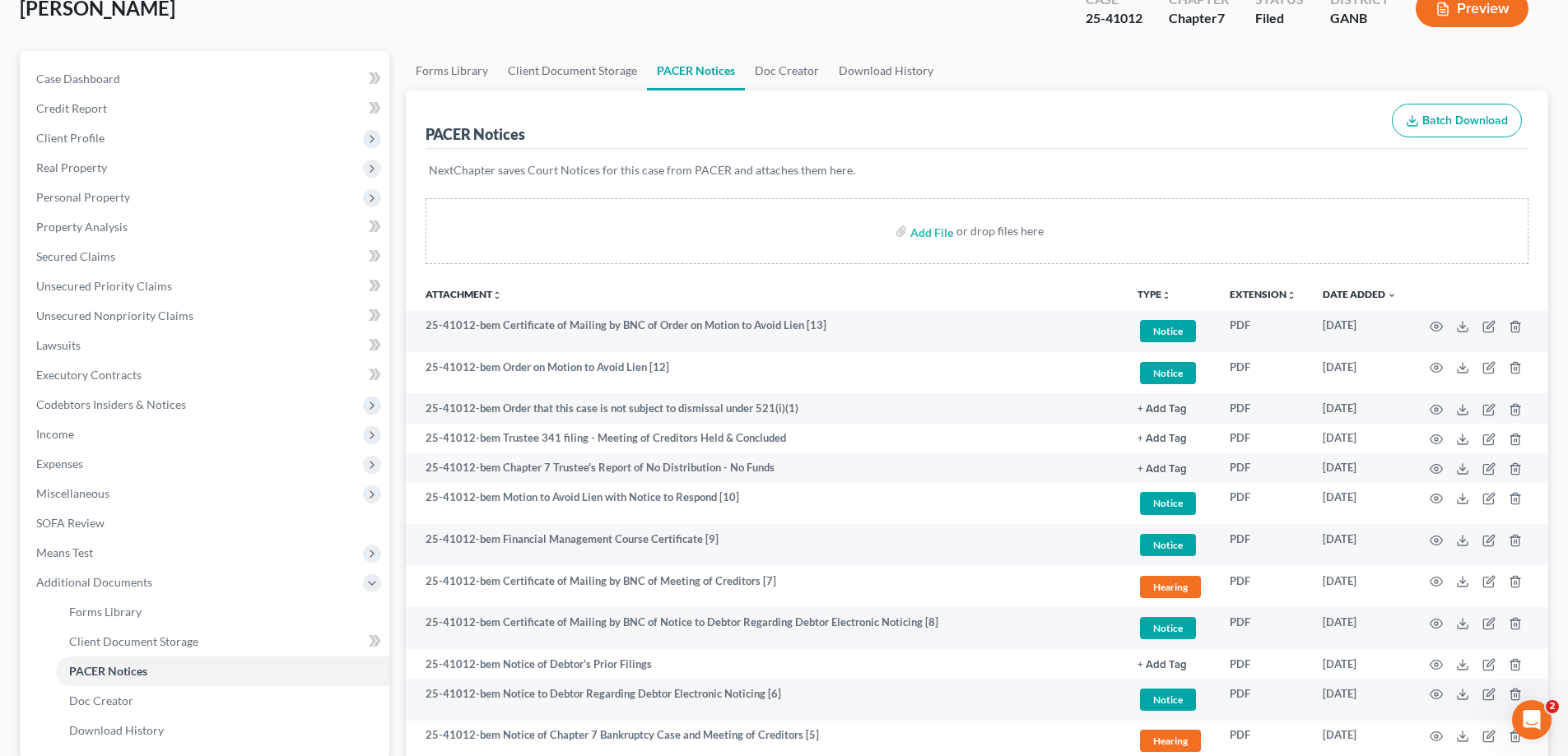
scroll to position [0, 0]
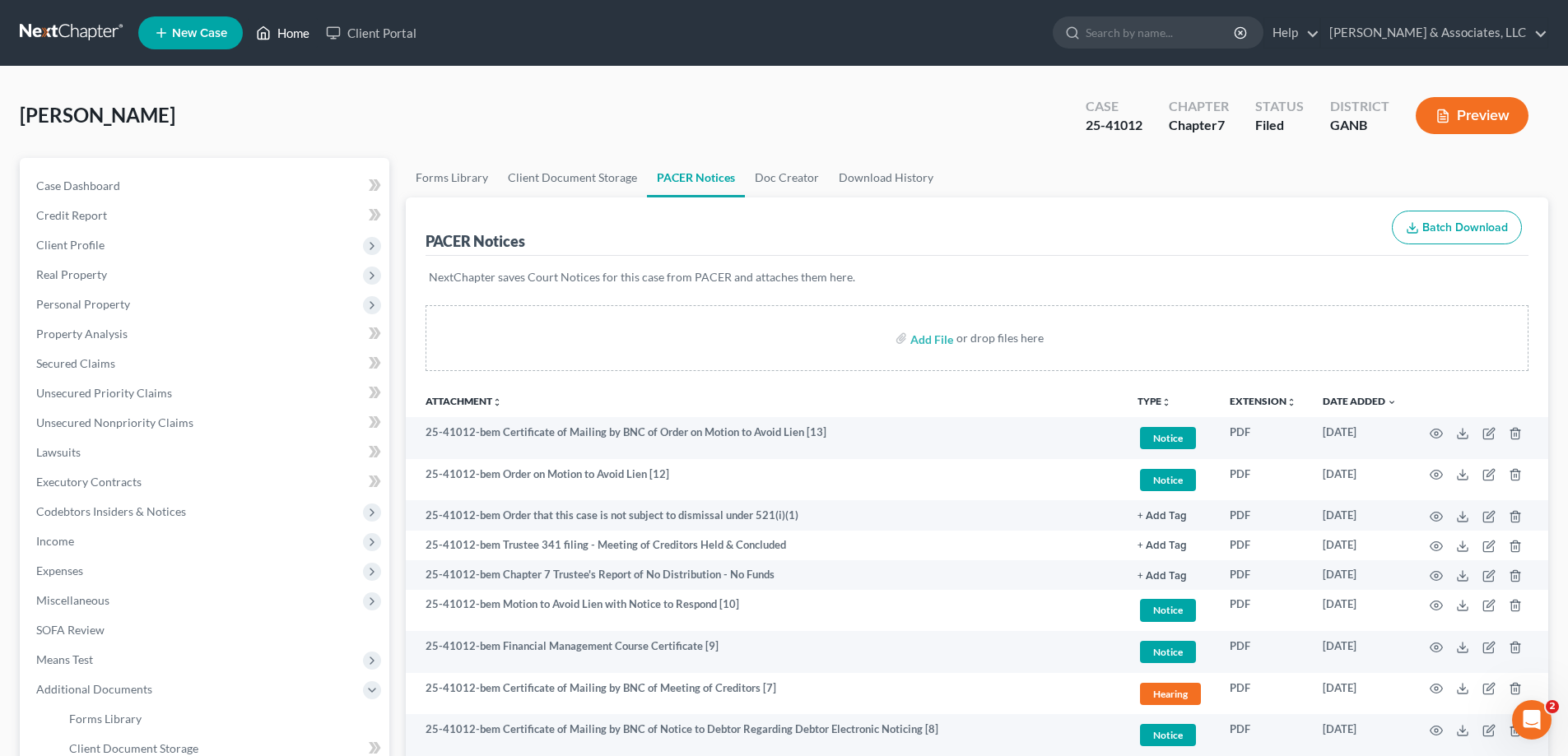
click at [301, 29] on link "Home" at bounding box center [283, 32] width 70 height 30
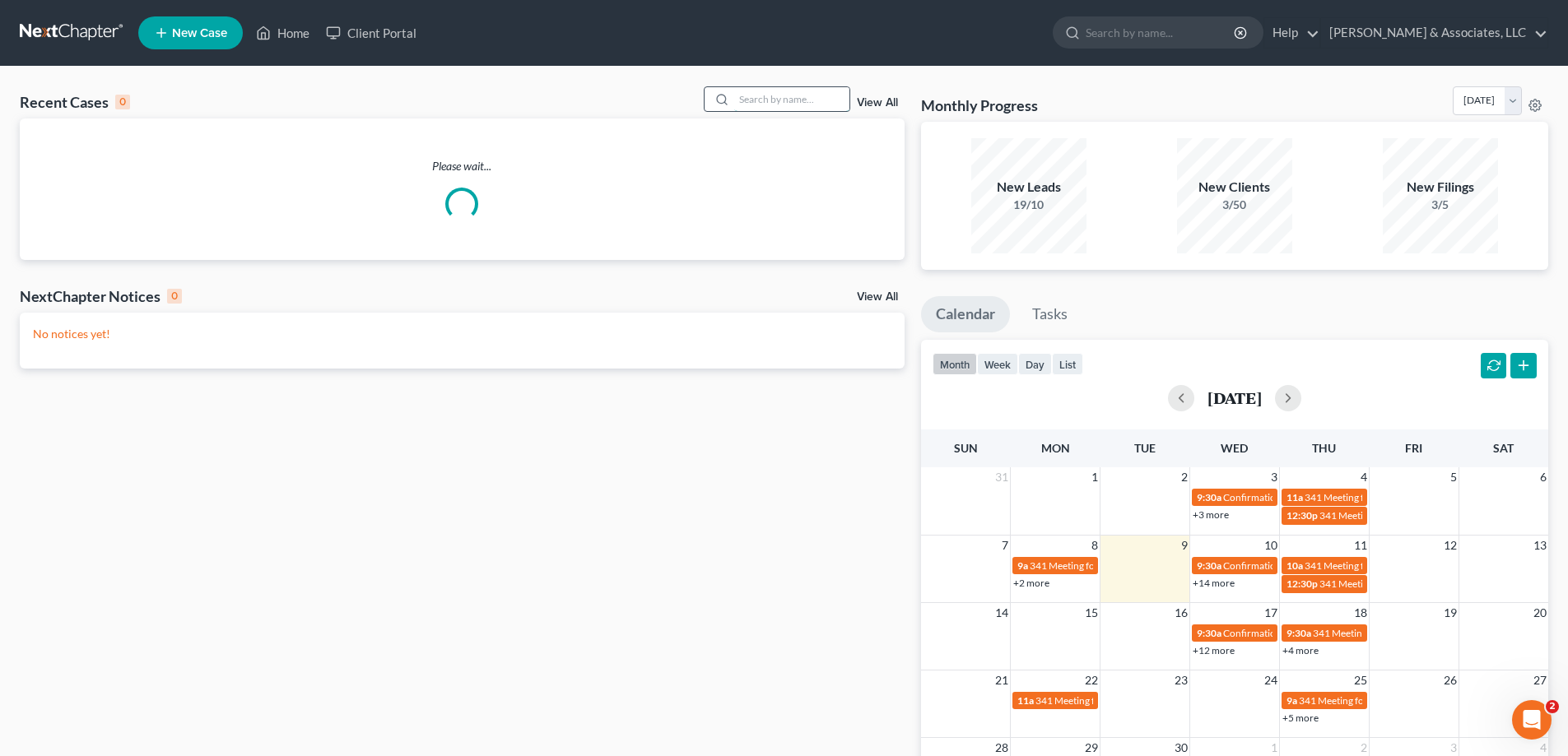
click at [779, 96] on input "search" at bounding box center [791, 99] width 115 height 24
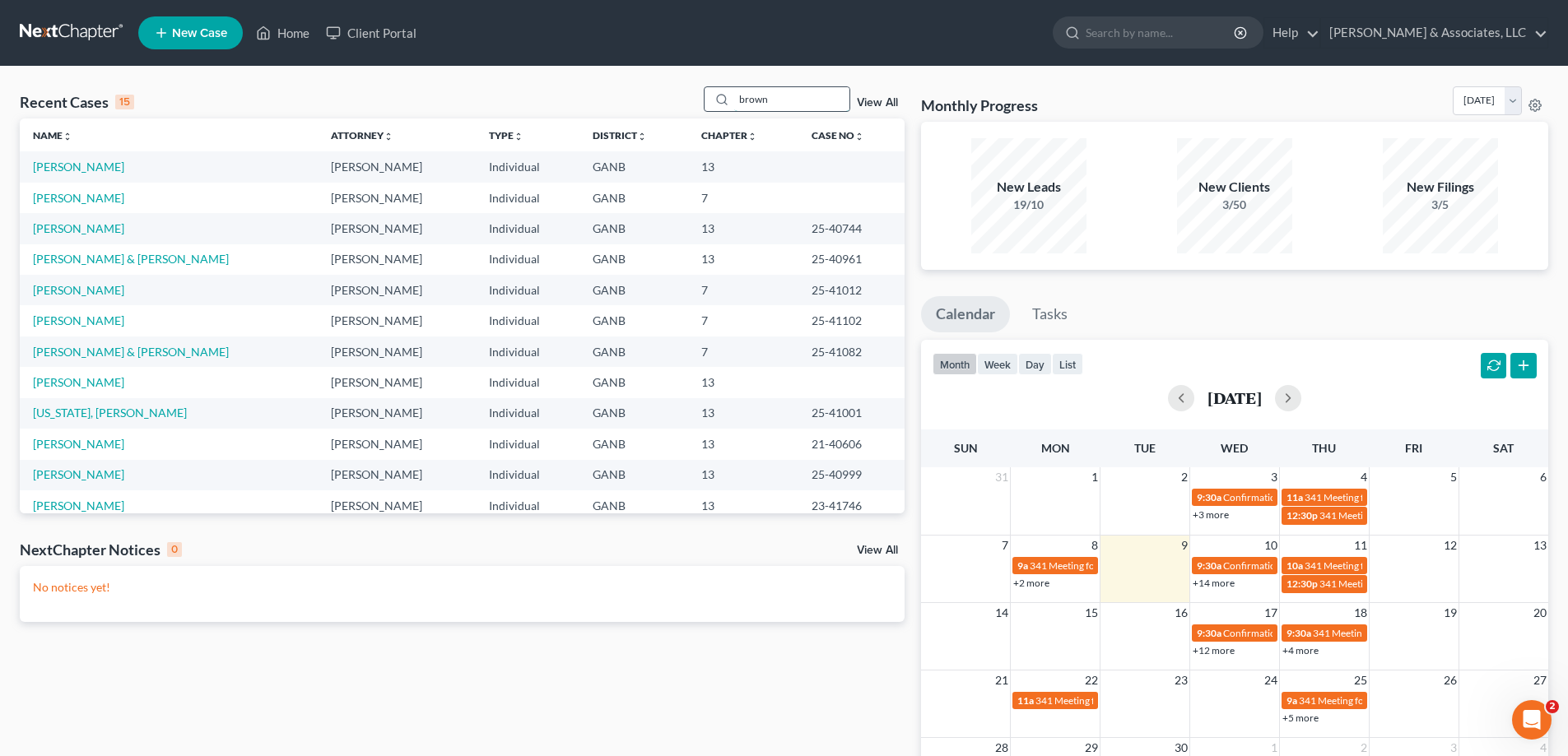
type input "brown"
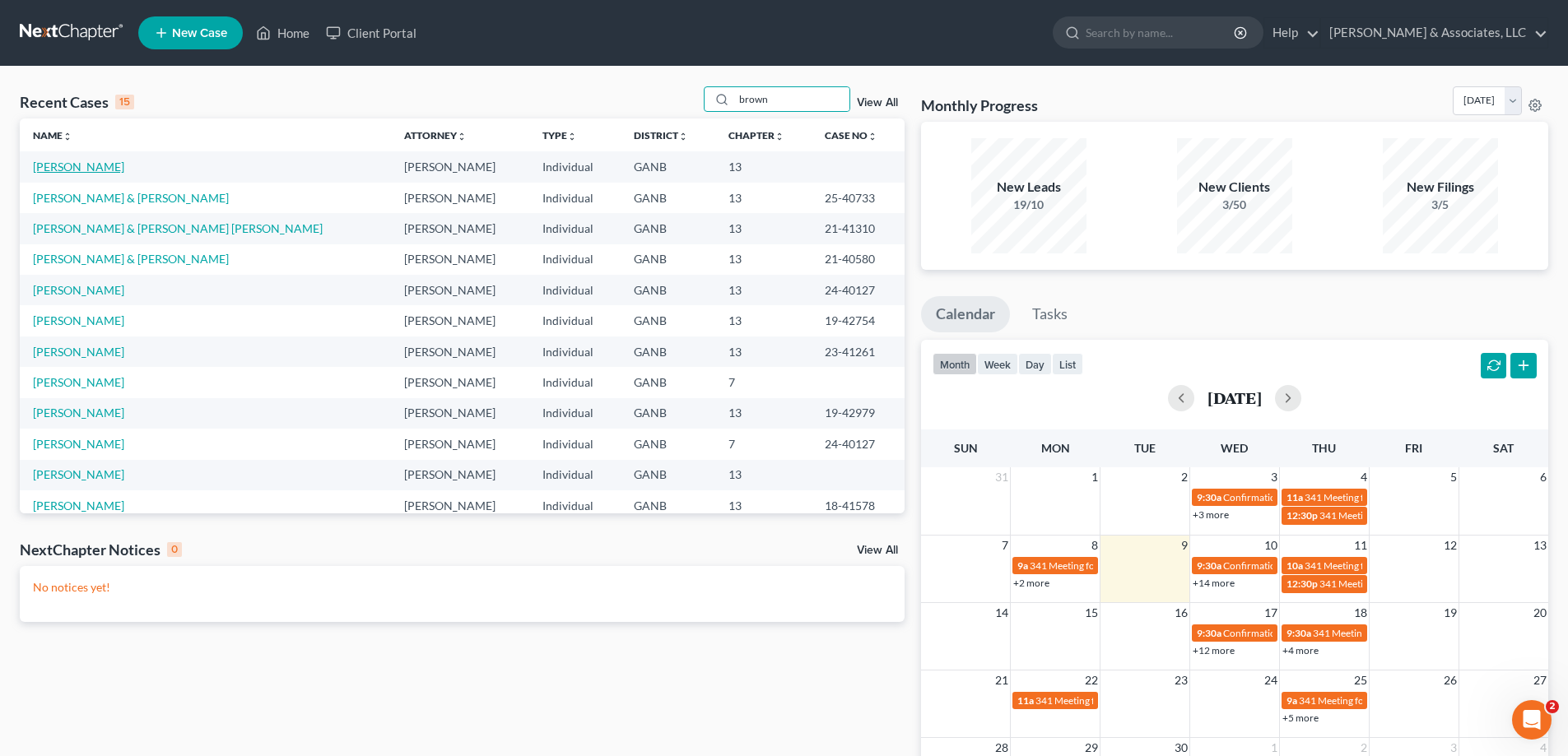
click at [70, 162] on link "[PERSON_NAME]" at bounding box center [79, 167] width 91 height 14
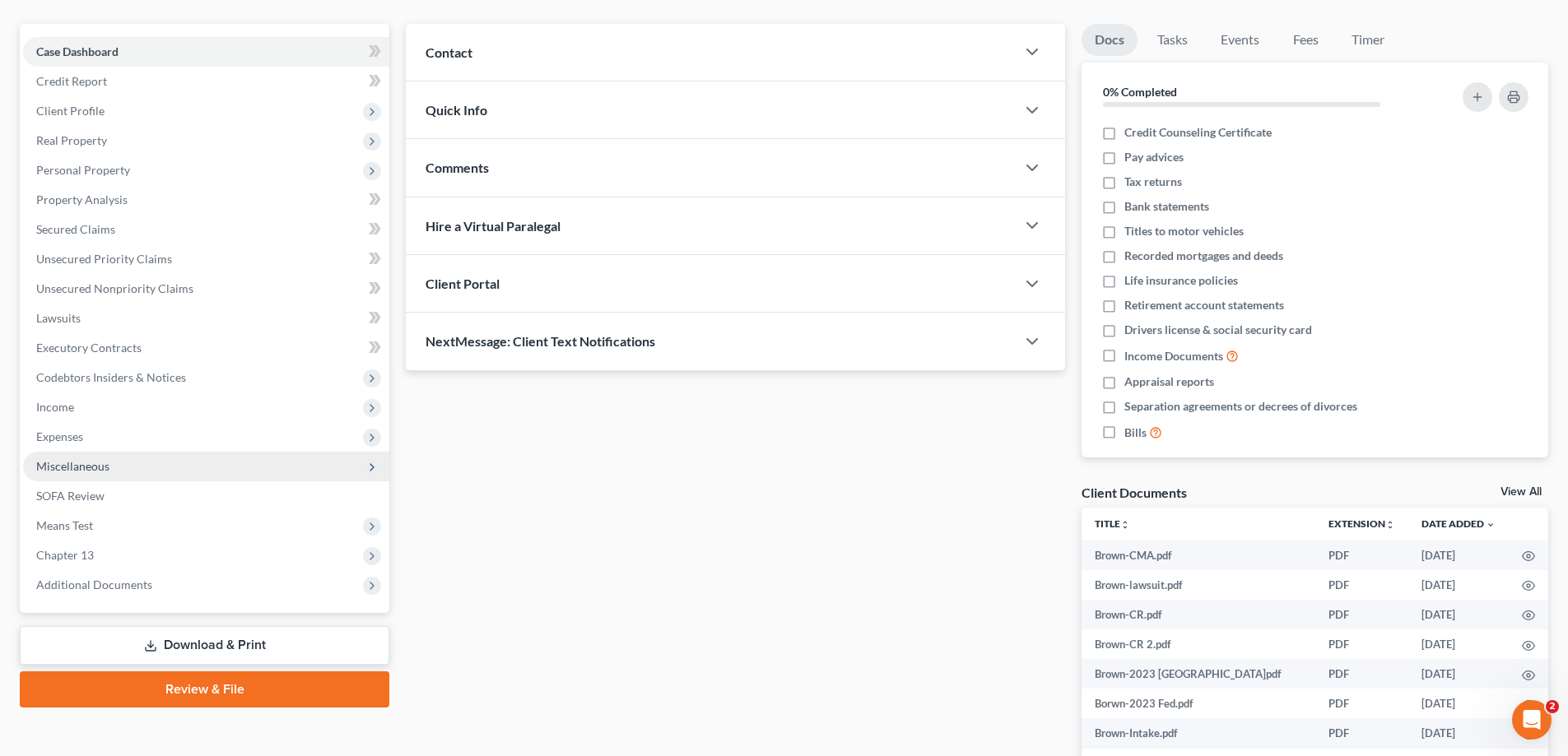
scroll to position [258, 0]
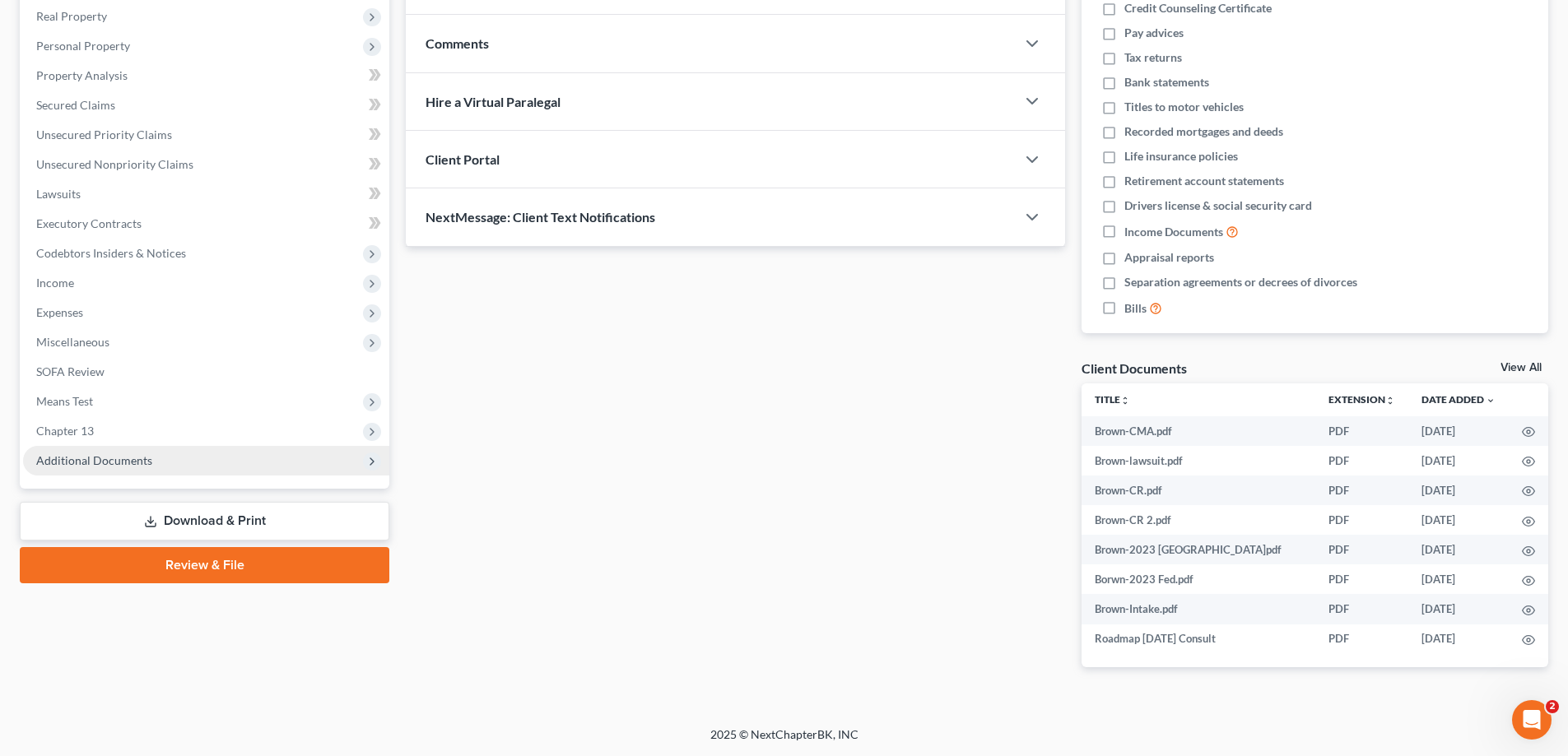
click at [125, 462] on span "Additional Documents" at bounding box center [93, 461] width 116 height 14
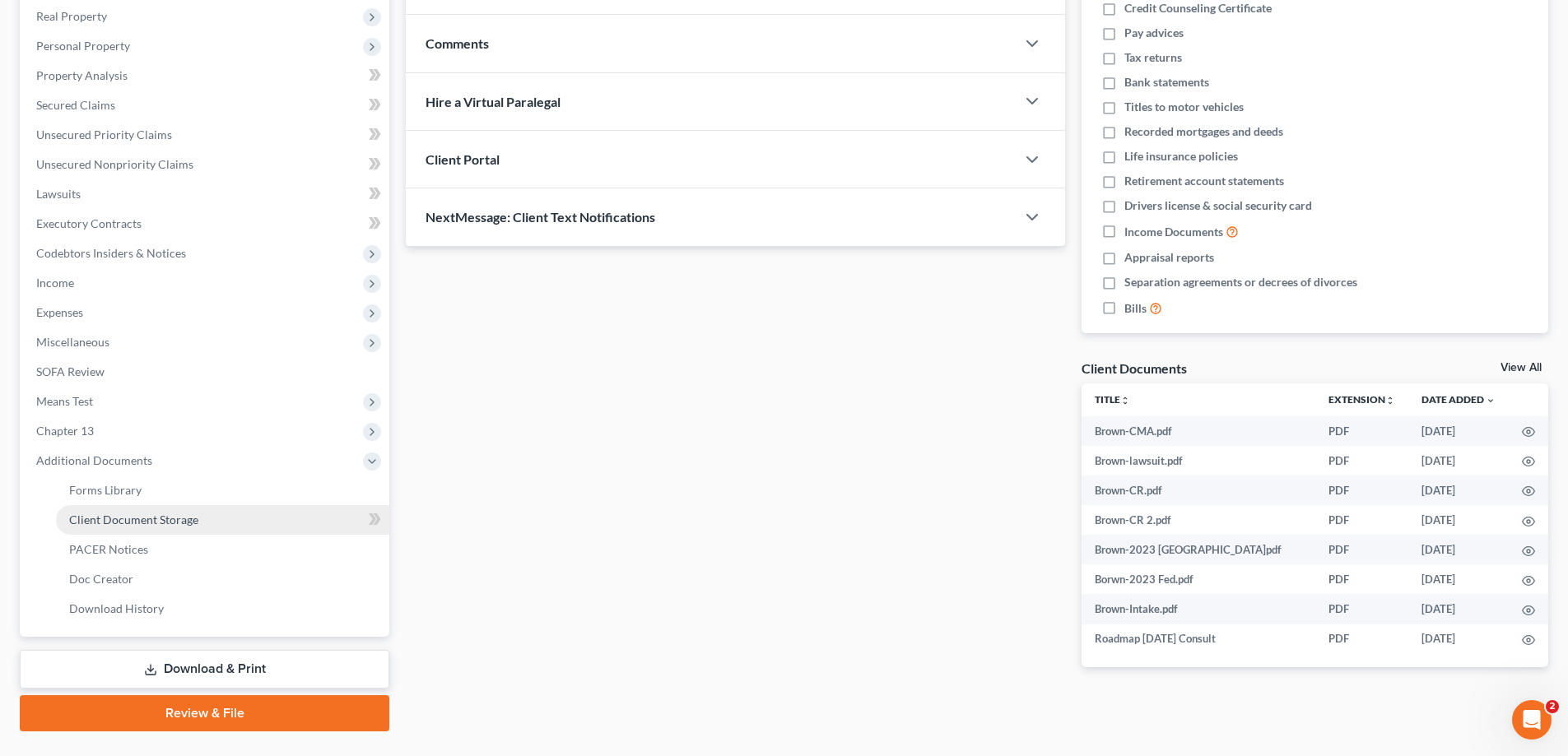
click at [131, 518] on span "Client Document Storage" at bounding box center [134, 520] width 129 height 14
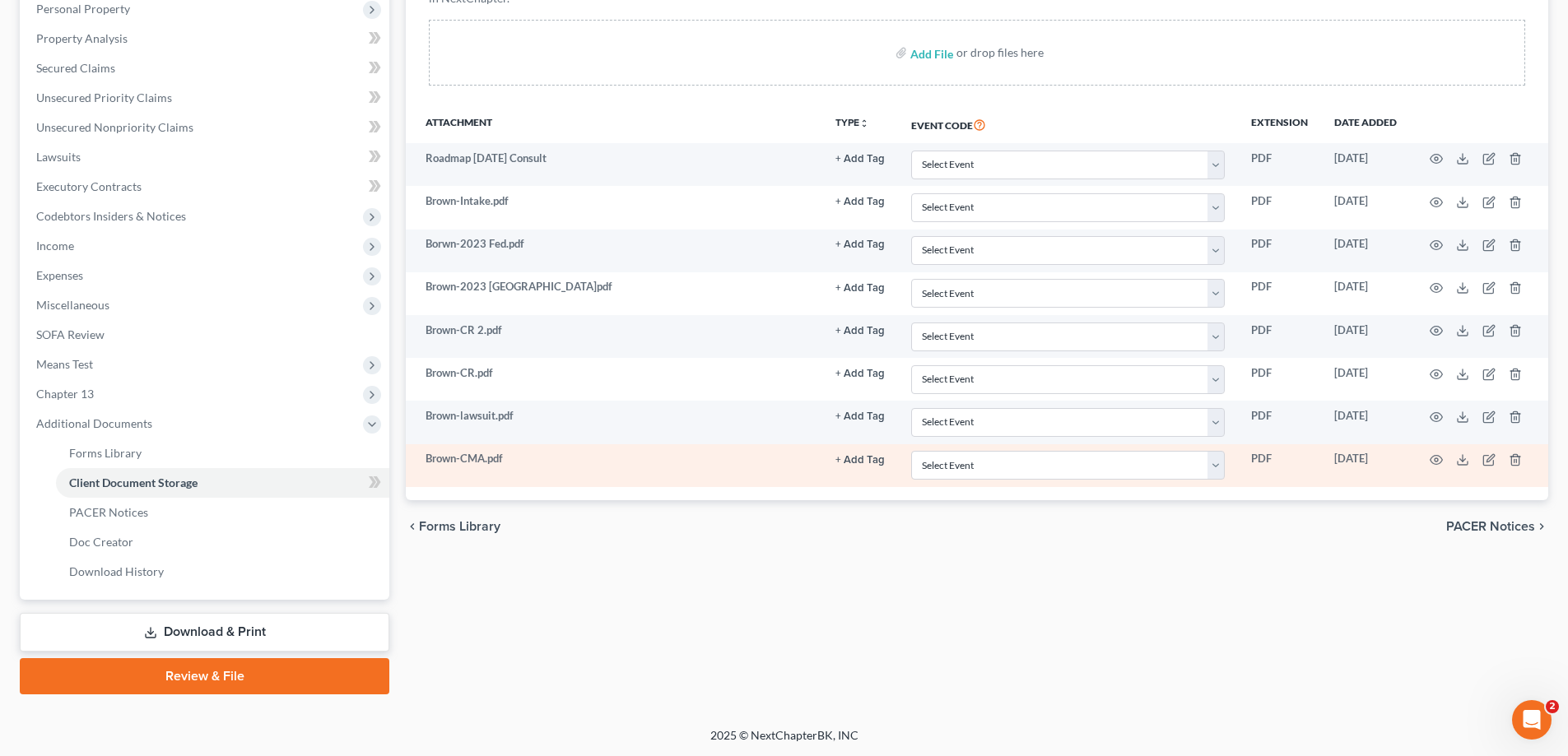
scroll to position [296, 0]
click at [1441, 458] on icon "button" at bounding box center [1436, 459] width 13 height 13
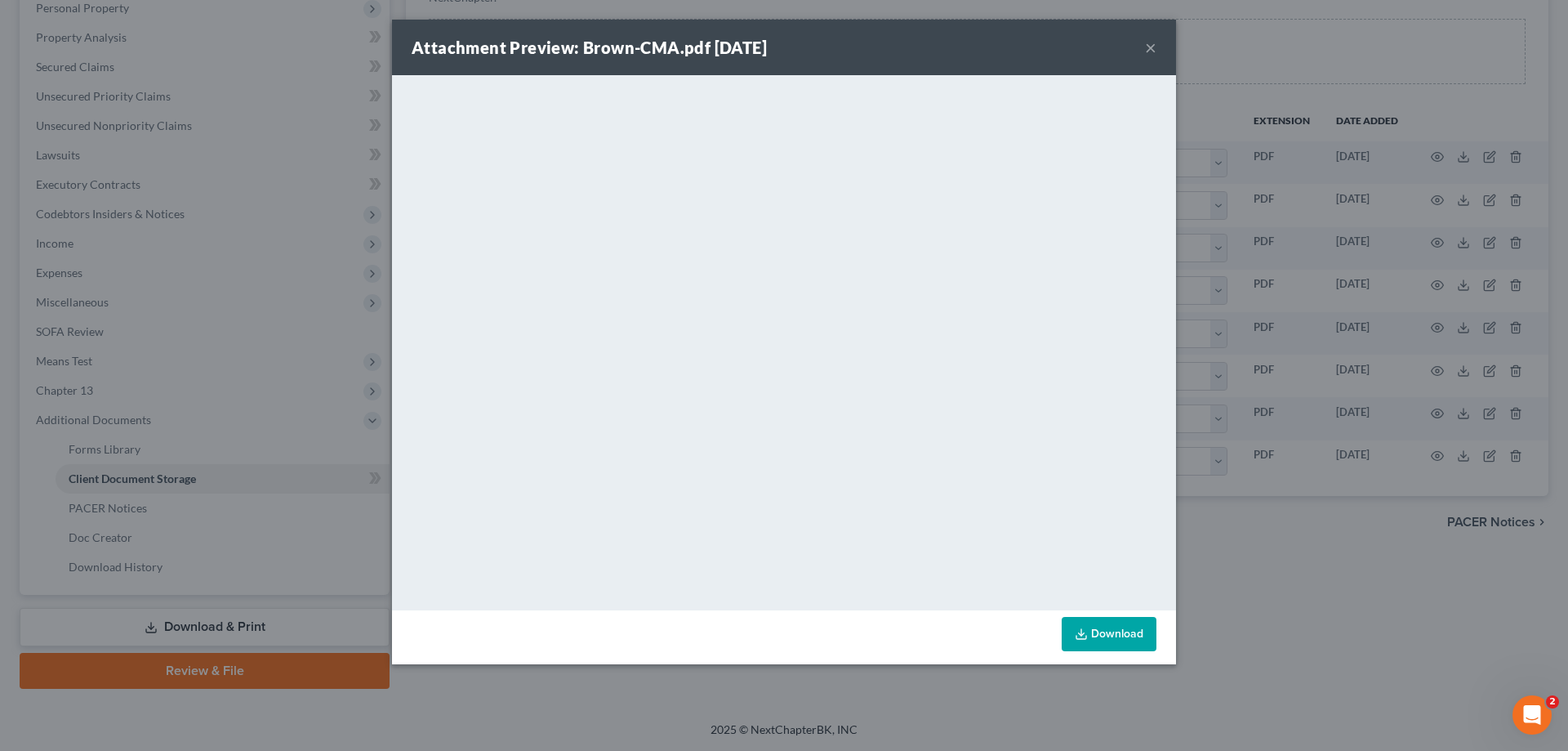
click at [1150, 45] on button "×" at bounding box center [1150, 47] width 12 height 20
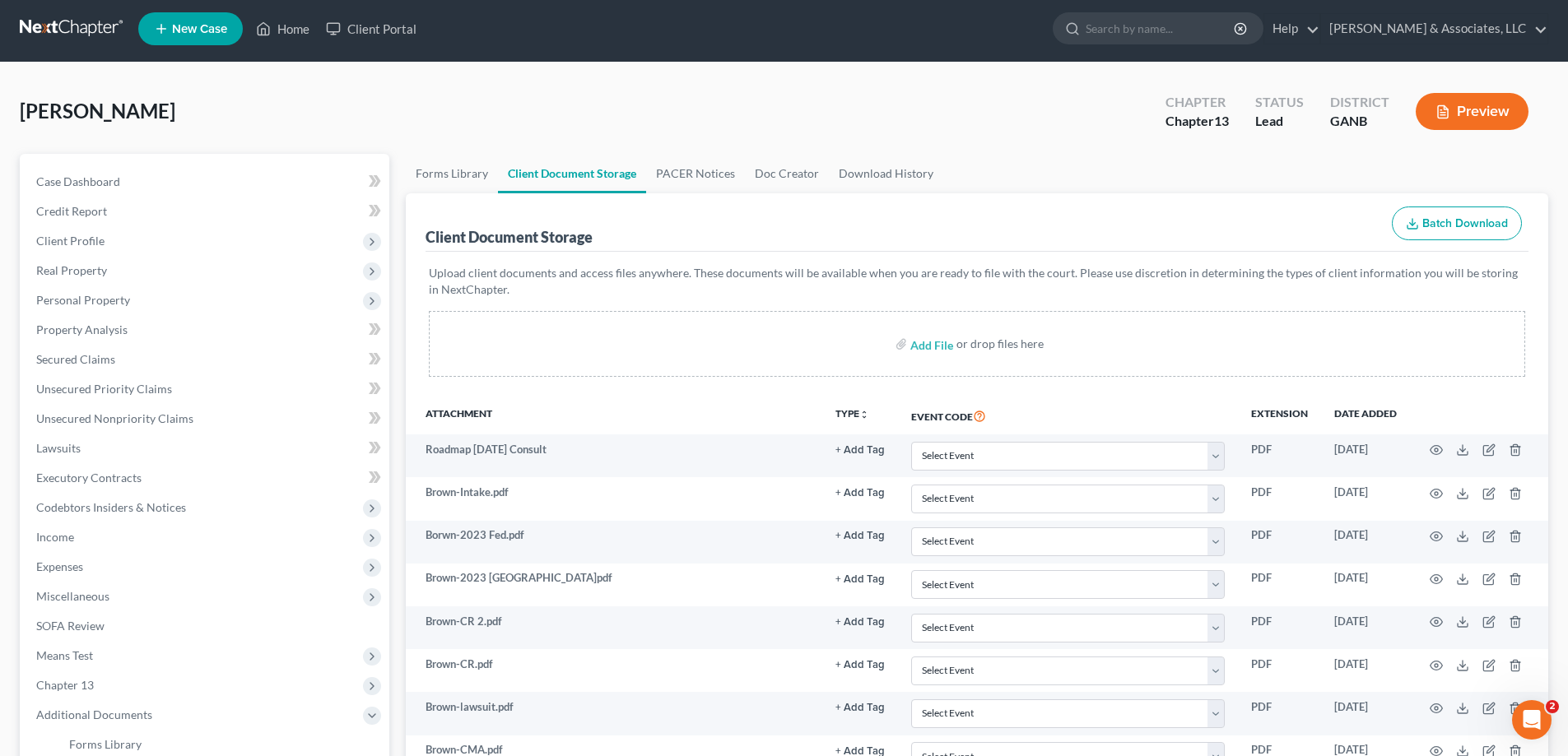
scroll to position [0, 0]
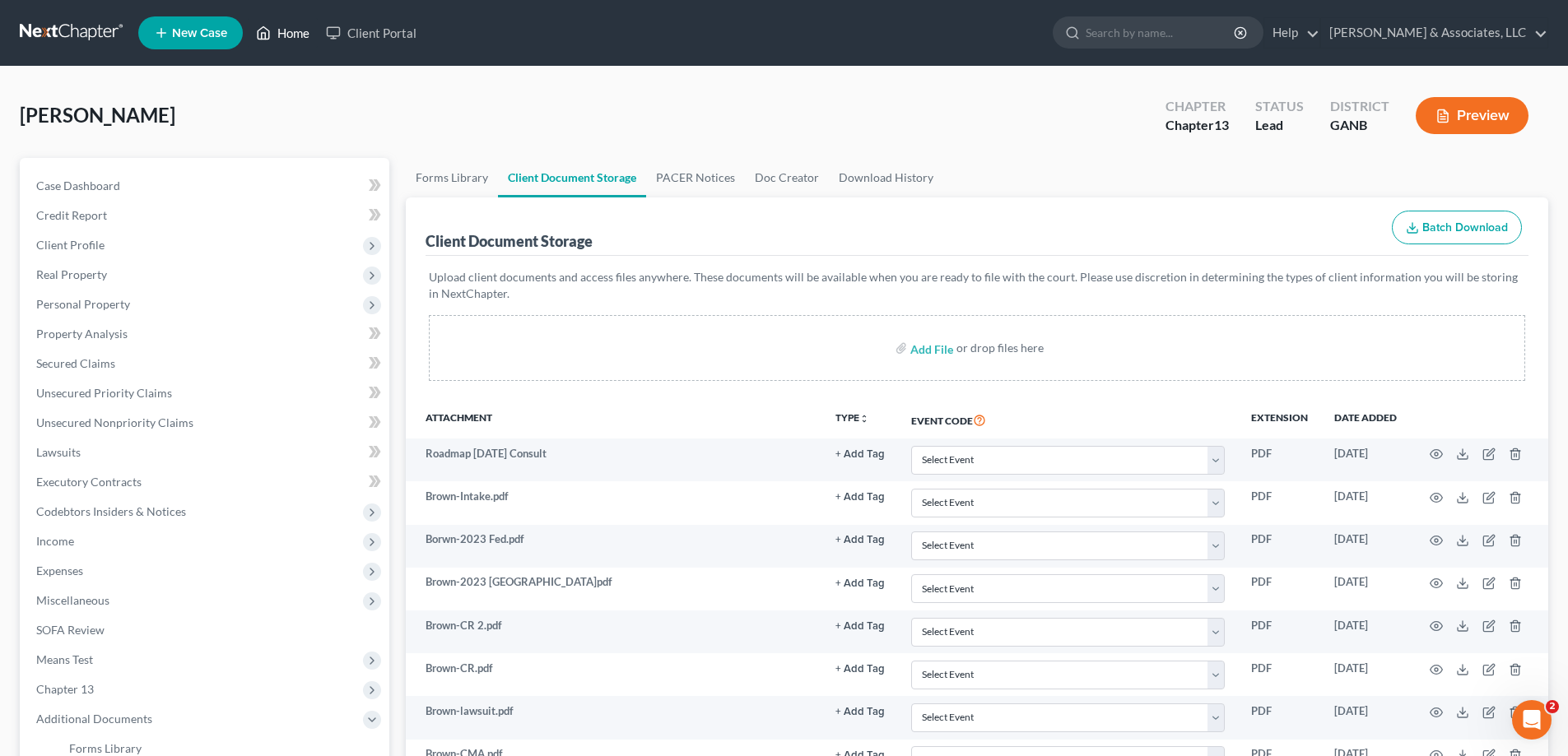
click at [294, 24] on link "Home" at bounding box center [283, 32] width 70 height 30
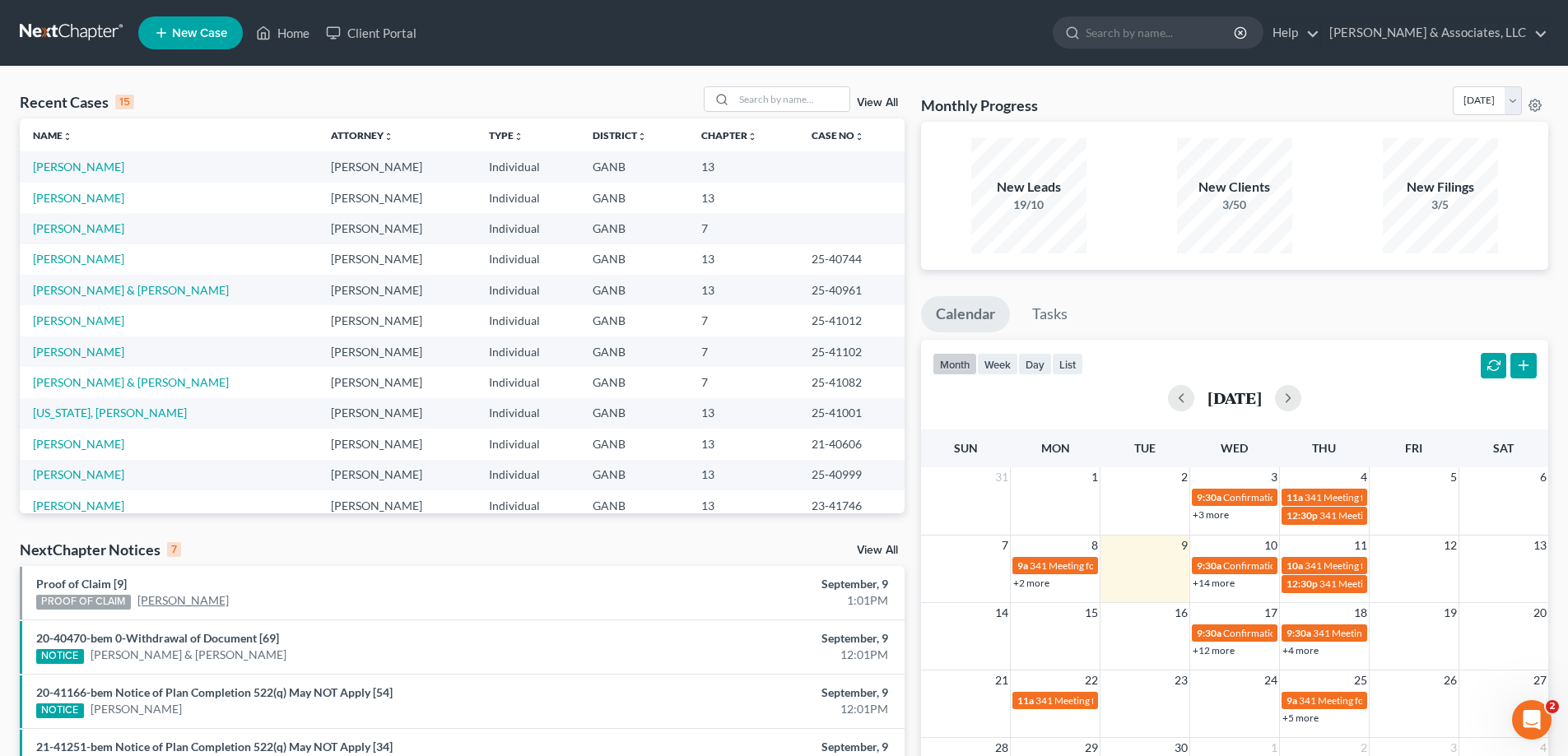
click at [175, 600] on link "[PERSON_NAME]" at bounding box center [183, 601] width 91 height 16
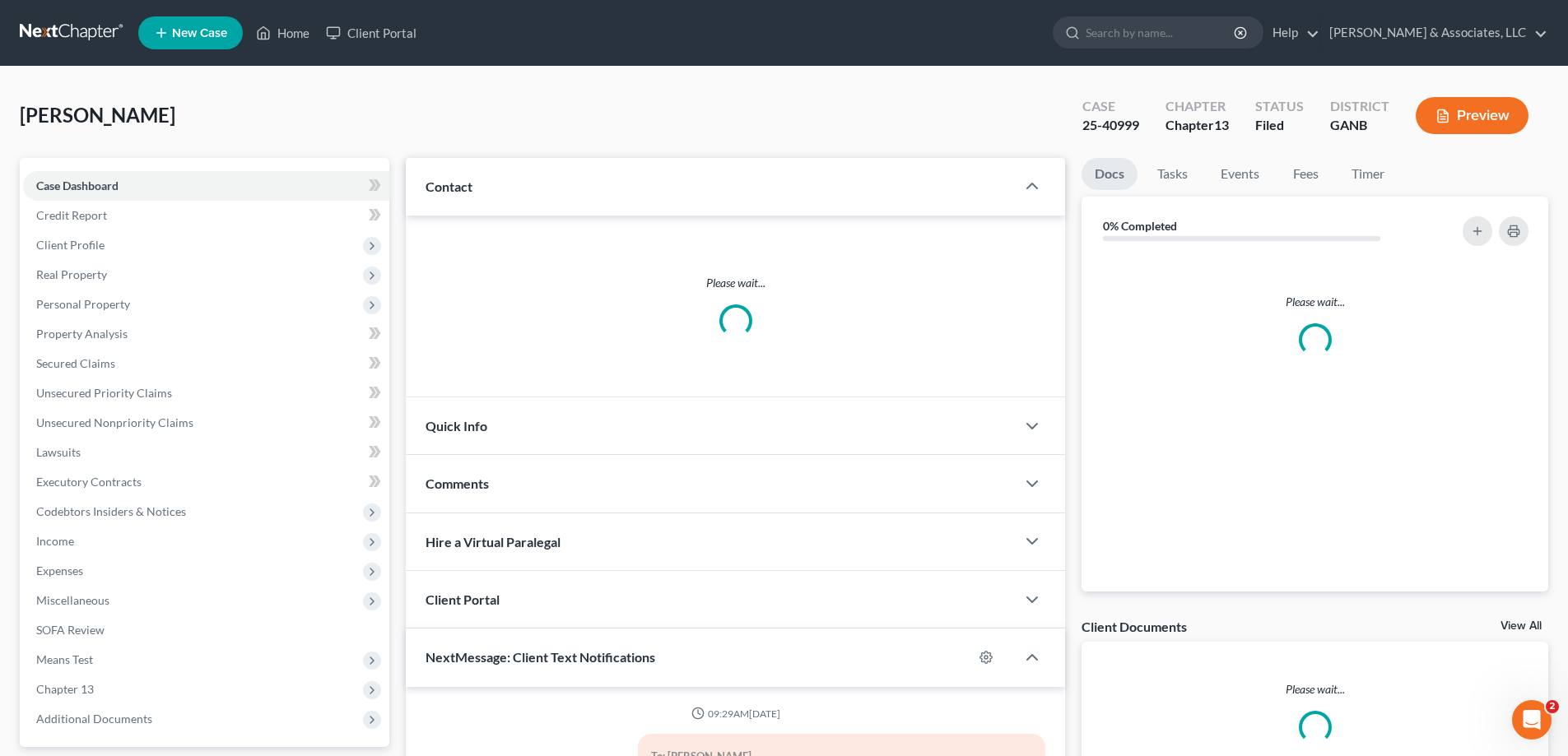
scroll to position [99, 0]
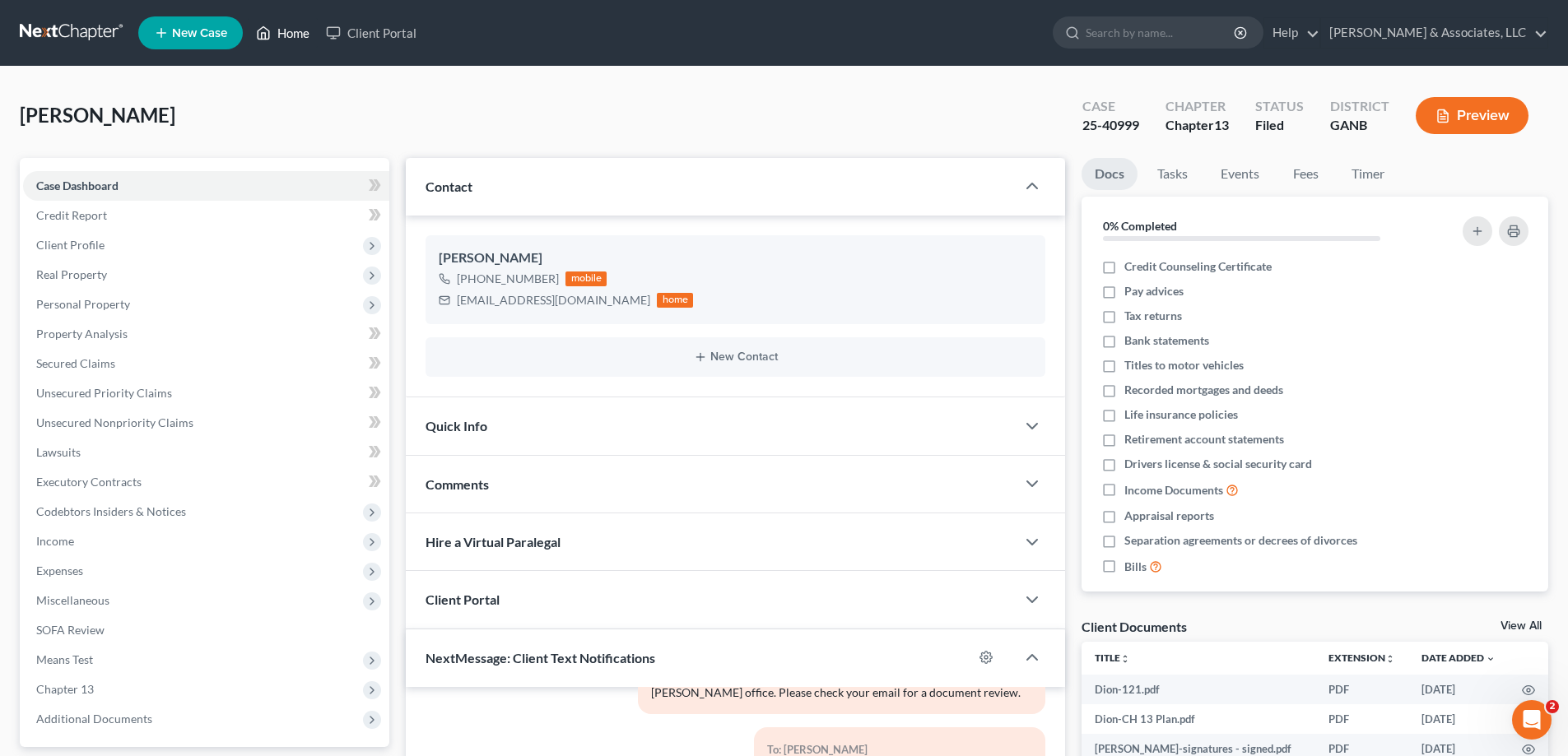
click at [294, 30] on link "Home" at bounding box center [283, 32] width 70 height 30
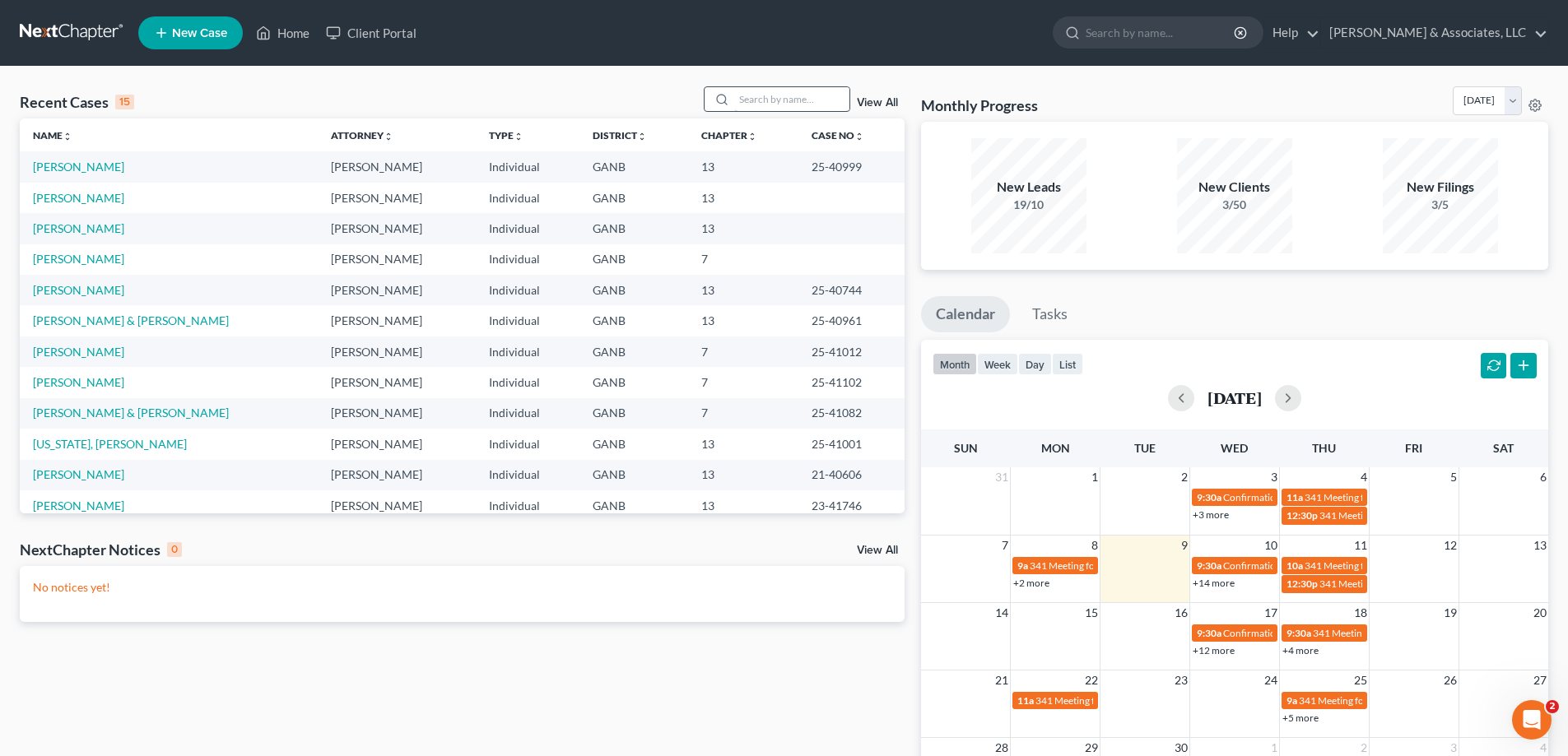
click at [817, 104] on input "search" at bounding box center [791, 99] width 115 height 24
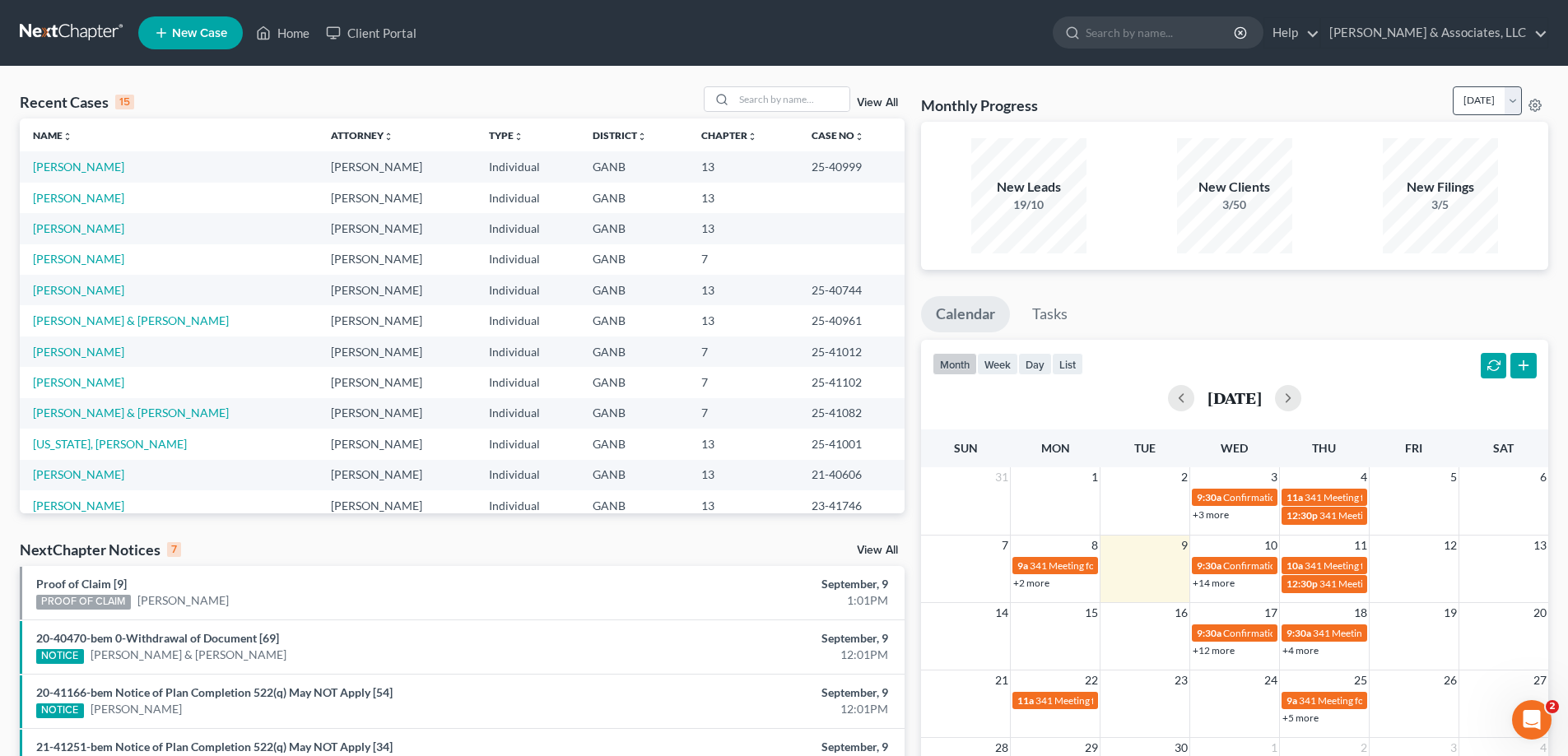
drag, startPoint x: 1550, startPoint y: 58, endPoint x: 1468, endPoint y: 87, distance: 87.0
click at [1550, 58] on nav "Home New Case Client Portal Brian R. Cahn & Associates, LLC amy@northgabankrupt…" at bounding box center [784, 32] width 1568 height 65
click at [55, 504] on link "[PERSON_NAME]" at bounding box center [79, 506] width 91 height 14
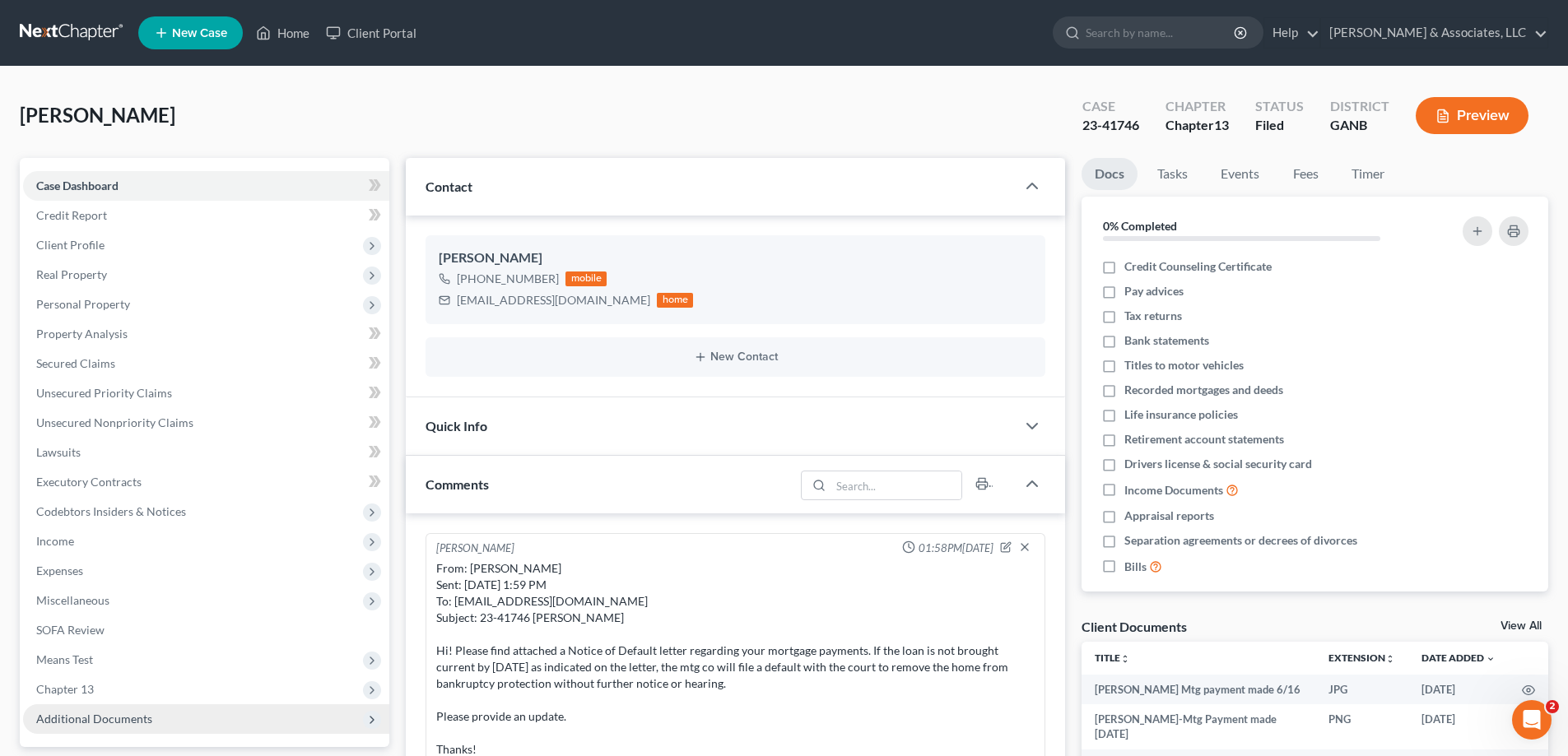
scroll to position [247, 0]
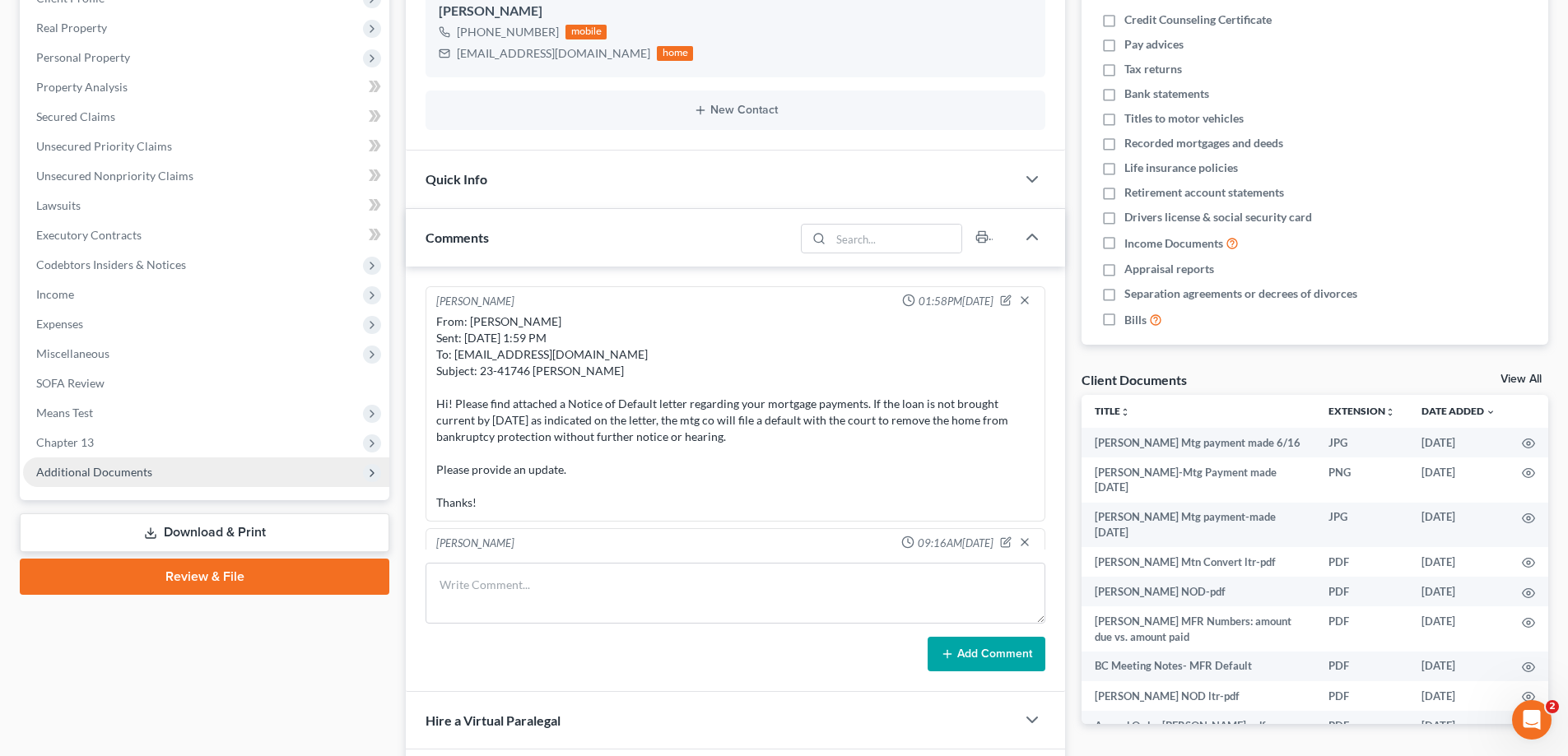
click at [106, 467] on span "Additional Documents" at bounding box center [93, 472] width 116 height 14
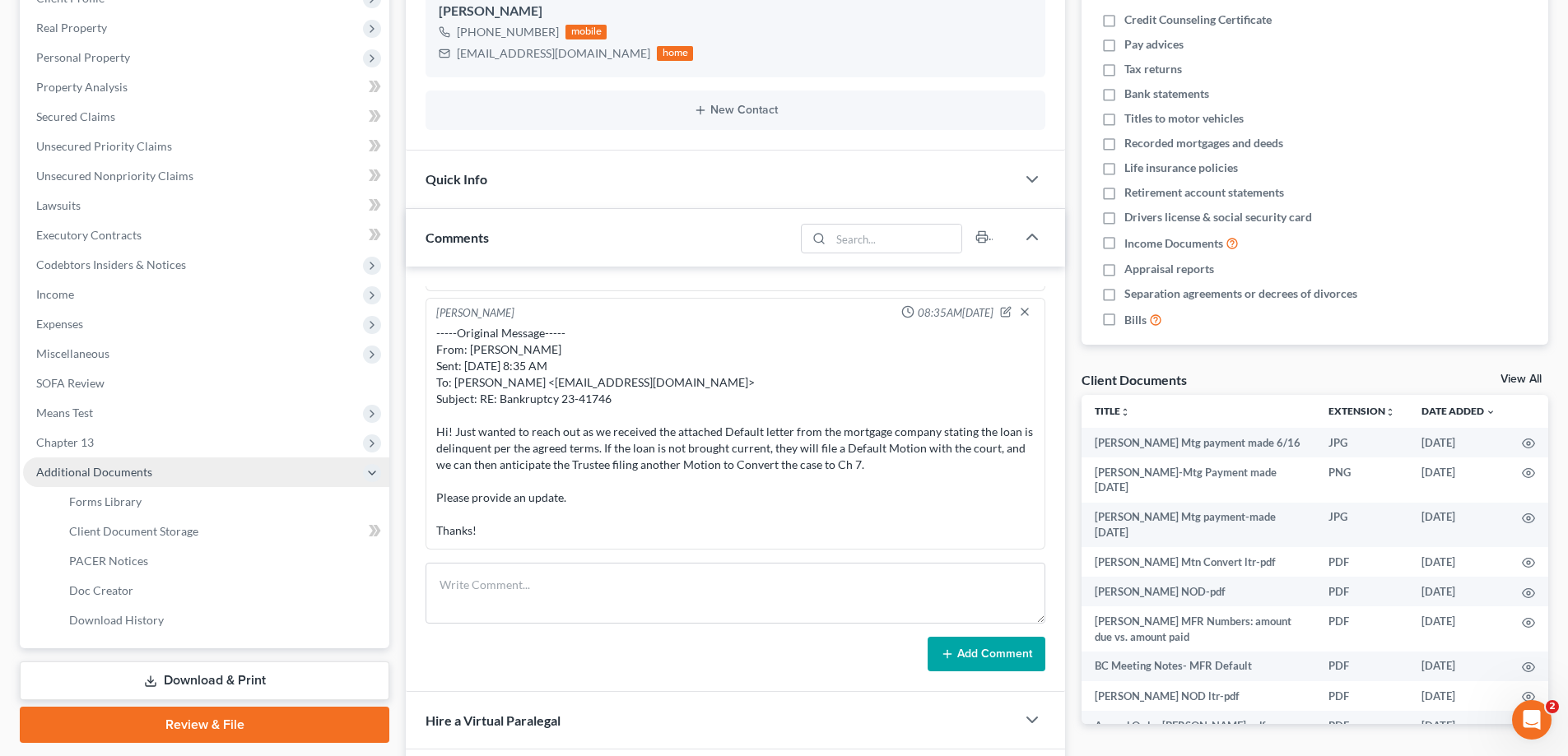
scroll to position [3892, 0]
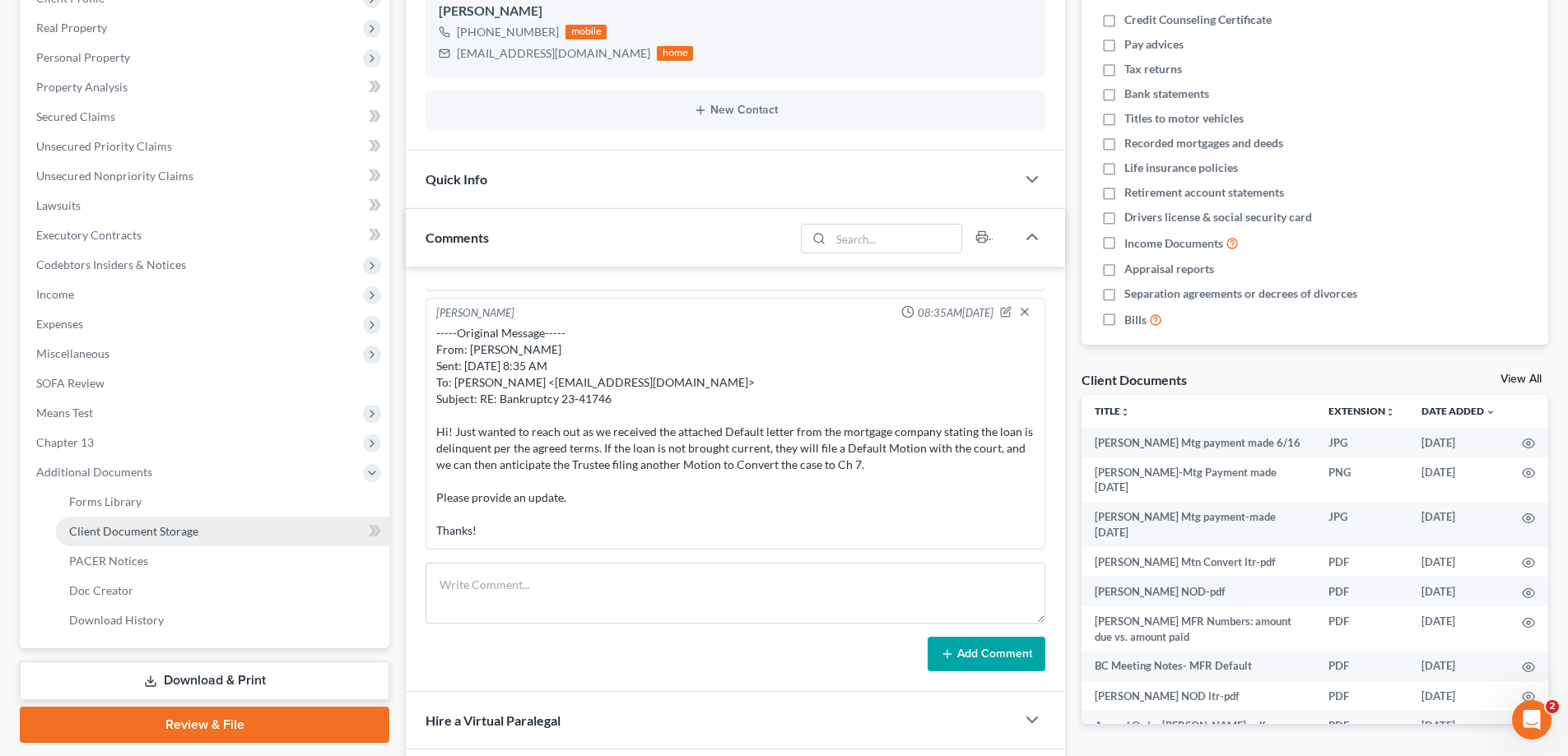
click at [100, 534] on span "Client Document Storage" at bounding box center [134, 531] width 129 height 14
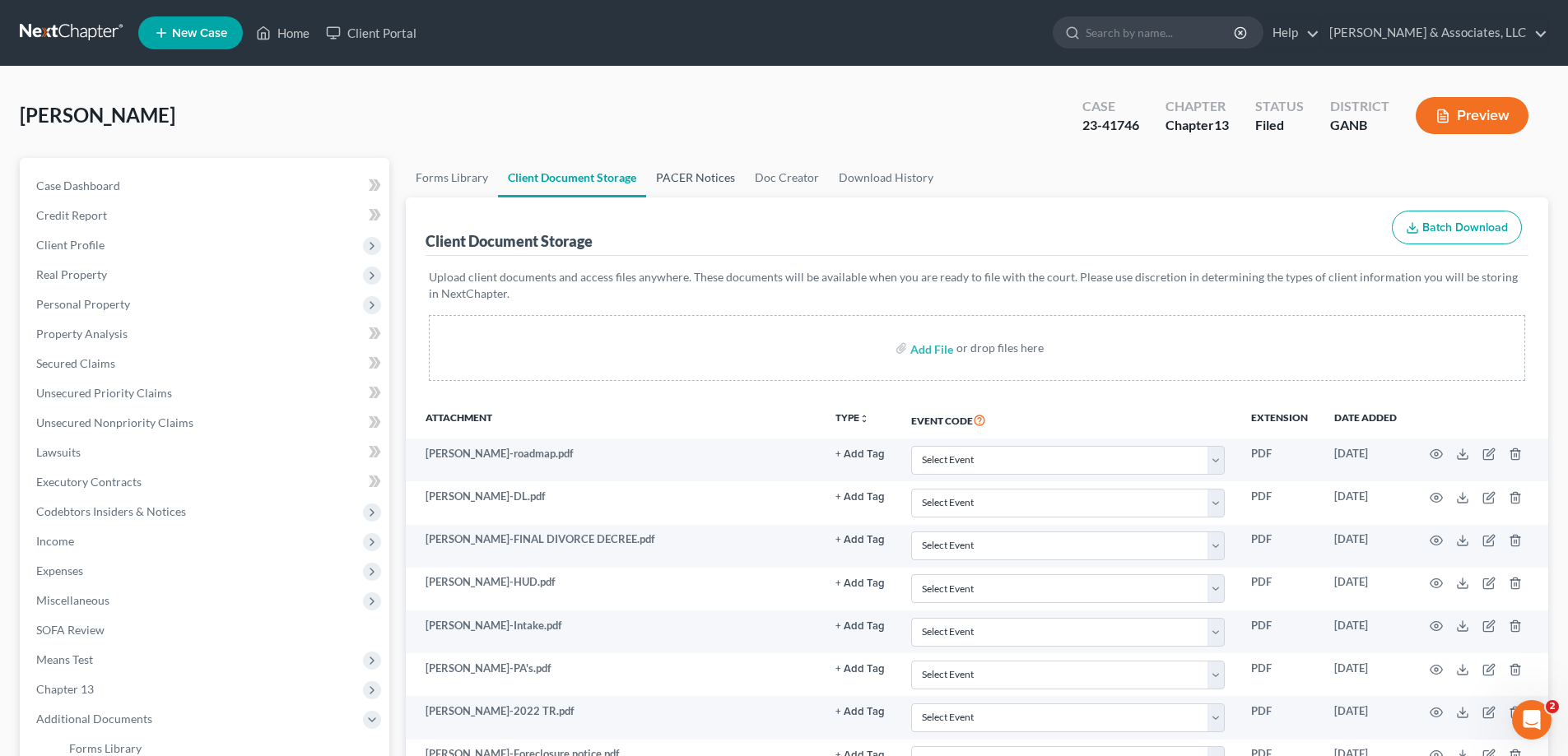
click at [667, 178] on link "PACER Notices" at bounding box center [695, 178] width 99 height 39
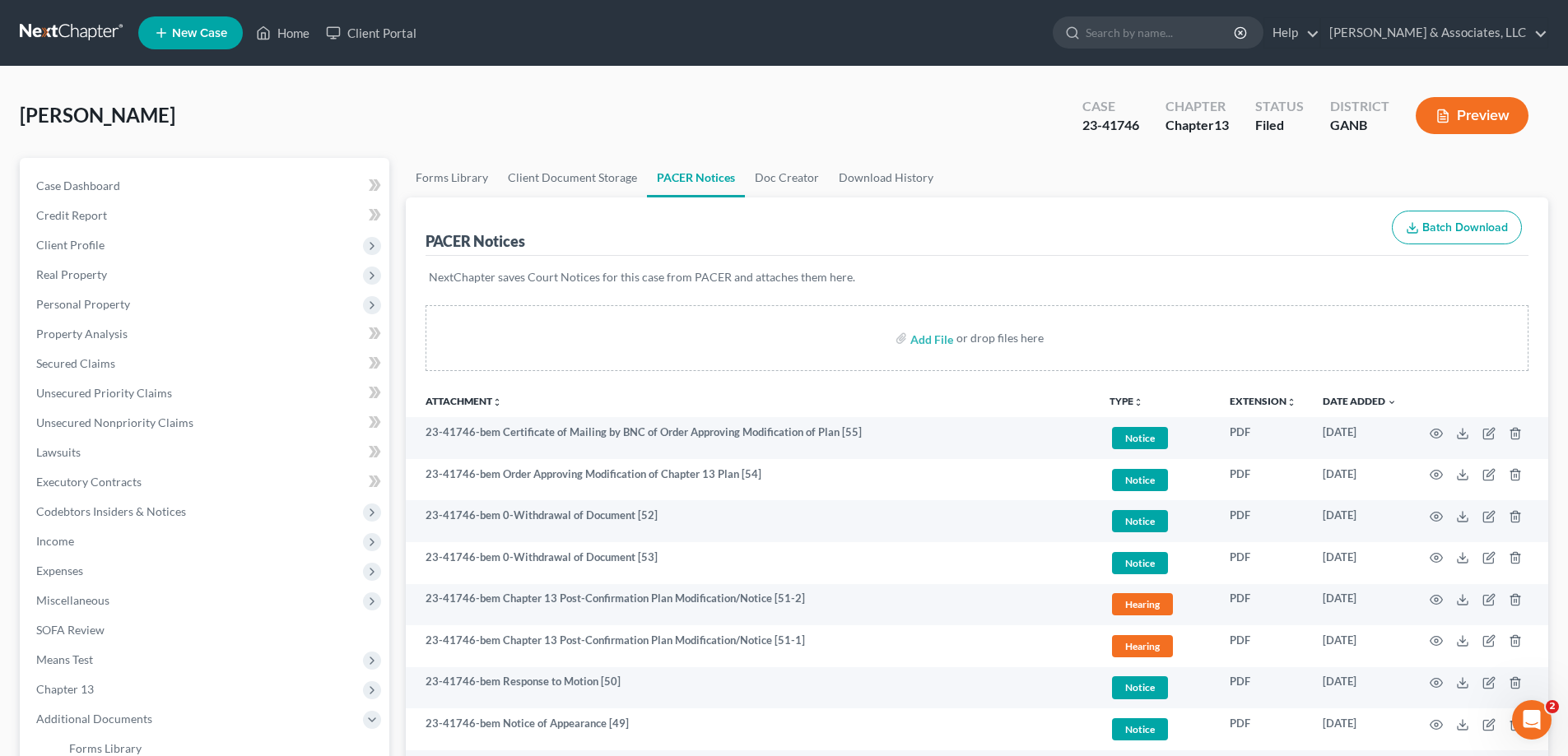
drag, startPoint x: 1544, startPoint y: 56, endPoint x: 421, endPoint y: 296, distance: 1148.4
click at [1544, 56] on nav "Home New Case Client Portal Brian R. Cahn & Associates, LLC amy@northgabankrupt…" at bounding box center [784, 32] width 1568 height 65
click at [551, 172] on link "Client Document Storage" at bounding box center [572, 178] width 149 height 39
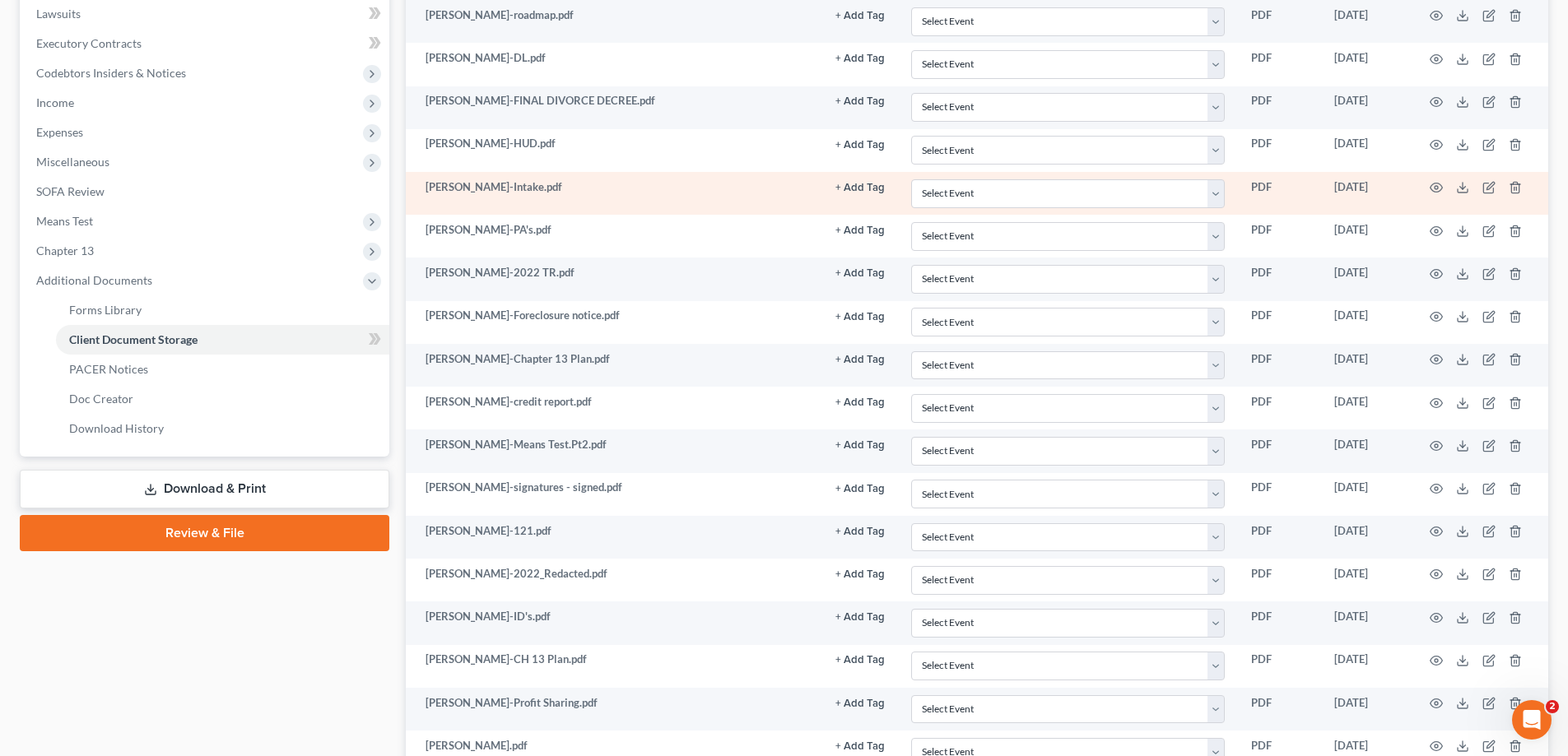
scroll to position [412, 0]
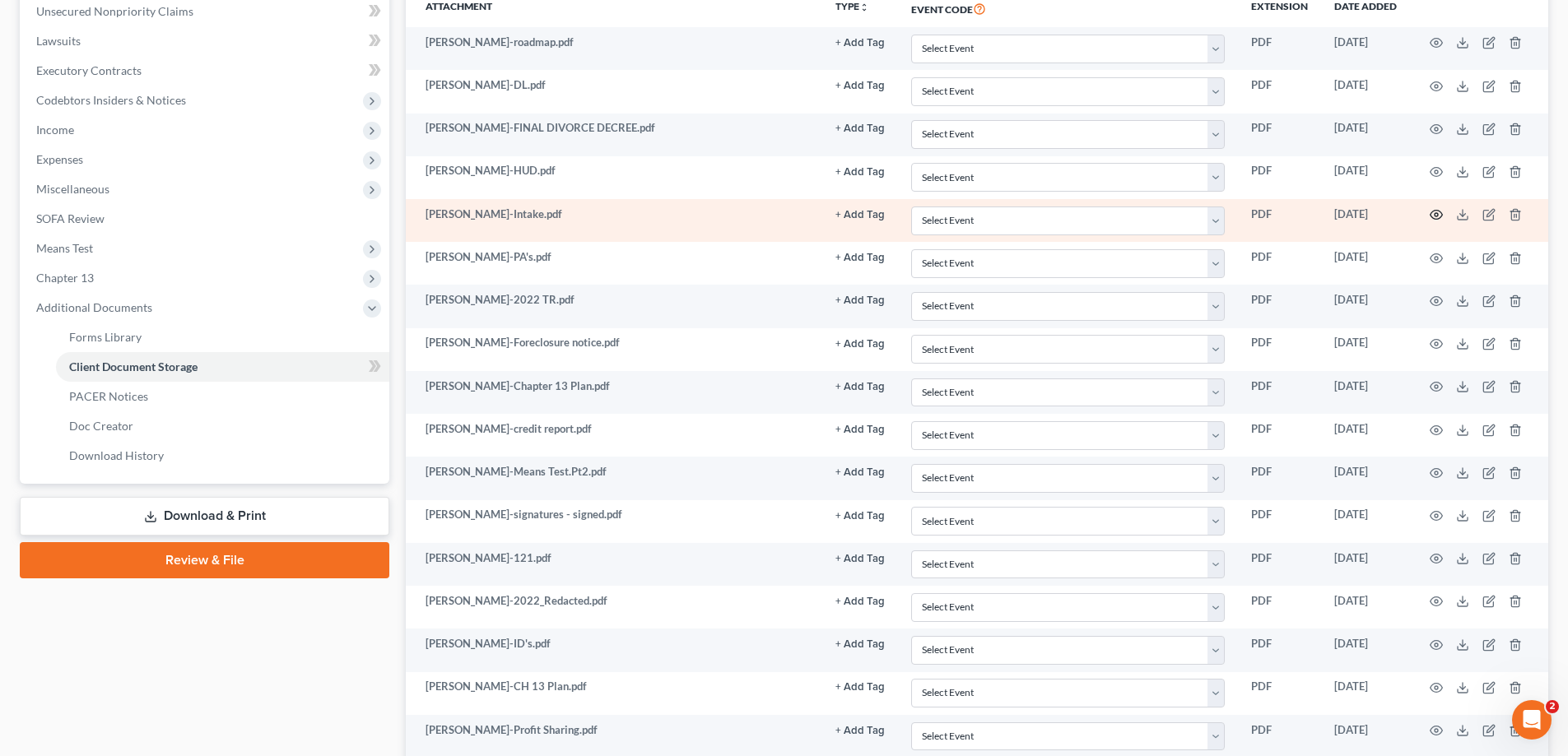
click at [1435, 213] on circle "button" at bounding box center [1436, 215] width 4 height 4
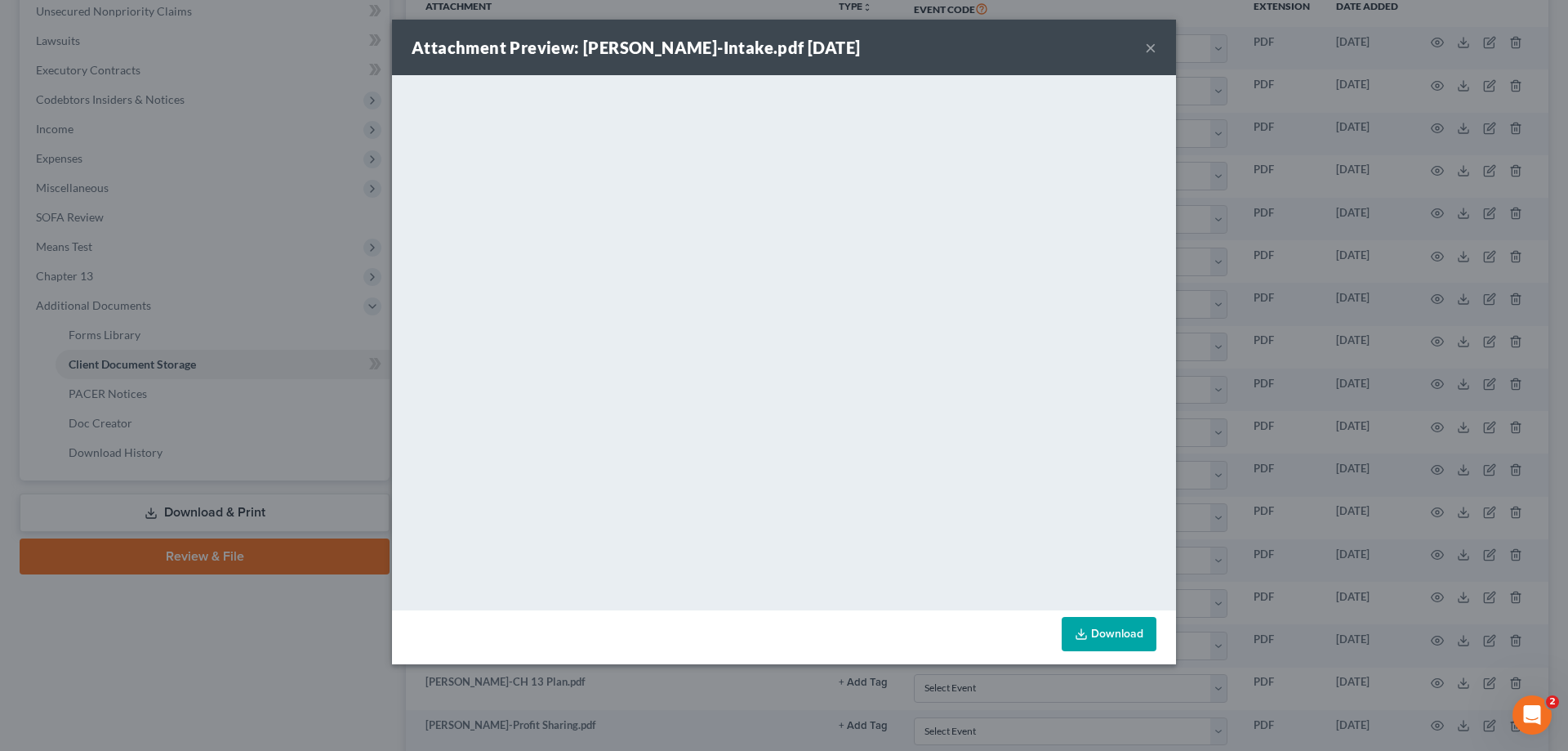
drag, startPoint x: 1147, startPoint y: 48, endPoint x: 1305, endPoint y: 496, distance: 475.0
click at [1147, 48] on button "×" at bounding box center [1150, 47] width 12 height 20
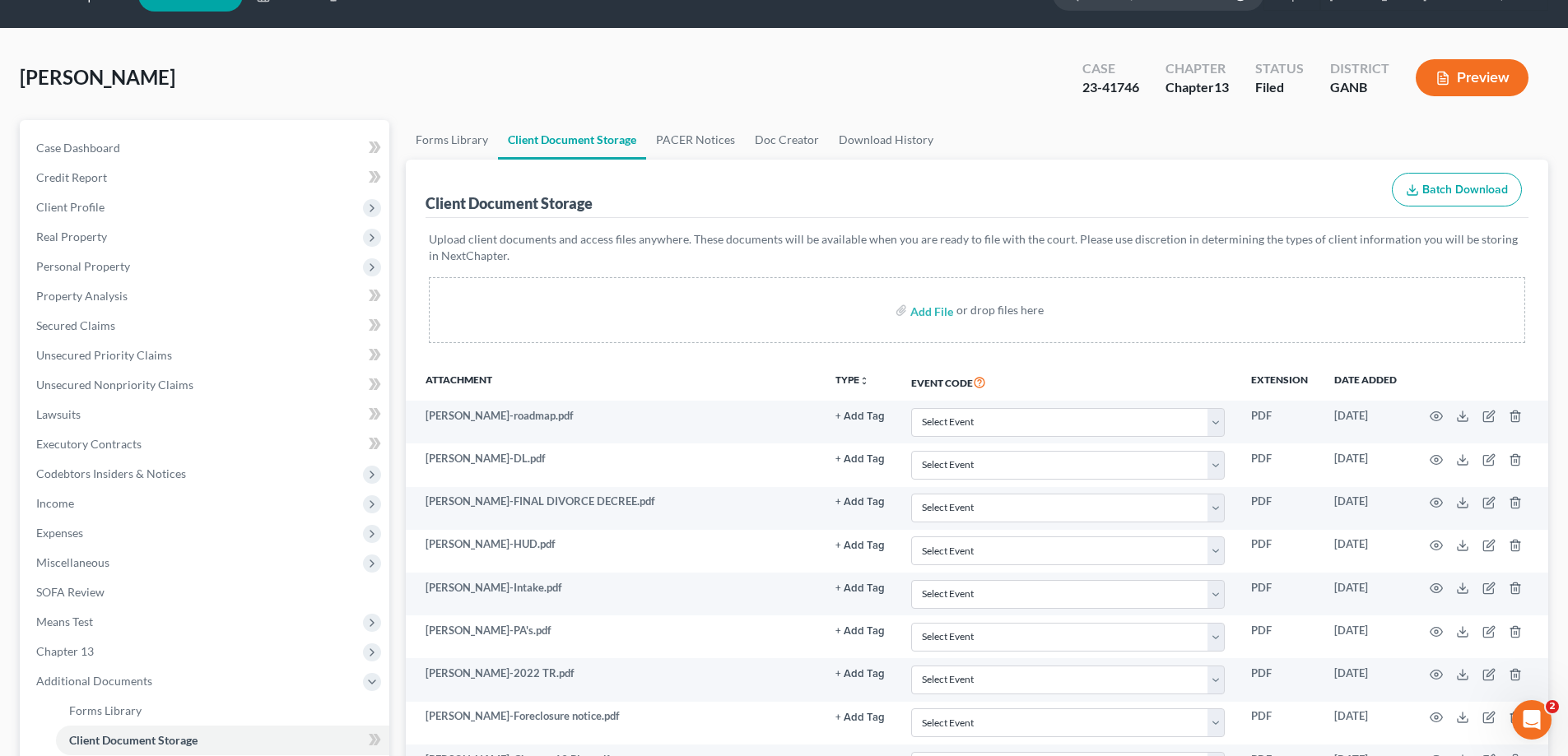
scroll to position [0, 0]
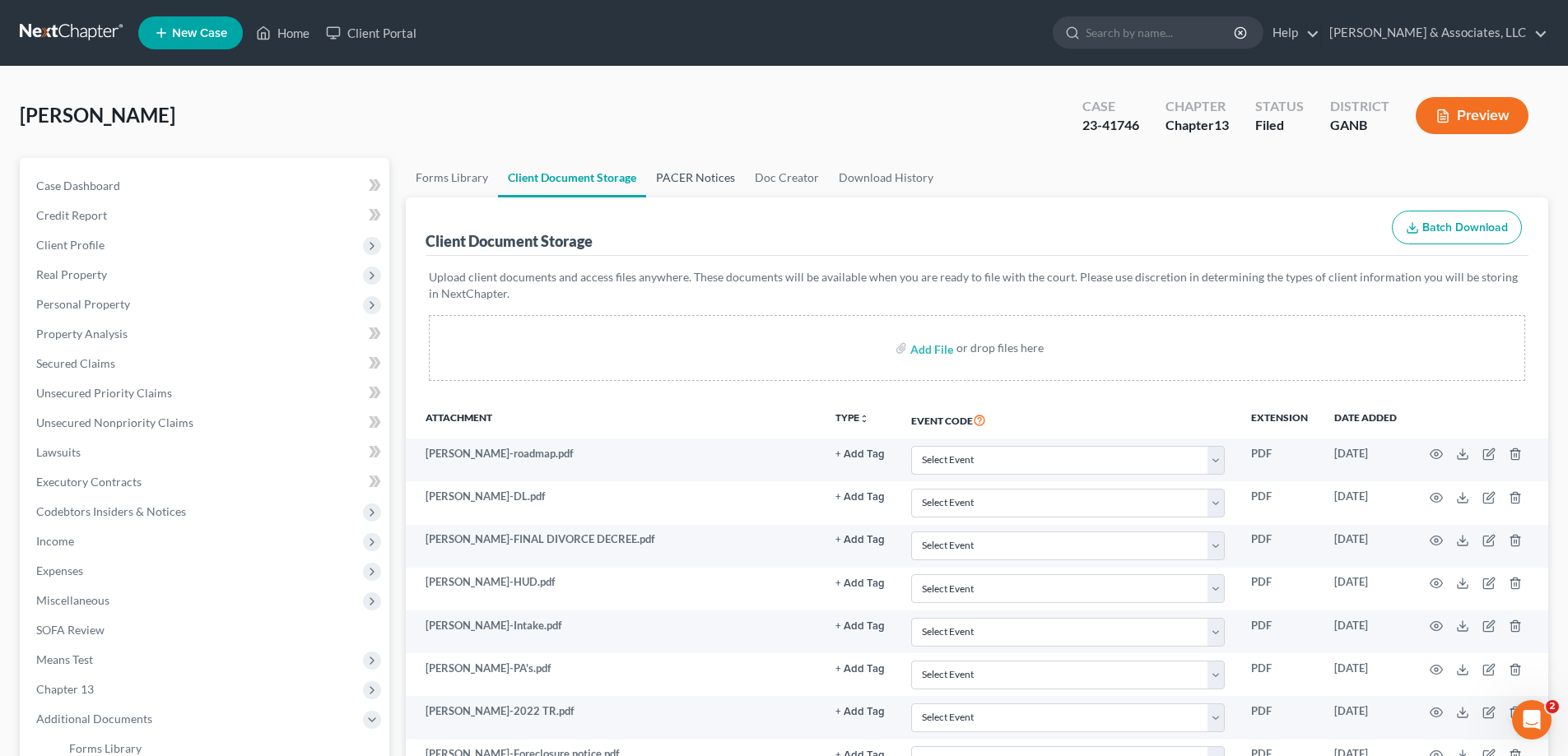
click at [688, 171] on link "PACER Notices" at bounding box center [695, 178] width 99 height 39
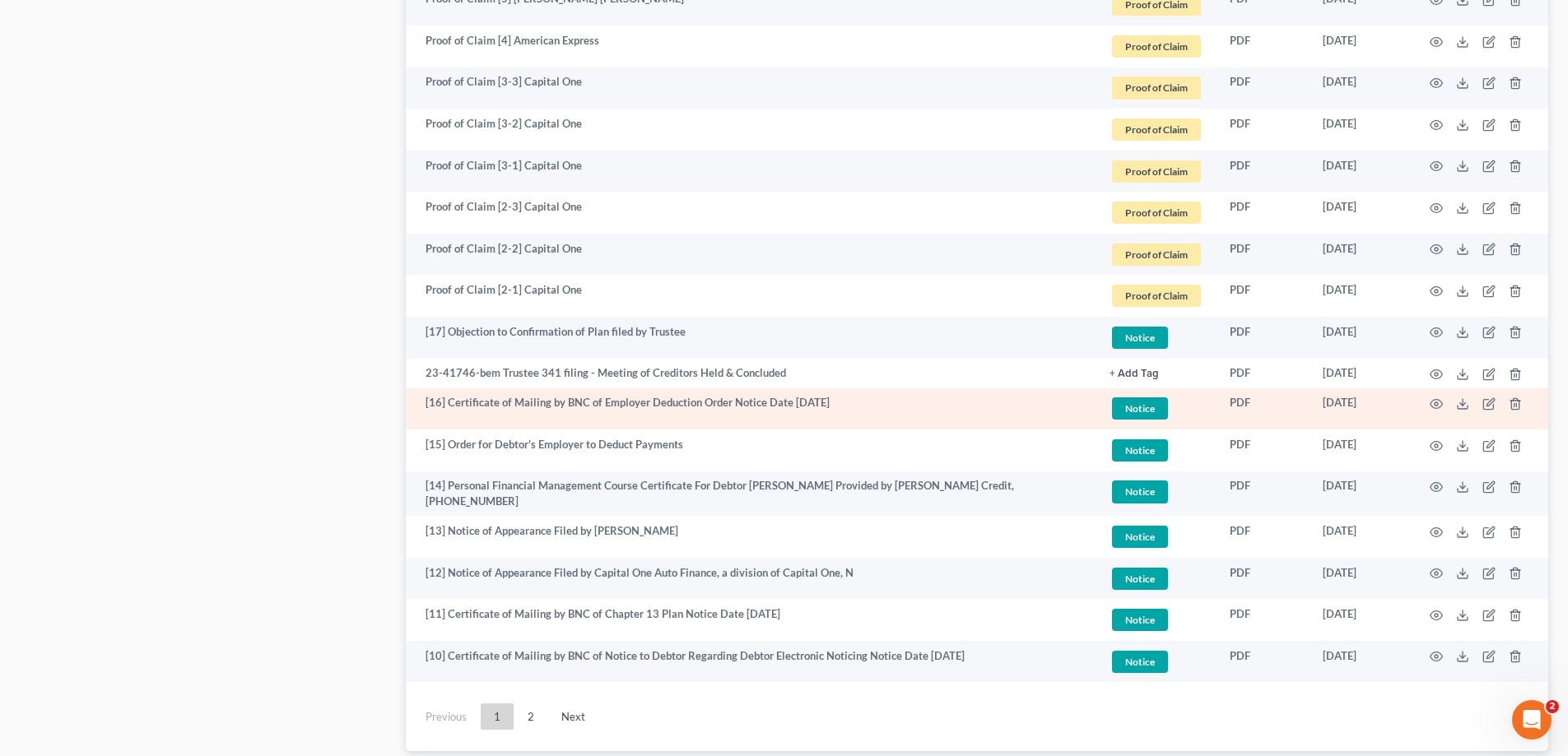
scroll to position [2941, 0]
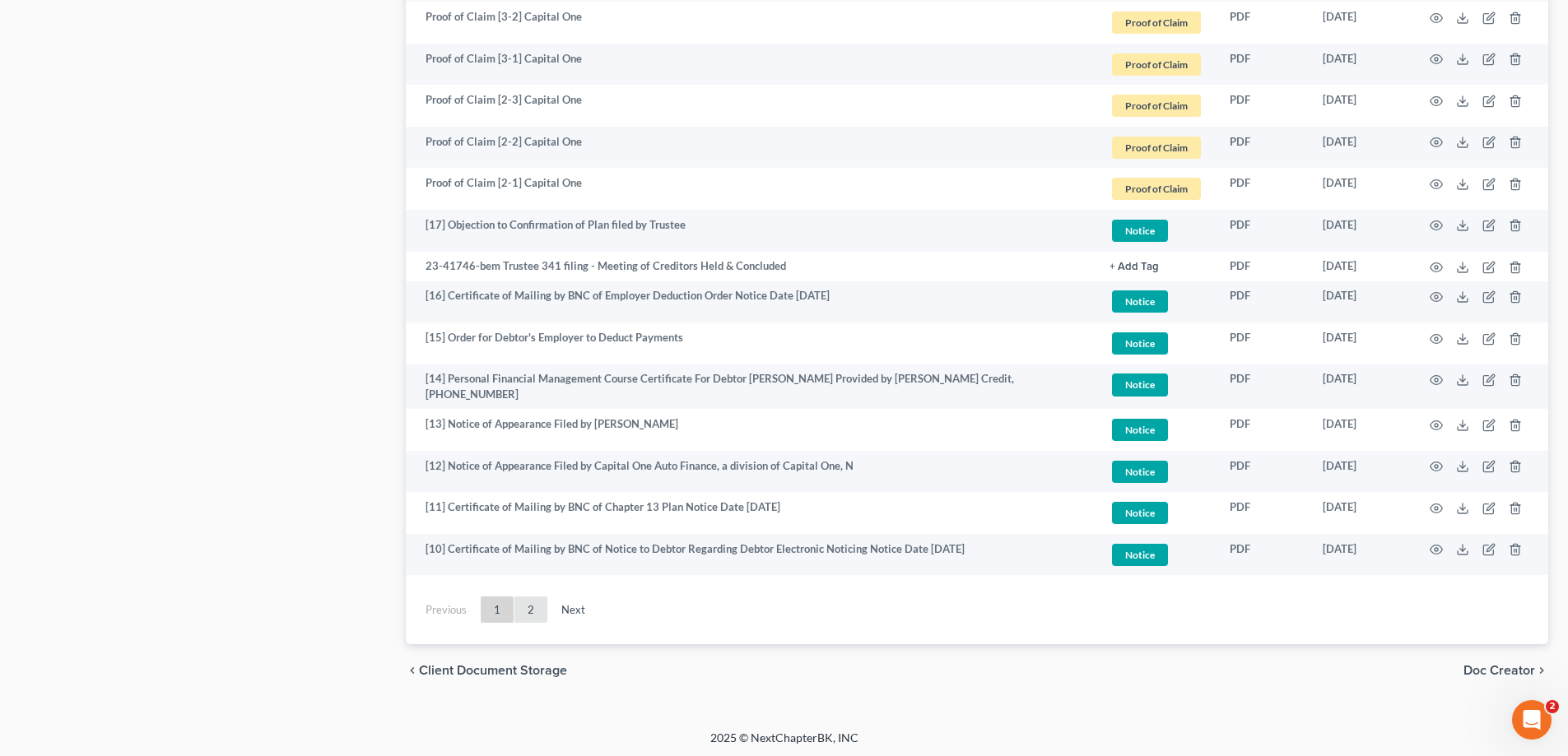
click at [531, 604] on link "2" at bounding box center [530, 609] width 33 height 26
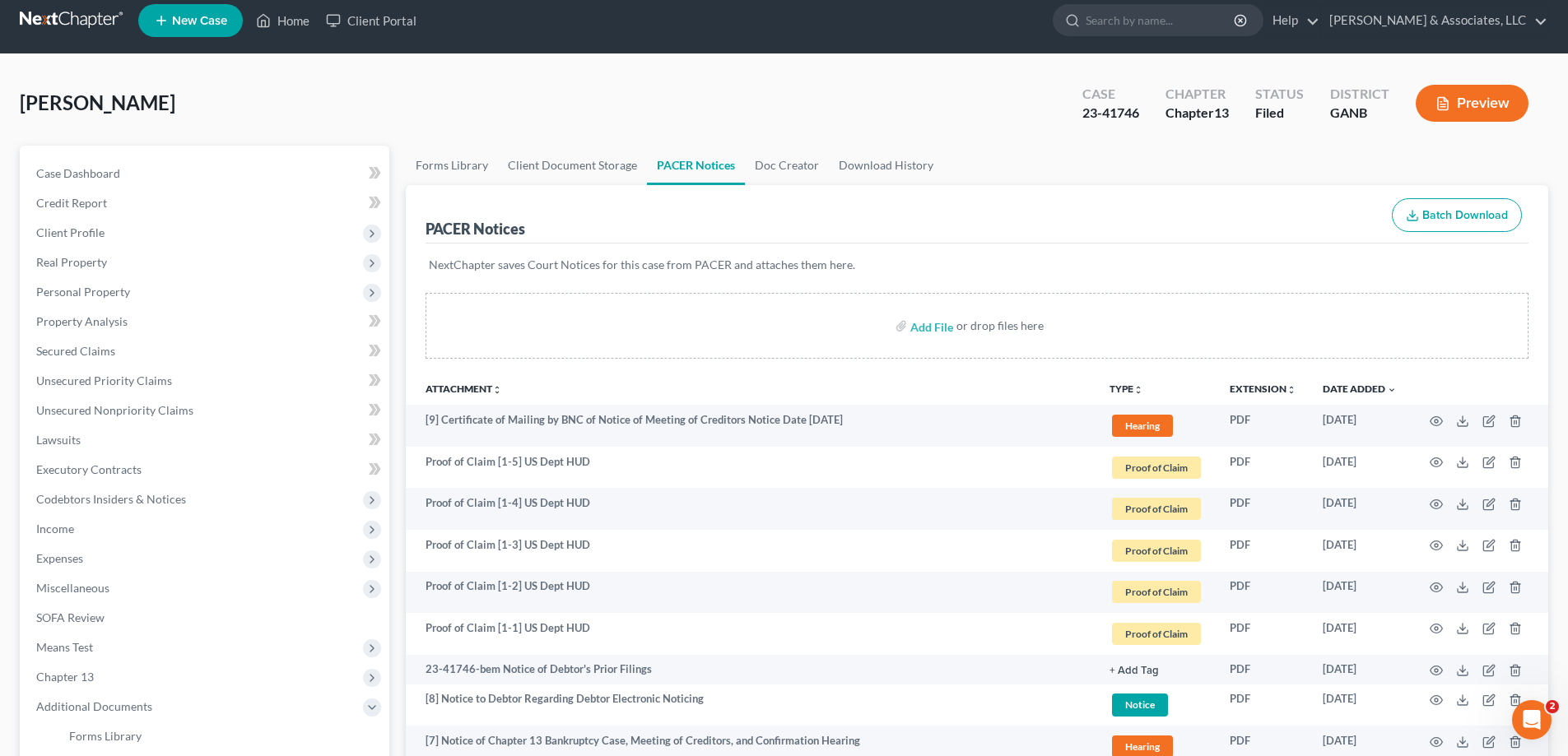
scroll to position [0, 0]
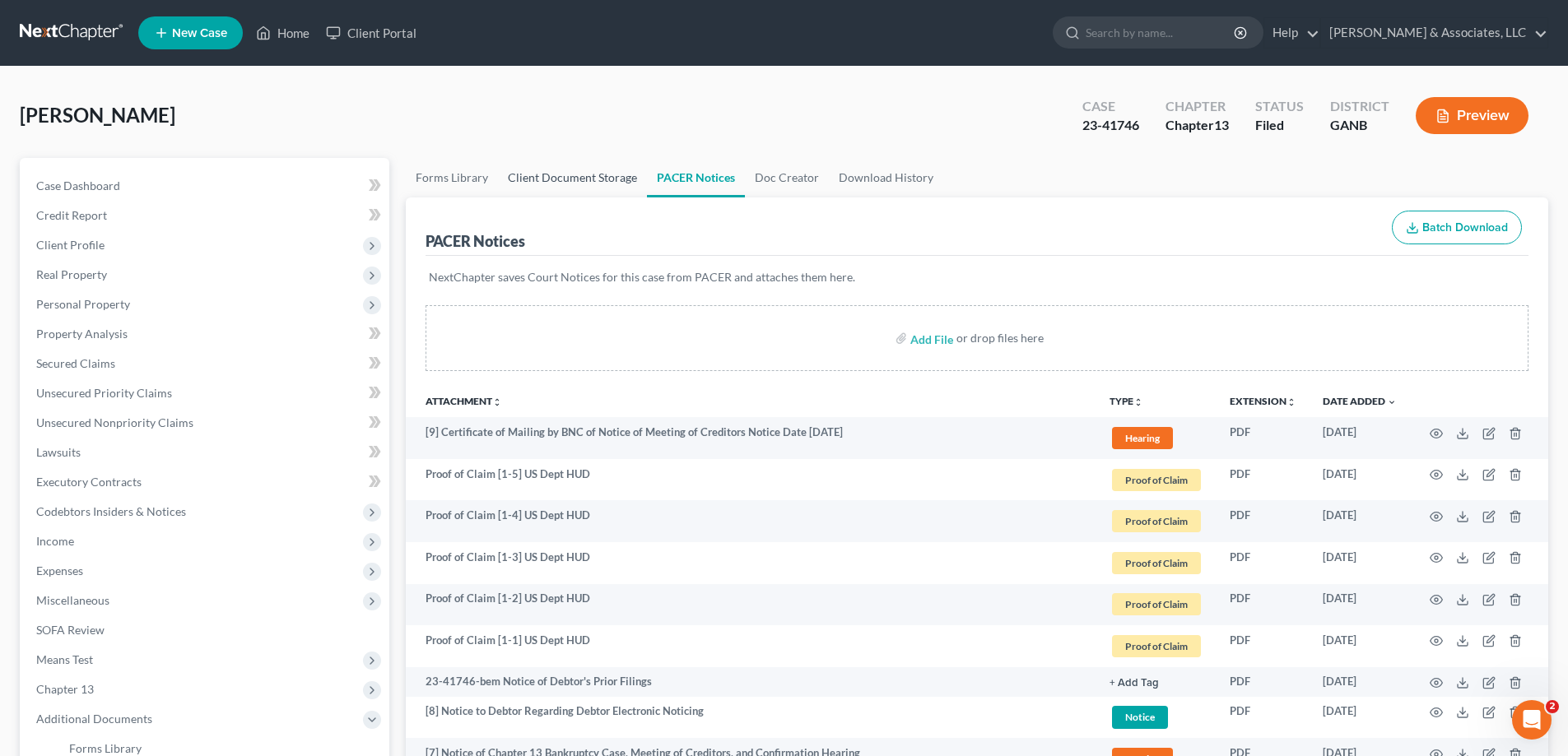
drag, startPoint x: 528, startPoint y: 181, endPoint x: 614, endPoint y: 224, distance: 96.2
click at [528, 181] on link "Client Document Storage" at bounding box center [572, 178] width 149 height 39
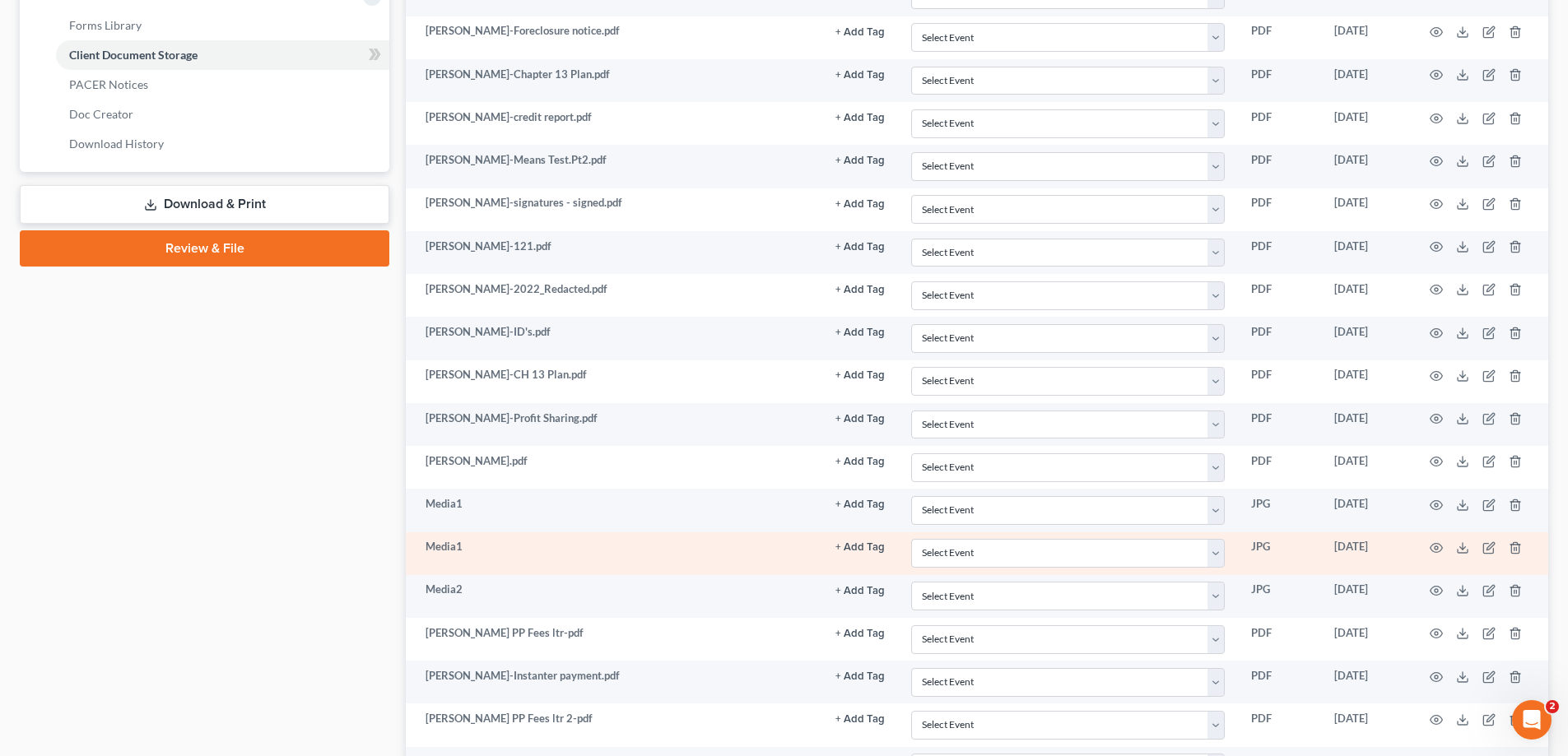
scroll to position [571, 0]
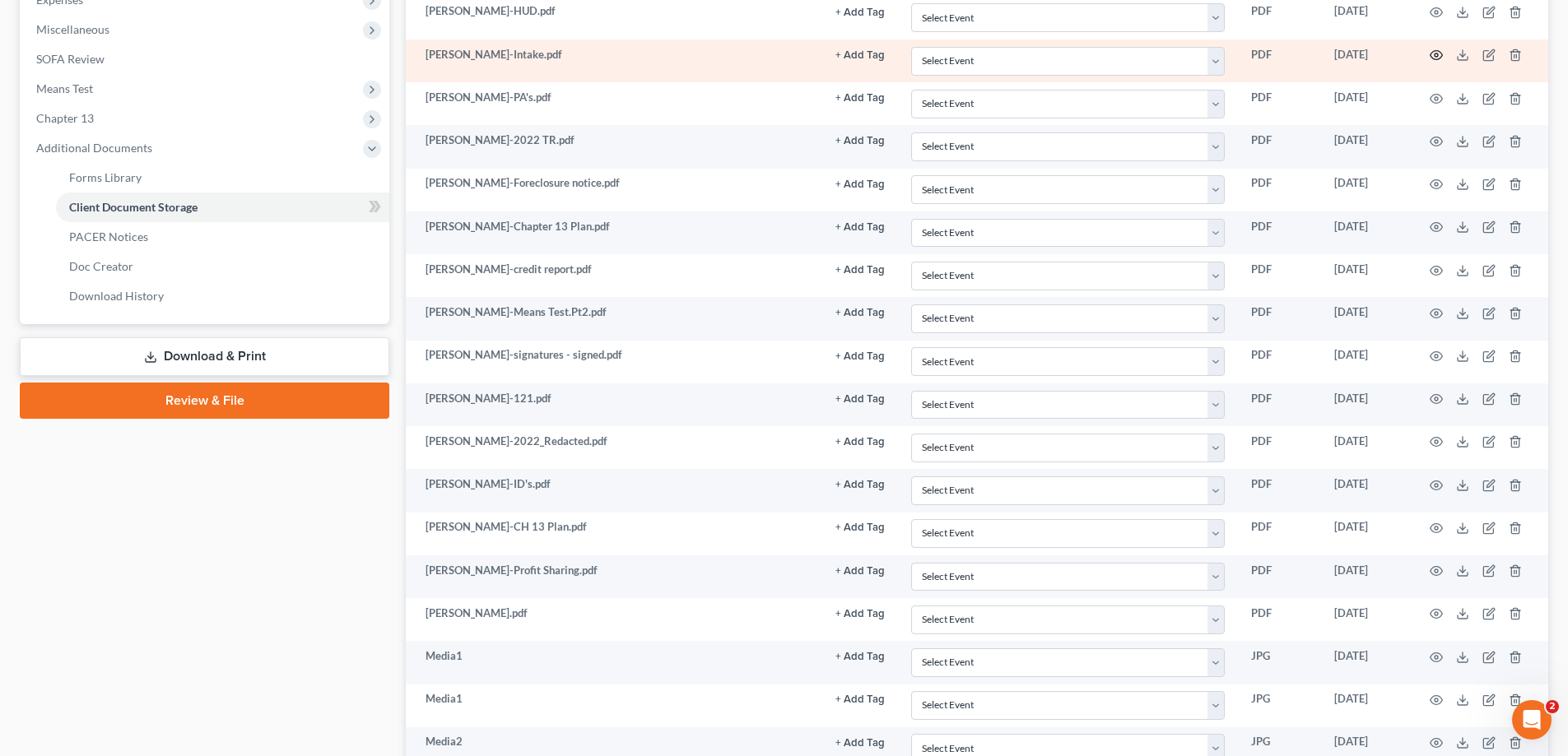
click at [1431, 52] on icon "button" at bounding box center [1436, 55] width 13 height 13
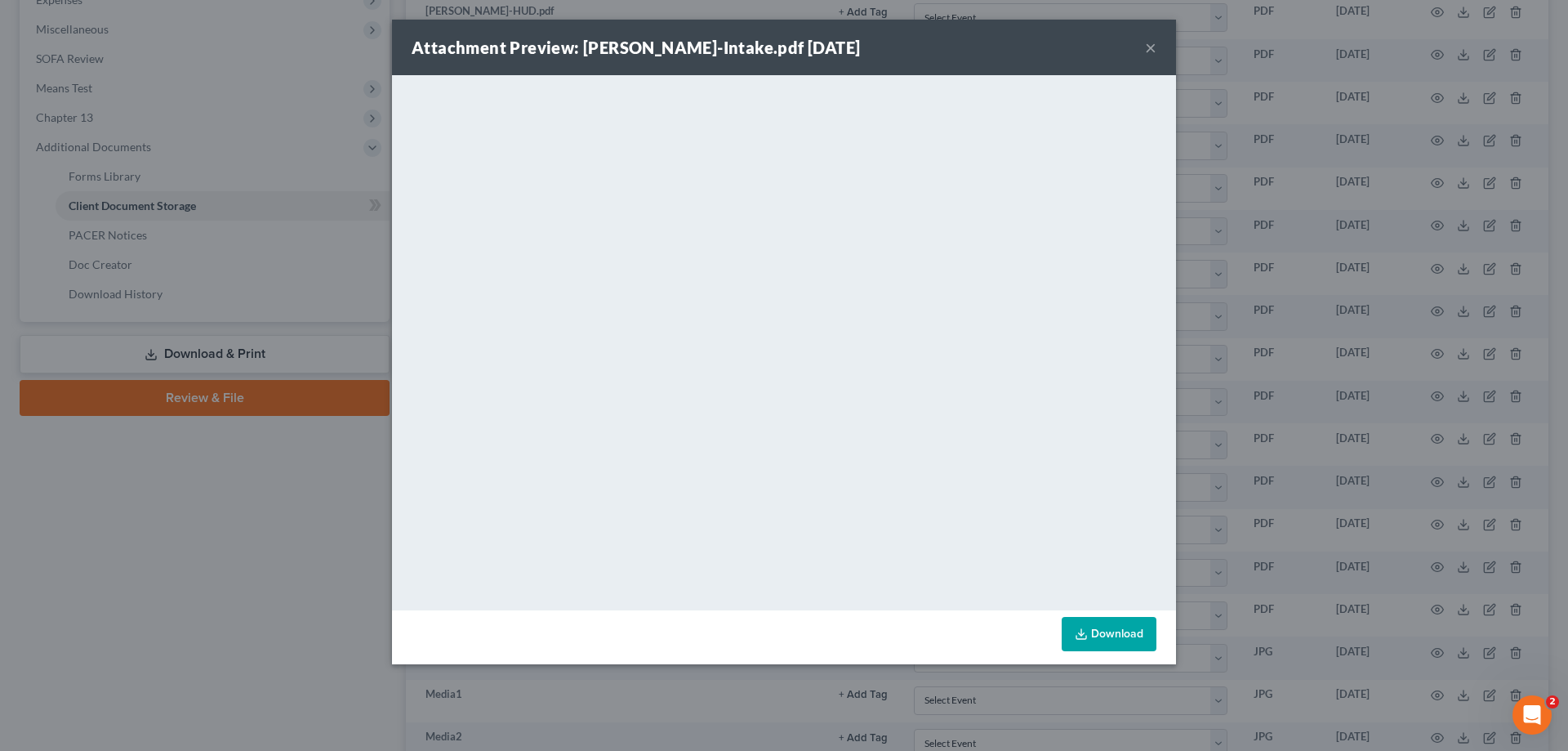
drag, startPoint x: 1143, startPoint y: 49, endPoint x: 1097, endPoint y: 83, distance: 57.2
click at [1143, 49] on div "Attachment Preview: Tilley-Intake.pdf 10/30/2023 ×" at bounding box center [784, 47] width 784 height 55
click at [1150, 49] on button "×" at bounding box center [1150, 47] width 12 height 20
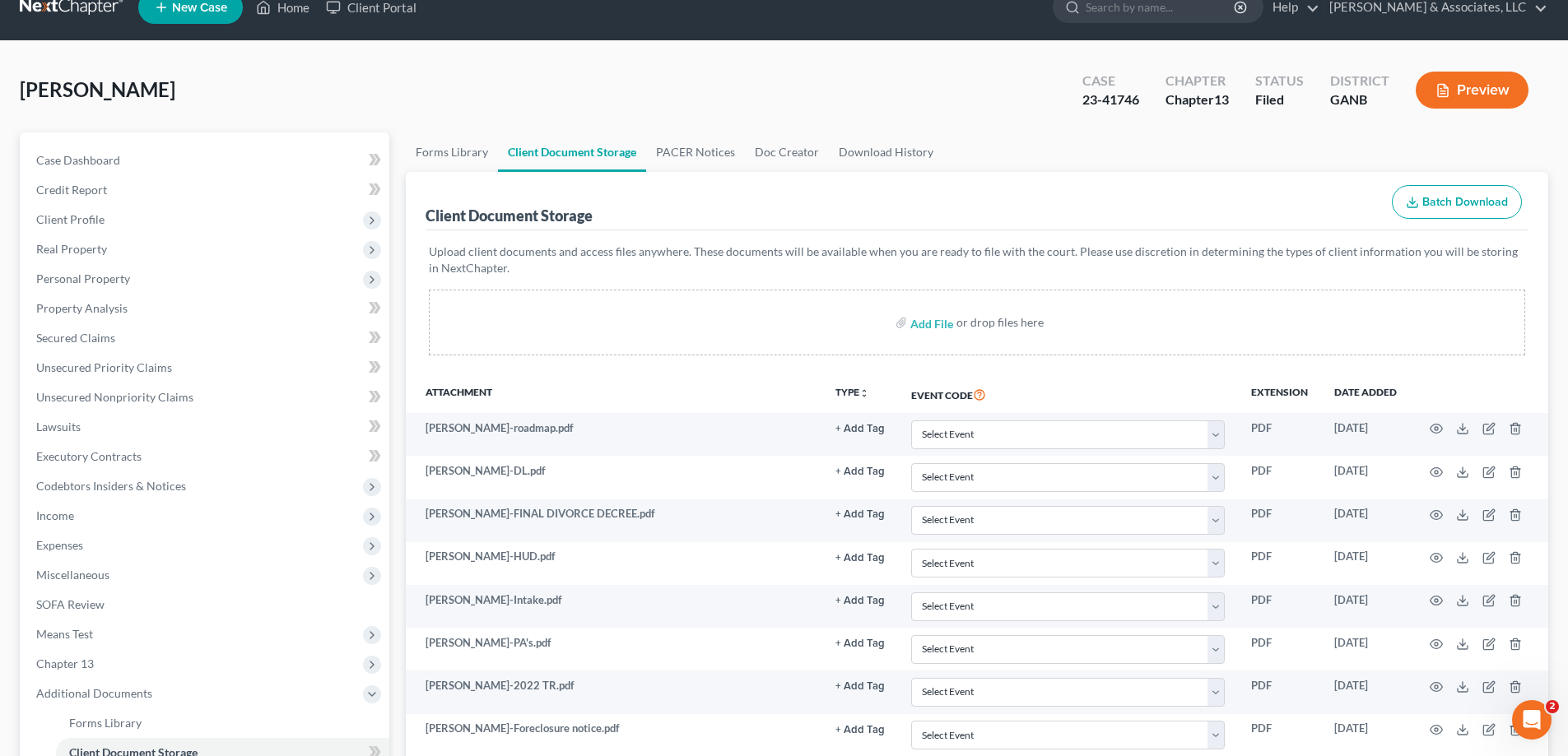
scroll to position [0, 0]
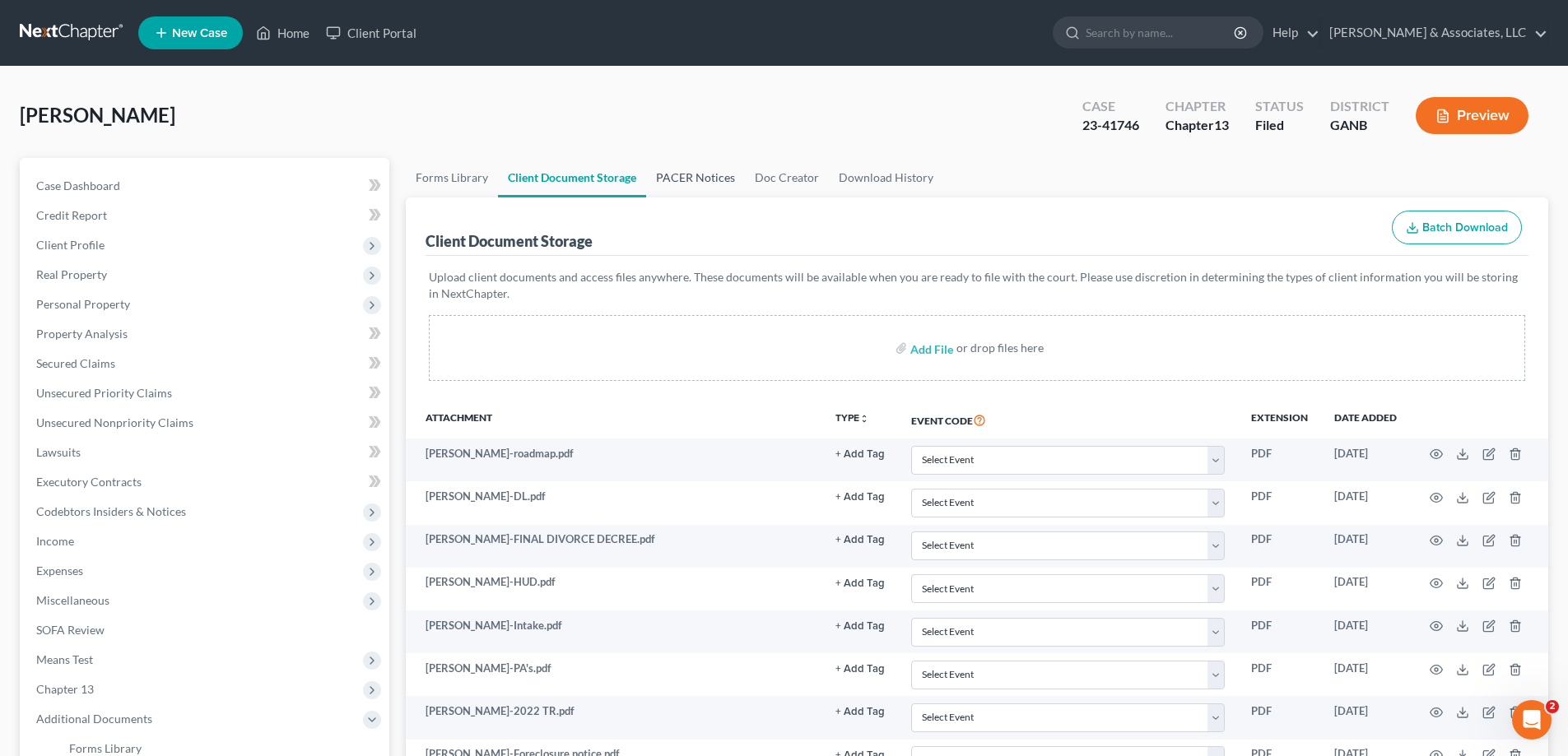
click at [686, 174] on link "PACER Notices" at bounding box center [695, 178] width 99 height 39
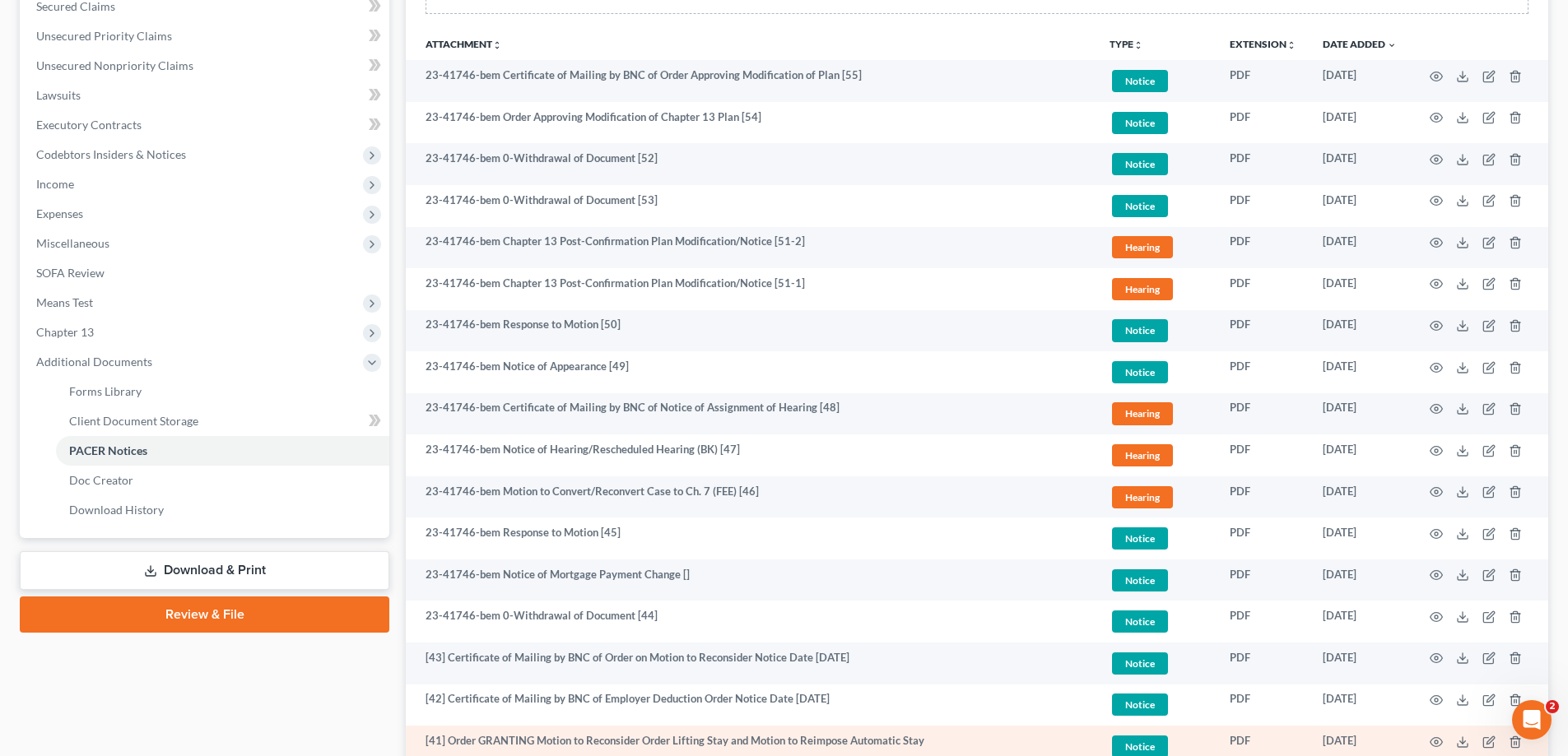
scroll to position [329, 0]
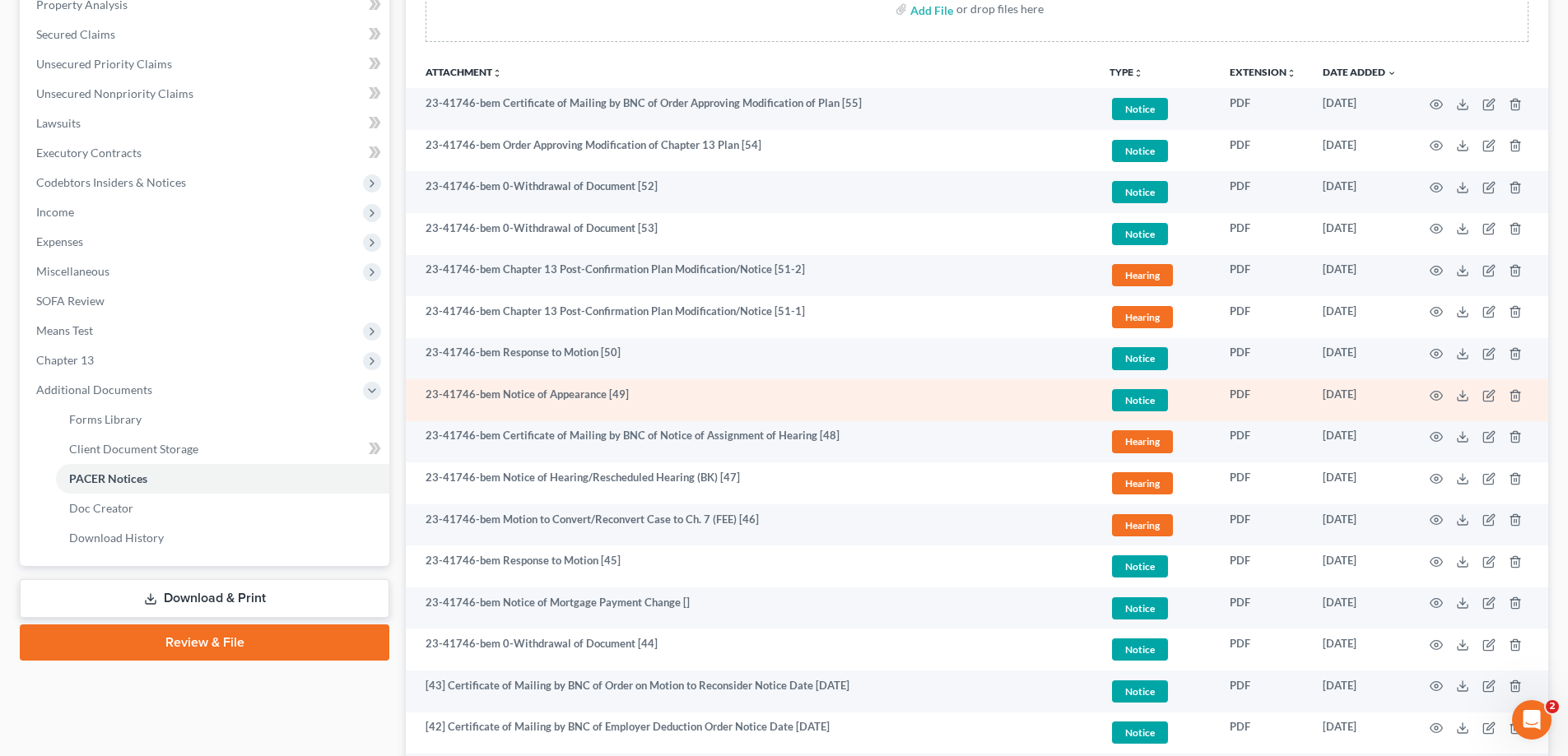
drag, startPoint x: 697, startPoint y: 47, endPoint x: 832, endPoint y: 404, distance: 381.7
click at [697, 47] on div "Add File or drop files here" at bounding box center [976, 15] width 1142 height 79
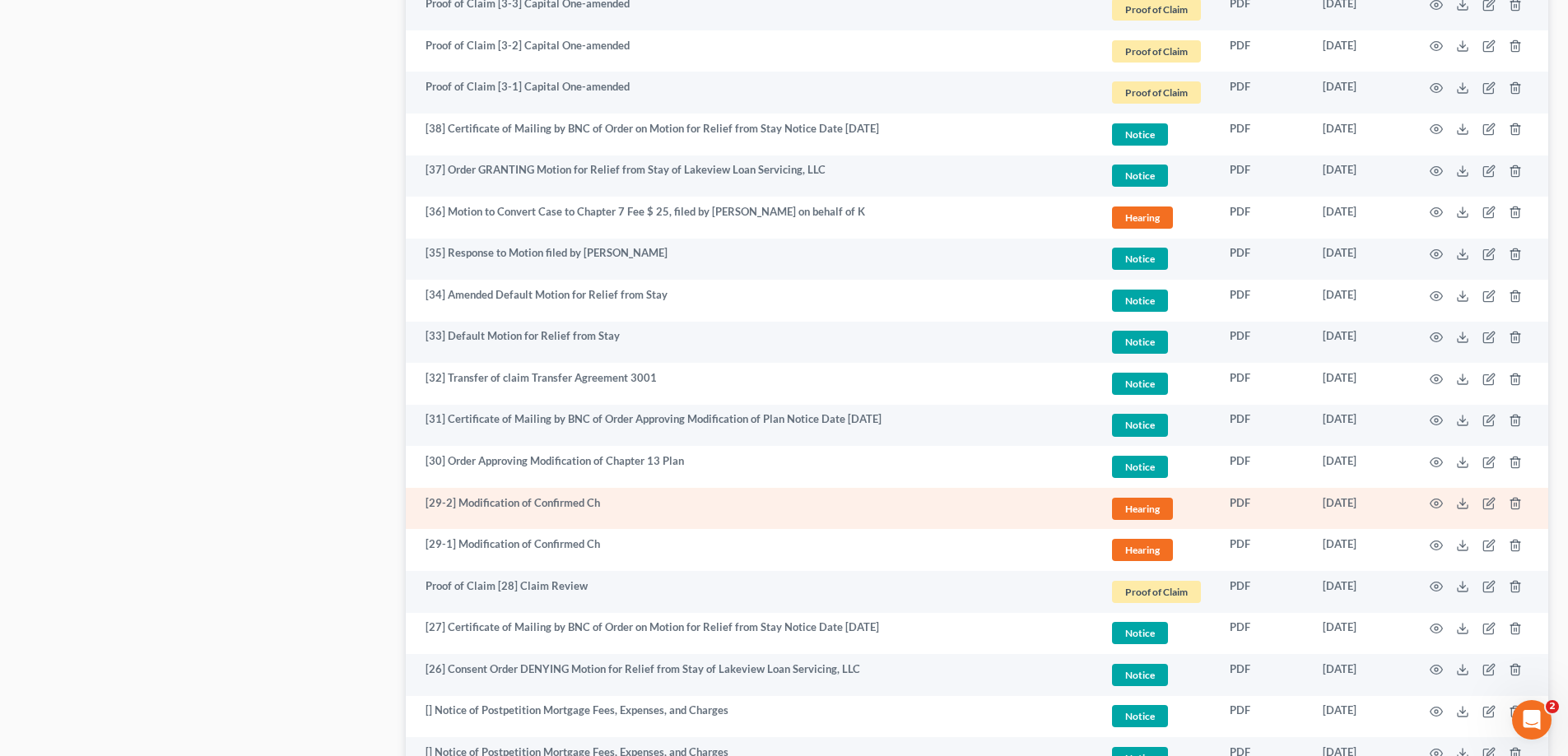
scroll to position [1234, 0]
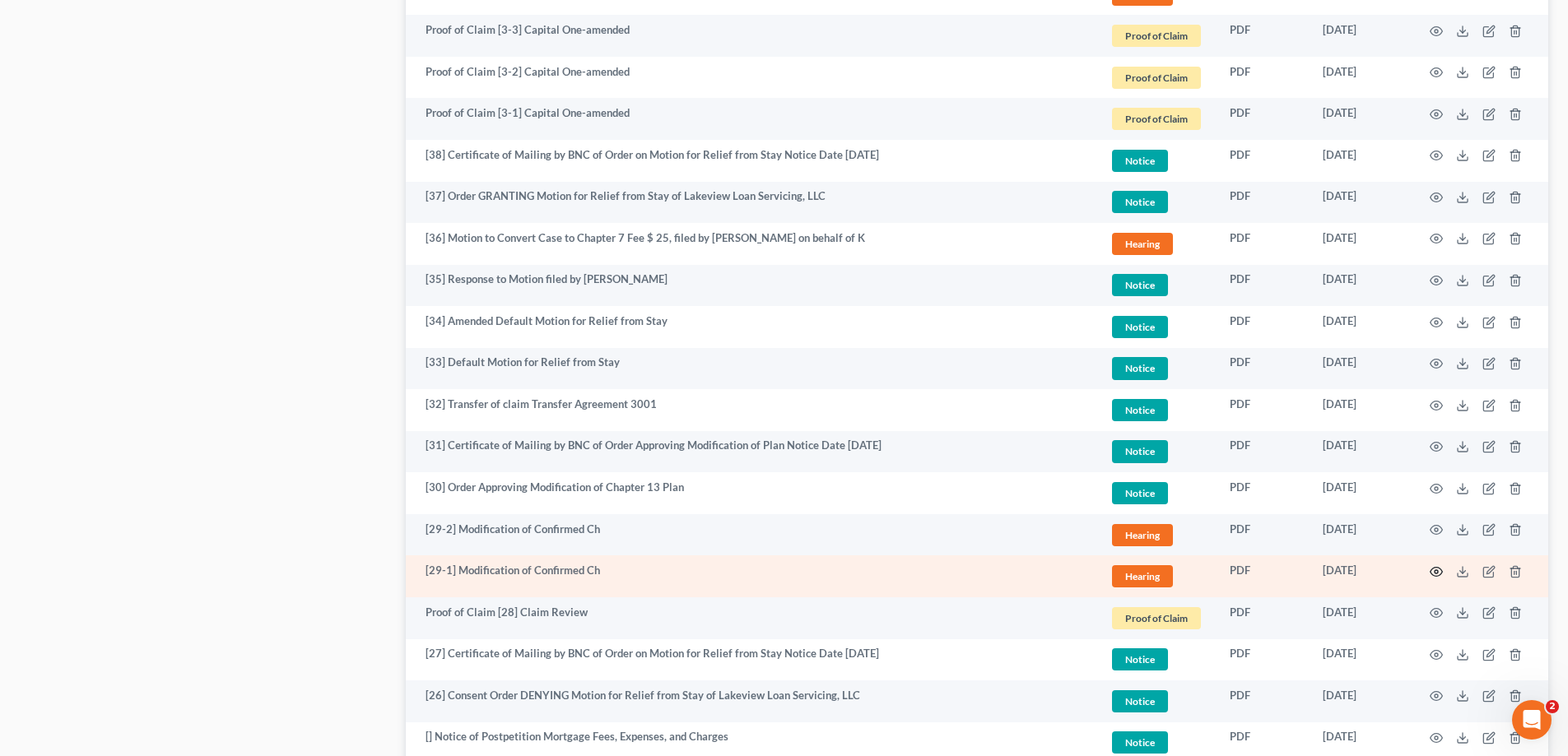
click at [1438, 569] on icon "button" at bounding box center [1436, 571] width 13 height 13
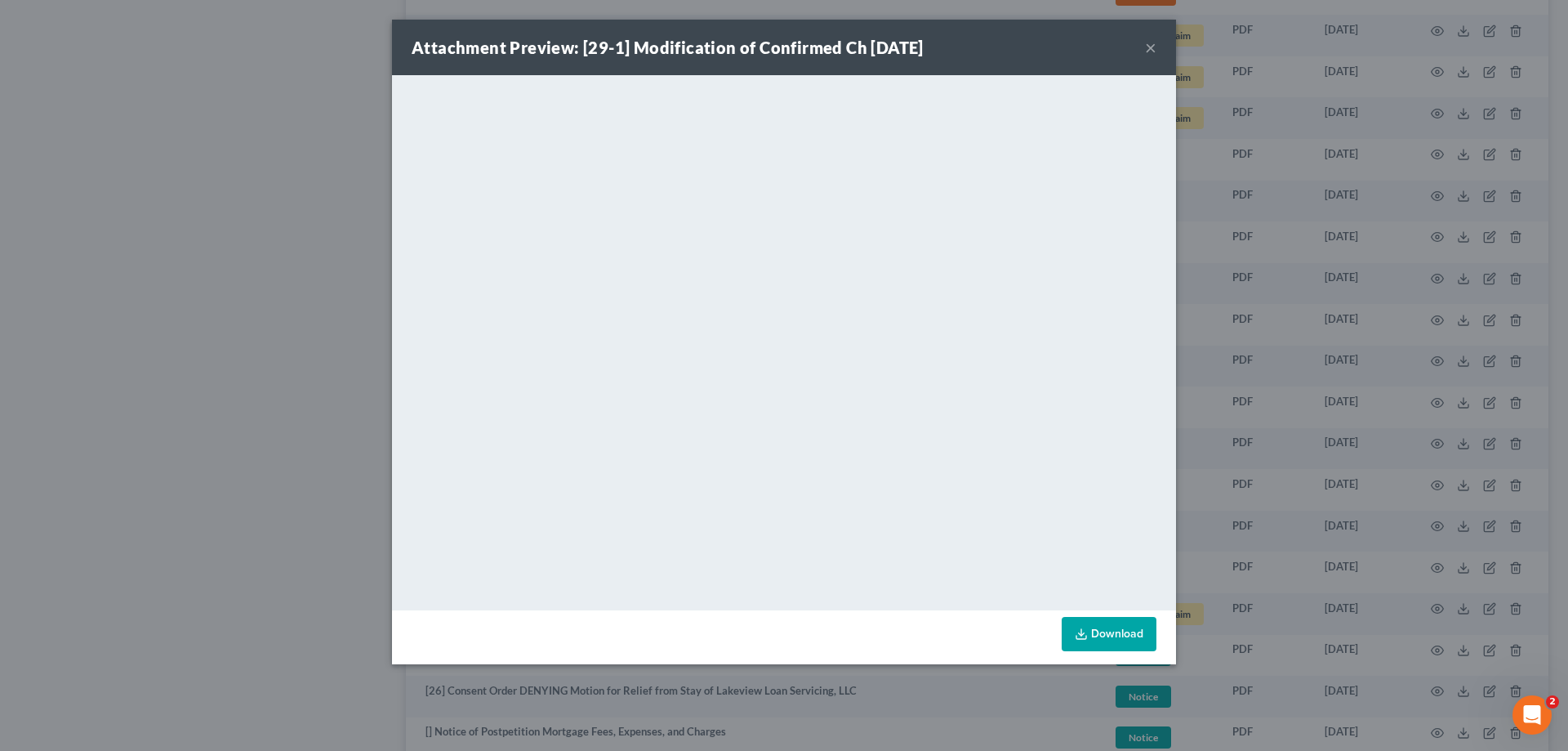
click at [1146, 47] on button "×" at bounding box center [1150, 47] width 12 height 20
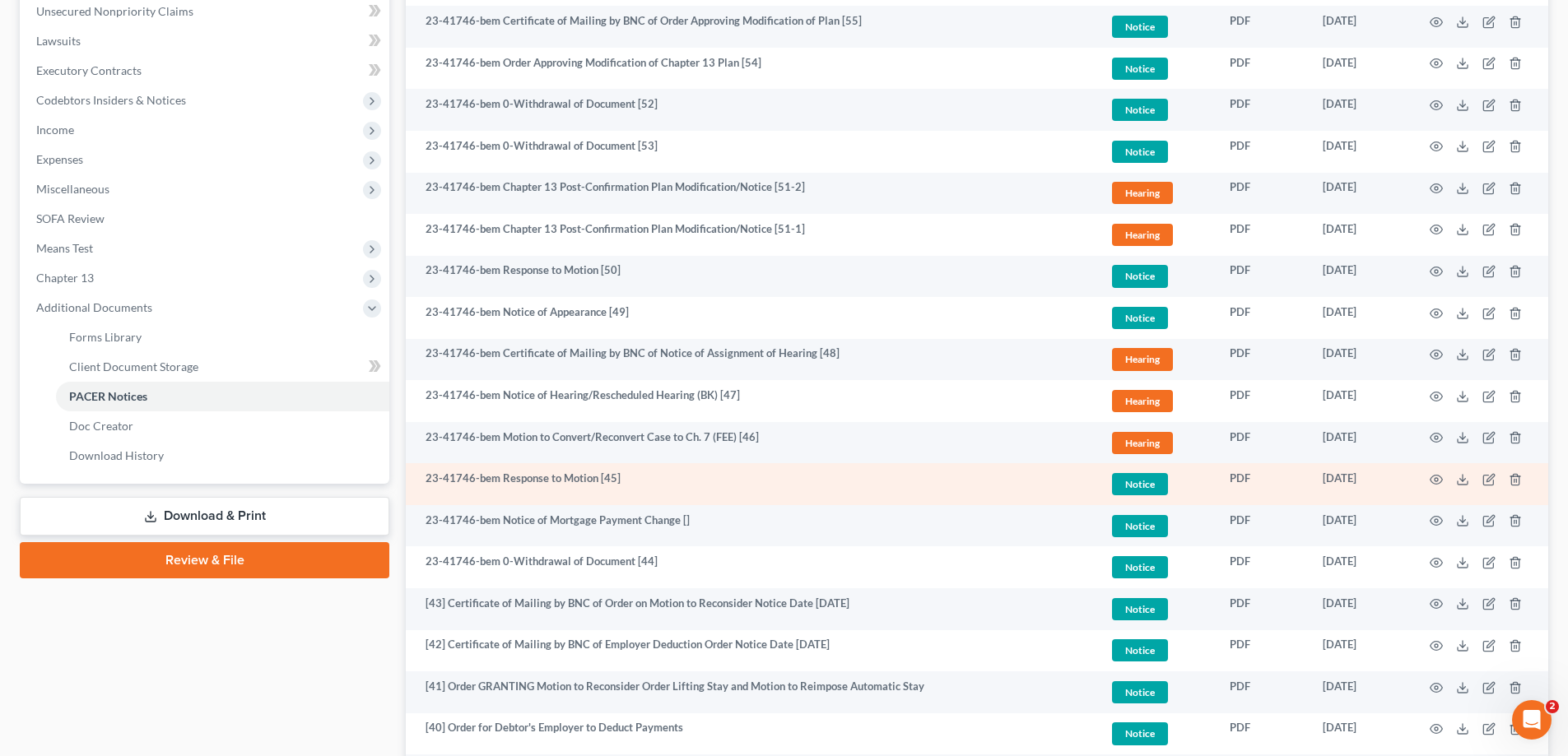
scroll to position [329, 0]
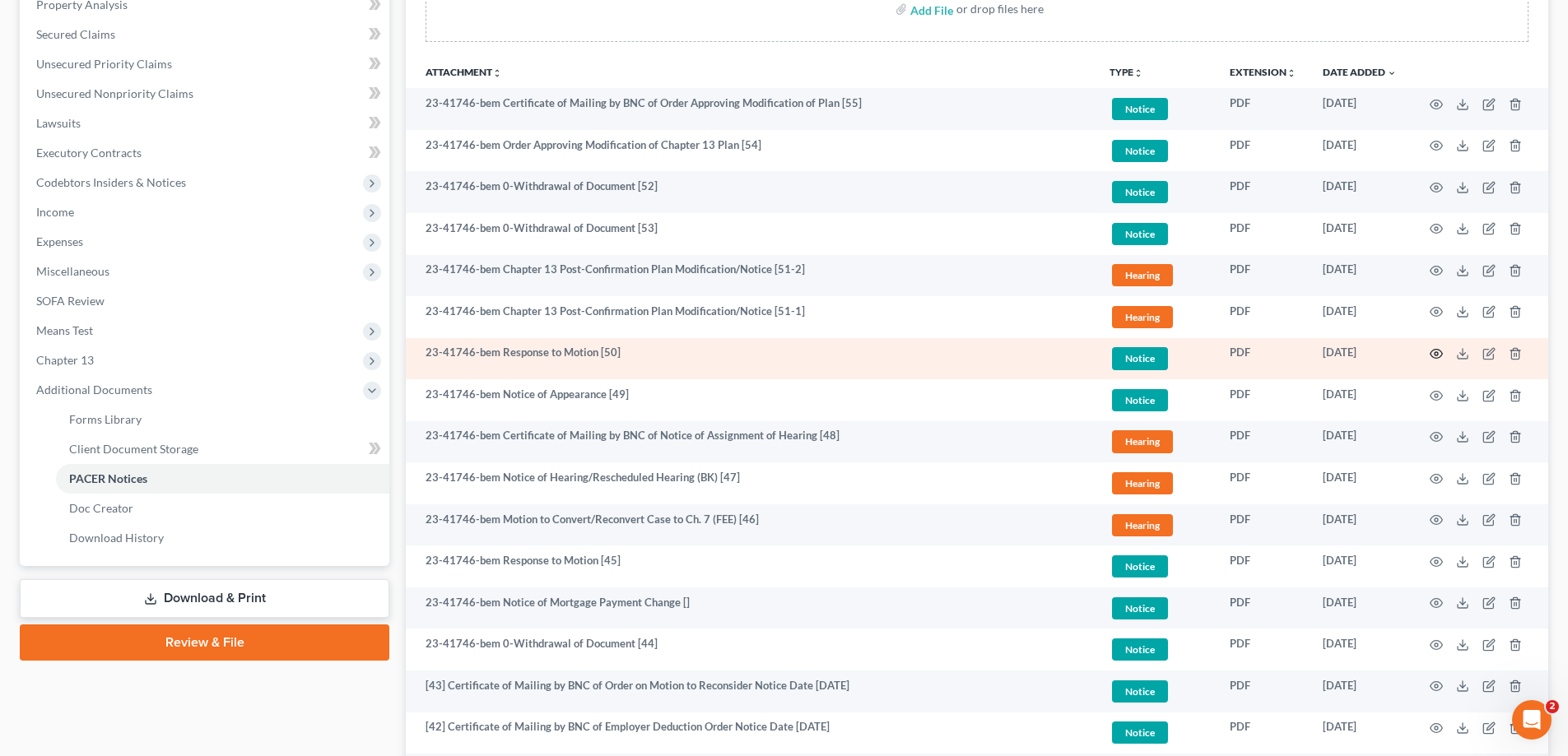
click at [1435, 352] on icon "button" at bounding box center [1436, 353] width 13 height 13
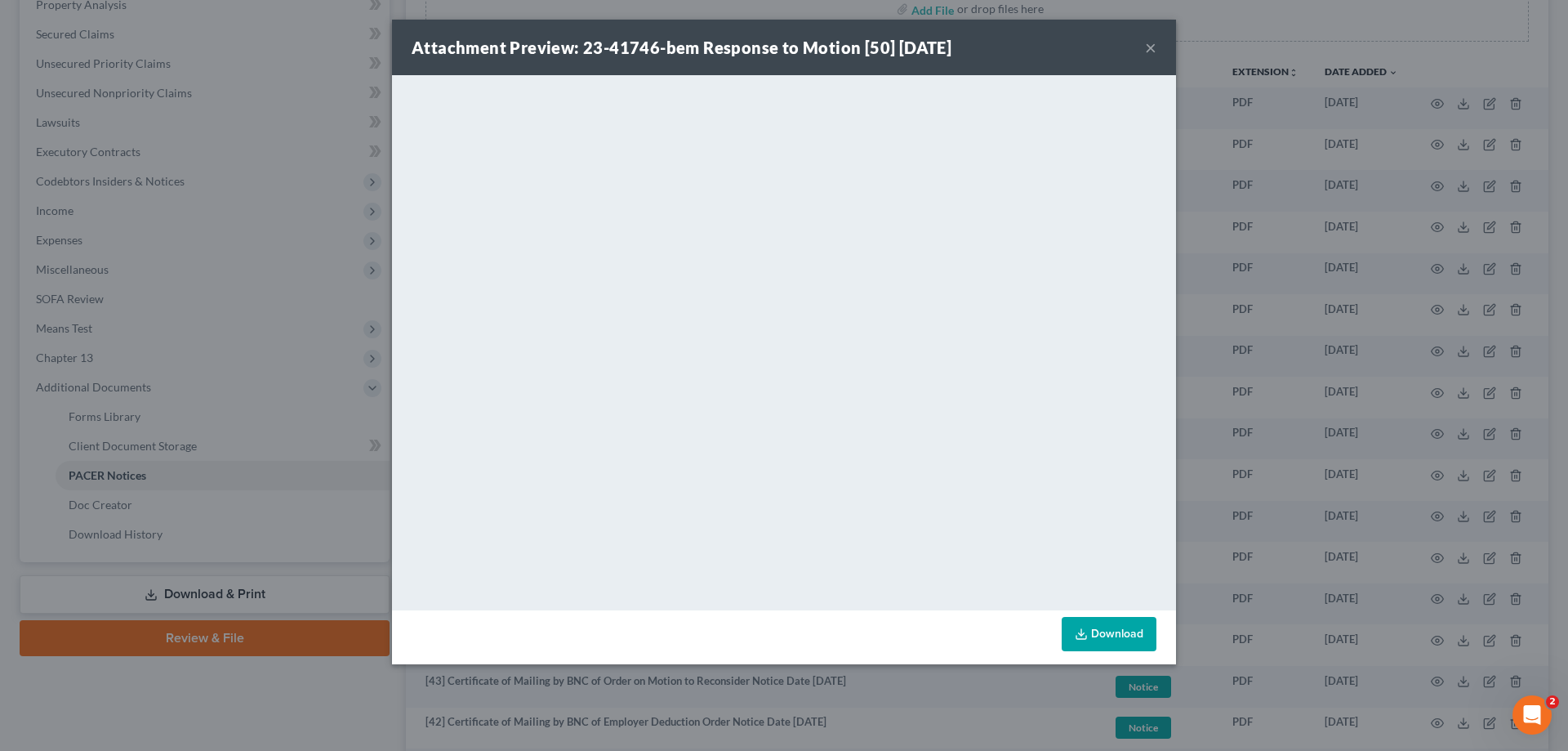
click at [1148, 45] on button "×" at bounding box center [1150, 47] width 12 height 20
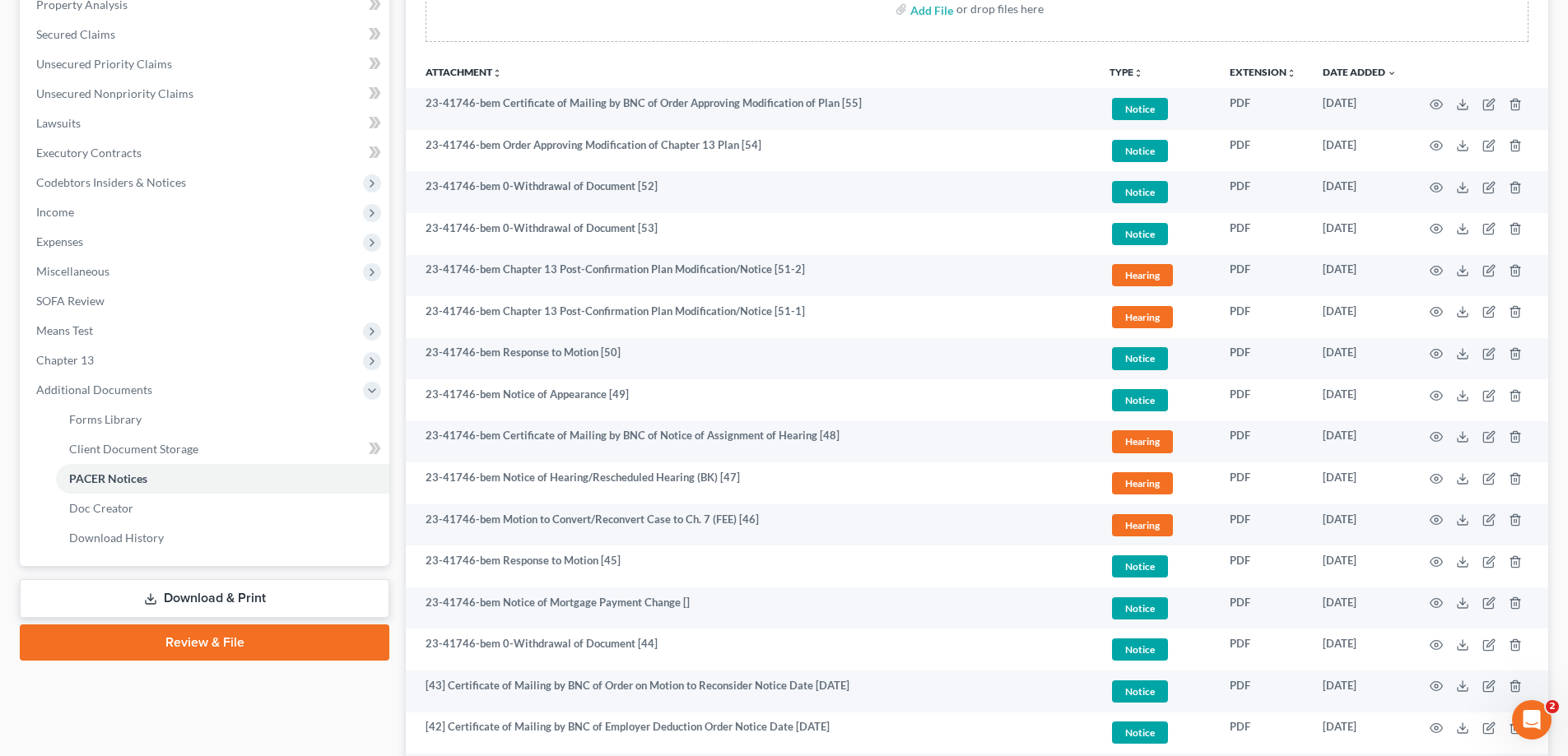
click at [1068, 46] on div "Add File or drop files here" at bounding box center [976, 15] width 1142 height 79
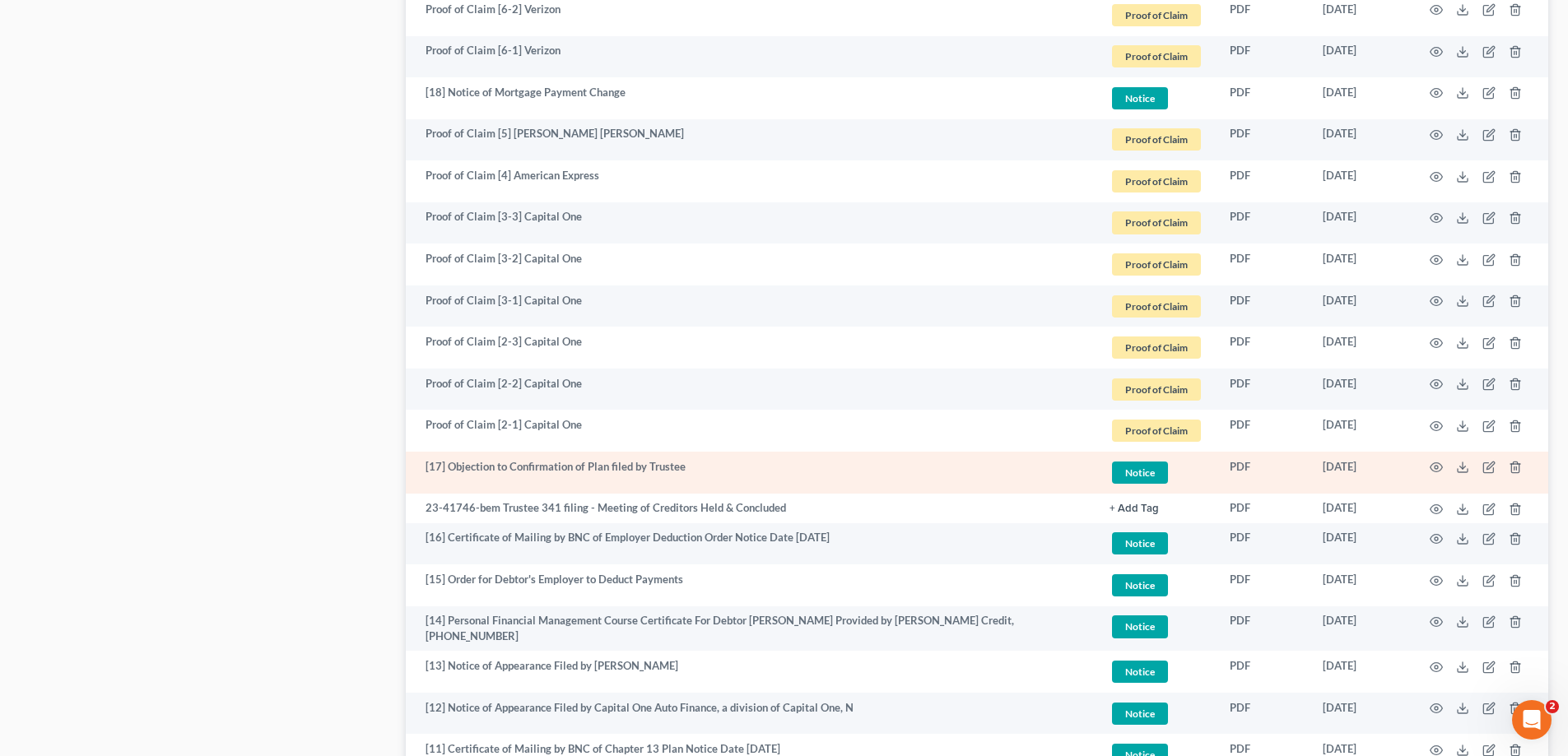
scroll to position [2941, 0]
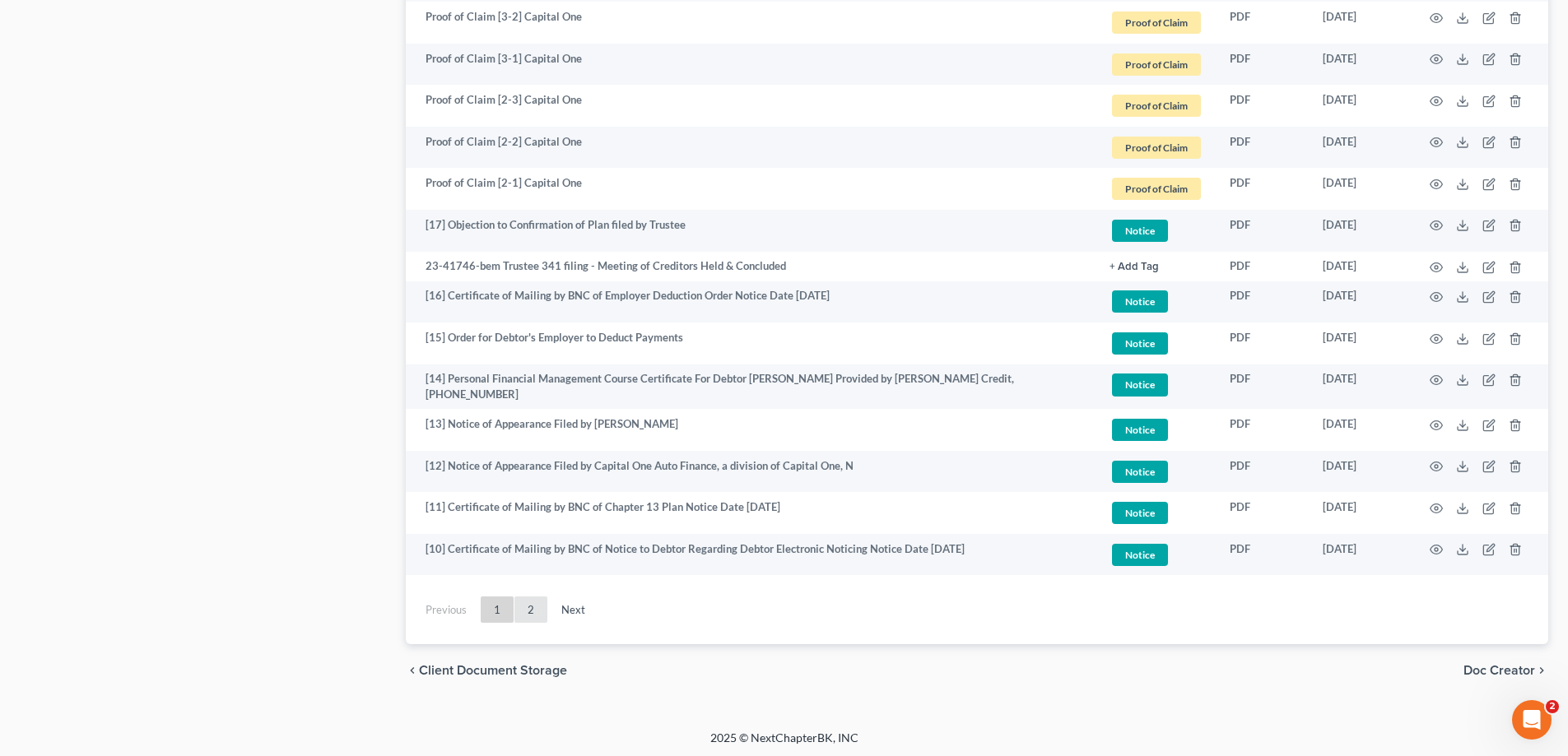
click at [533, 605] on link "2" at bounding box center [530, 609] width 33 height 26
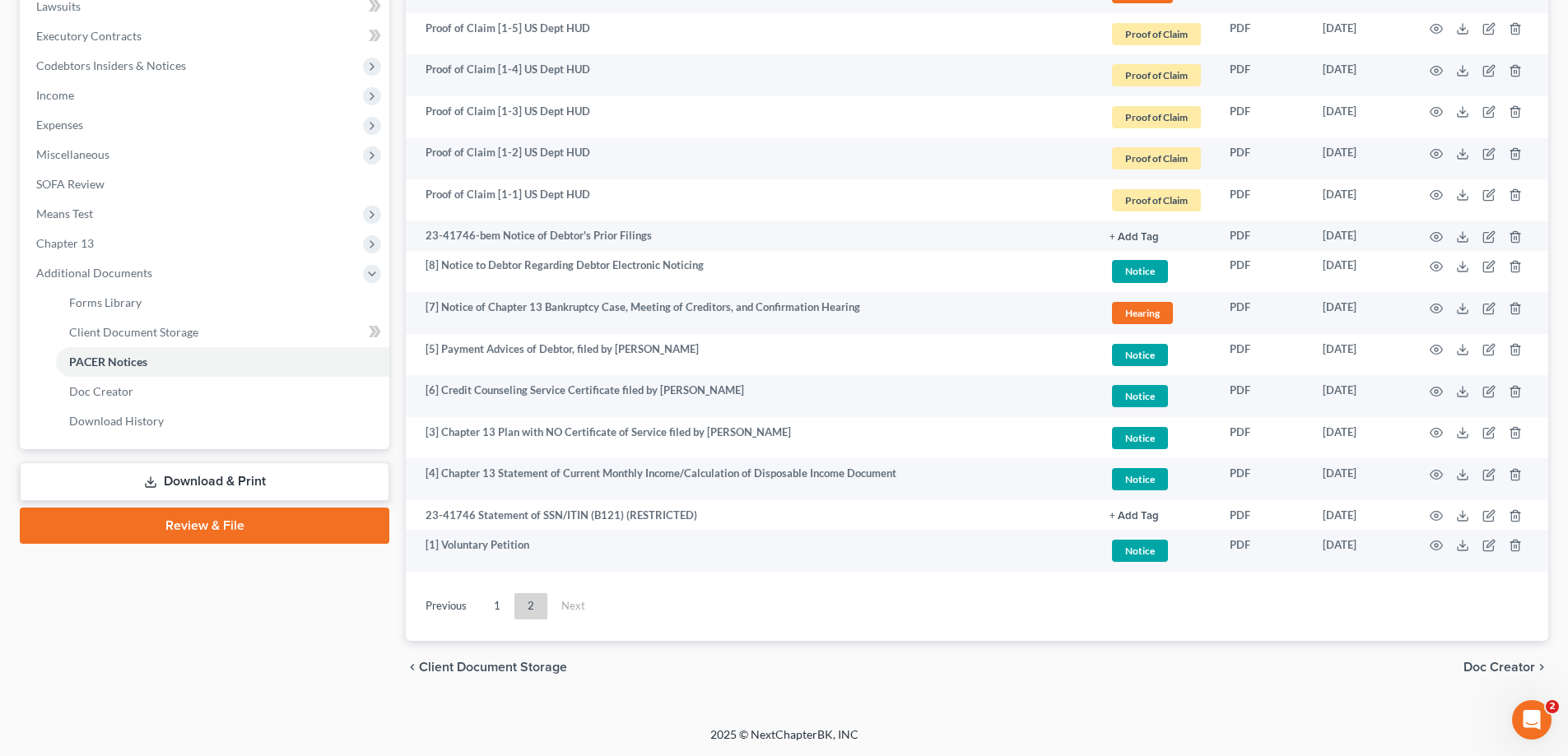
scroll to position [446, 0]
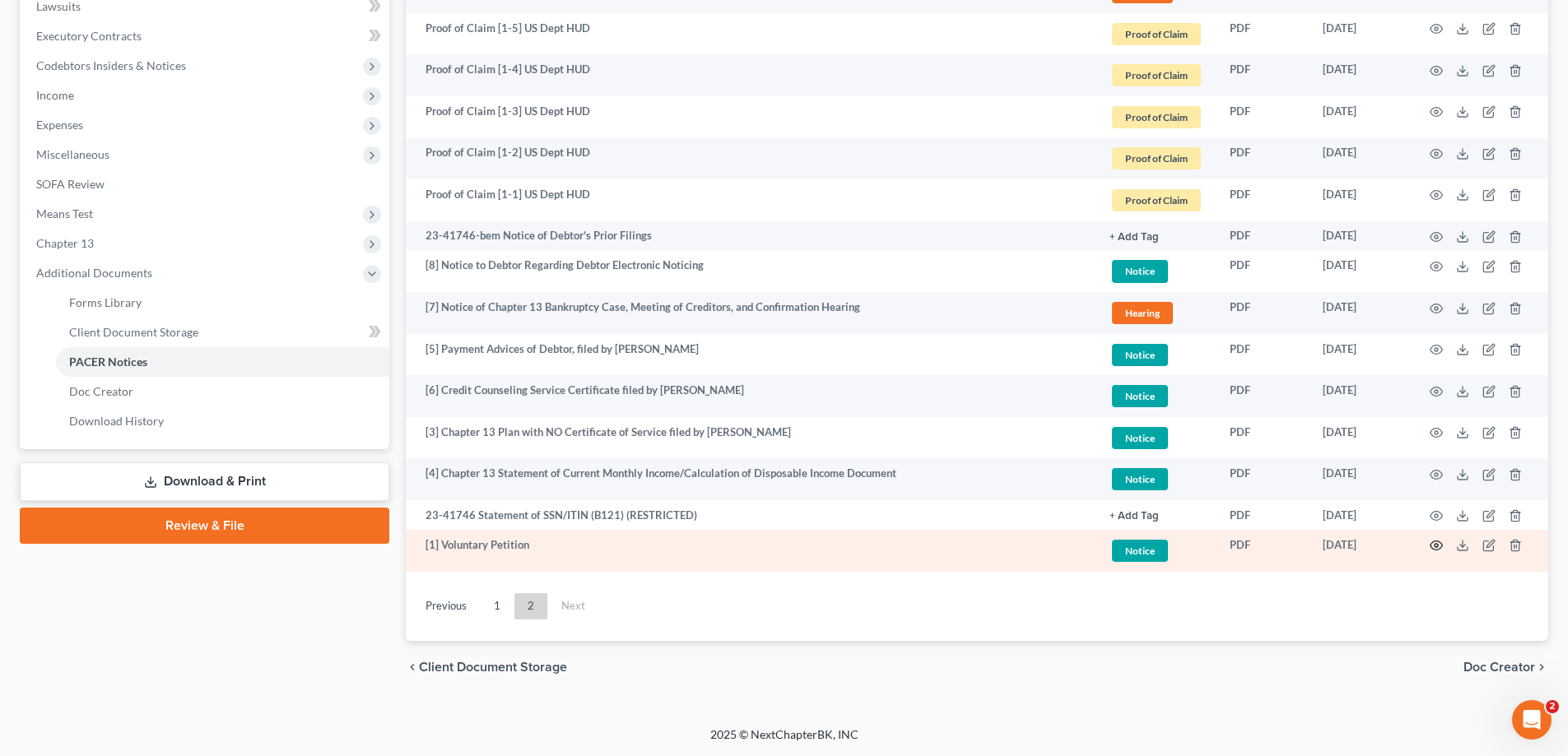
click at [1438, 543] on icon "button" at bounding box center [1436, 545] width 13 height 13
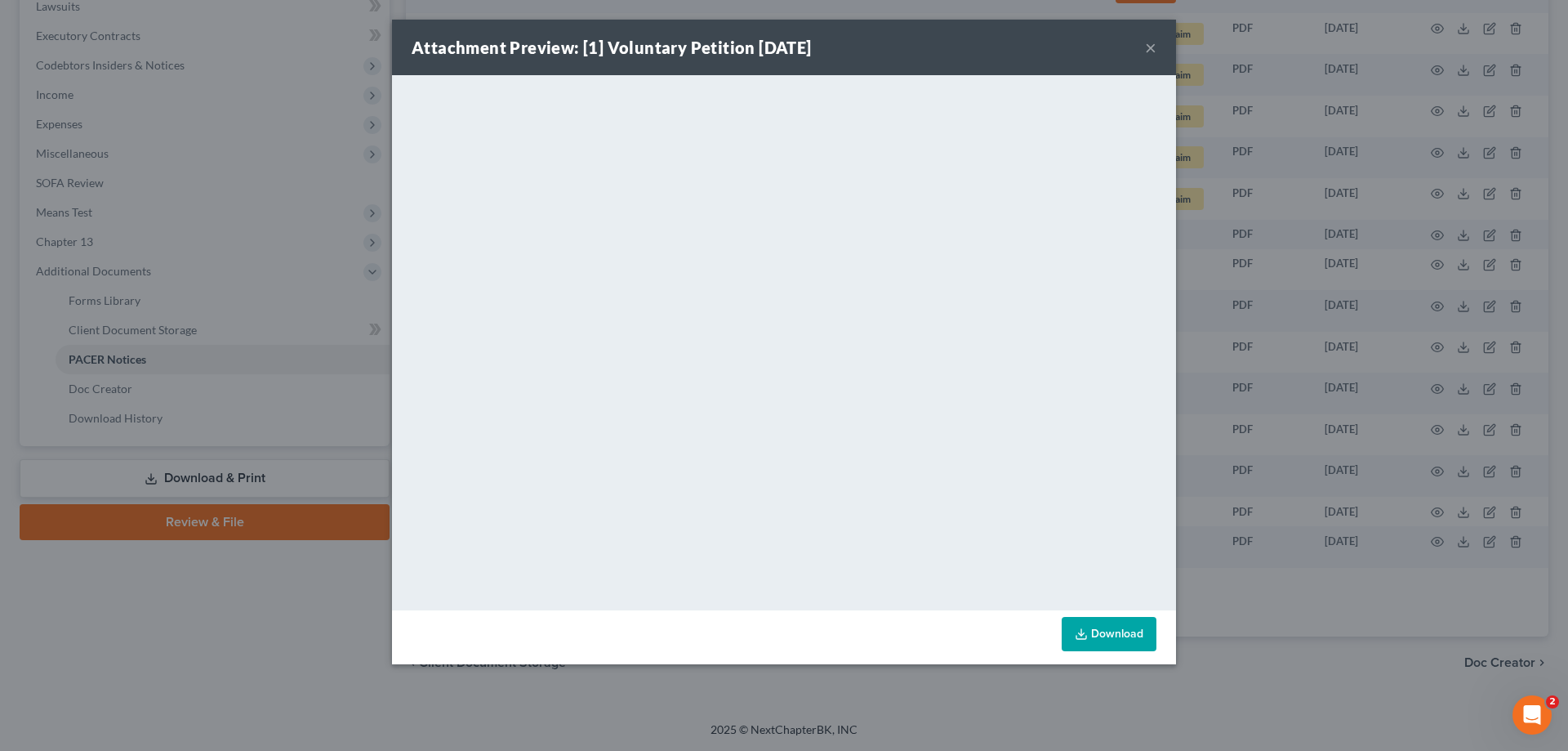
click at [1149, 45] on button "×" at bounding box center [1150, 47] width 12 height 20
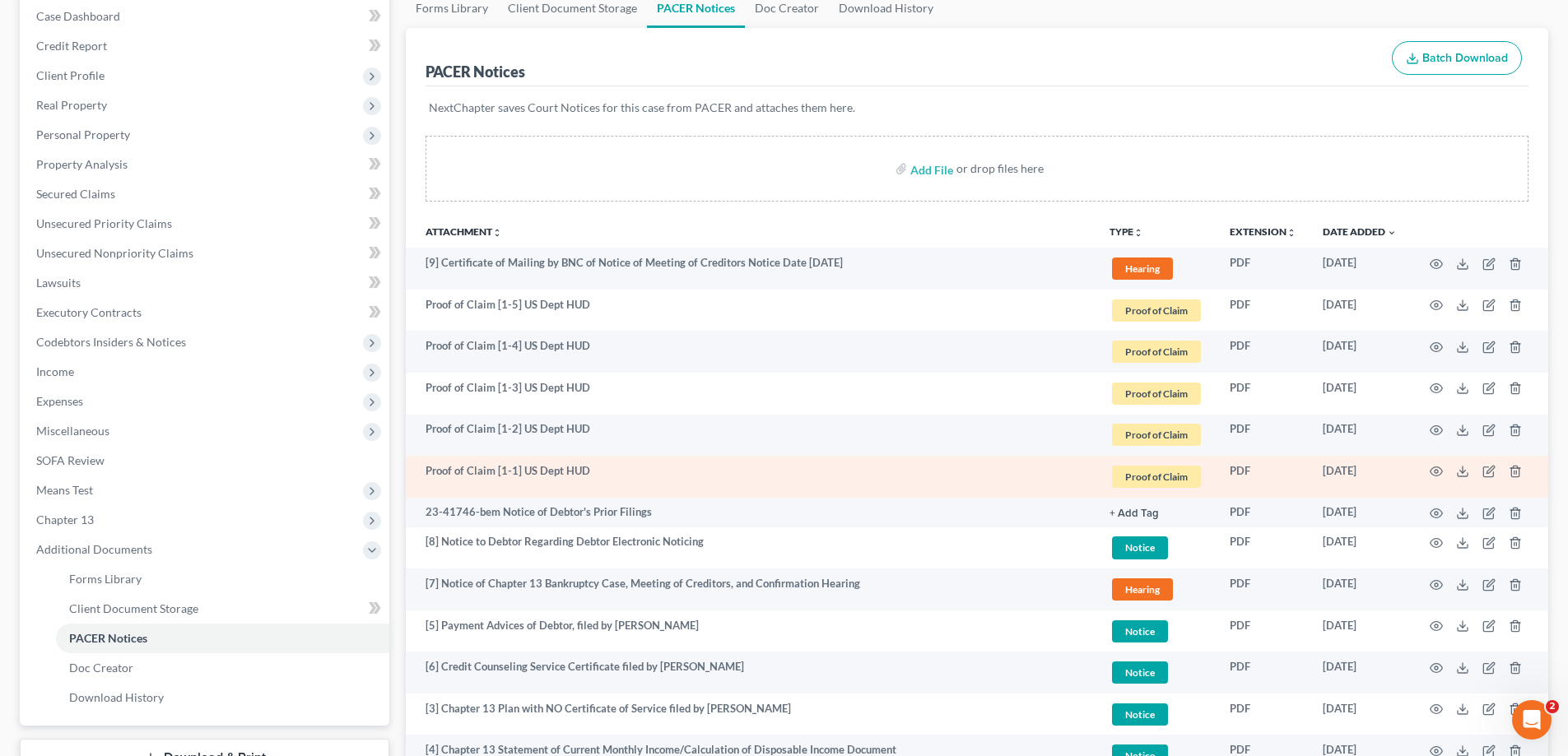
scroll to position [412, 0]
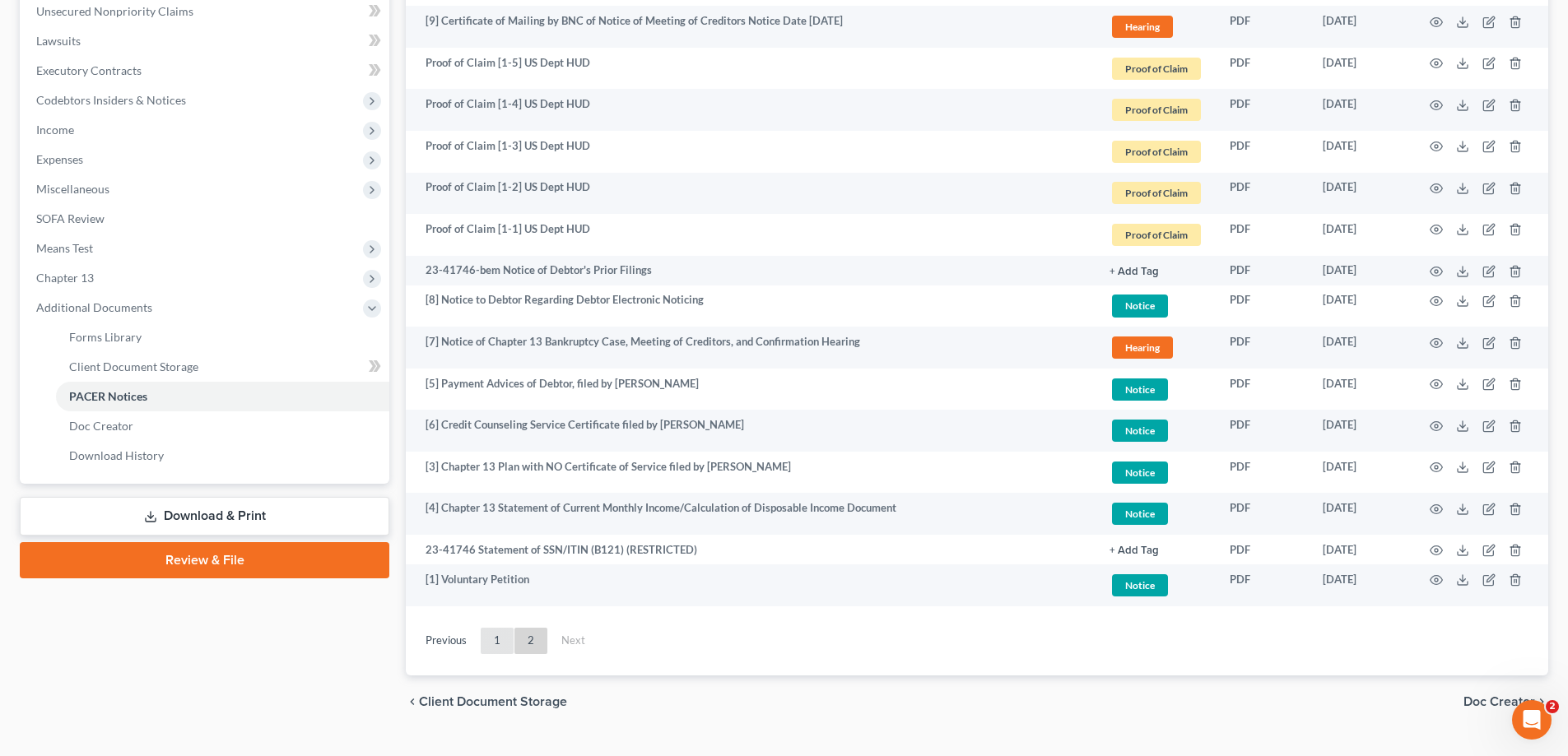
click at [493, 633] on link "1" at bounding box center [497, 640] width 33 height 26
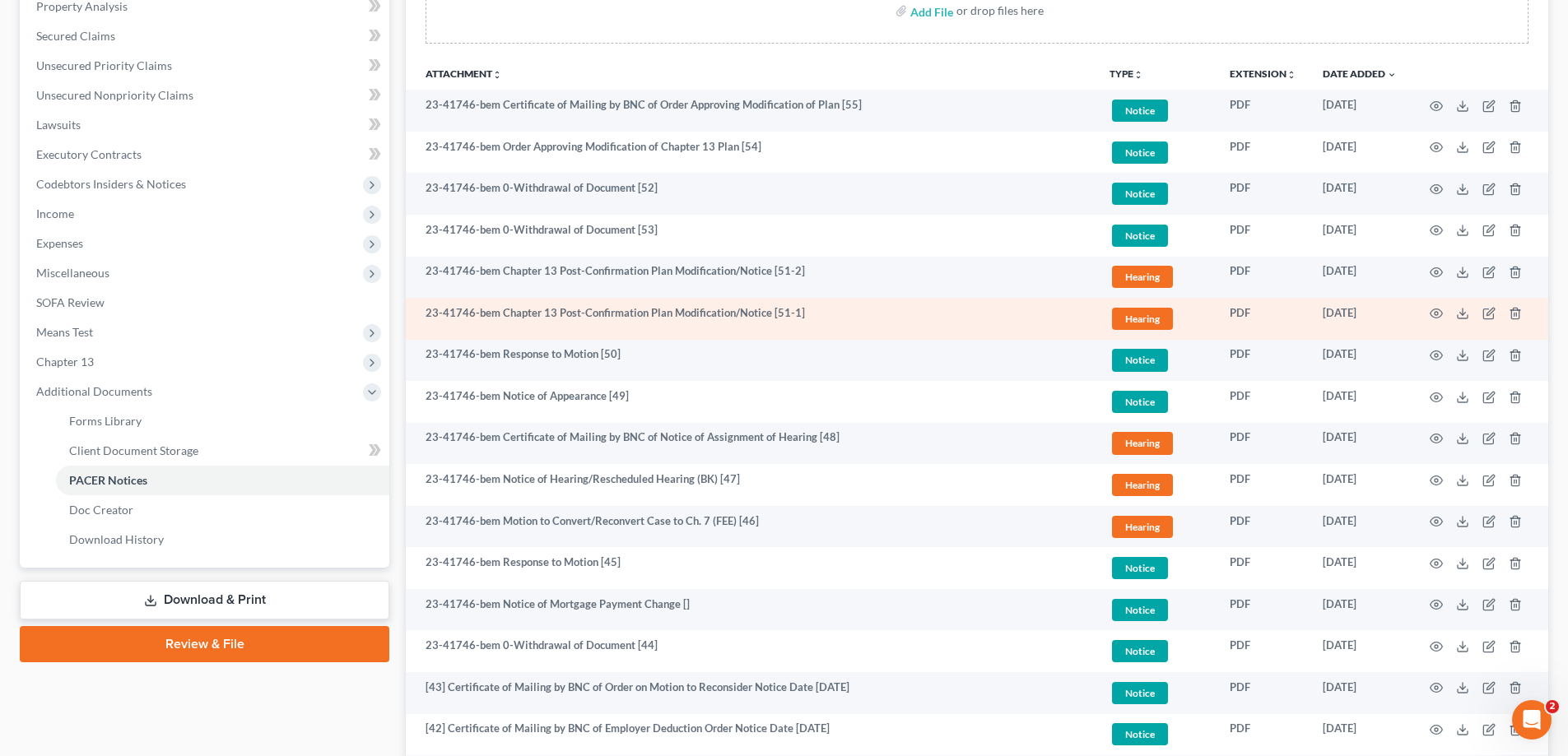
scroll to position [329, 0]
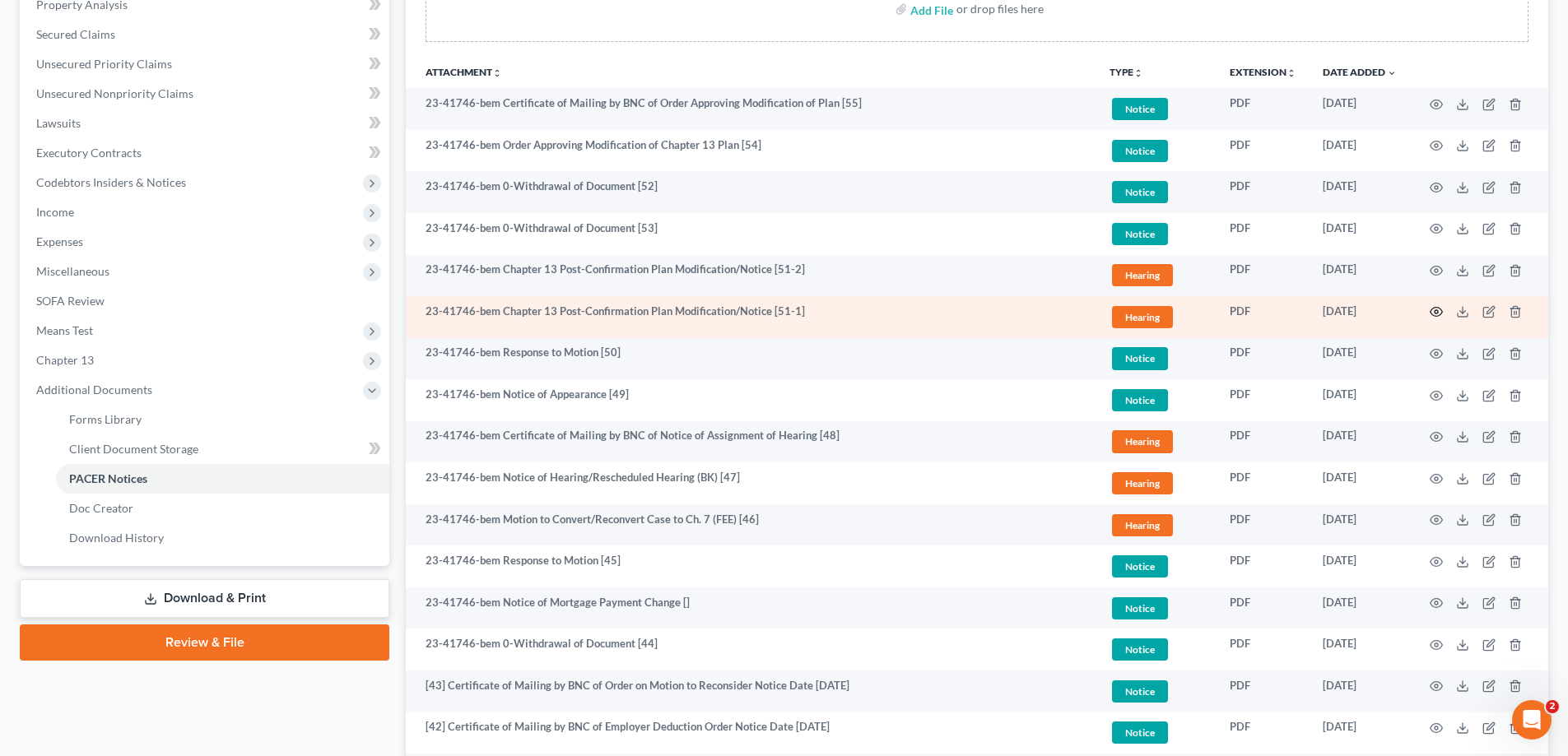
click at [1432, 314] on icon "button" at bounding box center [1436, 311] width 13 height 13
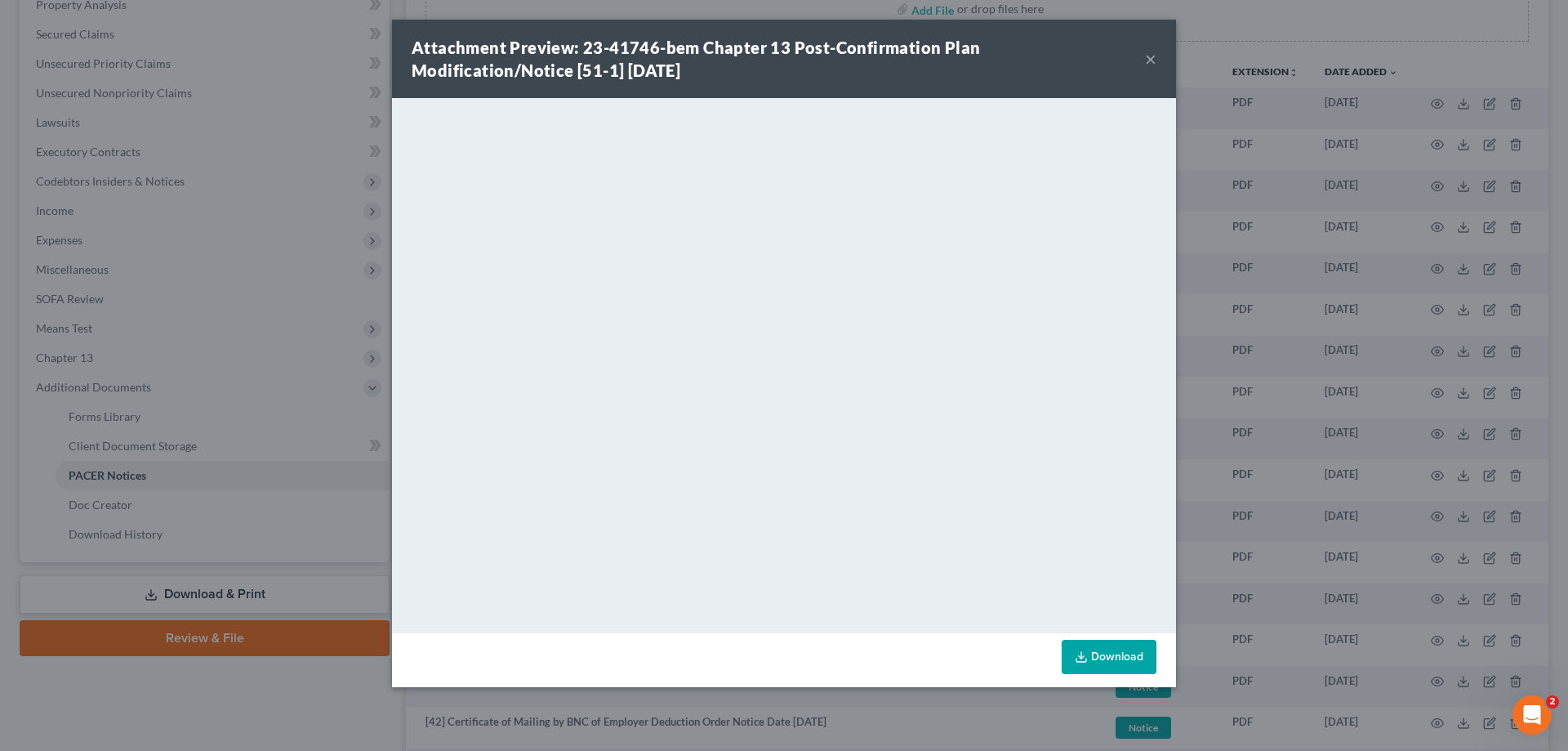
click at [1151, 60] on button "×" at bounding box center [1150, 59] width 12 height 20
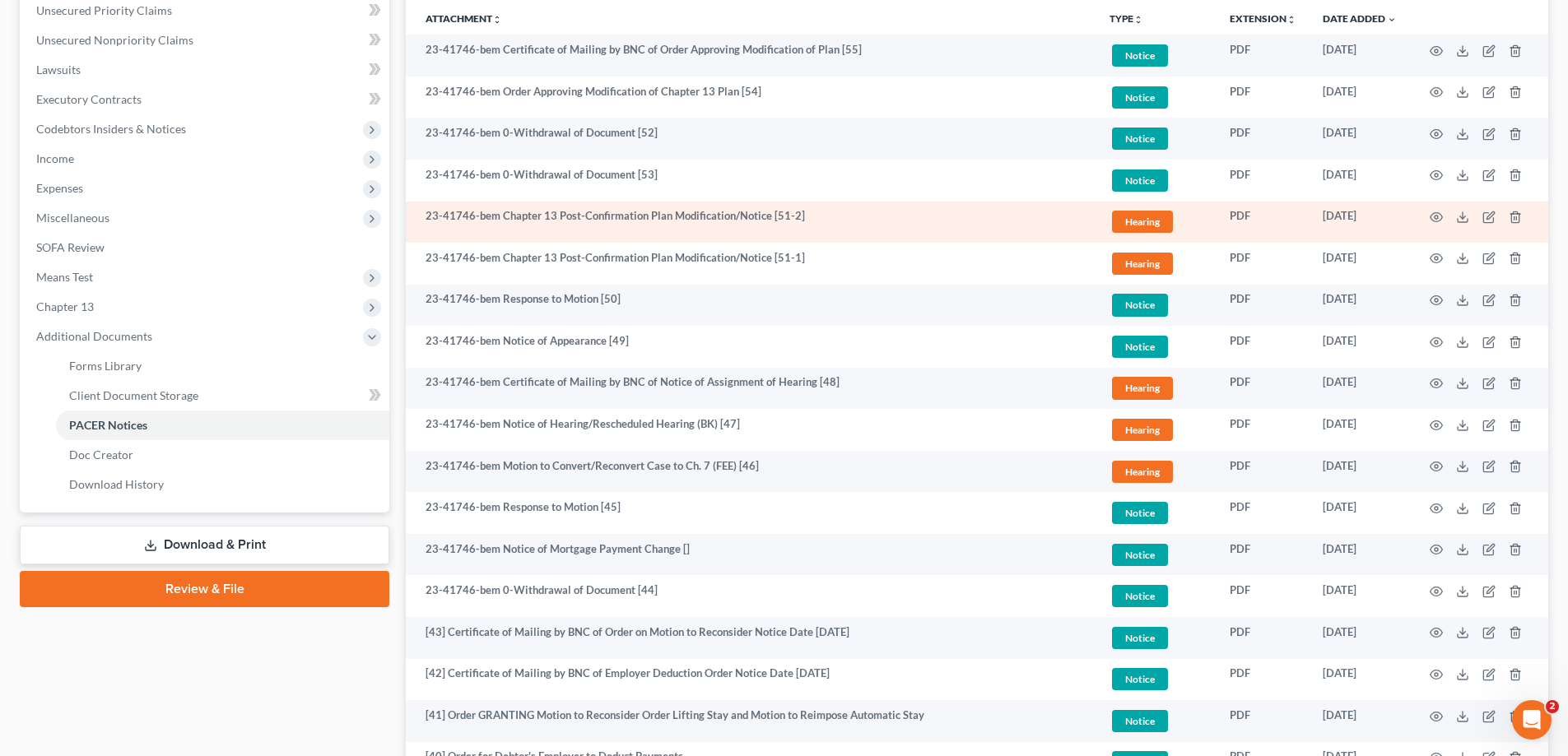
scroll to position [412, 0]
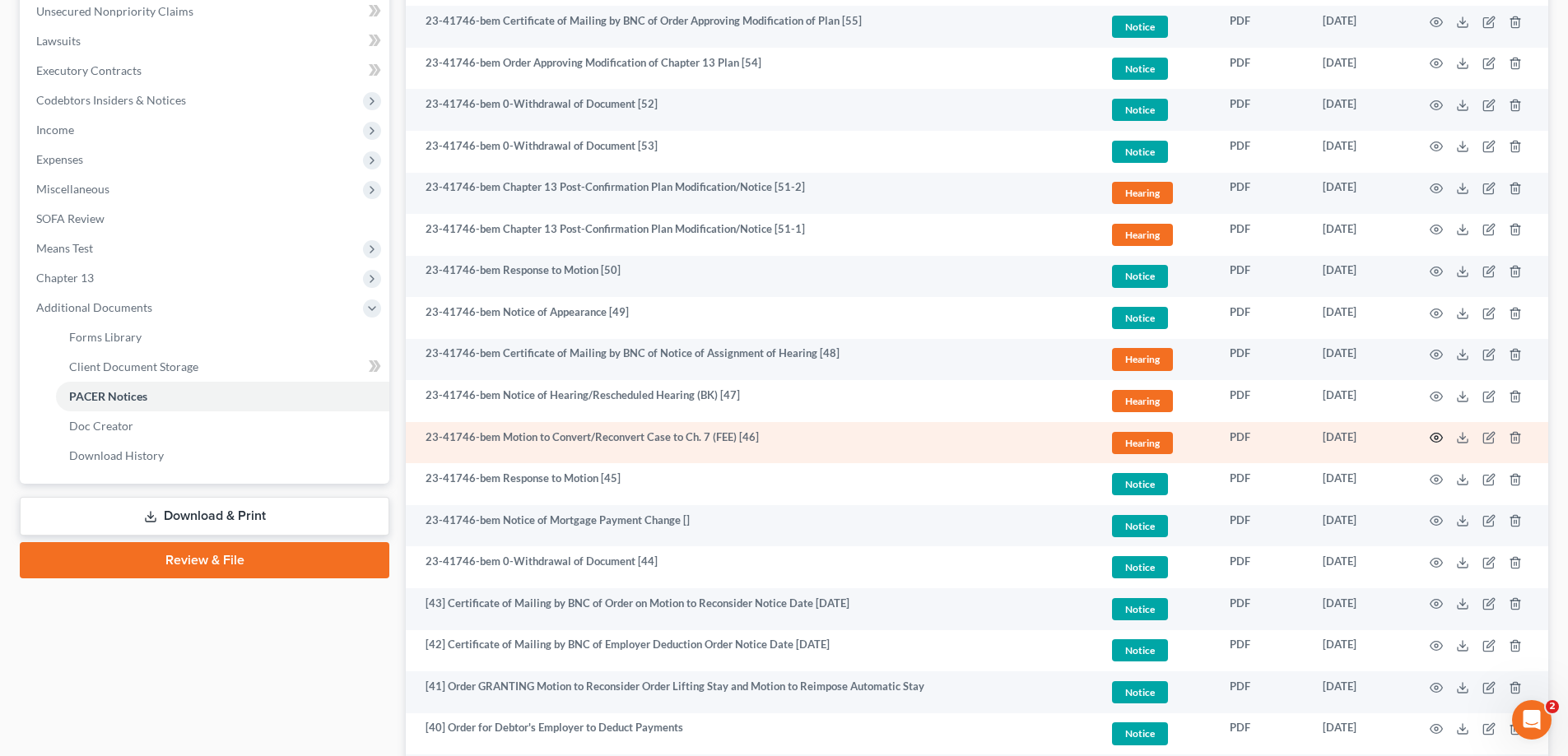
click at [1438, 439] on circle "button" at bounding box center [1436, 438] width 4 height 4
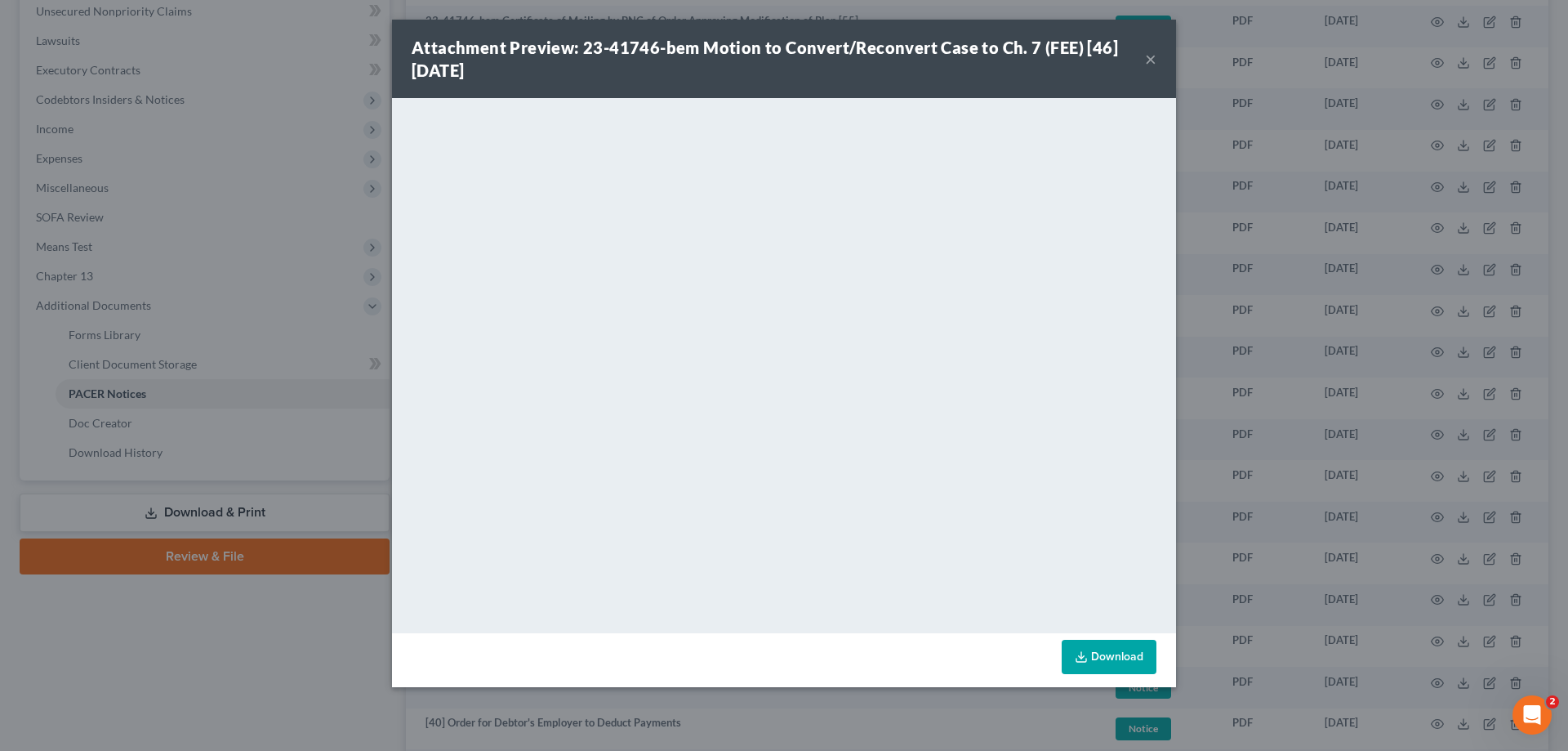
click at [1151, 58] on button "×" at bounding box center [1150, 59] width 12 height 20
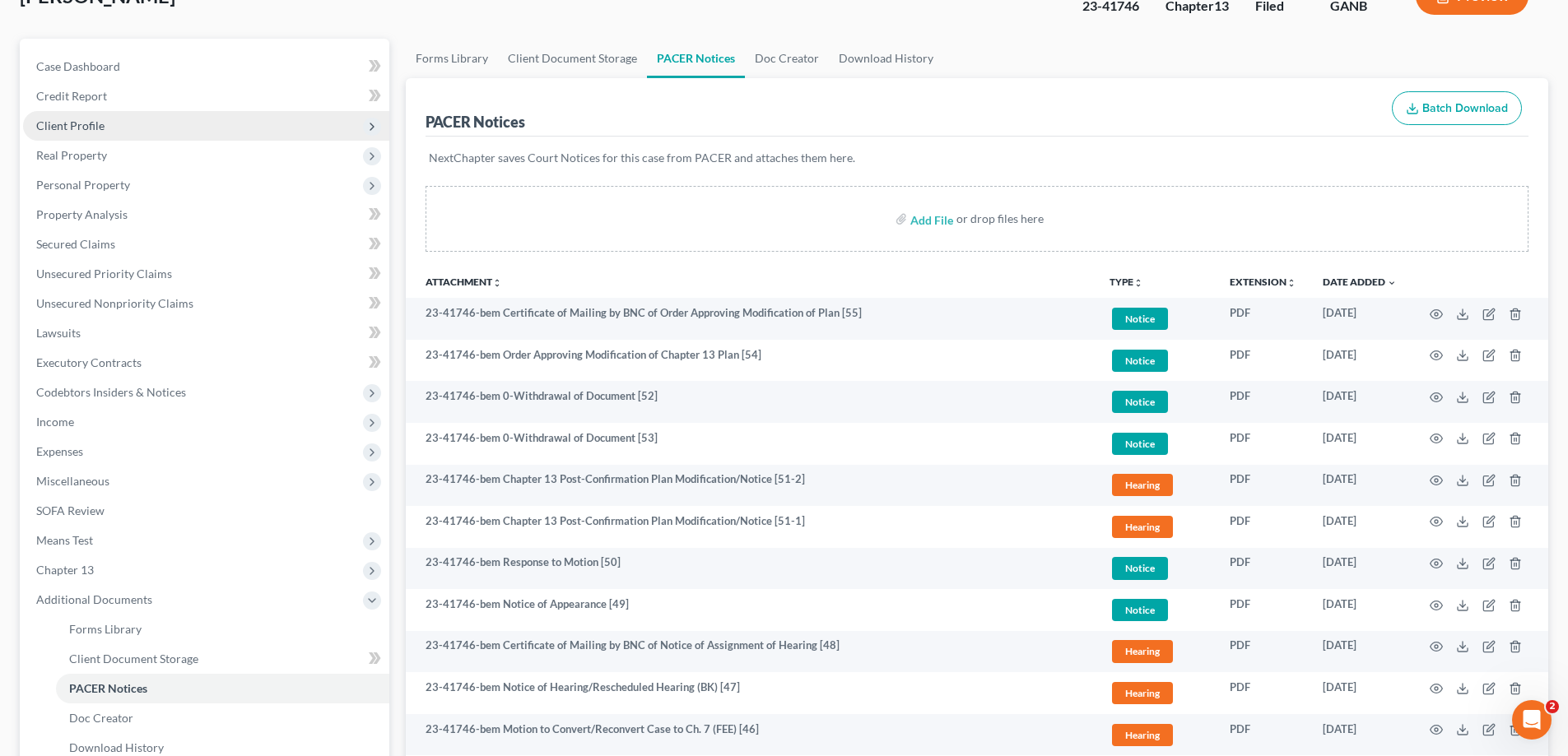
scroll to position [0, 0]
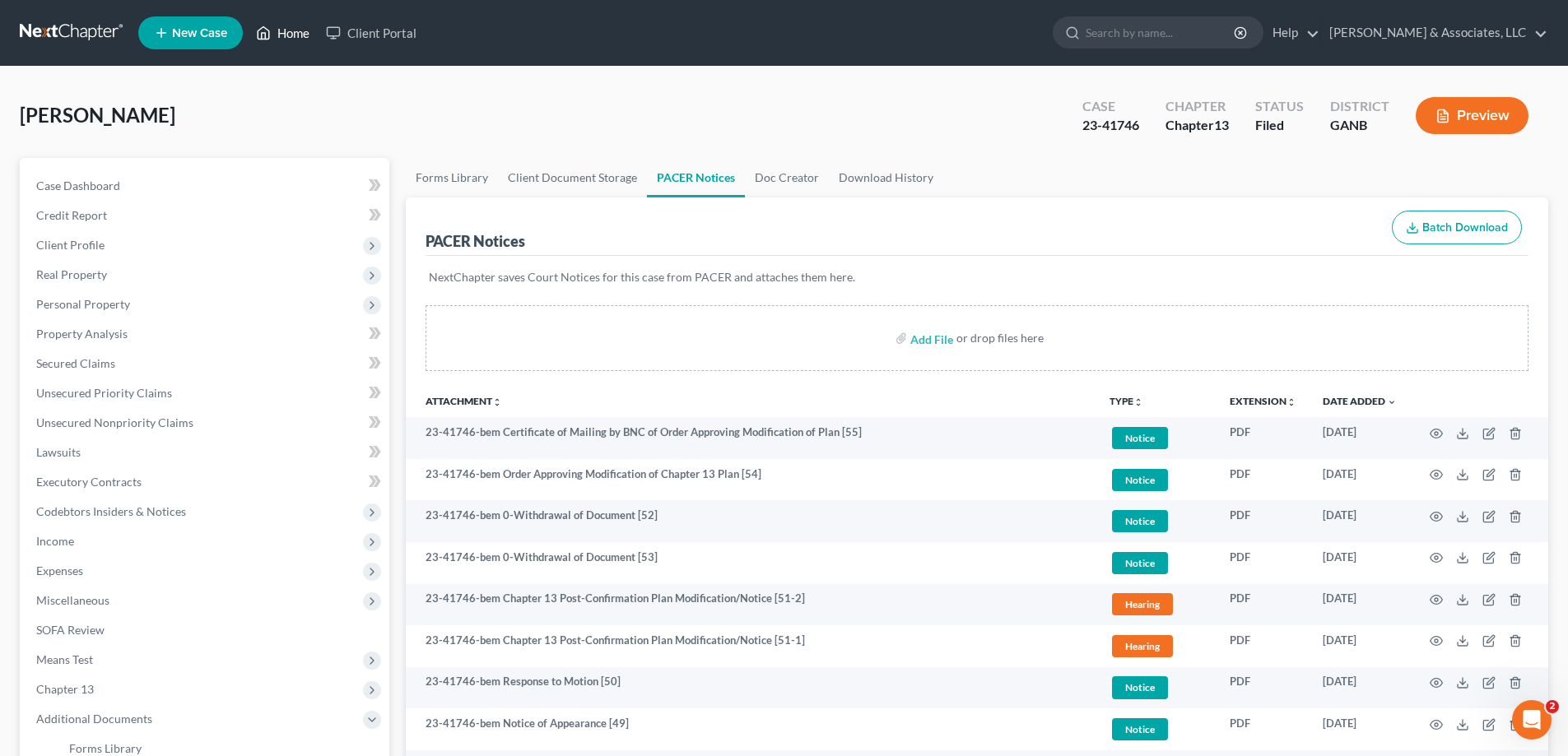
click at [288, 25] on link "Home" at bounding box center [283, 32] width 70 height 30
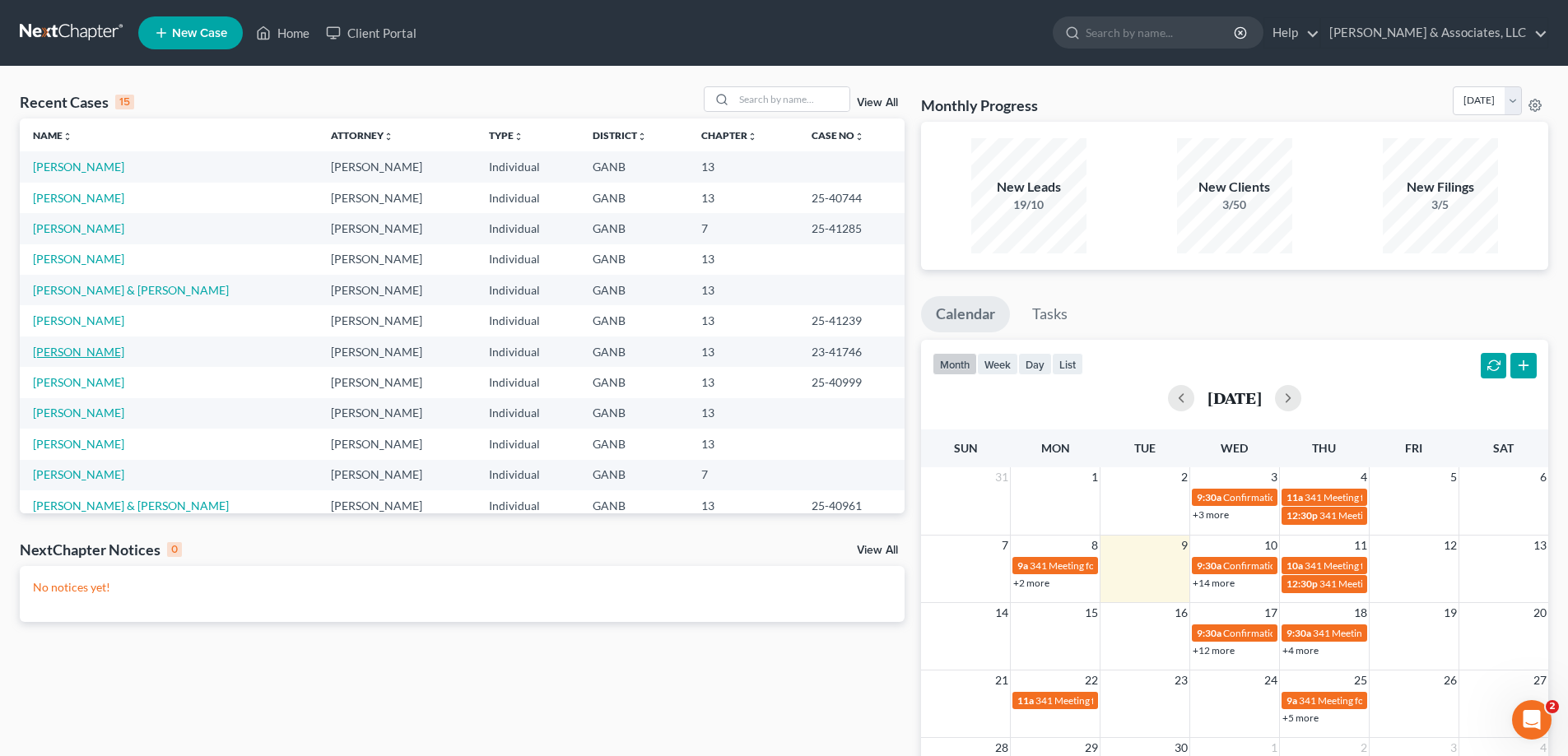
drag, startPoint x: 74, startPoint y: 353, endPoint x: 146, endPoint y: 354, distance: 72.0
click at [74, 354] on link "[PERSON_NAME]" at bounding box center [79, 352] width 91 height 14
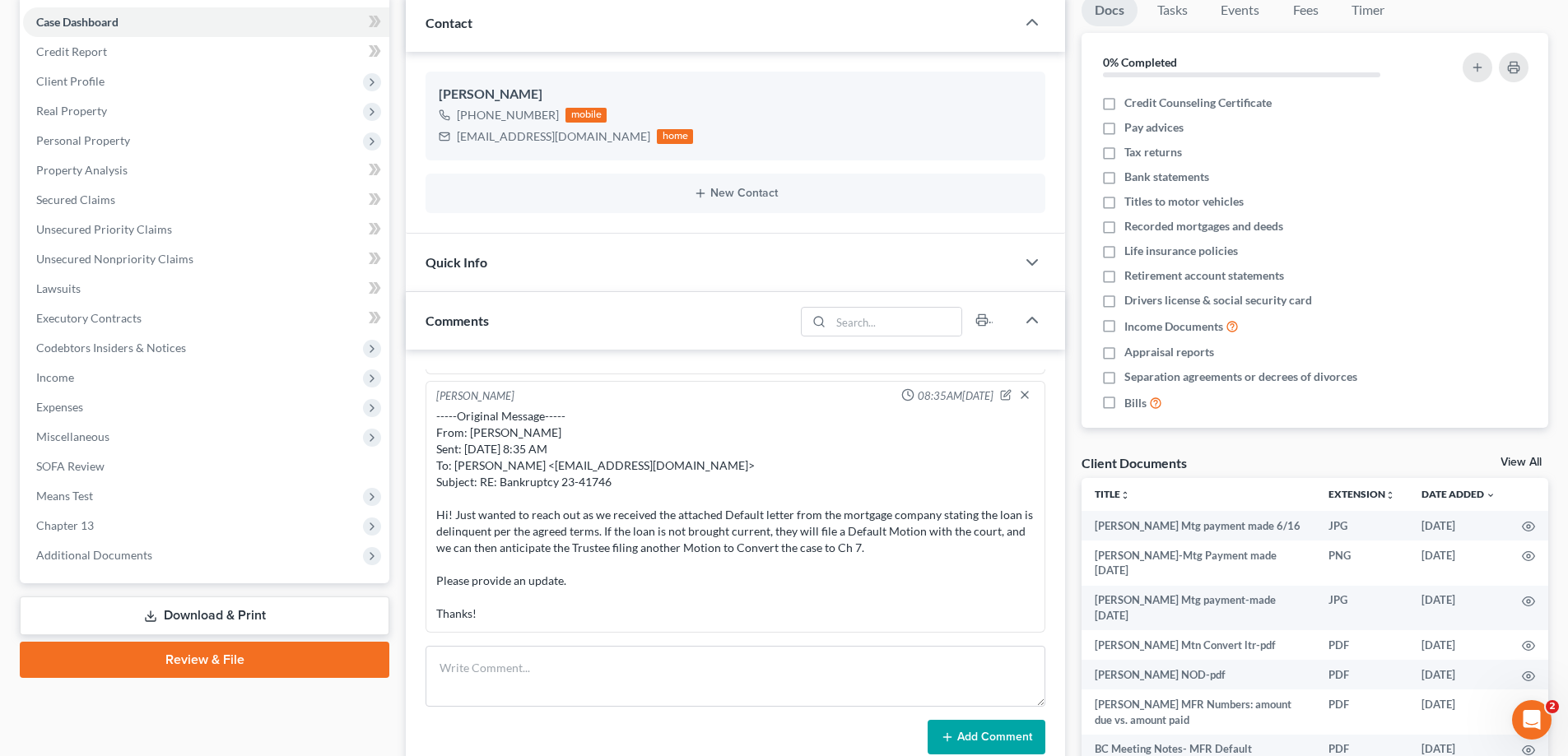
scroll to position [329, 0]
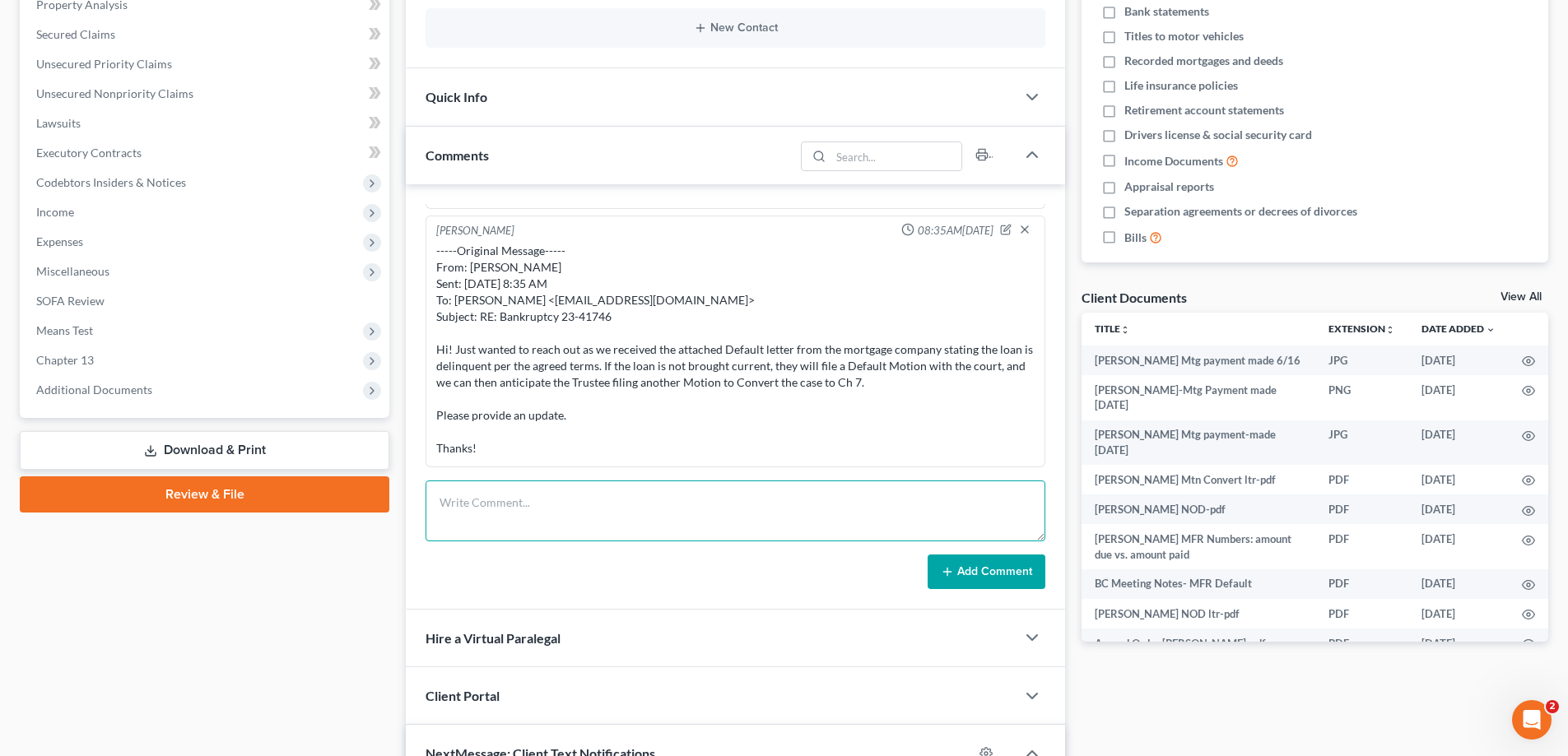
click at [515, 495] on textarea at bounding box center [735, 511] width 620 height 61
click at [462, 491] on textarea at bounding box center [735, 511] width 620 height 61
click at [457, 491] on textarea at bounding box center [735, 511] width 620 height 61
paste textarea "From: Amy Adams Sent: Tuesday, September 9, 2025 2:27 PM To: Gina Tilley <axoso…"
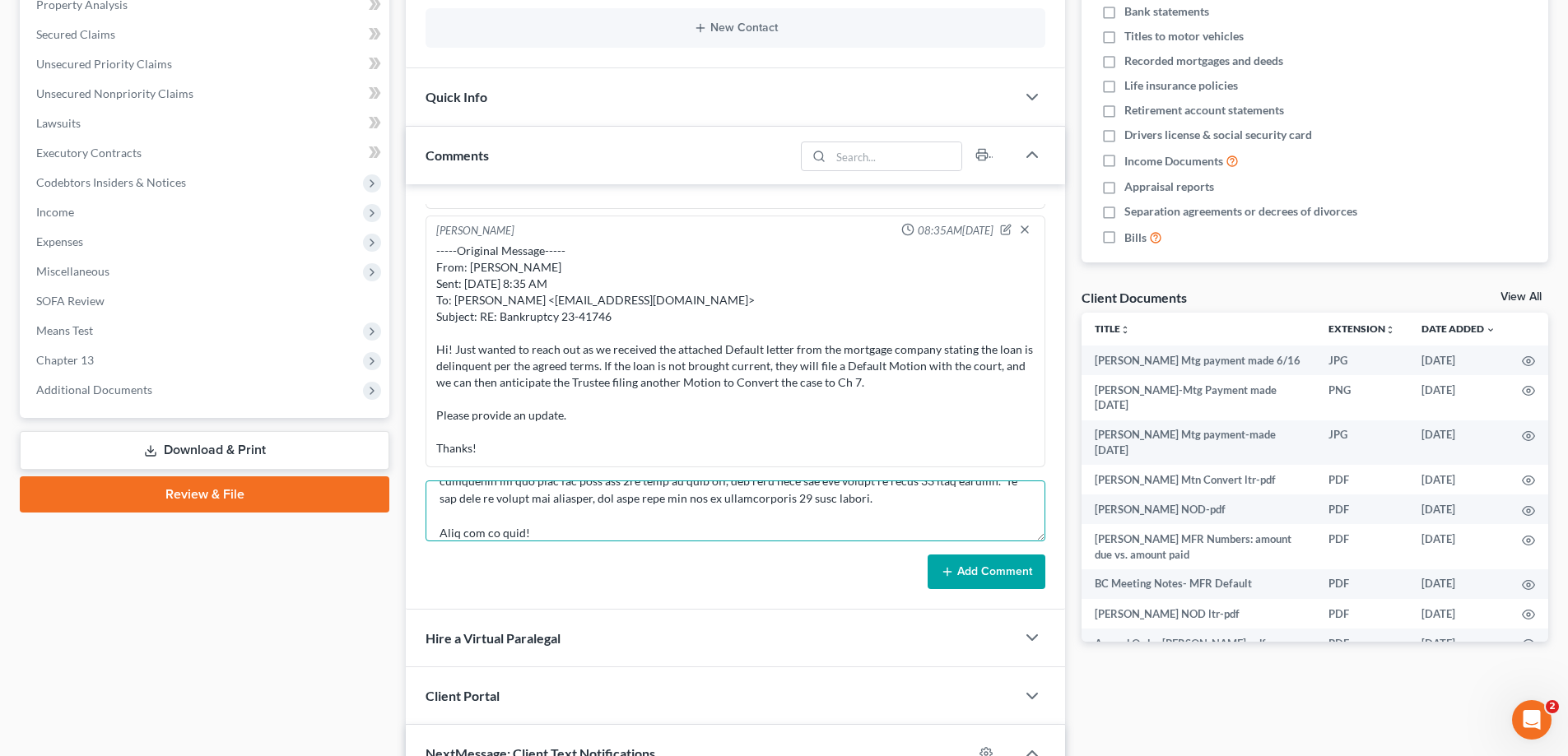
type textarea "From: Amy Adams Sent: Tuesday, September 9, 2025 2:27 PM To: Gina Tilley <axoso…"
click at [974, 560] on button "Add Comment" at bounding box center [986, 571] width 118 height 35
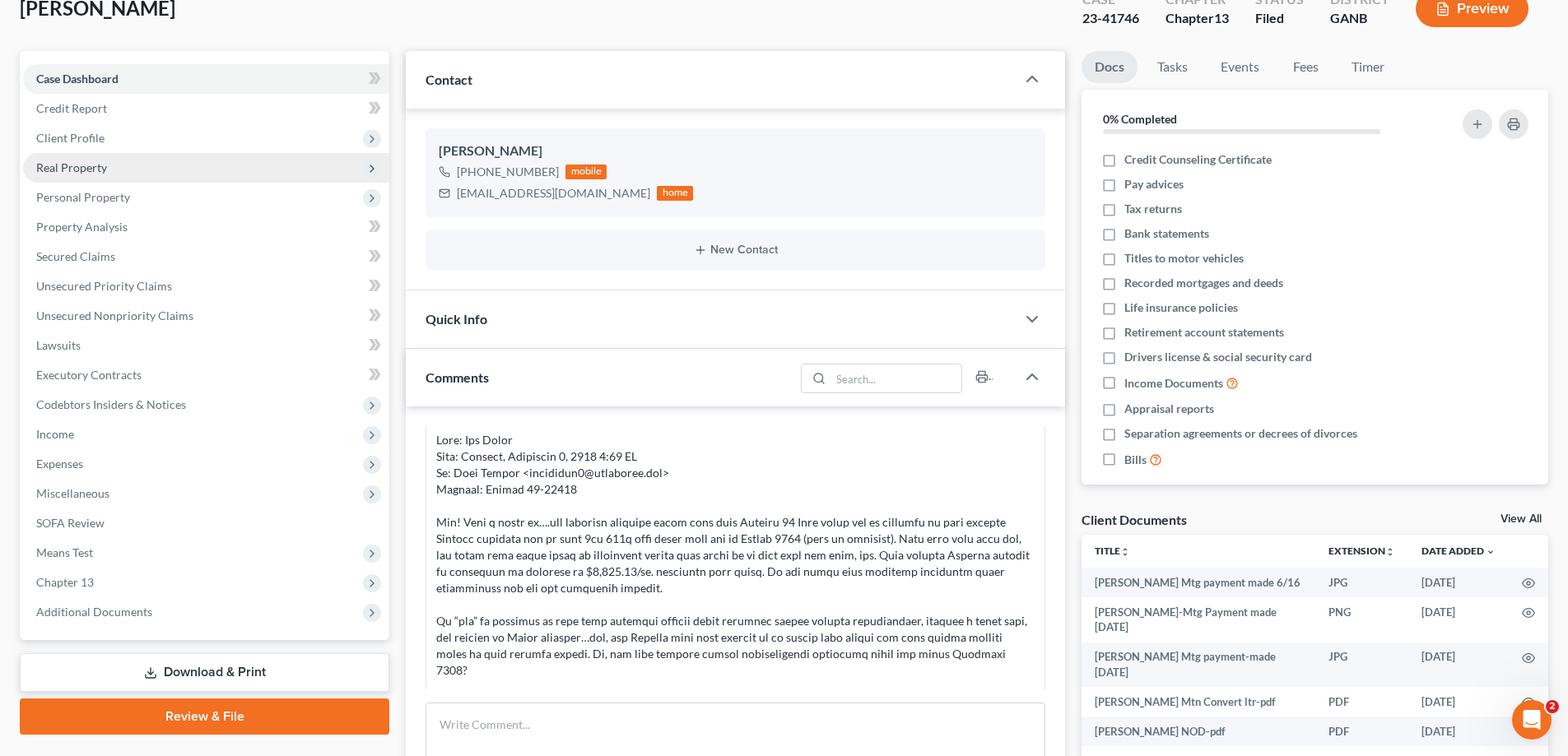
scroll to position [0, 0]
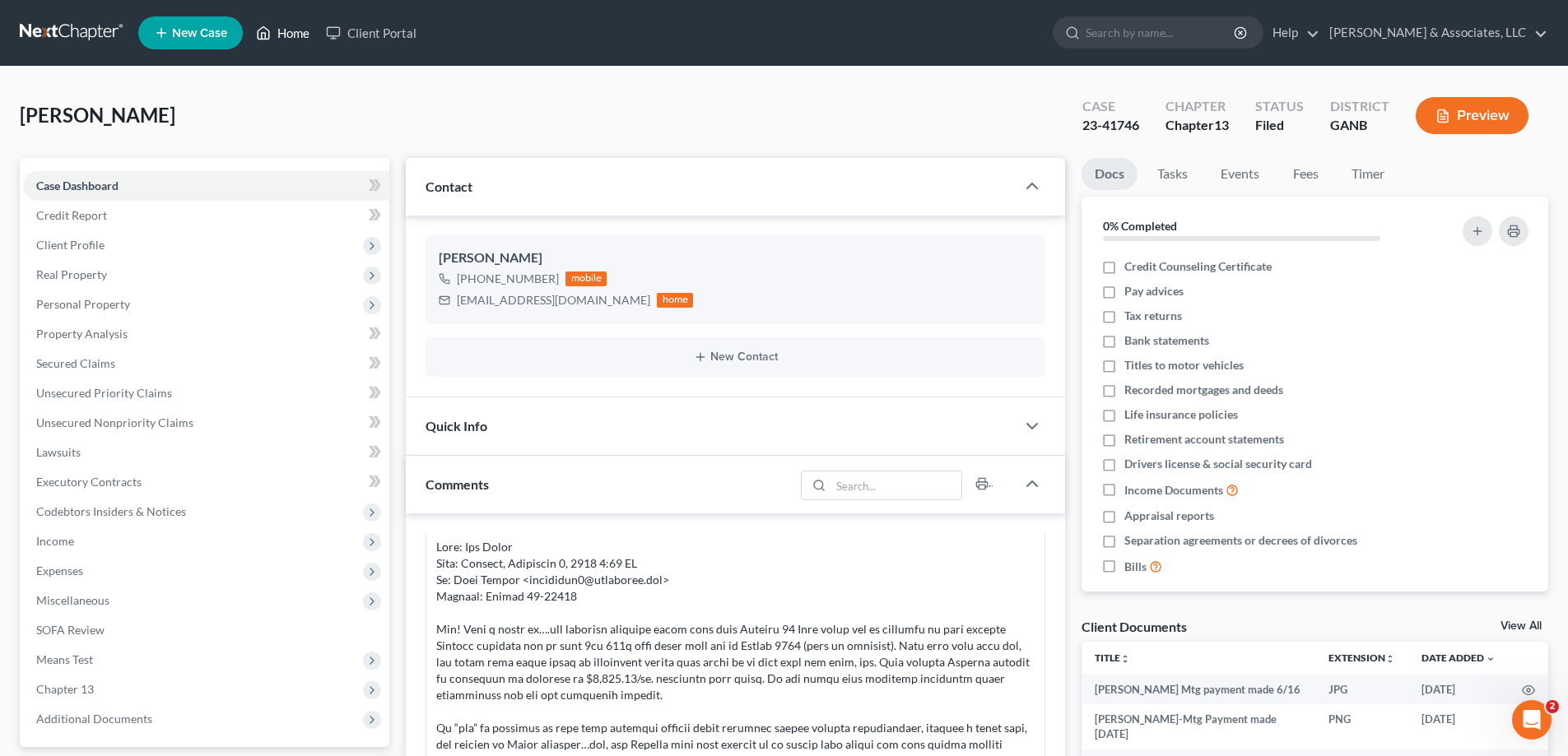
click at [296, 32] on link "Home" at bounding box center [283, 32] width 70 height 30
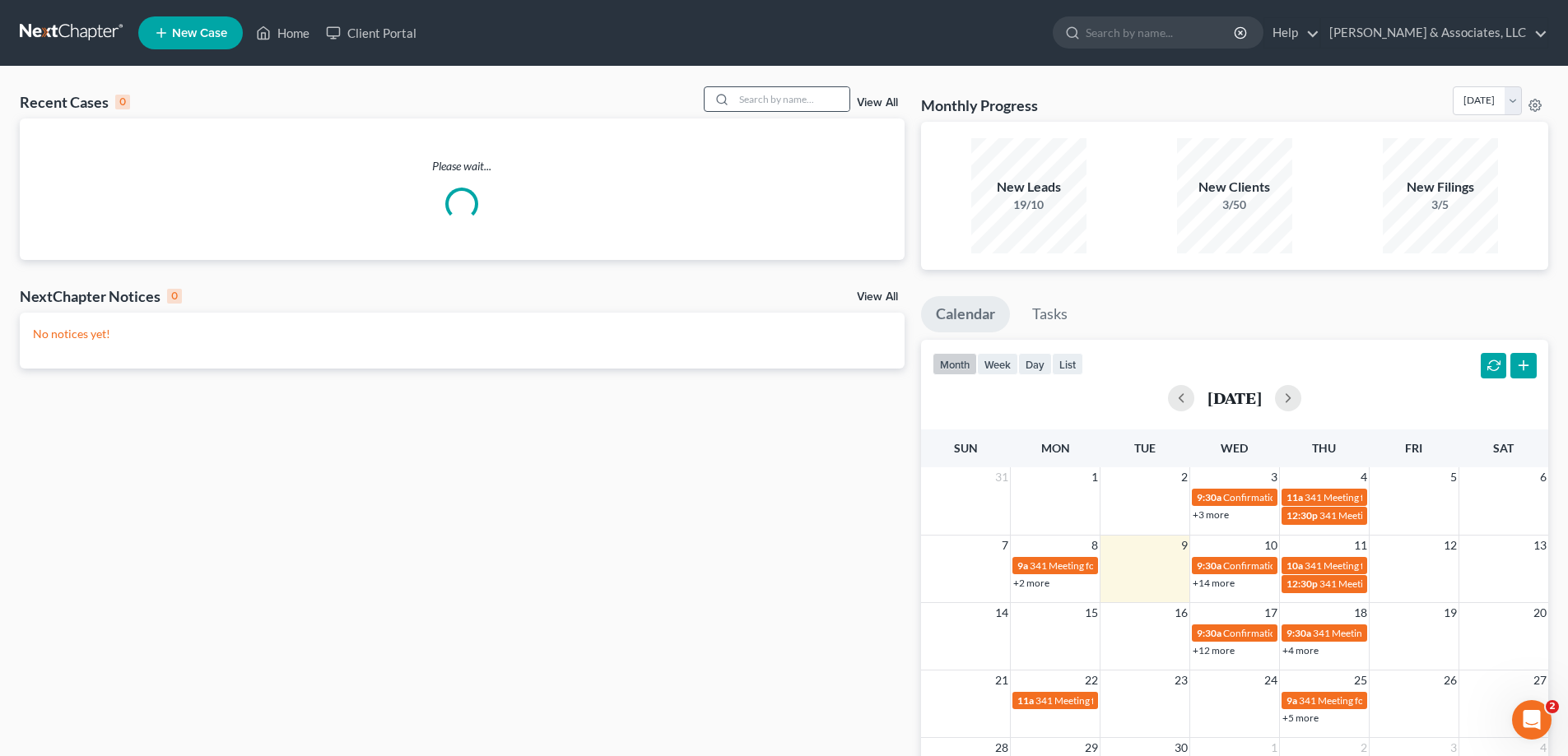
click at [849, 102] on div at bounding box center [776, 99] width 146 height 25
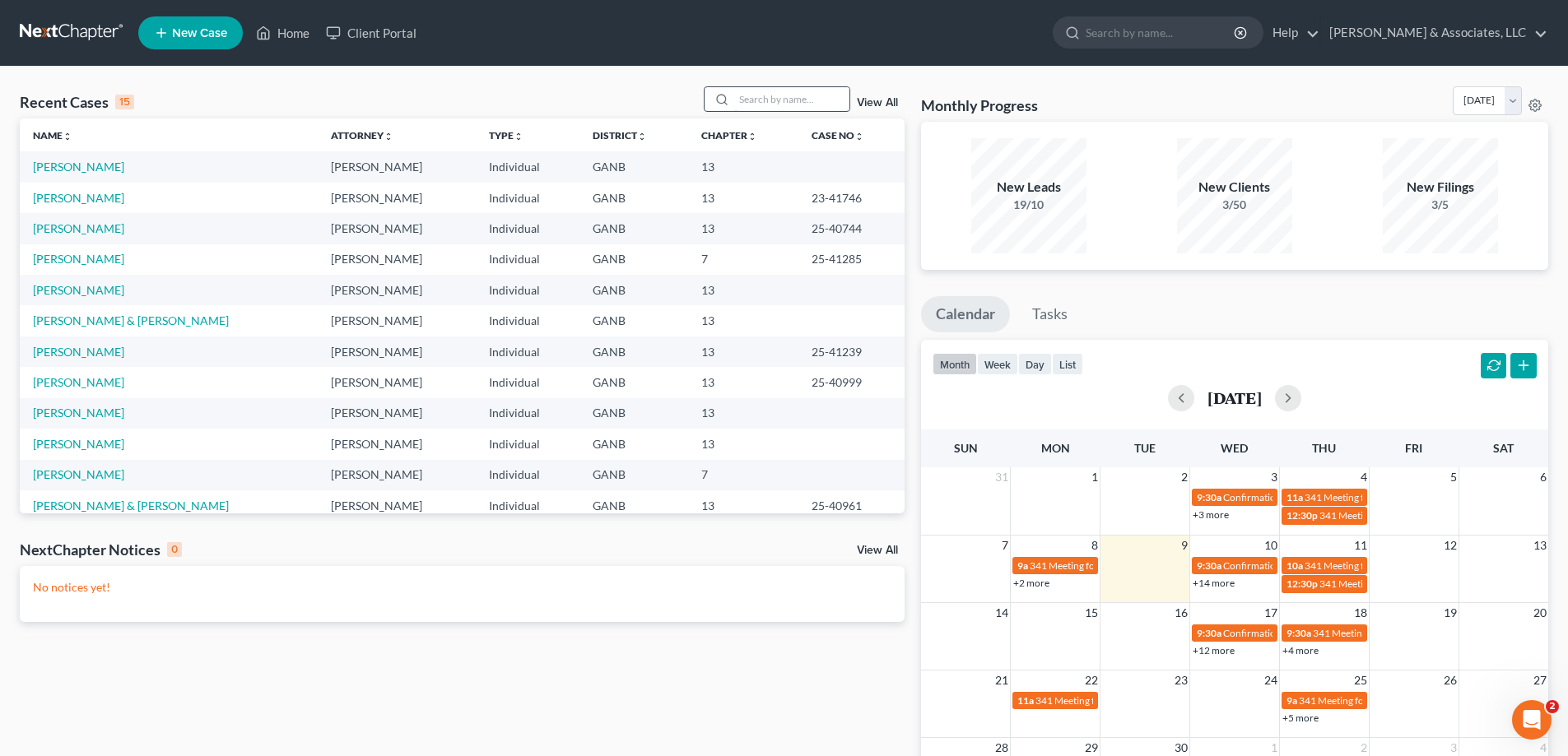
click at [807, 102] on input "search" at bounding box center [791, 99] width 115 height 24
type input "[PERSON_NAME]"
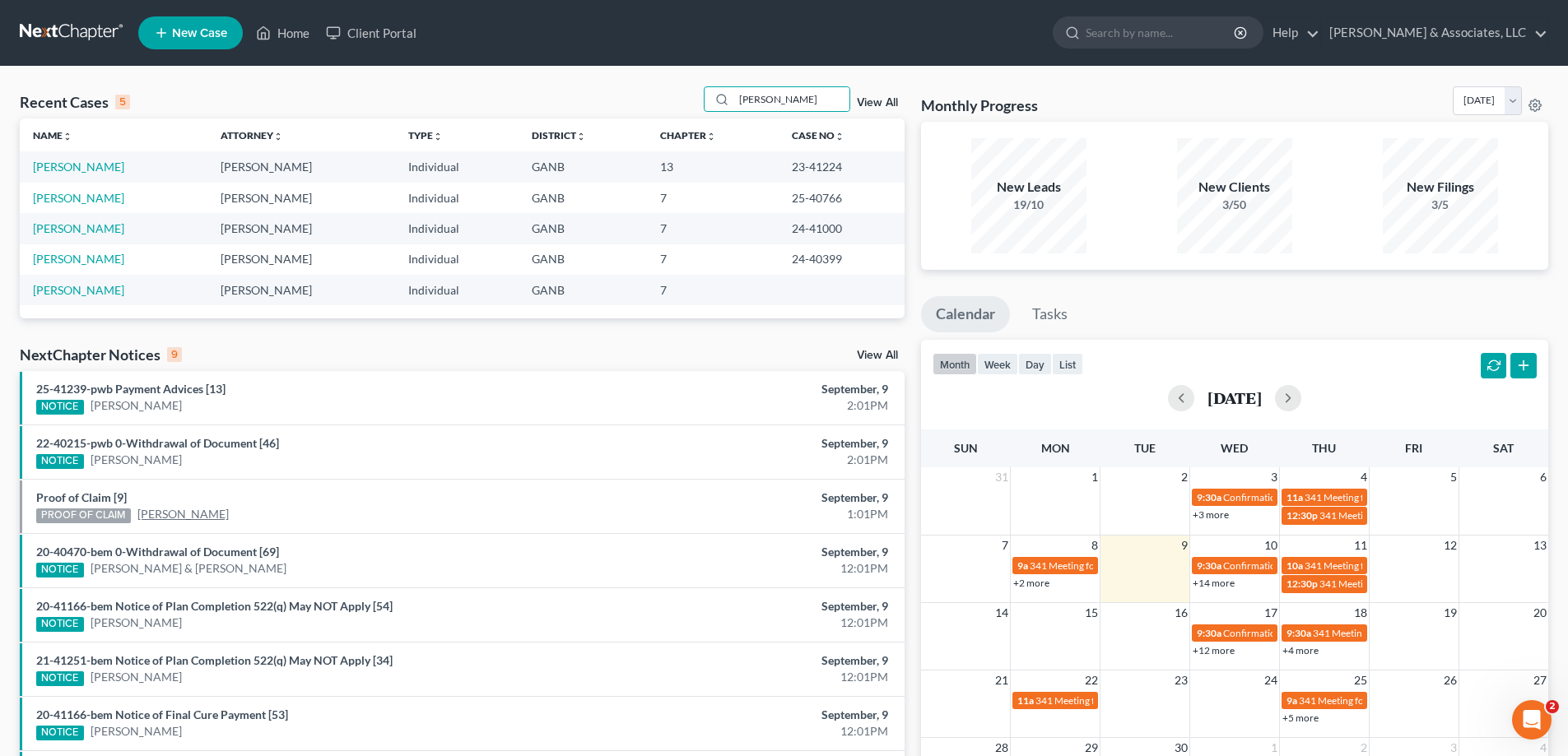
click at [166, 512] on link "[PERSON_NAME]" at bounding box center [183, 514] width 91 height 16
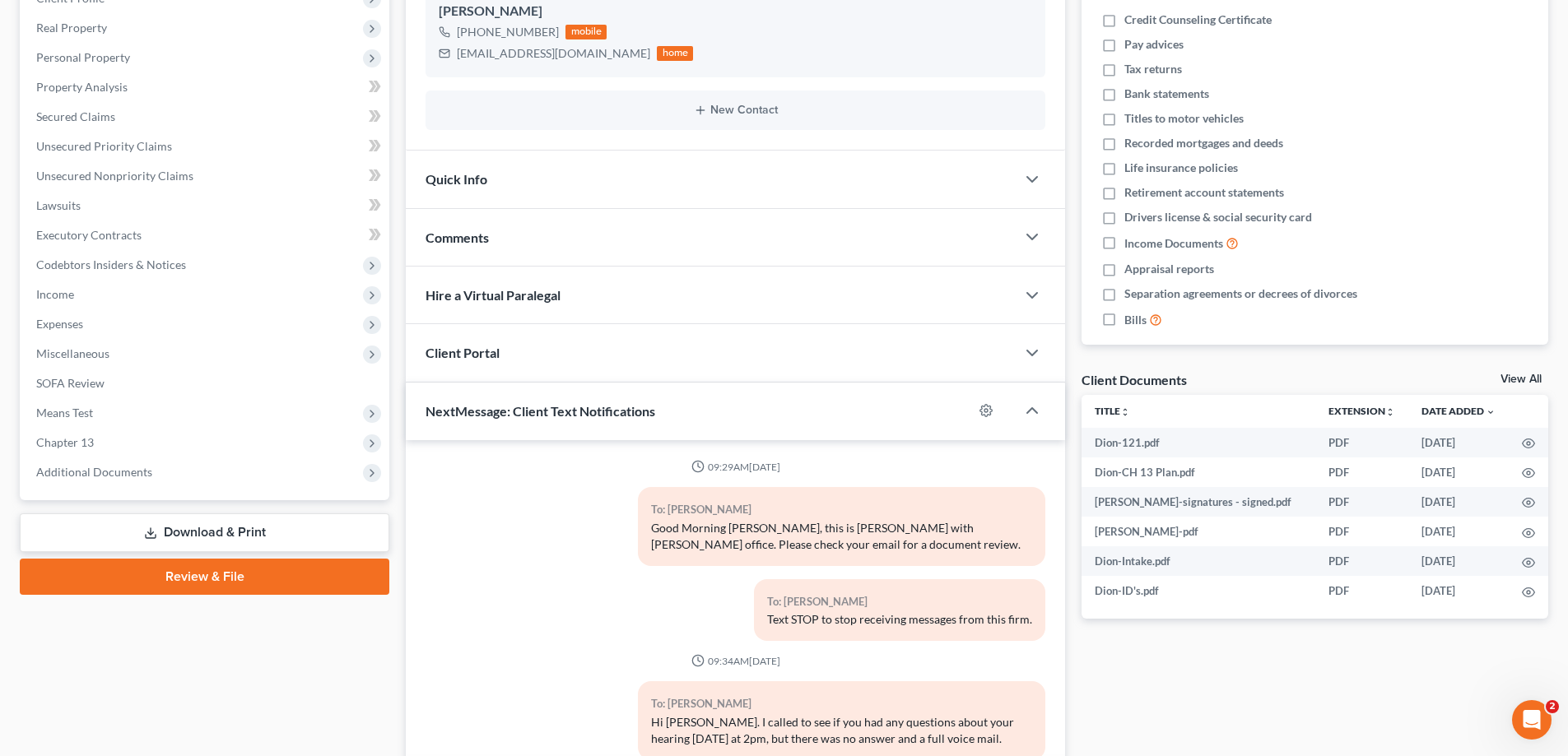
scroll to position [99, 0]
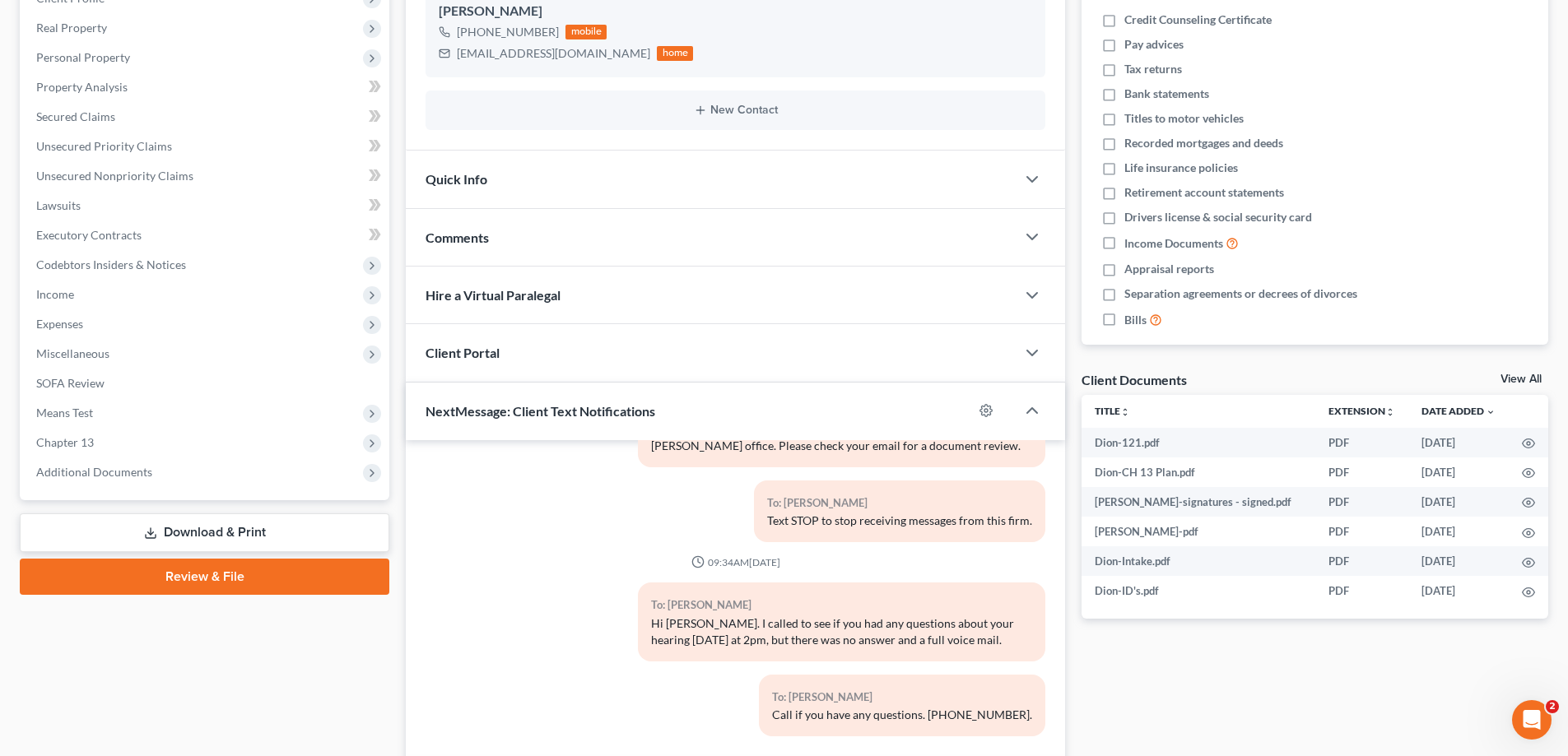
drag, startPoint x: 115, startPoint y: 473, endPoint x: 87, endPoint y: 527, distance: 60.8
click at [115, 473] on span "Additional Documents" at bounding box center [93, 472] width 116 height 14
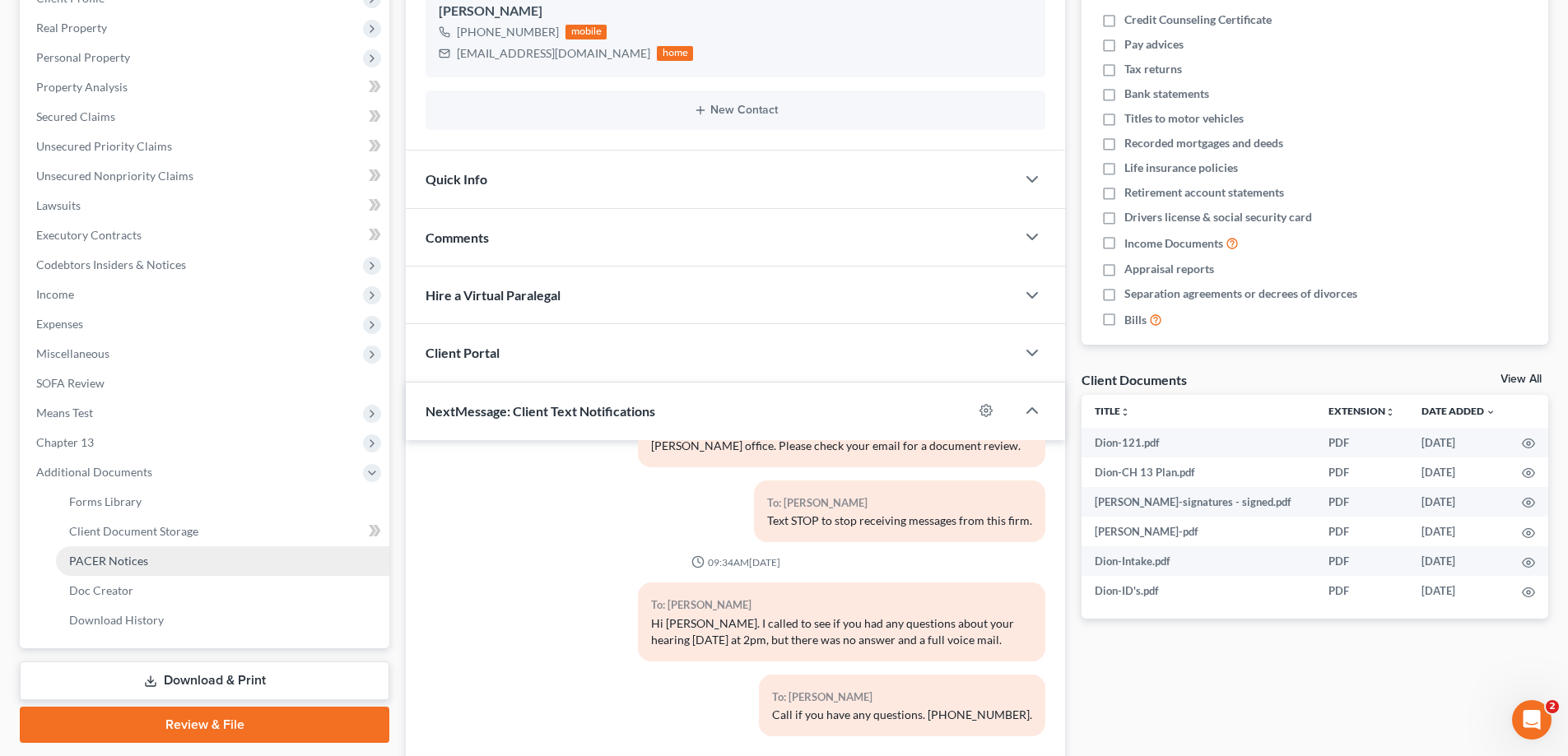
click at [86, 565] on span "PACER Notices" at bounding box center [109, 560] width 79 height 14
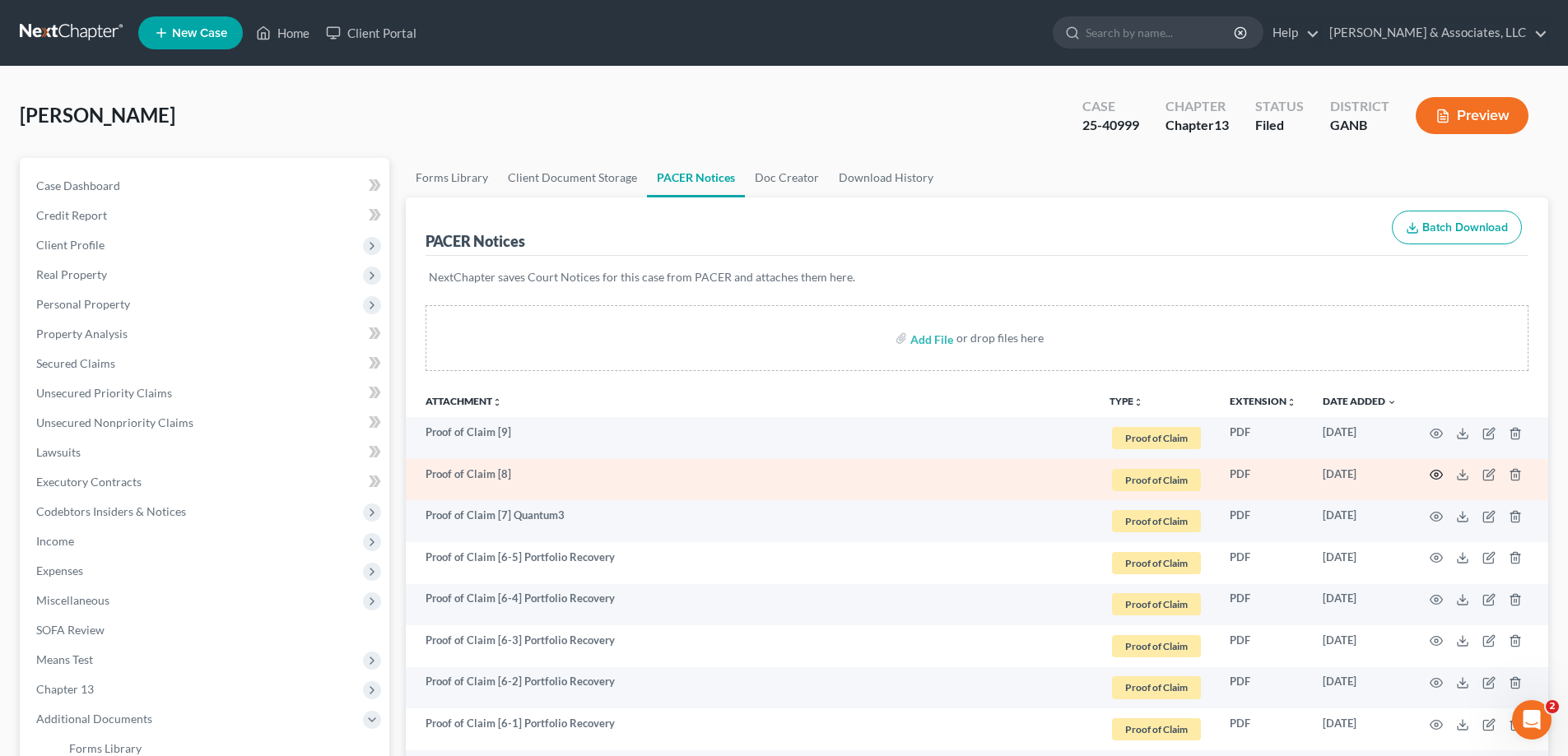
click at [1436, 473] on icon "button" at bounding box center [1436, 474] width 13 height 13
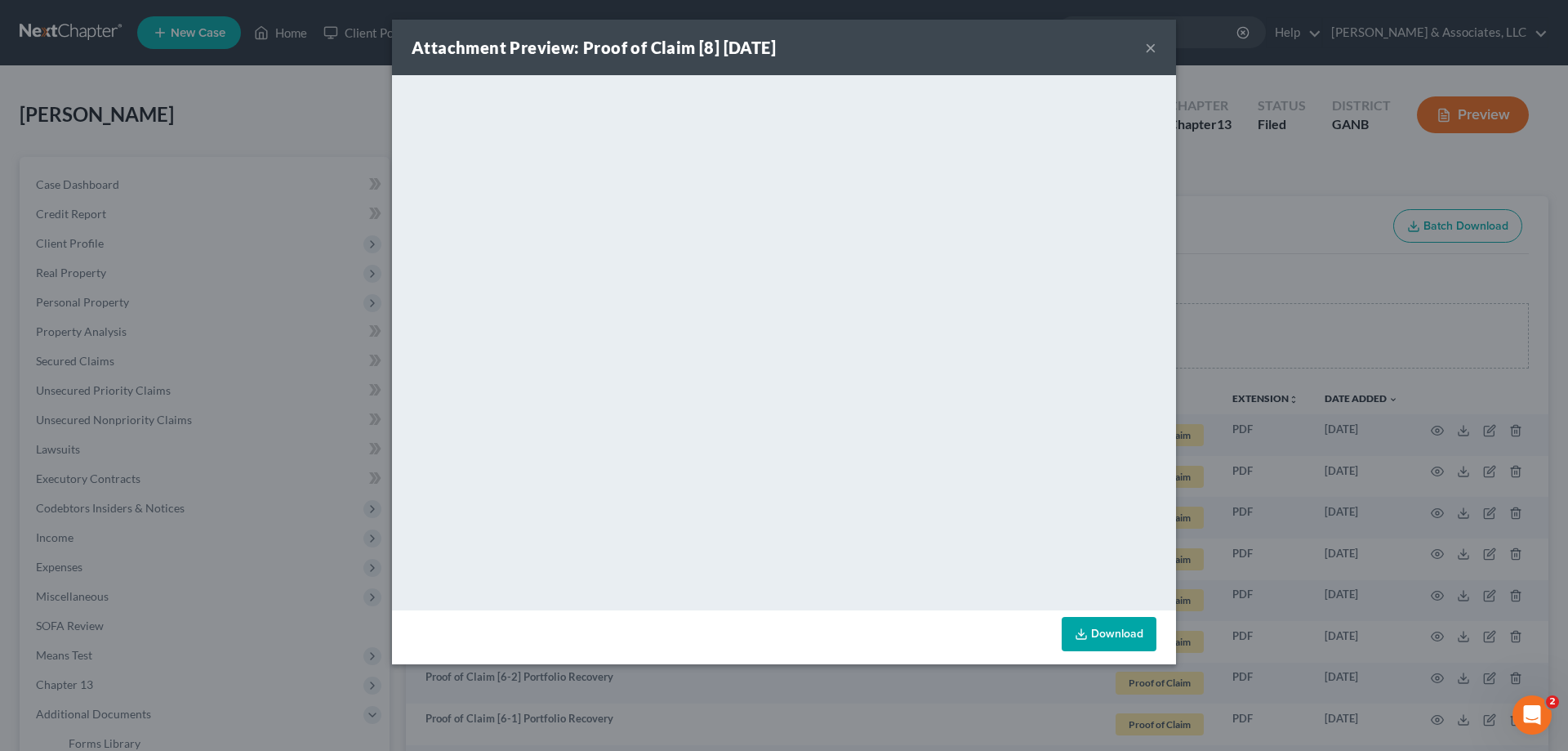
click at [1152, 45] on button "×" at bounding box center [1150, 47] width 12 height 20
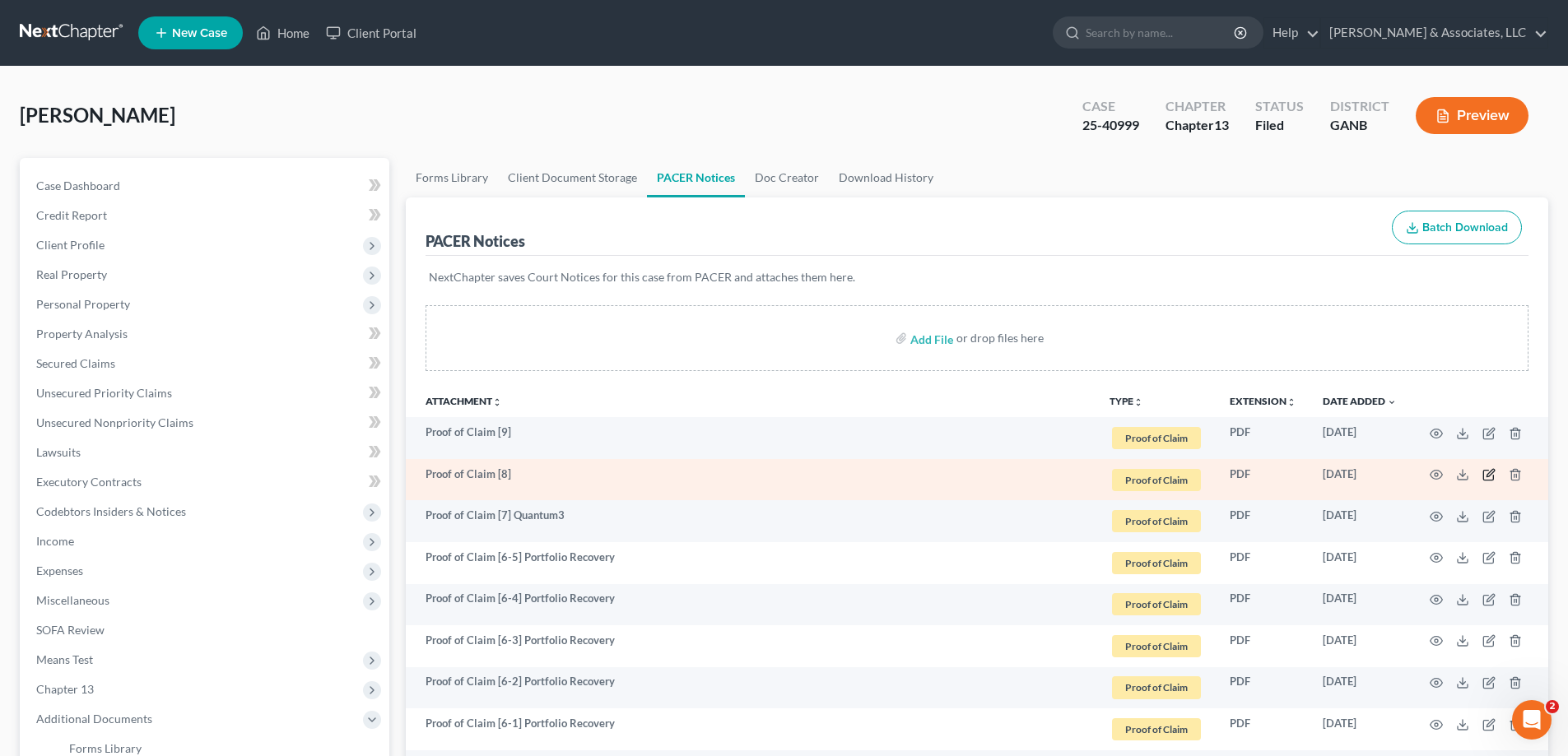
click at [1486, 473] on icon "button" at bounding box center [1488, 474] width 13 height 13
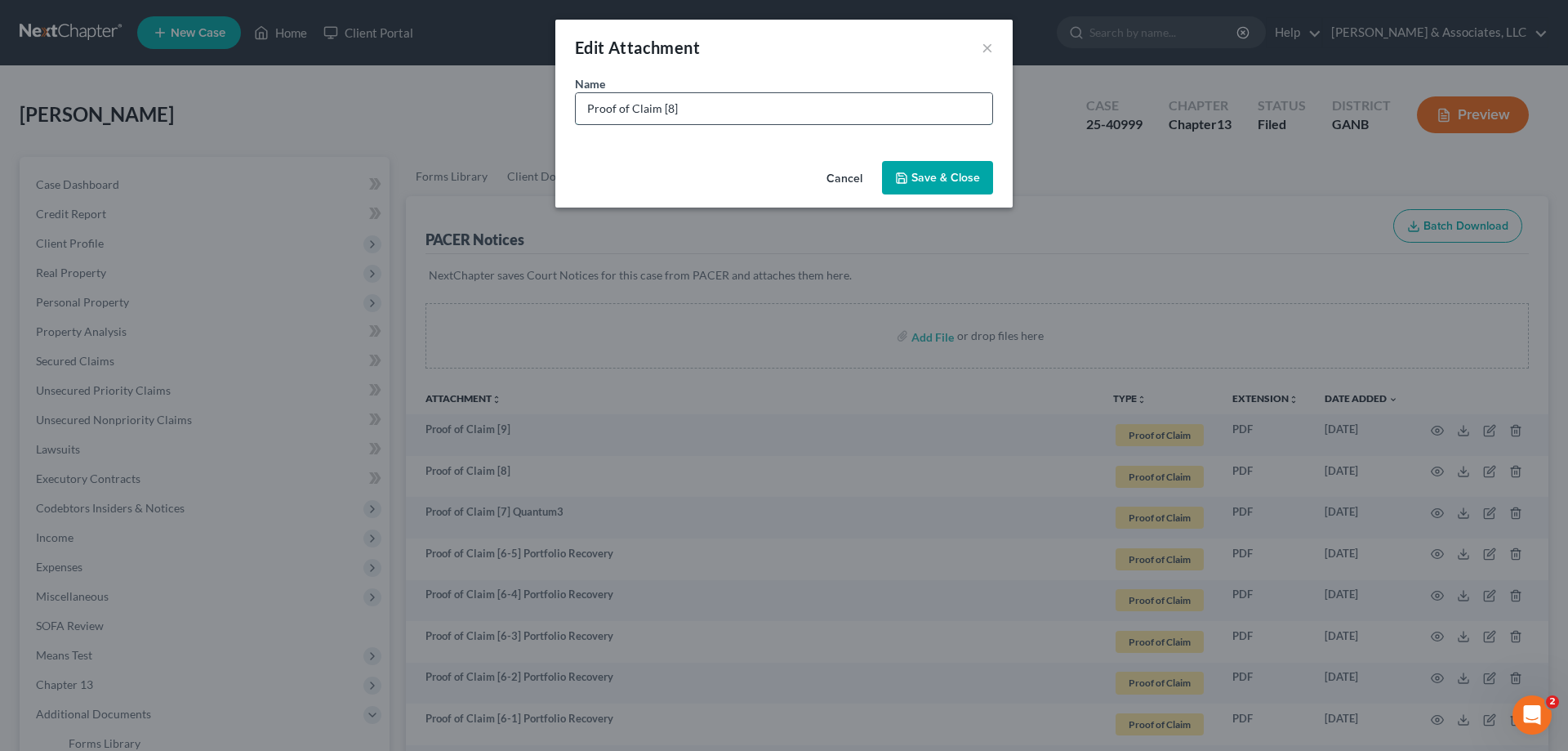
click at [712, 105] on input "Proof of Claim [8]" at bounding box center [784, 109] width 417 height 31
type input "Proof of Claim [8] LVNV"
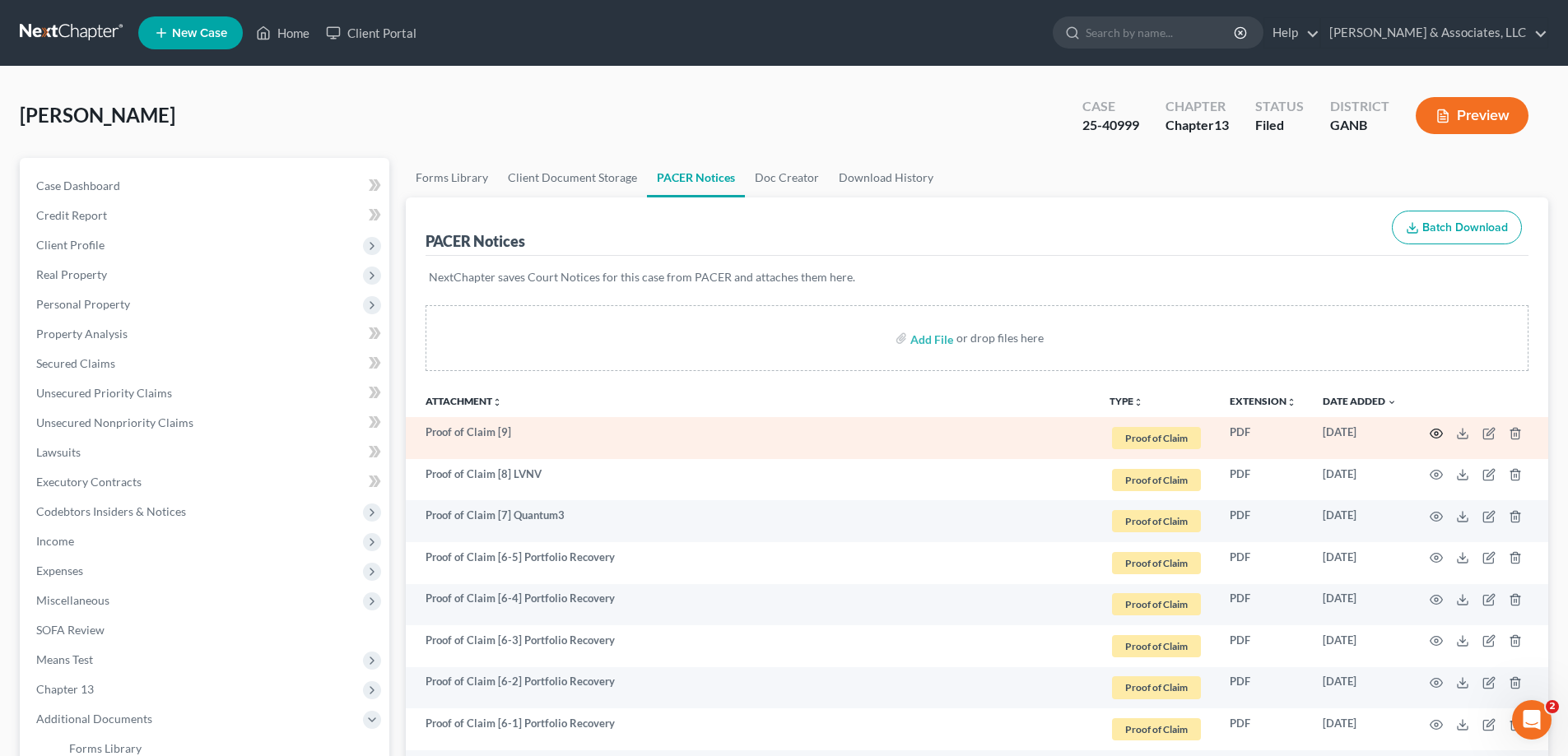
click at [1440, 432] on icon "button" at bounding box center [1436, 433] width 13 height 13
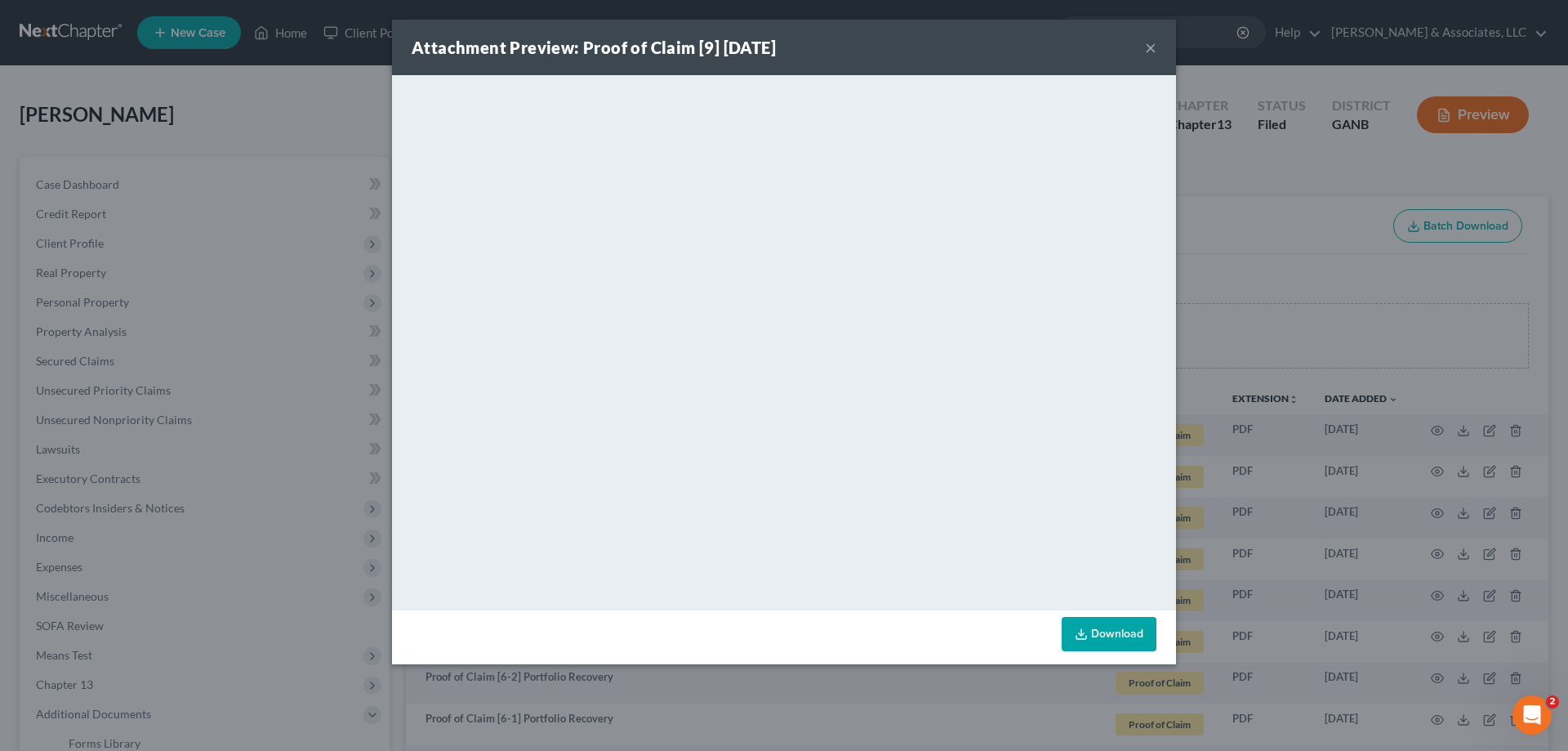
drag, startPoint x: 1151, startPoint y: 45, endPoint x: 1447, endPoint y: 421, distance: 478.5
click at [1151, 48] on button "×" at bounding box center [1150, 47] width 12 height 20
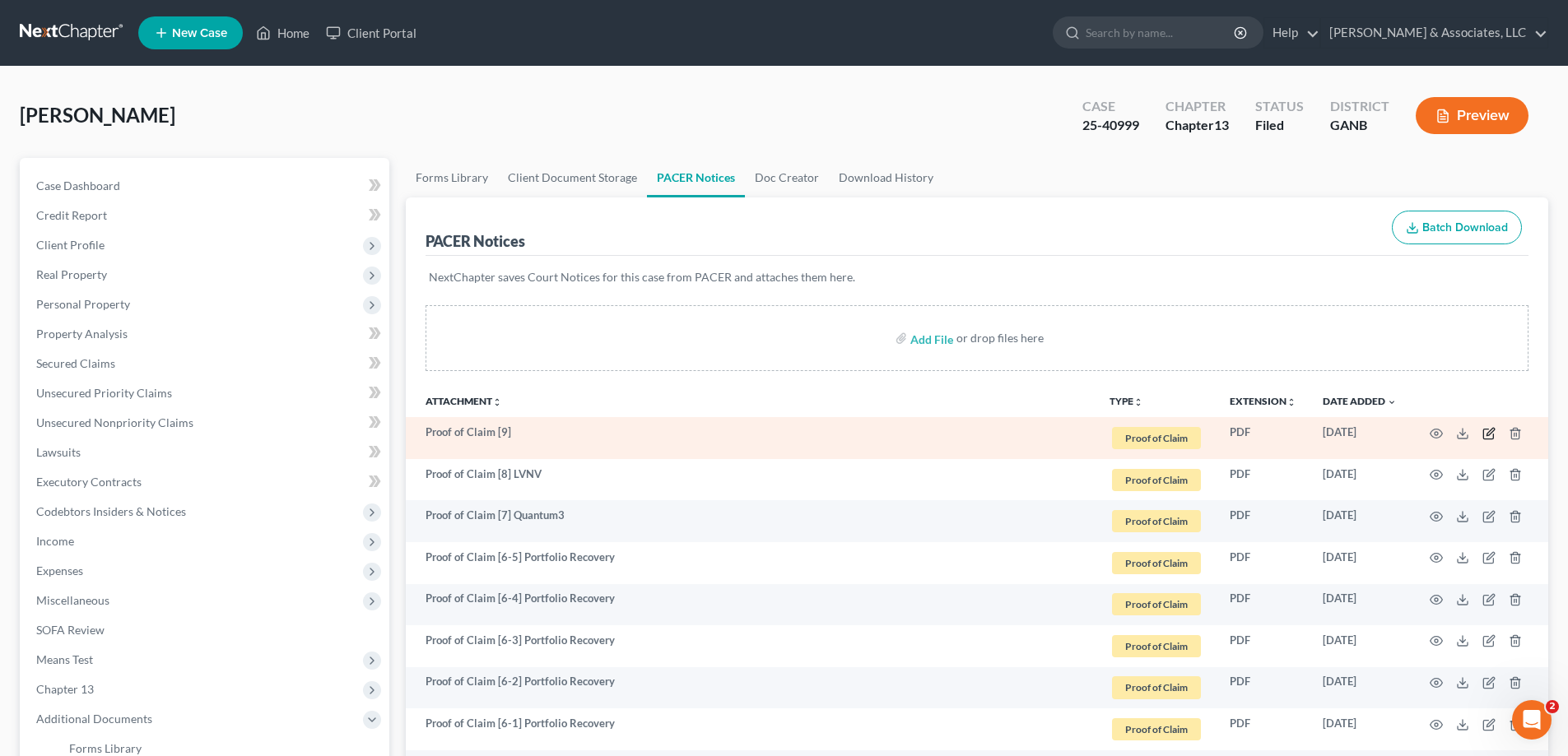
click at [1488, 437] on icon "button" at bounding box center [1488, 433] width 13 height 13
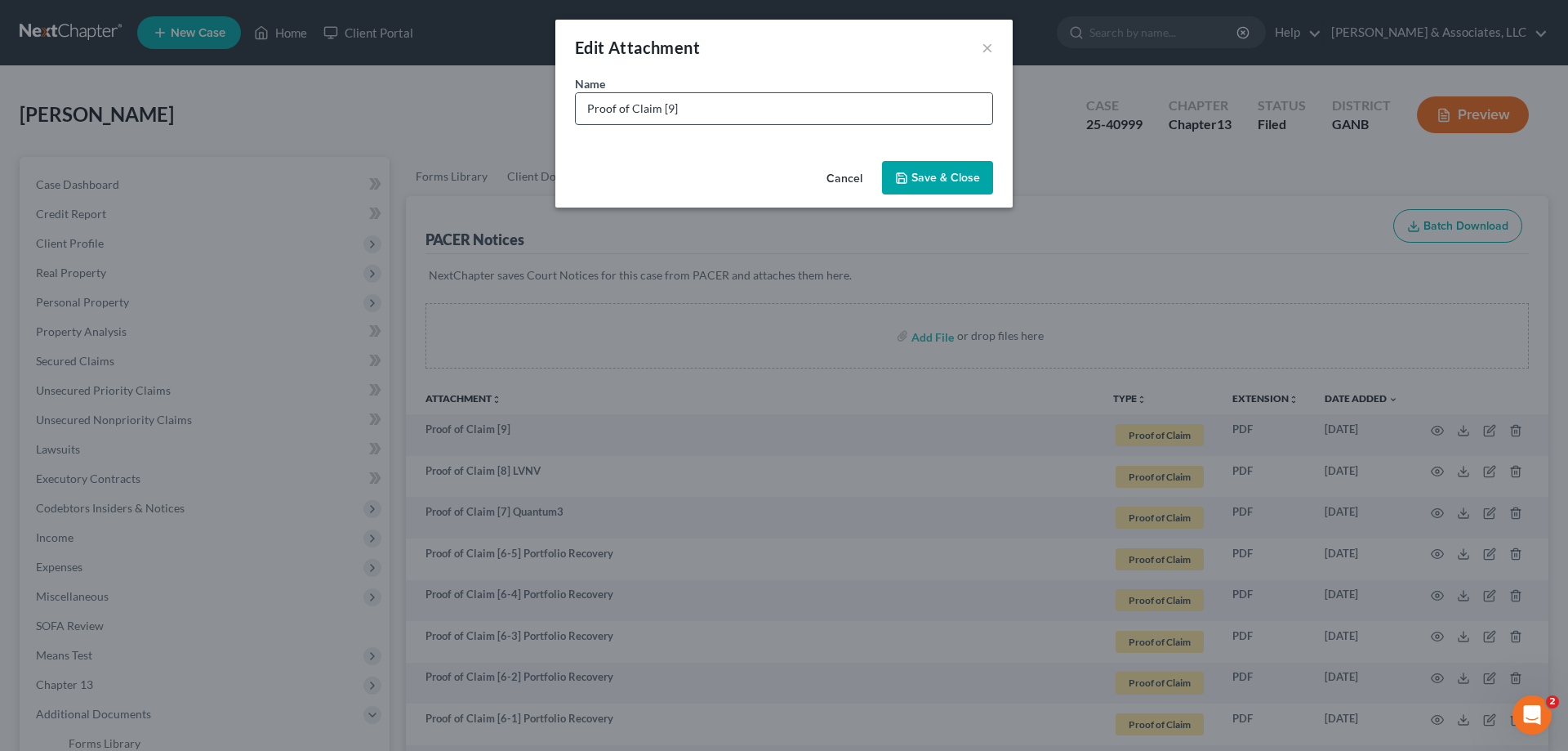
click at [715, 110] on input "Proof of Claim [9]" at bounding box center [784, 109] width 417 height 31
type input "Proof of Claim [9] LVNV"
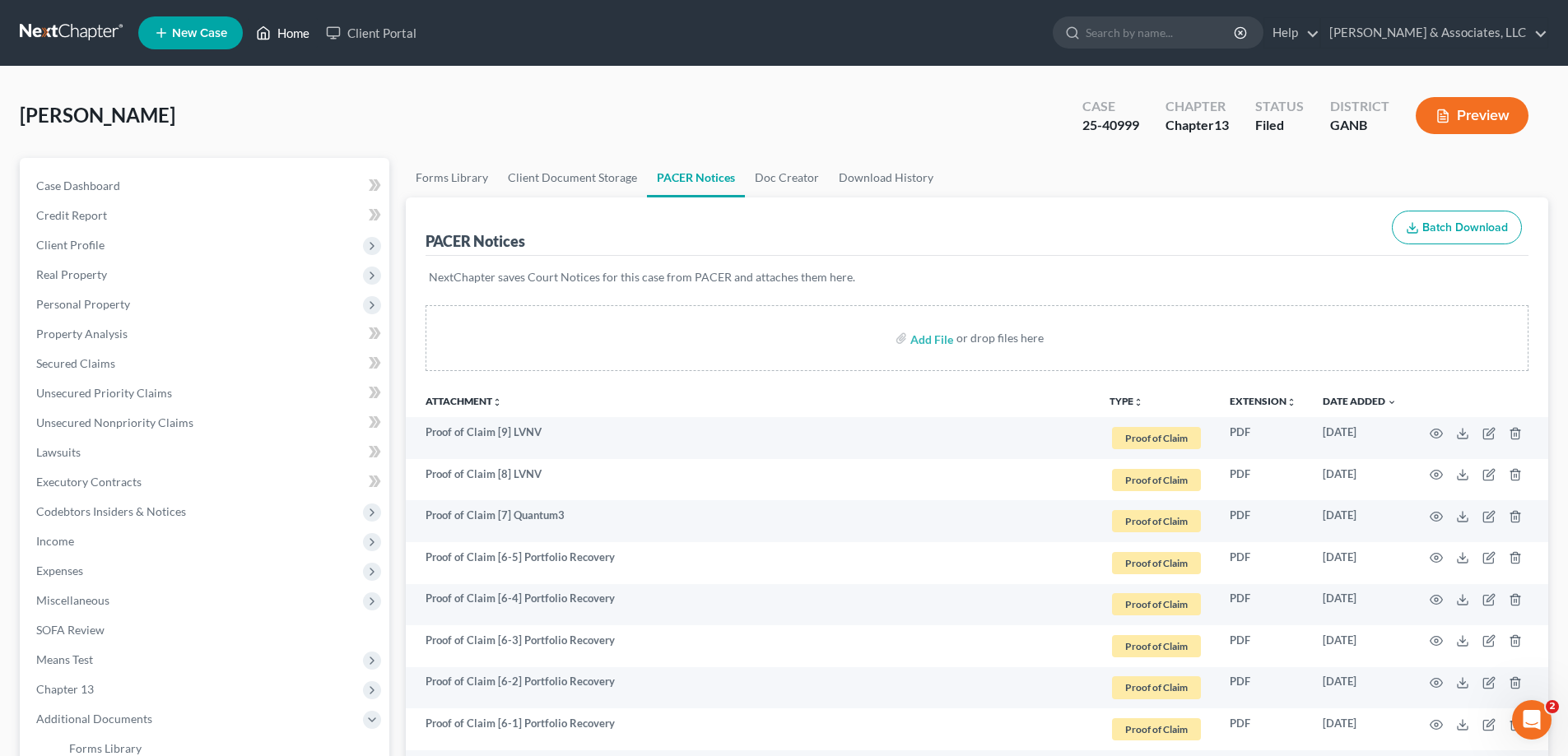
click at [280, 32] on link "Home" at bounding box center [283, 32] width 70 height 30
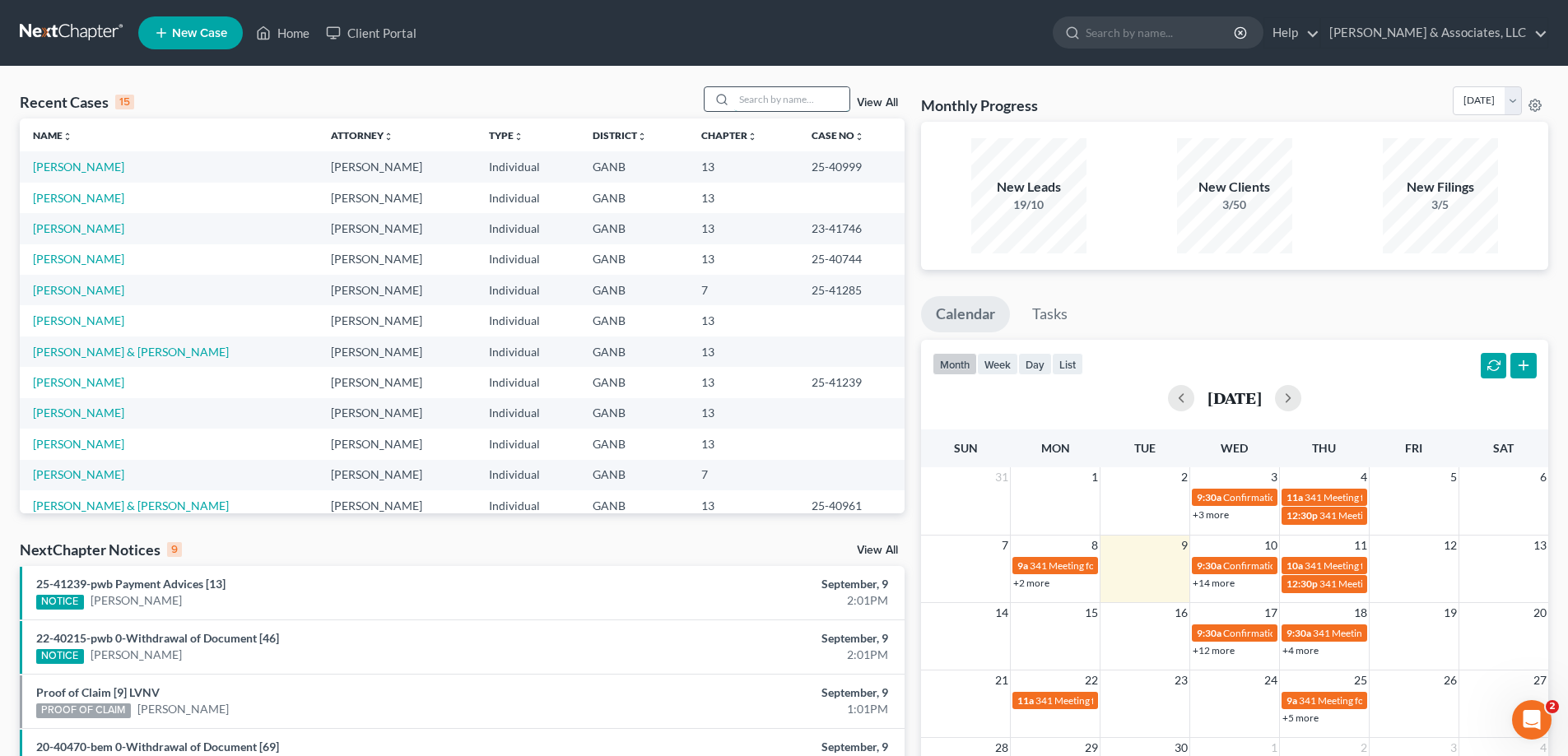
click at [821, 105] on input "search" at bounding box center [791, 99] width 115 height 24
type input "cain"
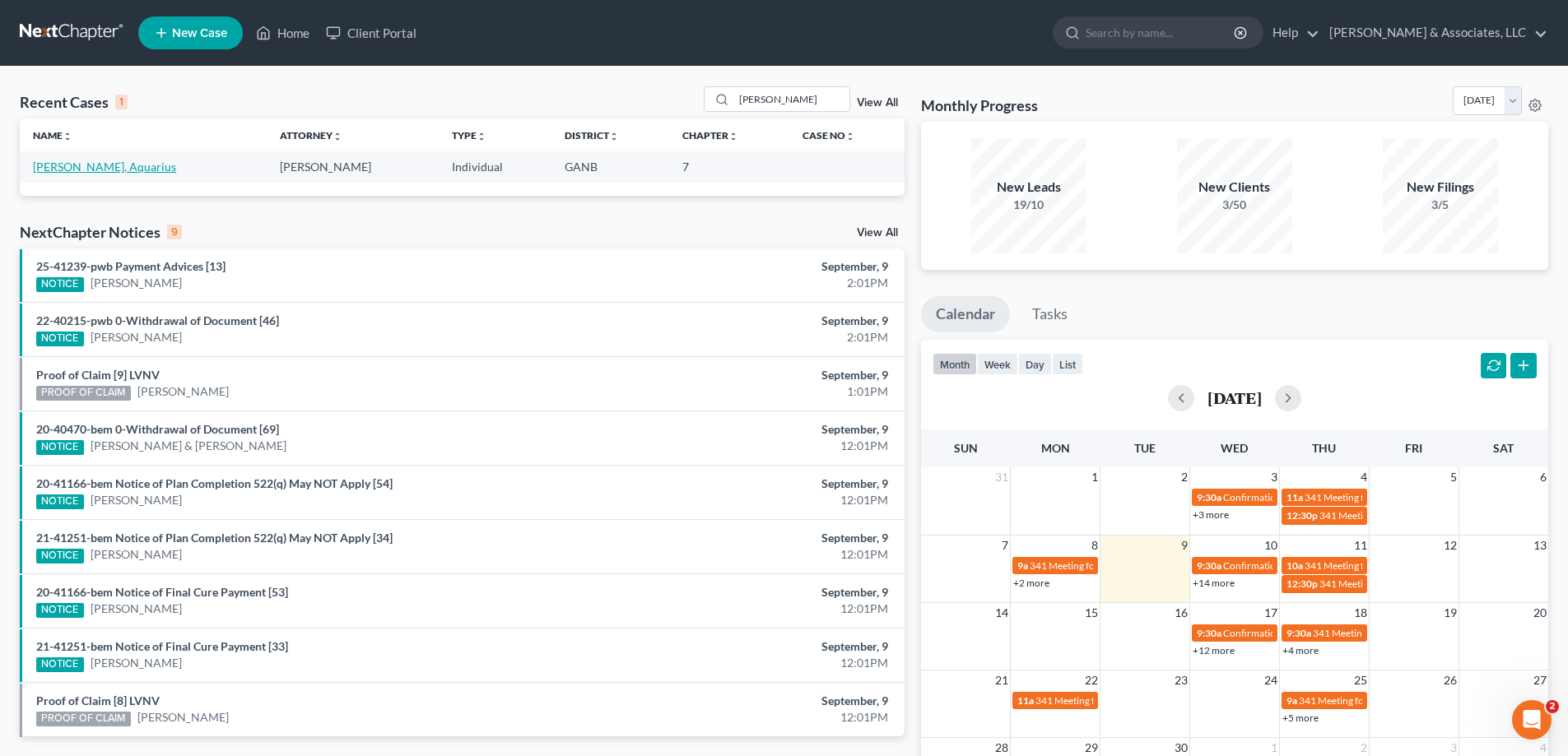
click at [57, 162] on link "[PERSON_NAME], Aquarius" at bounding box center [105, 167] width 144 height 14
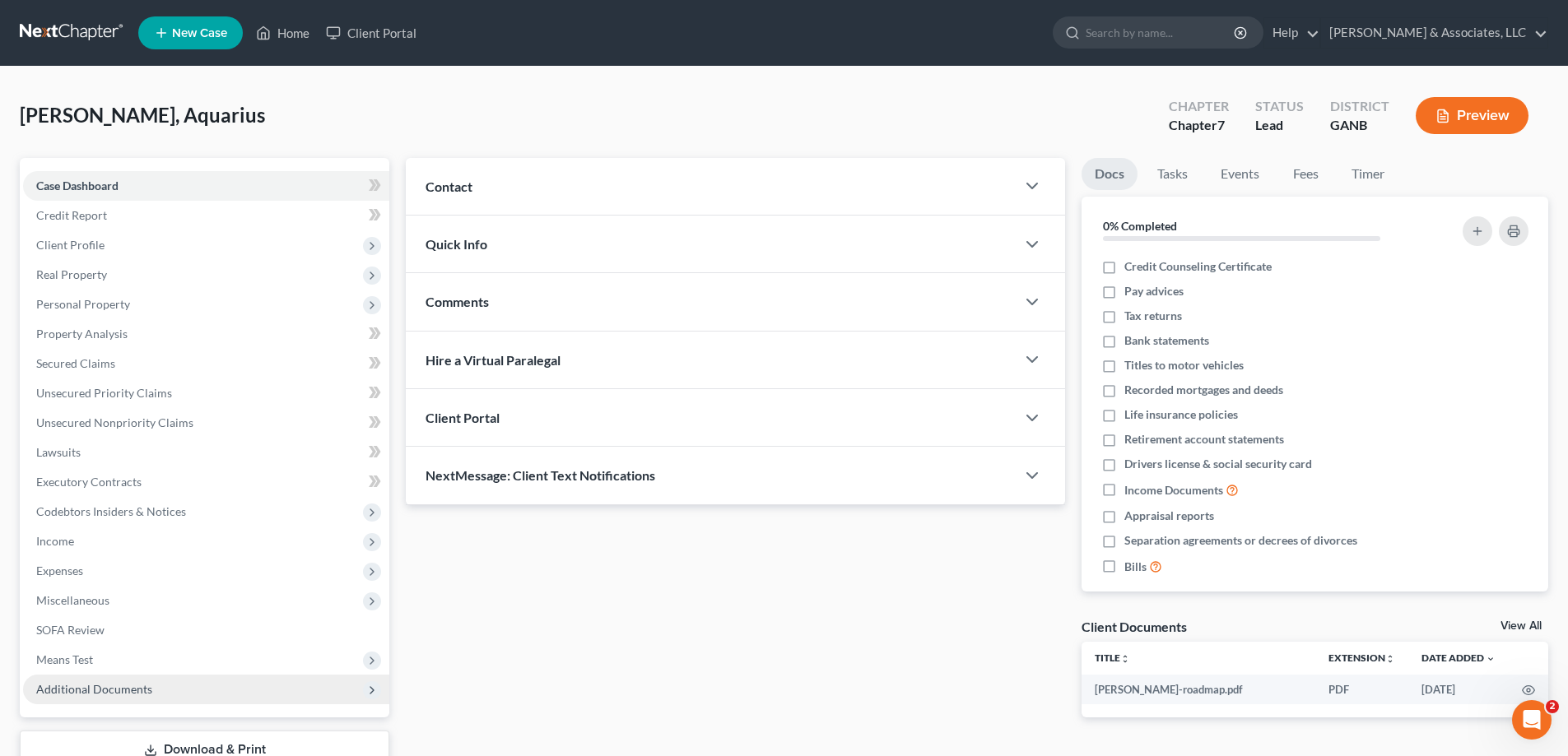
scroll to position [118, 0]
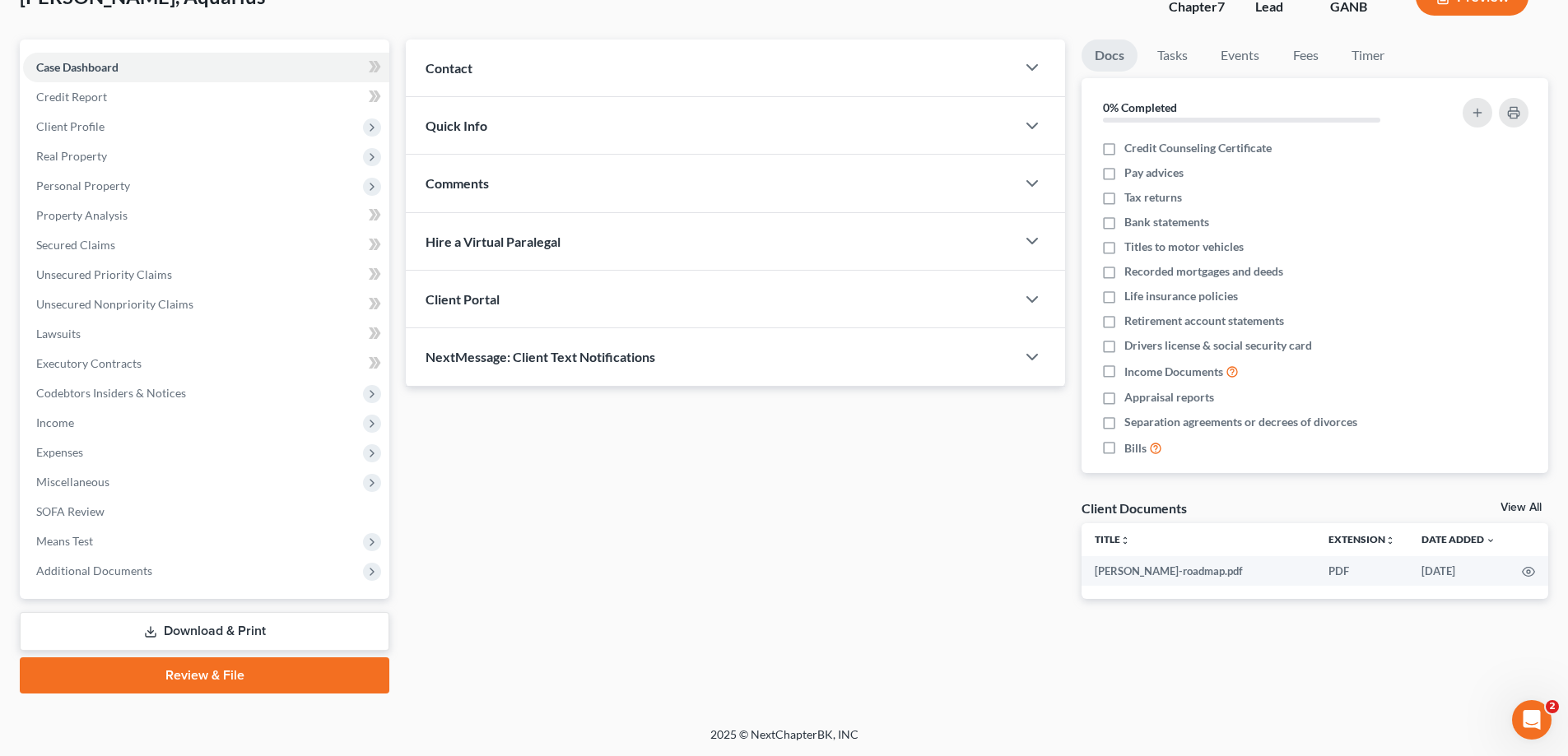
drag, startPoint x: 106, startPoint y: 572, endPoint x: 96, endPoint y: 604, distance: 33.5
click at [106, 572] on span "Additional Documents" at bounding box center [93, 570] width 116 height 14
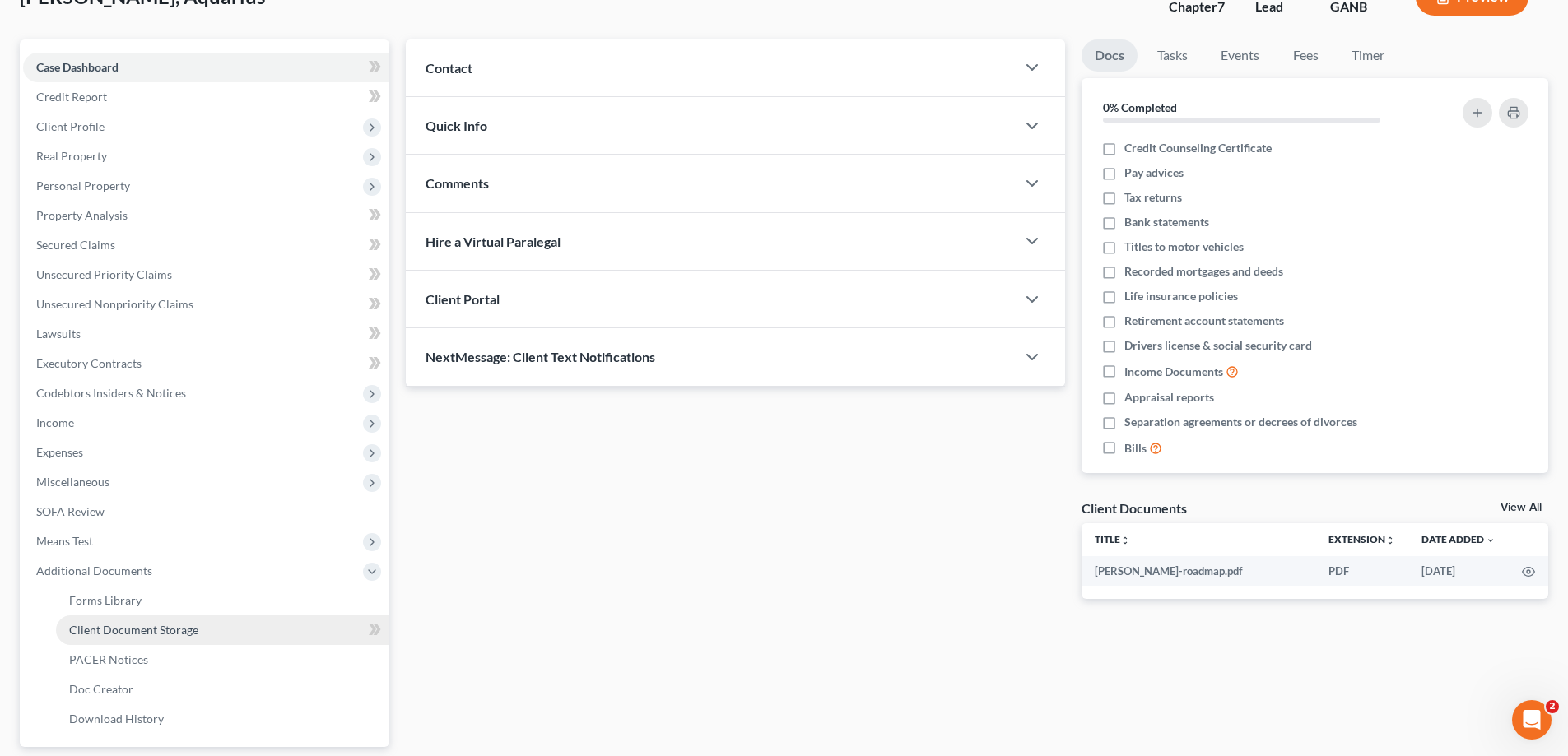
click at [99, 633] on span "Client Document Storage" at bounding box center [134, 630] width 129 height 14
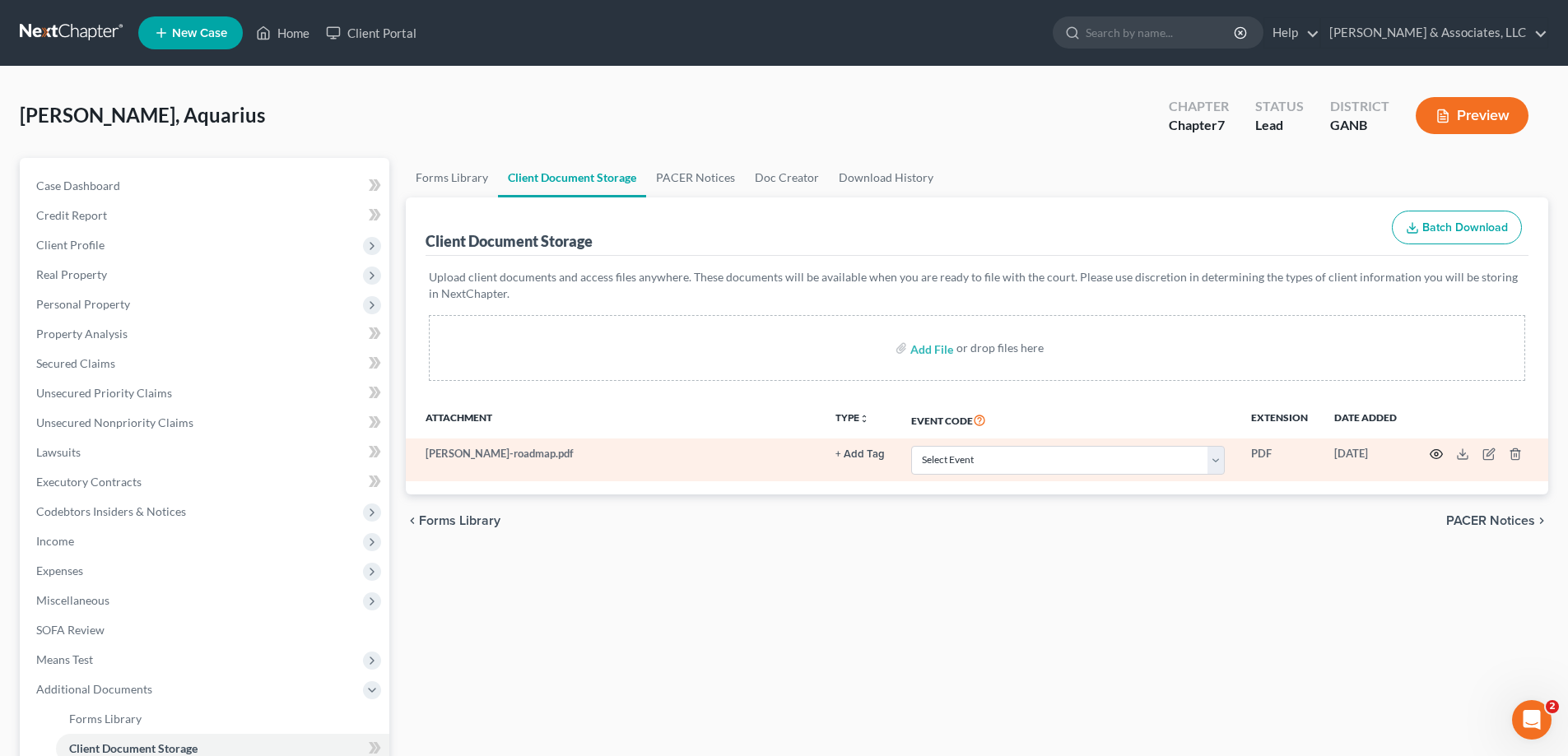
click at [1438, 454] on circle "button" at bounding box center [1436, 455] width 4 height 4
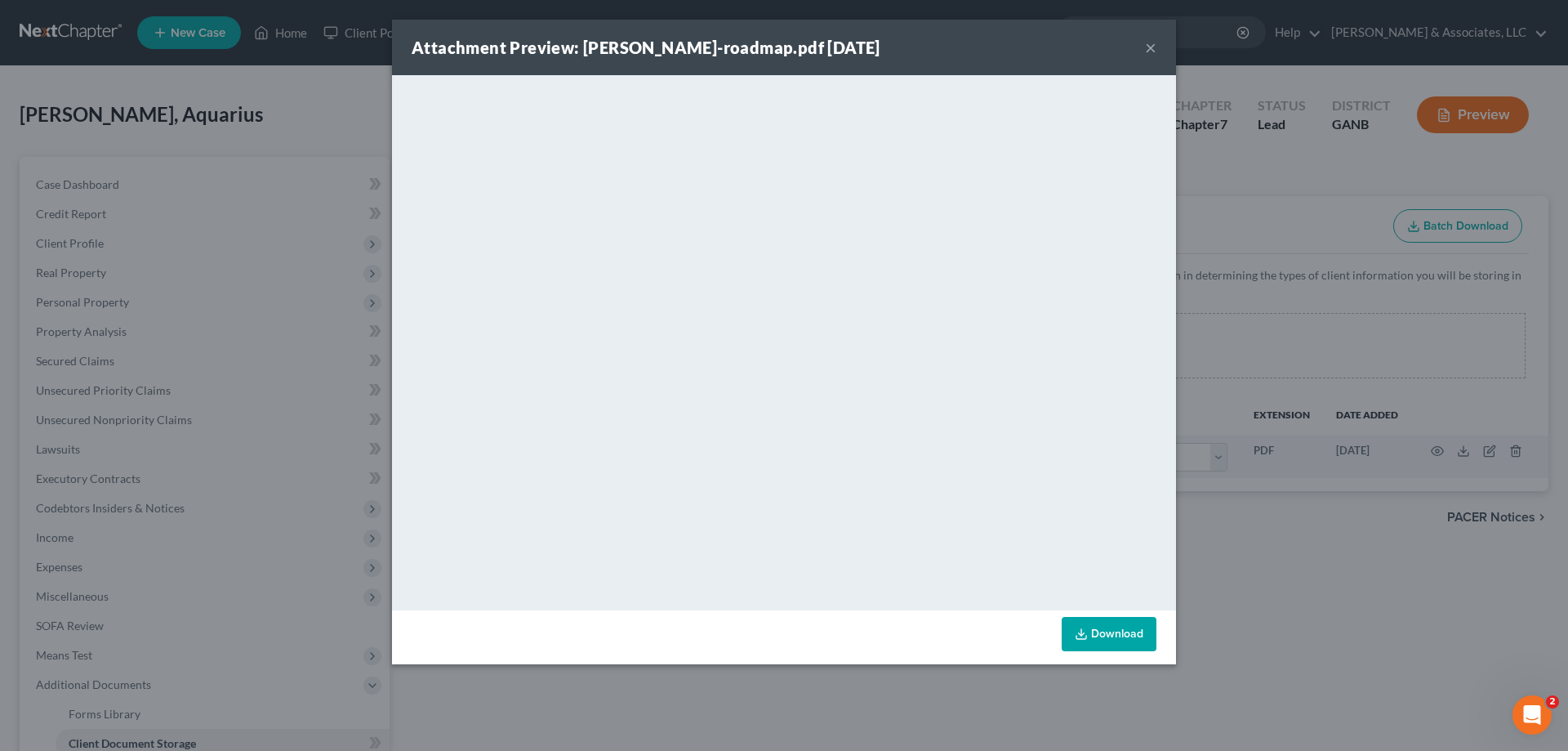
click at [1146, 43] on button "×" at bounding box center [1150, 47] width 12 height 20
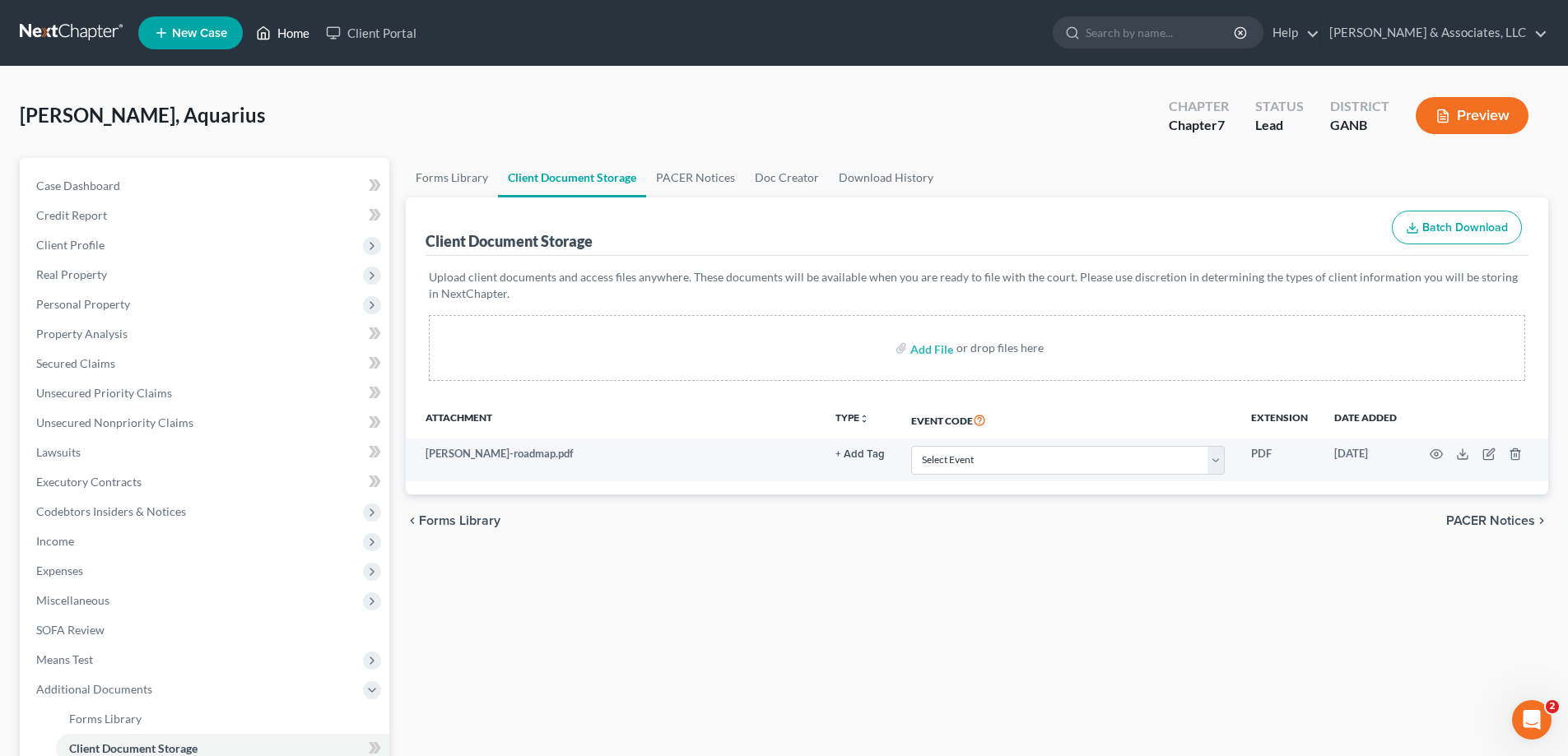
click at [296, 36] on link "Home" at bounding box center [283, 32] width 70 height 30
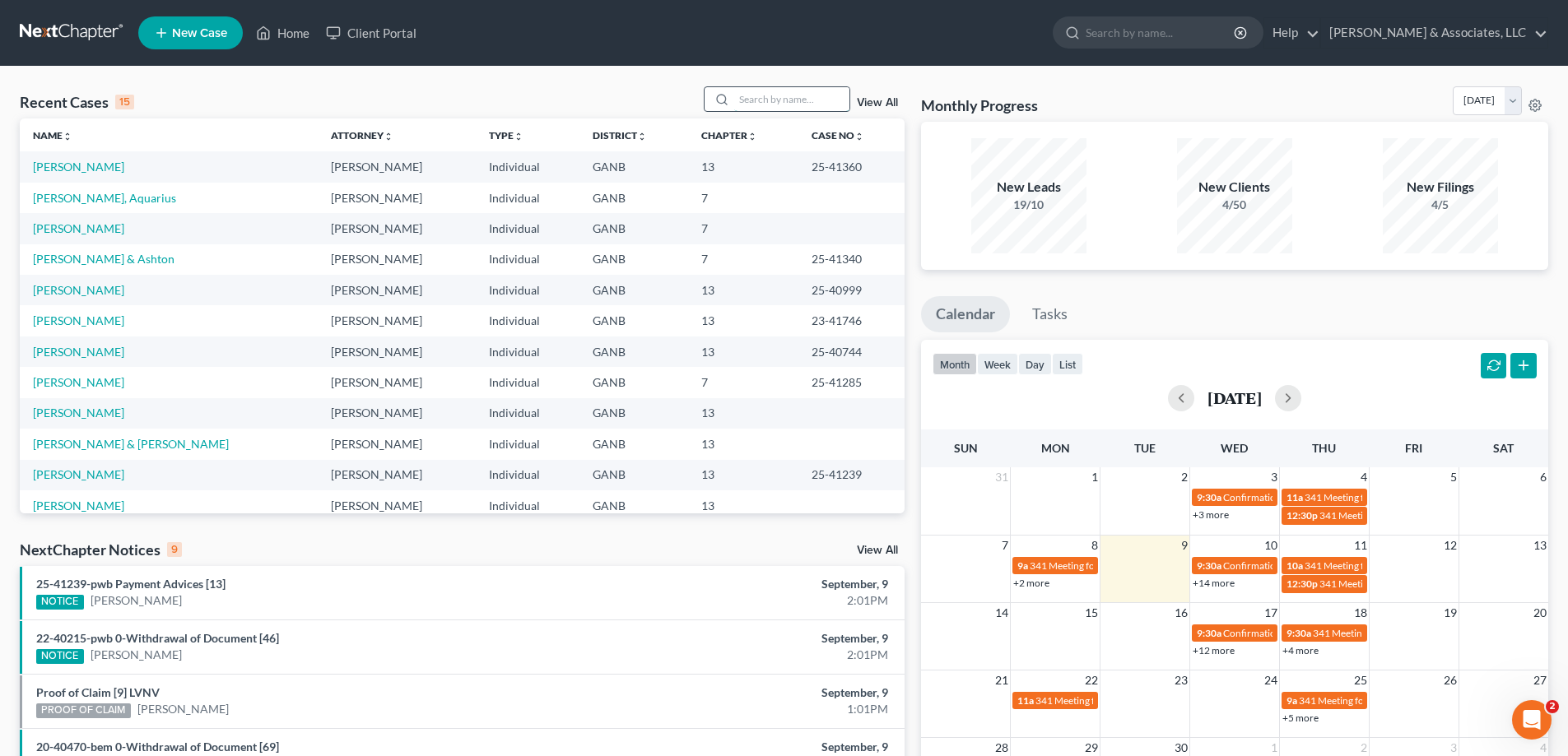
click at [765, 103] on input "search" at bounding box center [791, 99] width 115 height 24
type input "[PERSON_NAME]"
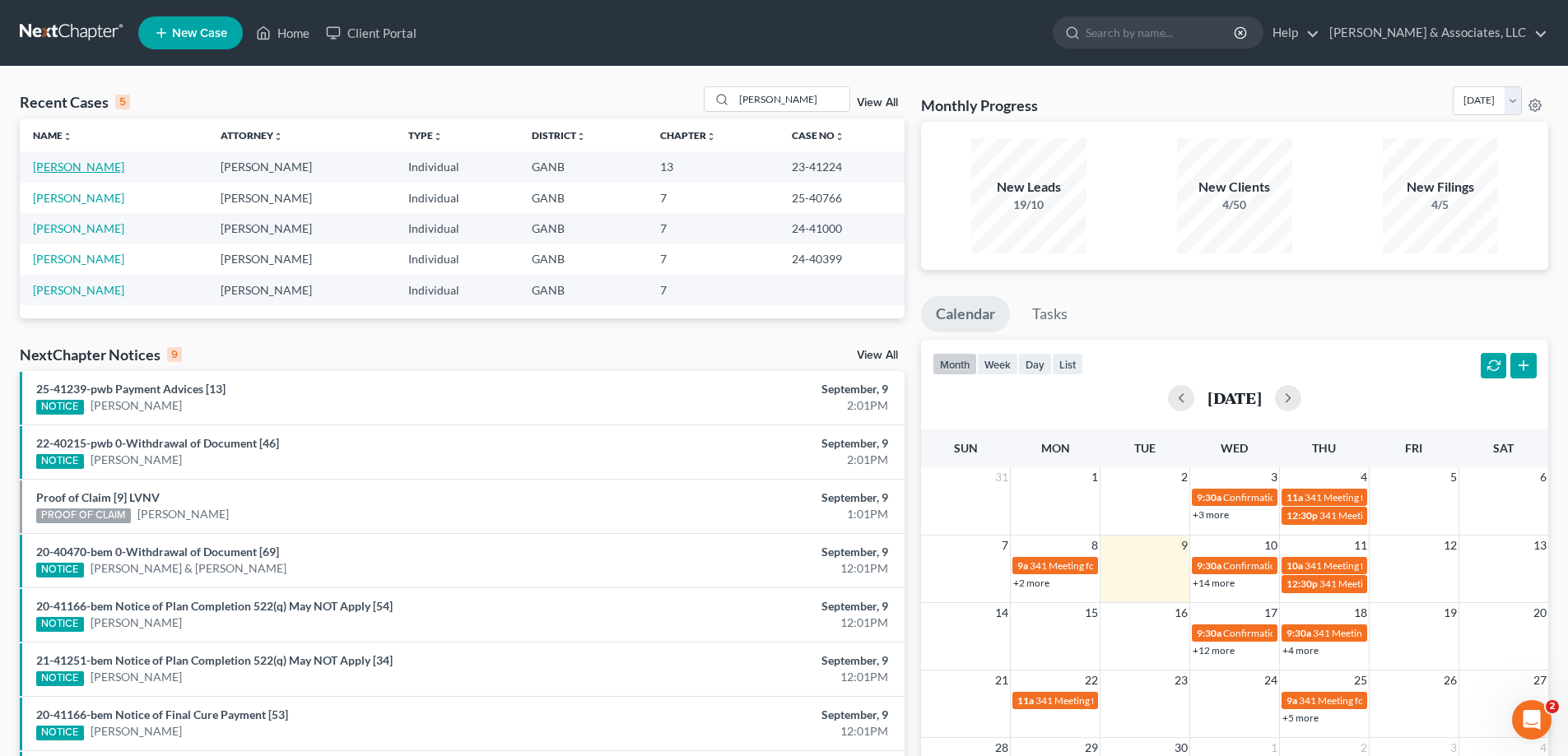
click at [57, 167] on link "[PERSON_NAME]" at bounding box center [79, 167] width 91 height 14
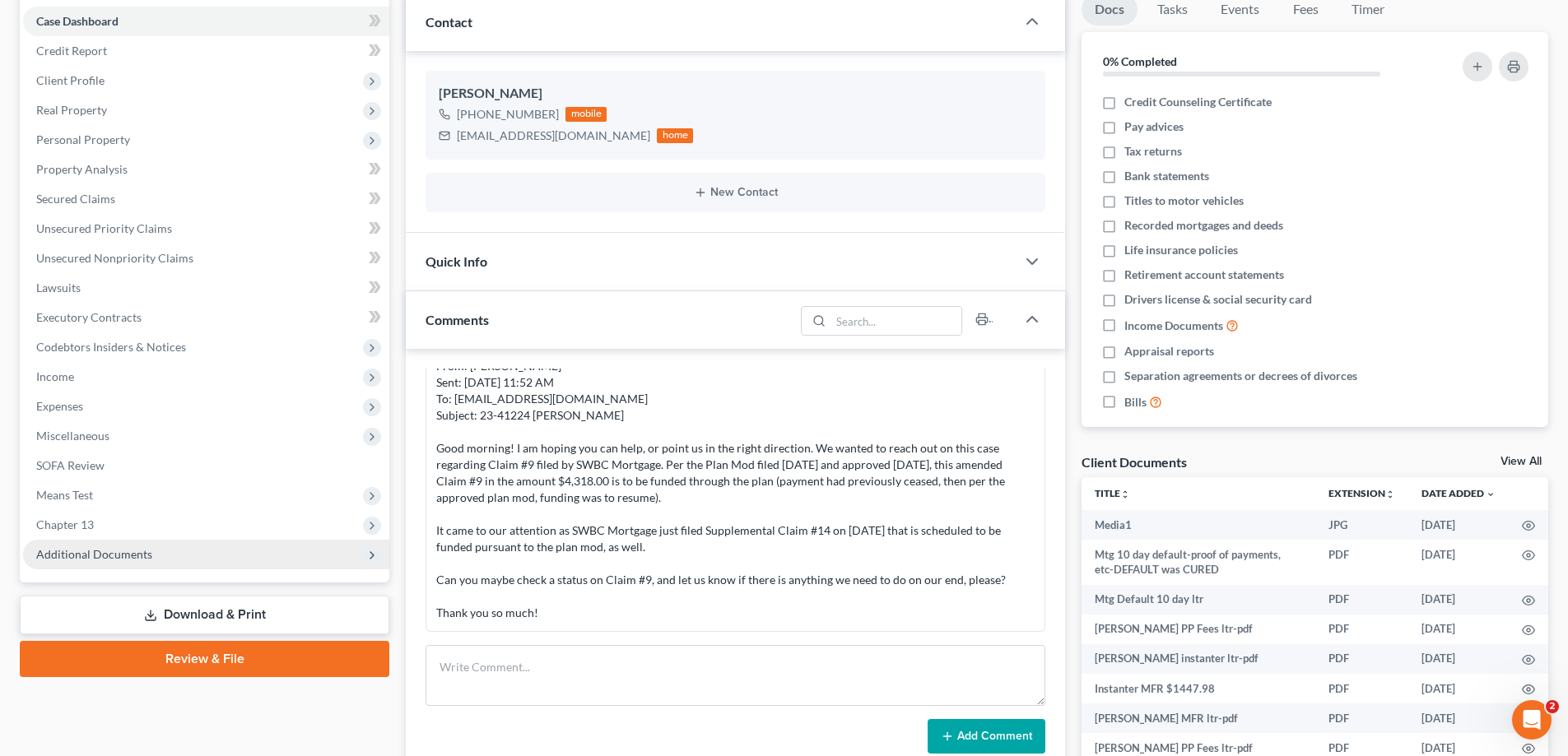
scroll to position [682, 0]
click at [74, 553] on span "Additional Documents" at bounding box center [93, 554] width 116 height 14
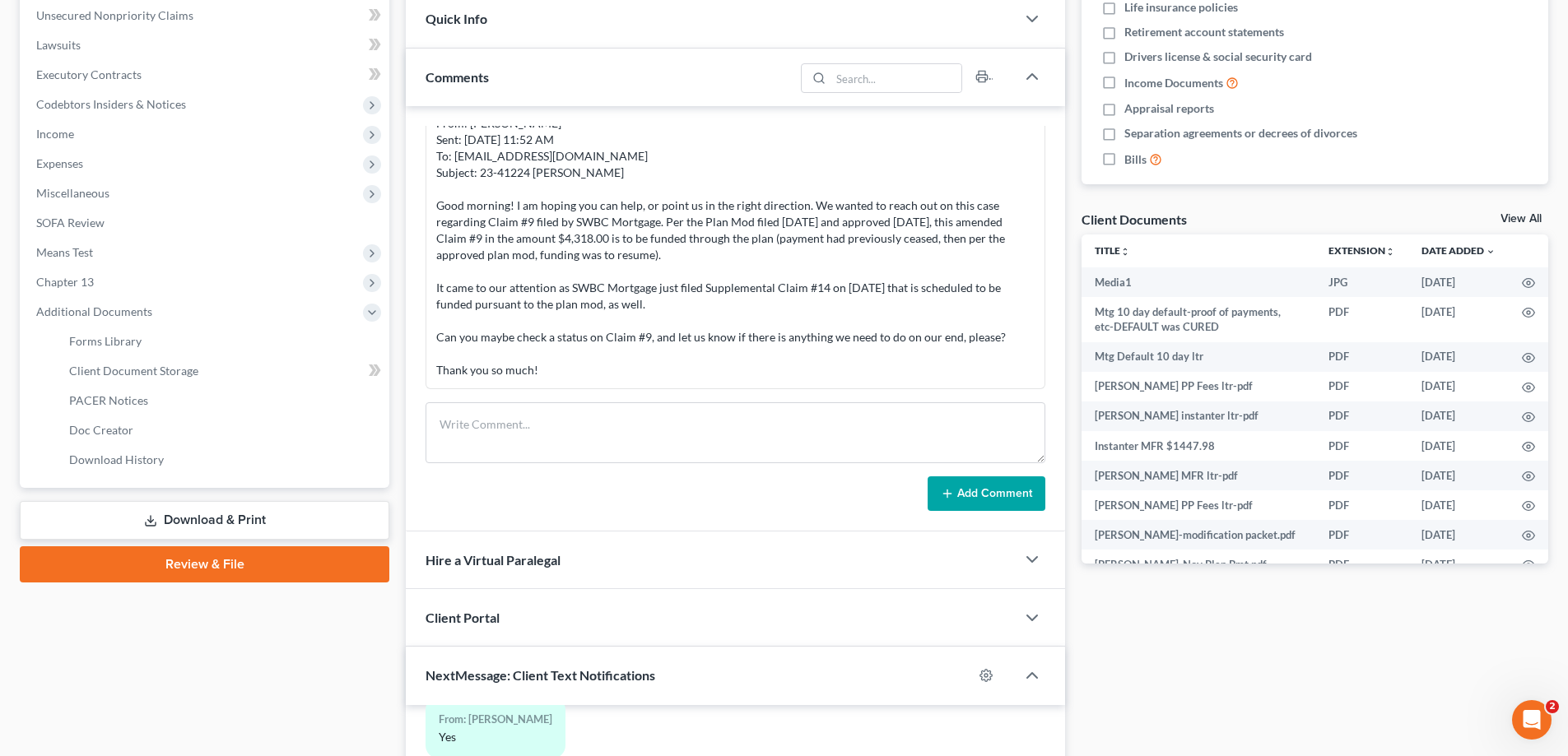
scroll to position [412, 0]
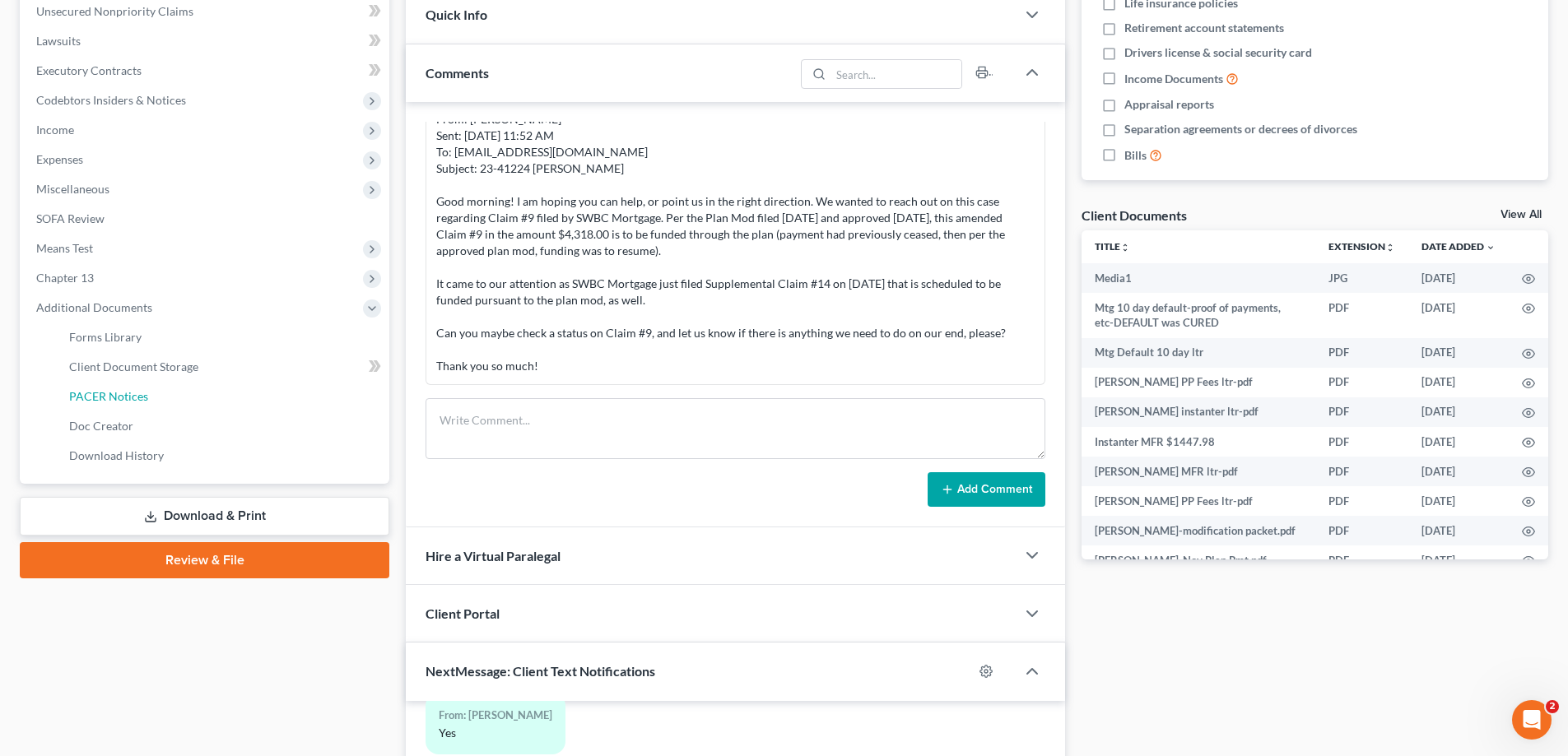
drag, startPoint x: 106, startPoint y: 390, endPoint x: 946, endPoint y: 354, distance: 840.8
click at [106, 390] on span "PACER Notices" at bounding box center [109, 396] width 79 height 14
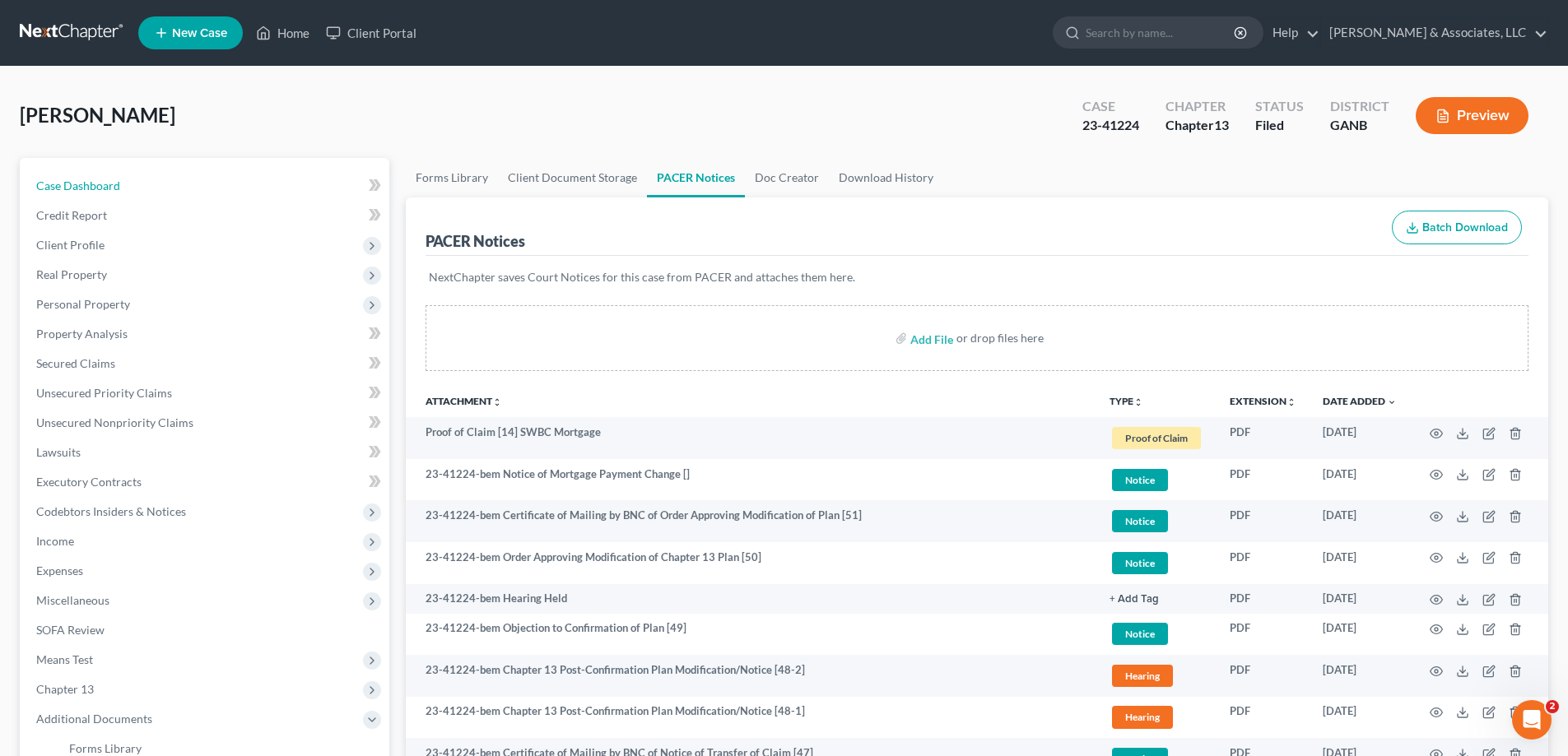
drag, startPoint x: 83, startPoint y: 179, endPoint x: 1574, endPoint y: 407, distance: 1508.3
click at [83, 179] on span "Case Dashboard" at bounding box center [78, 186] width 84 height 14
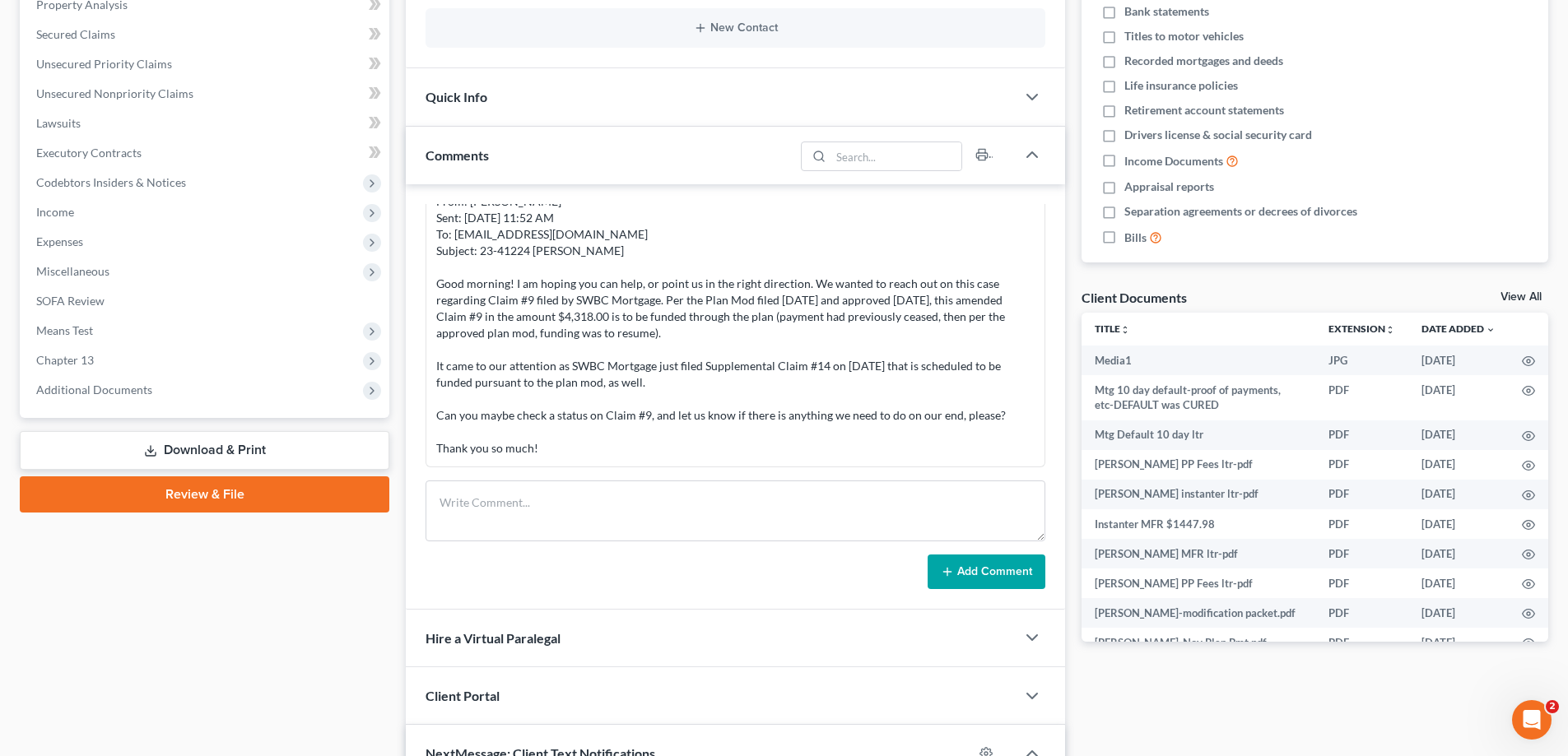
scroll to position [2611, 0]
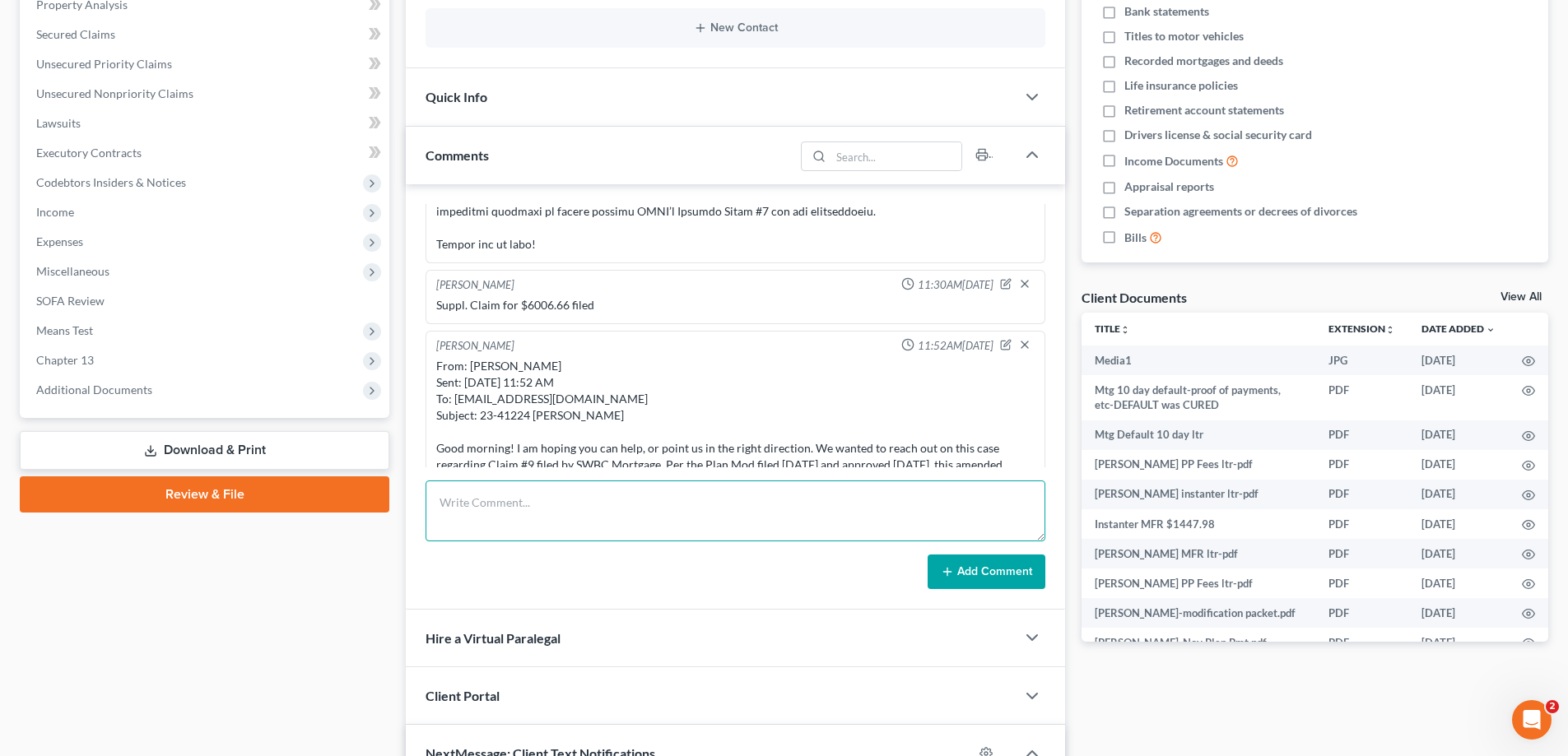
click at [491, 513] on textarea at bounding box center [735, 511] width 620 height 61
paste textarea "From: [PERSON_NAME] <[EMAIL_ADDRESS][DOMAIN_NAME]> Sent: [DATE] 8:20 AM To: [PE…"
type textarea "From: [PERSON_NAME] <[EMAIL_ADDRESS][DOMAIN_NAME]> Sent: [DATE] 8:20 AM To: [PE…"
click at [980, 564] on button "Add Comment" at bounding box center [986, 571] width 118 height 35
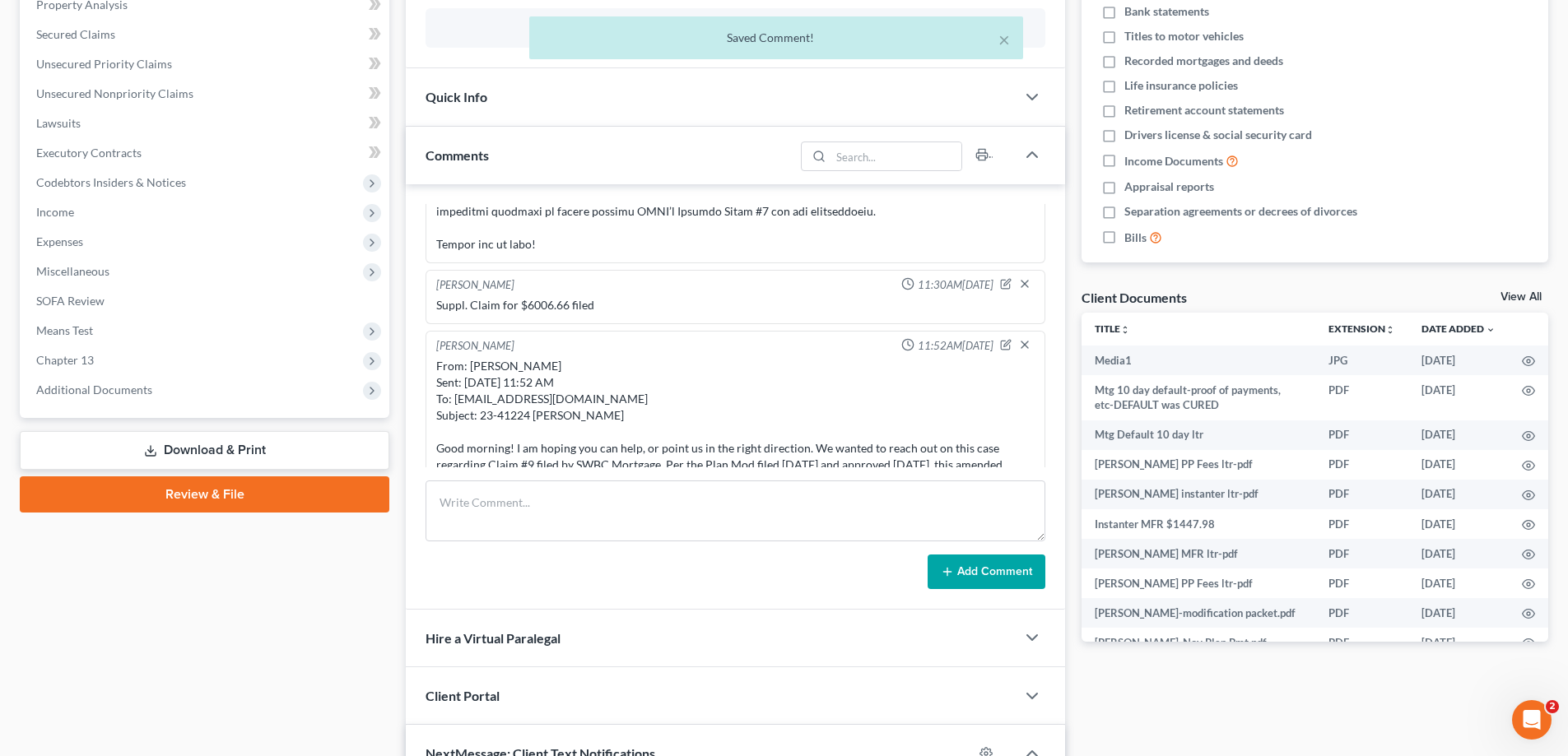
scroll to position [3084, 0]
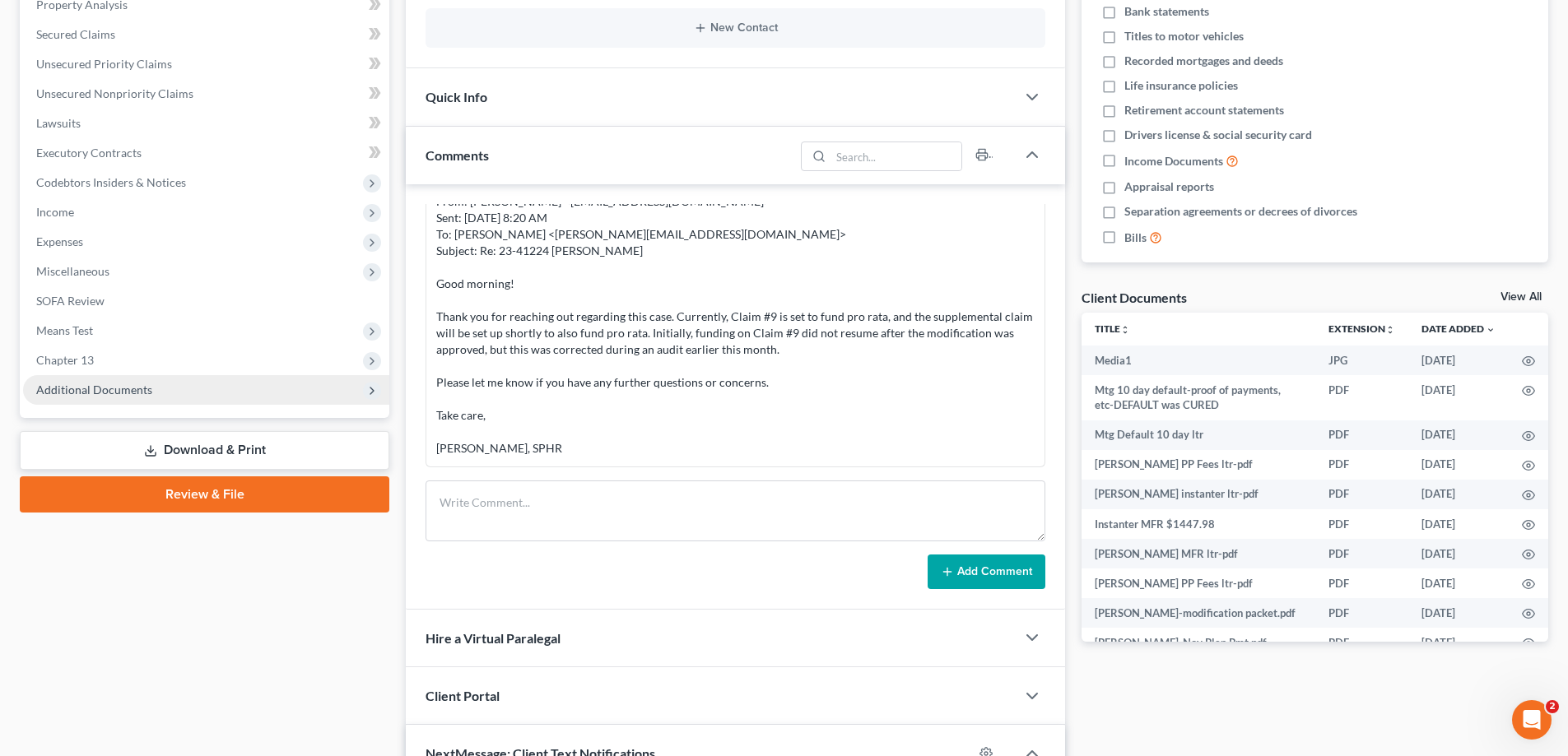
click at [68, 394] on span "Additional Documents" at bounding box center [93, 390] width 116 height 14
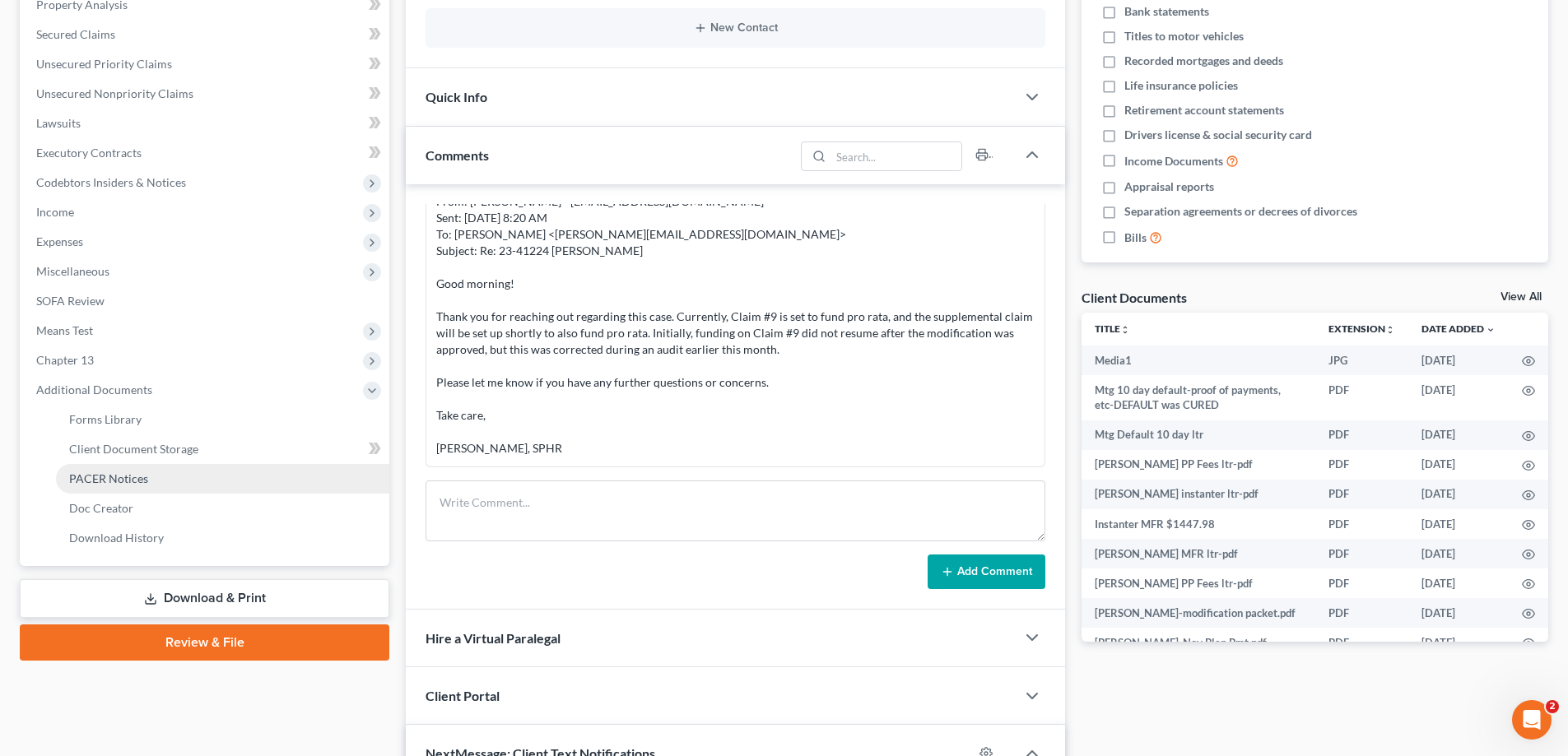
click at [144, 477] on span "PACER Notices" at bounding box center [109, 479] width 79 height 14
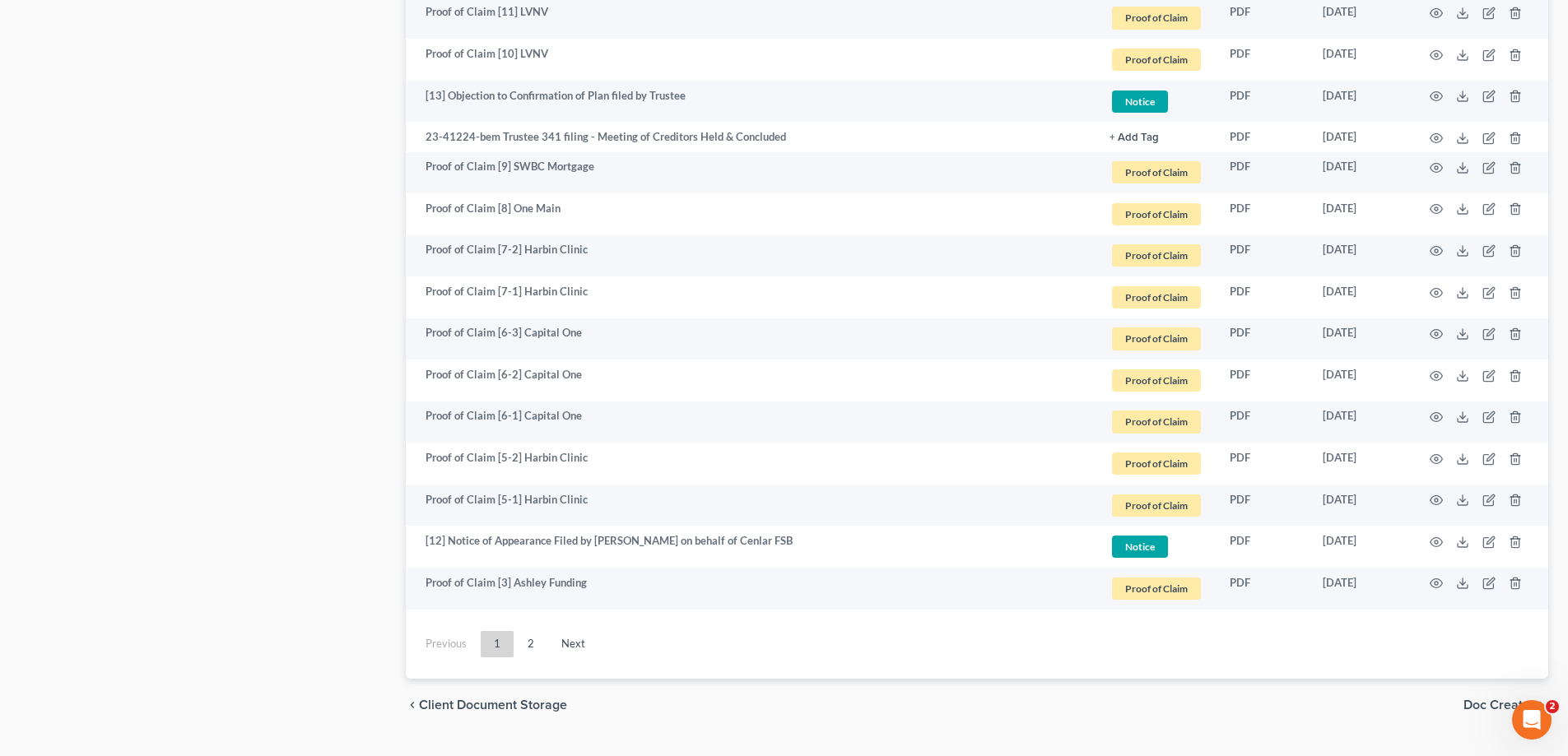
scroll to position [2917, 0]
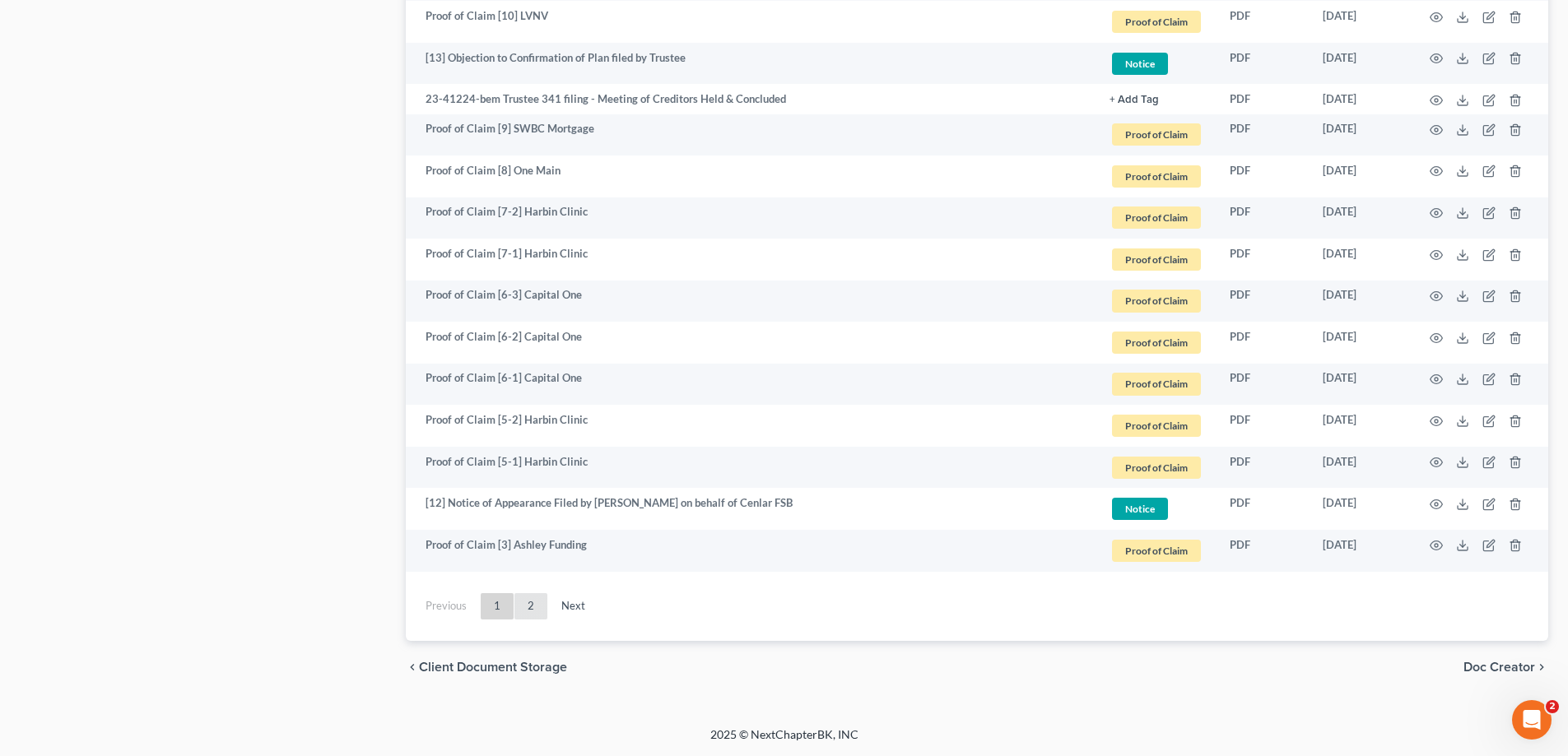
click at [533, 605] on link "2" at bounding box center [530, 605] width 33 height 26
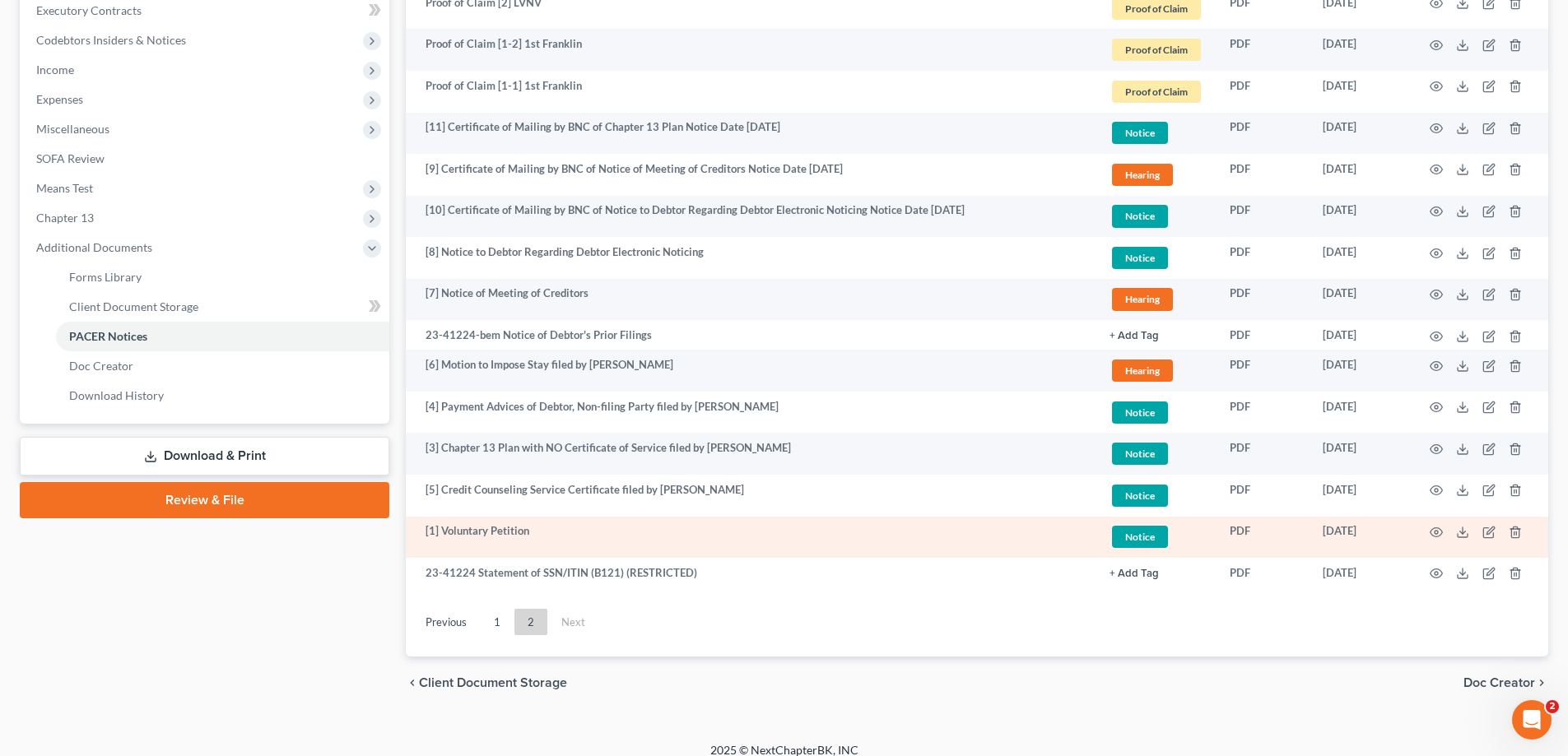
scroll to position [487, 0]
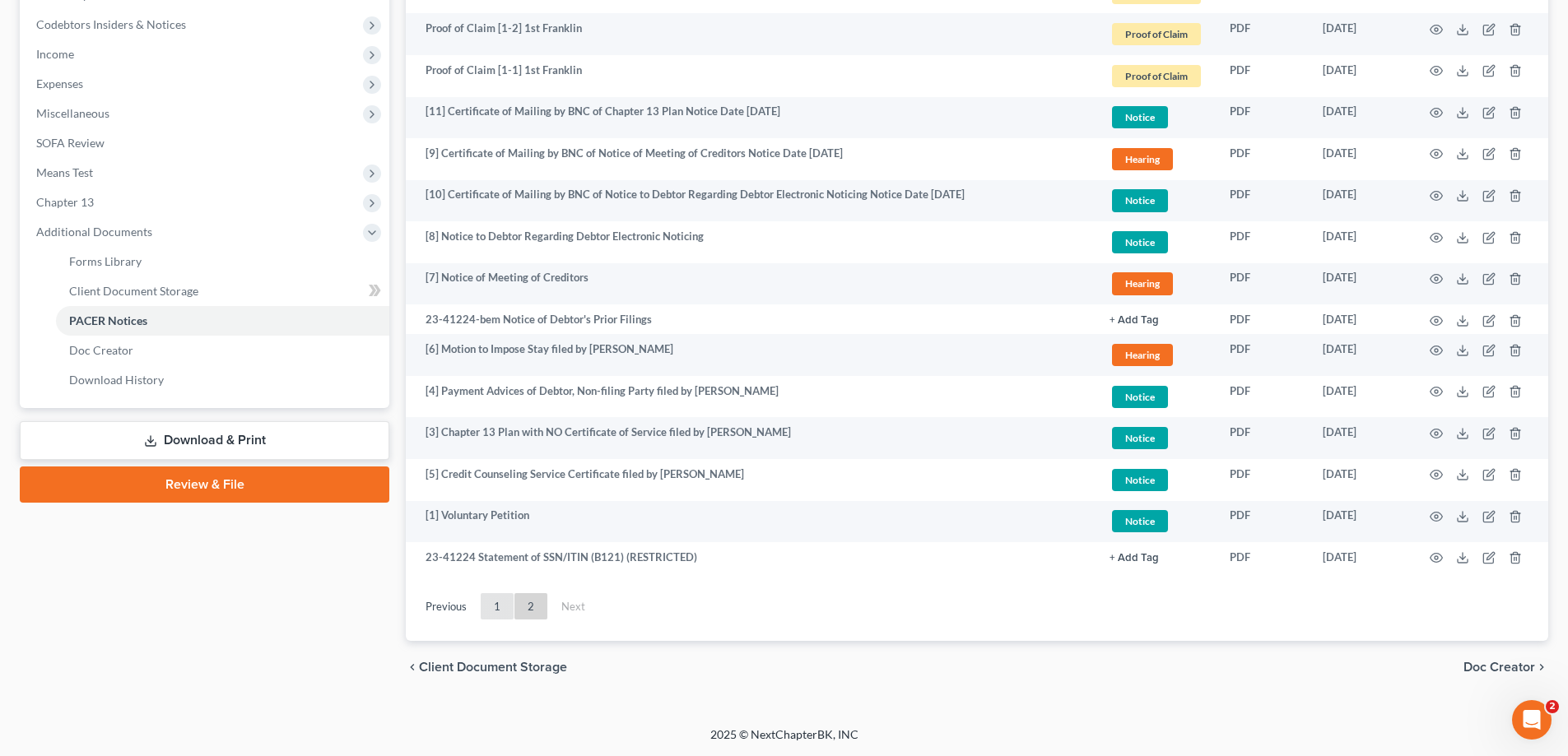
click at [501, 599] on link "1" at bounding box center [497, 605] width 33 height 26
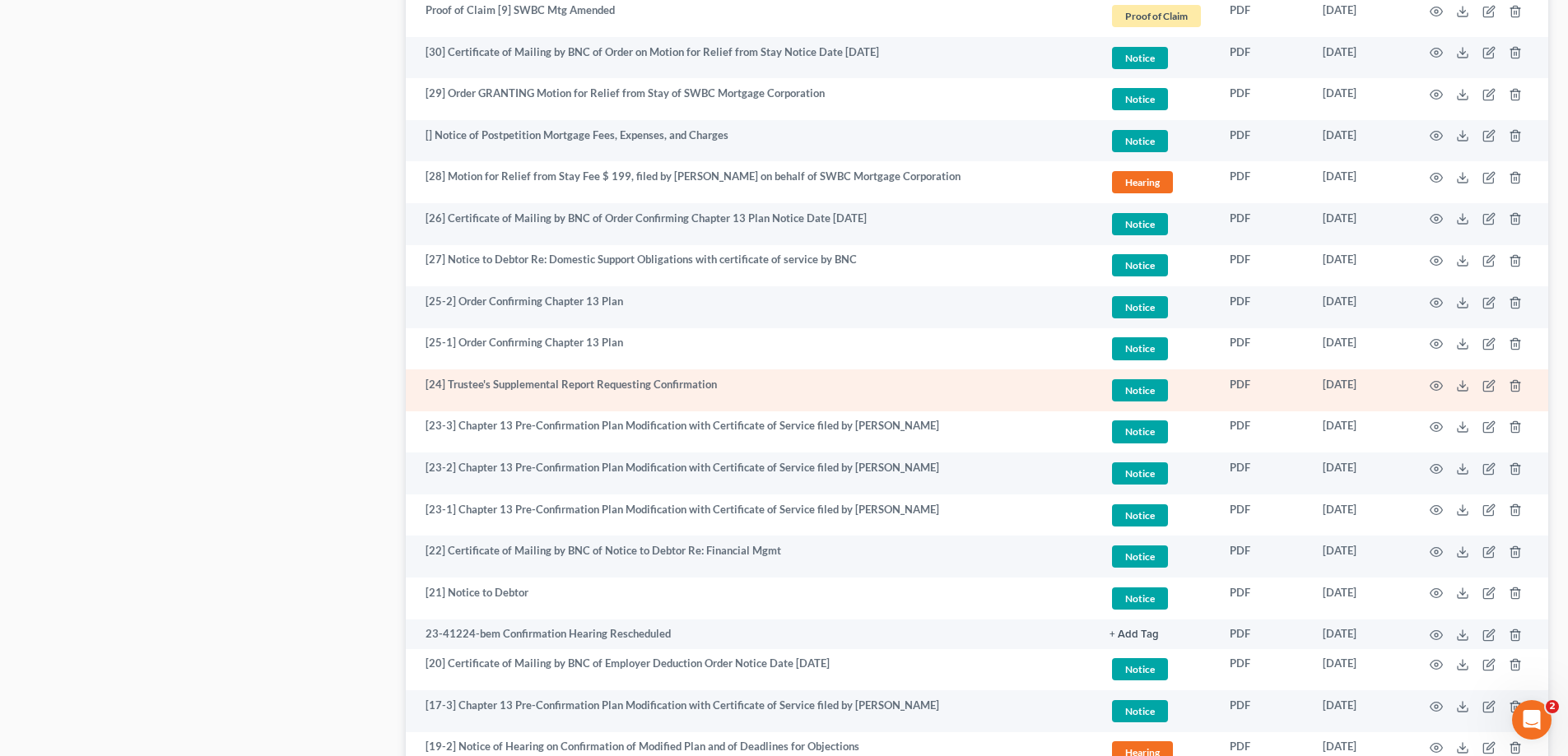
scroll to position [1601, 0]
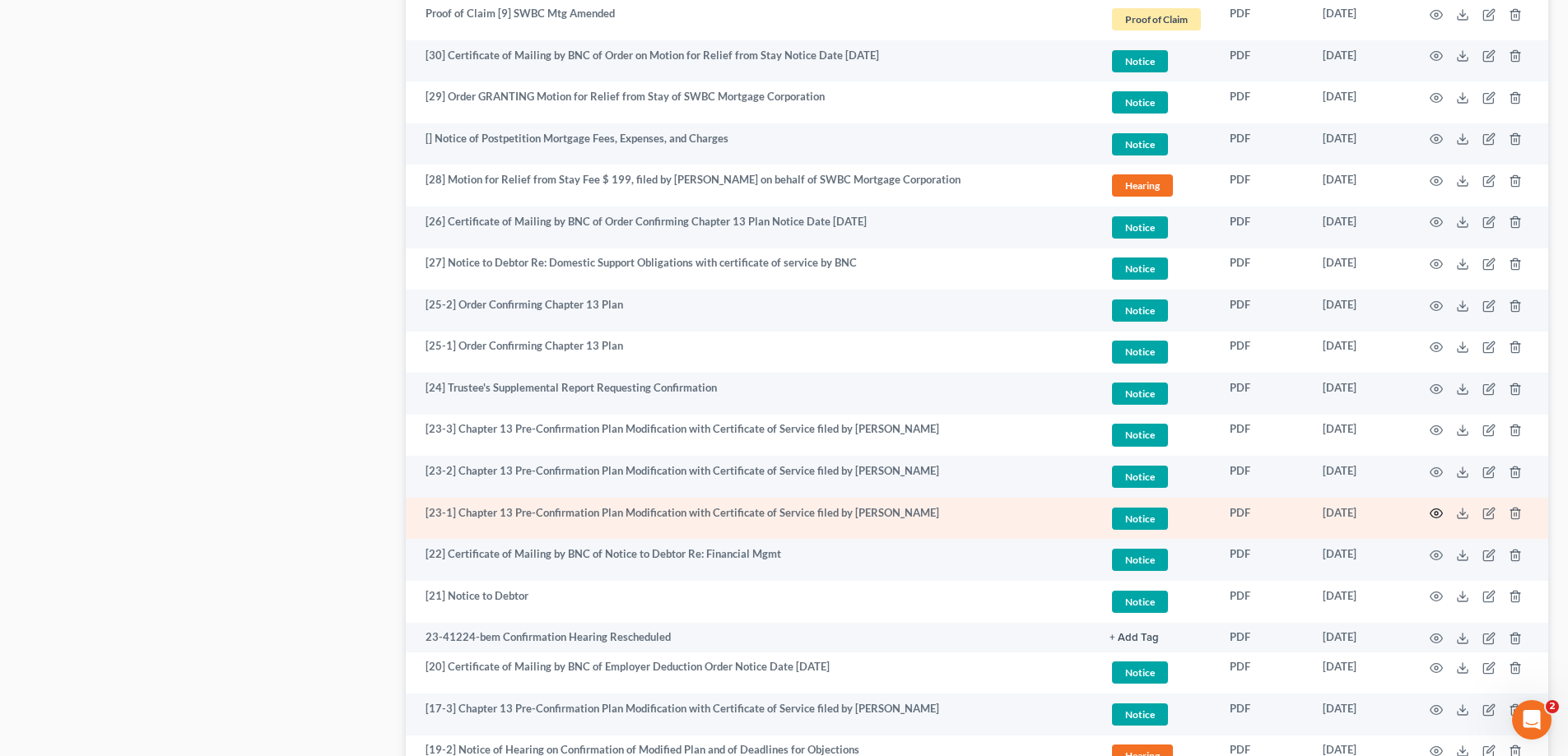
click at [1435, 511] on icon "button" at bounding box center [1436, 513] width 13 height 13
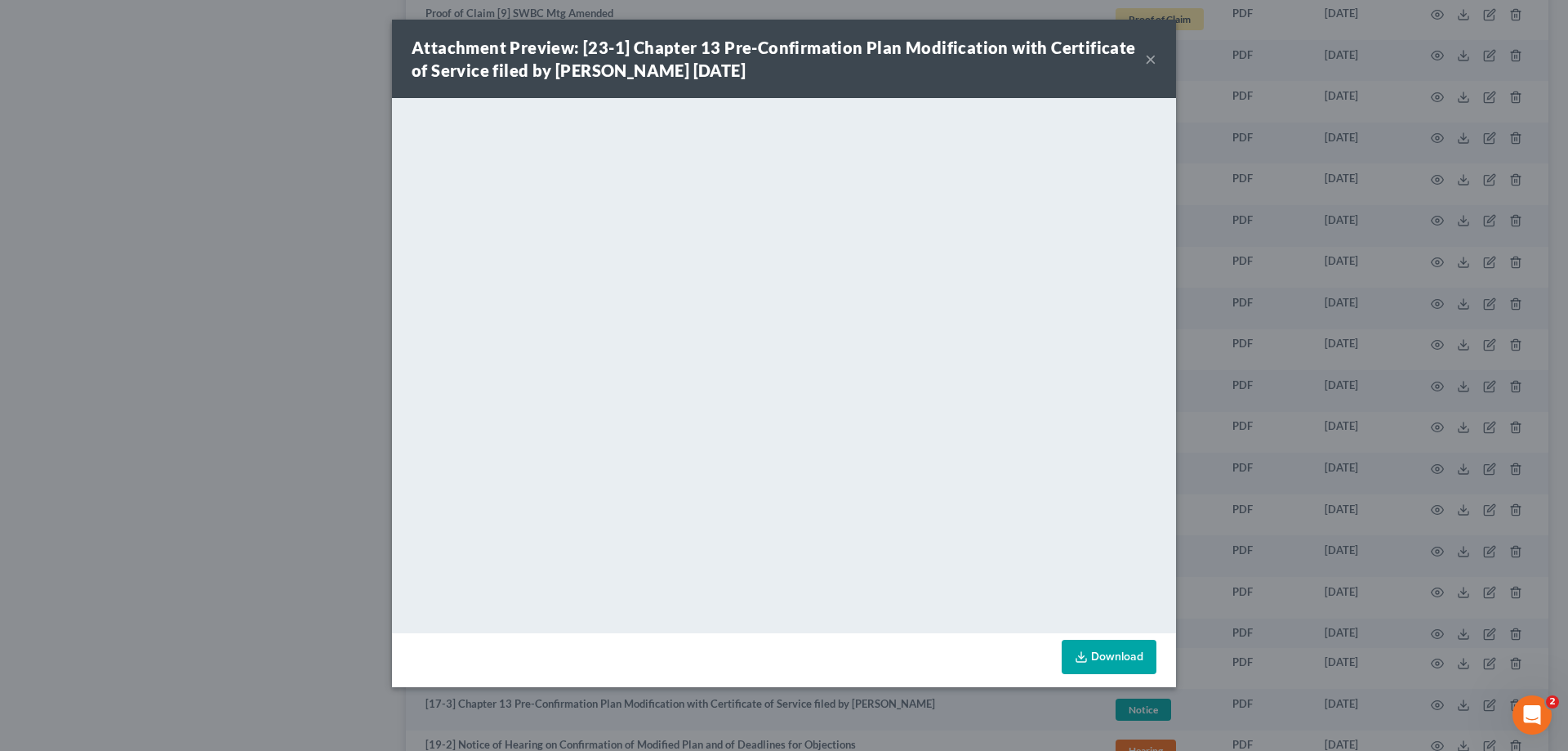
click at [1152, 62] on button "×" at bounding box center [1150, 59] width 12 height 20
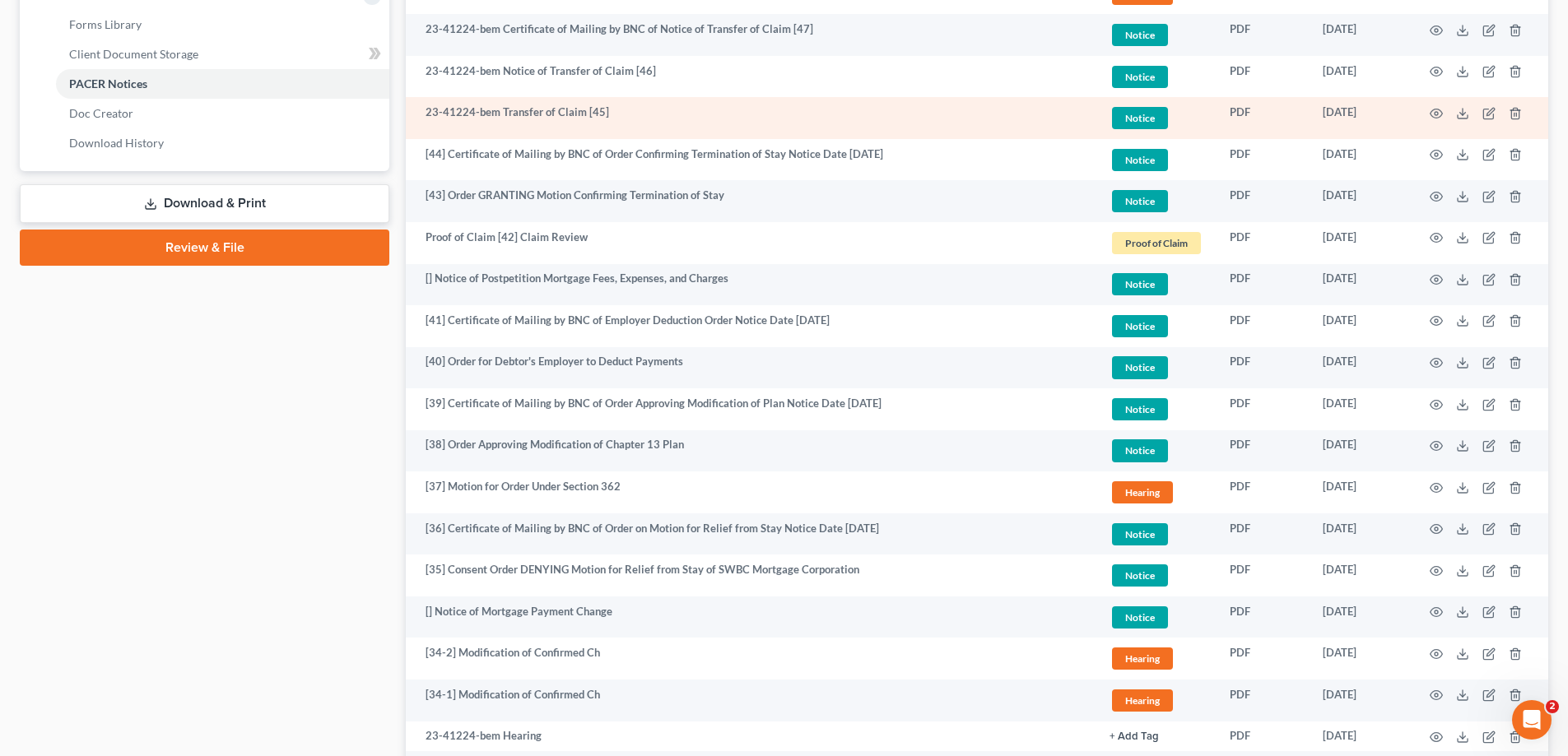
scroll to position [741, 0]
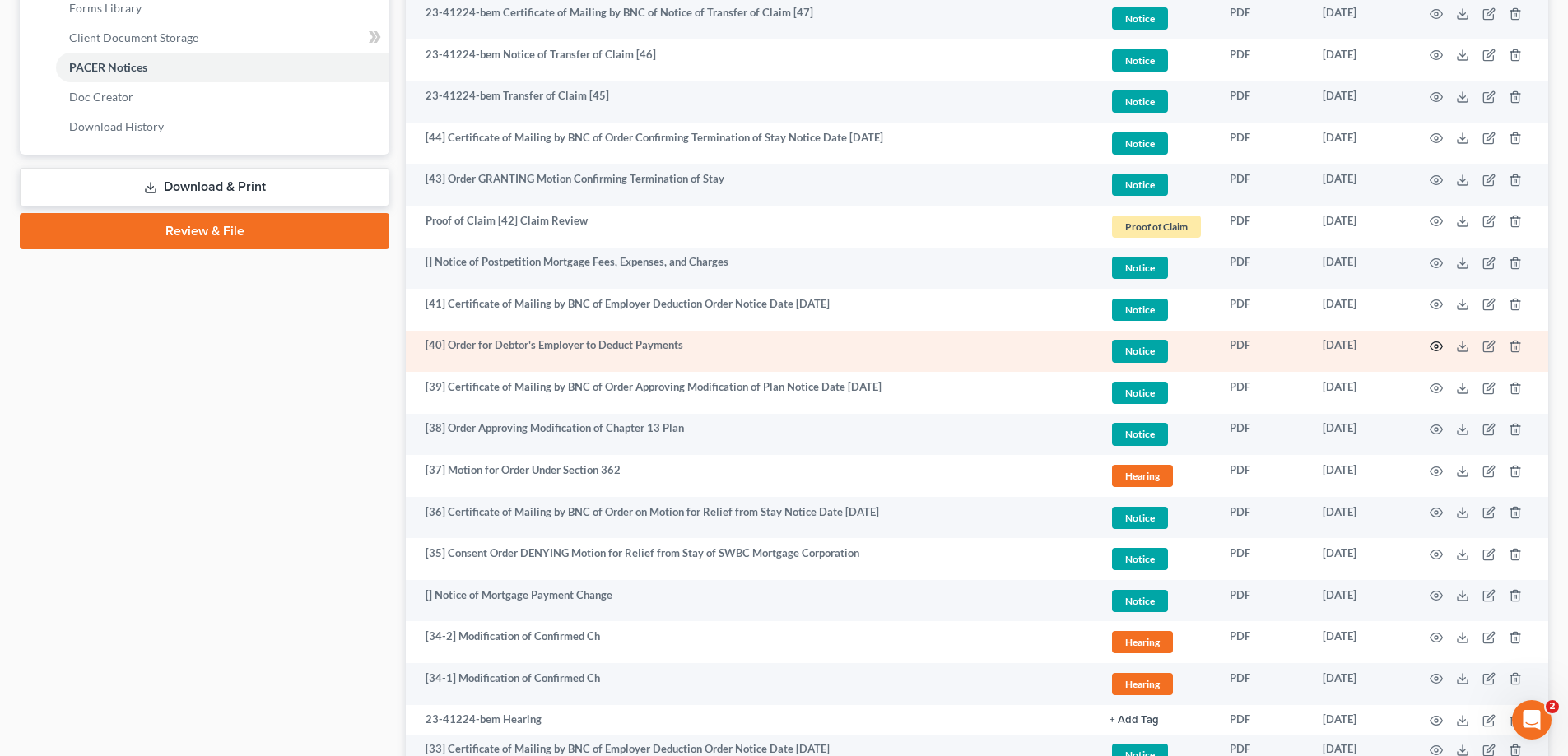
click at [1438, 344] on icon "button" at bounding box center [1436, 346] width 13 height 13
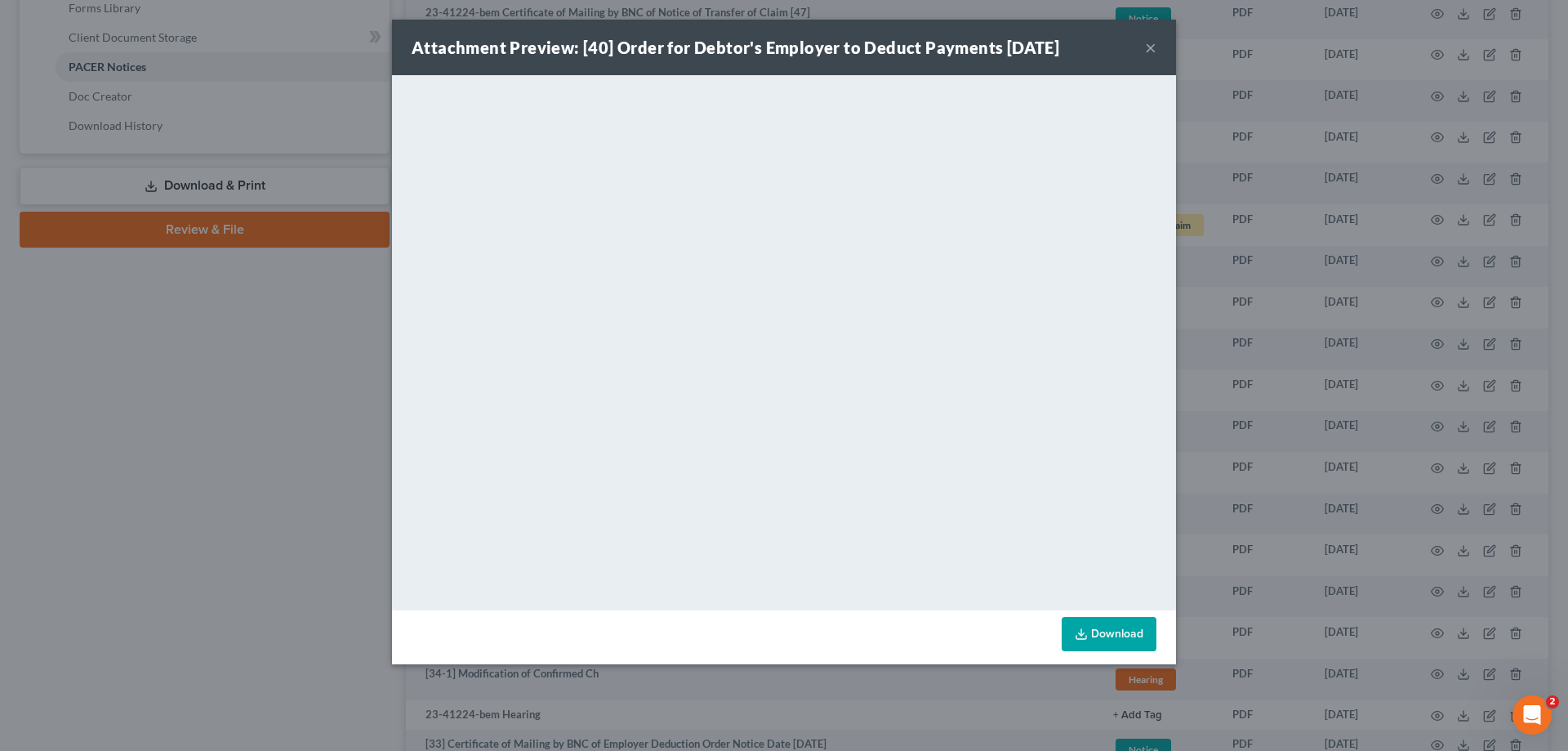
click at [1148, 46] on button "×" at bounding box center [1150, 47] width 12 height 20
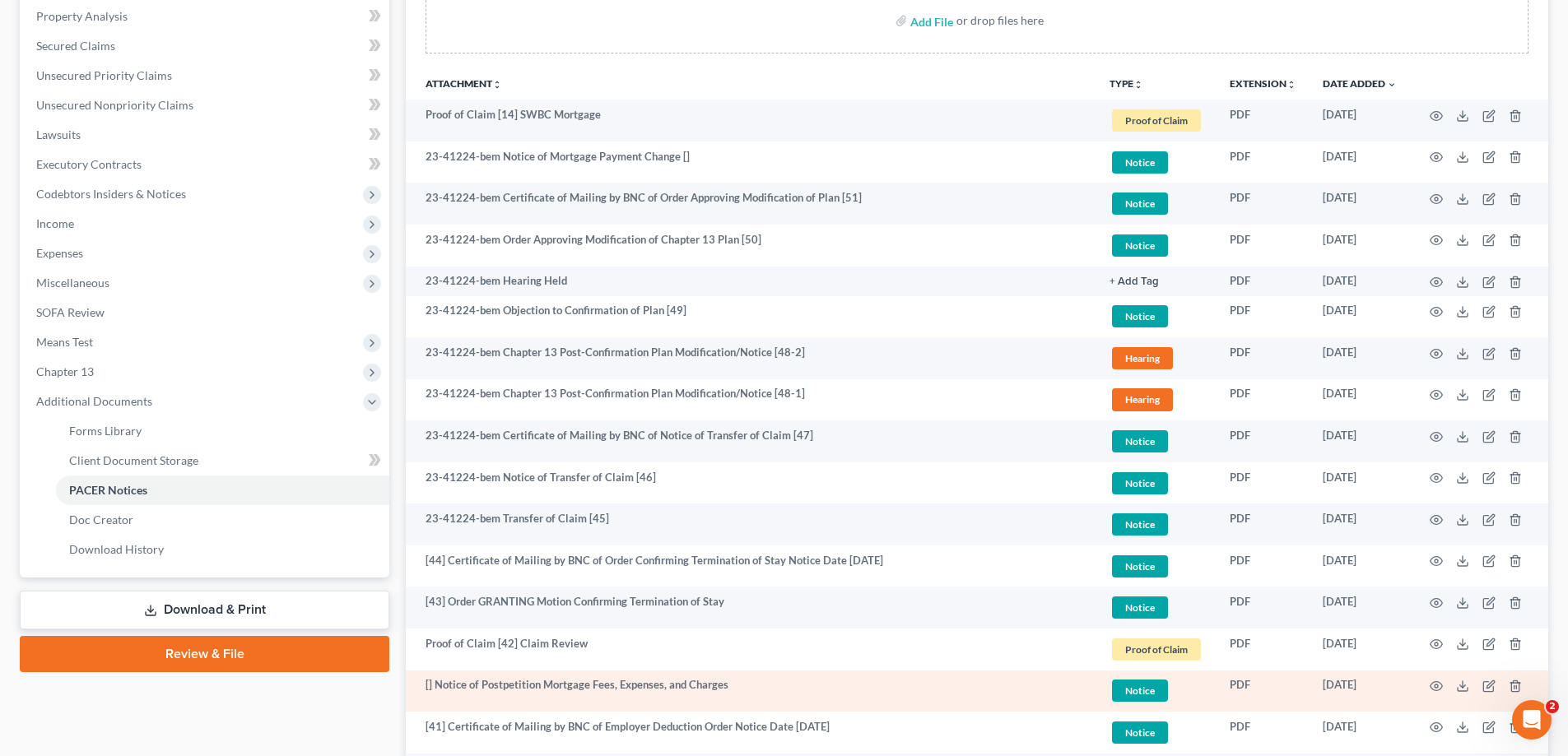
scroll to position [247, 0]
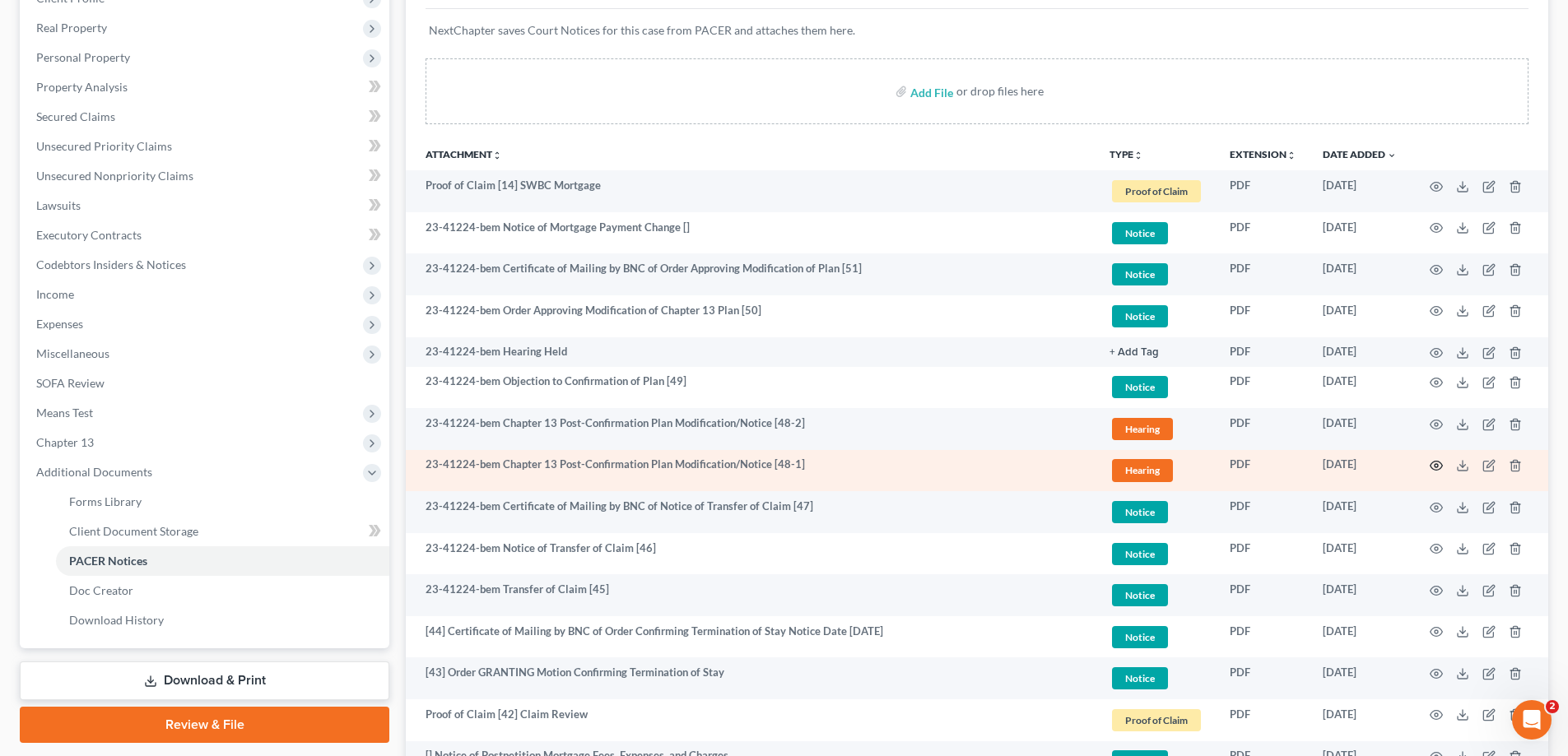
click at [1435, 466] on circle "button" at bounding box center [1436, 465] width 4 height 4
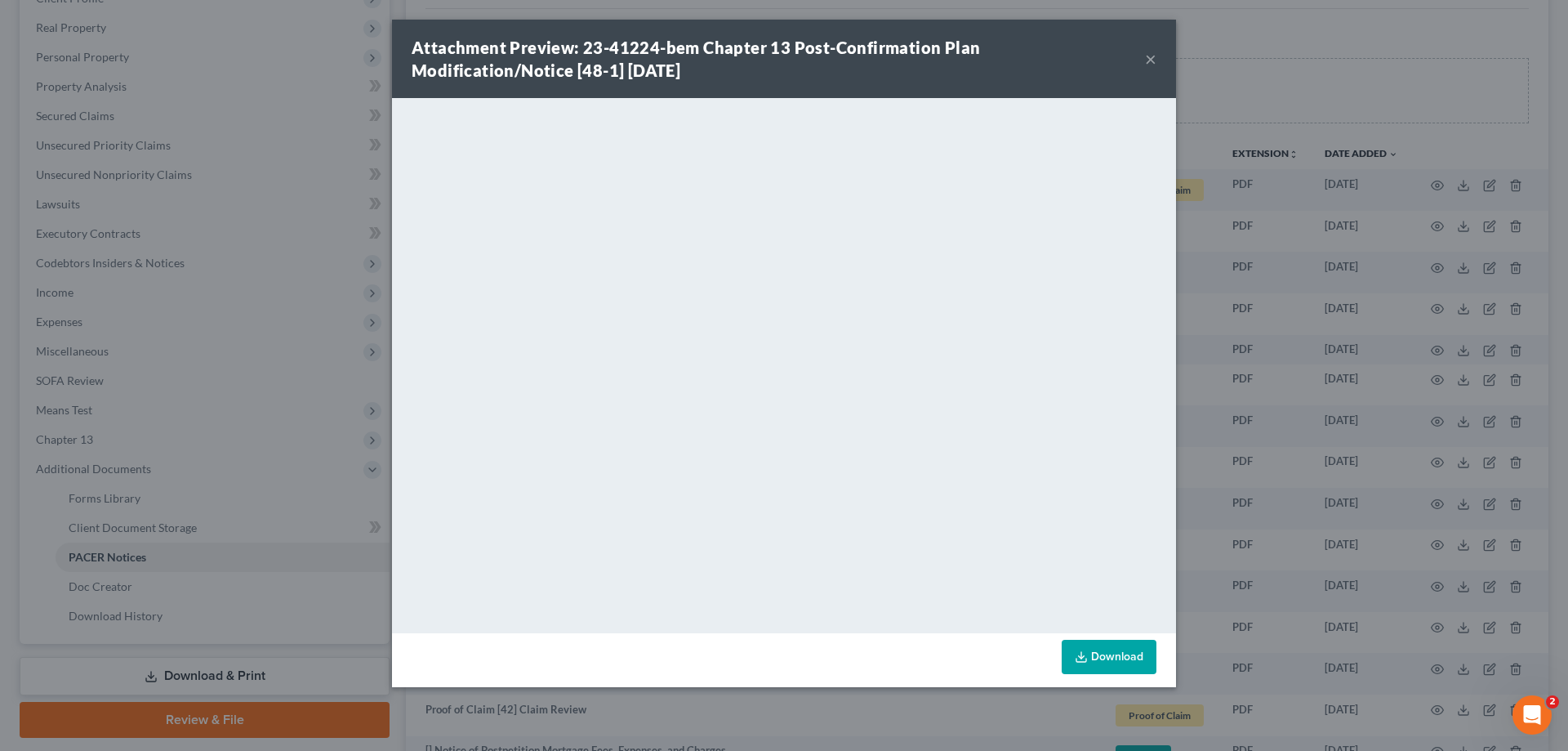
click at [1151, 60] on button "×" at bounding box center [1150, 59] width 12 height 20
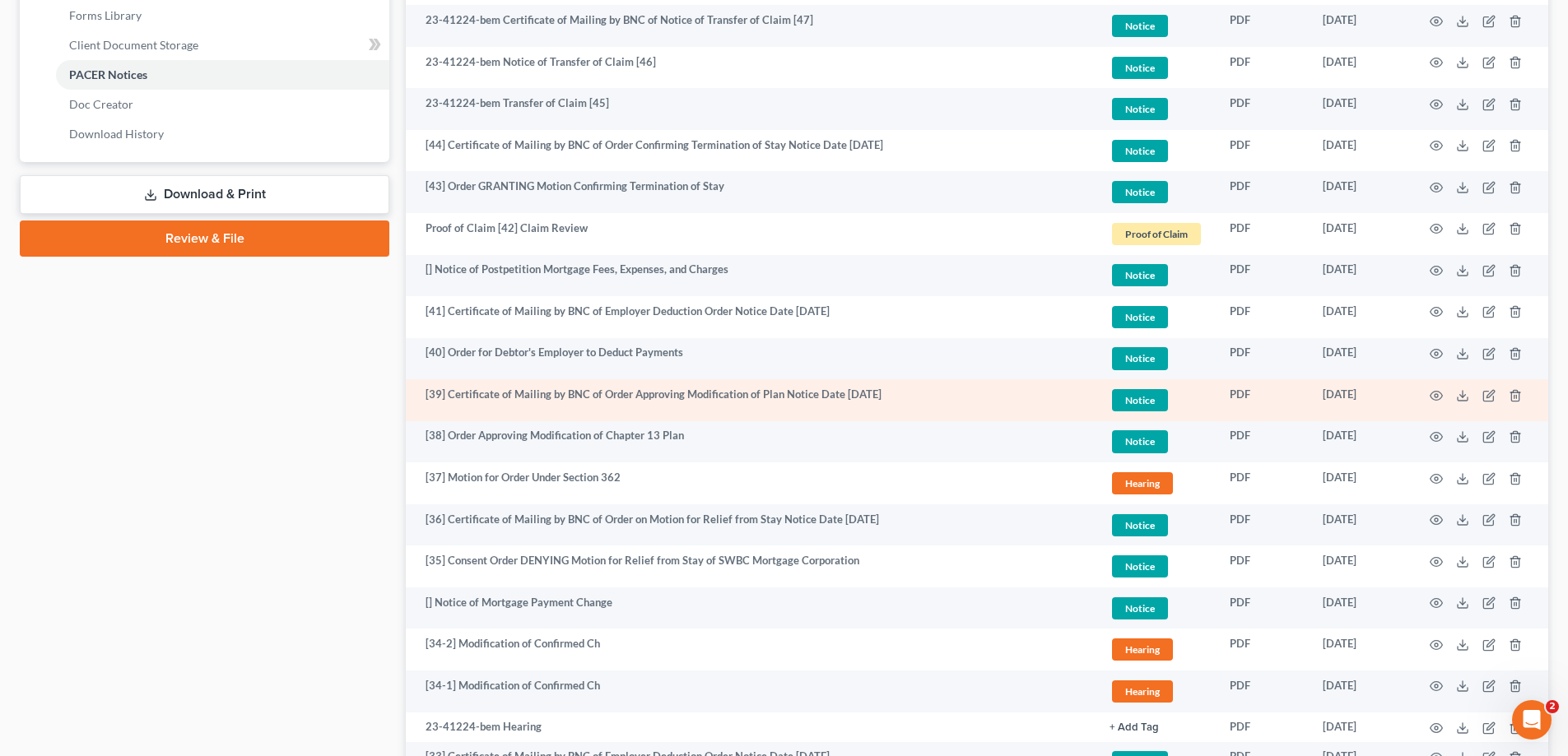
scroll to position [741, 0]
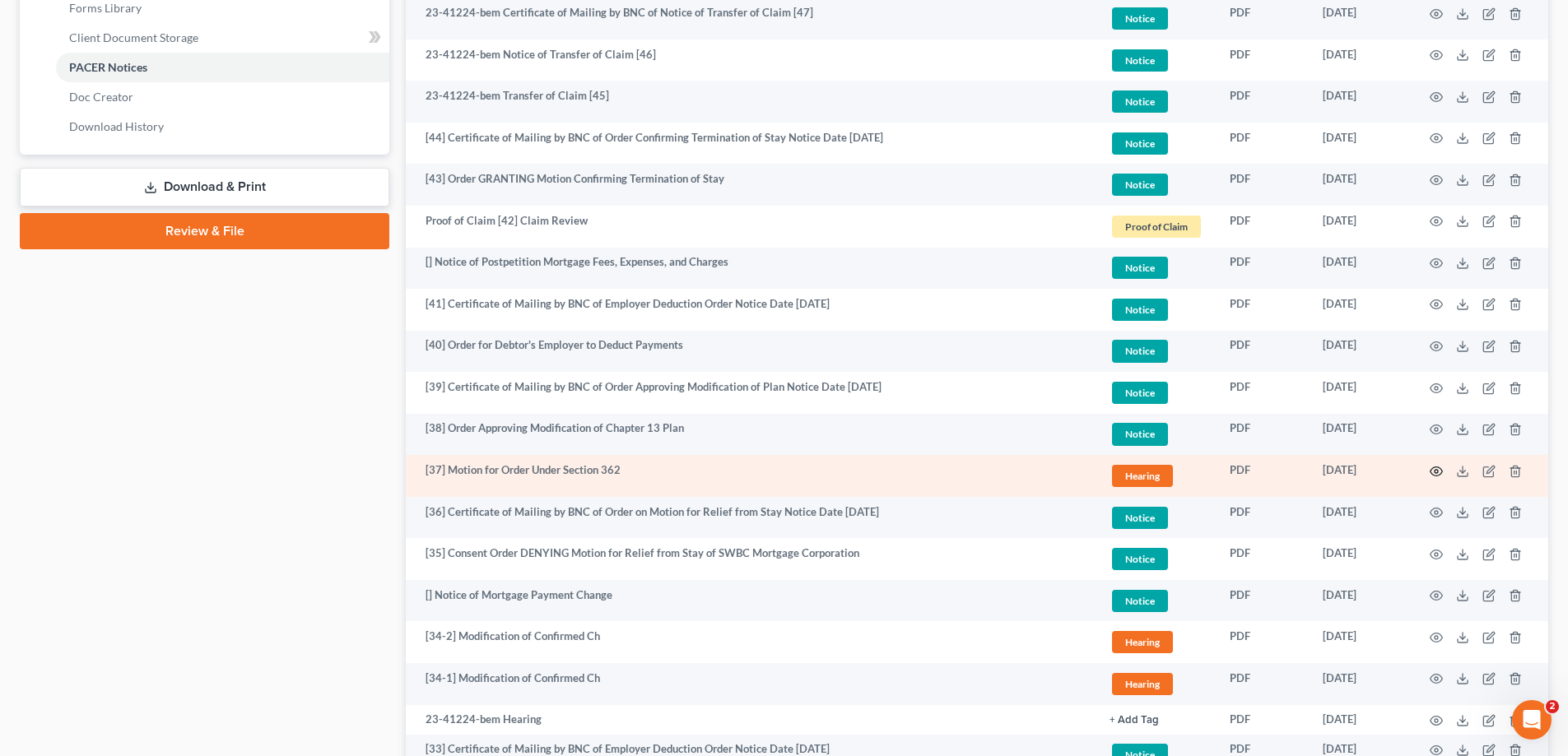
click at [1433, 472] on icon "button" at bounding box center [1436, 471] width 13 height 13
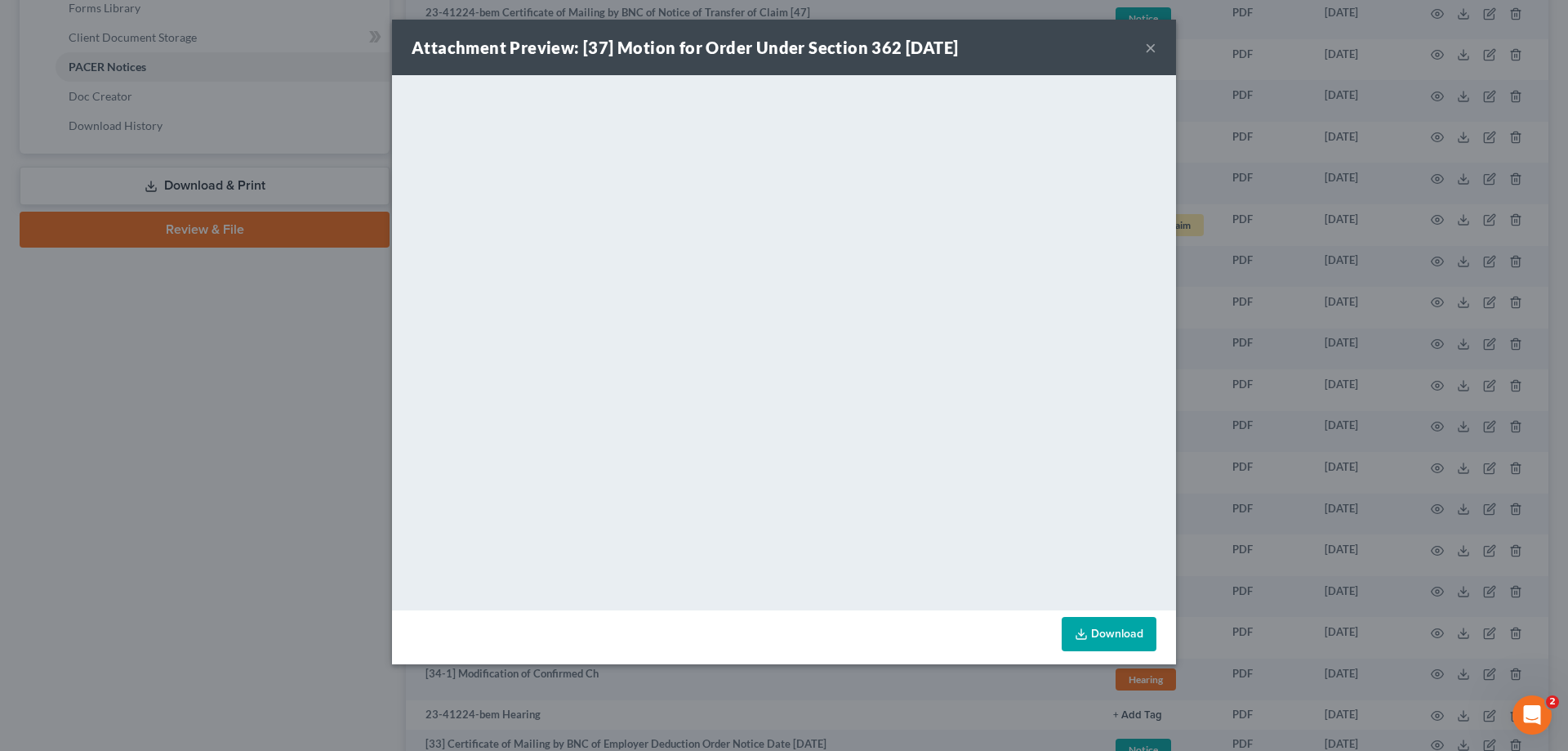
click at [1149, 42] on button "×" at bounding box center [1150, 47] width 12 height 20
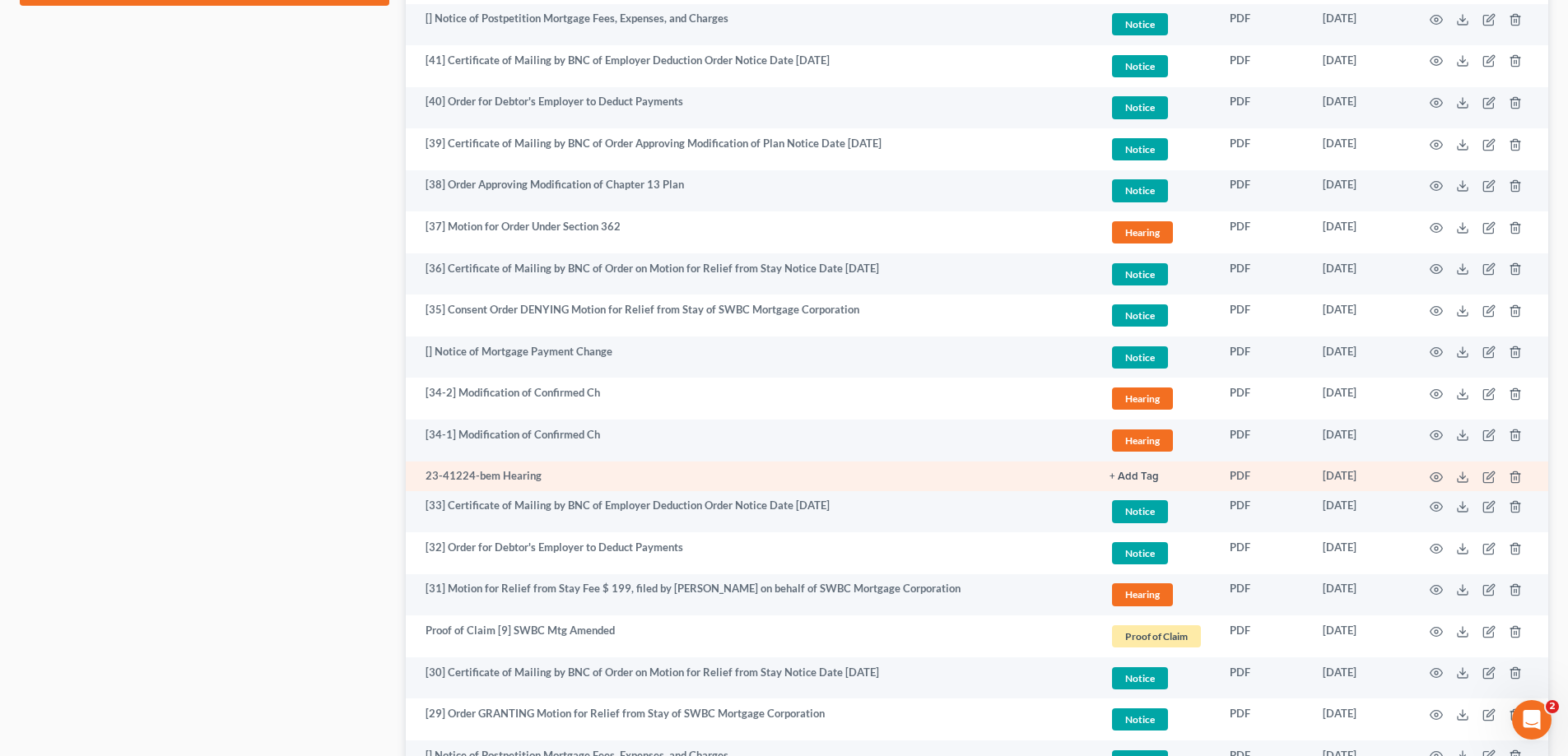
scroll to position [987, 0]
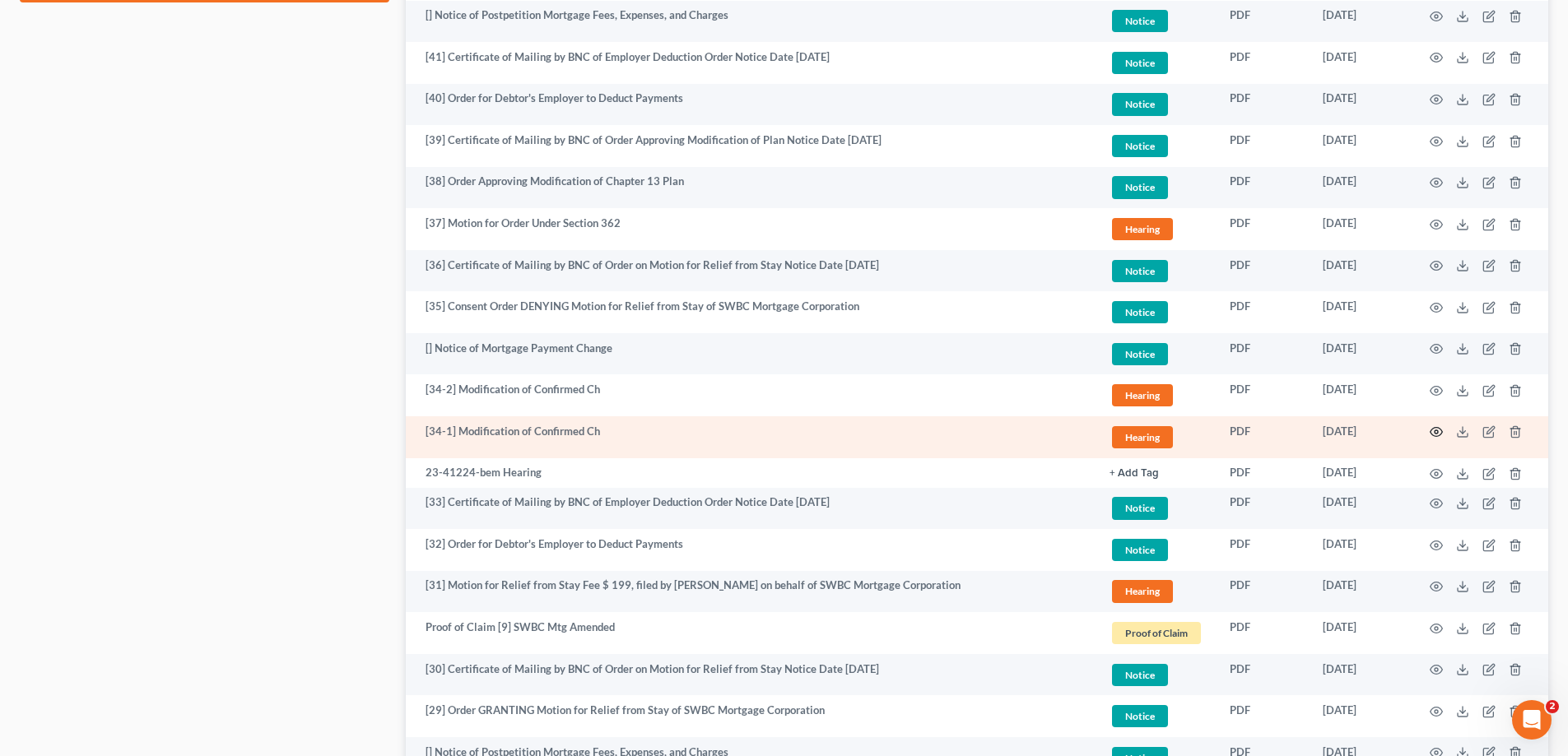
click at [1435, 430] on circle "button" at bounding box center [1436, 432] width 4 height 4
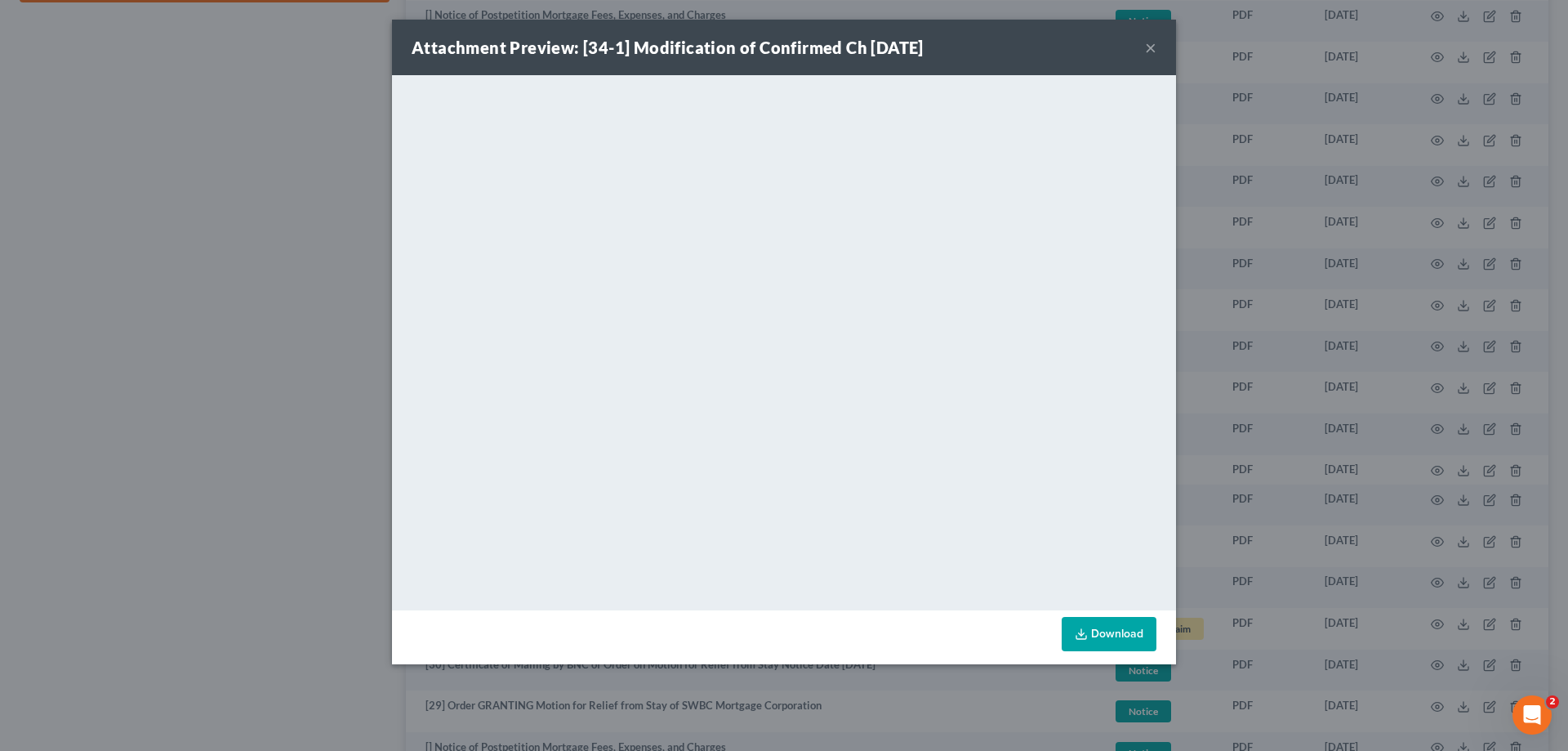
click at [1150, 45] on button "×" at bounding box center [1150, 47] width 12 height 20
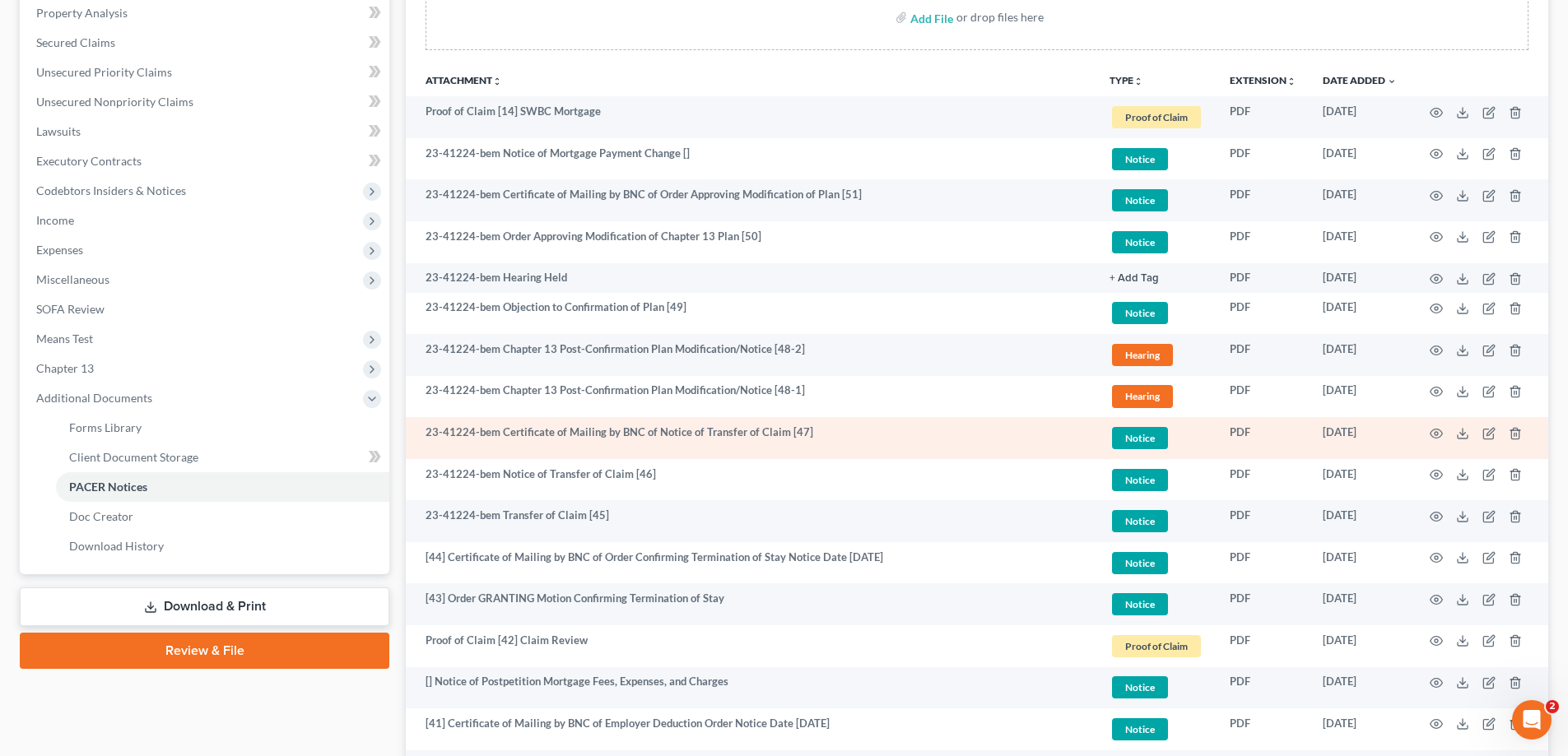
scroll to position [0, 0]
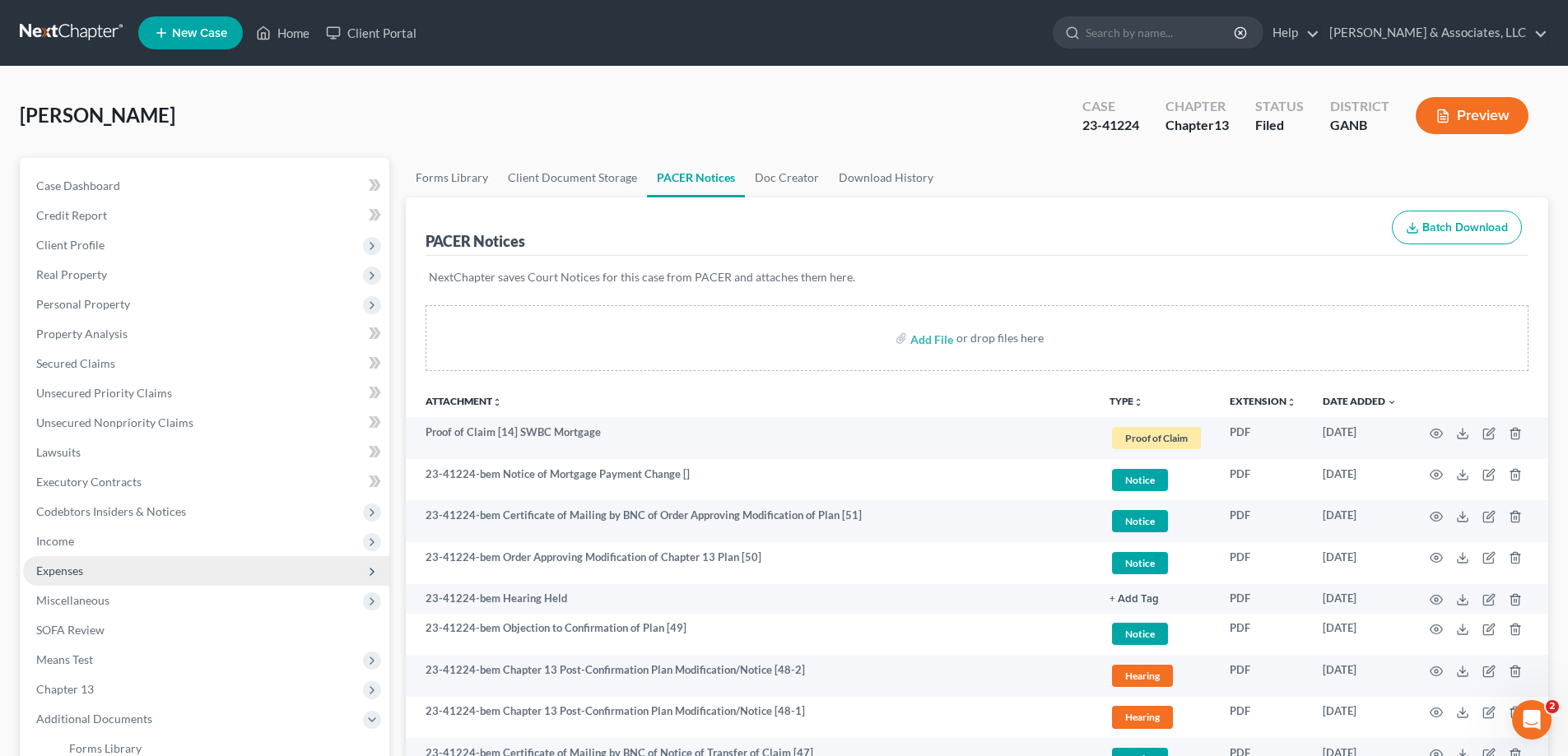
click at [57, 573] on span "Expenses" at bounding box center [59, 570] width 47 height 14
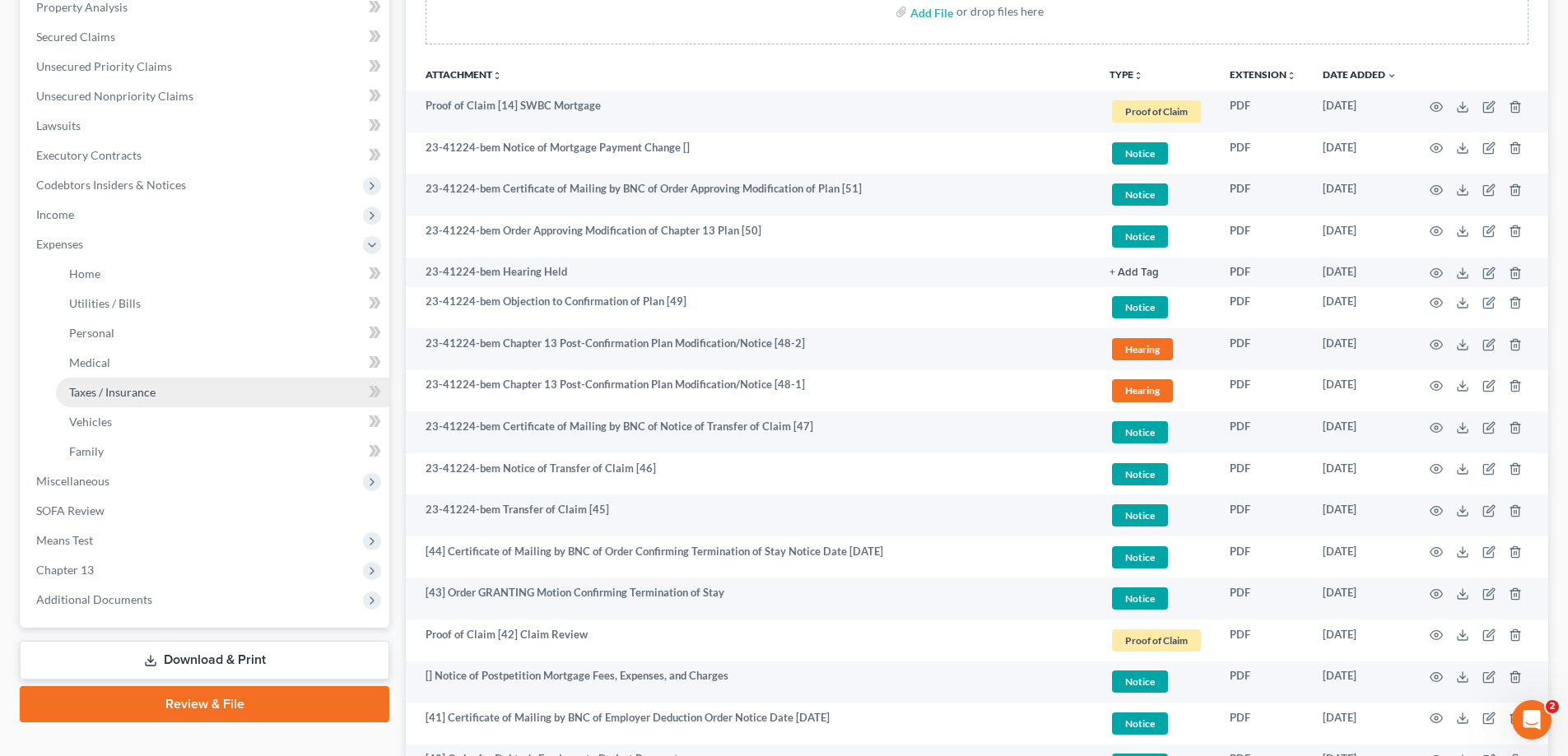
scroll to position [329, 0]
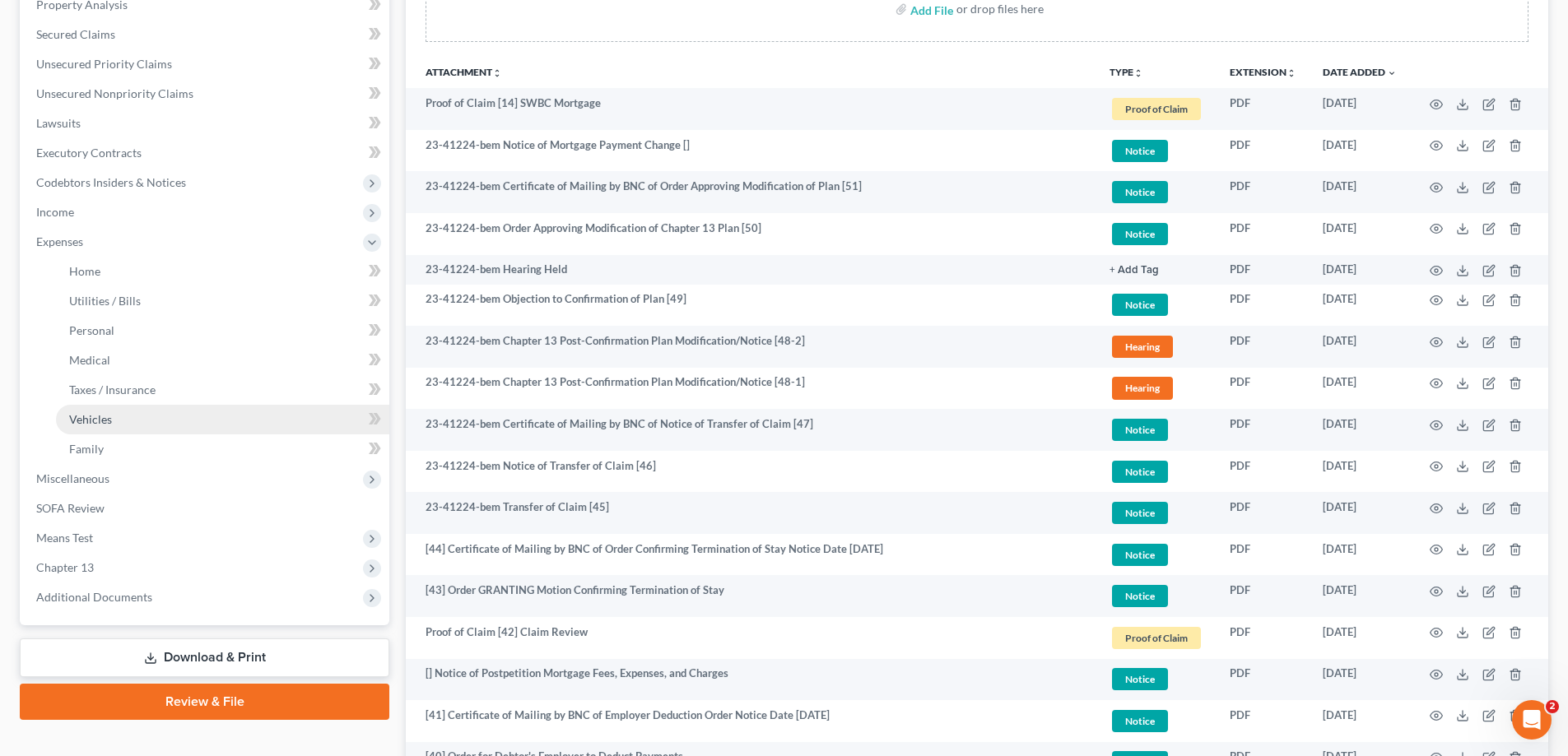
click at [82, 416] on span "Vehicles" at bounding box center [91, 420] width 43 height 14
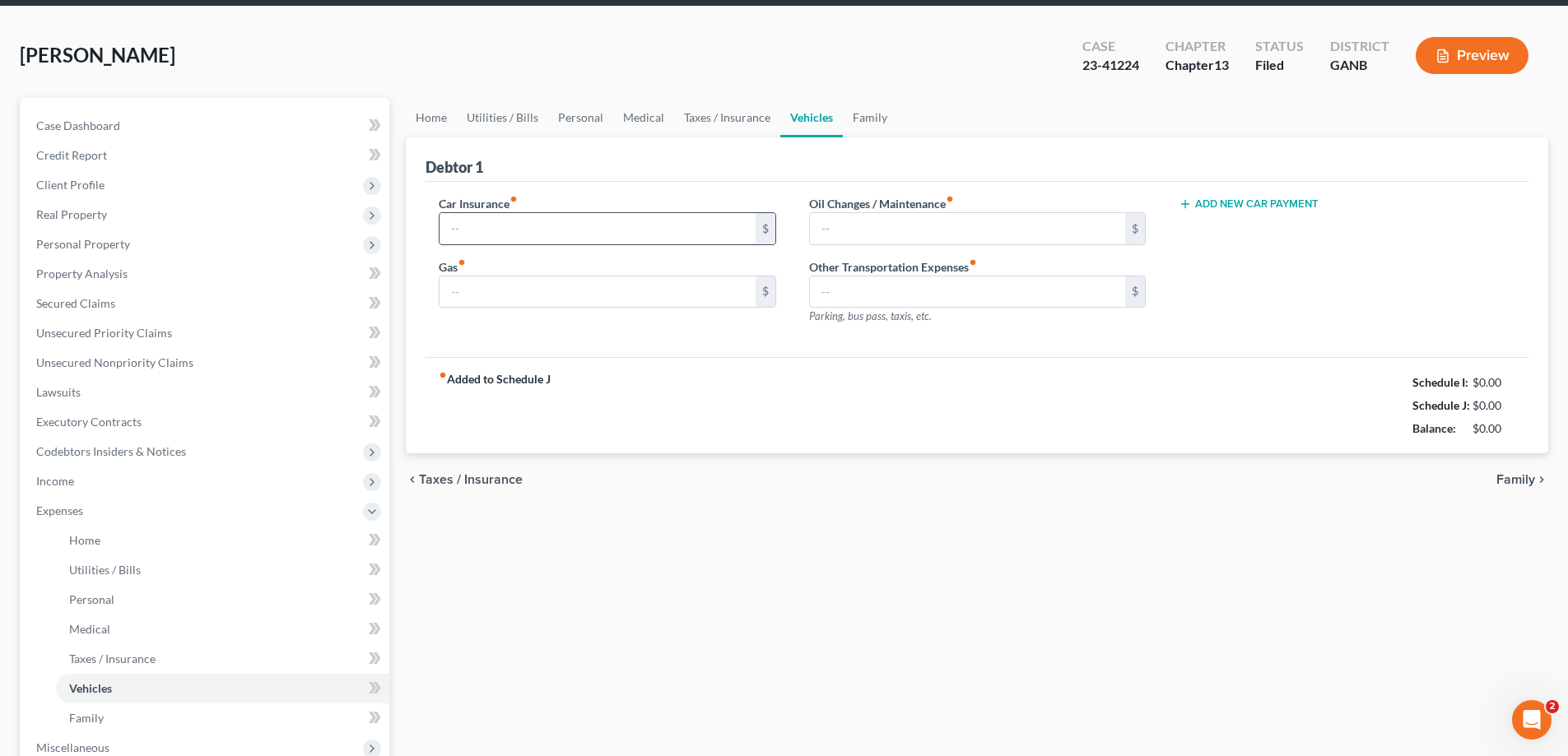
scroll to position [5, 0]
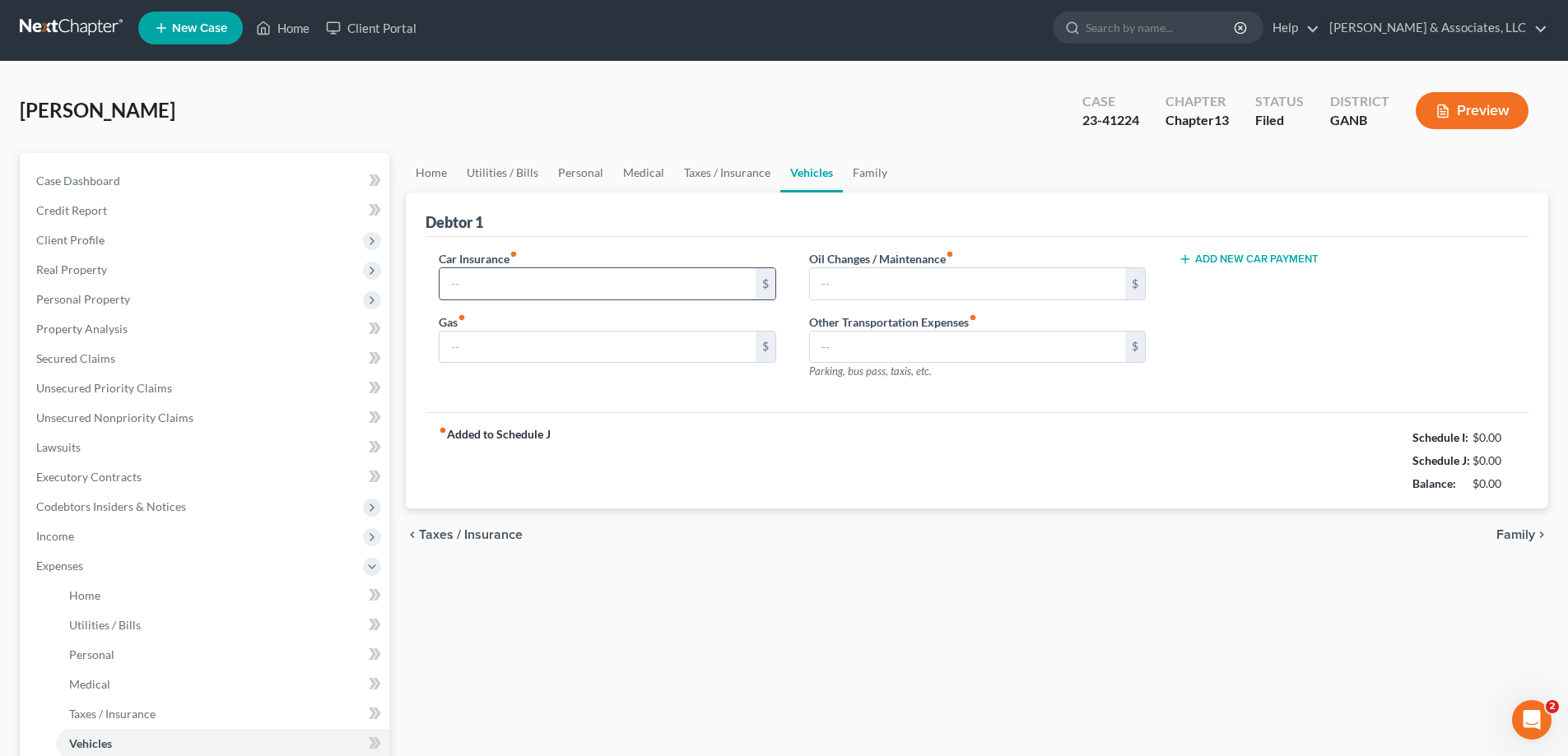
type input "300.00"
type input "350.00"
type input "0.00"
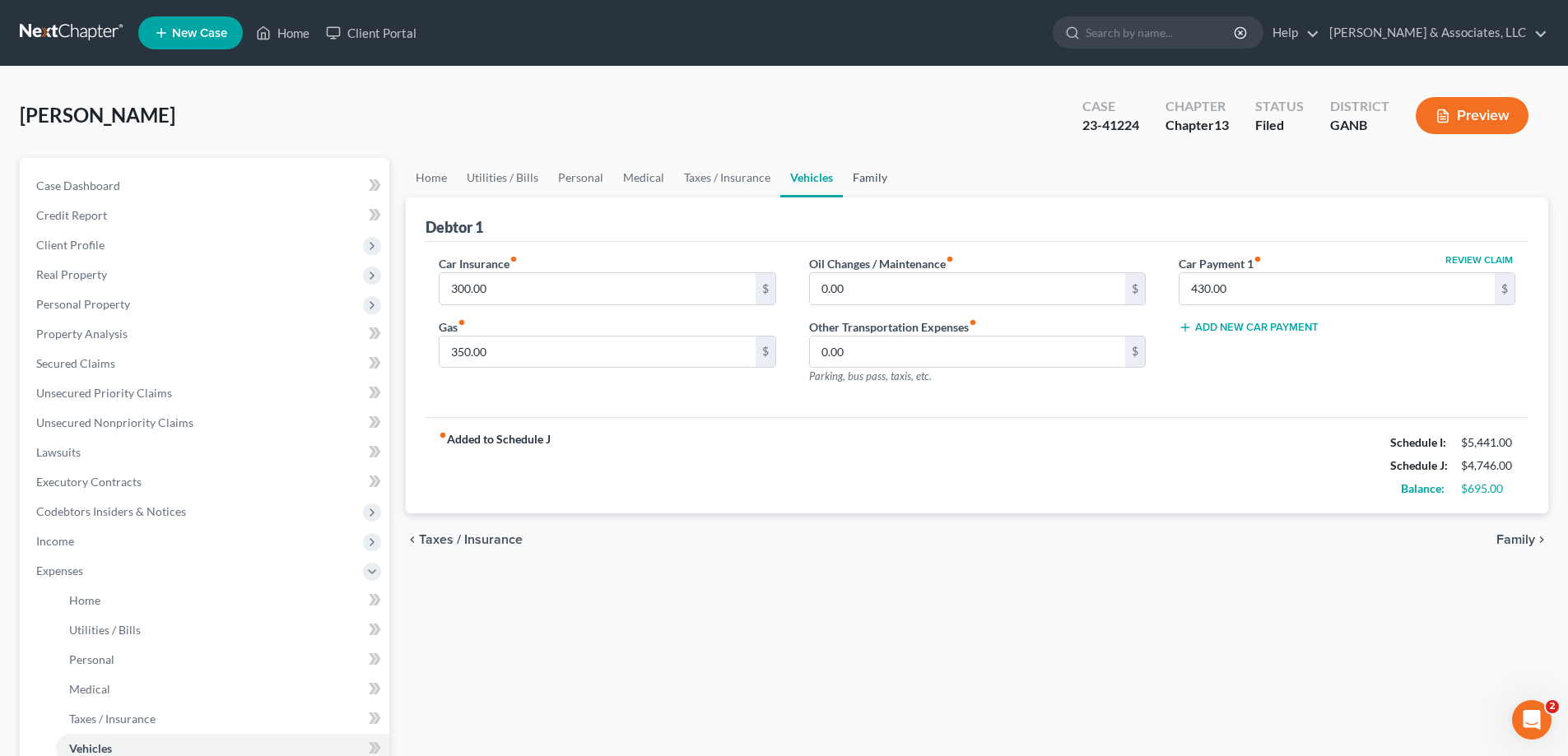
click at [869, 176] on link "Family" at bounding box center [869, 178] width 55 height 39
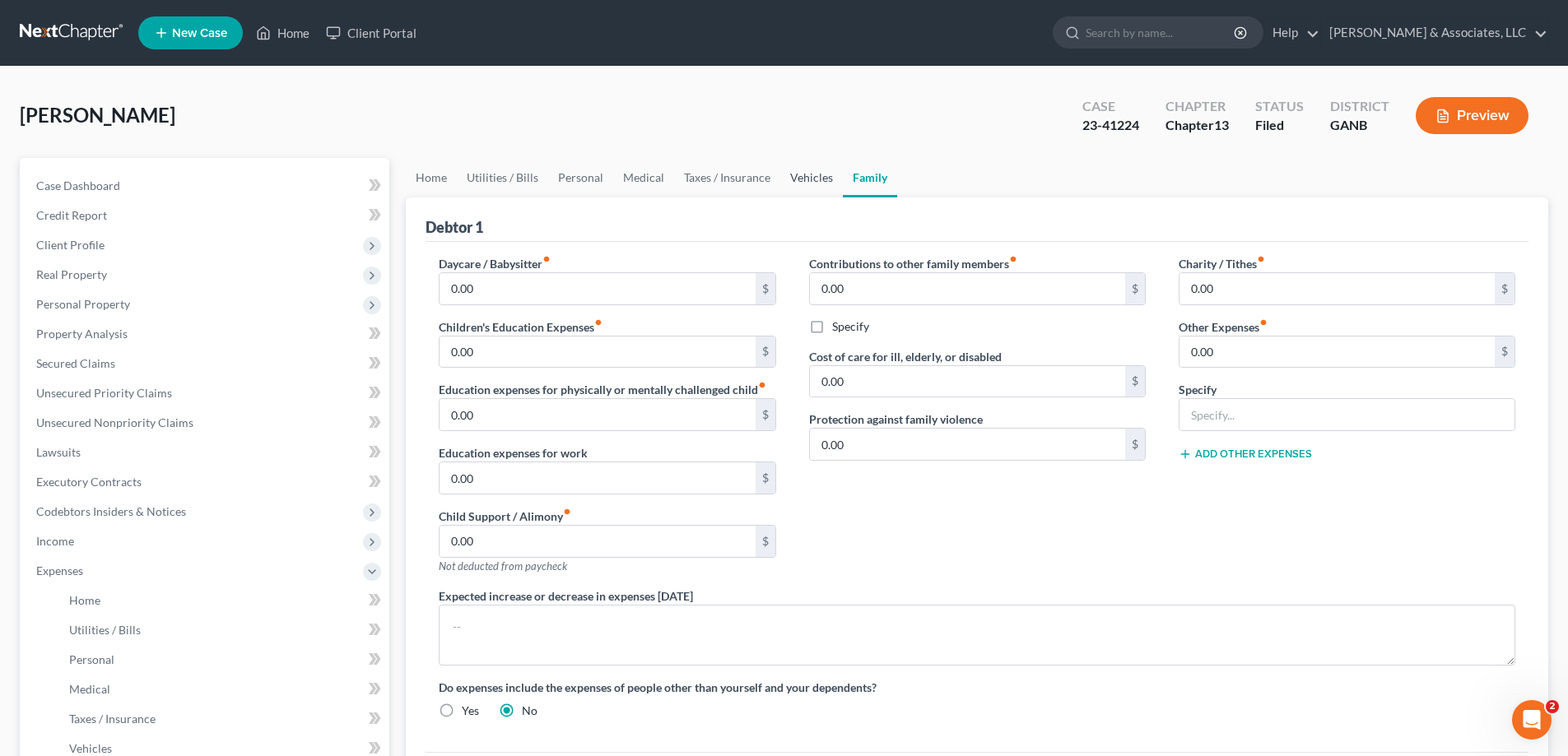
click at [805, 178] on link "Vehicles" at bounding box center [812, 178] width 63 height 39
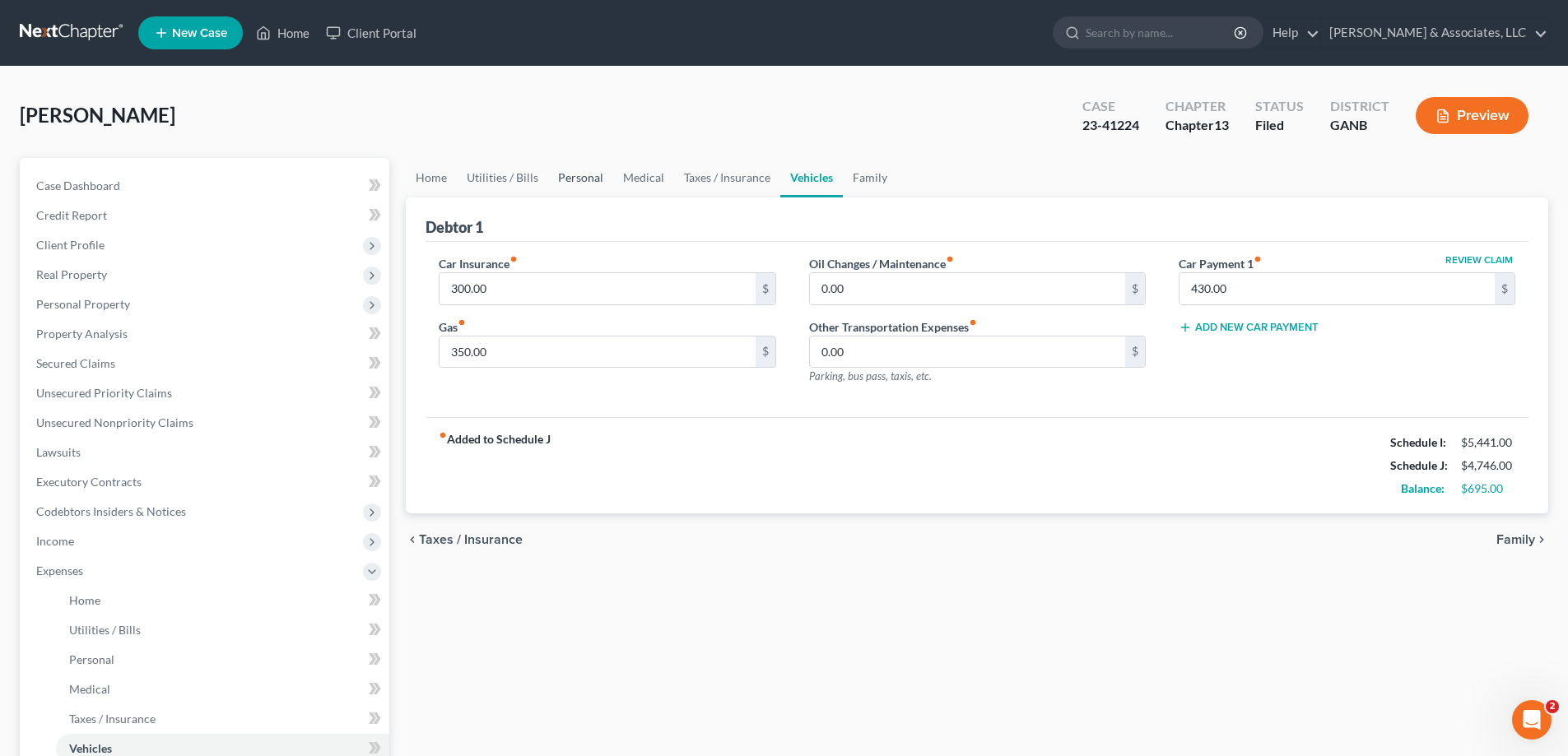
click at [583, 178] on link "Personal" at bounding box center [580, 178] width 65 height 39
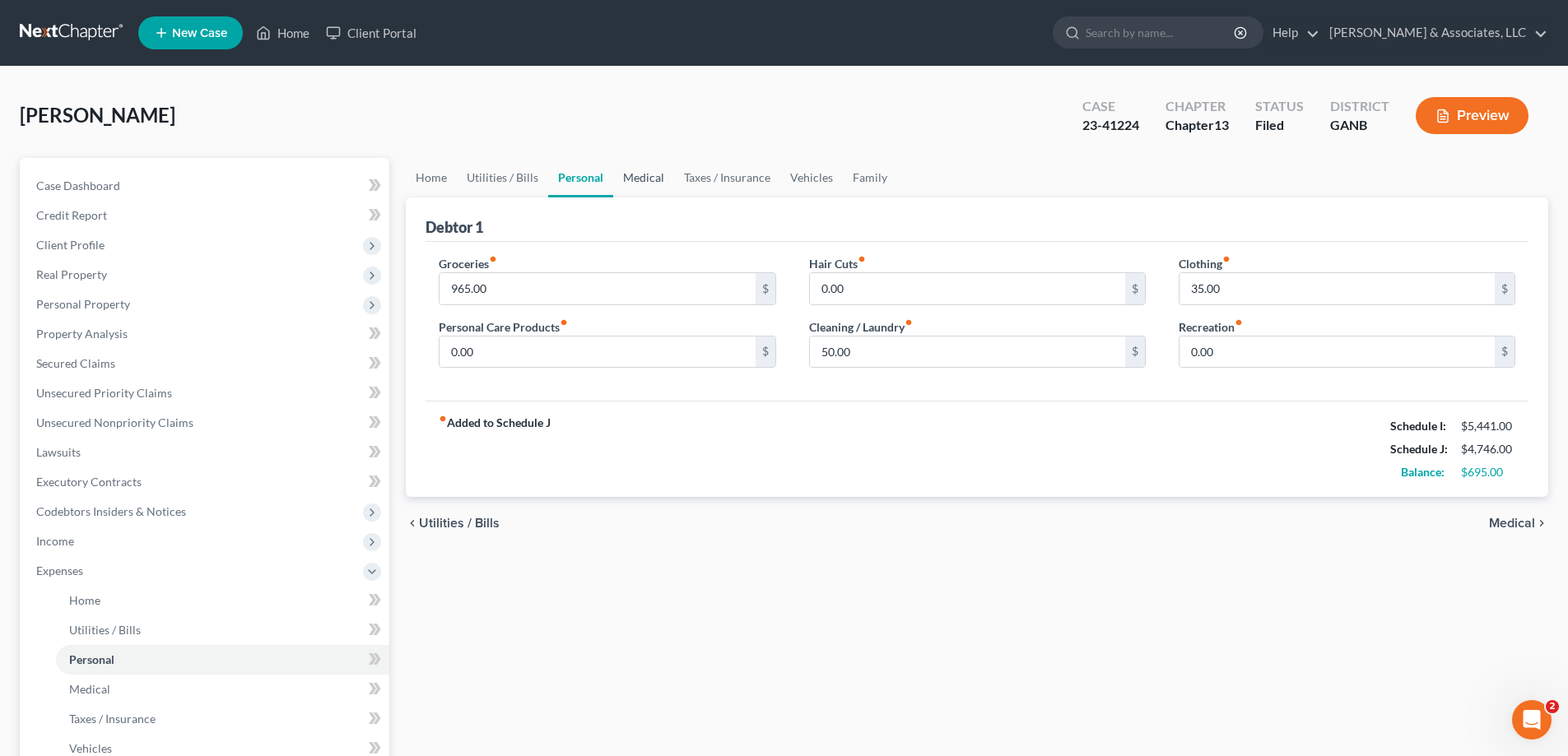
click at [648, 174] on link "Medical" at bounding box center [643, 178] width 61 height 39
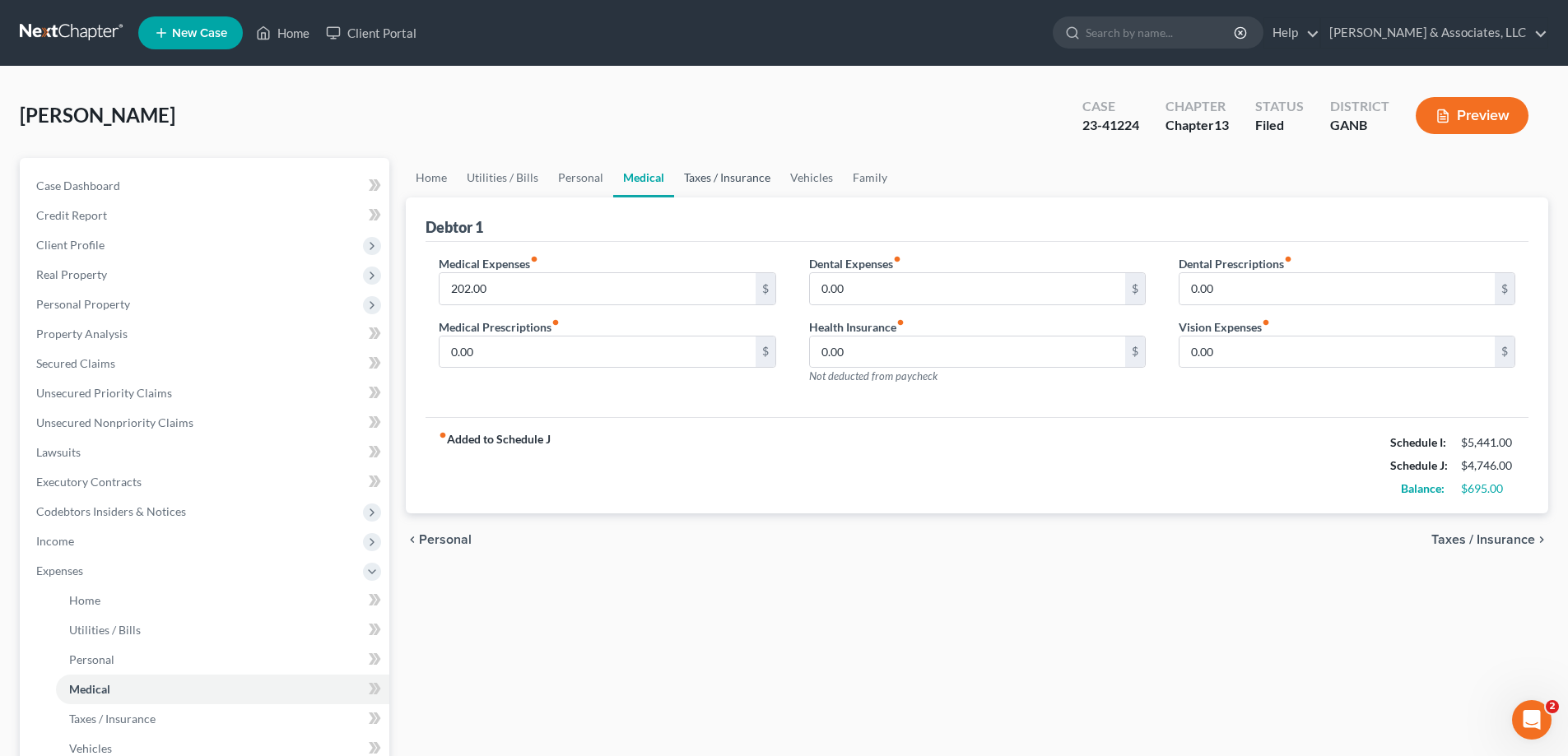
click at [710, 174] on link "Taxes / Insurance" at bounding box center [727, 178] width 106 height 39
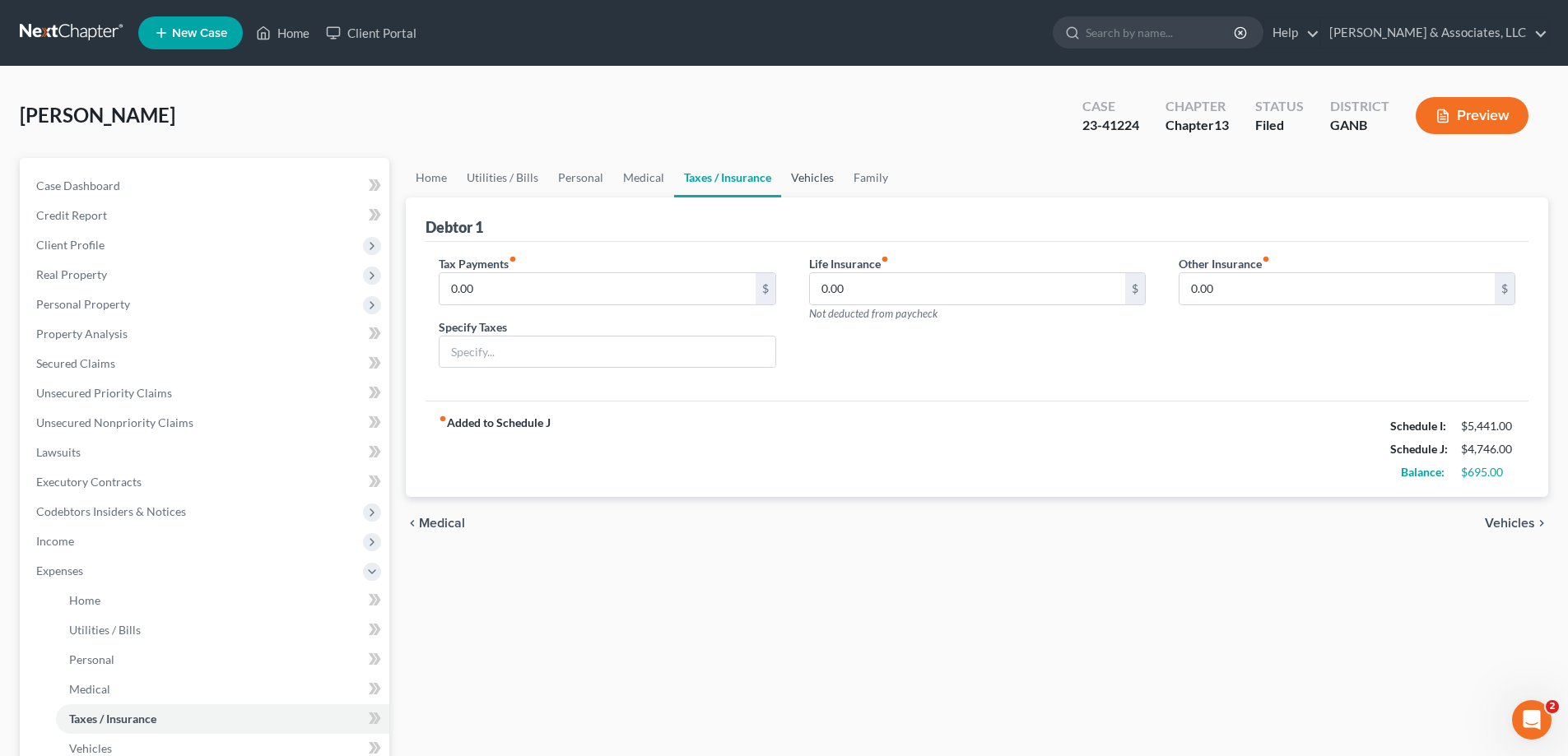
click at [798, 178] on link "Vehicles" at bounding box center [813, 178] width 63 height 39
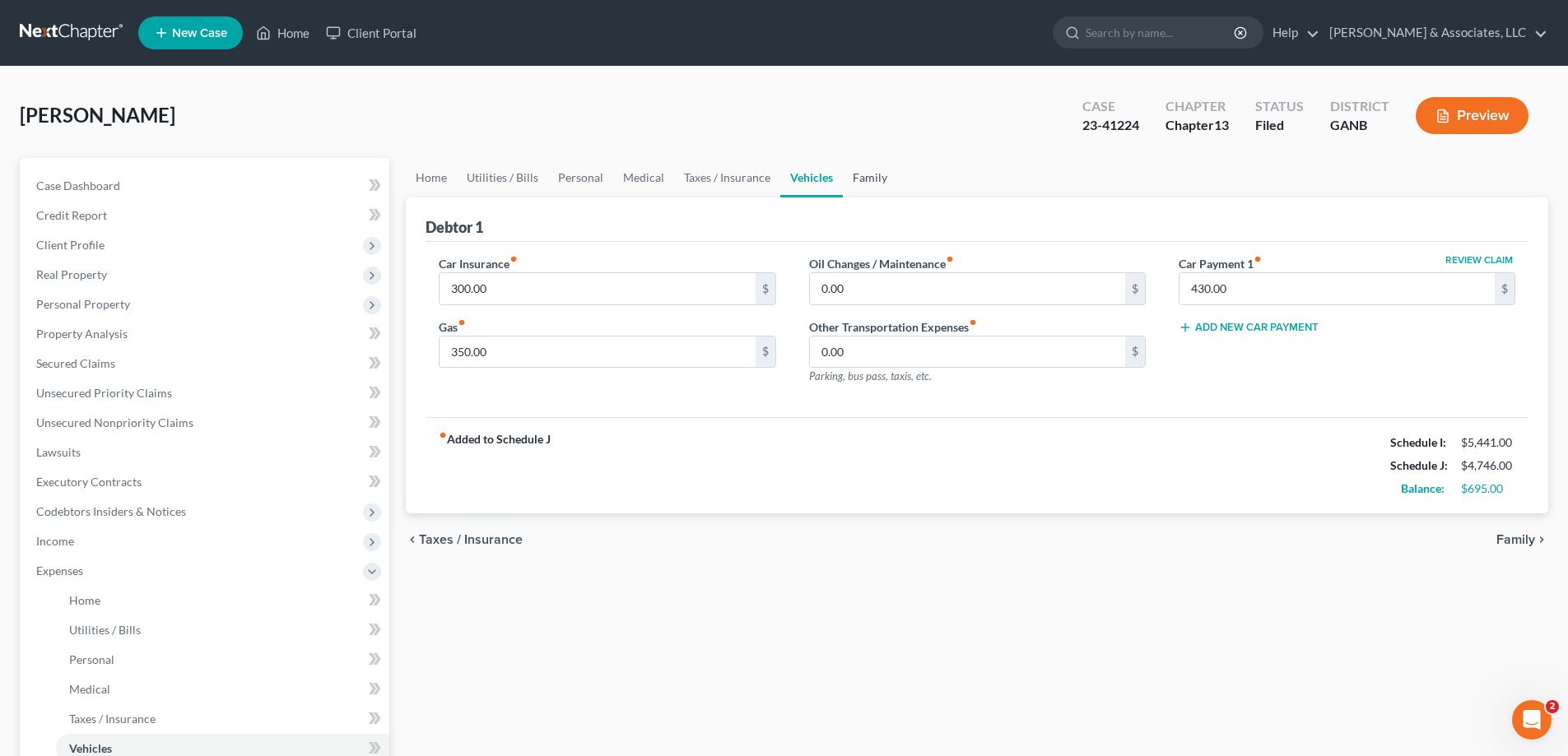
click at [864, 178] on link "Family" at bounding box center [869, 178] width 55 height 39
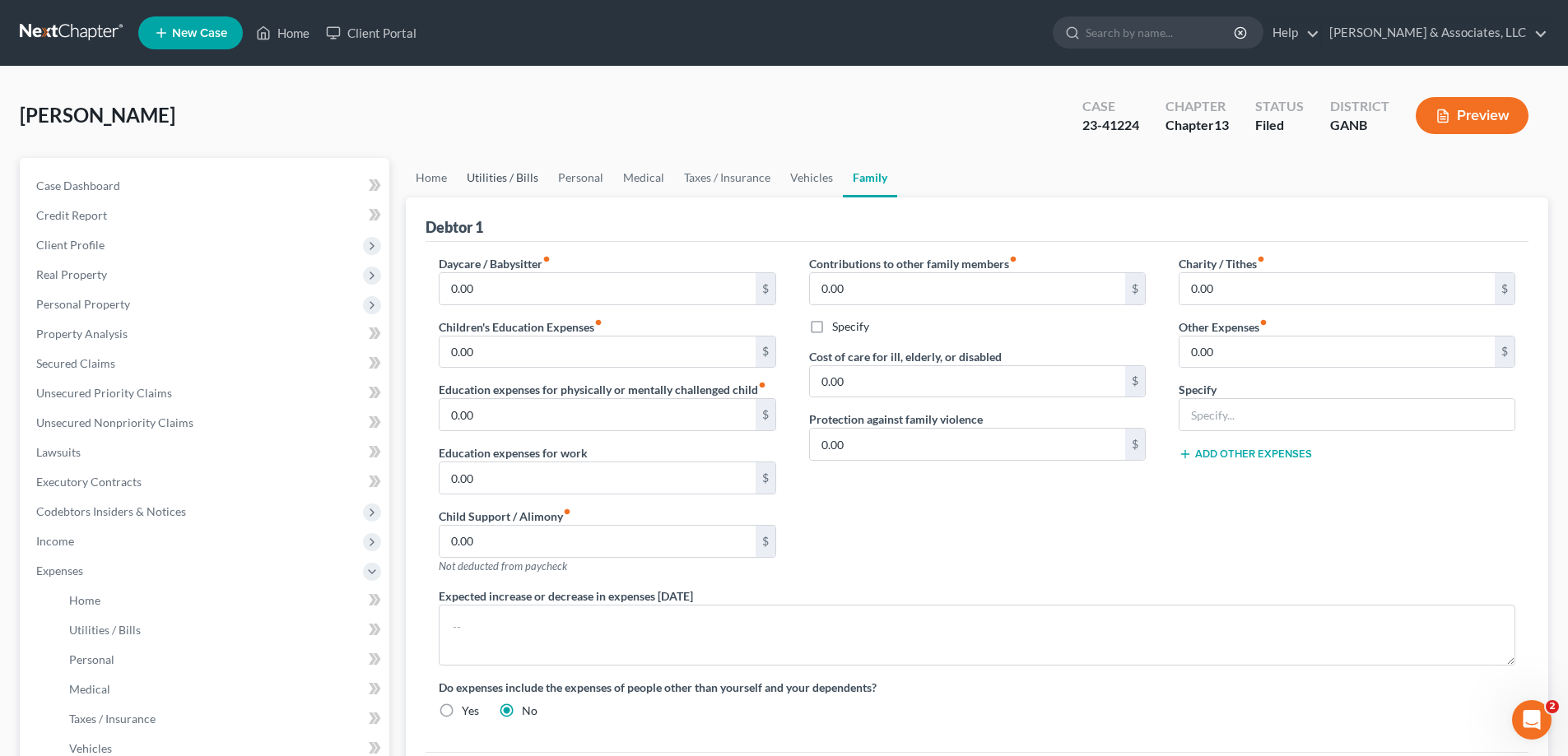
click at [497, 174] on link "Utilities / Bills" at bounding box center [502, 178] width 91 height 39
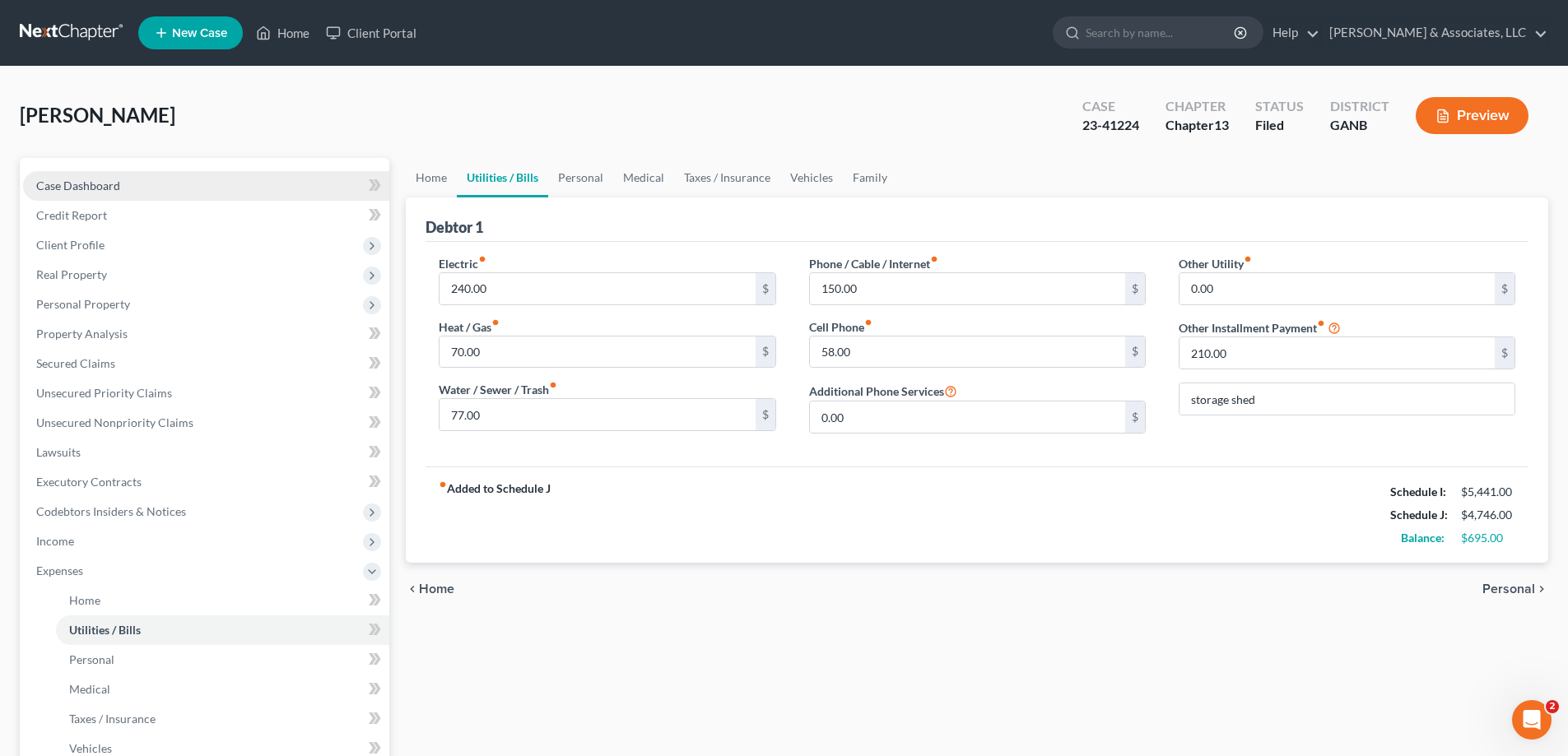
click at [73, 185] on span "Case Dashboard" at bounding box center [78, 186] width 84 height 14
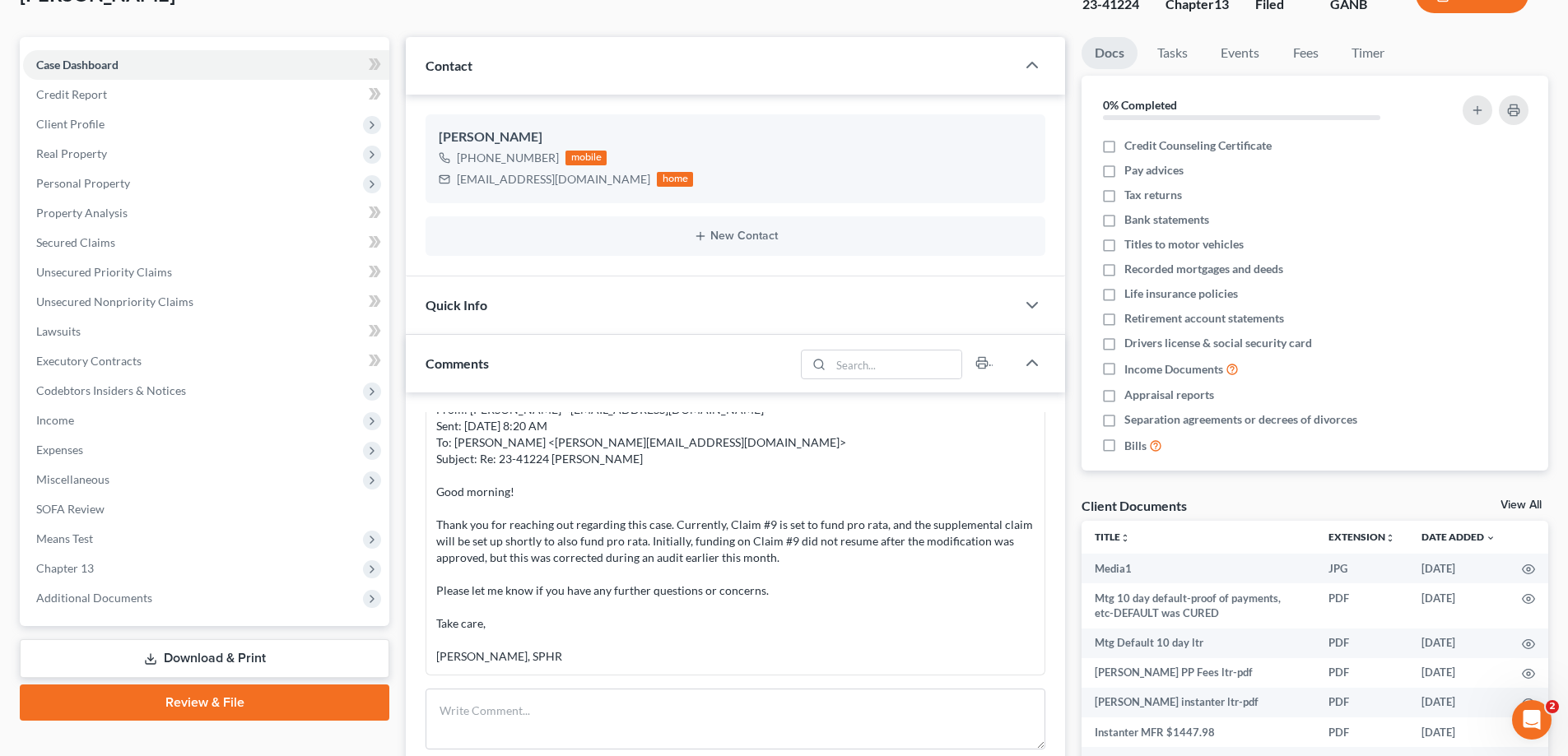
scroll to position [412, 0]
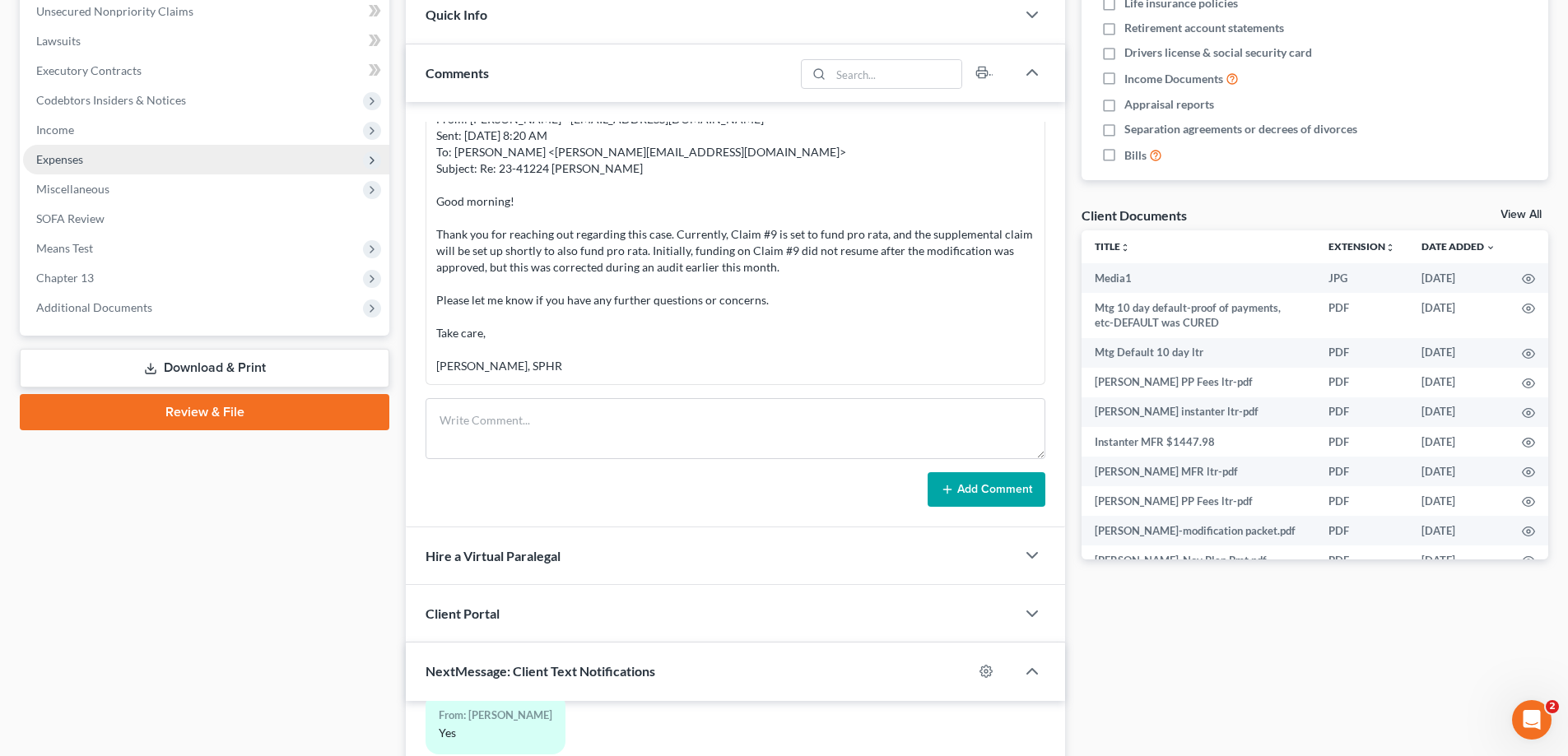
click at [56, 155] on span "Expenses" at bounding box center [59, 160] width 47 height 14
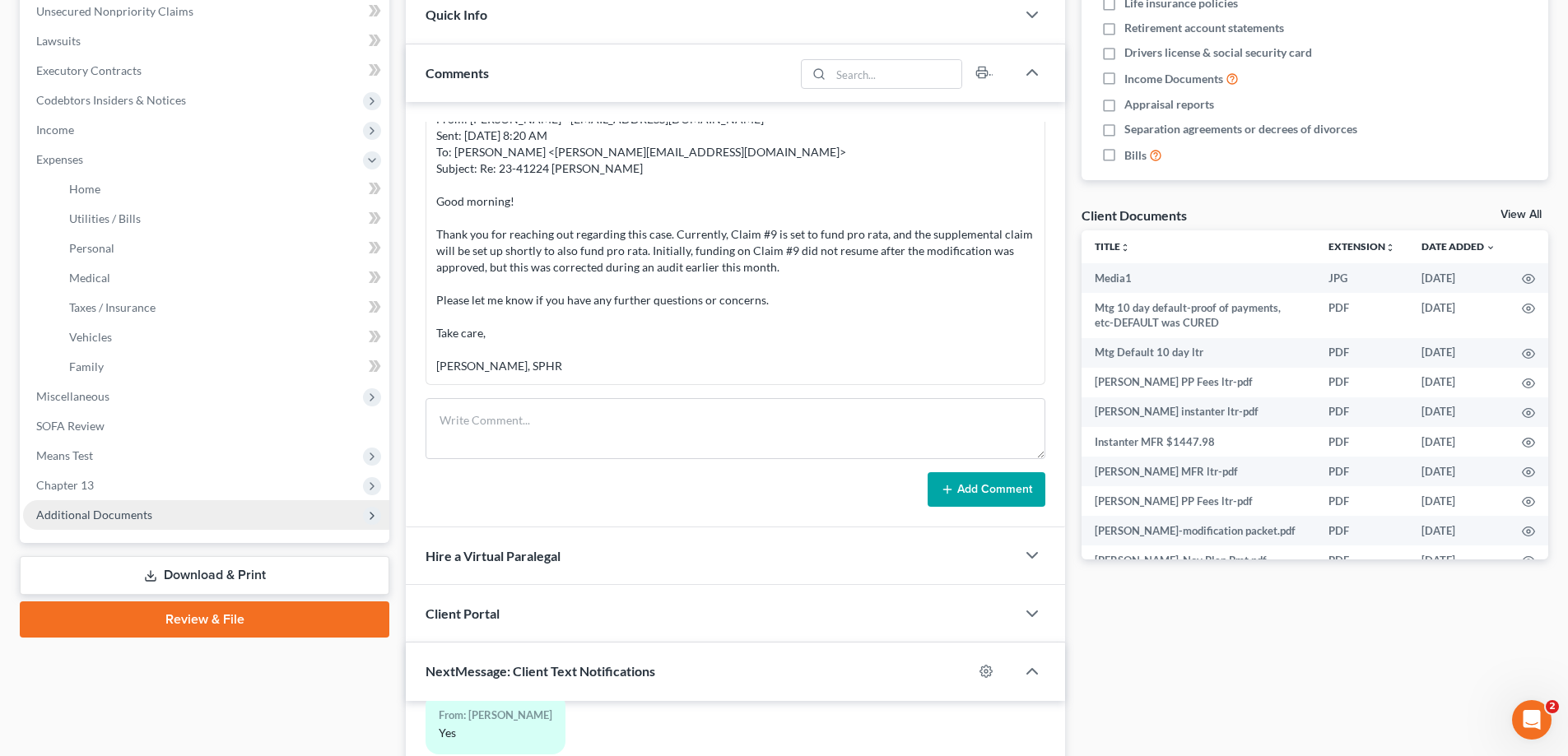
click at [85, 517] on span "Additional Documents" at bounding box center [93, 515] width 116 height 14
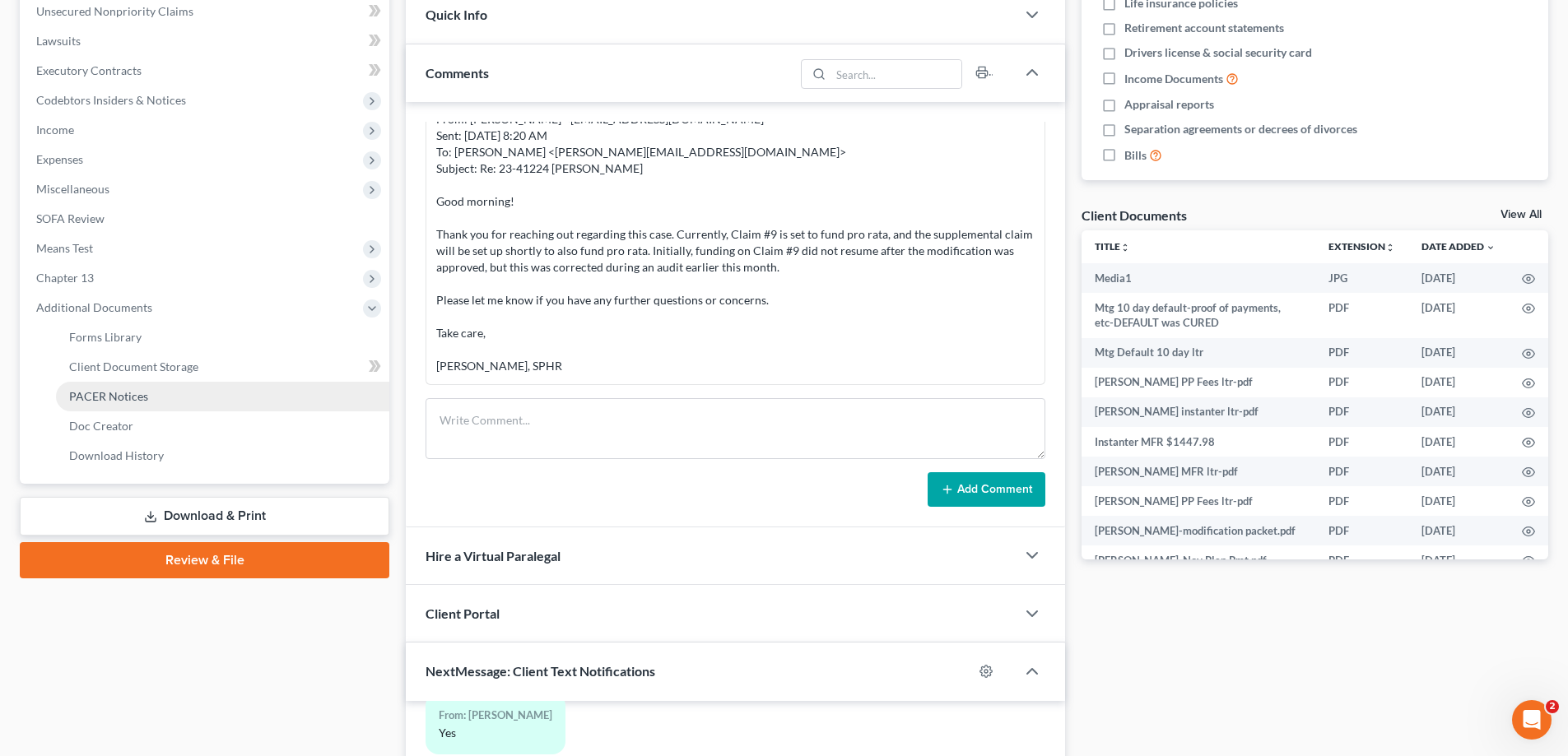
click at [92, 400] on span "PACER Notices" at bounding box center [109, 396] width 79 height 14
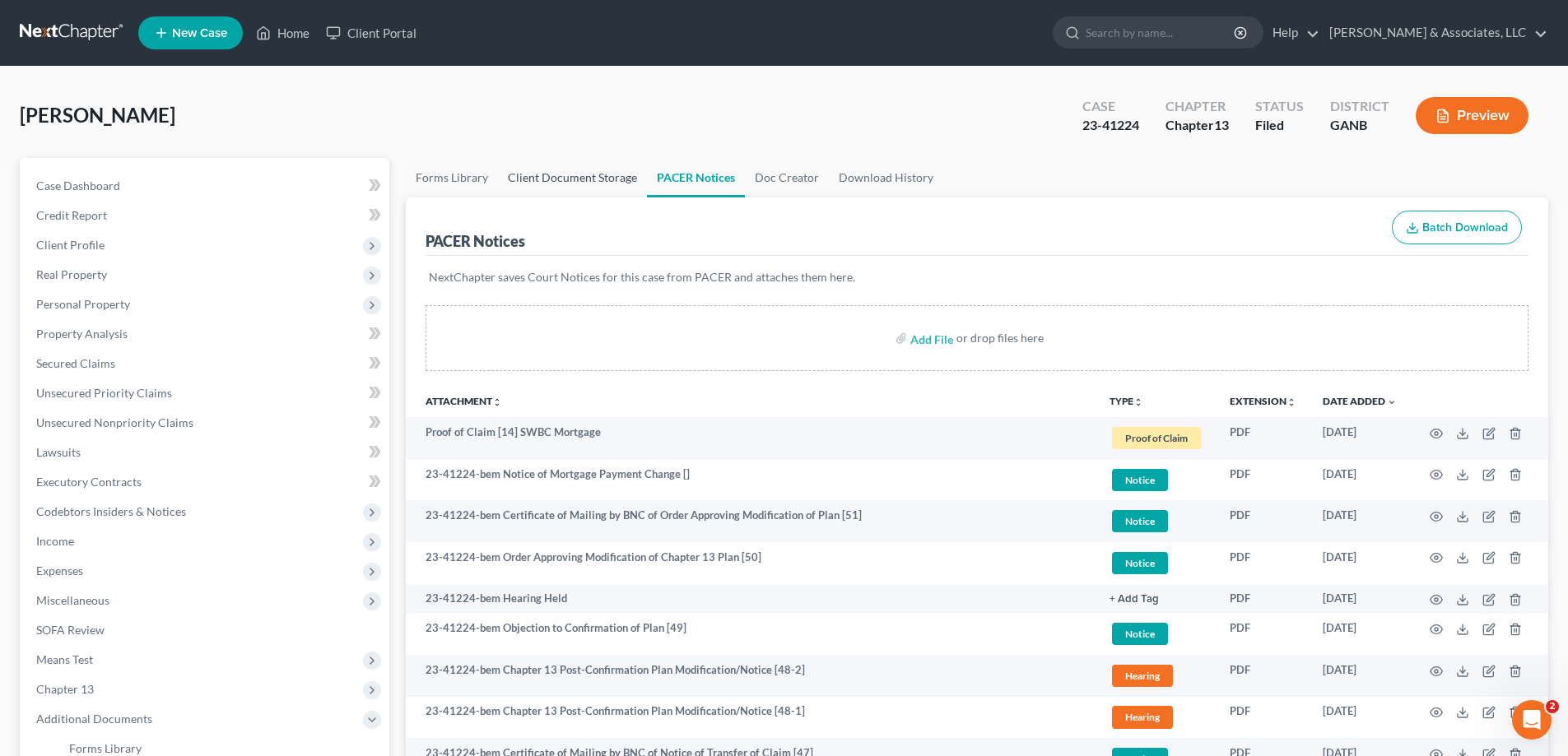
click at [565, 173] on link "Client Document Storage" at bounding box center [572, 178] width 149 height 39
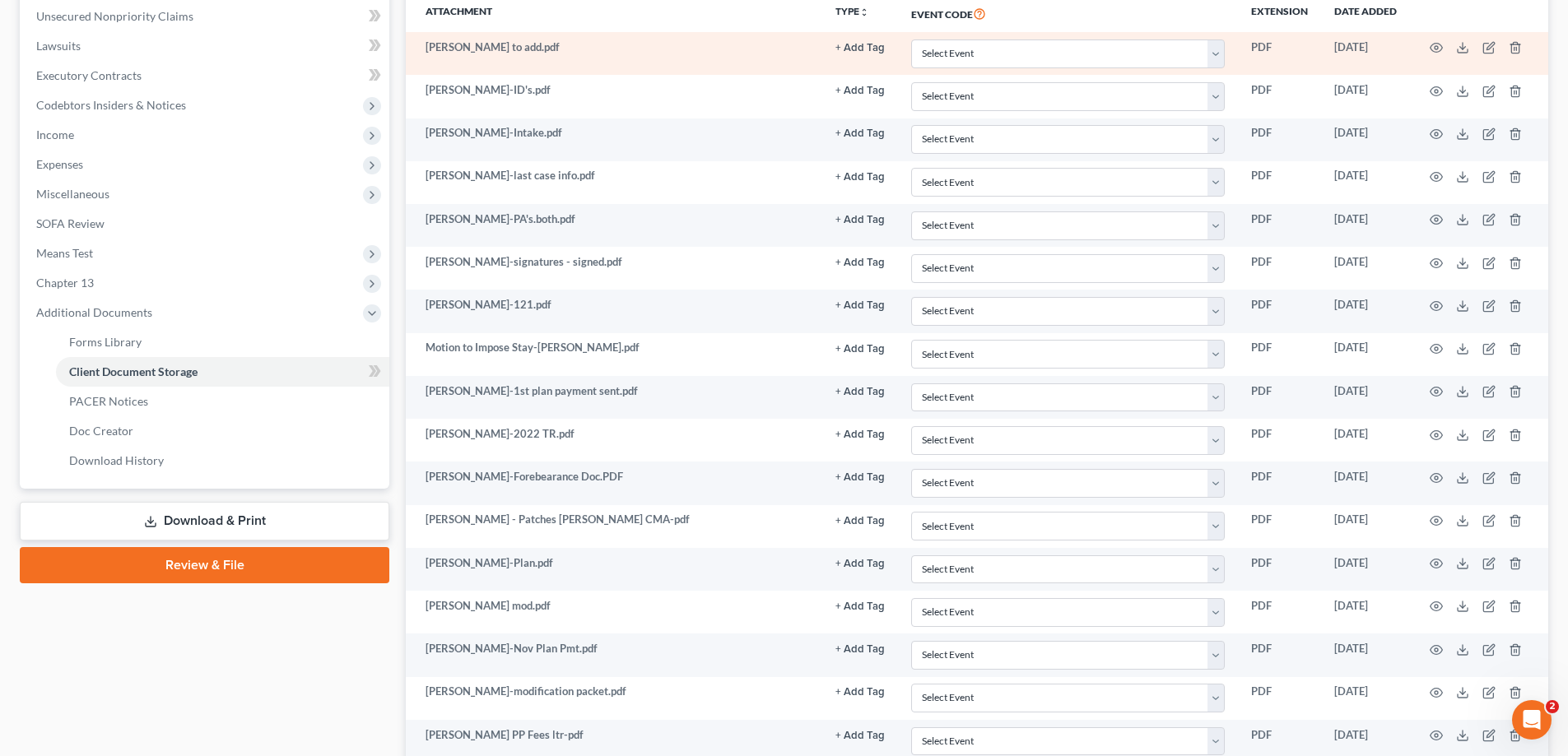
scroll to position [247, 0]
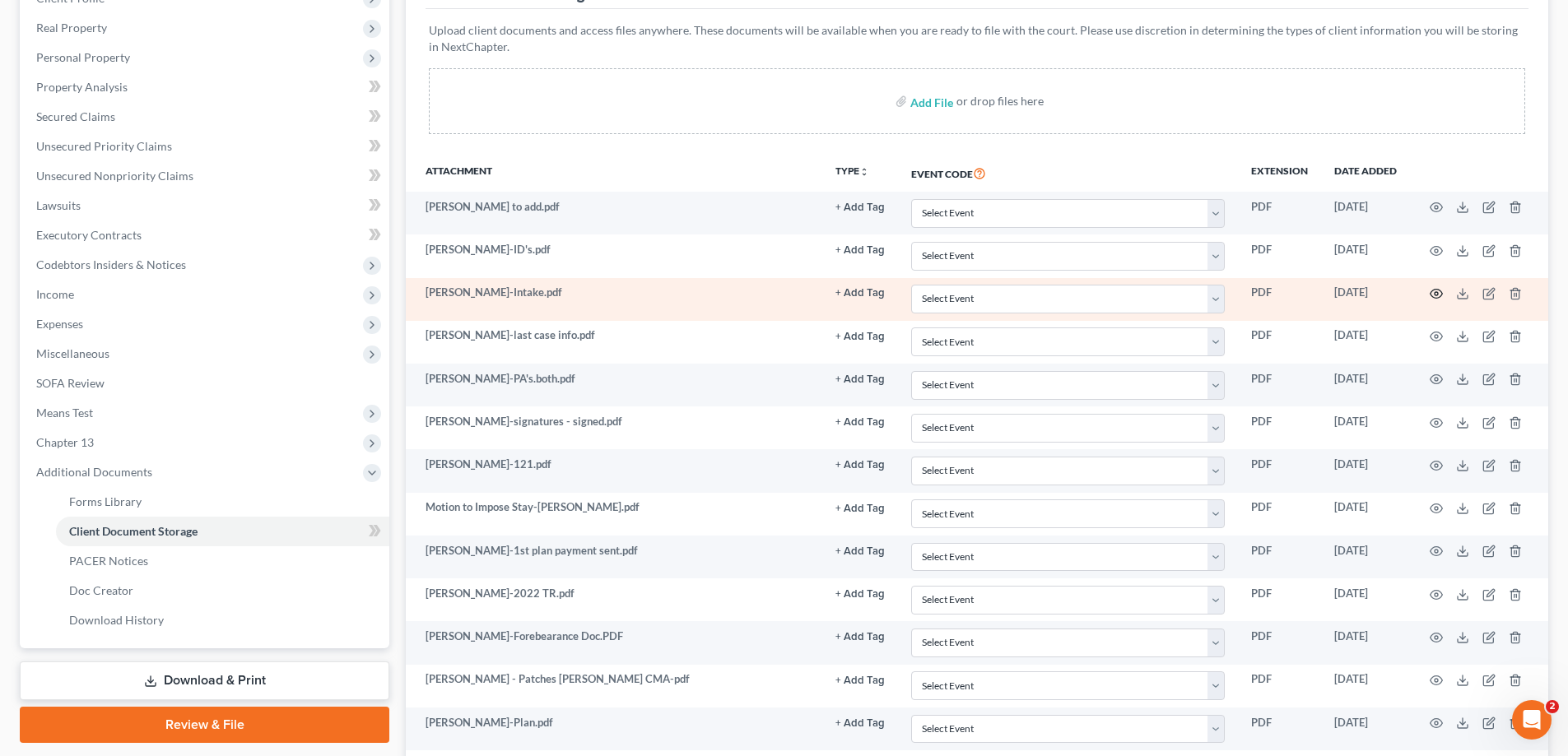
click at [1434, 293] on circle "button" at bounding box center [1436, 294] width 4 height 4
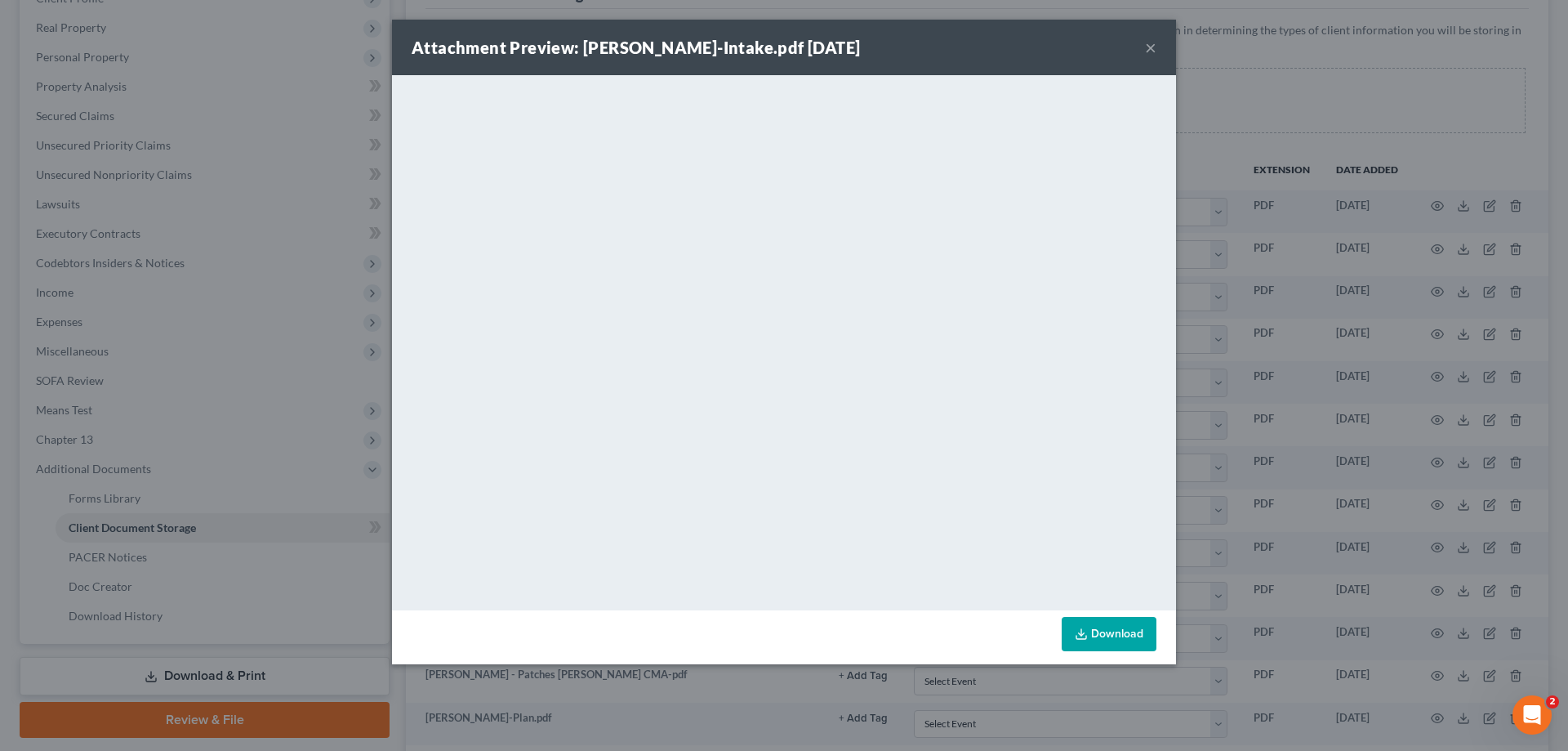
drag, startPoint x: 1150, startPoint y: 48, endPoint x: 220, endPoint y: 282, distance: 959.0
click at [1150, 47] on button "×" at bounding box center [1150, 47] width 12 height 20
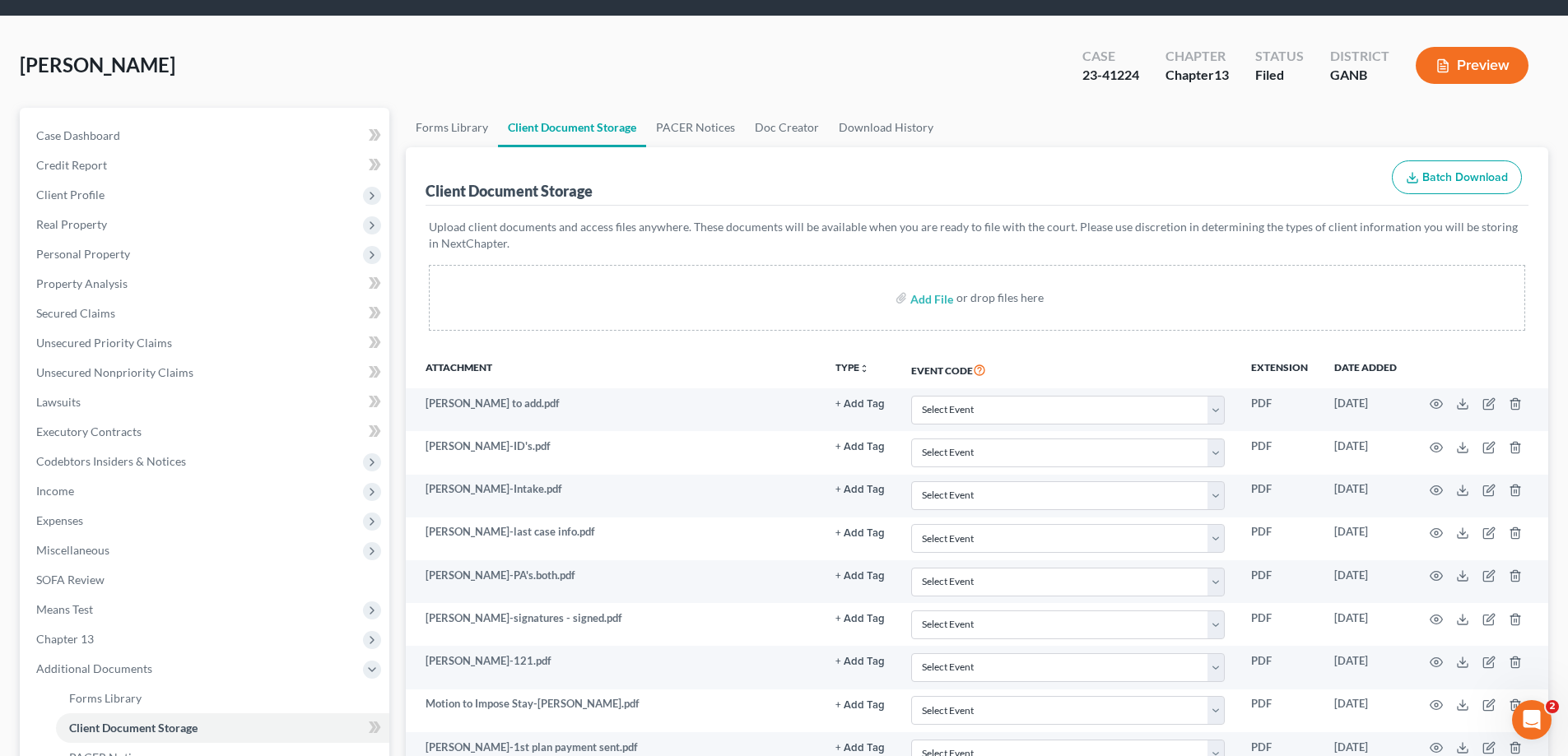
scroll to position [0, 0]
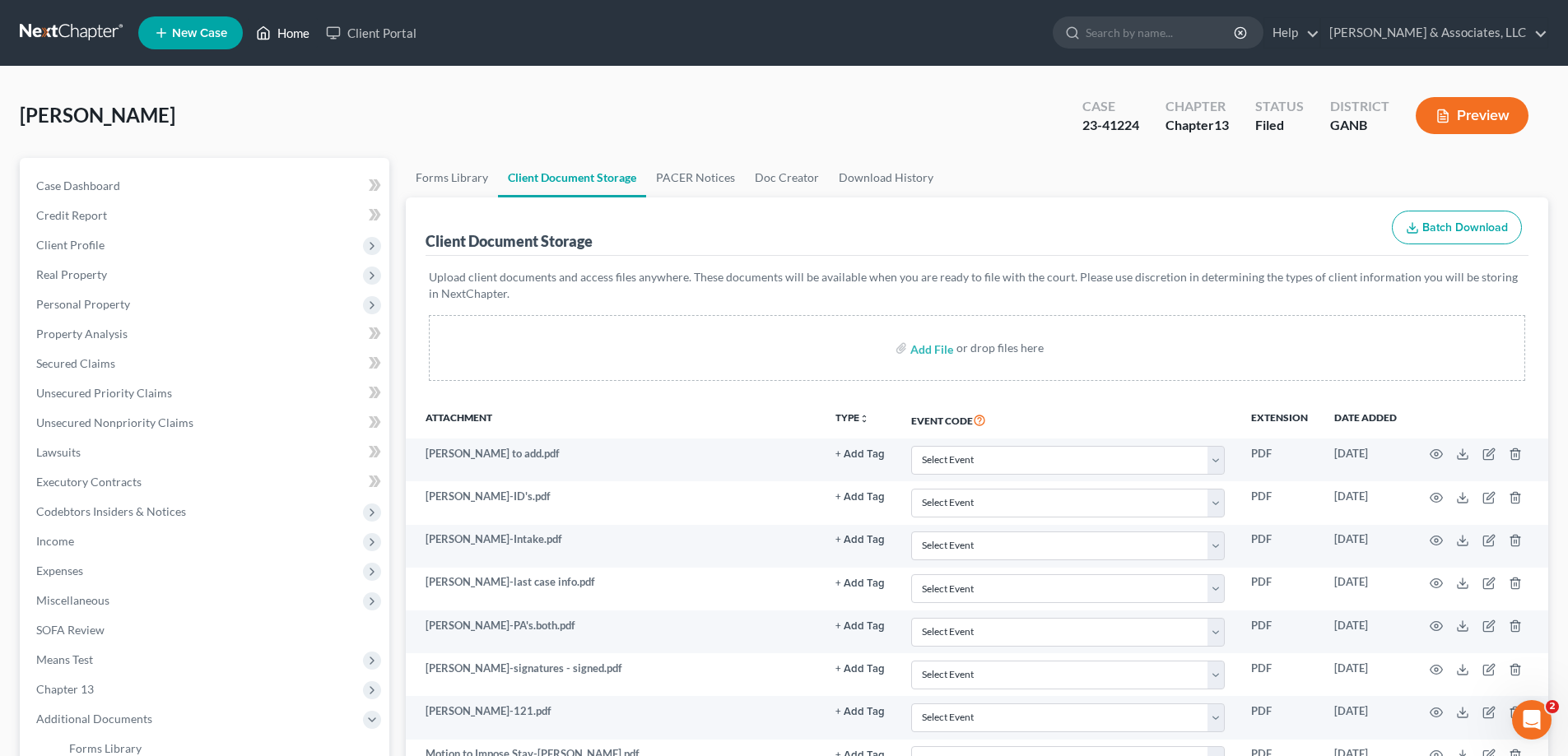
click at [283, 35] on link "Home" at bounding box center [283, 32] width 70 height 30
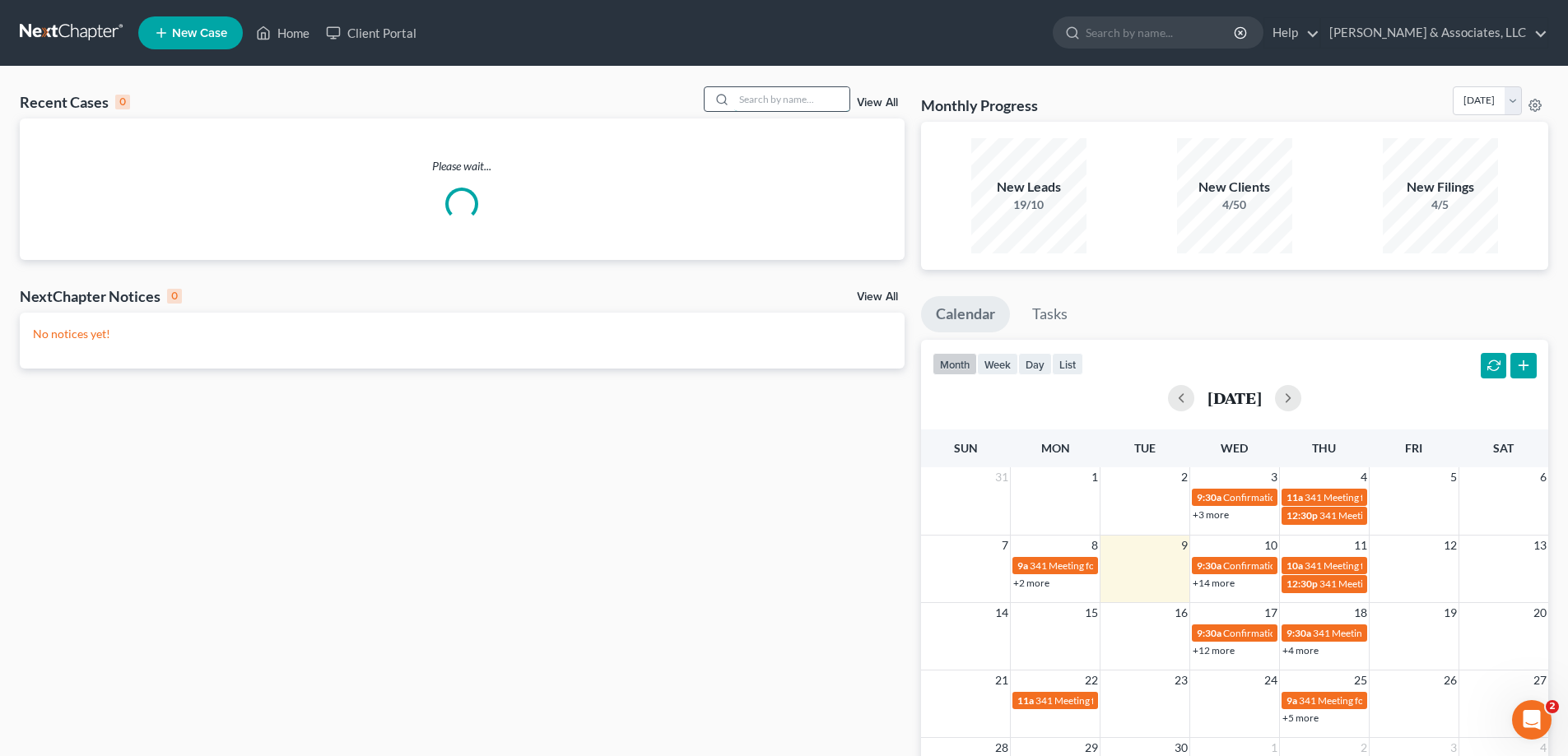
click at [819, 96] on input "search" at bounding box center [791, 99] width 115 height 24
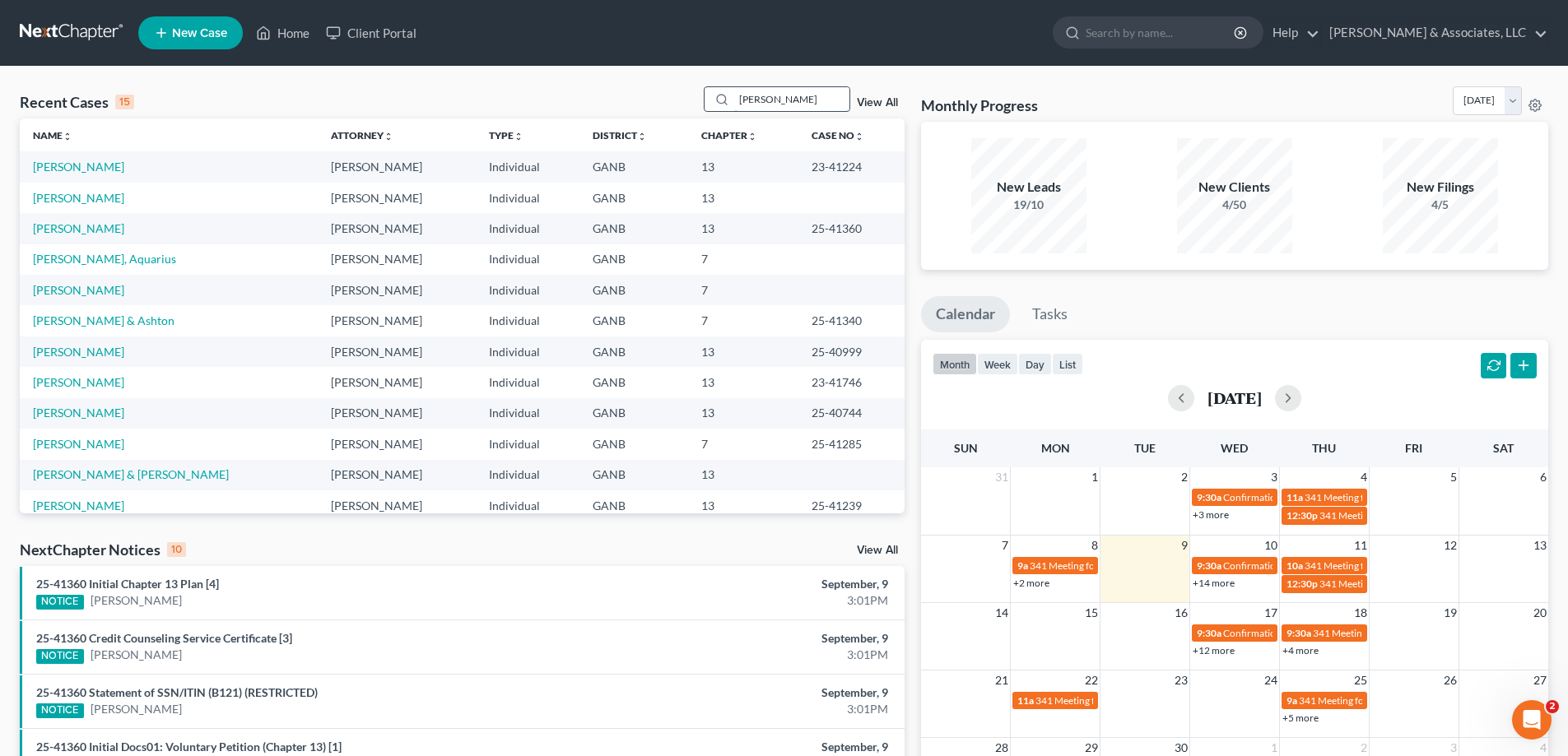
type input "[PERSON_NAME]"
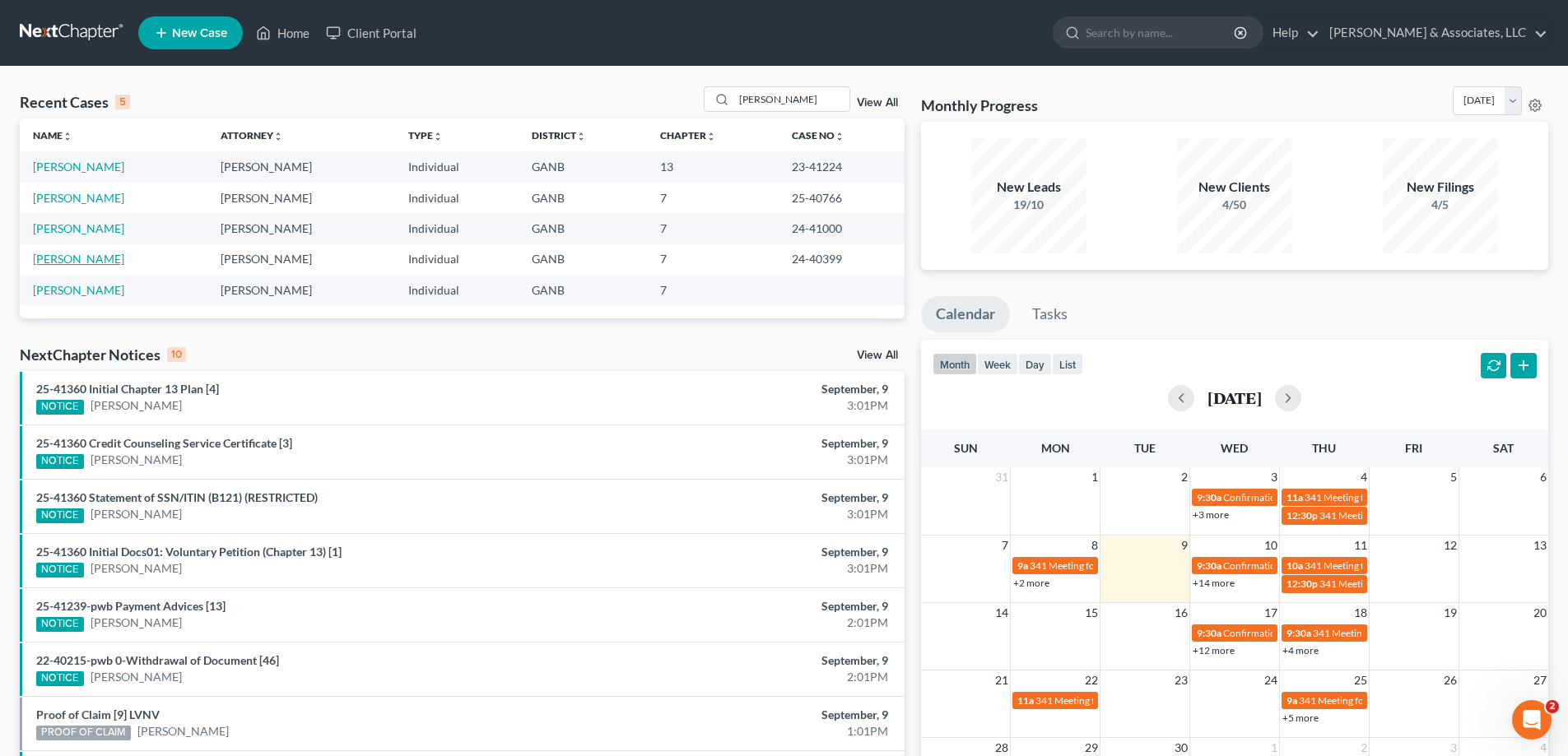
click at [50, 260] on link "[PERSON_NAME]" at bounding box center [79, 259] width 91 height 14
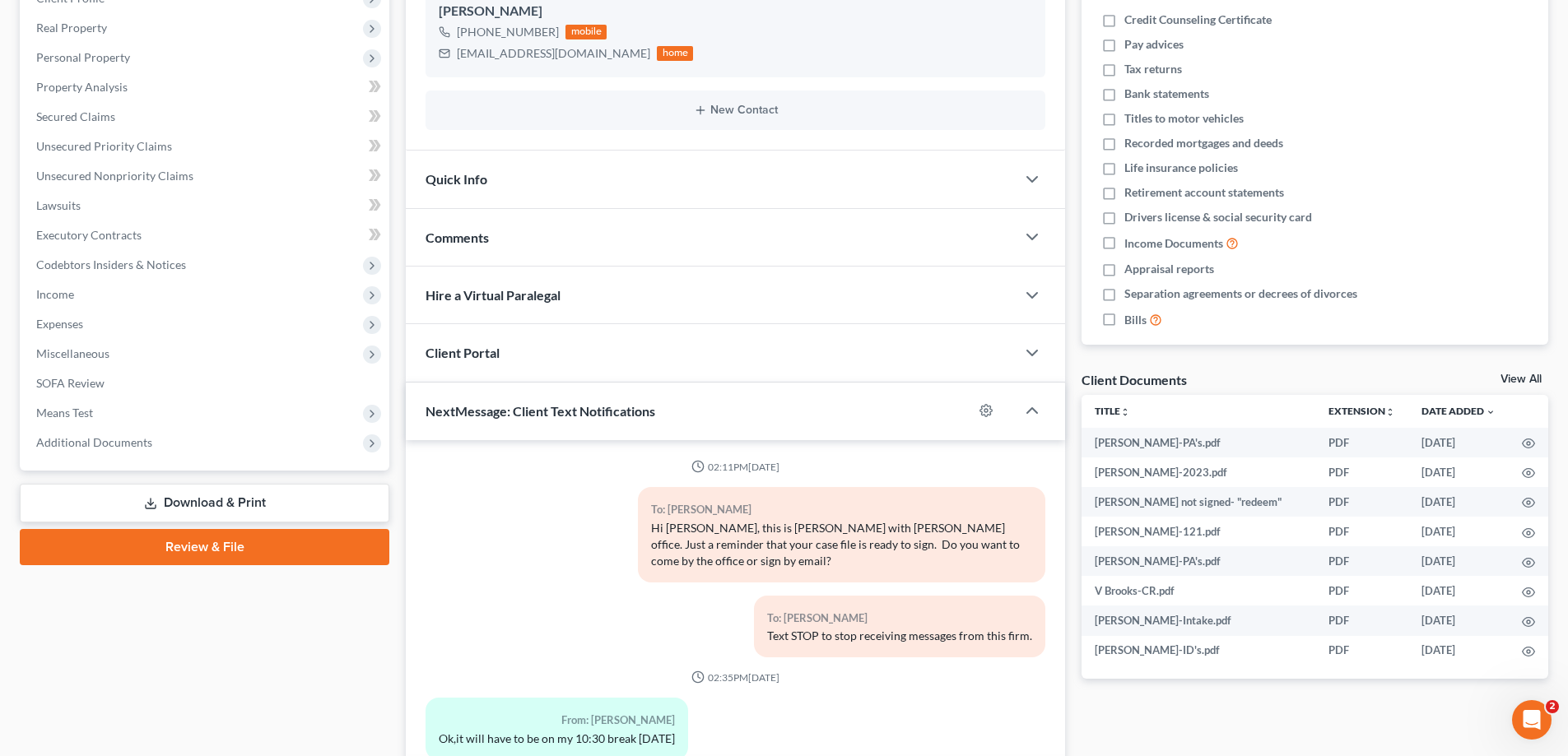
scroll to position [558, 0]
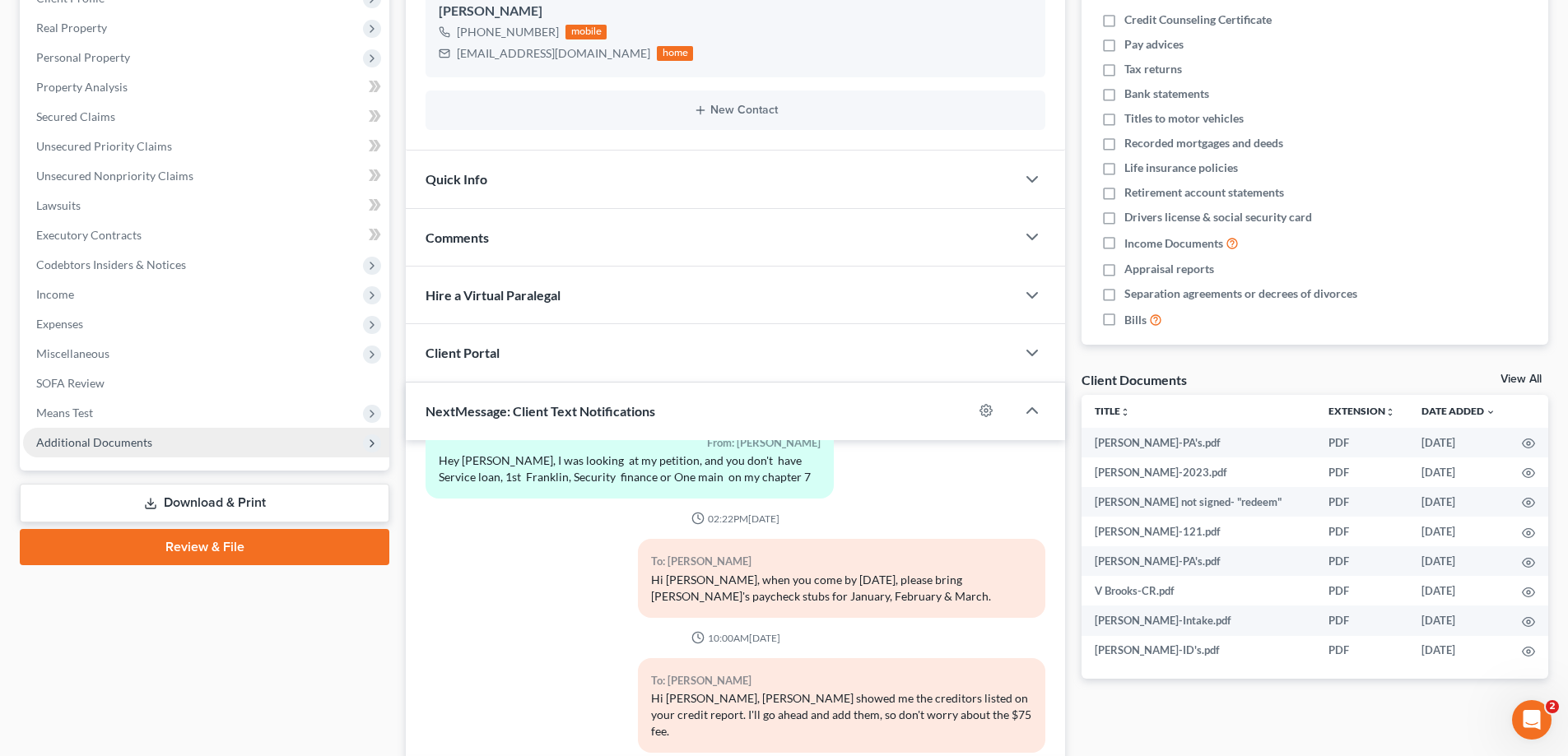
click at [121, 430] on span "Additional Documents" at bounding box center [206, 442] width 366 height 30
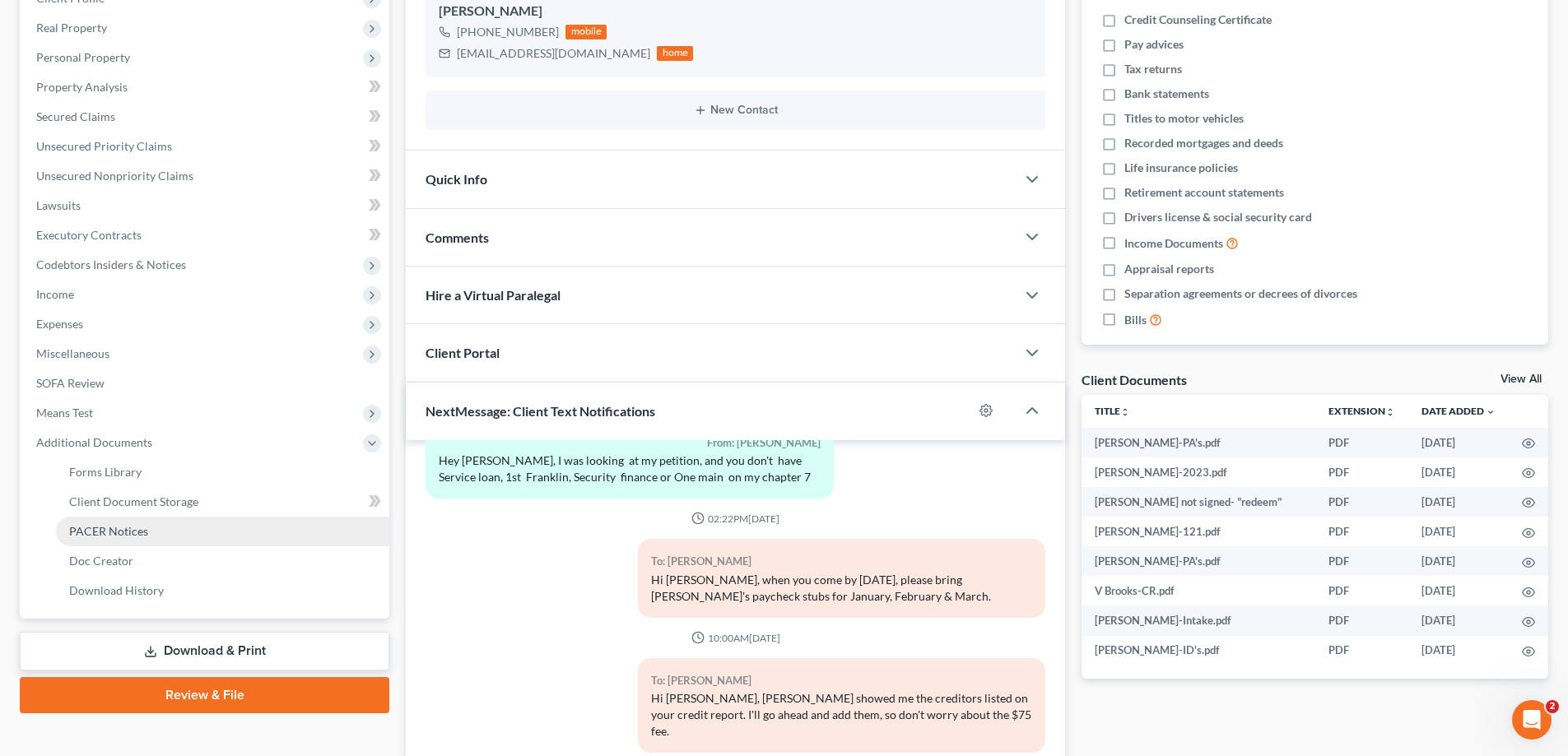
click at [91, 529] on span "PACER Notices" at bounding box center [109, 531] width 79 height 14
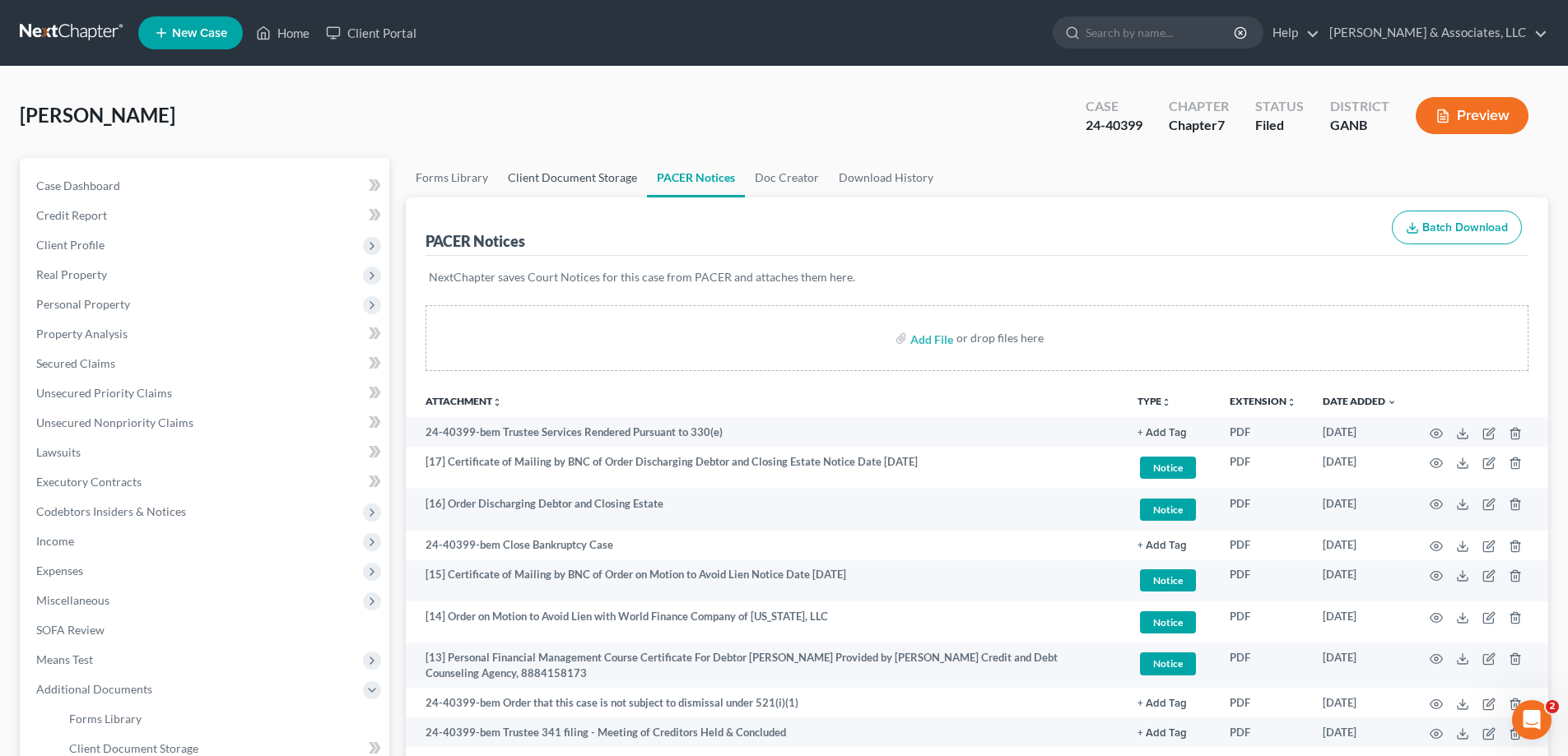
click at [541, 179] on link "Client Document Storage" at bounding box center [572, 178] width 149 height 39
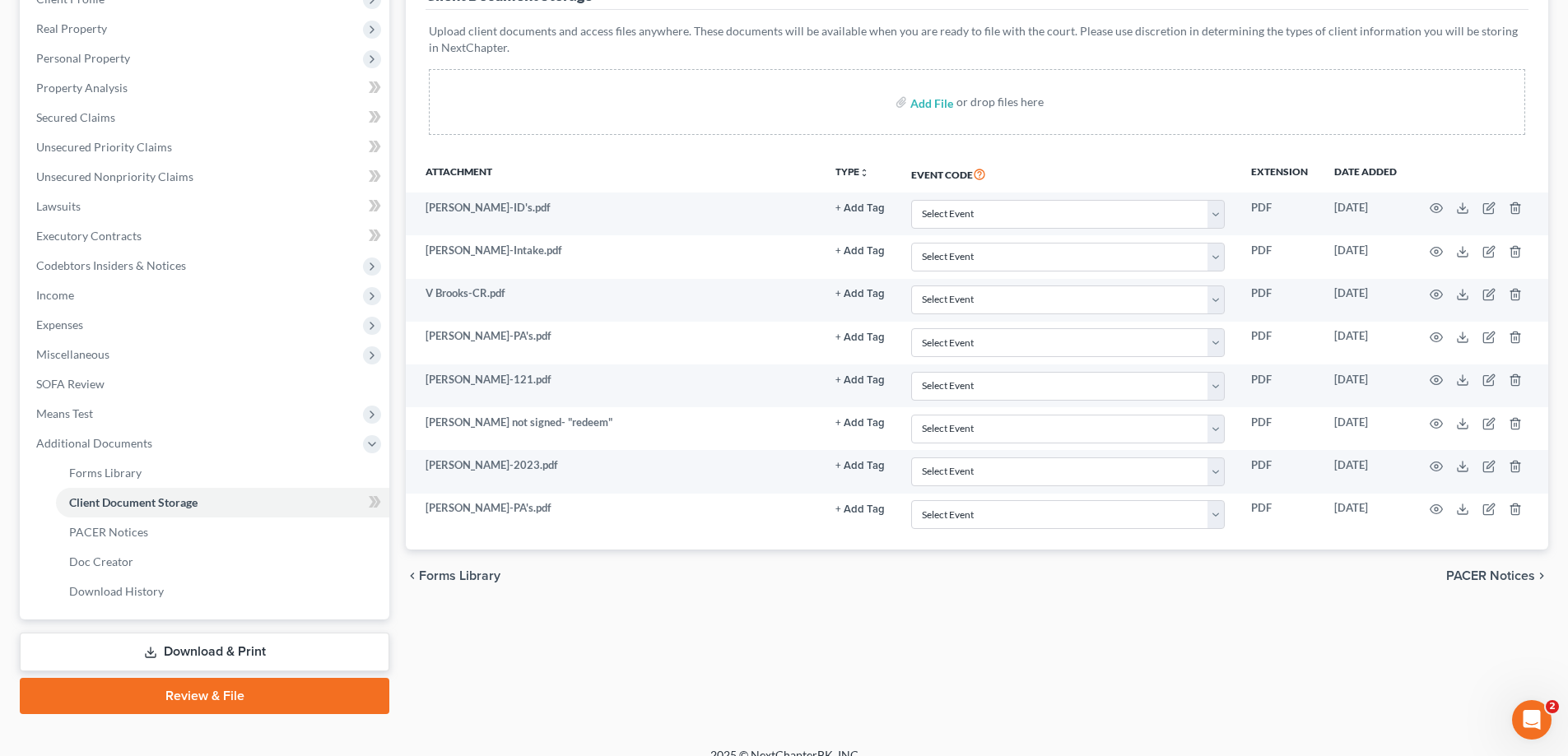
scroll to position [247, 0]
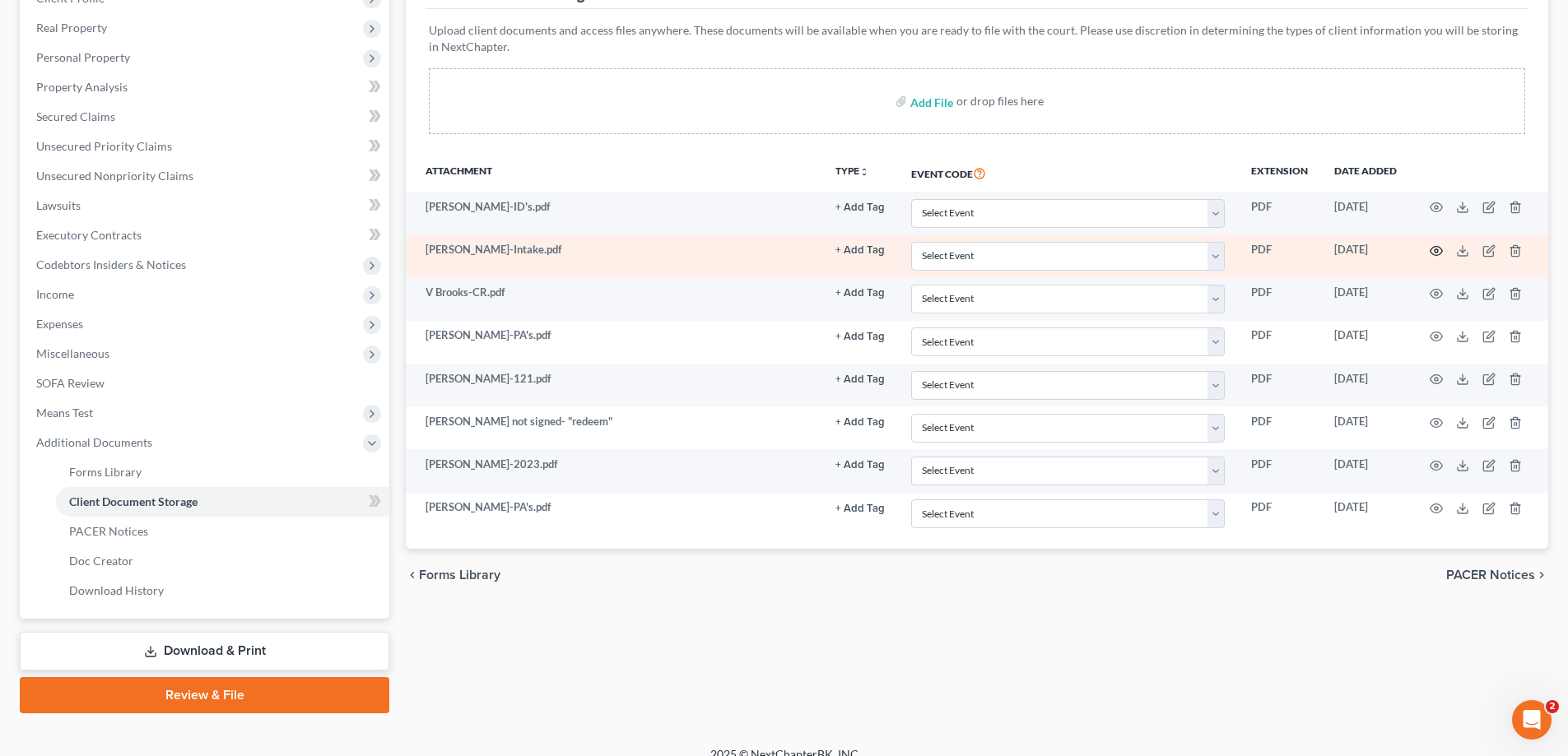
click at [1430, 248] on icon "button" at bounding box center [1436, 250] width 13 height 13
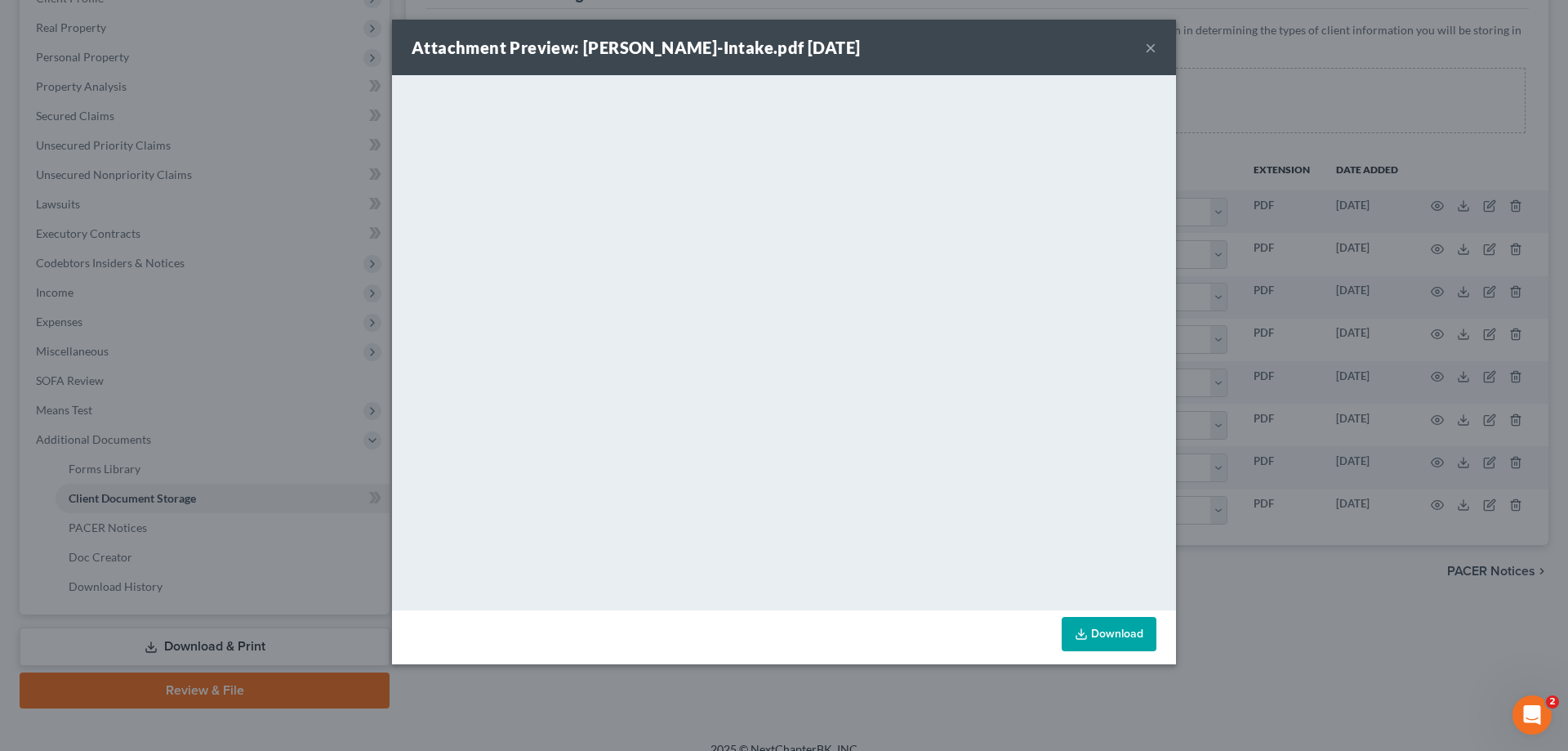
click at [1151, 45] on button "×" at bounding box center [1150, 47] width 12 height 20
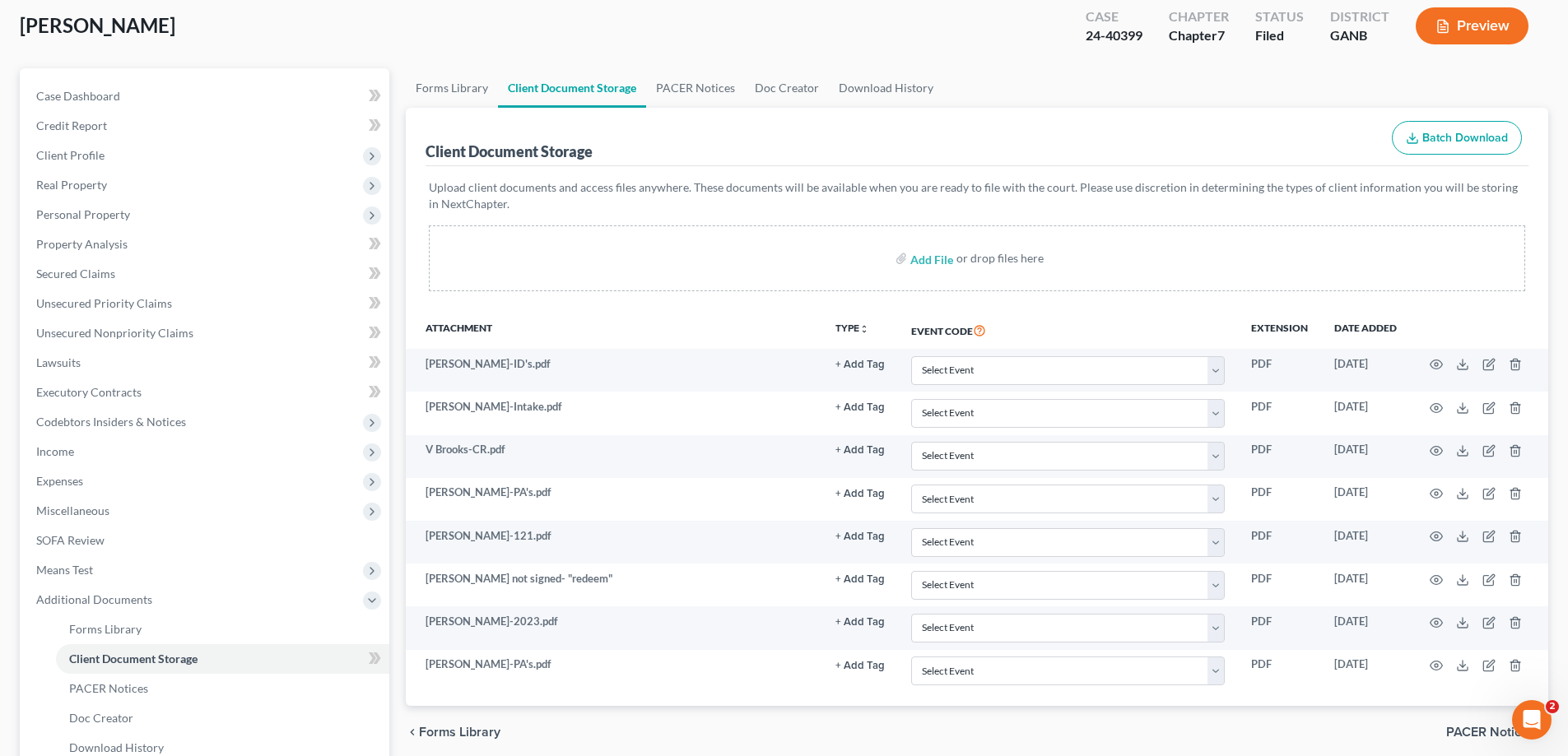
scroll to position [0, 0]
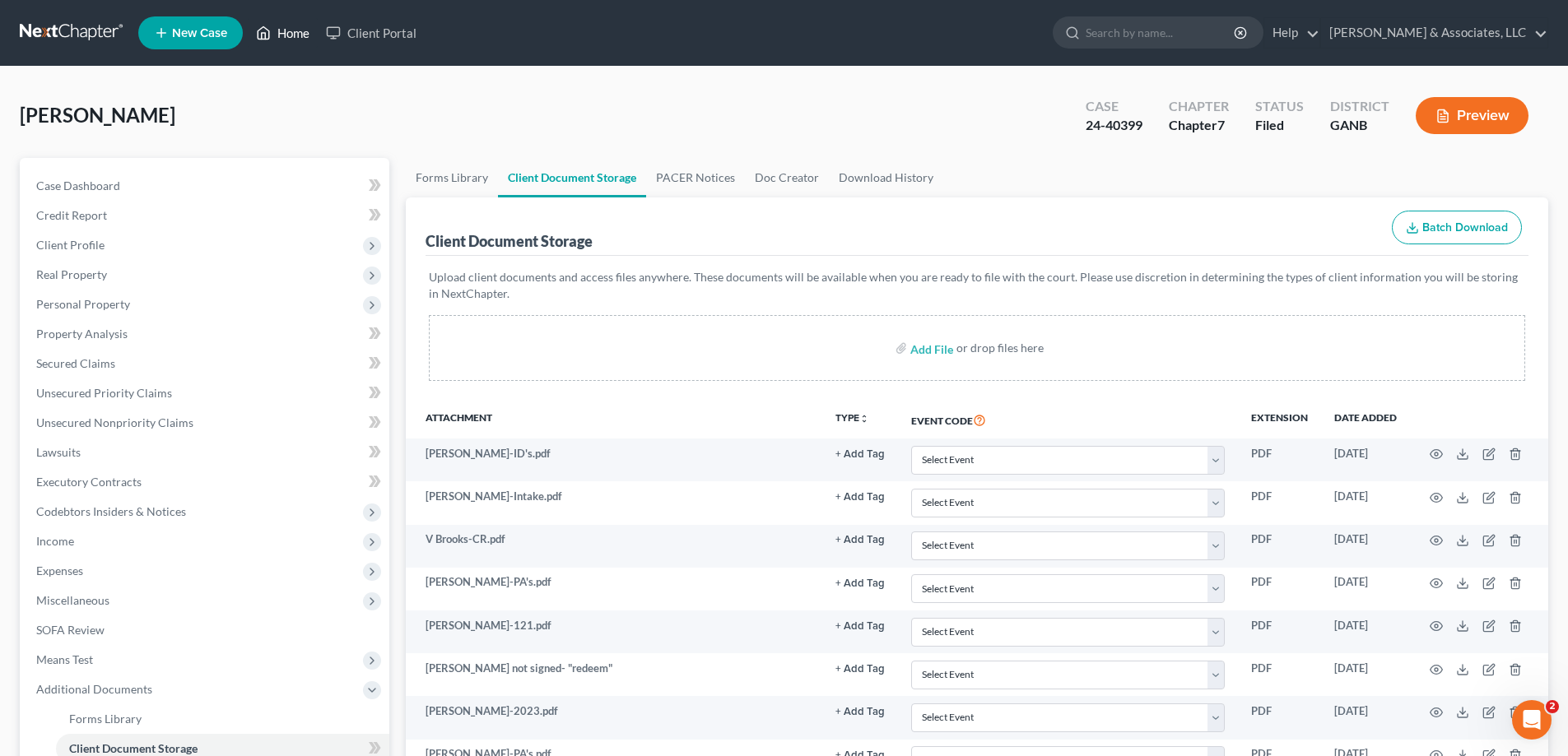
click at [290, 30] on link "Home" at bounding box center [283, 32] width 70 height 30
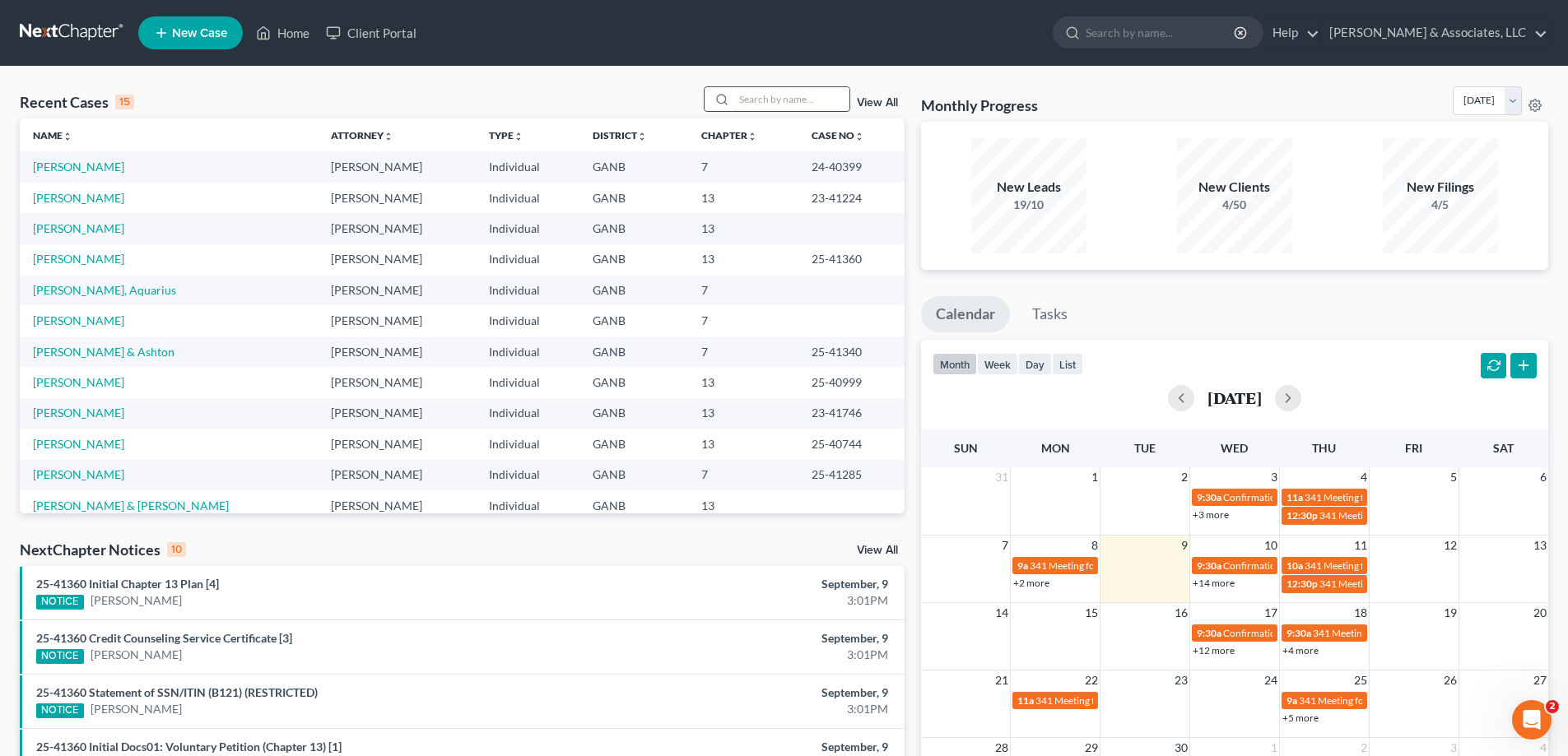
click at [746, 102] on input "search" at bounding box center [791, 99] width 115 height 24
type input "[PERSON_NAME]"
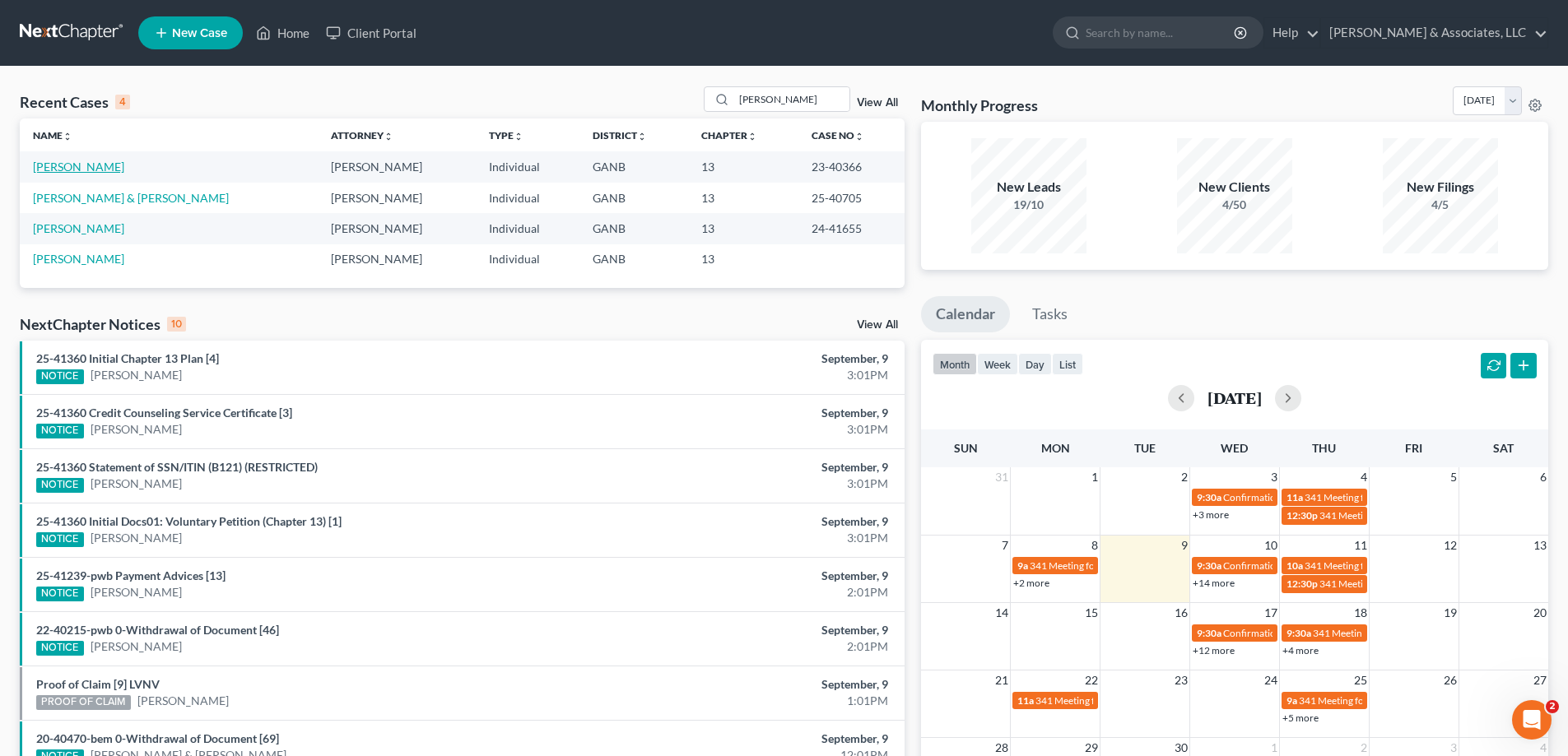
click at [86, 167] on link "[PERSON_NAME]" at bounding box center [79, 167] width 91 height 14
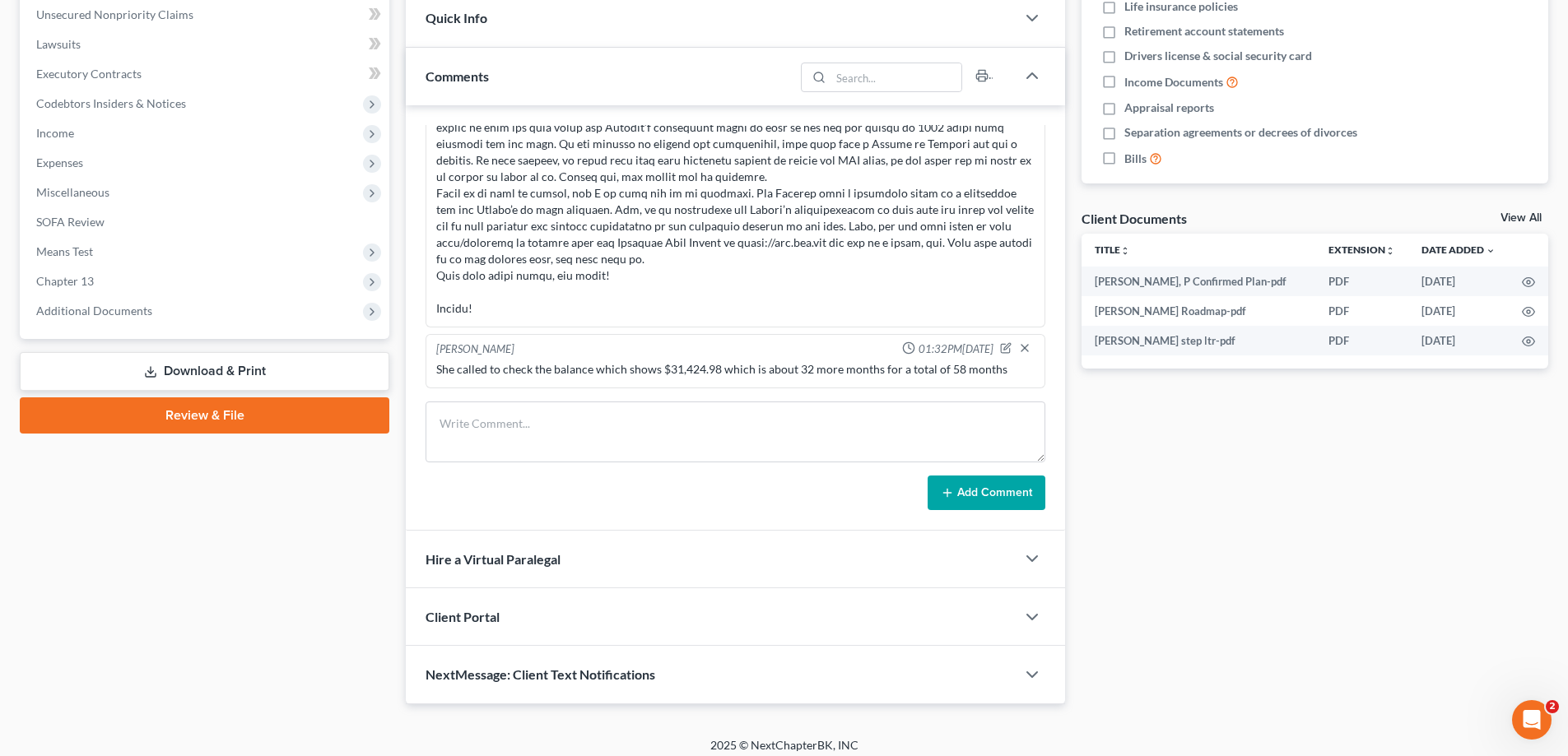
scroll to position [412, 0]
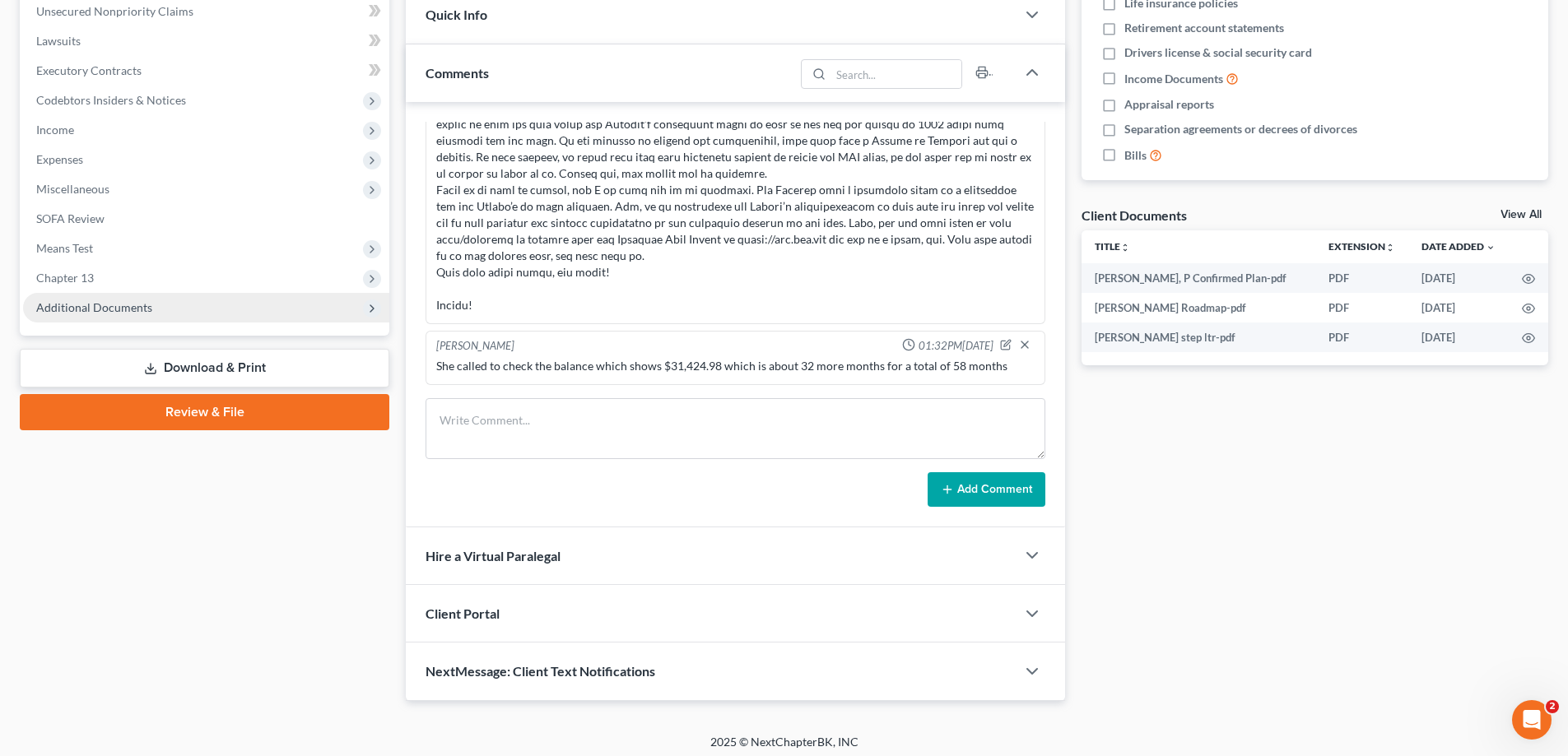
click at [129, 301] on span "Additional Documents" at bounding box center [93, 308] width 116 height 14
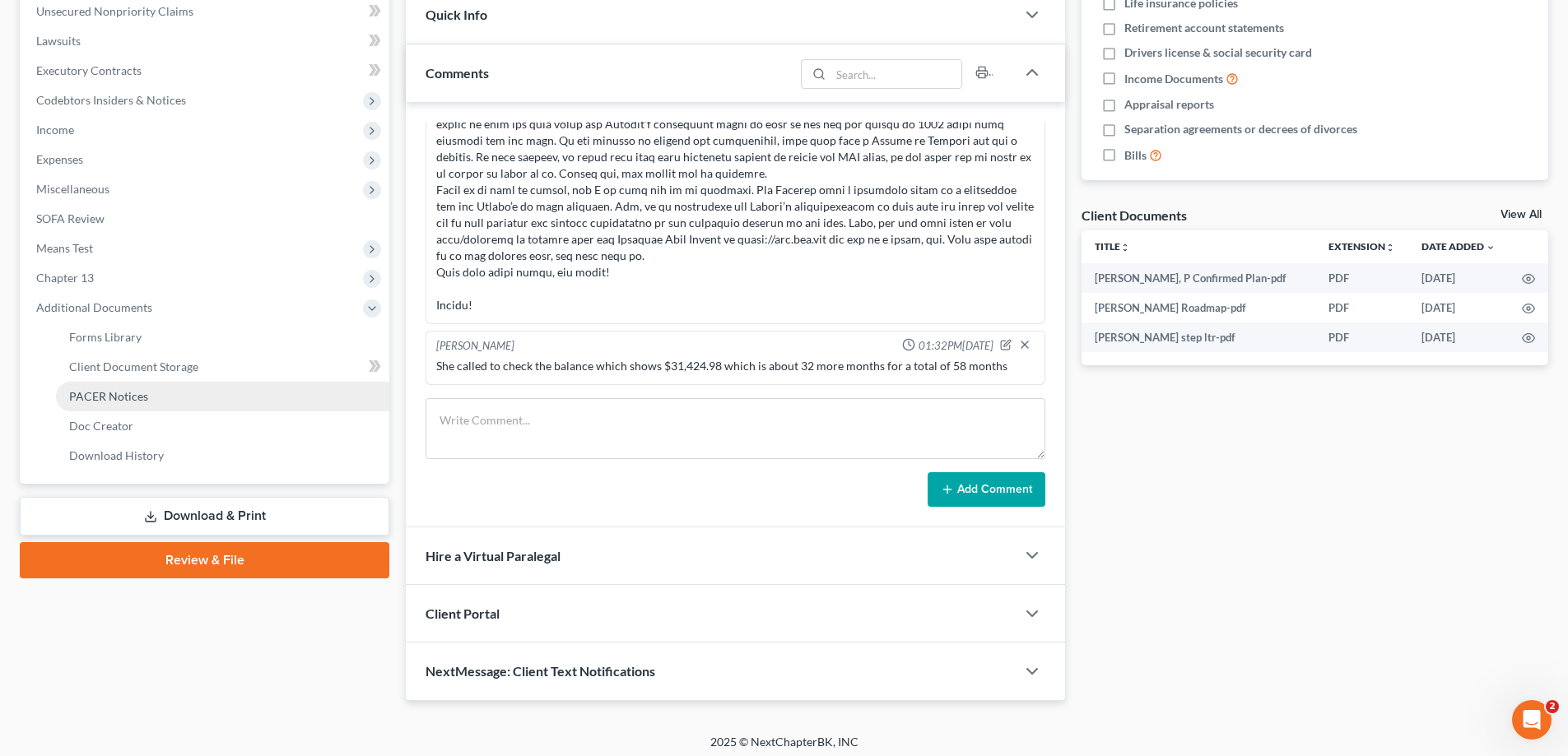
click at [91, 396] on span "PACER Notices" at bounding box center [109, 396] width 79 height 14
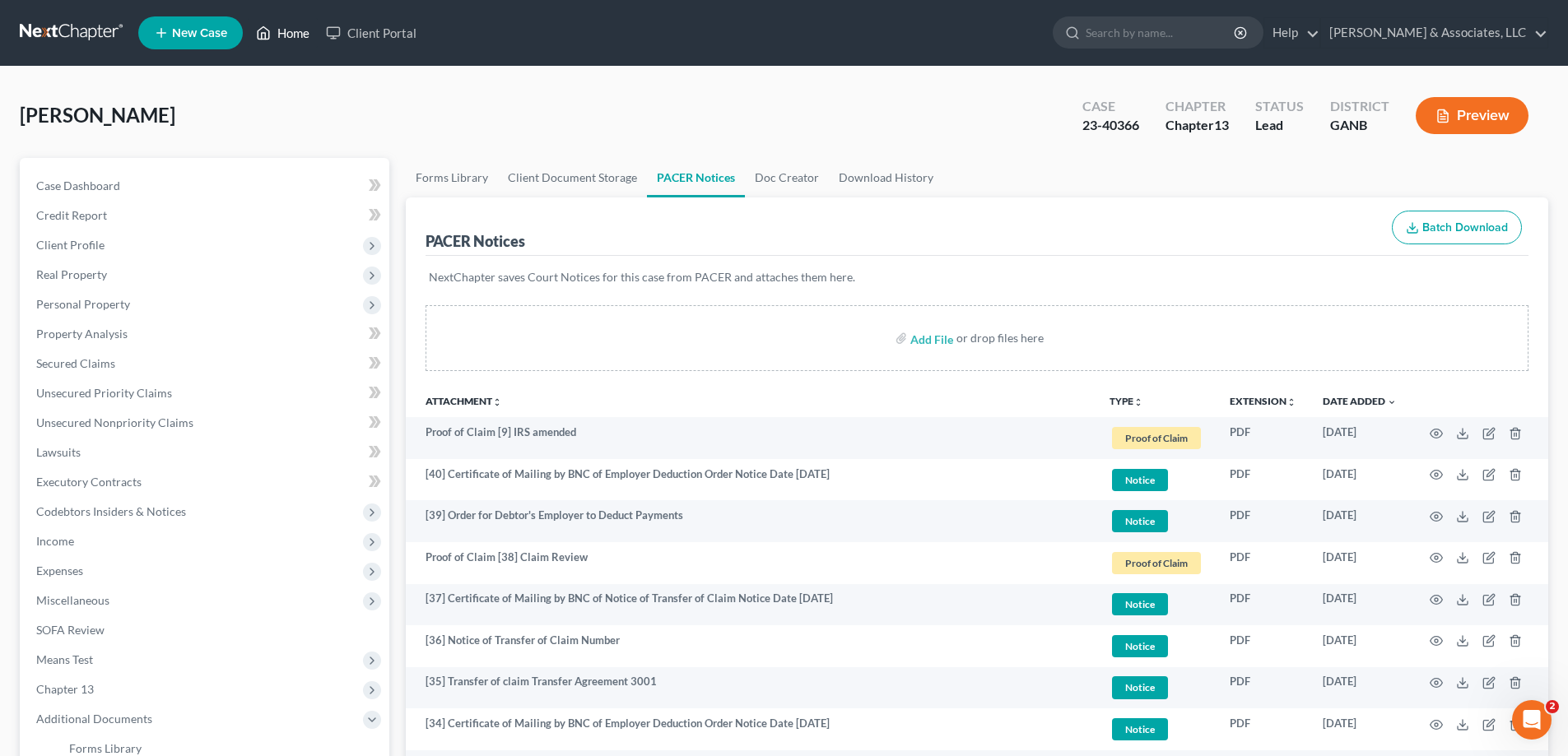
click at [286, 23] on link "Home" at bounding box center [283, 32] width 70 height 30
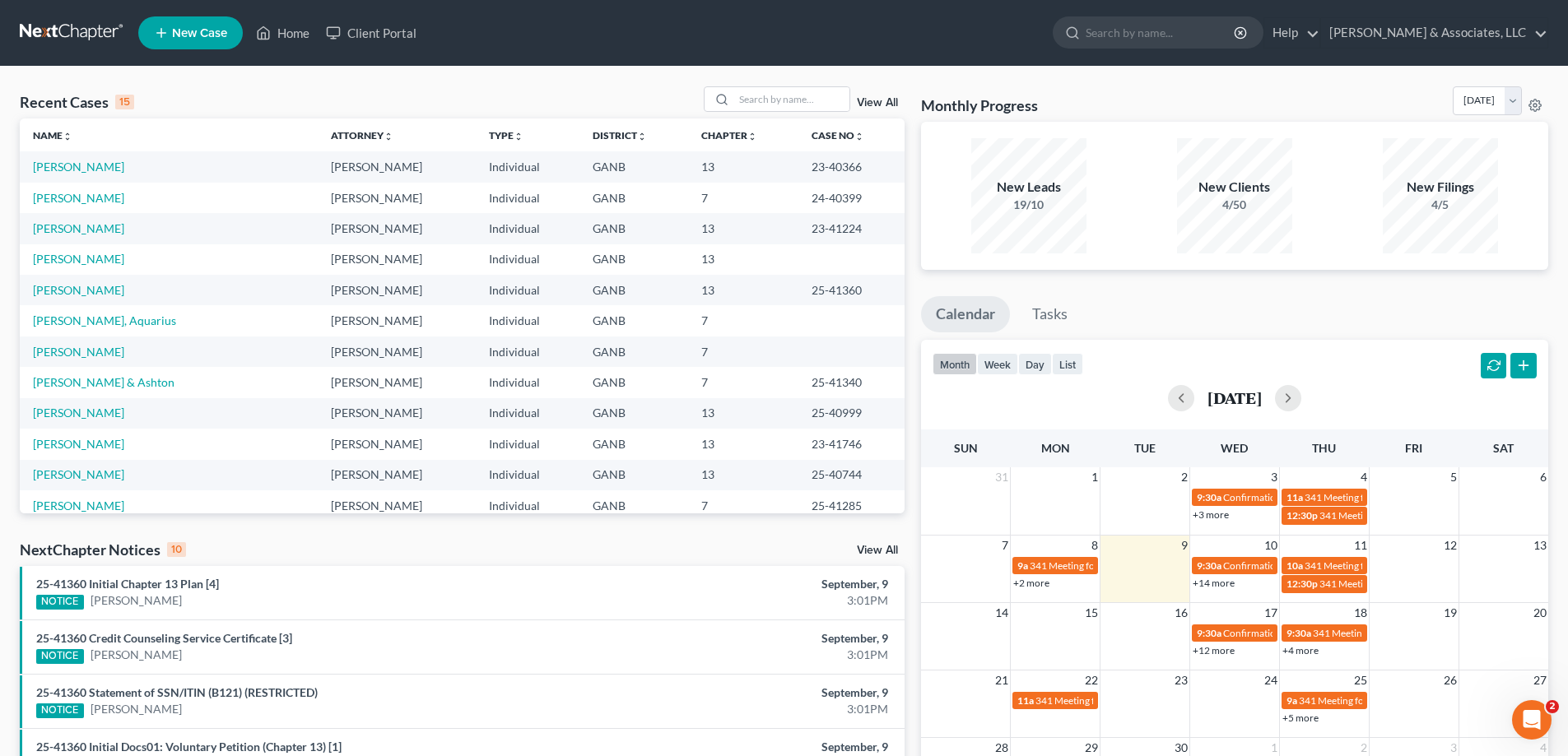
drag, startPoint x: 1551, startPoint y: 65, endPoint x: 1466, endPoint y: 80, distance: 86.3
click at [1550, 65] on div "Home New Case Client Portal [PERSON_NAME] & Associates, LLC [PERSON_NAME][EMAIL…" at bounding box center [784, 592] width 1568 height 1184
click at [806, 98] on input "search" at bounding box center [791, 99] width 115 height 24
type input "[PERSON_NAME]"
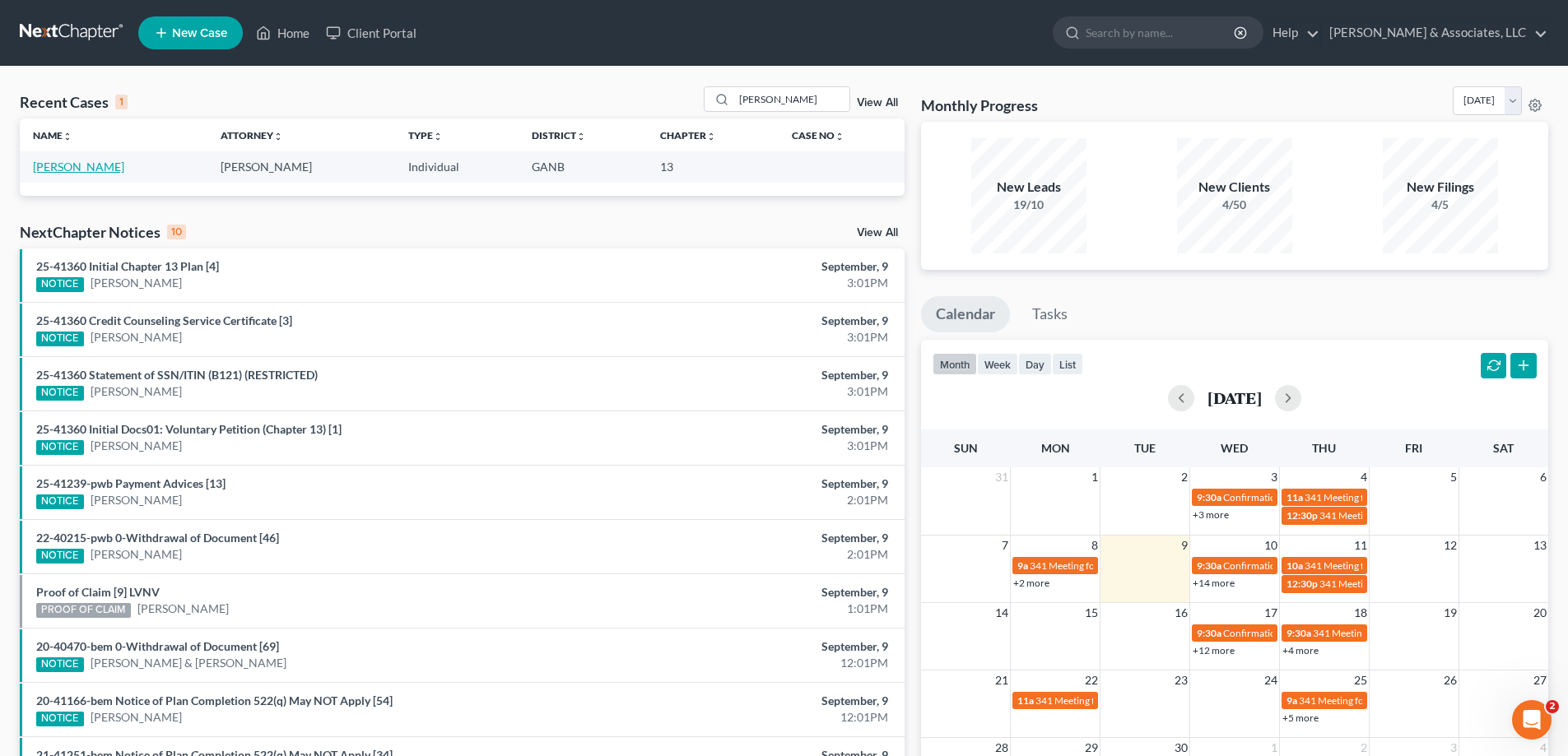
click at [71, 170] on link "[PERSON_NAME]" at bounding box center [79, 167] width 91 height 14
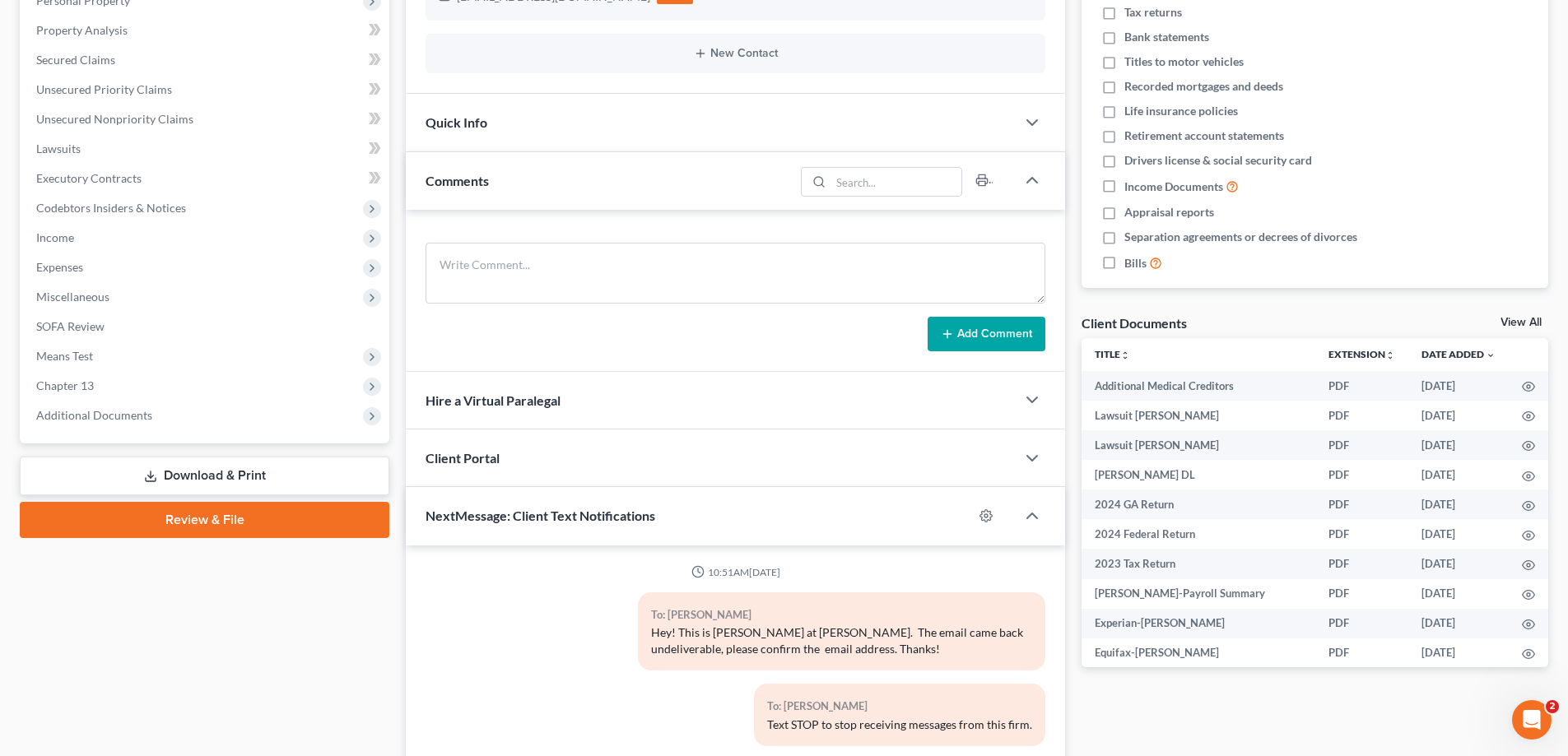
scroll to position [428, 0]
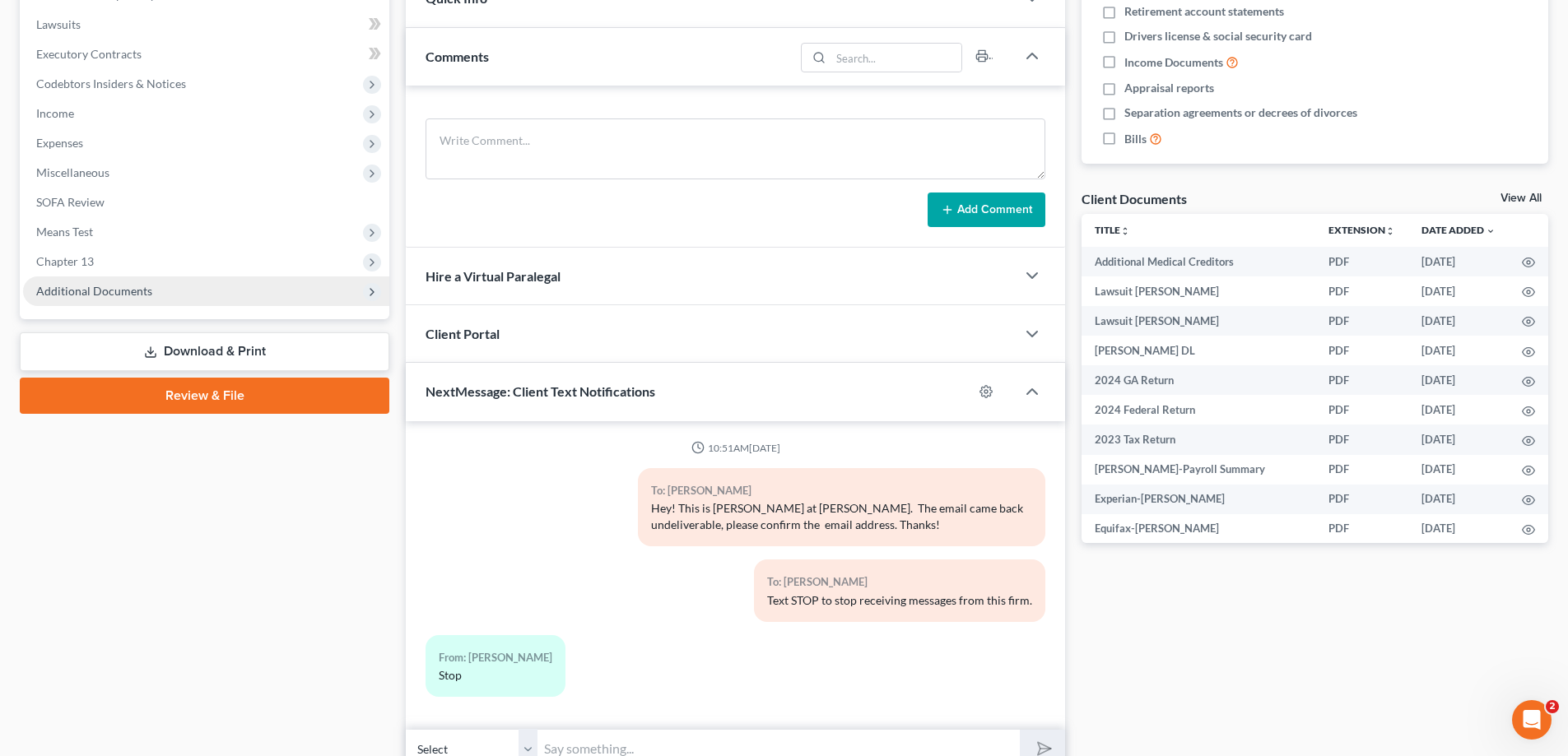
click at [86, 284] on span "Additional Documents" at bounding box center [93, 291] width 116 height 14
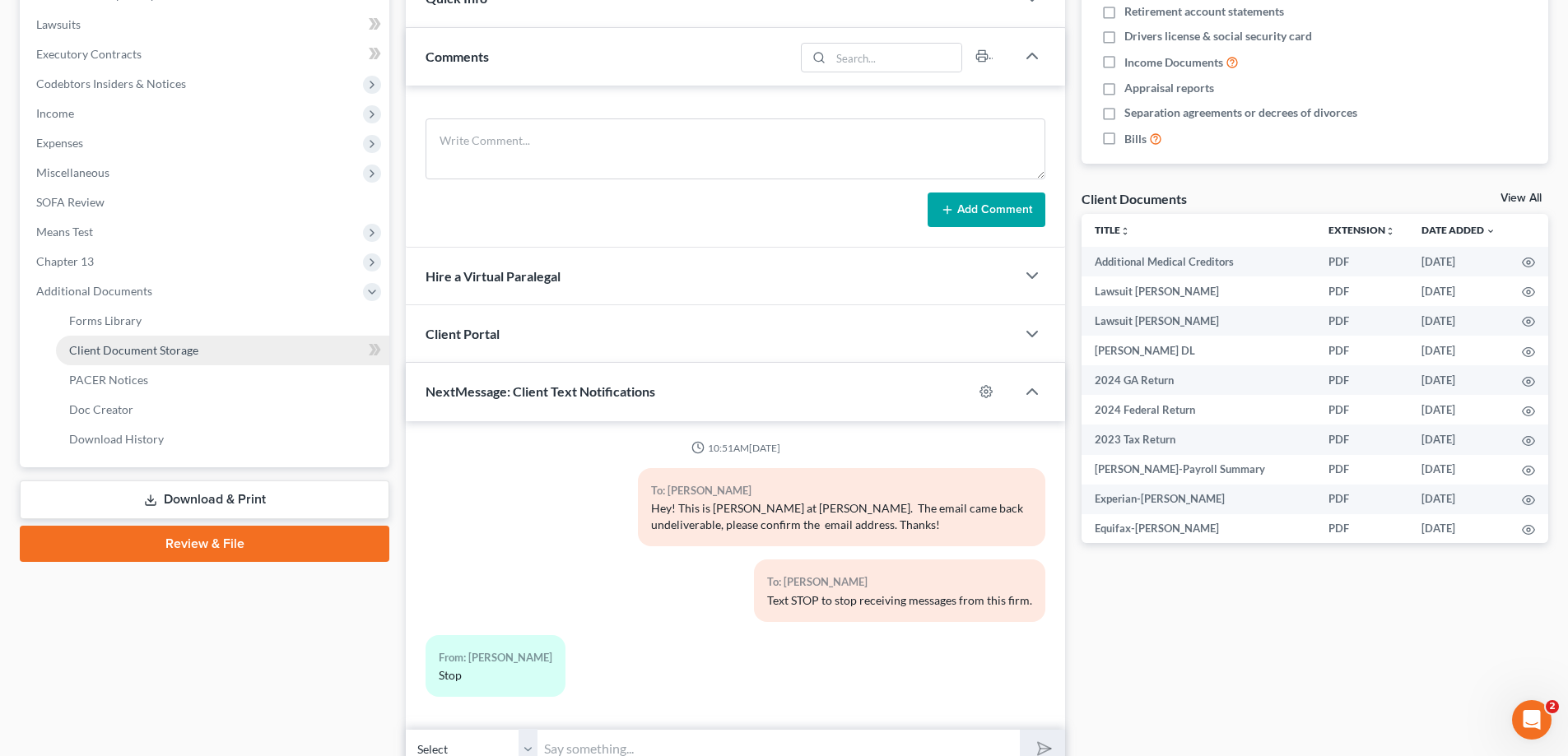
click at [109, 343] on span "Client Document Storage" at bounding box center [134, 351] width 129 height 14
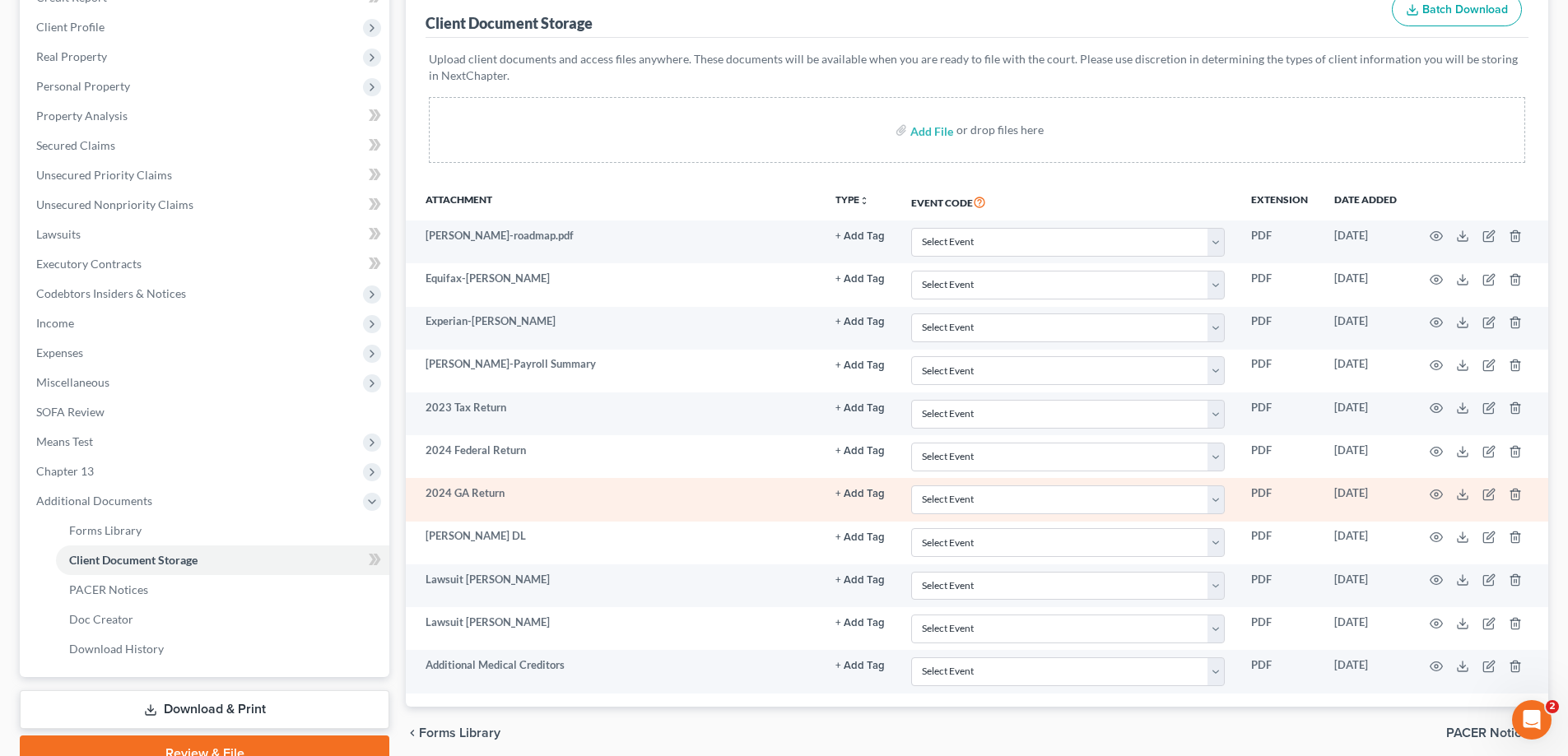
scroll to position [247, 0]
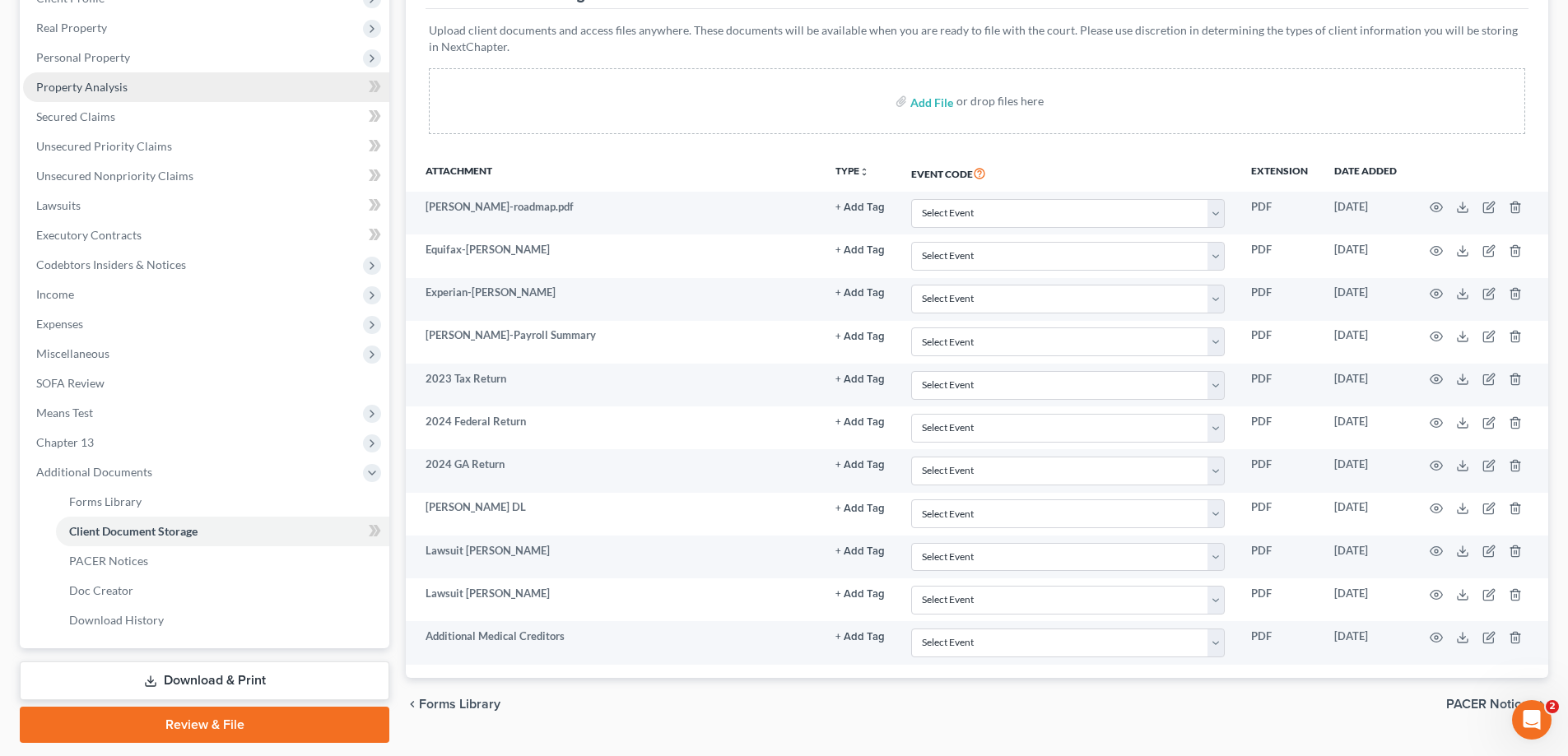
drag, startPoint x: 1204, startPoint y: 51, endPoint x: 323, endPoint y: 75, distance: 881.3
click at [1199, 52] on p "Upload client documents and access files anywhere. These documents will be avai…" at bounding box center [977, 39] width 1096 height 33
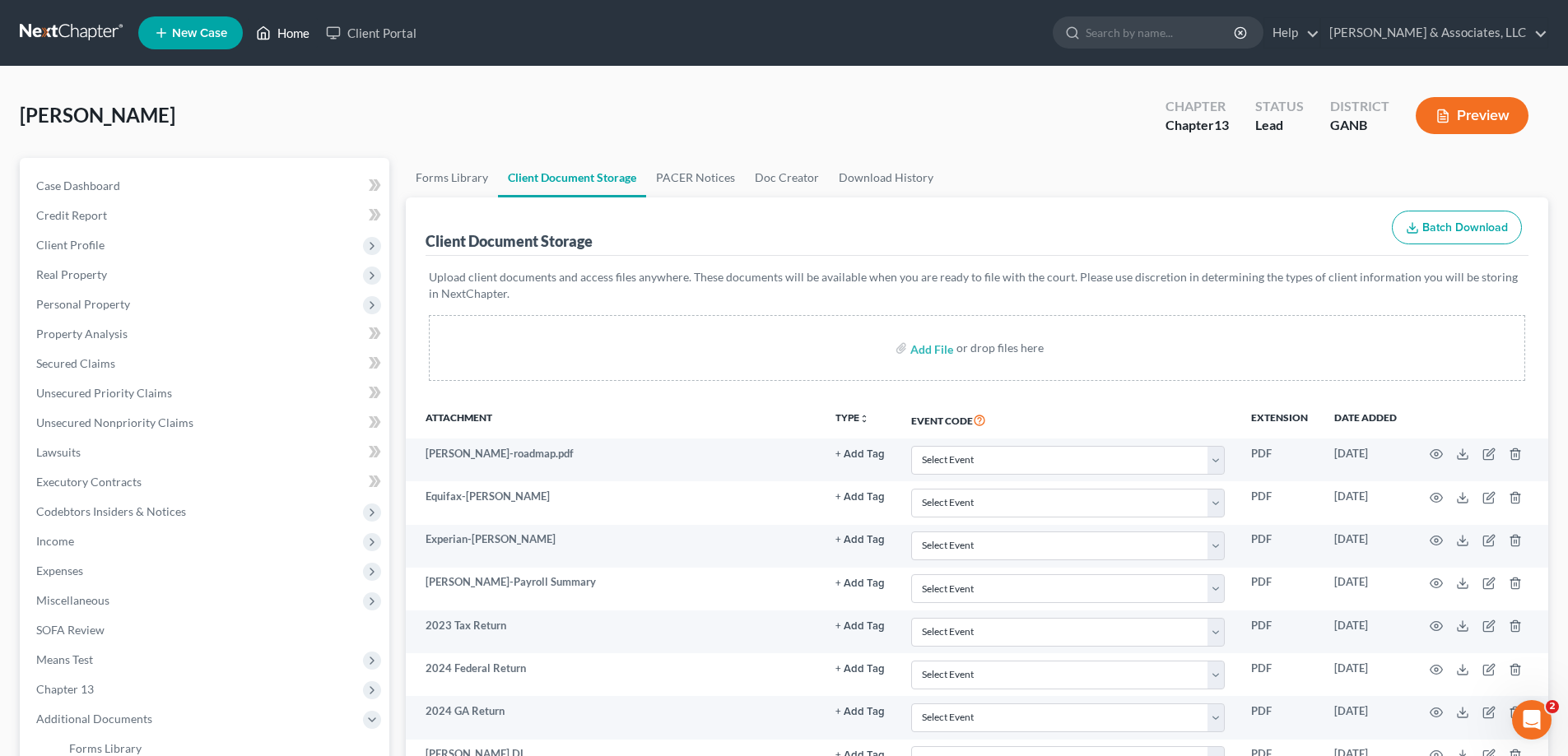
click at [277, 26] on link "Home" at bounding box center [283, 32] width 70 height 30
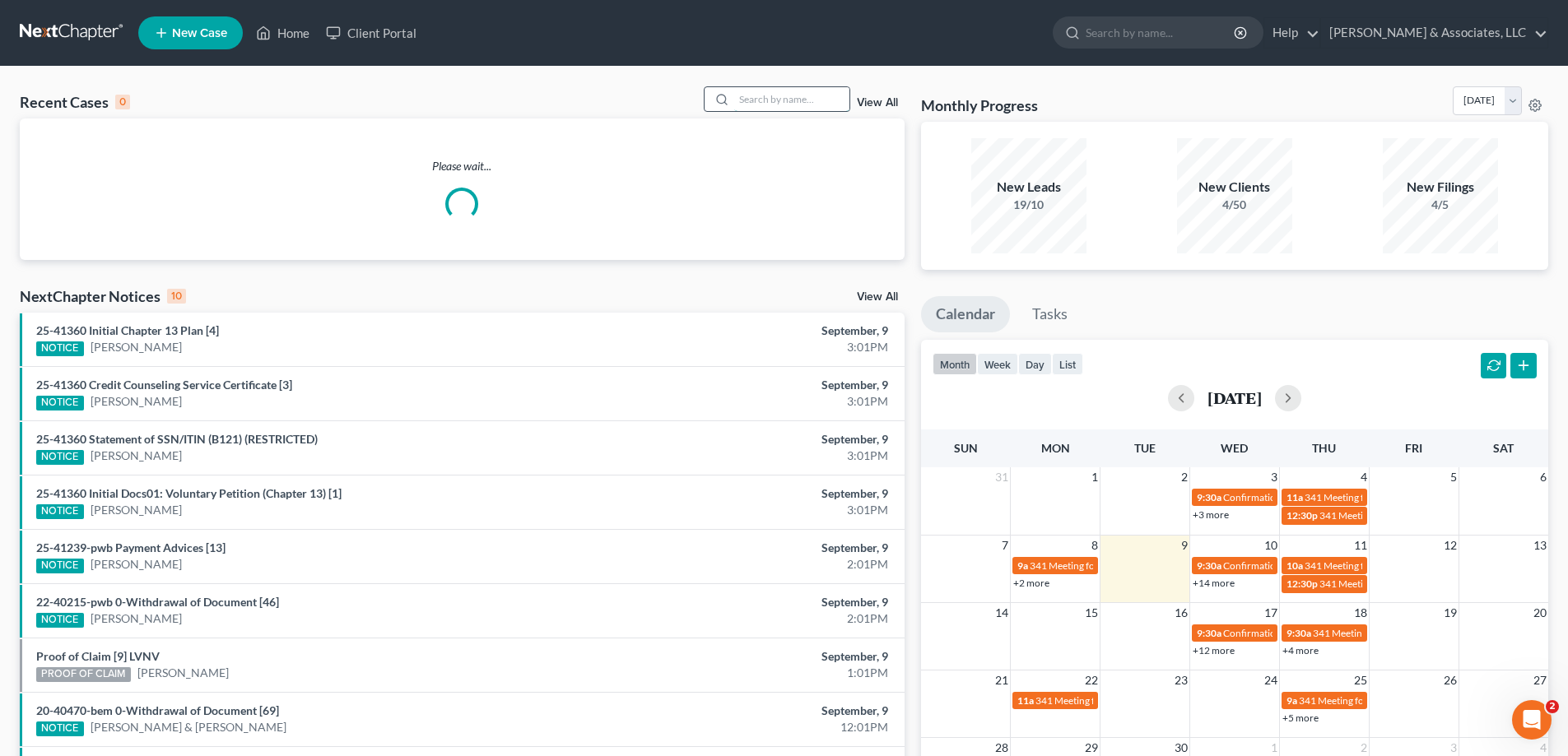
click at [776, 100] on input "search" at bounding box center [791, 99] width 115 height 24
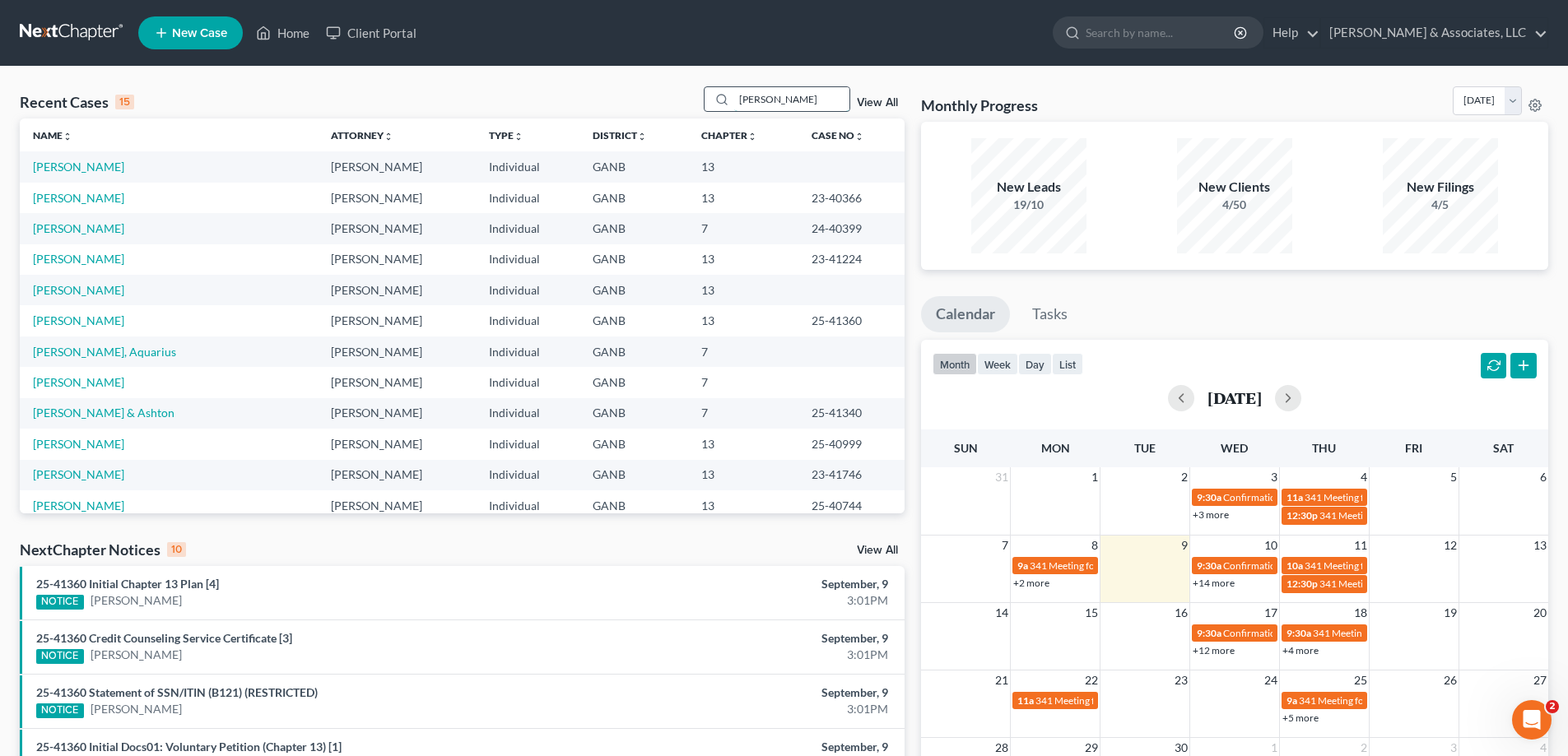
type input "[PERSON_NAME]"
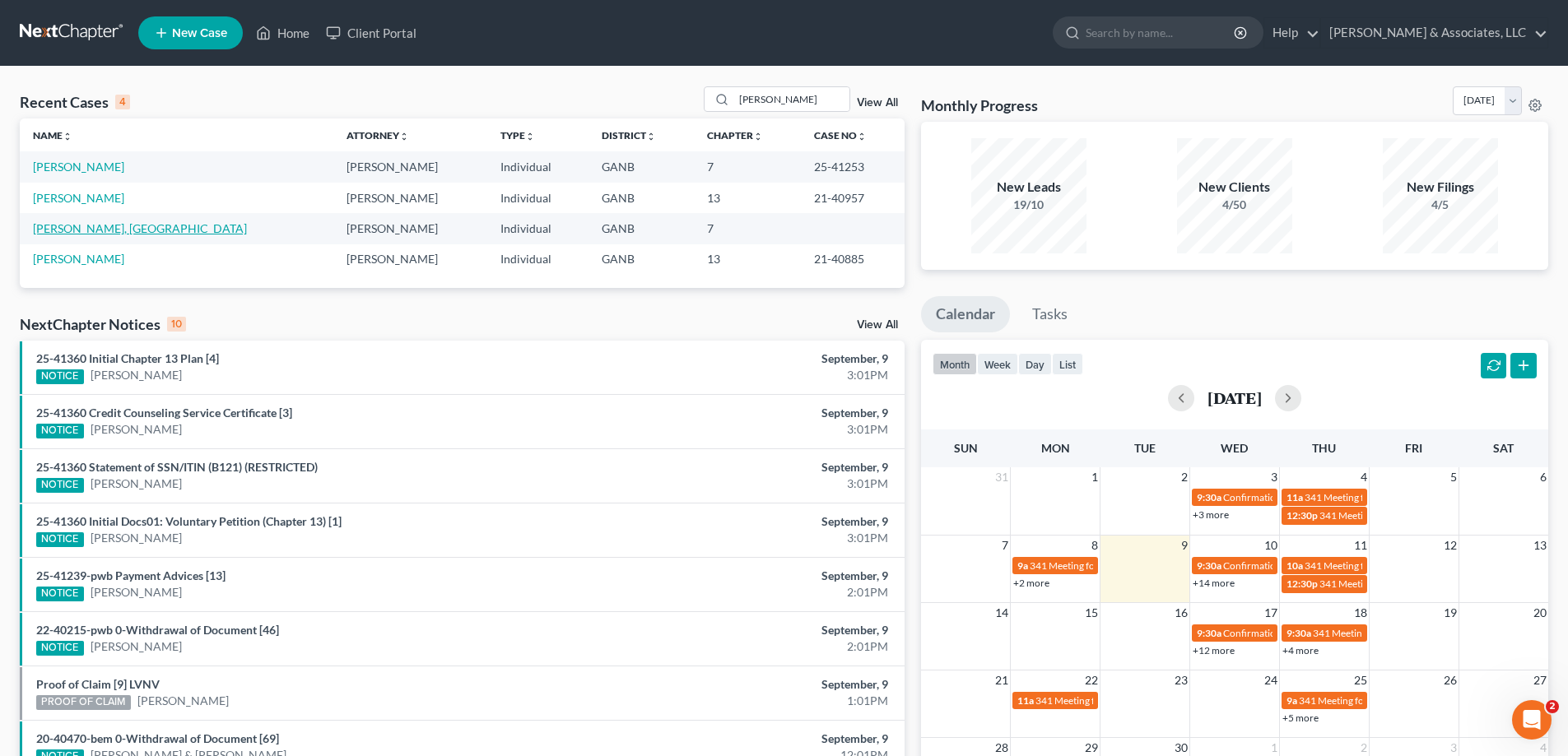
click at [50, 228] on link "[PERSON_NAME], [GEOGRAPHIC_DATA]" at bounding box center [140, 229] width 214 height 14
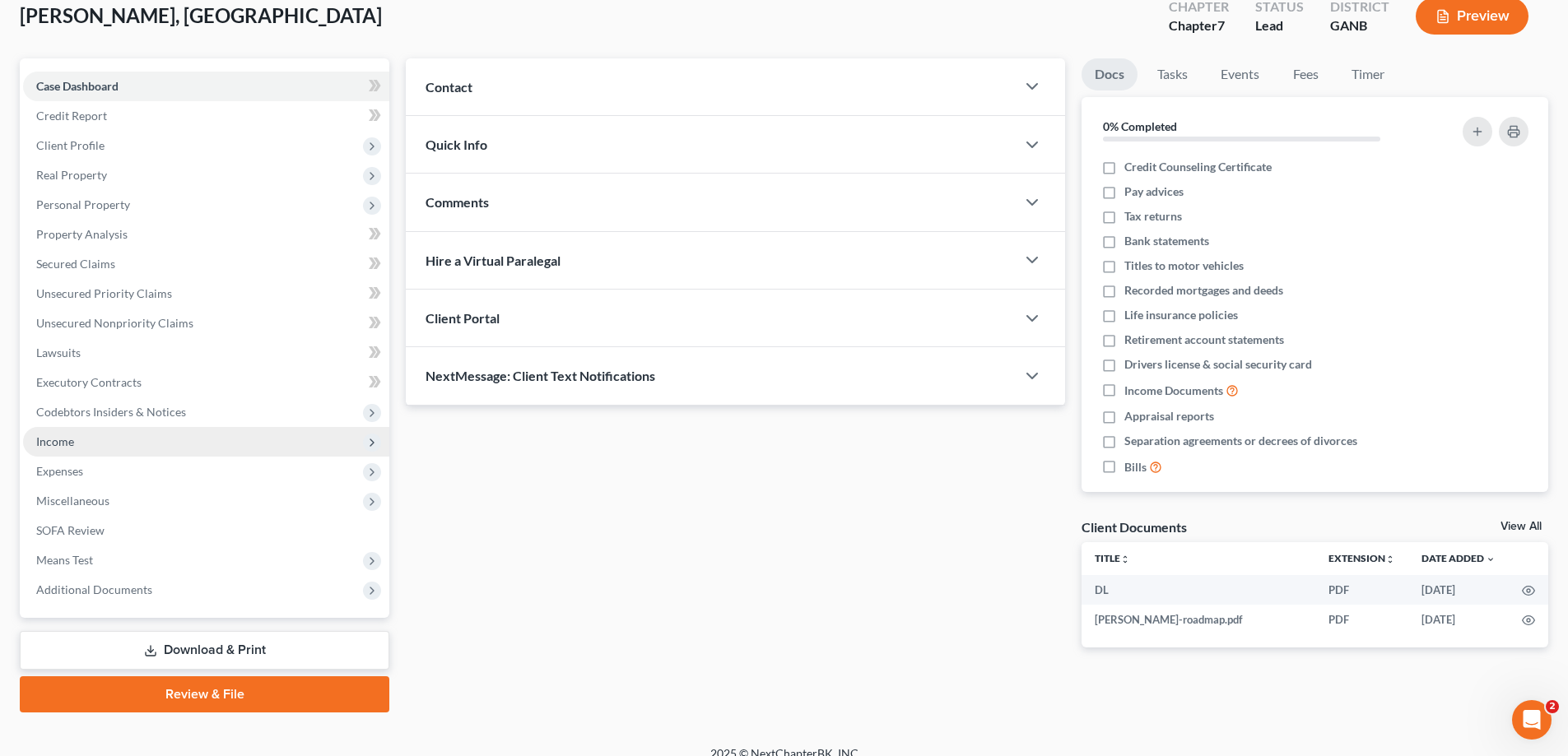
scroll to position [118, 0]
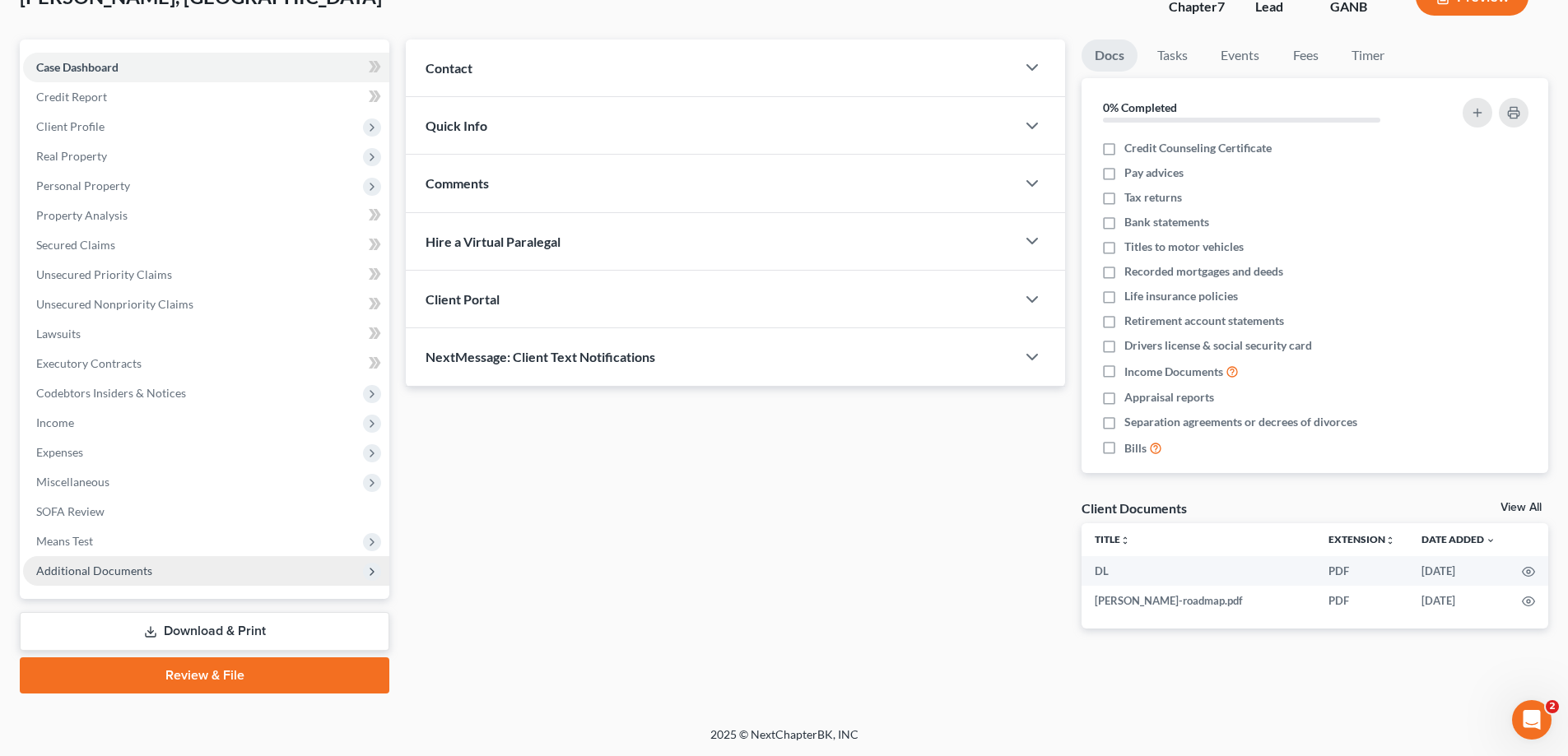
click at [70, 574] on span "Additional Documents" at bounding box center [93, 570] width 116 height 14
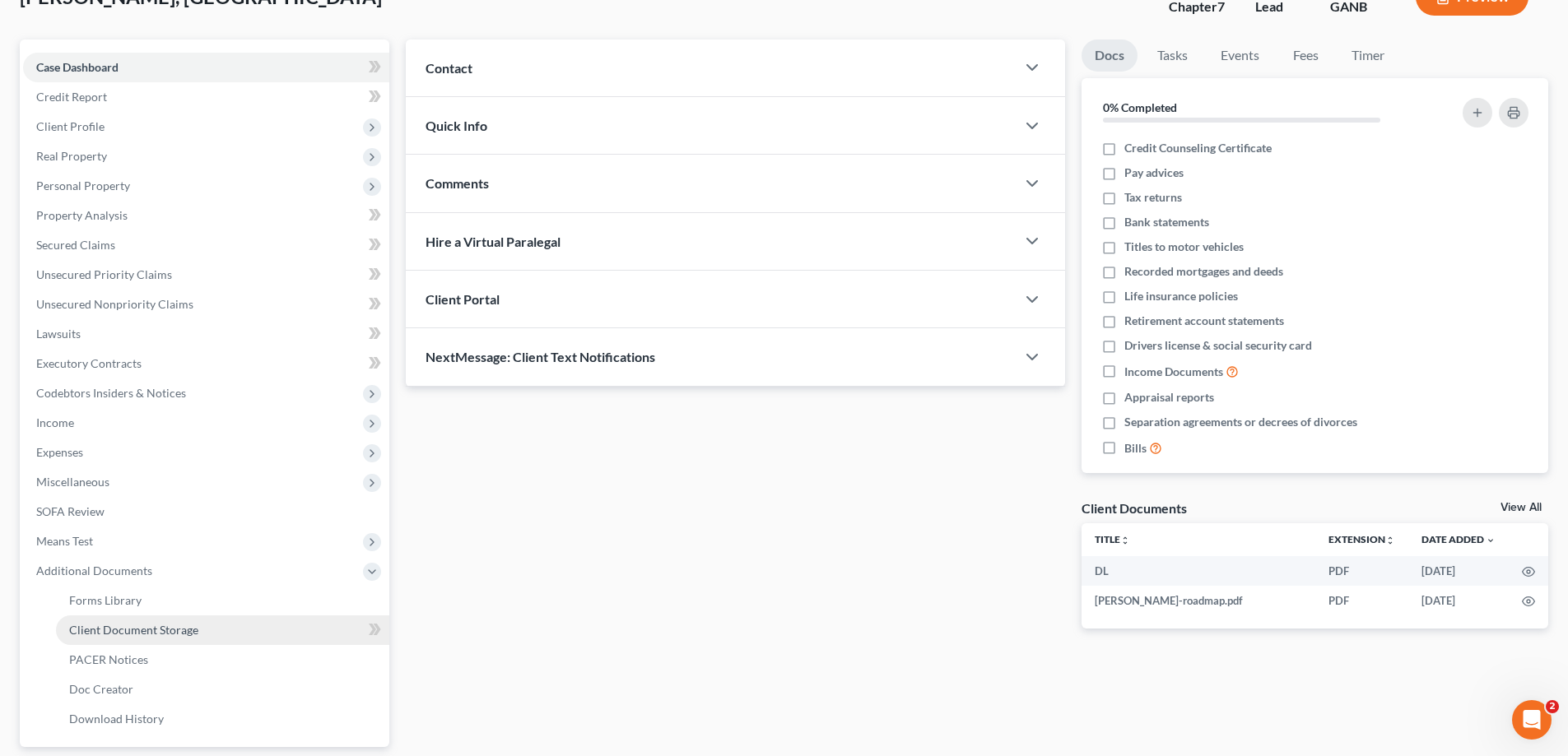
click at [109, 633] on span "Client Document Storage" at bounding box center [134, 630] width 129 height 14
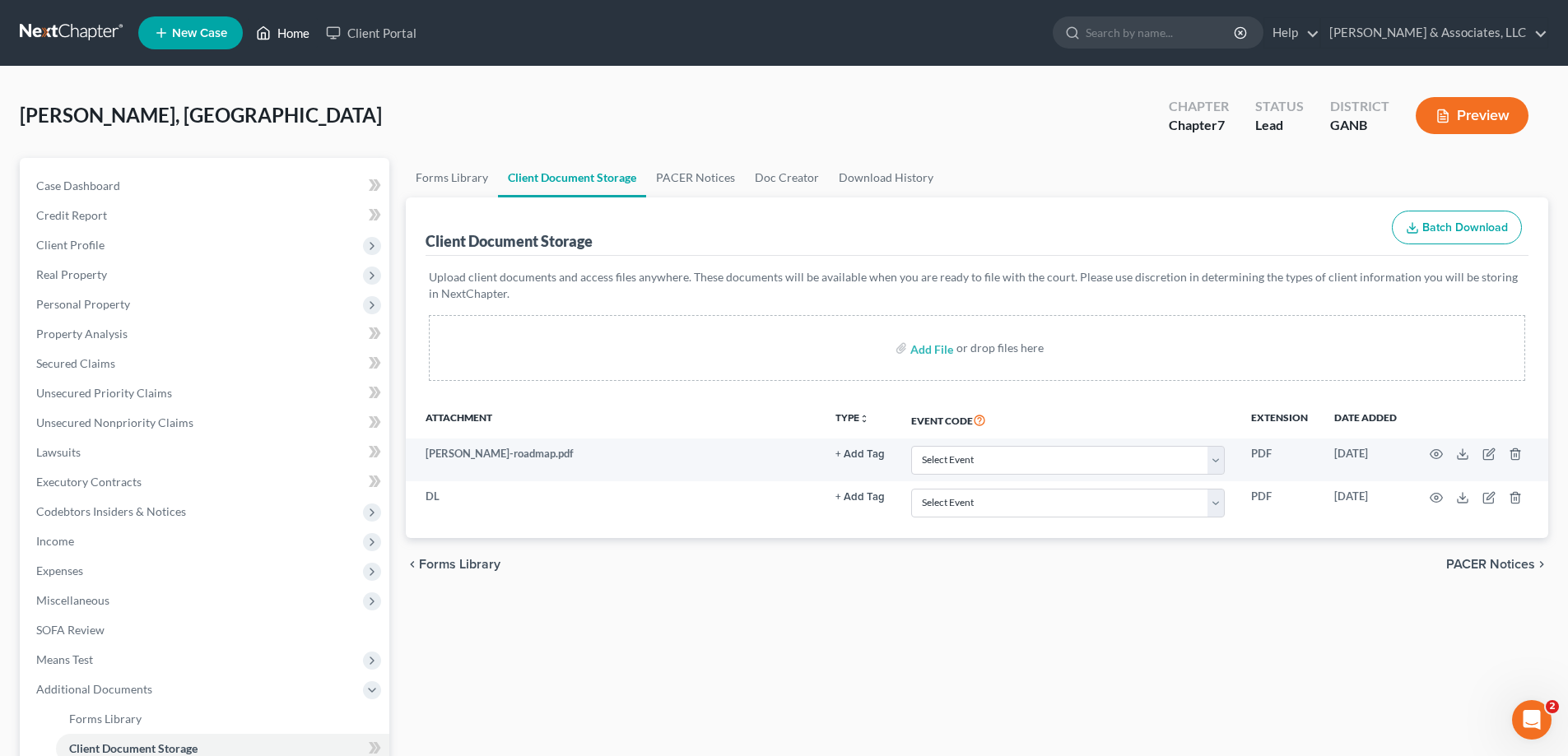
click at [283, 34] on link "Home" at bounding box center [283, 32] width 70 height 30
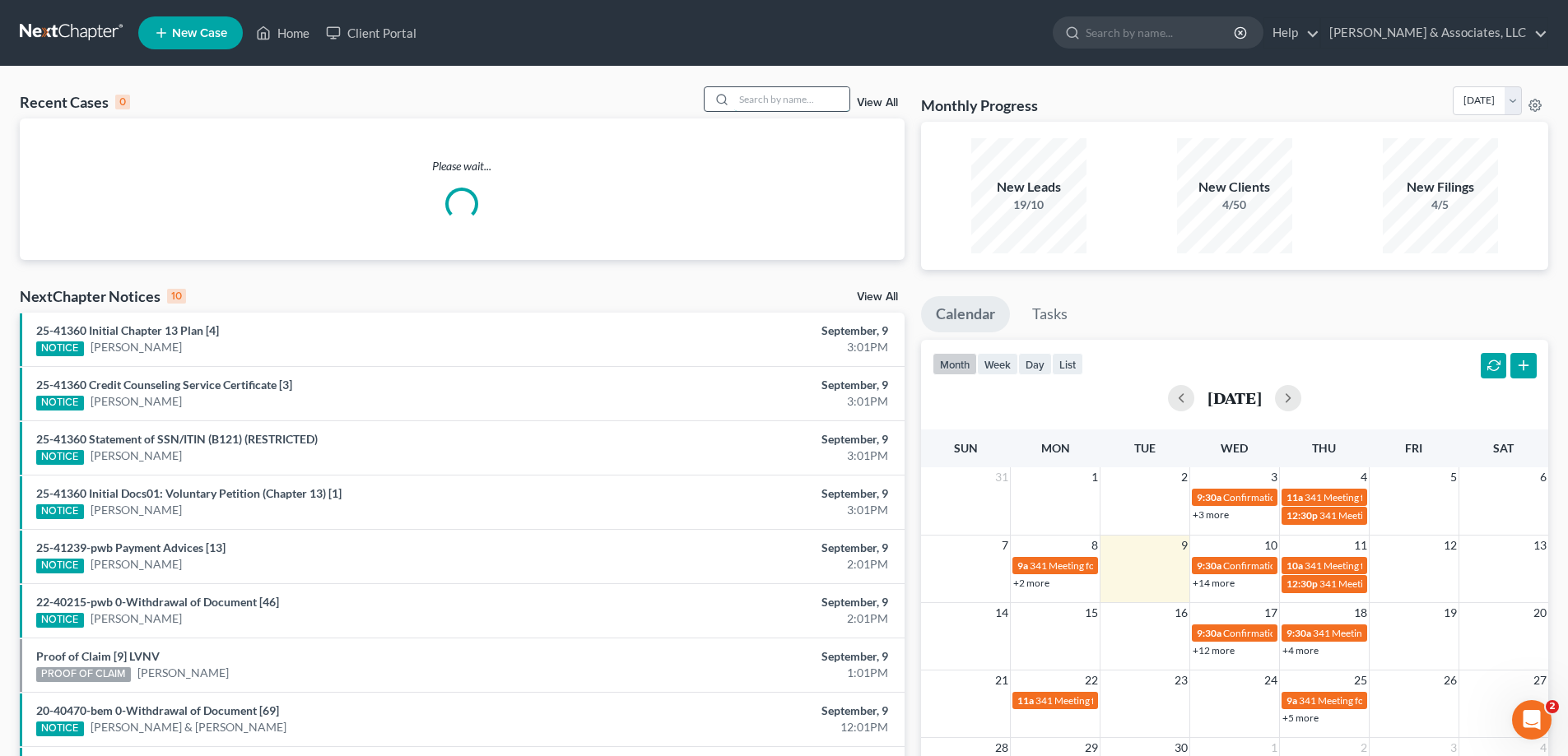
click at [754, 89] on input "search" at bounding box center [791, 99] width 115 height 24
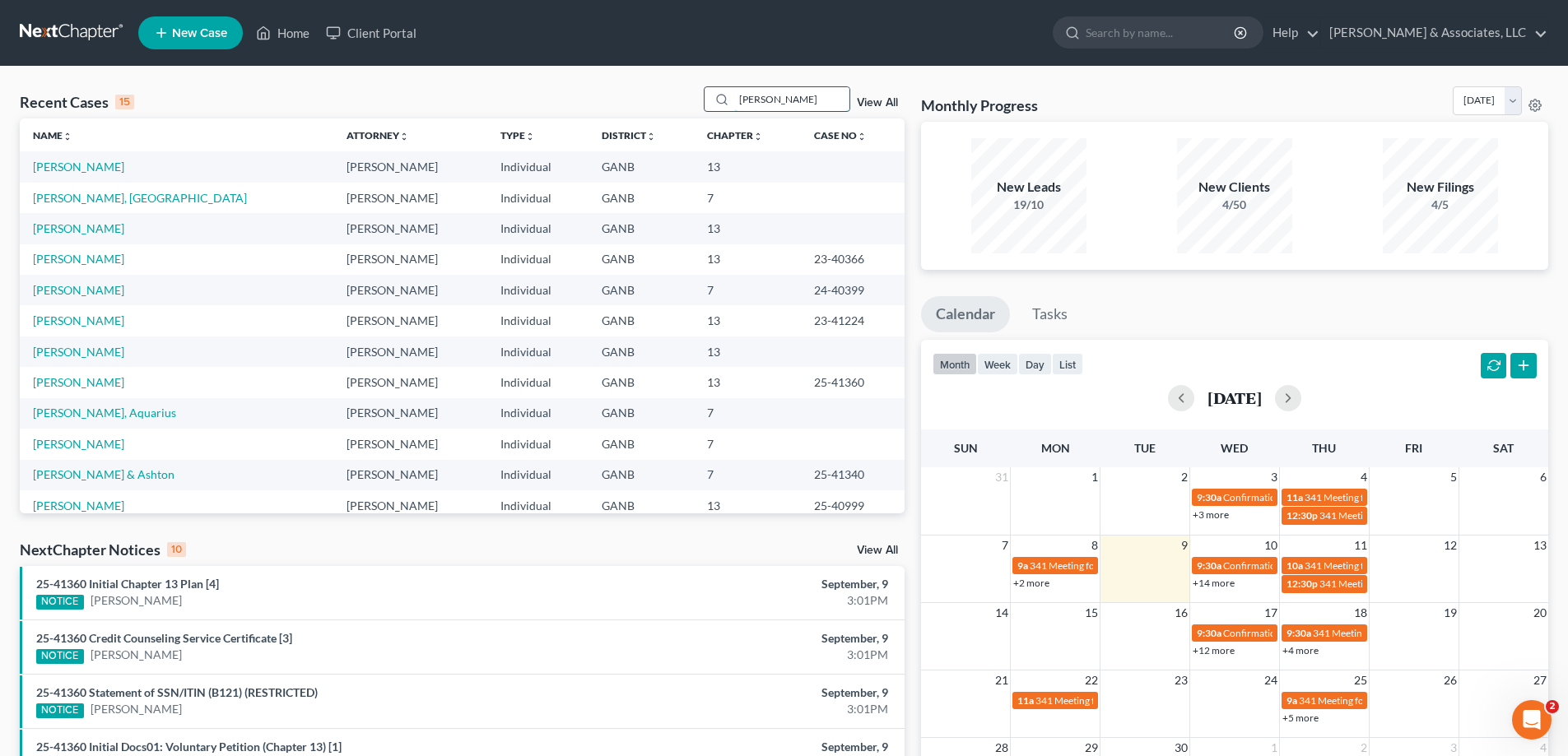
type input "[PERSON_NAME]"
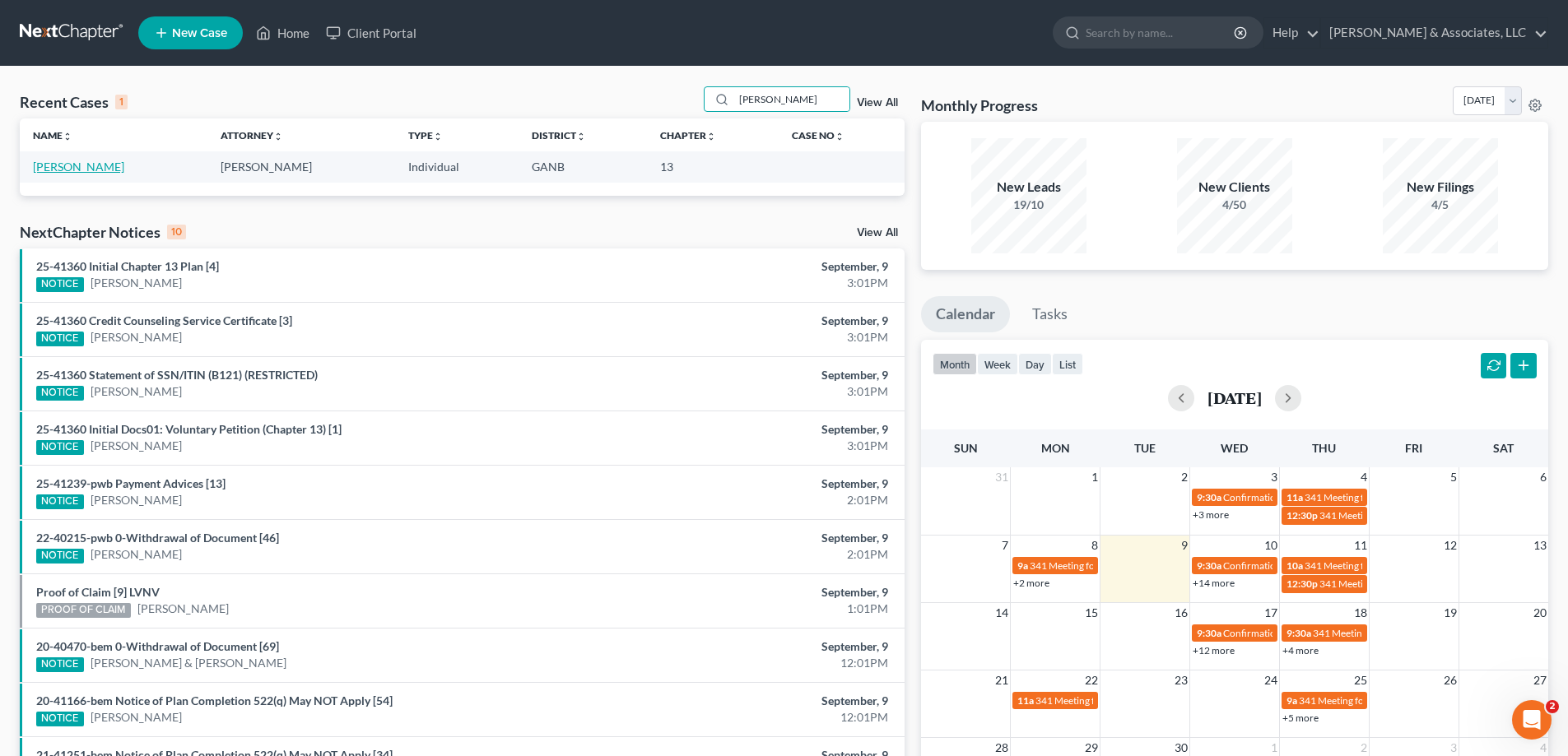
click at [56, 162] on link "[PERSON_NAME]" at bounding box center [79, 167] width 91 height 14
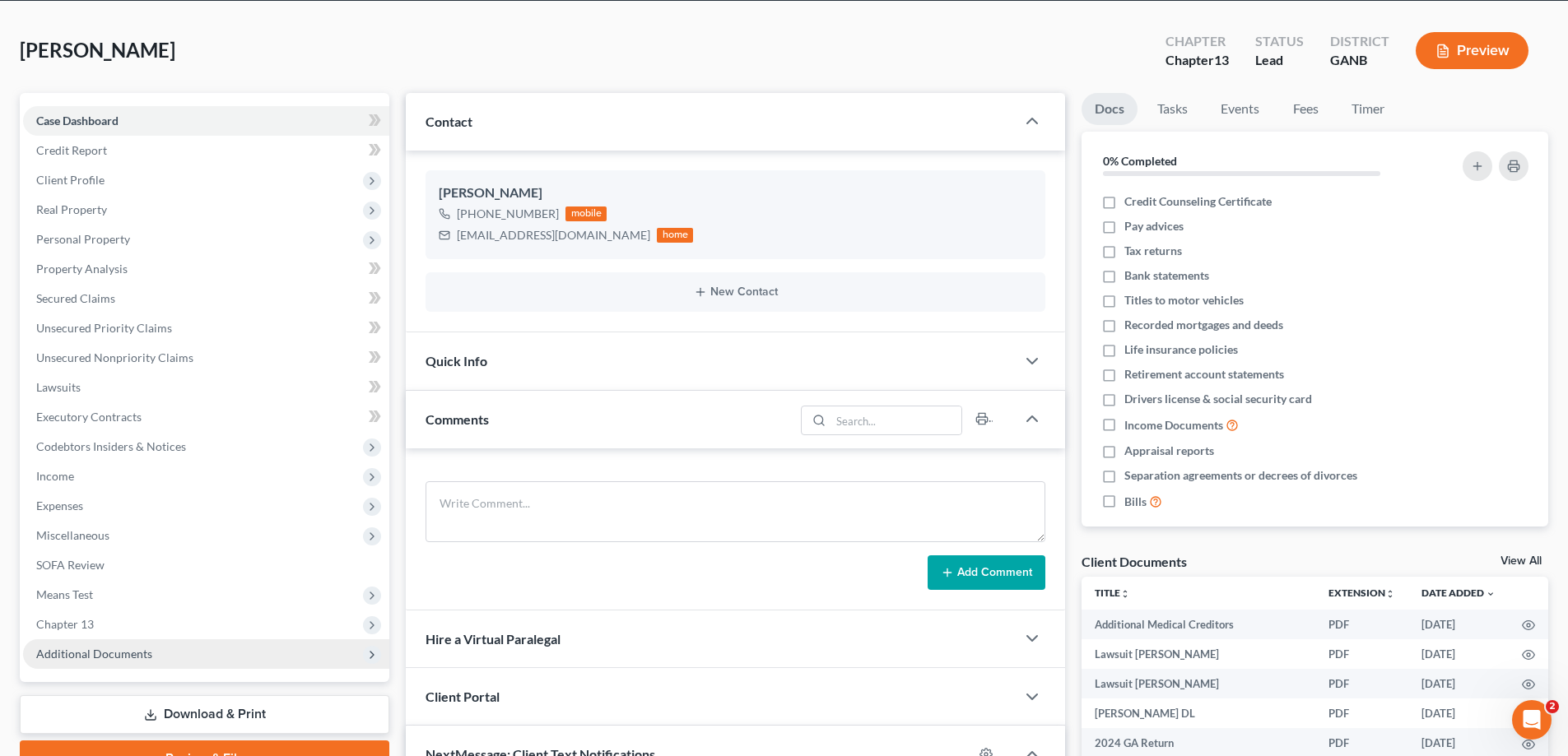
scroll to position [164, 0]
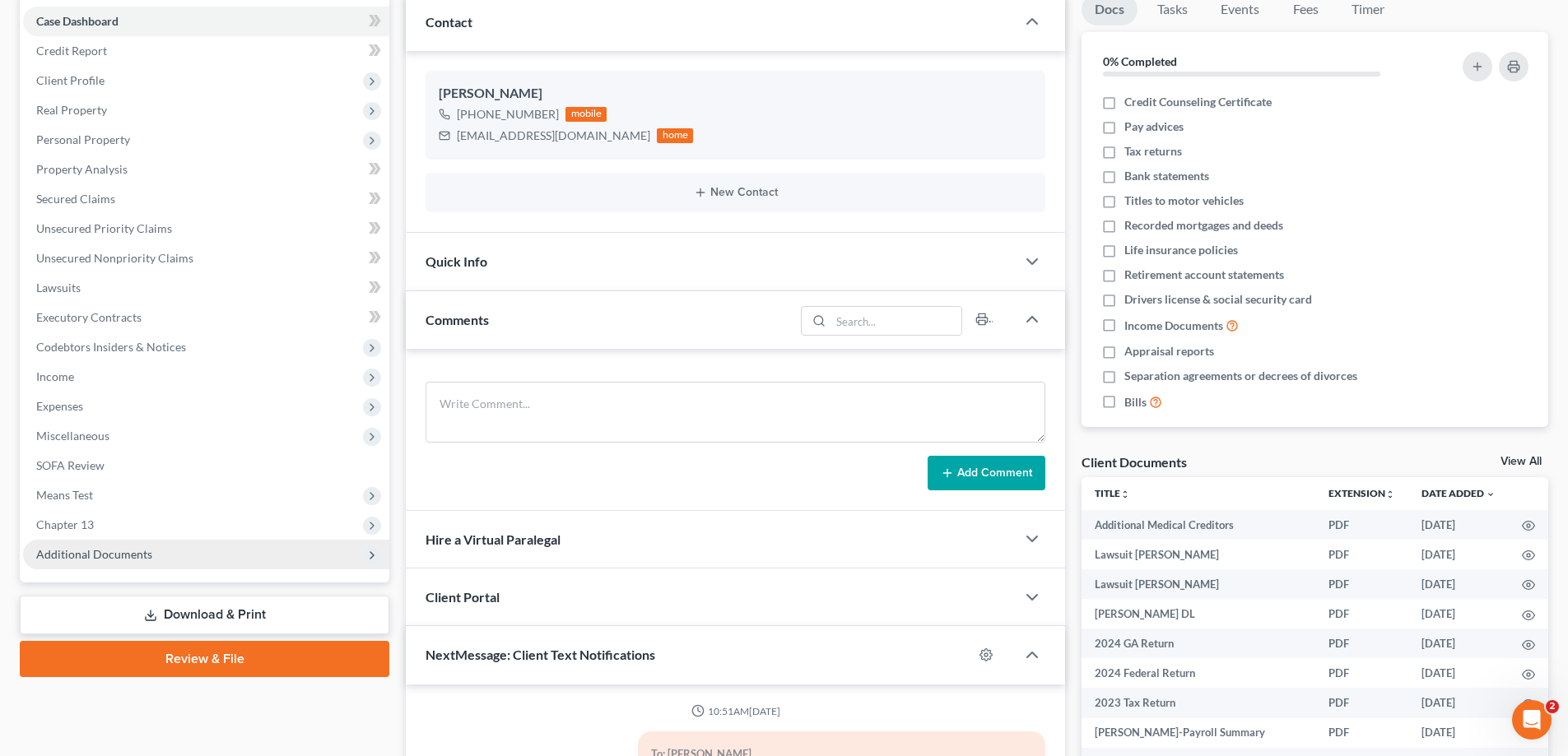
drag, startPoint x: 149, startPoint y: 552, endPoint x: 111, endPoint y: 551, distance: 38.0
click at [148, 551] on span "Additional Documents" at bounding box center [93, 554] width 116 height 14
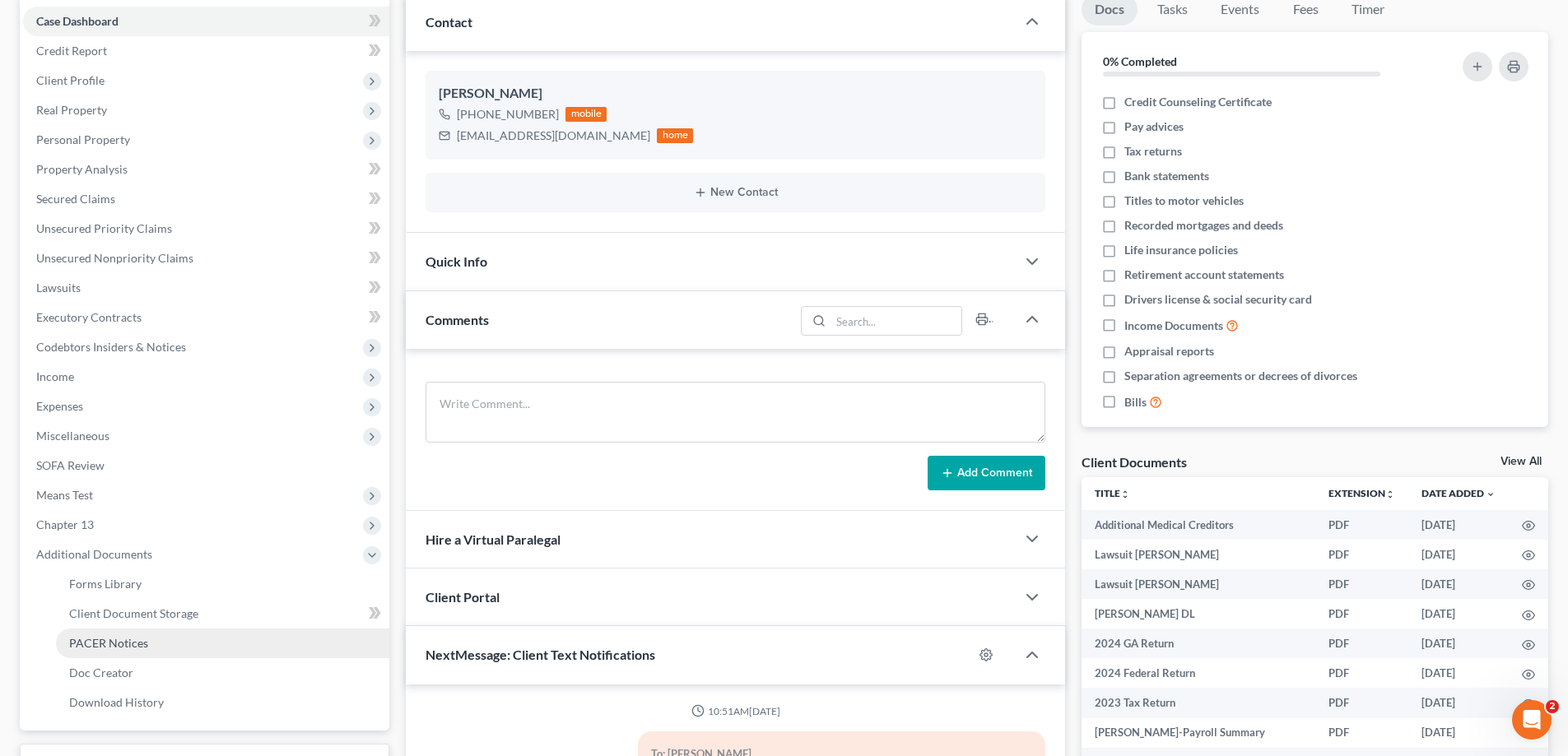
click at [106, 648] on span "PACER Notices" at bounding box center [109, 643] width 79 height 14
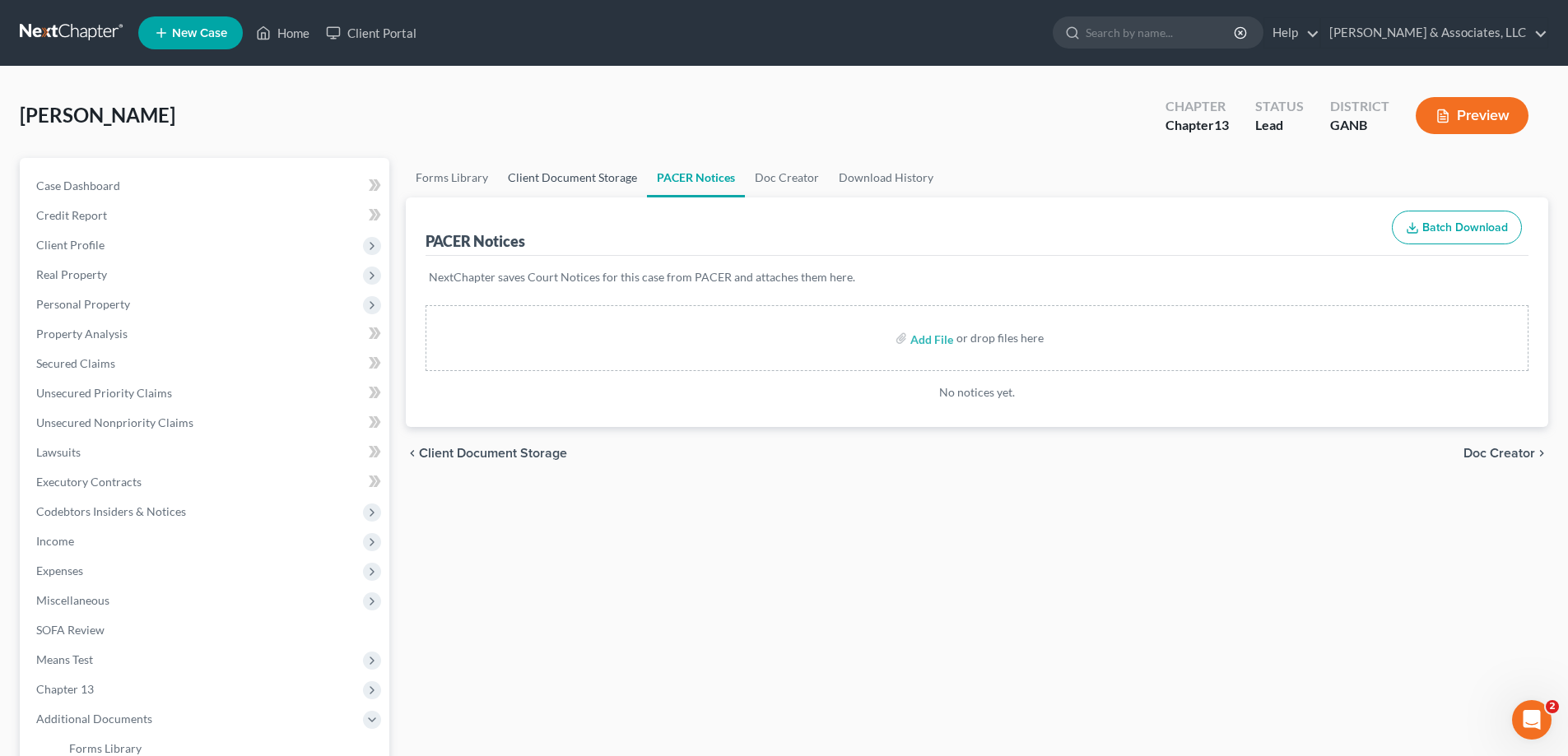
click at [533, 176] on link "Client Document Storage" at bounding box center [572, 178] width 149 height 39
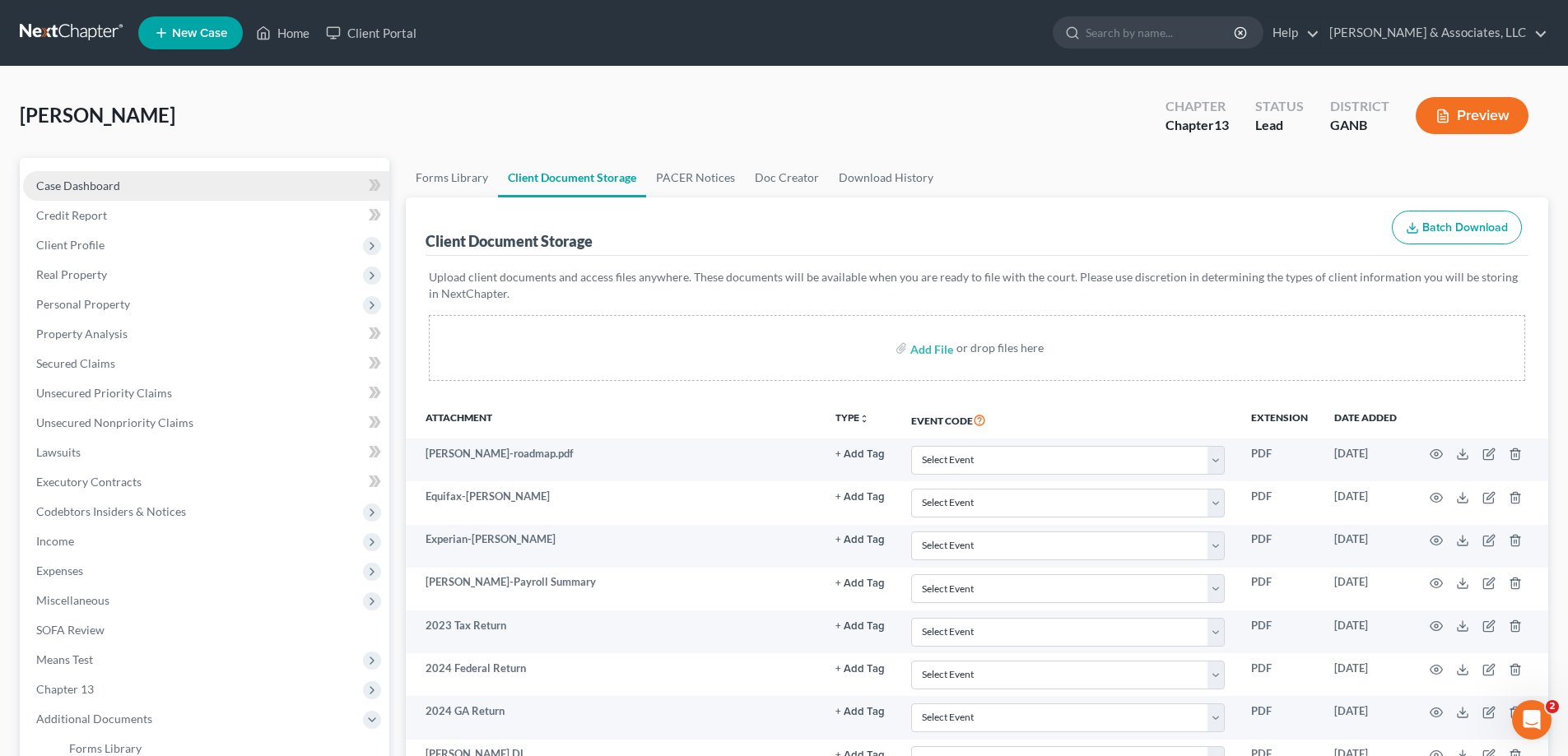
click at [93, 186] on span "Case Dashboard" at bounding box center [78, 186] width 84 height 14
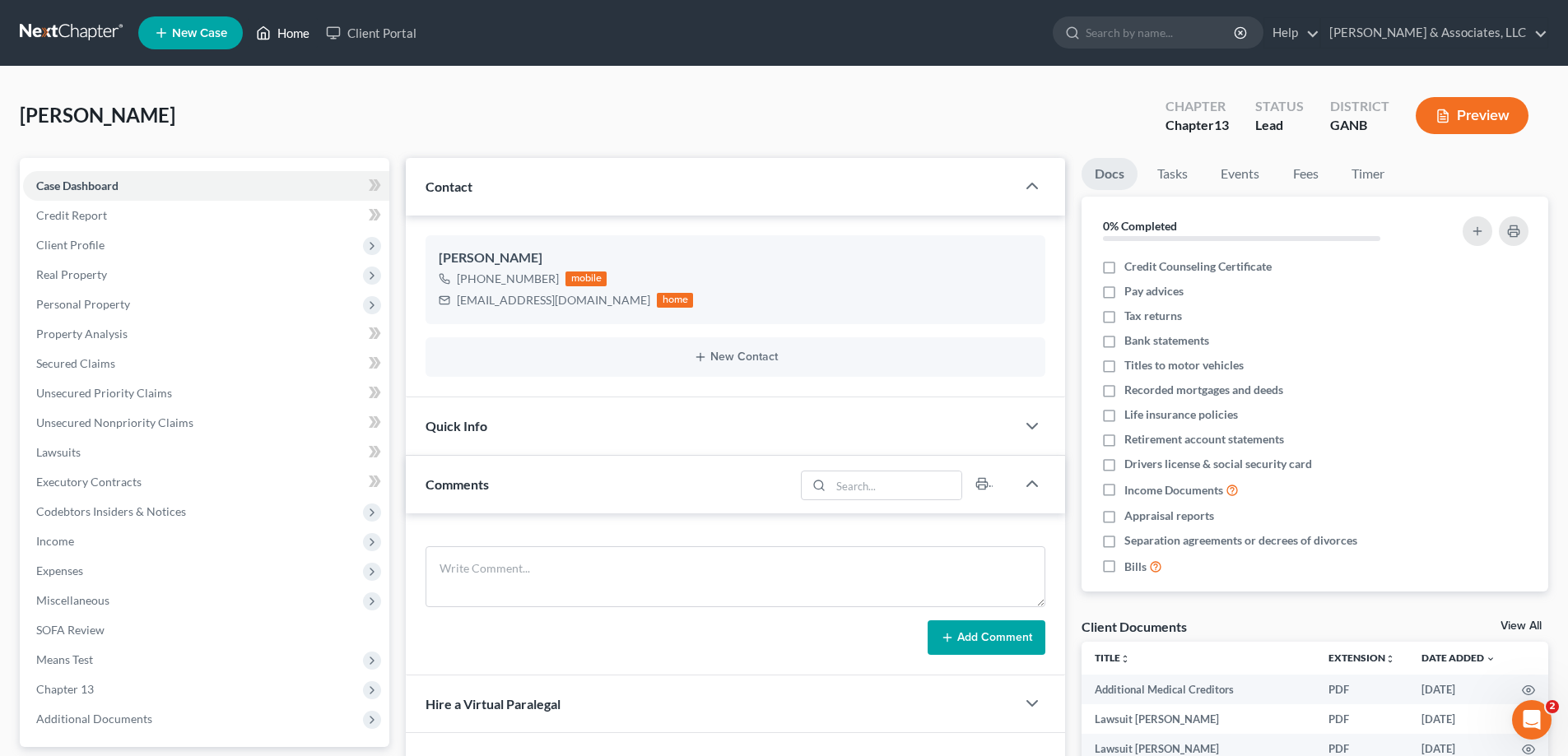
click at [290, 31] on link "Home" at bounding box center [283, 32] width 70 height 30
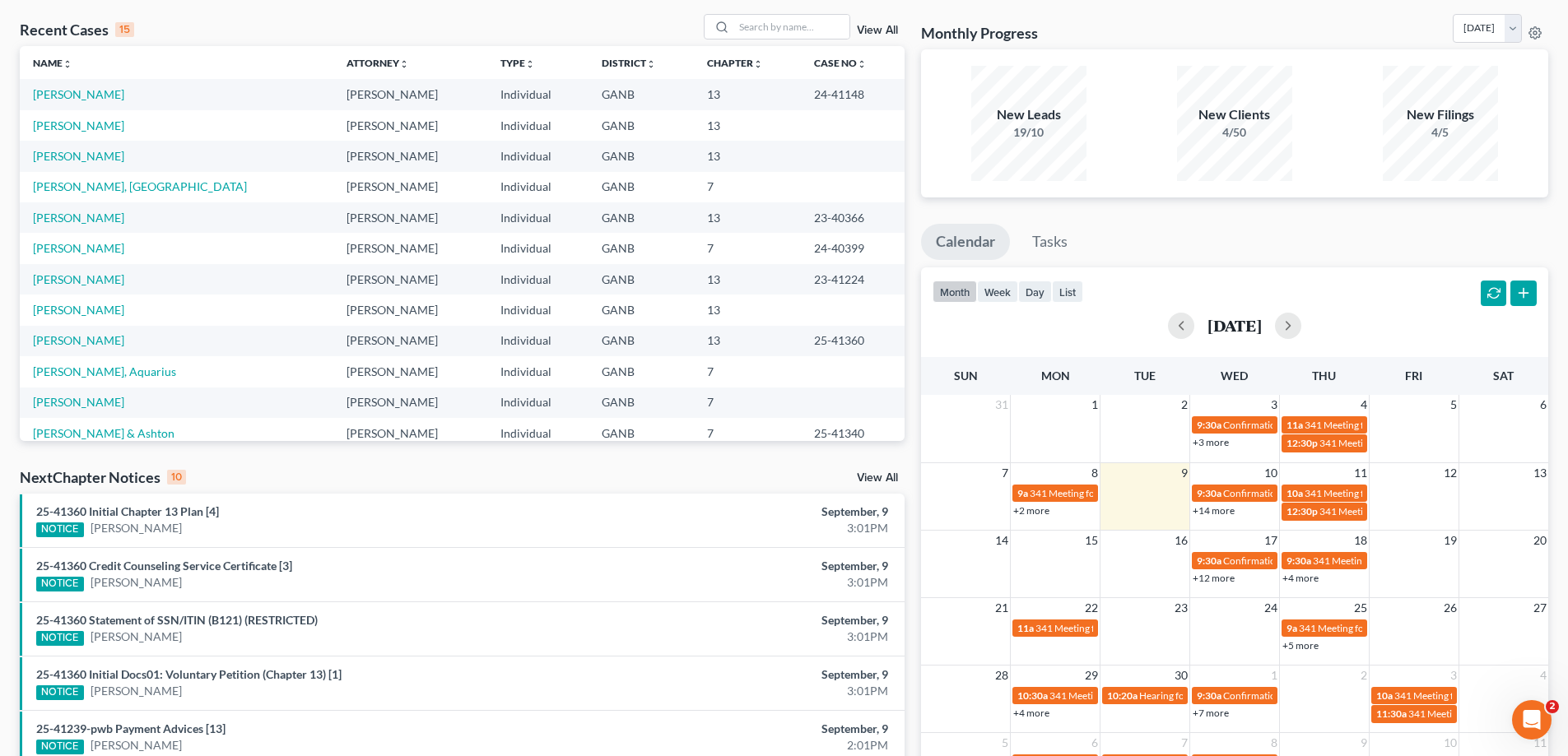
scroll to position [83, 0]
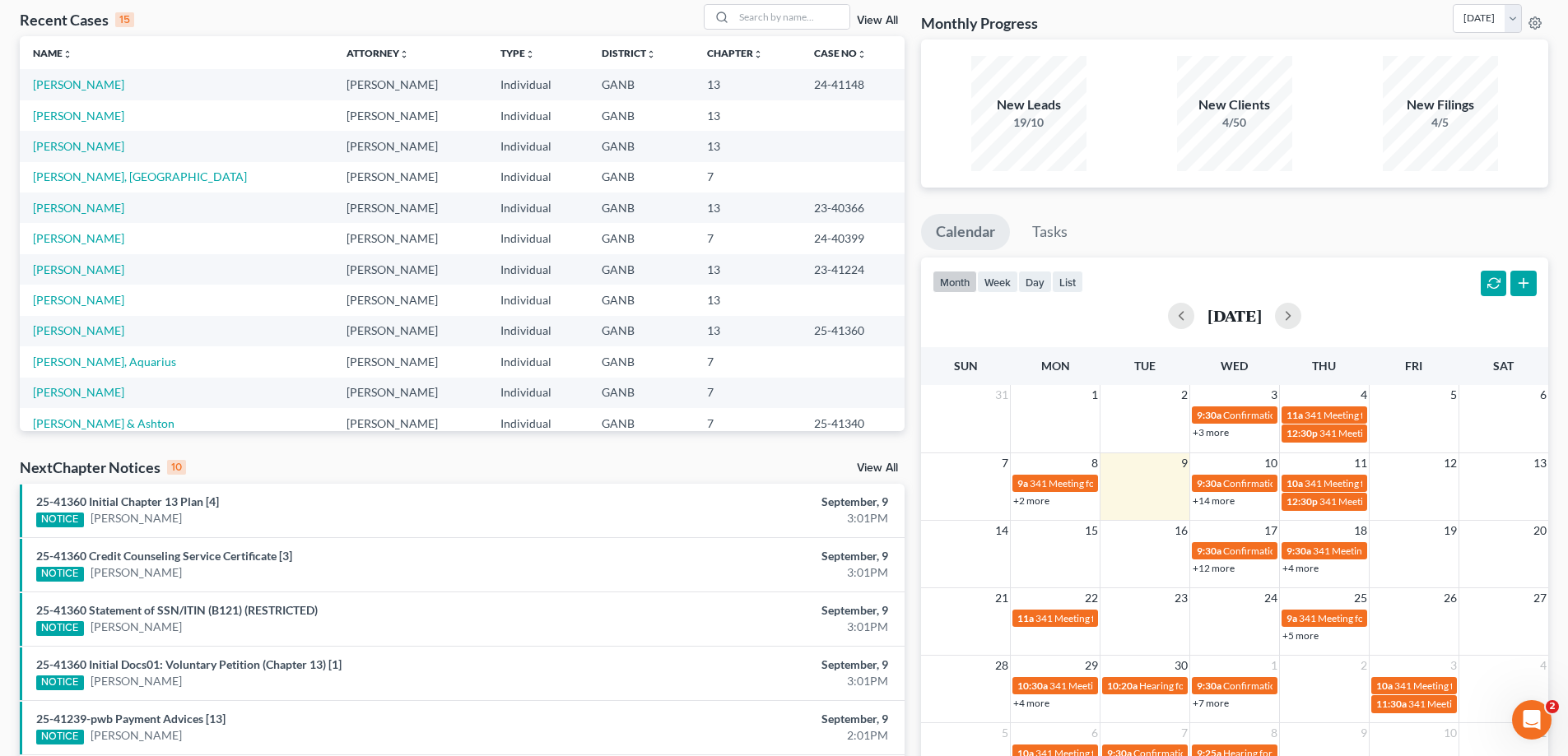
click at [875, 466] on link "View All" at bounding box center [877, 468] width 41 height 12
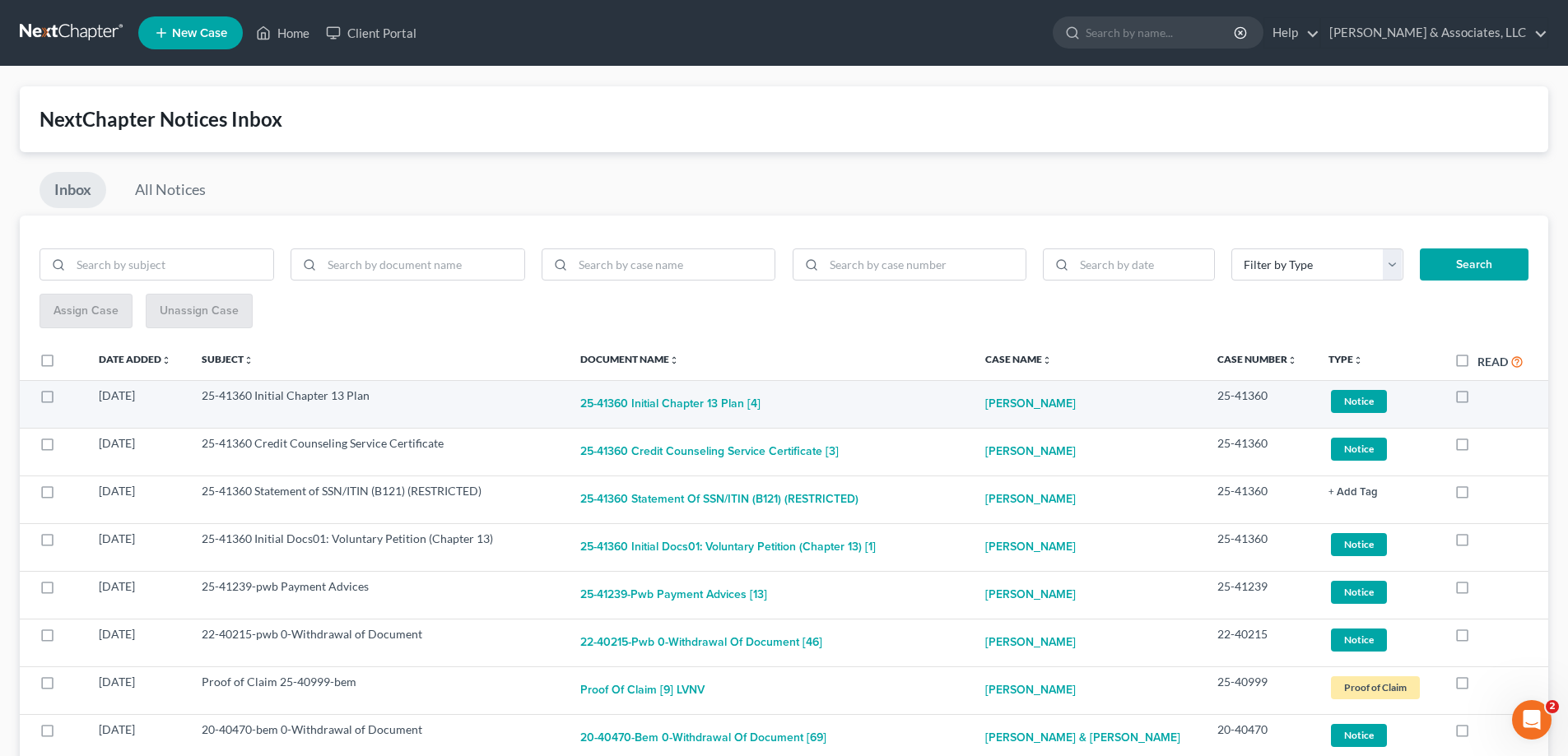
click at [1477, 400] on label at bounding box center [1477, 400] width 0 height 0
click at [1484, 398] on input "checkbox" at bounding box center [1489, 393] width 11 height 11
checkbox input "true"
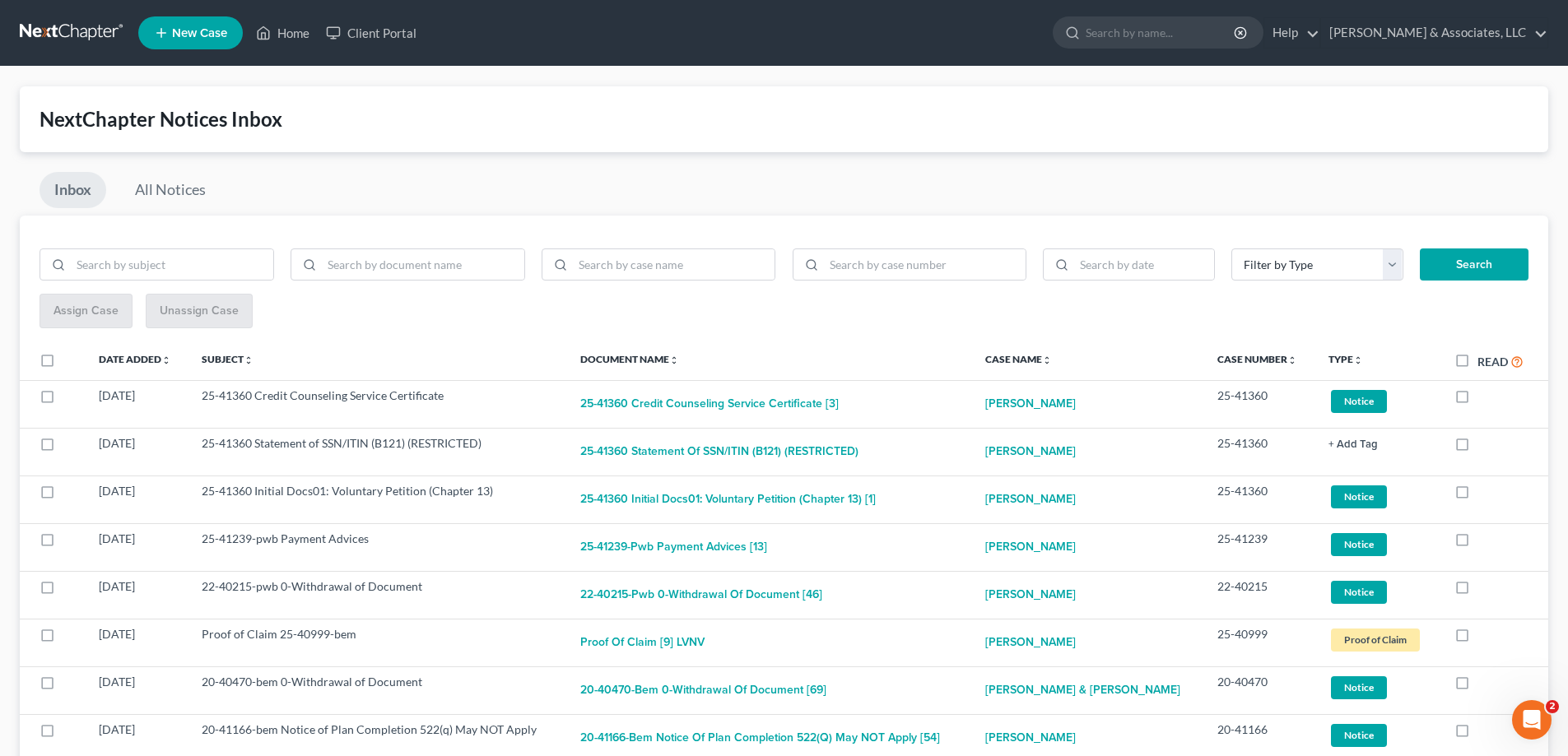
click at [1477, 400] on label at bounding box center [1477, 400] width 0 height 0
click at [1484, 398] on input "checkbox" at bounding box center [1489, 393] width 11 height 11
checkbox input "true"
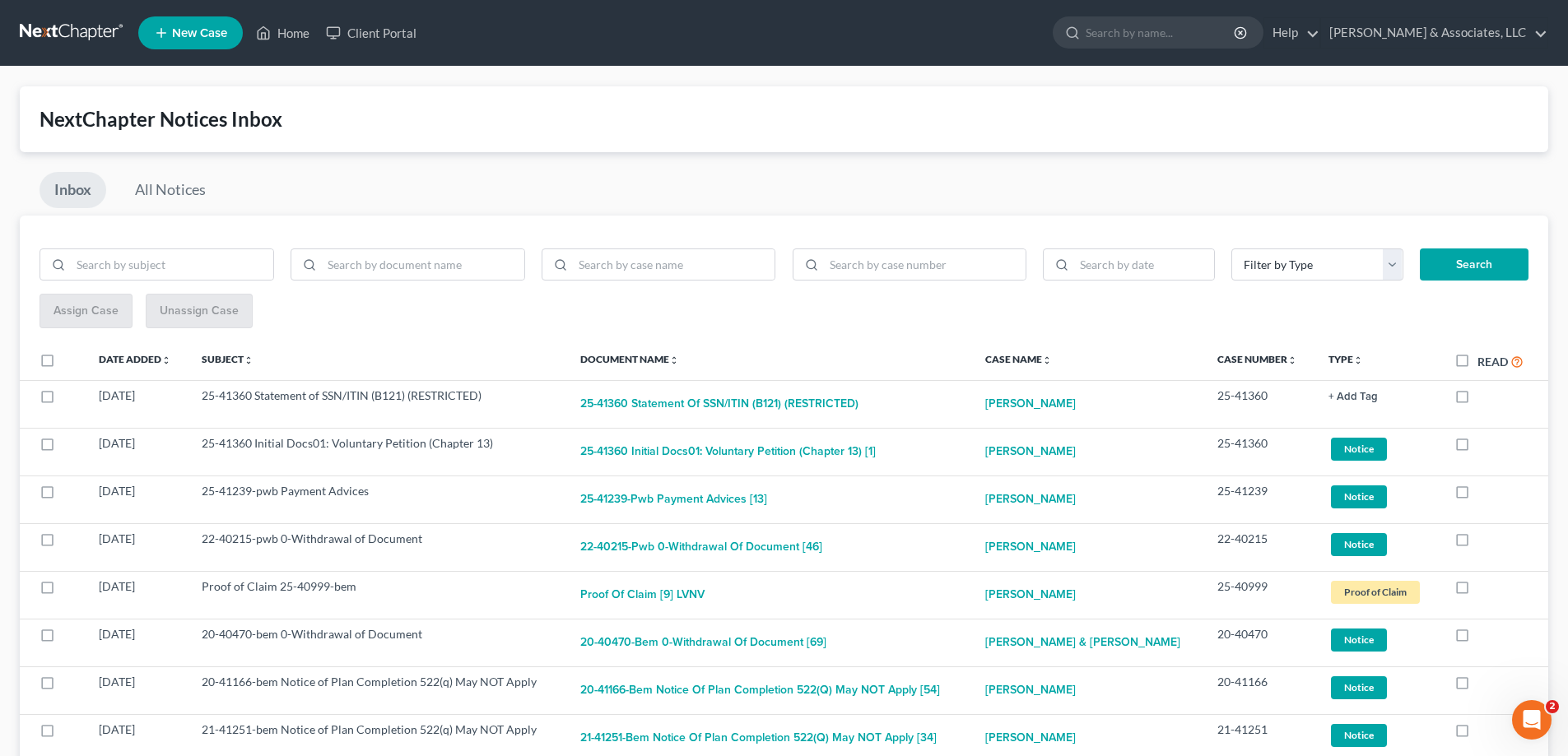
click at [1477, 400] on label at bounding box center [1477, 400] width 0 height 0
click at [1484, 398] on input "checkbox" at bounding box center [1489, 393] width 11 height 11
checkbox input "true"
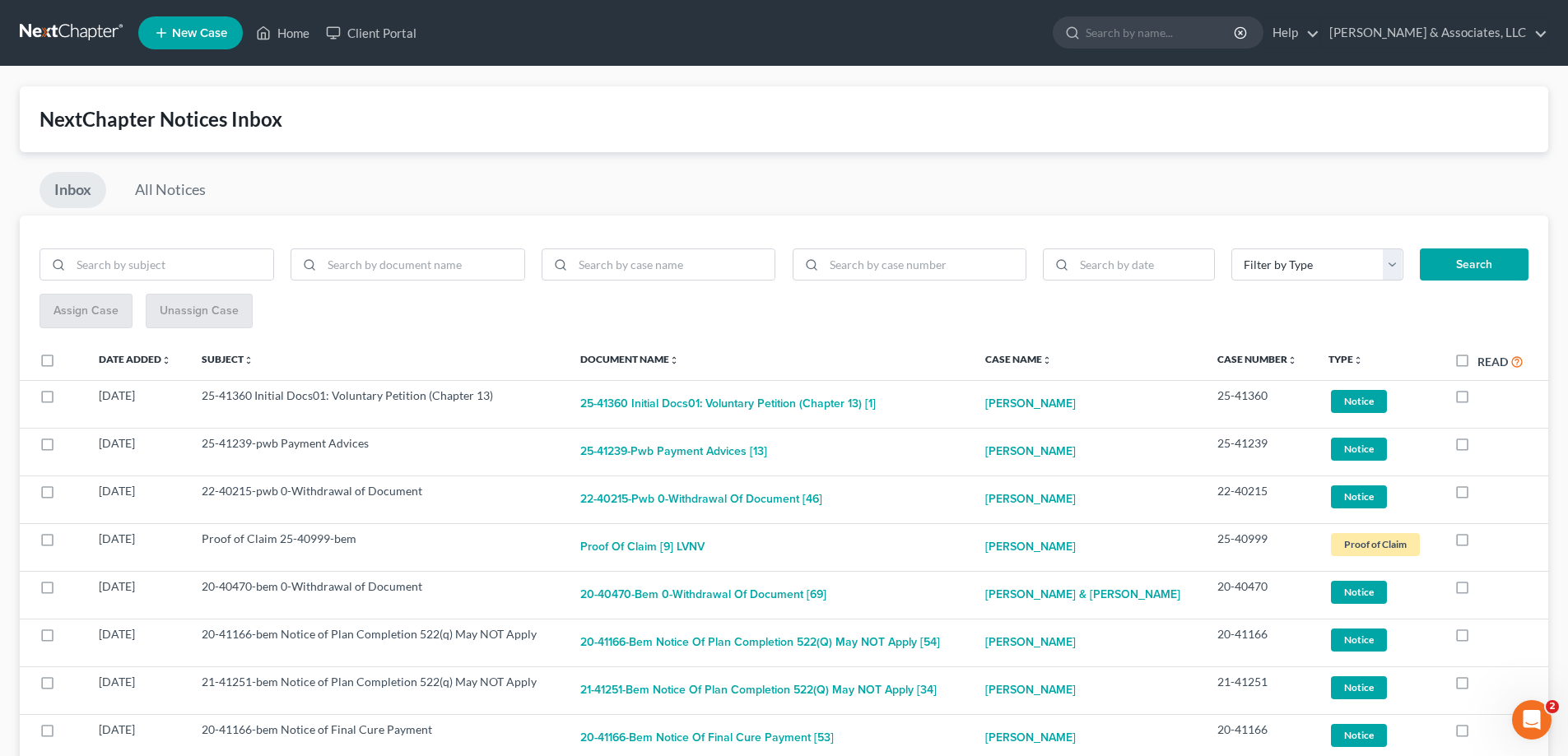
click at [1477, 400] on label at bounding box center [1477, 400] width 0 height 0
click at [1484, 398] on input "checkbox" at bounding box center [1489, 393] width 11 height 11
checkbox input "true"
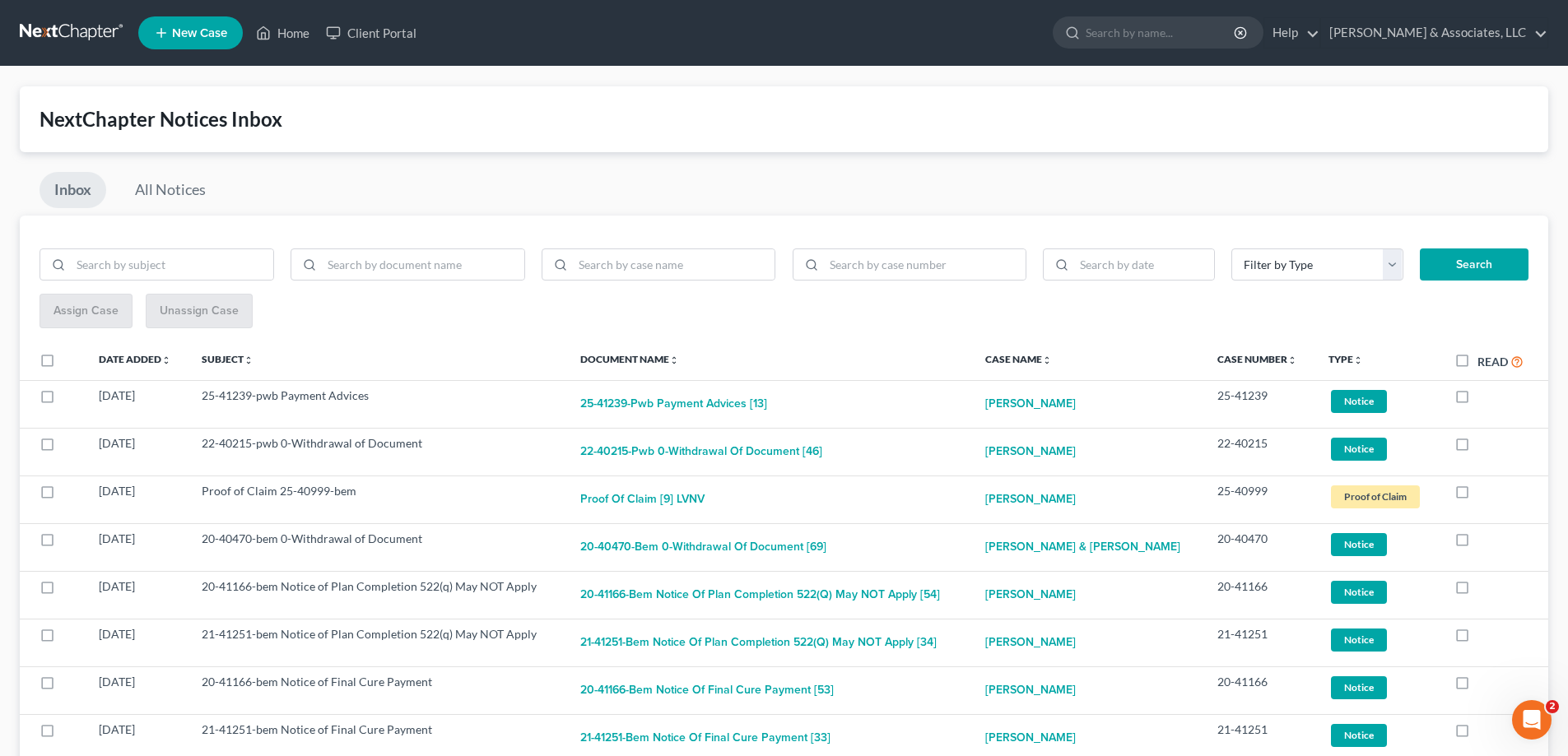
click at [1477, 400] on label at bounding box center [1477, 400] width 0 height 0
click at [1484, 398] on input "checkbox" at bounding box center [1489, 393] width 11 height 11
checkbox input "true"
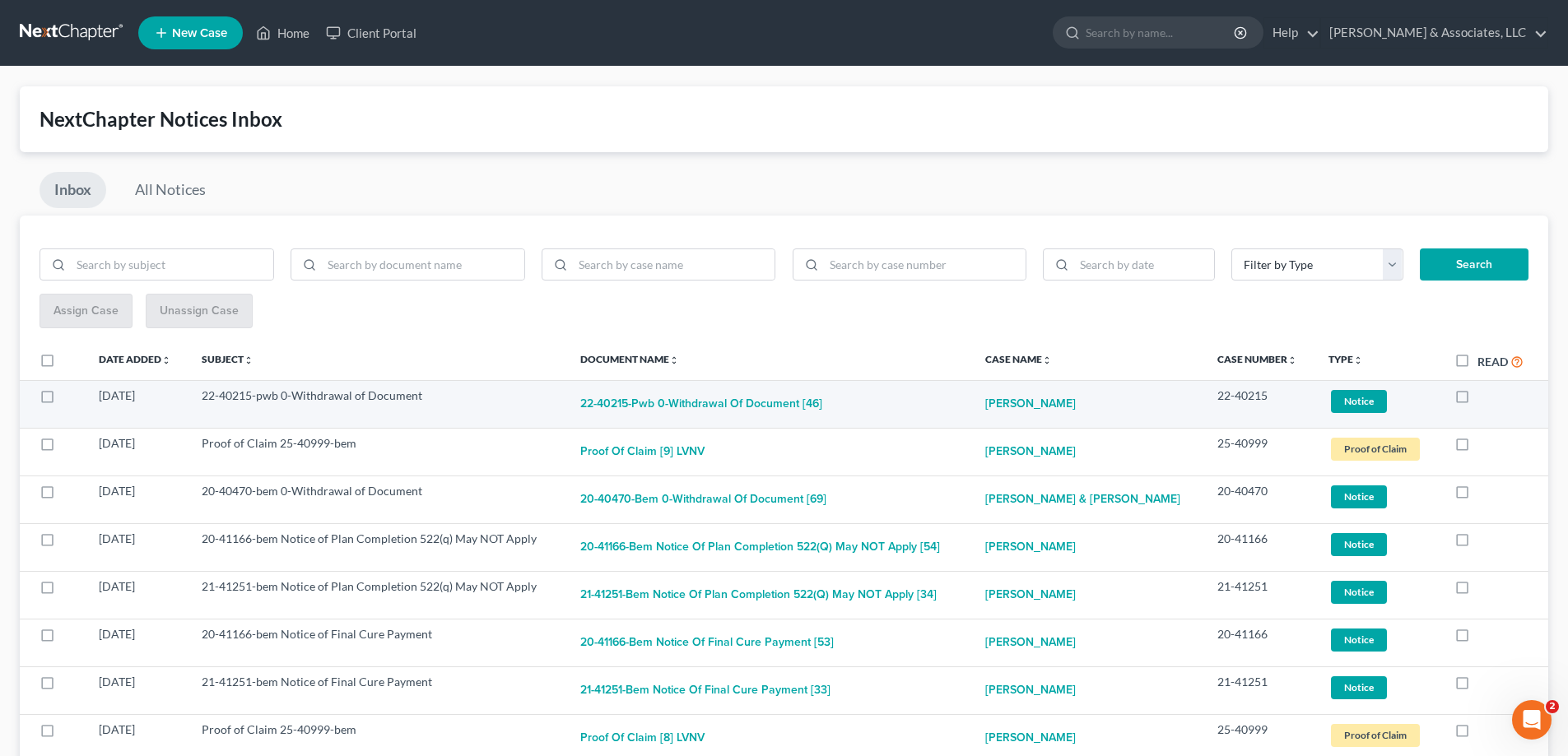
click at [1477, 400] on label at bounding box center [1477, 400] width 0 height 0
click at [1484, 397] on input "checkbox" at bounding box center [1489, 393] width 11 height 11
checkbox input "true"
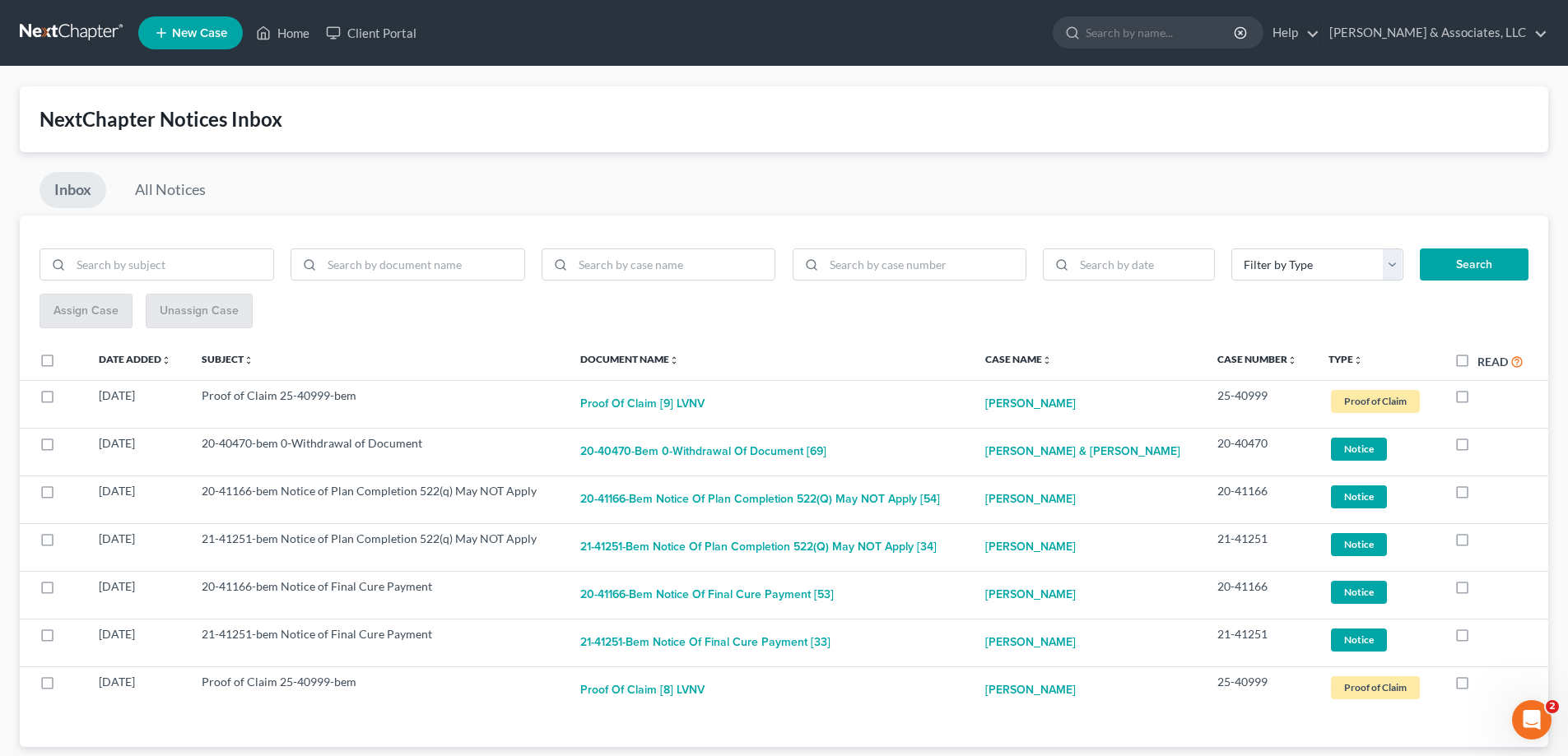
click at [1477, 400] on label at bounding box center [1477, 400] width 0 height 0
click at [1484, 397] on input "checkbox" at bounding box center [1489, 393] width 11 height 11
checkbox input "true"
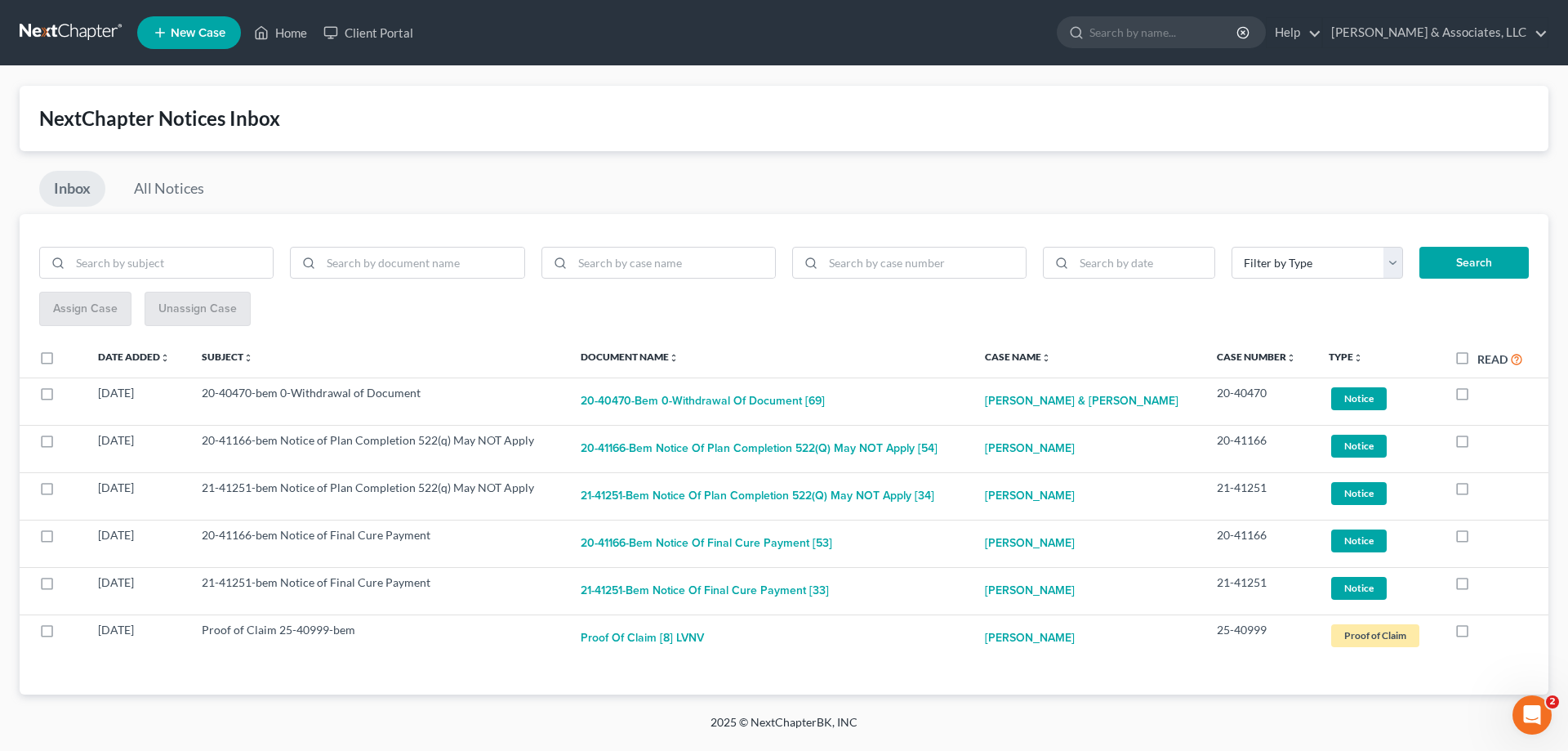
click at [1478, 397] on label at bounding box center [1478, 397] width 0 height 0
click at [1484, 395] on input "checkbox" at bounding box center [1490, 390] width 11 height 11
checkbox input "true"
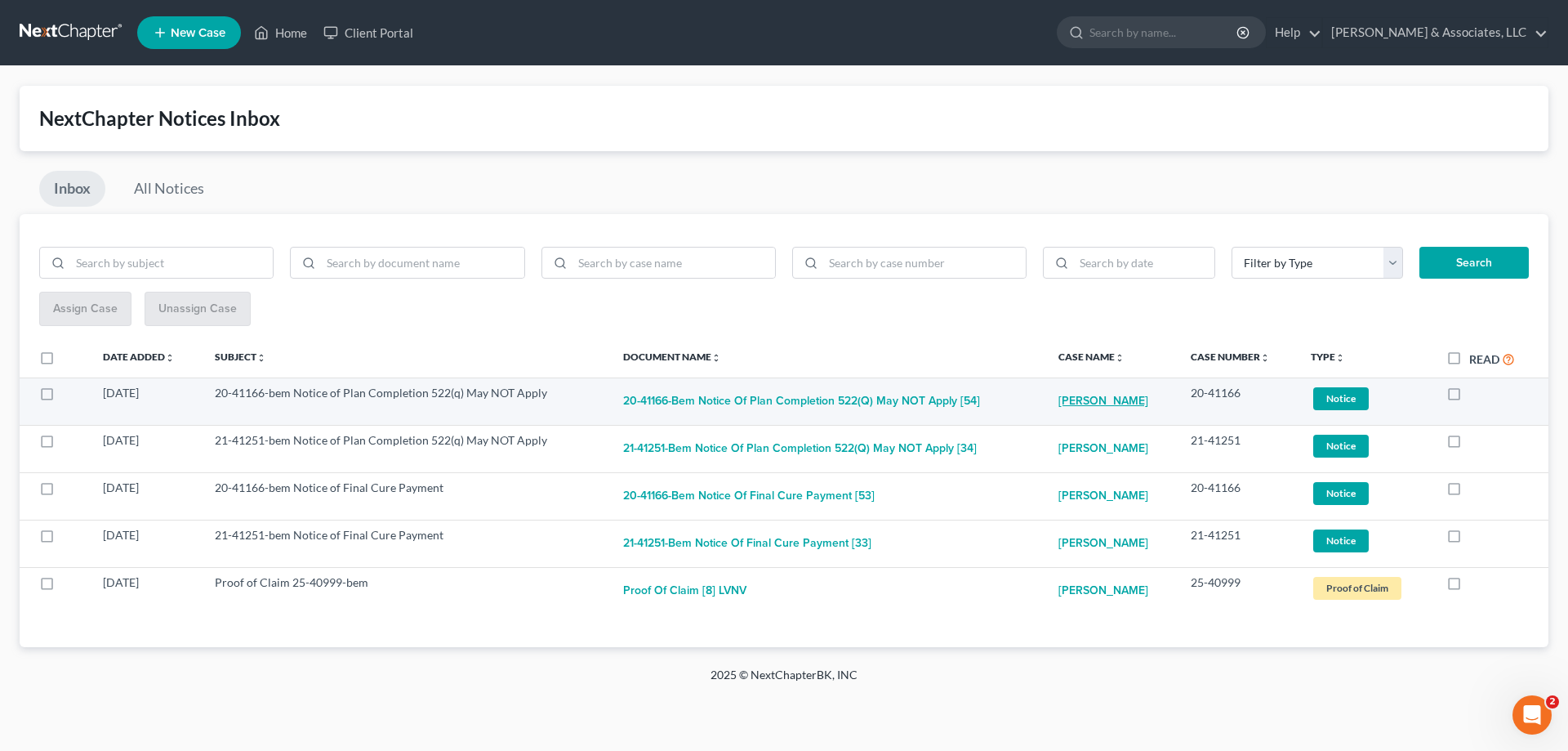
click at [1099, 397] on link "[PERSON_NAME]" at bounding box center [1103, 401] width 90 height 33
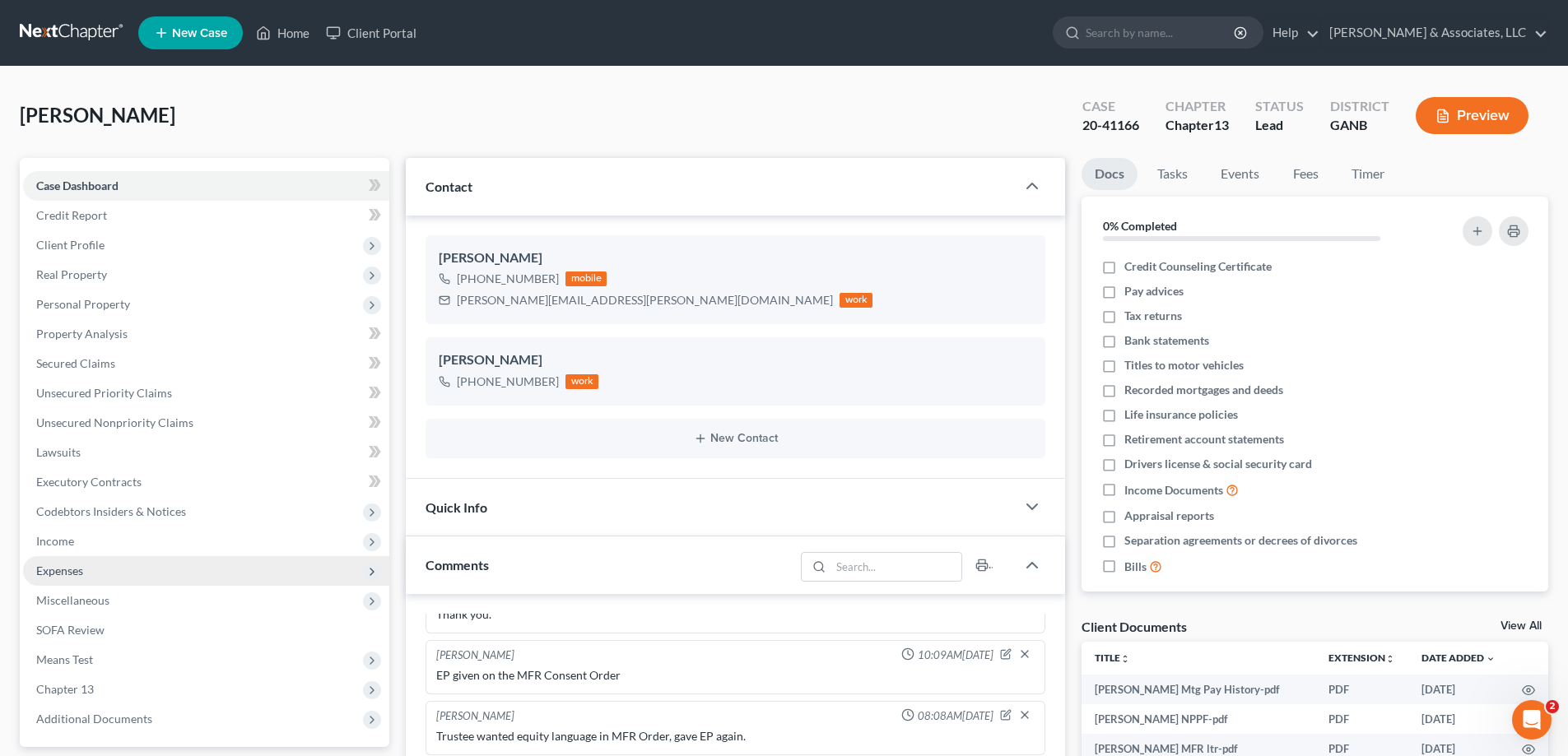
scroll to position [329, 0]
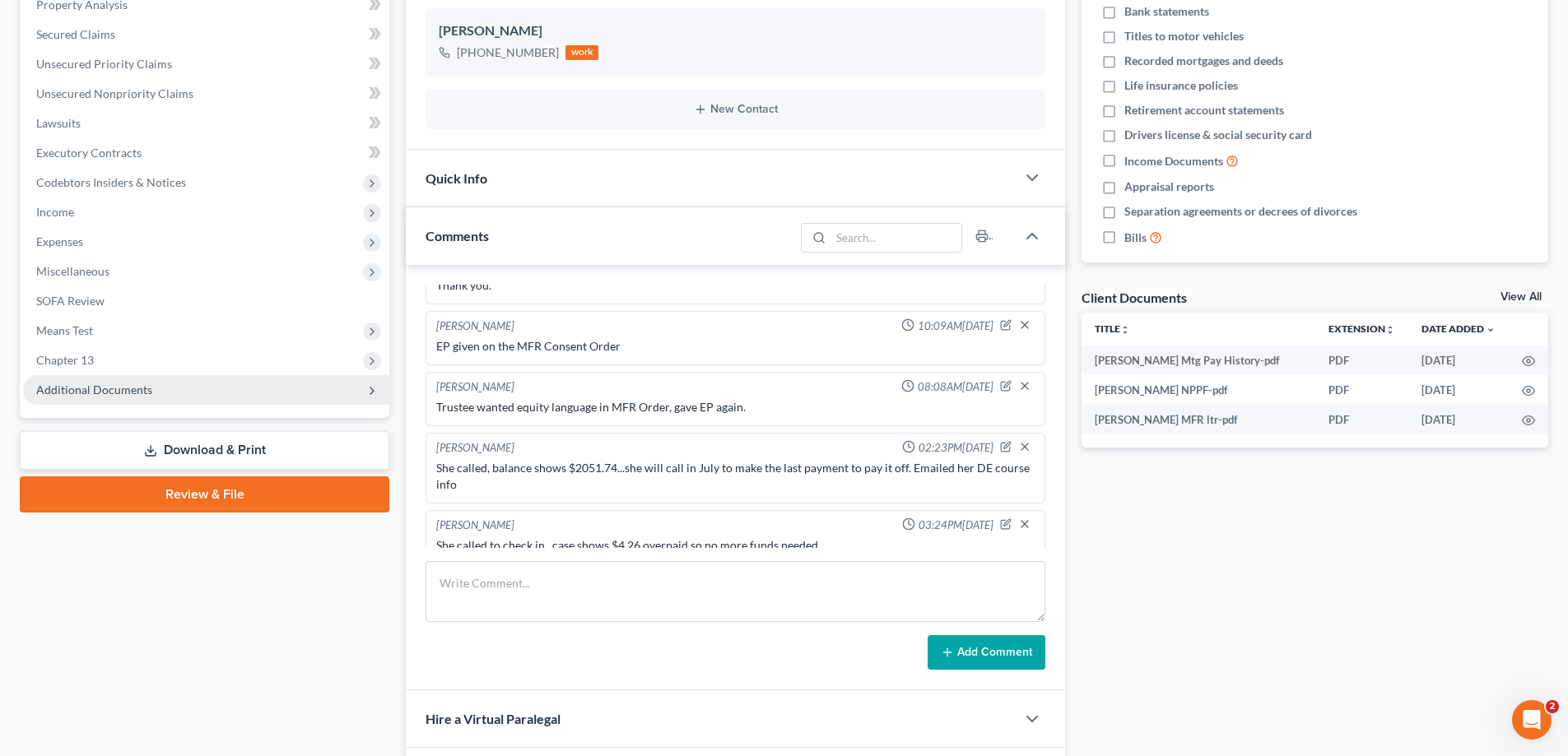
click at [84, 387] on span "Additional Documents" at bounding box center [93, 390] width 116 height 14
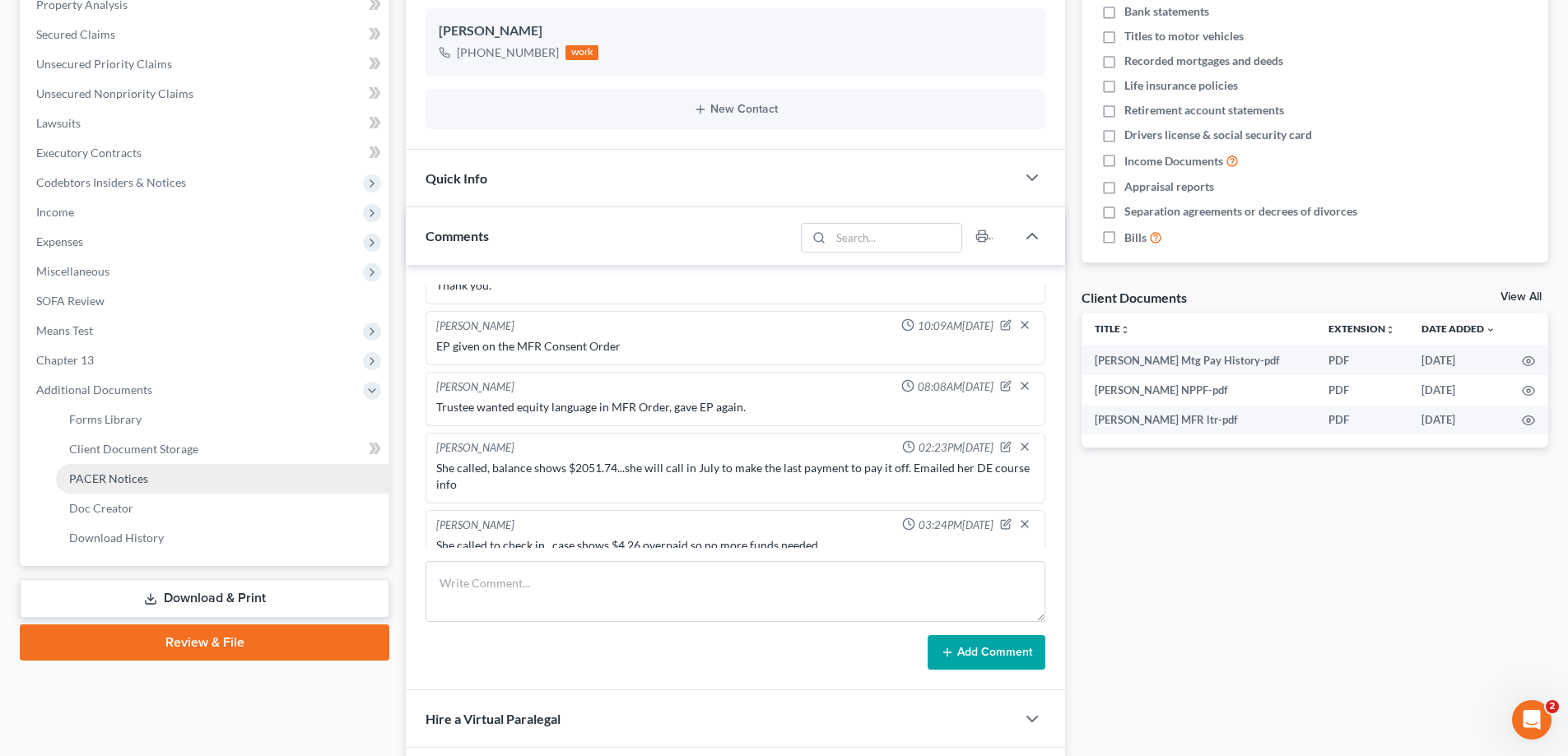
click at [91, 474] on span "PACER Notices" at bounding box center [109, 479] width 79 height 14
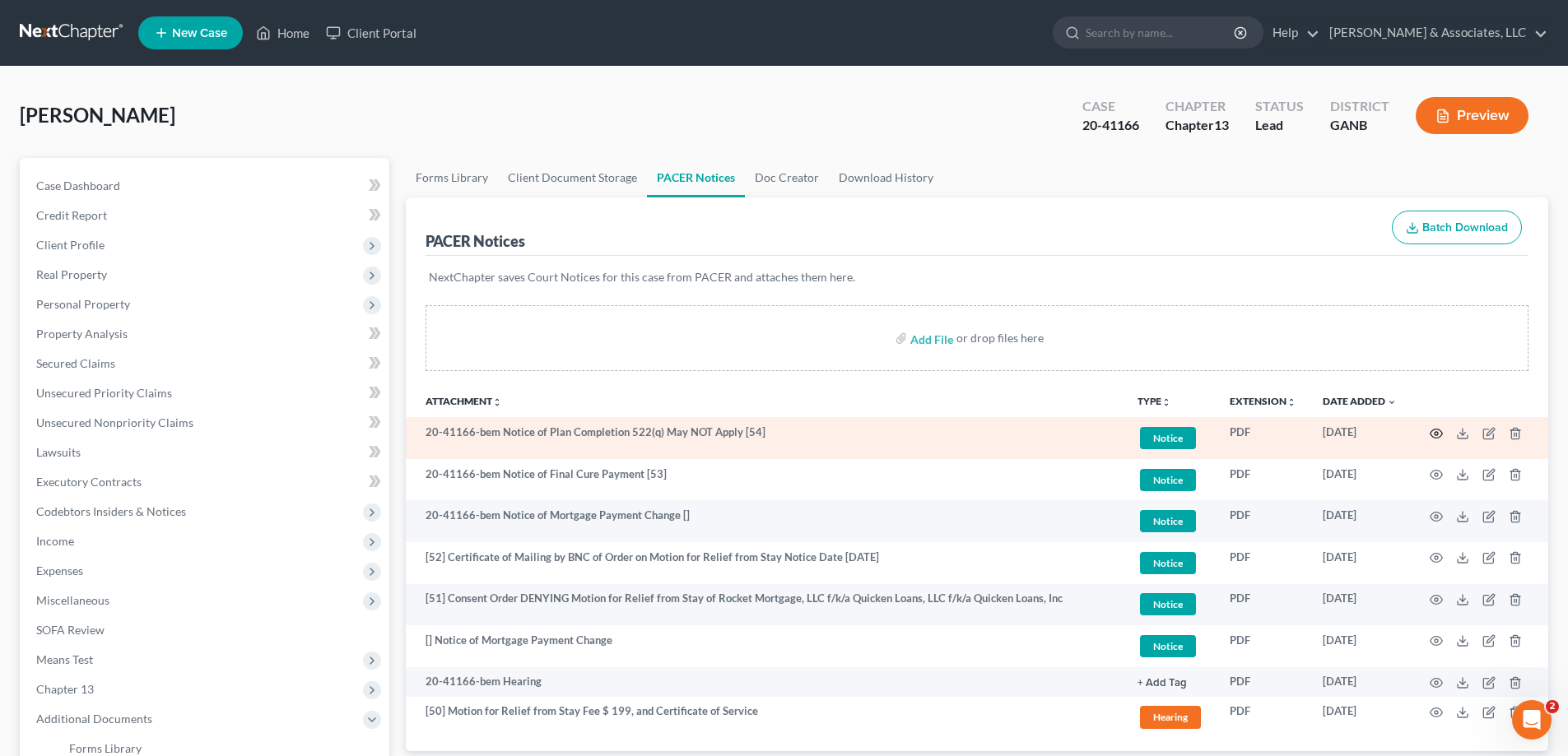
click at [1436, 431] on icon "button" at bounding box center [1436, 433] width 13 height 13
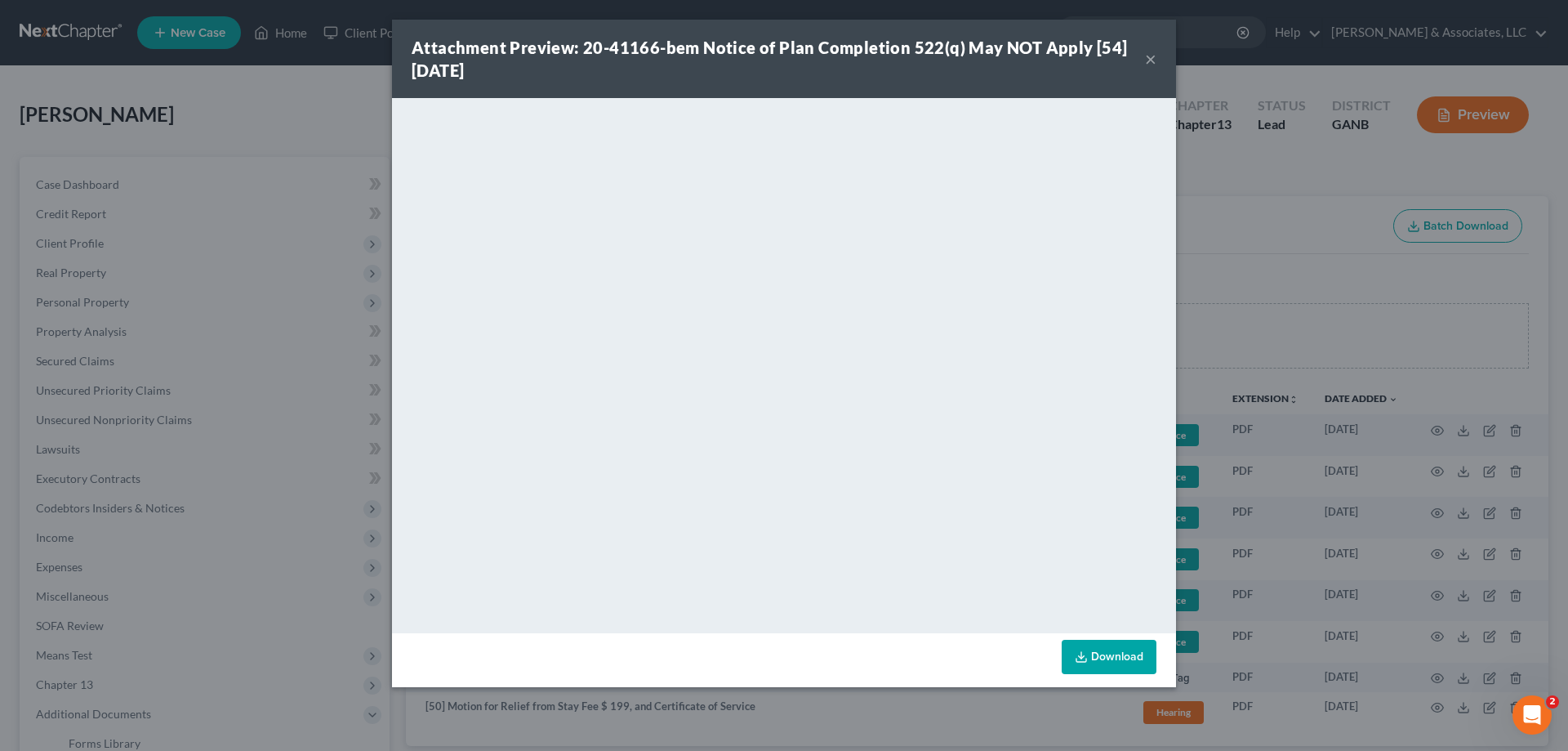
click at [1150, 56] on button "×" at bounding box center [1150, 59] width 12 height 20
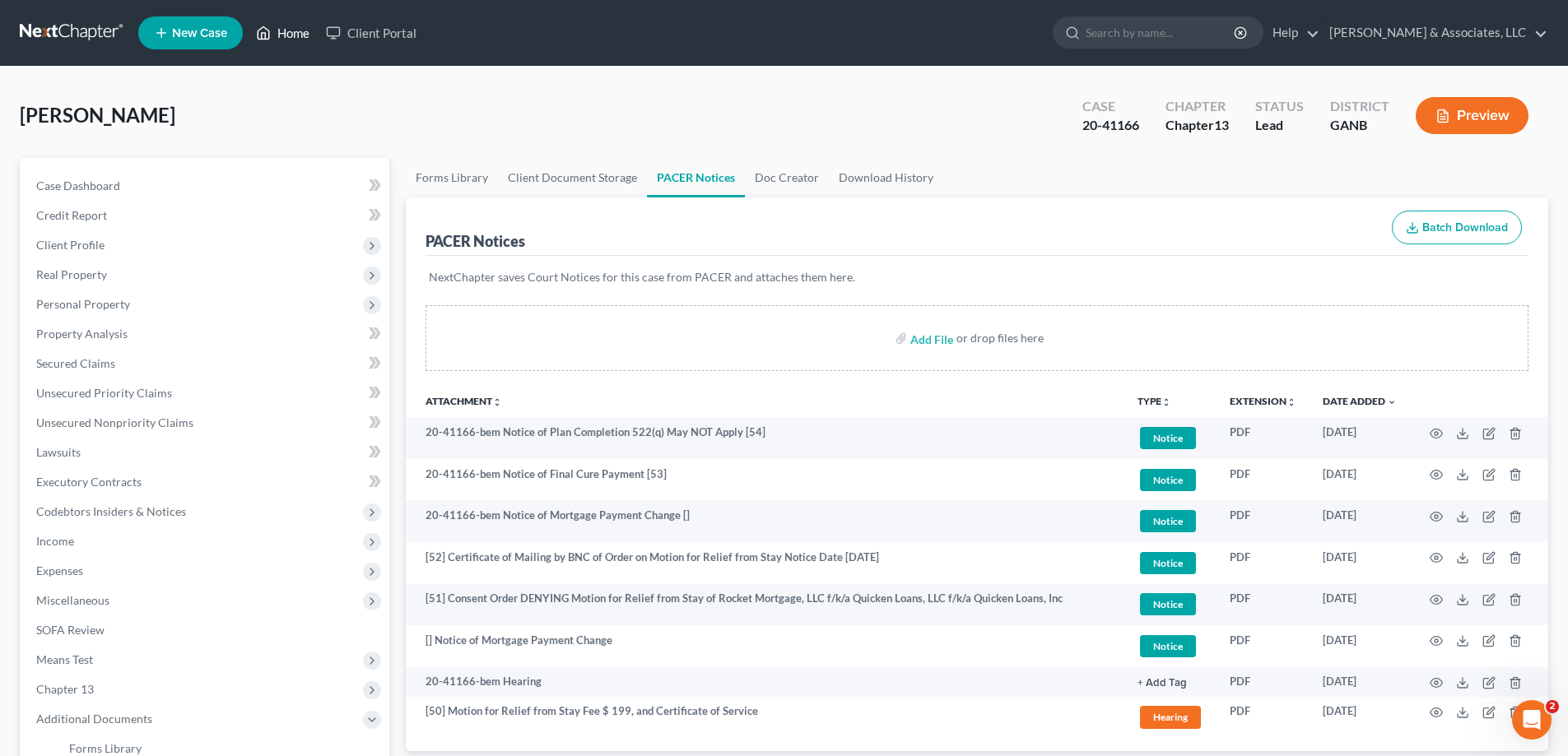
click at [300, 25] on link "Home" at bounding box center [283, 32] width 70 height 30
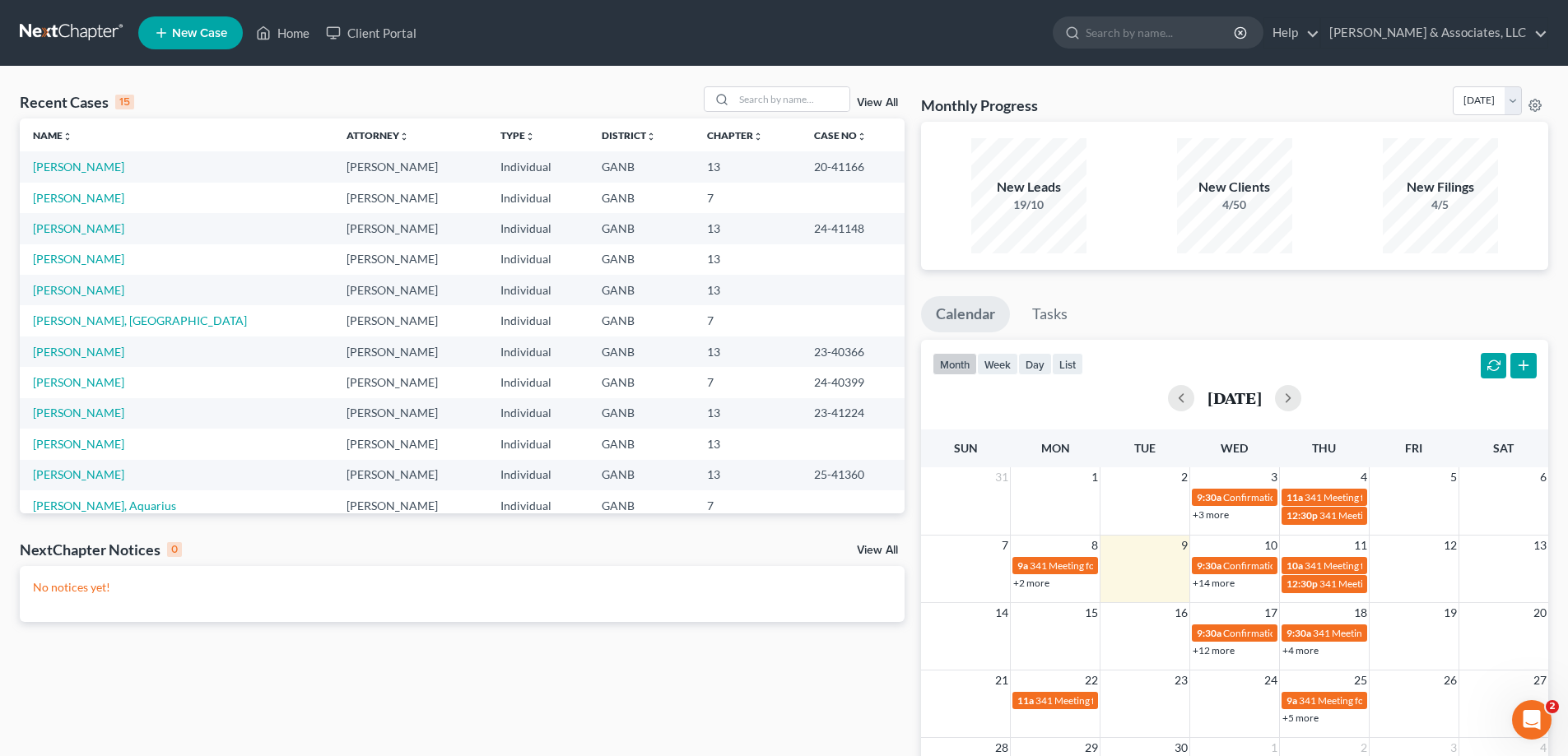
click at [872, 550] on link "View All" at bounding box center [877, 550] width 41 height 12
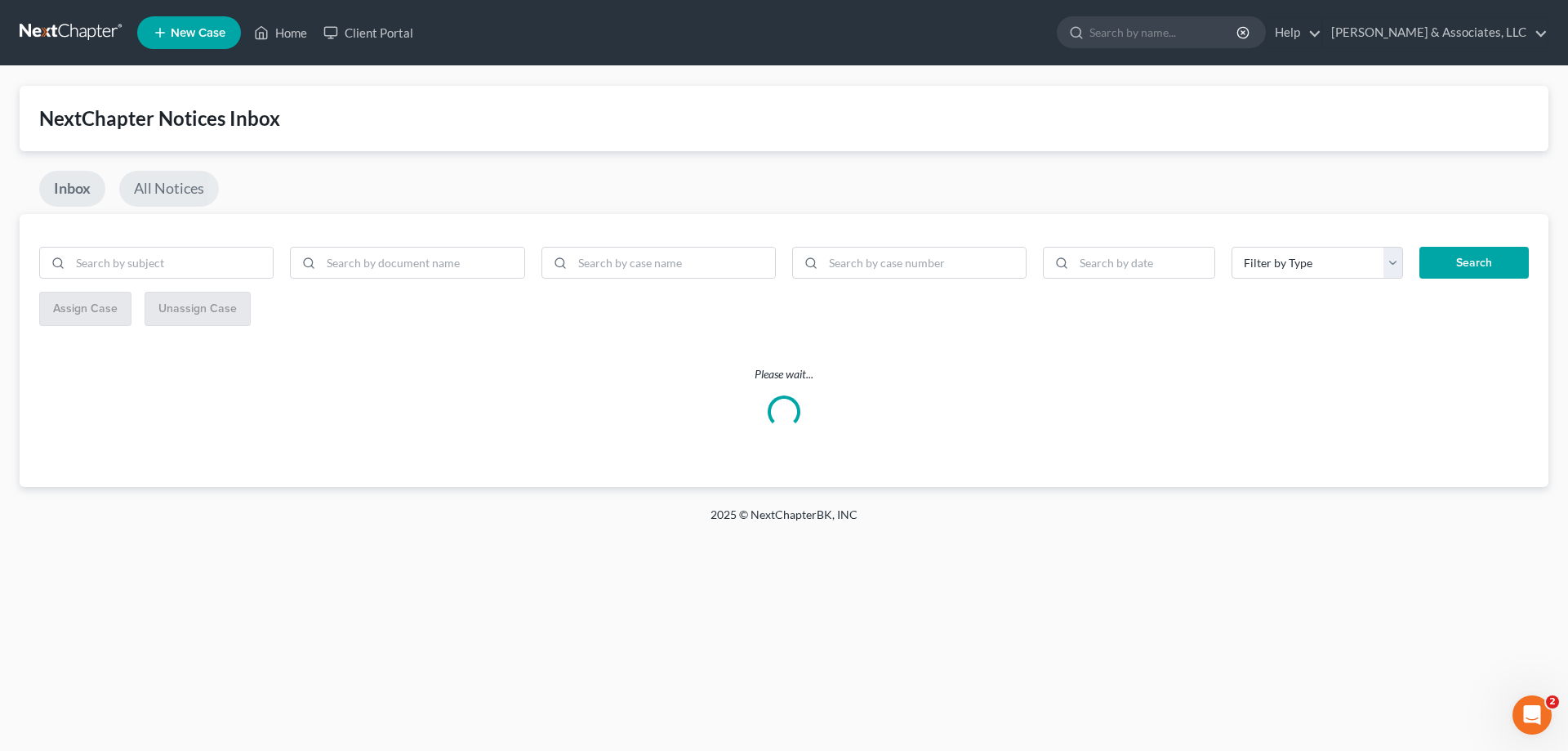
click at [165, 189] on link "All Notices" at bounding box center [169, 189] width 100 height 36
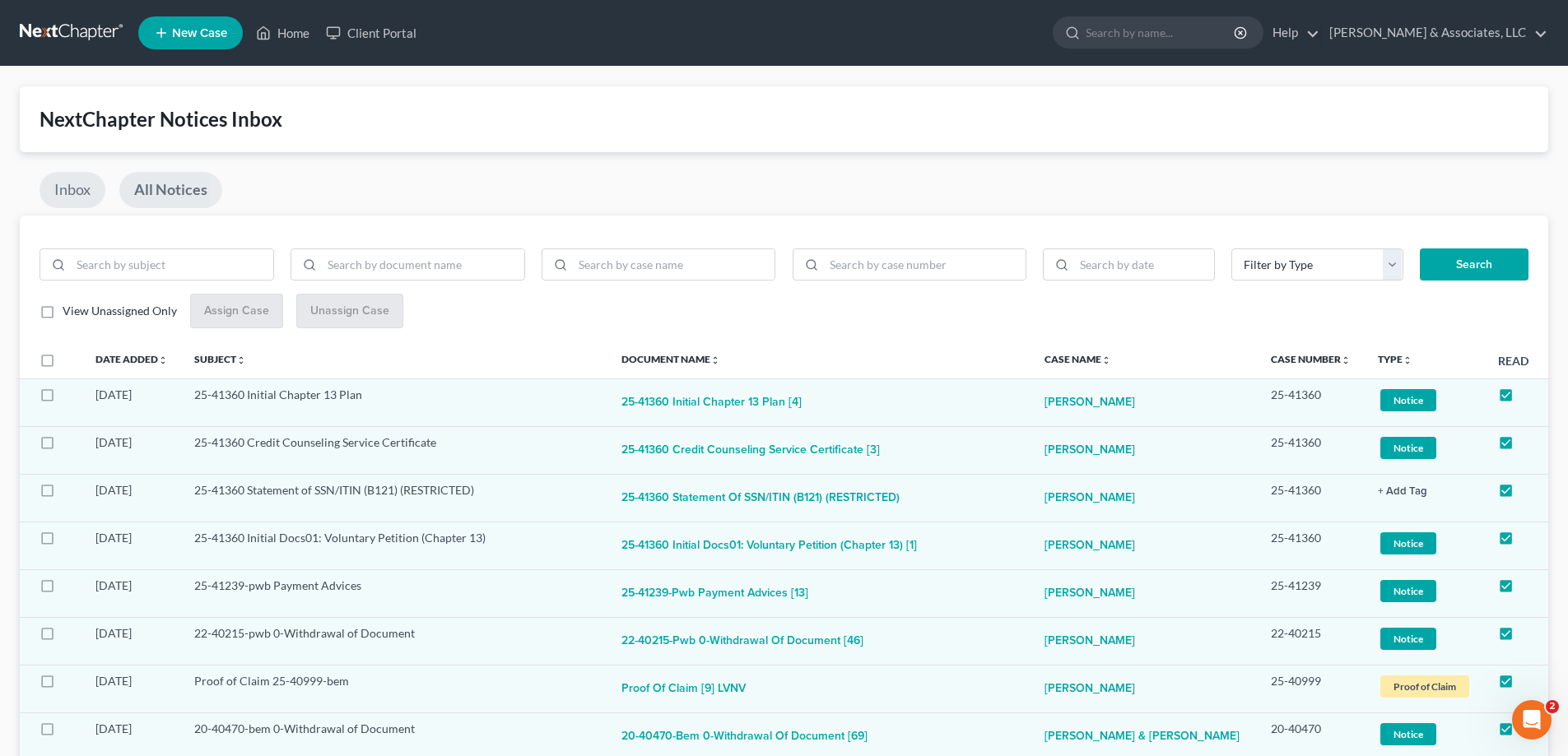
click at [76, 187] on link "Inbox" at bounding box center [72, 190] width 65 height 36
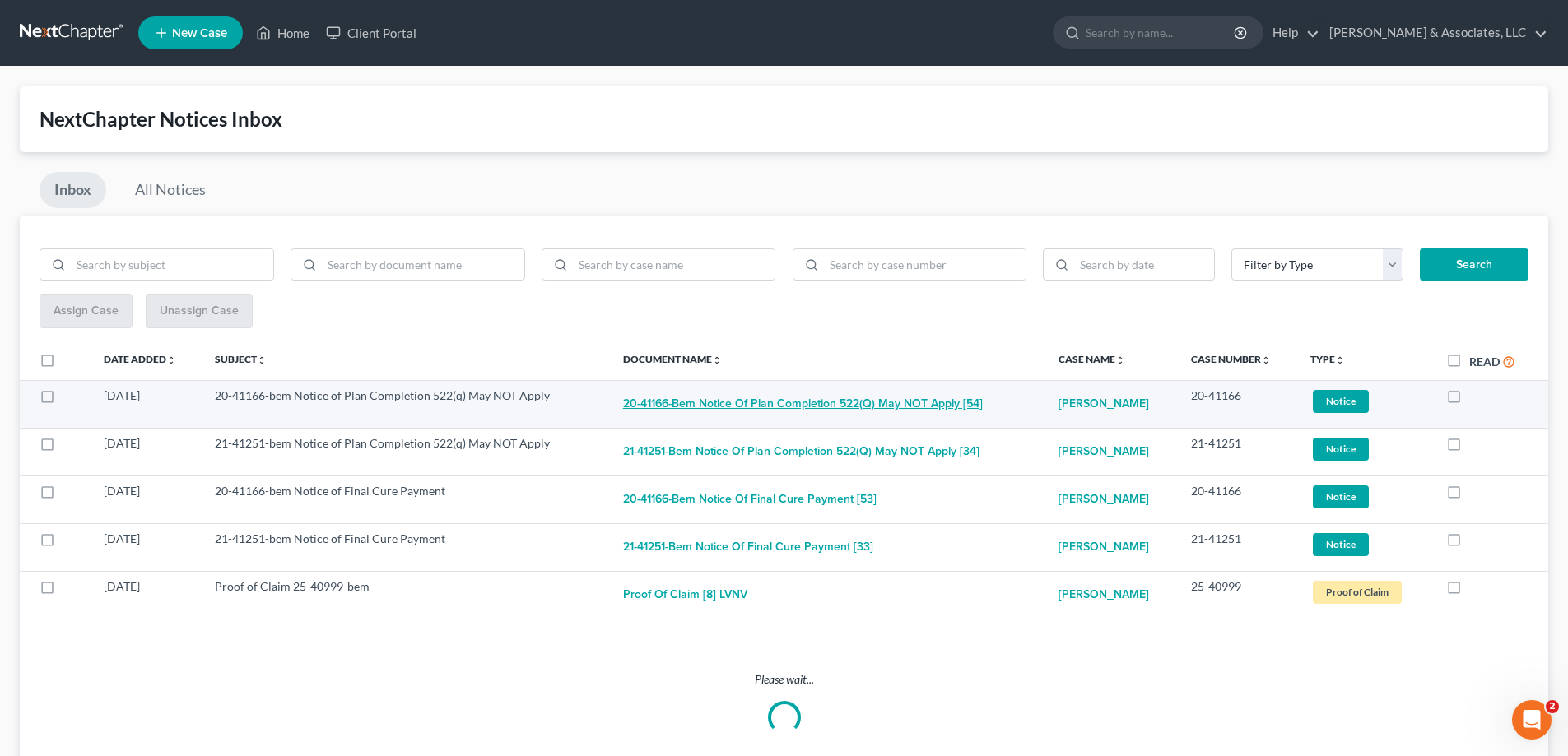
click at [845, 404] on button "20-41166-bem Notice of Plan Completion 522(q) May NOT Apply [54]" at bounding box center [803, 404] width 360 height 33
checkbox input "true"
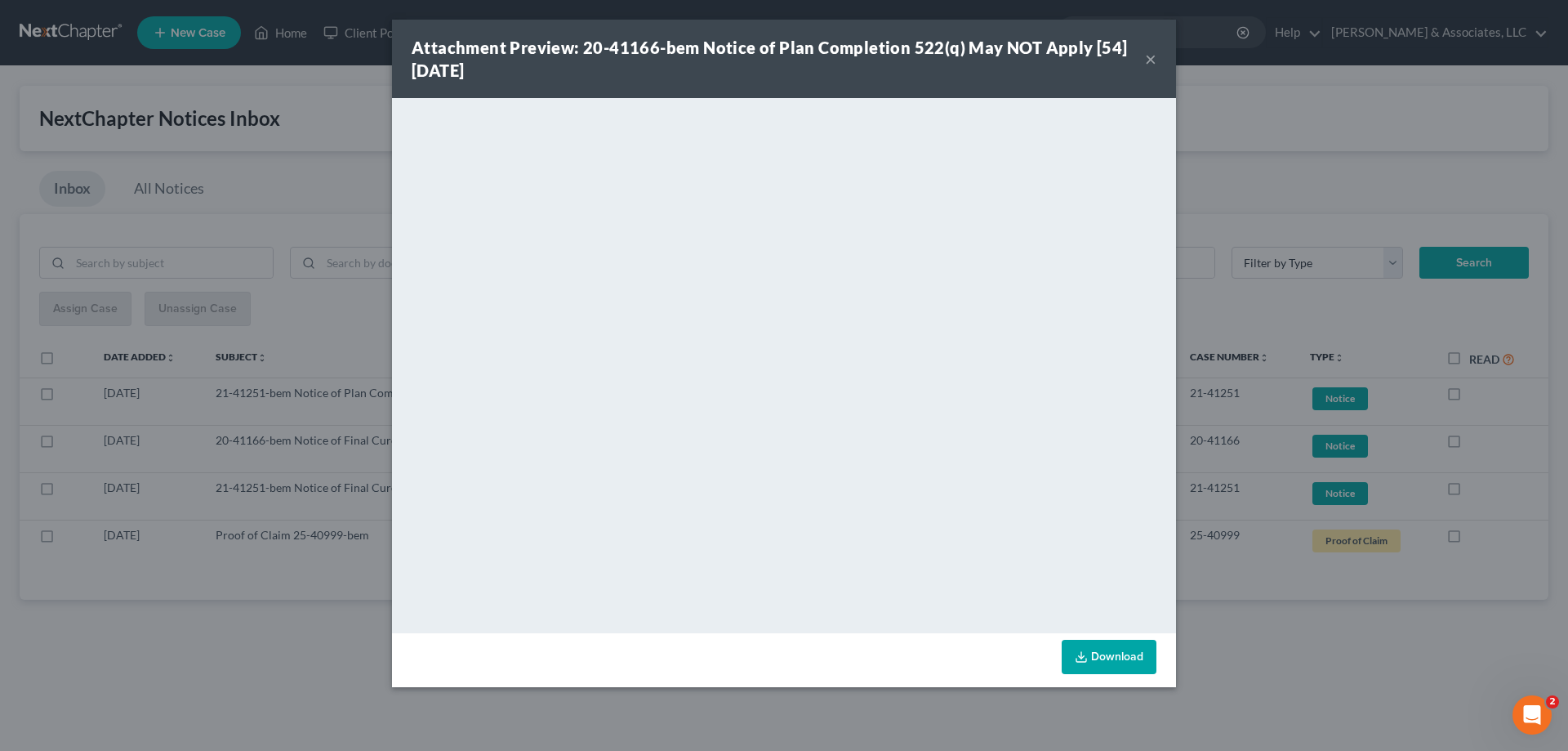
click at [1150, 52] on button "×" at bounding box center [1150, 59] width 12 height 20
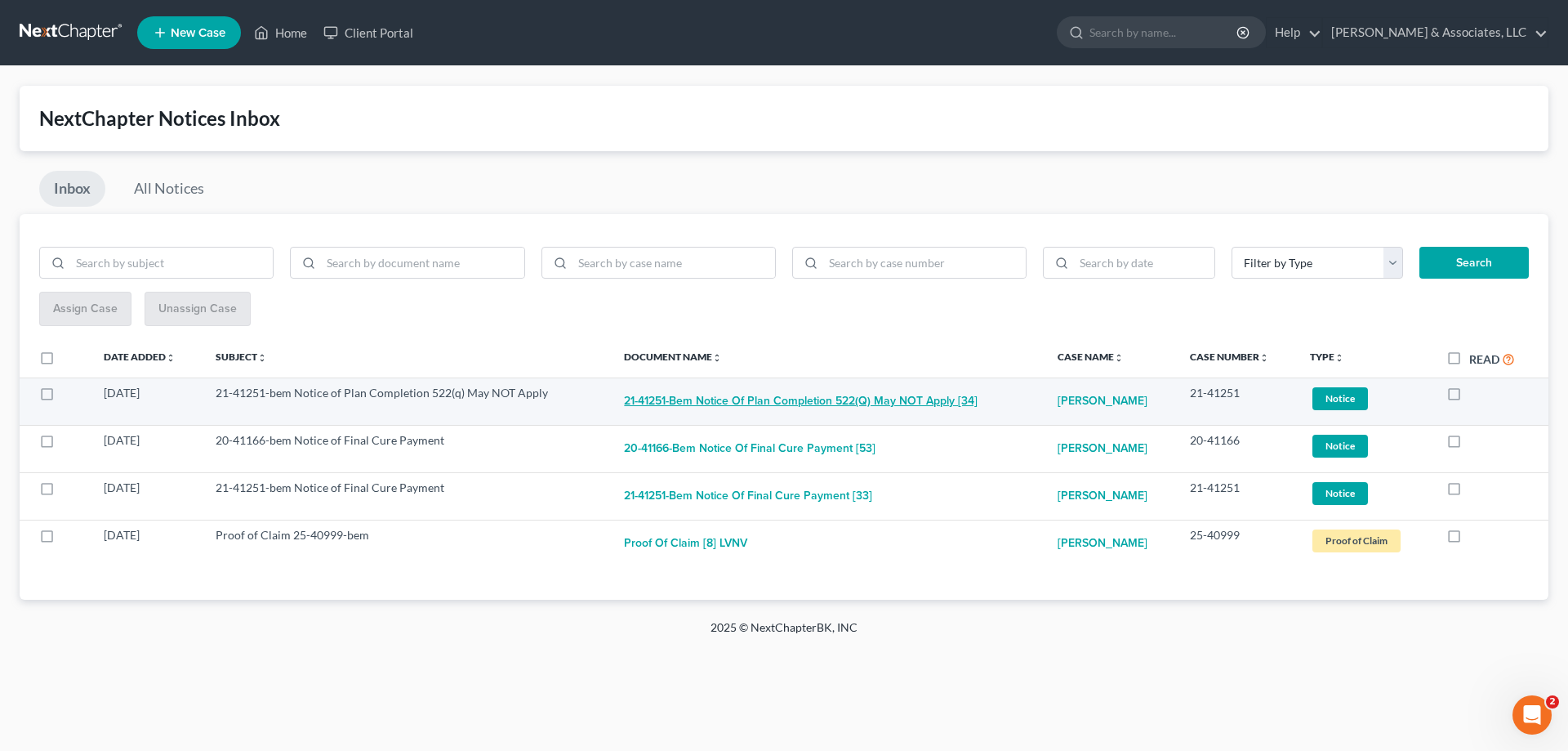
click at [807, 396] on button "21-41251-bem Notice of Plan Completion 522(q) May NOT Apply [34]" at bounding box center [800, 401] width 353 height 33
checkbox input "true"
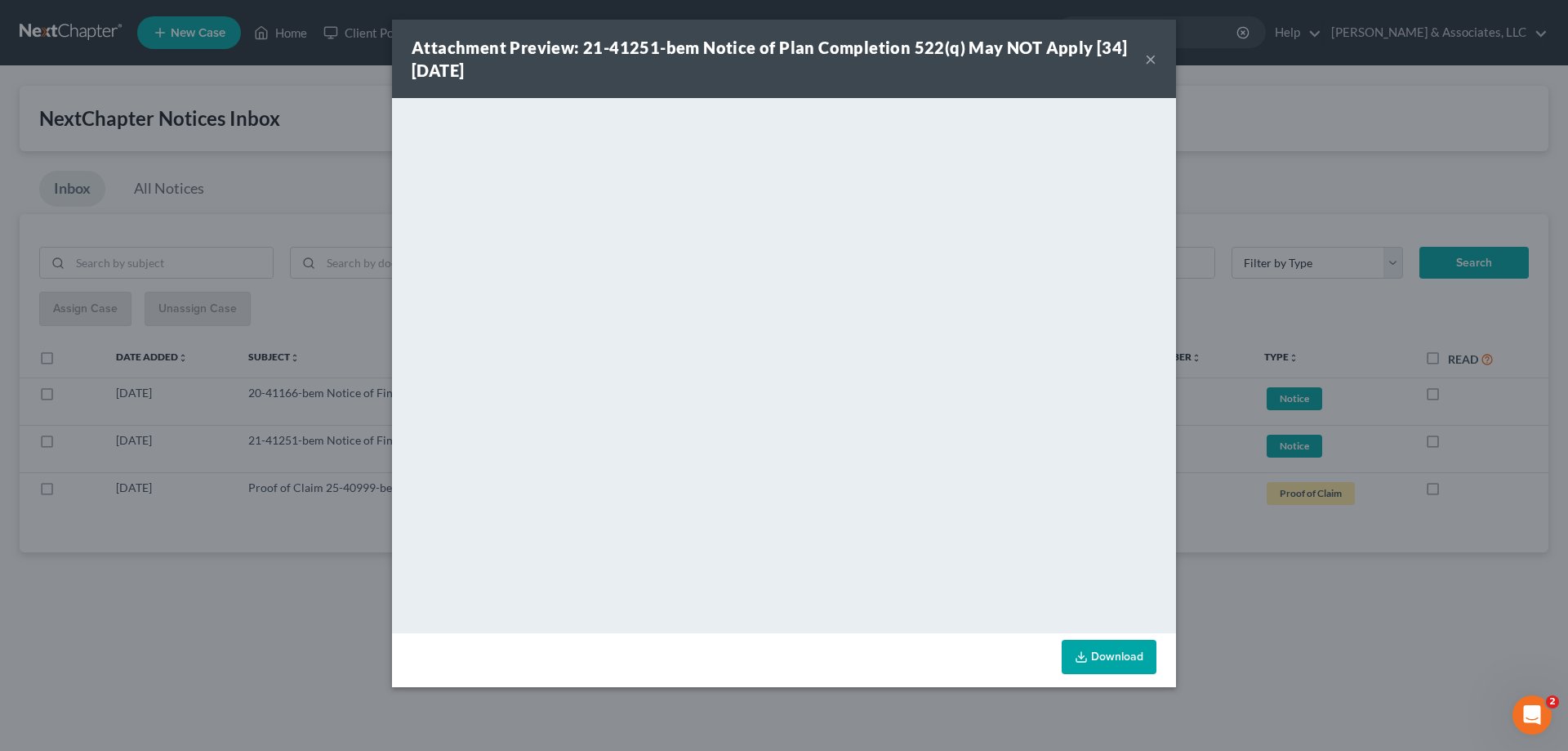
click at [1151, 58] on button "×" at bounding box center [1150, 59] width 12 height 20
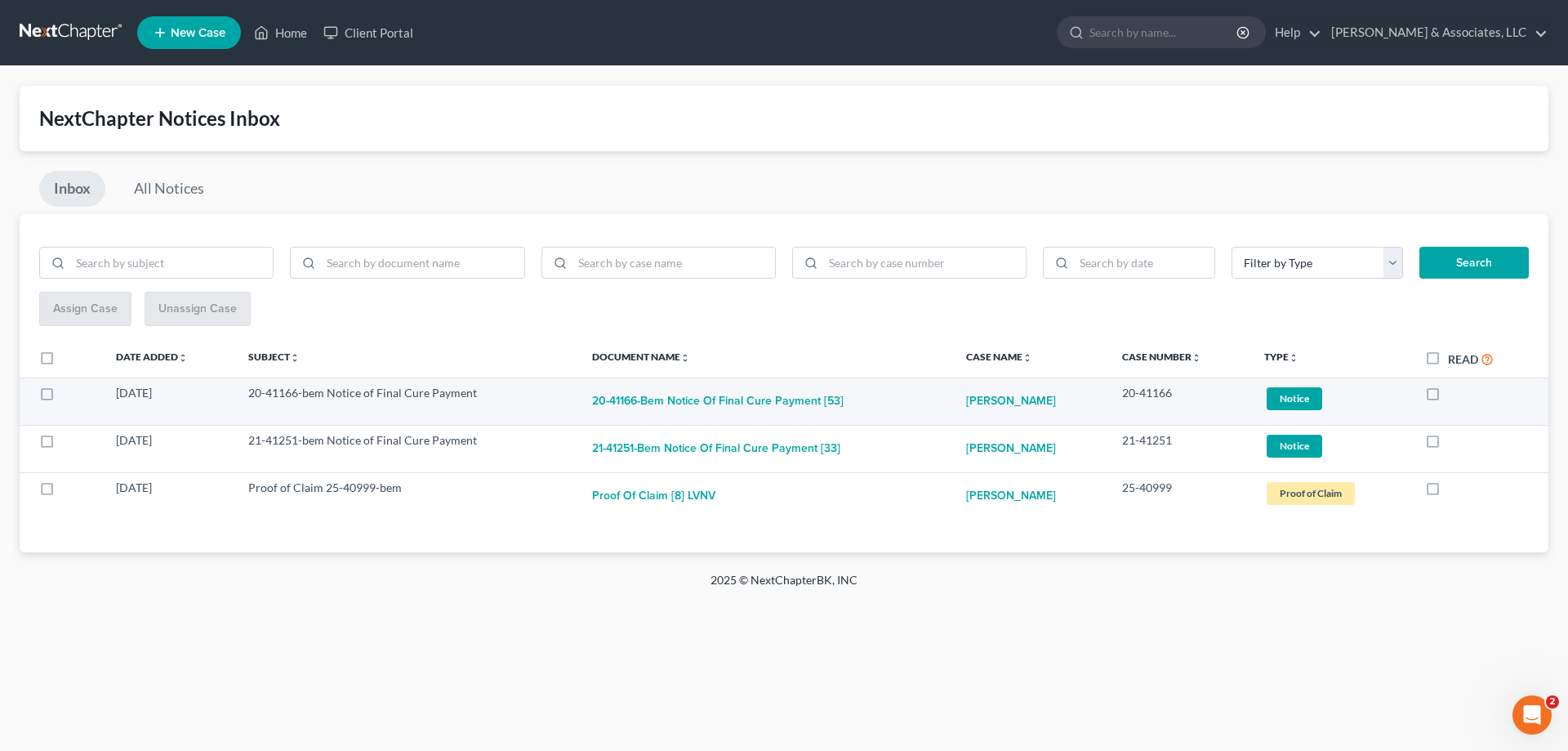
click at [1449, 397] on label at bounding box center [1449, 397] width 0 height 0
click at [1455, 396] on input "checkbox" at bounding box center [1460, 390] width 11 height 11
checkbox input "true"
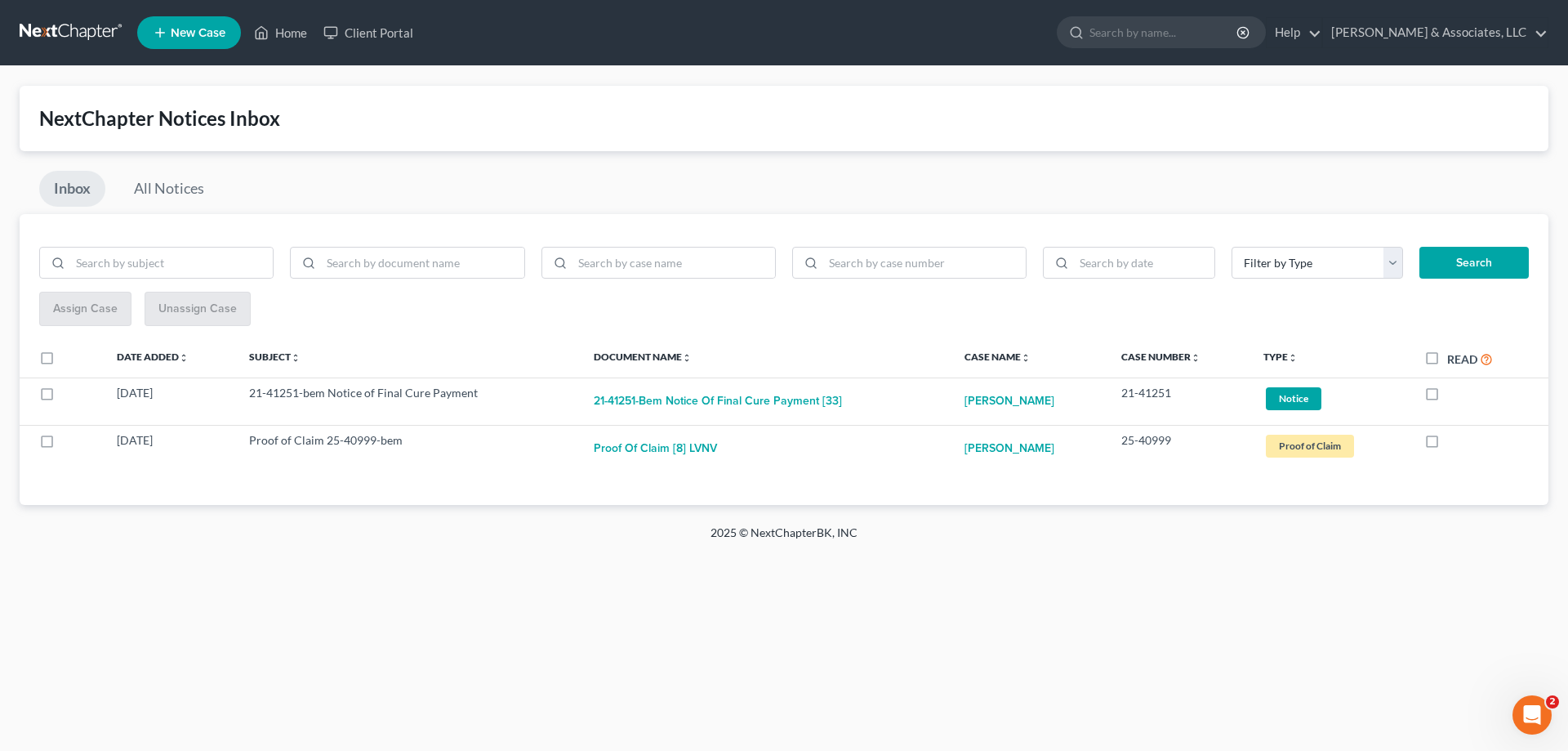
click at [1448, 397] on label at bounding box center [1448, 397] width 0 height 0
click at [1454, 396] on input "checkbox" at bounding box center [1459, 390] width 11 height 11
checkbox input "true"
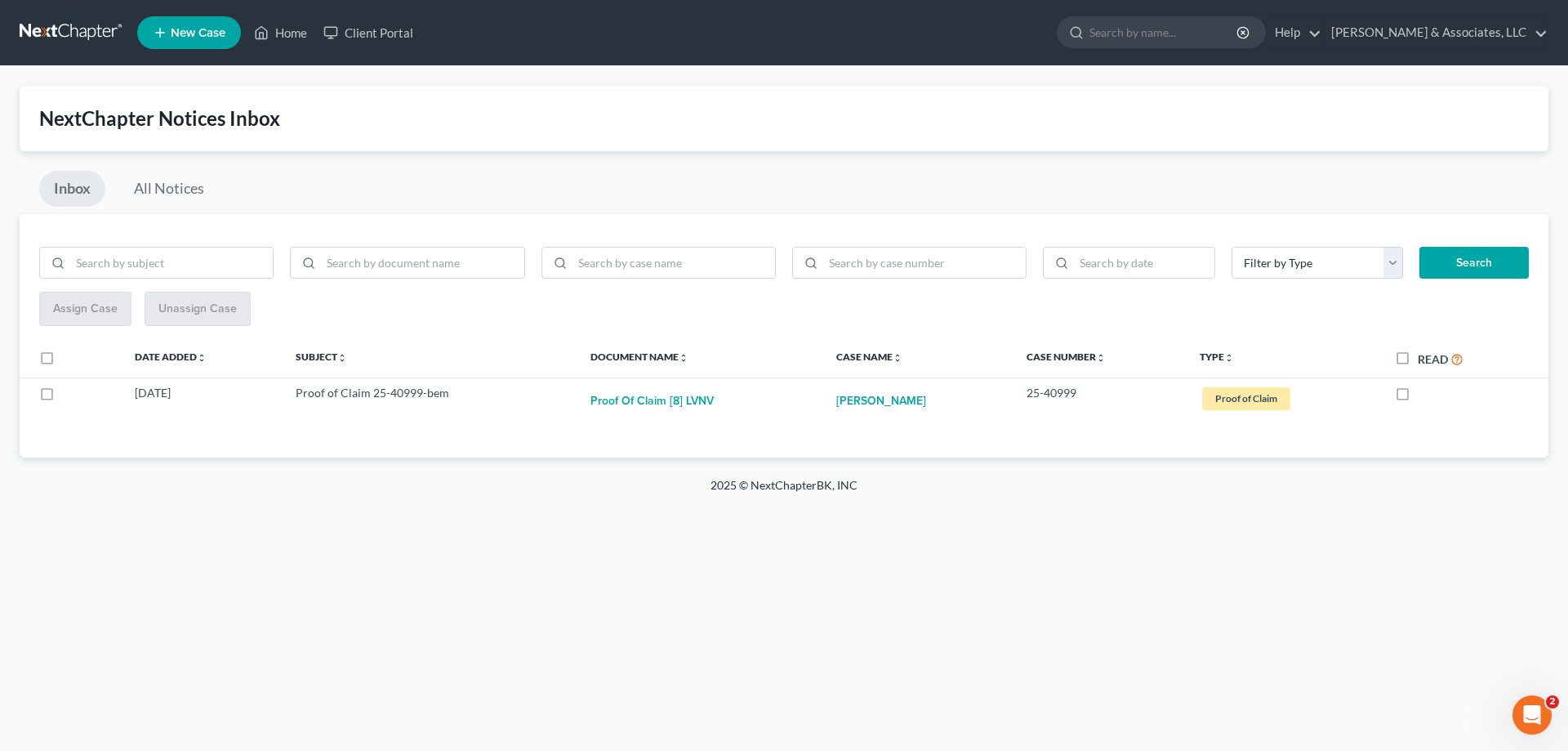
click at [1430, 396] on div at bounding box center [1462, 393] width 134 height 16
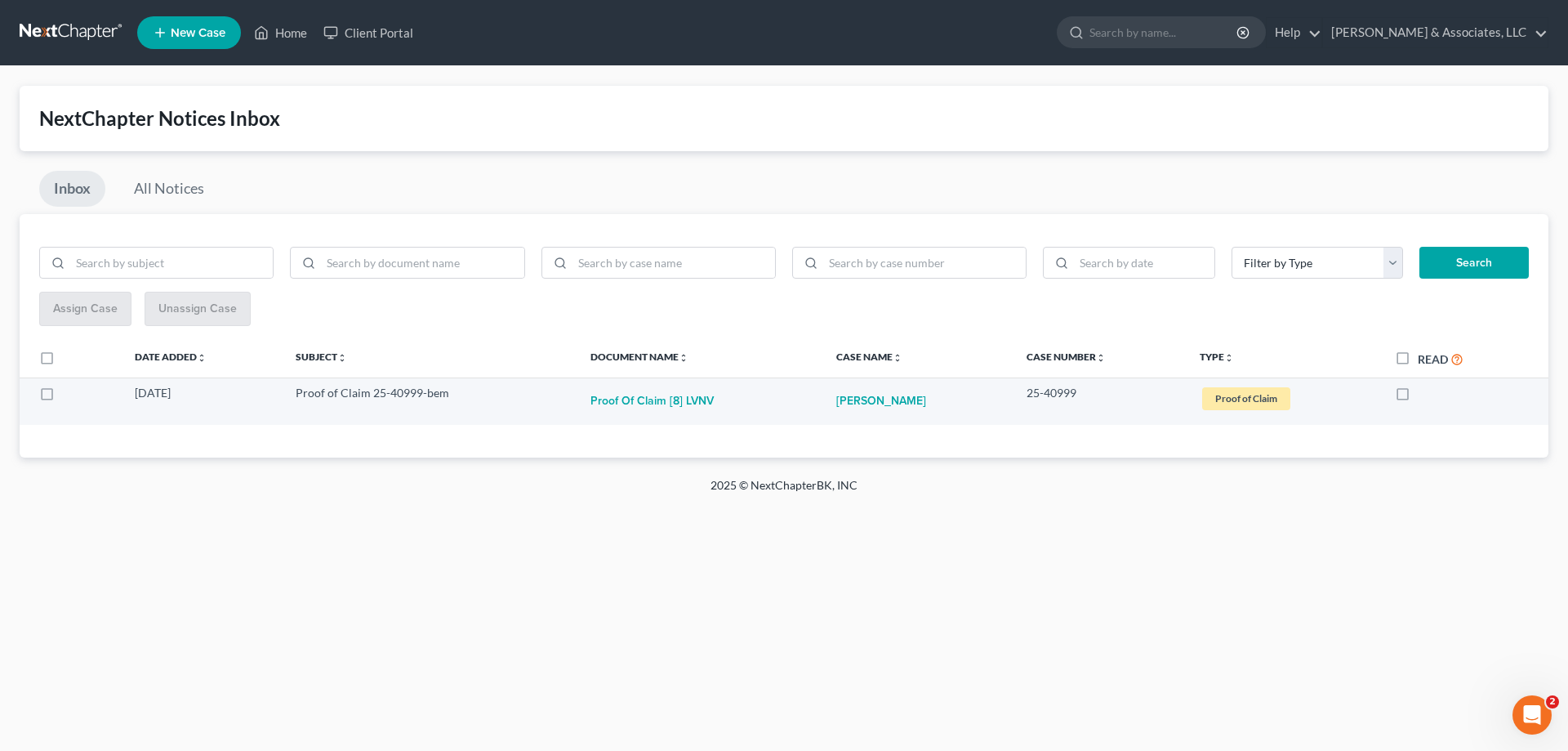
click at [1418, 397] on label at bounding box center [1418, 397] width 0 height 0
click at [1425, 392] on input "checkbox" at bounding box center [1430, 390] width 11 height 11
checkbox input "true"
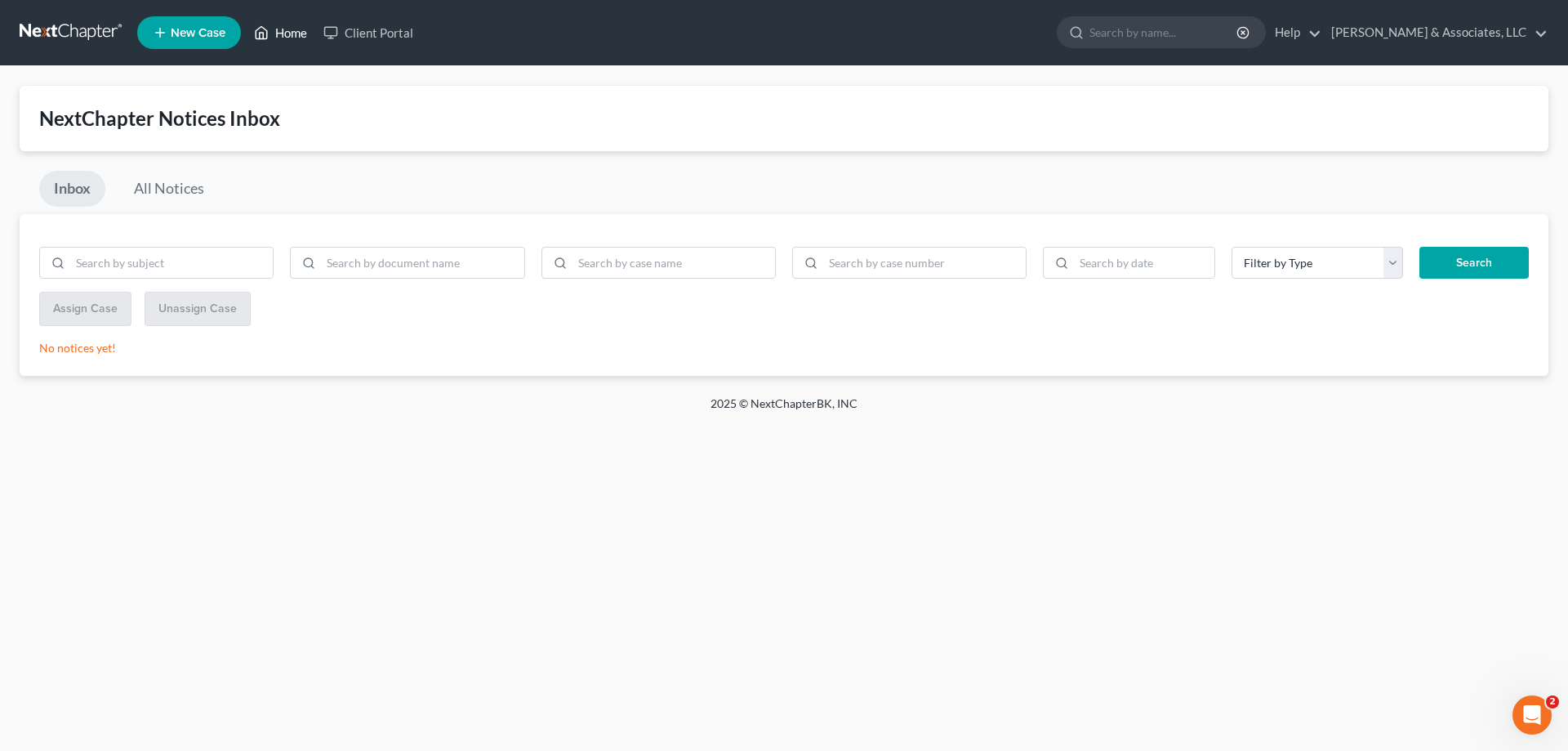
click at [301, 33] on link "Home" at bounding box center [280, 32] width 69 height 29
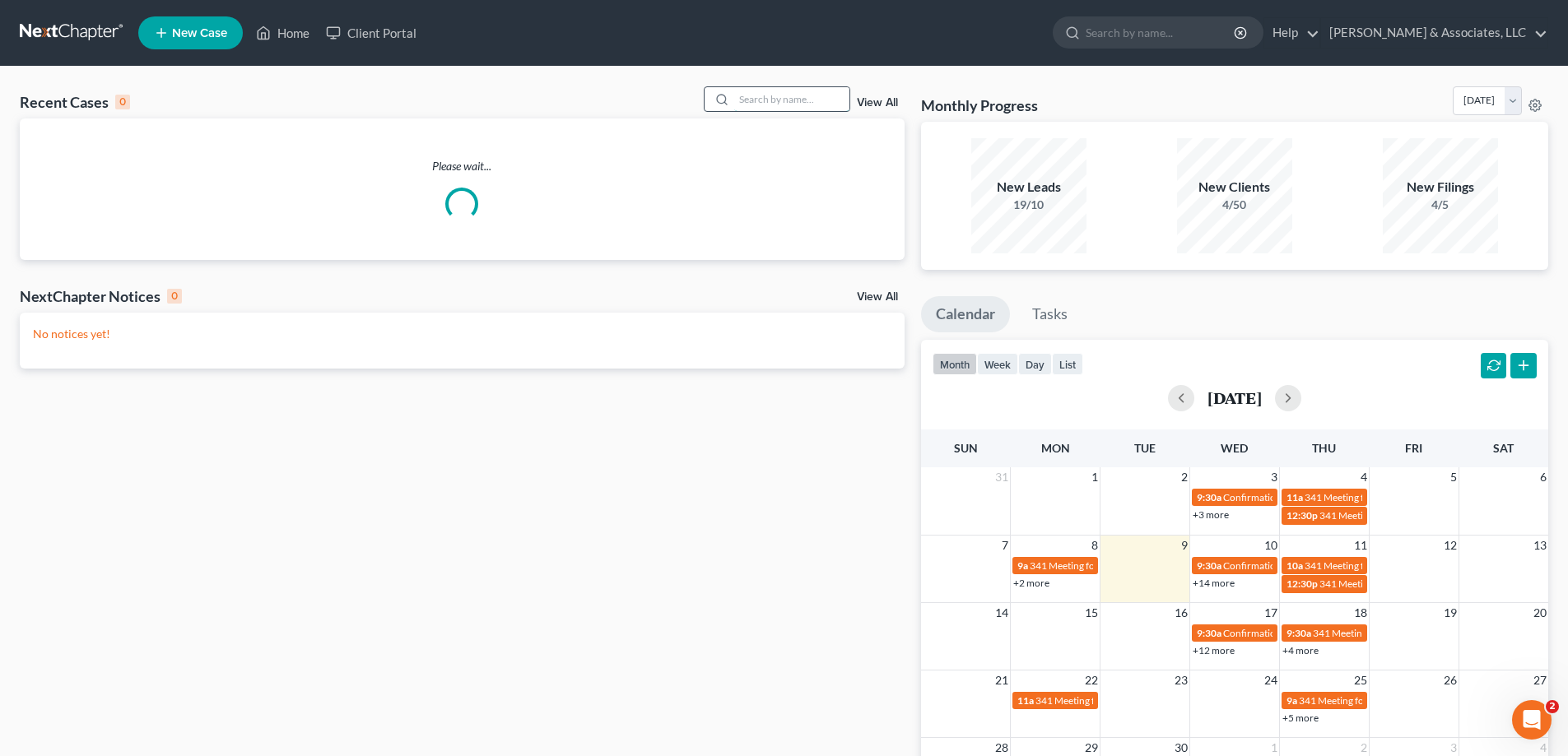
click at [762, 105] on input "search" at bounding box center [791, 99] width 115 height 24
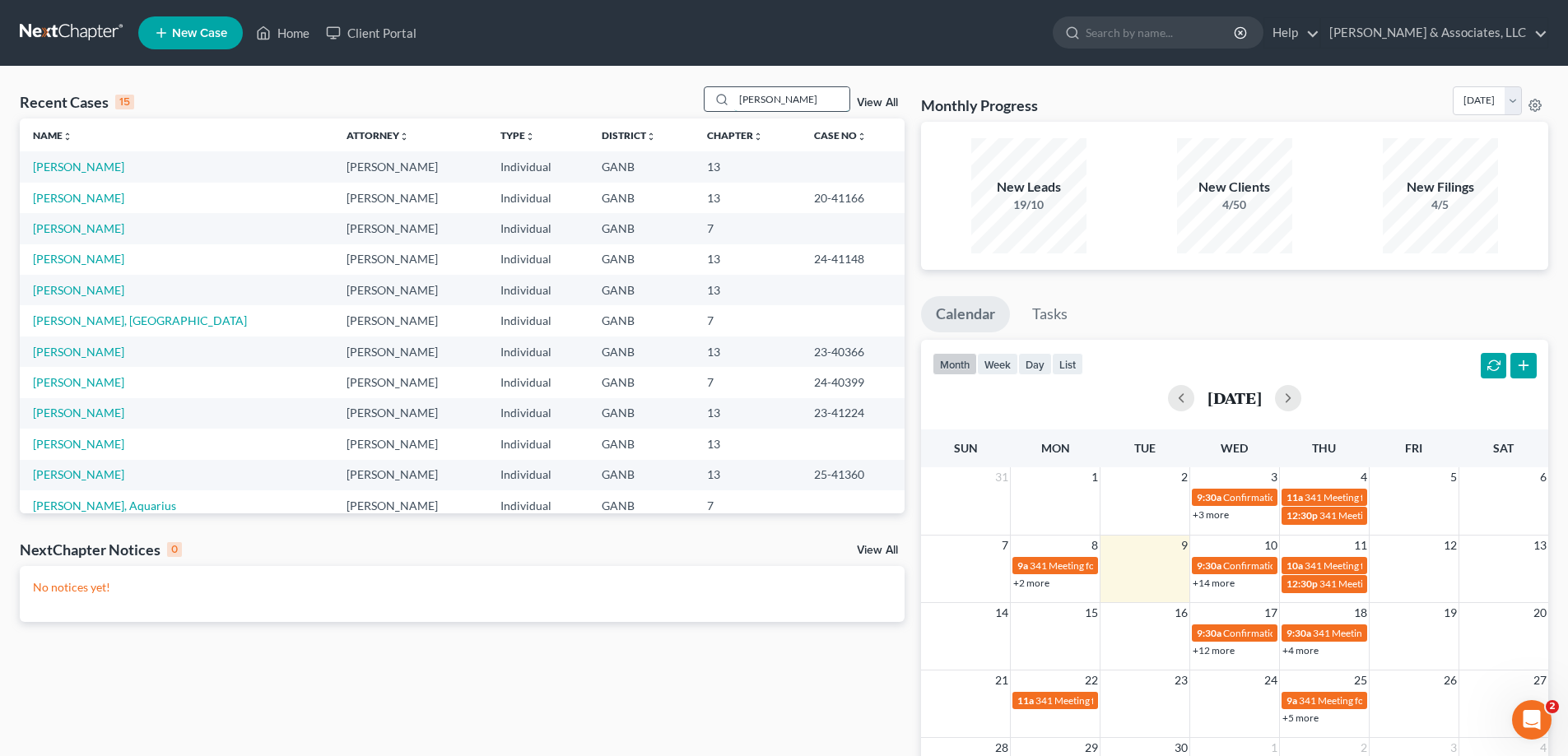
type input "[PERSON_NAME]"
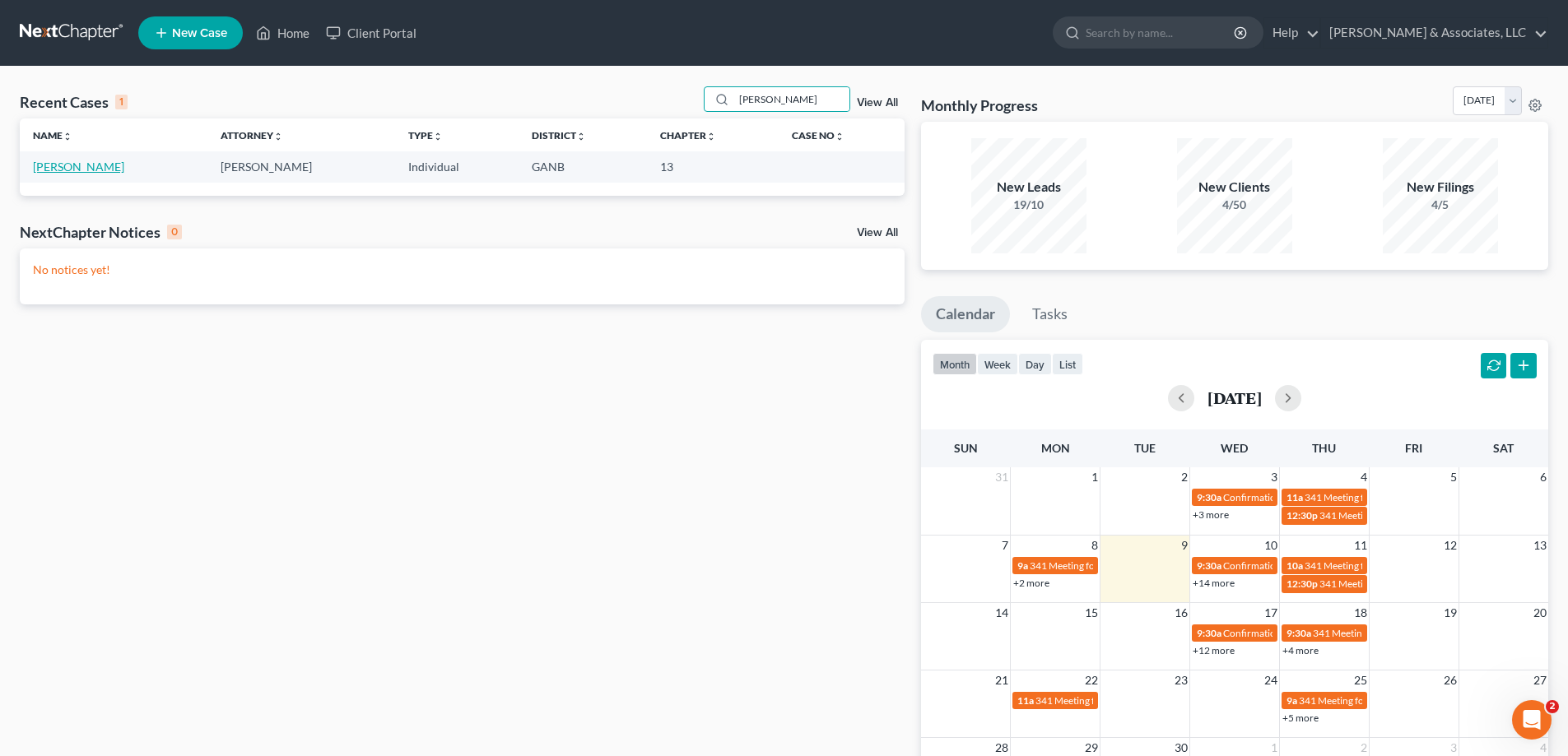
click at [57, 165] on link "[PERSON_NAME]" at bounding box center [79, 167] width 91 height 14
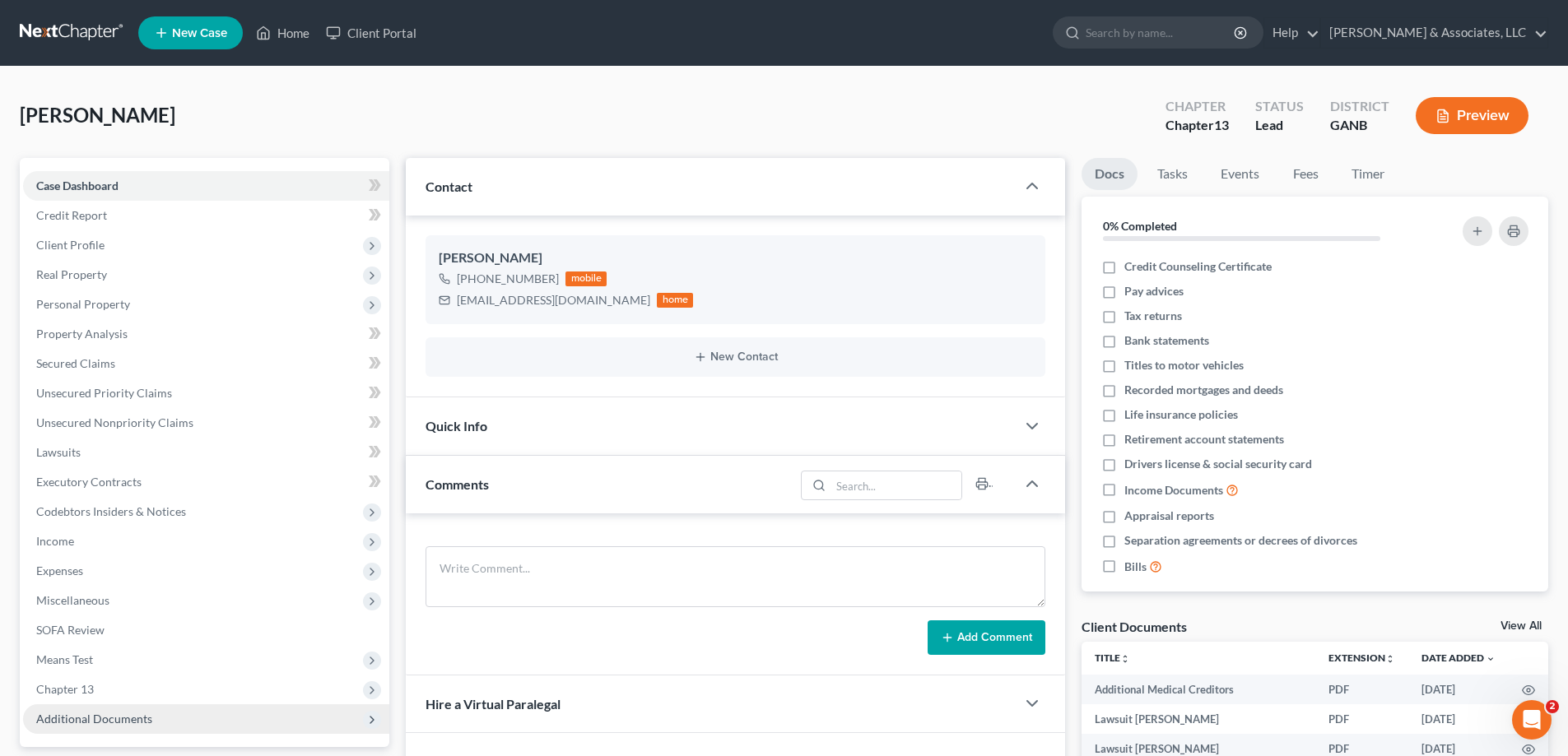
click at [102, 720] on span "Additional Documents" at bounding box center [93, 719] width 116 height 14
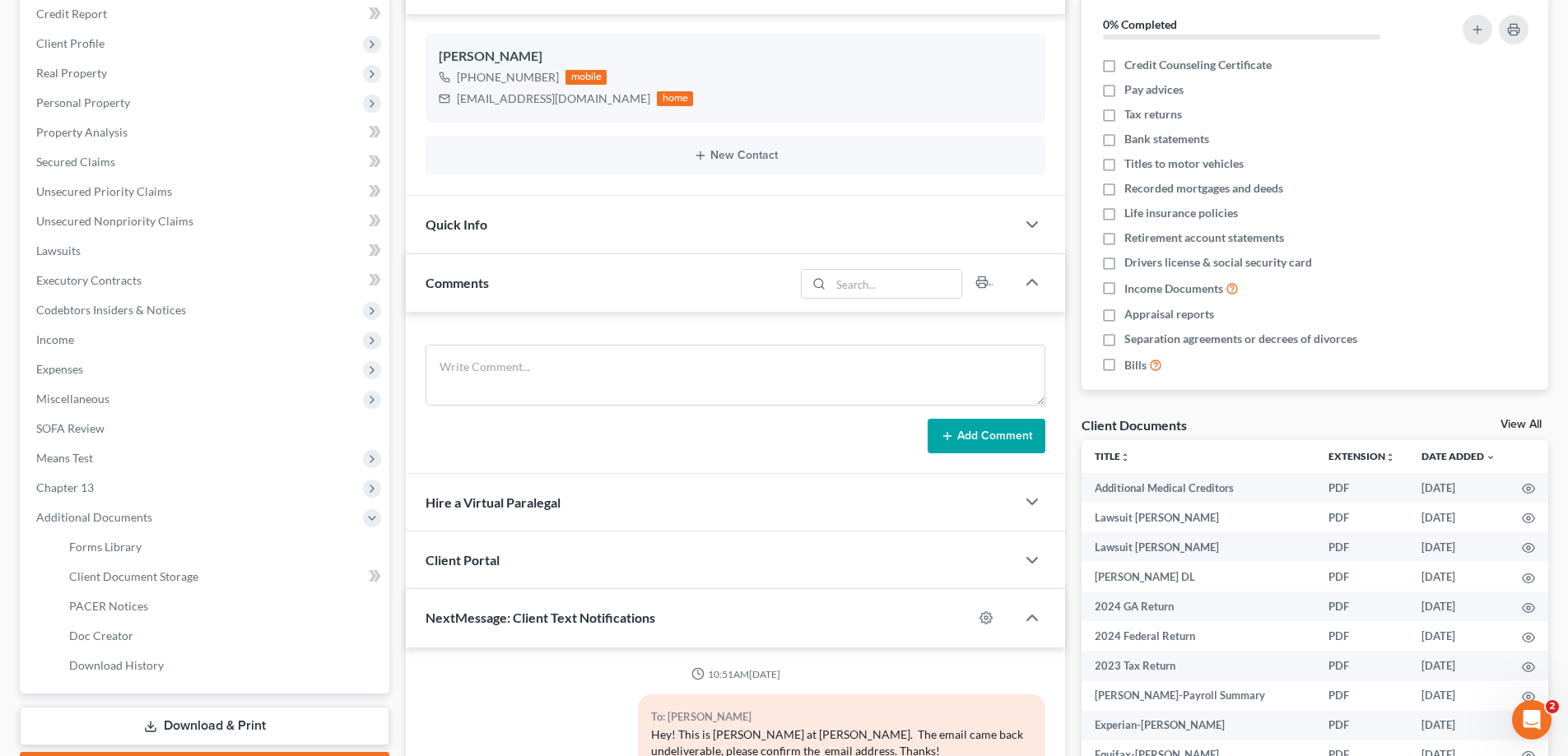
scroll to position [247, 0]
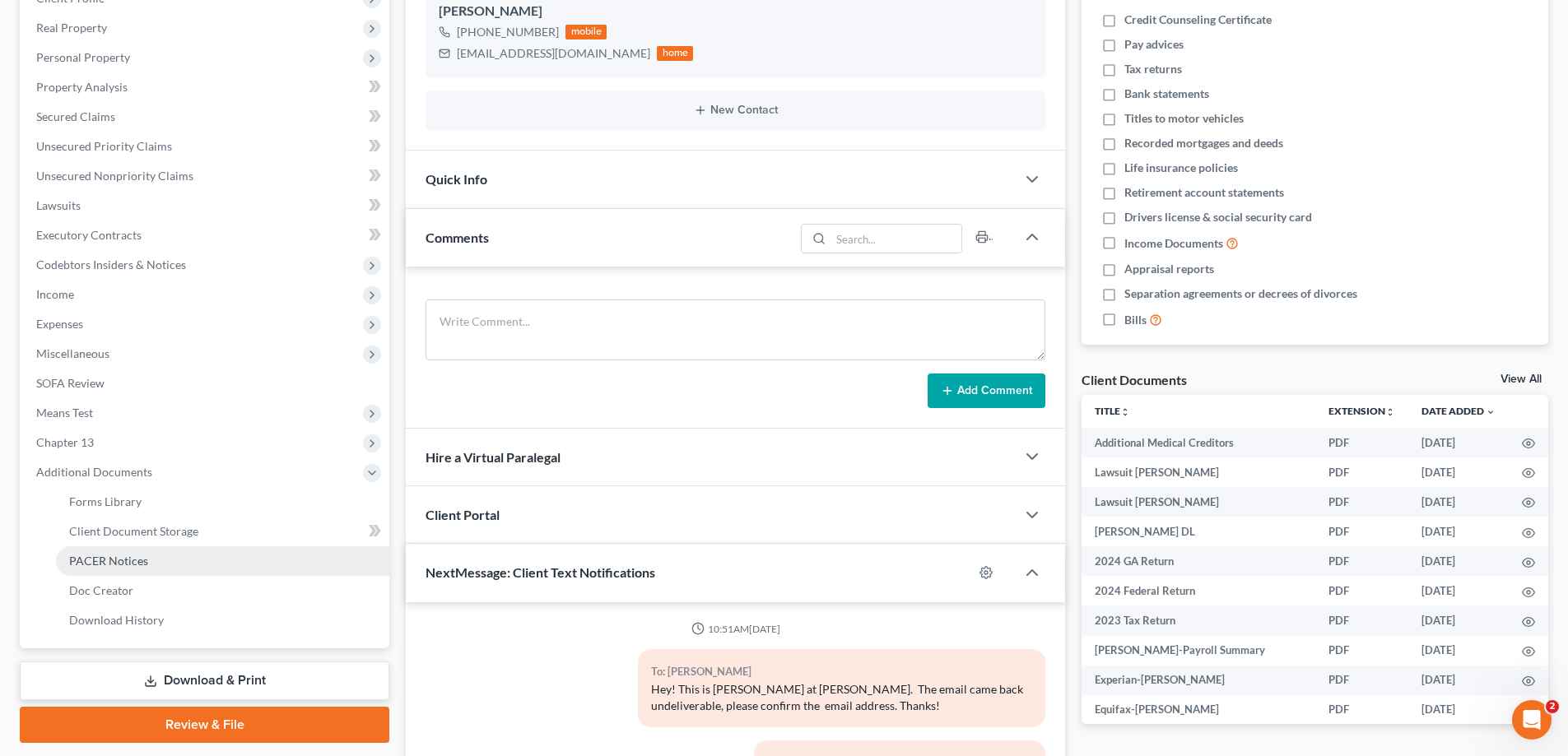
click at [109, 560] on span "PACER Notices" at bounding box center [109, 560] width 79 height 14
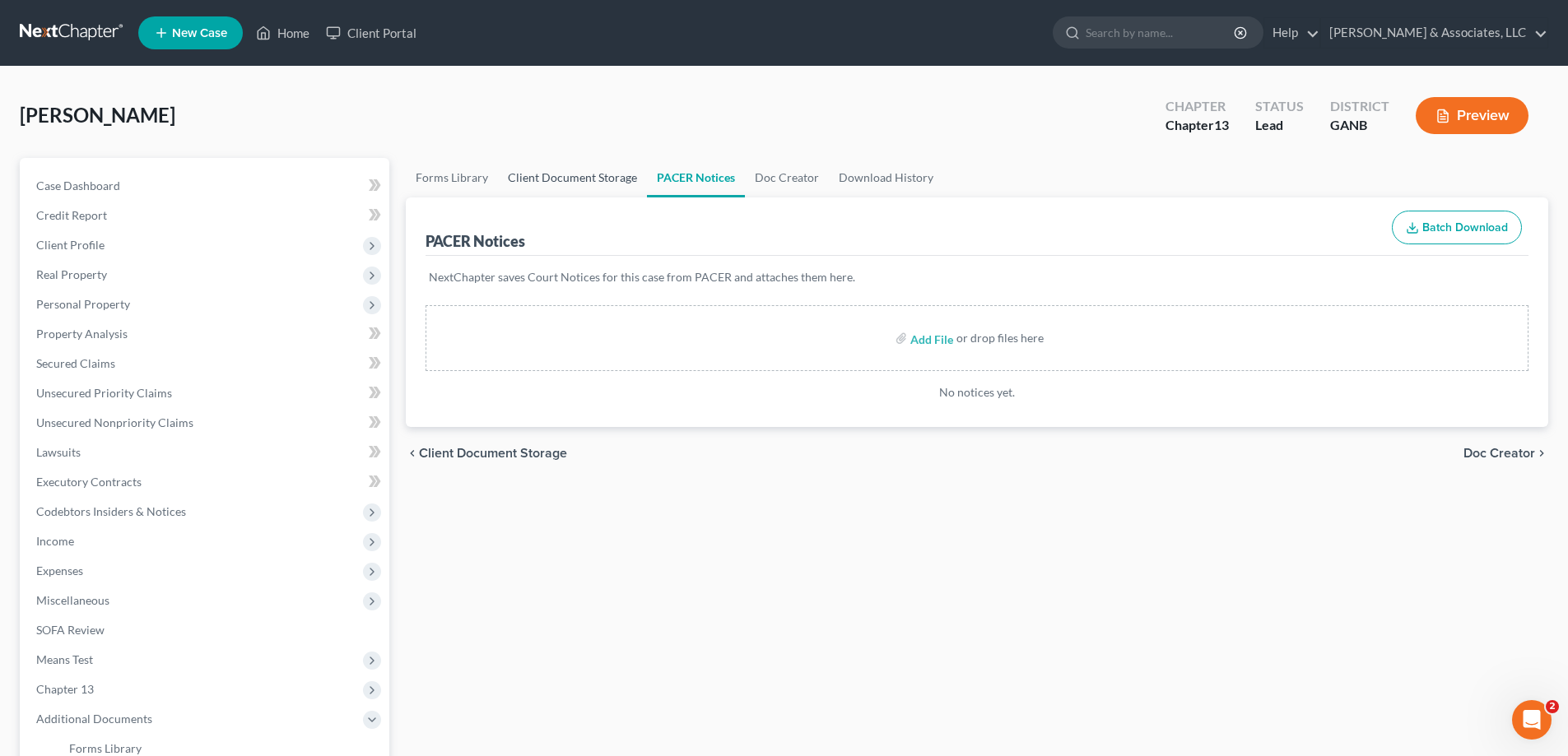
click at [552, 181] on link "Client Document Storage" at bounding box center [572, 178] width 149 height 39
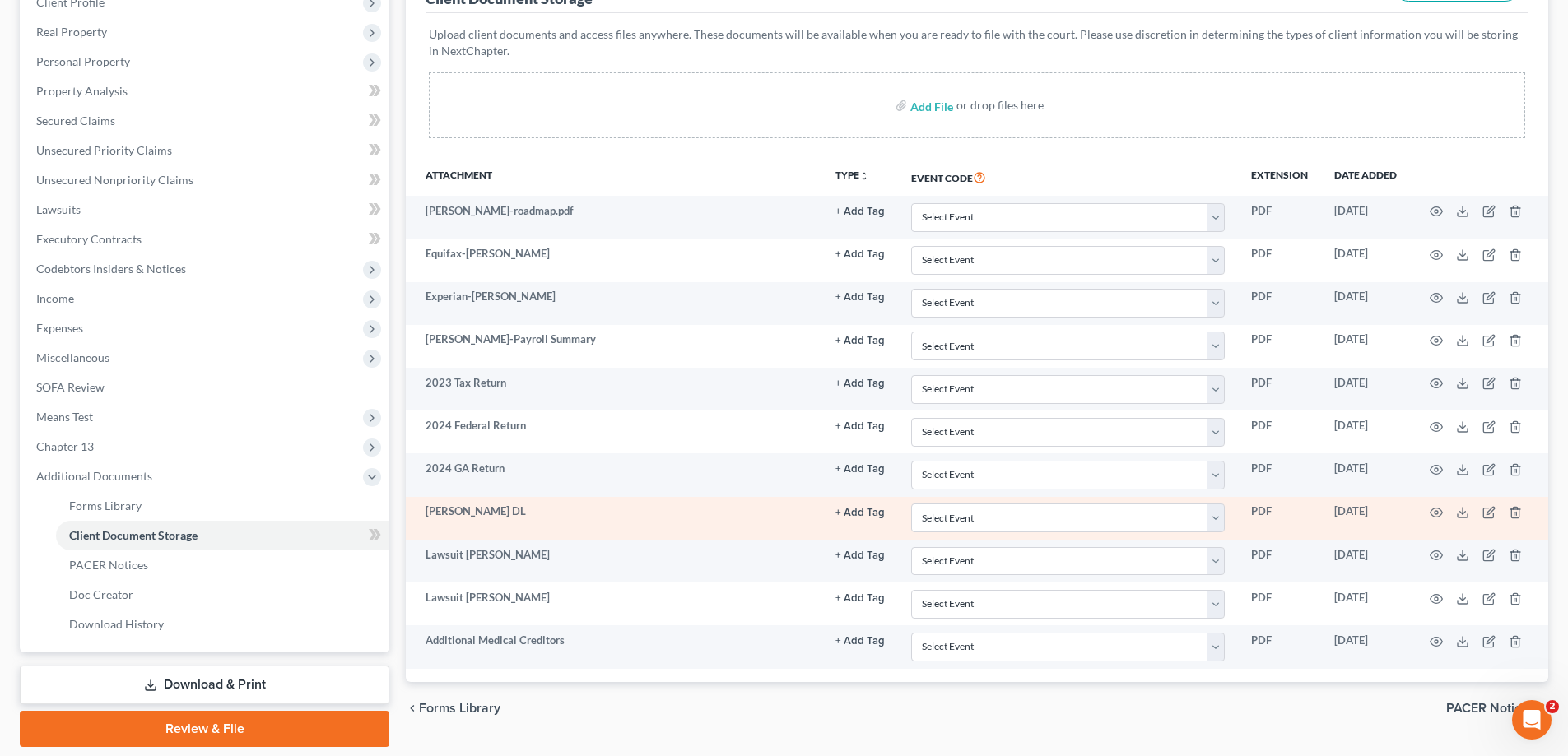
scroll to position [296, 0]
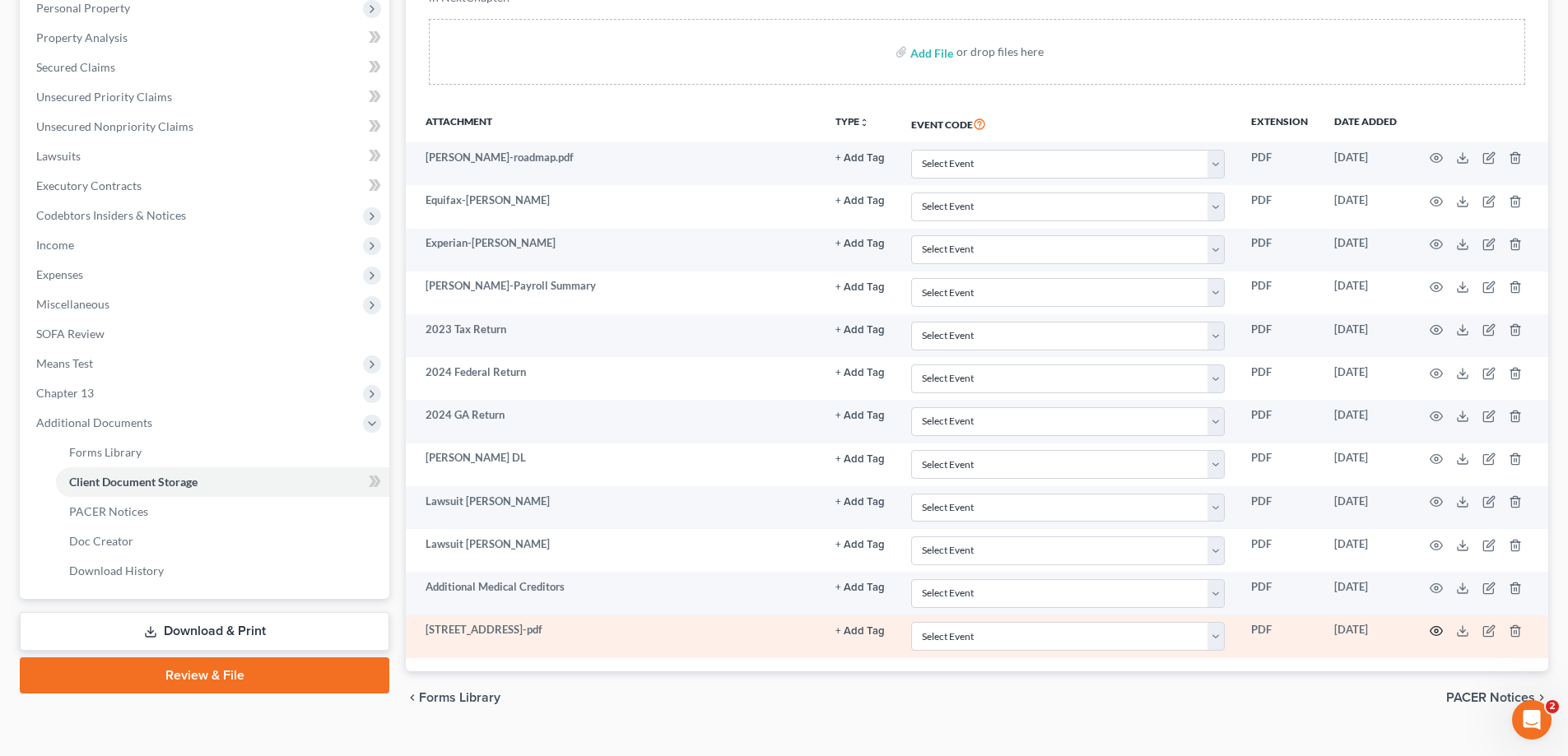
click at [1433, 630] on icon "button" at bounding box center [1436, 630] width 13 height 13
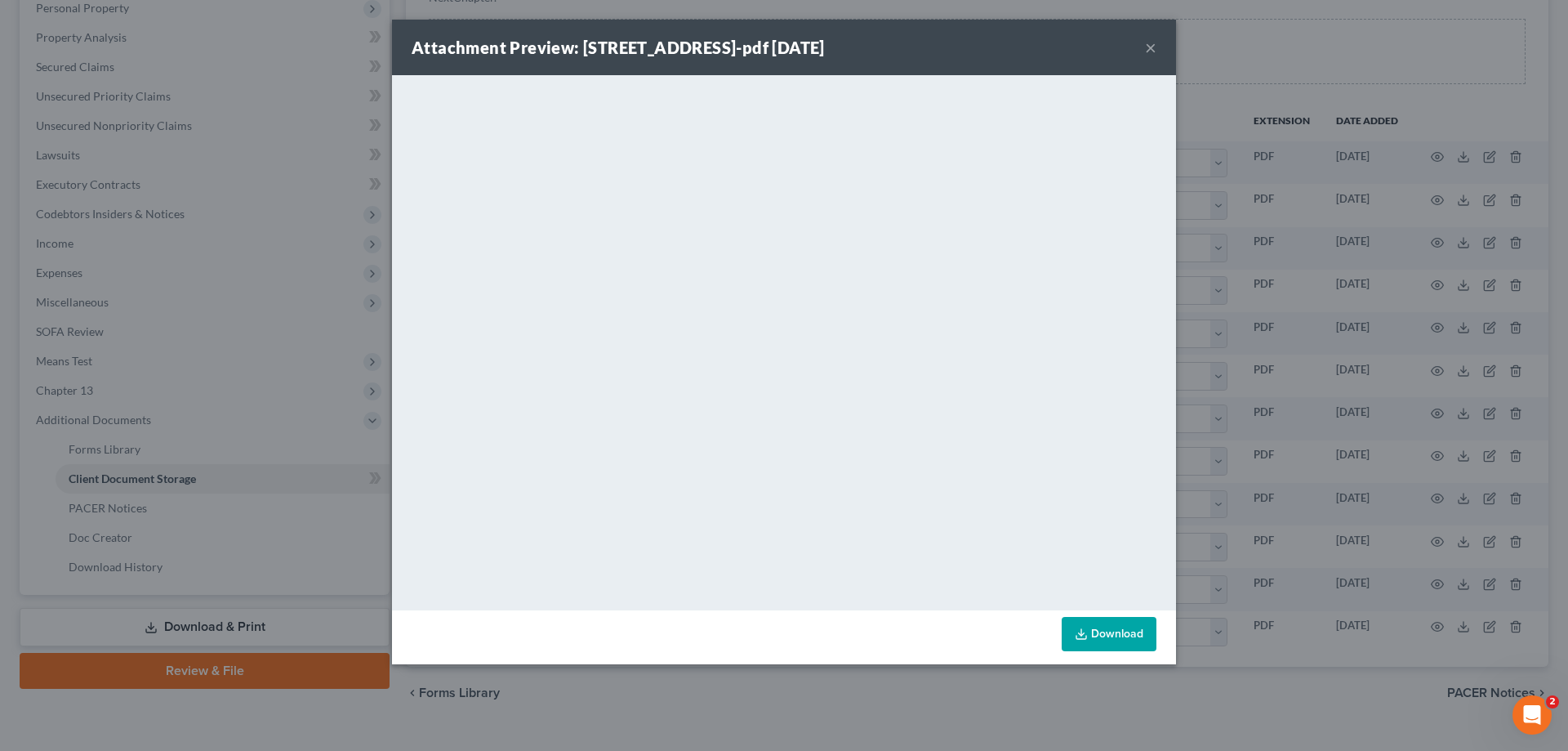
drag, startPoint x: 1156, startPoint y: 47, endPoint x: 281, endPoint y: 328, distance: 919.0
click at [1153, 47] on button "×" at bounding box center [1150, 47] width 12 height 20
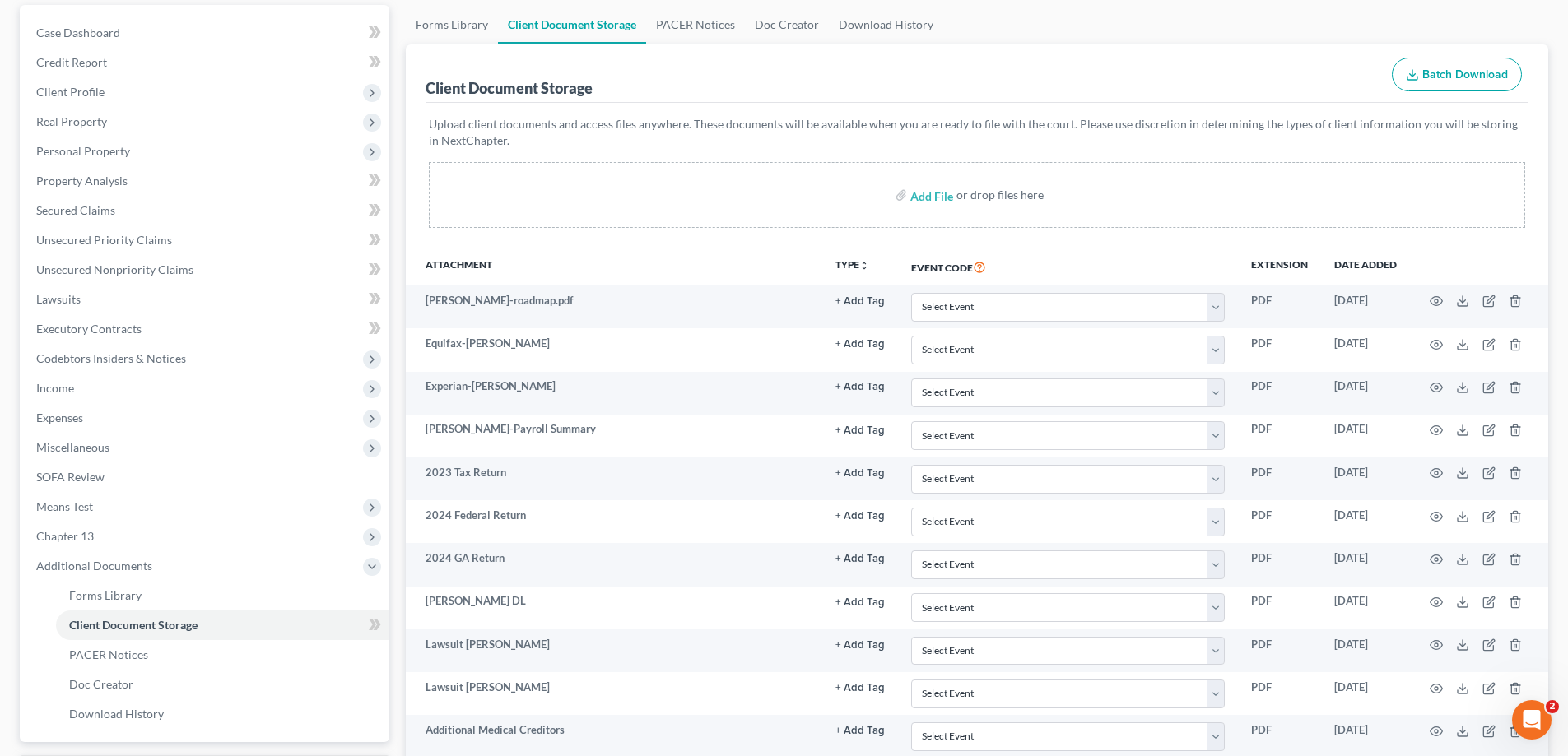
scroll to position [0, 0]
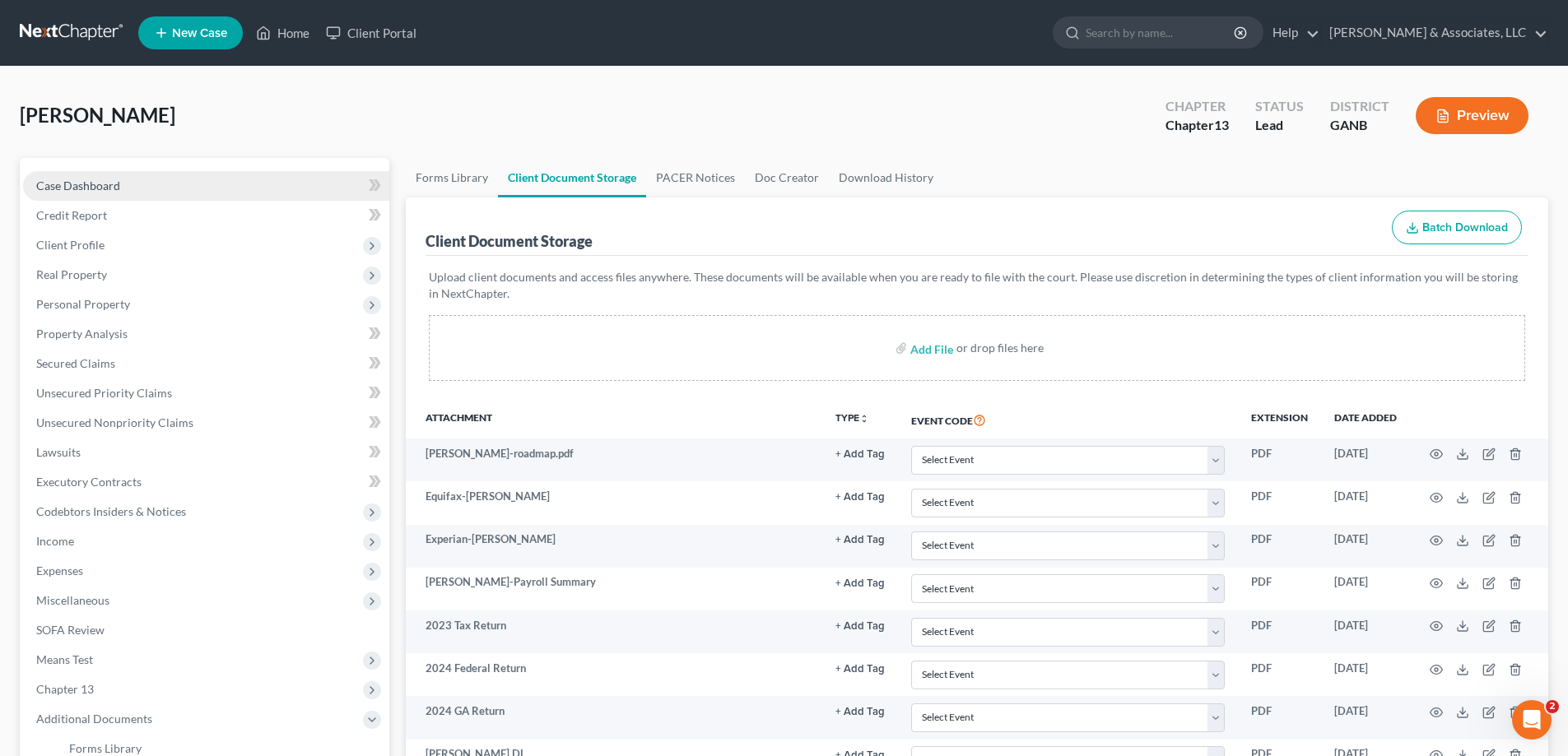
click at [115, 188] on span "Case Dashboard" at bounding box center [78, 186] width 84 height 14
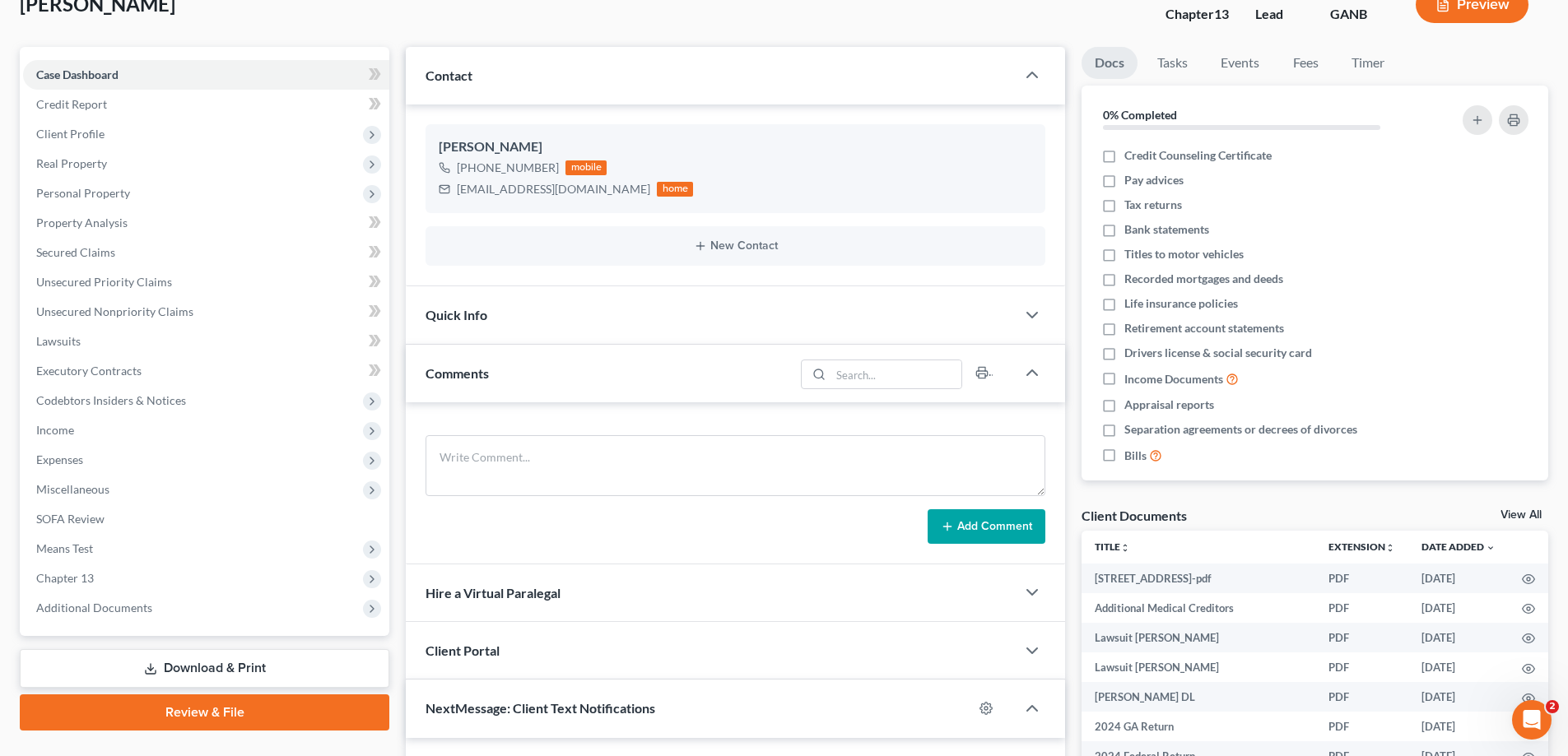
scroll to position [329, 0]
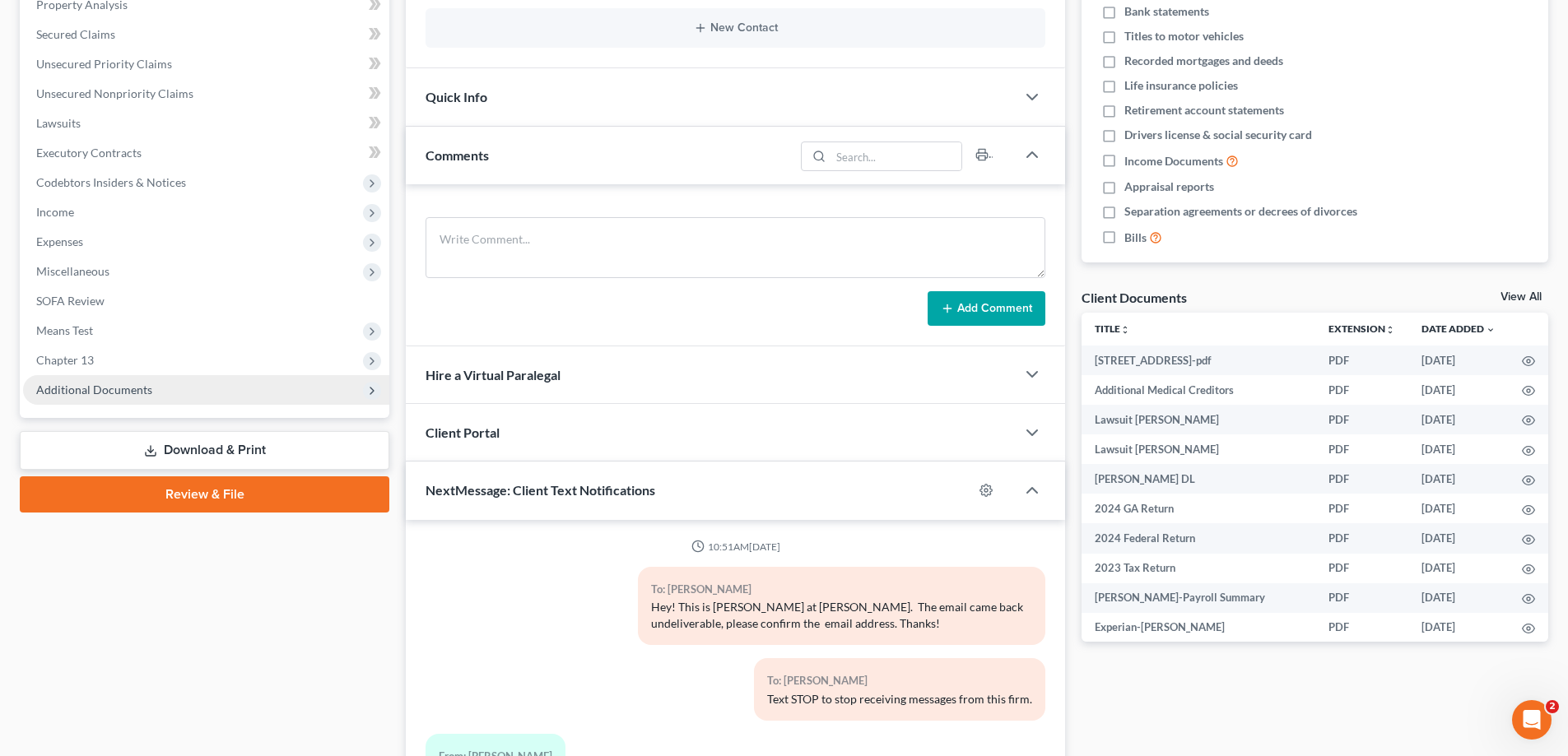
click at [124, 383] on span "Additional Documents" at bounding box center [93, 390] width 116 height 14
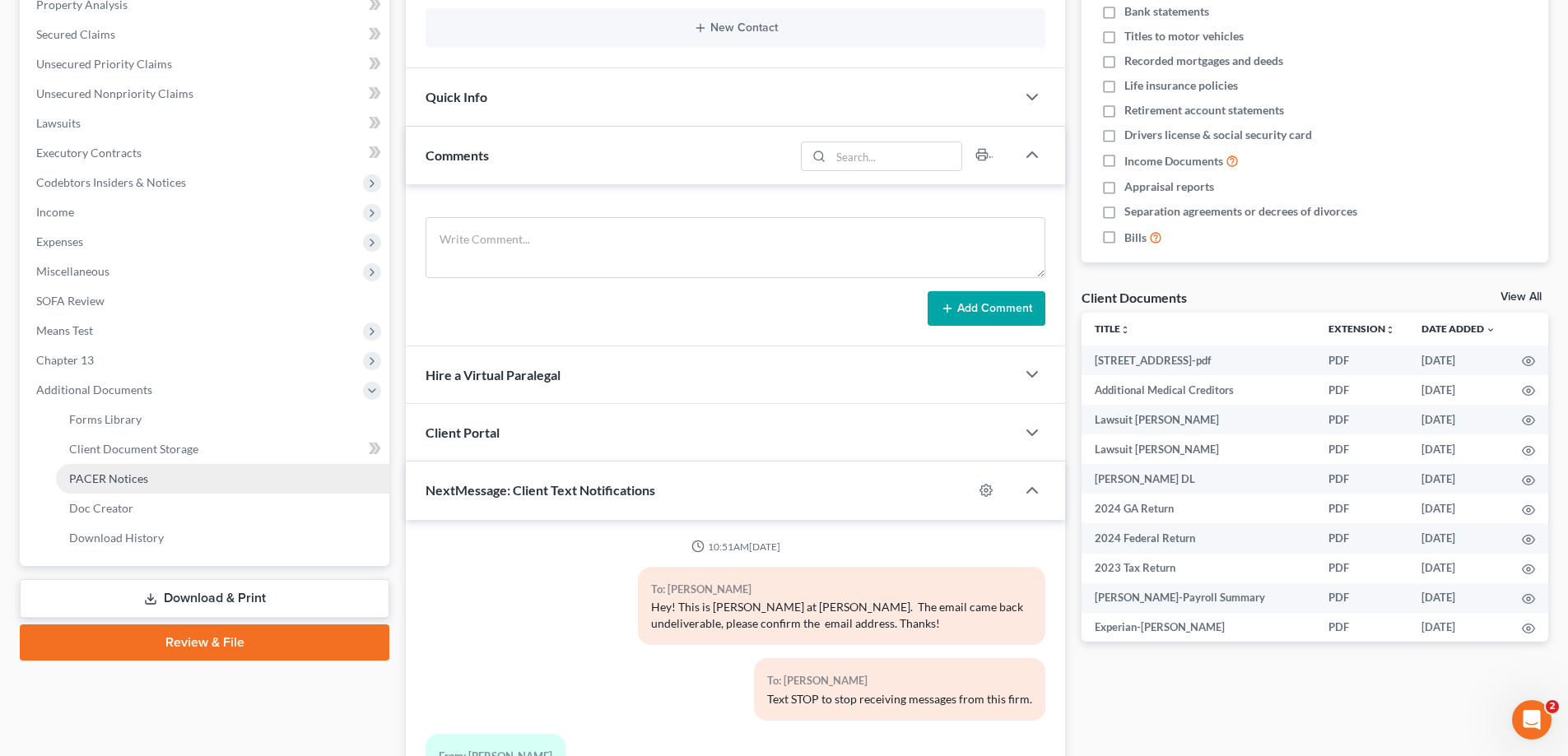
click at [125, 479] on span "PACER Notices" at bounding box center [109, 479] width 79 height 14
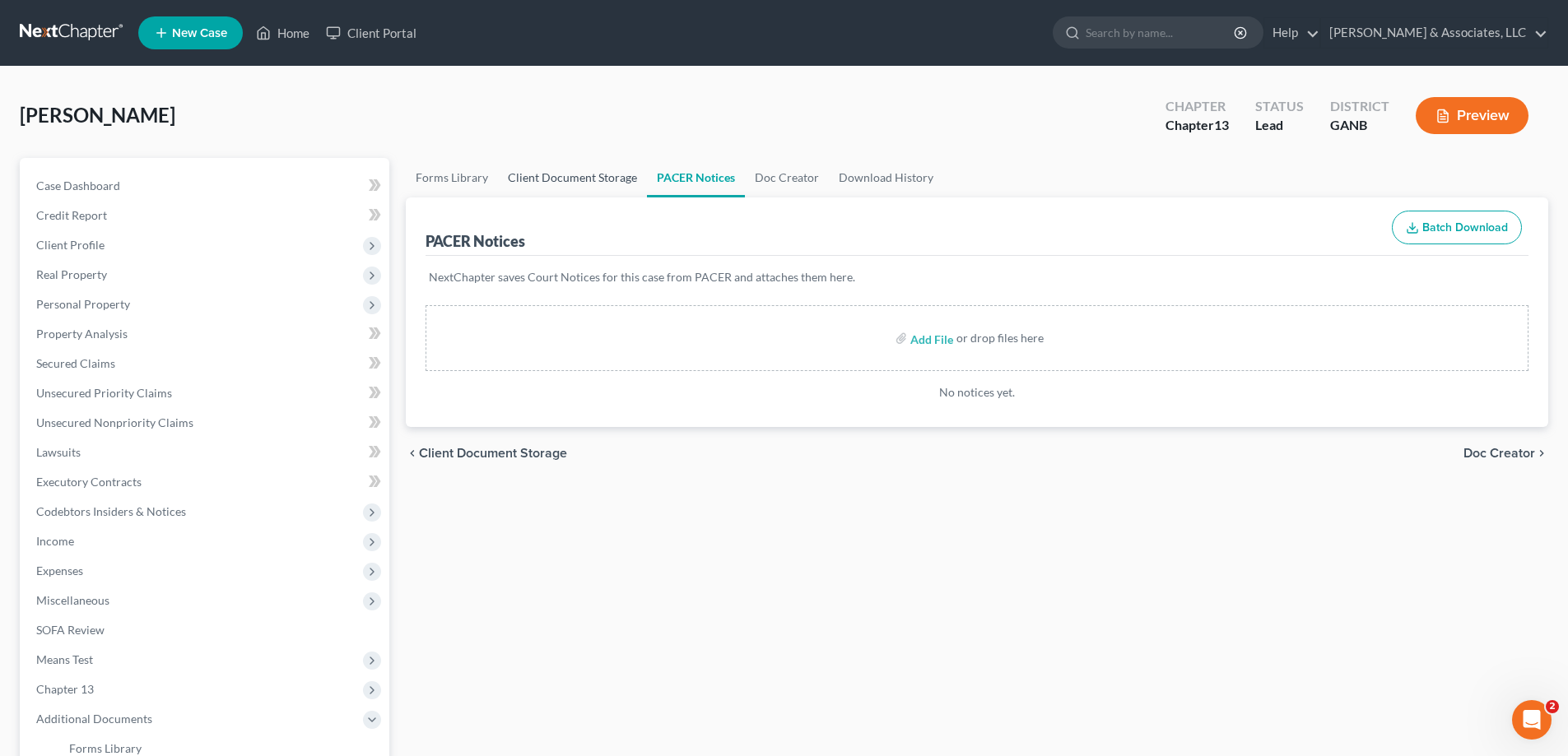
click at [569, 174] on link "Client Document Storage" at bounding box center [572, 178] width 149 height 39
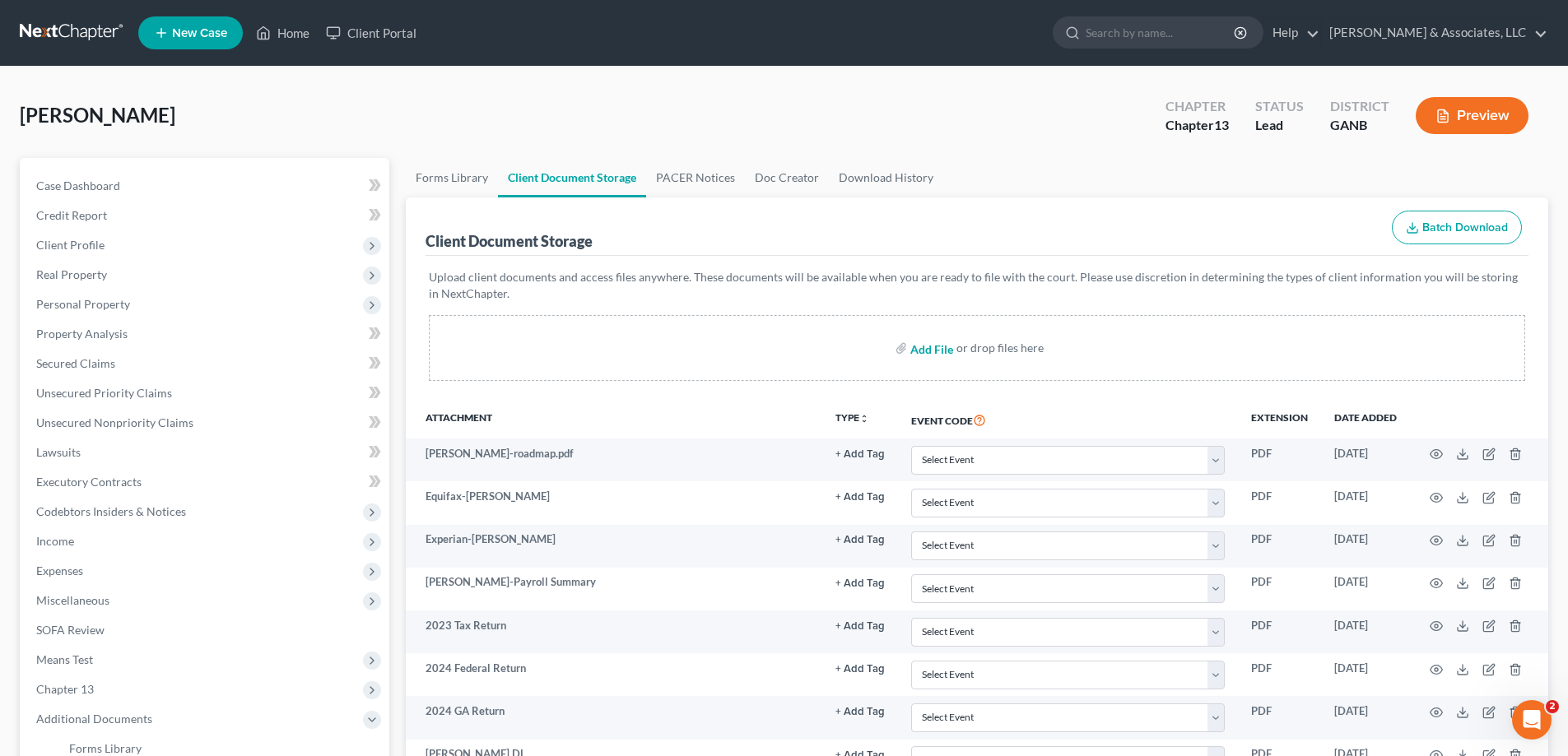
click at [932, 346] on input "file" at bounding box center [930, 348] width 39 height 30
type input "C:\fakepath\[PERSON_NAME] & SSN.pdf"
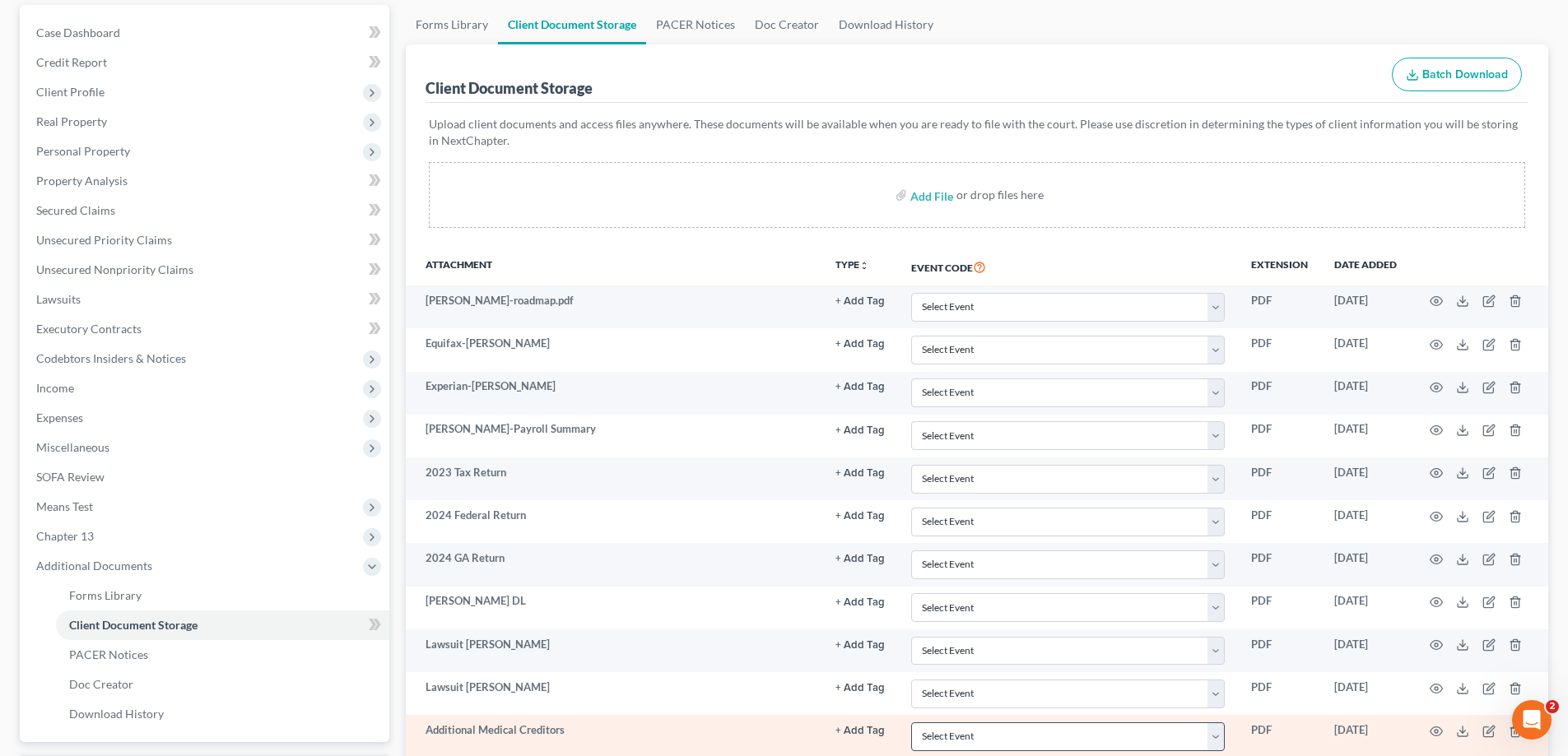
scroll to position [369, 0]
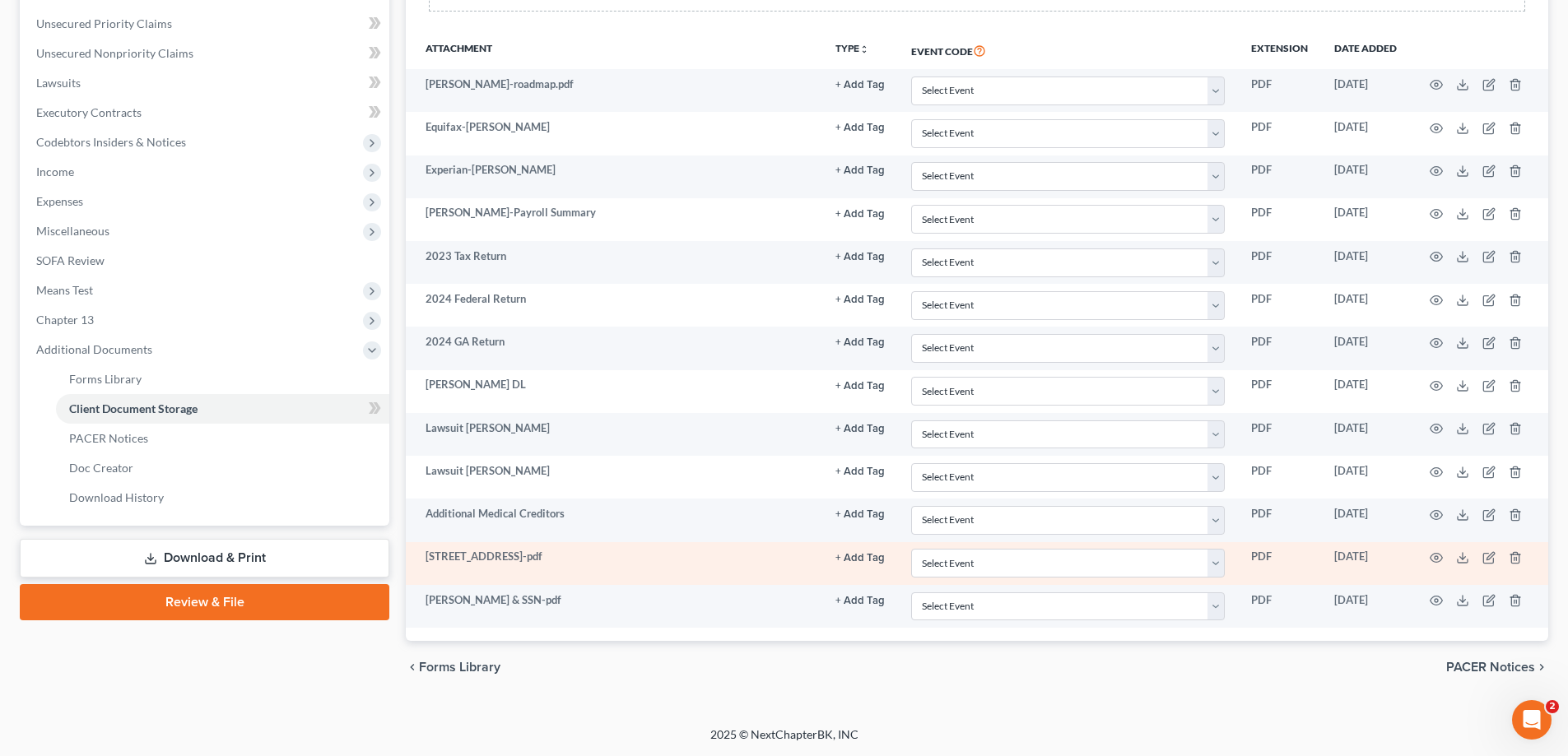
click at [1492, 550] on td at bounding box center [1479, 564] width 138 height 43
click at [1485, 559] on icon "button" at bounding box center [1488, 558] width 13 height 13
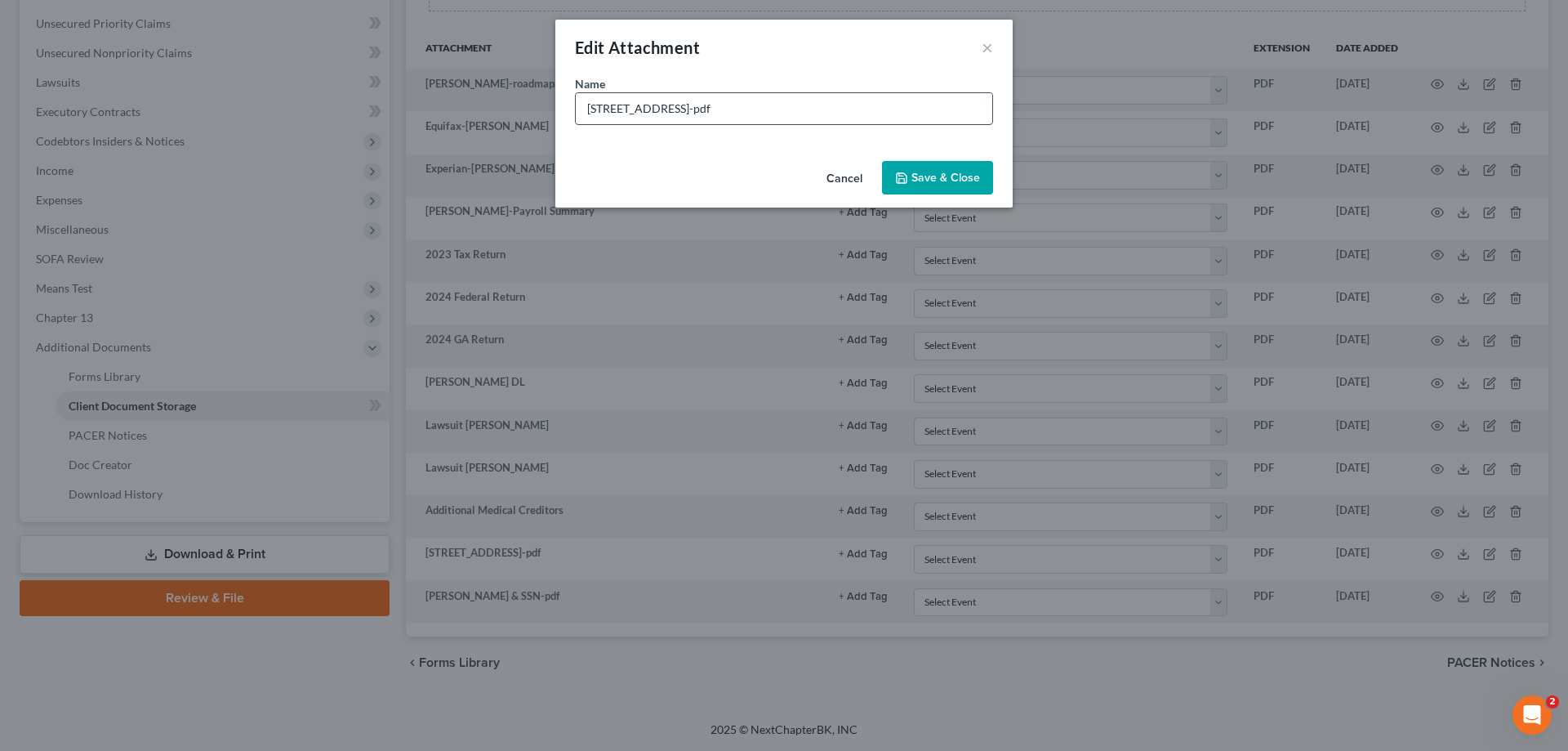
drag, startPoint x: 808, startPoint y: 105, endPoint x: 689, endPoint y: 95, distance: 119.4
click at [695, 102] on input "[STREET_ADDRESS]-pdf" at bounding box center [784, 109] width 417 height 31
type input "CMA-[STREET_ADDRESS]"
click at [958, 179] on span "Save & Close" at bounding box center [946, 178] width 69 height 14
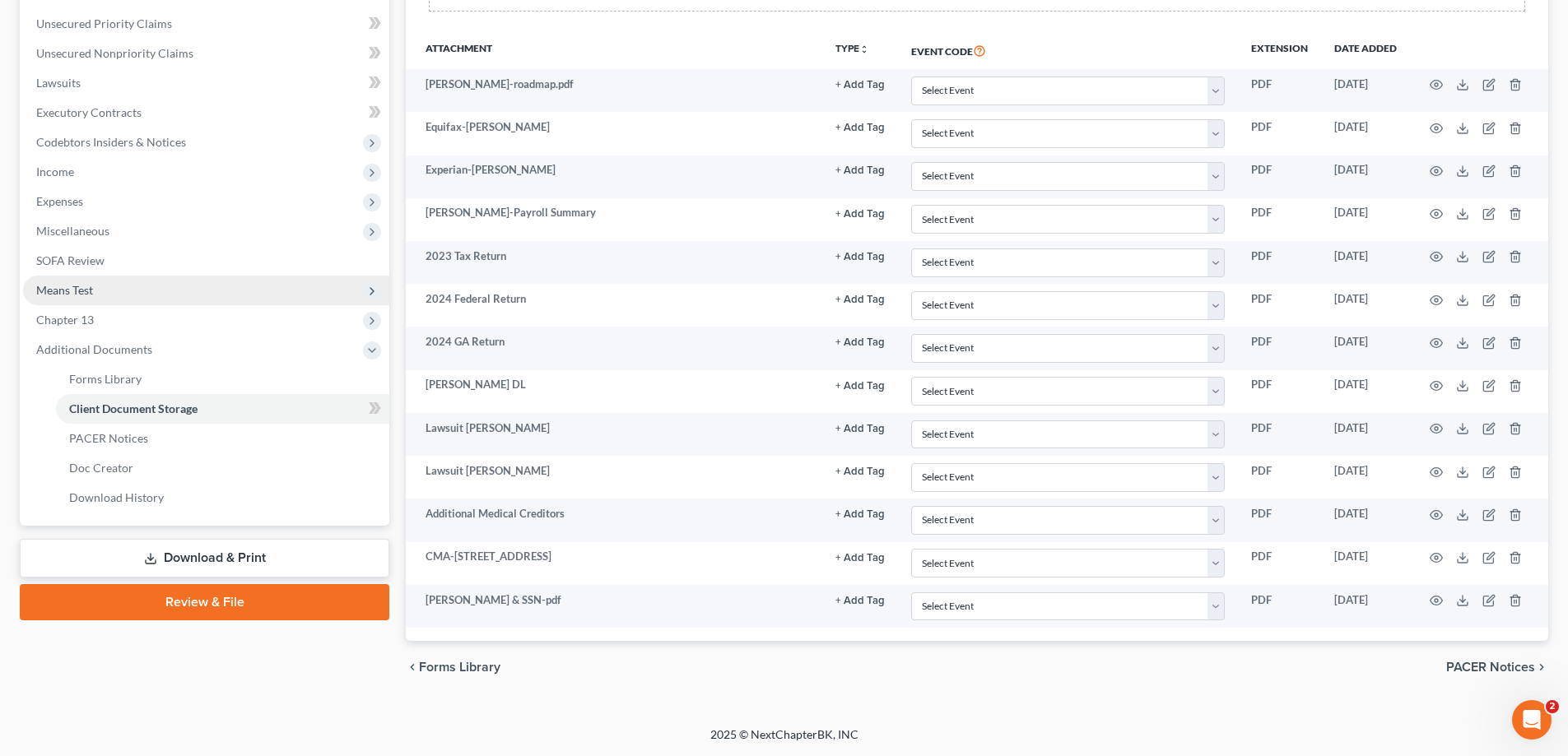
scroll to position [0, 0]
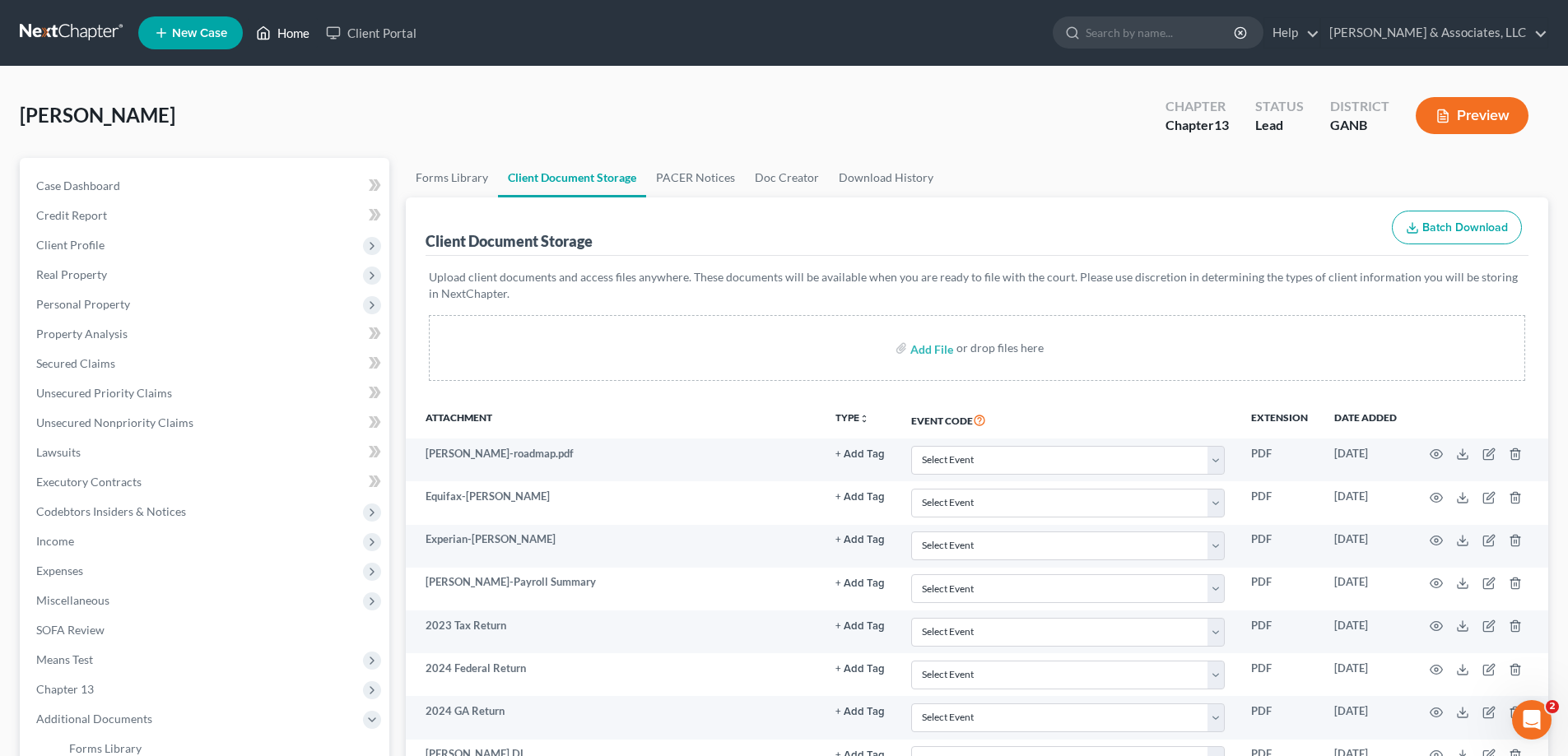
drag, startPoint x: 305, startPoint y: 35, endPoint x: 717, endPoint y: 1, distance: 413.4
click at [304, 35] on link "Home" at bounding box center [283, 32] width 70 height 30
